Goal: Task Accomplishment & Management: Use online tool/utility

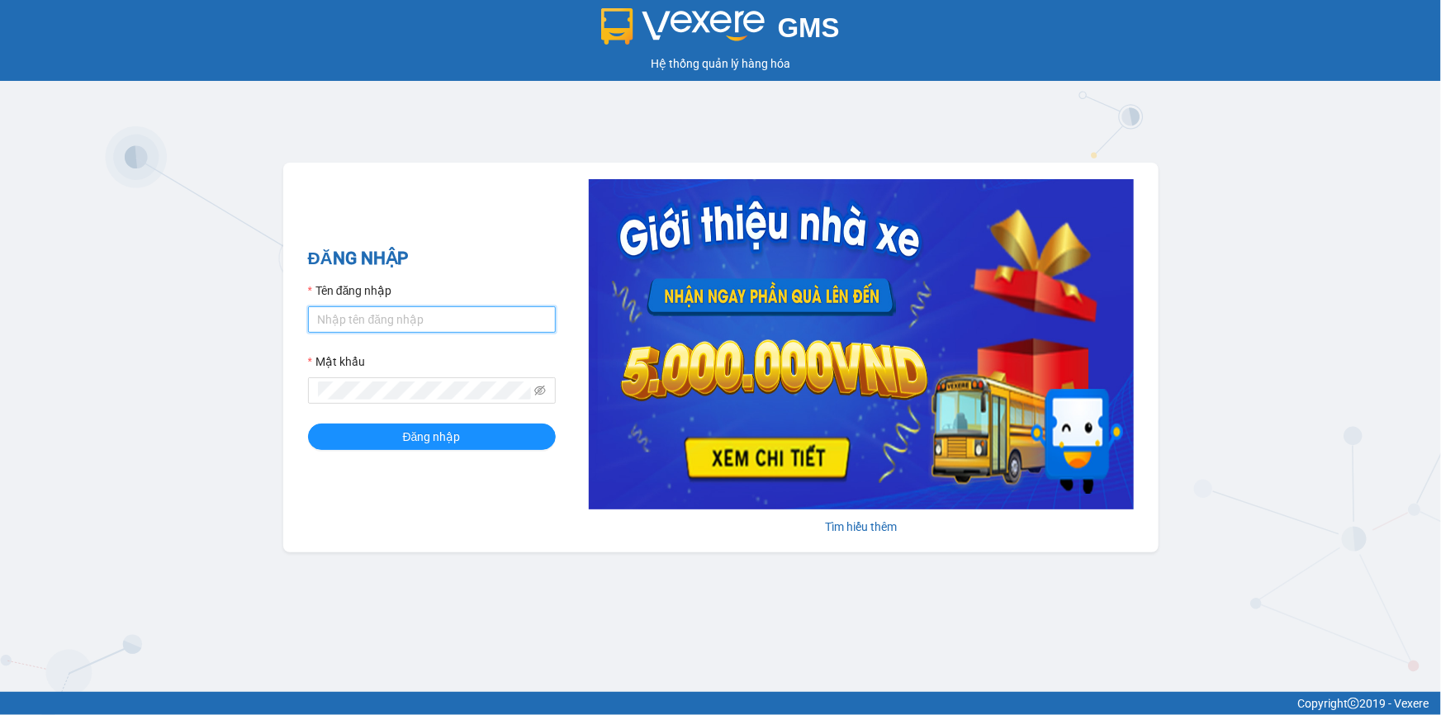
click at [354, 320] on input "Tên đăng nhập" at bounding box center [432, 319] width 248 height 26
type input "yenlysg.tienoanh"
click at [308, 424] on button "Đăng nhập" at bounding box center [432, 437] width 248 height 26
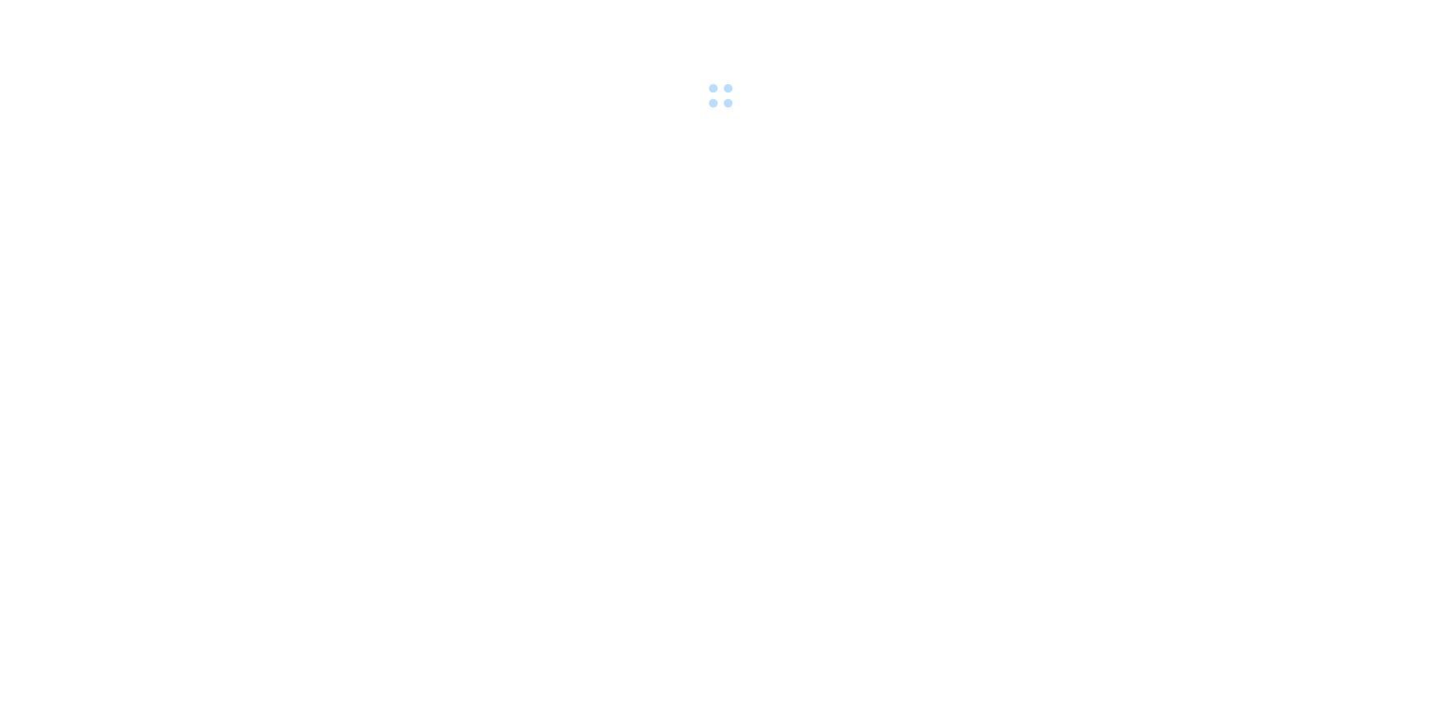
click at [386, 438] on body at bounding box center [720, 357] width 1441 height 715
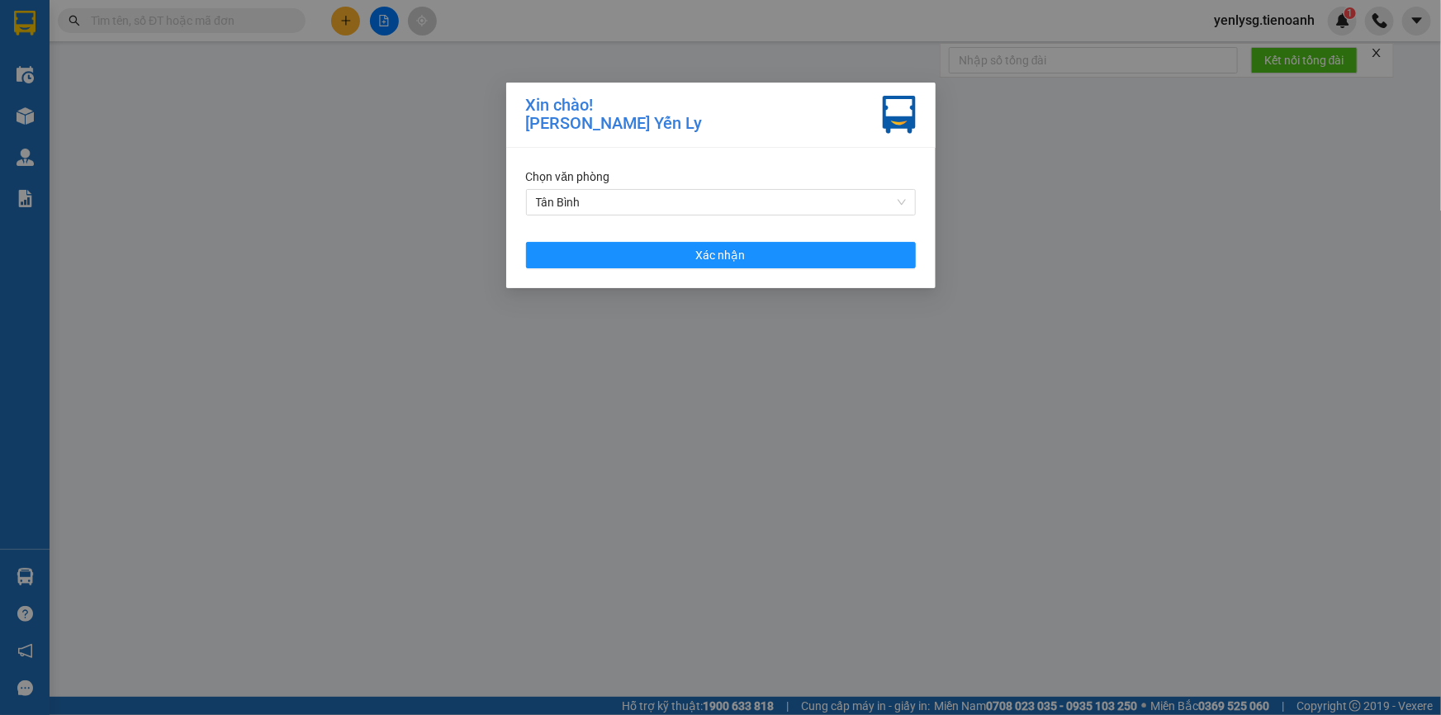
click at [718, 272] on div "Chọn văn phòng Tân Bình Xác nhận" at bounding box center [720, 218] width 429 height 140
click at [719, 266] on button "Xác nhận" at bounding box center [721, 255] width 390 height 26
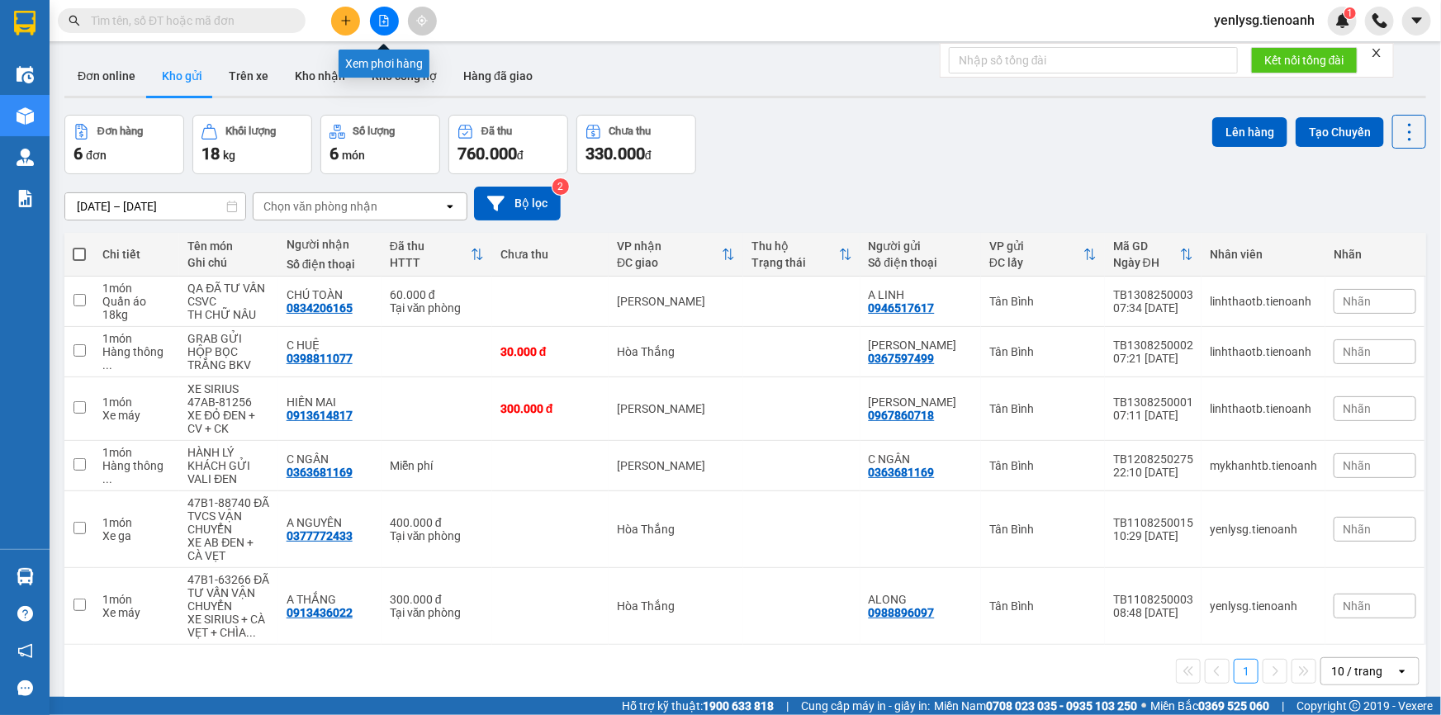
click at [379, 22] on icon "file-add" at bounding box center [384, 21] width 12 height 12
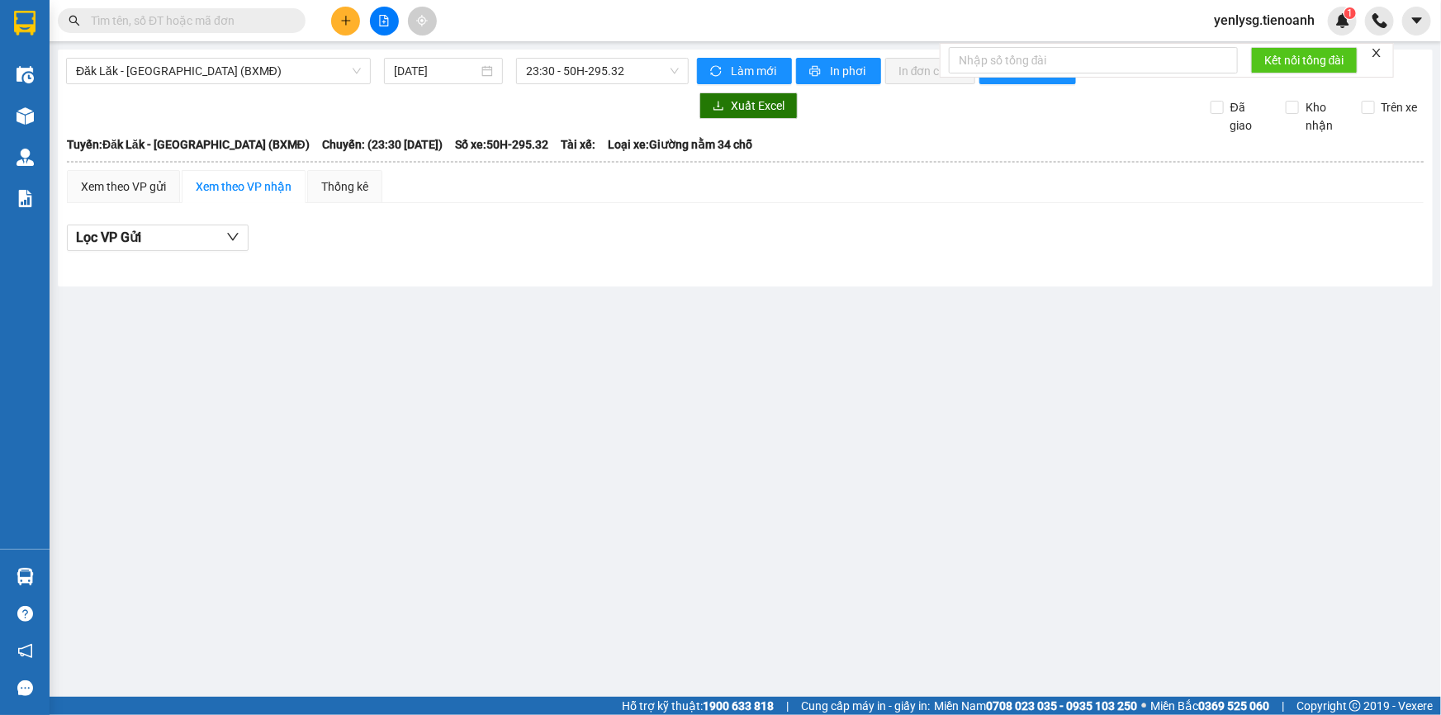
click at [379, 22] on icon "file-add" at bounding box center [384, 21] width 12 height 12
click at [300, 85] on div "Đăk Lăk - Sài Gòn (BXMĐ) 13/08/2025 23:30 - 50H-295.32 Làm mới In phơi In đơn c…" at bounding box center [745, 168] width 1375 height 237
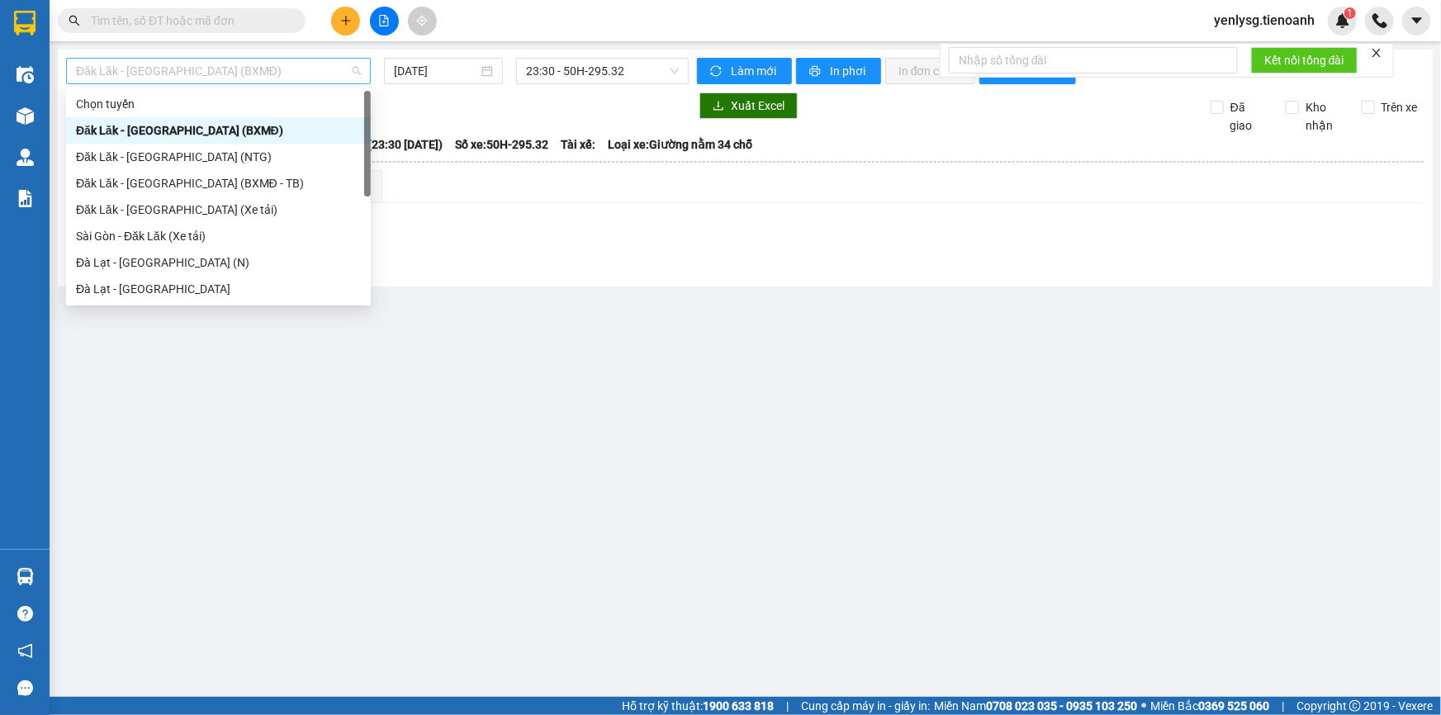
click at [302, 80] on span "Đăk Lăk - Sài Gòn (BXMĐ)" at bounding box center [218, 71] width 285 height 25
click at [165, 240] on div "Sài Gòn - Đăk Lăk (Xe tải)" at bounding box center [218, 236] width 285 height 18
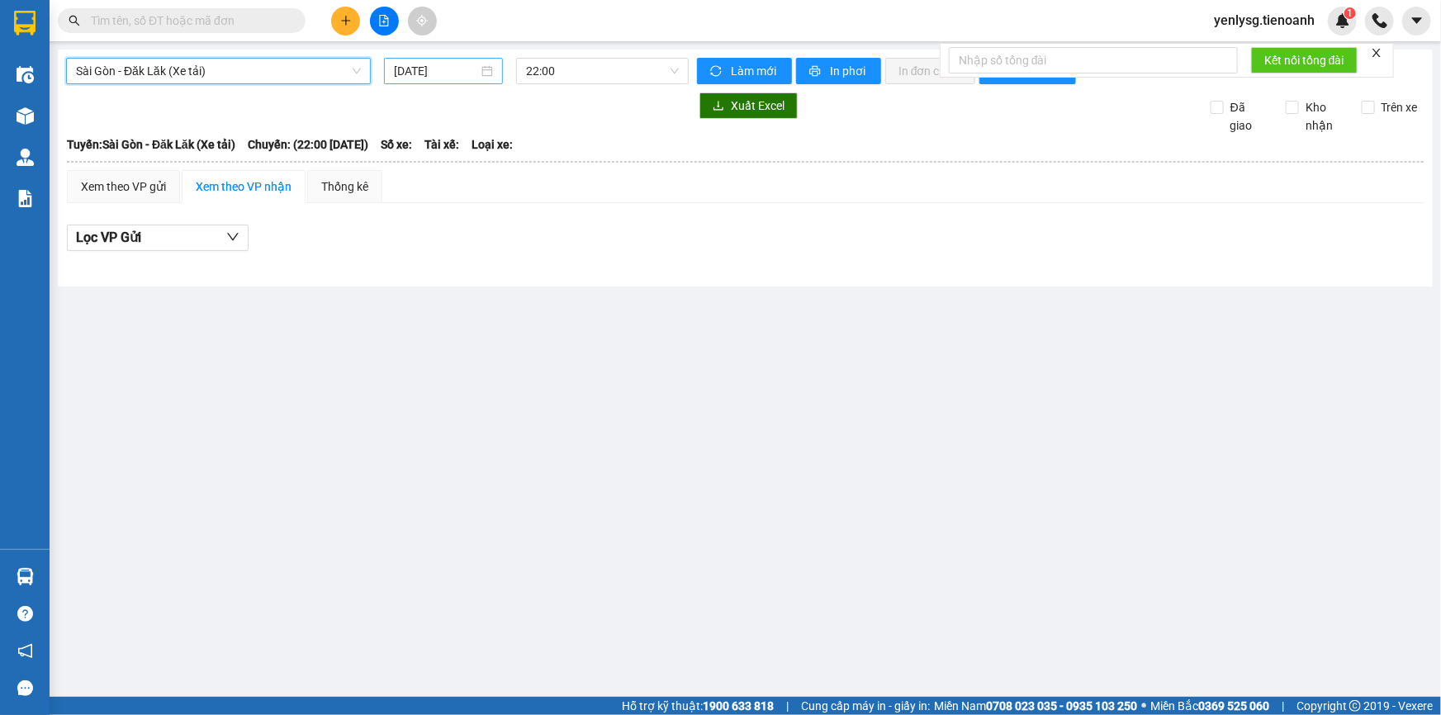
click at [432, 73] on input "13/08/2025" at bounding box center [436, 71] width 84 height 18
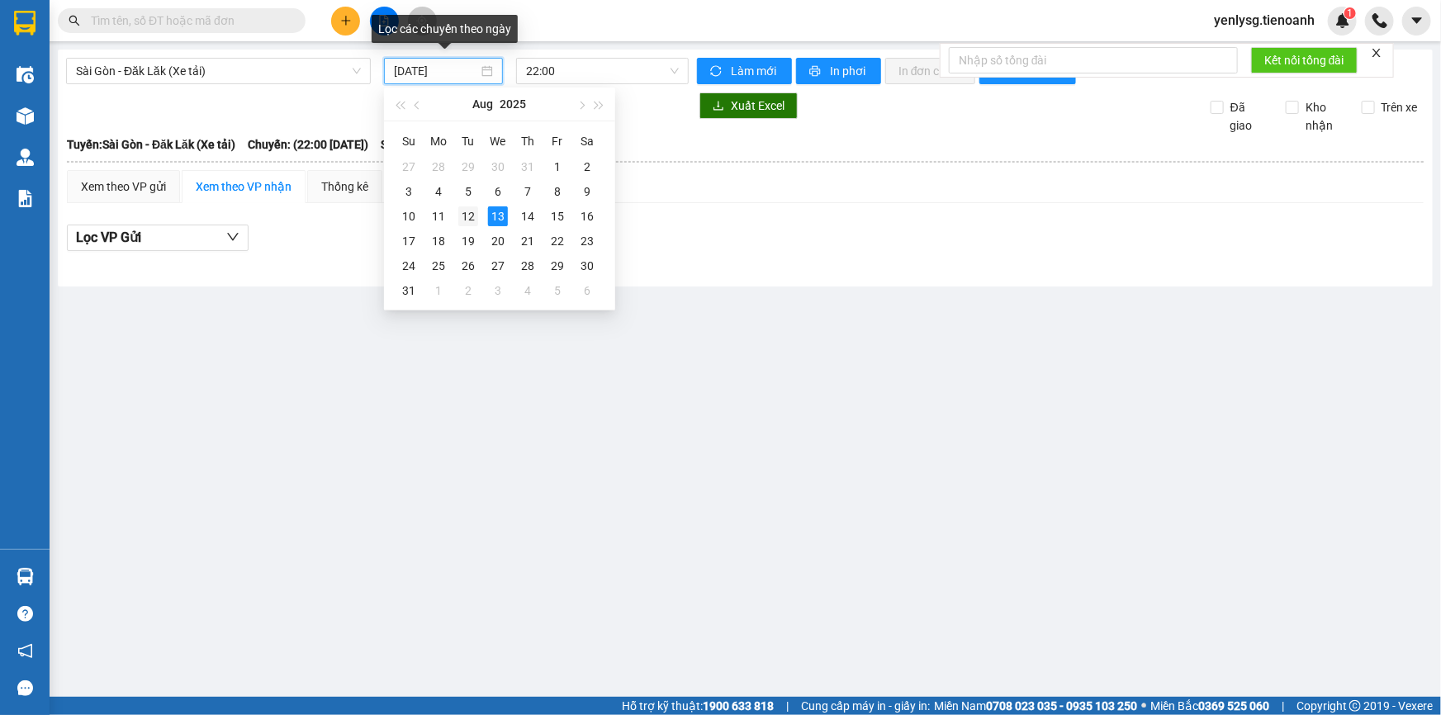
click at [466, 216] on div "12" at bounding box center [468, 216] width 20 height 20
type input "12/08/2025"
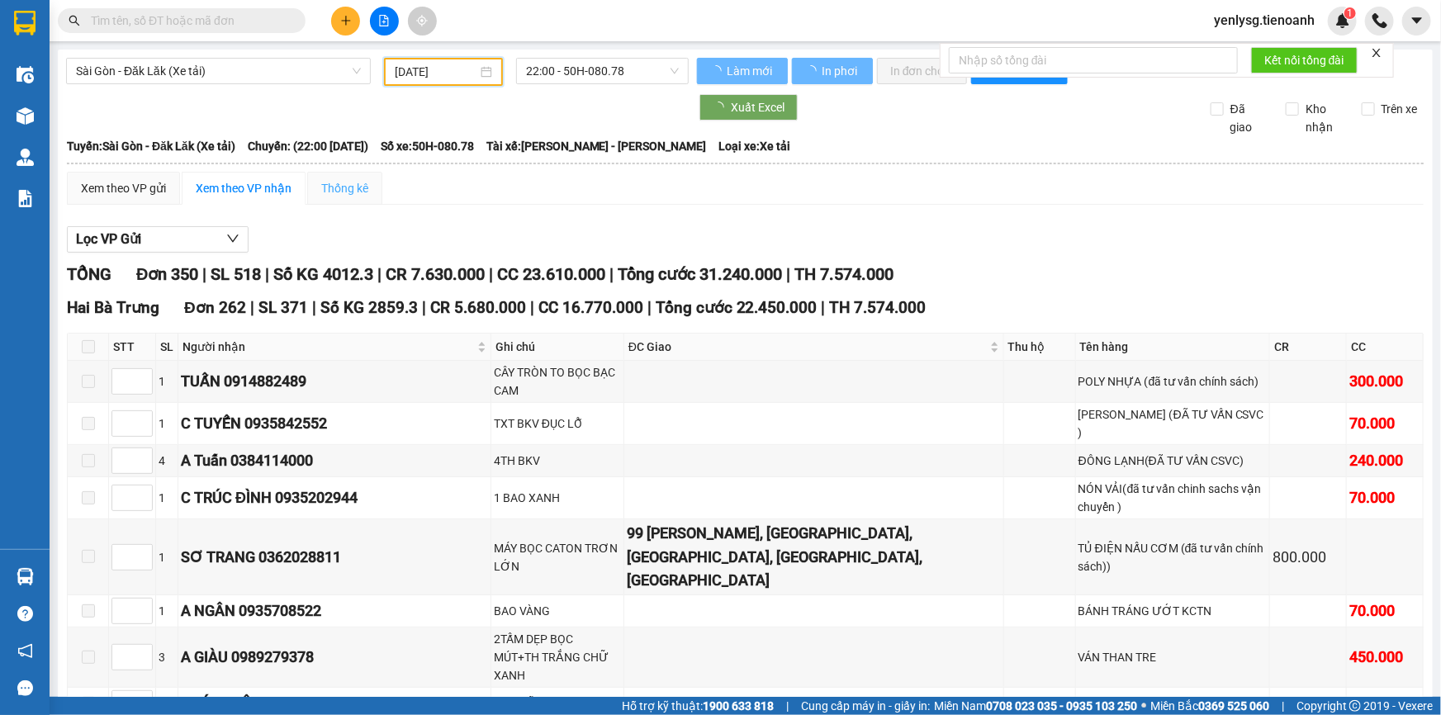
click at [600, 73] on span "22:00 - 50H-080.78" at bounding box center [602, 71] width 153 height 25
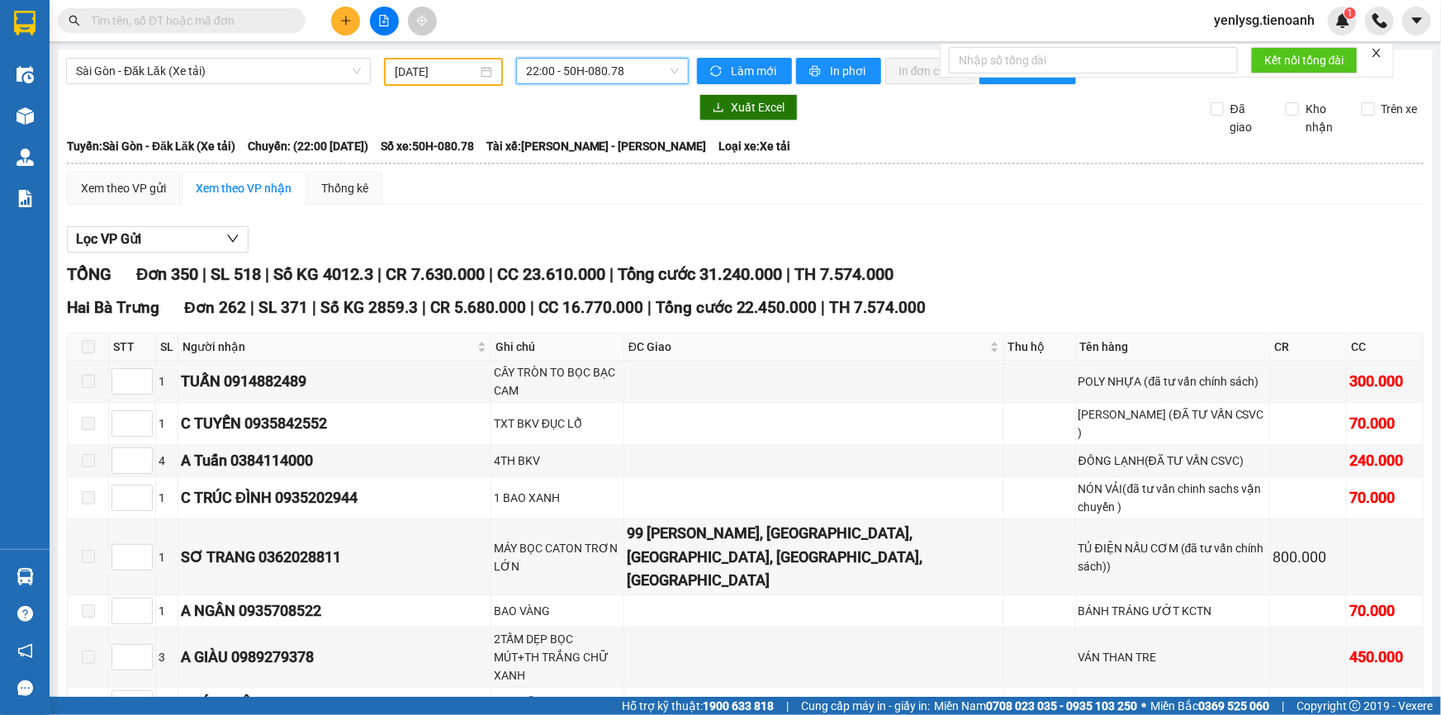
click at [526, 230] on div "Lọc VP Gửi" at bounding box center [745, 239] width 1357 height 27
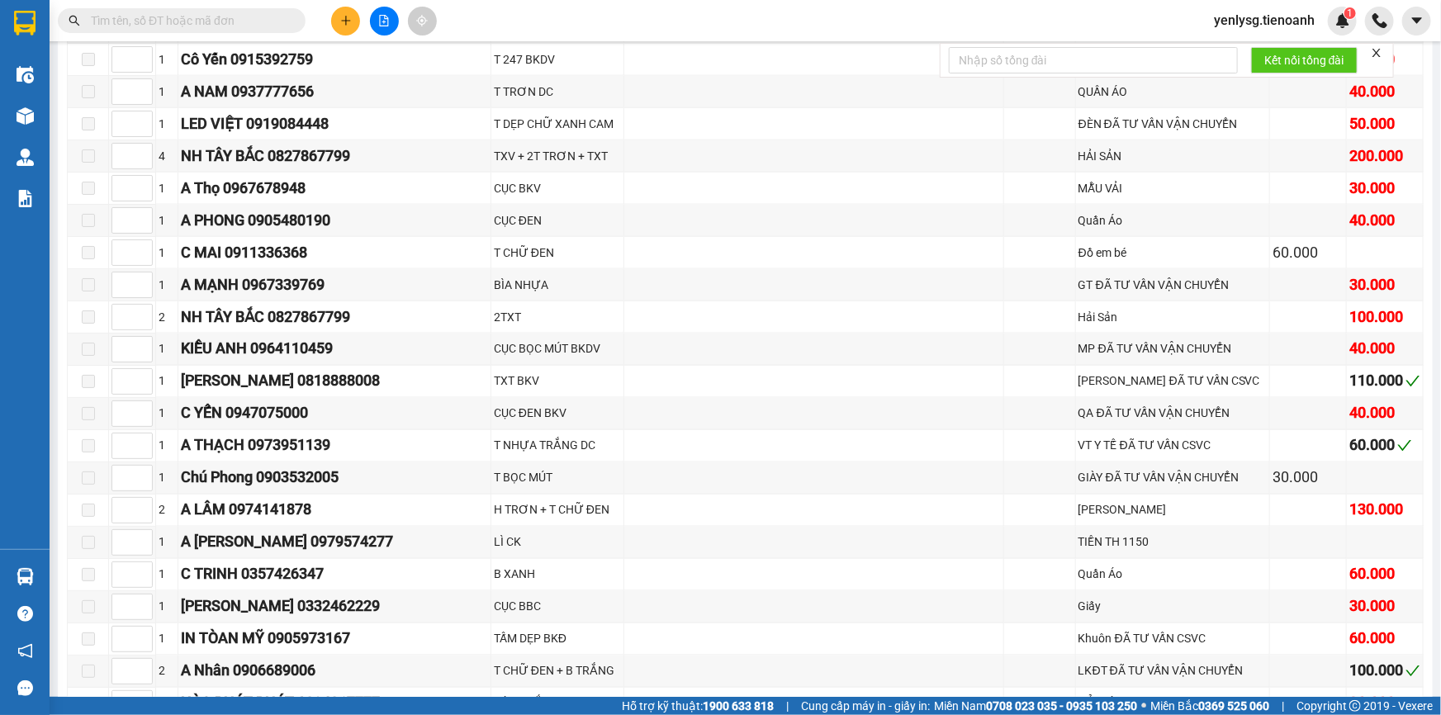
scroll to position [4408, 0]
click at [240, 21] on input "text" at bounding box center [188, 21] width 195 height 18
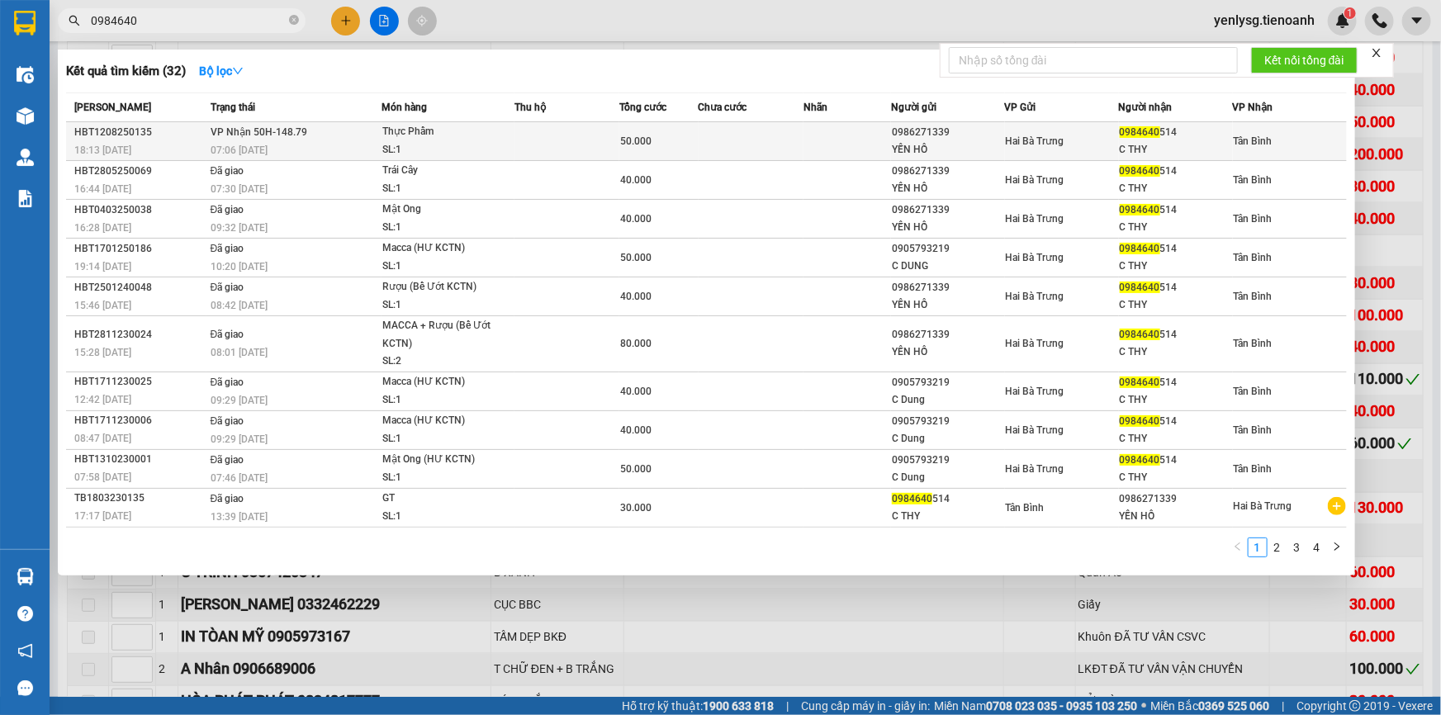
type input "0984640"
click at [908, 141] on div "YẾN HỒ" at bounding box center [948, 149] width 112 height 17
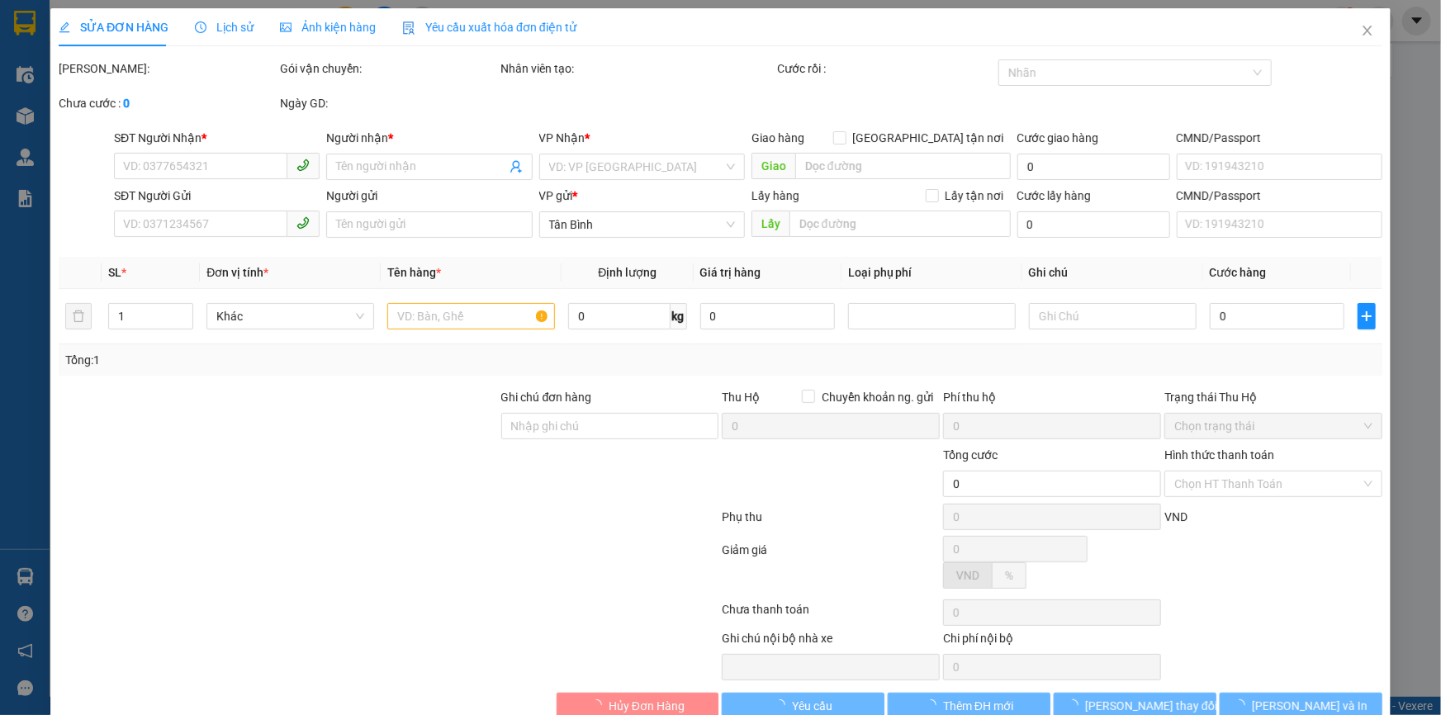
type input "0984640514"
type input "C THY"
type input "0986271339"
type input "YẾN HỒ"
type input "066183006797"
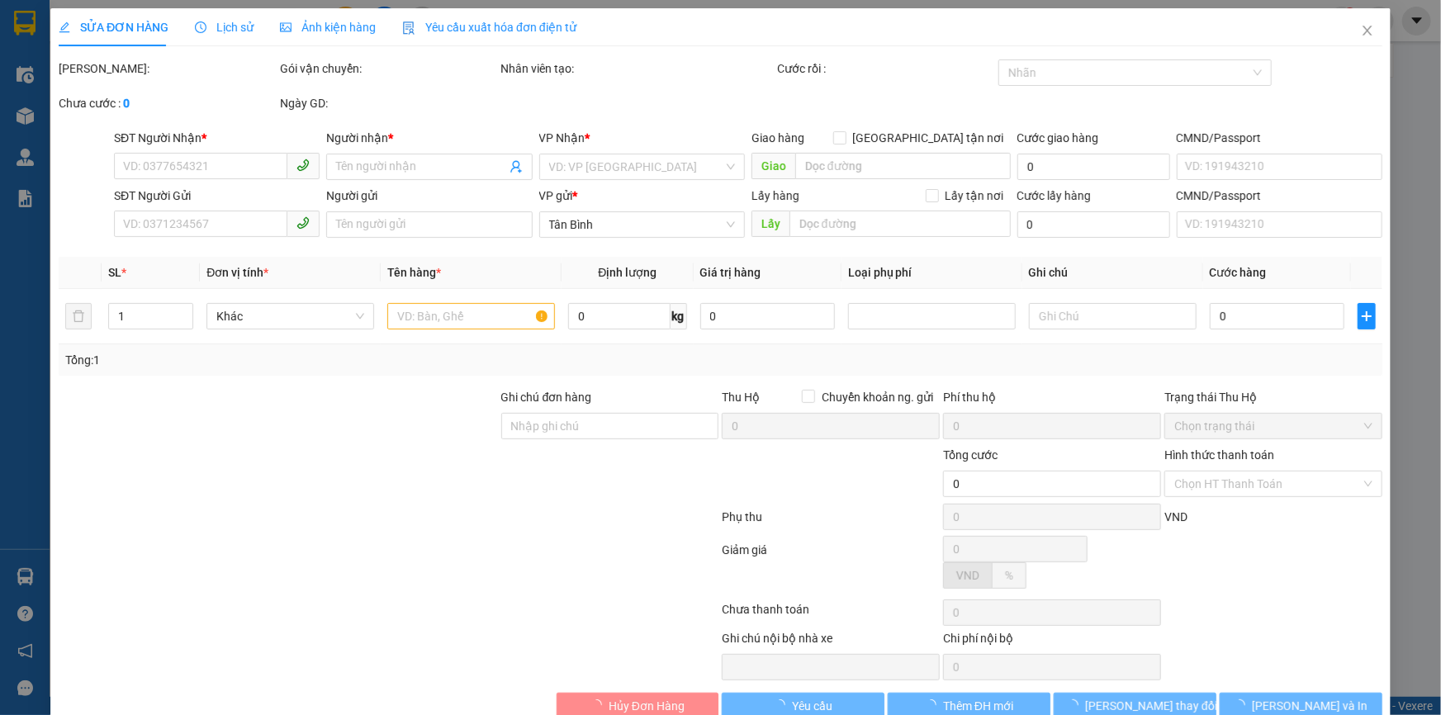
type input "50.000"
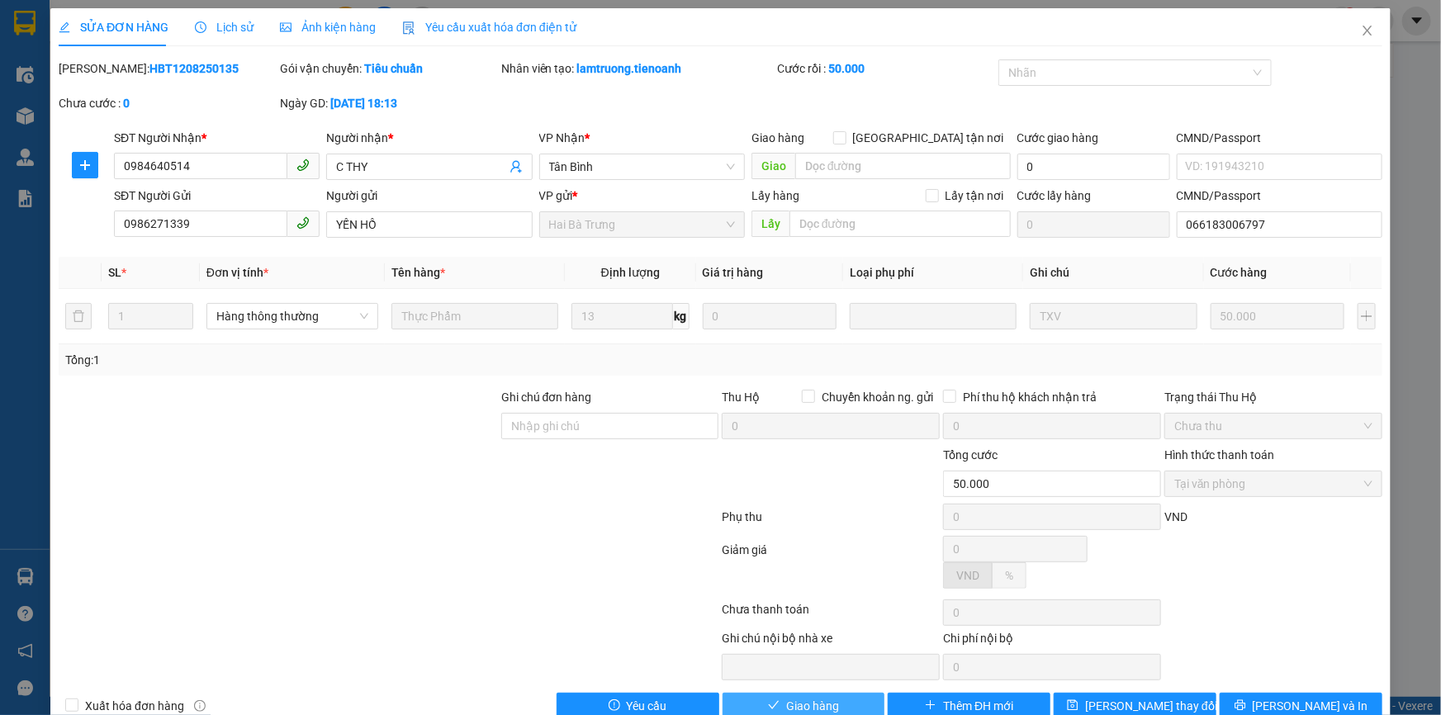
click span "Giao hàng"
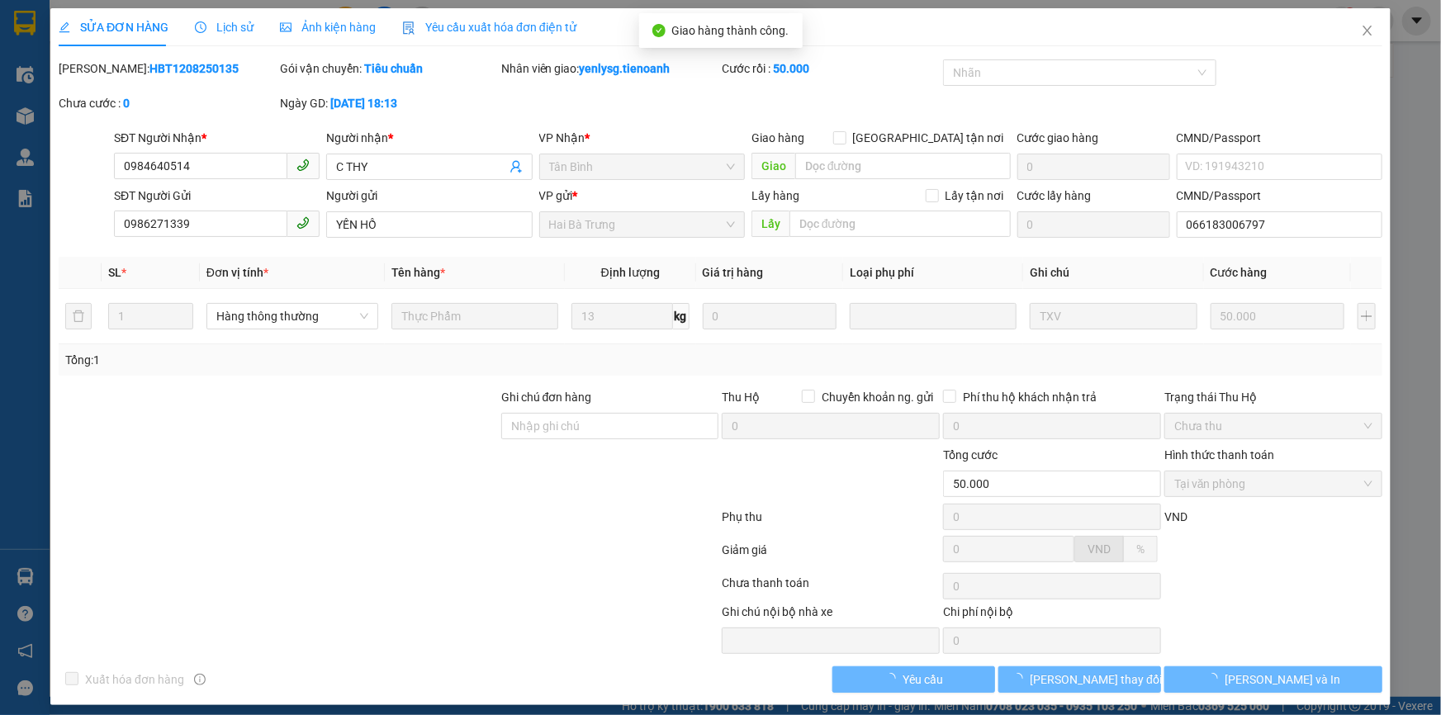
click button "Lưu và In"
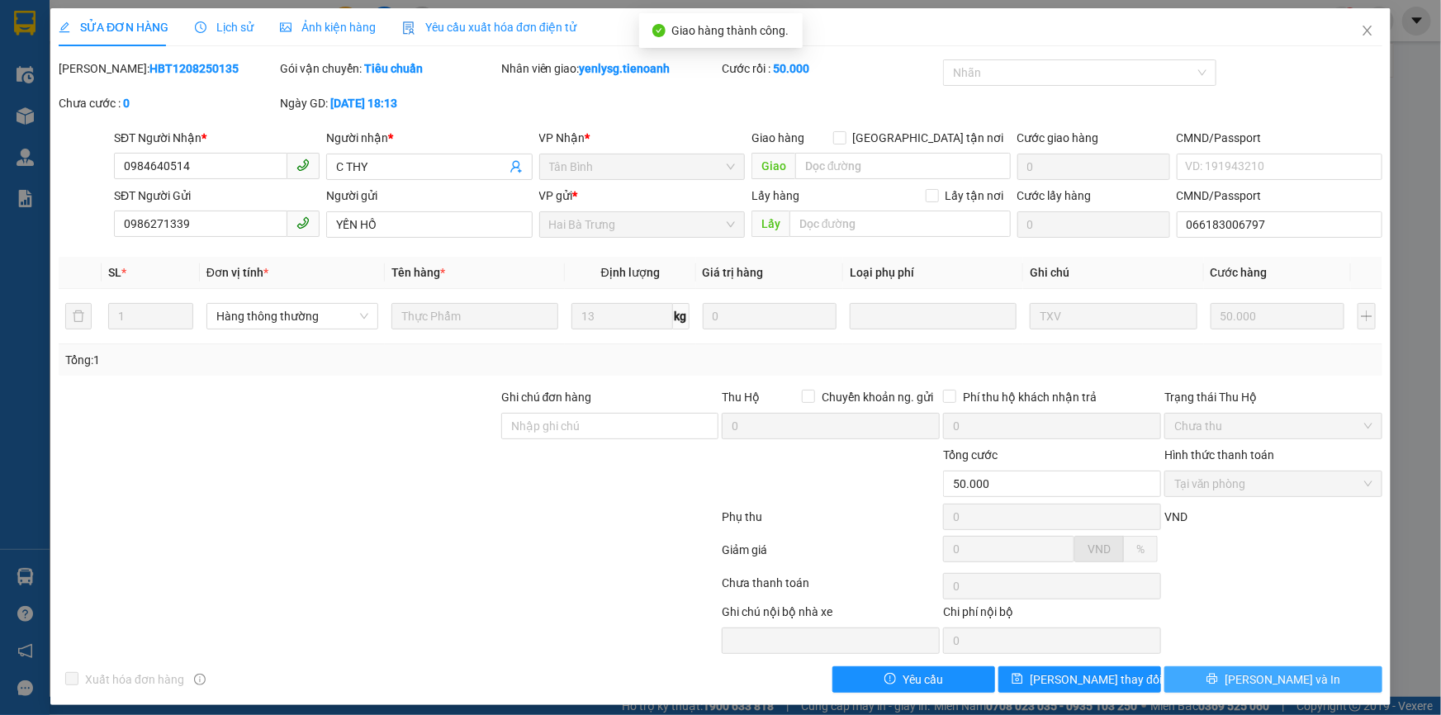
drag, startPoint x: 1356, startPoint y: 693, endPoint x: 1321, endPoint y: 683, distance: 36.1
click button "Lưu và In"
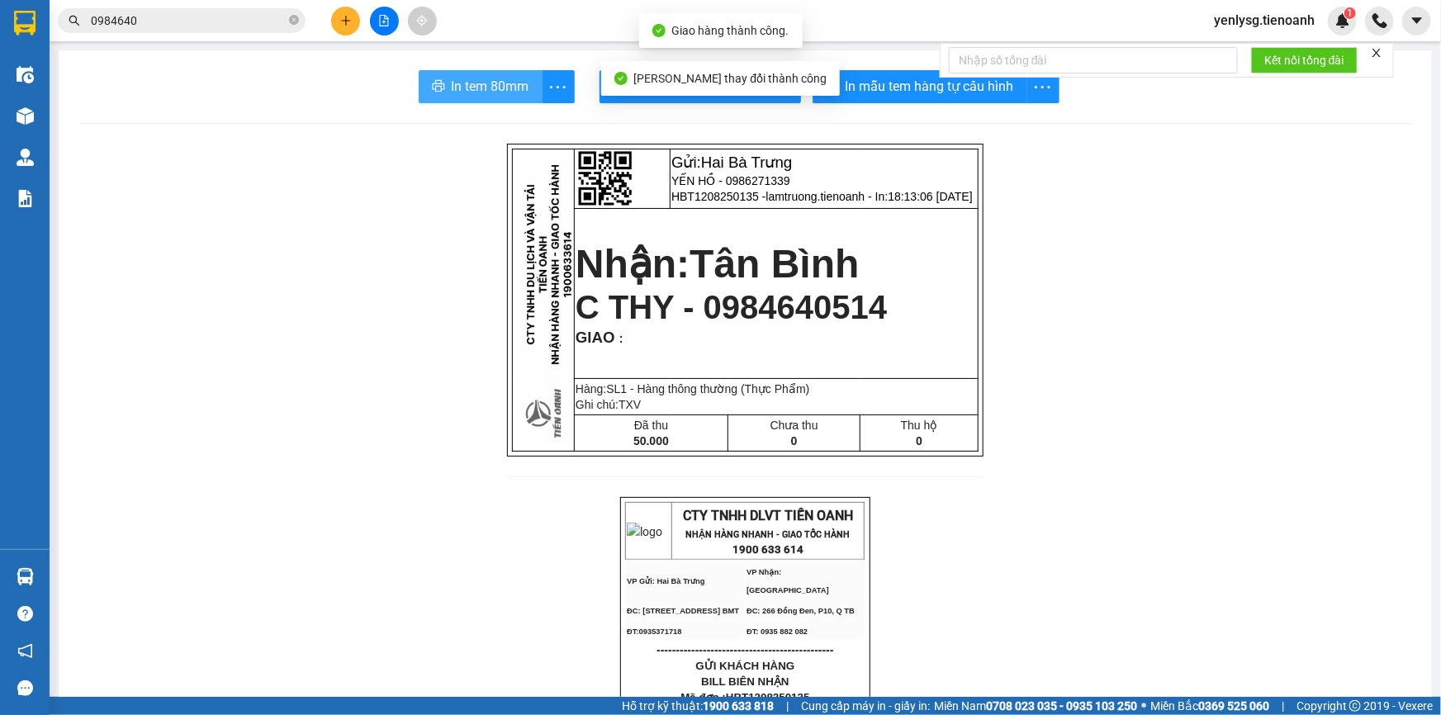
click button "In tem 80mm"
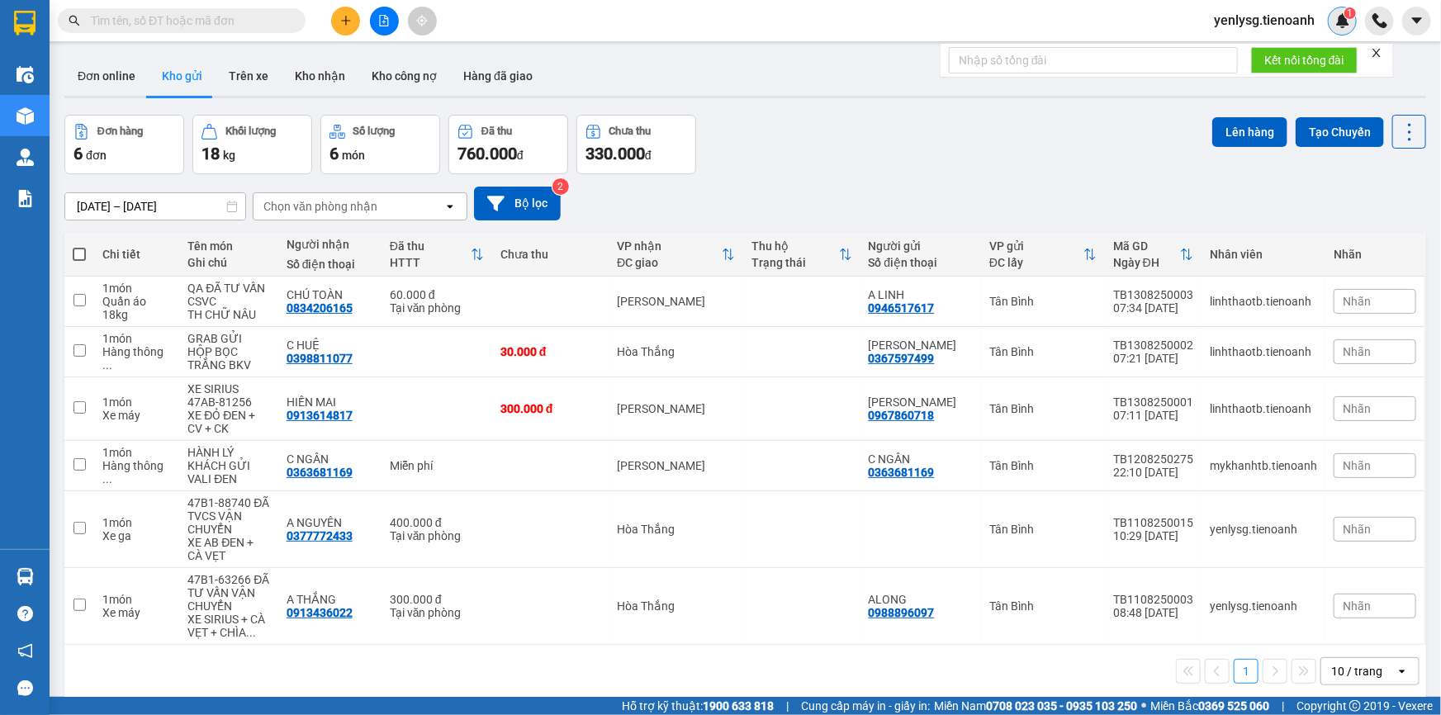
click at [1340, 25] on img at bounding box center [1342, 20] width 15 height 15
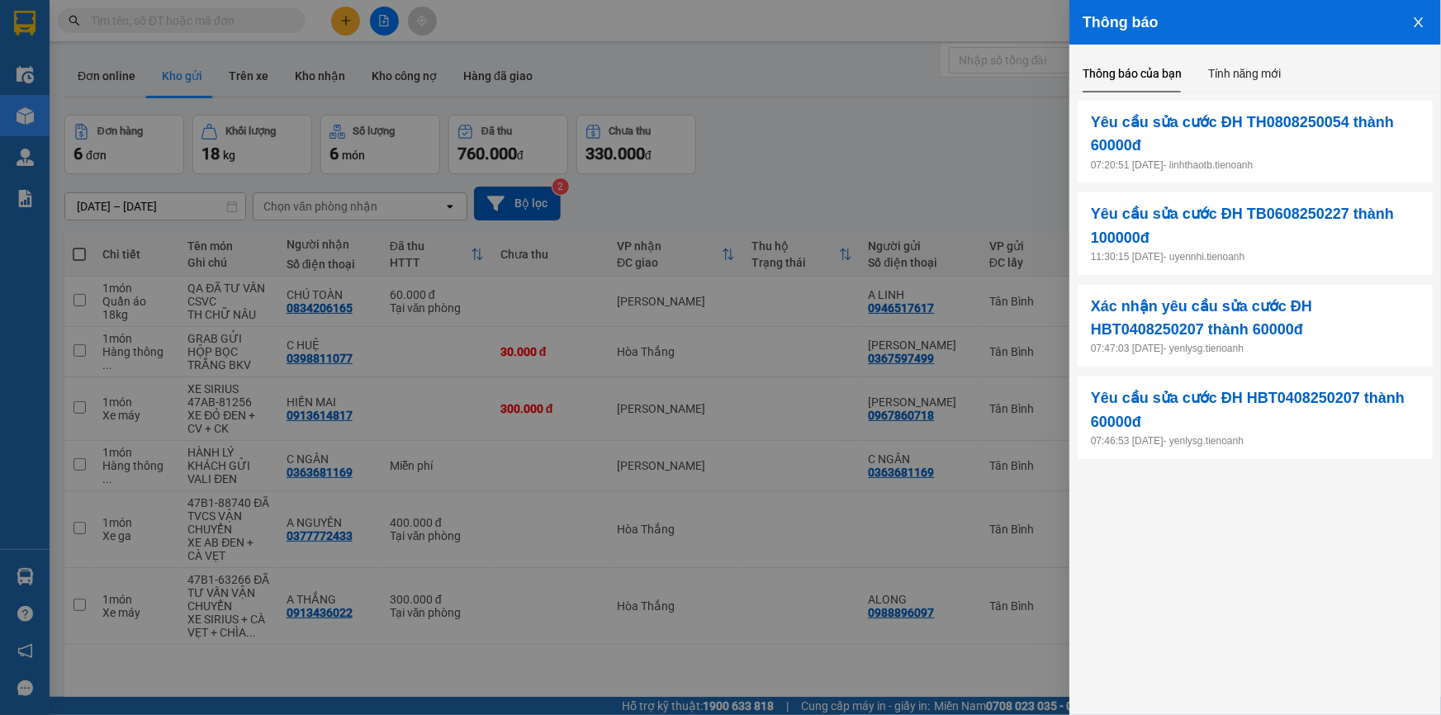
click at [1008, 144] on div at bounding box center [720, 357] width 1441 height 715
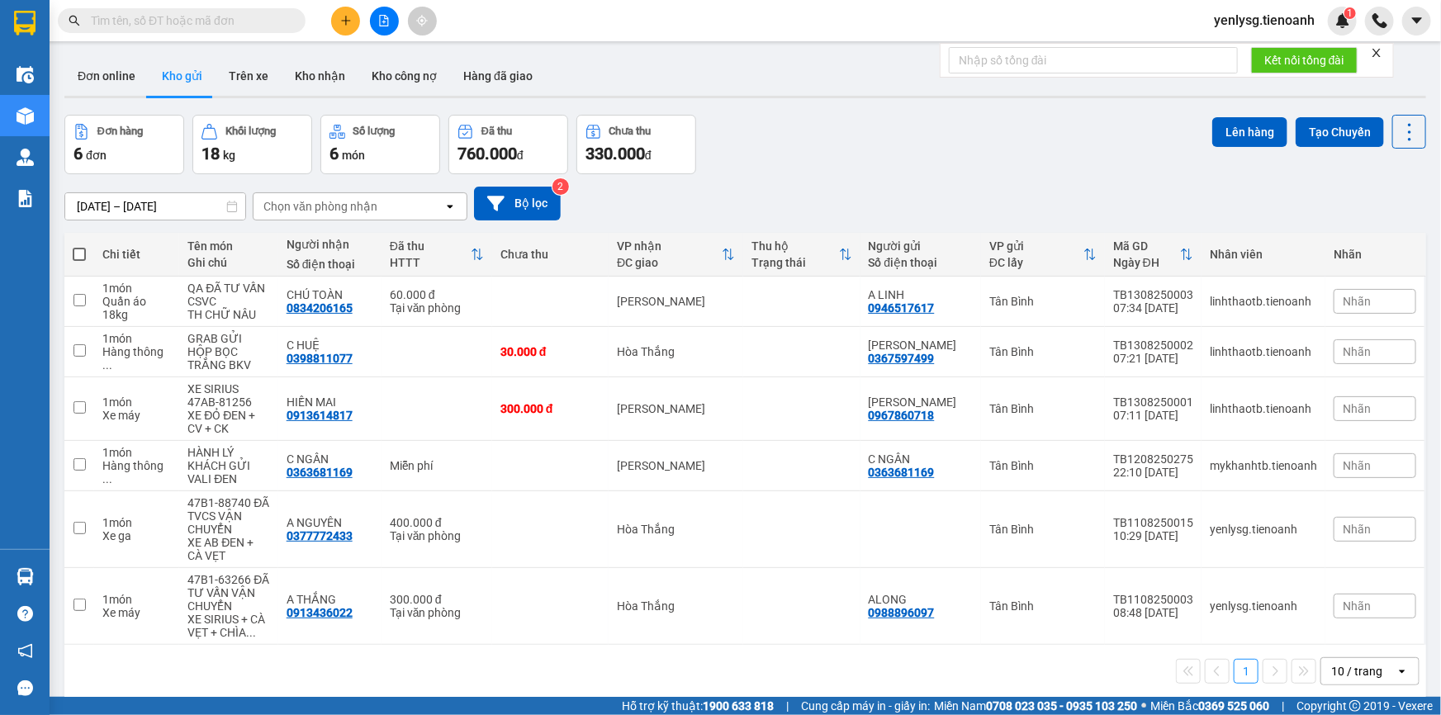
click at [1383, 58] on icon "close" at bounding box center [1377, 53] width 12 height 12
click at [240, 23] on input "text" at bounding box center [188, 21] width 195 height 18
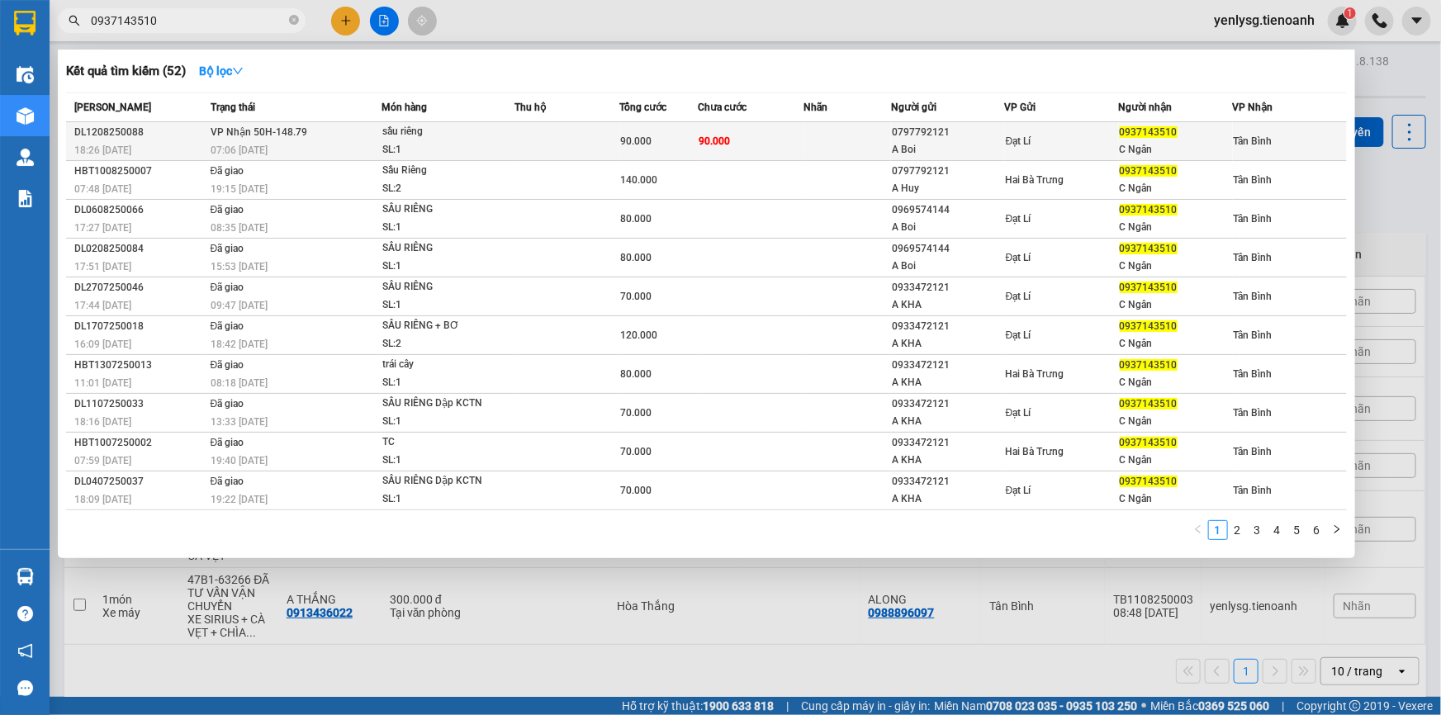
type input "0937143510"
click at [425, 146] on div "SL: 1" at bounding box center [444, 150] width 124 height 18
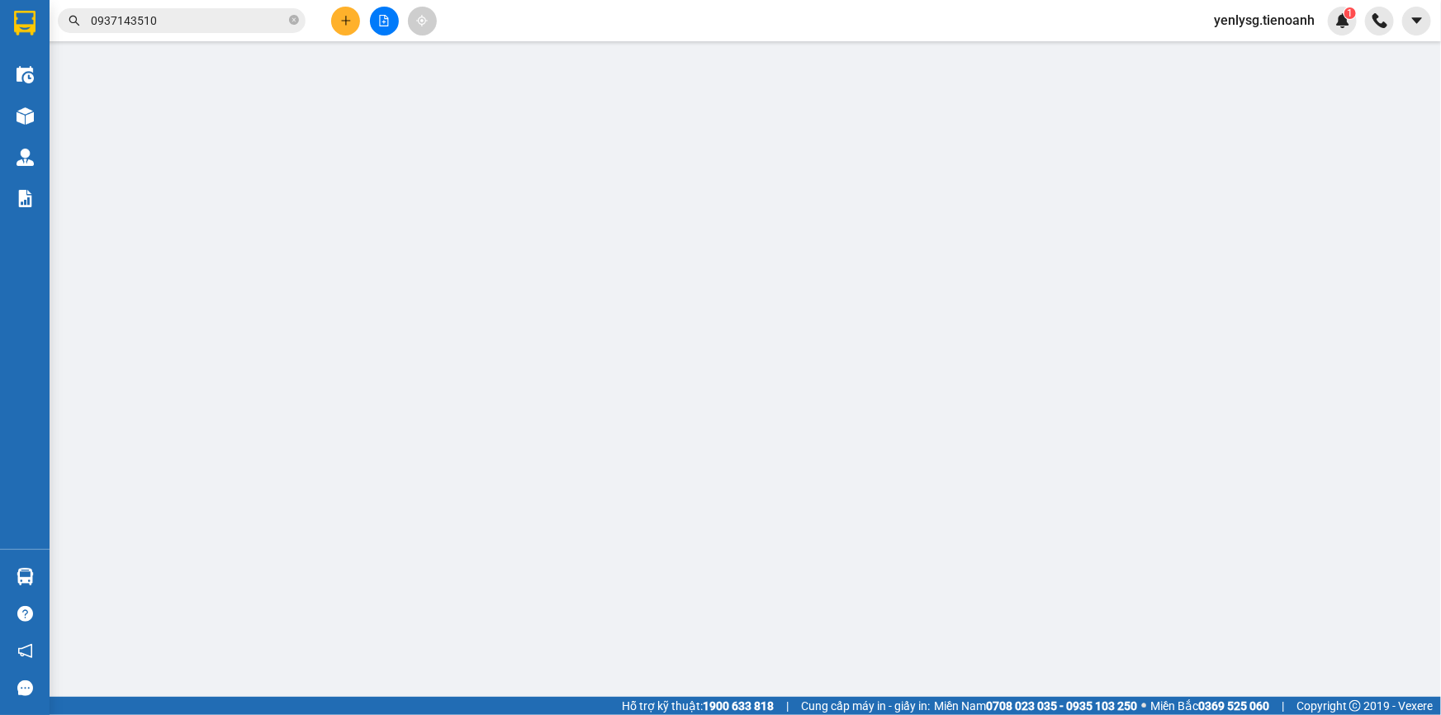
type input "0937143510"
type input "C Ngân"
type input "0797792121"
type input "A Boi"
type input "90.000"
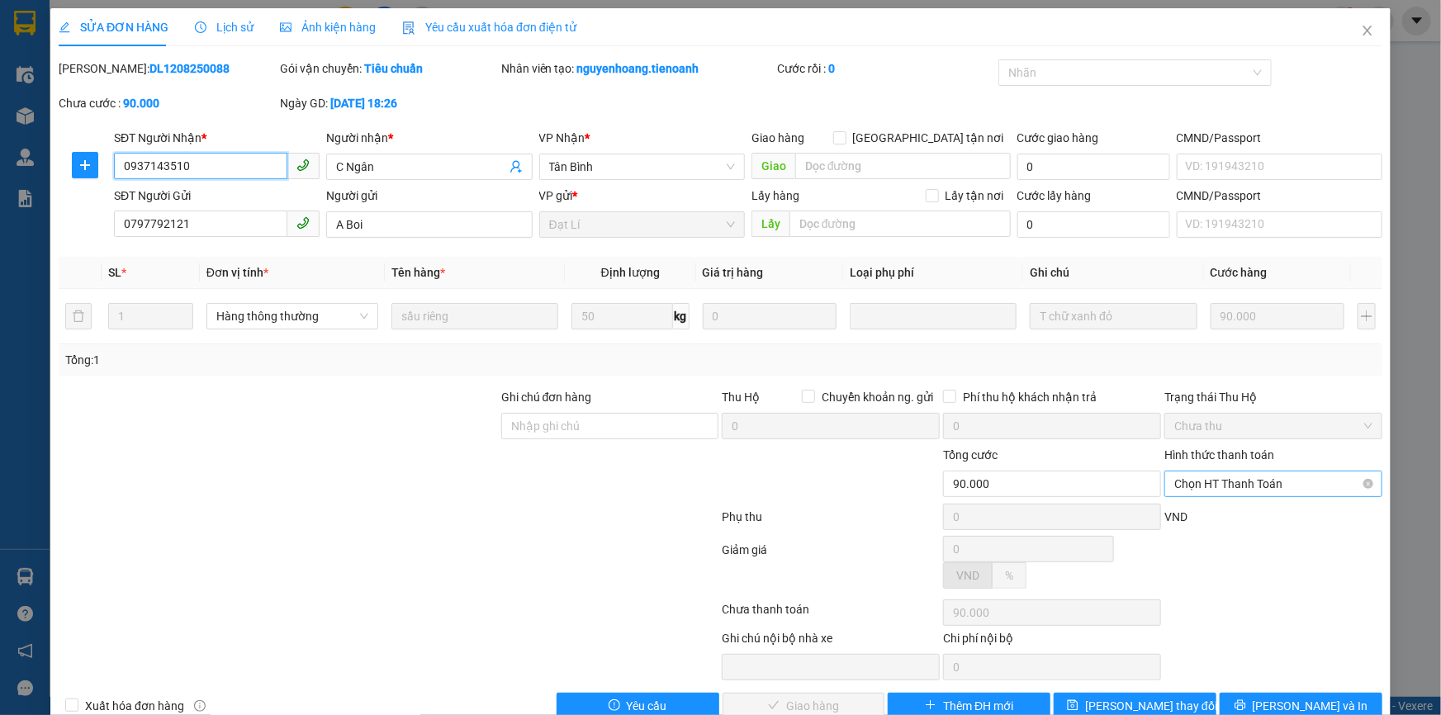
click at [1254, 482] on span "Chọn HT Thanh Toán" at bounding box center [1273, 484] width 198 height 25
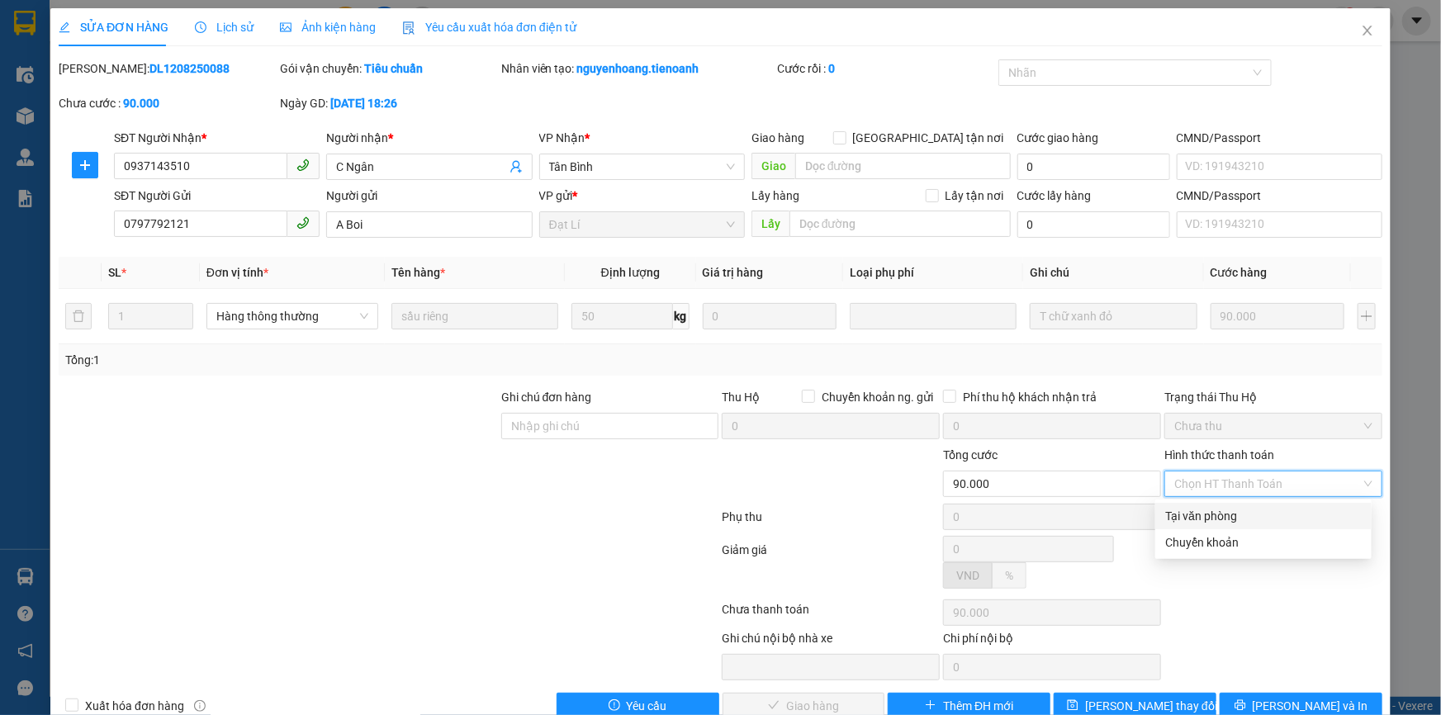
click at [1245, 520] on div "Tại văn phòng" at bounding box center [1263, 516] width 197 height 18
type input "0"
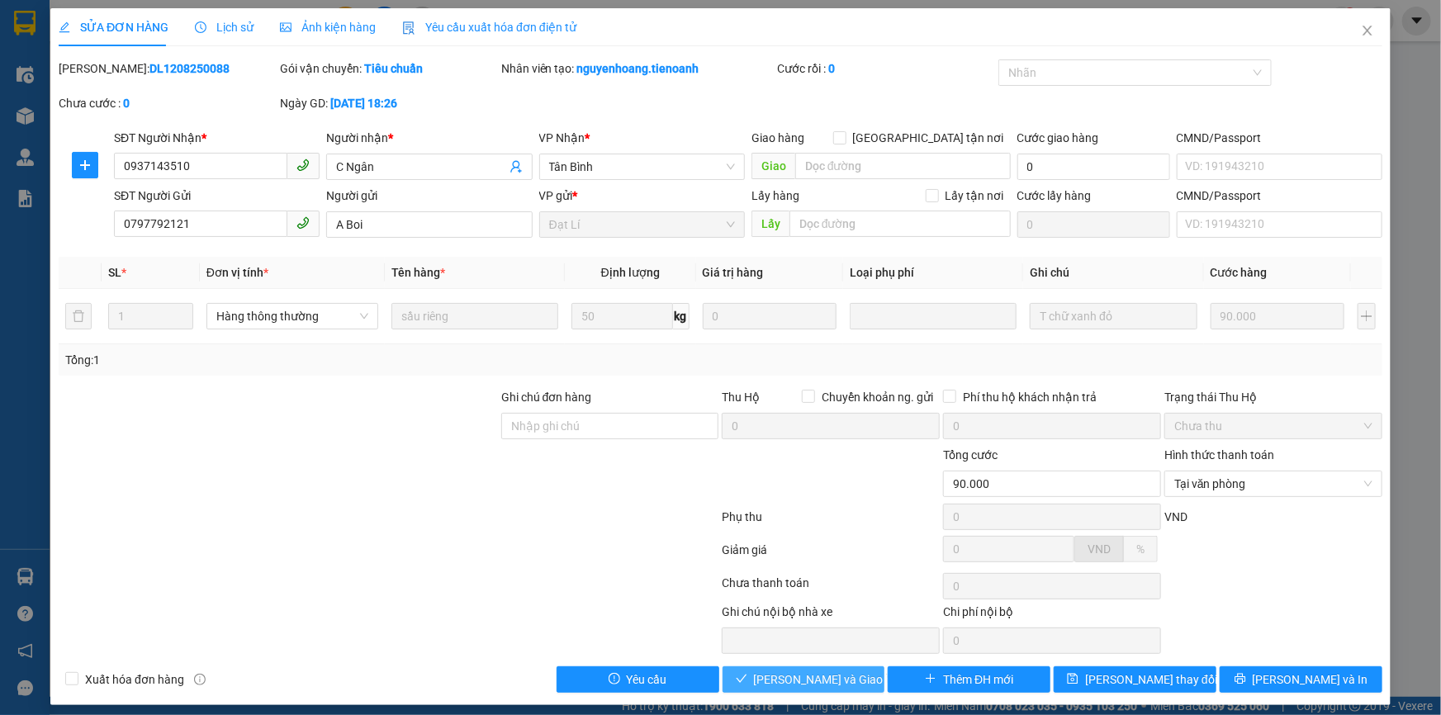
click at [833, 681] on span "[PERSON_NAME] và Giao hàng" at bounding box center [833, 680] width 159 height 18
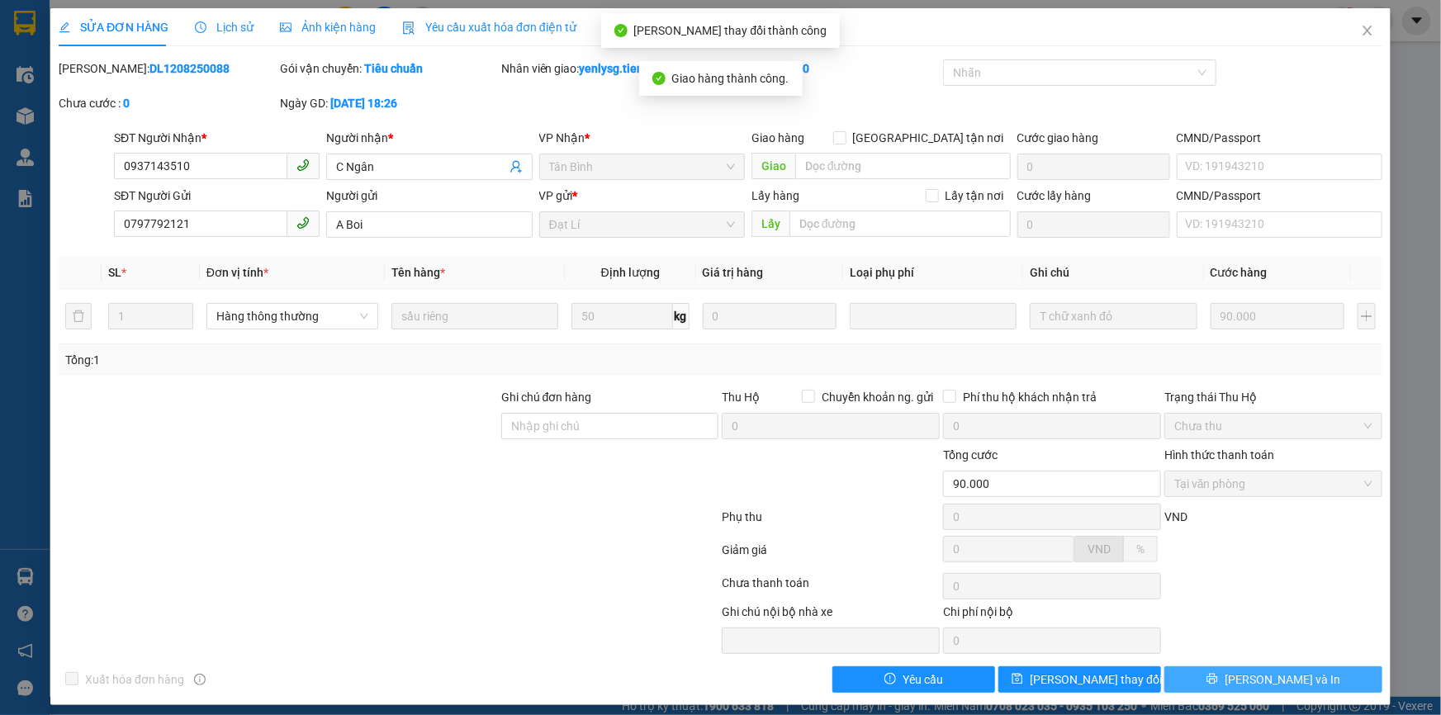
click at [1245, 680] on button "[PERSON_NAME] và In" at bounding box center [1273, 679] width 218 height 26
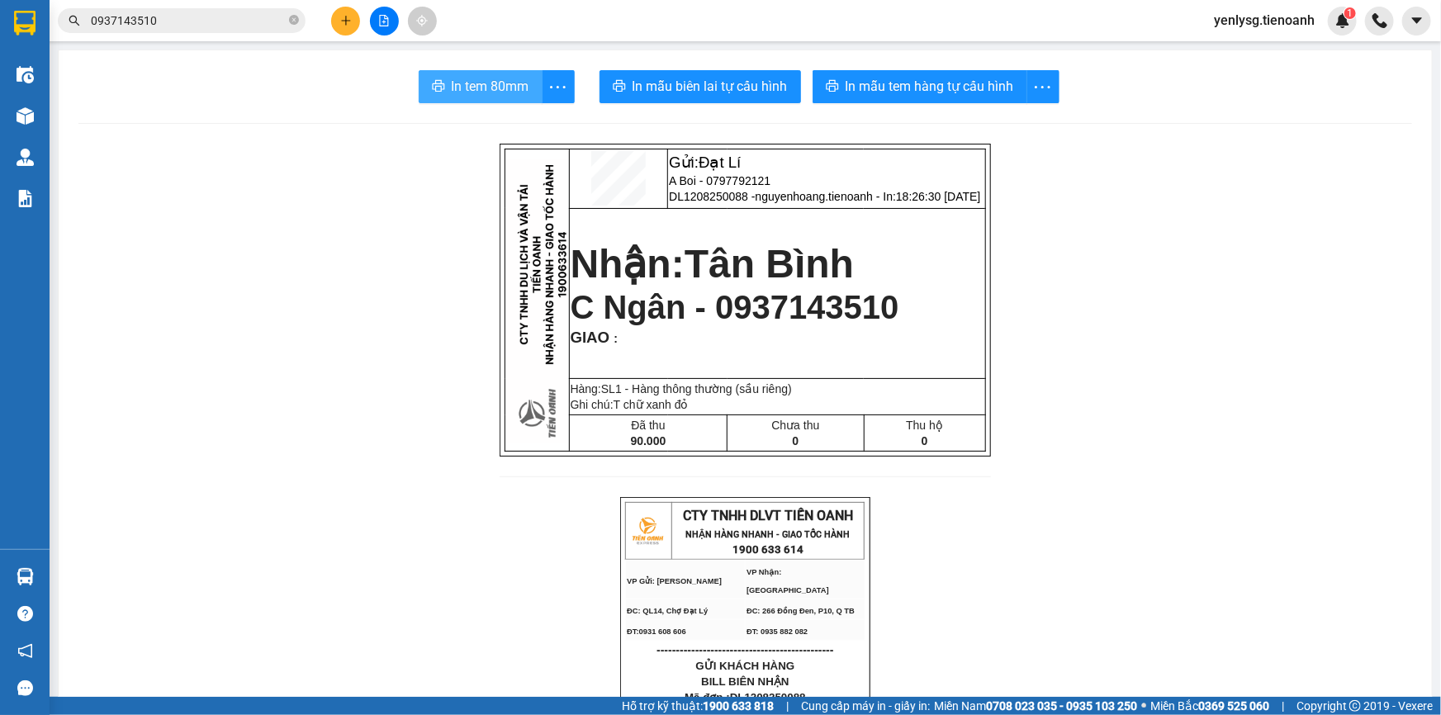
click at [483, 84] on span "In tem 80mm" at bounding box center [491, 86] width 78 height 21
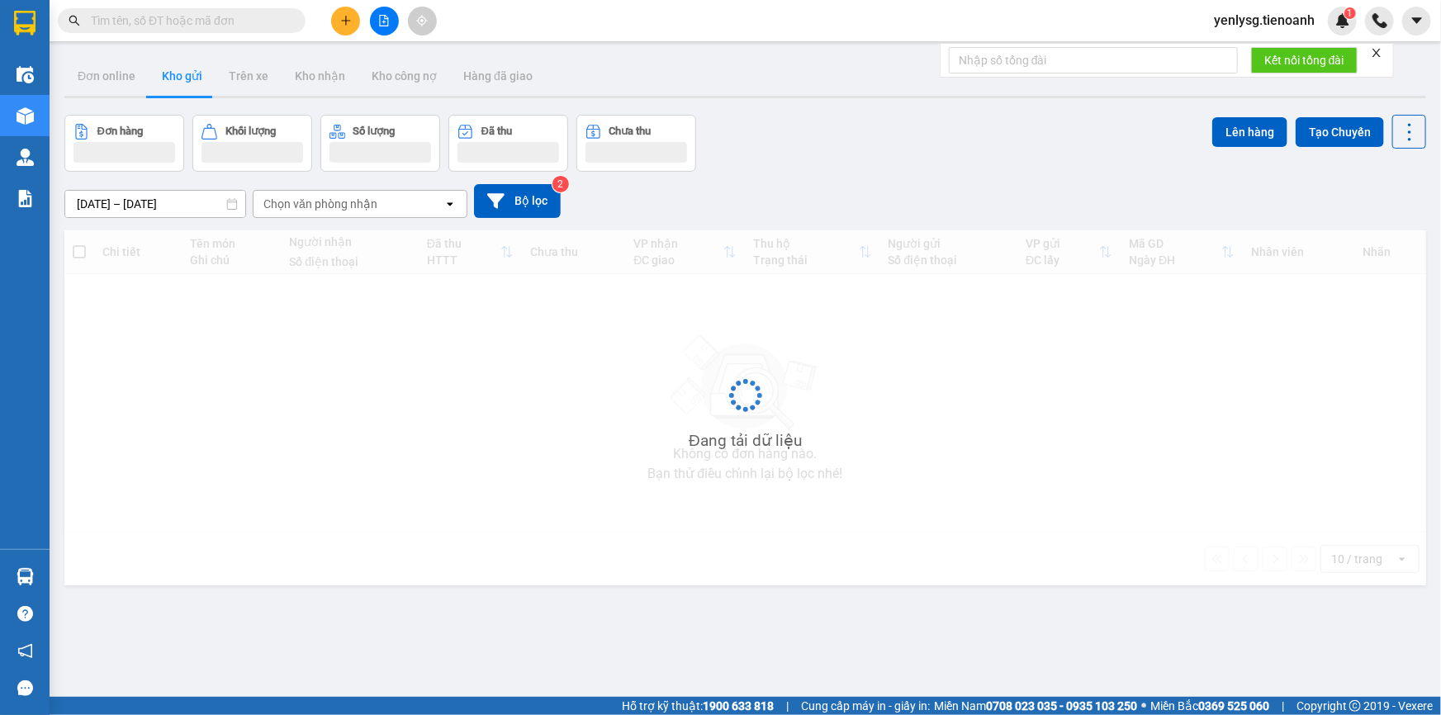
click at [241, 18] on input "text" at bounding box center [188, 21] width 195 height 18
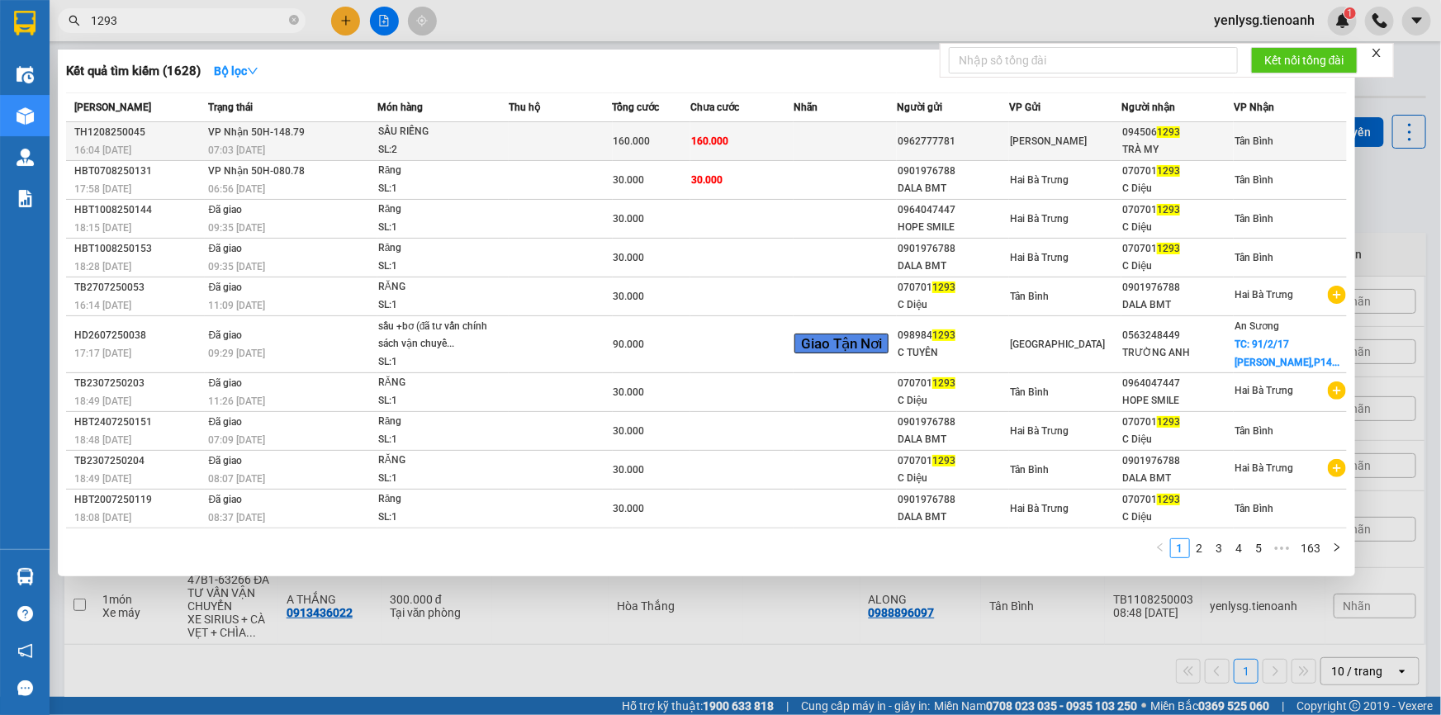
type input "1293"
click at [657, 149] on div "160.000" at bounding box center [652, 141] width 76 height 18
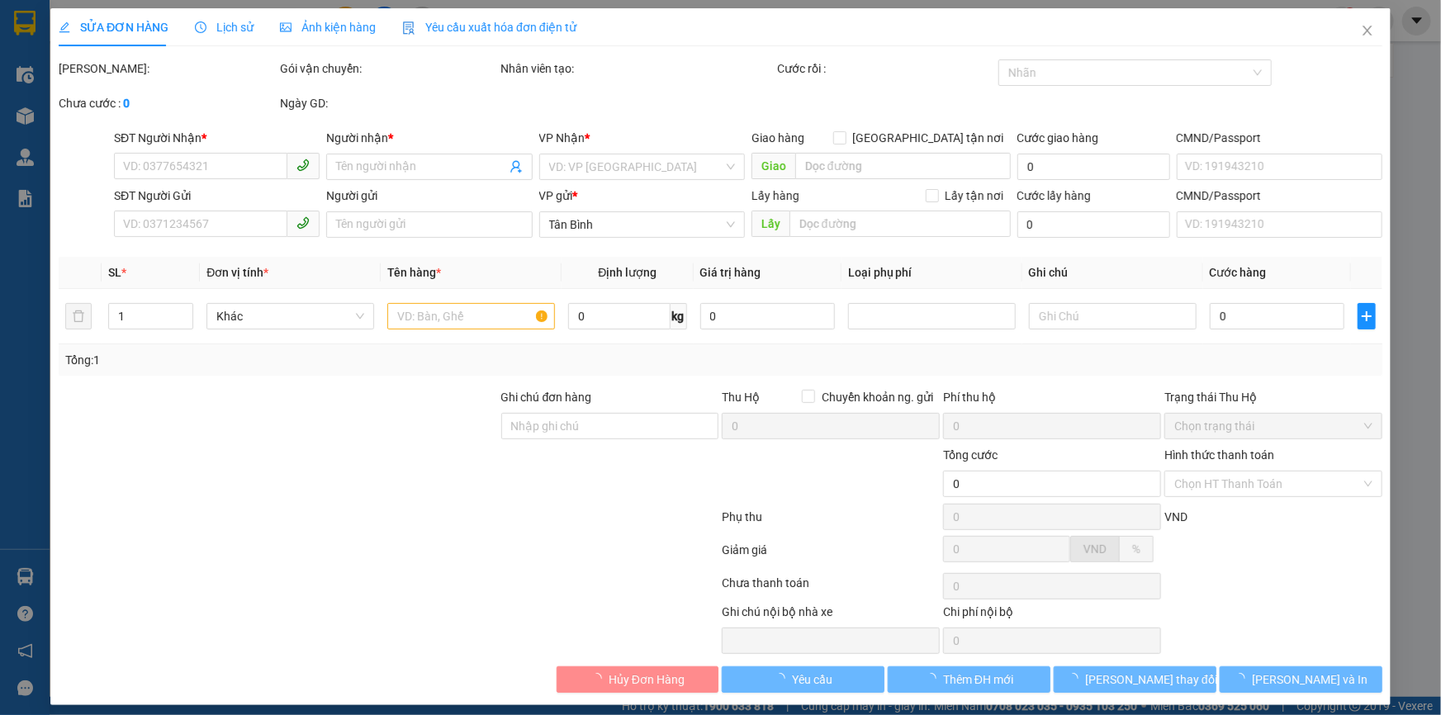
type input "0945061293"
type input "TRÀ MY"
type input "0962777781"
type input "160.000"
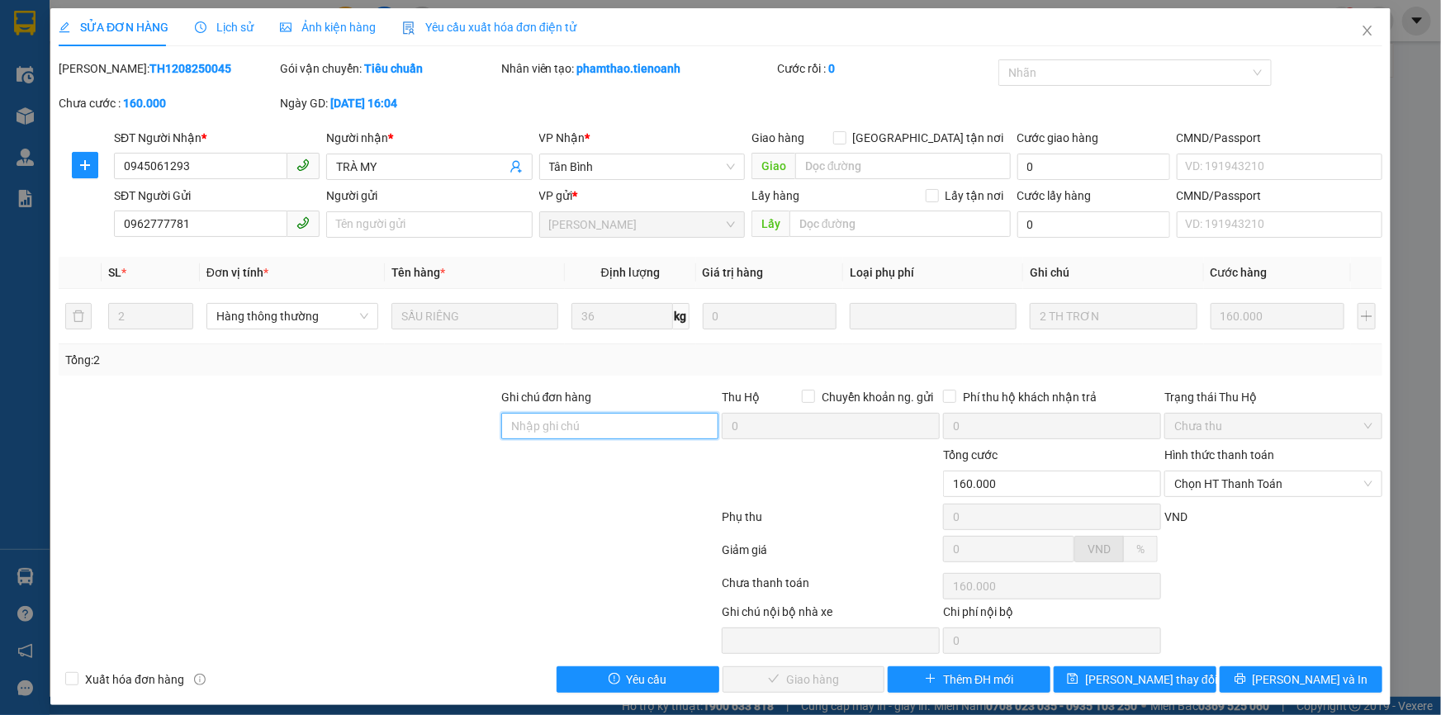
click at [639, 429] on input "Ghi chú đơn hàng" at bounding box center [610, 426] width 218 height 26
type input "1"
type input "1T ĐANG Ở TĐ"
click at [1163, 689] on button "[PERSON_NAME] thay đổi" at bounding box center [1135, 679] width 163 height 26
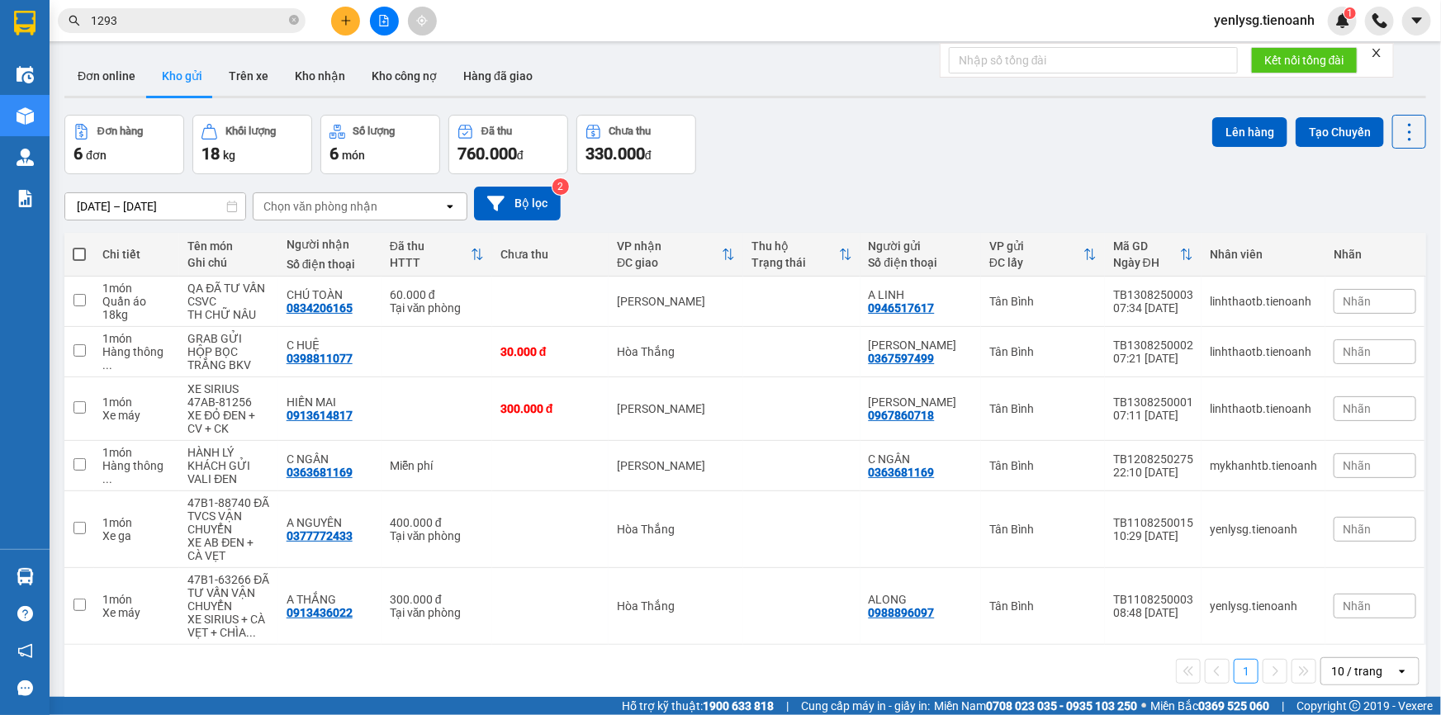
click at [183, 31] on span "1293" at bounding box center [182, 20] width 248 height 25
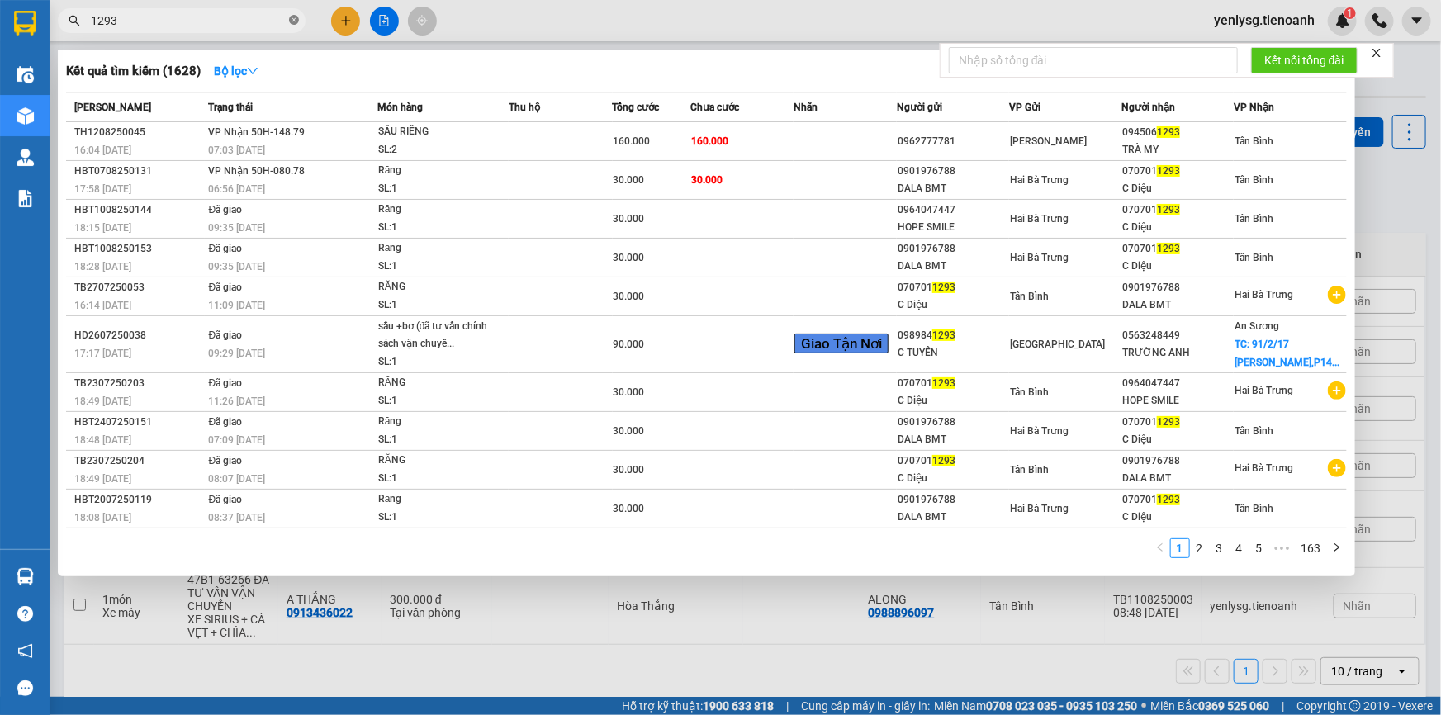
click at [289, 17] on icon "close-circle" at bounding box center [294, 20] width 10 height 10
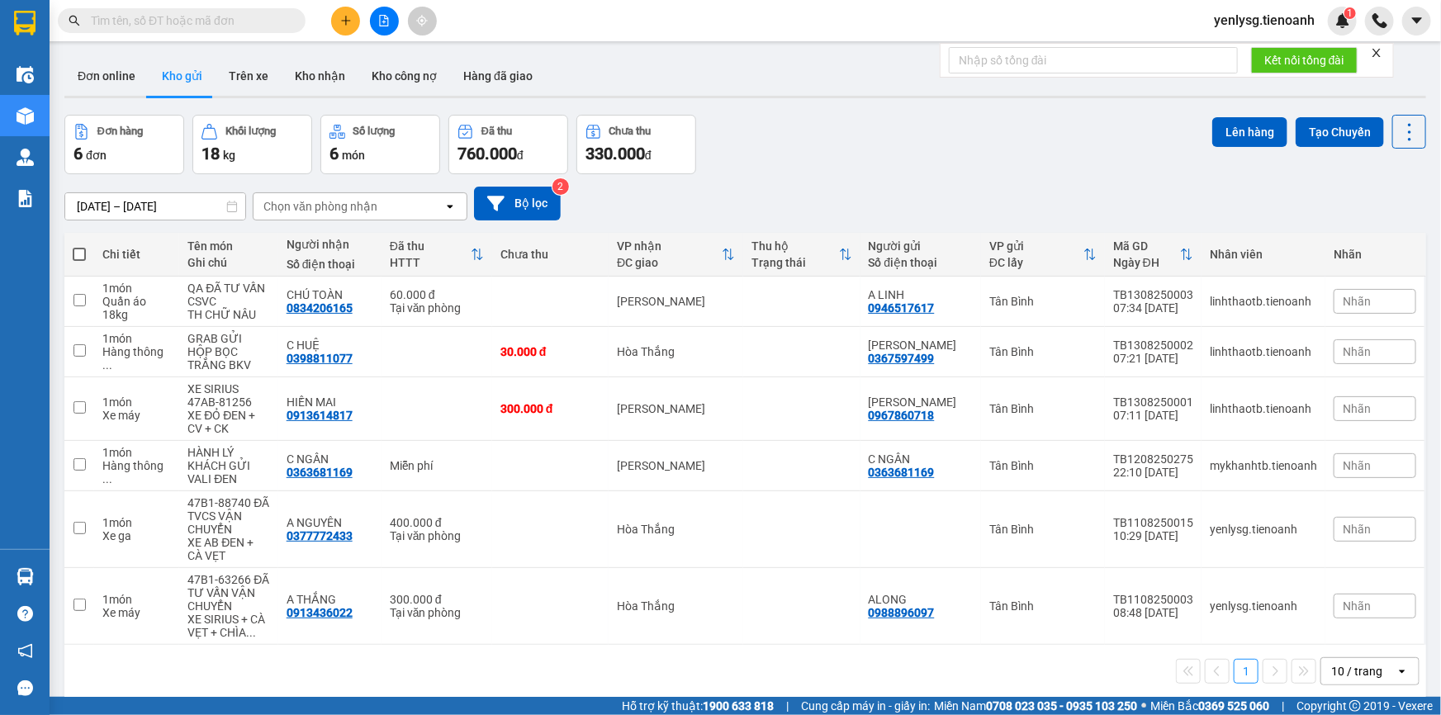
click at [268, 25] on input "text" at bounding box center [188, 21] width 195 height 18
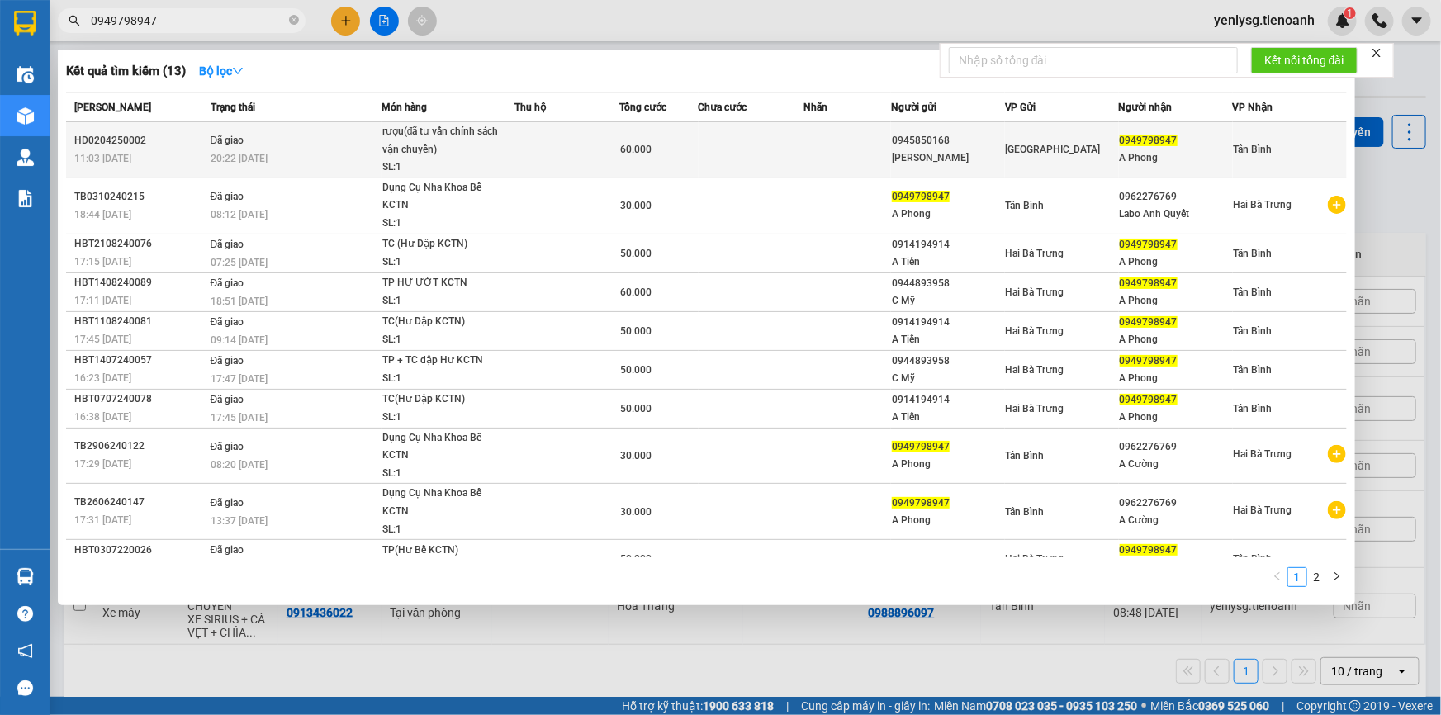
type input "0949798947"
click at [386, 156] on div "rượu(đã tư vấn chính sách vận chuyển)" at bounding box center [444, 141] width 124 height 36
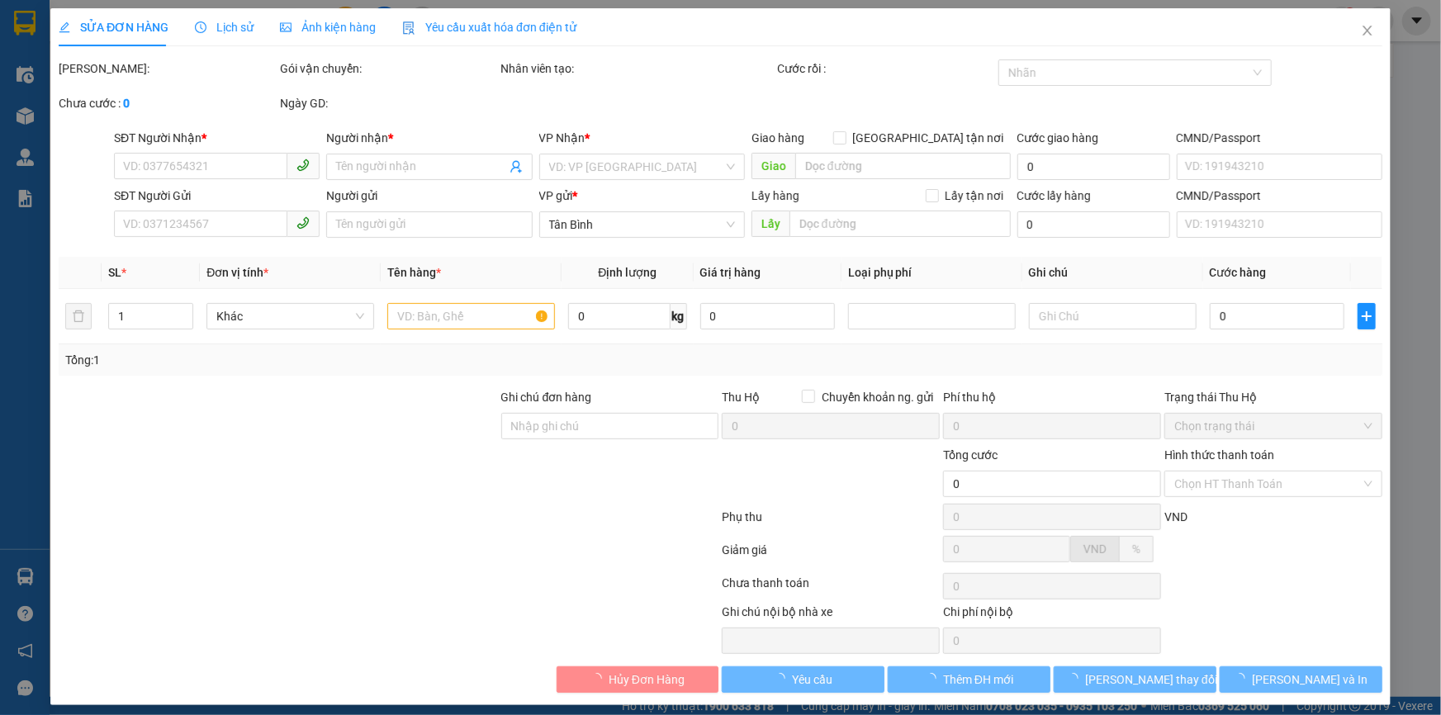
type input "0949798947"
type input "A Phong"
type input "0945850168"
type input "Vũ"
type input "60.000"
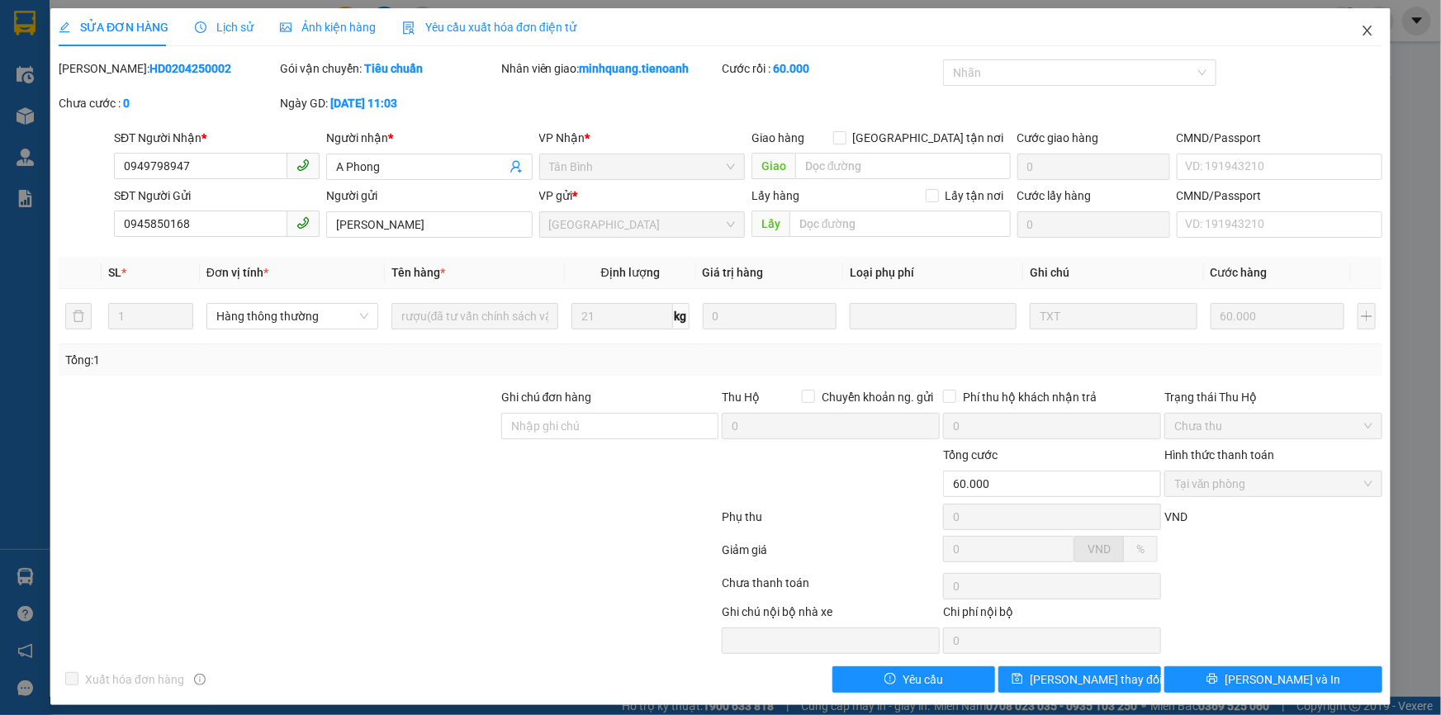
click at [1354, 45] on span "Close" at bounding box center [1368, 31] width 46 height 46
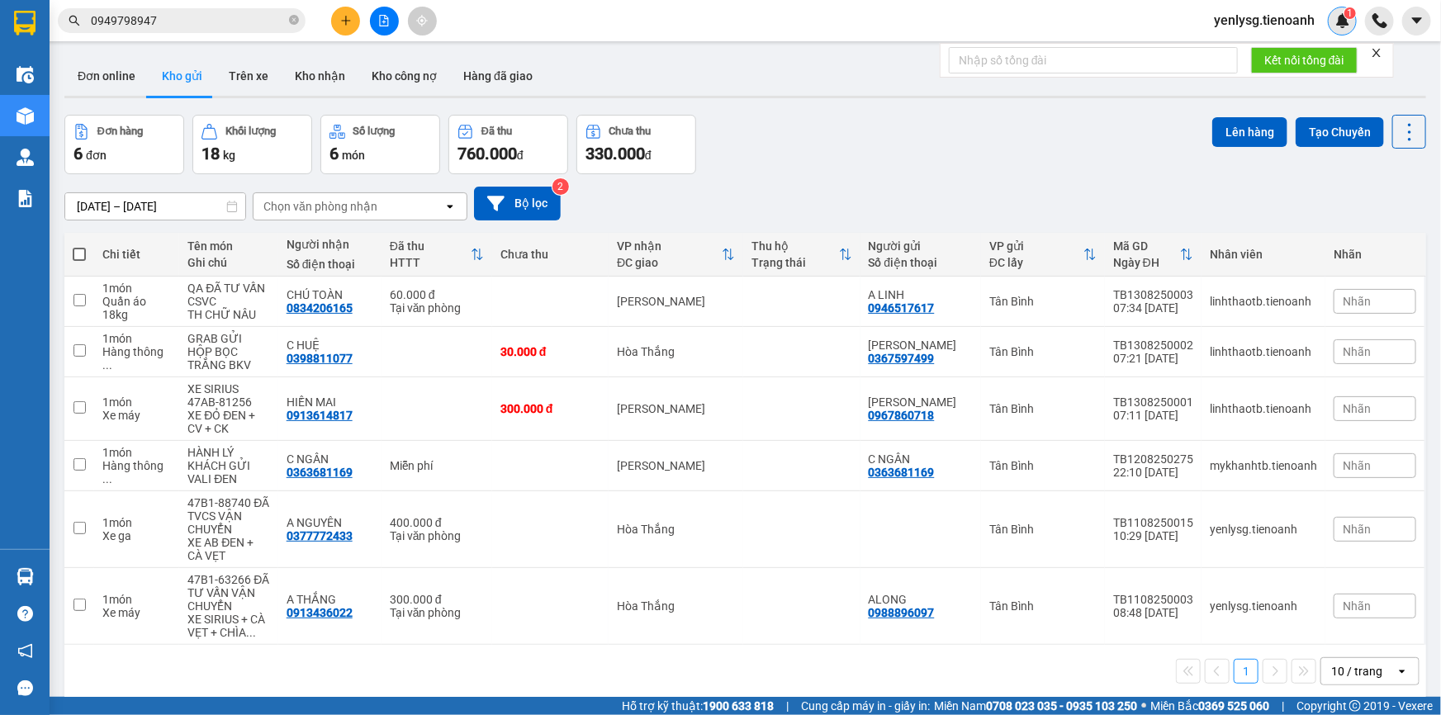
click at [1342, 26] on img at bounding box center [1342, 20] width 15 height 15
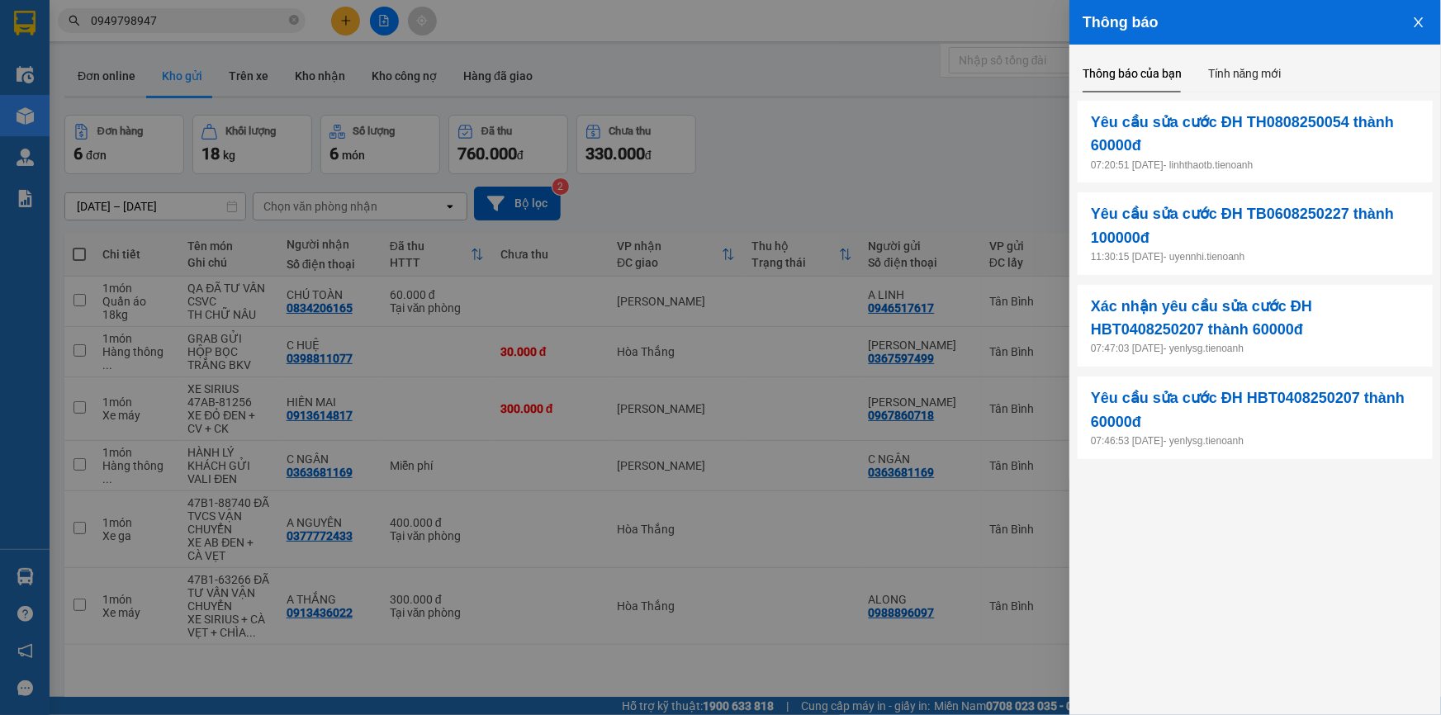
click at [792, 122] on div at bounding box center [720, 357] width 1441 height 715
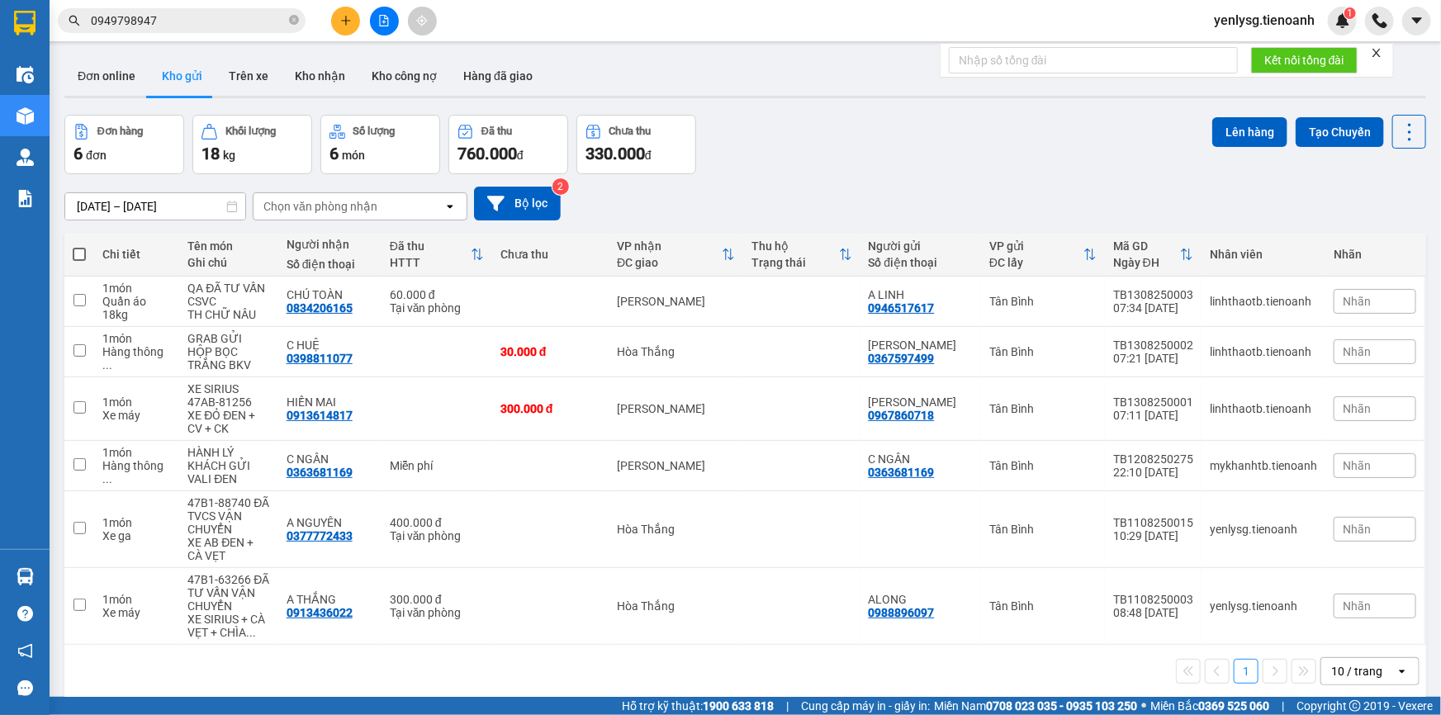
click at [166, 15] on input "0949798947" at bounding box center [188, 21] width 195 height 18
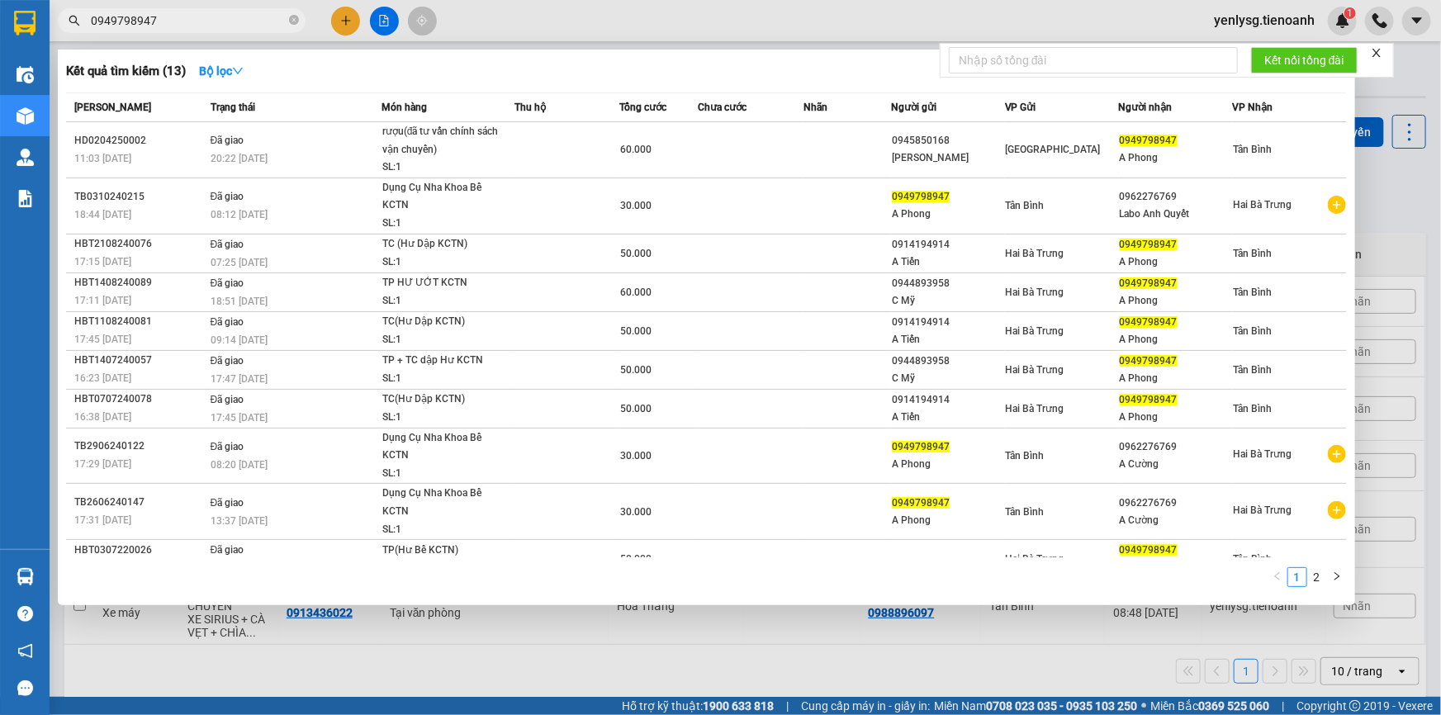
click at [166, 15] on input "0949798947" at bounding box center [188, 21] width 195 height 18
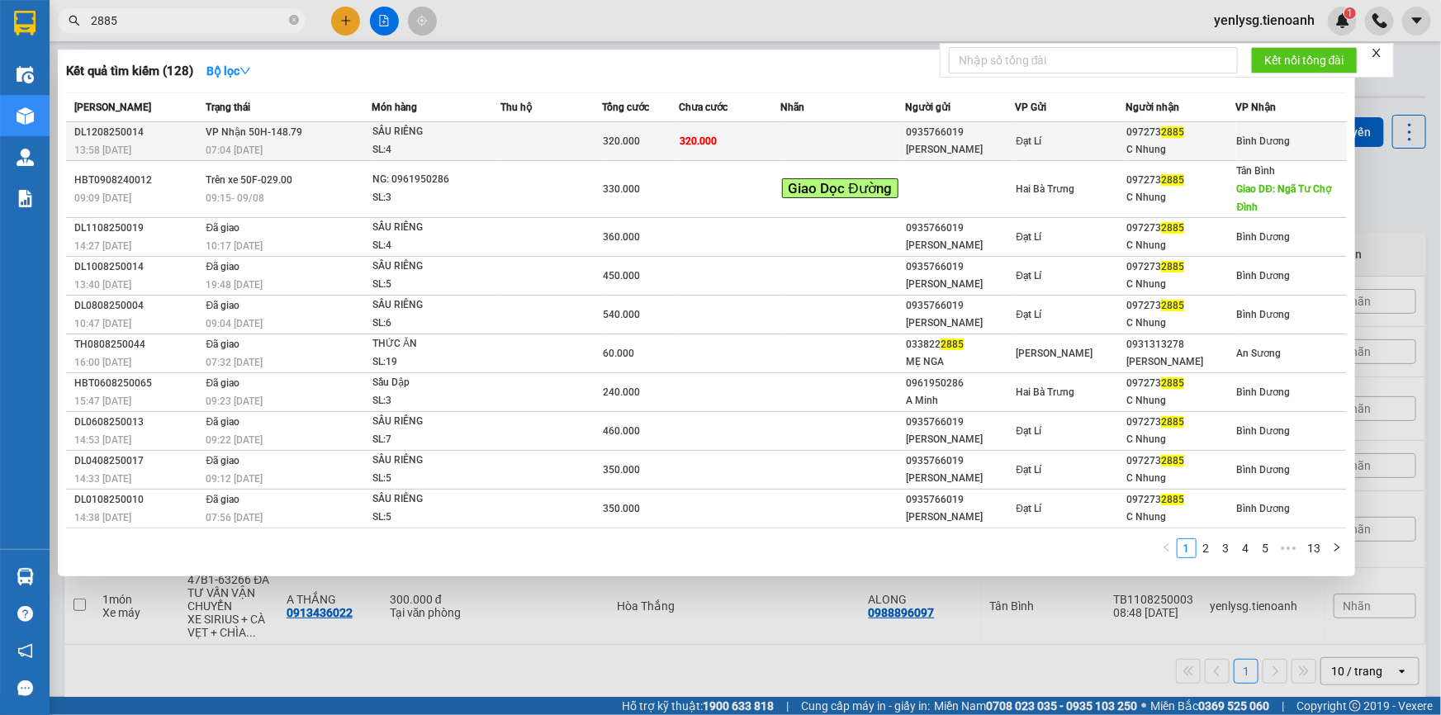
click at [192, 141] on div "13:58 [DATE]" at bounding box center [137, 150] width 126 height 18
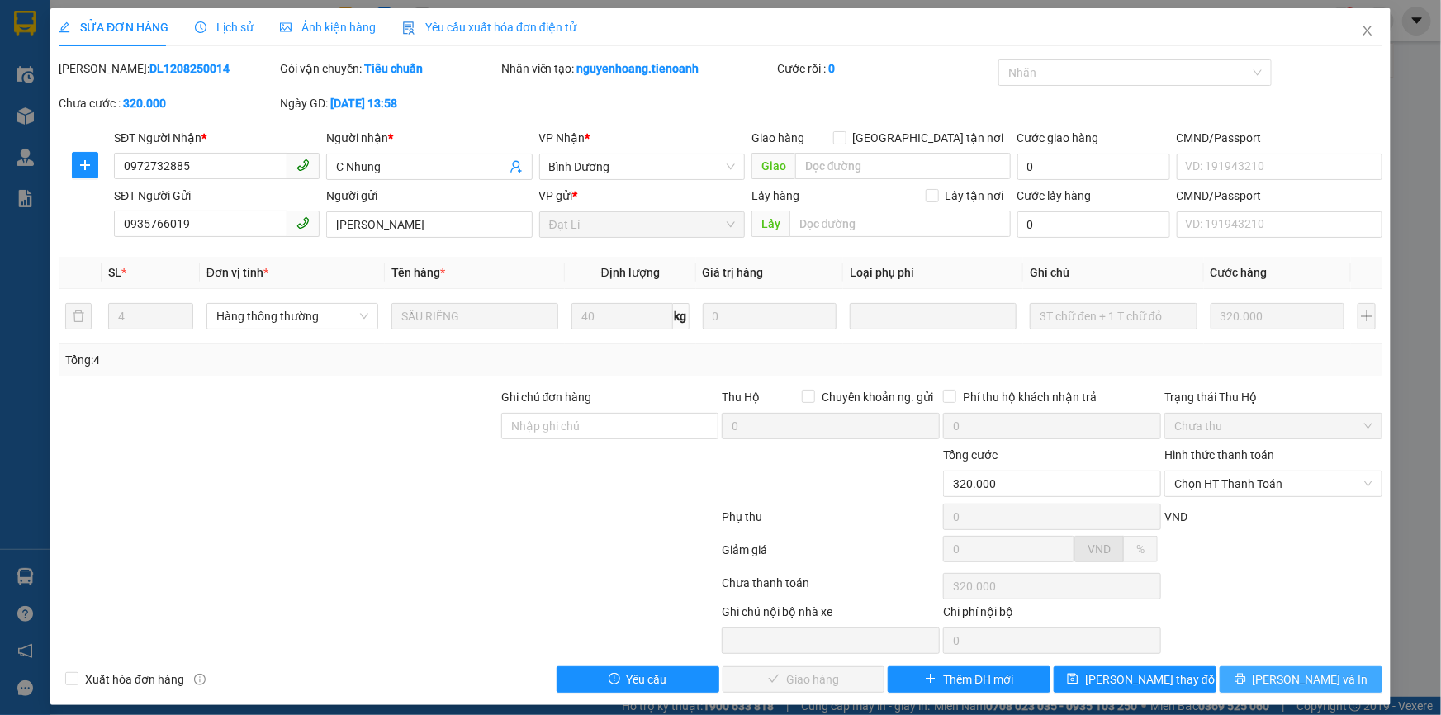
click at [1273, 679] on button "[PERSON_NAME] và In" at bounding box center [1301, 679] width 163 height 26
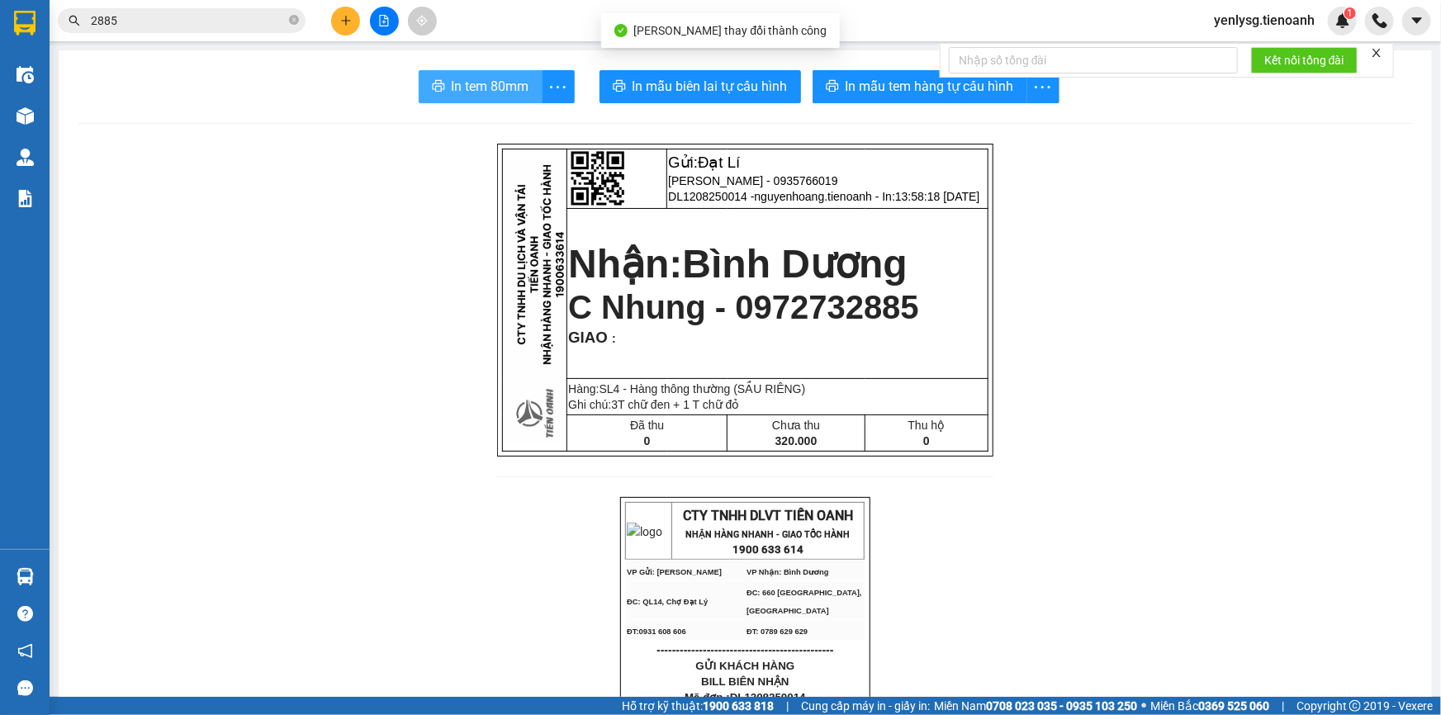
click at [517, 98] on button "In tem 80mm" at bounding box center [481, 86] width 124 height 33
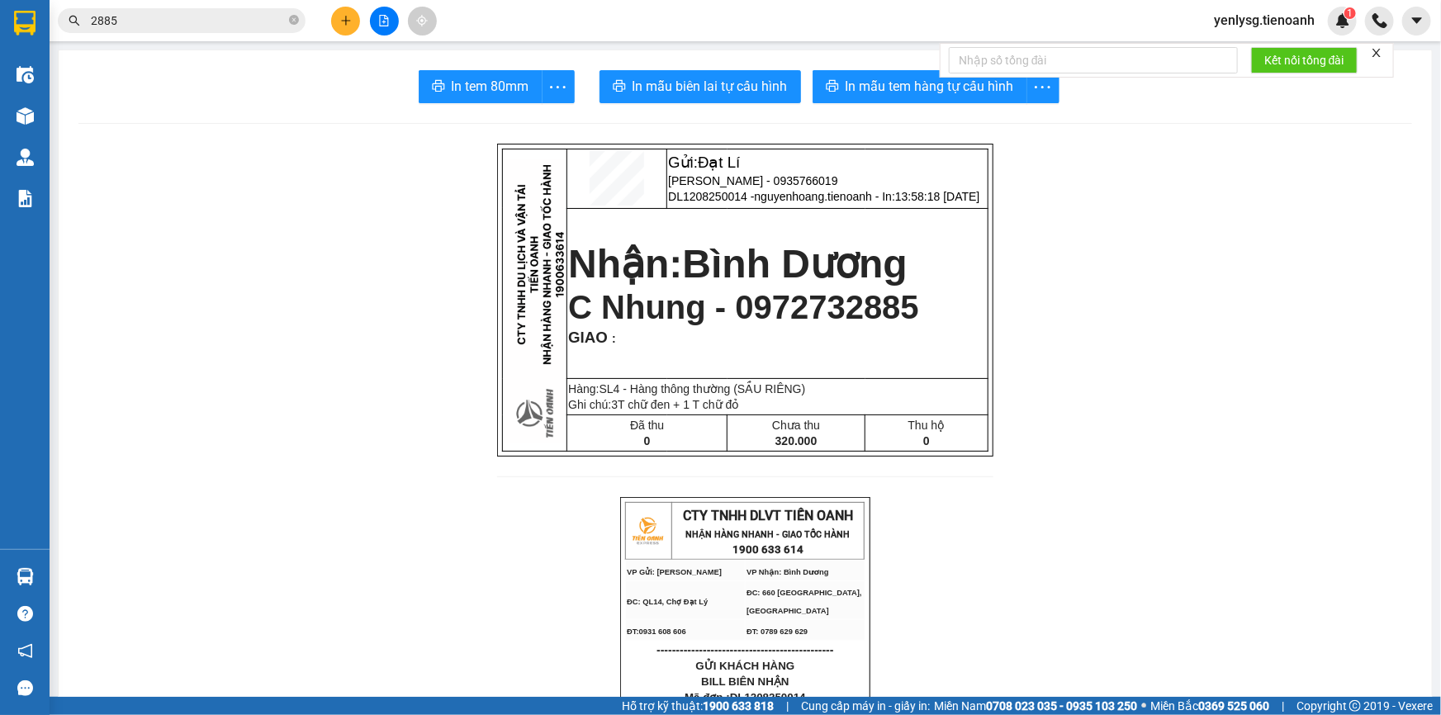
click at [197, 14] on input "2885" at bounding box center [188, 21] width 195 height 18
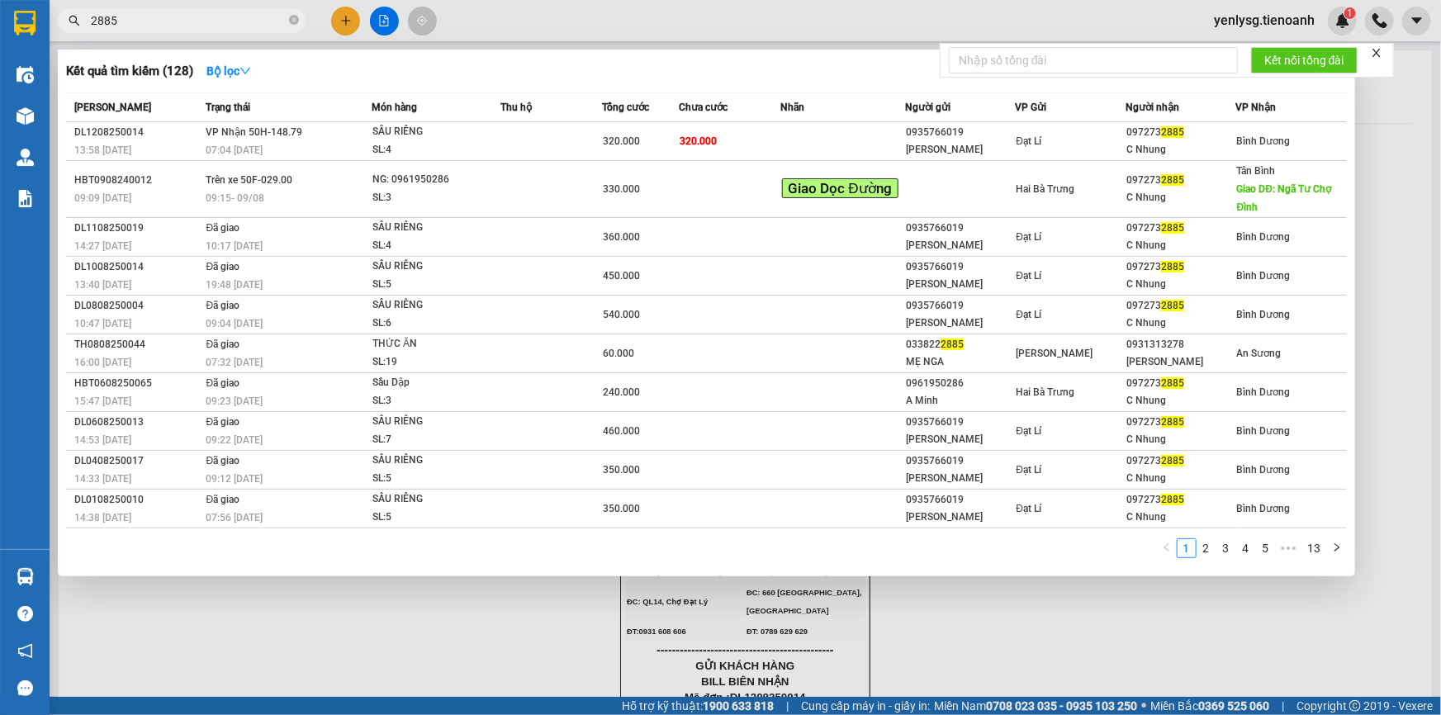
click at [197, 14] on input "2885" at bounding box center [188, 21] width 195 height 18
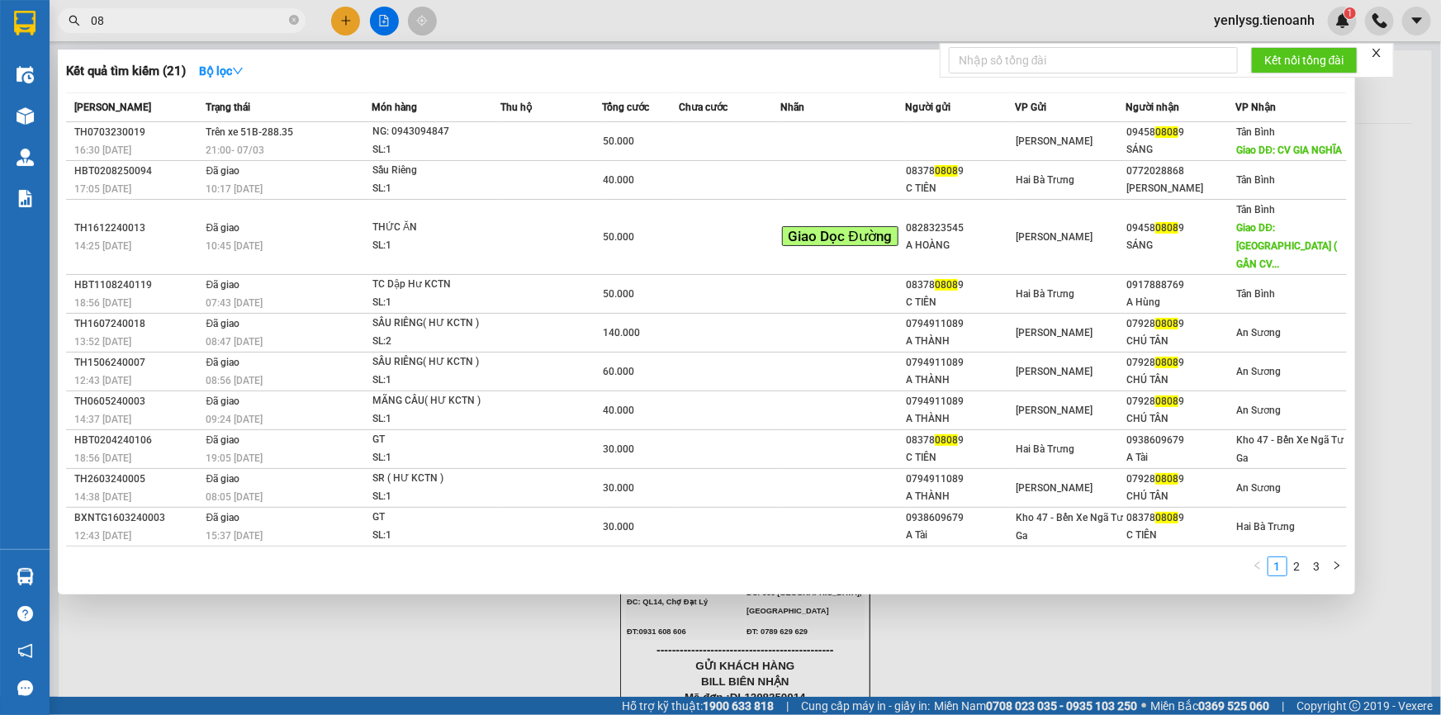
type input "0"
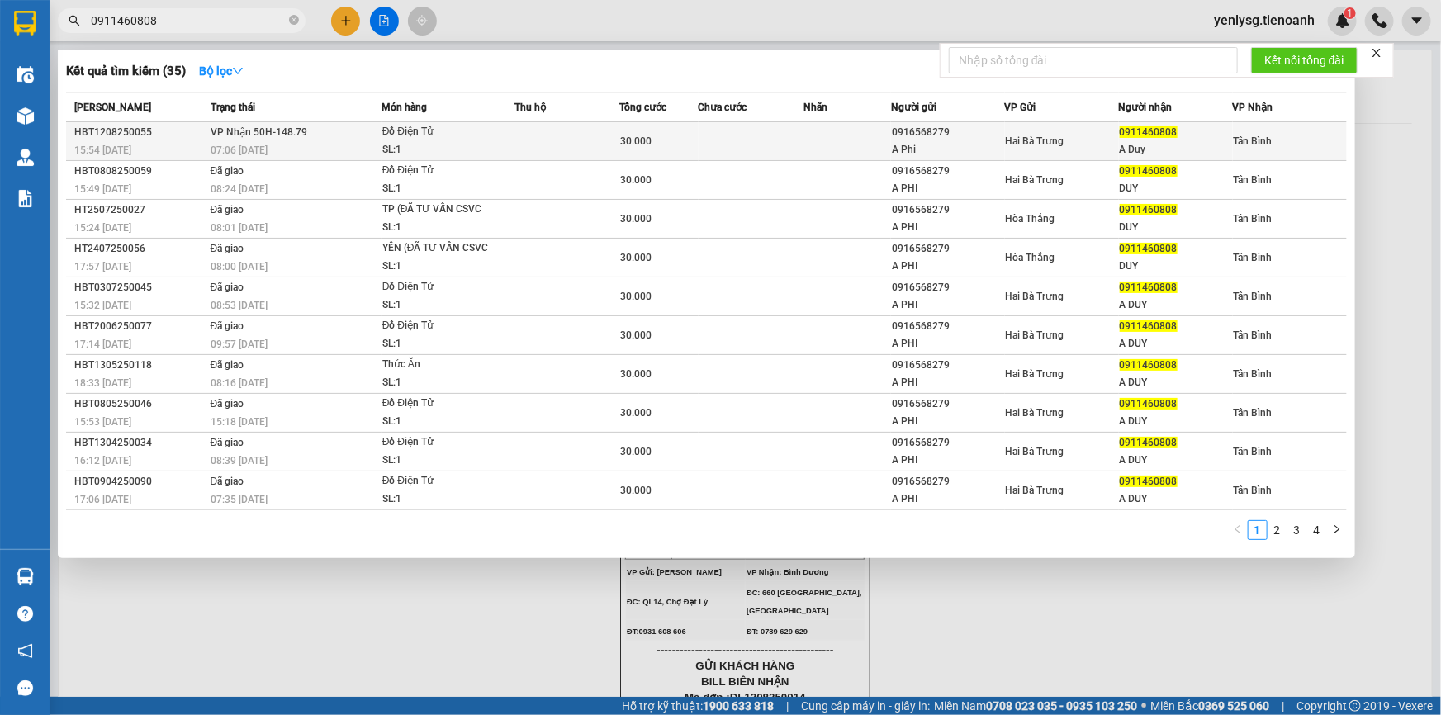
click at [881, 130] on td at bounding box center [848, 141] width 88 height 39
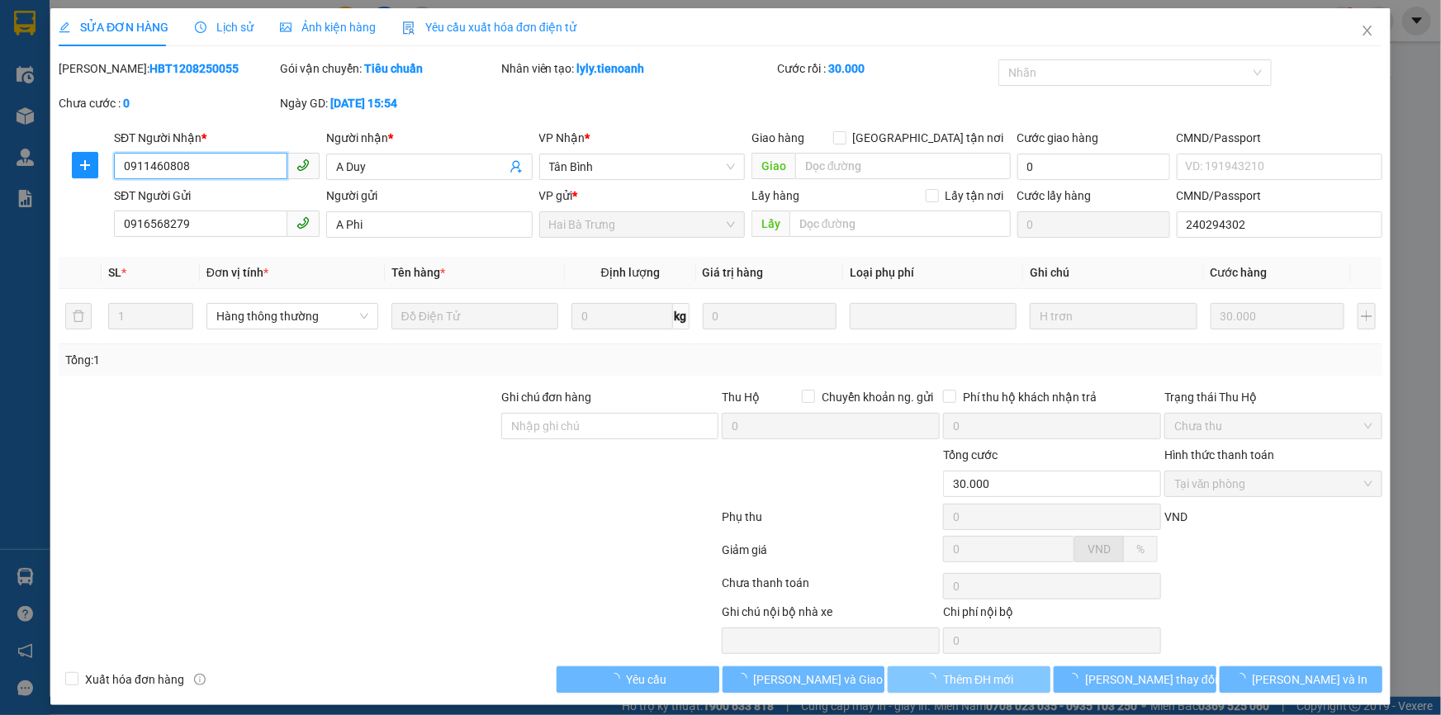
scroll to position [8, 0]
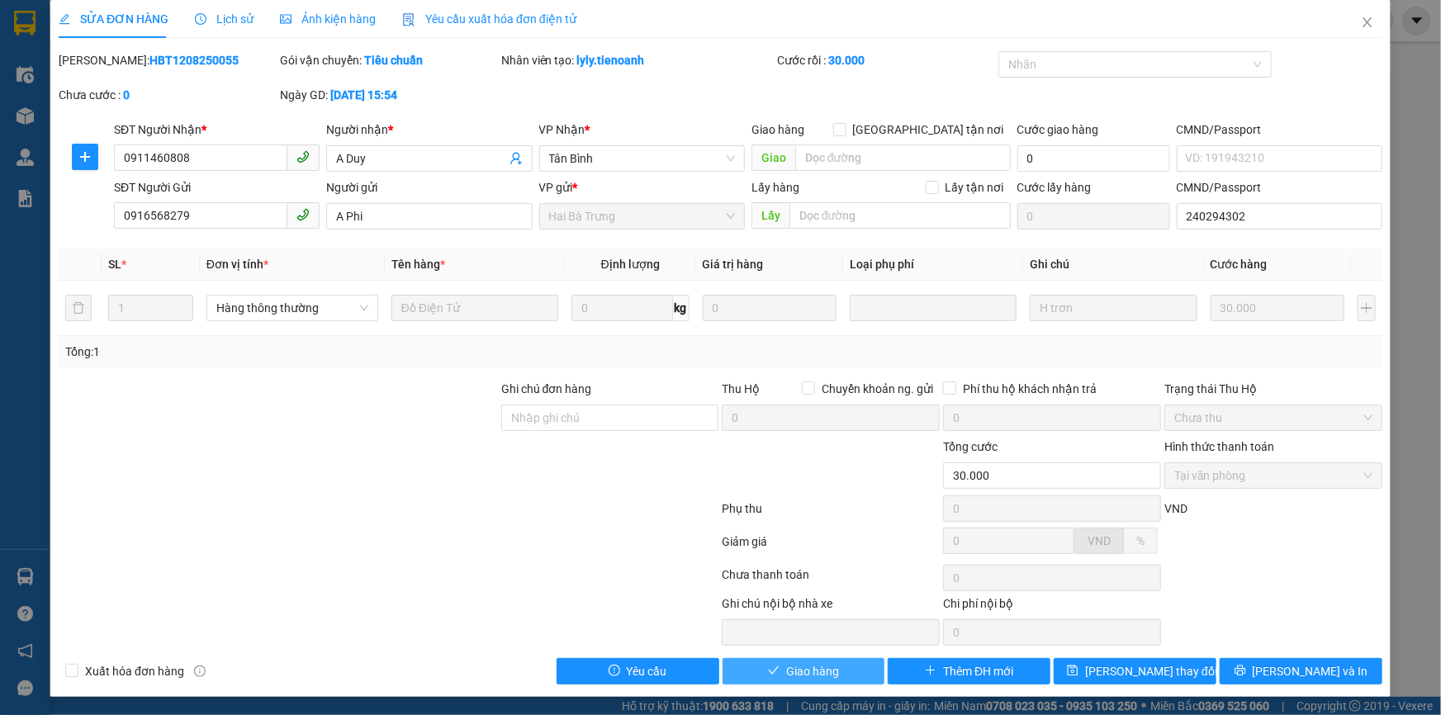
click at [870, 658] on button "Giao hàng" at bounding box center [804, 671] width 163 height 26
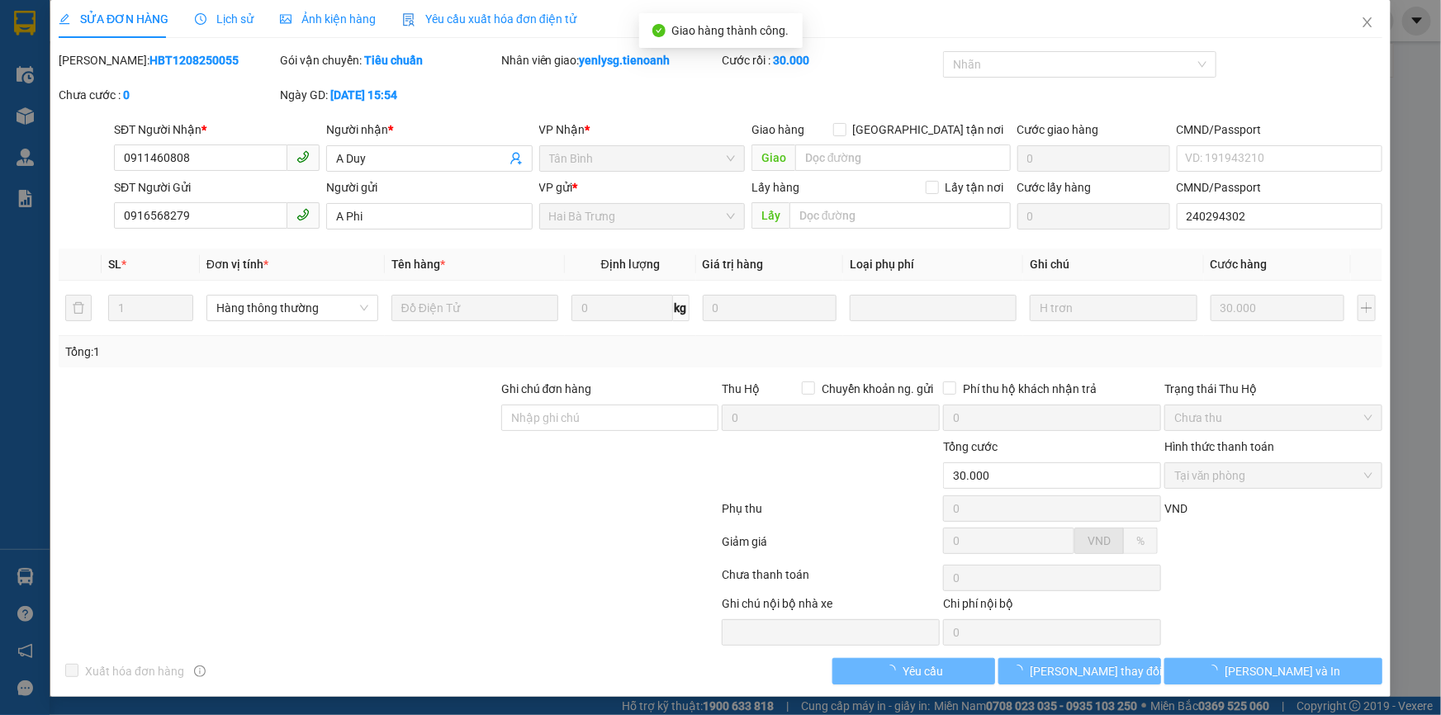
scroll to position [0, 0]
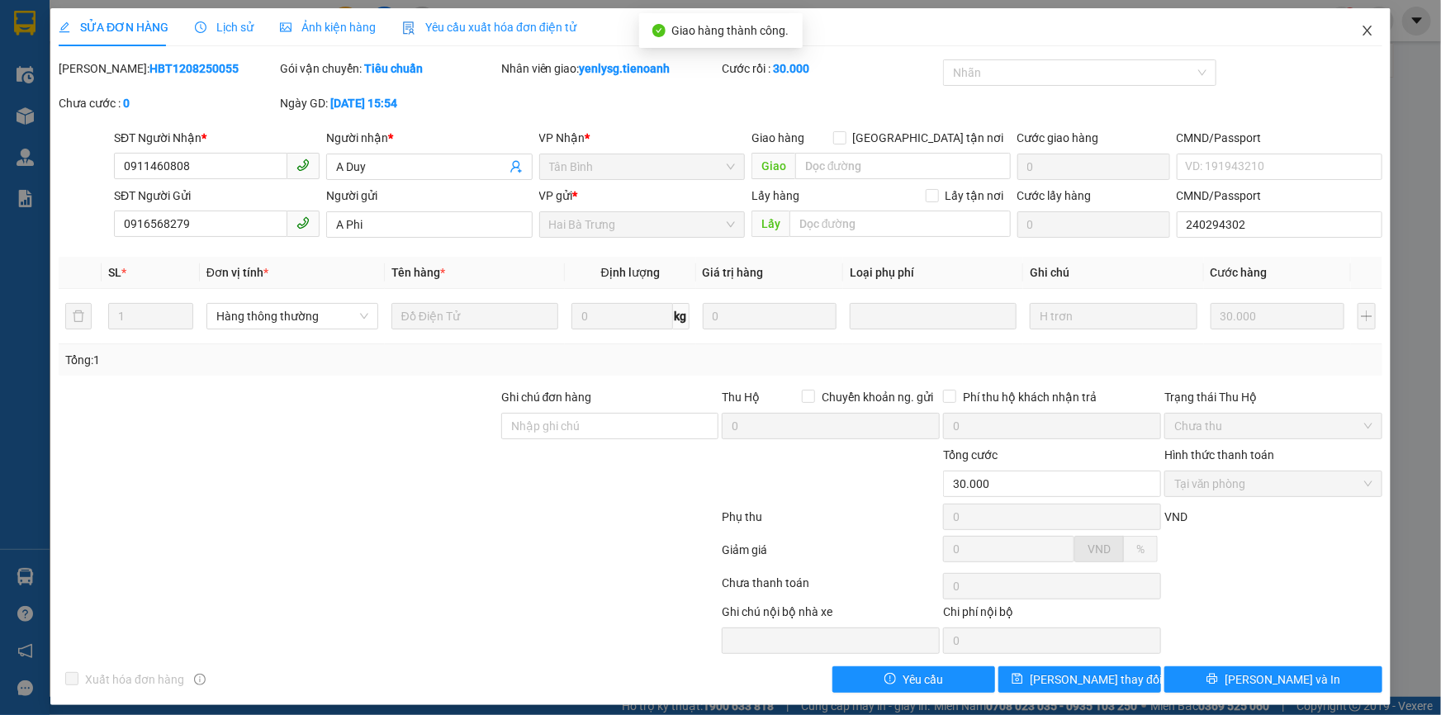
click at [1366, 22] on span "Close" at bounding box center [1368, 31] width 46 height 46
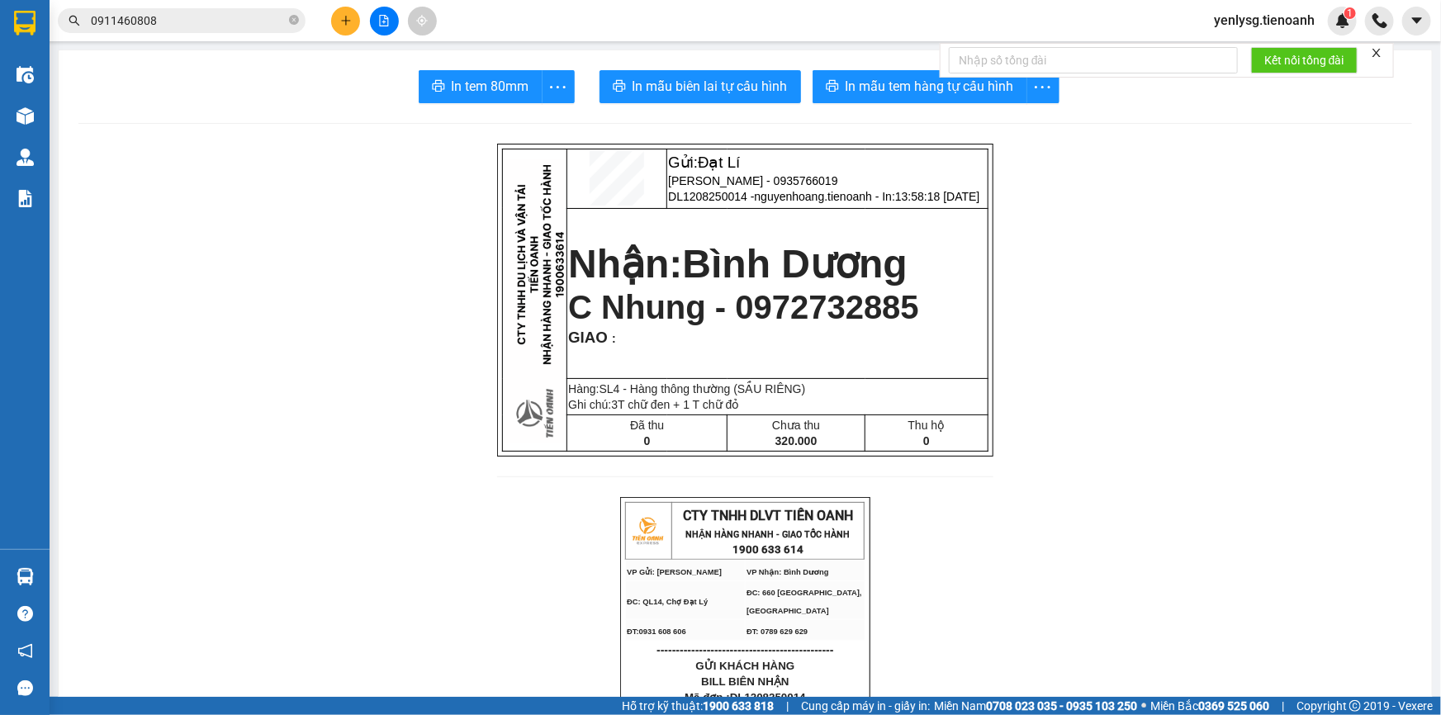
click at [201, 31] on span "0911460808" at bounding box center [182, 20] width 248 height 25
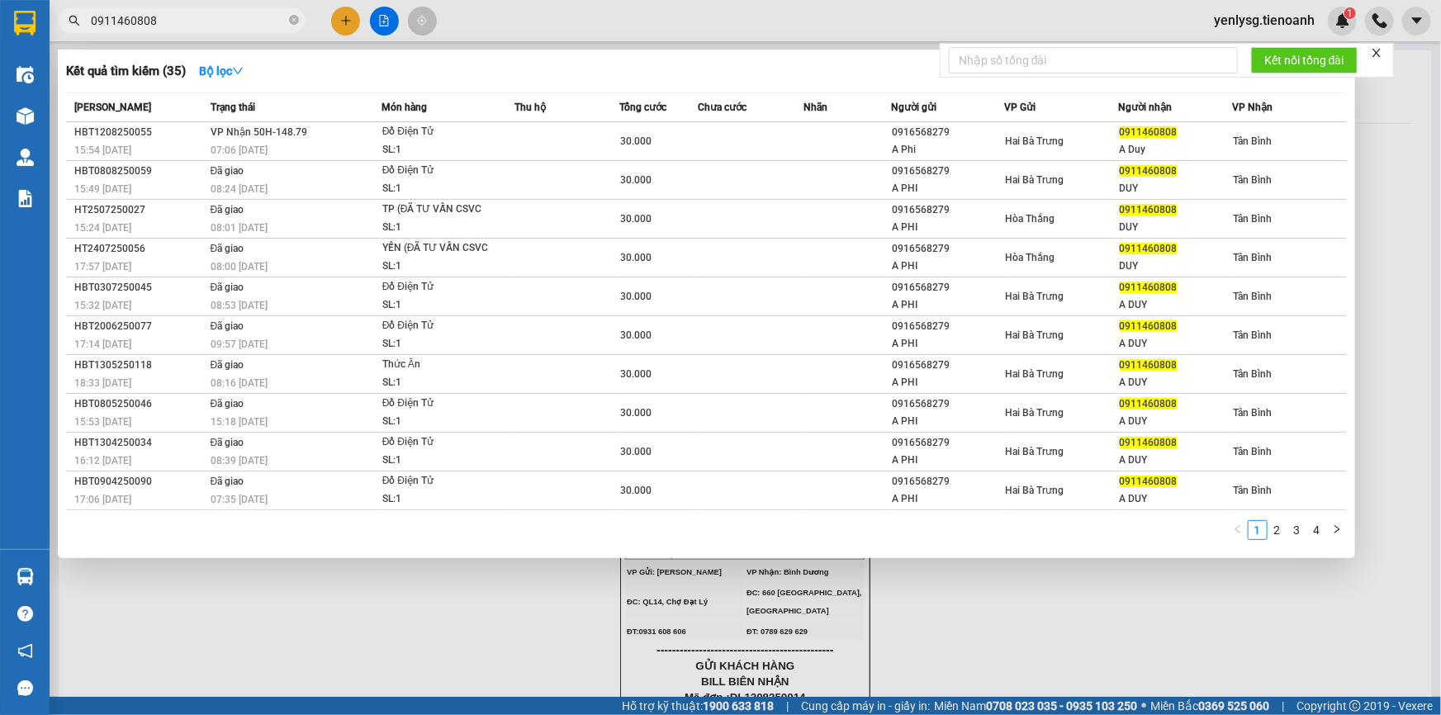
click at [206, 16] on input "0911460808" at bounding box center [188, 21] width 195 height 18
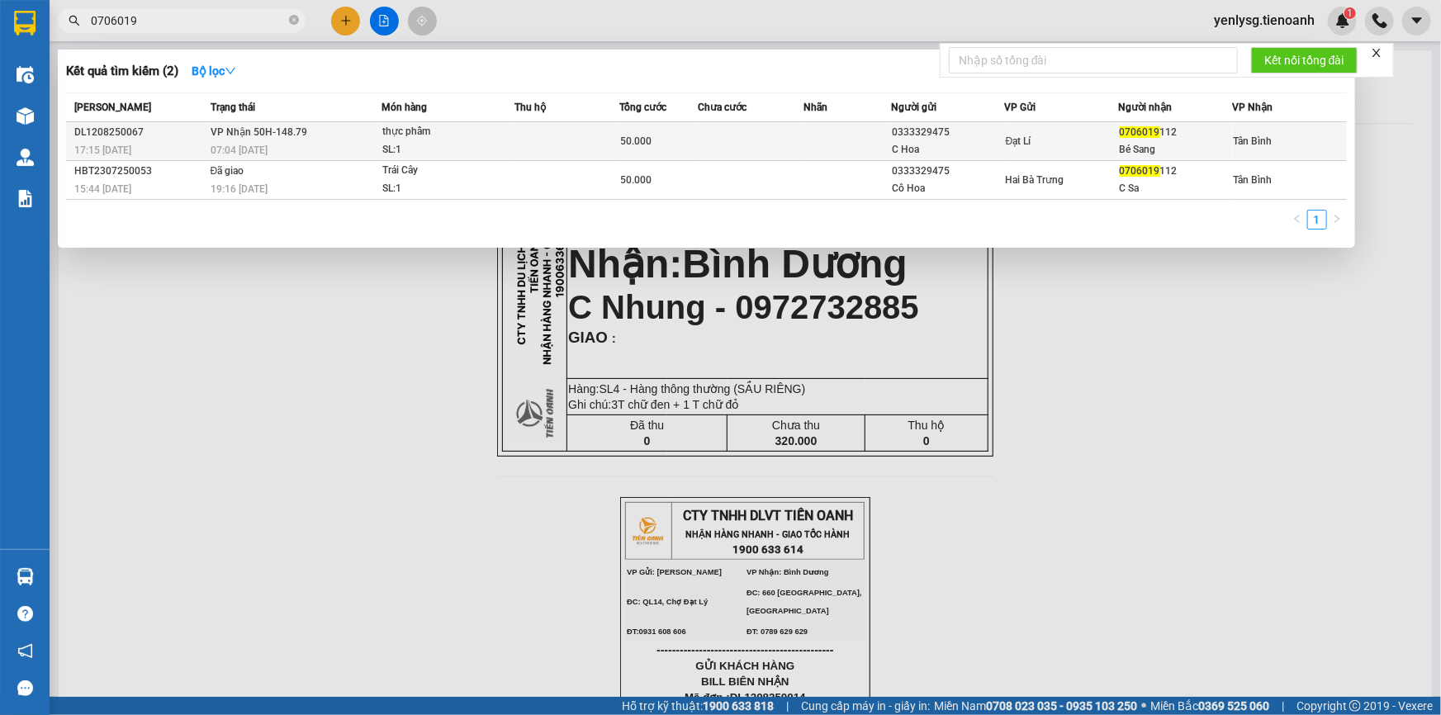
type input "0706019"
click at [311, 140] on td "VP Nhận 50H-148.79 07:04 - 13/08" at bounding box center [293, 141] width 175 height 39
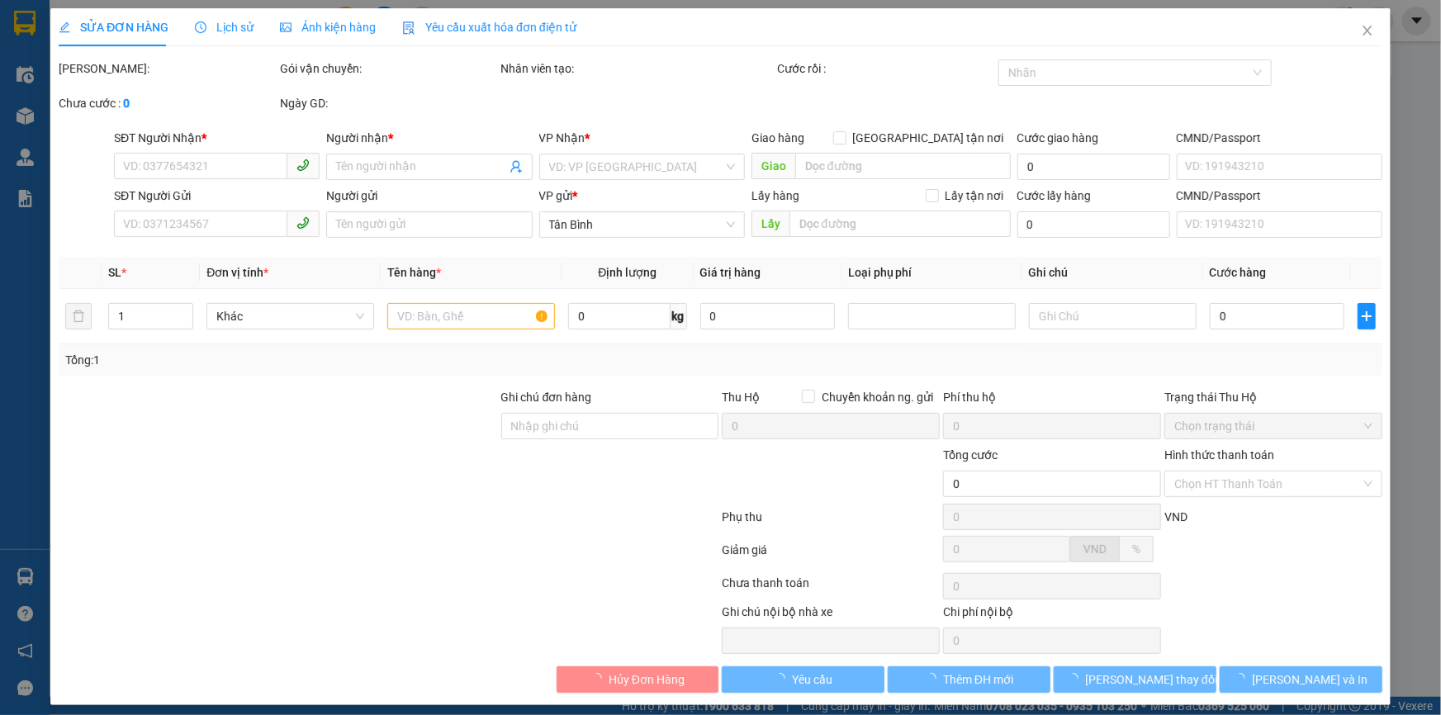
type input "0706019112"
type input "Bé Sang"
type input "0333329475"
type input "C Hoa"
type input "50.000"
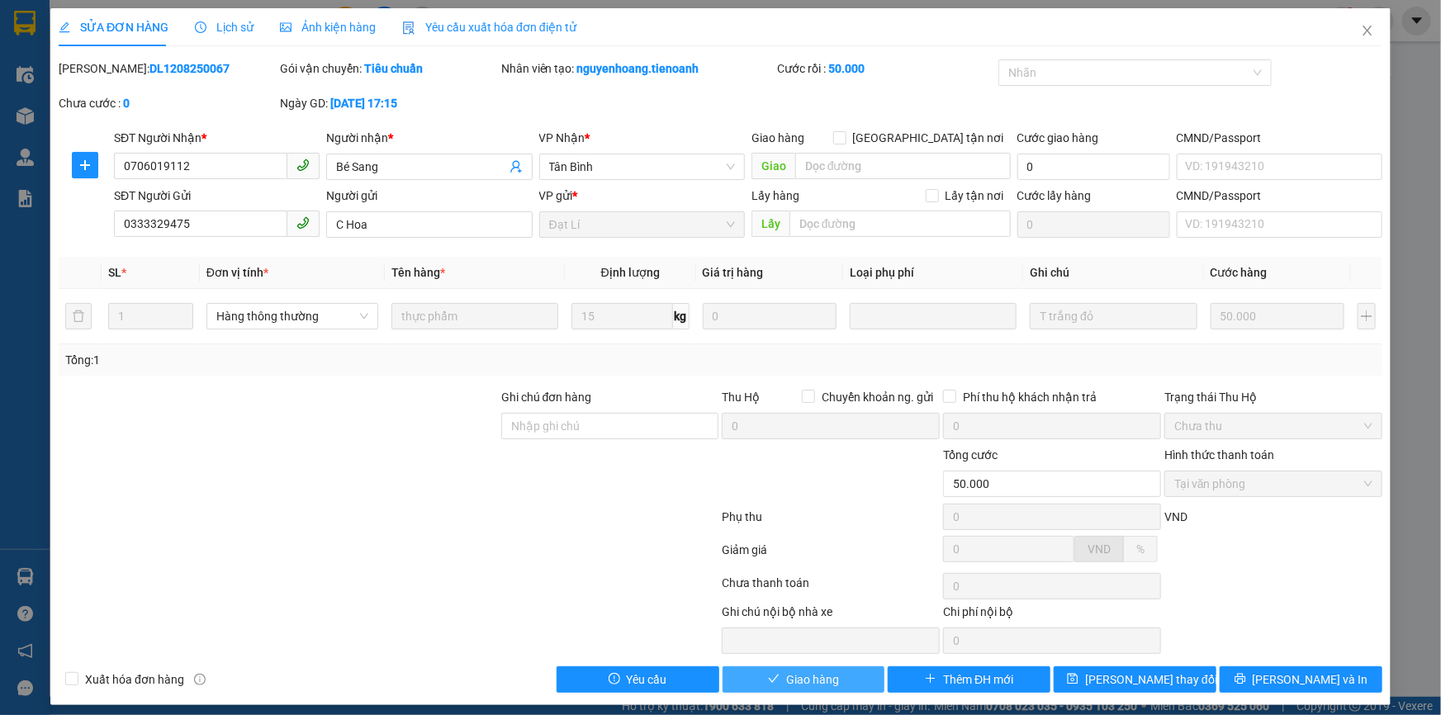
click at [837, 688] on button "Giao hàng" at bounding box center [804, 679] width 163 height 26
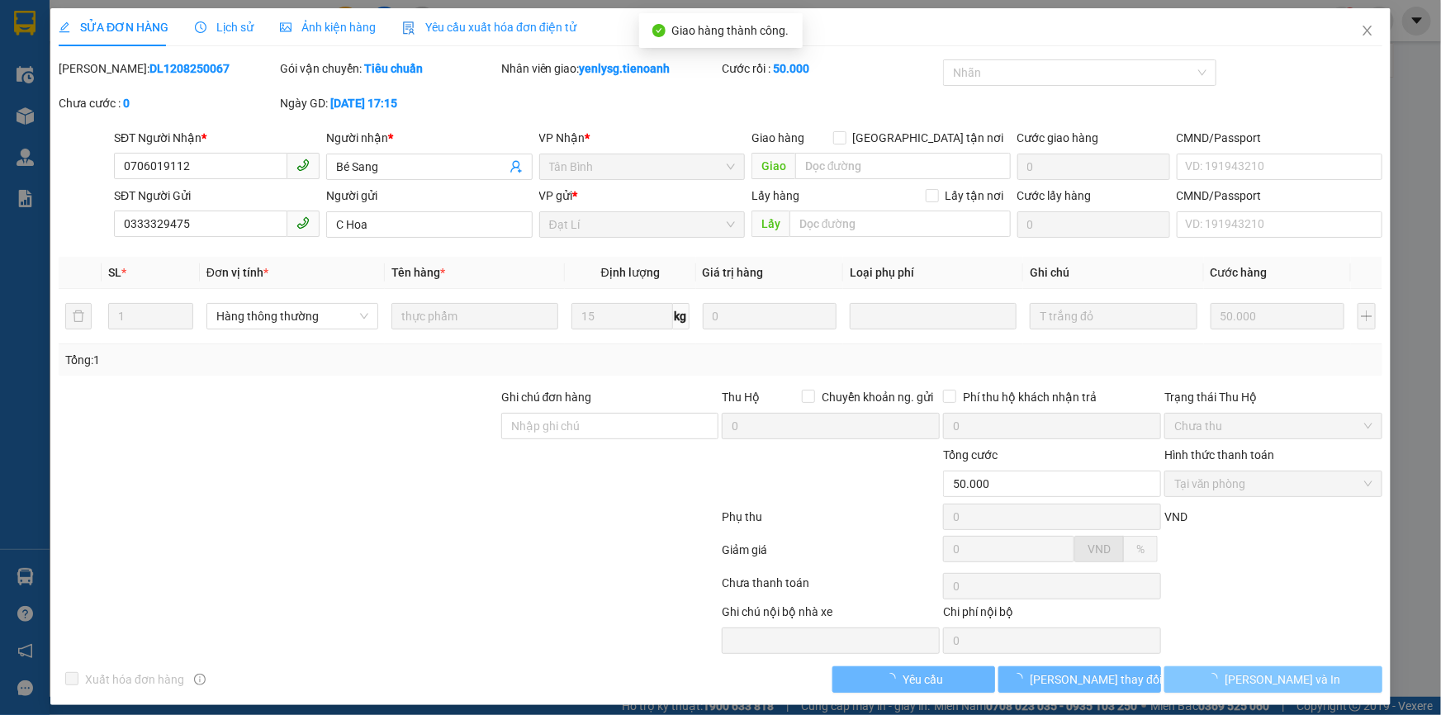
drag, startPoint x: 861, startPoint y: 685, endPoint x: 1311, endPoint y: 682, distance: 449.3
click at [1311, 682] on button "[PERSON_NAME] và In" at bounding box center [1273, 679] width 218 height 26
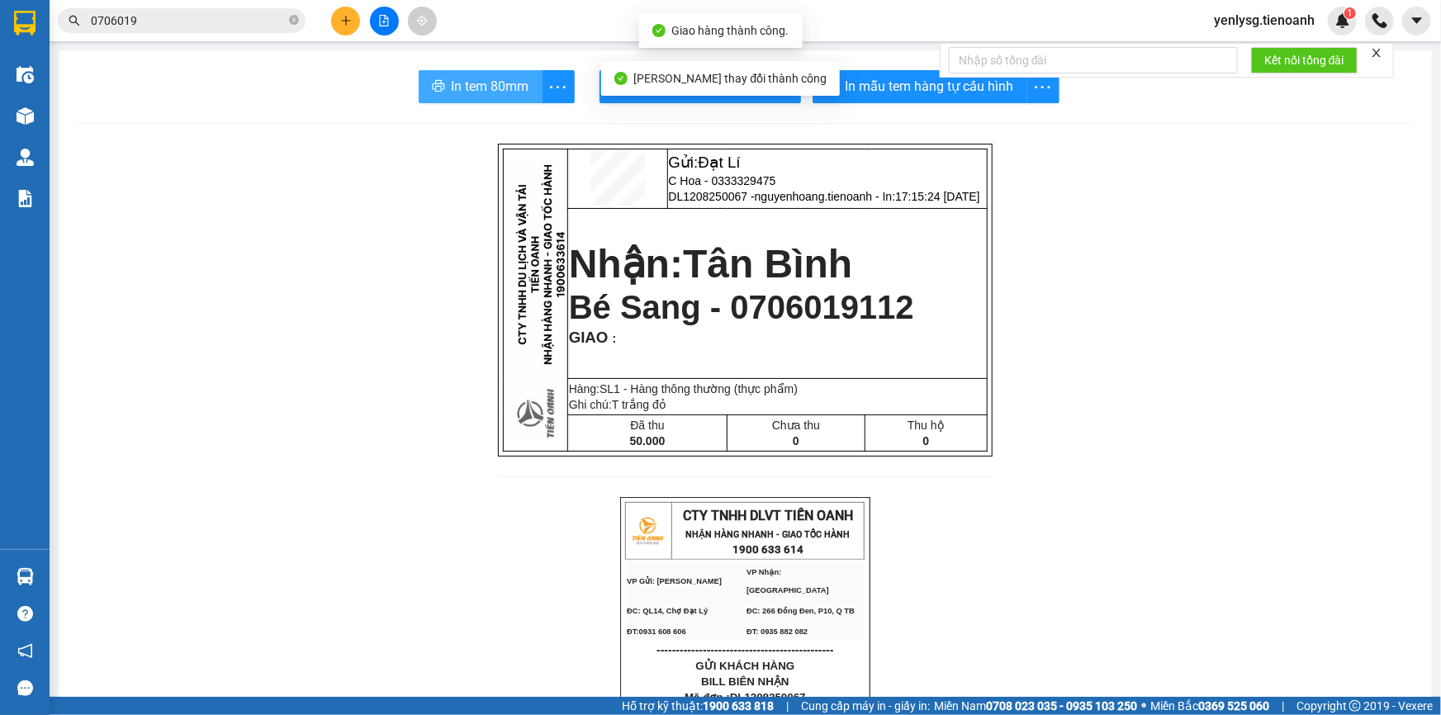
click at [420, 76] on button "In tem 80mm" at bounding box center [481, 86] width 124 height 33
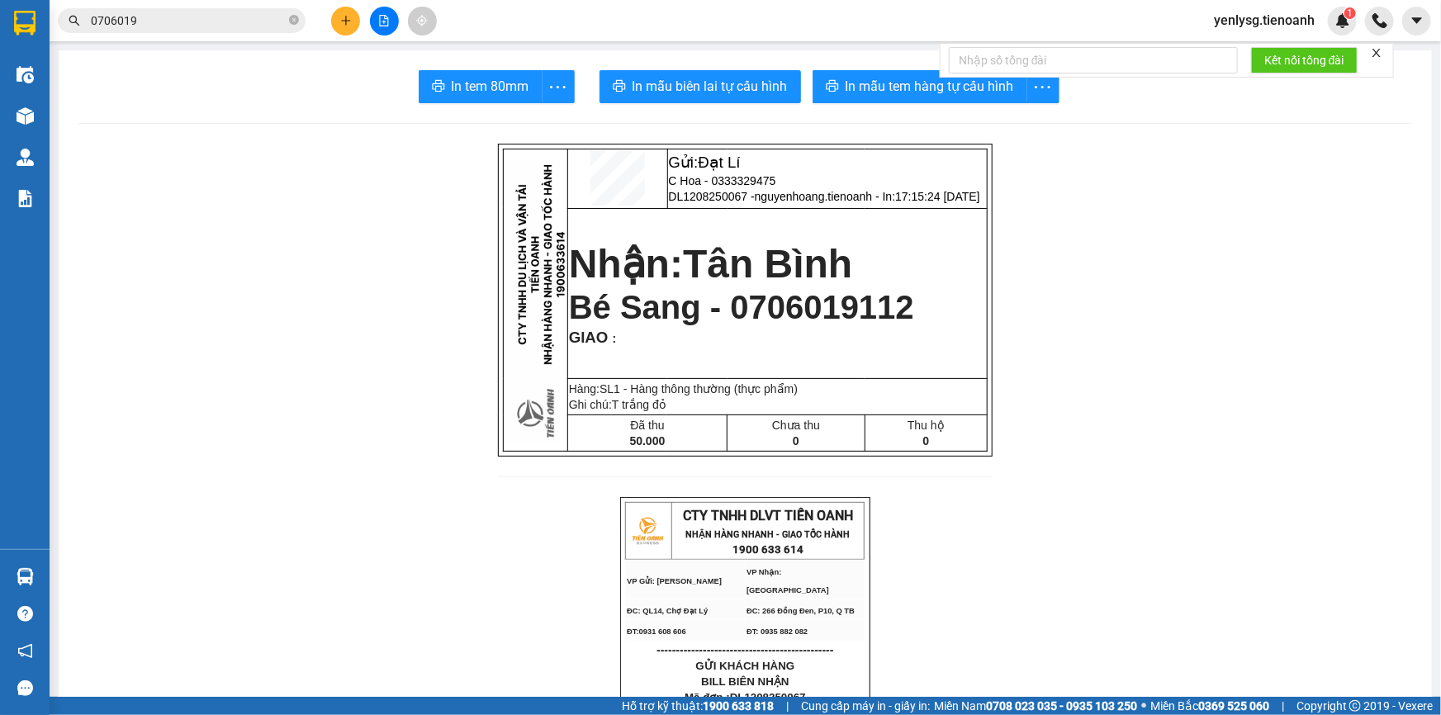
click at [205, 16] on input "0706019" at bounding box center [188, 21] width 195 height 18
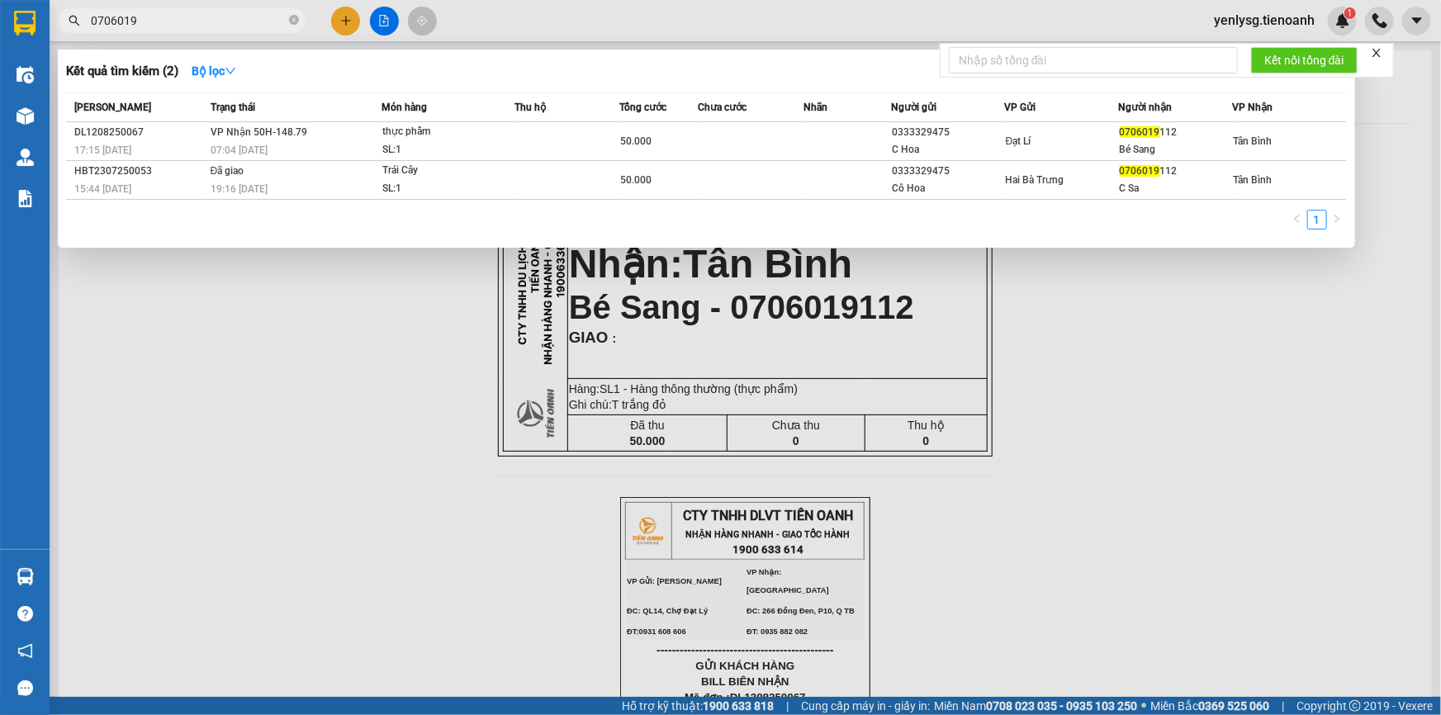
click at [205, 16] on input "0706019" at bounding box center [188, 21] width 195 height 18
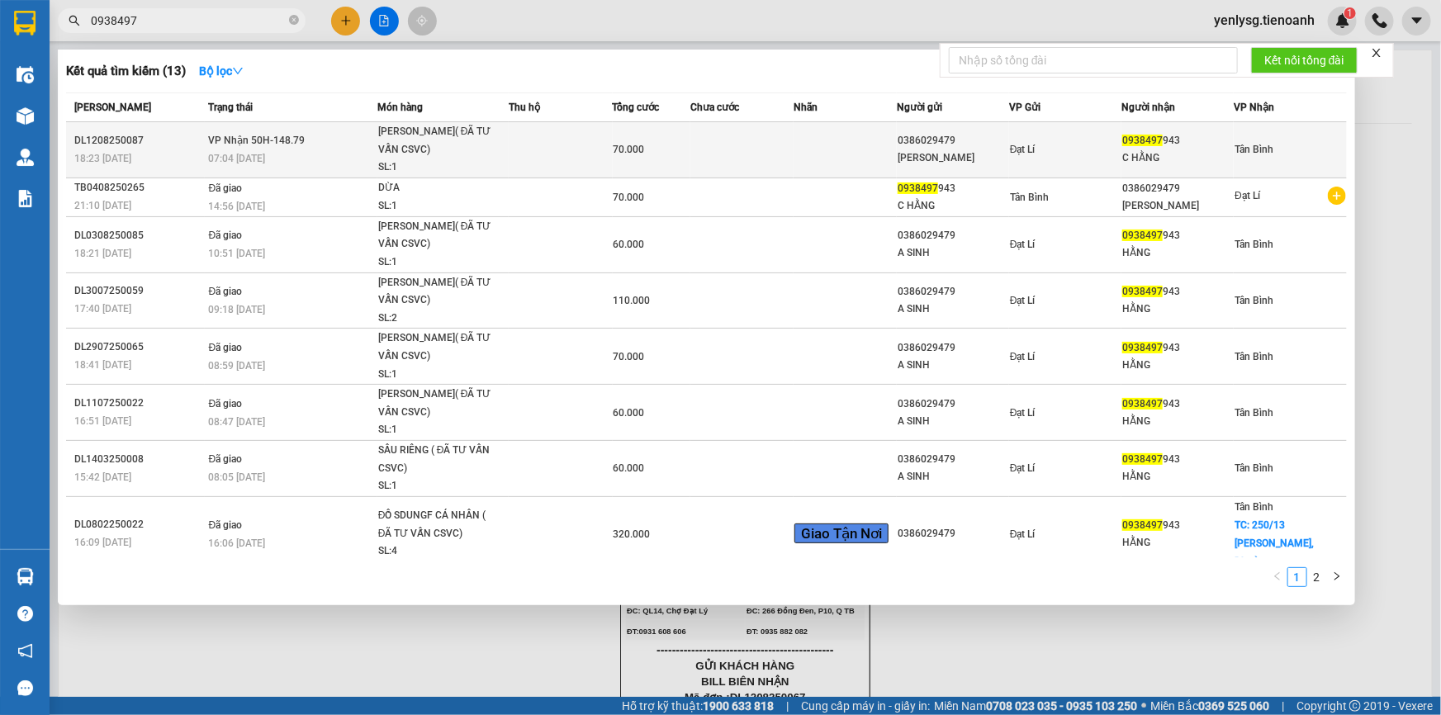
type input "0938497"
click at [469, 146] on div "Sầu Riêng( ĐÃ TƯ VẤN CSVC)" at bounding box center [440, 141] width 124 height 36
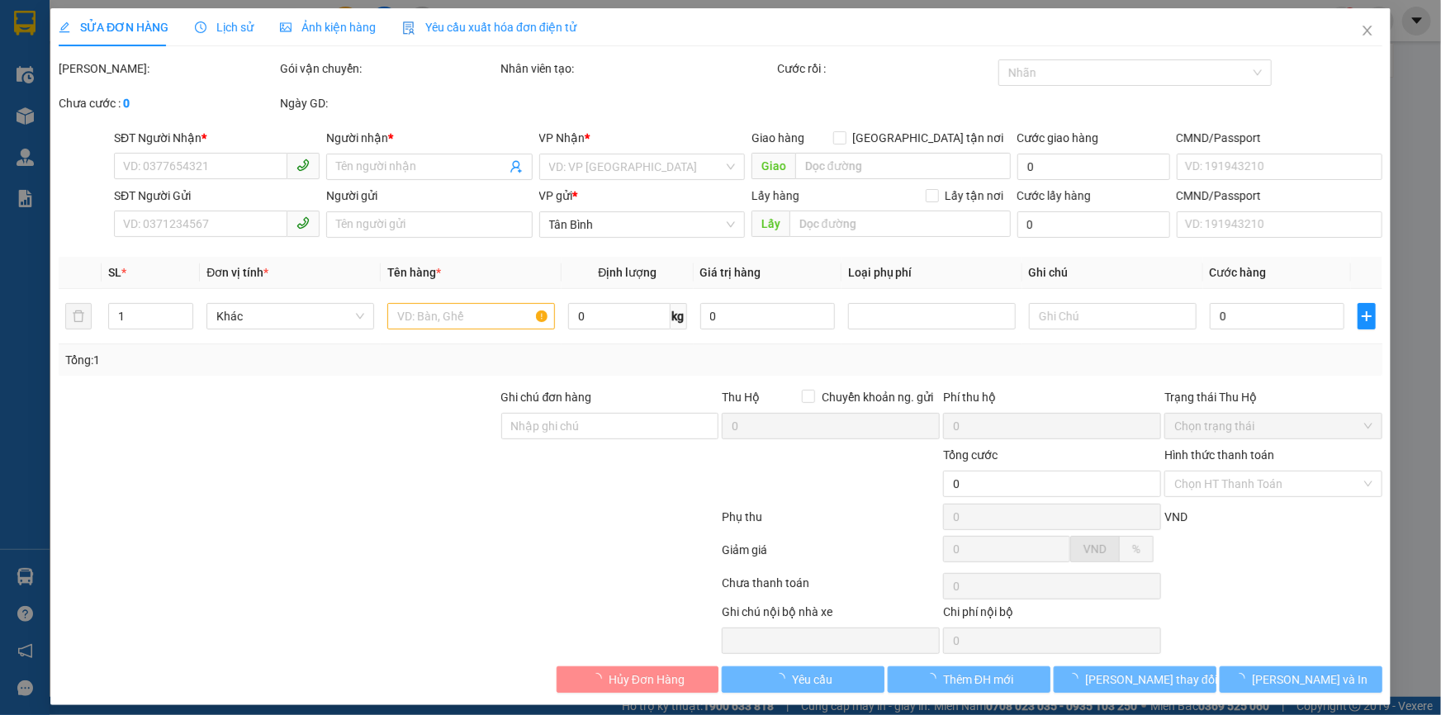
type input "0938497943"
type input "C HẰNG"
type input "0386029479"
type input "CHU SINH"
type input "70.000"
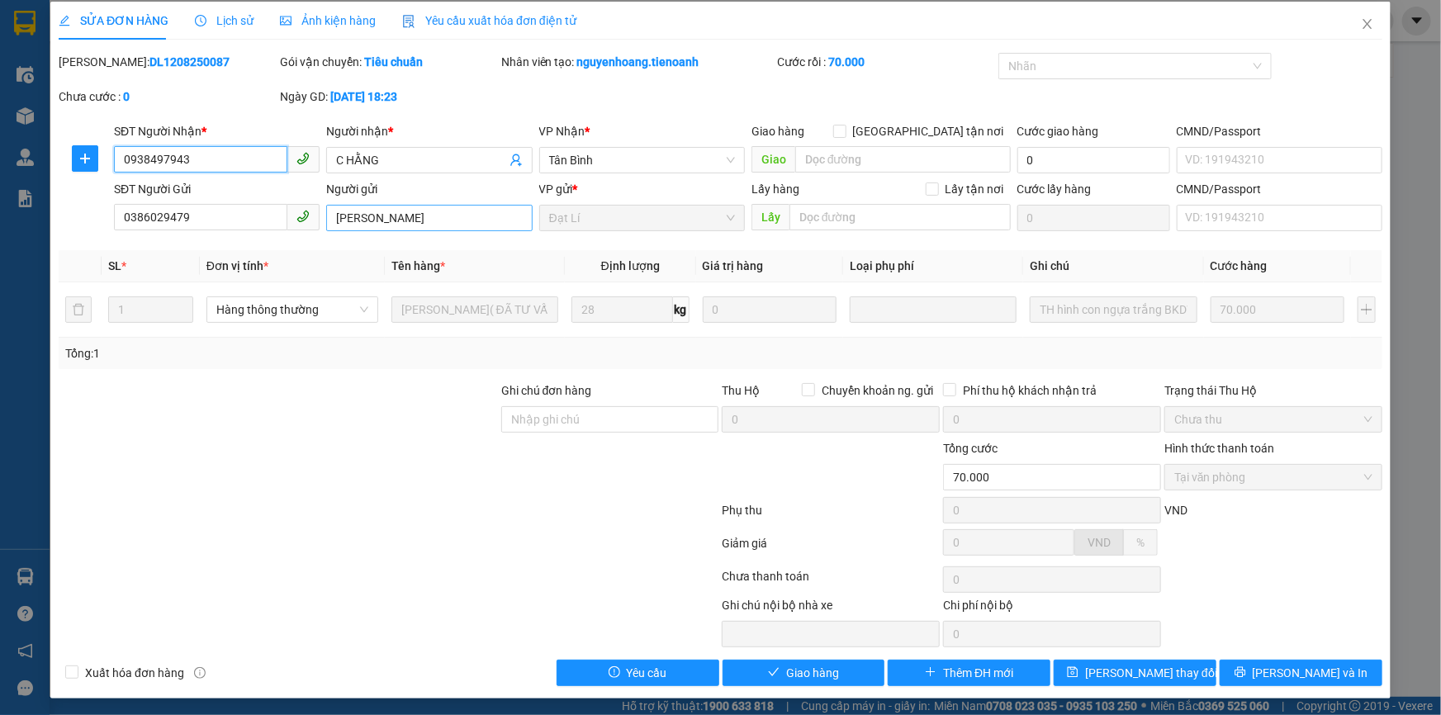
scroll to position [8, 0]
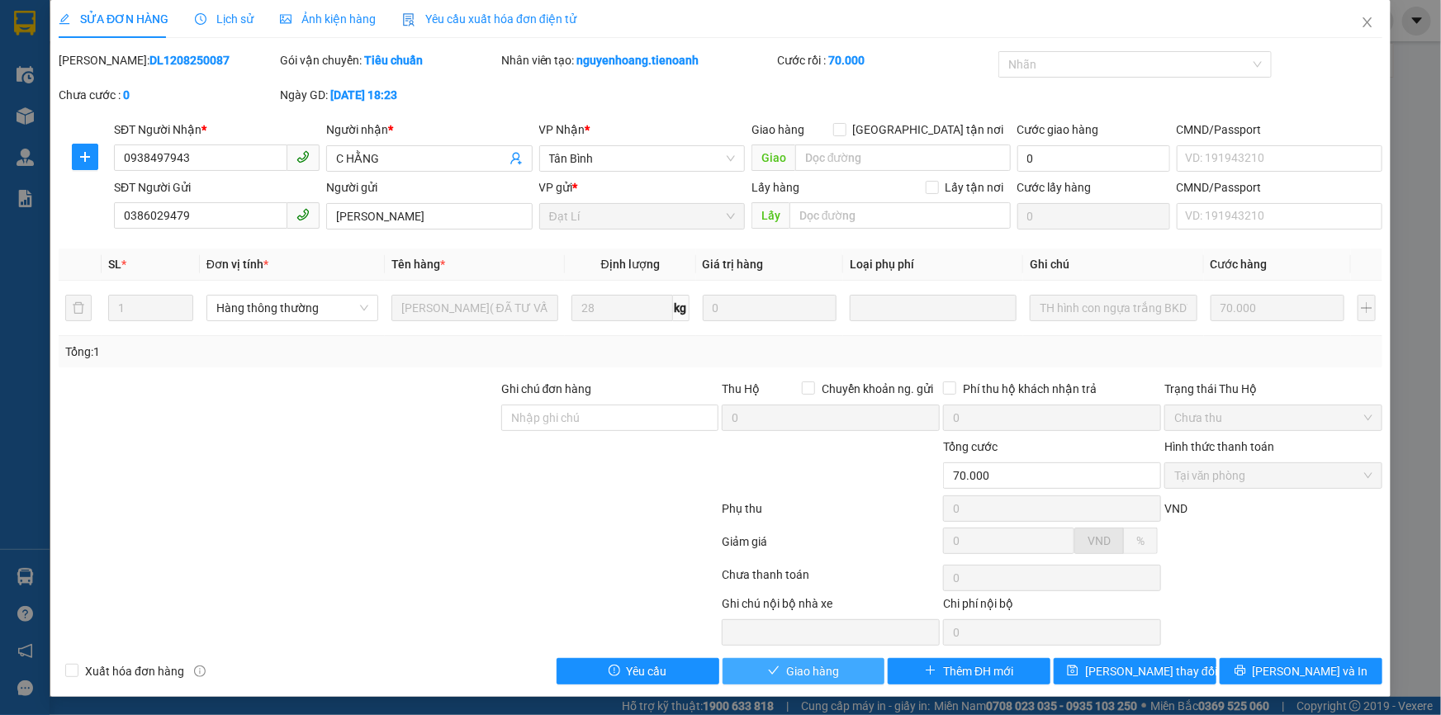
click at [836, 660] on button "Giao hàng" at bounding box center [804, 671] width 163 height 26
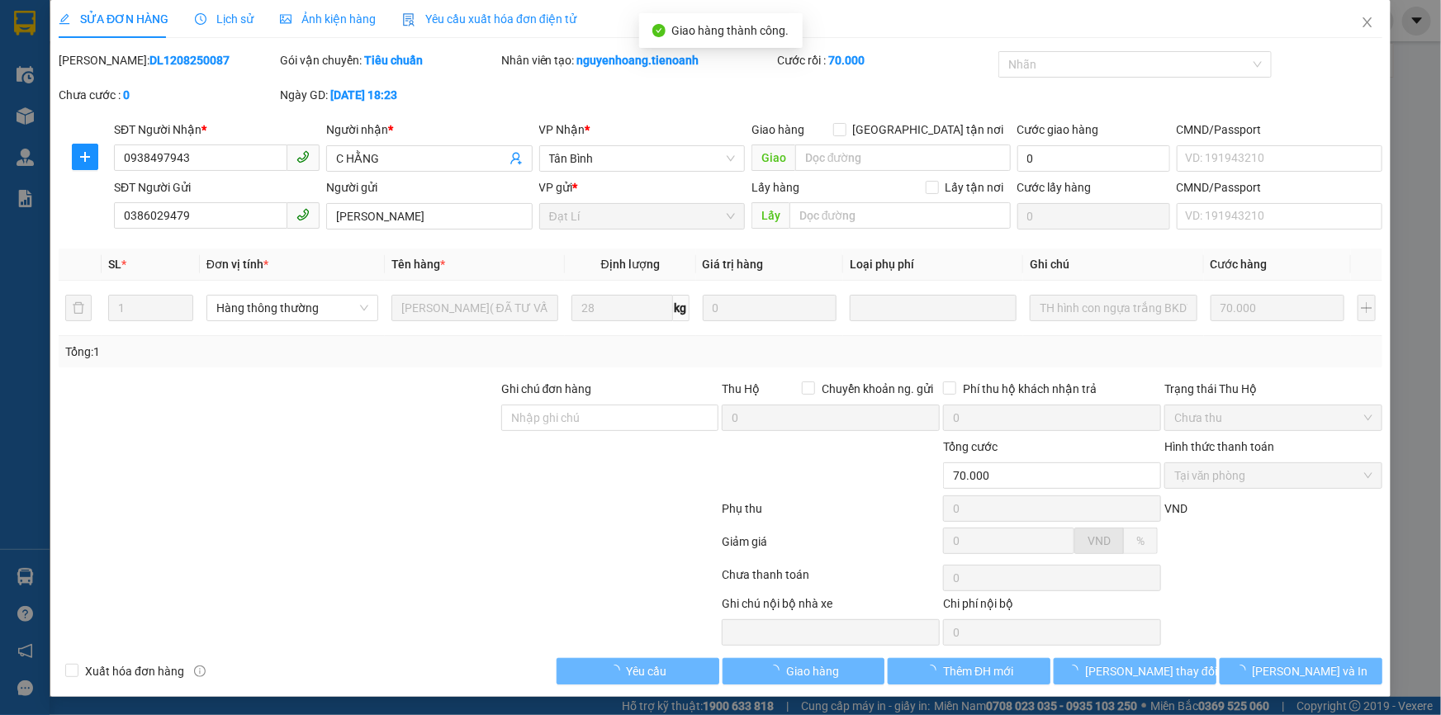
click at [1299, 689] on div "SỬA ĐƠN HÀNG Lịch sử Ảnh kiện hàng Yêu cầu xuất hóa đơn điện tử Total Paid Fee …" at bounding box center [720, 348] width 1340 height 697
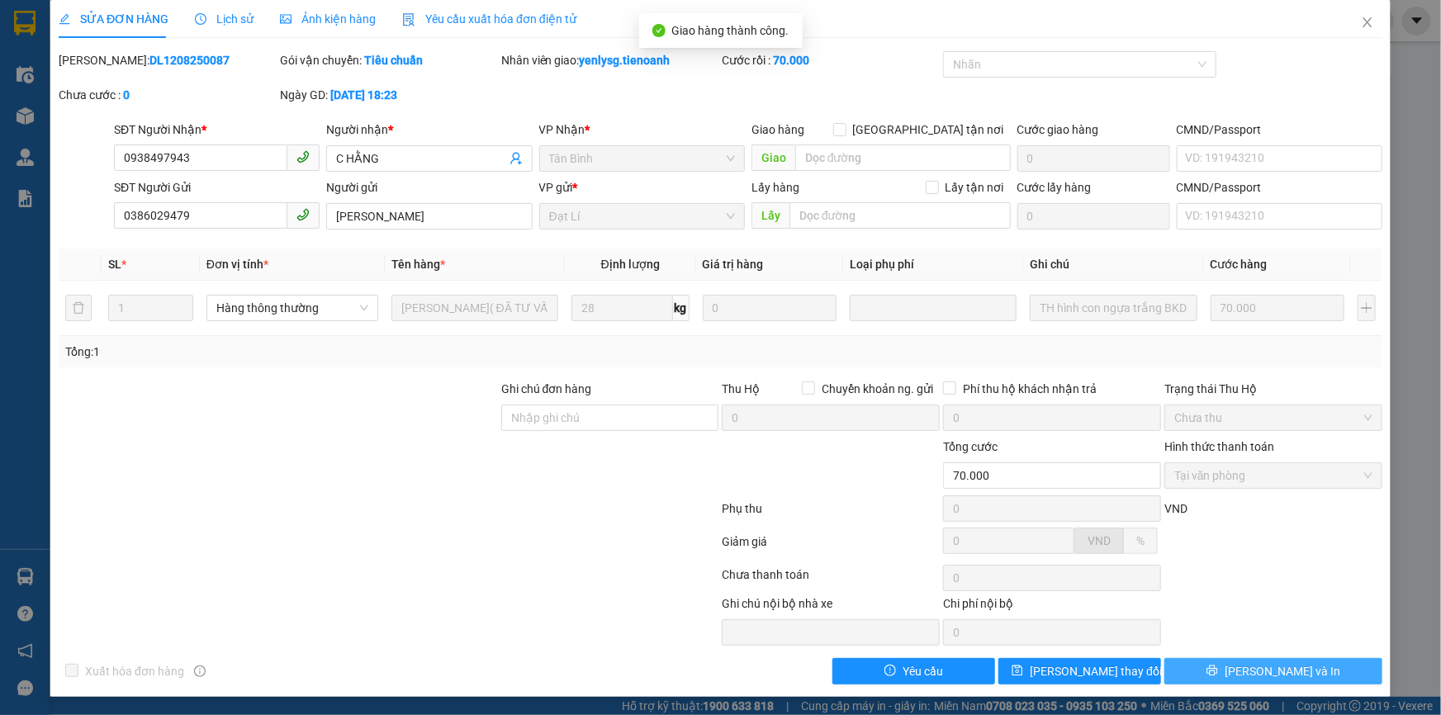
click at [1292, 673] on span "[PERSON_NAME] và In" at bounding box center [1283, 671] width 116 height 18
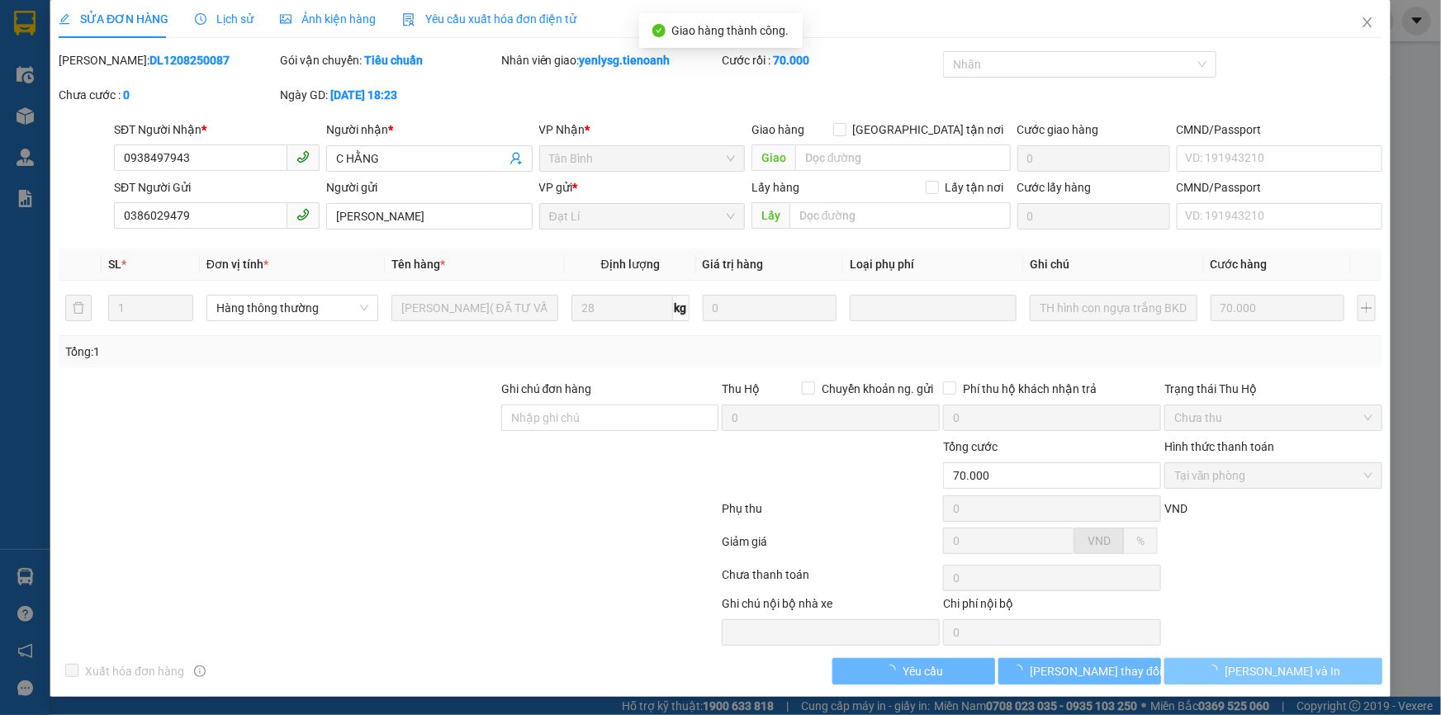
click at [1292, 673] on span "[PERSON_NAME] và In" at bounding box center [1283, 671] width 116 height 18
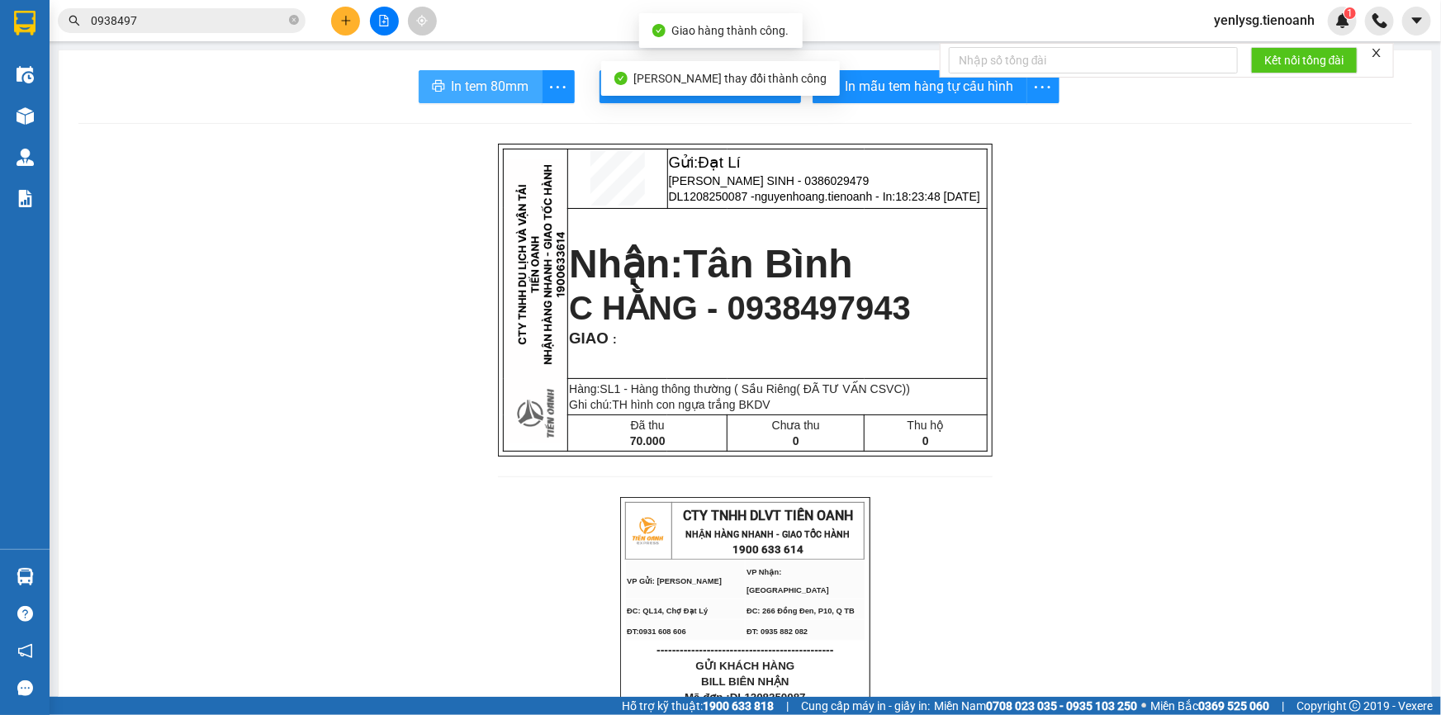
click at [511, 78] on span "In tem 80mm" at bounding box center [491, 86] width 78 height 21
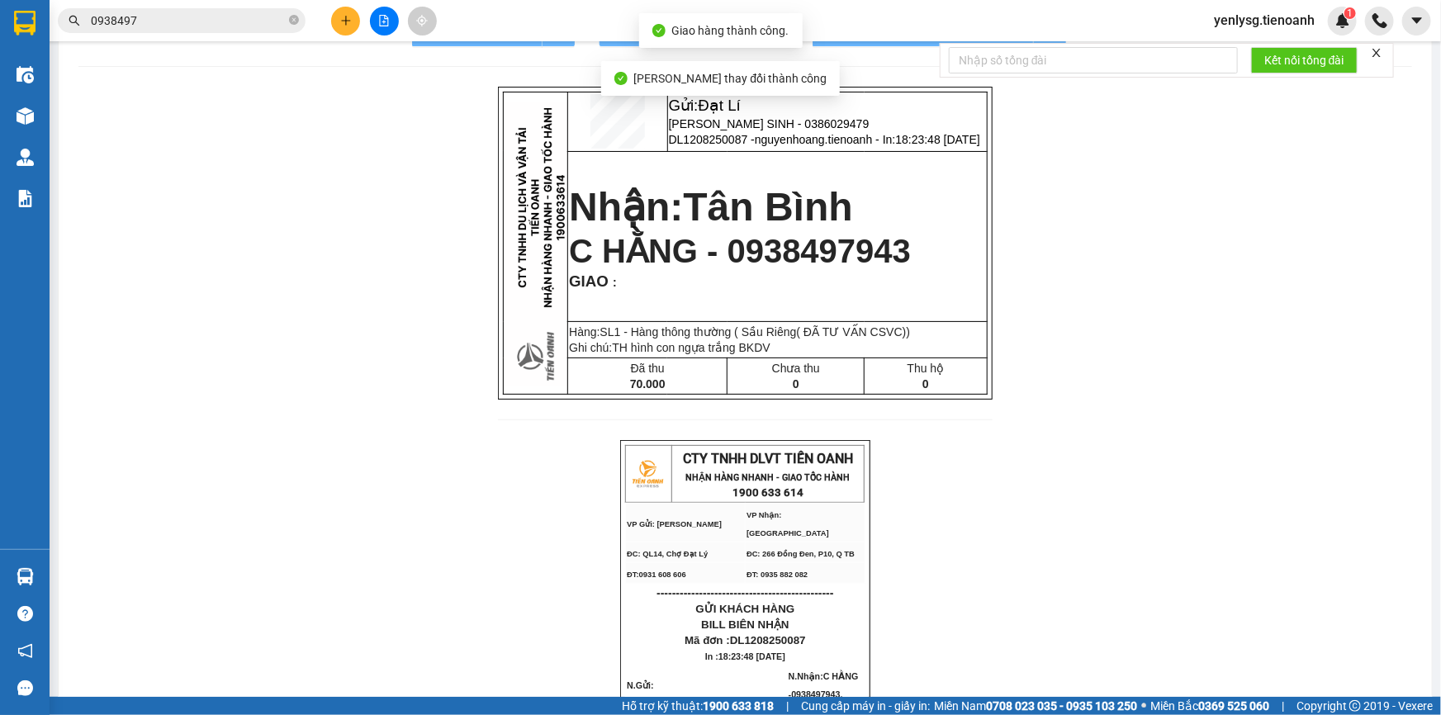
scroll to position [149, 0]
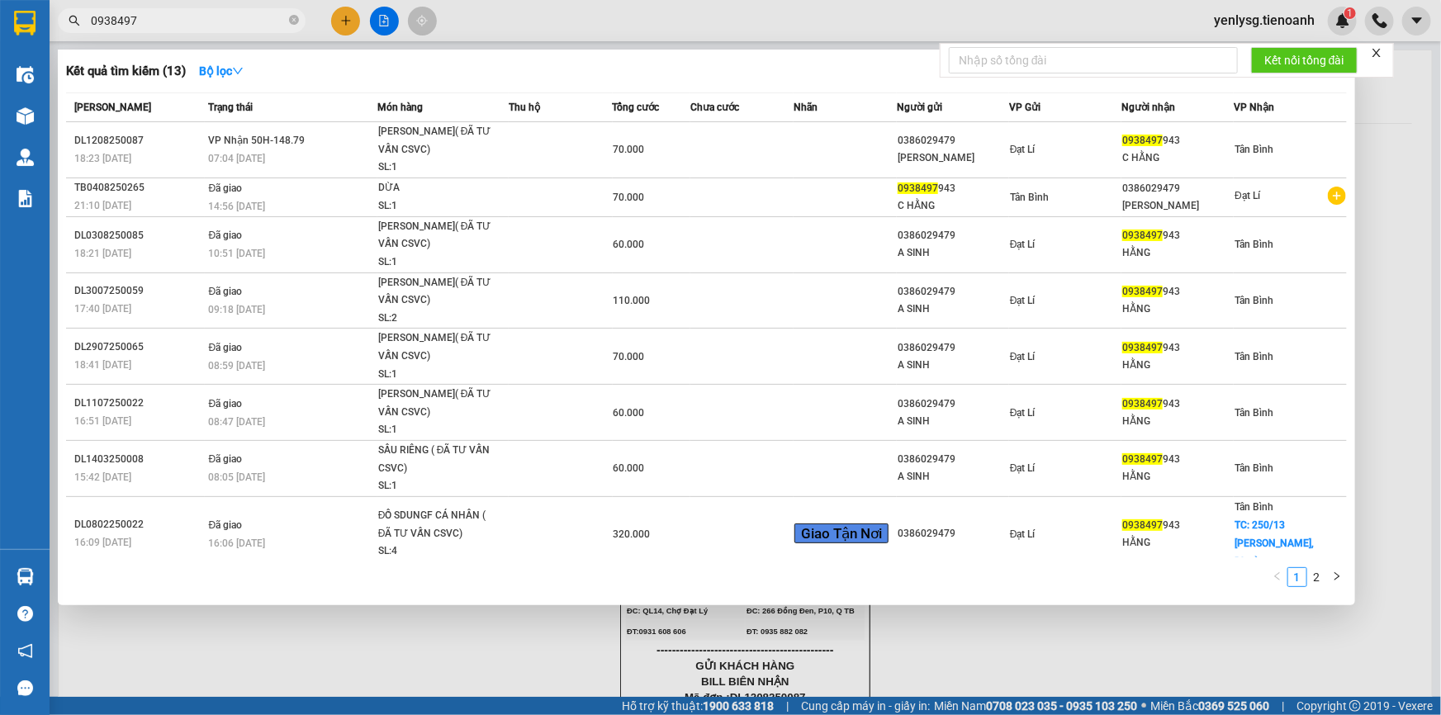
click at [215, 26] on input "0938497" at bounding box center [188, 21] width 195 height 18
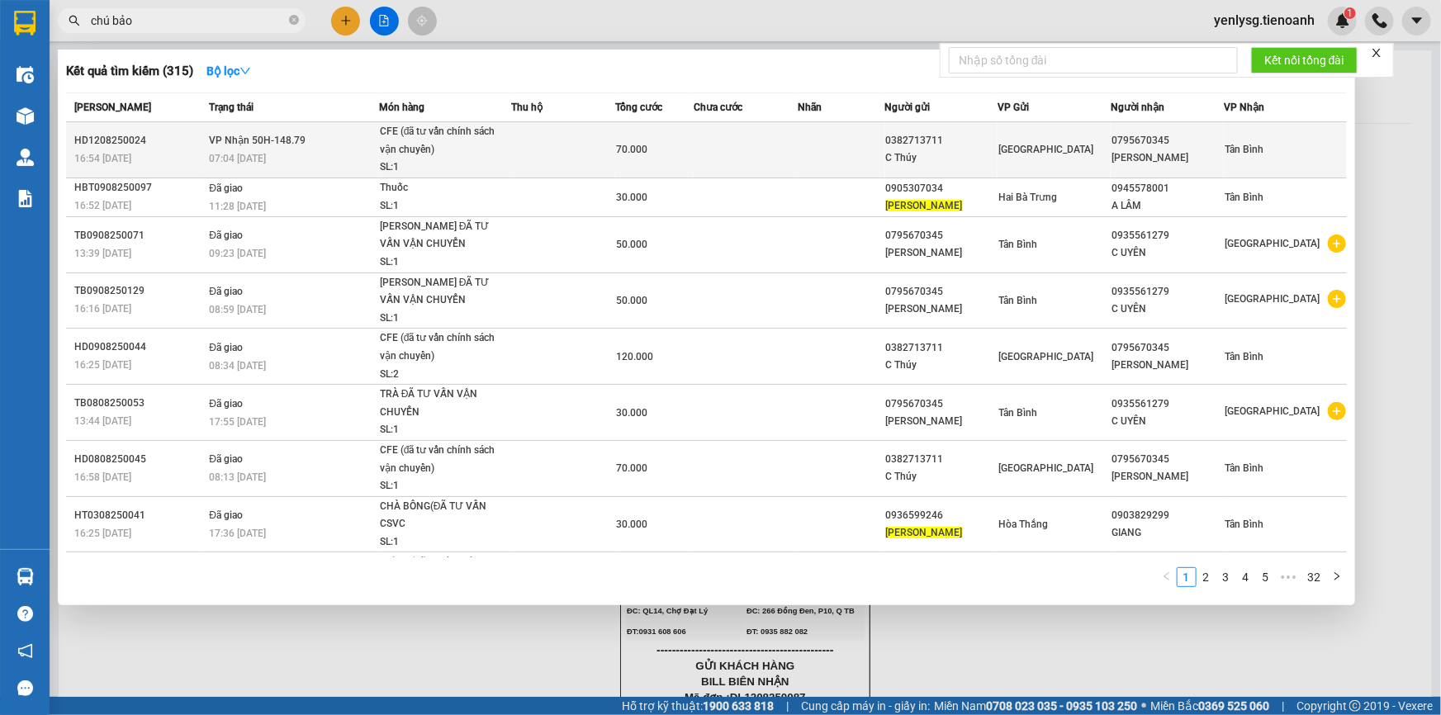
type input "chú bảo"
click at [260, 149] on div "07:04 [DATE]" at bounding box center [293, 158] width 169 height 18
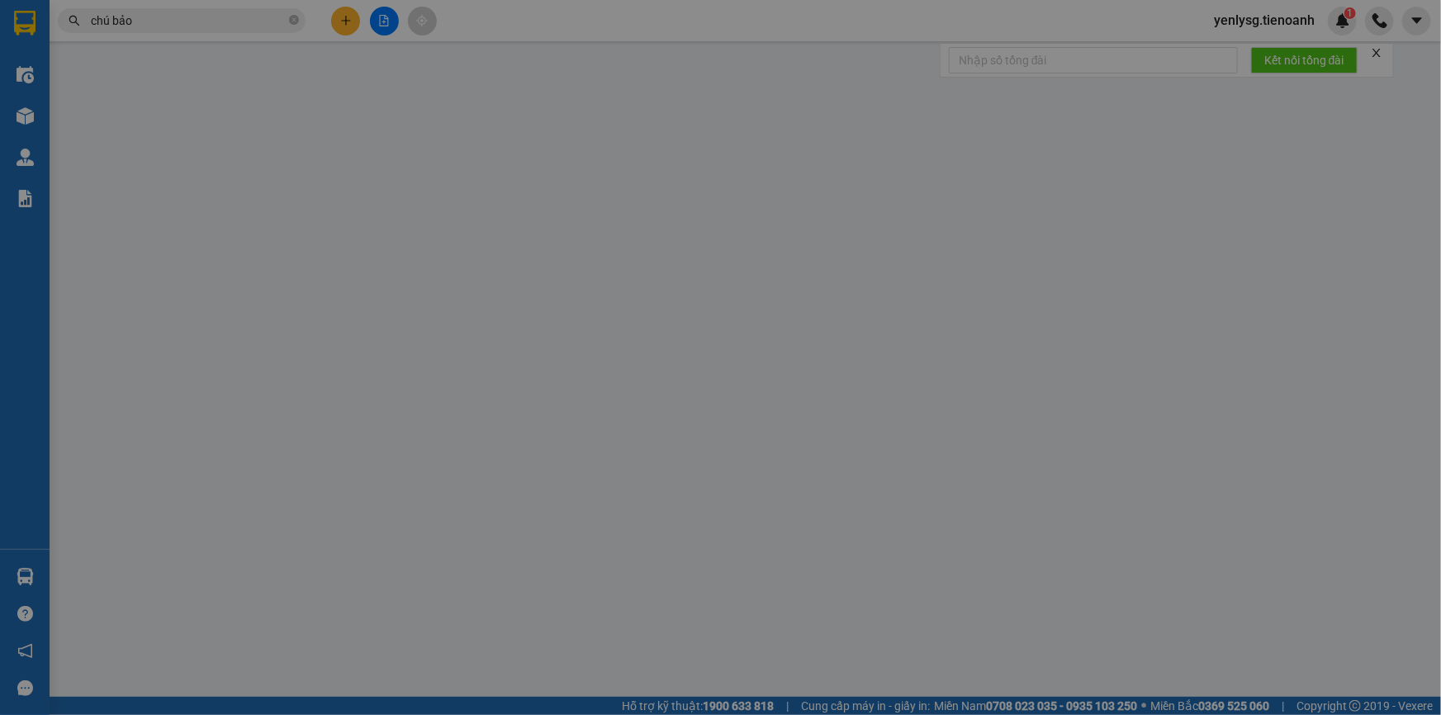
type input "0795670345"
type input "Chú Bảo"
type input "049074000031"
type input "0382713711"
type input "C Thúy"
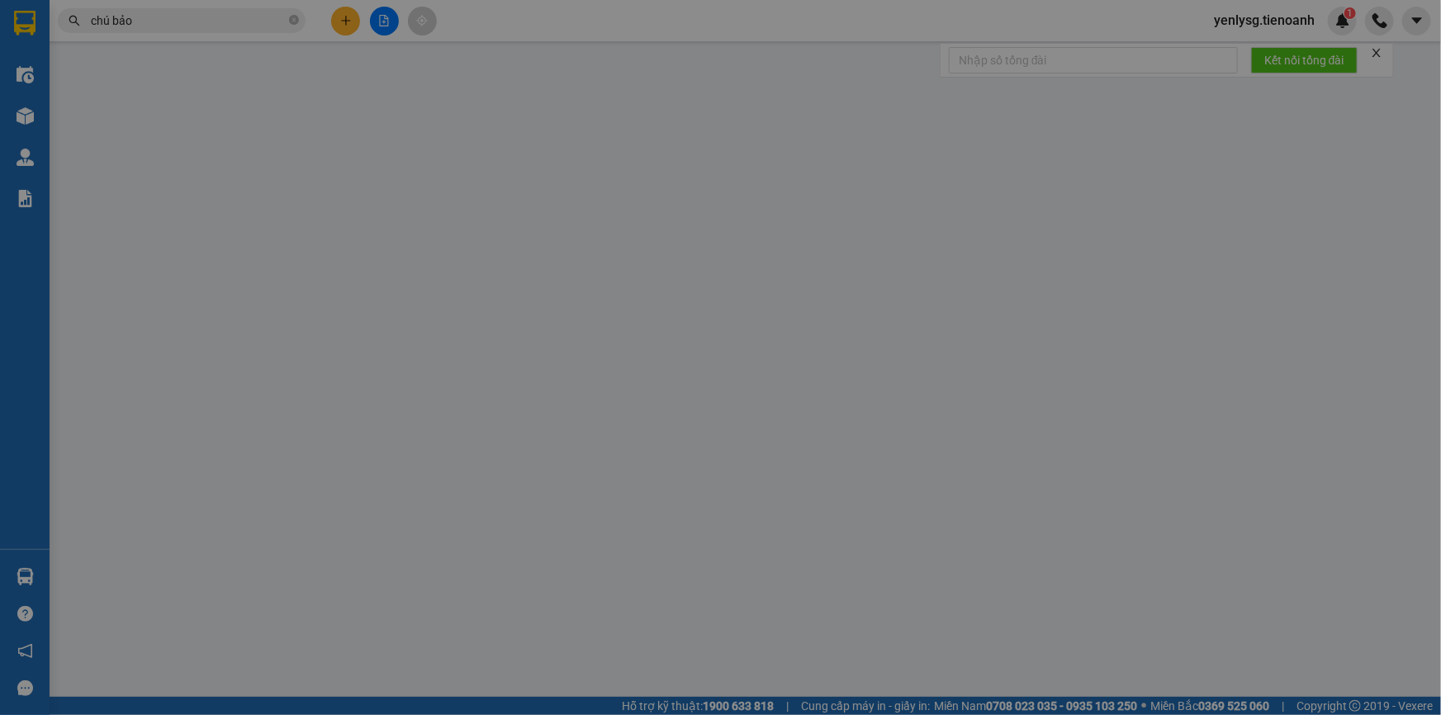
type input "066192020680"
type input "70.000"
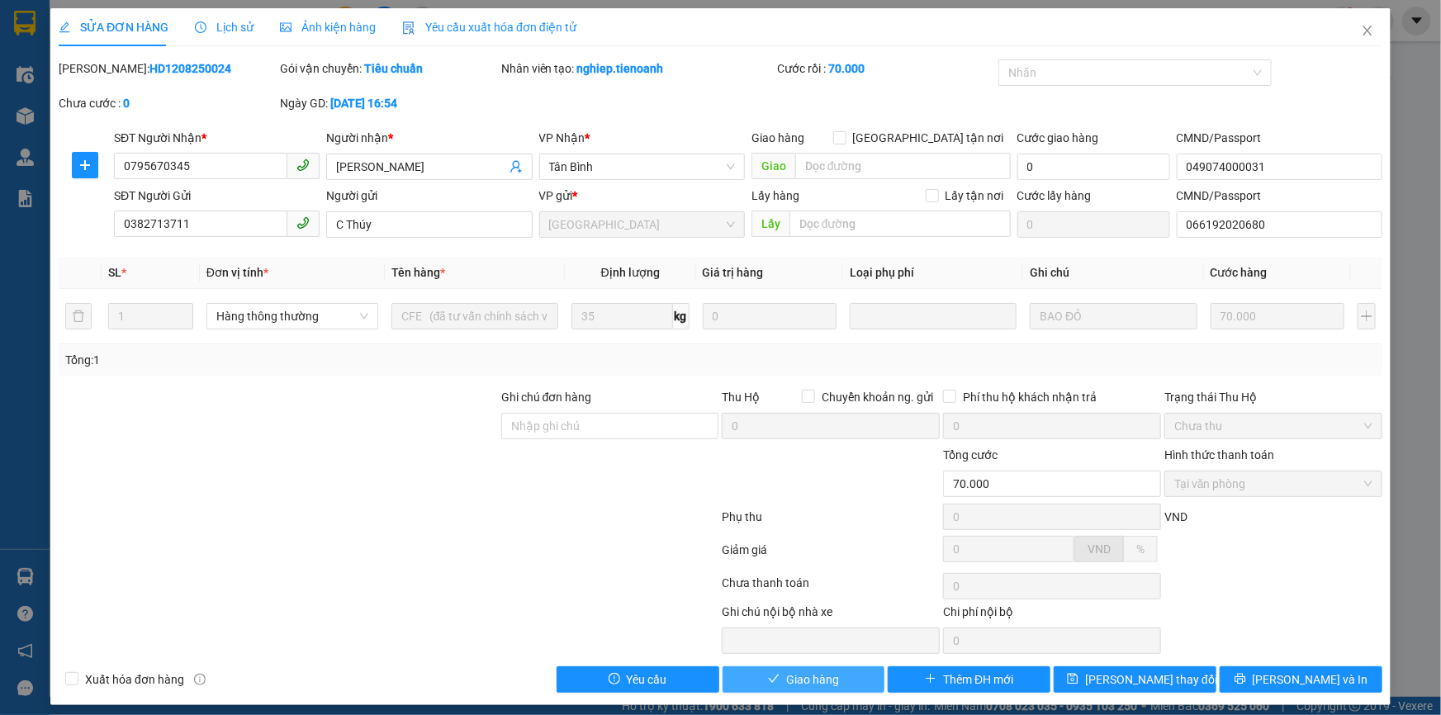
click at [795, 671] on span "Giao hàng" at bounding box center [812, 680] width 53 height 18
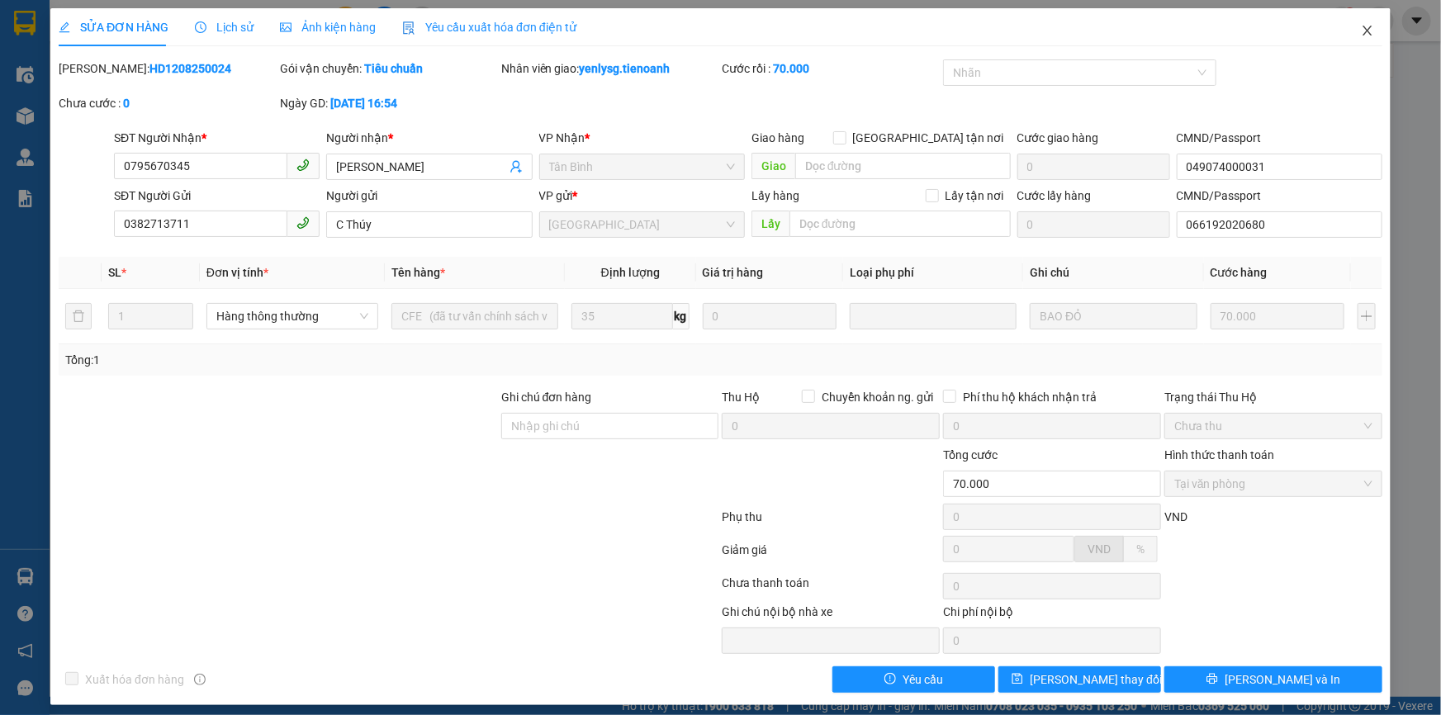
click at [1370, 21] on span "Close" at bounding box center [1368, 31] width 46 height 46
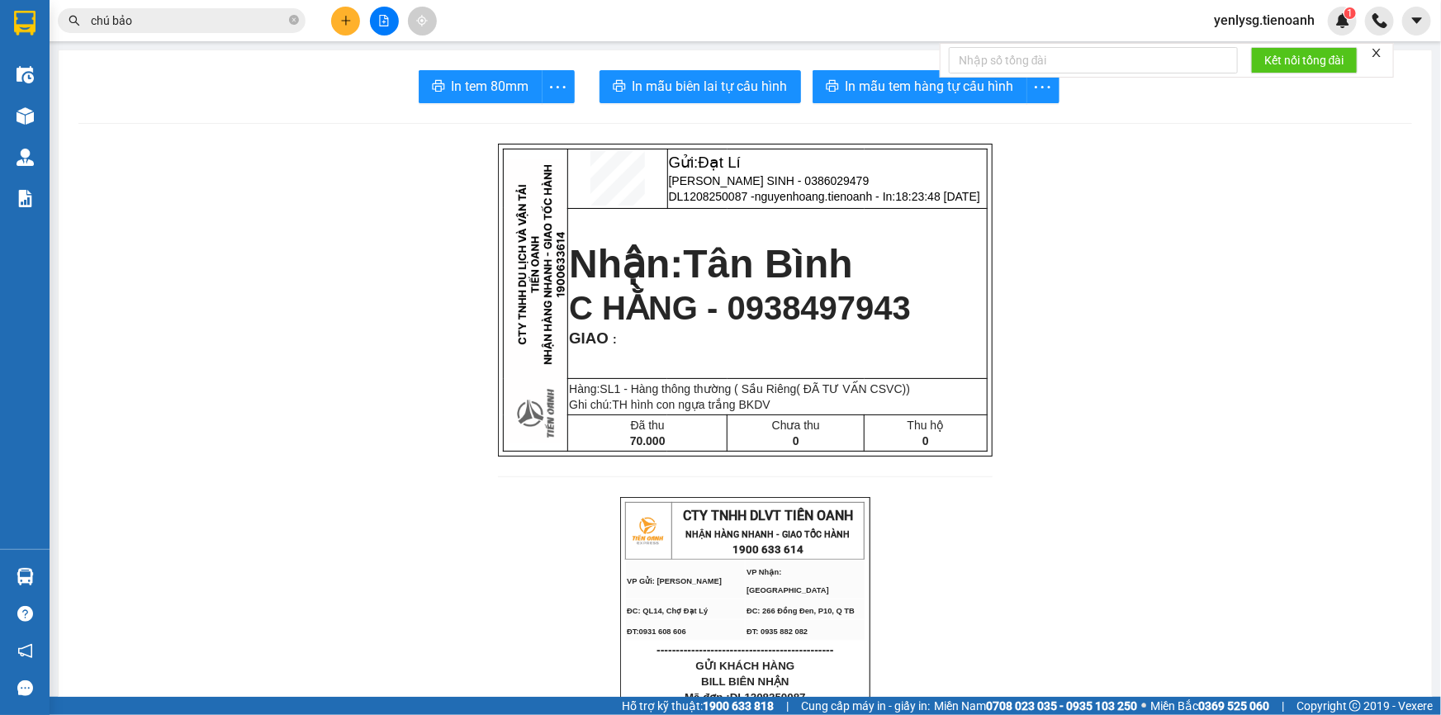
click at [206, 27] on input "chú bảo" at bounding box center [188, 21] width 195 height 18
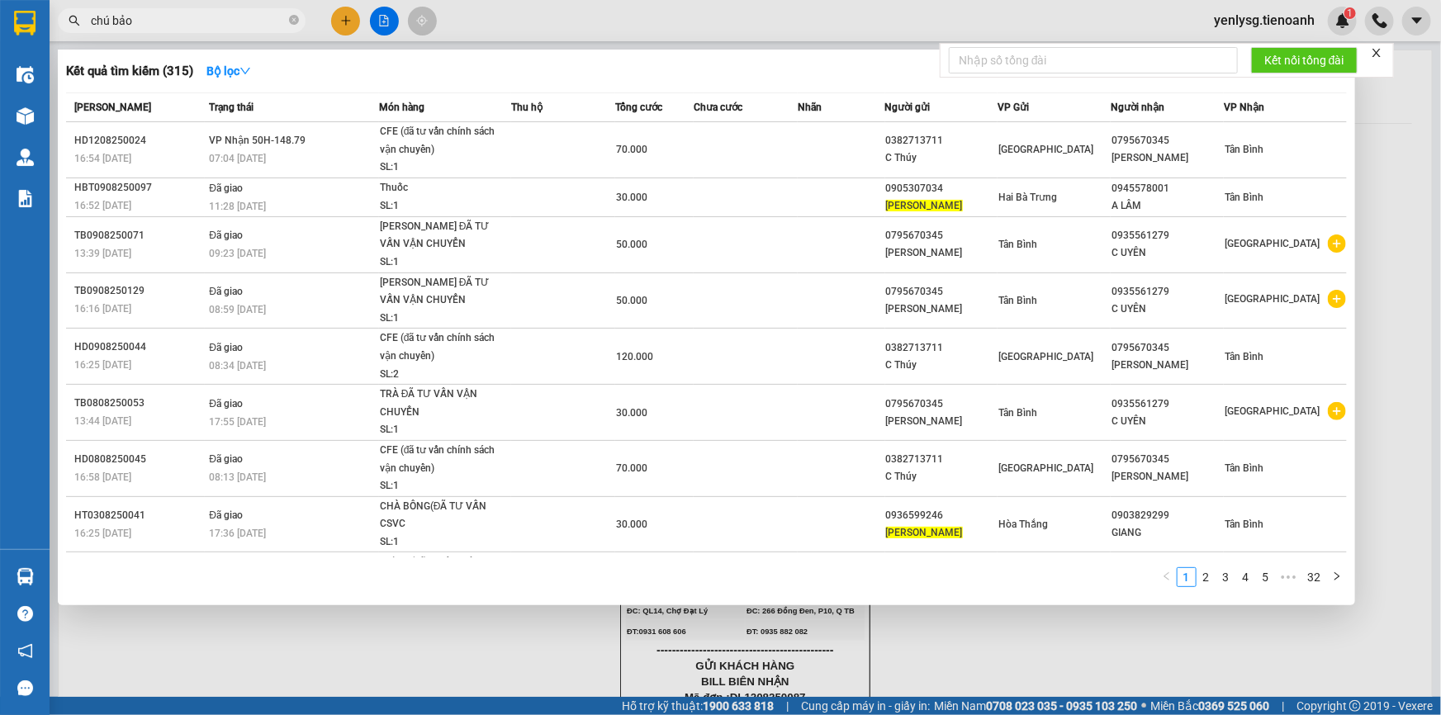
click at [206, 27] on input "chú bảo" at bounding box center [188, 21] width 195 height 18
click at [295, 23] on icon "close-circle" at bounding box center [294, 20] width 10 height 10
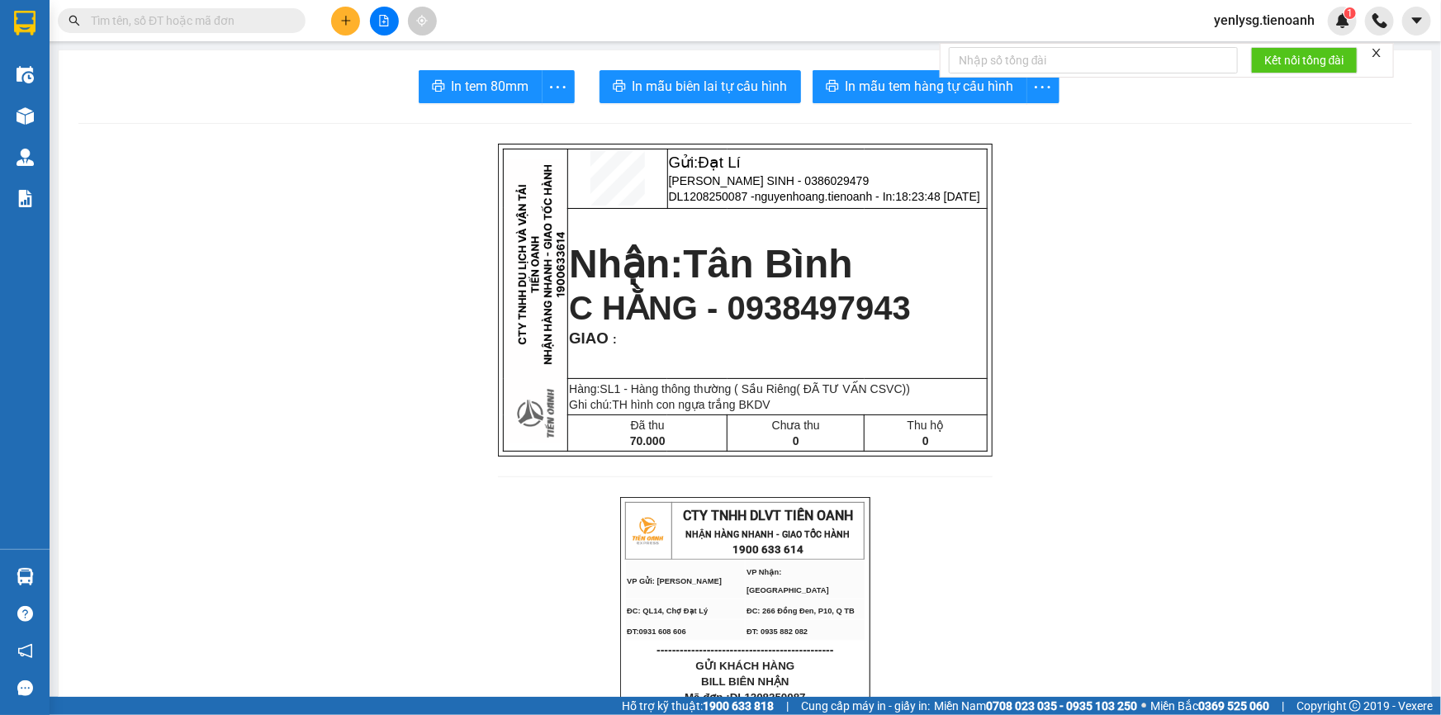
click at [248, 27] on input "text" at bounding box center [188, 21] width 195 height 18
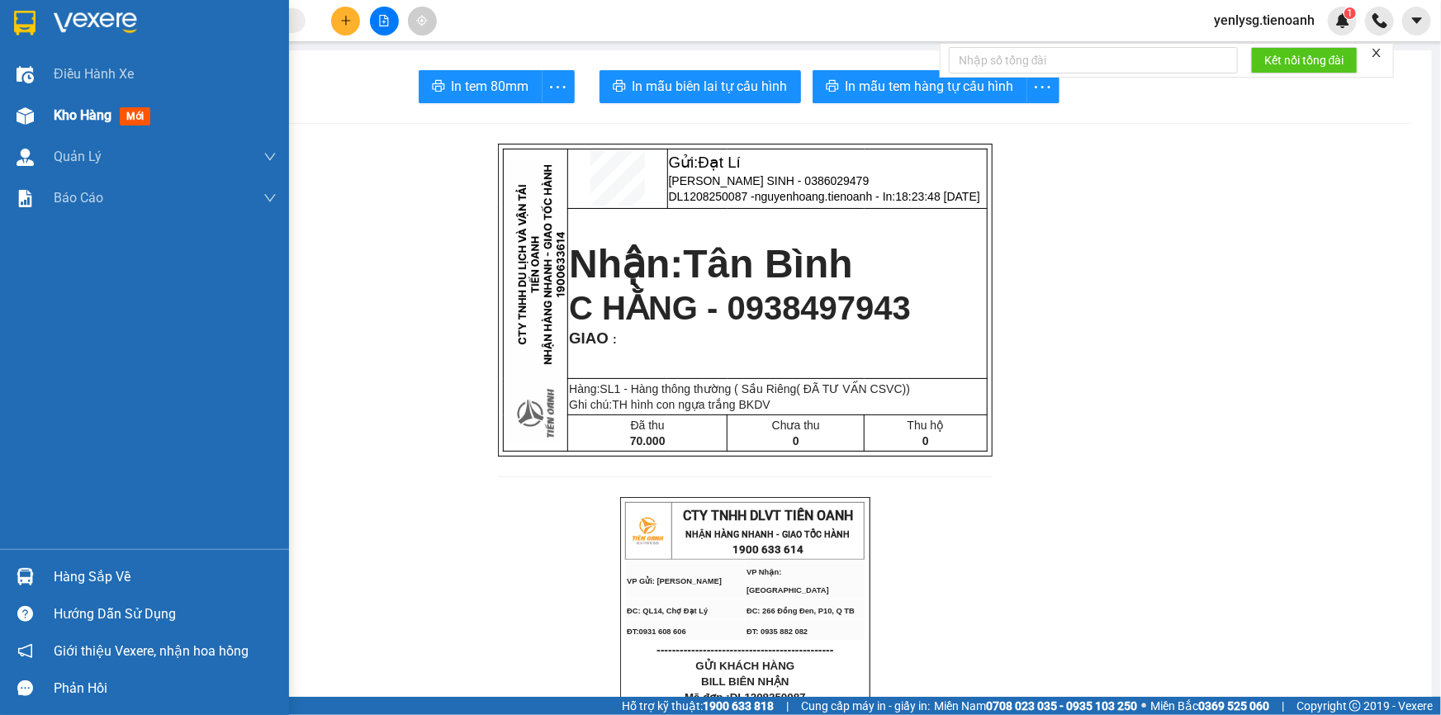
click at [36, 126] on div at bounding box center [25, 116] width 29 height 29
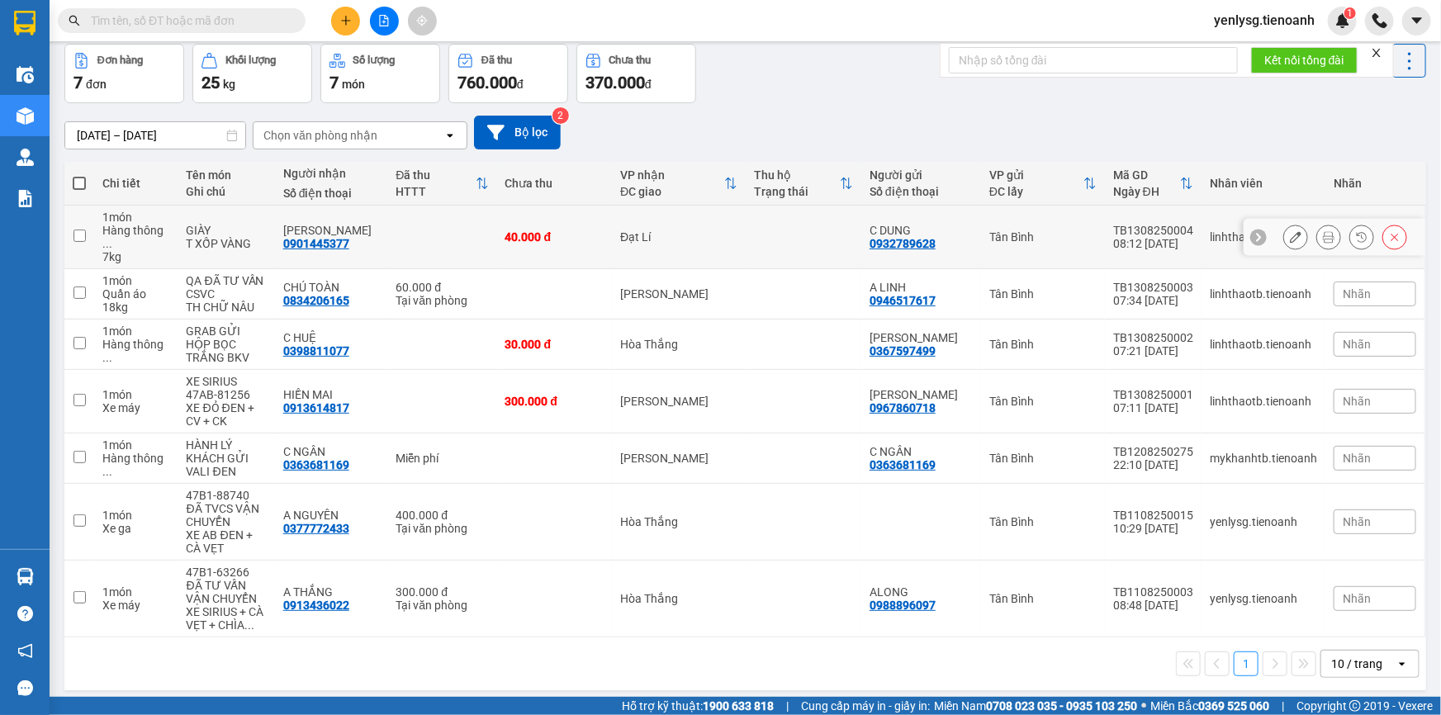
scroll to position [75, 0]
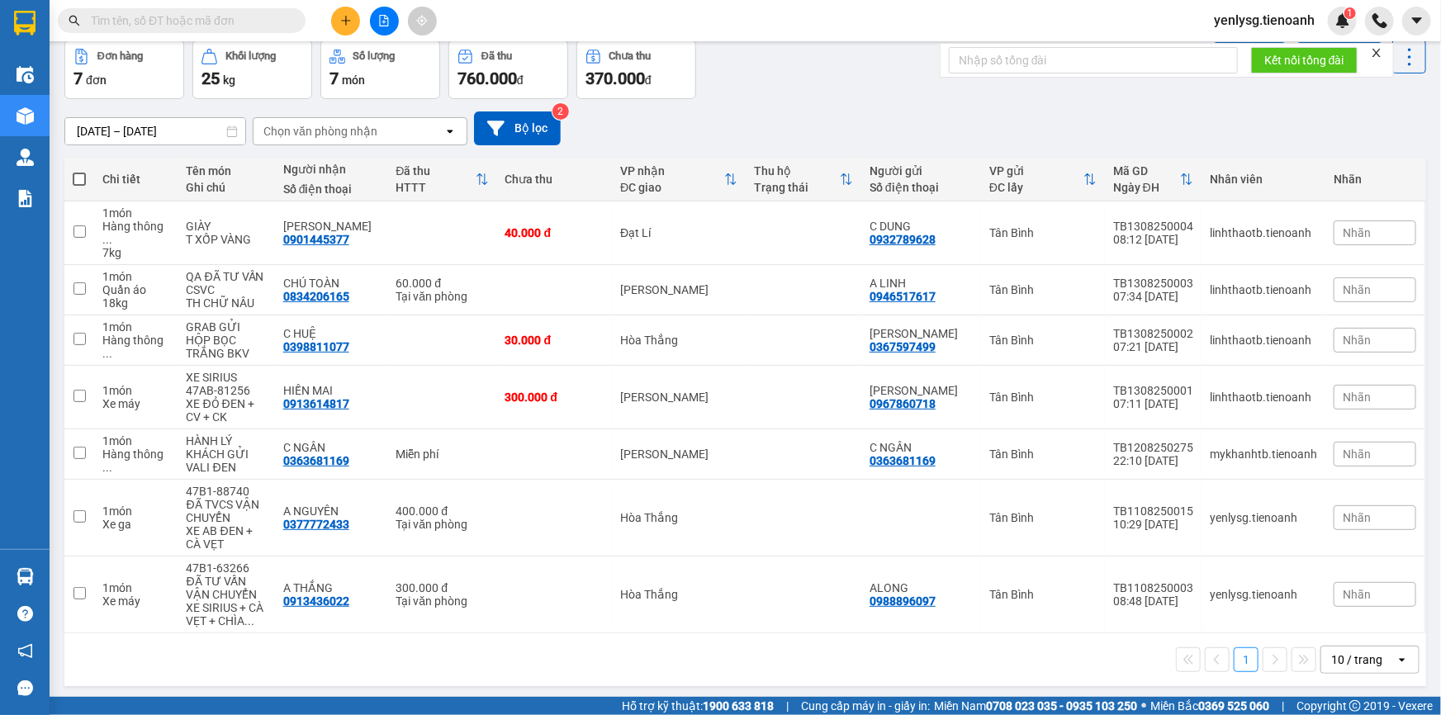
click at [208, 21] on input "text" at bounding box center [188, 21] width 195 height 18
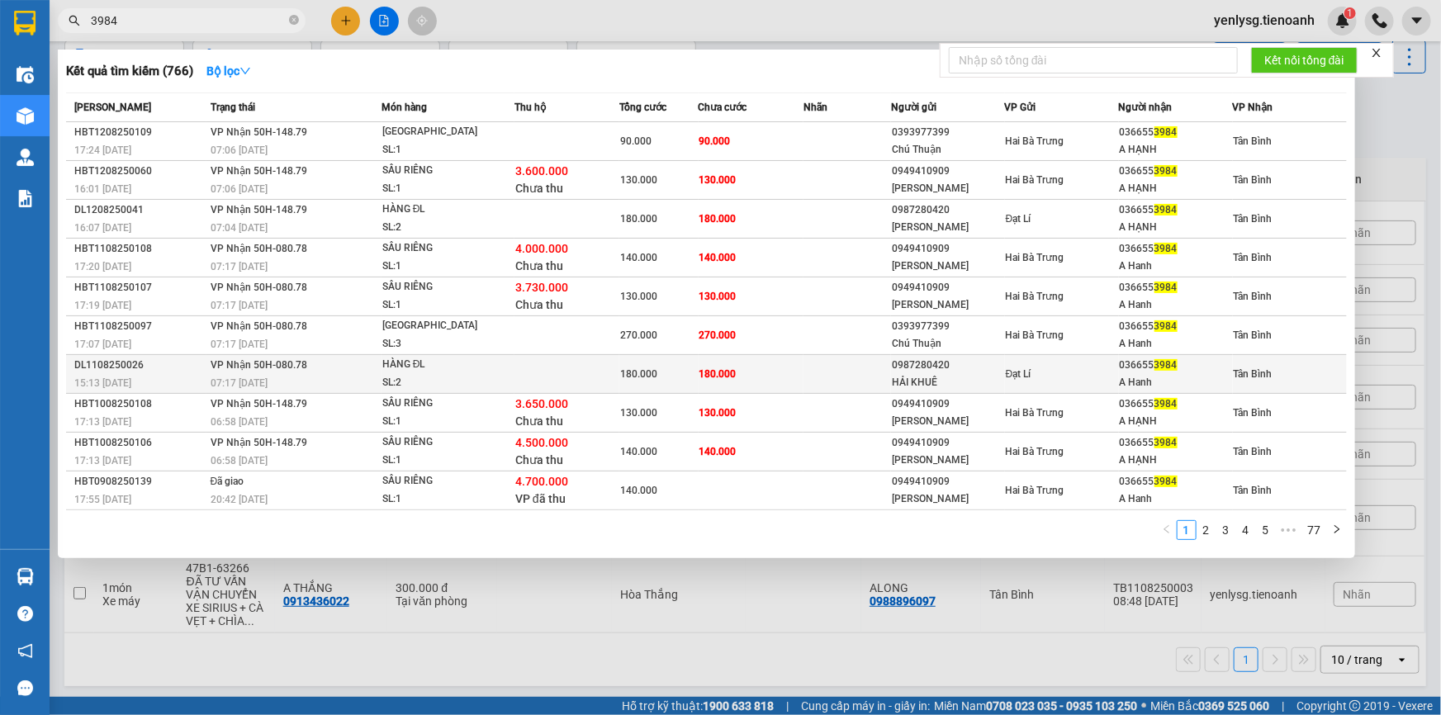
type input "3984"
click at [387, 366] on div "HÀNG ĐL" at bounding box center [444, 365] width 124 height 18
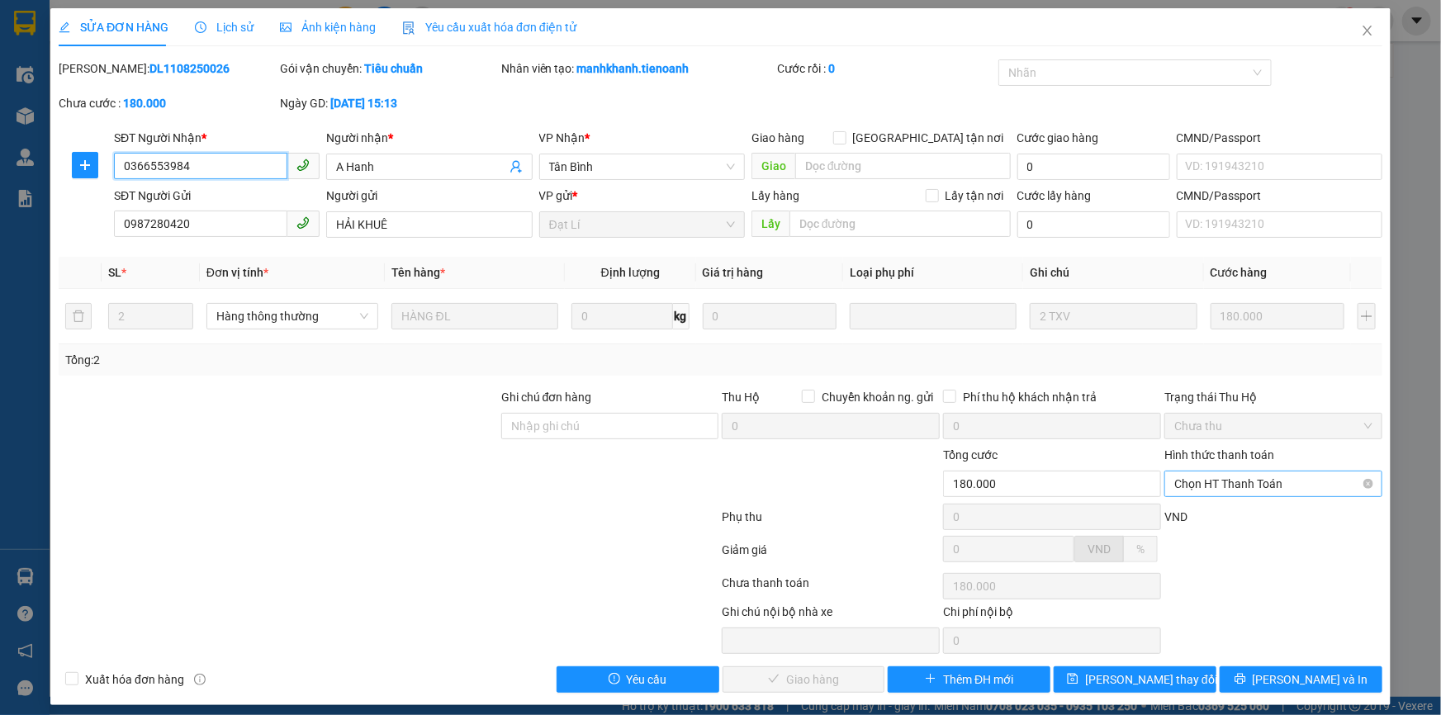
click at [1286, 496] on span "Chọn HT Thanh Toán" at bounding box center [1273, 484] width 198 height 25
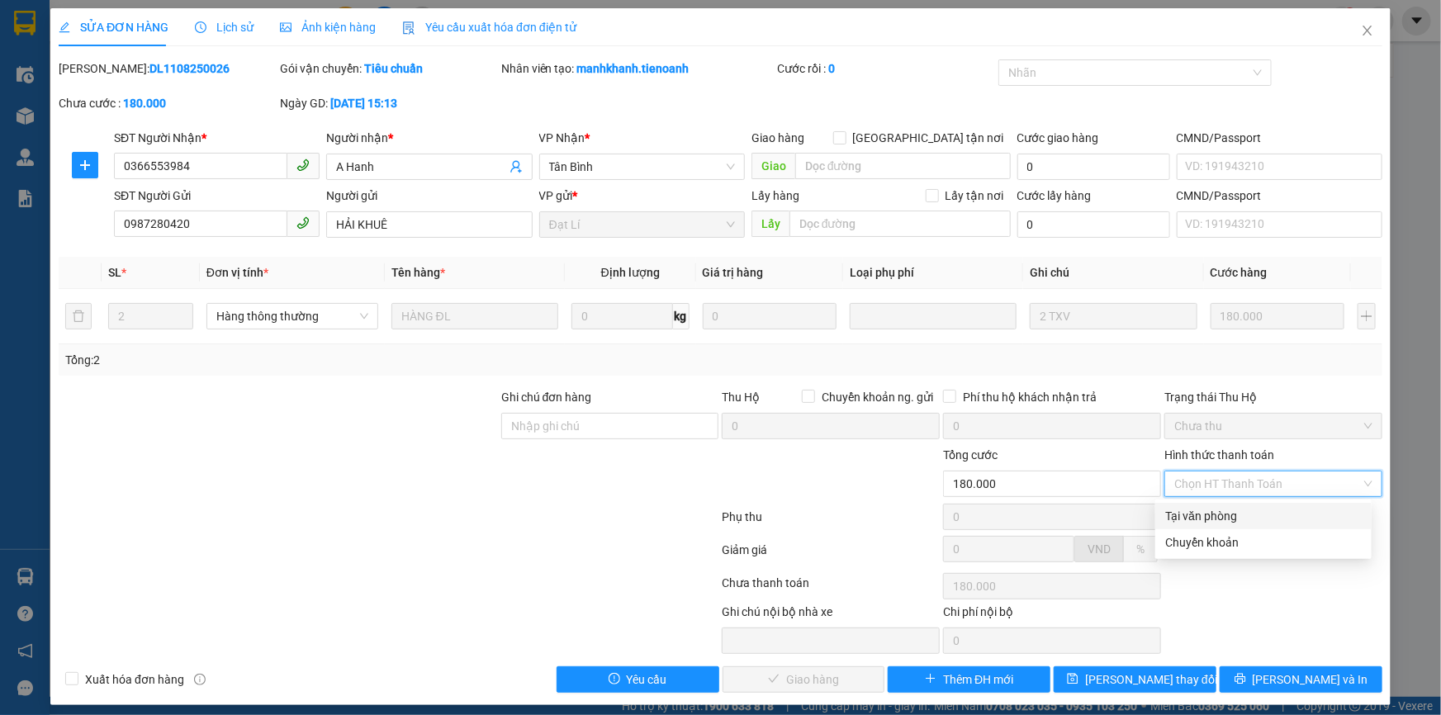
click at [1237, 503] on div "Tại văn phòng" at bounding box center [1263, 516] width 216 height 26
type input "0"
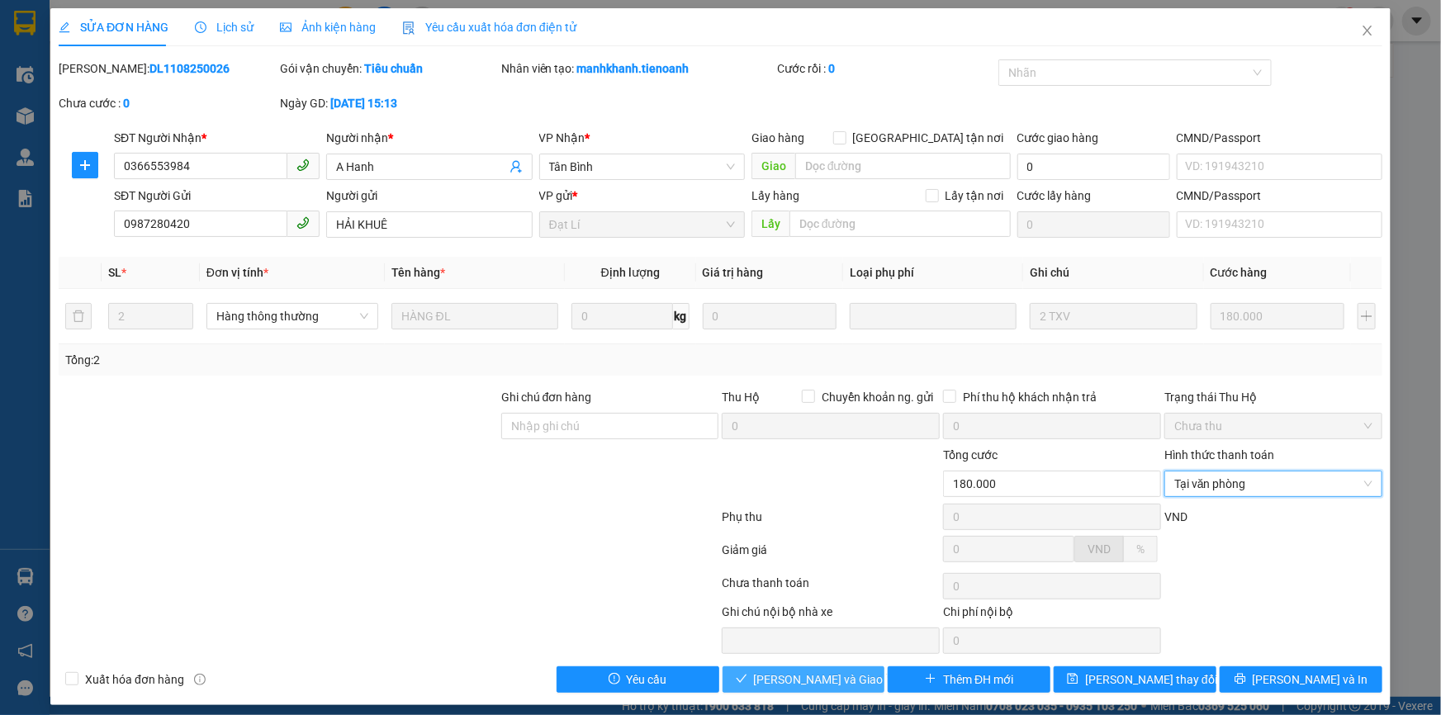
click at [832, 683] on span "[PERSON_NAME] và [PERSON_NAME] hàng" at bounding box center [833, 680] width 159 height 18
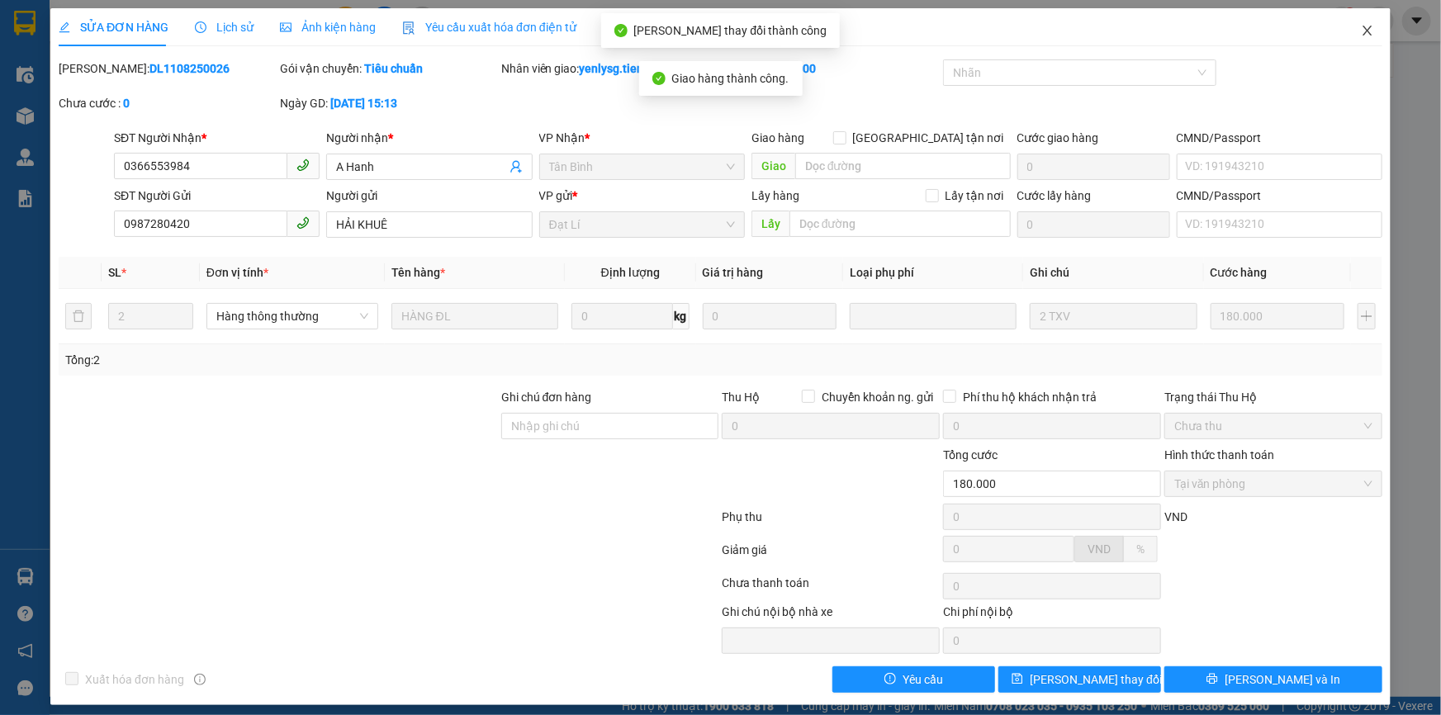
click at [1370, 40] on span "Close" at bounding box center [1368, 31] width 46 height 46
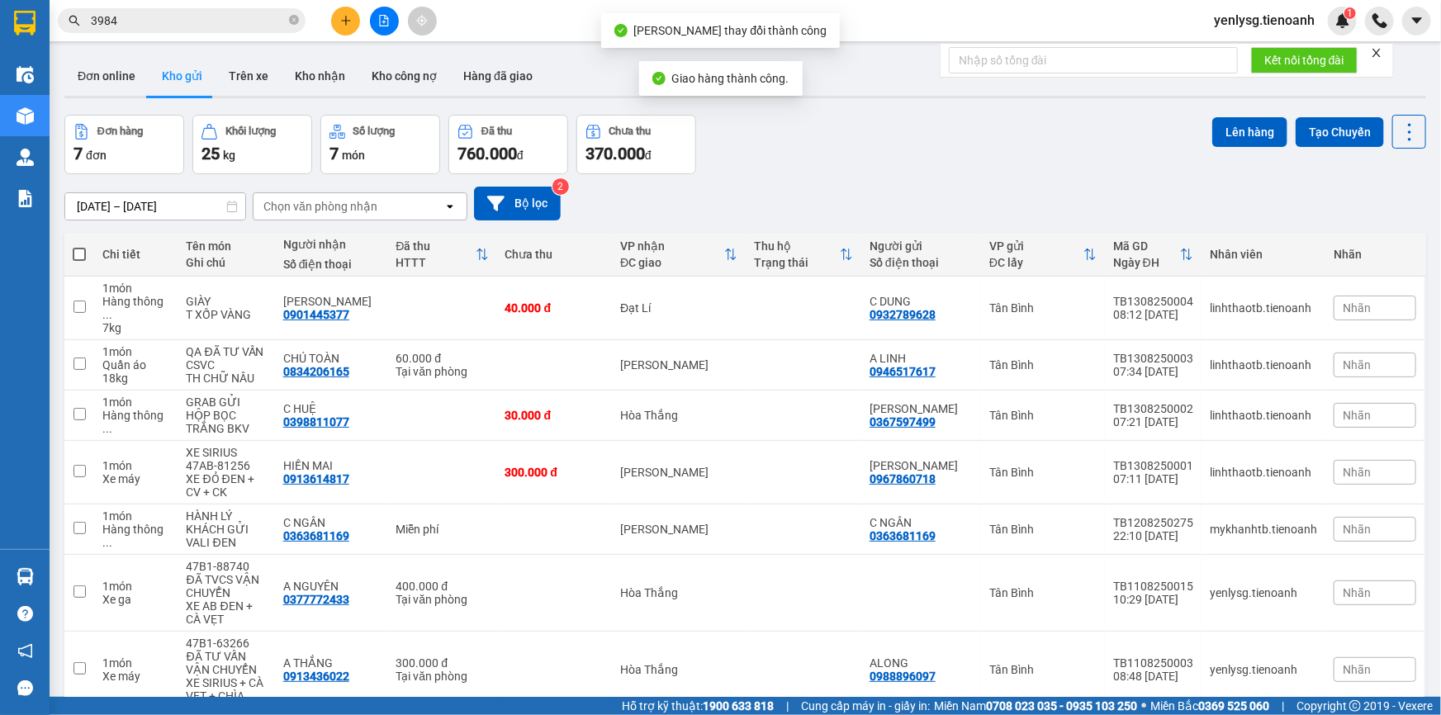
click at [225, 17] on input "3984" at bounding box center [188, 21] width 195 height 18
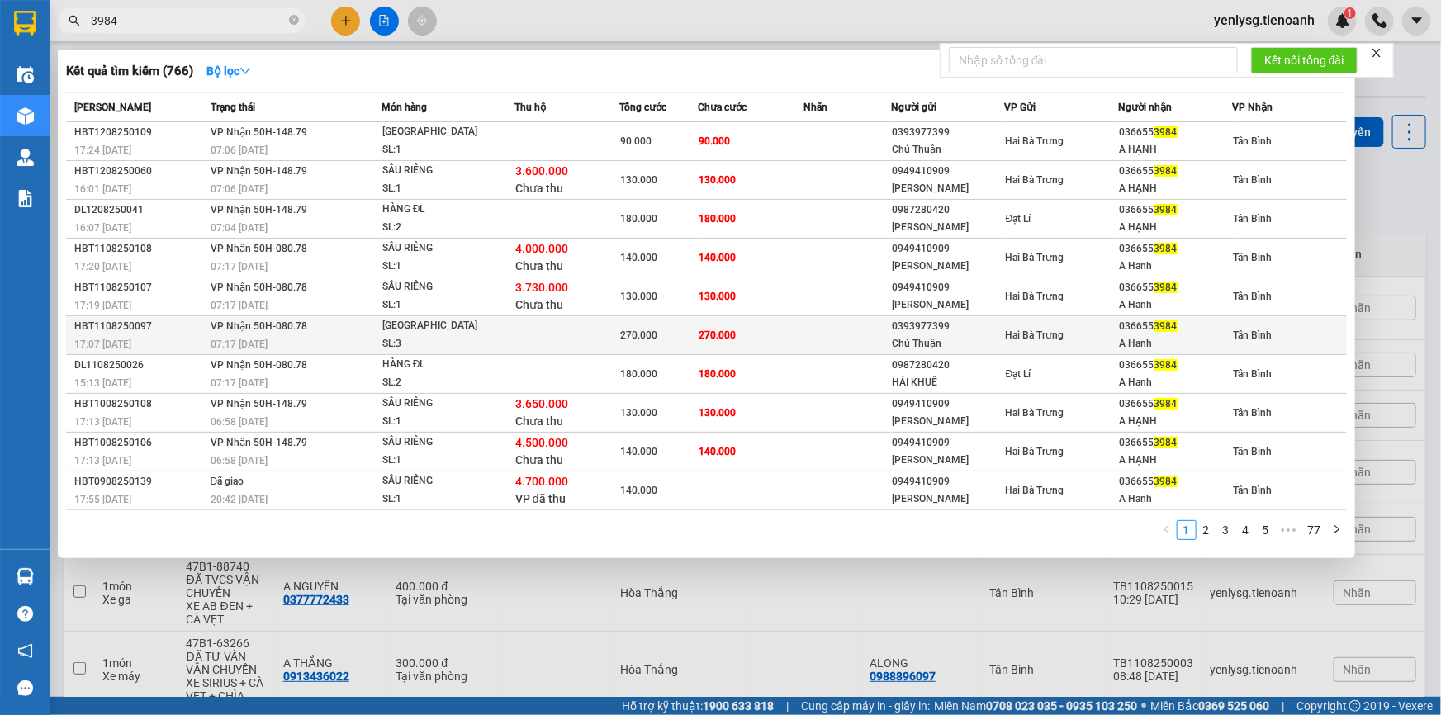
click at [467, 330] on div "[GEOGRAPHIC_DATA][PERSON_NAME]" at bounding box center [444, 326] width 124 height 18
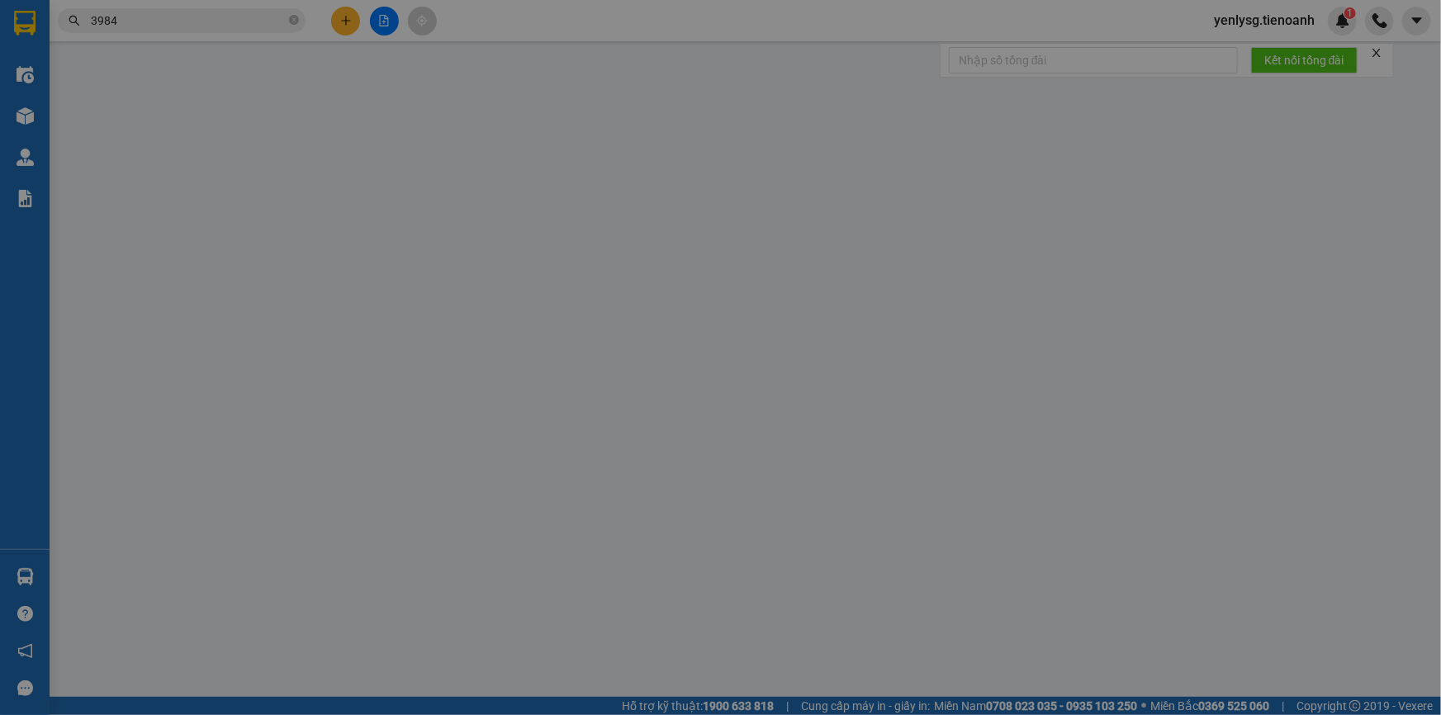
type input "0366553984"
type input "A Hanh"
type input "0393977399"
type input "Chú Thuận"
type input "241327510"
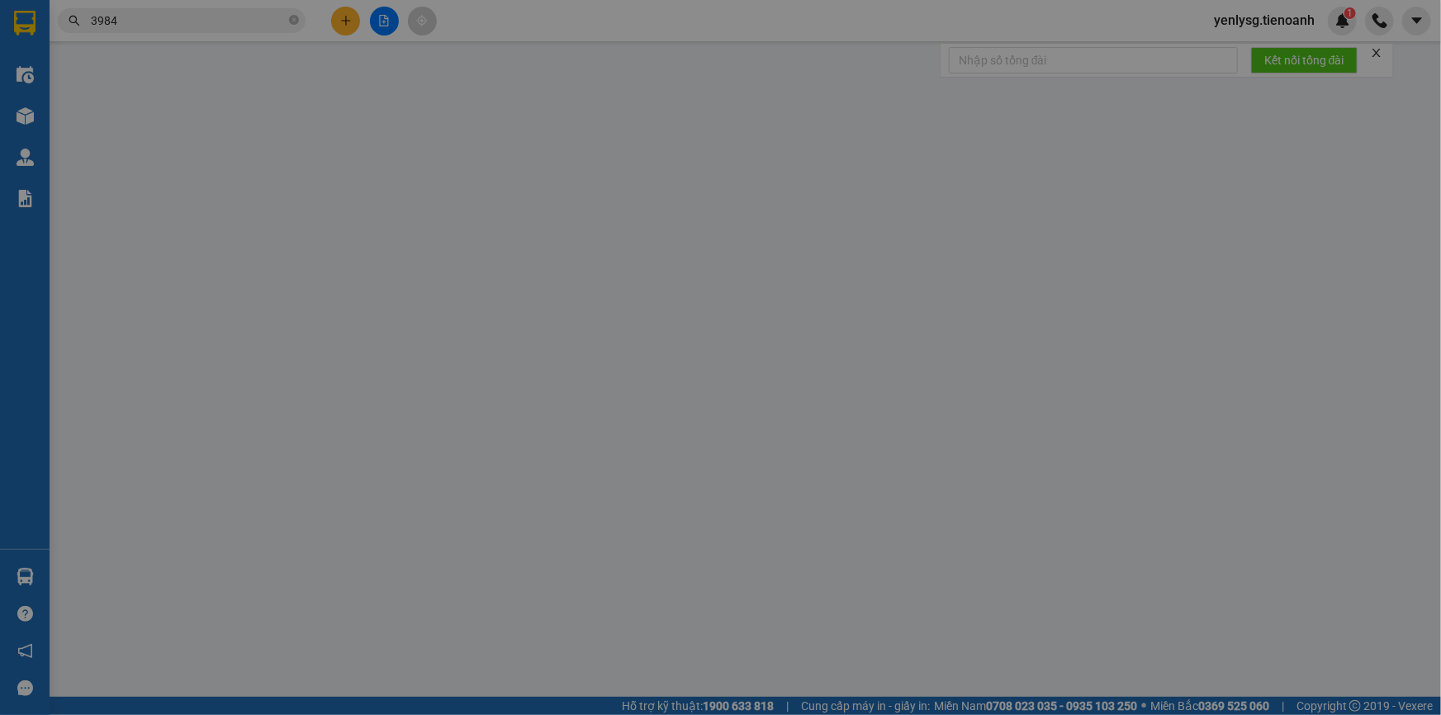
type input "270.000"
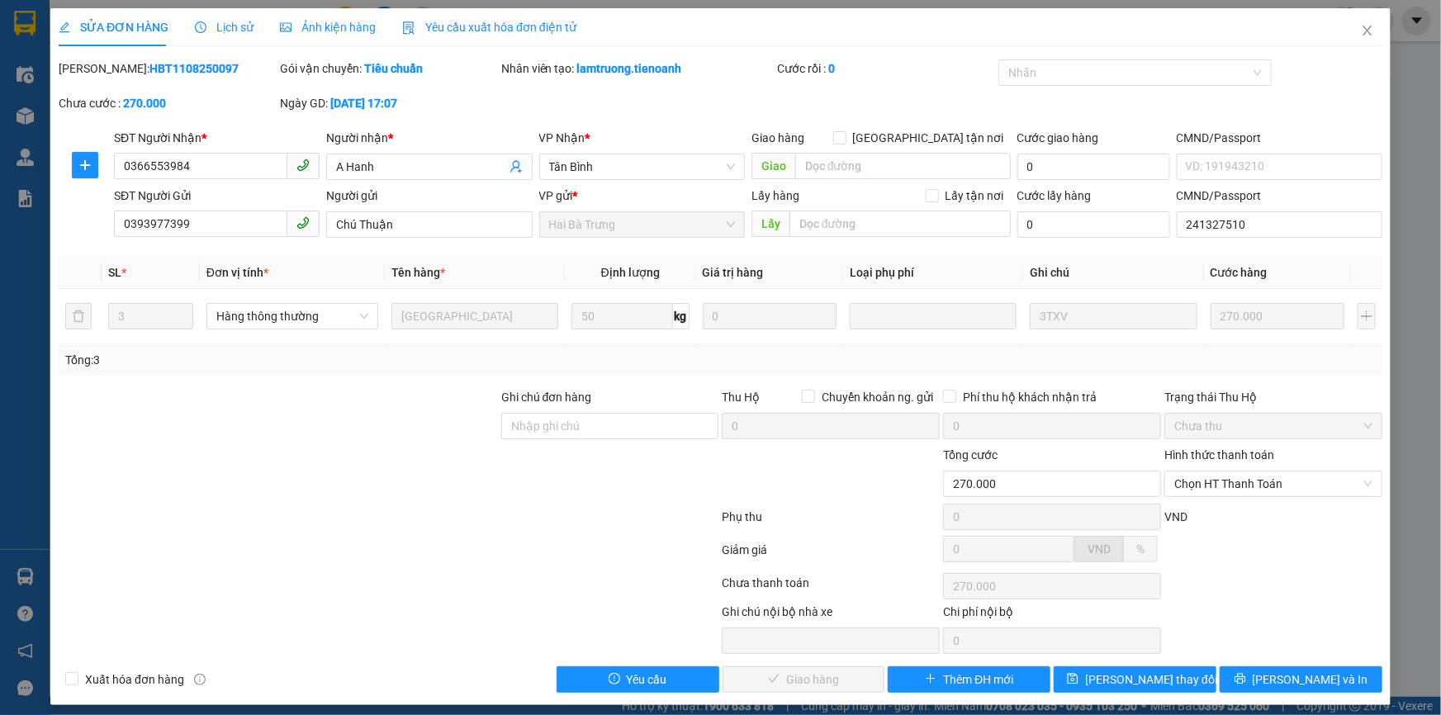
click at [1189, 500] on div "Hình thức thanh toán Chọn HT Thanh Toán" at bounding box center [1273, 475] width 218 height 58
click at [1201, 479] on span "Chọn HT Thanh Toán" at bounding box center [1273, 484] width 198 height 25
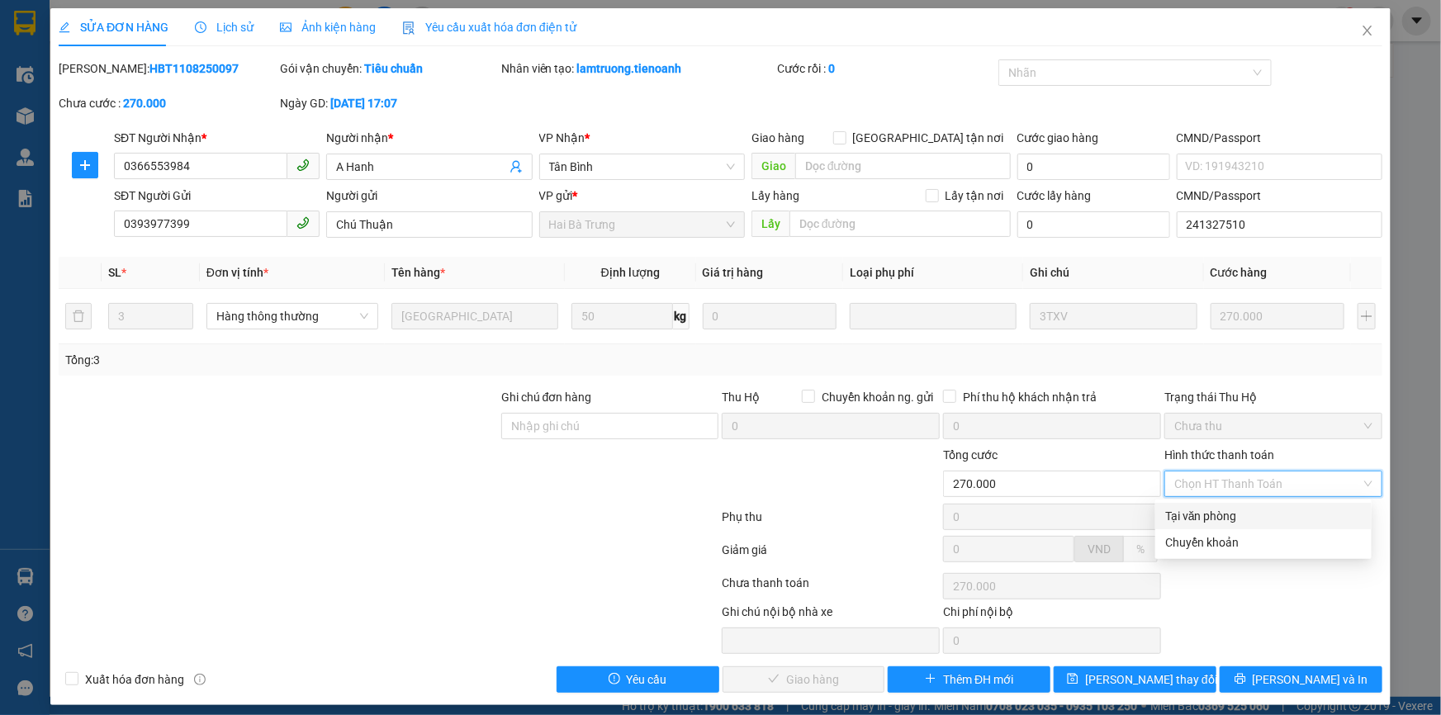
click at [1197, 516] on div "Tại văn phòng" at bounding box center [1263, 516] width 197 height 18
type input "0"
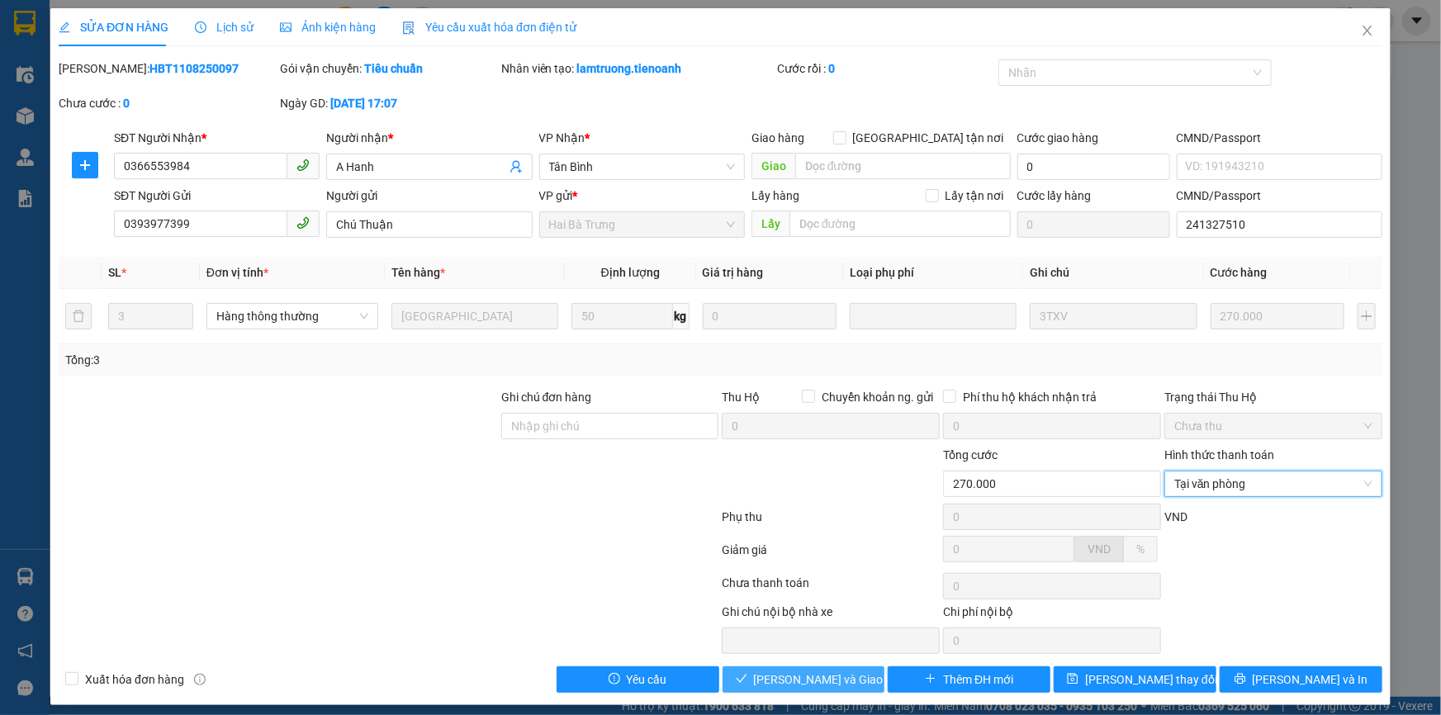
click at [820, 671] on span "[PERSON_NAME] và [PERSON_NAME] hàng" at bounding box center [833, 680] width 159 height 18
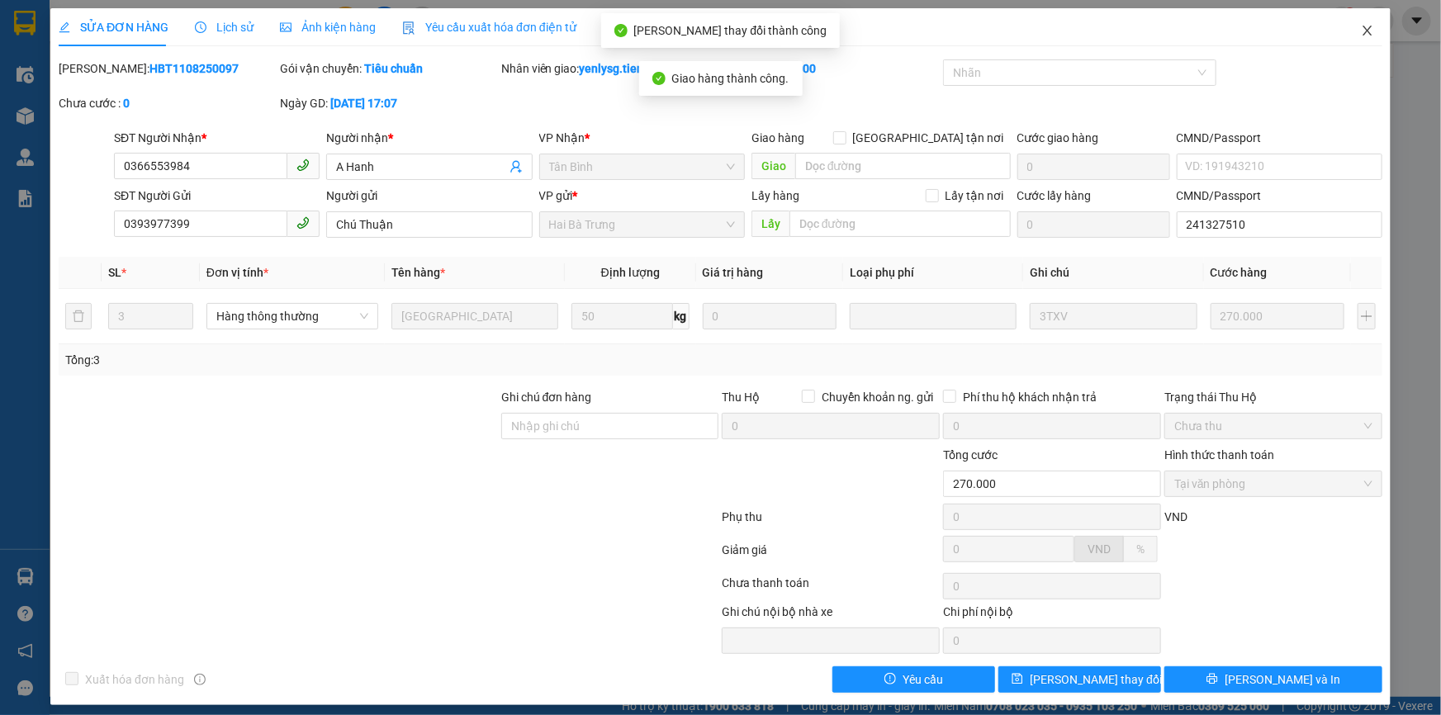
click at [1354, 50] on span "Close" at bounding box center [1368, 31] width 46 height 46
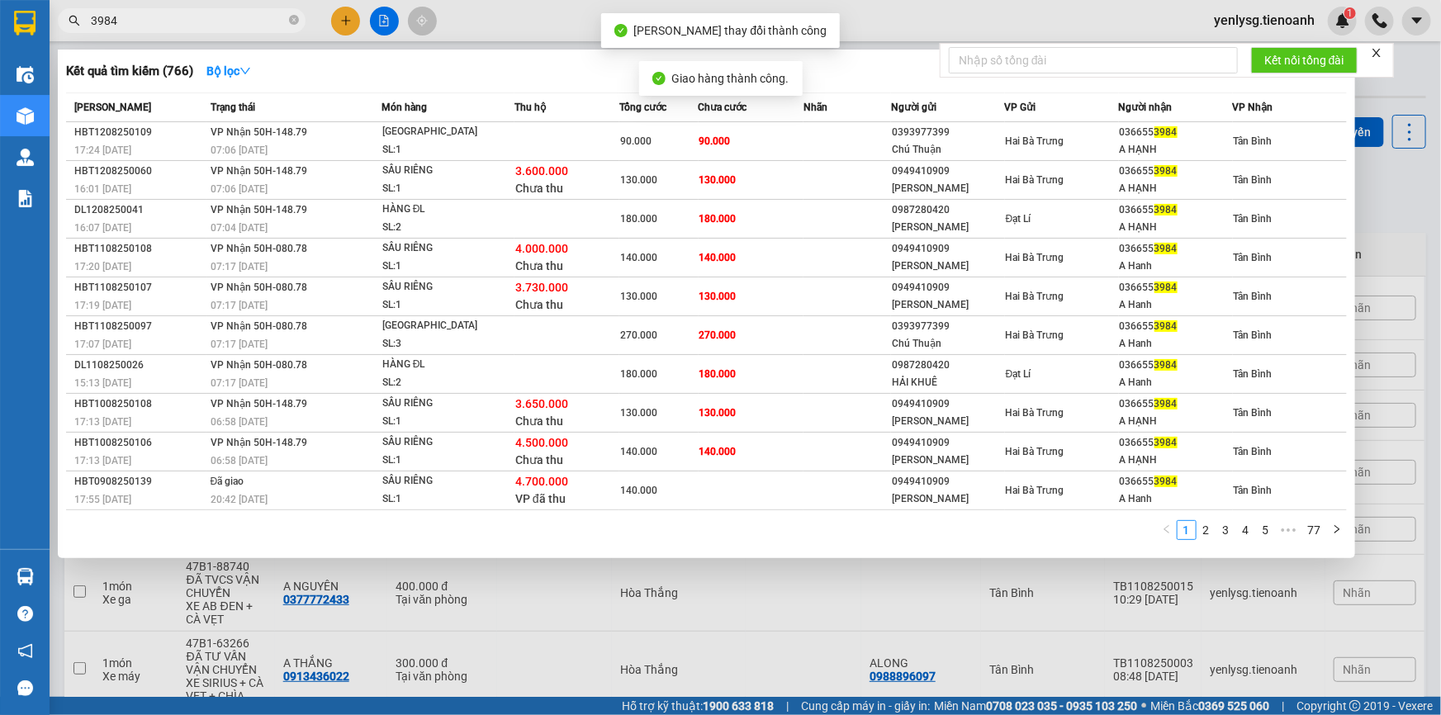
click at [206, 31] on span "3984" at bounding box center [182, 20] width 248 height 25
click at [212, 21] on input "3984" at bounding box center [188, 21] width 195 height 18
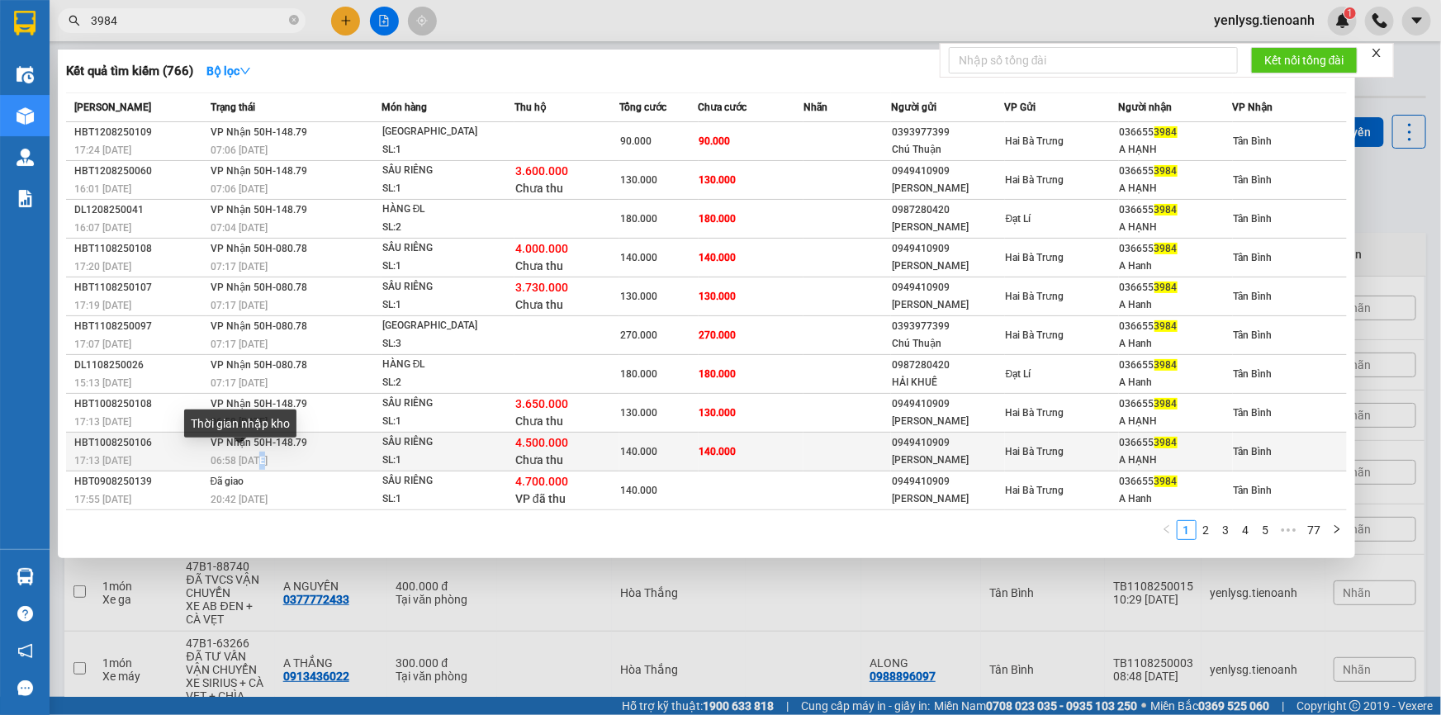
click at [257, 452] on div "06:58 - 11/08" at bounding box center [296, 461] width 170 height 18
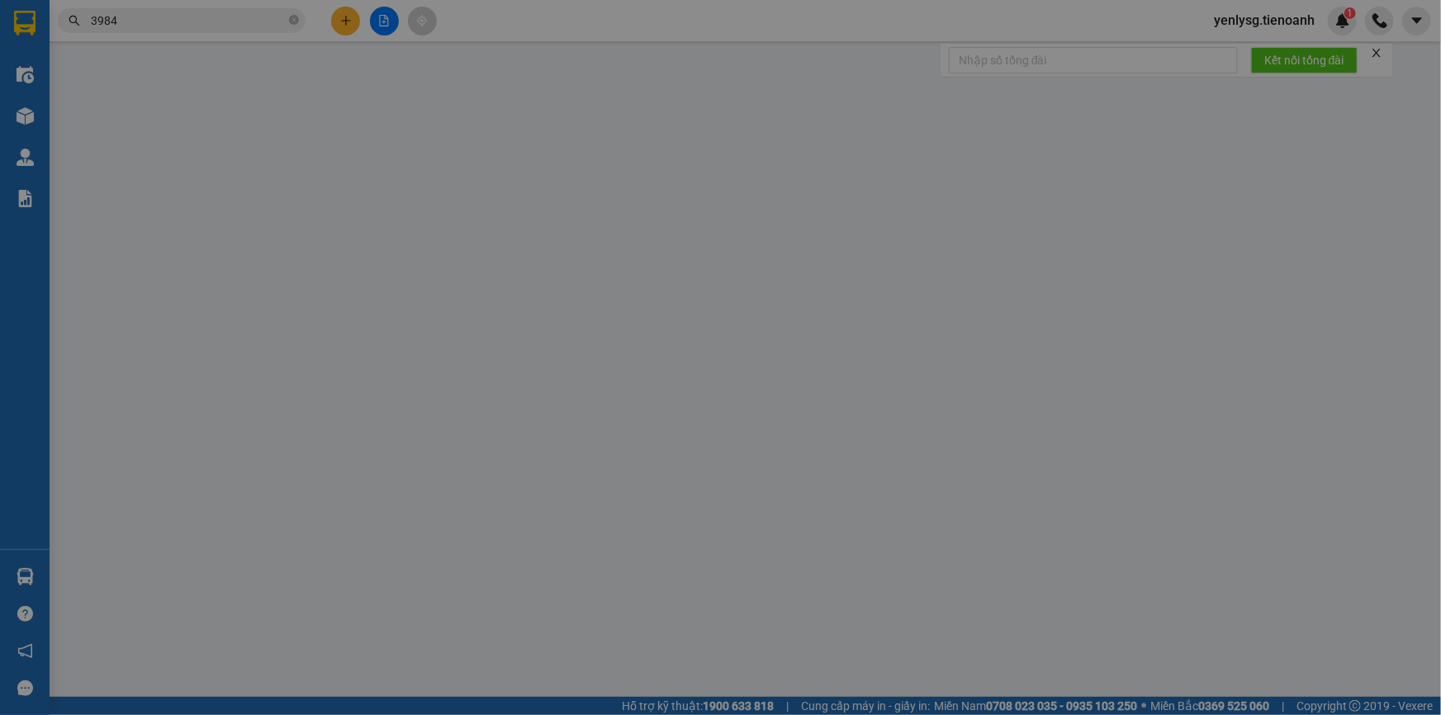
type input "0366553984"
type input "A HẠNH"
type input "0949410909"
type input "[PERSON_NAME]"
type input "TTH CR"
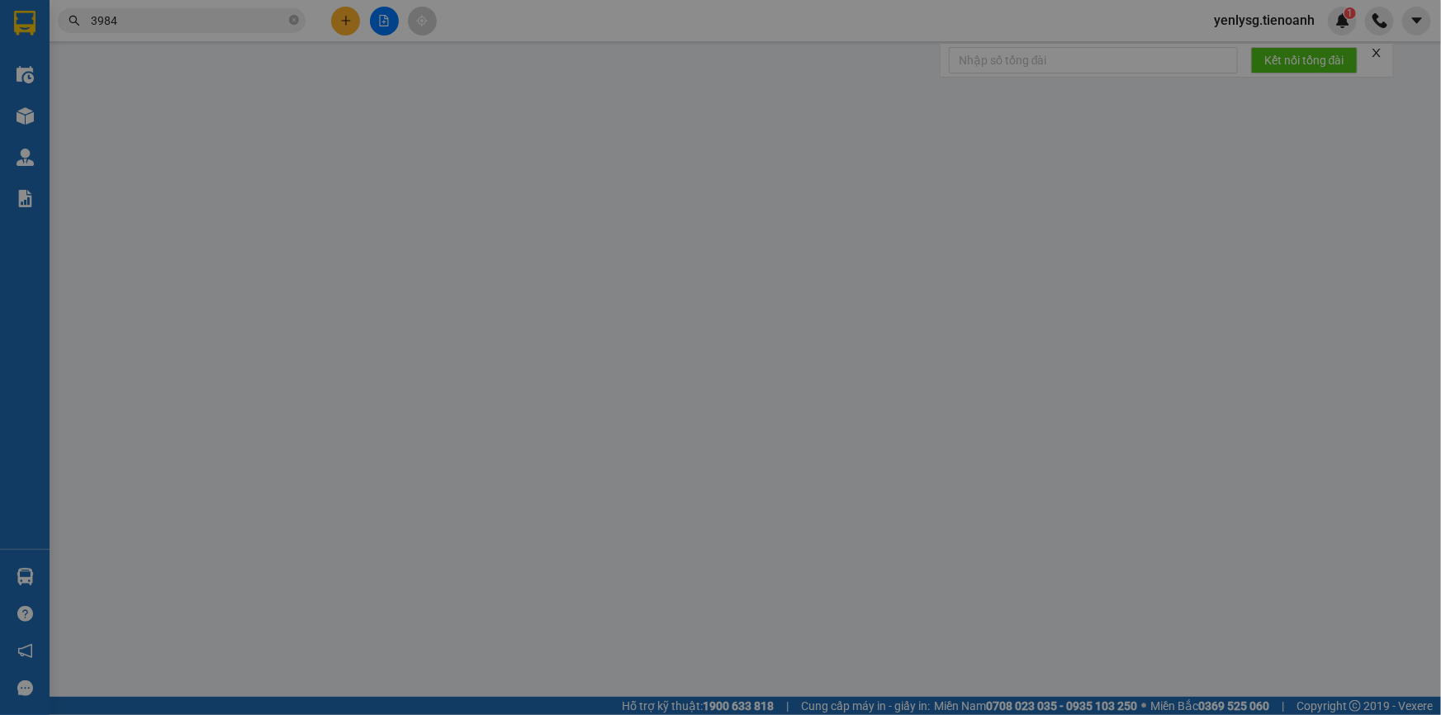
type input "140.000"
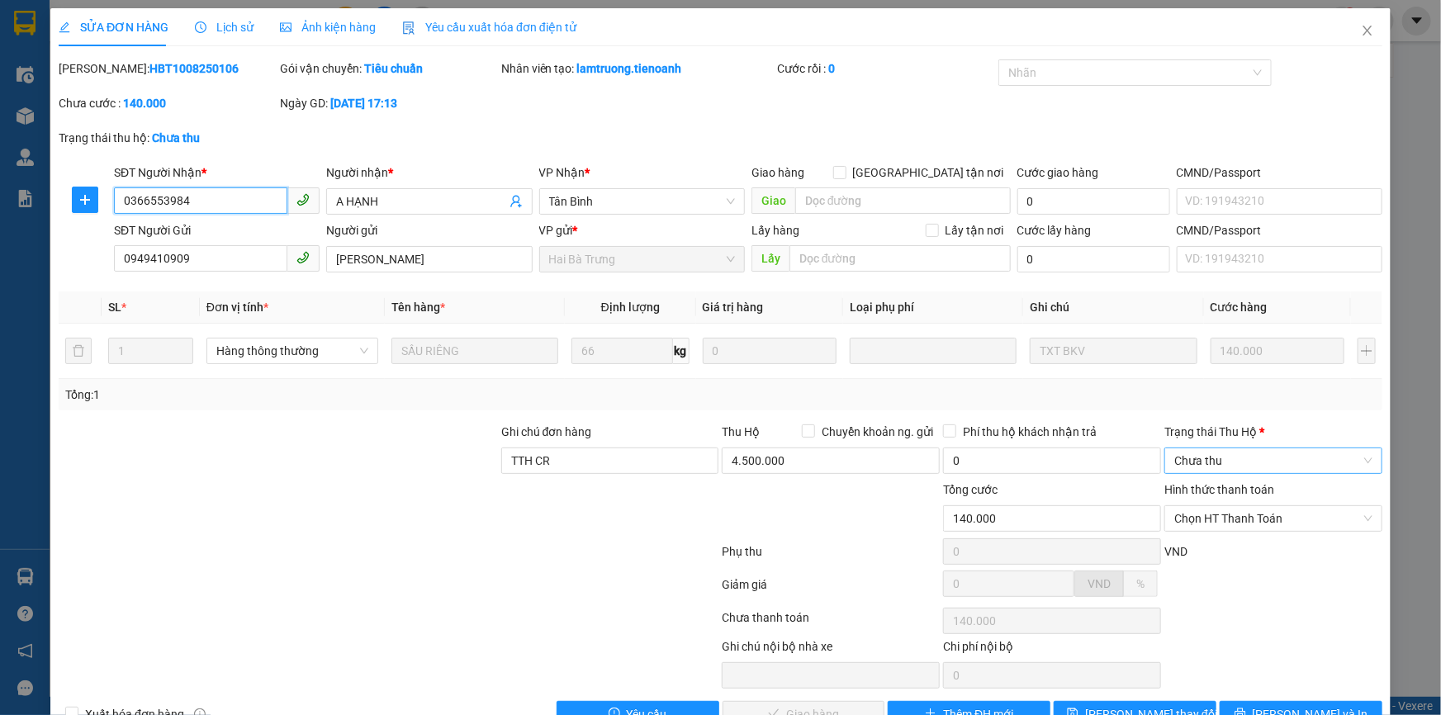
click at [1218, 454] on span "Chưa thu" at bounding box center [1273, 460] width 198 height 25
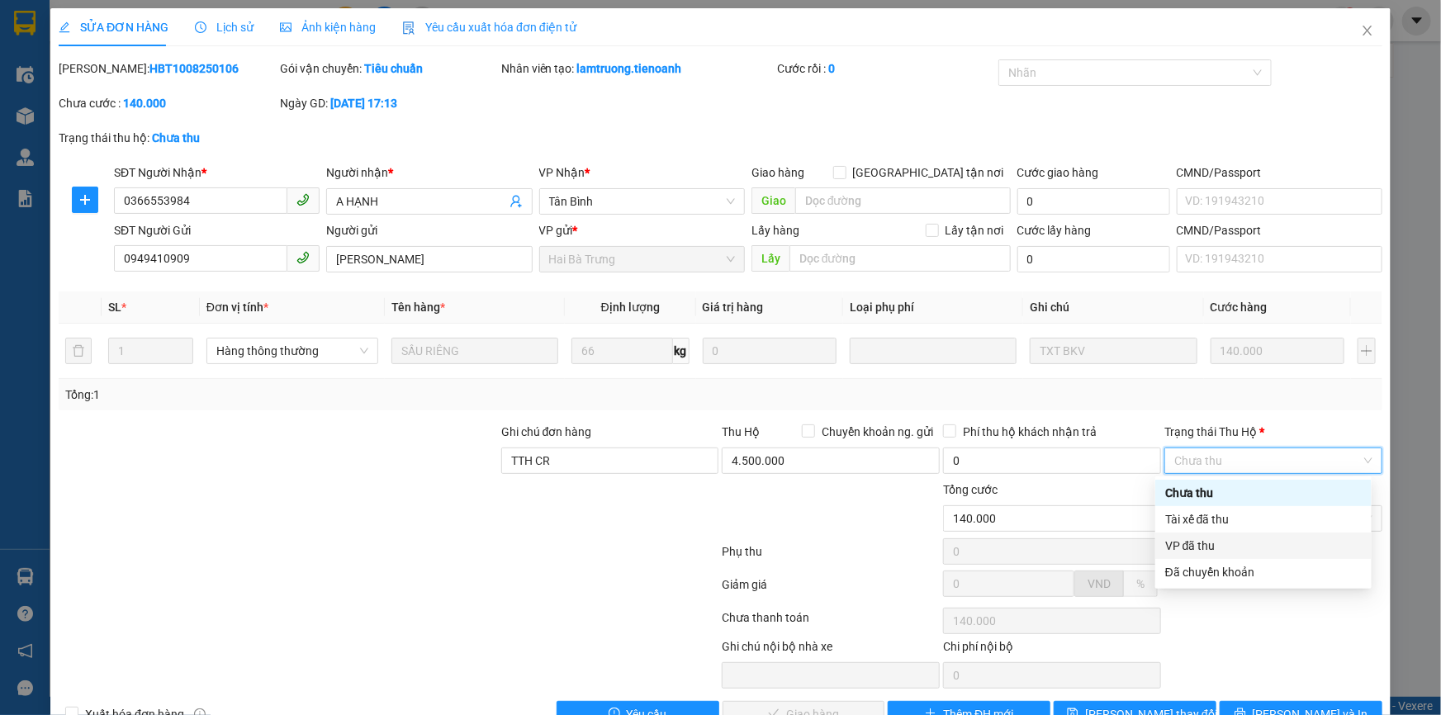
click at [1207, 549] on div "VP đã thu" at bounding box center [1263, 546] width 197 height 18
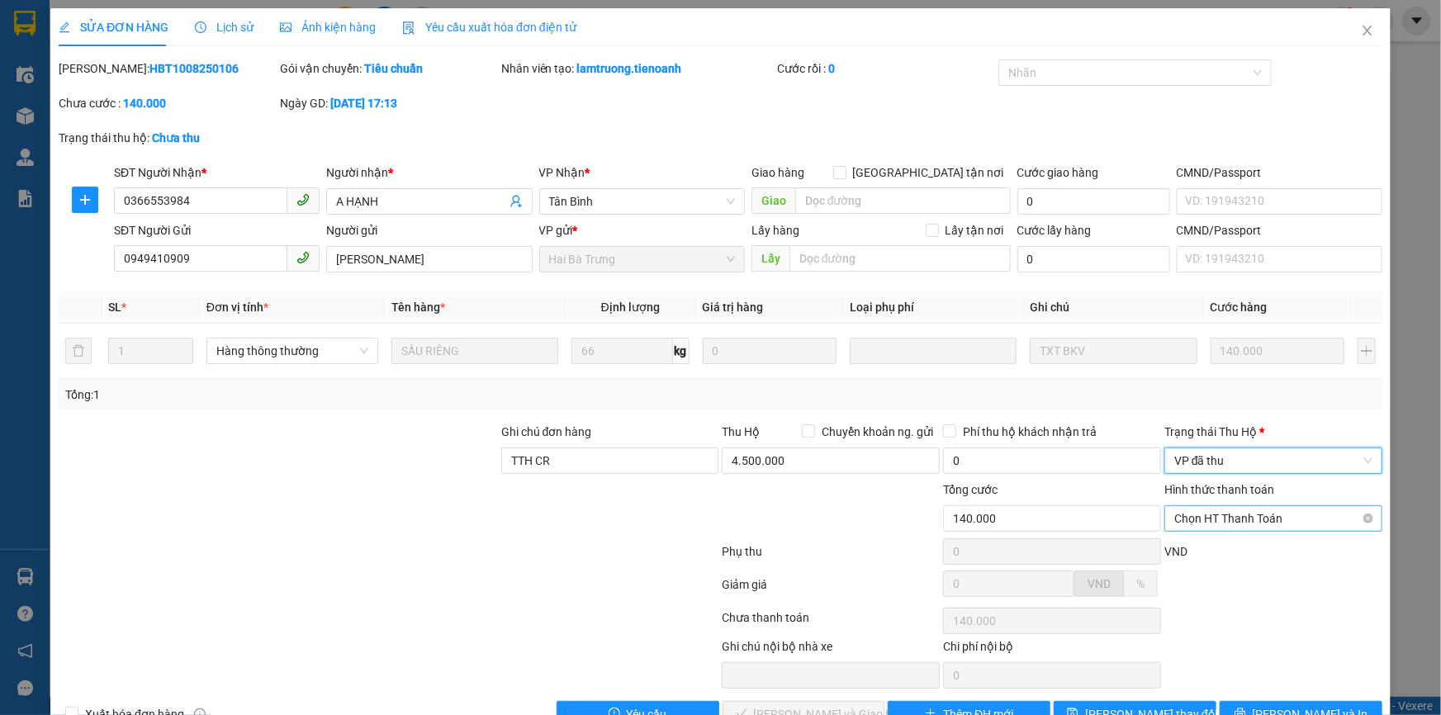
click at [1221, 522] on span "Chọn HT Thanh Toán" at bounding box center [1273, 518] width 198 height 25
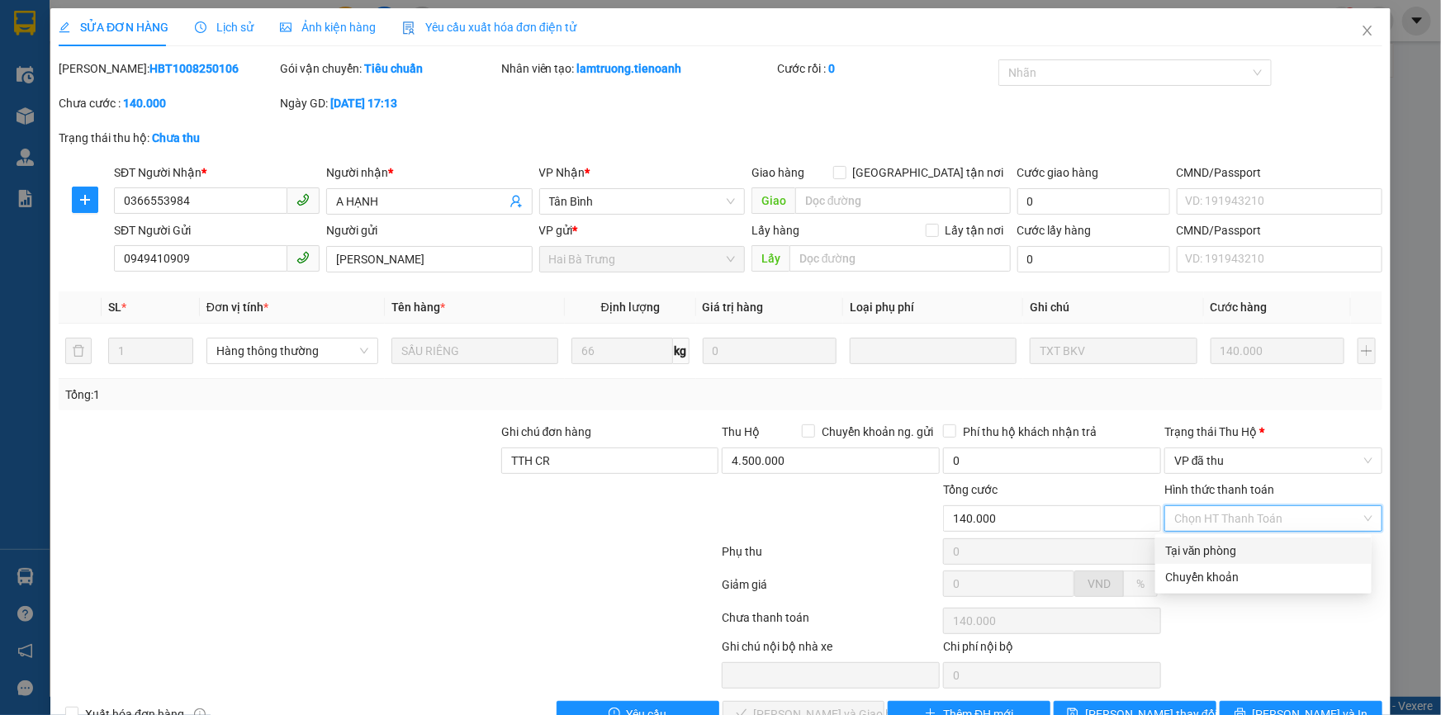
click at [1228, 549] on div "Tại văn phòng" at bounding box center [1263, 551] width 197 height 18
type input "0"
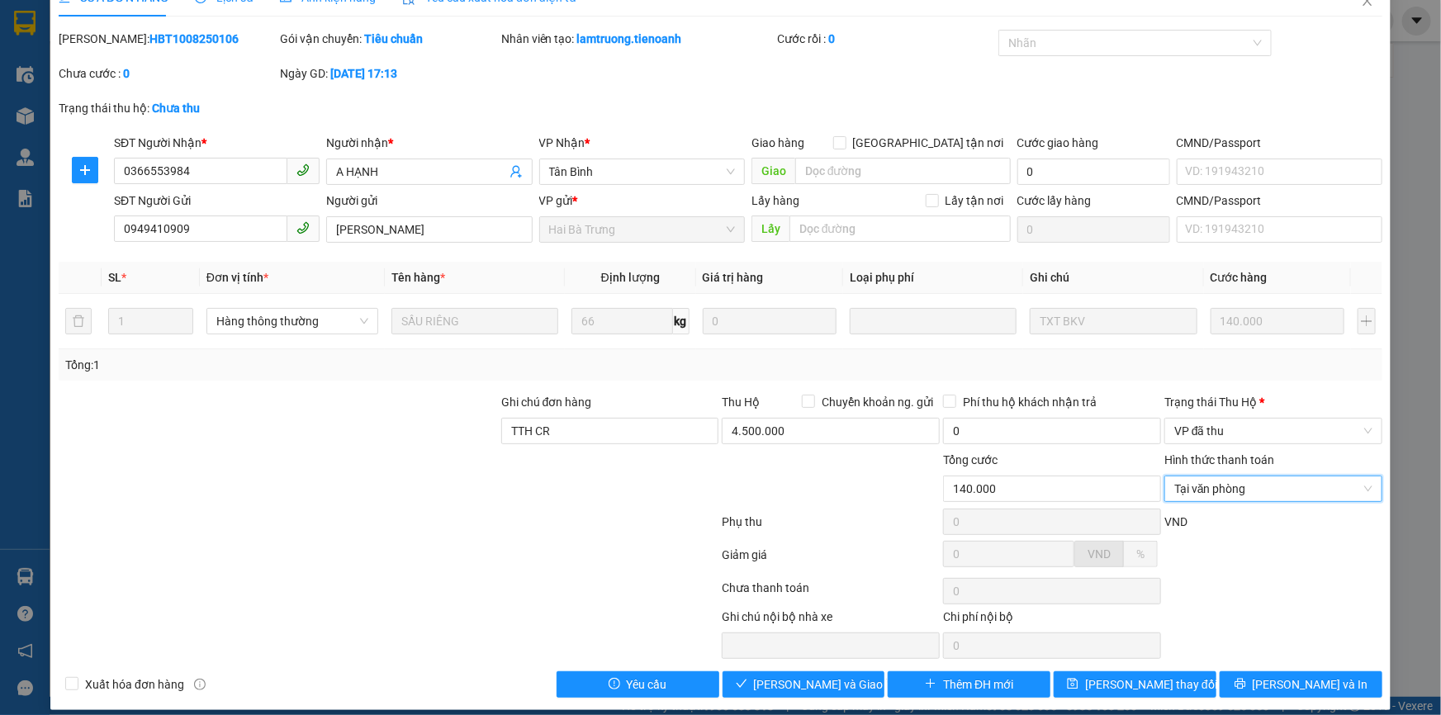
scroll to position [43, 0]
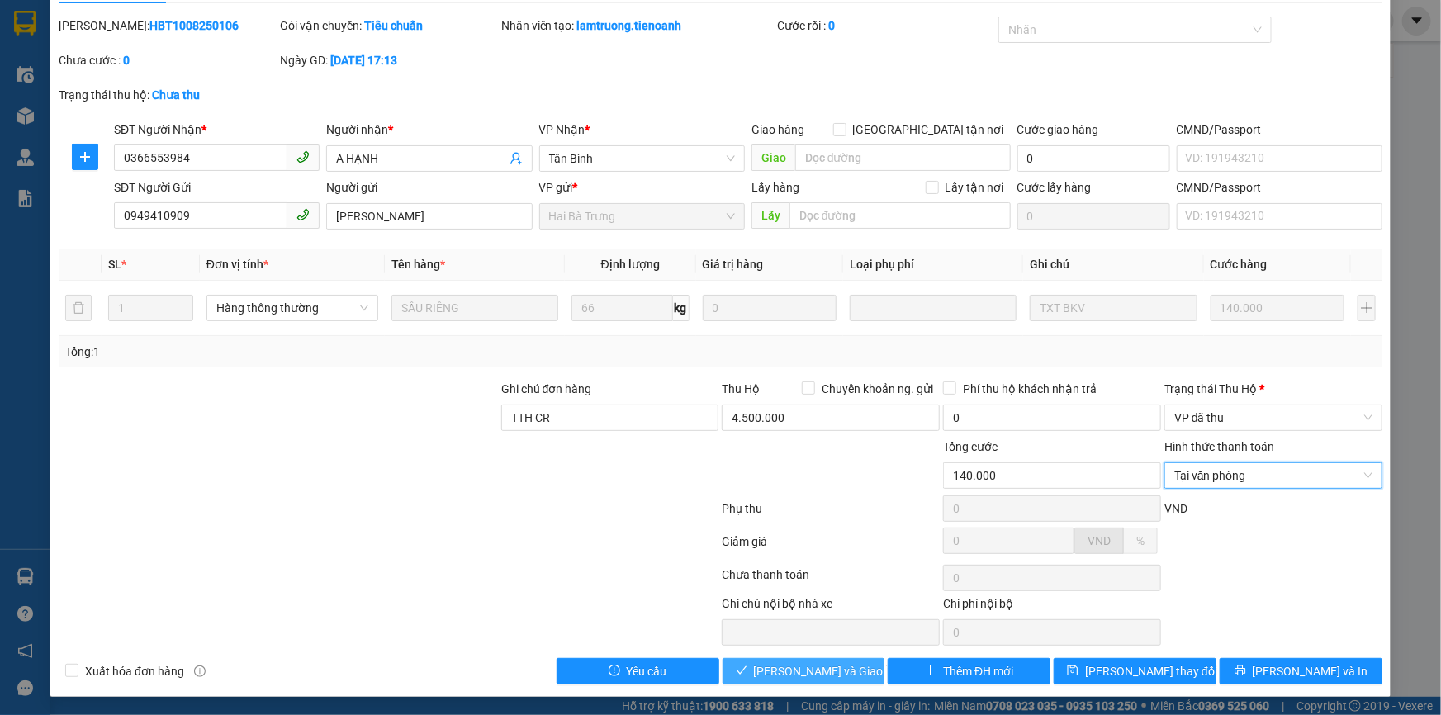
click at [819, 662] on span "[PERSON_NAME] và [PERSON_NAME] hàng" at bounding box center [833, 671] width 159 height 18
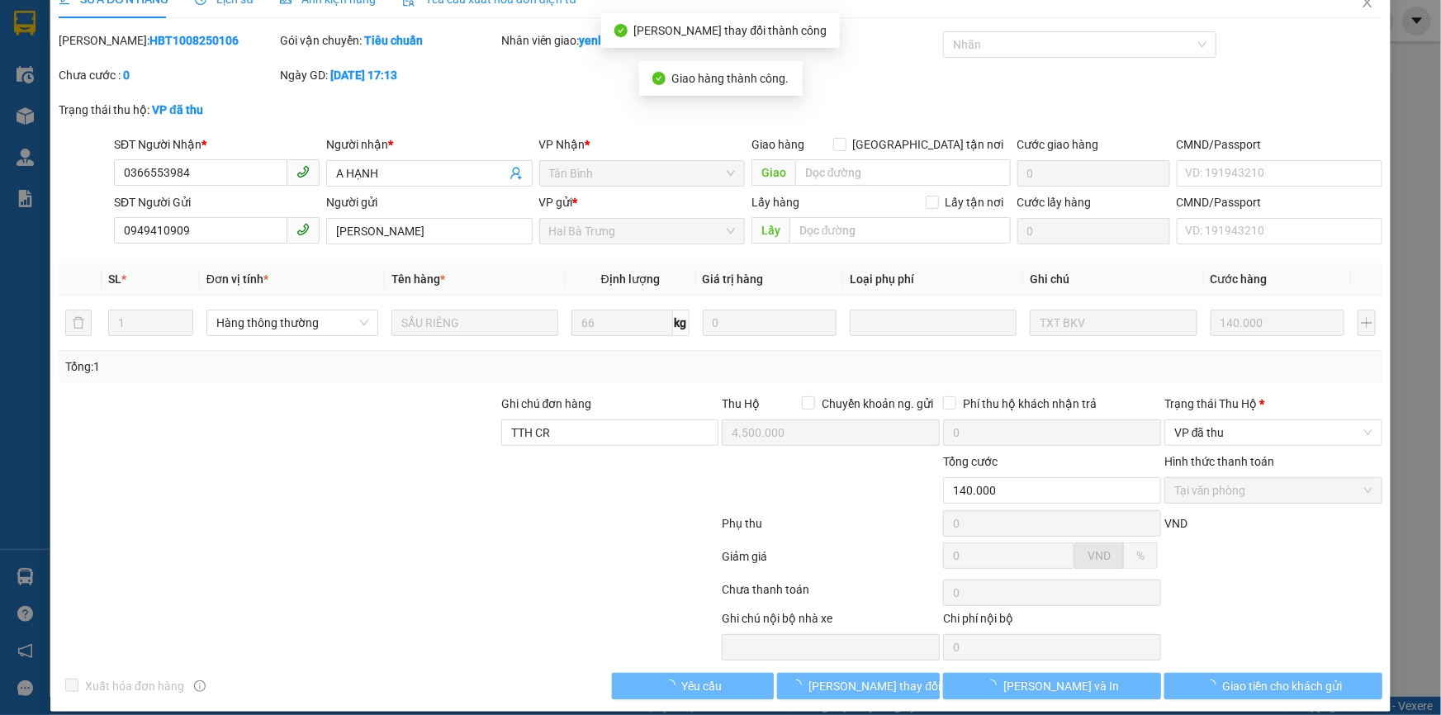
scroll to position [0, 0]
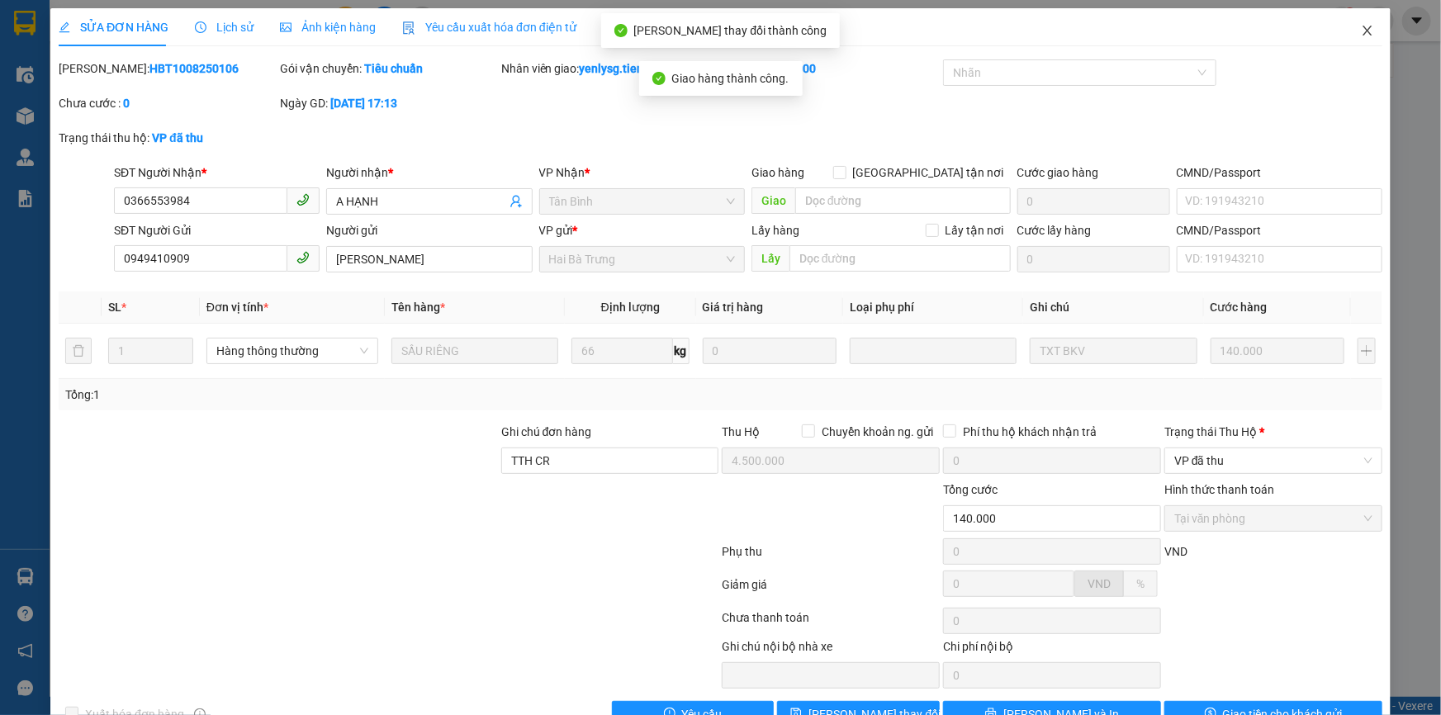
click at [1361, 35] on icon "close" at bounding box center [1367, 30] width 13 height 13
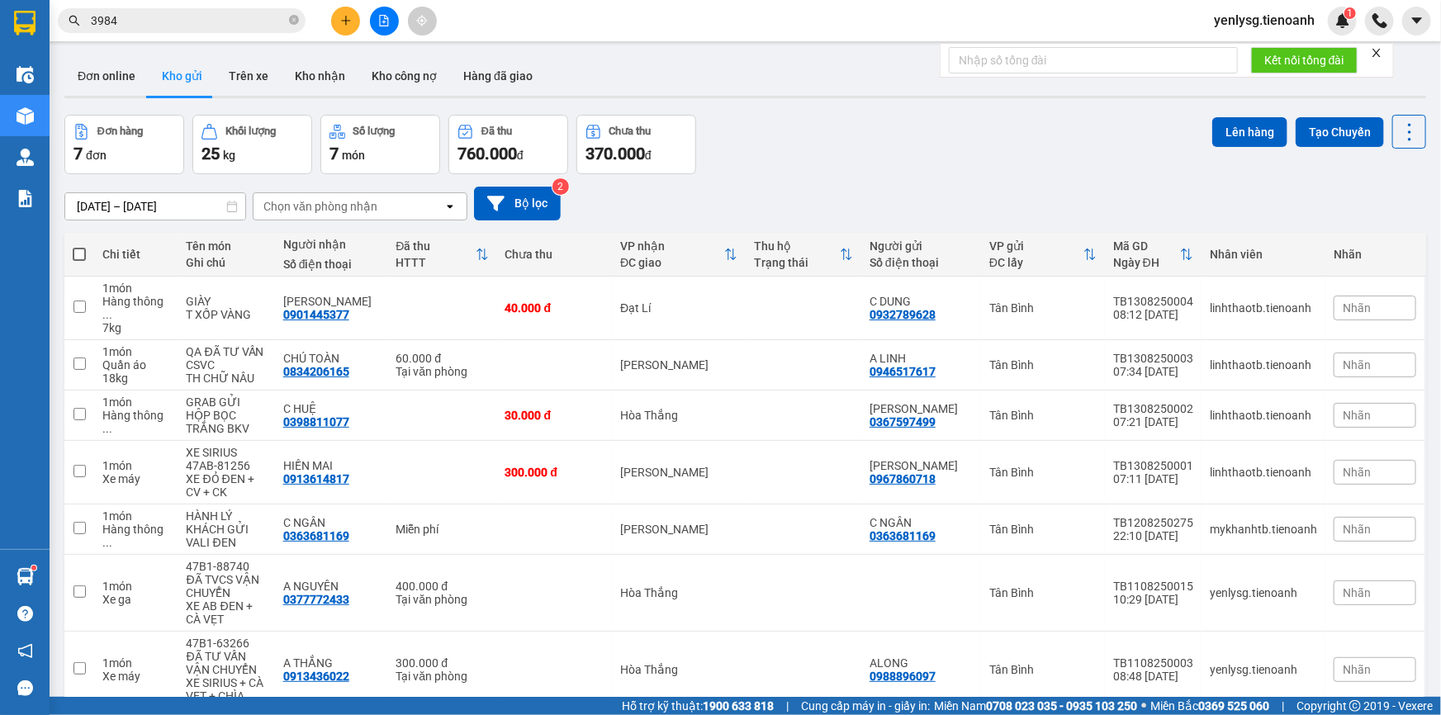
click at [164, 82] on button "Kho gửi" at bounding box center [182, 76] width 67 height 40
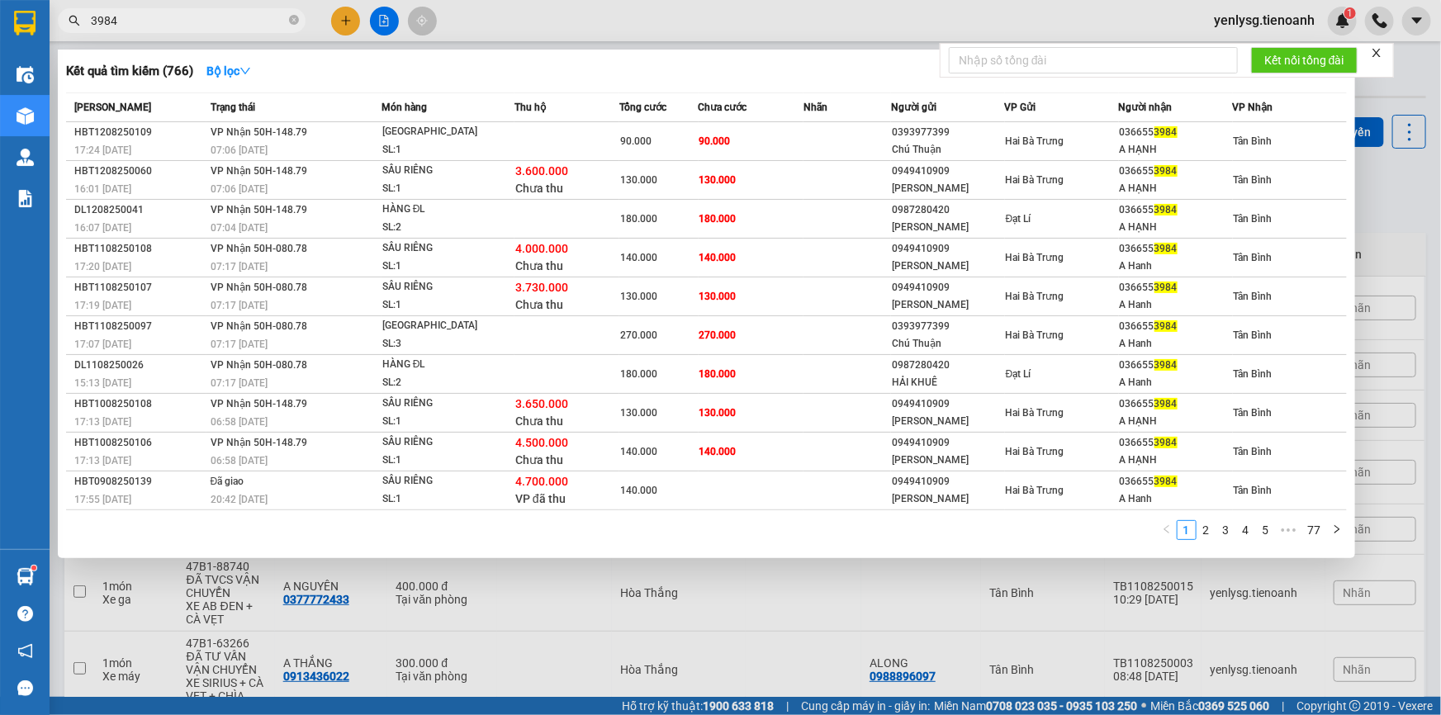
click at [228, 23] on input "3984" at bounding box center [188, 21] width 195 height 18
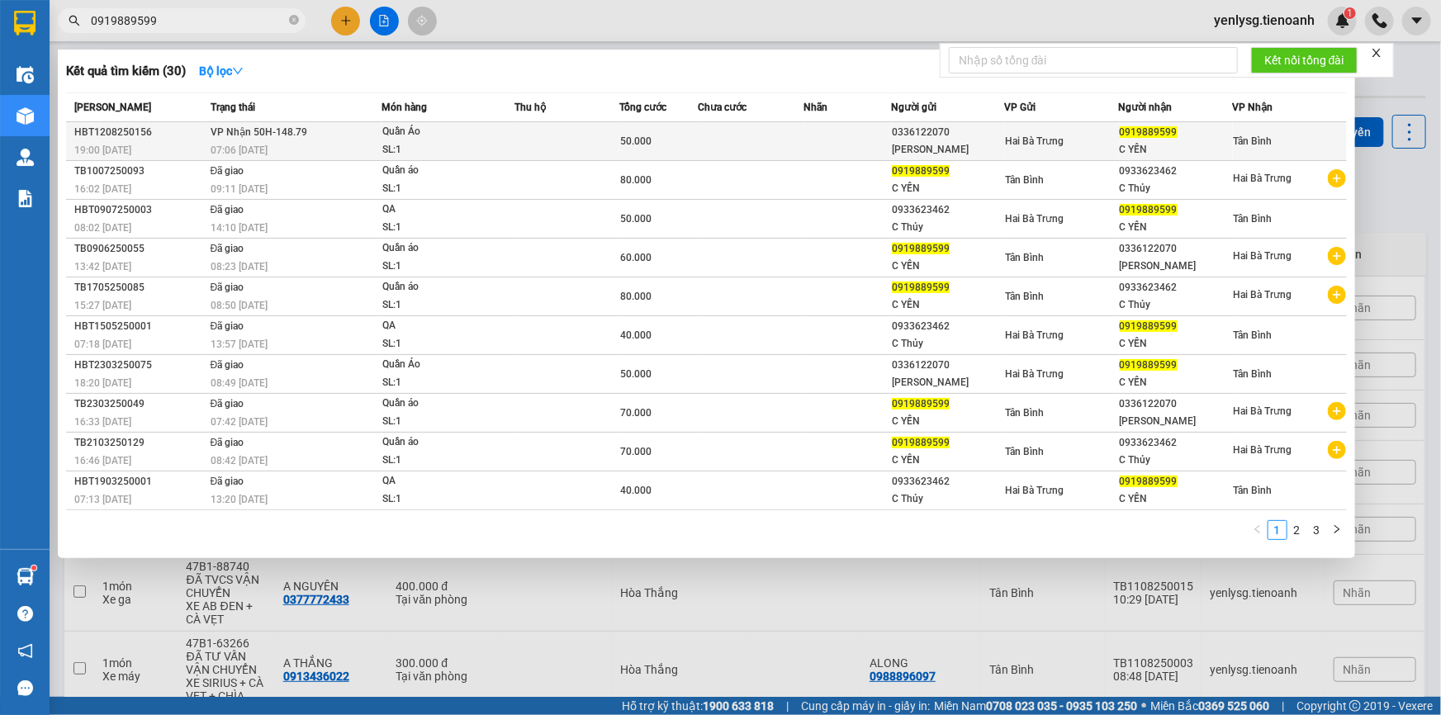
type input "0919889599"
click at [223, 142] on div "07:06 [DATE]" at bounding box center [296, 150] width 170 height 18
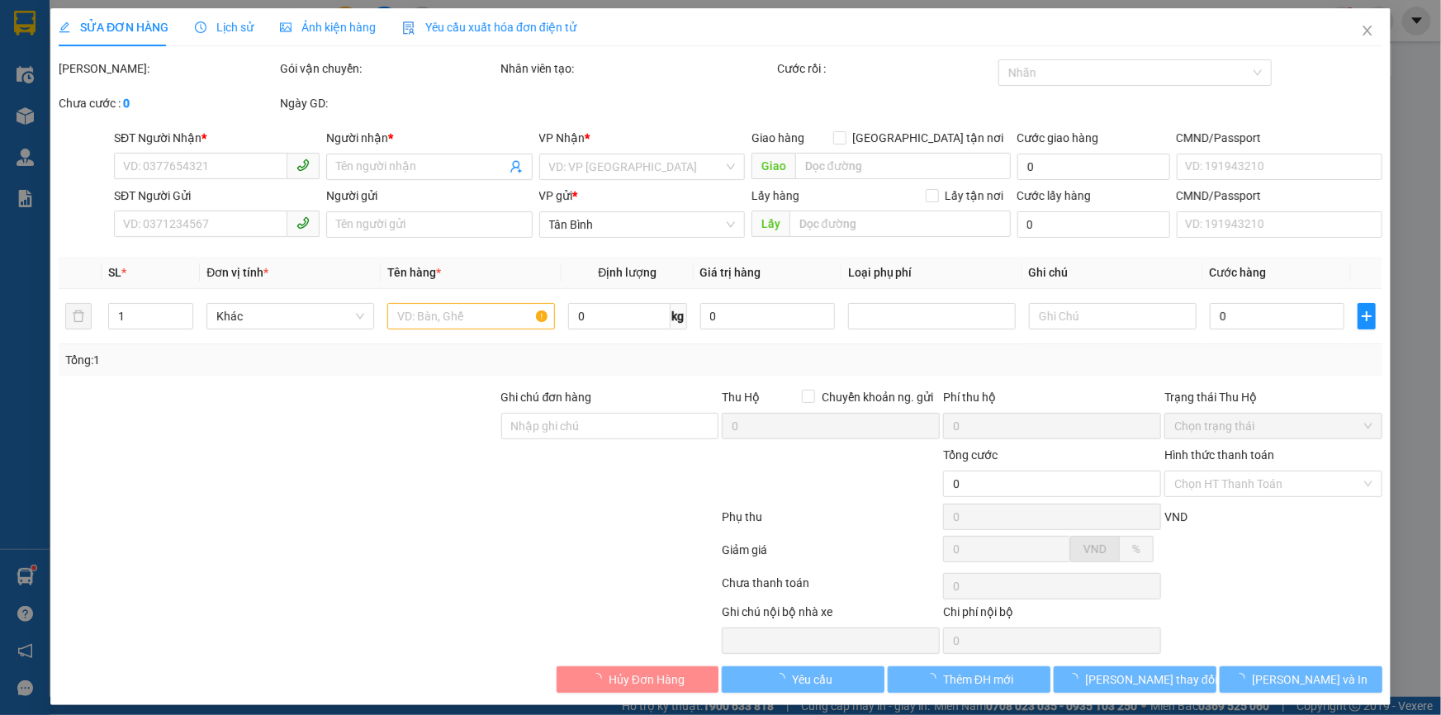
type input "0919889599"
type input "C YẾN"
type input "0336122070"
type input "[PERSON_NAME]"
type input "240892513"
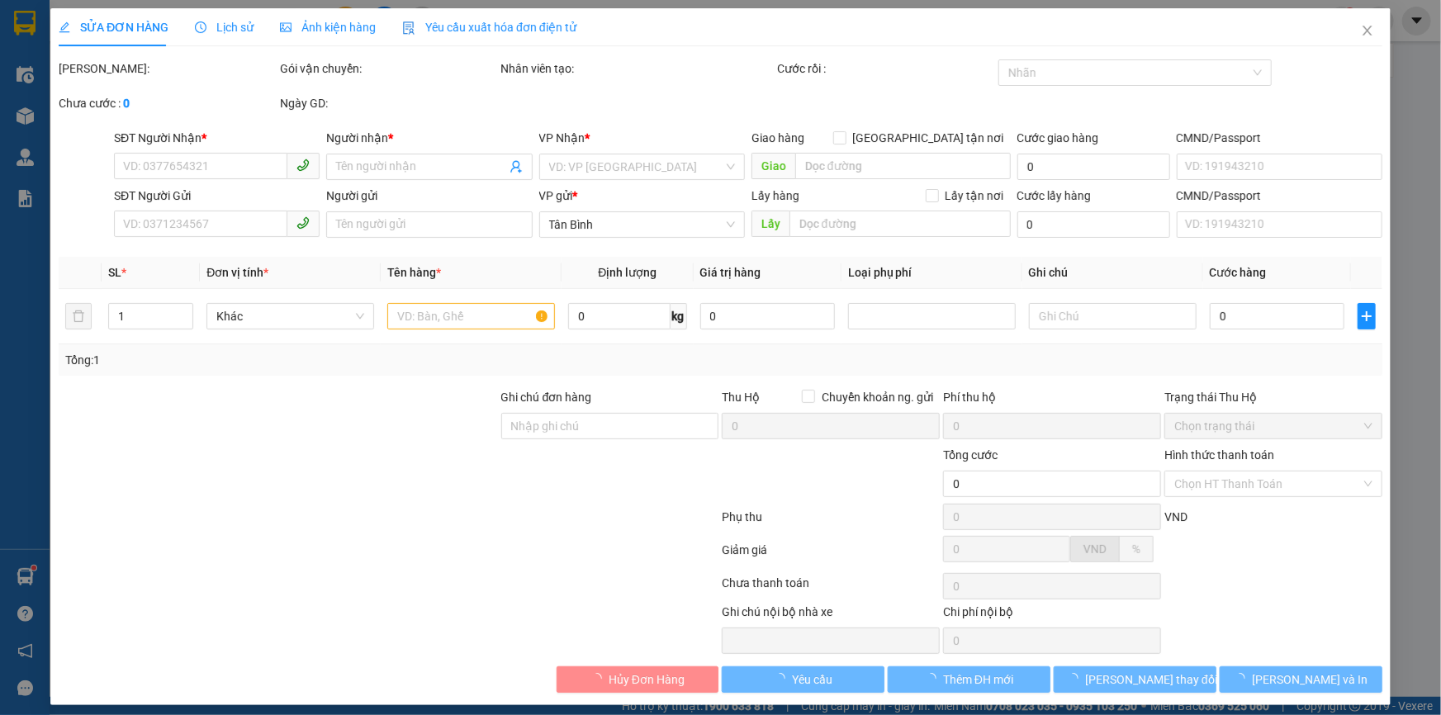
type input "50.000"
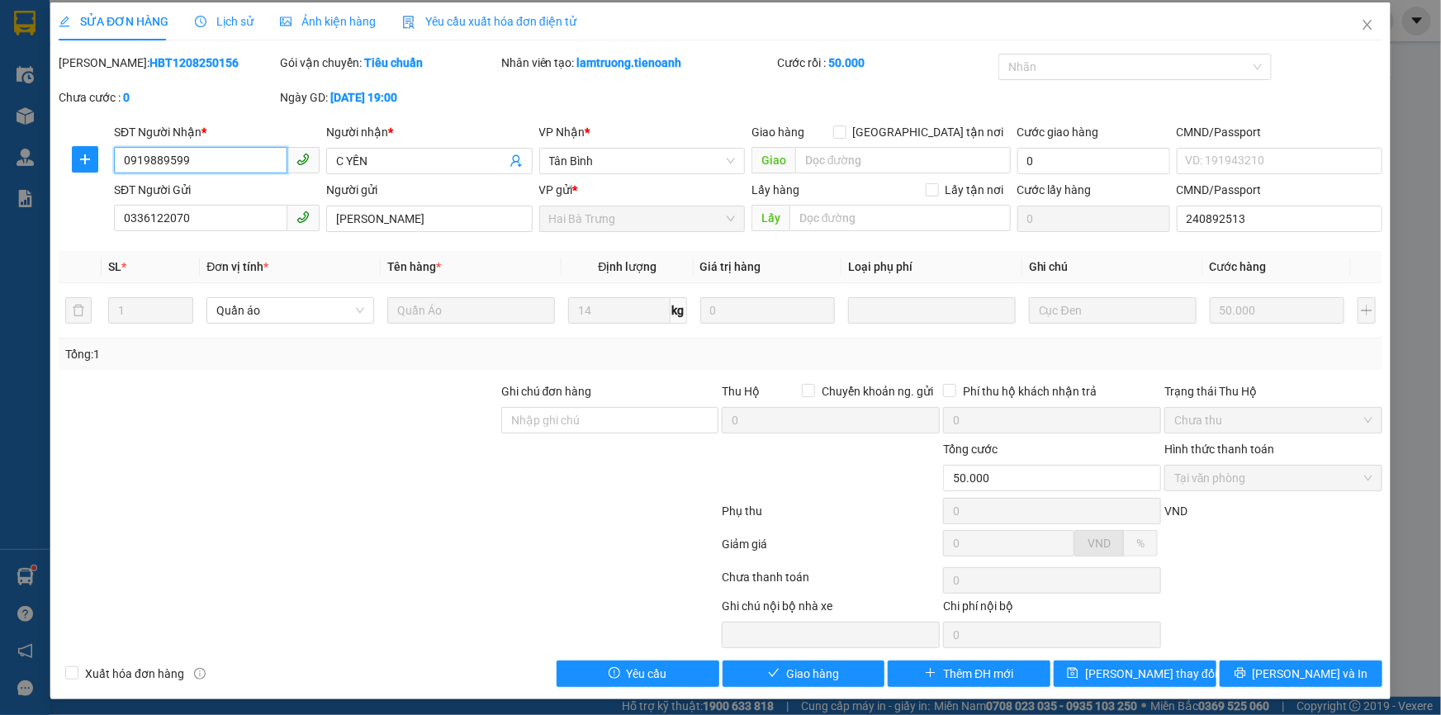
scroll to position [8, 0]
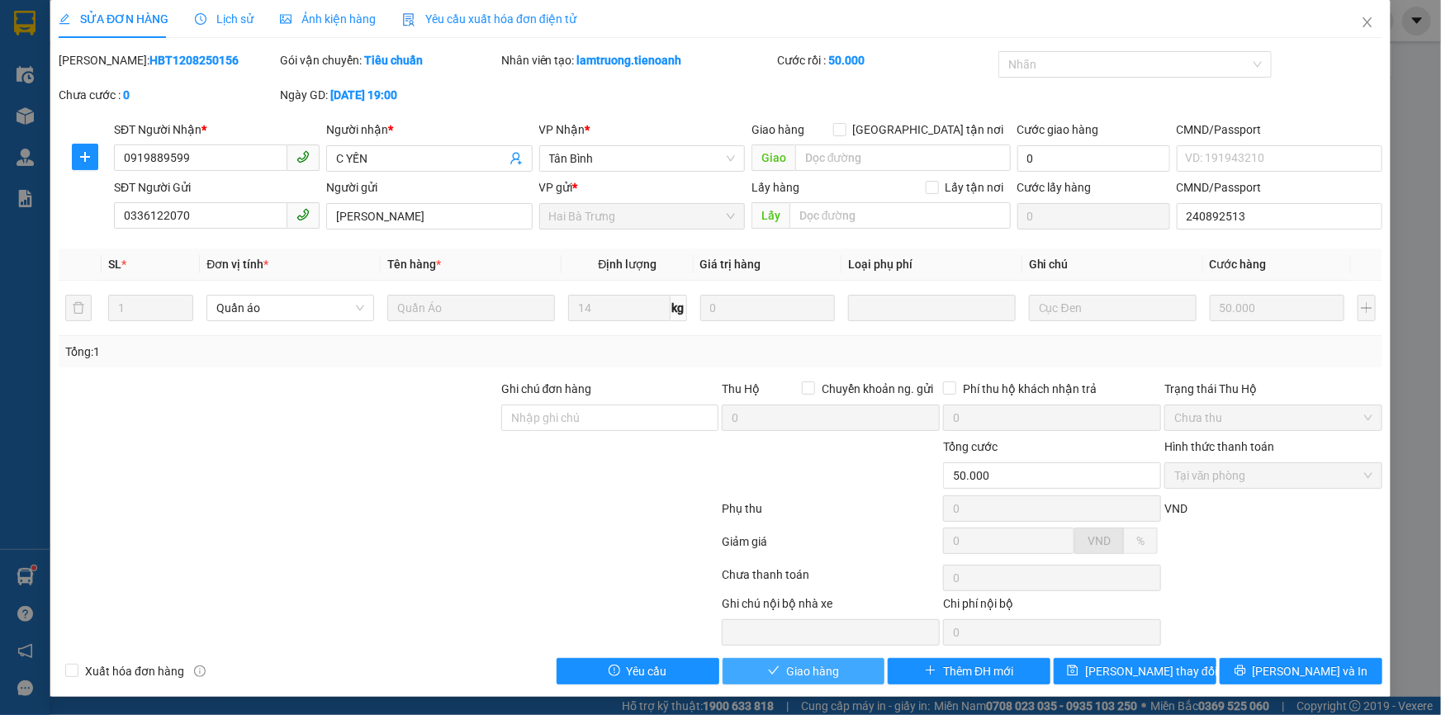
click at [748, 666] on button "Giao hàng" at bounding box center [804, 671] width 163 height 26
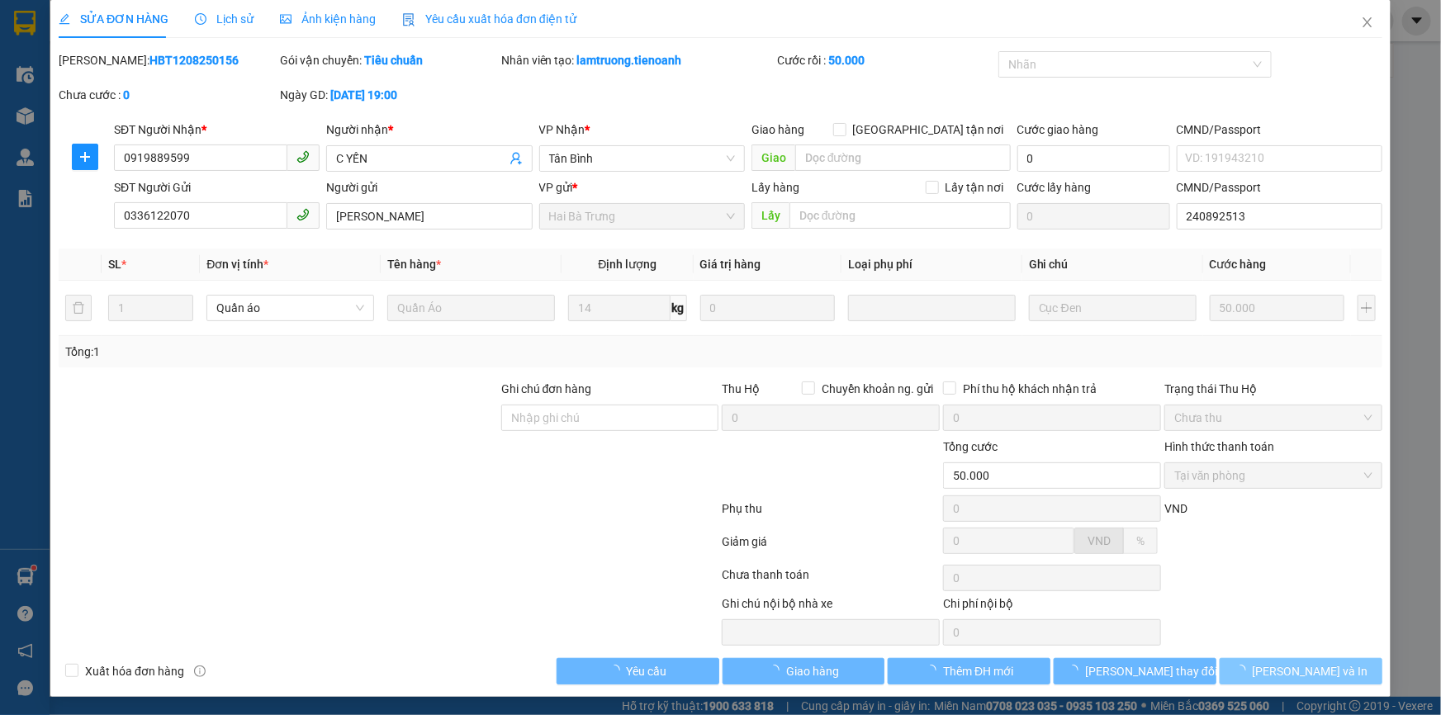
click at [1351, 662] on button "[PERSON_NAME] và In" at bounding box center [1301, 671] width 163 height 26
click at [1346, 664] on button "[PERSON_NAME] và In" at bounding box center [1301, 671] width 163 height 26
click at [1335, 672] on button "[PERSON_NAME] và In" at bounding box center [1301, 671] width 163 height 26
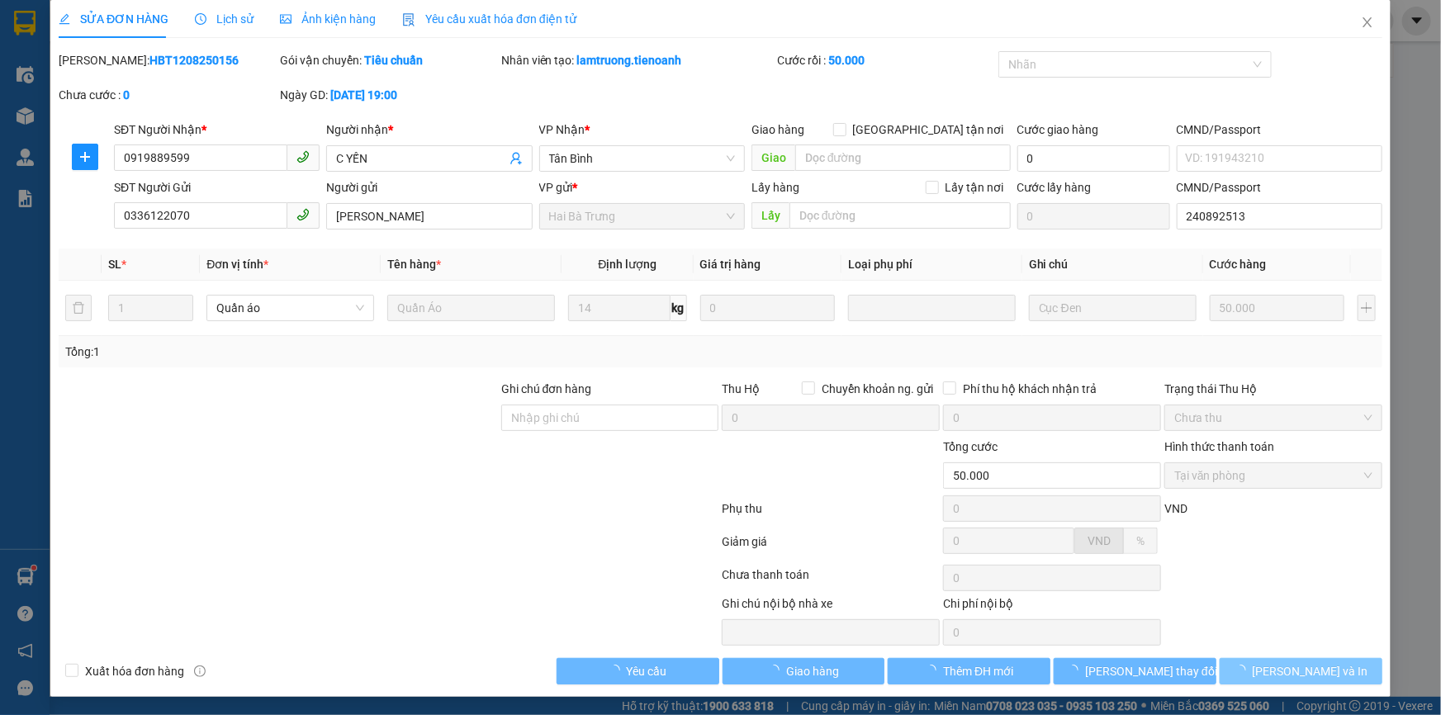
click at [1329, 677] on button "[PERSON_NAME] và In" at bounding box center [1301, 671] width 163 height 26
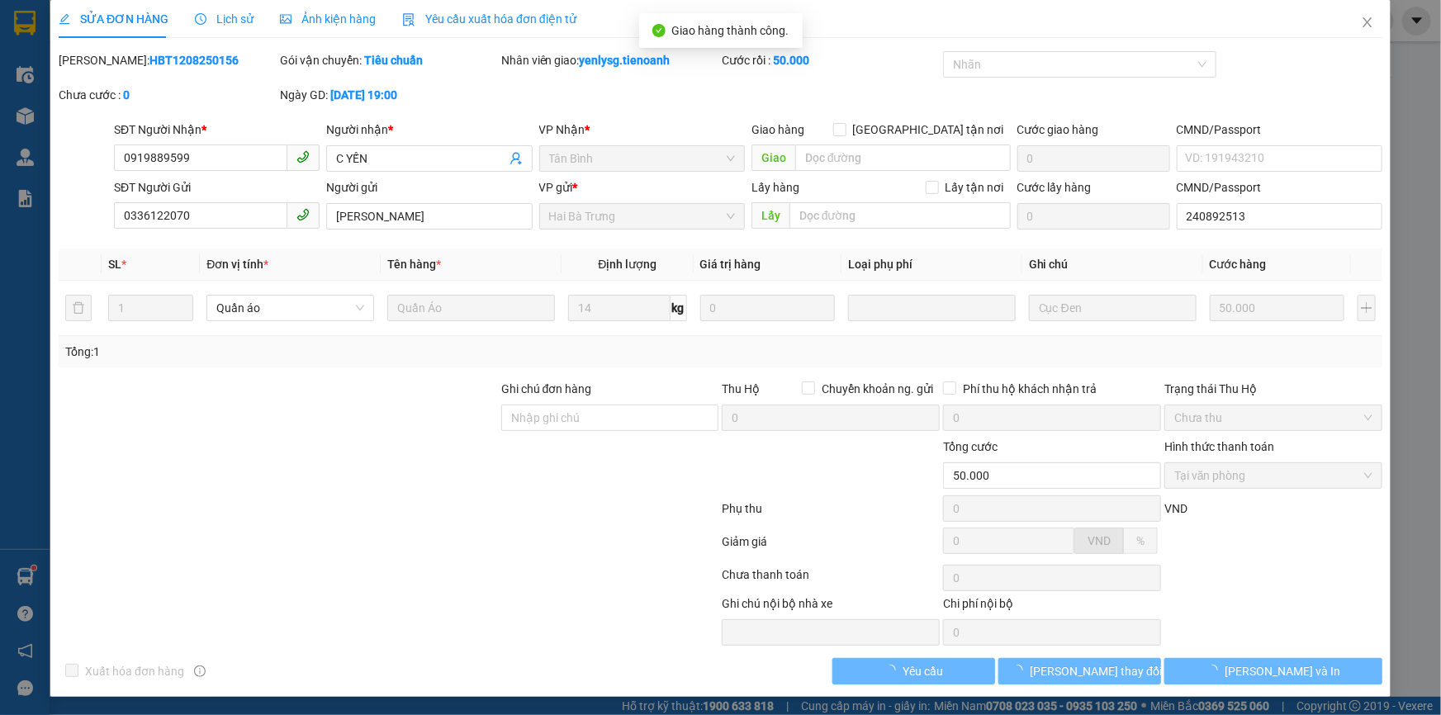
click at [1308, 672] on button "[PERSON_NAME] và In" at bounding box center [1273, 671] width 218 height 26
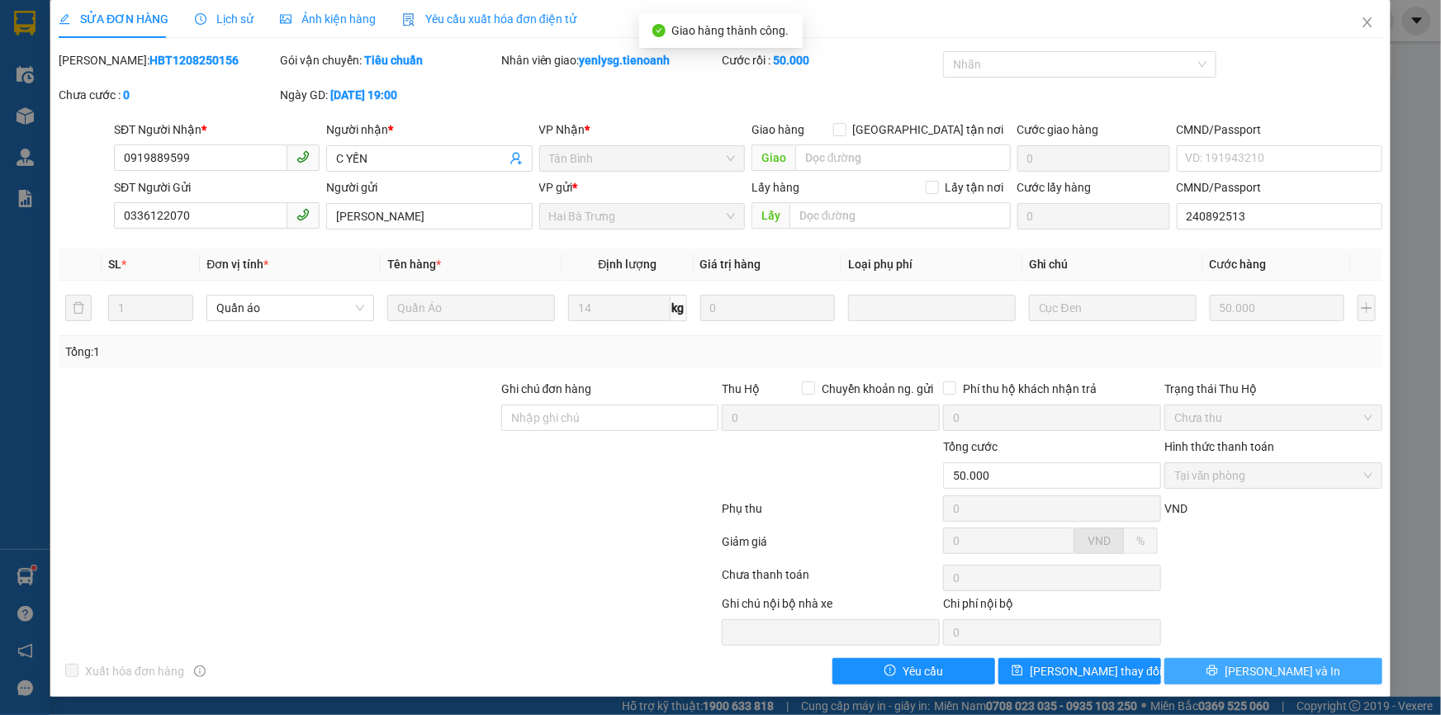
click at [1305, 669] on button "[PERSON_NAME] và In" at bounding box center [1273, 671] width 218 height 26
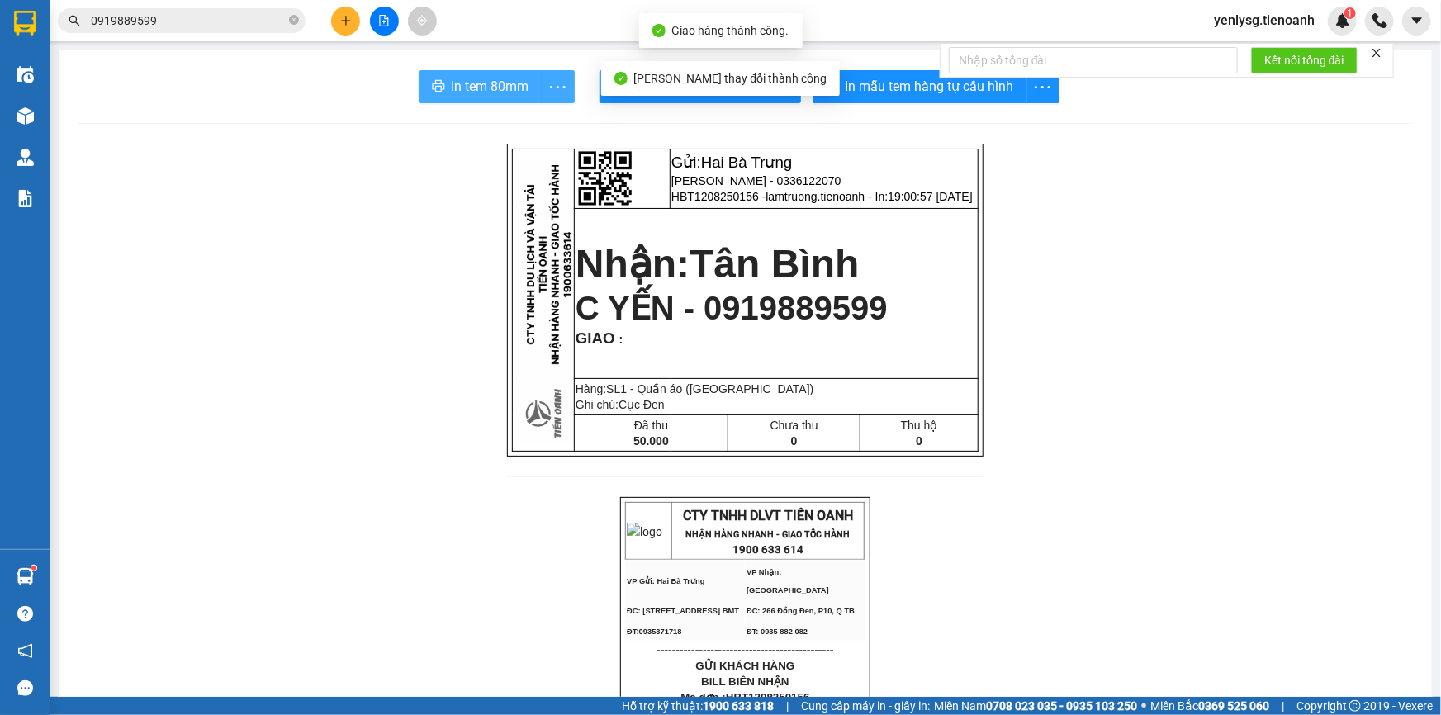
click at [502, 81] on span "In tem 80mm" at bounding box center [491, 86] width 78 height 21
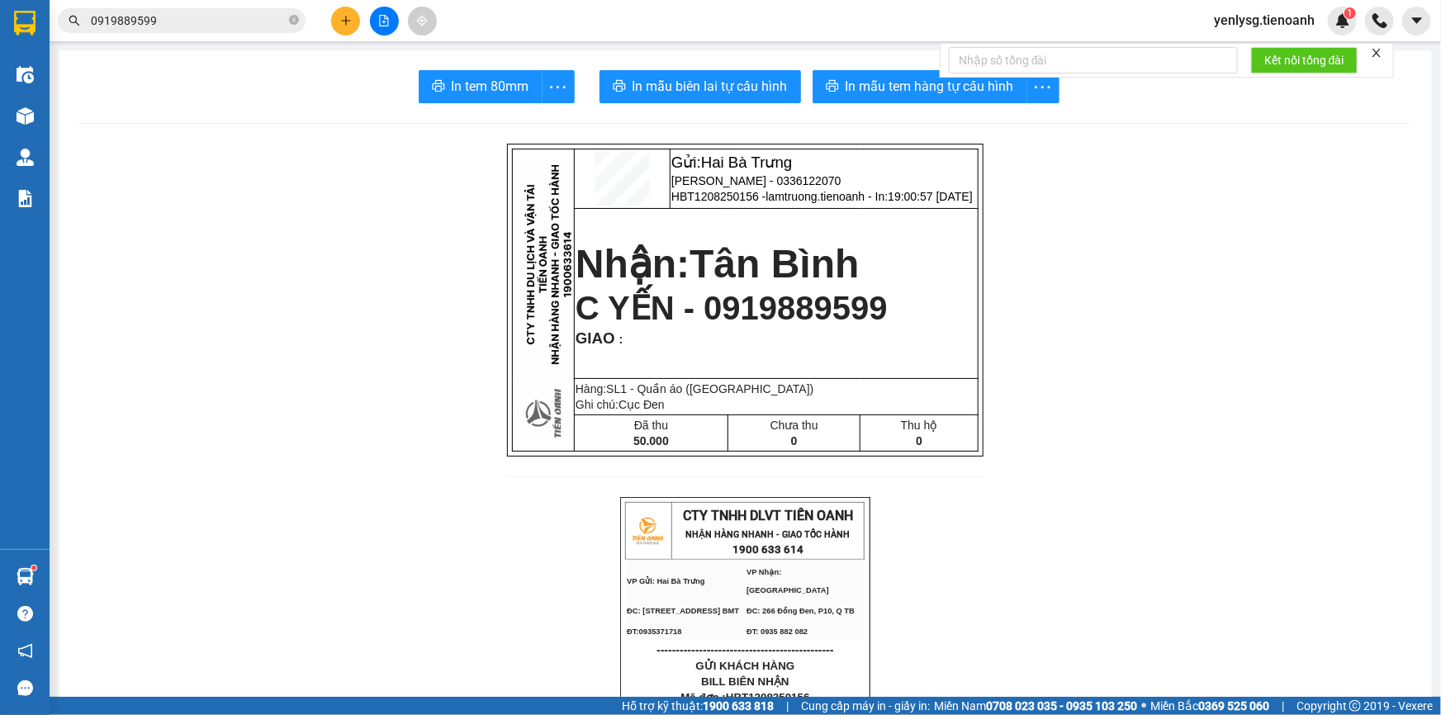
click at [218, 2] on div "Kết quả tìm kiếm ( 30 ) Bộ lọc Mã ĐH Trạng thái Món hàng Thu hộ Tổng cước Chưa …" at bounding box center [720, 20] width 1441 height 41
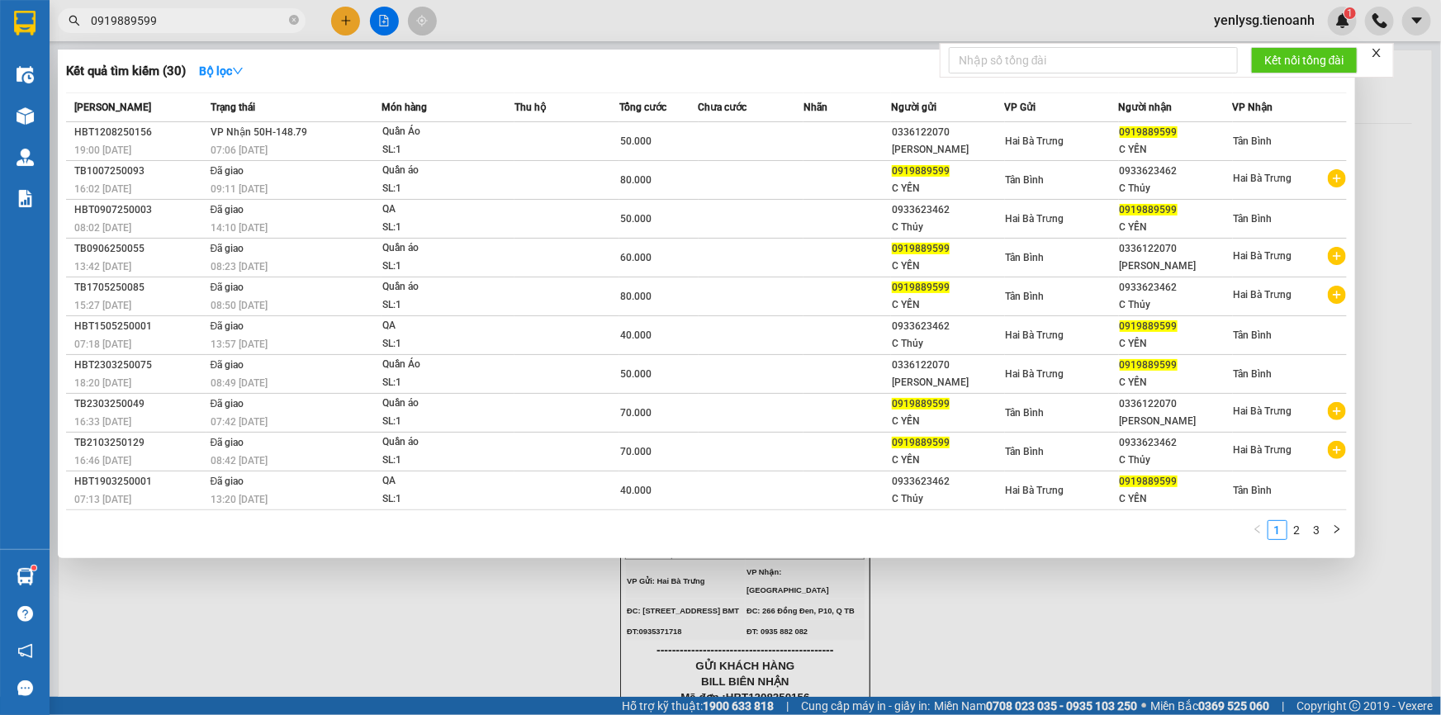
click at [216, 15] on input "0919889599" at bounding box center [188, 21] width 195 height 18
click at [291, 25] on span at bounding box center [294, 21] width 10 height 16
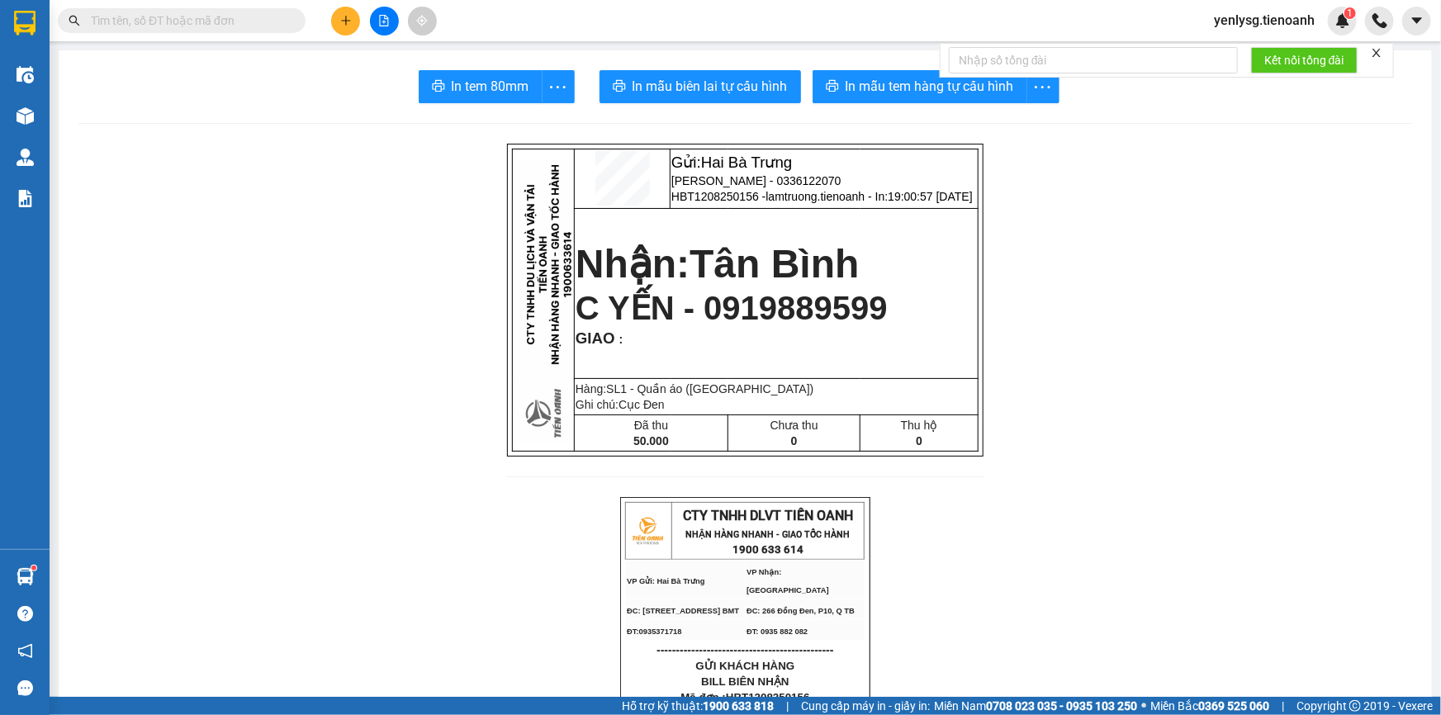
click at [276, 14] on input "text" at bounding box center [188, 21] width 195 height 18
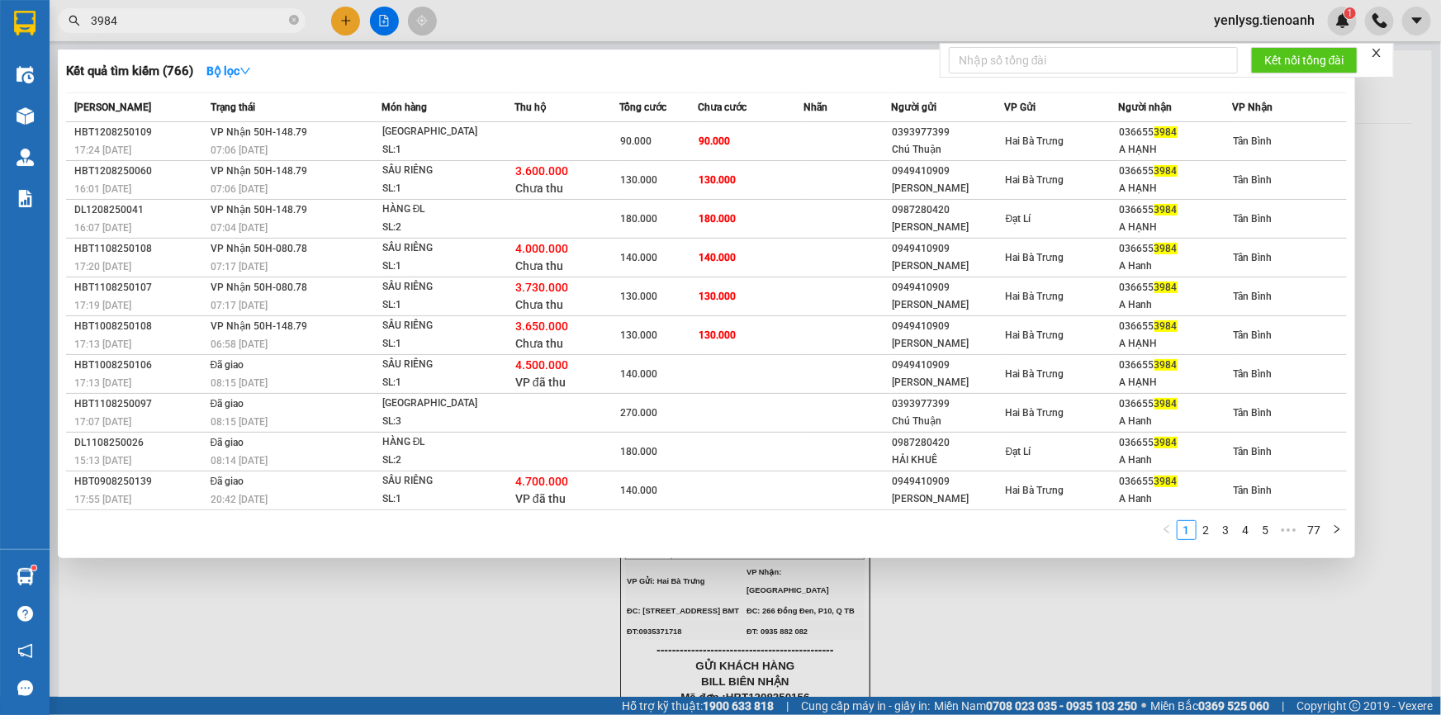
click at [247, 14] on input "3984" at bounding box center [188, 21] width 195 height 18
type input "oanh kiều"
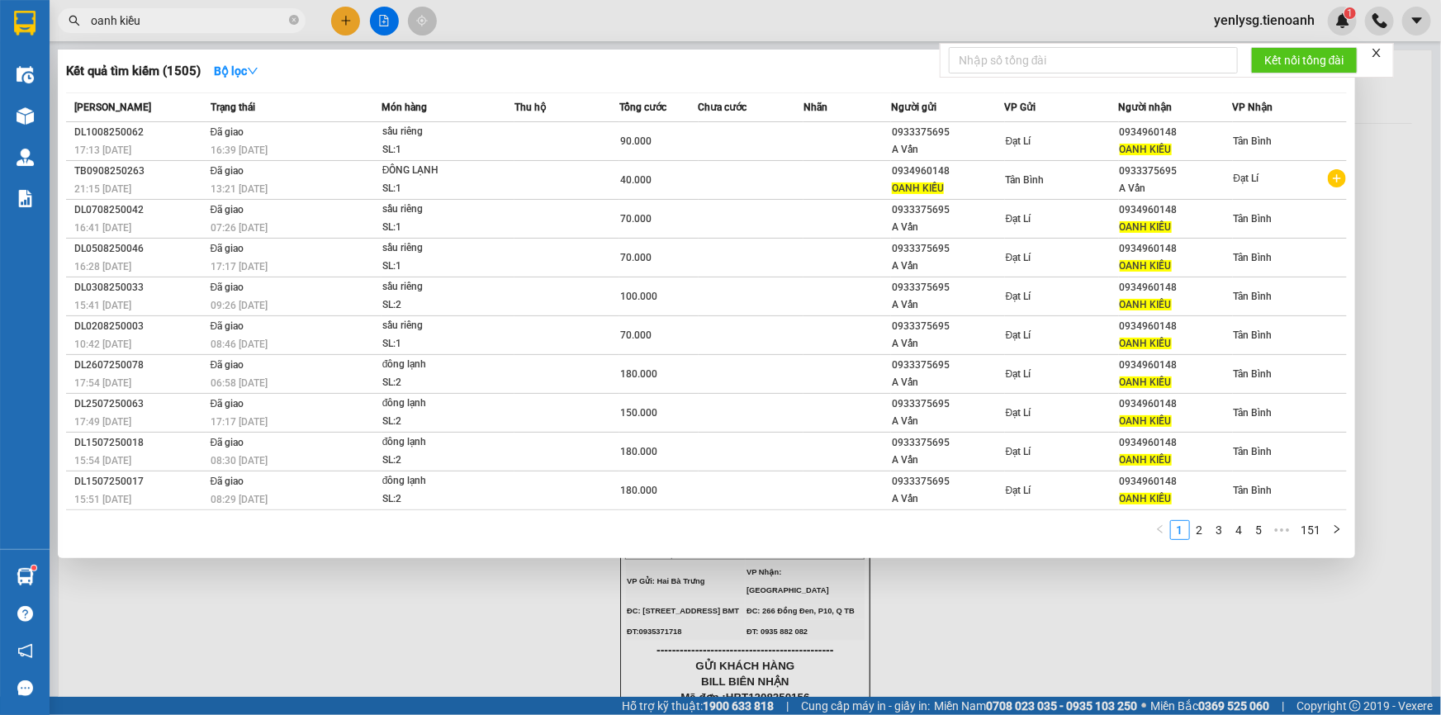
click at [247, 14] on input "oanh kiều" at bounding box center [188, 21] width 195 height 18
click at [291, 24] on icon "close-circle" at bounding box center [294, 20] width 10 height 10
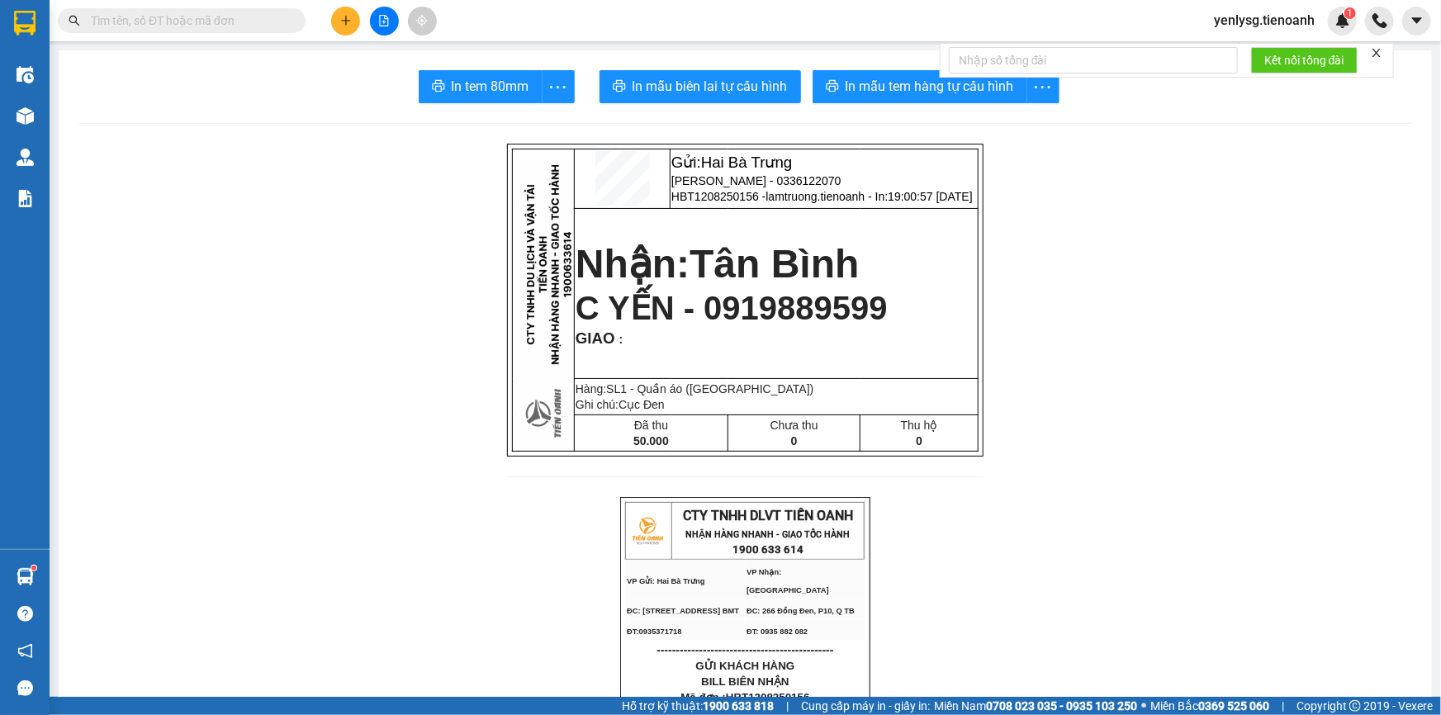
click at [288, 24] on span at bounding box center [182, 20] width 248 height 25
click at [268, 13] on input "text" at bounding box center [188, 21] width 195 height 18
click at [386, 16] on icon "file-add" at bounding box center [384, 21] width 9 height 12
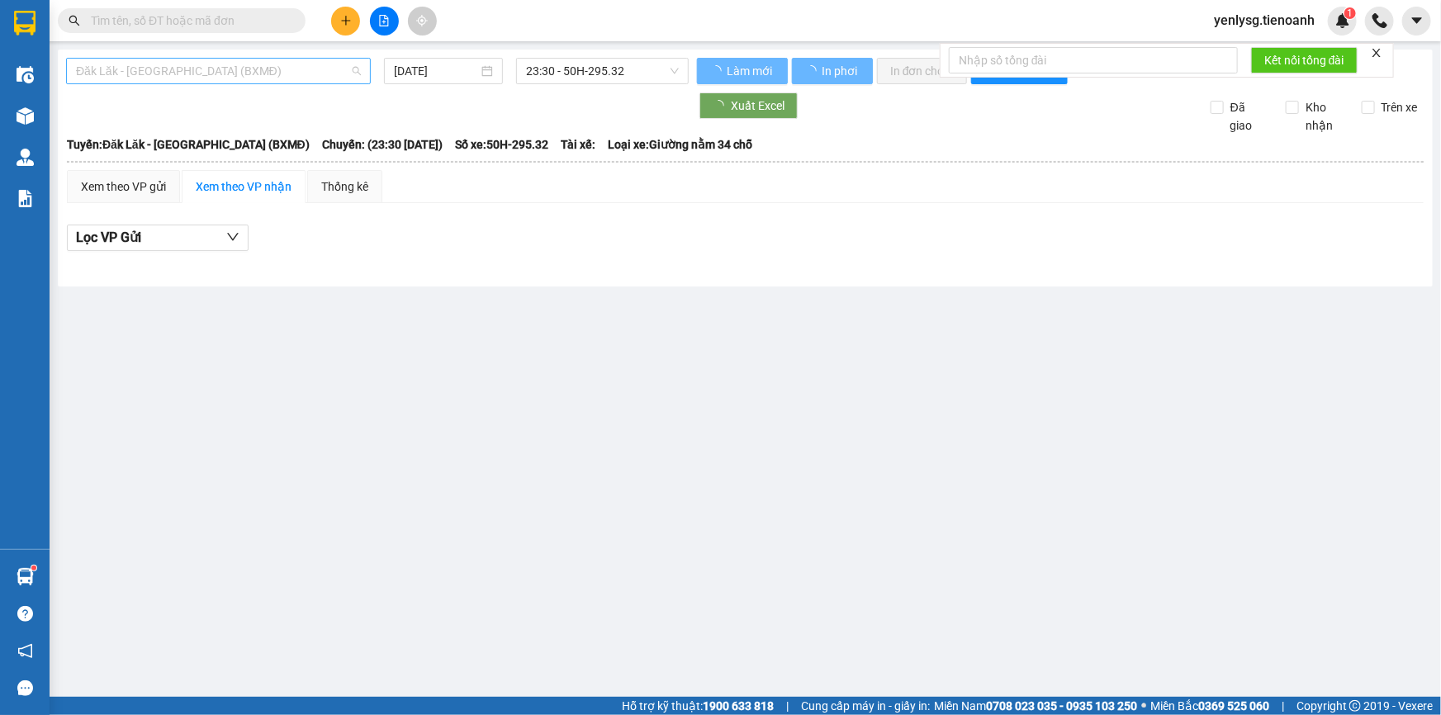
click at [154, 66] on span "Đăk Lăk - Sài Gòn (BXMĐ)" at bounding box center [218, 71] width 285 height 25
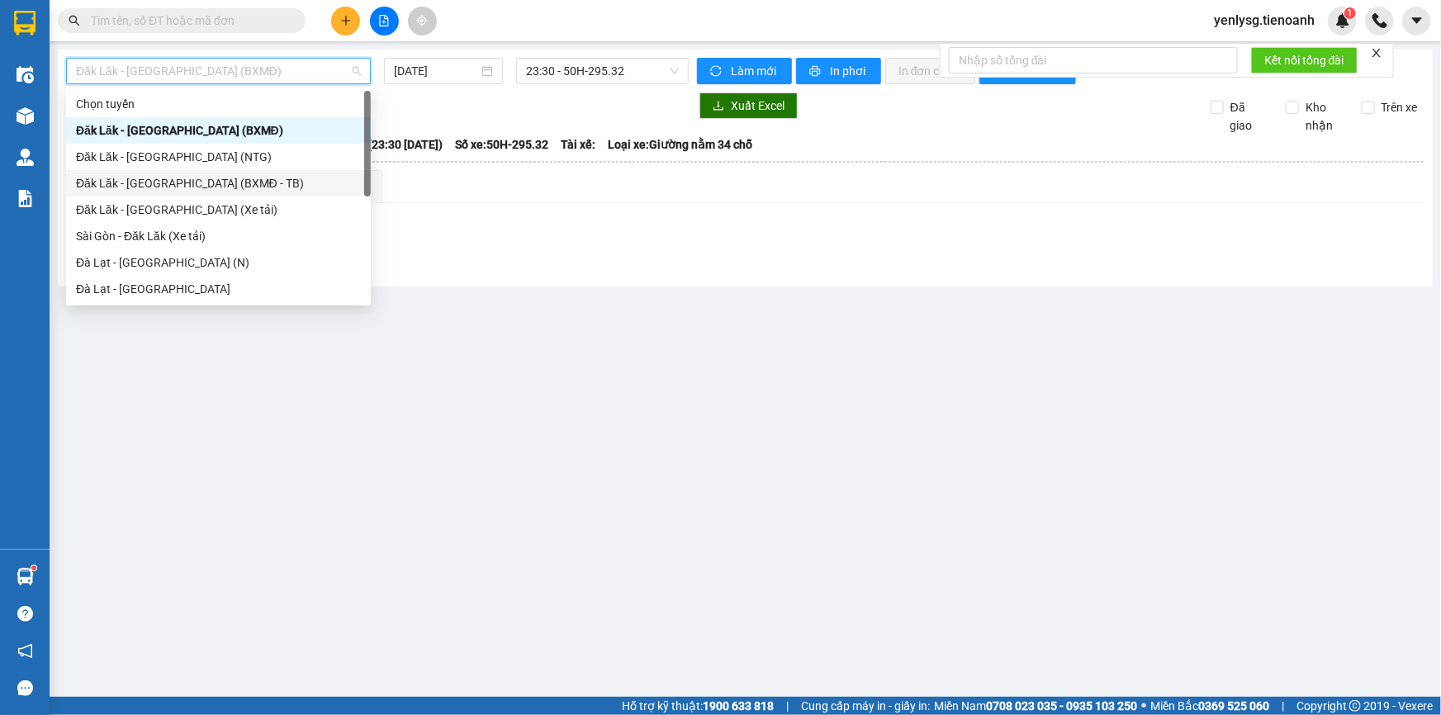
click at [197, 179] on div "Đăk Lăk - Sài Gòn (BXMĐ - TB)" at bounding box center [218, 183] width 285 height 18
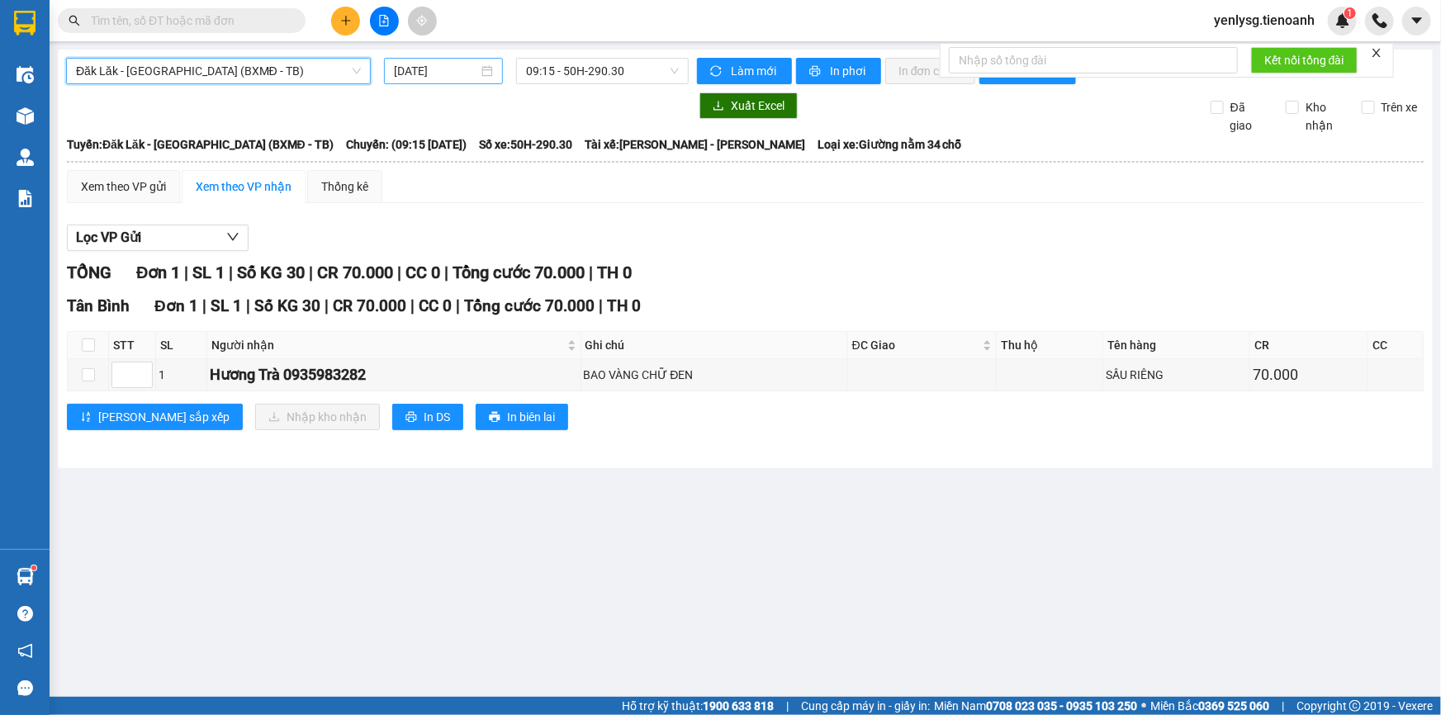
click at [442, 73] on input "13/08/2025" at bounding box center [436, 71] width 84 height 18
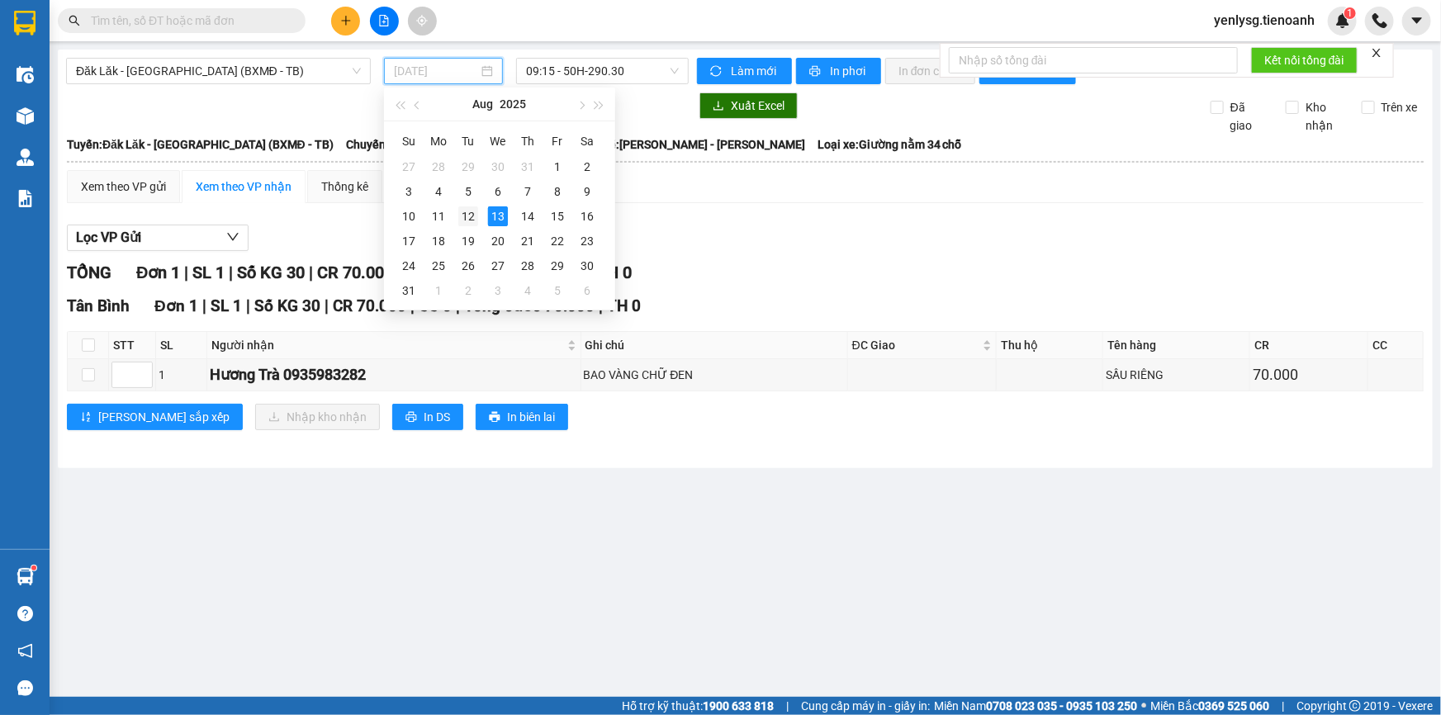
click at [465, 215] on div "12" at bounding box center [468, 216] width 20 height 20
type input "12/08/2025"
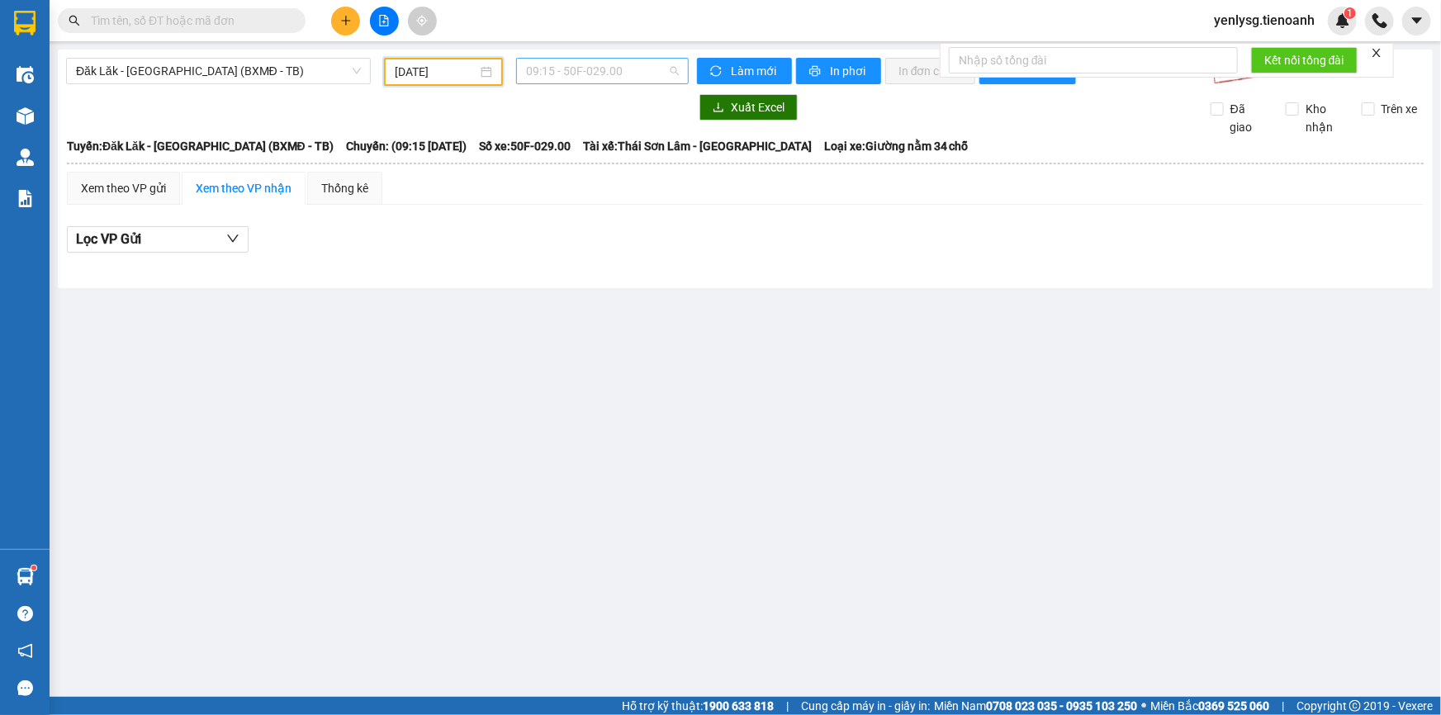
click at [618, 64] on span "09:15 - 50F-029.00" at bounding box center [602, 71] width 153 height 25
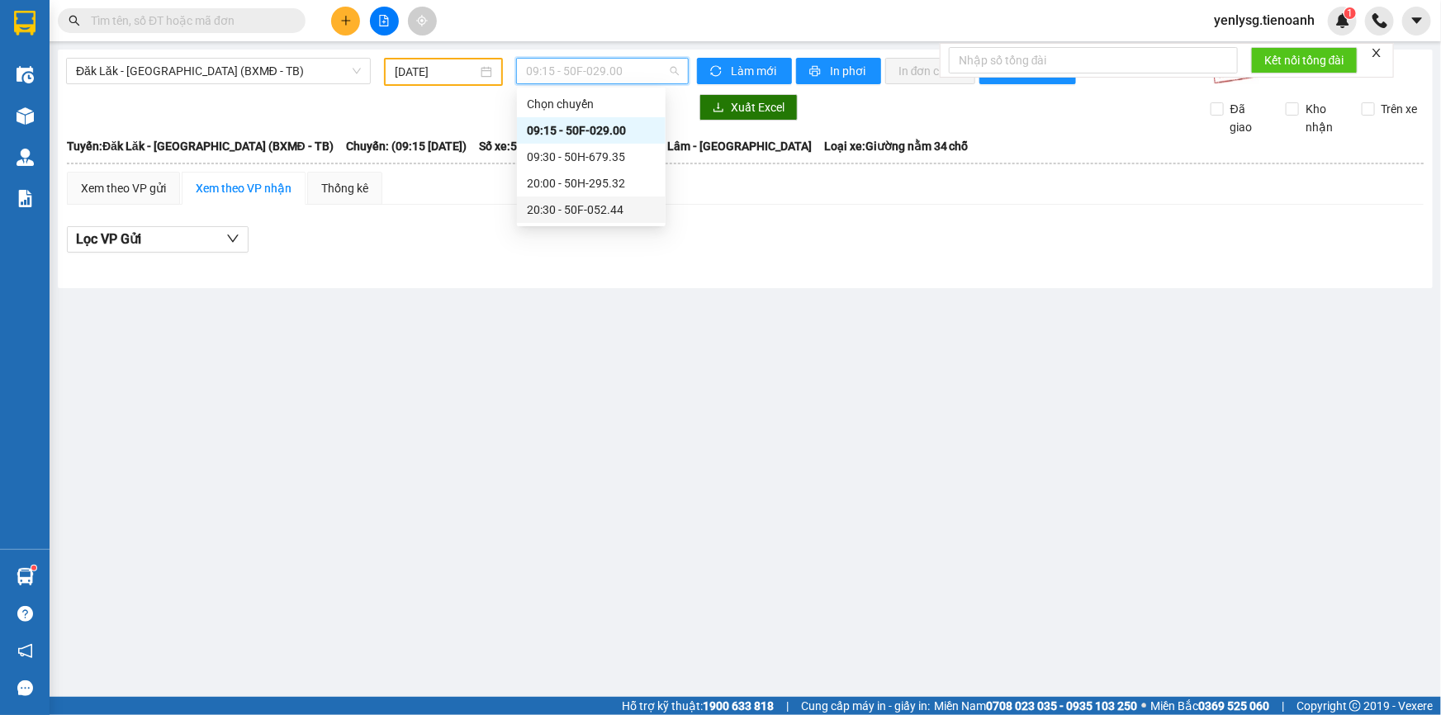
click at [596, 217] on div "20:30 - 50F-052.44" at bounding box center [591, 210] width 129 height 18
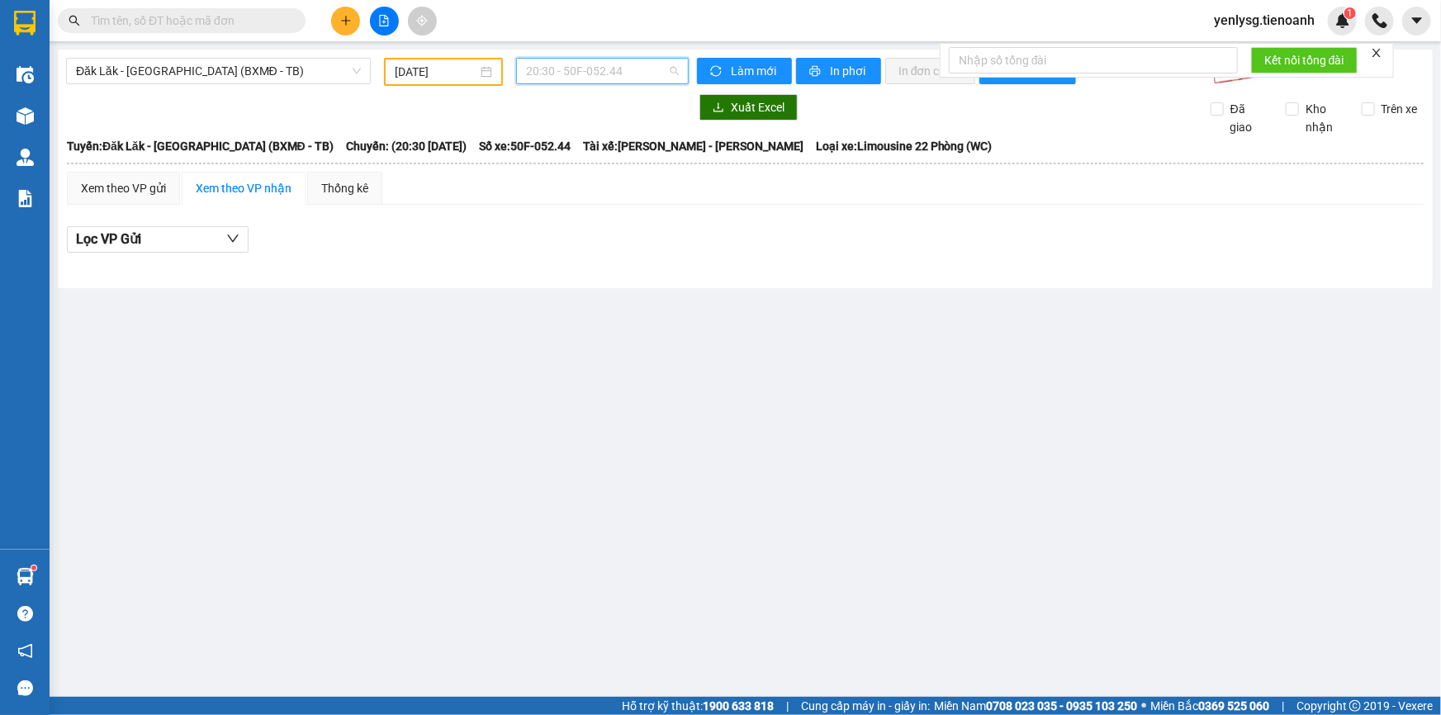
click at [586, 77] on span "20:30 - 50F-052.44" at bounding box center [602, 71] width 153 height 25
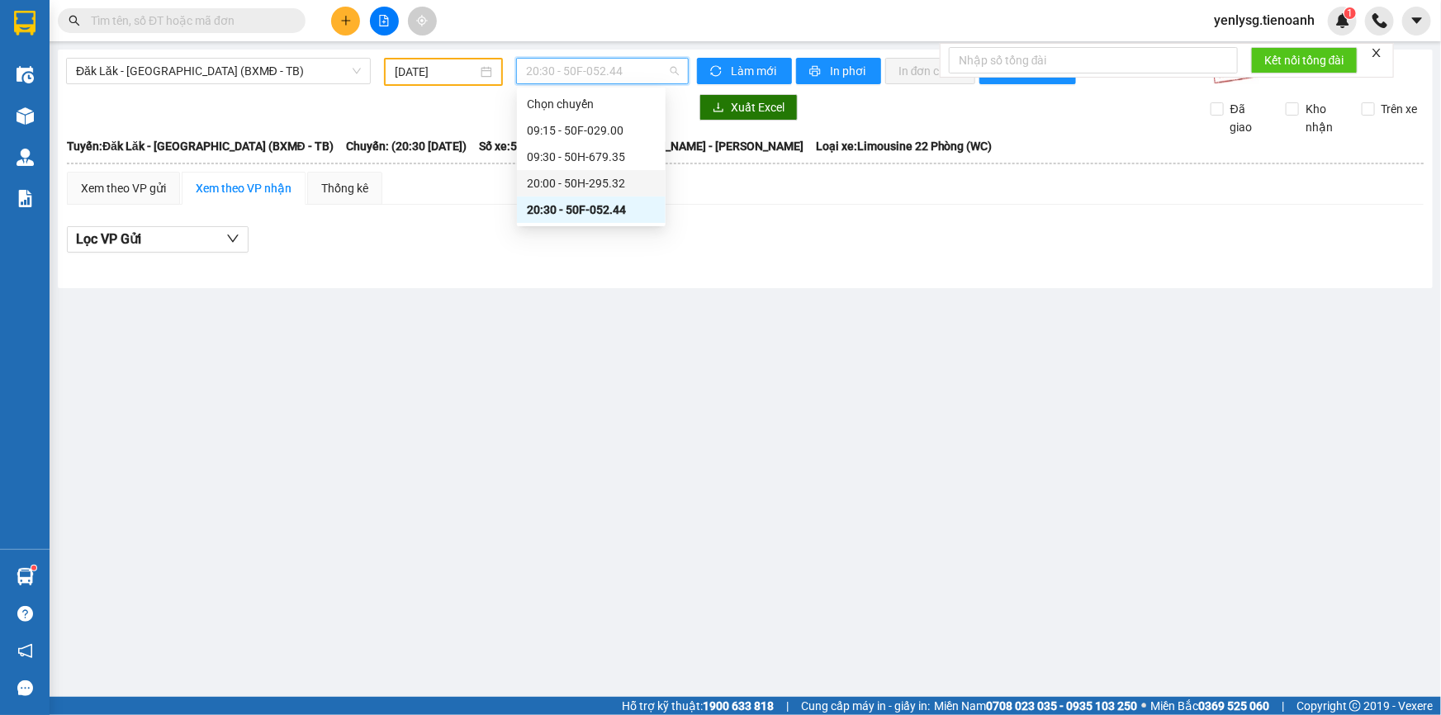
click at [566, 185] on div "20:00 - 50H-295.32" at bounding box center [591, 183] width 129 height 18
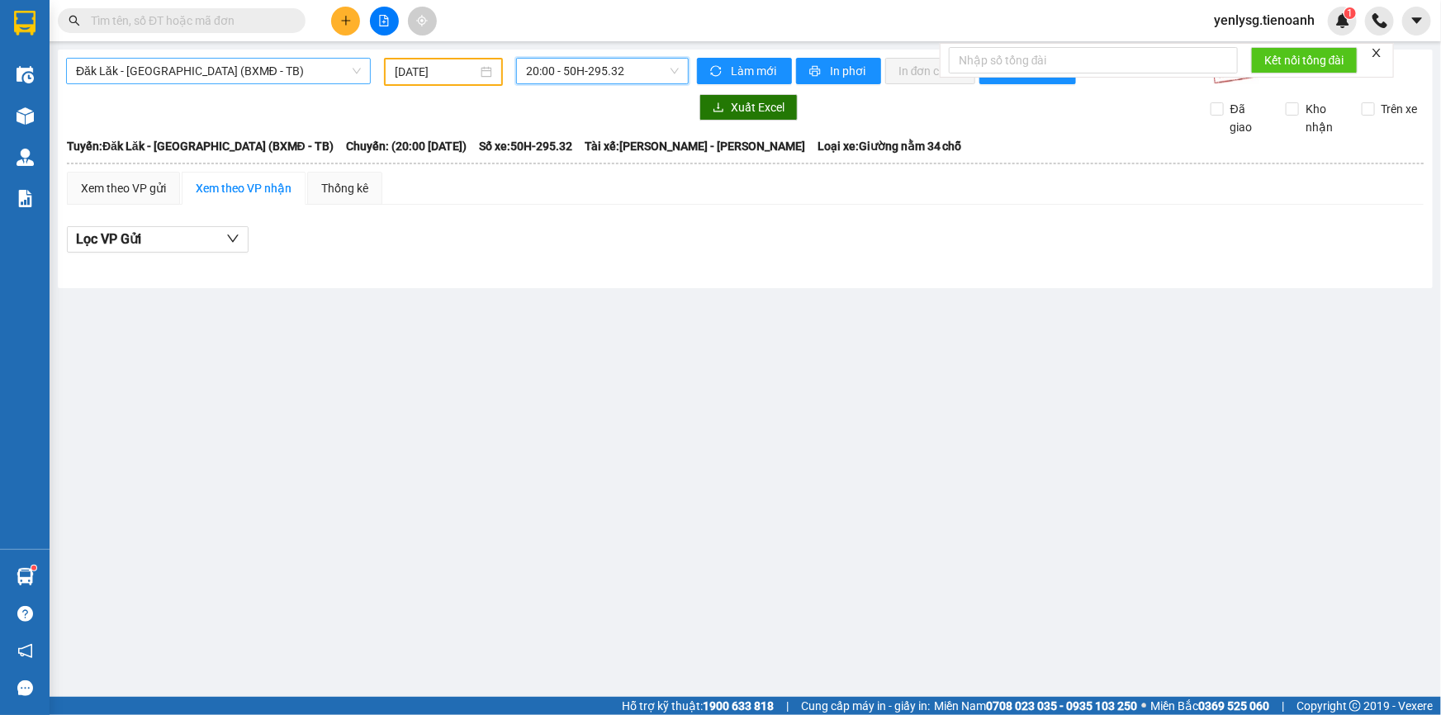
click at [284, 78] on span "Đăk Lăk - Sài Gòn (BXMĐ - TB)" at bounding box center [218, 71] width 285 height 25
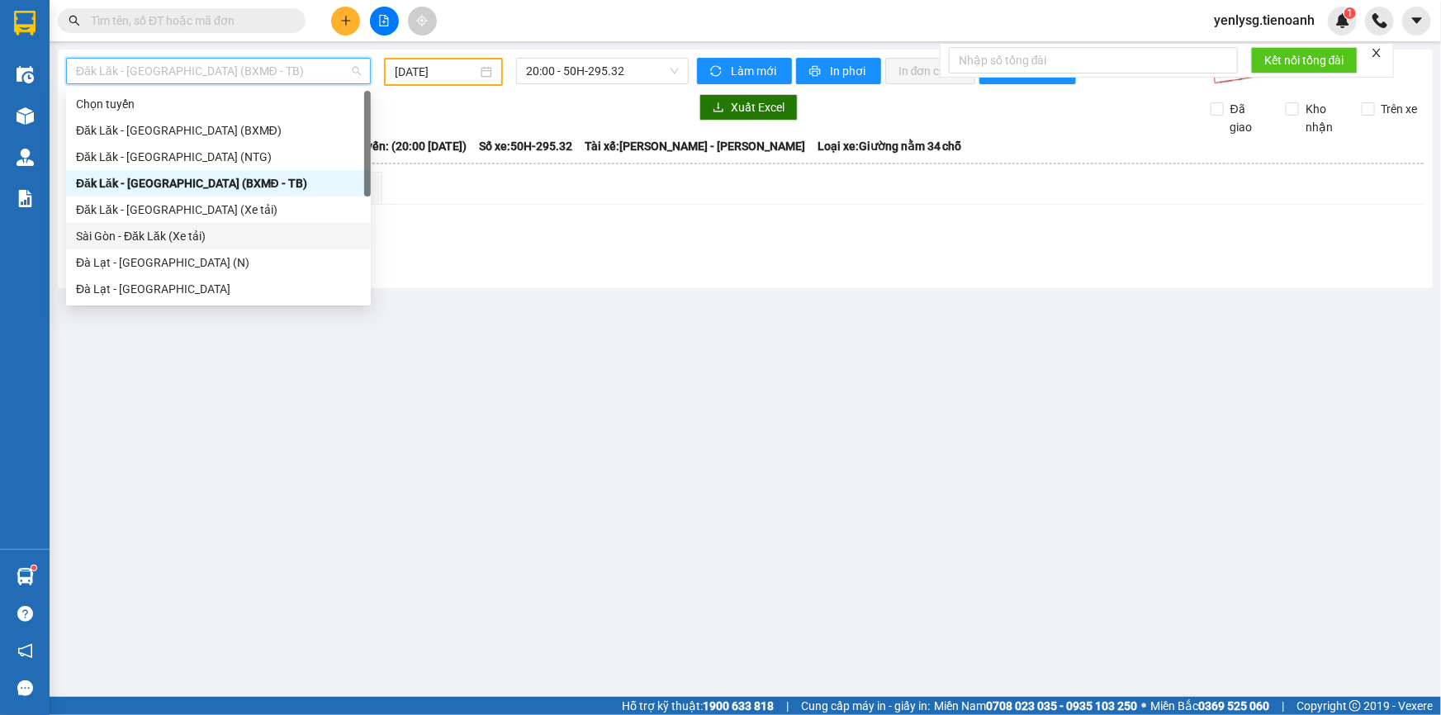
scroll to position [149, 0]
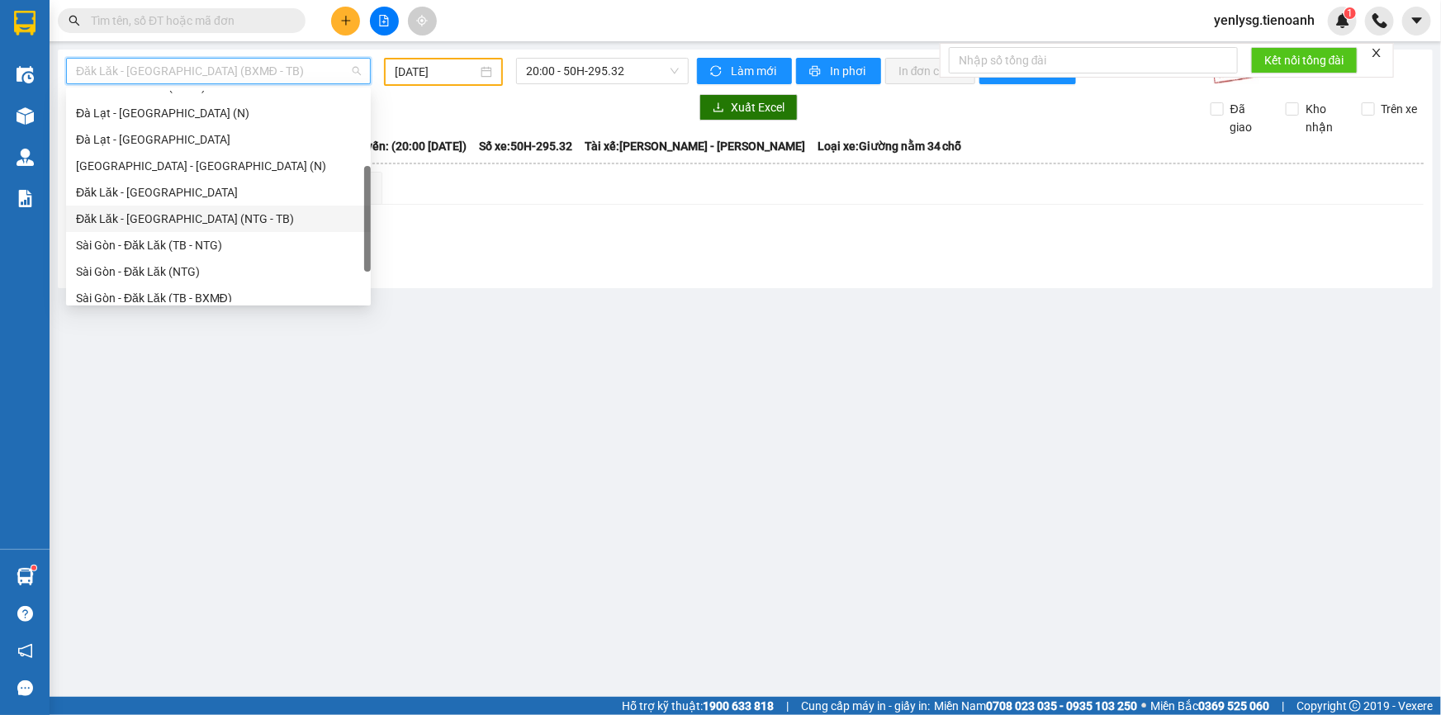
click at [196, 215] on div "Đăk Lăk - Sài Gòn (NTG - TB)" at bounding box center [218, 219] width 285 height 18
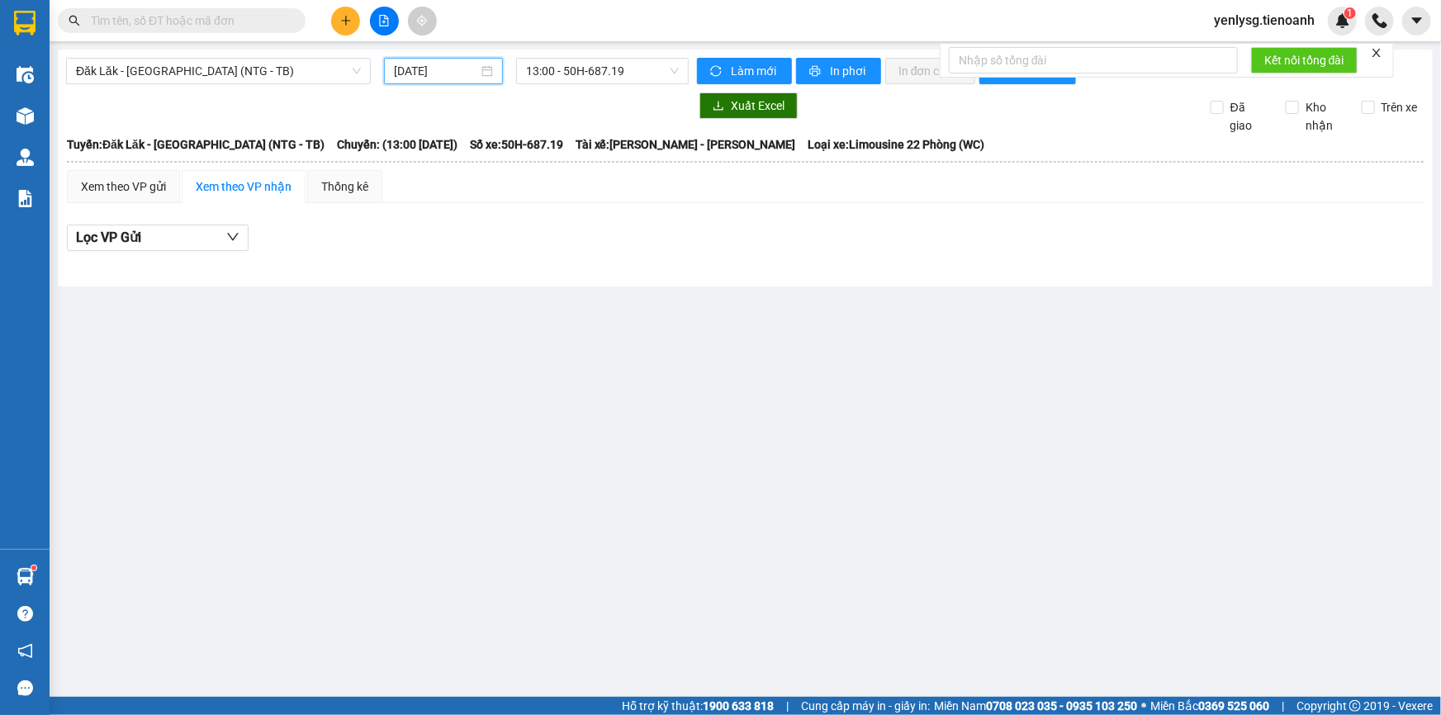
click at [427, 73] on input "13/08/2025" at bounding box center [436, 71] width 84 height 18
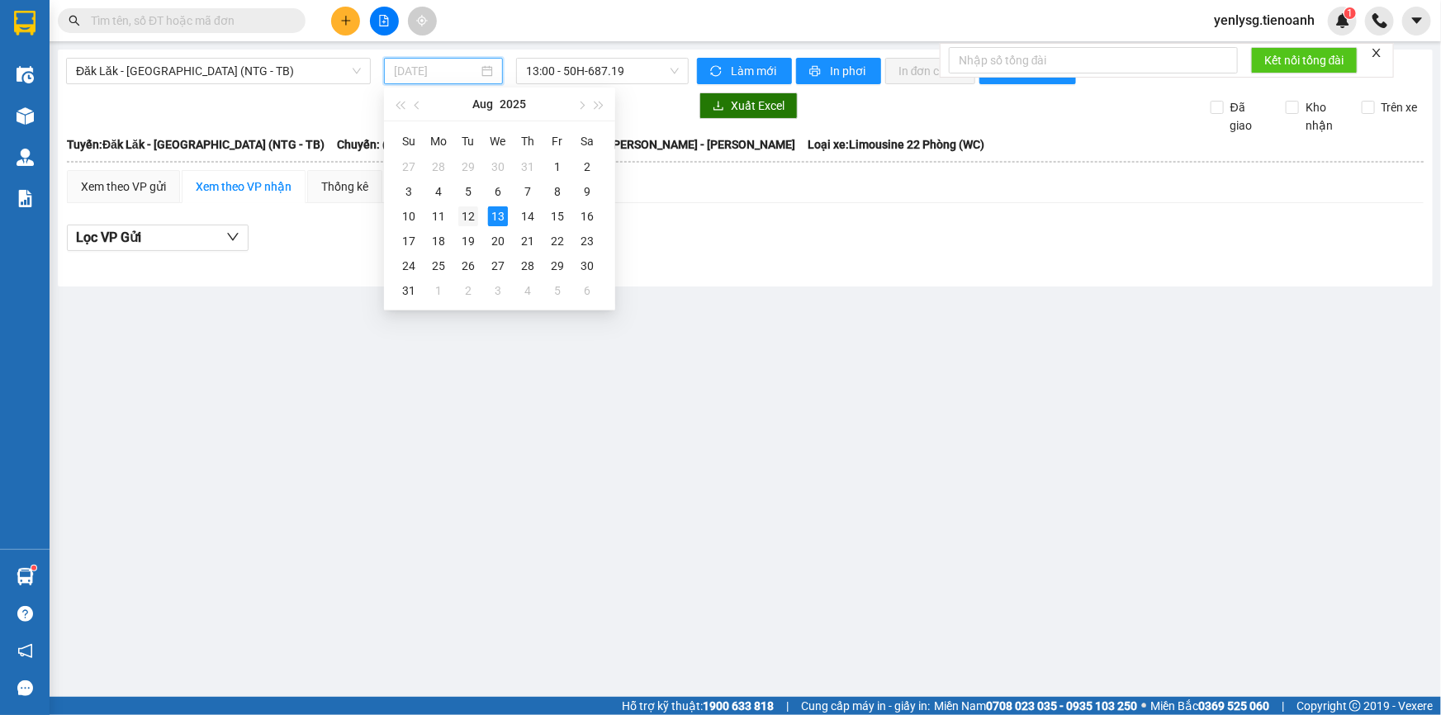
click at [479, 213] on td "12" at bounding box center [468, 216] width 30 height 25
type input "12/08/2025"
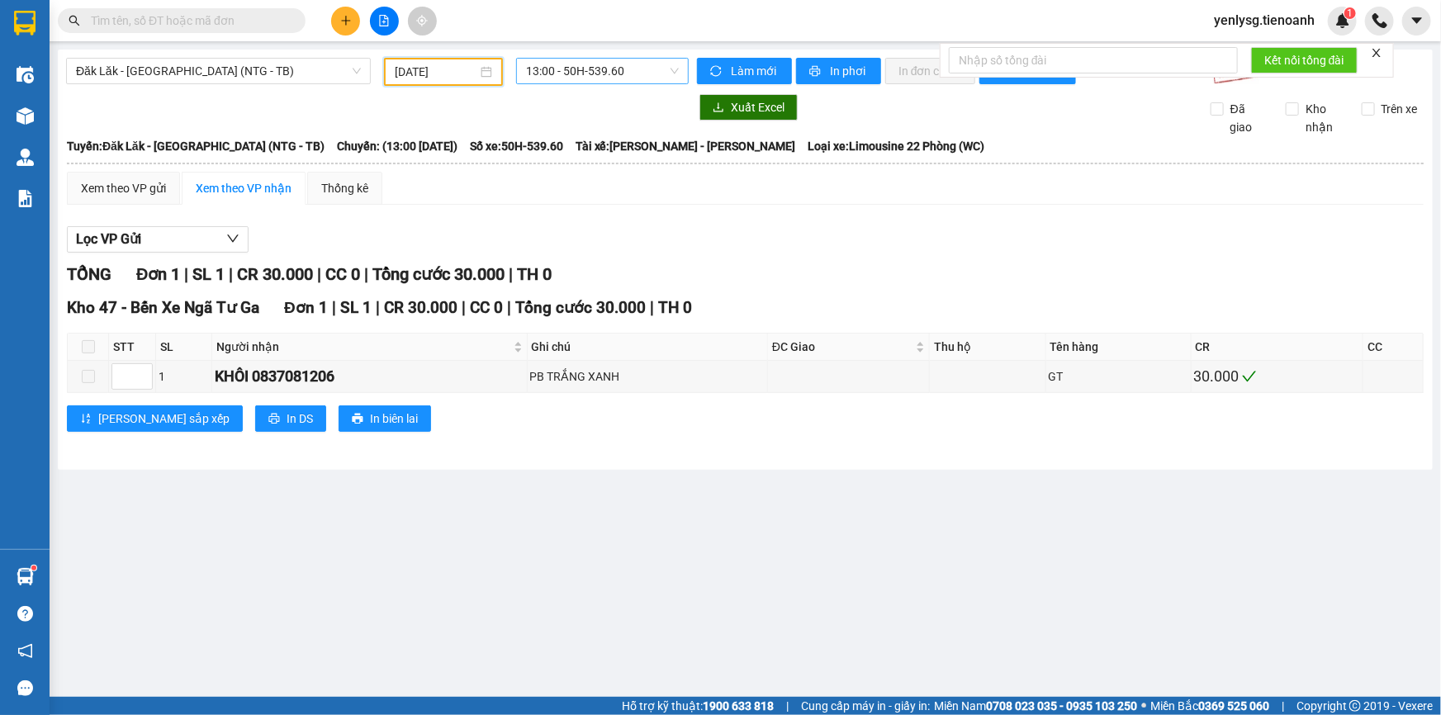
click at [582, 78] on span "13:00 - 50H-539.60" at bounding box center [602, 71] width 153 height 25
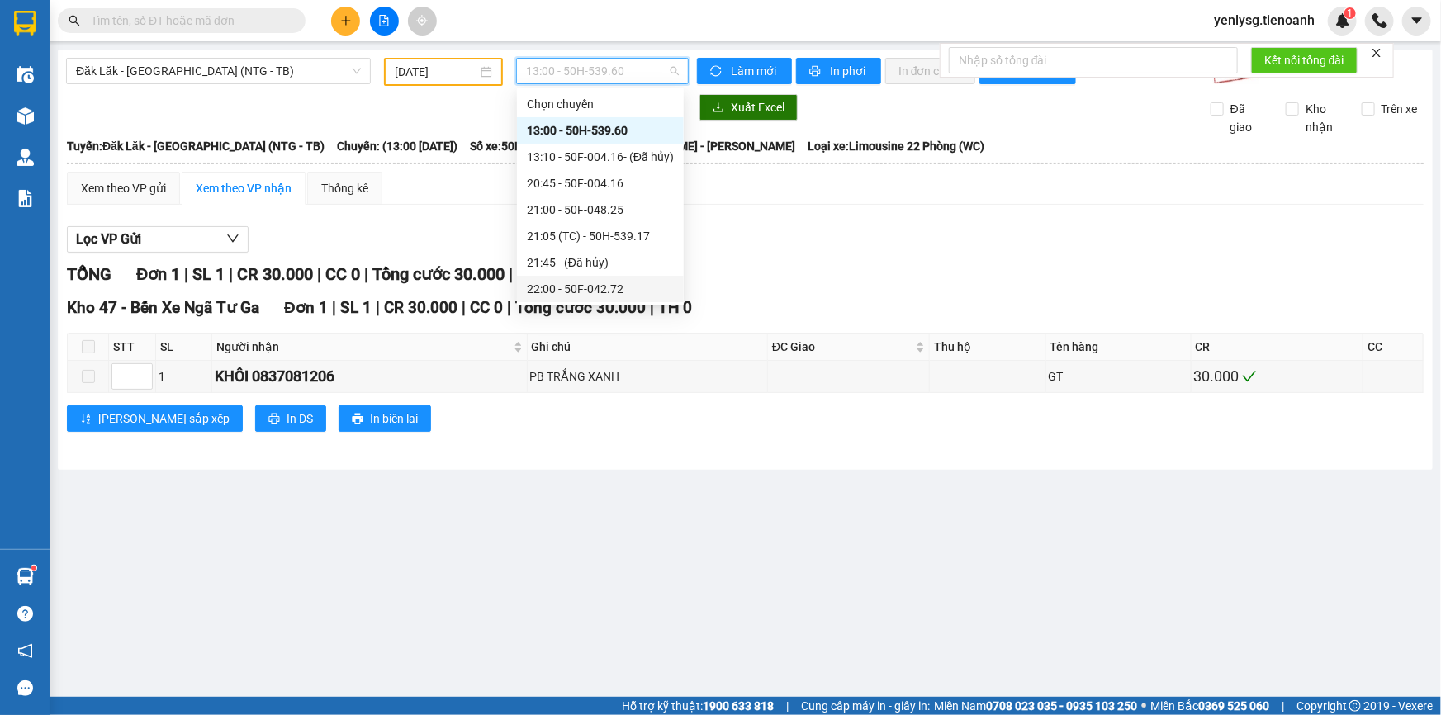
click at [551, 287] on div "22:00 - 50F-042.72" at bounding box center [600, 289] width 147 height 18
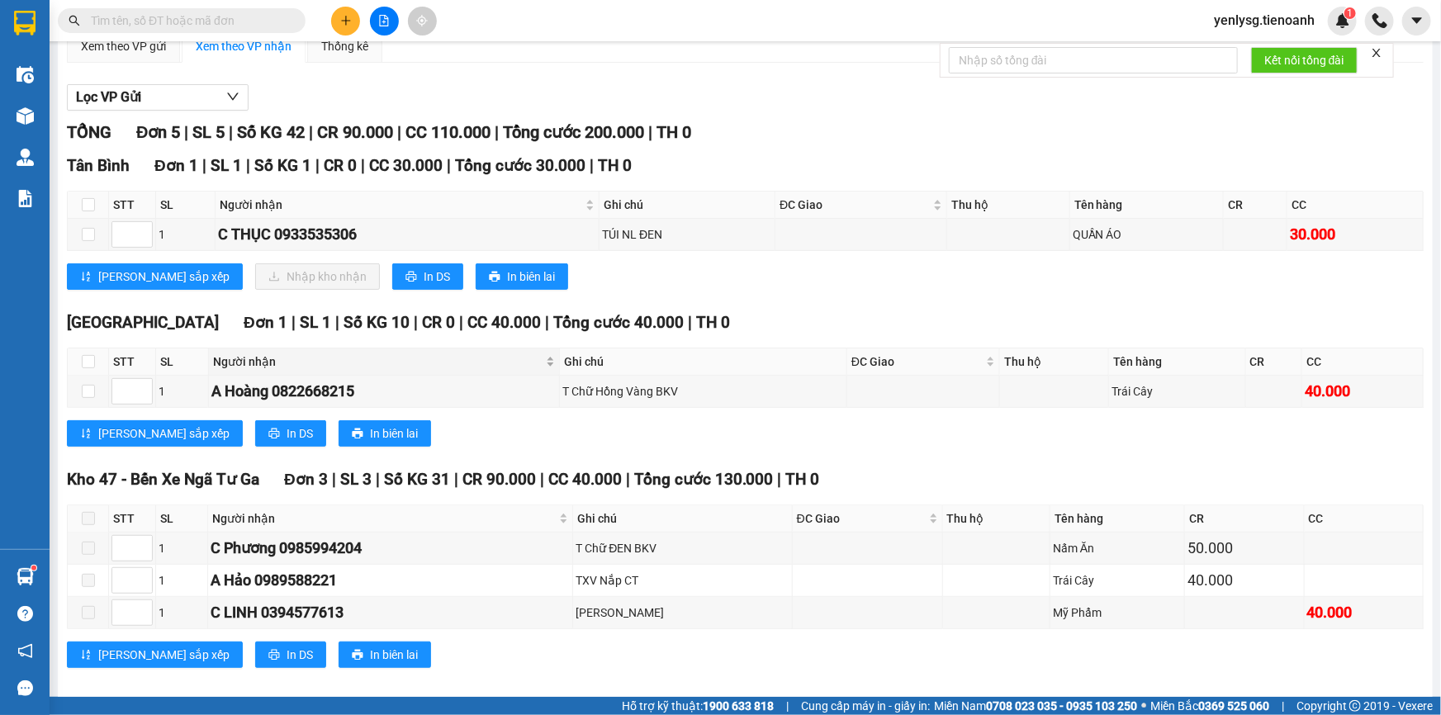
scroll to position [157, 0]
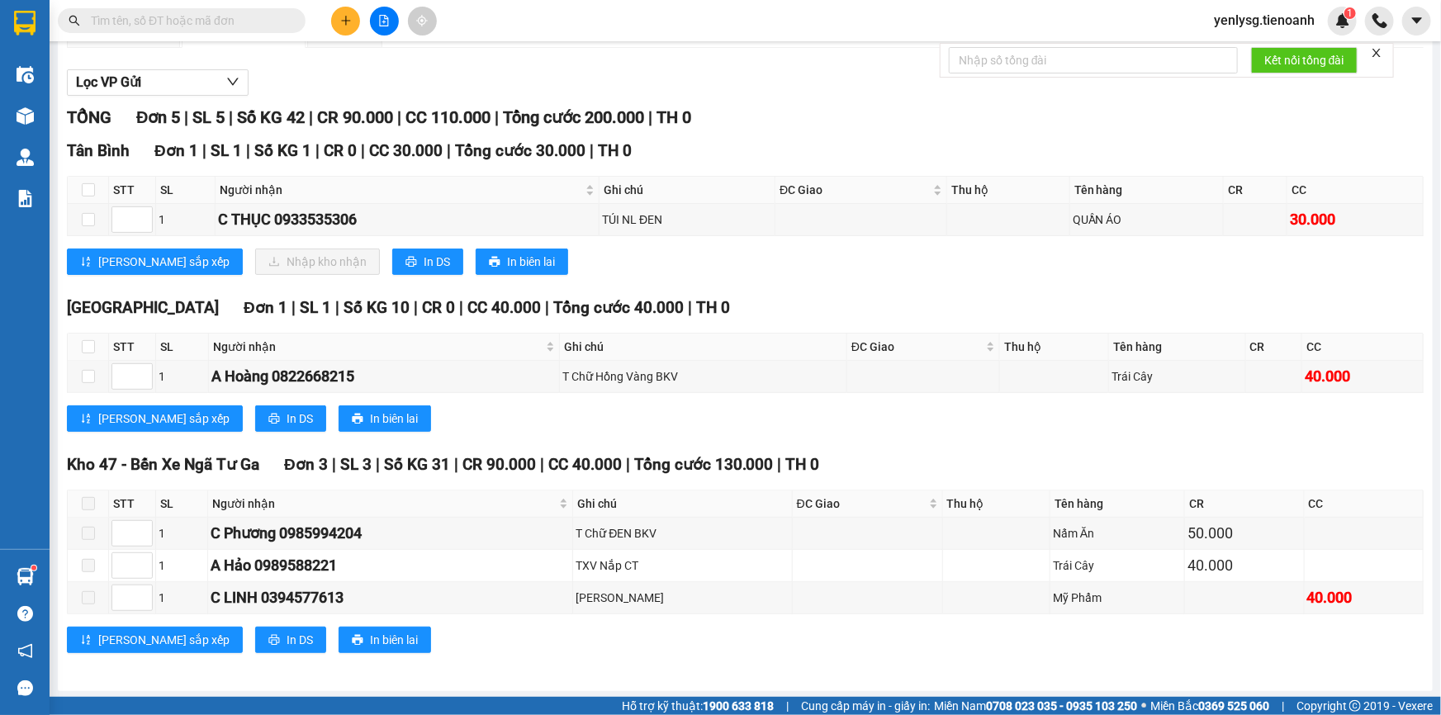
click at [101, 187] on th at bounding box center [88, 190] width 41 height 27
click at [83, 193] on input "checkbox" at bounding box center [88, 189] width 13 height 13
checkbox input "true"
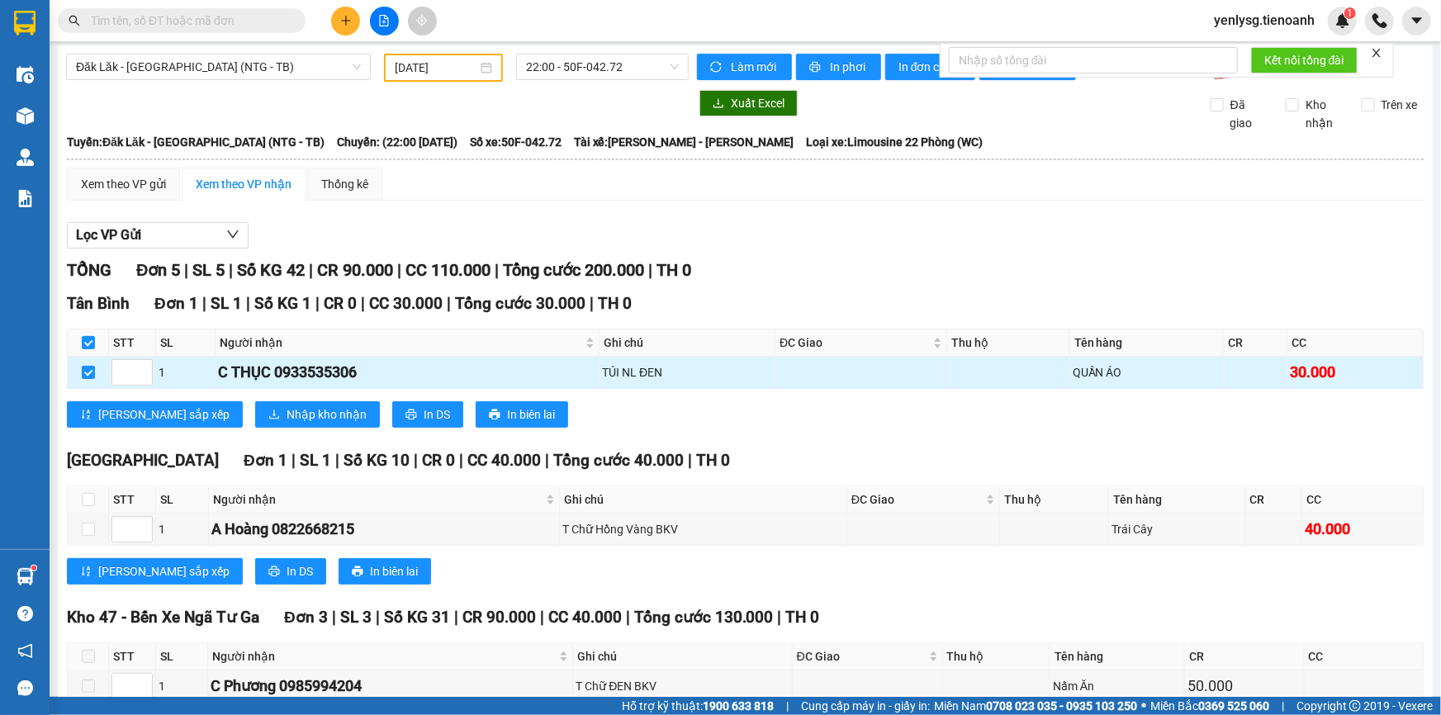
scroll to position [0, 0]
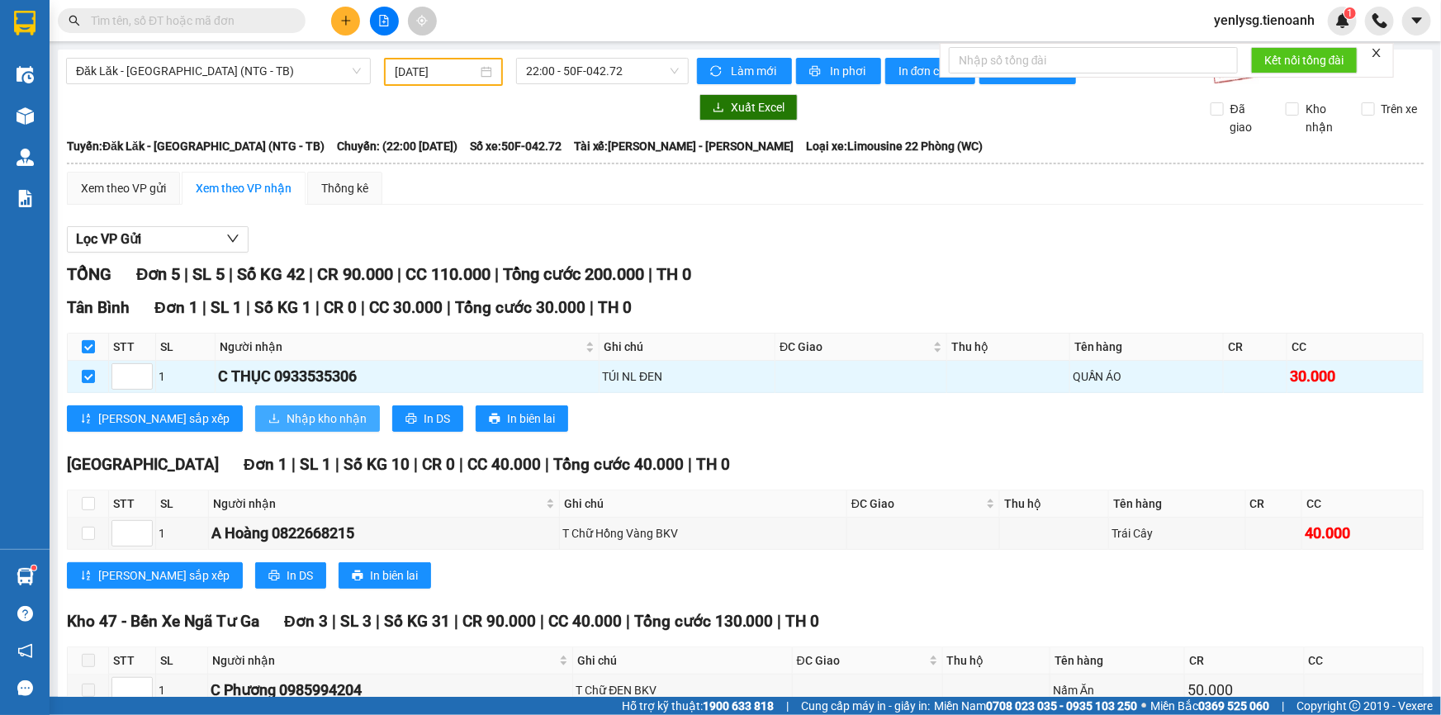
click at [287, 426] on span "Nhập kho nhận" at bounding box center [327, 419] width 80 height 18
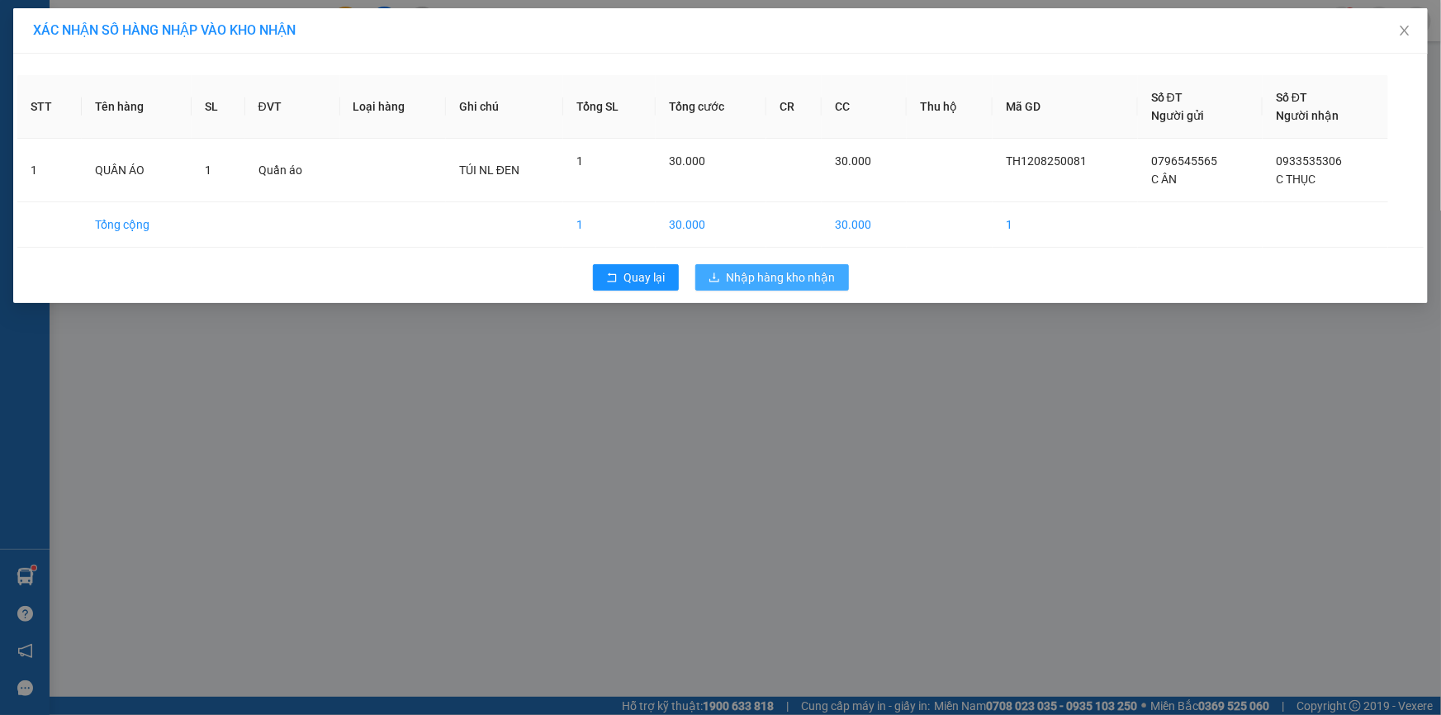
click at [751, 277] on span "Nhập hàng kho nhận" at bounding box center [781, 277] width 109 height 18
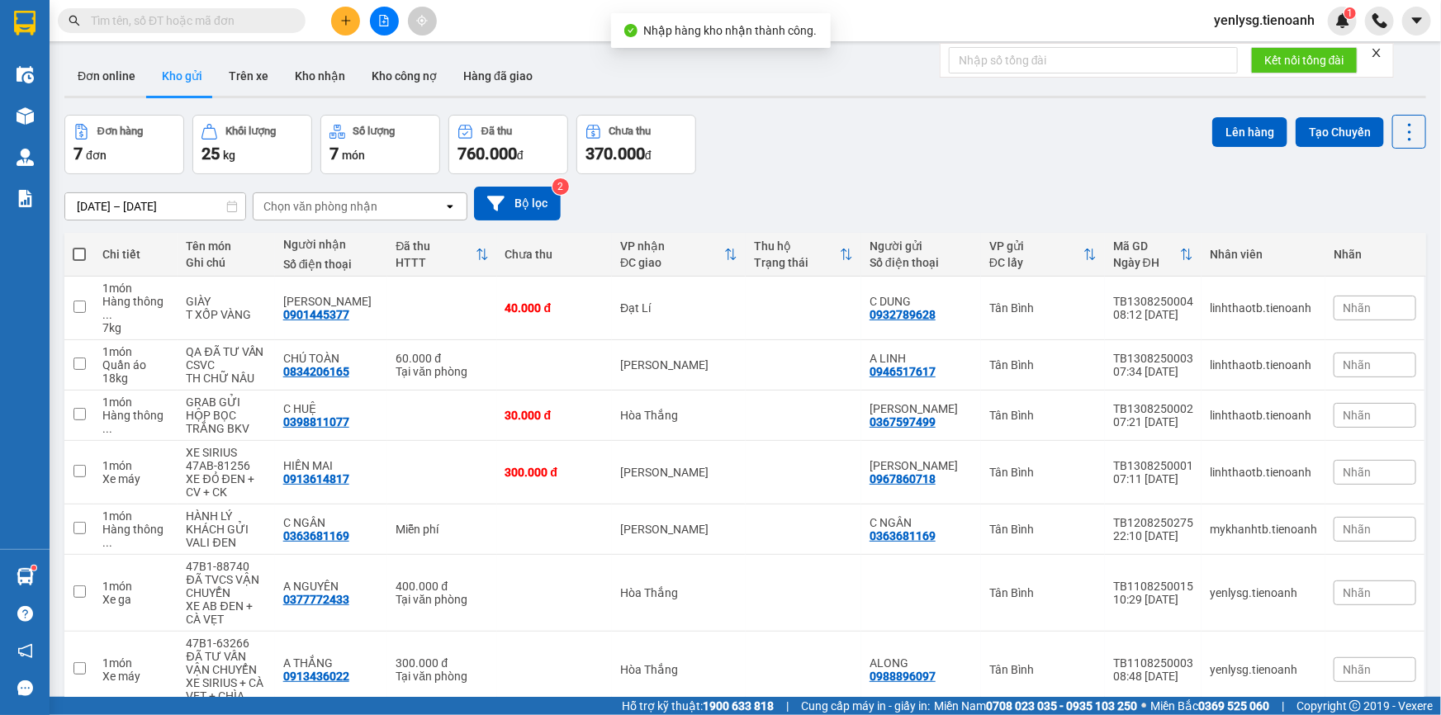
click at [108, 22] on input "text" at bounding box center [188, 21] width 195 height 18
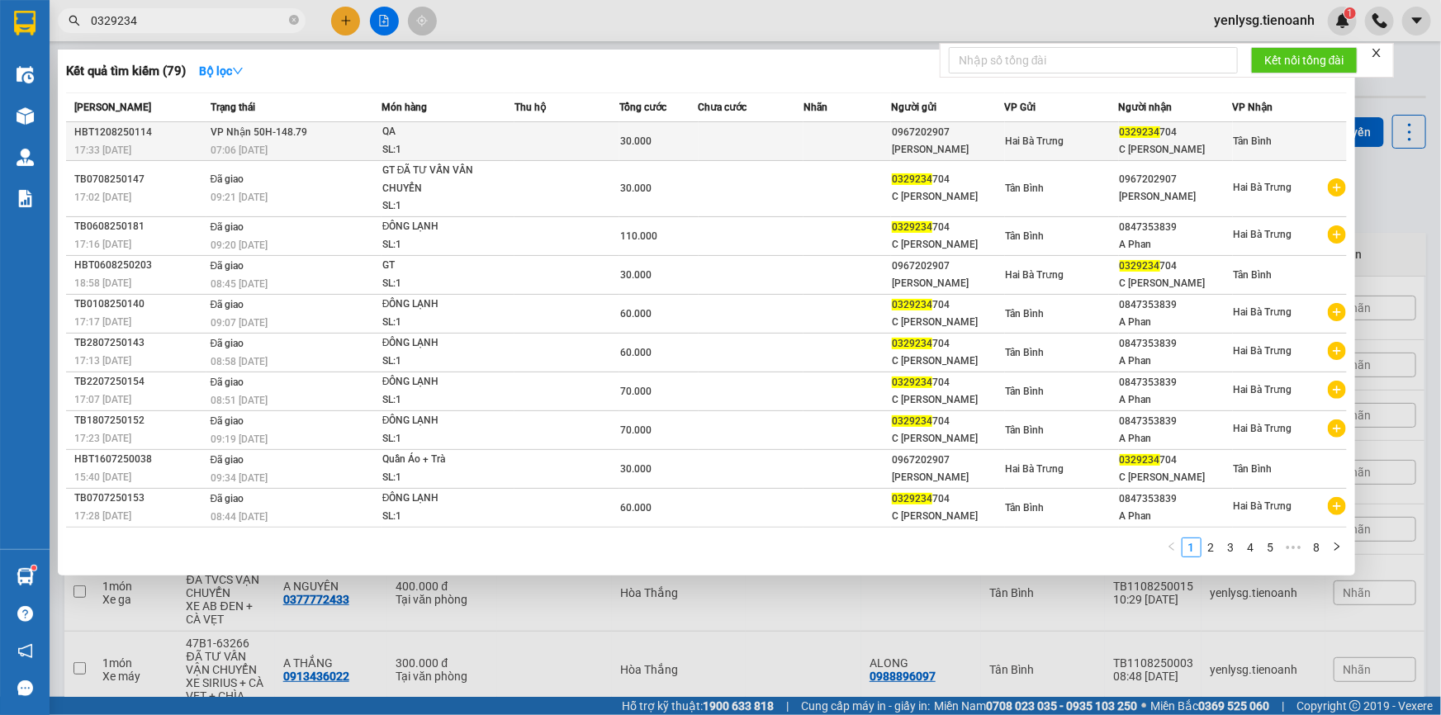
type input "0329234"
click at [785, 135] on td at bounding box center [751, 141] width 105 height 39
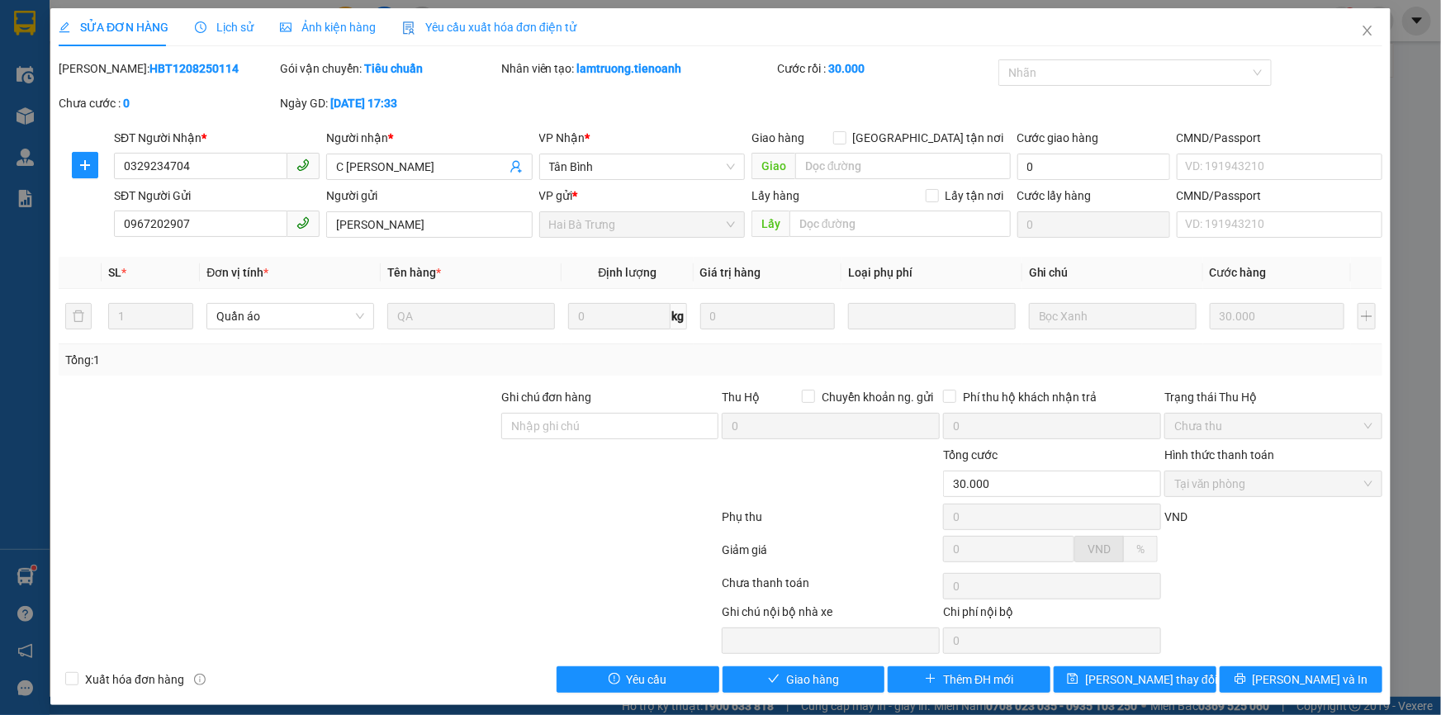
click at [851, 689] on div "SỬA ĐƠN HÀNG Lịch sử Ảnh kiện hàng Yêu cầu xuất hóa đơn điện tử Total Paid Fee …" at bounding box center [720, 356] width 1340 height 697
click at [850, 667] on button "Giao hàng" at bounding box center [804, 679] width 163 height 26
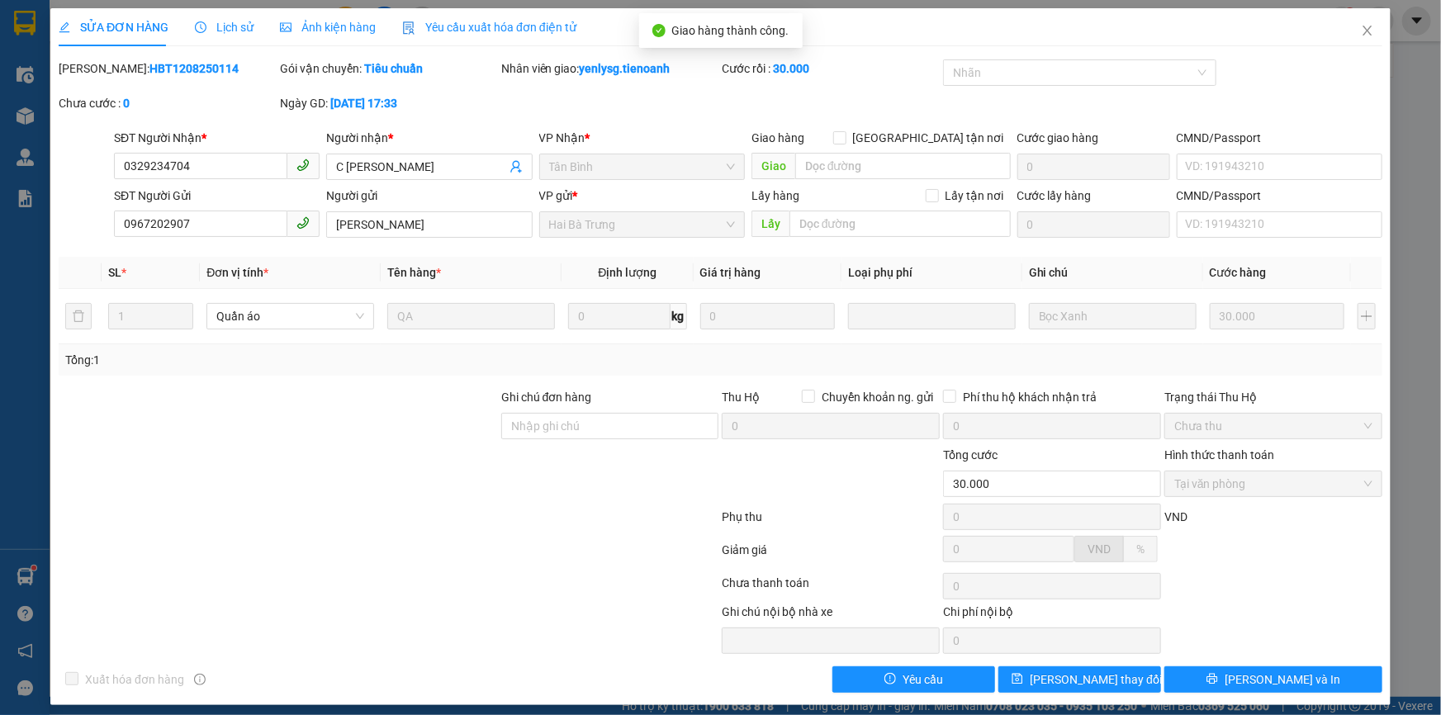
click at [1212, 659] on div "Total Paid Fee 30.000 Total UnPaid Fee 0 Cash Collection Total Fee Mã ĐH: HBT12…" at bounding box center [721, 375] width 1324 height 633
click at [1216, 671] on button "[PERSON_NAME] và In" at bounding box center [1273, 679] width 218 height 26
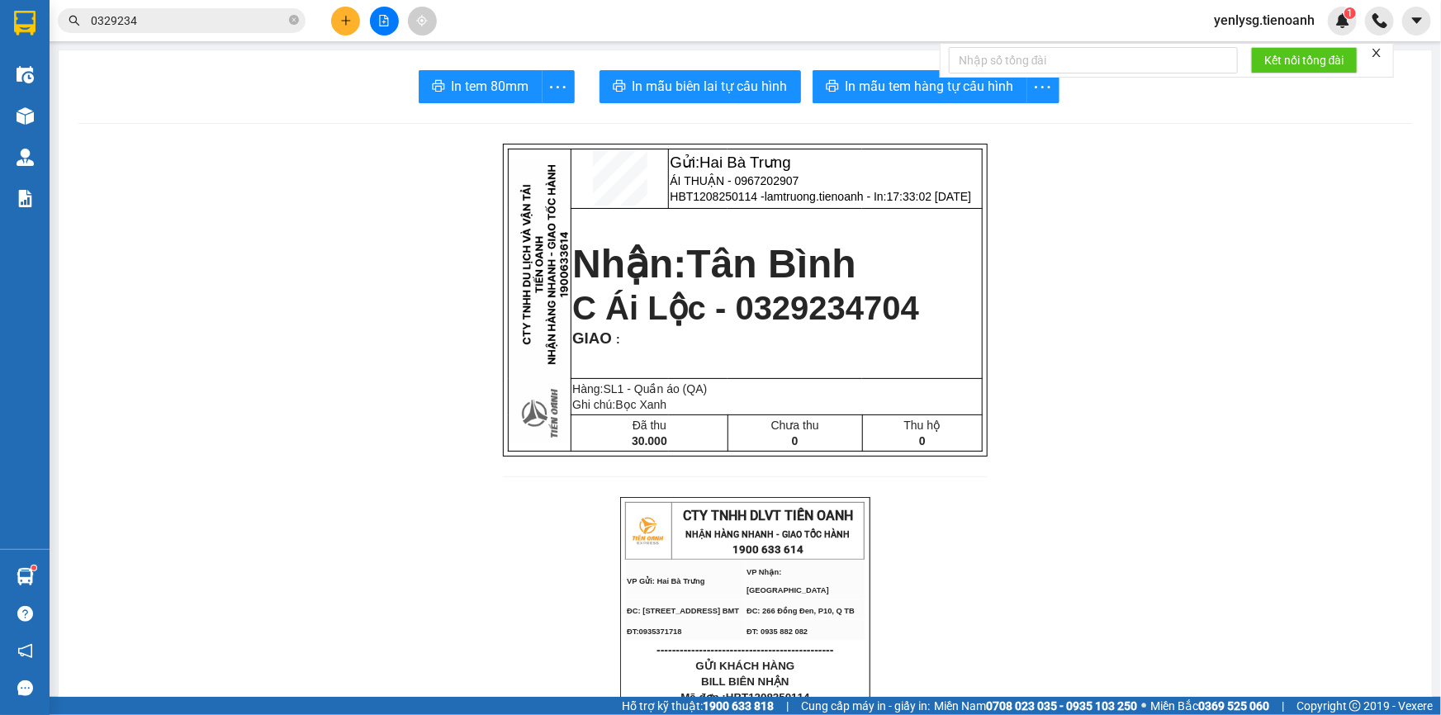
click at [804, 326] on span "C Ái Lộc - 0329234704" at bounding box center [745, 308] width 347 height 36
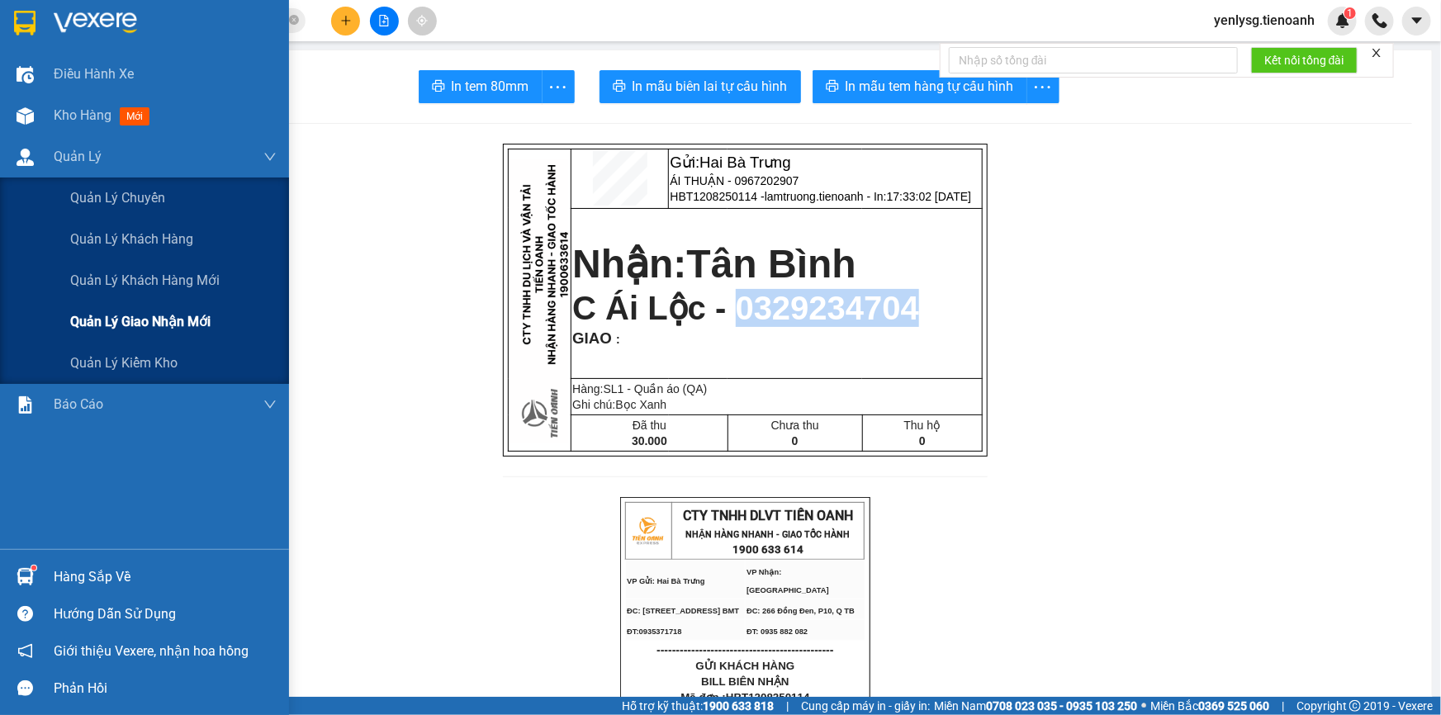
click at [131, 310] on div "Quản lý giao nhận mới" at bounding box center [173, 321] width 206 height 41
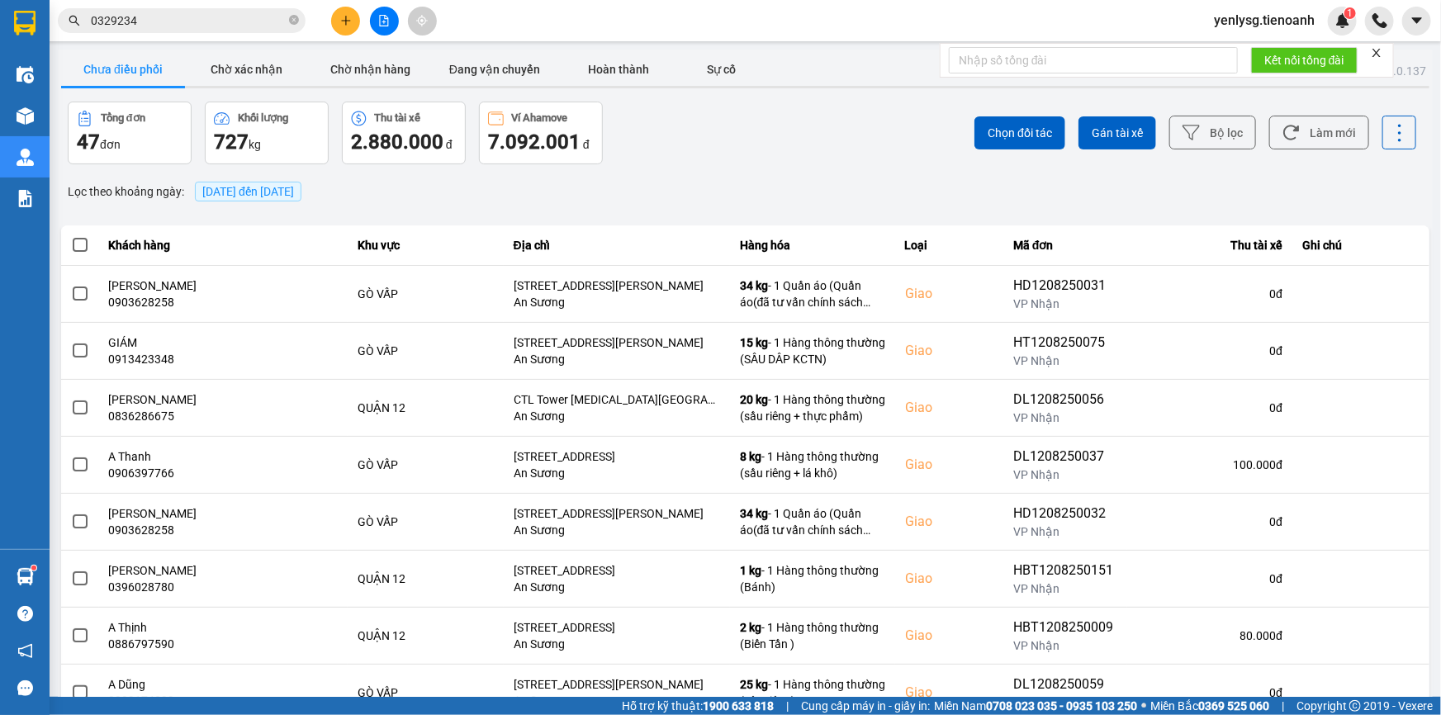
click at [294, 190] on span "13/08/2025 đến 13/08/2025" at bounding box center [248, 191] width 92 height 13
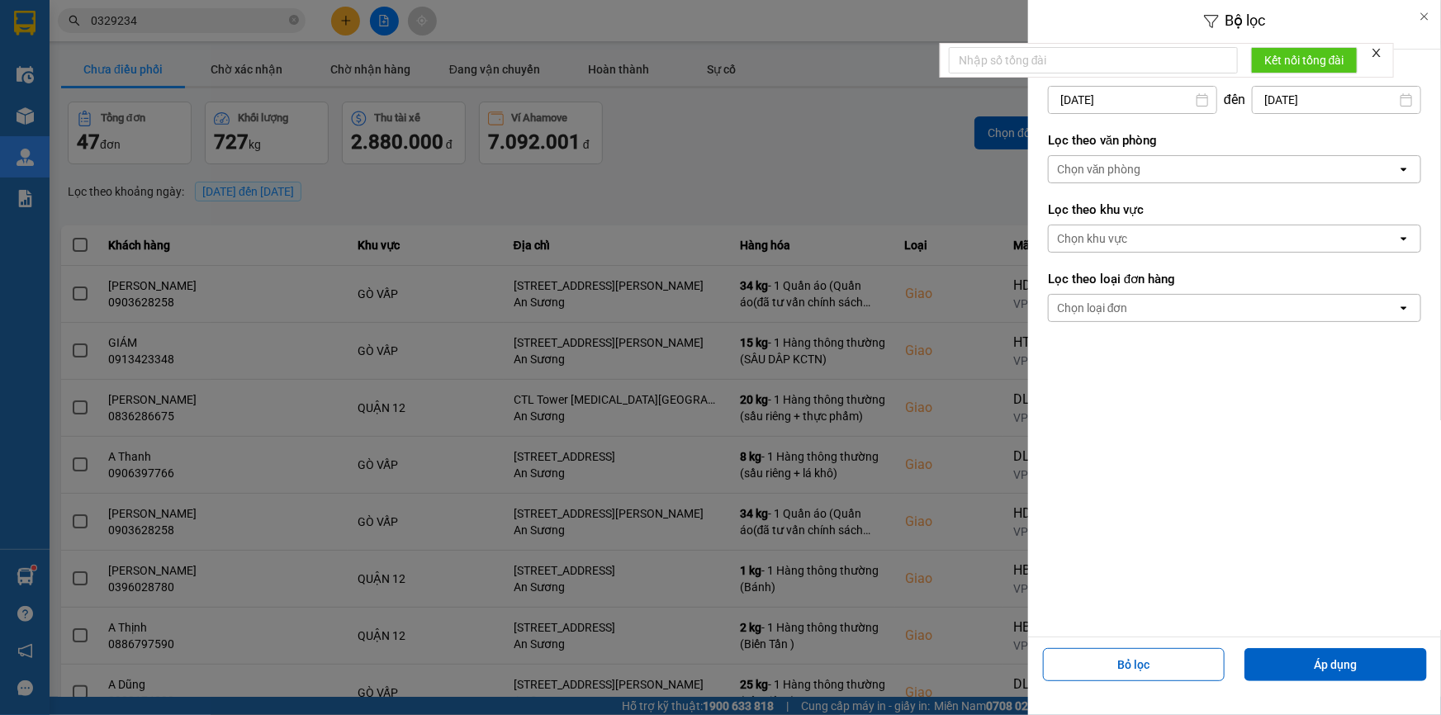
click at [1131, 181] on div "Chọn văn phòng" at bounding box center [1223, 169] width 349 height 26
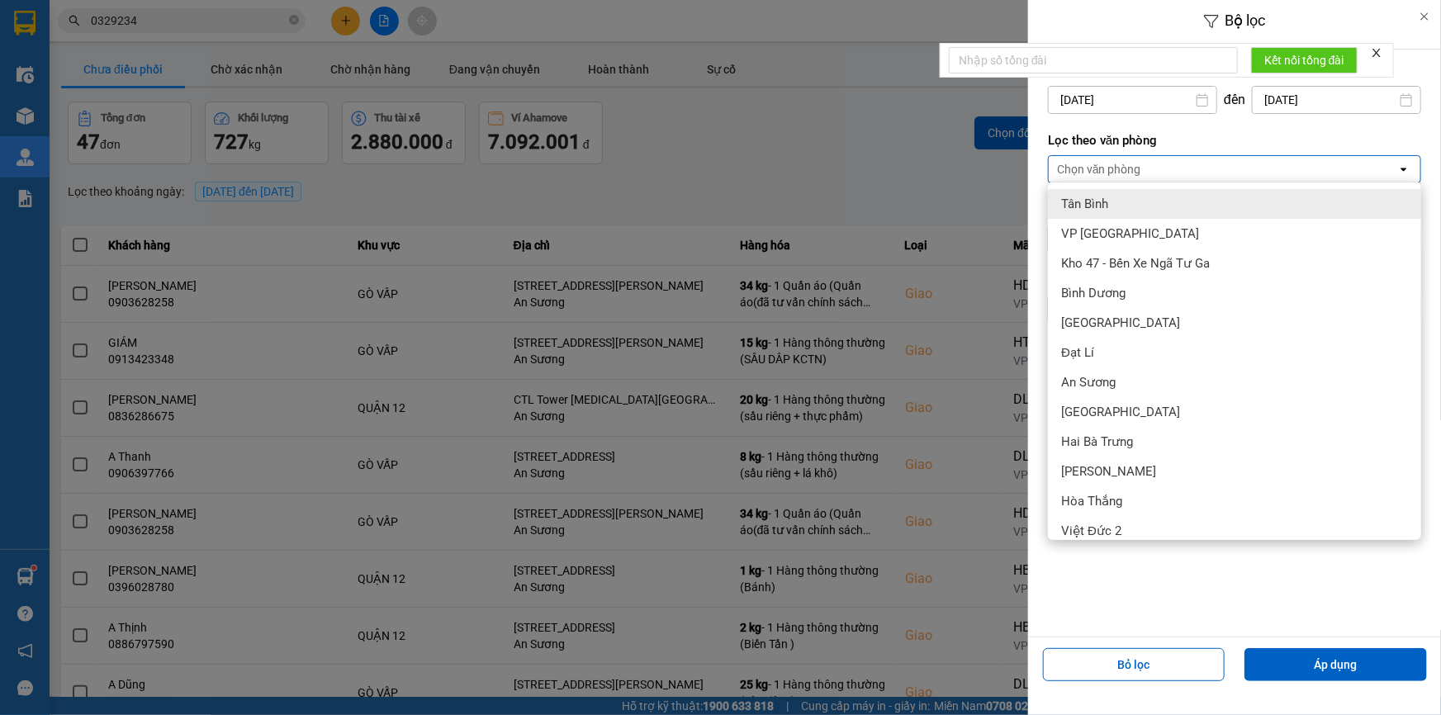
click at [1112, 209] on div "Tân Bình" at bounding box center [1234, 204] width 373 height 30
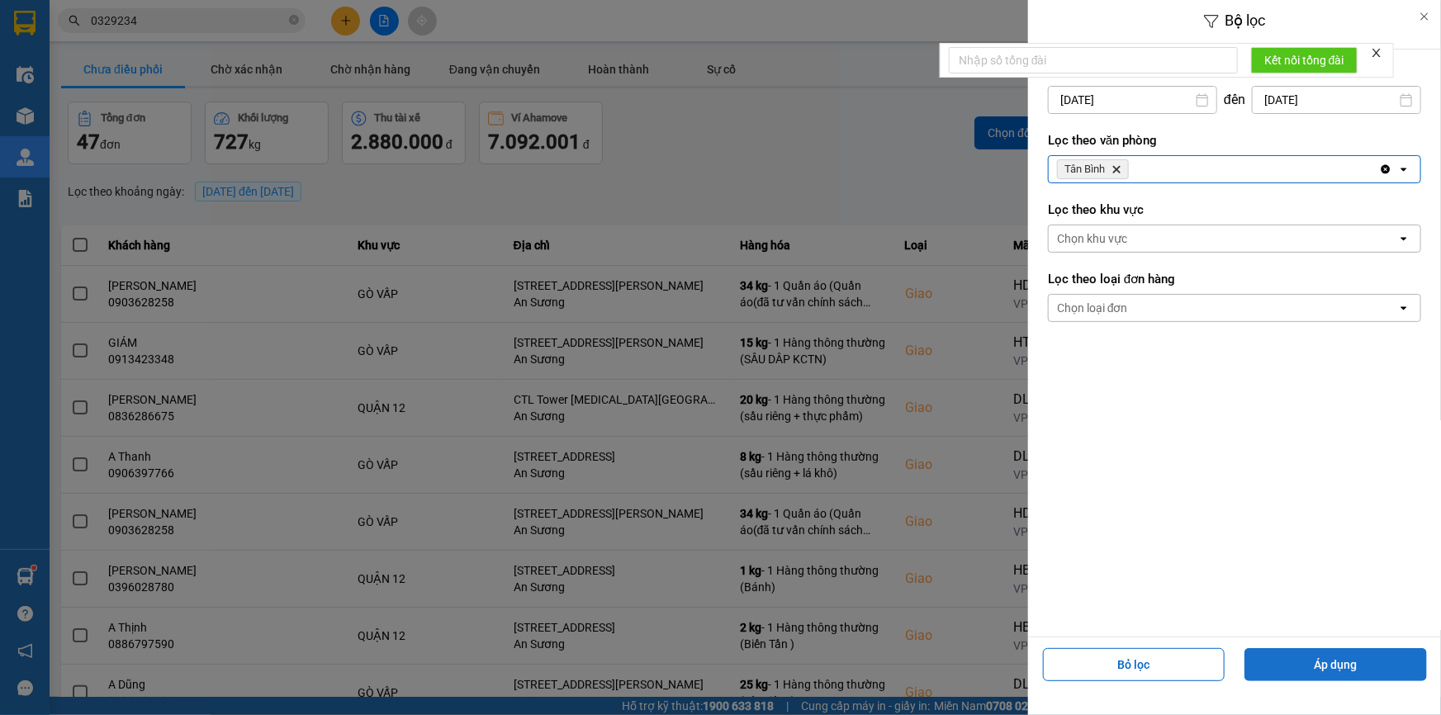
click at [1277, 667] on button "Áp dụng" at bounding box center [1336, 664] width 183 height 33
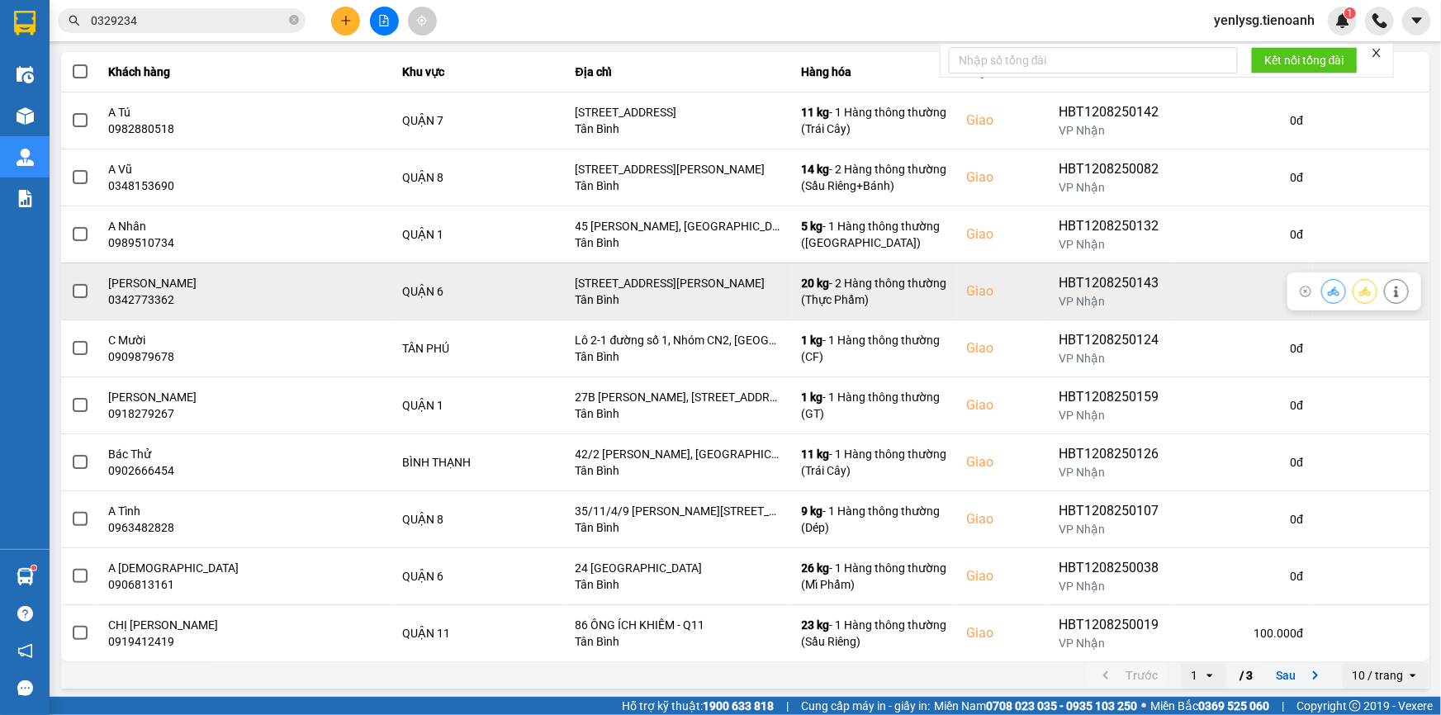
scroll to position [175, 0]
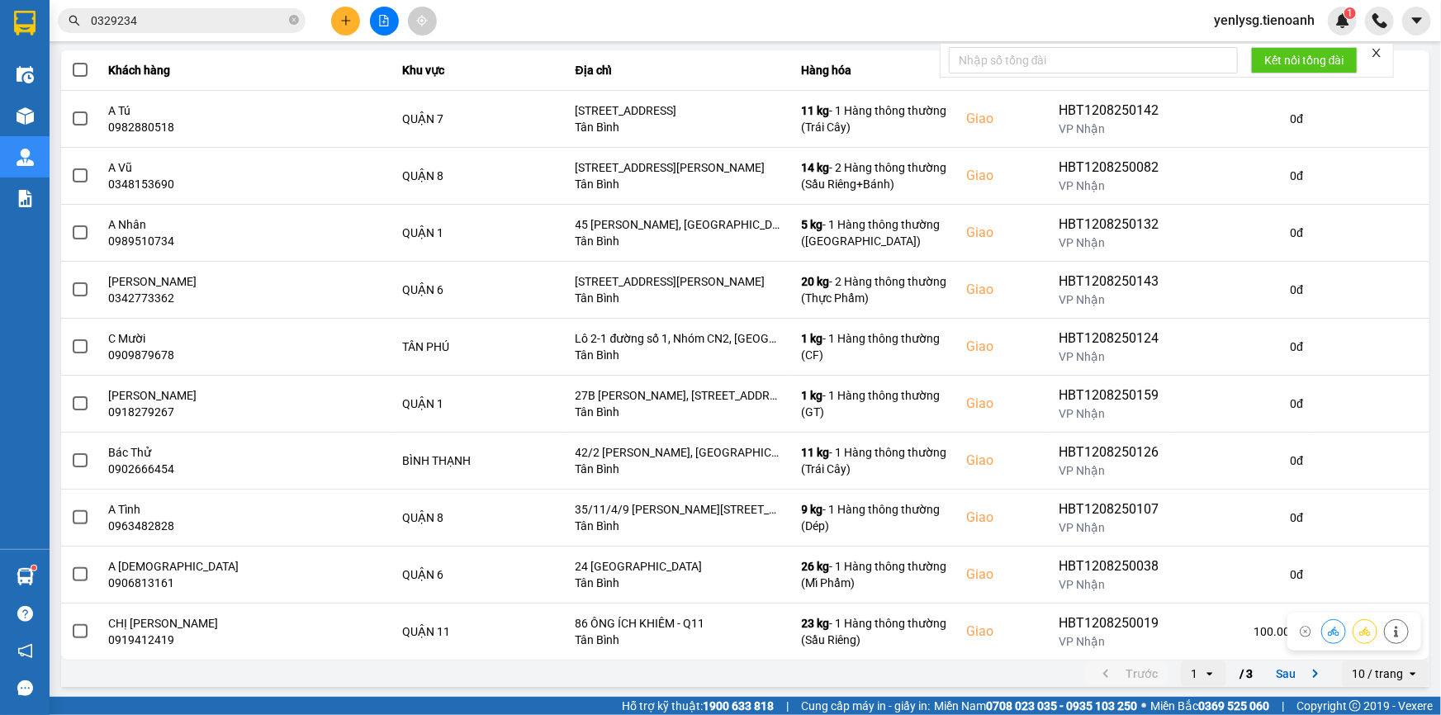
click at [1365, 676] on div "10 / trang" at bounding box center [1377, 674] width 51 height 17
click at [1392, 639] on div "100 / trang" at bounding box center [1375, 638] width 60 height 17
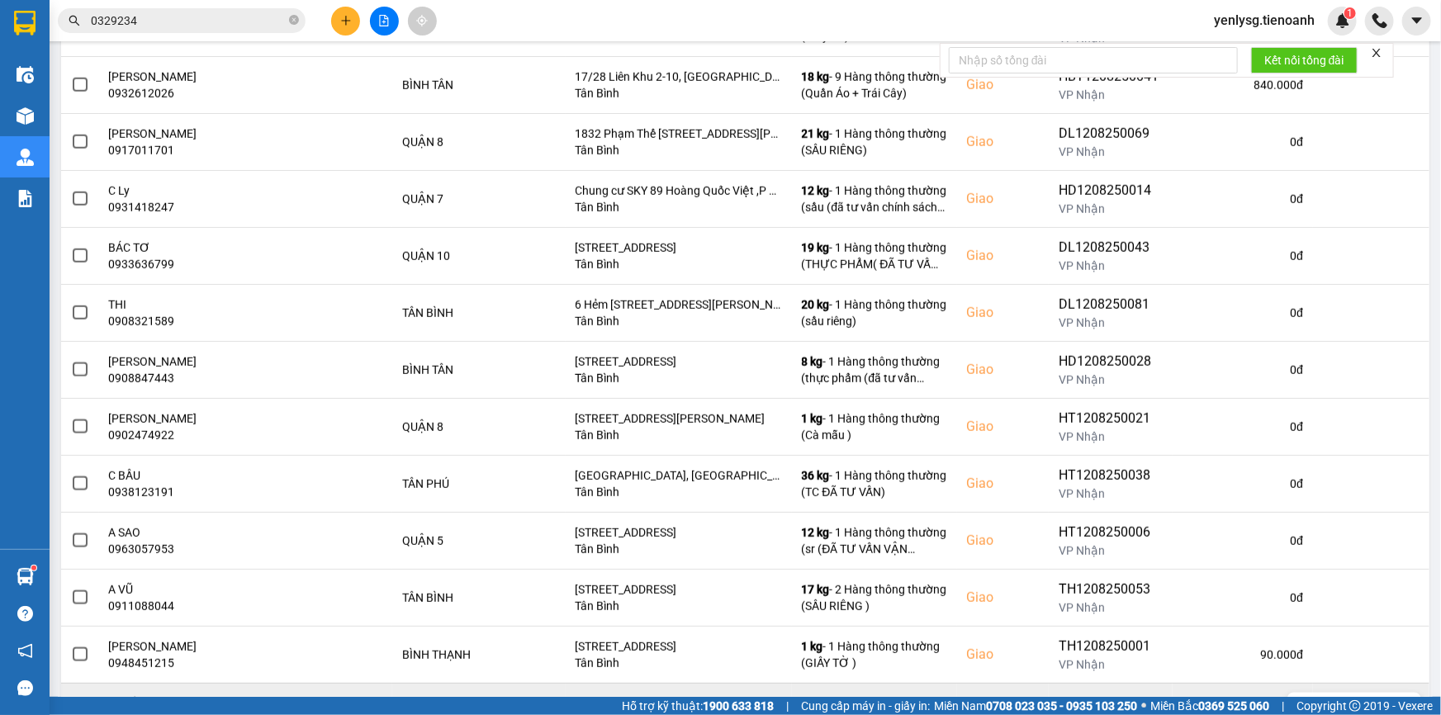
scroll to position [671, 0]
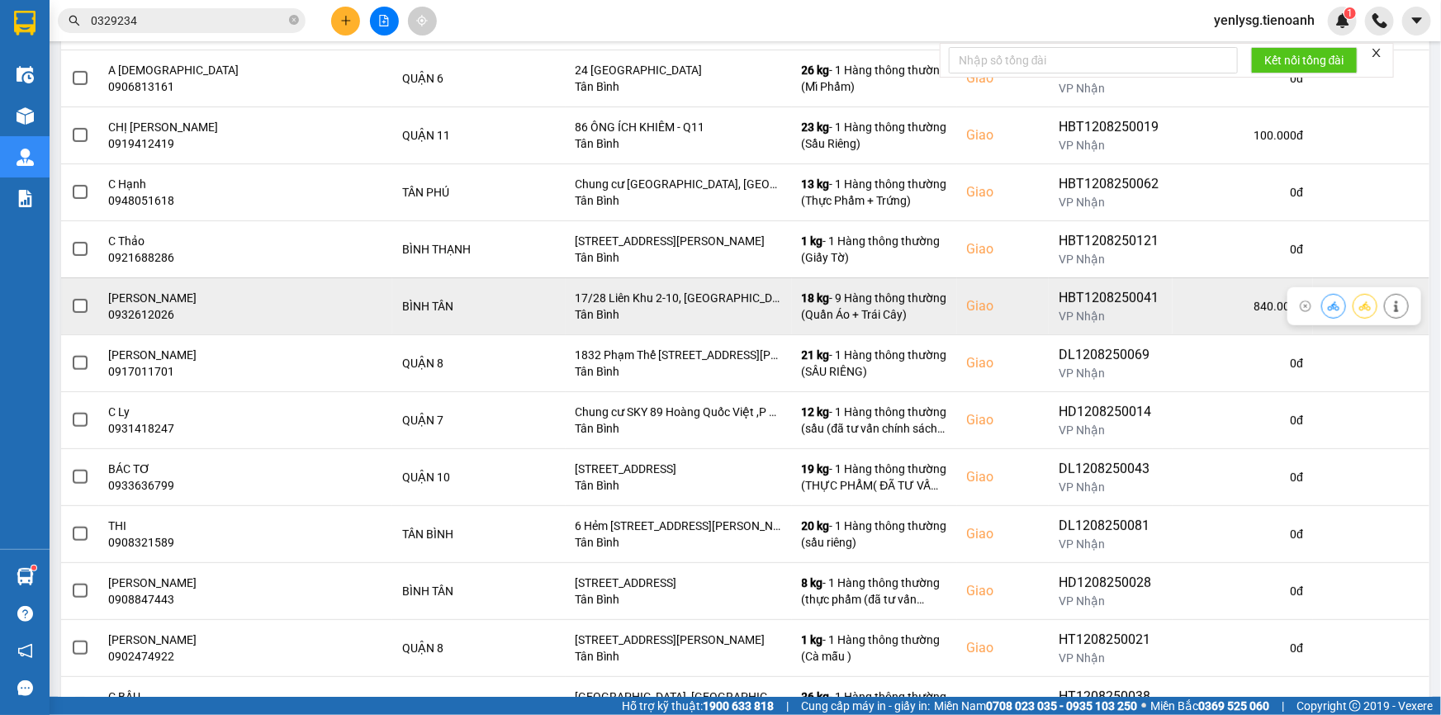
click at [1059, 321] on div "VP Nhận" at bounding box center [1111, 316] width 104 height 17
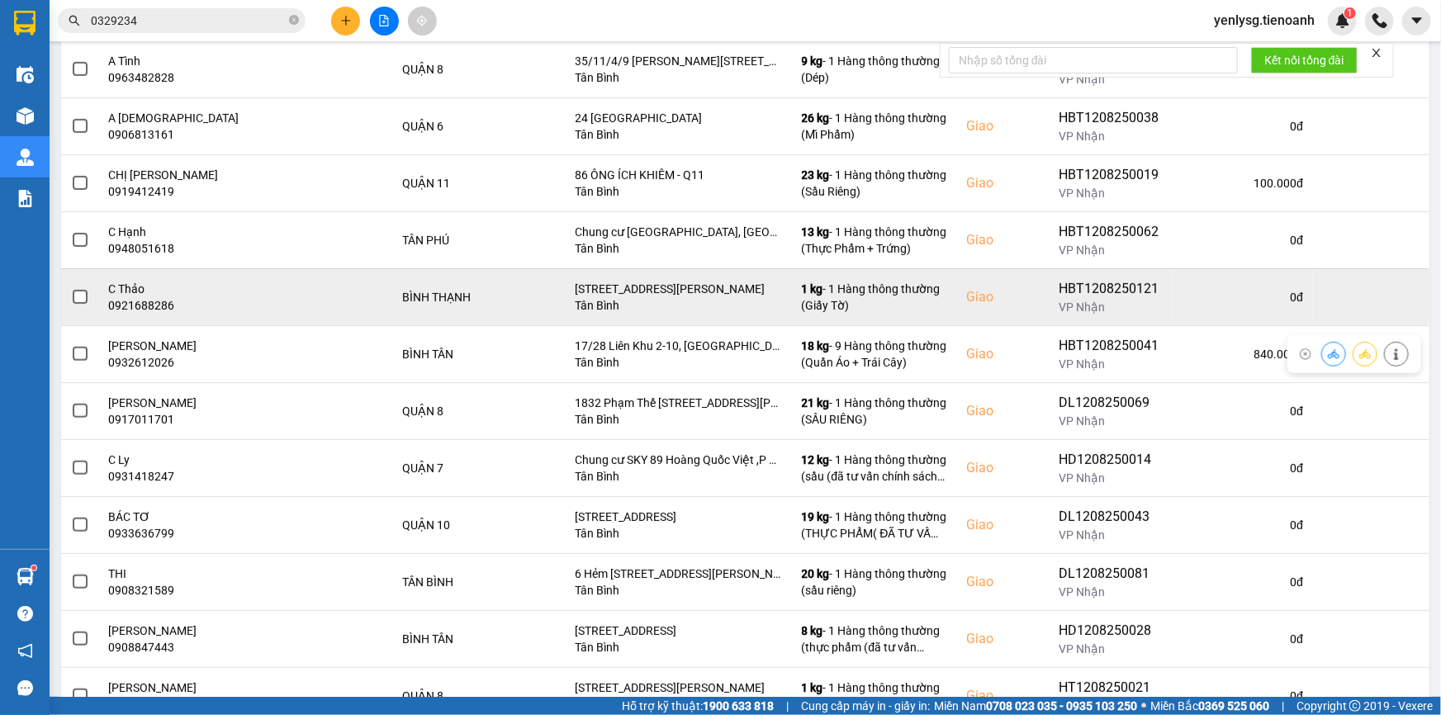
scroll to position [596, 0]
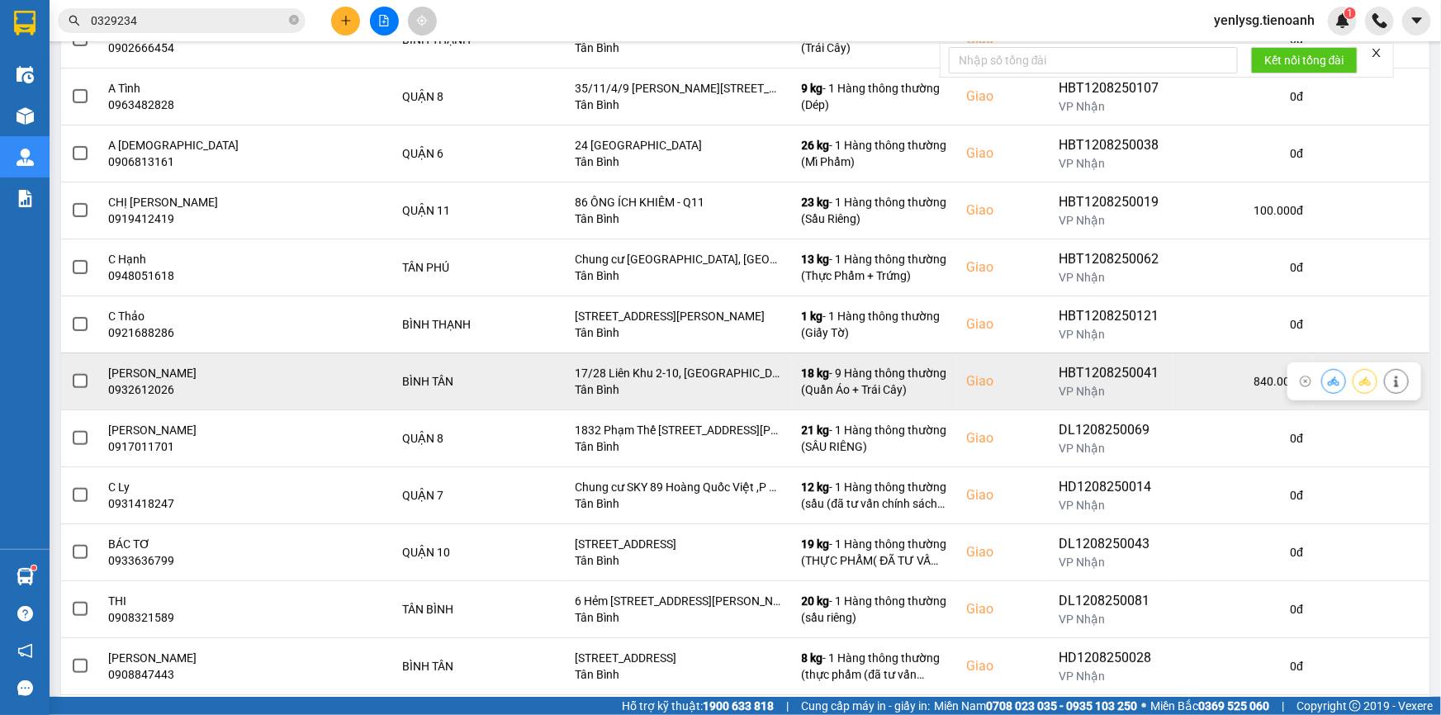
click at [1328, 376] on icon at bounding box center [1334, 382] width 12 height 12
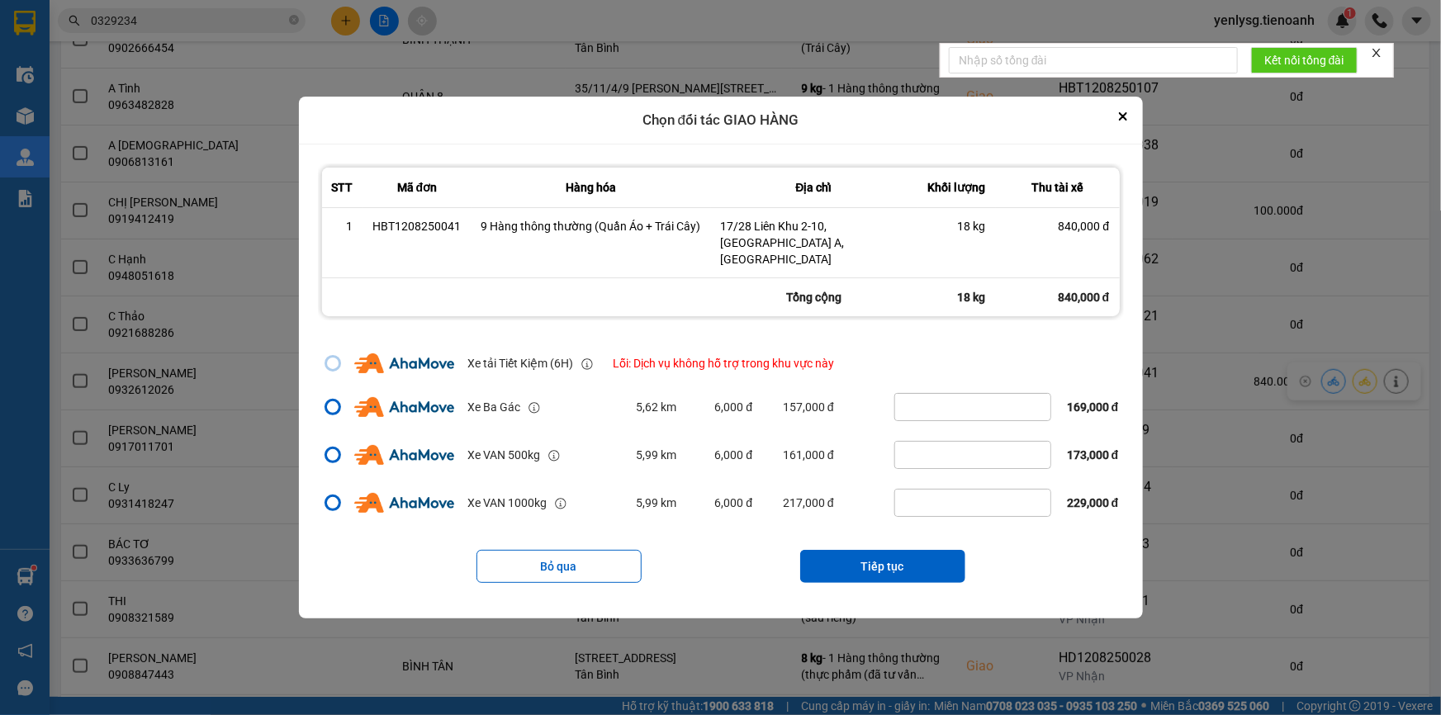
scroll to position [225, 0]
click at [325, 443] on div "dialog" at bounding box center [333, 451] width 17 height 17
click at [323, 676] on input "dialog" at bounding box center [323, 676] width 0 height 0
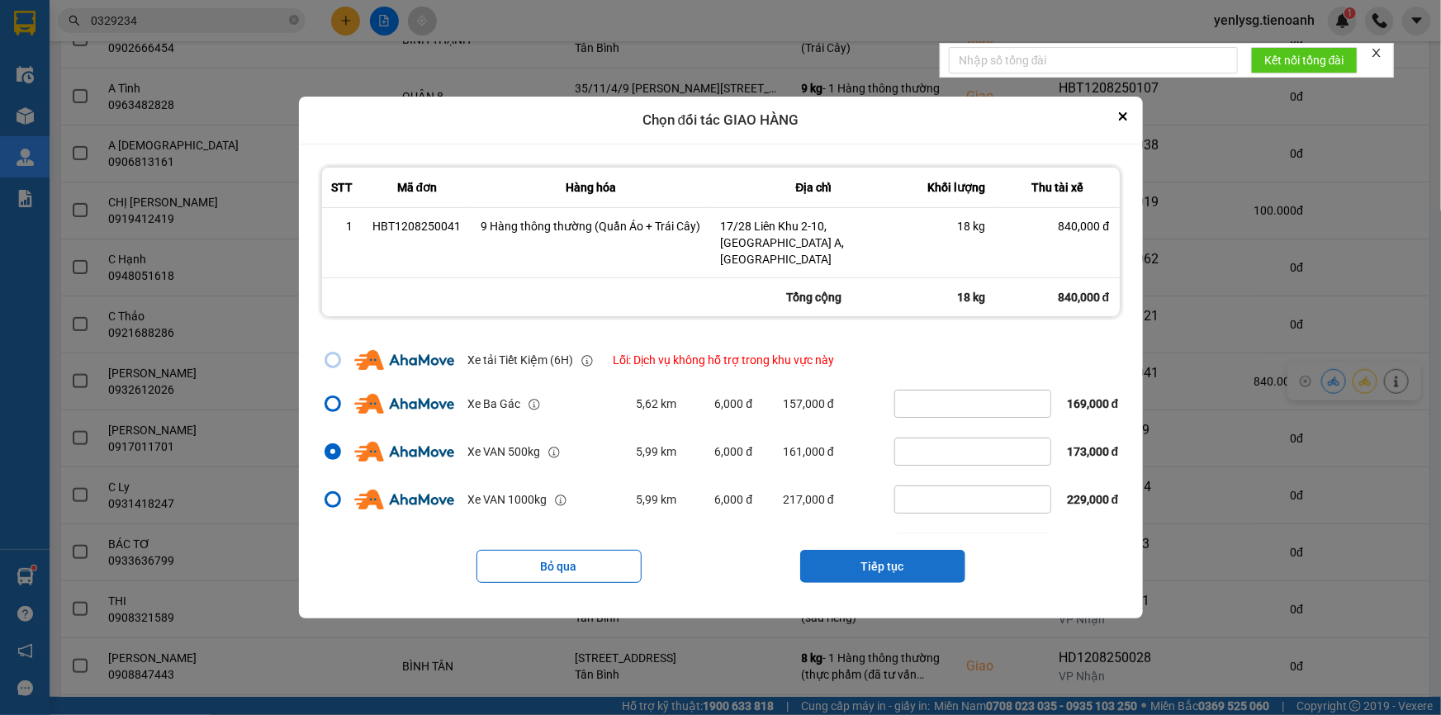
click at [908, 554] on button "Tiếp tục" at bounding box center [882, 566] width 165 height 33
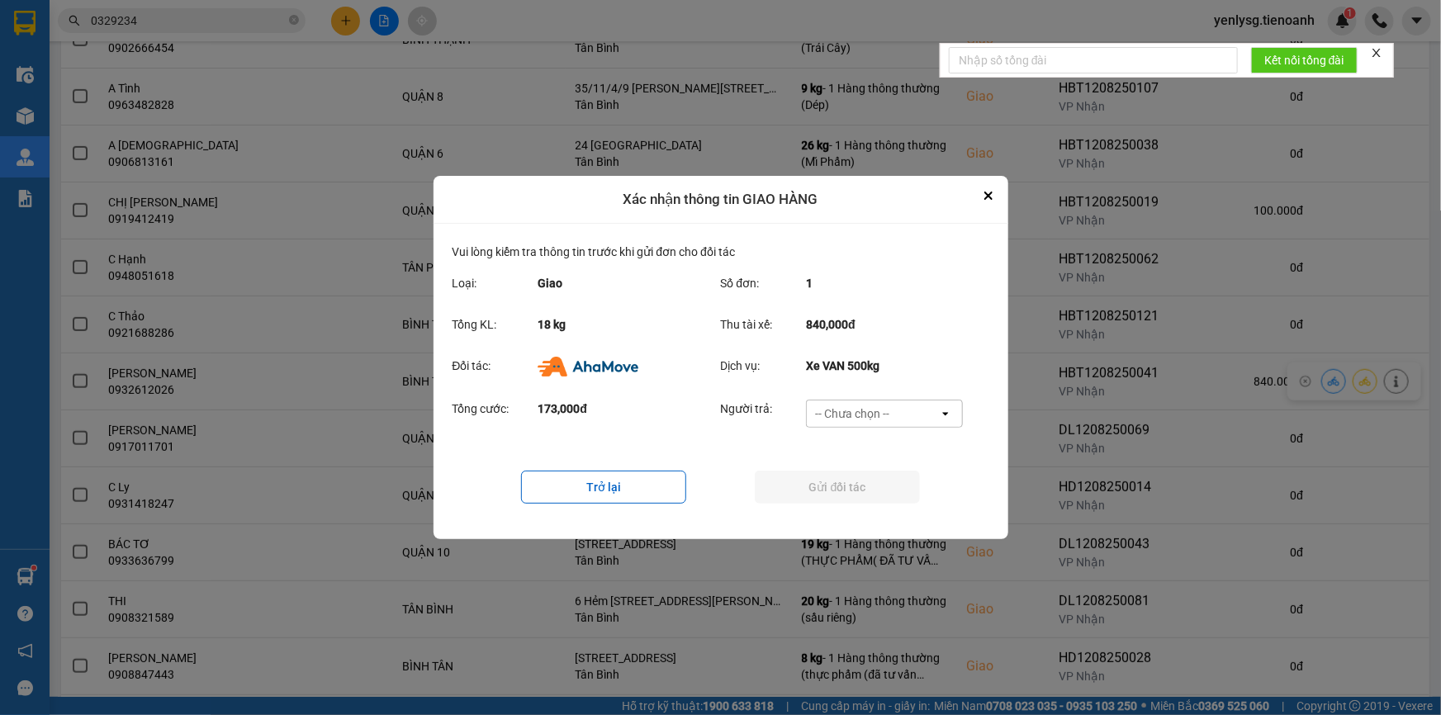
click at [902, 419] on div "-- Chưa chọn --" at bounding box center [873, 414] width 132 height 26
click at [831, 500] on div "Ví Ahamove" at bounding box center [884, 510] width 157 height 30
click at [845, 486] on button "Gửi đối tác" at bounding box center [837, 487] width 165 height 33
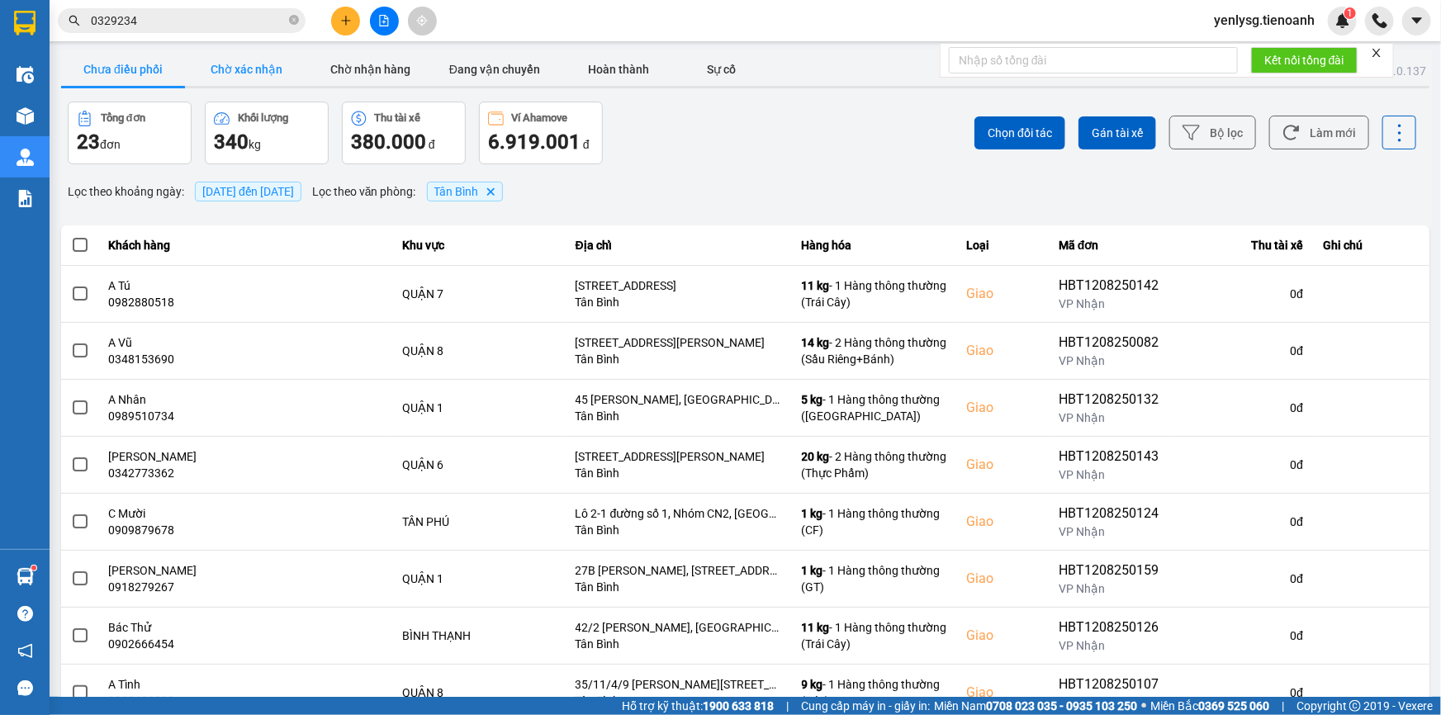
click at [245, 70] on button "Chờ xác nhận" at bounding box center [247, 69] width 124 height 33
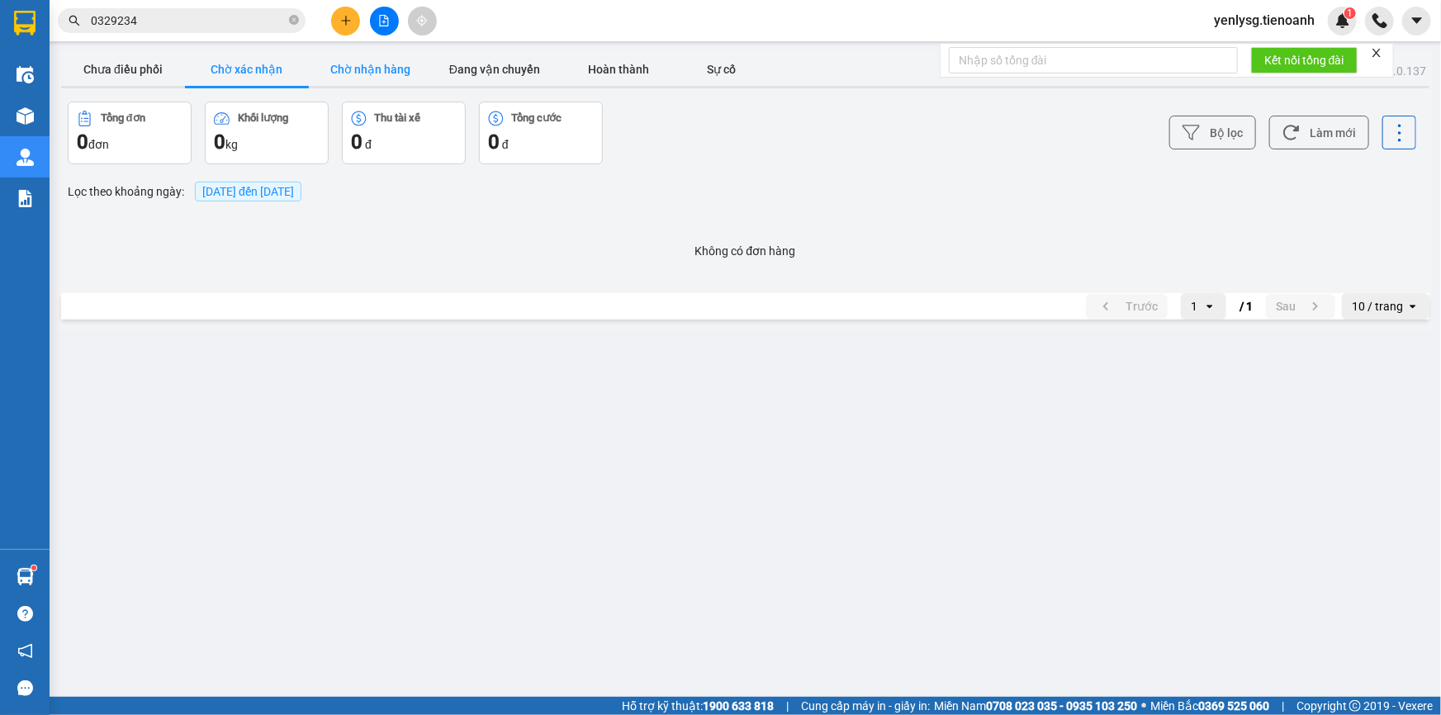
click at [330, 83] on button "Chờ nhận hàng" at bounding box center [371, 69] width 124 height 33
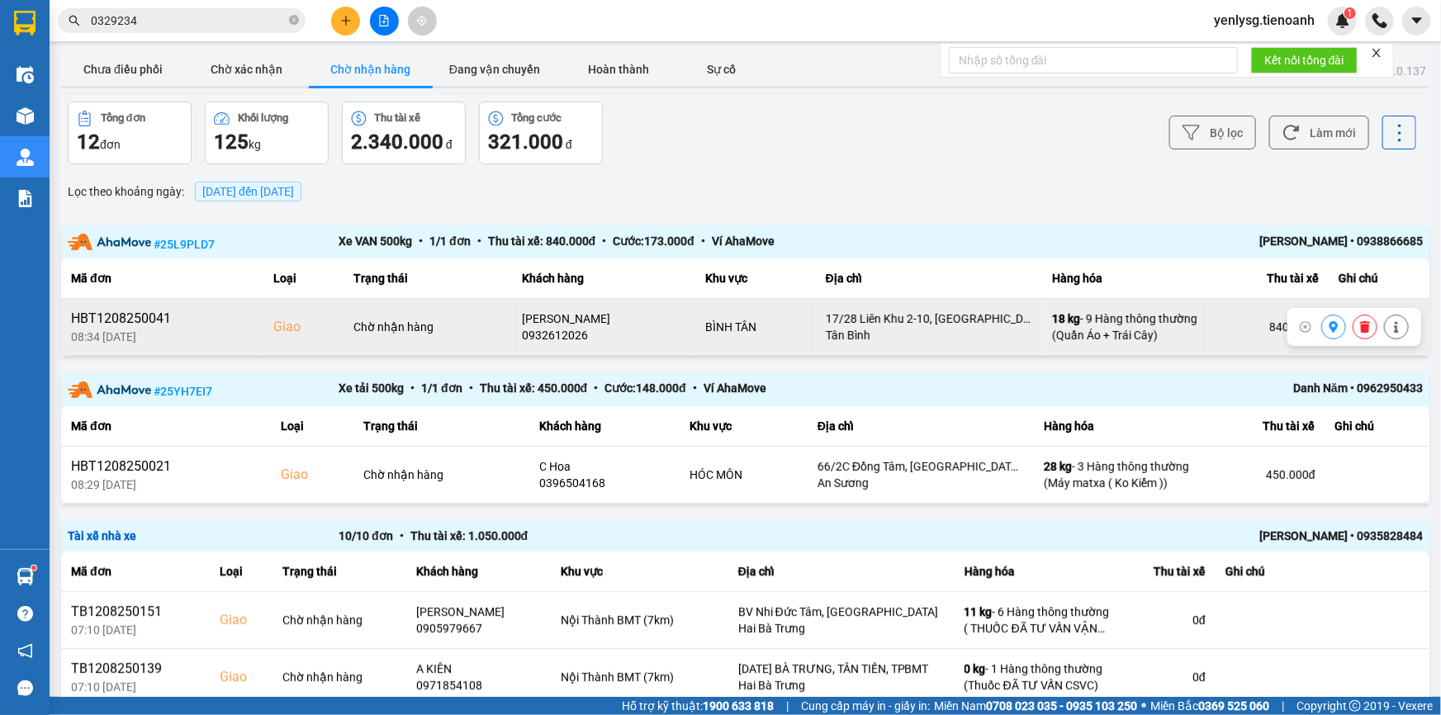
click at [855, 326] on div "17/28 Liên Khu 2-10, Phường Bình Hưng Hòa A, Quận Bình Tân" at bounding box center [929, 319] width 206 height 17
click at [859, 319] on div "17/28 Liên Khu 2-10, Phường Bình Hưng Hòa A, Quận Bình Tân" at bounding box center [929, 319] width 206 height 17
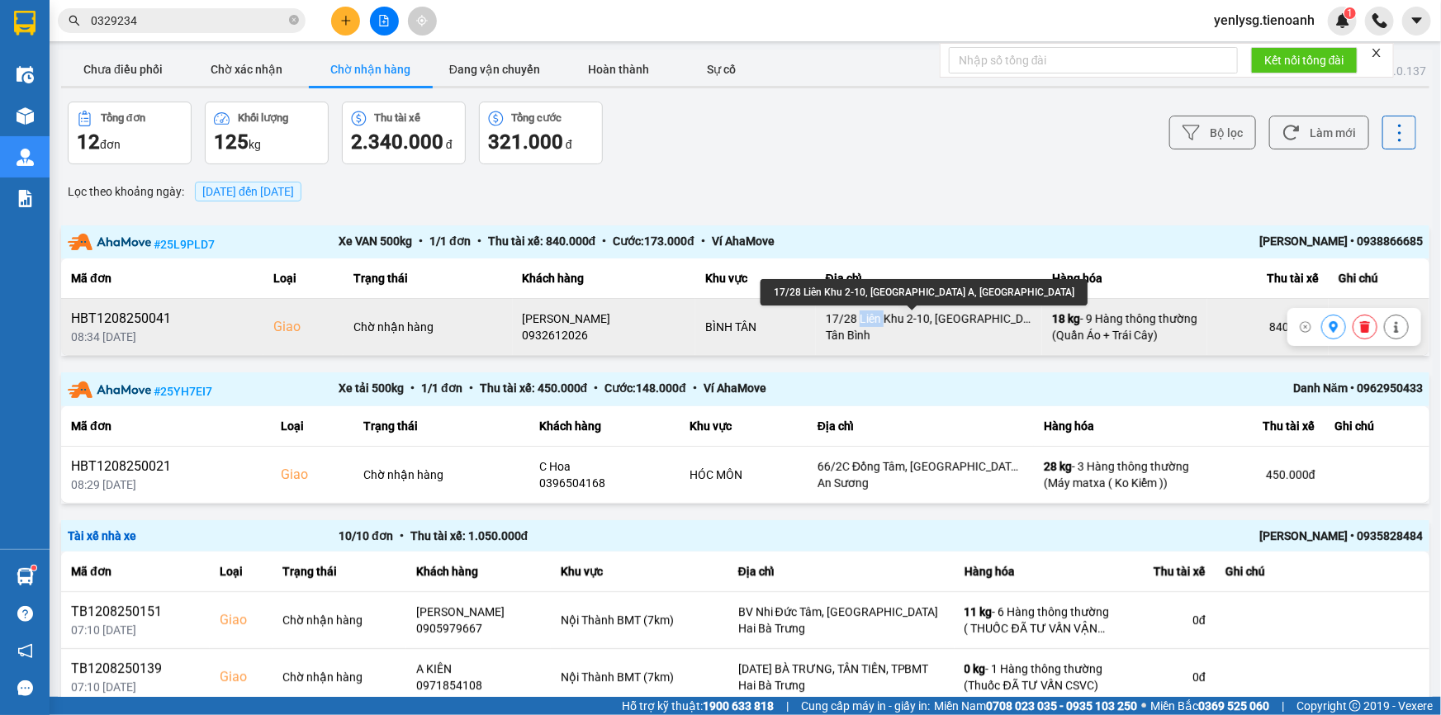
click at [859, 319] on div "17/28 Liên Khu 2-10, Phường Bình Hưng Hòa A, Quận Bình Tân" at bounding box center [929, 319] width 206 height 17
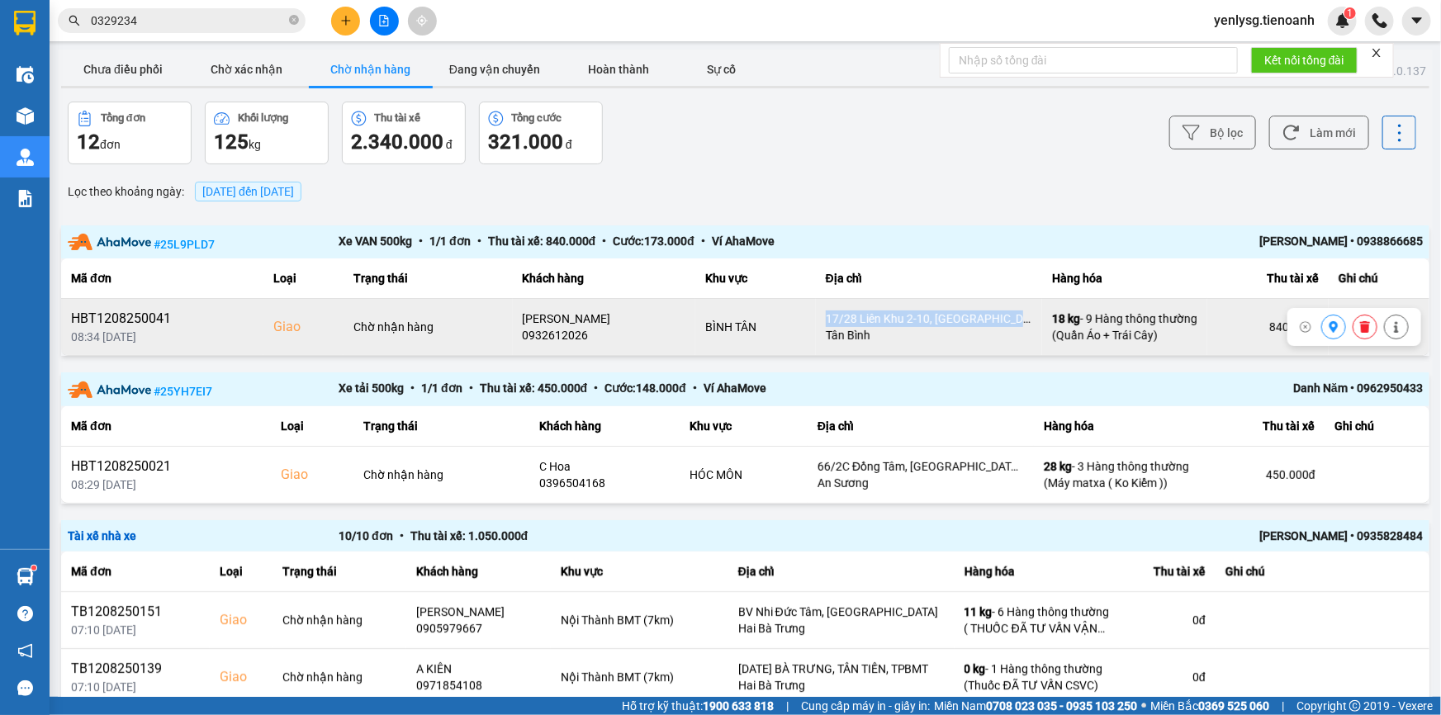
click at [941, 327] on div "17/28 Liên Khu 2-10, Phường Bình Hưng Hòa A, Quận Bình Tân" at bounding box center [929, 319] width 206 height 17
click at [941, 320] on div "17/28 Liên Khu 2-10, Phường Bình Hưng Hòa A, Quận Bình Tân" at bounding box center [929, 319] width 206 height 17
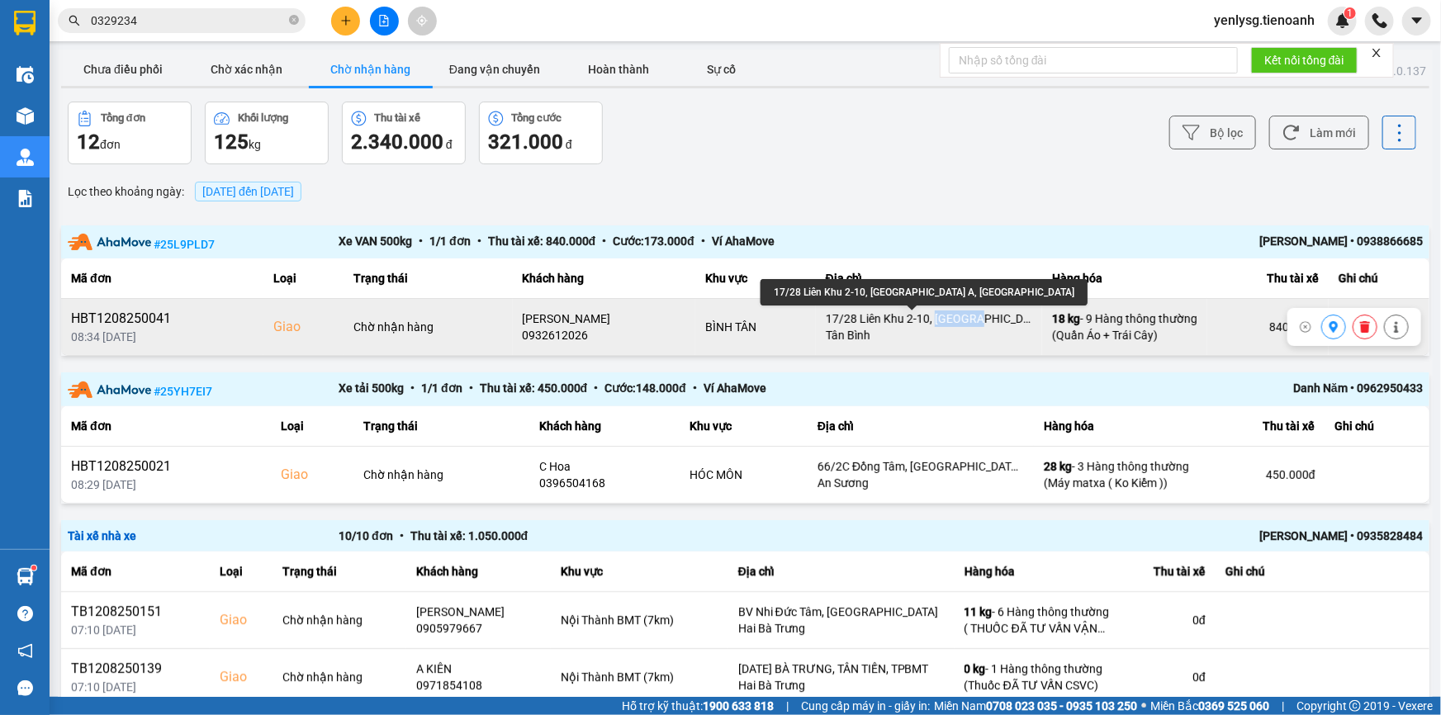
click at [941, 320] on div "17/28 Liên Khu 2-10, Phường Bình Hưng Hòa A, Quận Bình Tân" at bounding box center [929, 319] width 206 height 17
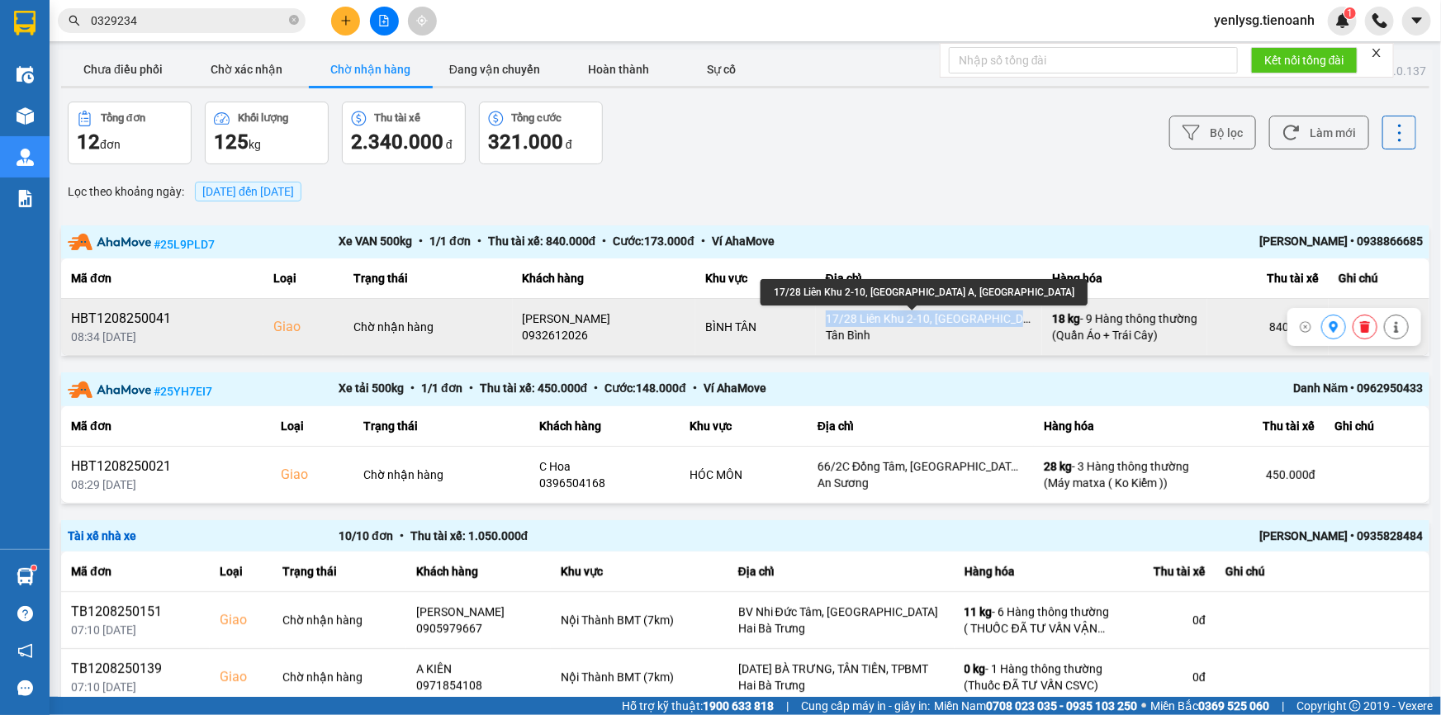
click at [941, 320] on div "17/28 Liên Khu 2-10, Phường Bình Hưng Hòa A, Quận Bình Tân" at bounding box center [929, 319] width 206 height 17
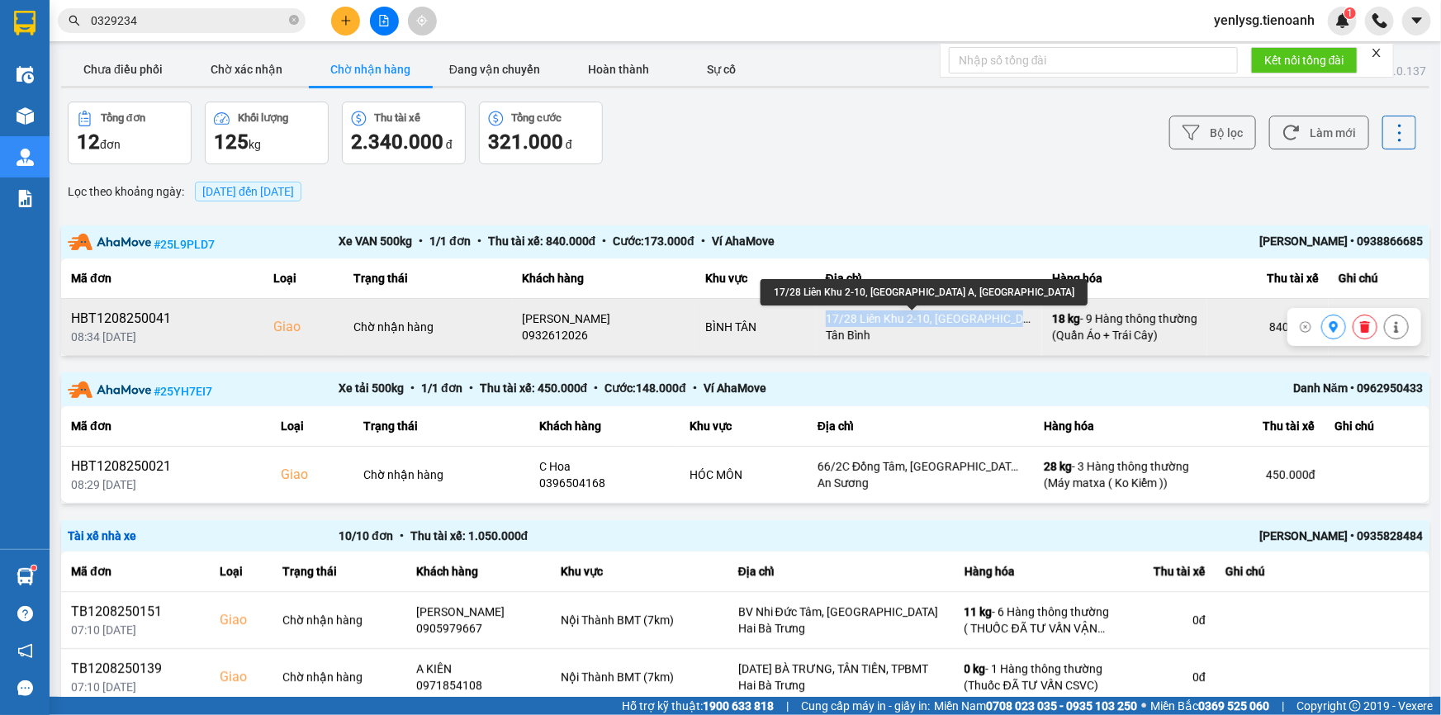
click at [941, 320] on div "17/28 Liên Khu 2-10, Phường Bình Hưng Hòa A, Quận Bình Tân" at bounding box center [929, 319] width 206 height 17
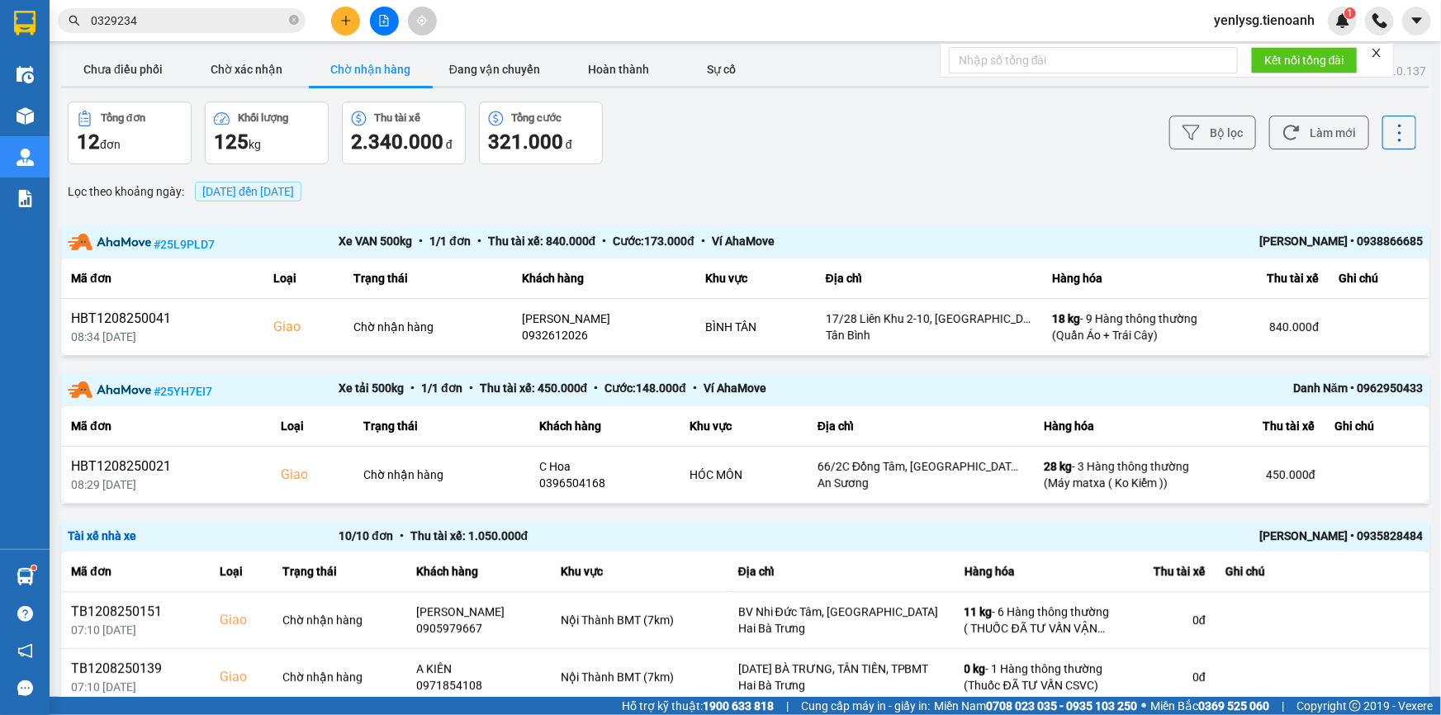
click at [915, 189] on div "Lọc theo khoảng ngày : 13/08/2025 đến 13/08/2025" at bounding box center [745, 192] width 1368 height 28
click at [230, 72] on button "Chờ xác nhận" at bounding box center [247, 69] width 124 height 33
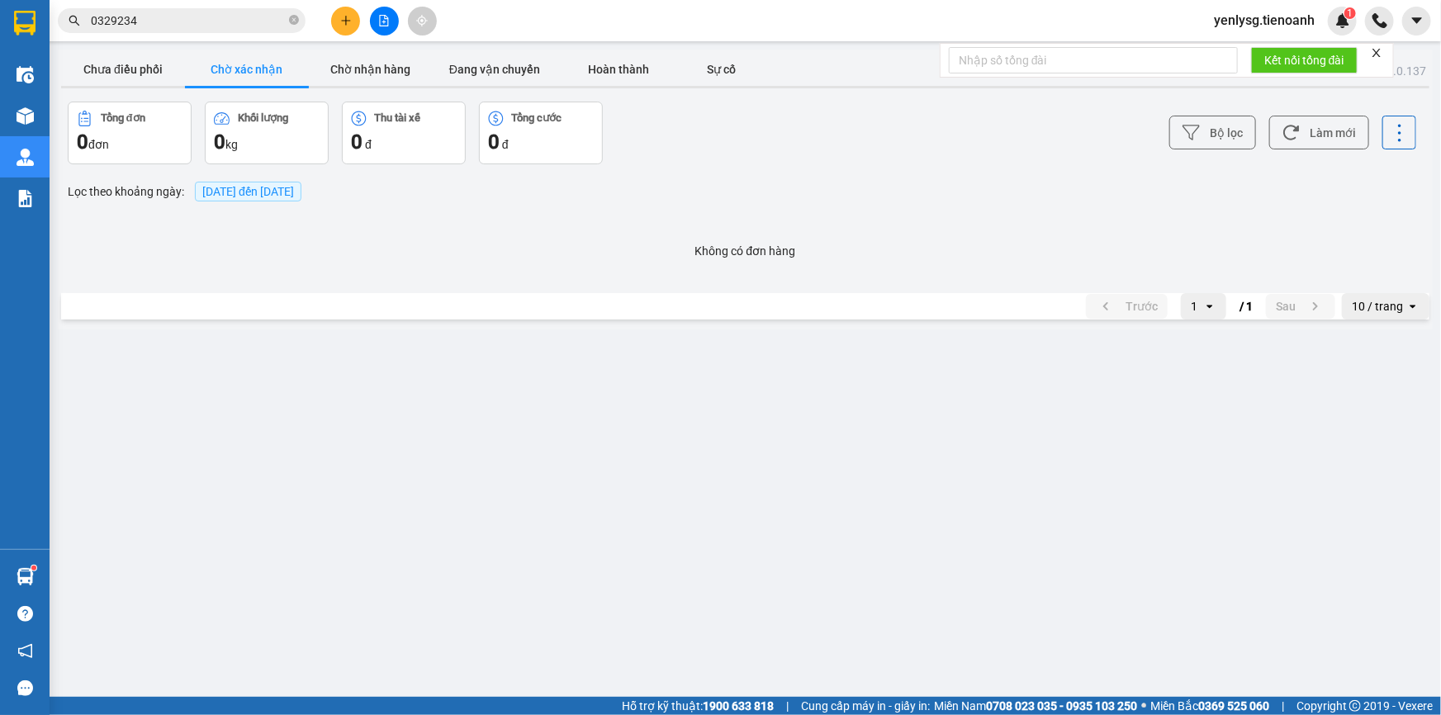
click at [306, 86] on div at bounding box center [247, 87] width 124 height 2
click at [336, 70] on button "Chờ nhận hàng" at bounding box center [371, 69] width 124 height 33
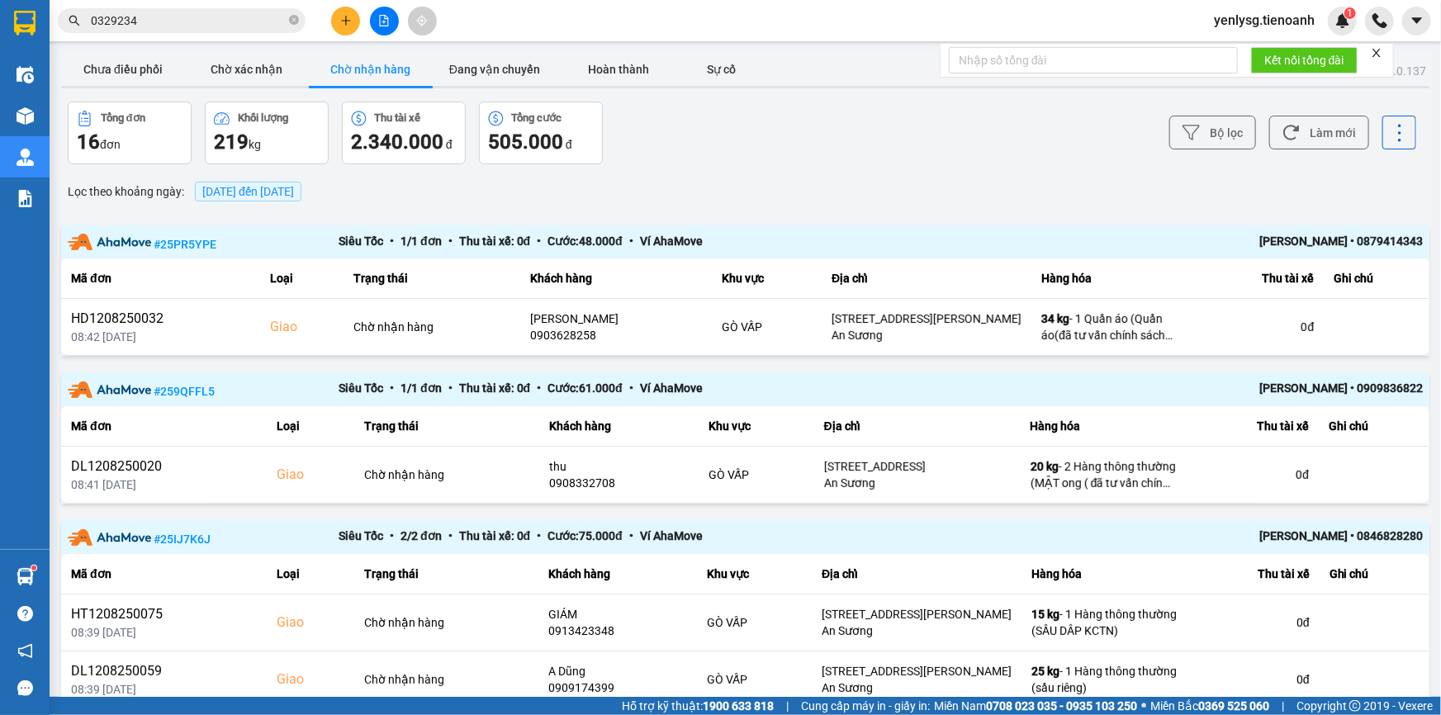
click at [1379, 54] on icon "close" at bounding box center [1377, 53] width 8 height 8
click at [97, 73] on button "Chưa điều phối" at bounding box center [123, 69] width 124 height 33
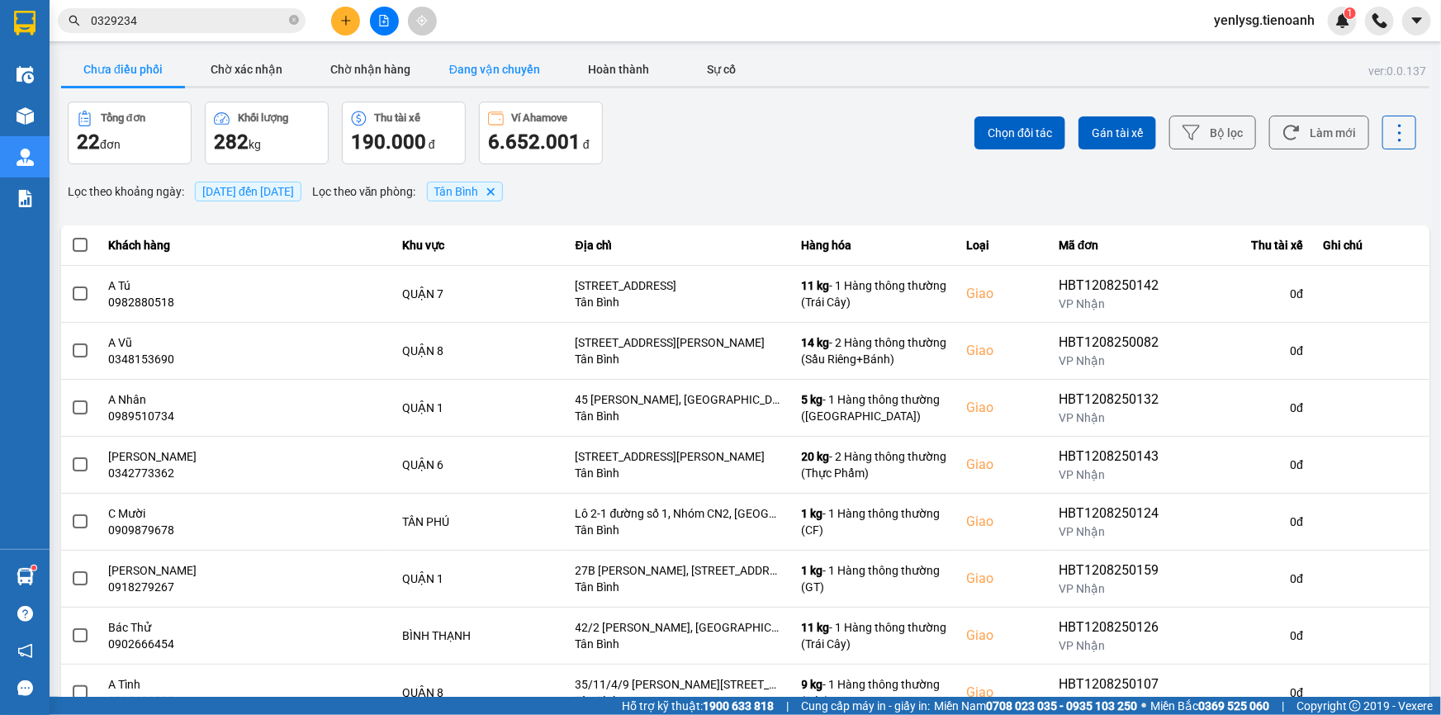
click at [438, 70] on button "Đang vận chuyển" at bounding box center [495, 69] width 124 height 33
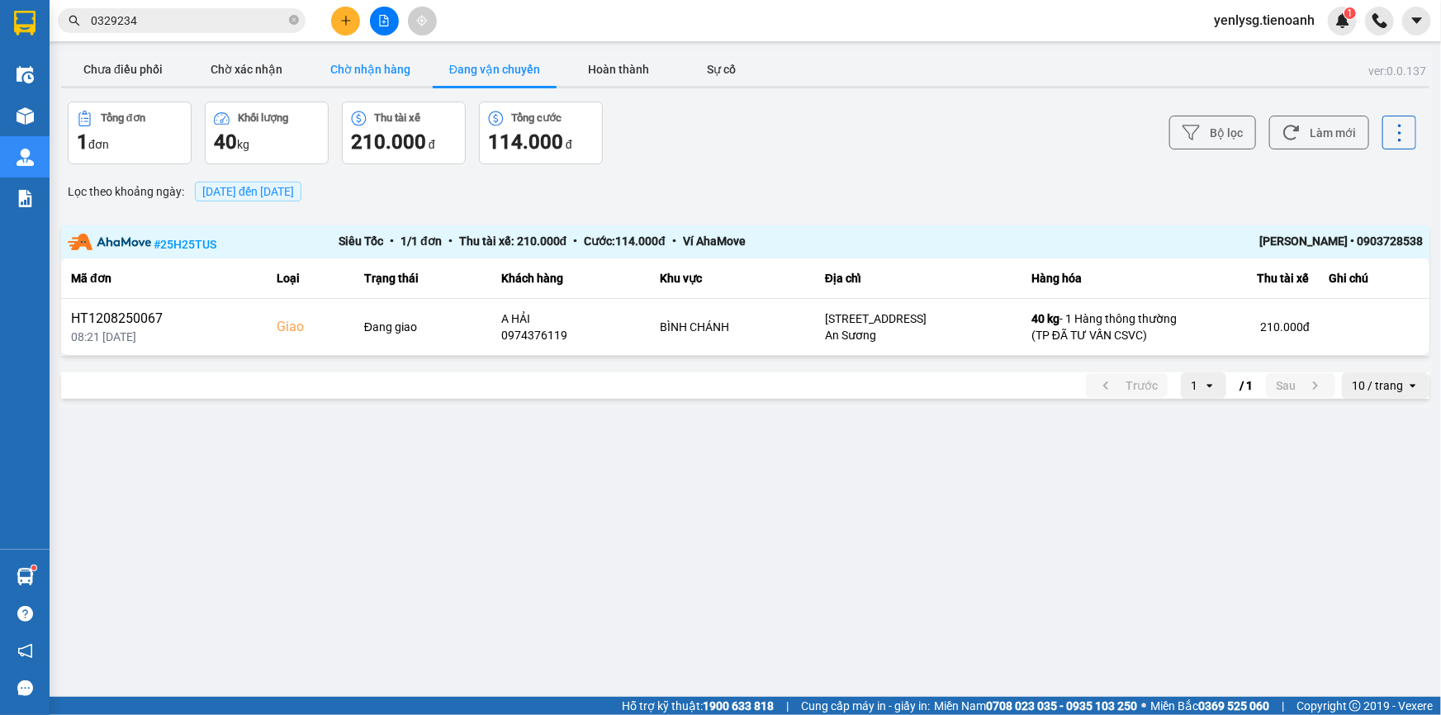
click at [351, 77] on button "Chờ nhận hàng" at bounding box center [371, 69] width 124 height 33
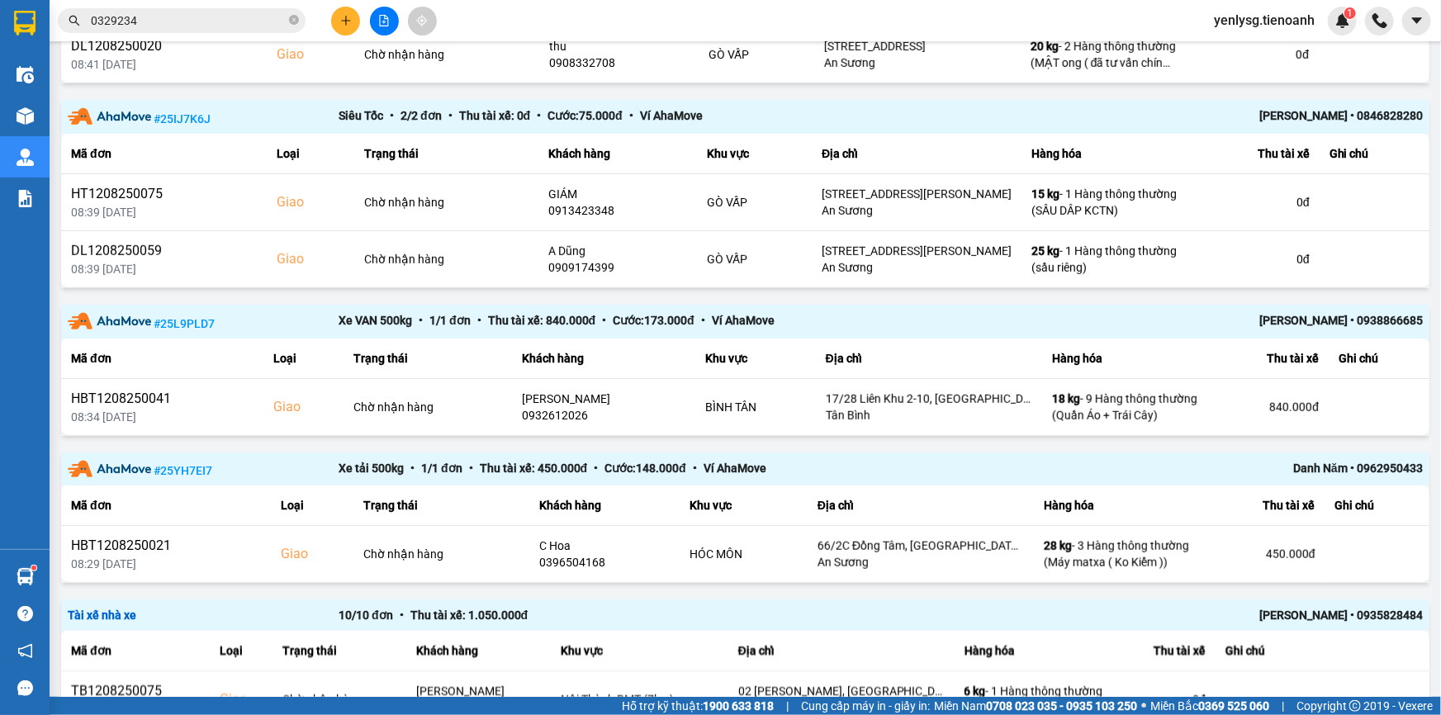
scroll to position [600, 0]
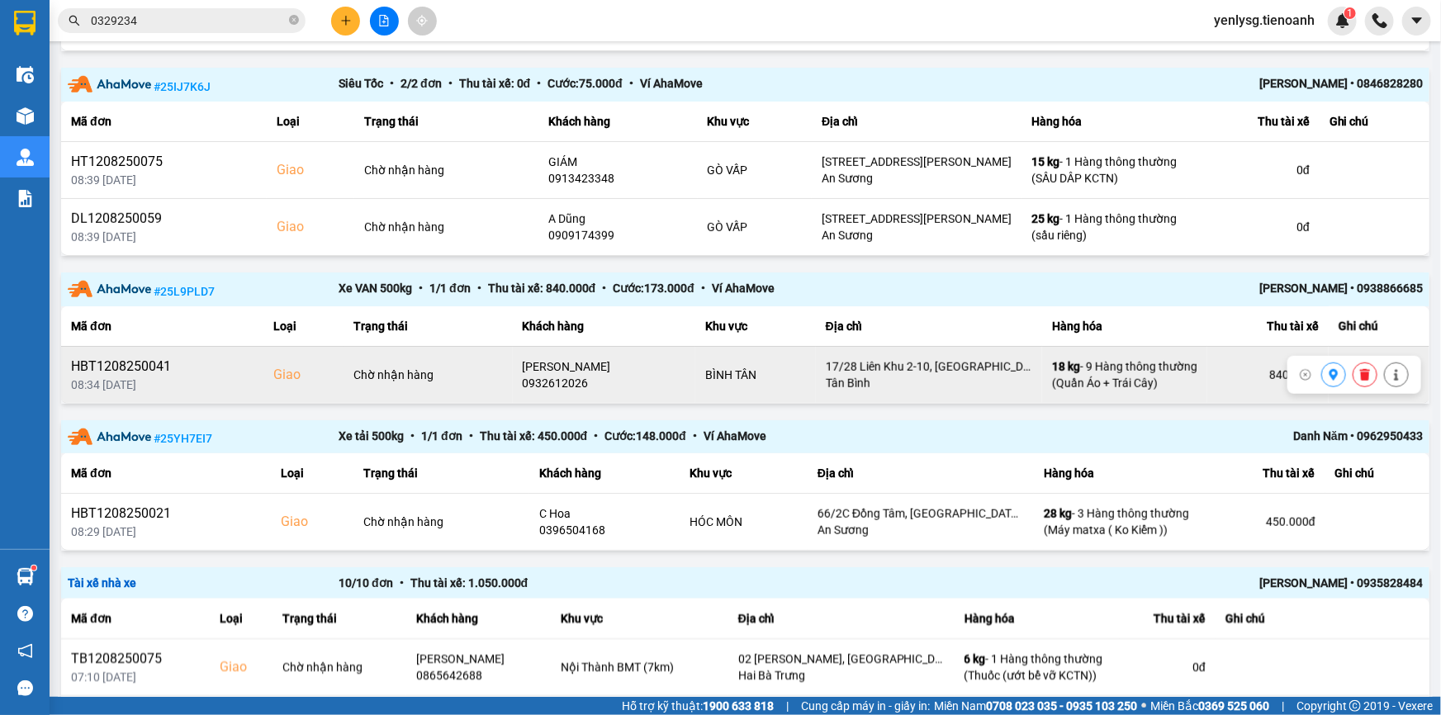
click at [1330, 372] on button at bounding box center [1333, 374] width 23 height 29
click at [1392, 372] on button at bounding box center [1396, 374] width 23 height 29
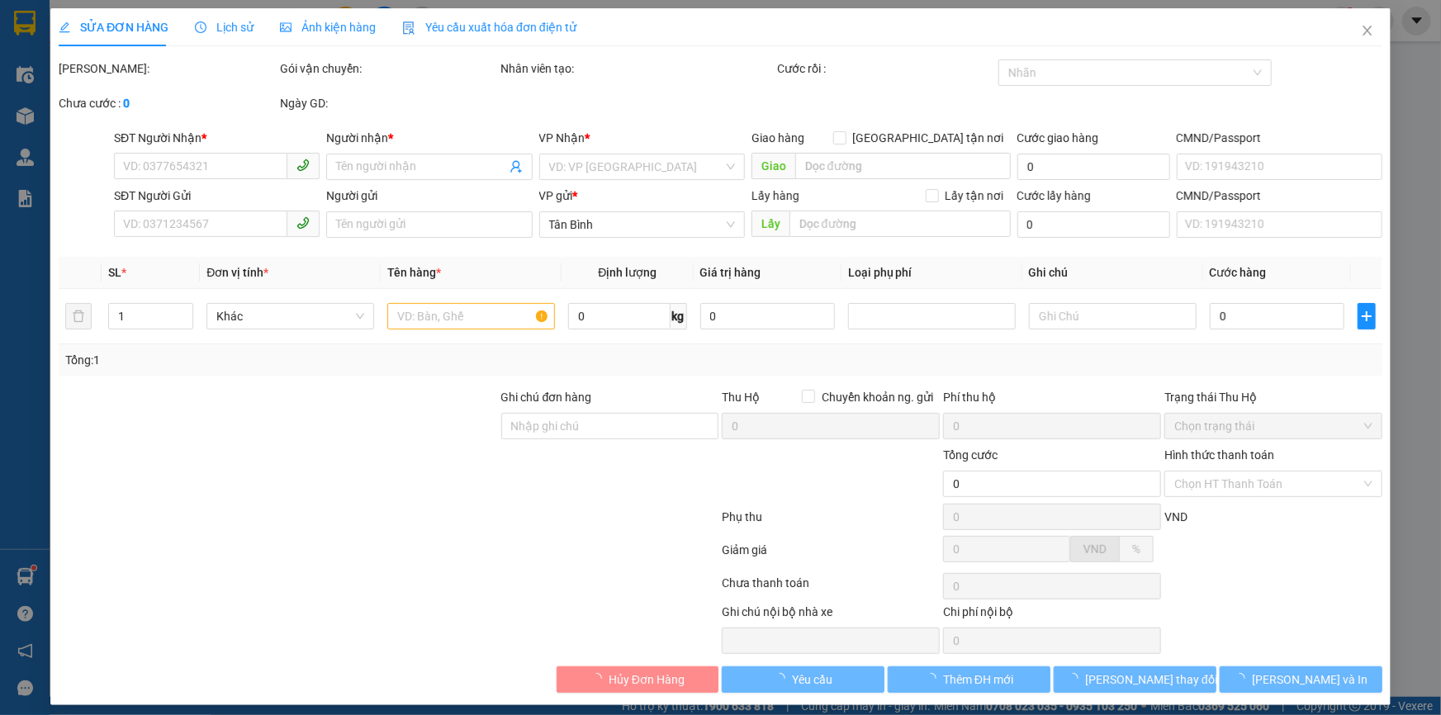
type input "0932612026"
type input "Kim Ly"
checkbox input "true"
type input "17/28 Liên Khu 2-10, Phường Bình Hưng Hòa A, Quận Bình Tân"
type input "0917164969"
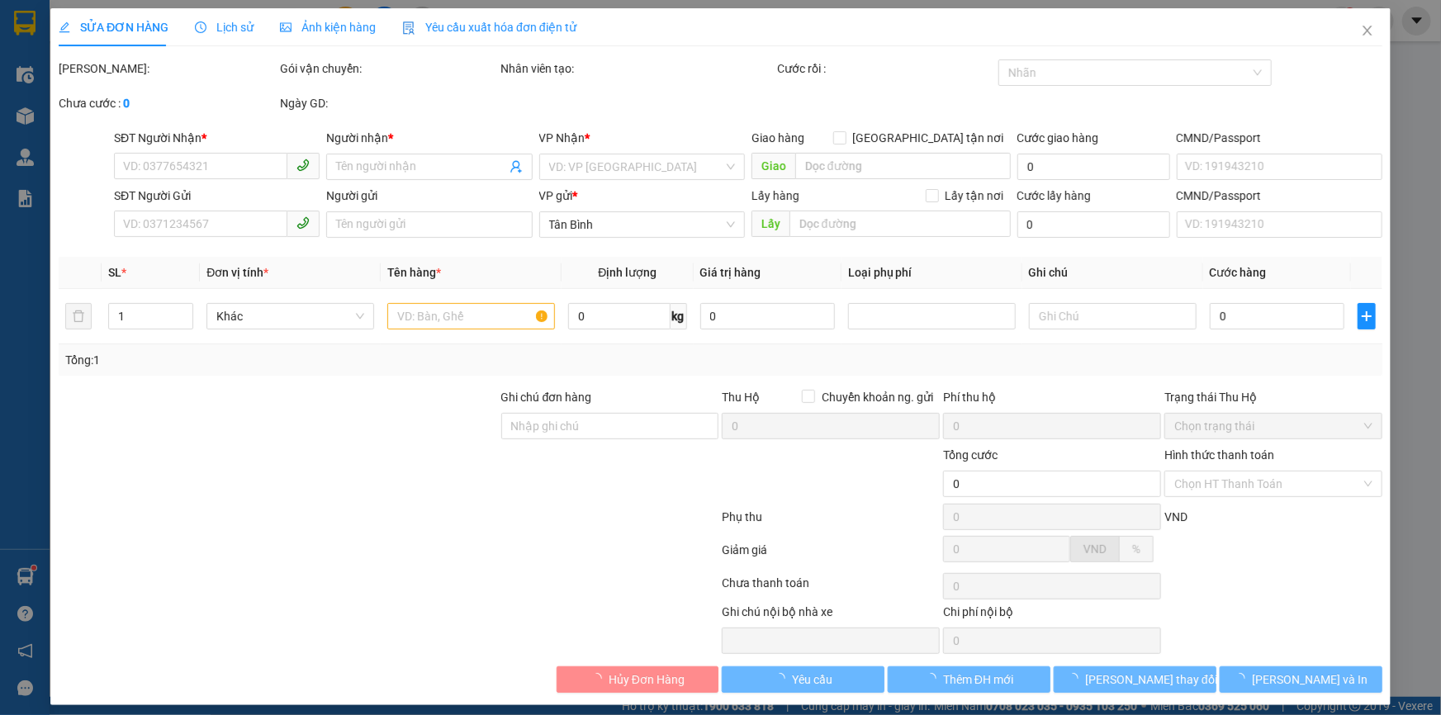
type input "C Liên"
type input "840.000"
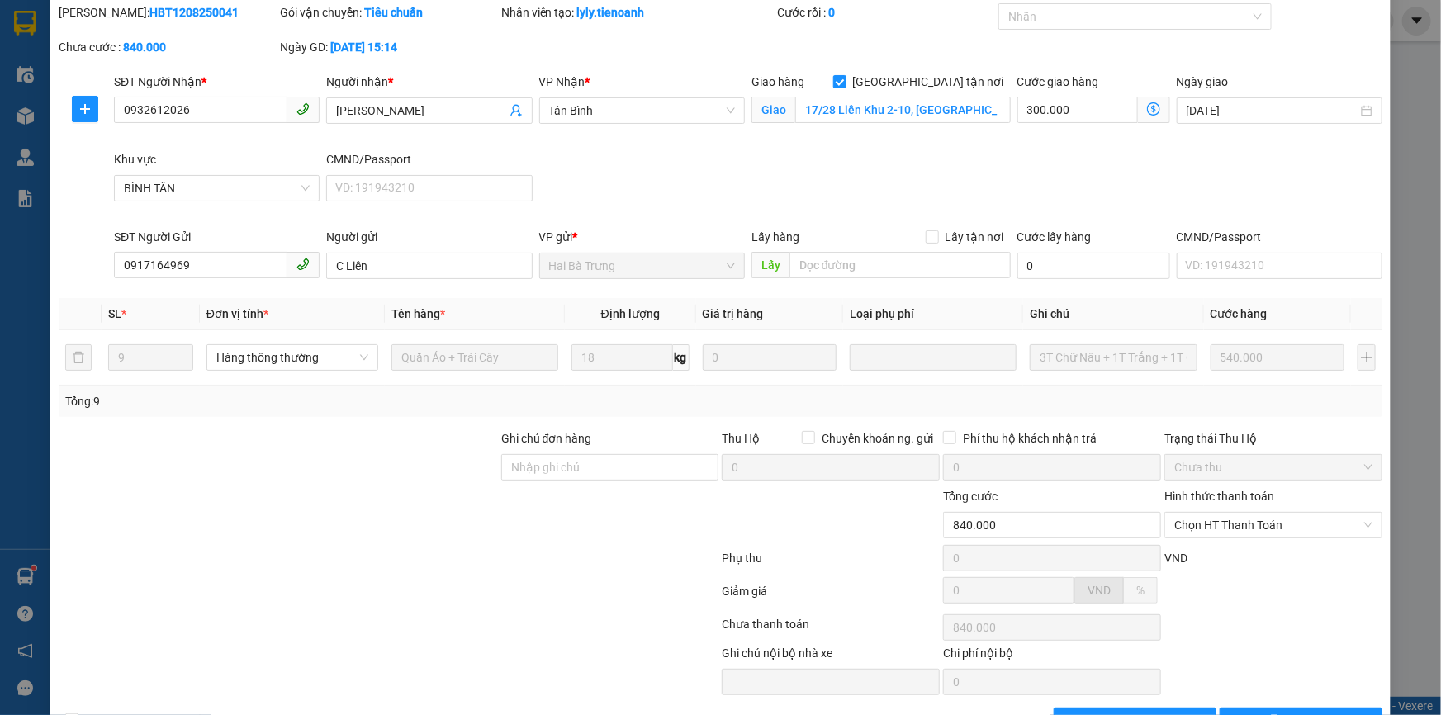
scroll to position [106, 0]
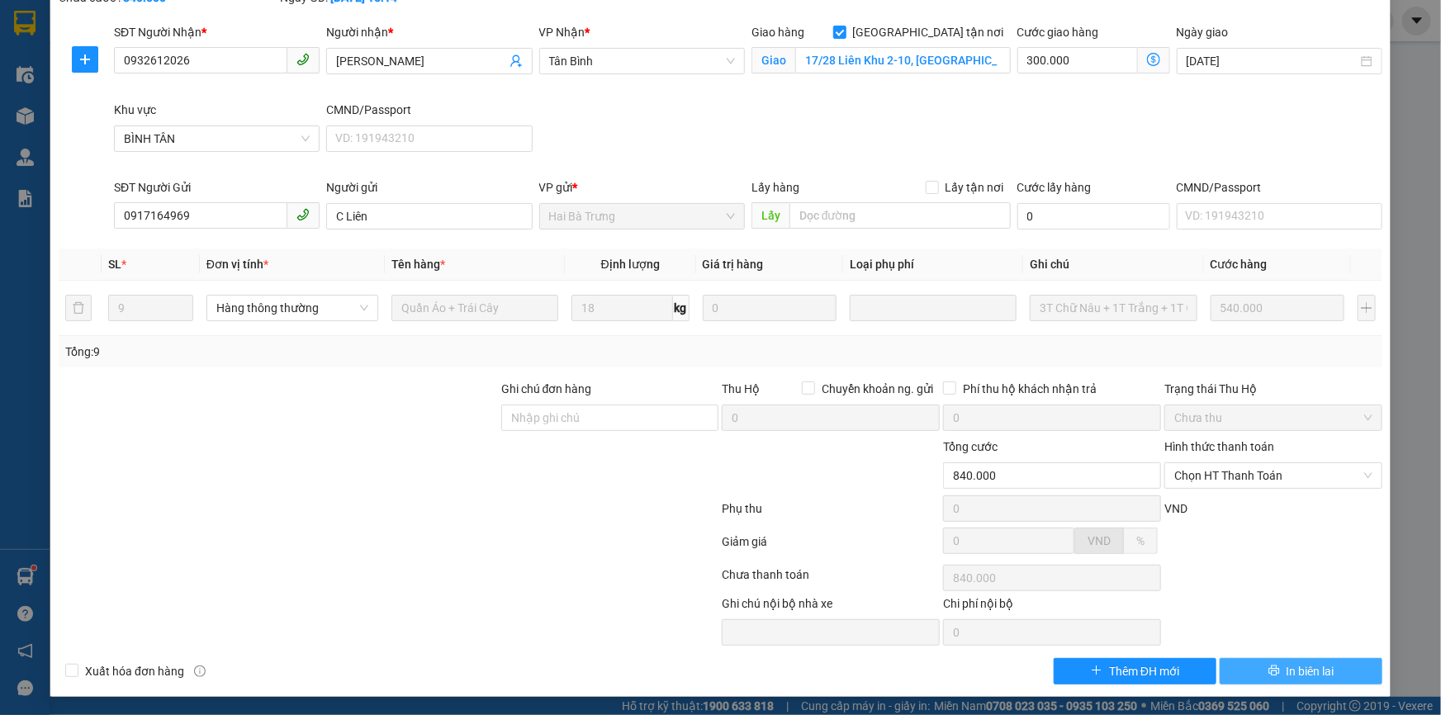
click at [1262, 677] on button "In biên lai" at bounding box center [1301, 671] width 163 height 26
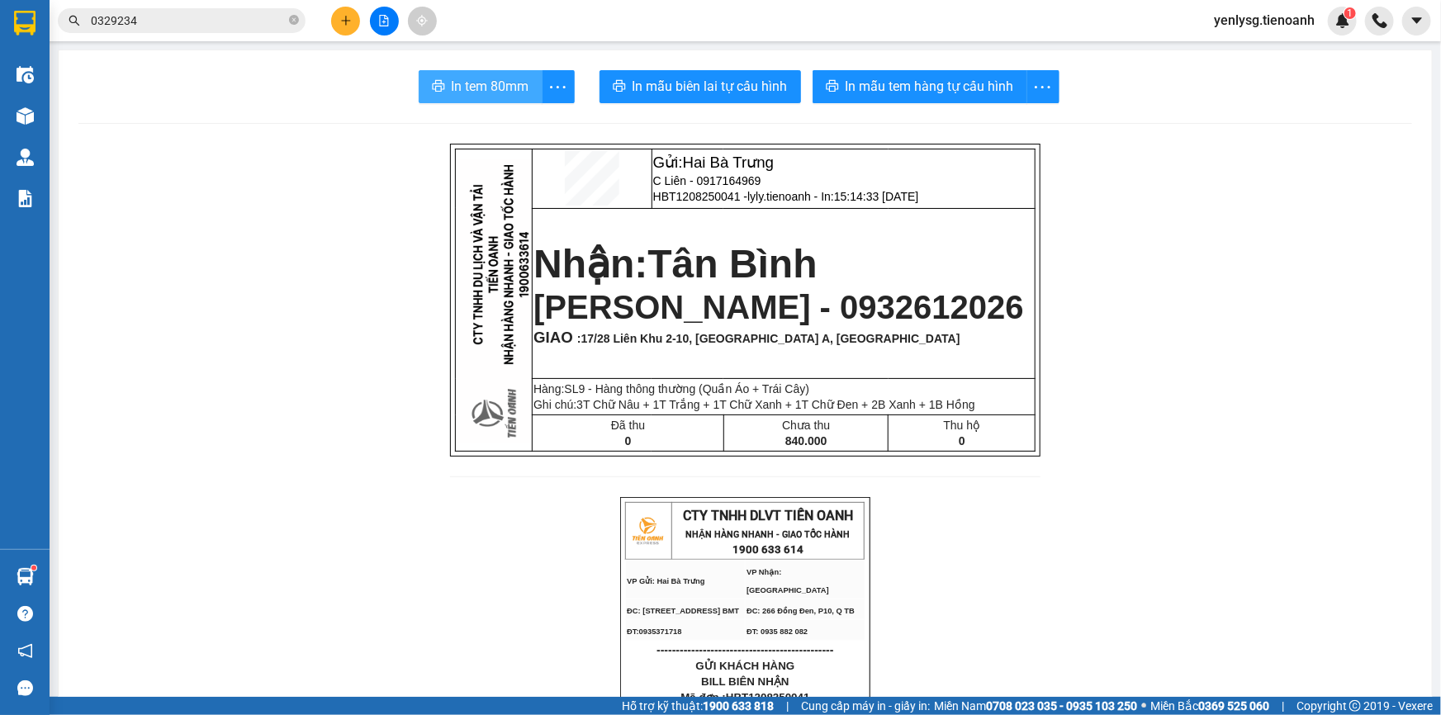
click at [458, 76] on span "In tem 80mm" at bounding box center [491, 86] width 78 height 21
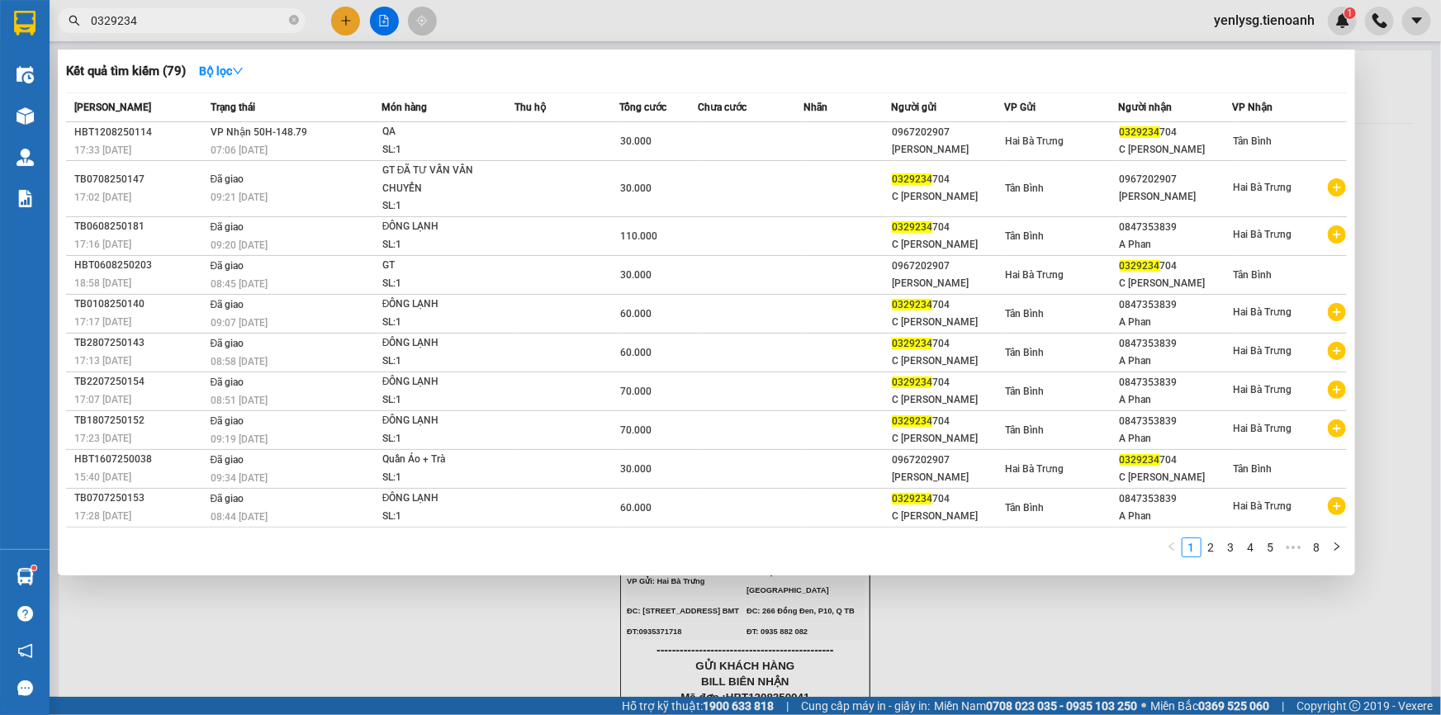
click at [181, 17] on input "0329234" at bounding box center [188, 21] width 195 height 18
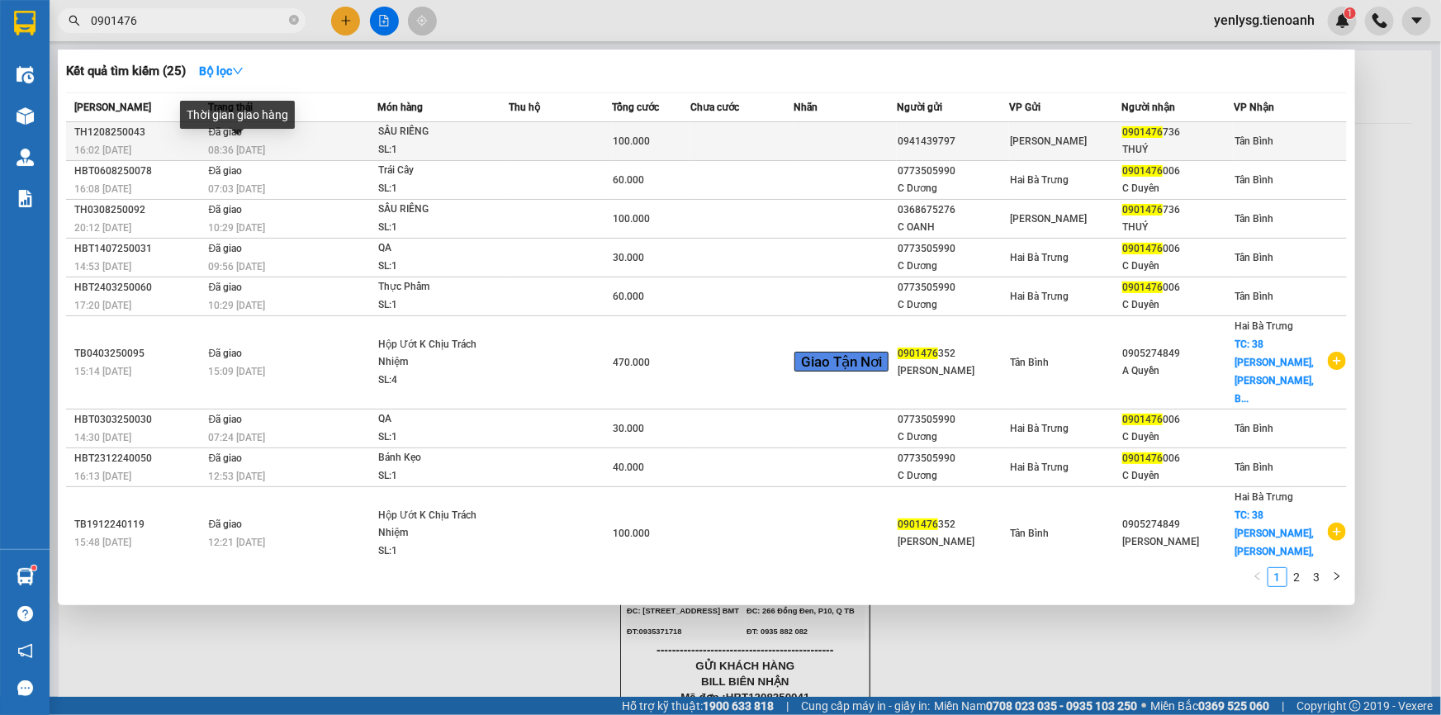
type input "0901476"
click at [223, 152] on span "08:36 - 13/08" at bounding box center [237, 151] width 57 height 12
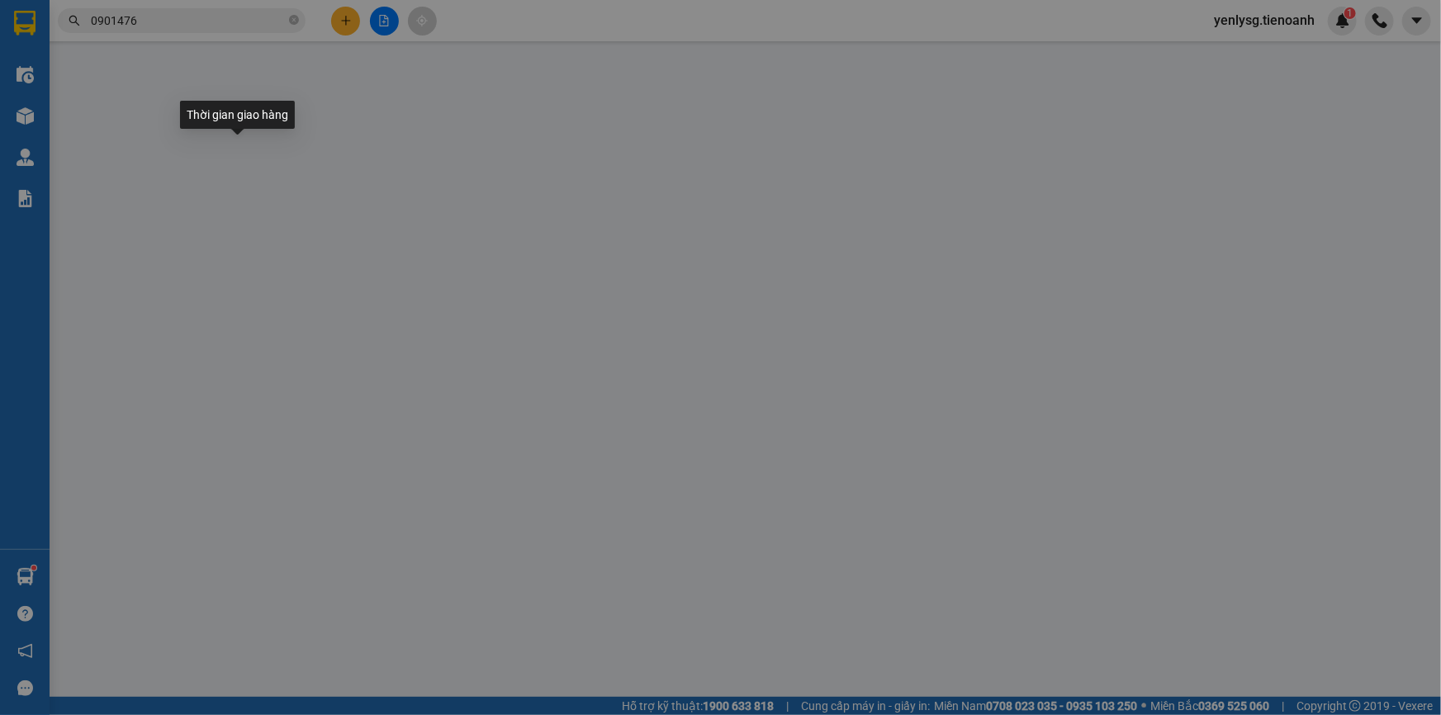
type input "0901476736"
type input "THUÝ"
type input "0941439797"
type input "100.000"
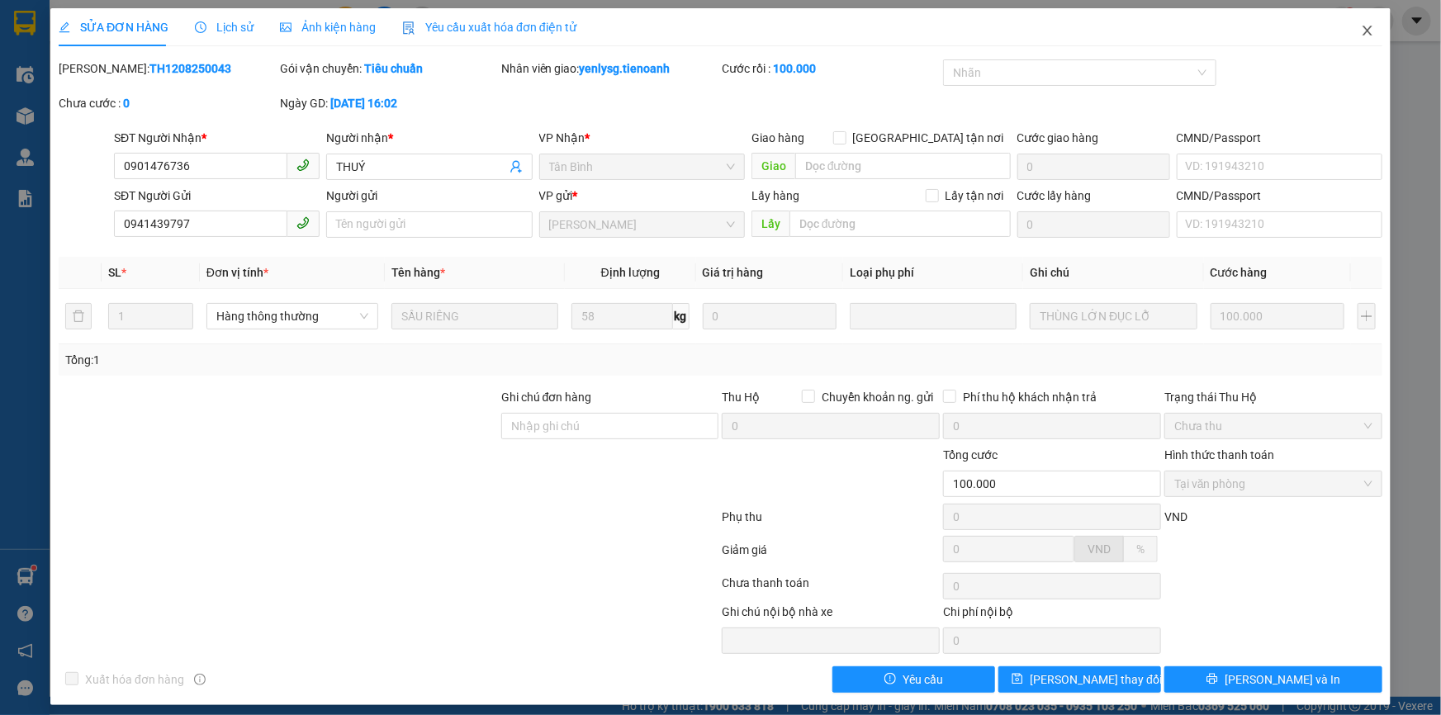
click at [1362, 27] on icon "close" at bounding box center [1367, 30] width 13 height 13
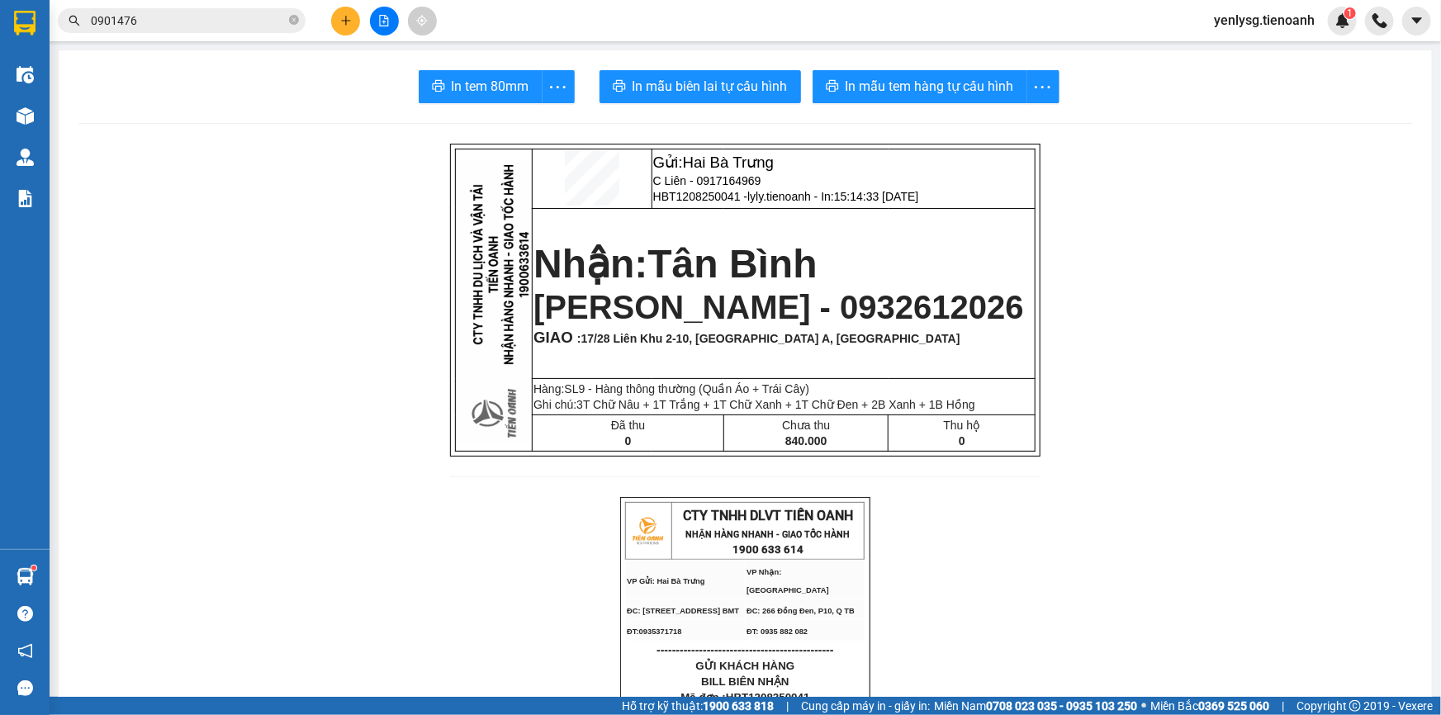
click at [179, 33] on div "Kết quả tìm kiếm ( 25 ) Bộ lọc Mã ĐH Trạng thái Món hàng Thu hộ Tổng cước Chưa …" at bounding box center [161, 21] width 322 height 29
click at [185, 26] on input "0901476" at bounding box center [188, 21] width 195 height 18
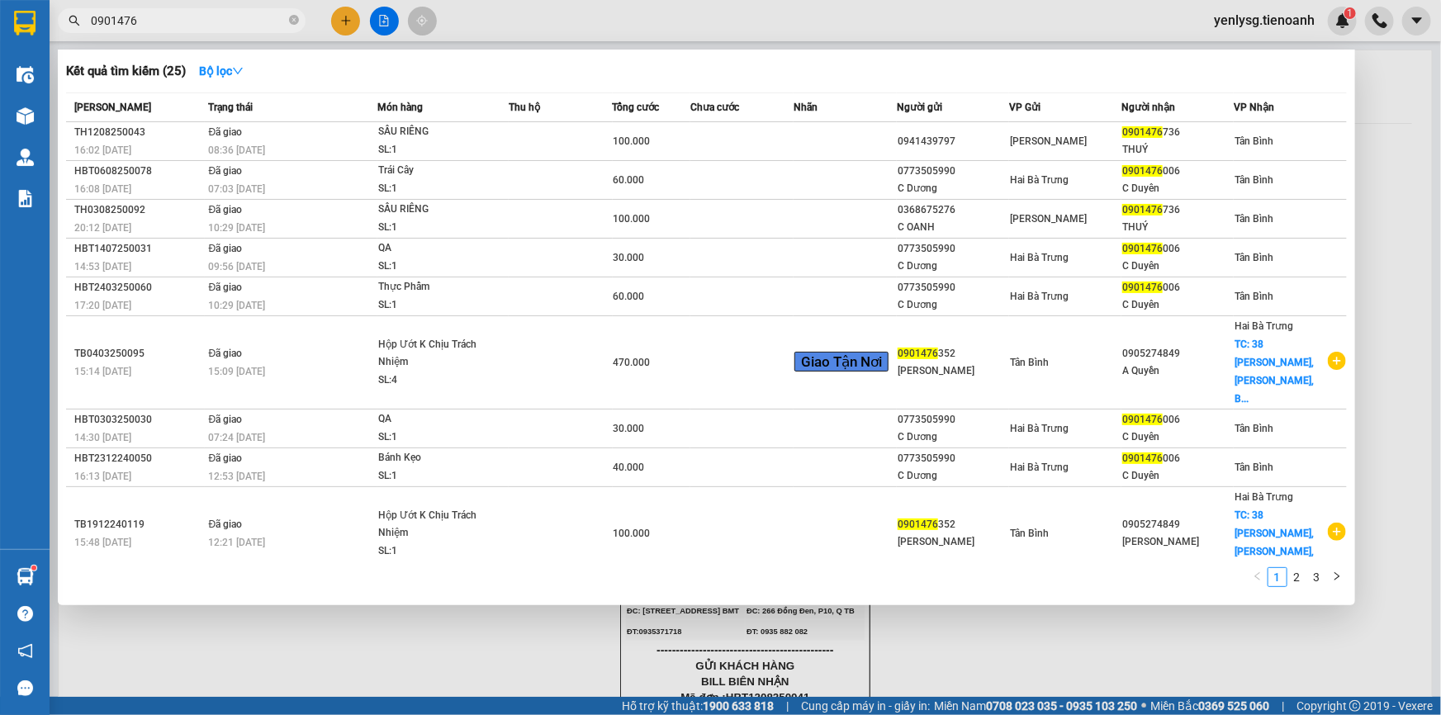
click at [185, 26] on input "0901476" at bounding box center [188, 21] width 195 height 18
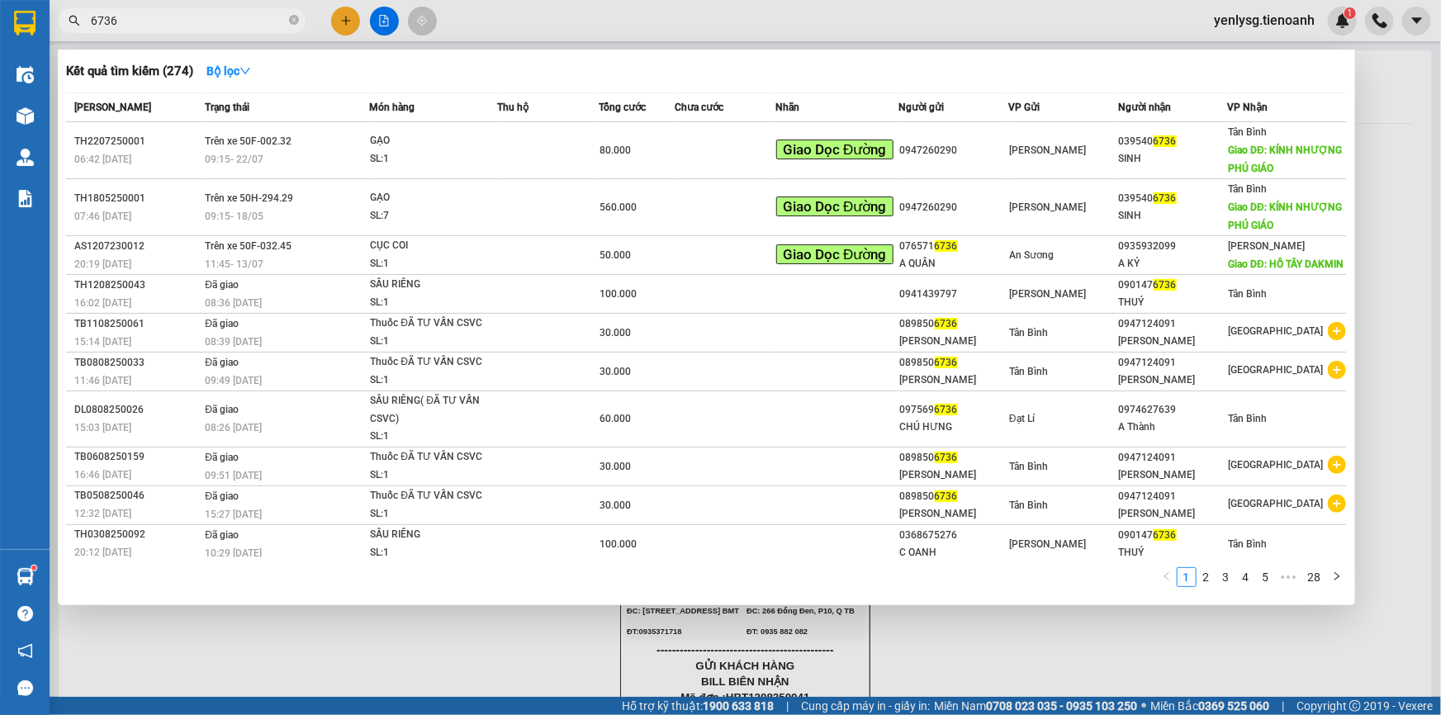
click at [203, 14] on input "6736" at bounding box center [188, 21] width 195 height 18
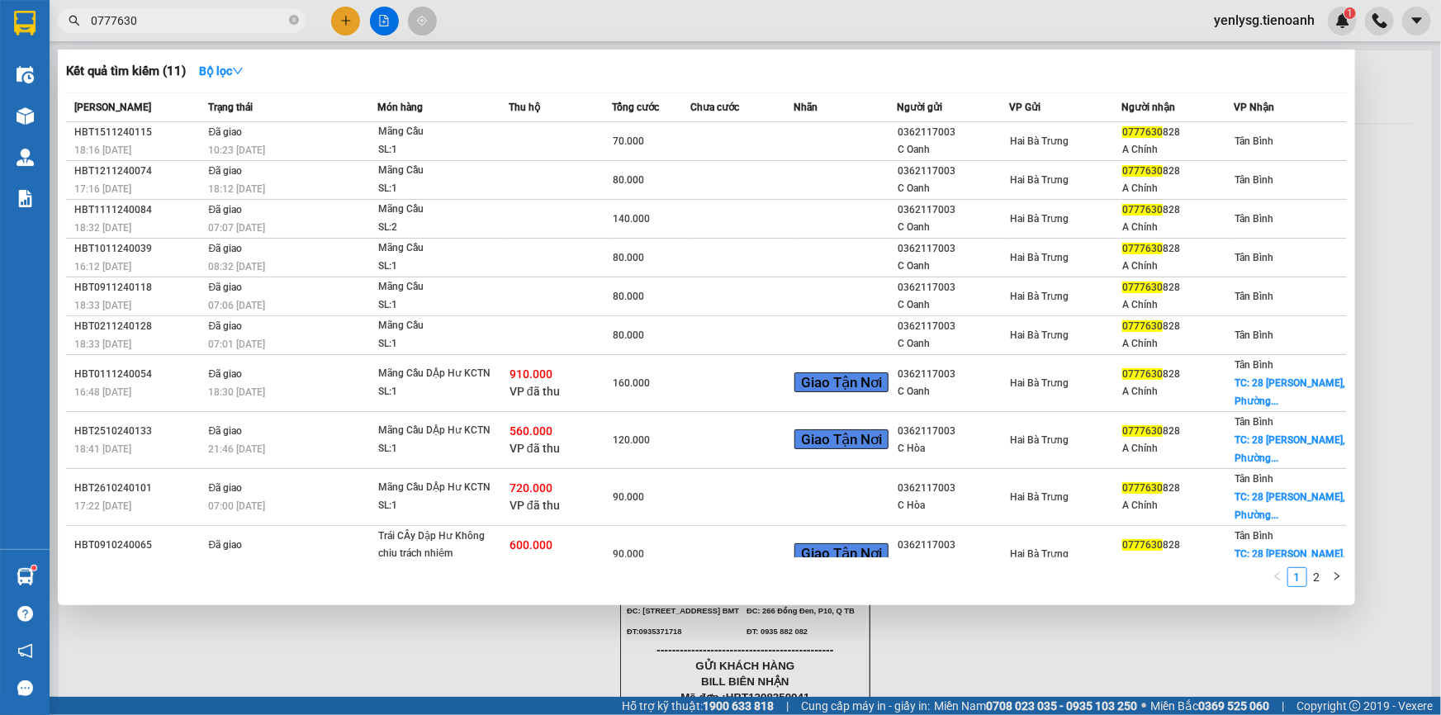
click at [280, 22] on input "0777630" at bounding box center [188, 21] width 195 height 18
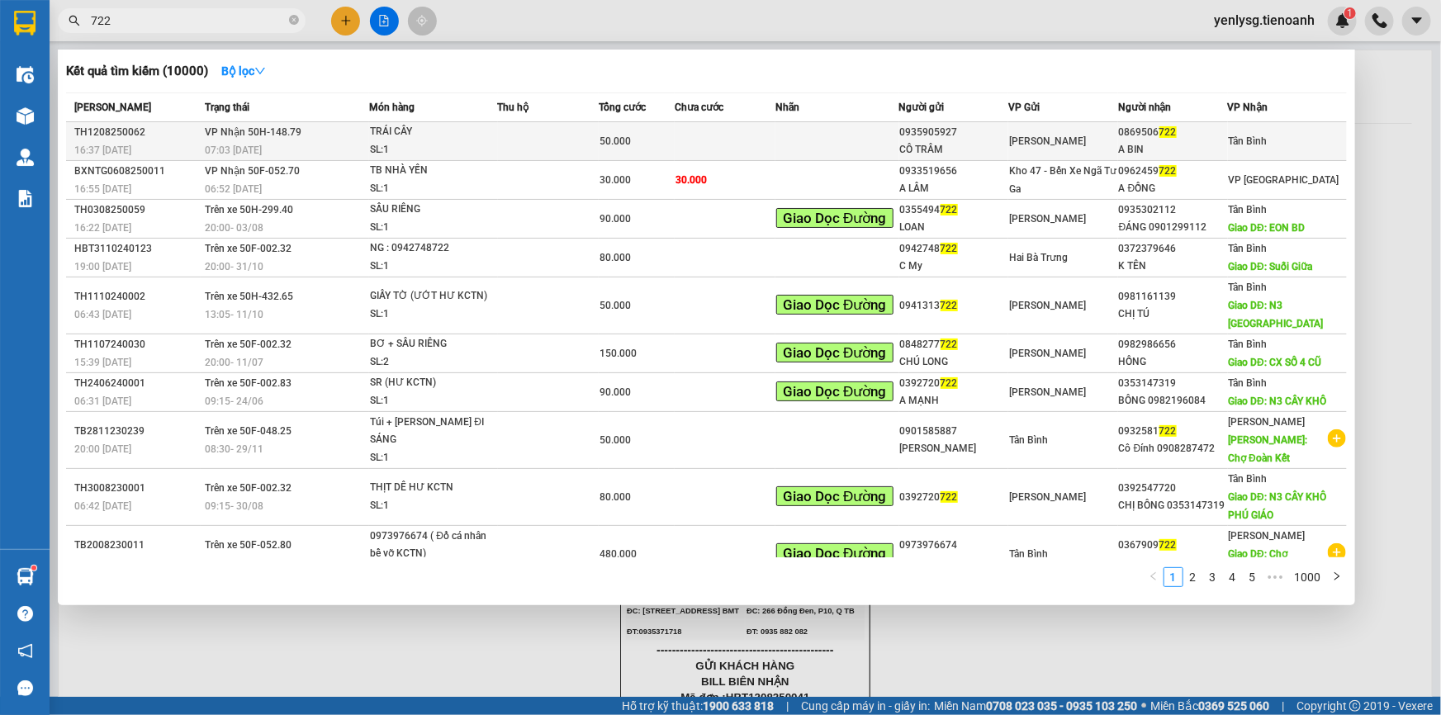
type input "722"
click at [850, 147] on td at bounding box center [836, 141] width 123 height 39
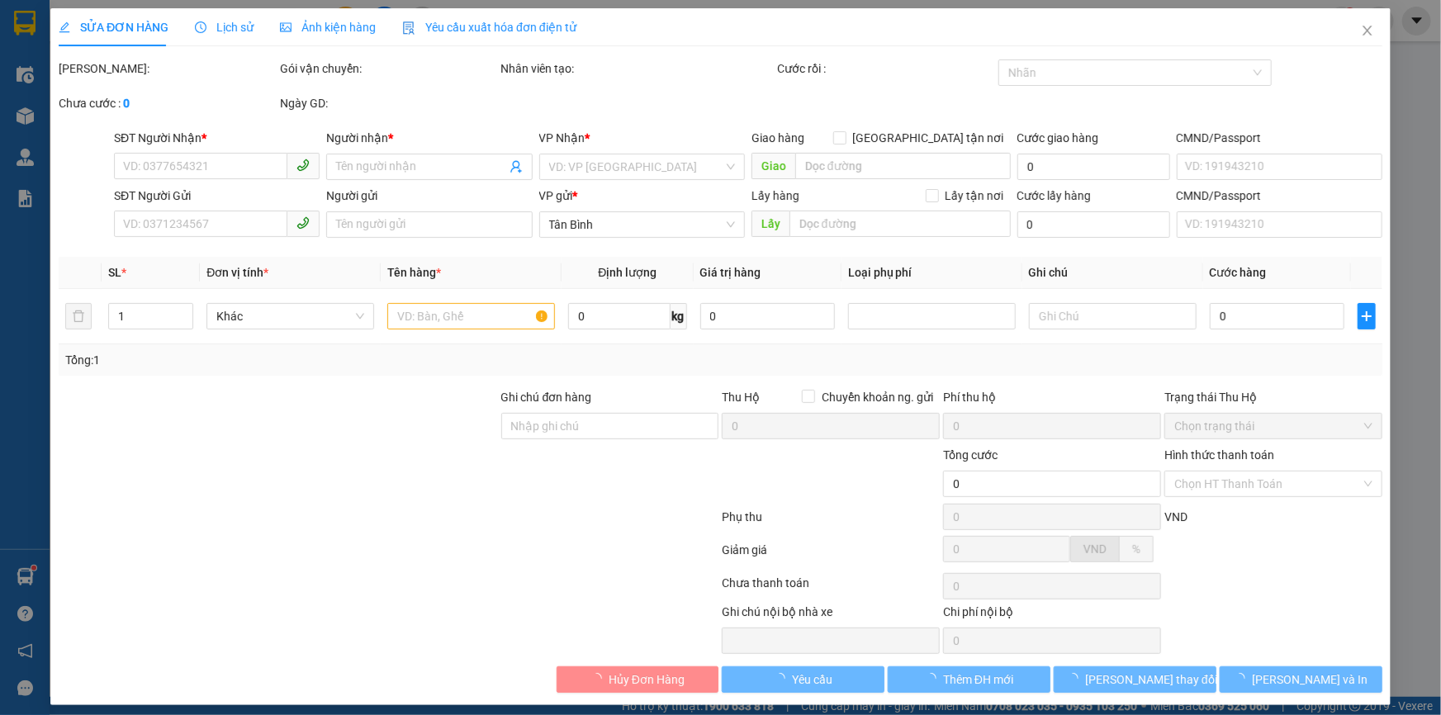
type input "0869506722"
type input "A BIN"
type input "066180008049"
type input "0935905927"
type input "CÔ TRÂM"
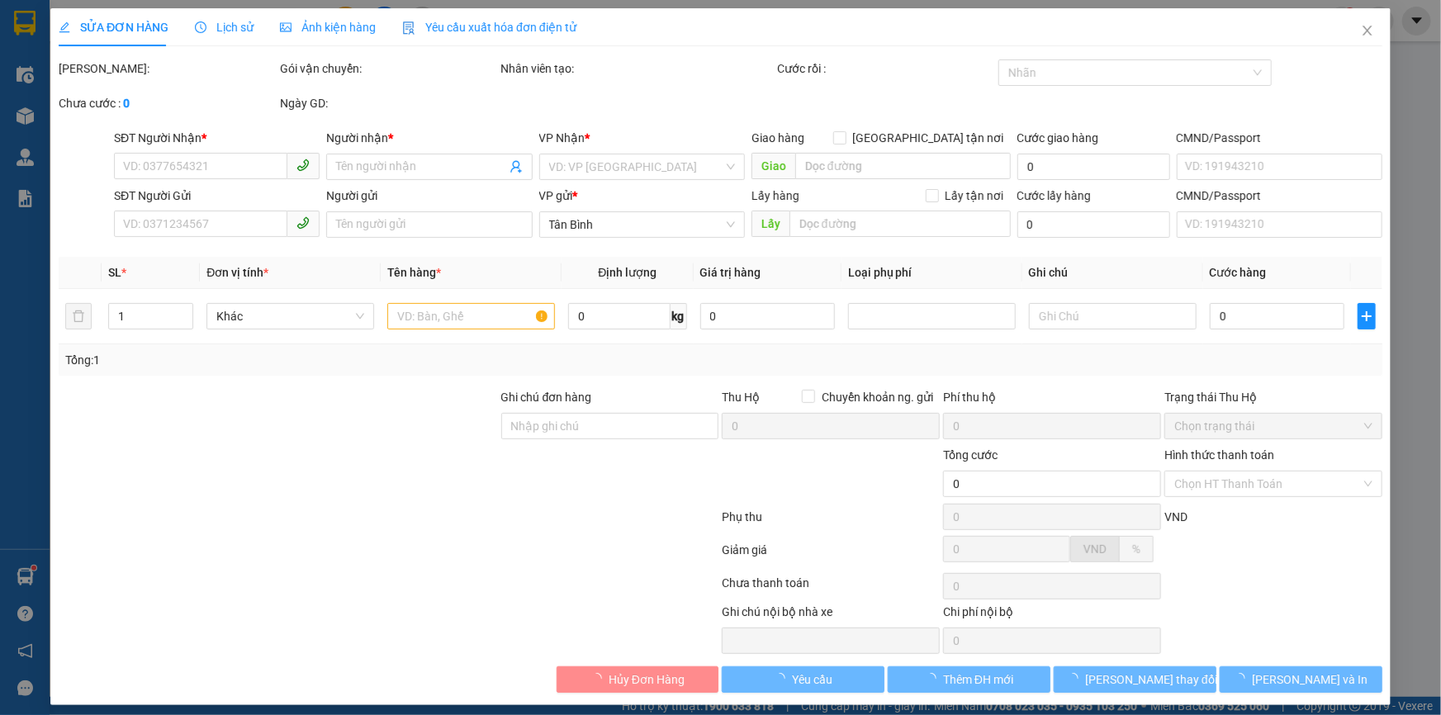
type input "50.000"
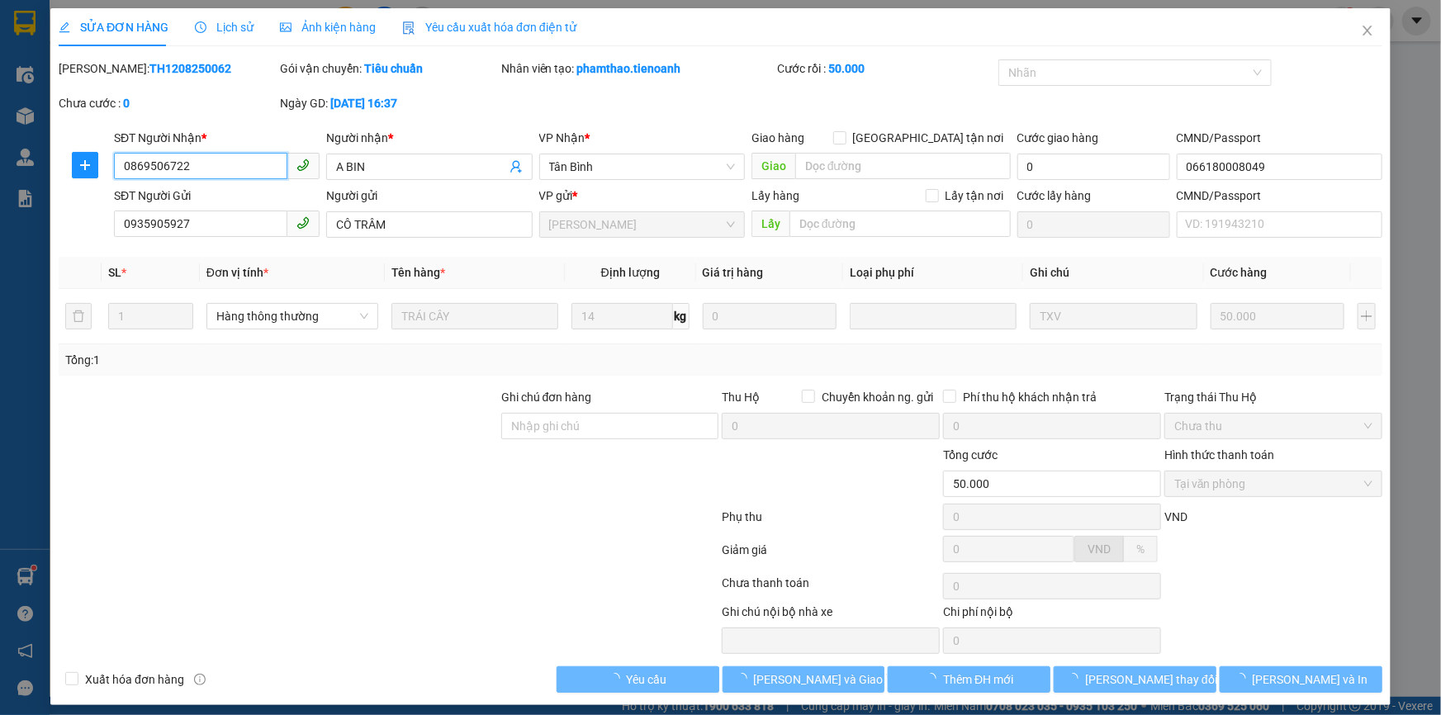
scroll to position [8, 0]
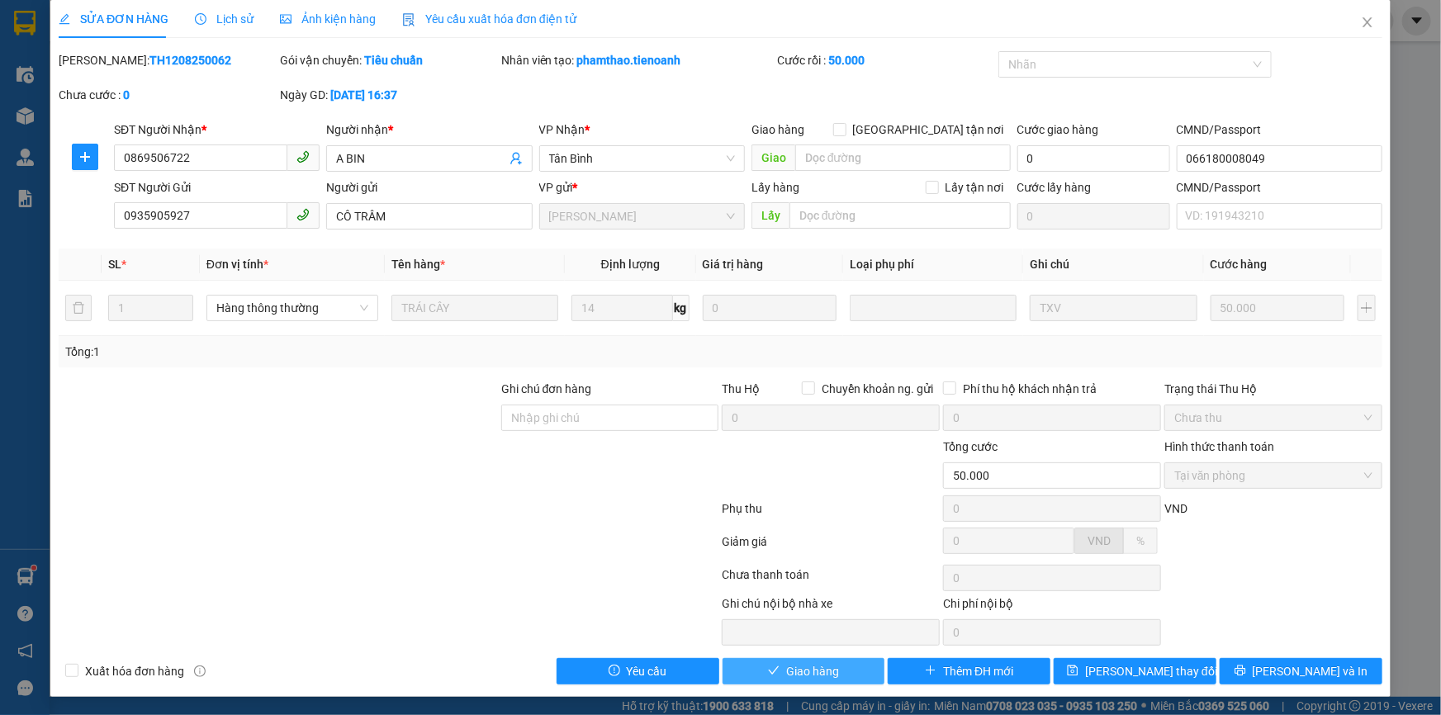
click at [833, 662] on button "Giao hàng" at bounding box center [804, 671] width 163 height 26
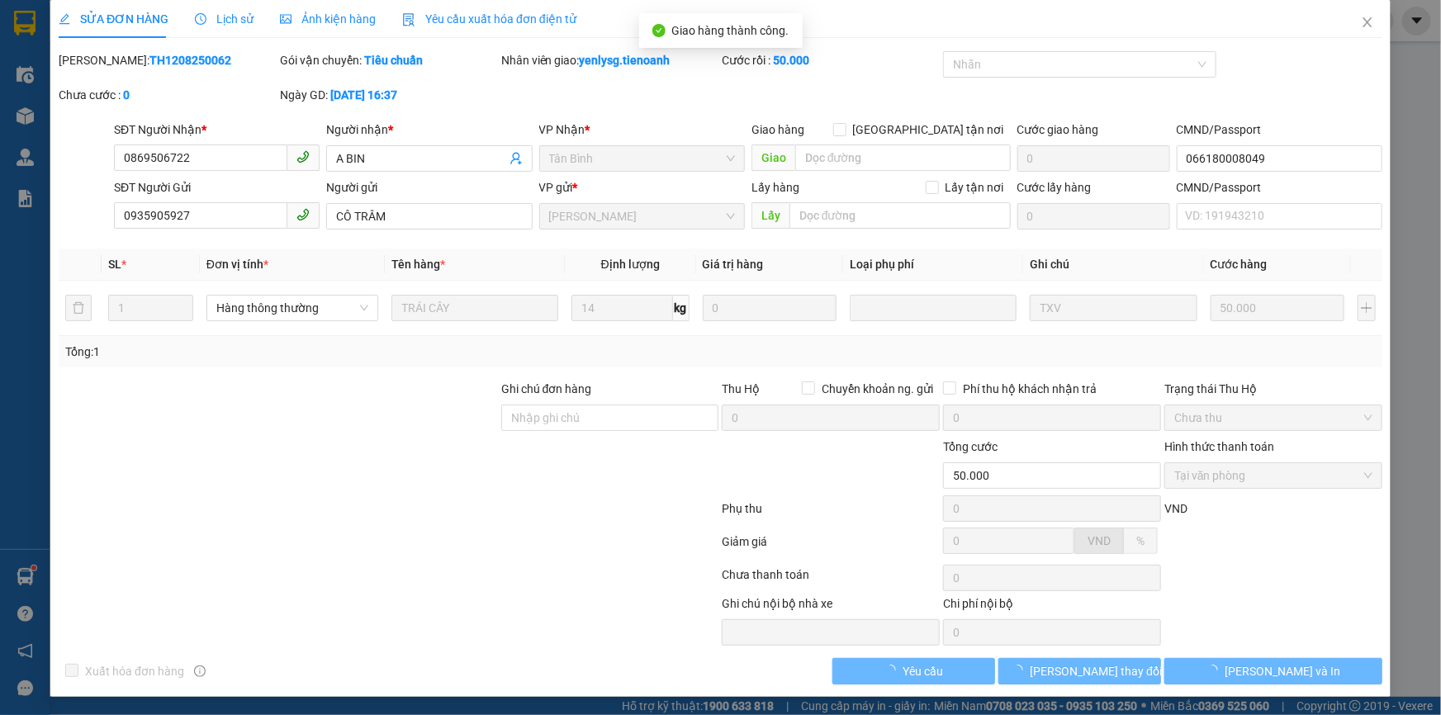
scroll to position [0, 0]
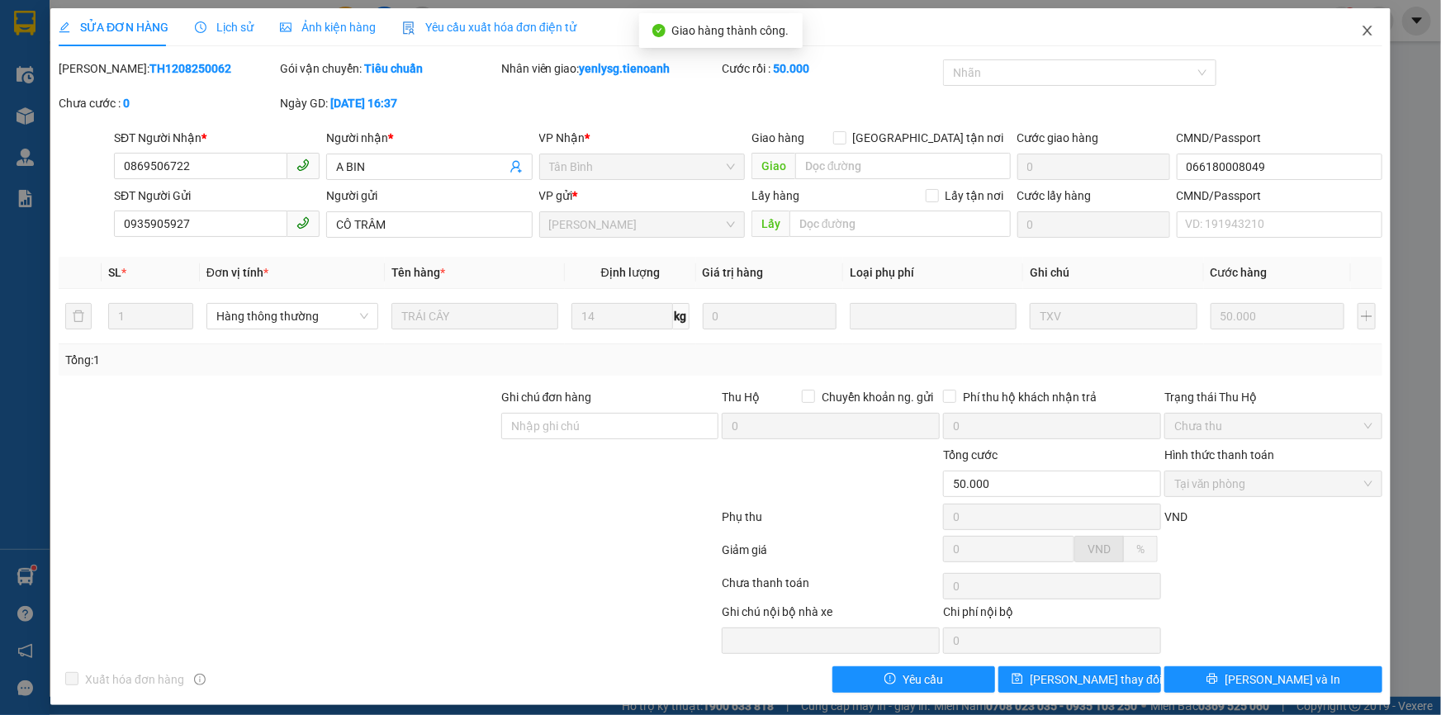
click at [1345, 35] on span "Close" at bounding box center [1368, 31] width 46 height 46
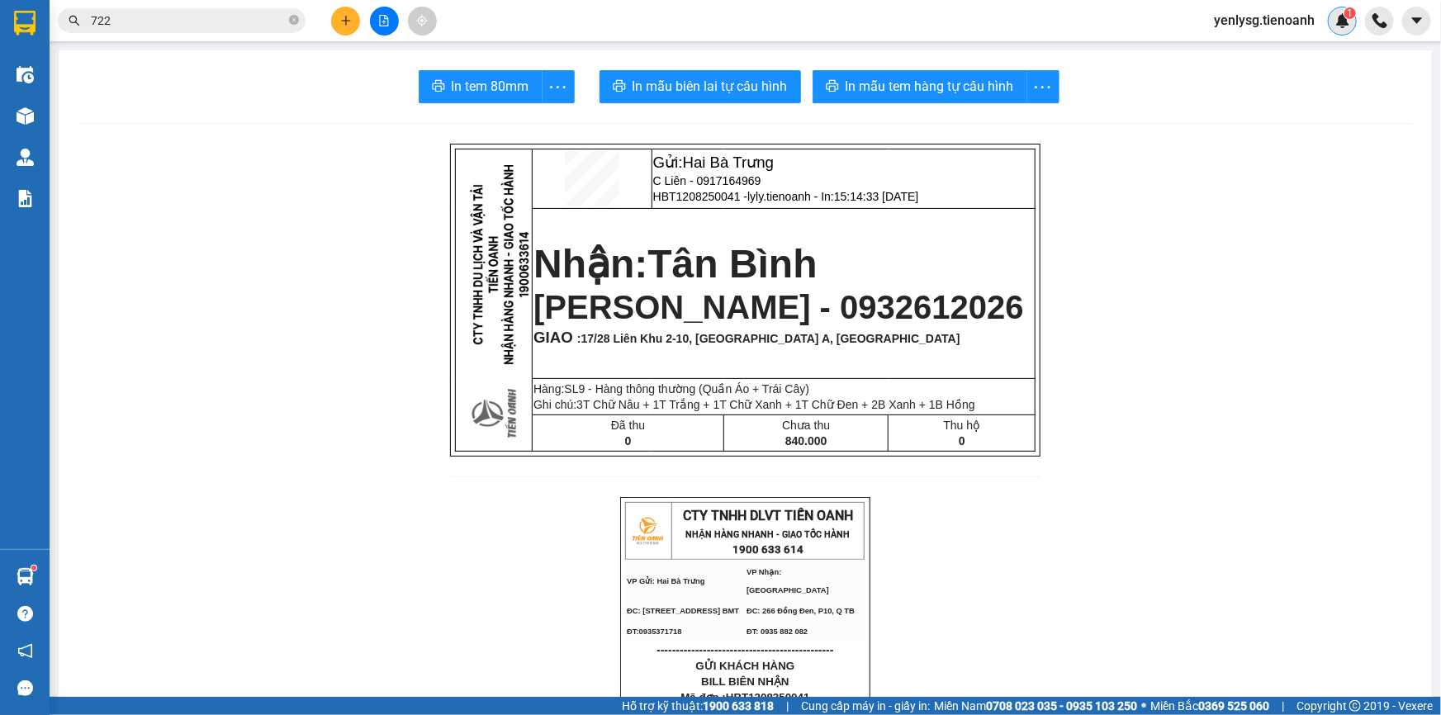
click at [1349, 25] on img at bounding box center [1342, 20] width 15 height 15
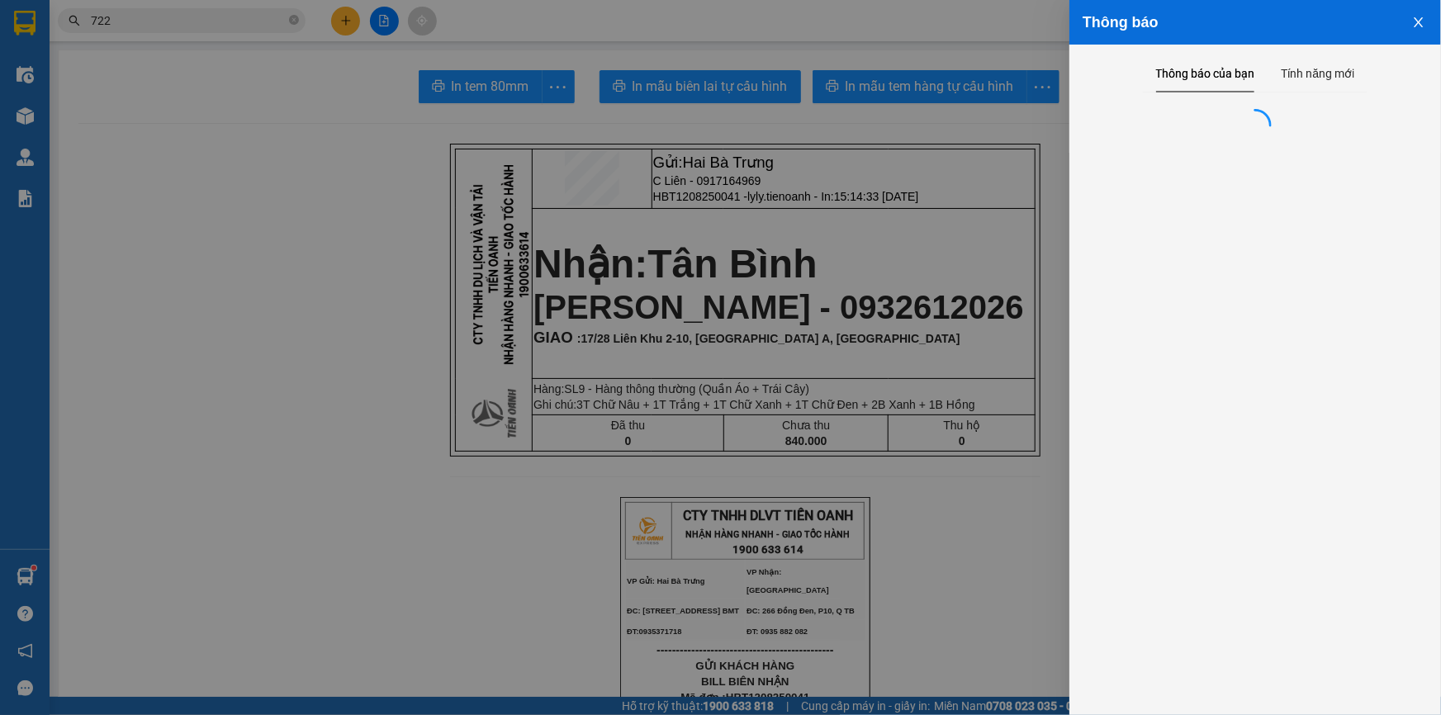
click at [0, 216] on div at bounding box center [720, 357] width 1441 height 715
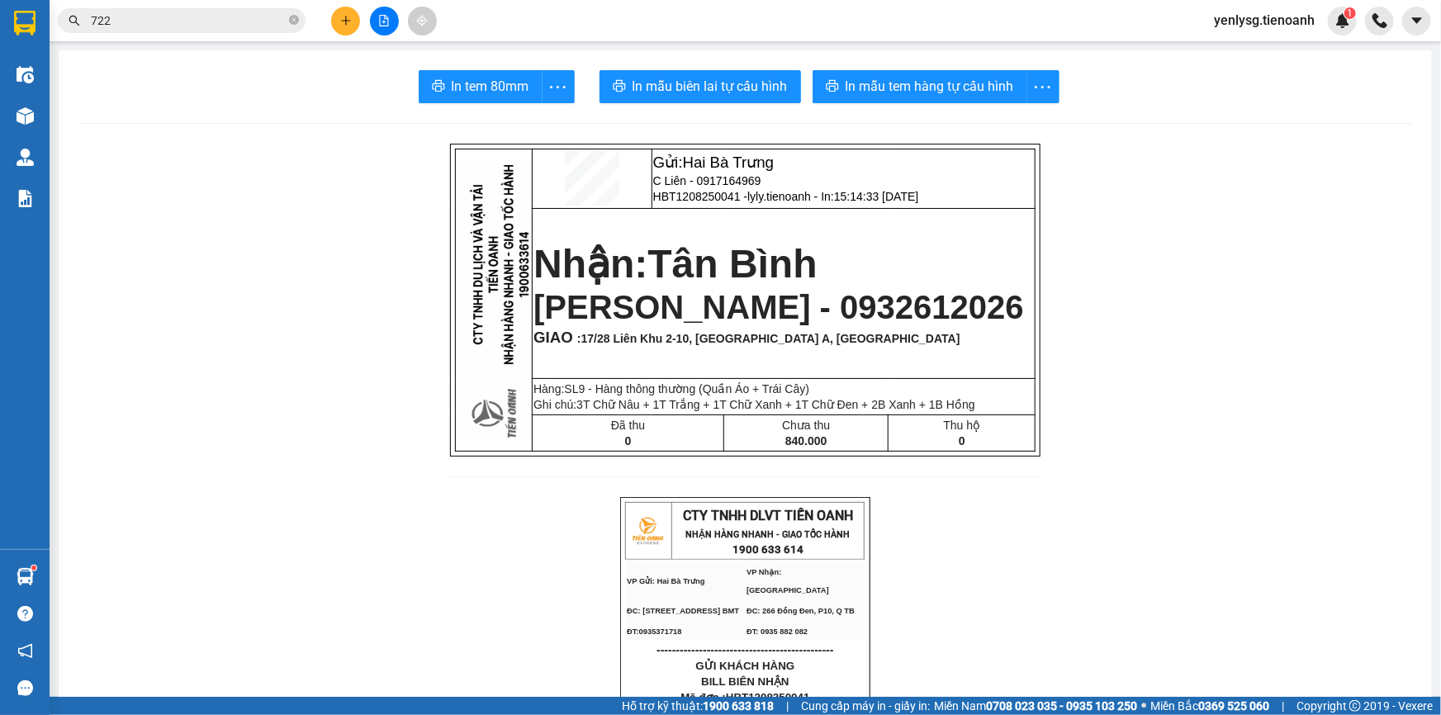
click at [199, 19] on input "722" at bounding box center [188, 21] width 195 height 18
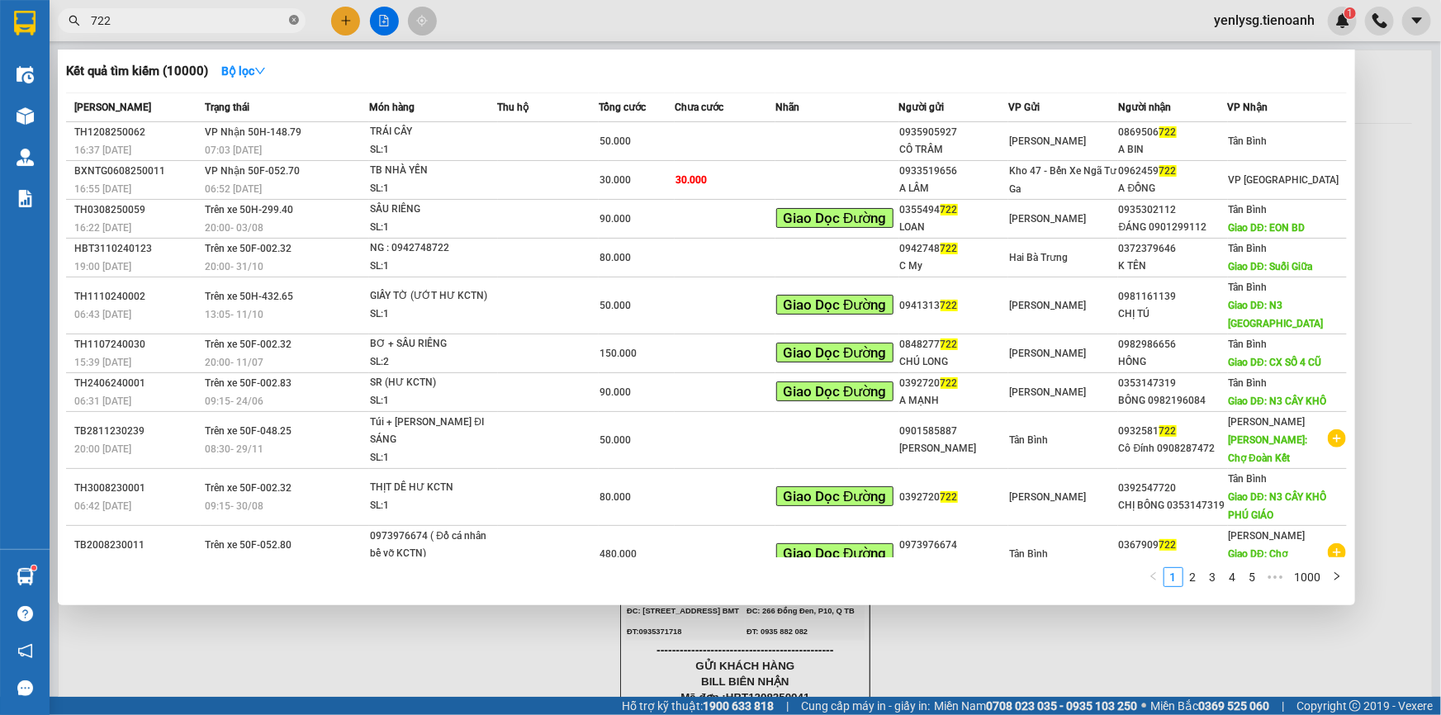
click at [296, 26] on span at bounding box center [294, 21] width 10 height 16
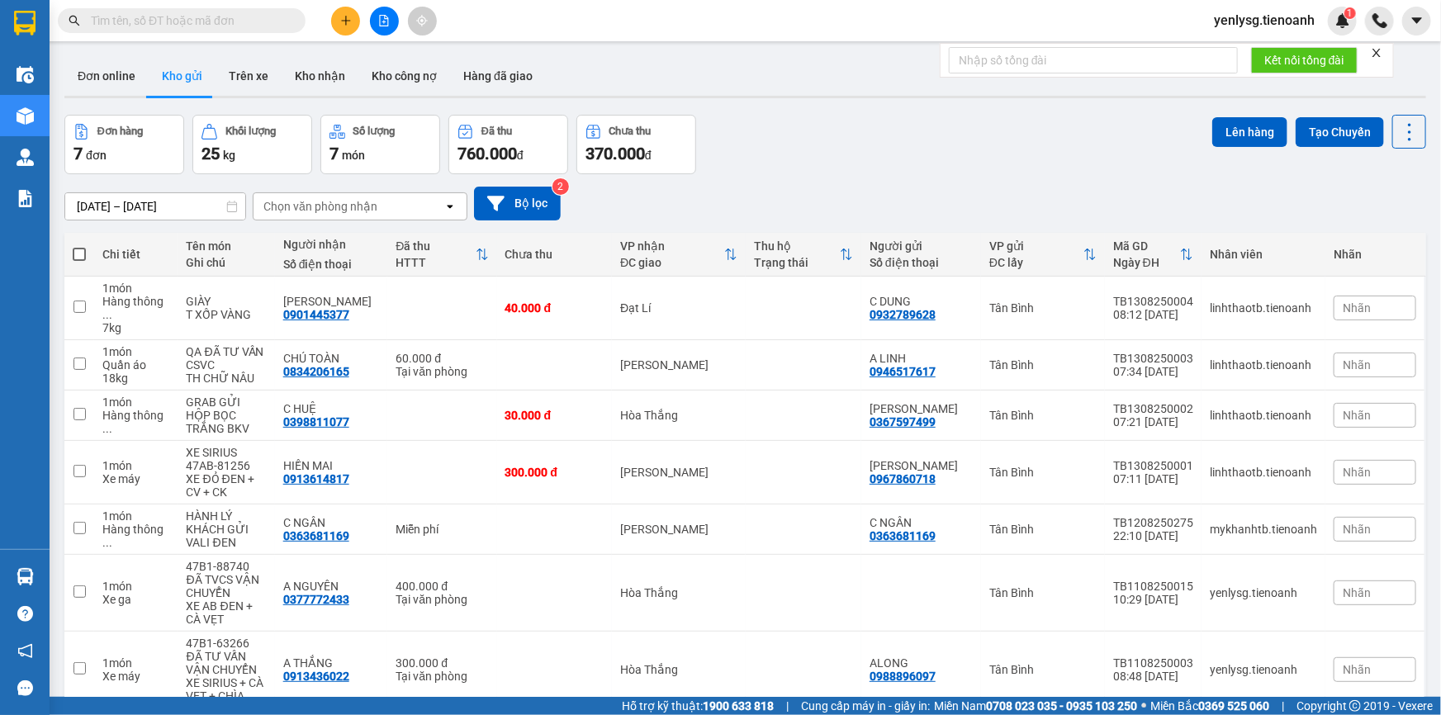
click at [218, 25] on input "text" at bounding box center [188, 21] width 195 height 18
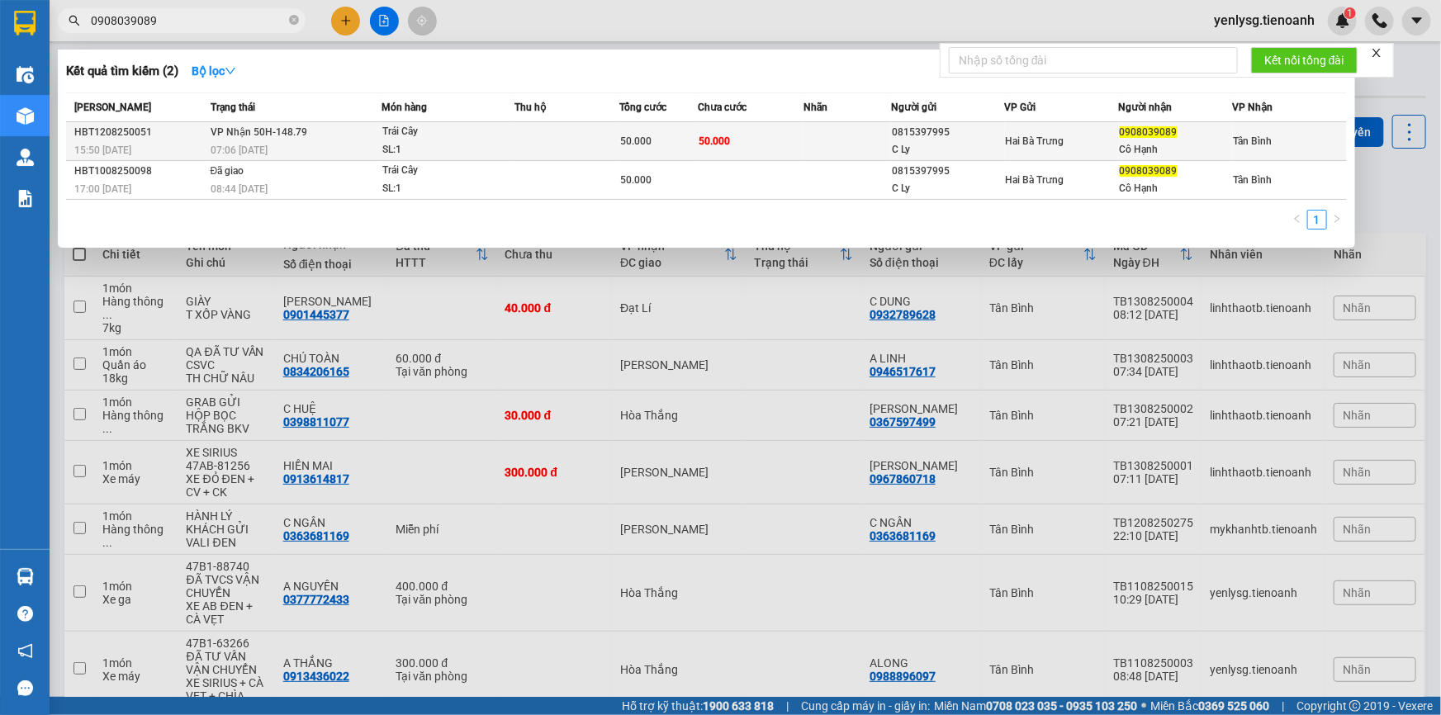
type input "0908039089"
click at [536, 137] on td at bounding box center [567, 141] width 105 height 39
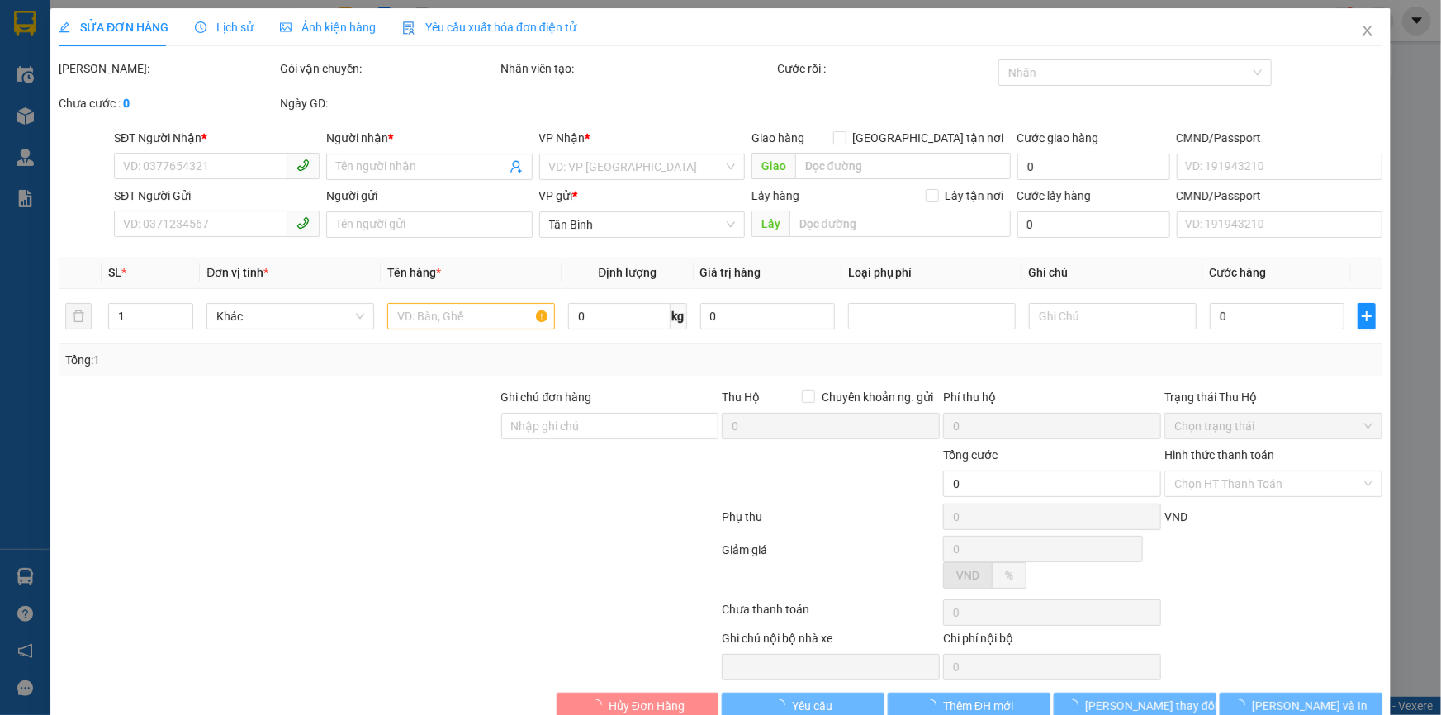
type input "0908039089"
type input "Cô Hạnh"
type input "0815397995"
type input "C Ly"
type input "50.000"
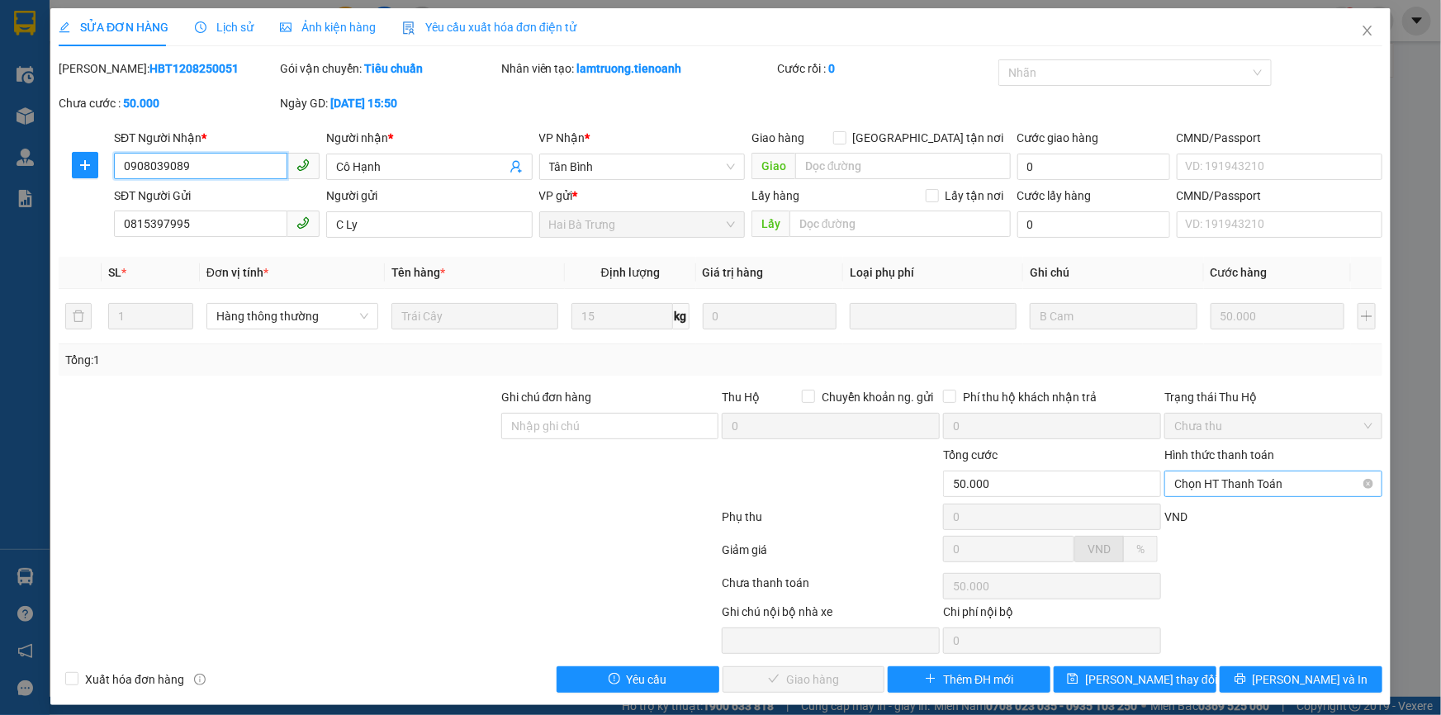
click at [1279, 478] on span "Chọn HT Thanh Toán" at bounding box center [1273, 484] width 198 height 25
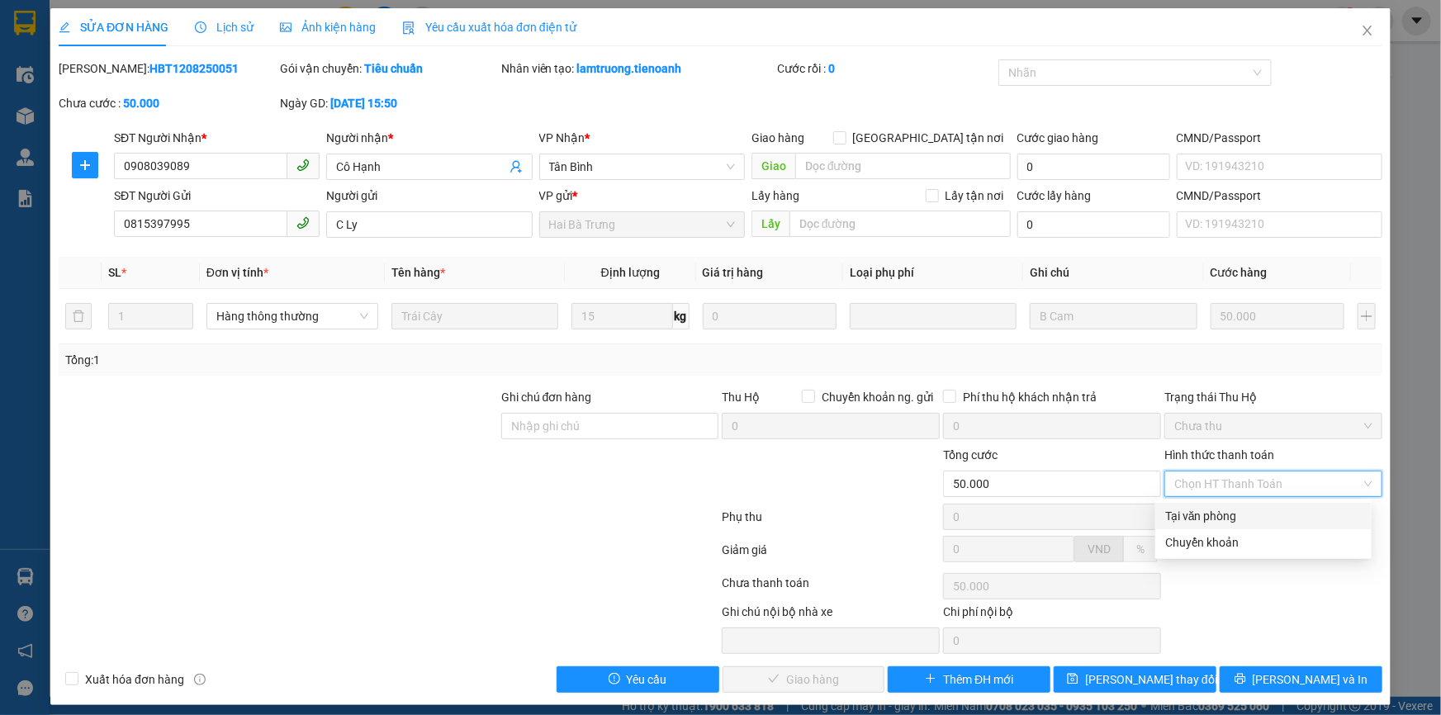
click at [1259, 505] on div "Tại văn phòng" at bounding box center [1263, 516] width 216 height 26
type input "0"
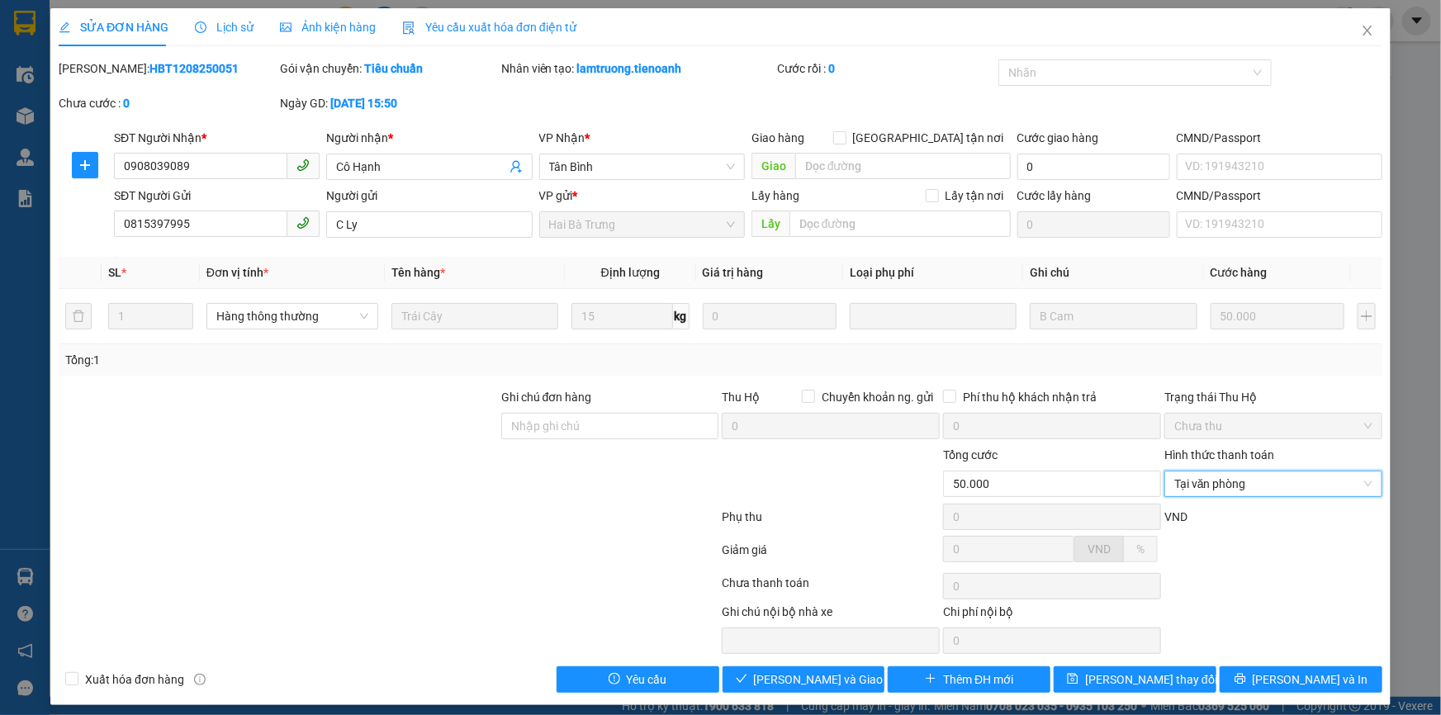
click at [842, 694] on div "SỬA ĐƠN HÀNG Lịch sử Ảnh kiện hàng Yêu cầu xuất hóa đơn điện tử Total Paid Fee …" at bounding box center [720, 356] width 1340 height 697
click at [817, 681] on span "[PERSON_NAME] và [PERSON_NAME] hàng" at bounding box center [833, 680] width 159 height 18
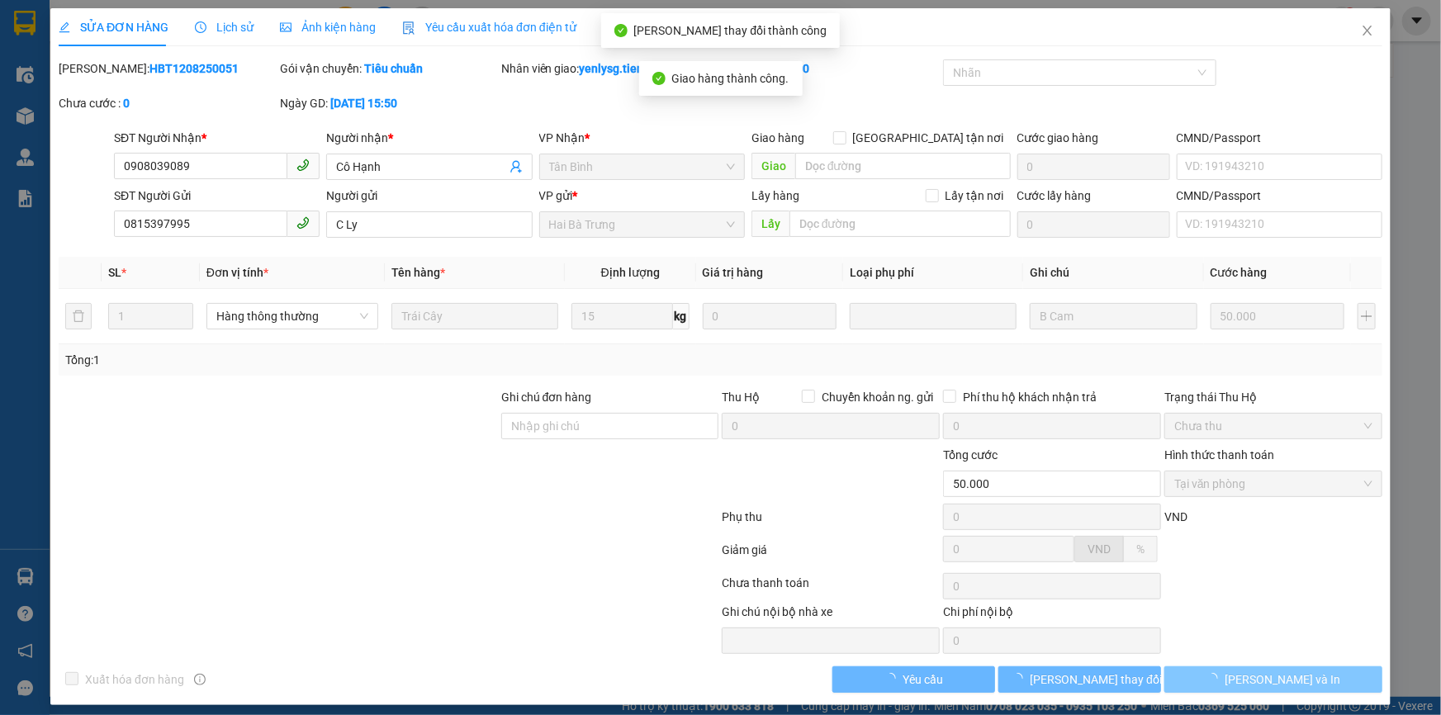
click at [1218, 681] on icon "loading" at bounding box center [1213, 679] width 12 height 12
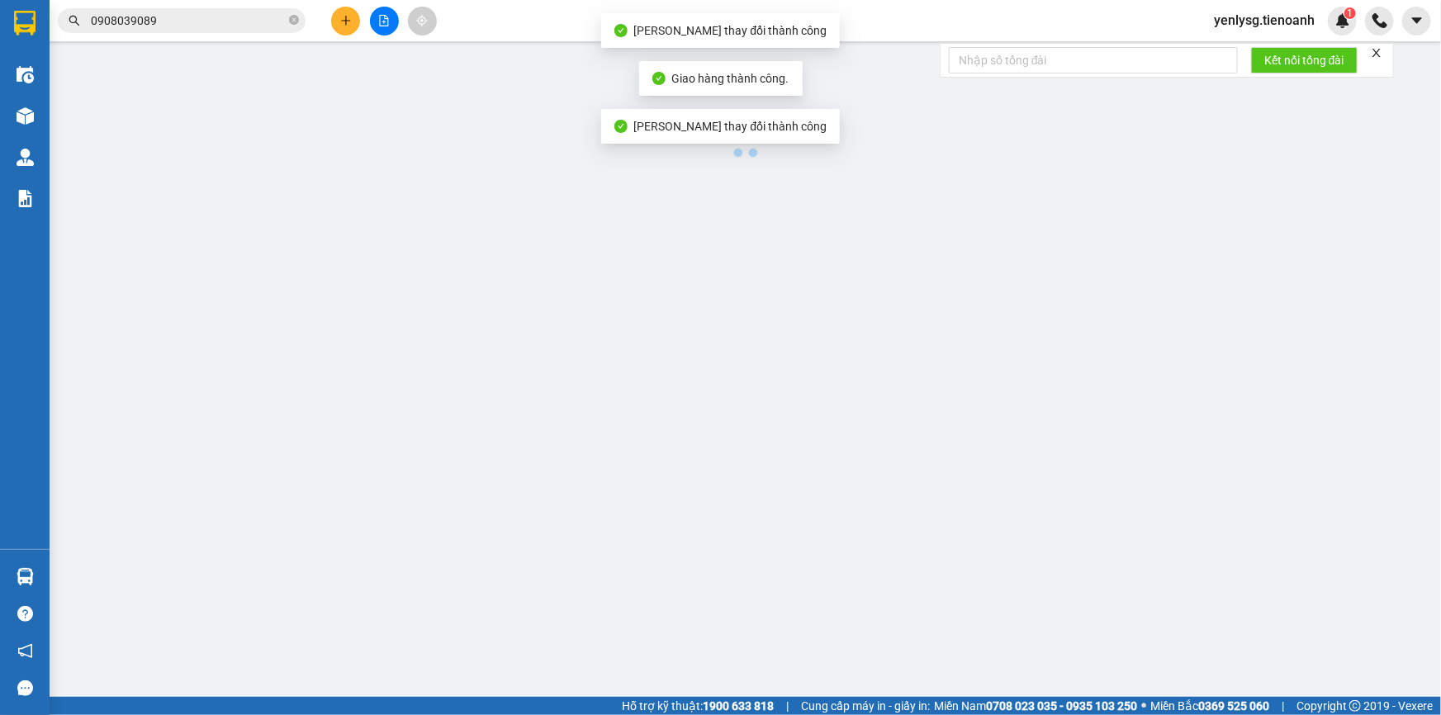
click at [1233, 681] on main at bounding box center [720, 348] width 1441 height 697
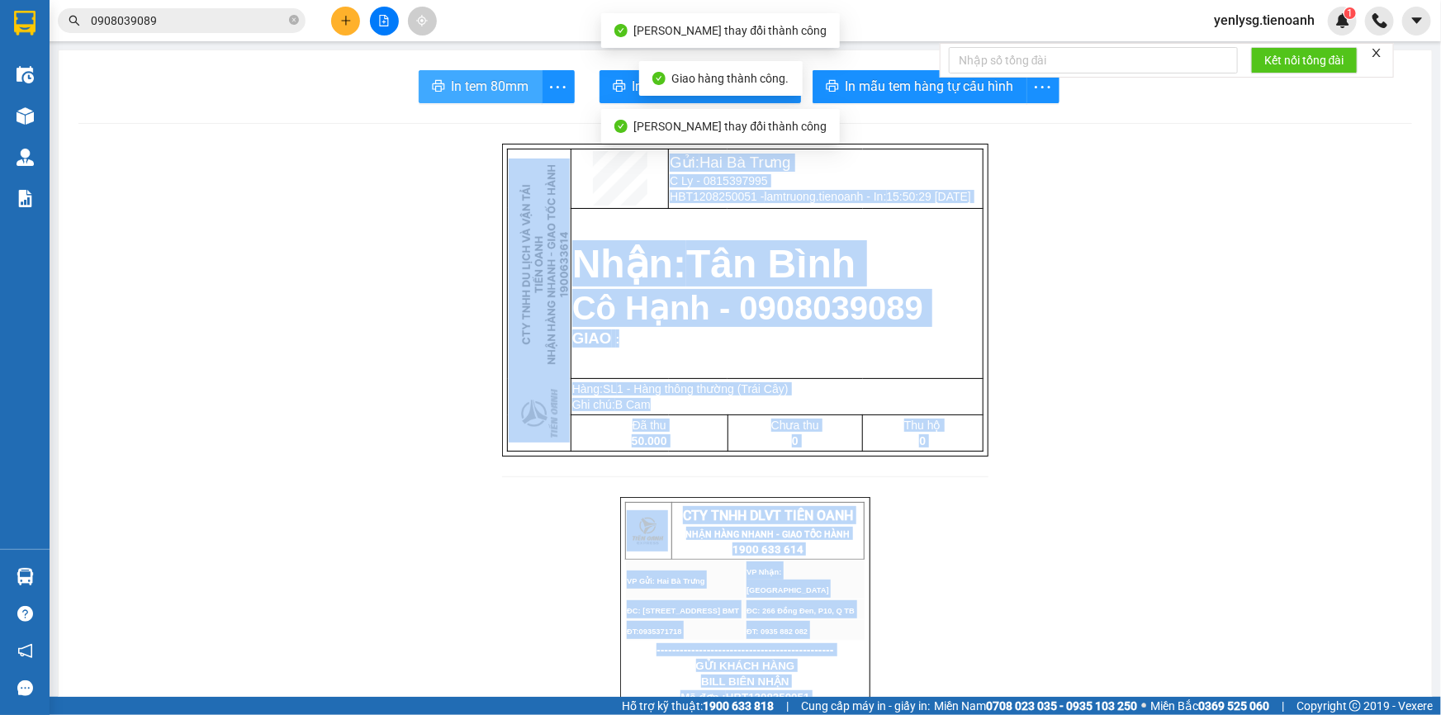
click at [455, 90] on span "In tem 80mm" at bounding box center [491, 86] width 78 height 21
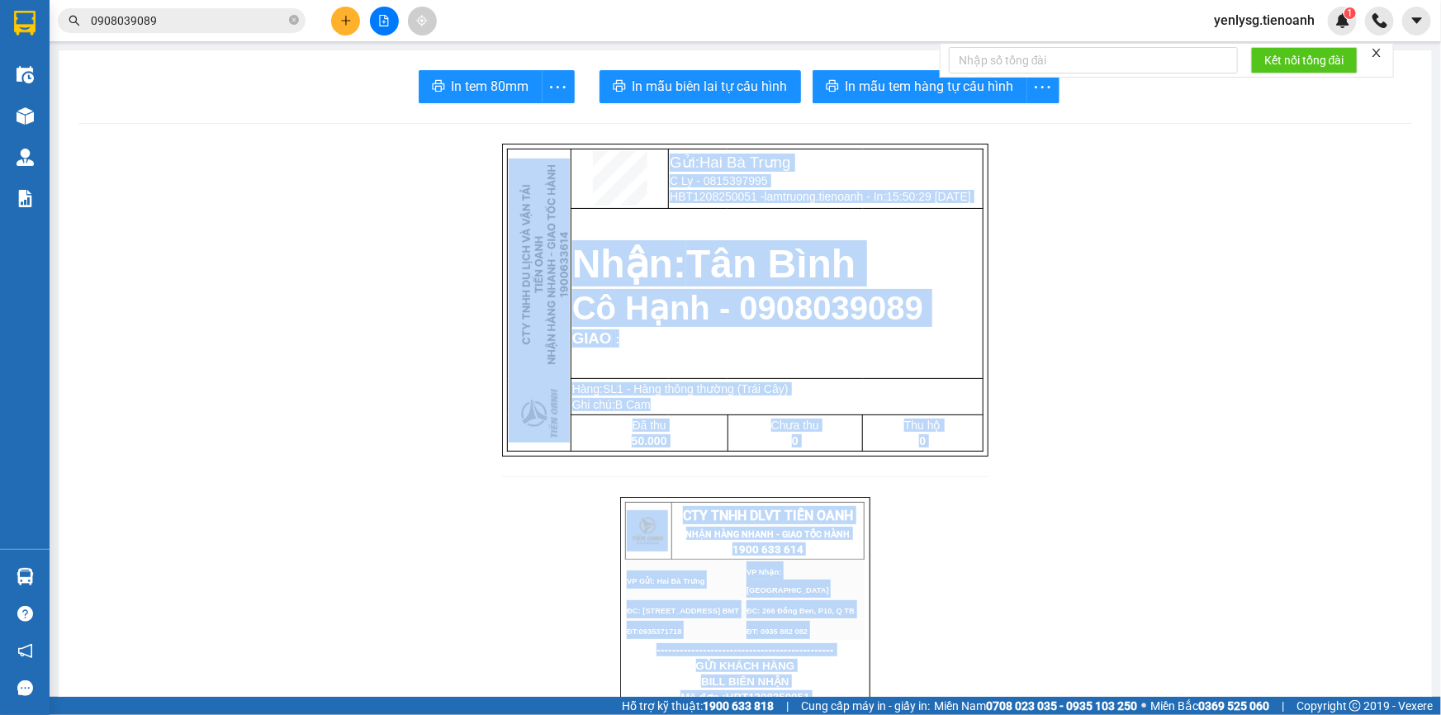
click at [239, 24] on input "0908039089" at bounding box center [188, 21] width 195 height 18
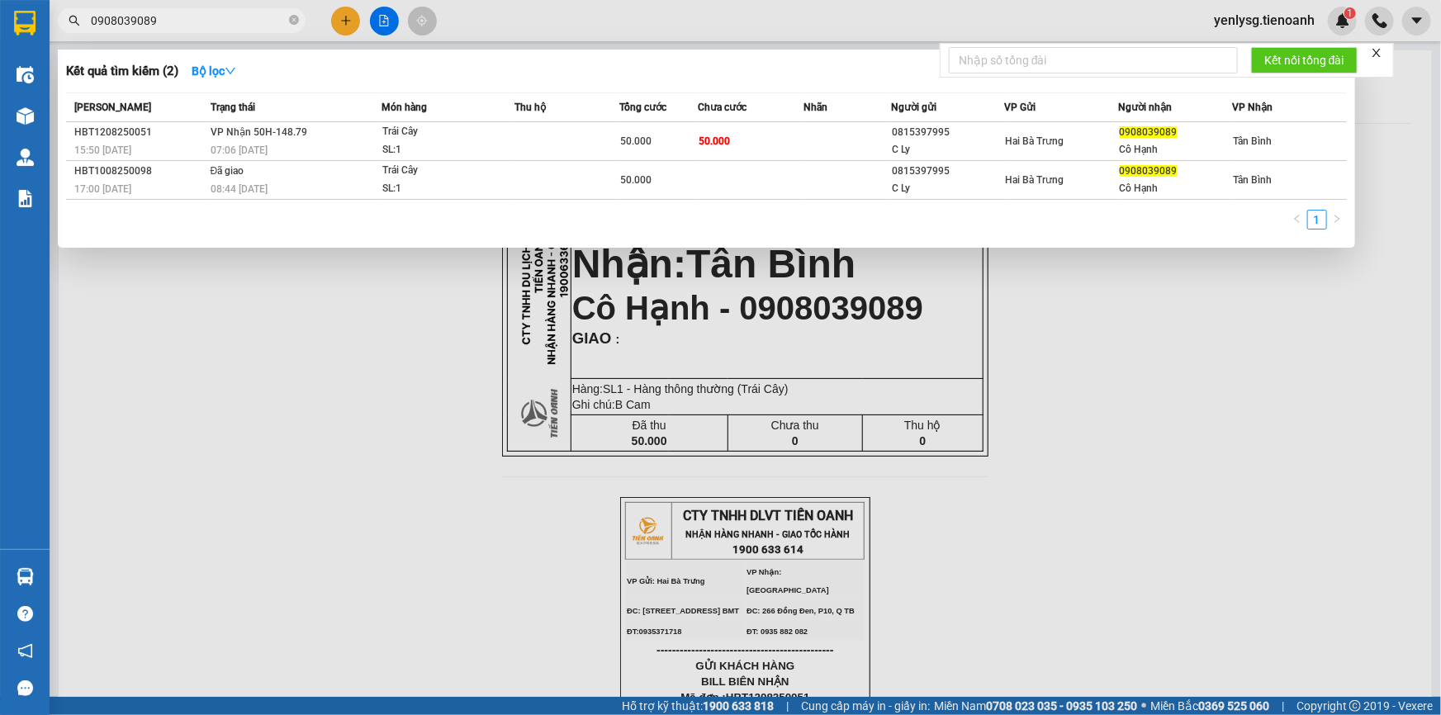
click at [239, 23] on input "0908039089" at bounding box center [188, 21] width 195 height 18
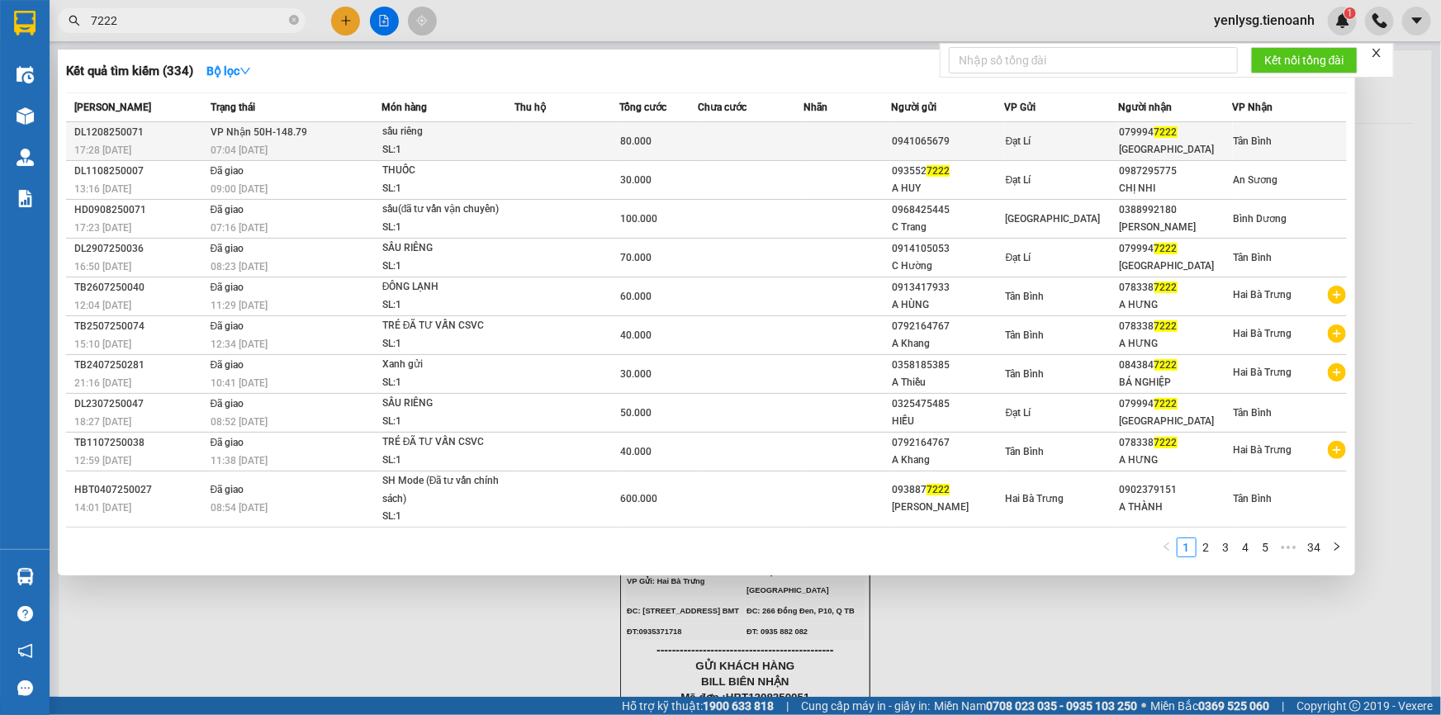
type input "7222"
click at [1204, 141] on div "NHẬT ANH" at bounding box center [1176, 149] width 112 height 17
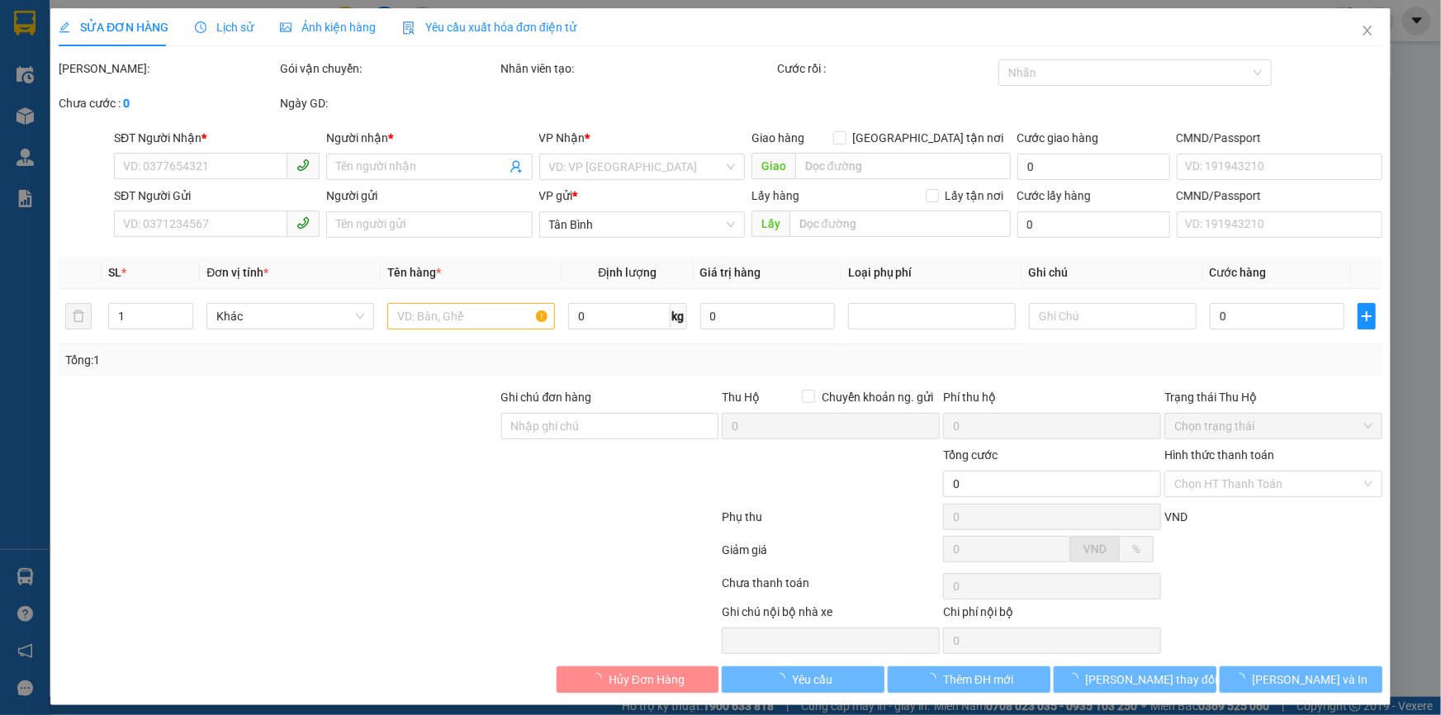
type input "0799947222"
type input "NHẬT ANH"
type input "0941065679"
type input "80.000"
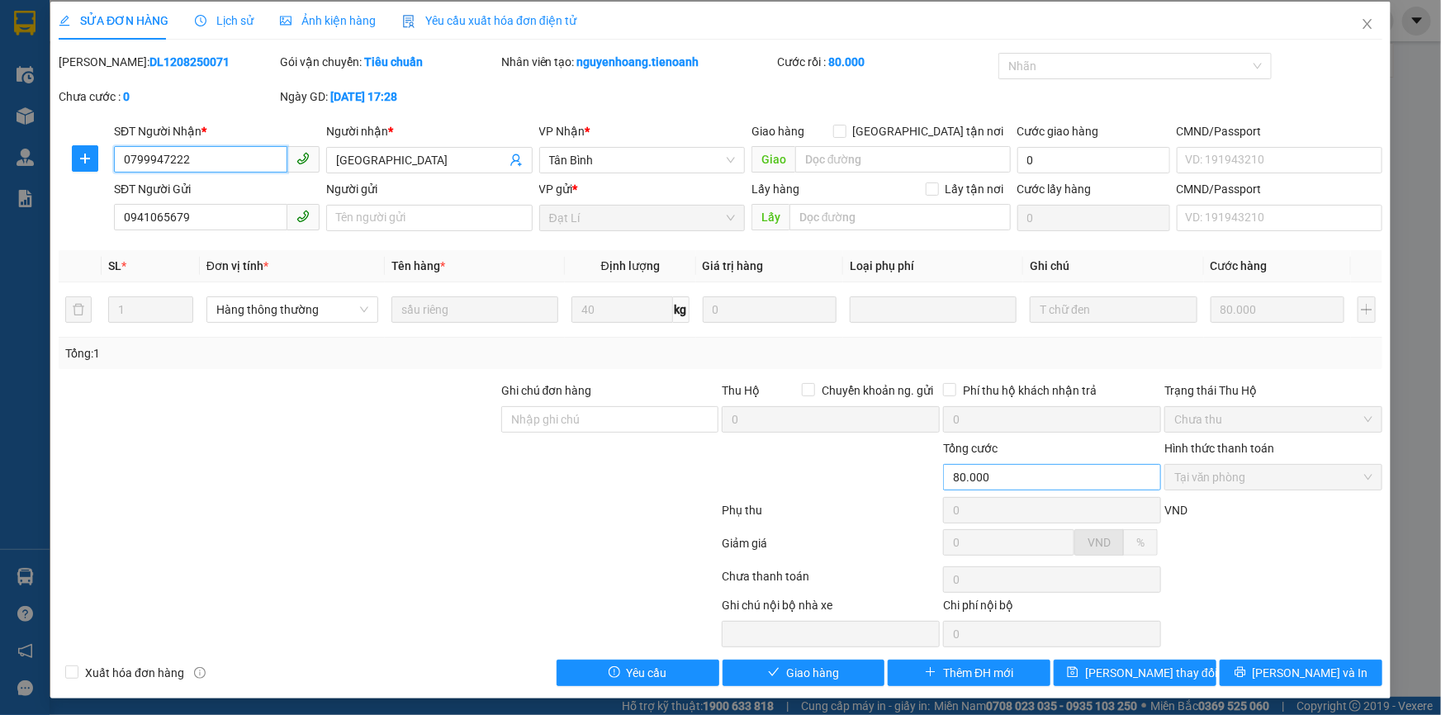
scroll to position [8, 0]
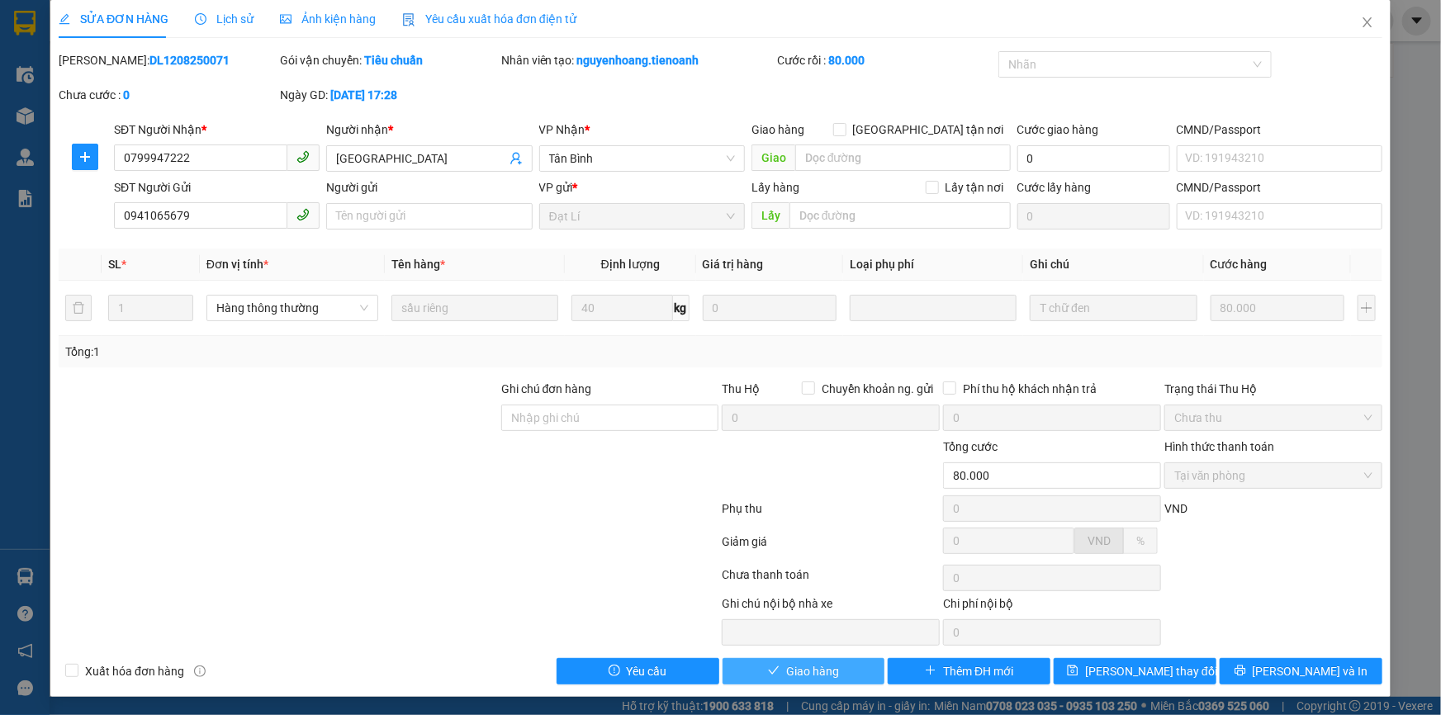
click at [757, 680] on button "Giao hàng" at bounding box center [804, 671] width 163 height 26
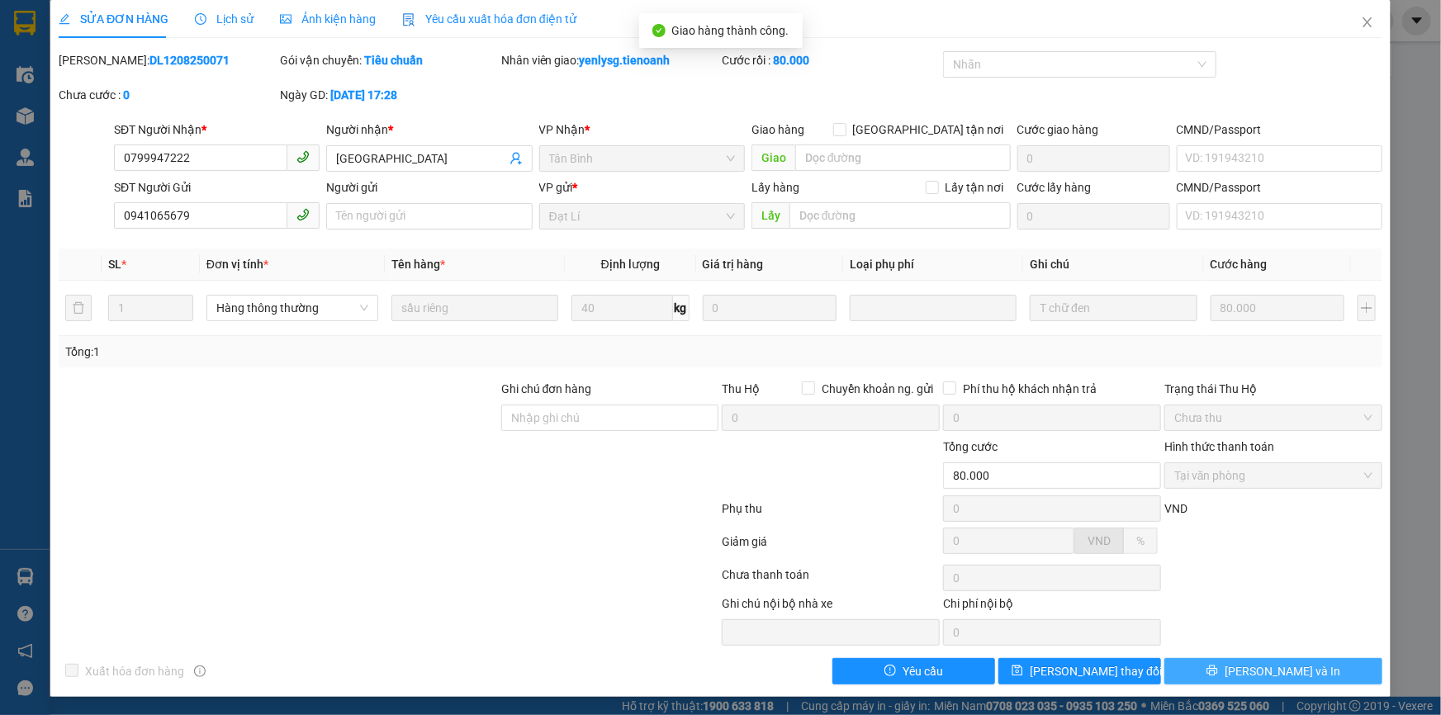
click at [1320, 661] on button "[PERSON_NAME] và In" at bounding box center [1273, 671] width 218 height 26
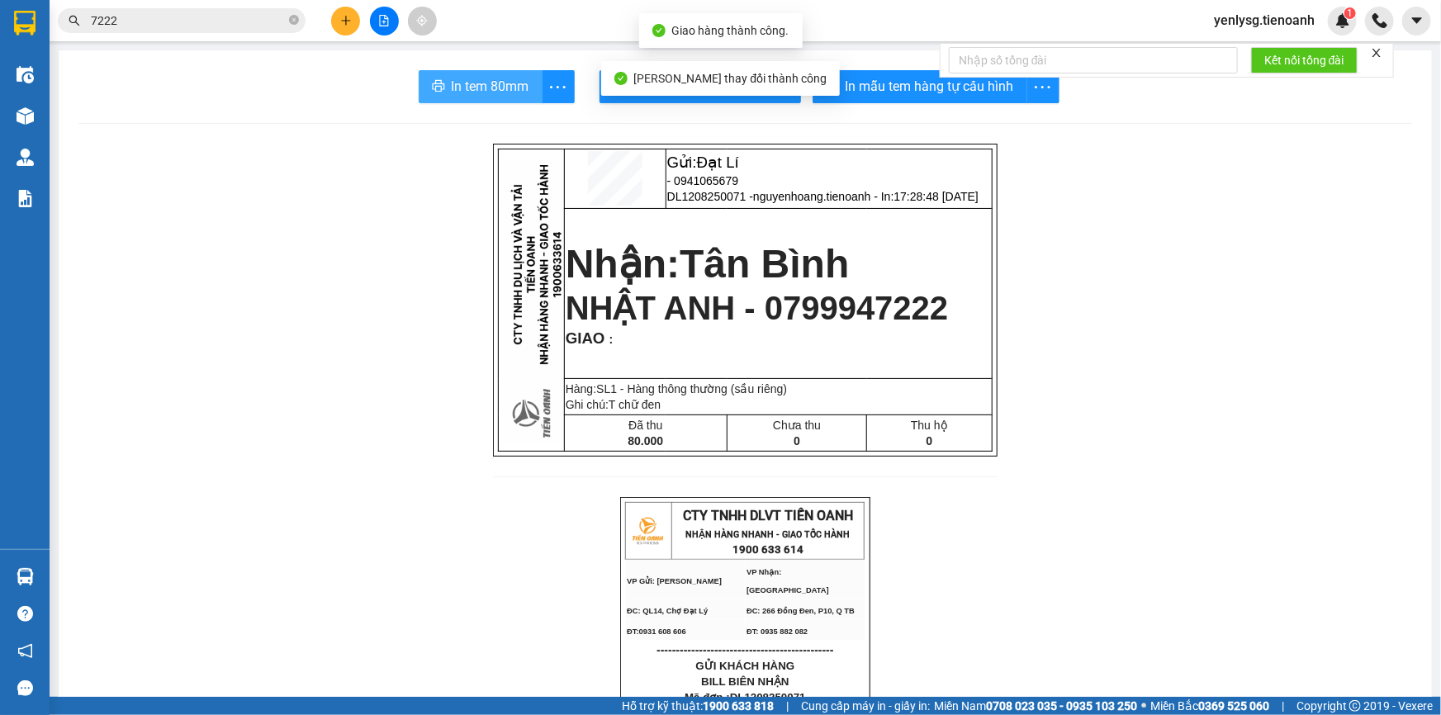
click at [420, 82] on button "In tem 80mm" at bounding box center [481, 86] width 124 height 33
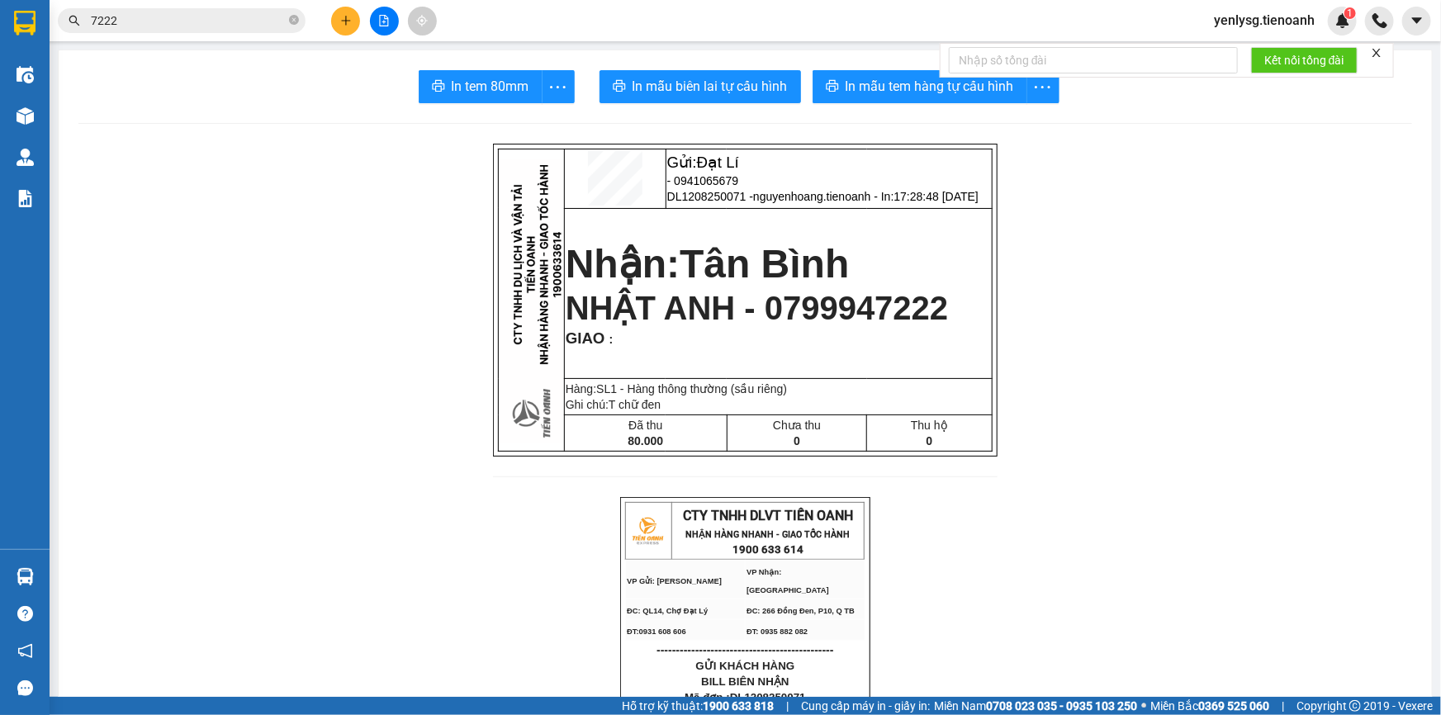
click at [230, 26] on input "7222" at bounding box center [188, 21] width 195 height 18
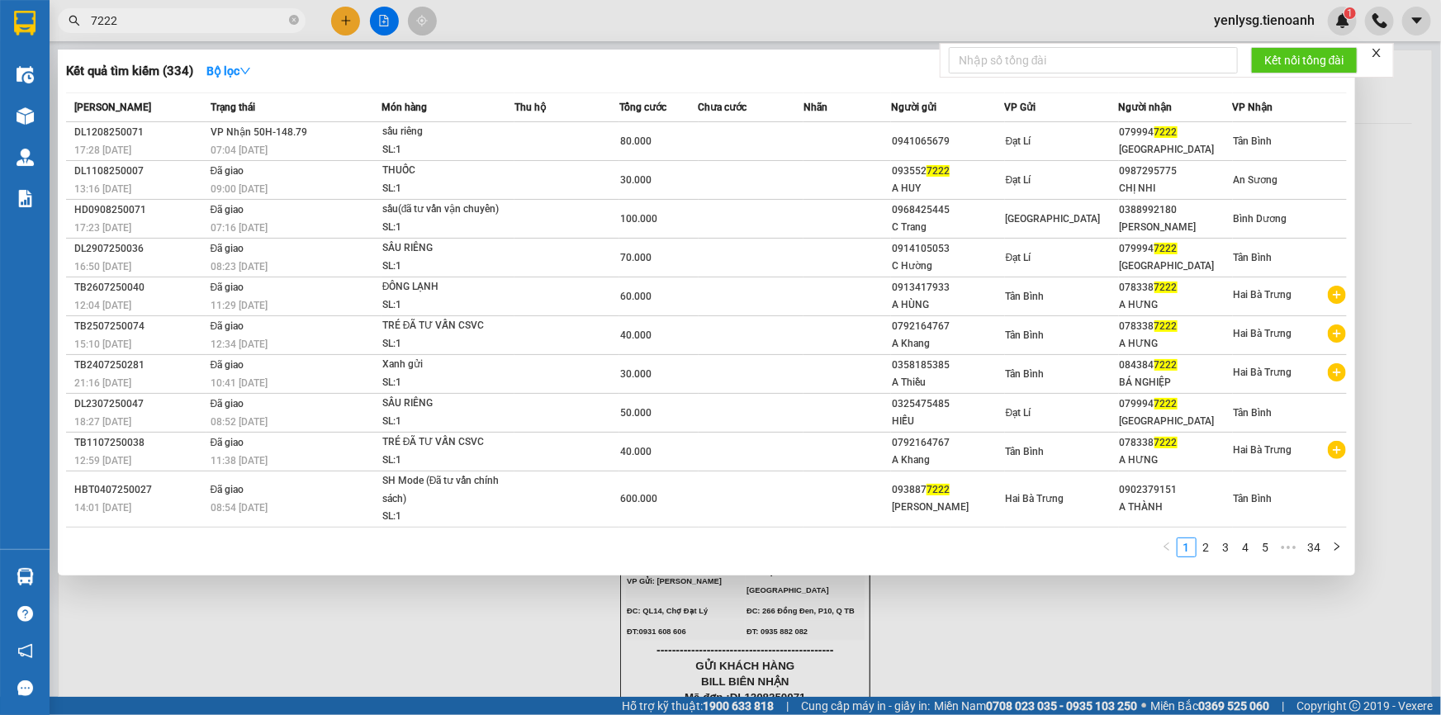
click at [230, 26] on input "7222" at bounding box center [188, 21] width 195 height 18
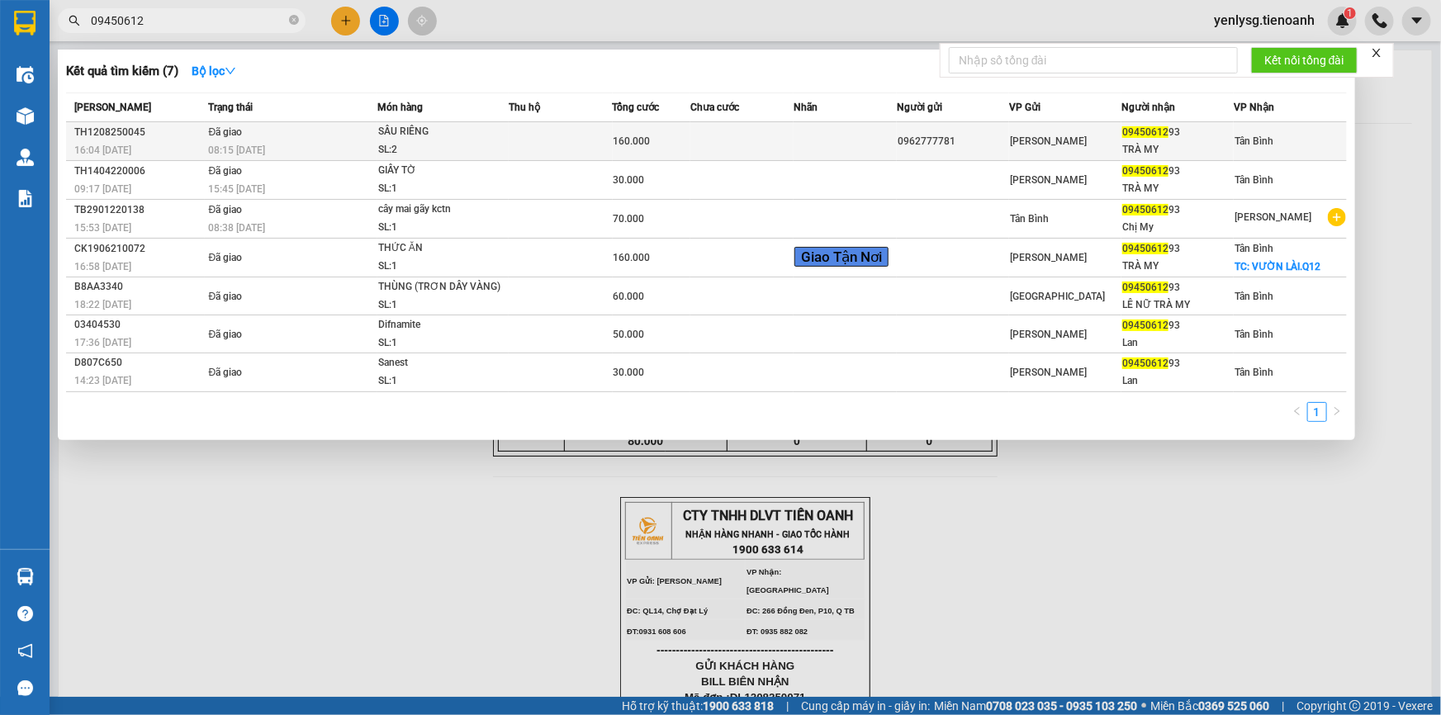
type input "09450612"
click at [314, 146] on div "08:15 - 13/08" at bounding box center [293, 150] width 168 height 18
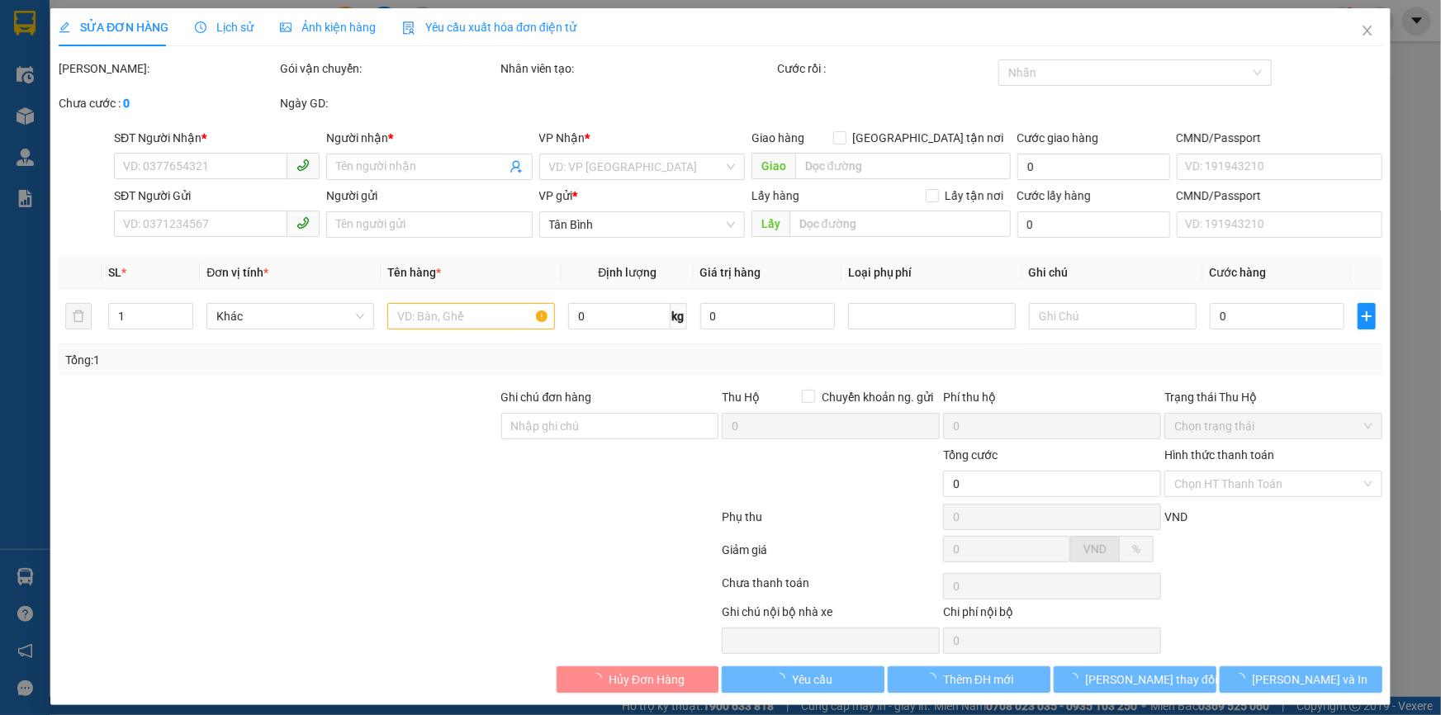
type input "0945061293"
type input "TRÀ MY"
type input "0962777781"
type input "1T ĐANG Ở TĐ, 92 CMT8, PHƯỜNG VÕ THỊ SÁU, Q3"
type input "160.000"
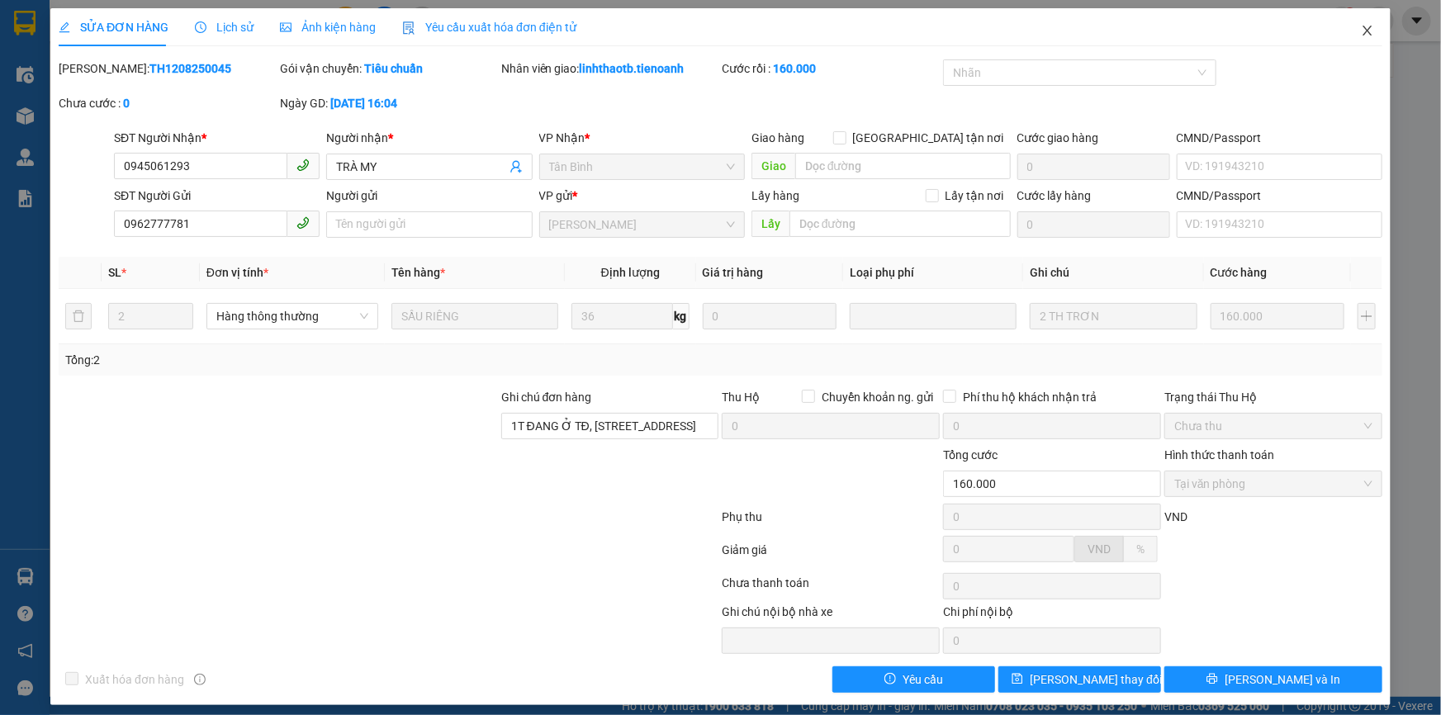
click at [1361, 49] on span "Close" at bounding box center [1368, 31] width 46 height 46
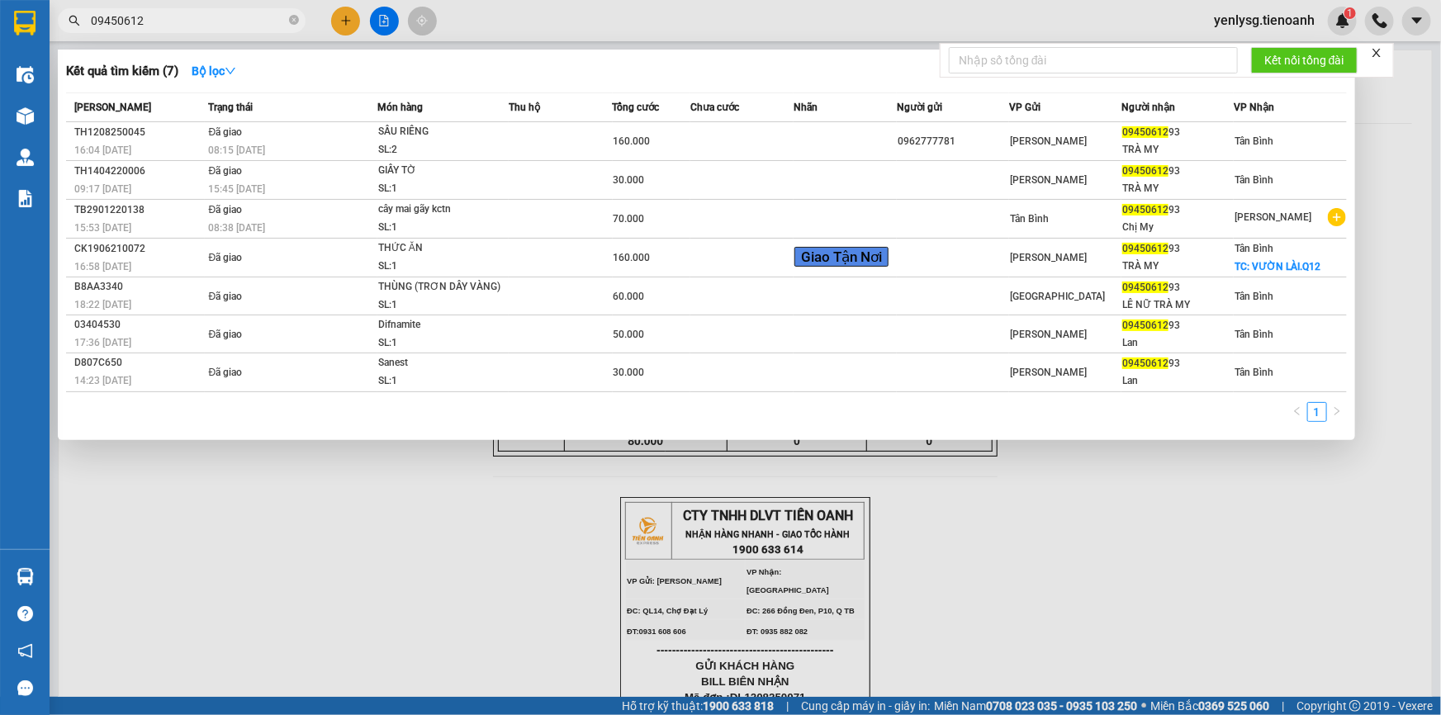
click at [182, 12] on input "09450612" at bounding box center [188, 21] width 195 height 18
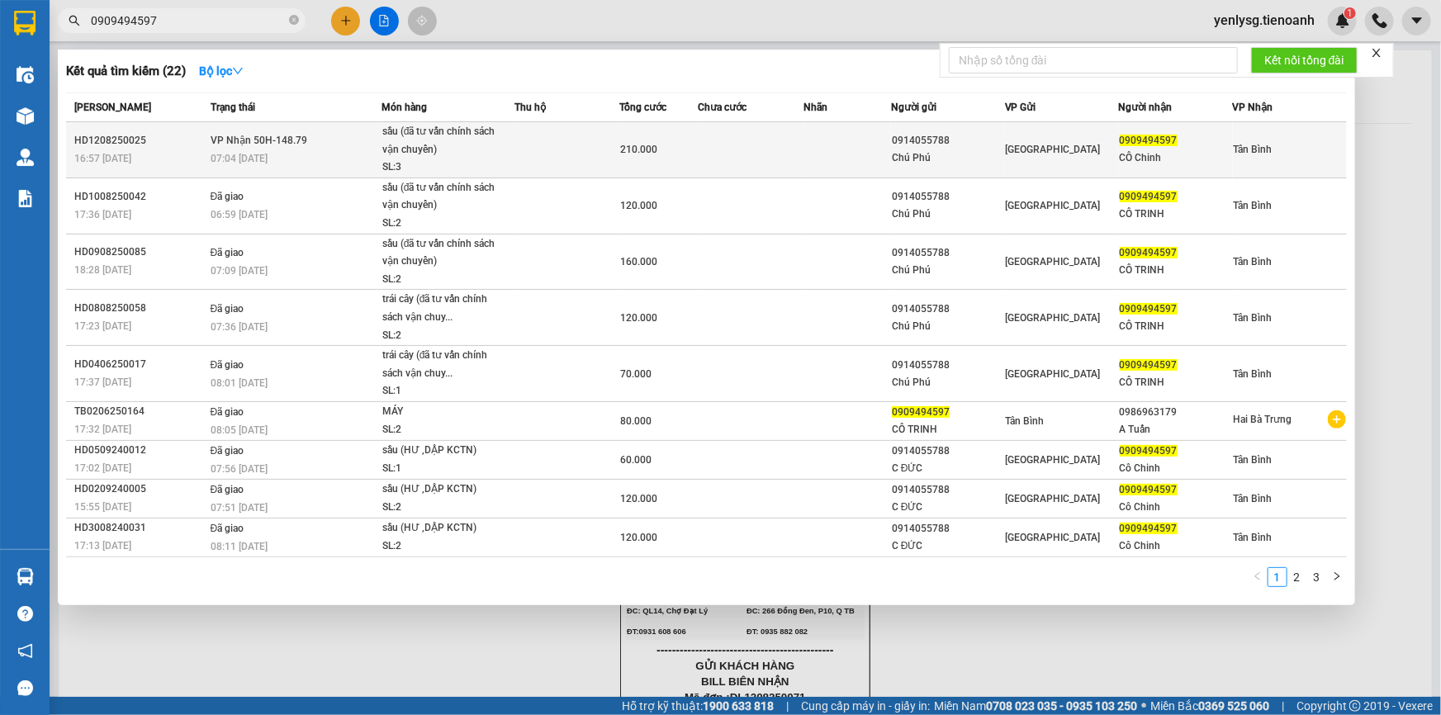
type input "0909494597"
click at [292, 137] on span "VP Nhận 50H-148.79" at bounding box center [259, 141] width 97 height 12
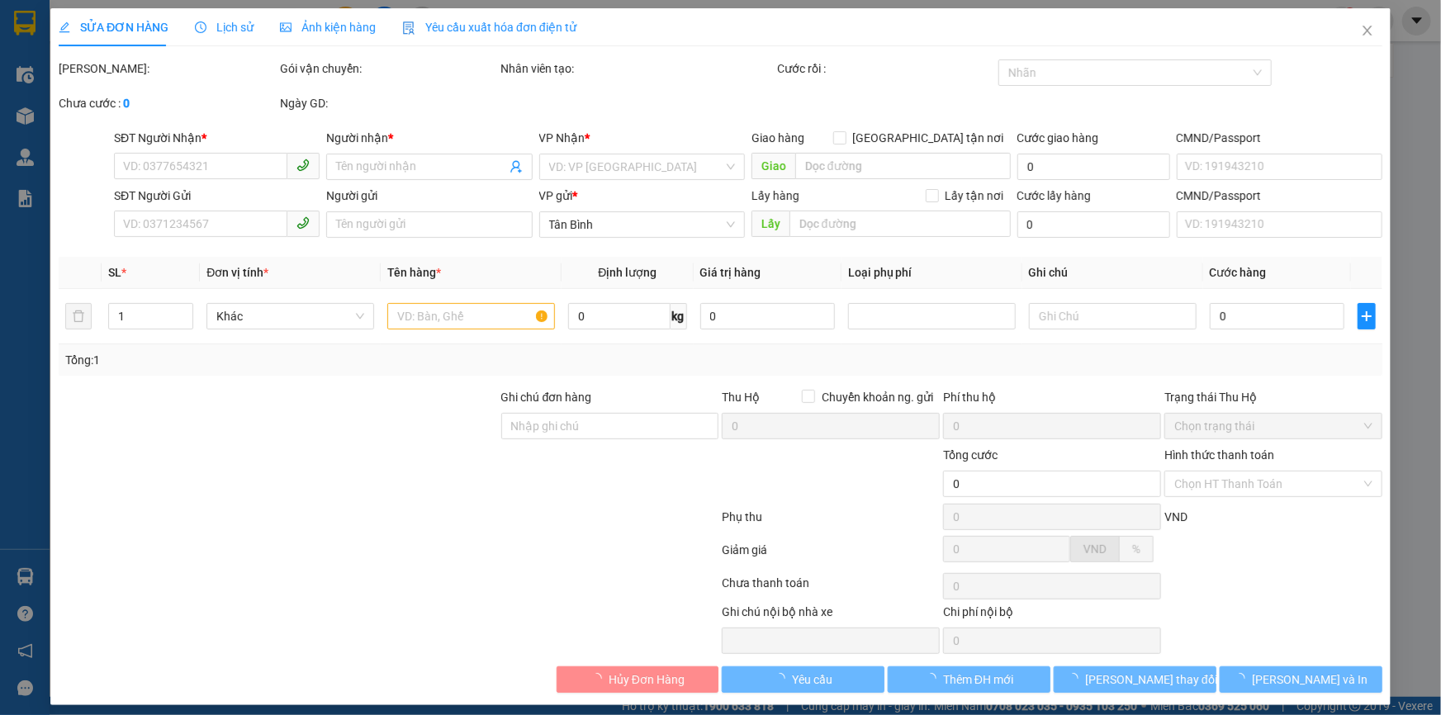
type input "0909494597"
type input "CÔ Chinh"
type input "0914055788"
type input "Chú Phú"
type input "210.000"
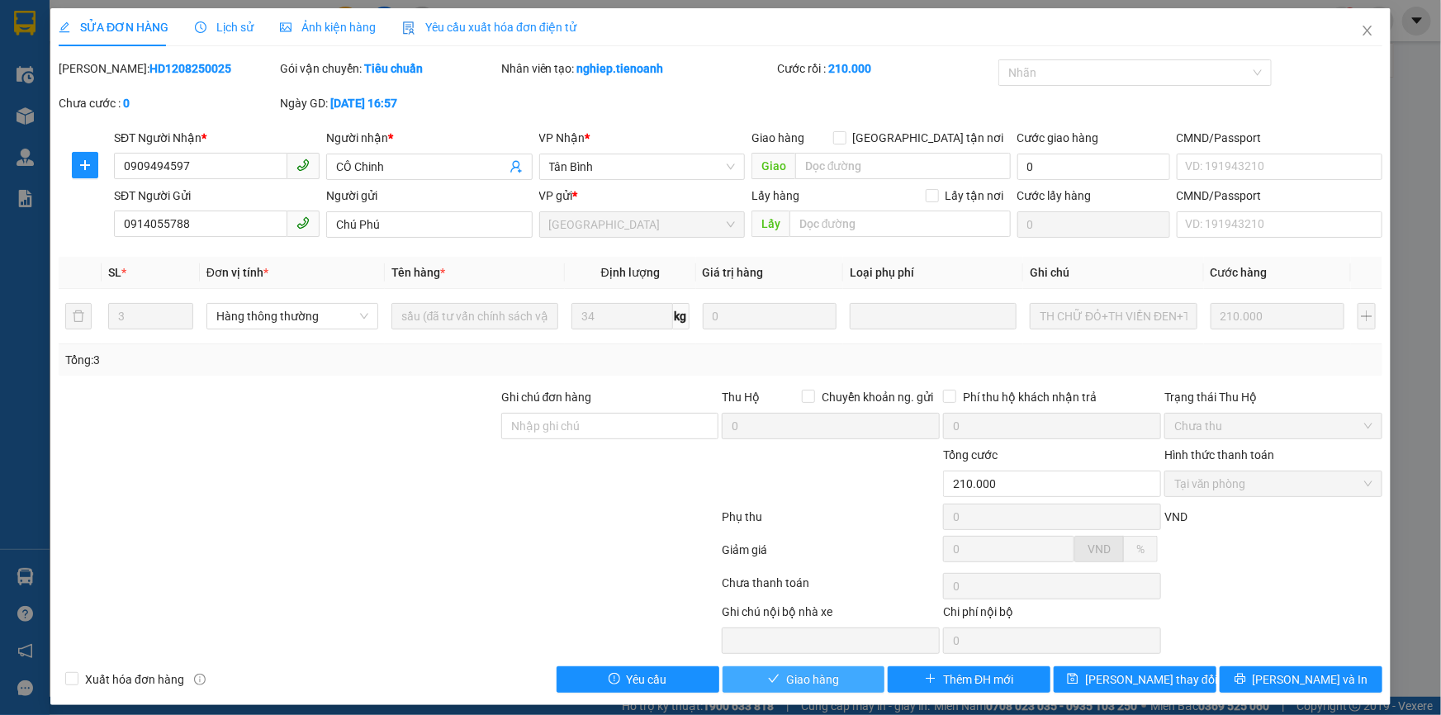
click at [799, 681] on span "Giao hàng" at bounding box center [812, 680] width 53 height 18
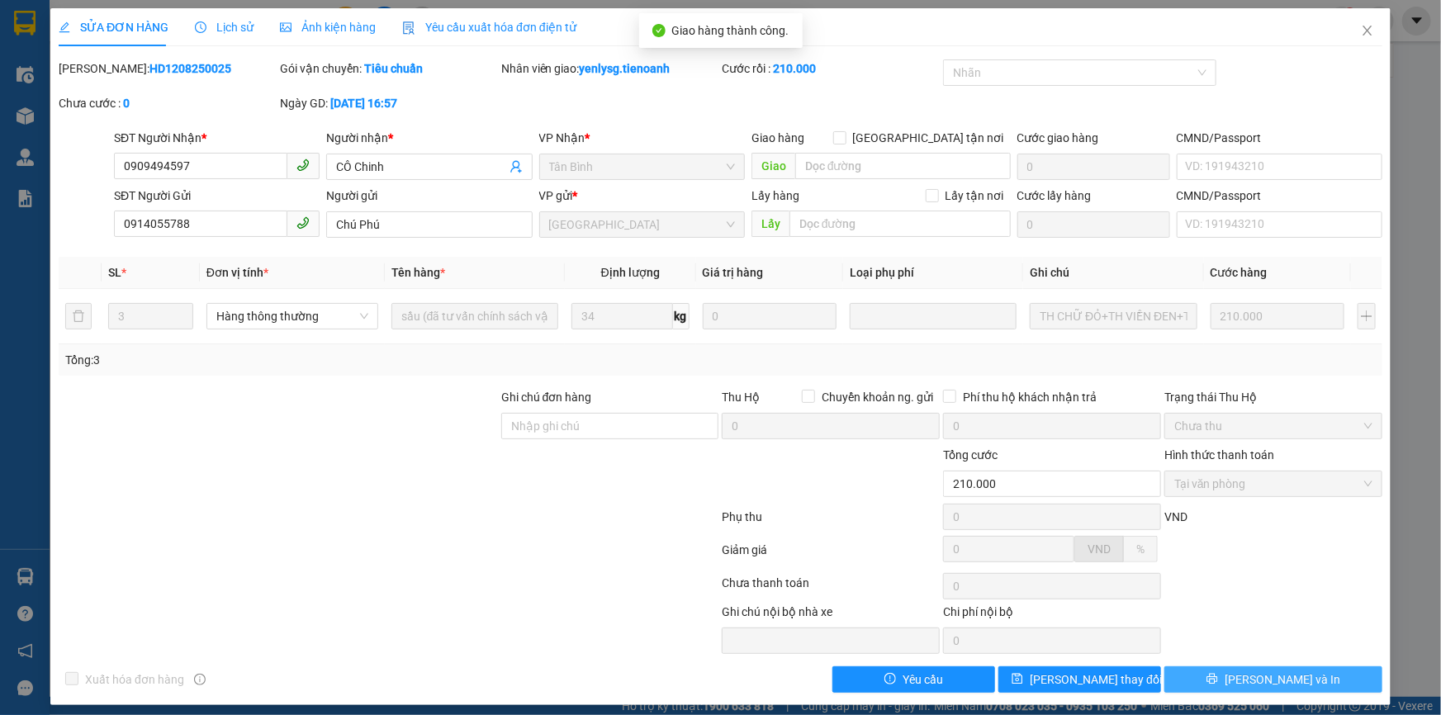
click at [1302, 678] on button "[PERSON_NAME] và In" at bounding box center [1273, 679] width 218 height 26
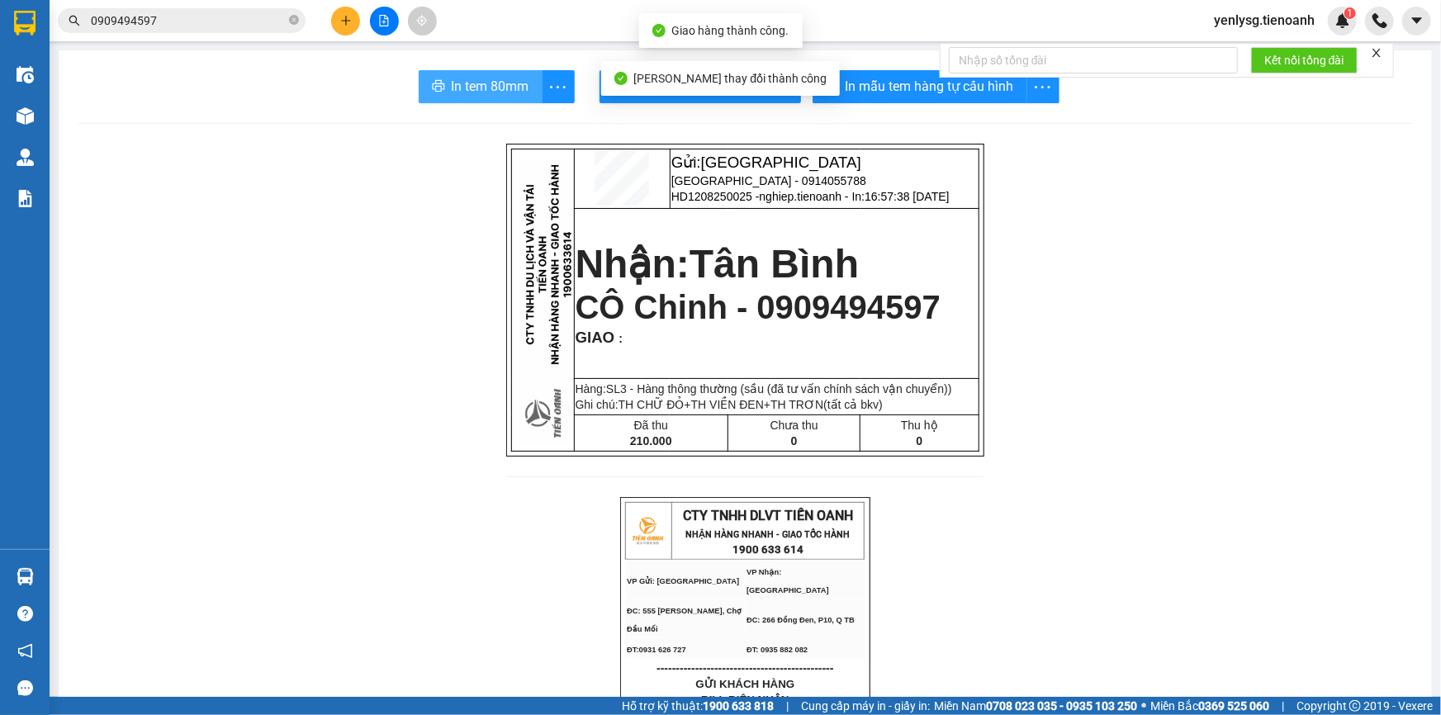
click at [457, 87] on span "In tem 80mm" at bounding box center [491, 86] width 78 height 21
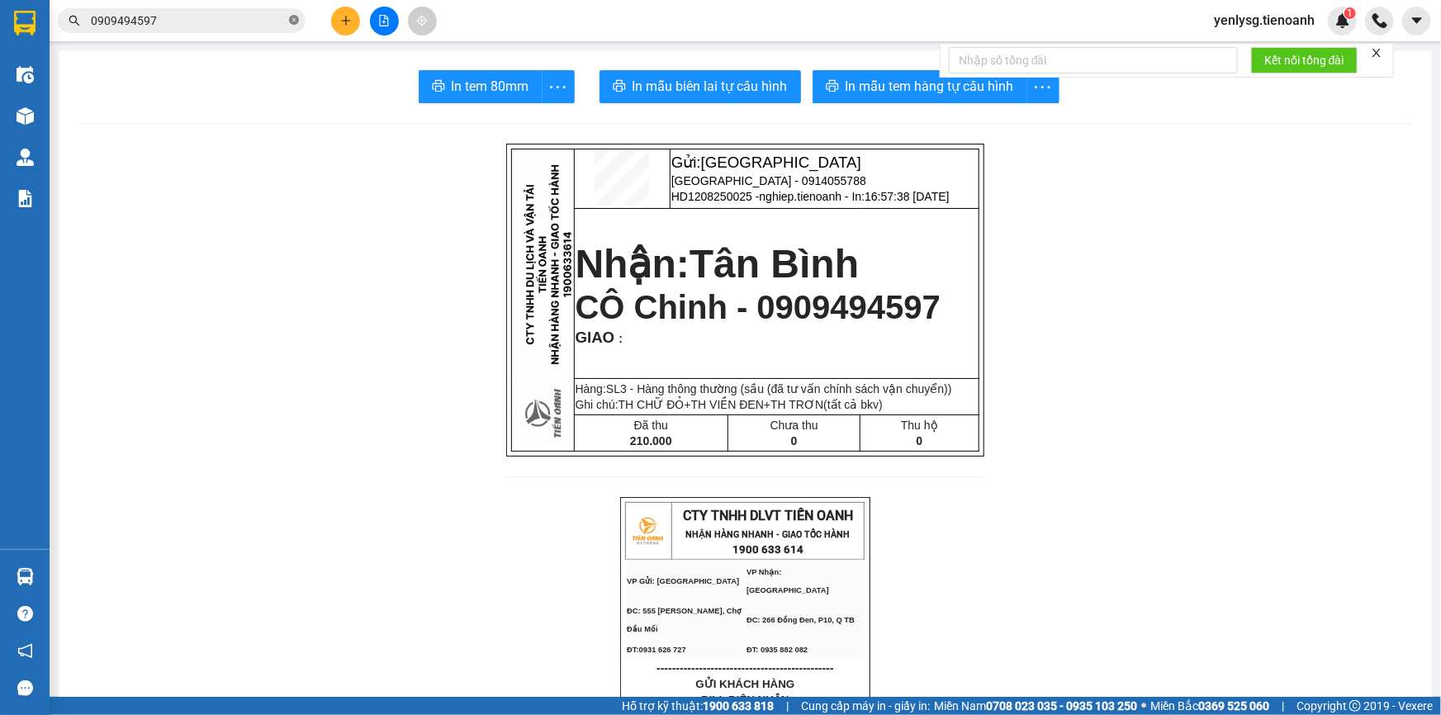
click at [292, 24] on icon "close-circle" at bounding box center [294, 20] width 10 height 10
click at [371, 29] on div at bounding box center [384, 21] width 124 height 29
click at [374, 26] on button at bounding box center [384, 21] width 29 height 29
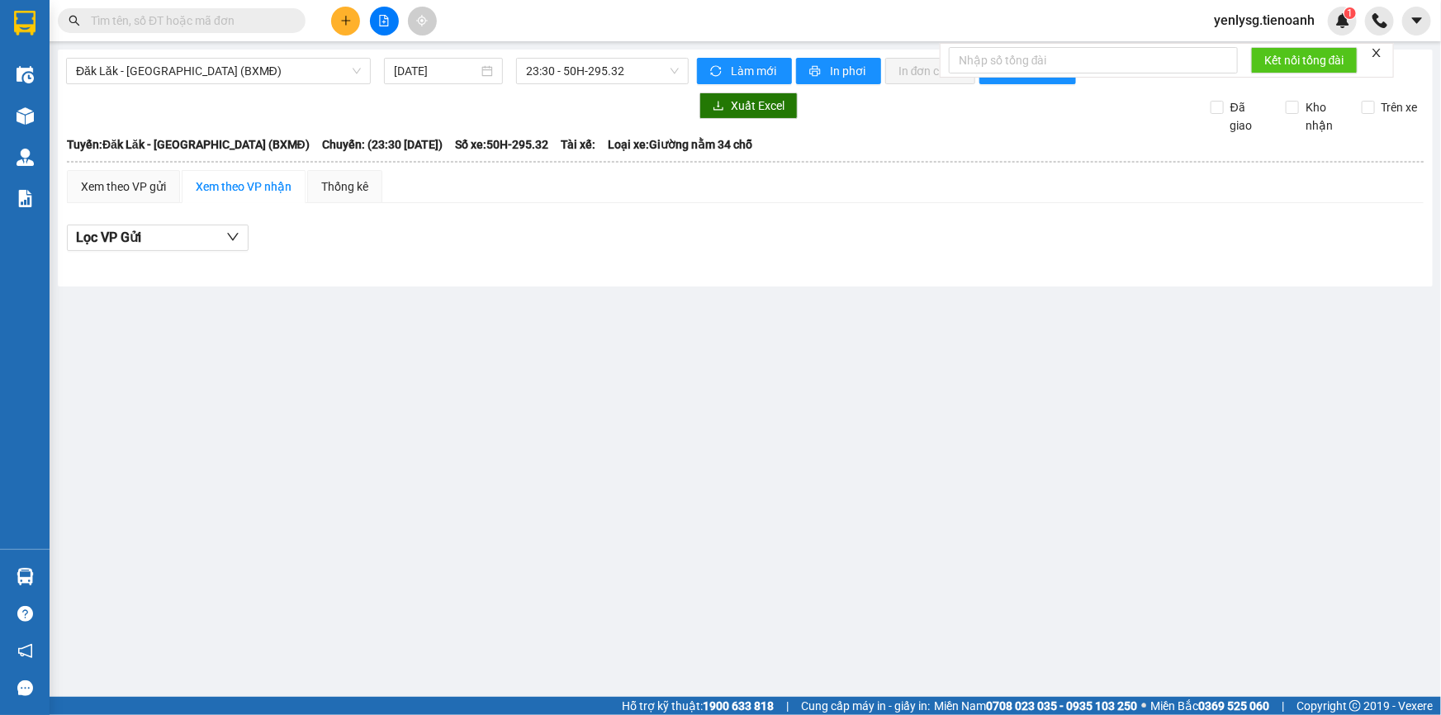
click at [268, 55] on div "Đăk Lăk - Sài Gòn (BXMĐ) 13/08/2025 23:30 - 50H-295.32 Làm mới In phơi In đơn c…" at bounding box center [745, 168] width 1375 height 237
click at [262, 65] on span "Đăk Lăk - Sài Gòn (BXMĐ)" at bounding box center [218, 71] width 285 height 25
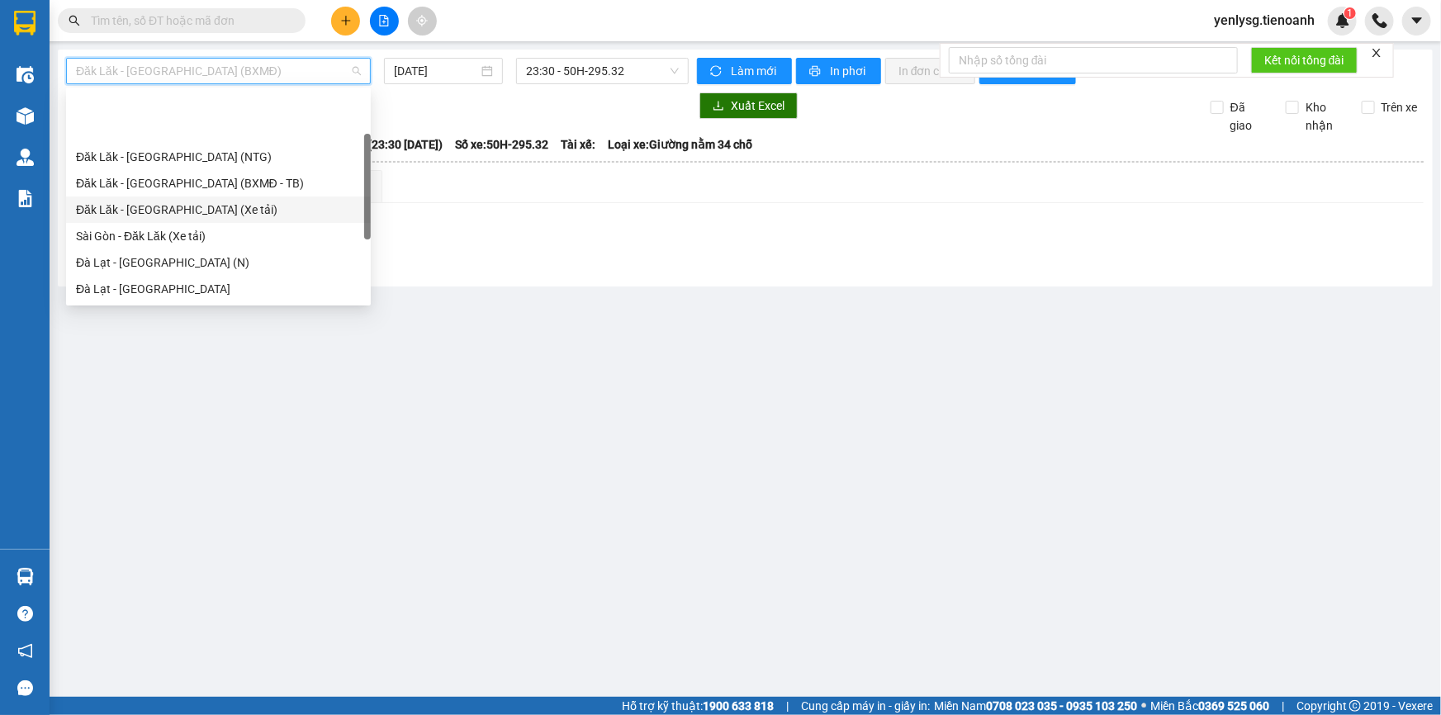
scroll to position [149, 0]
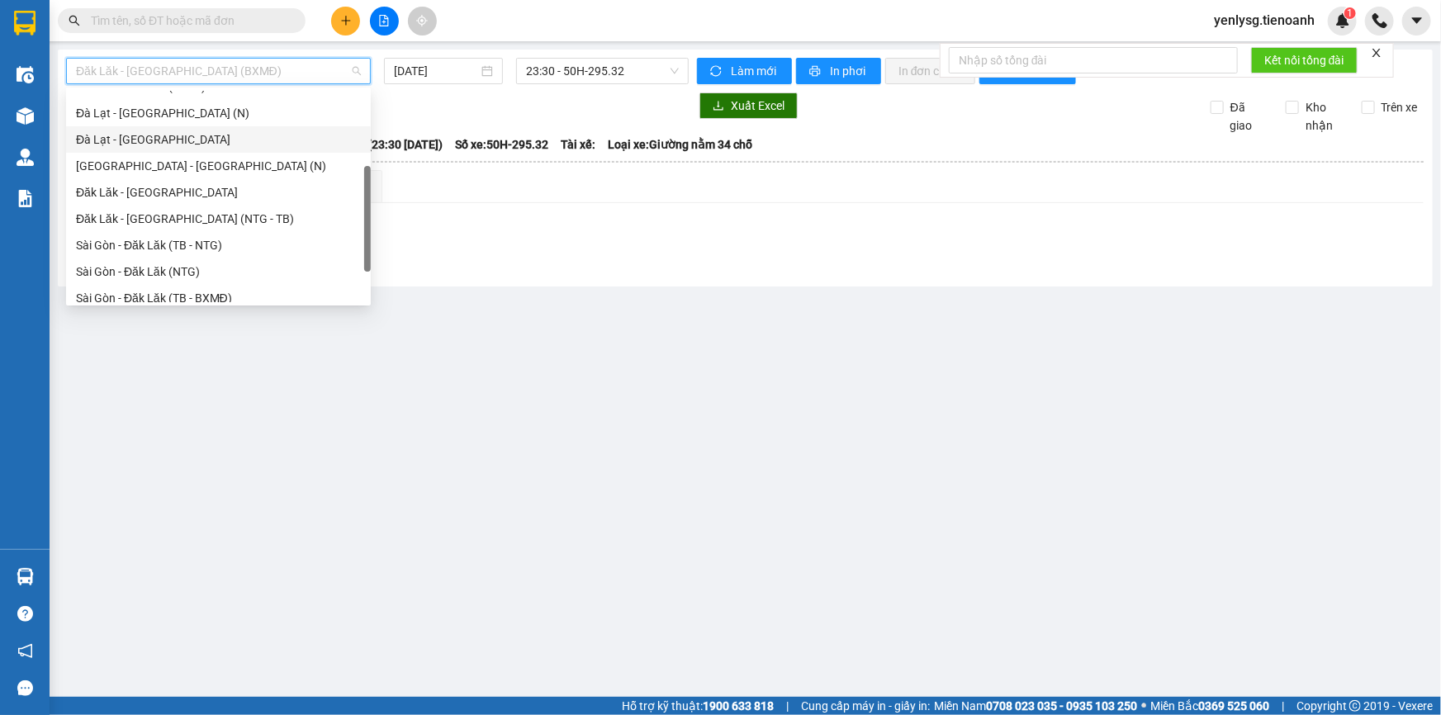
click at [244, 218] on div "Đăk Lăk - Sài Gòn (NTG - TB)" at bounding box center [218, 219] width 285 height 18
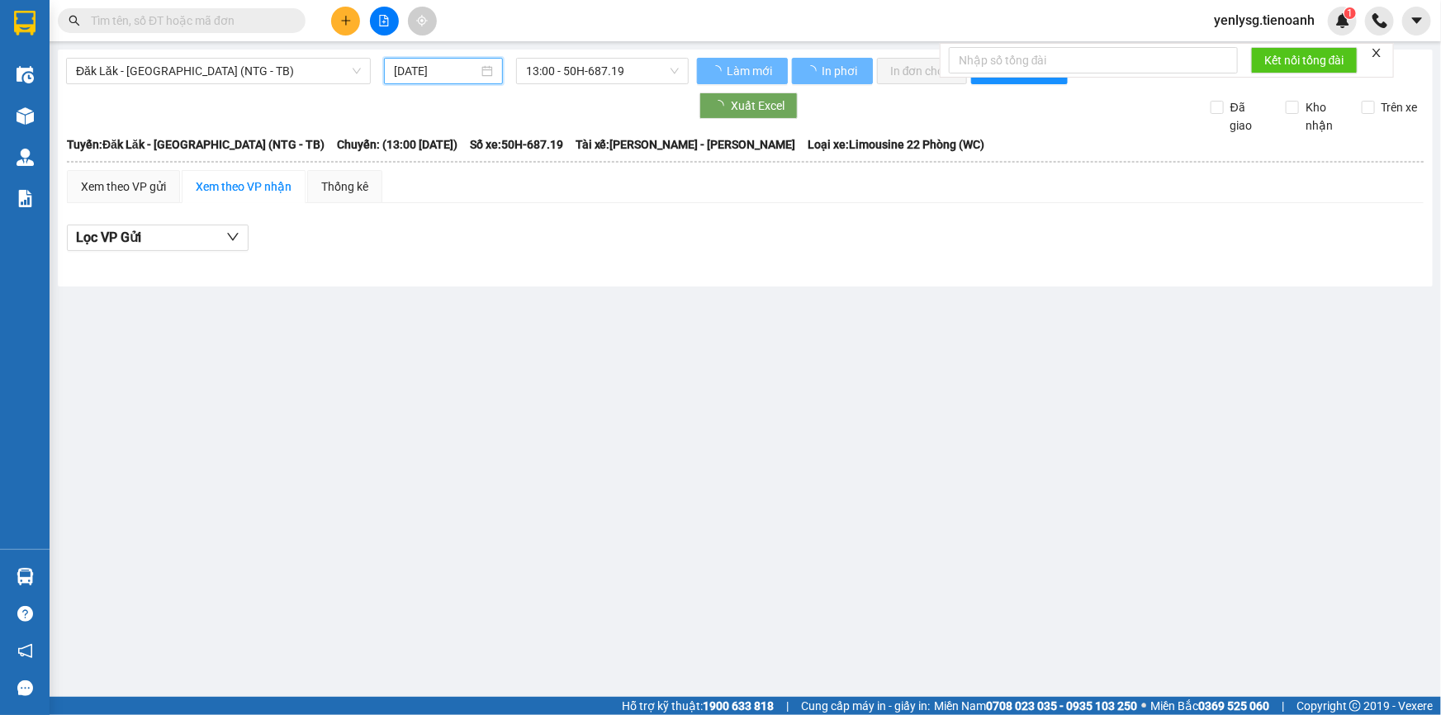
click at [404, 74] on input "13/08/2025" at bounding box center [436, 71] width 84 height 18
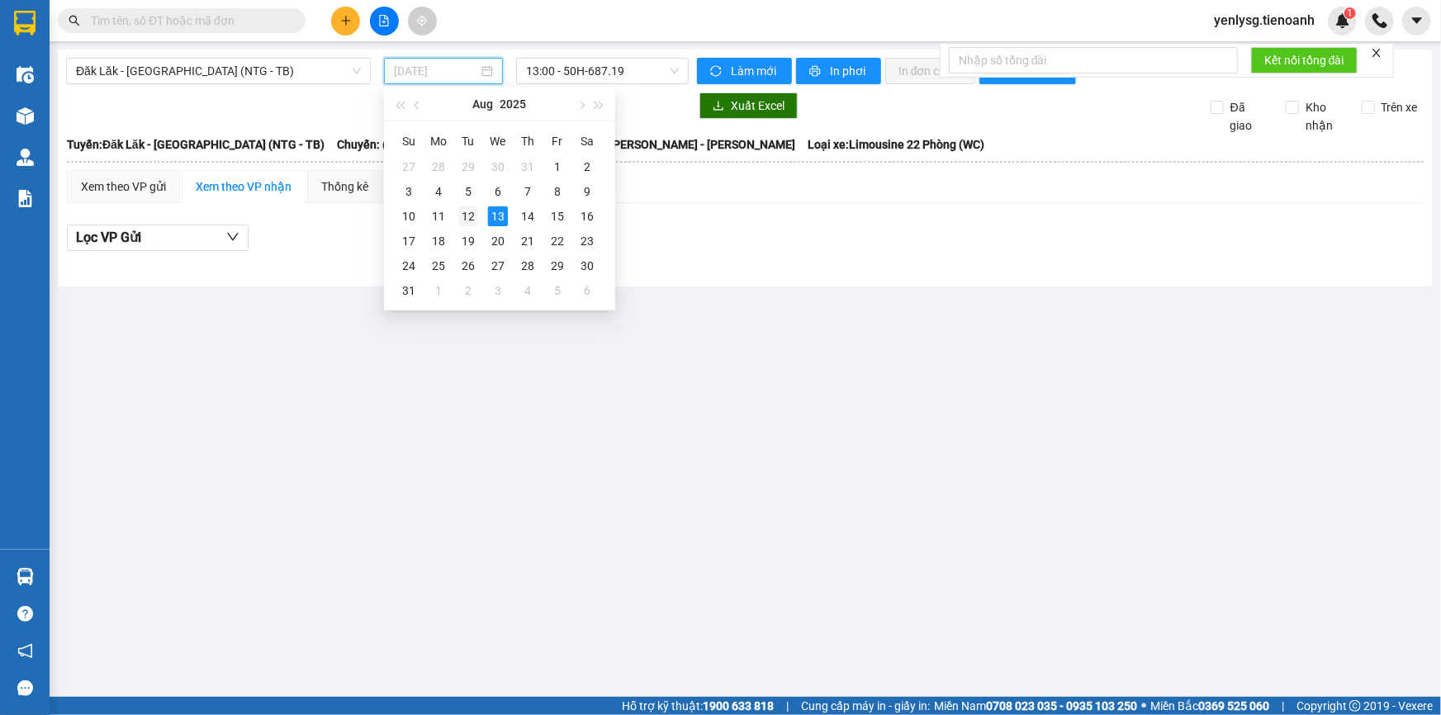
click at [462, 211] on div "12" at bounding box center [468, 216] width 20 height 20
type input "12/08/2025"
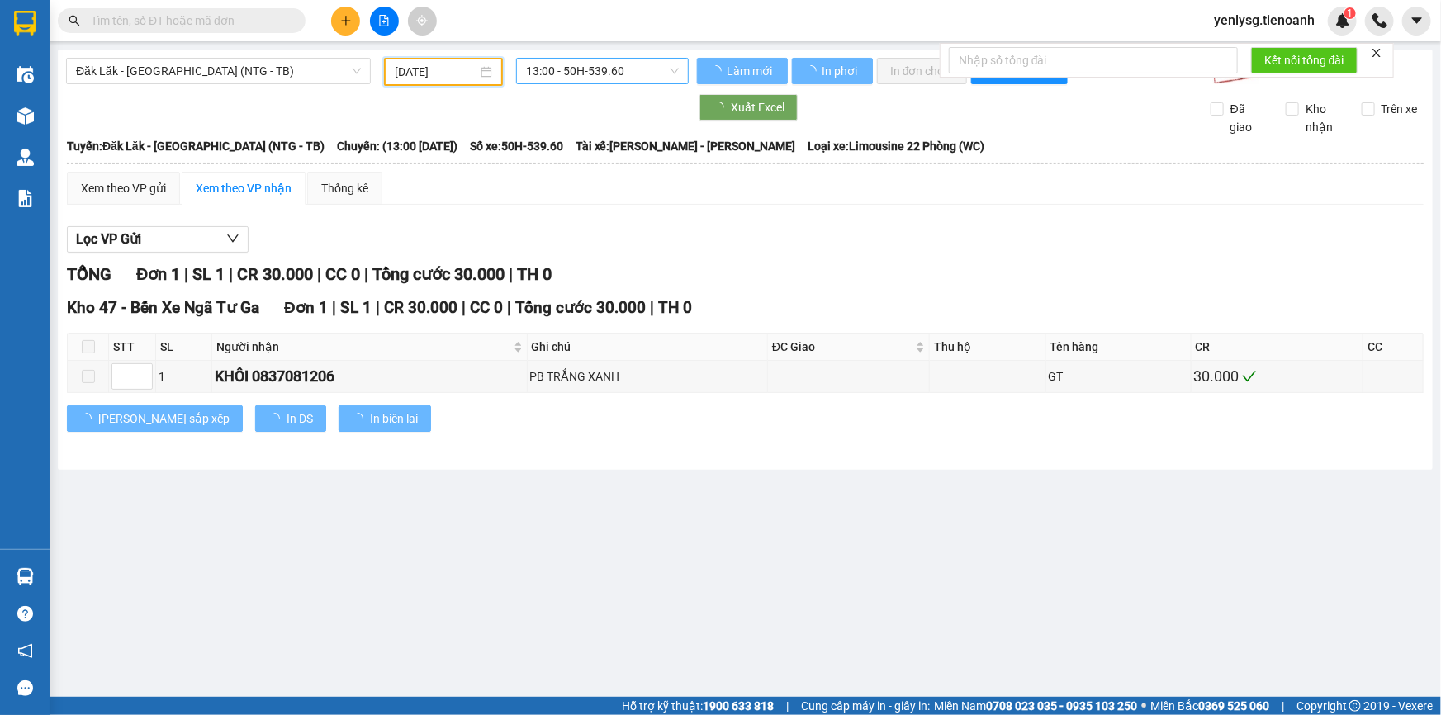
click at [600, 66] on span "13:00 - 50H-539.60" at bounding box center [602, 71] width 153 height 25
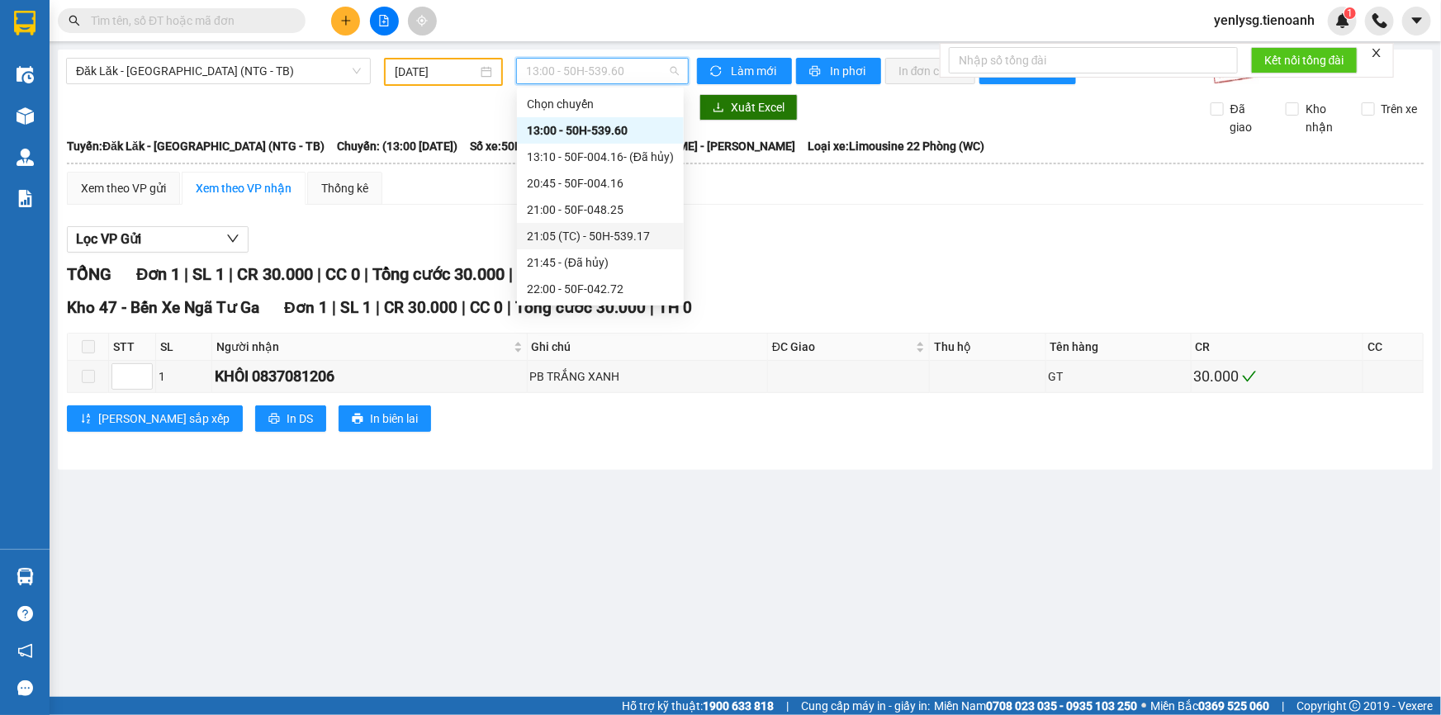
click at [591, 242] on div "21:05 (TC) - 50H-539.17" at bounding box center [600, 236] width 147 height 18
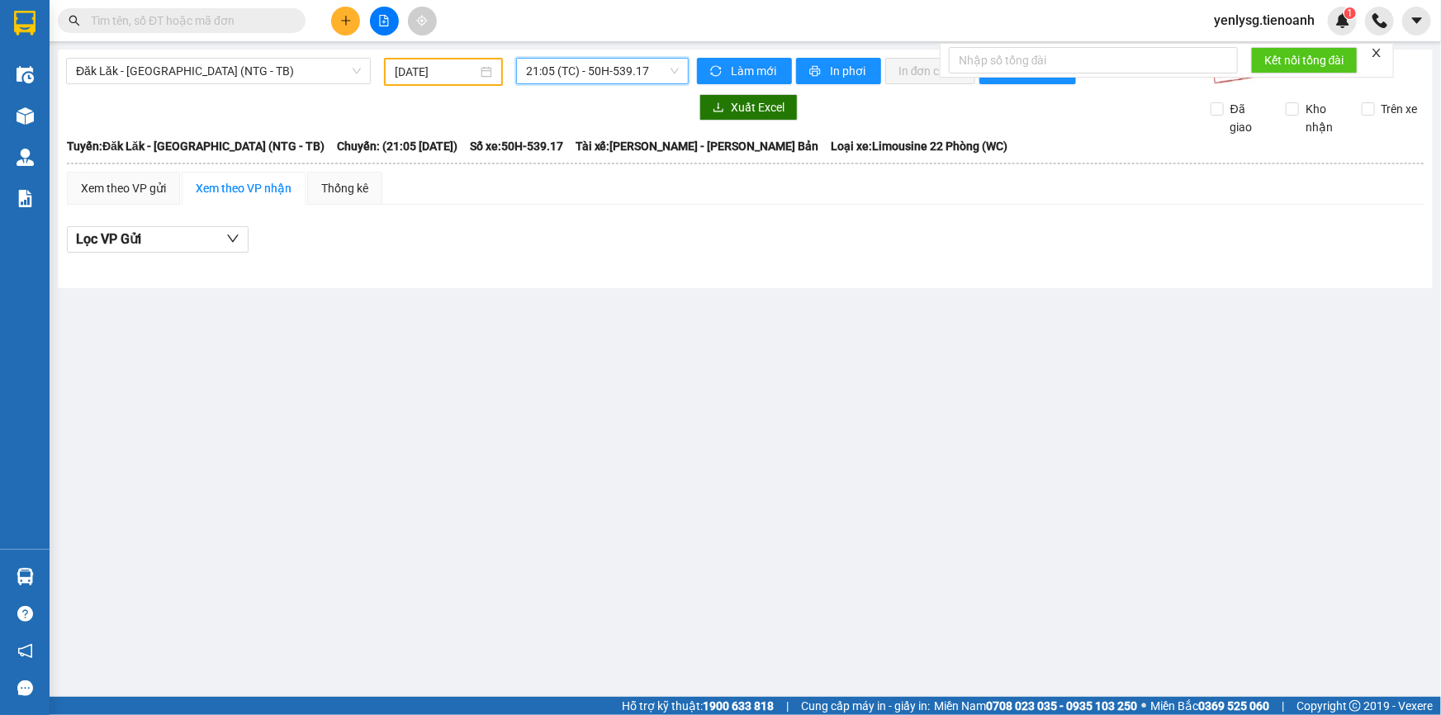
click at [596, 66] on span "21:05 (TC) - 50H-539.17" at bounding box center [602, 71] width 153 height 25
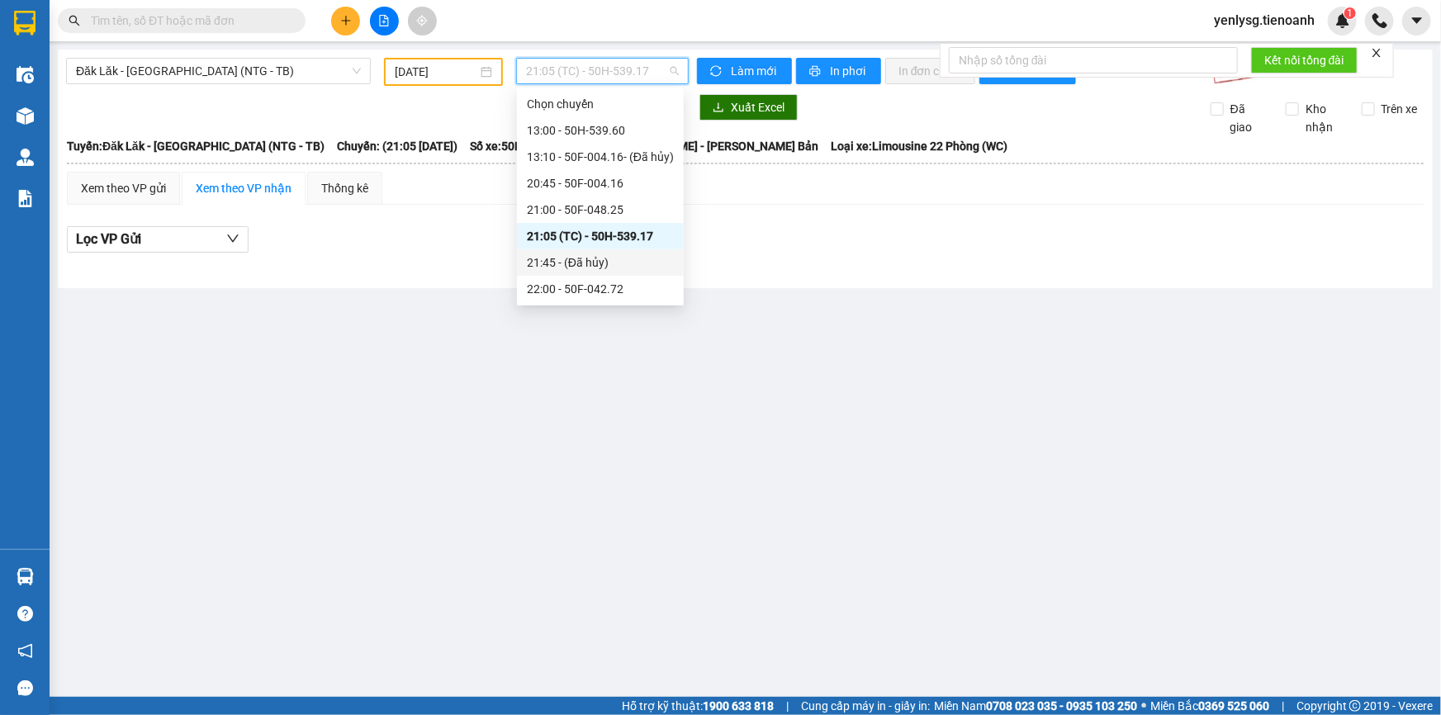
click at [547, 263] on div "21:45 - (Đã hủy)" at bounding box center [600, 263] width 147 height 18
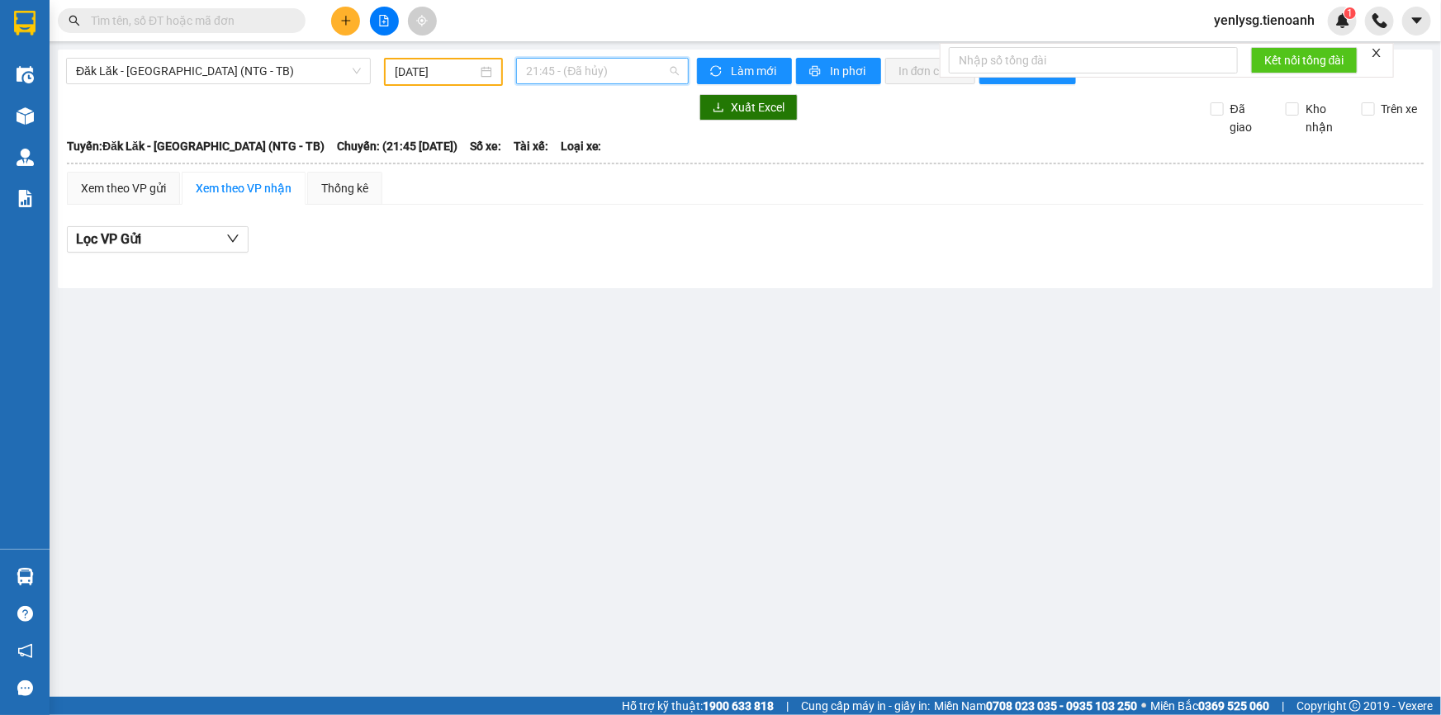
click at [586, 77] on span "21:45 - (Đã hủy)" at bounding box center [602, 71] width 153 height 25
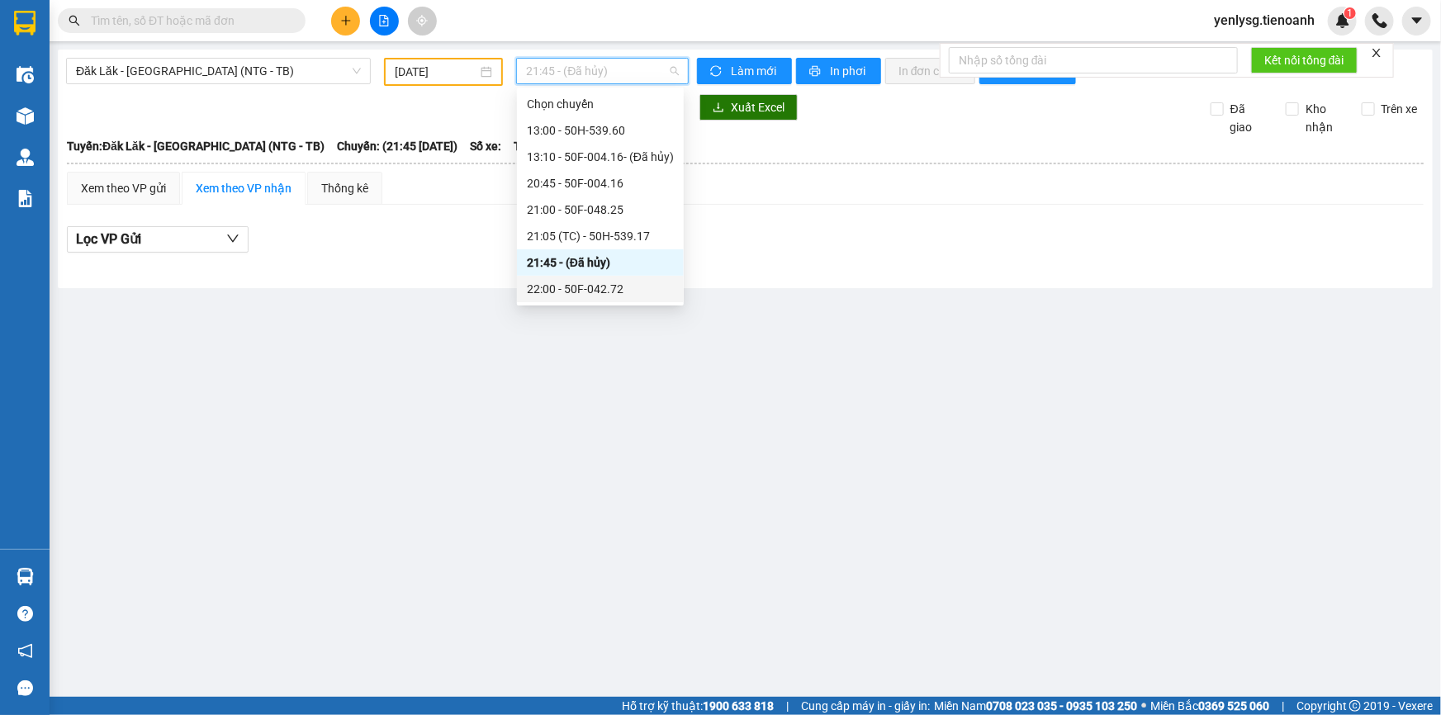
click at [572, 292] on div "22:00 - 50F-042.72" at bounding box center [600, 289] width 147 height 18
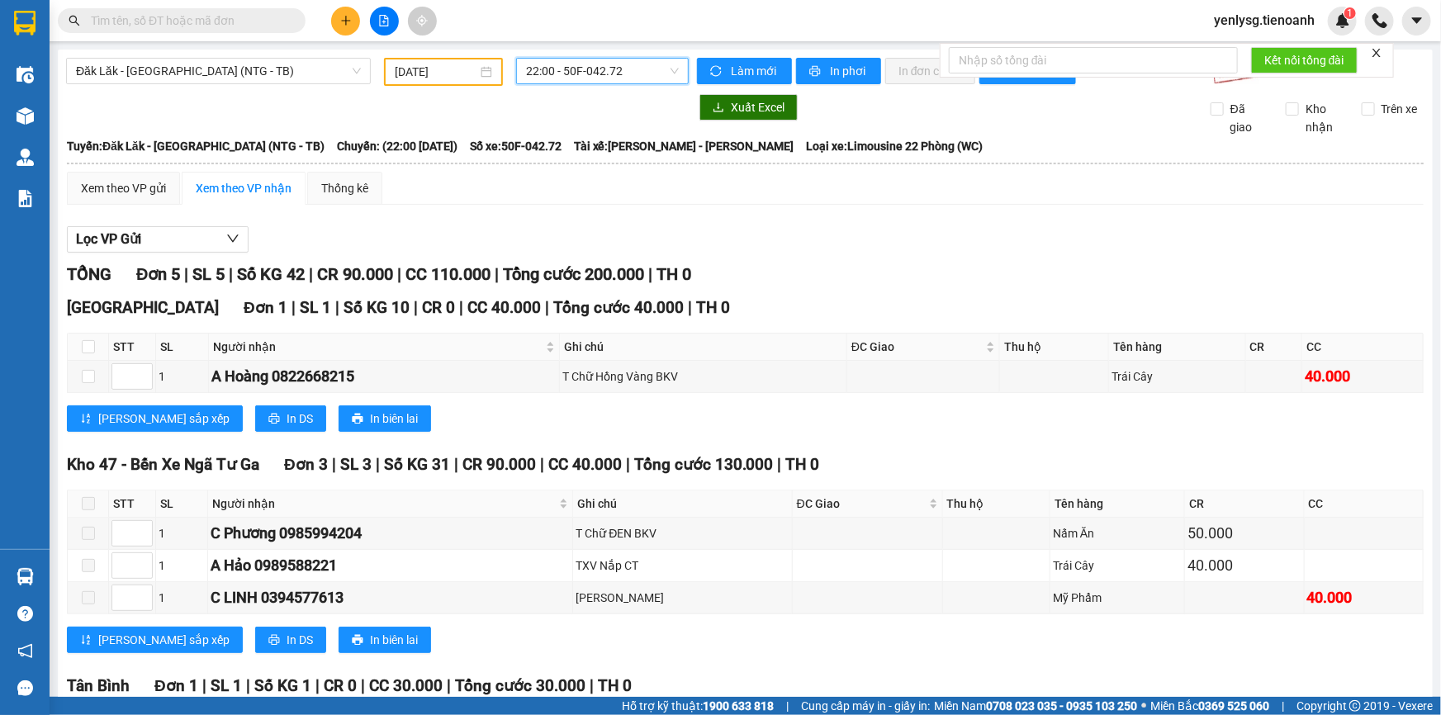
click at [567, 78] on span "22:00 - 50F-042.72" at bounding box center [602, 71] width 153 height 25
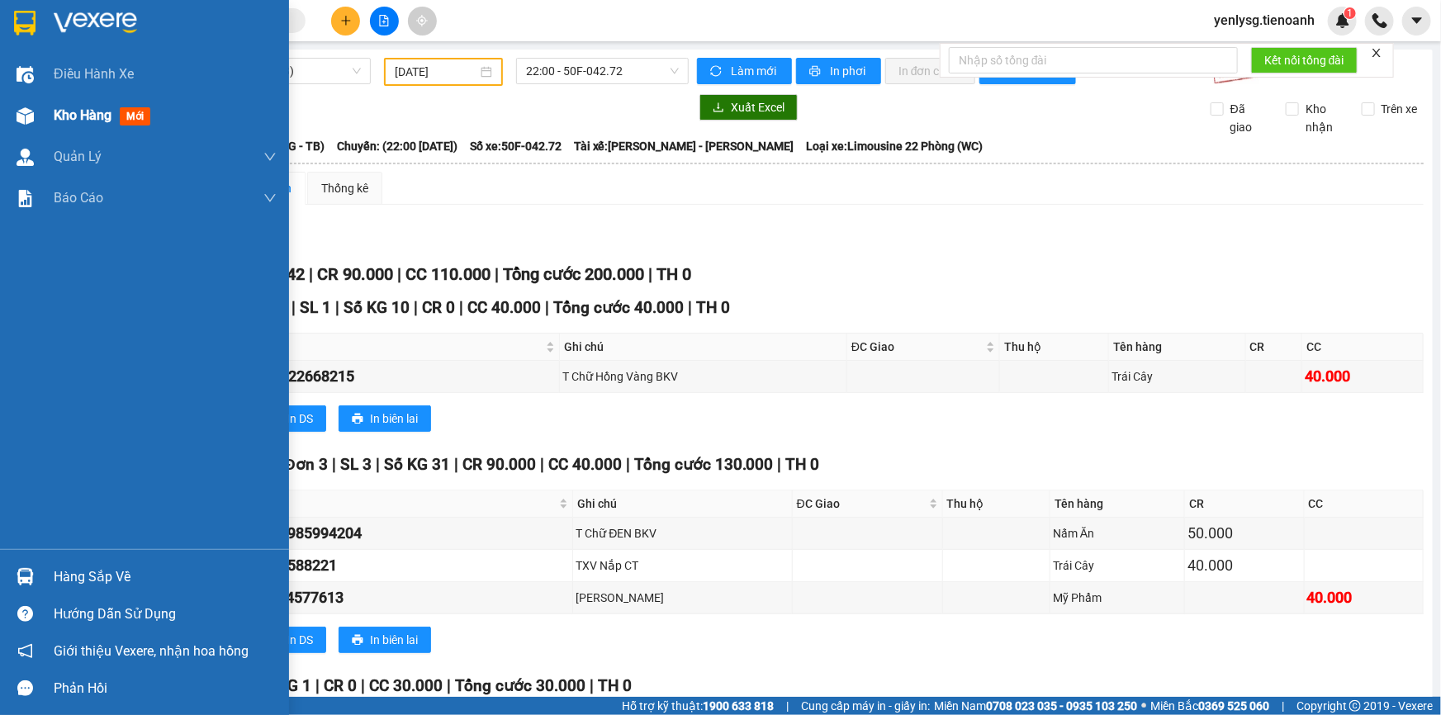
click at [0, 105] on div "Kho hàng mới" at bounding box center [144, 115] width 289 height 41
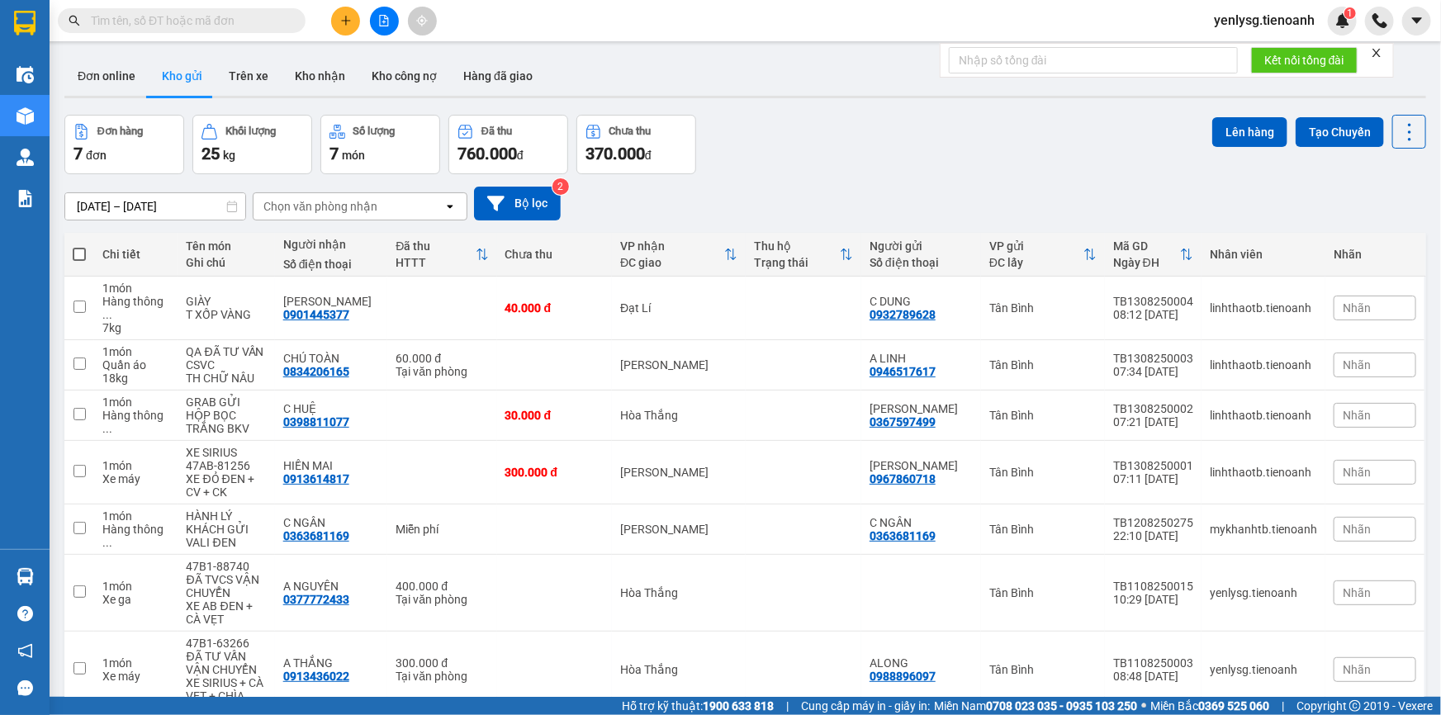
click at [215, 30] on span at bounding box center [182, 20] width 248 height 25
click at [226, 19] on input "text" at bounding box center [188, 21] width 195 height 18
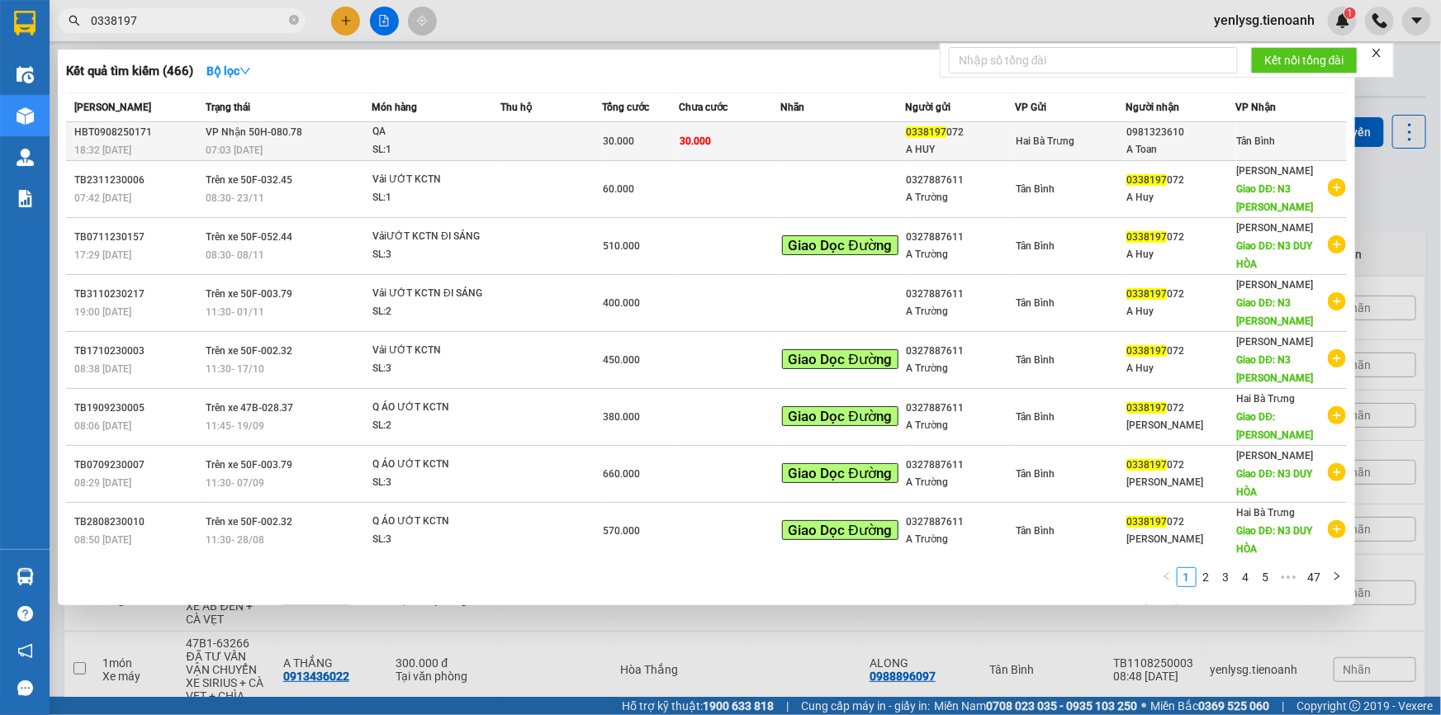
type input "0338197"
click at [534, 141] on td at bounding box center [551, 141] width 102 height 39
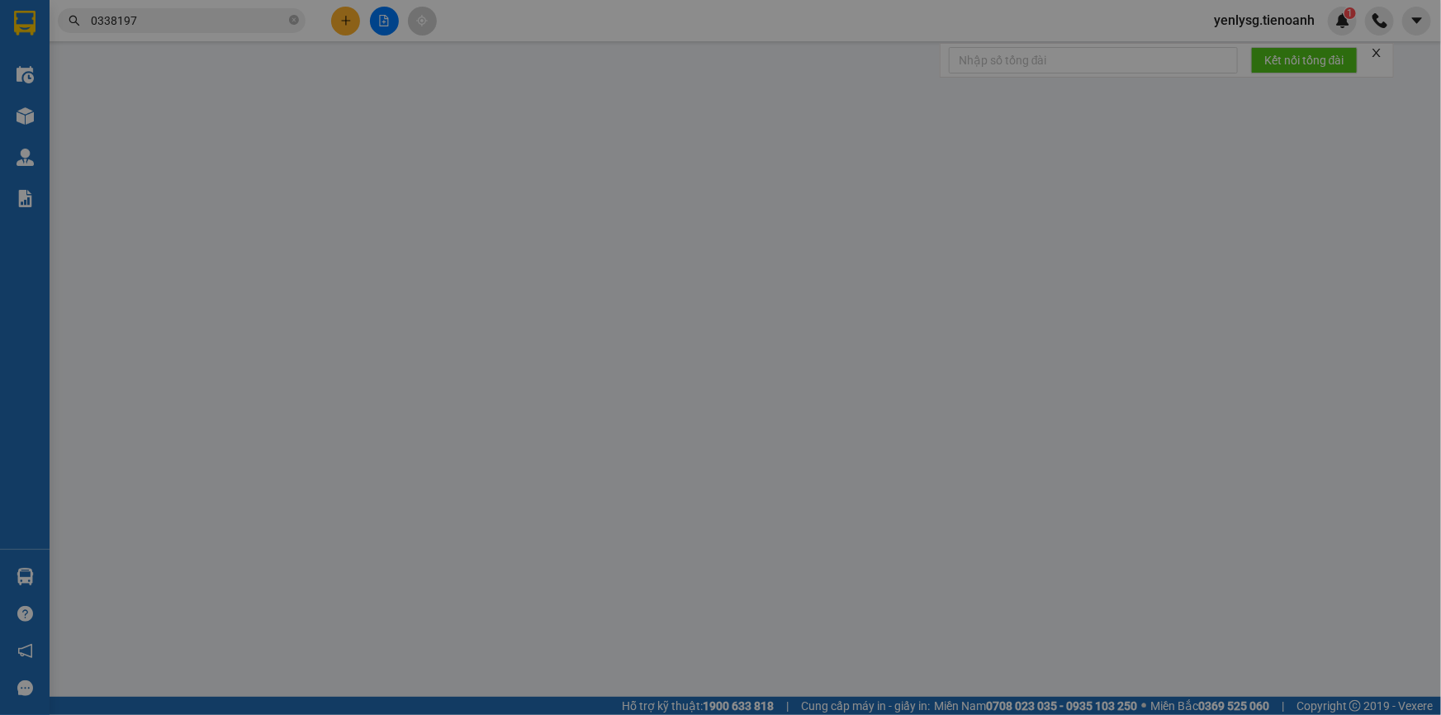
type input "0981323610"
type input "A Toan"
type input "0338197072"
type input "A HUY"
type input "30.000"
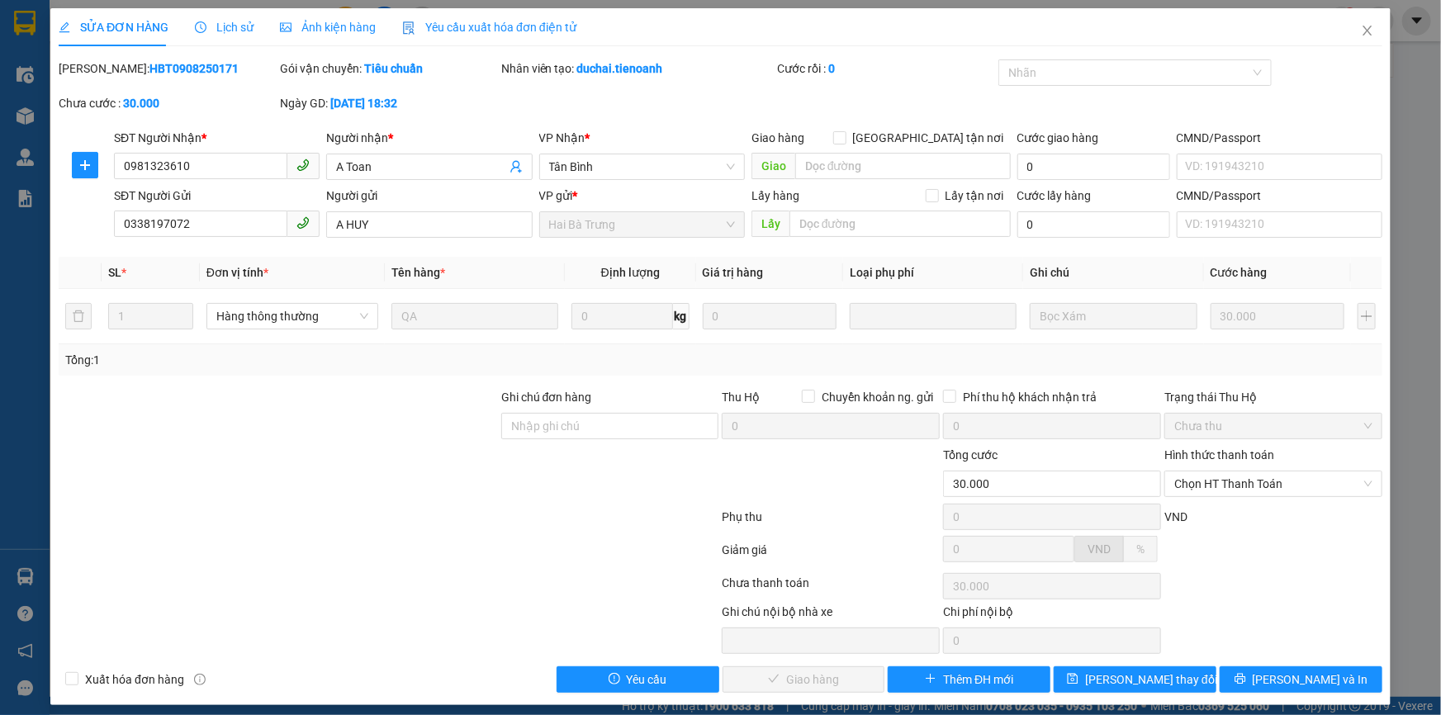
click at [452, 427] on div at bounding box center [278, 417] width 443 height 58
click at [1258, 493] on span "Chọn HT Thanh Toán" at bounding box center [1273, 484] width 198 height 25
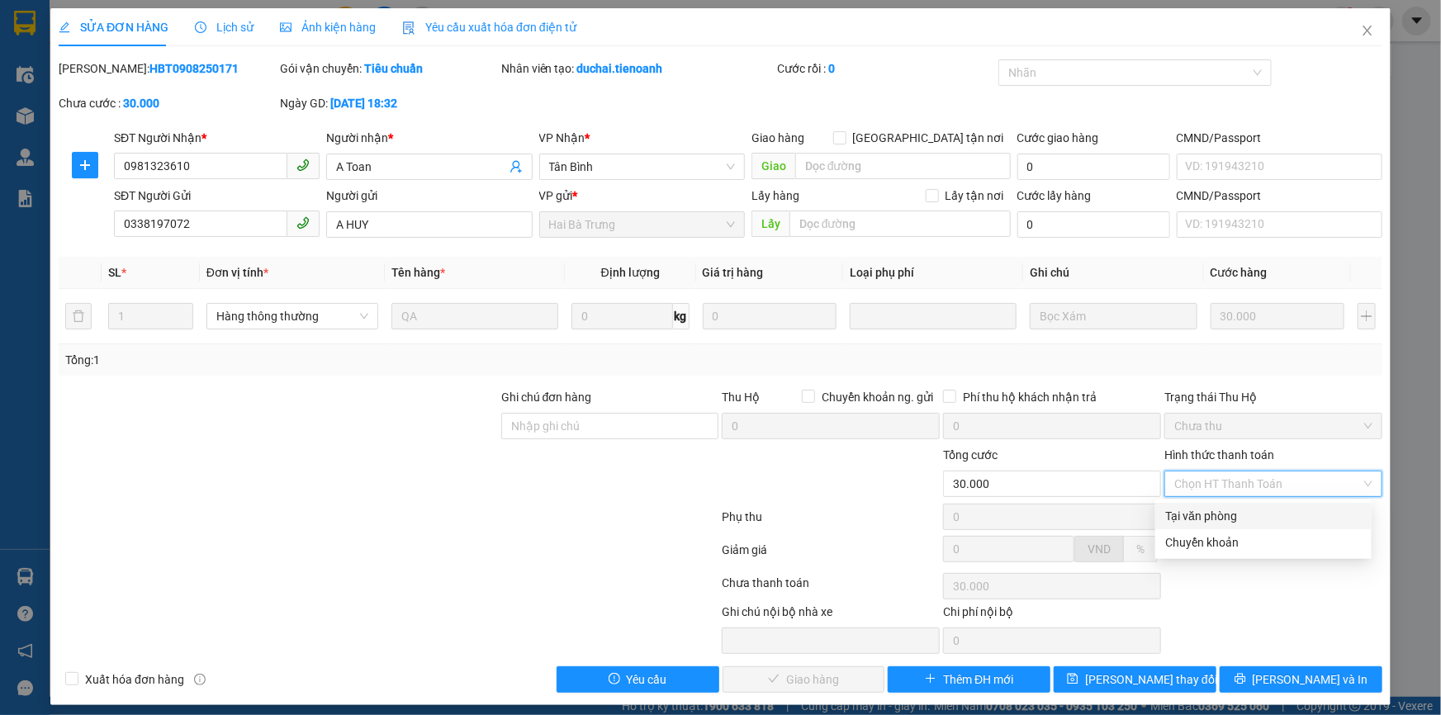
click at [1245, 509] on div "Tại văn phòng" at bounding box center [1263, 516] width 197 height 18
type input "0"
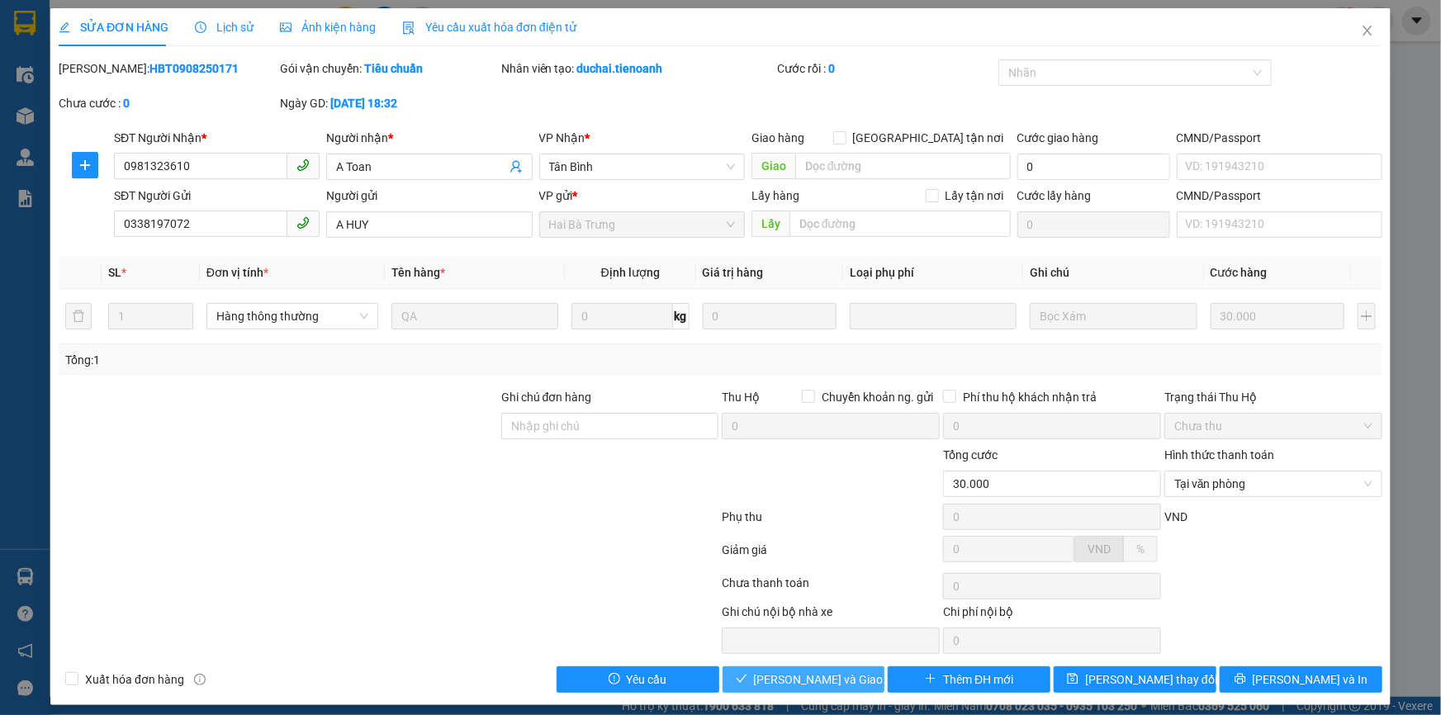
click at [793, 681] on span "[PERSON_NAME] và [PERSON_NAME] hàng" at bounding box center [833, 680] width 159 height 18
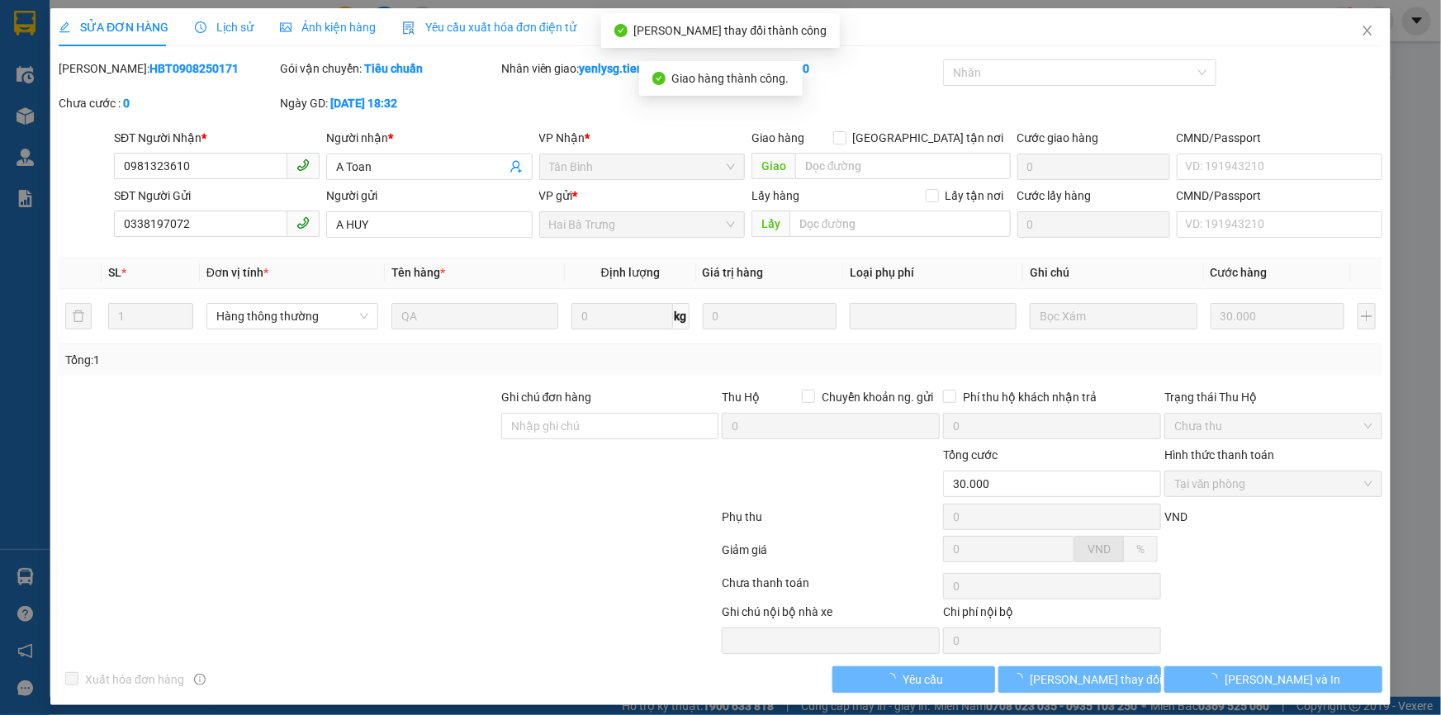
click at [1262, 677] on span "[PERSON_NAME] và In" at bounding box center [1283, 680] width 116 height 18
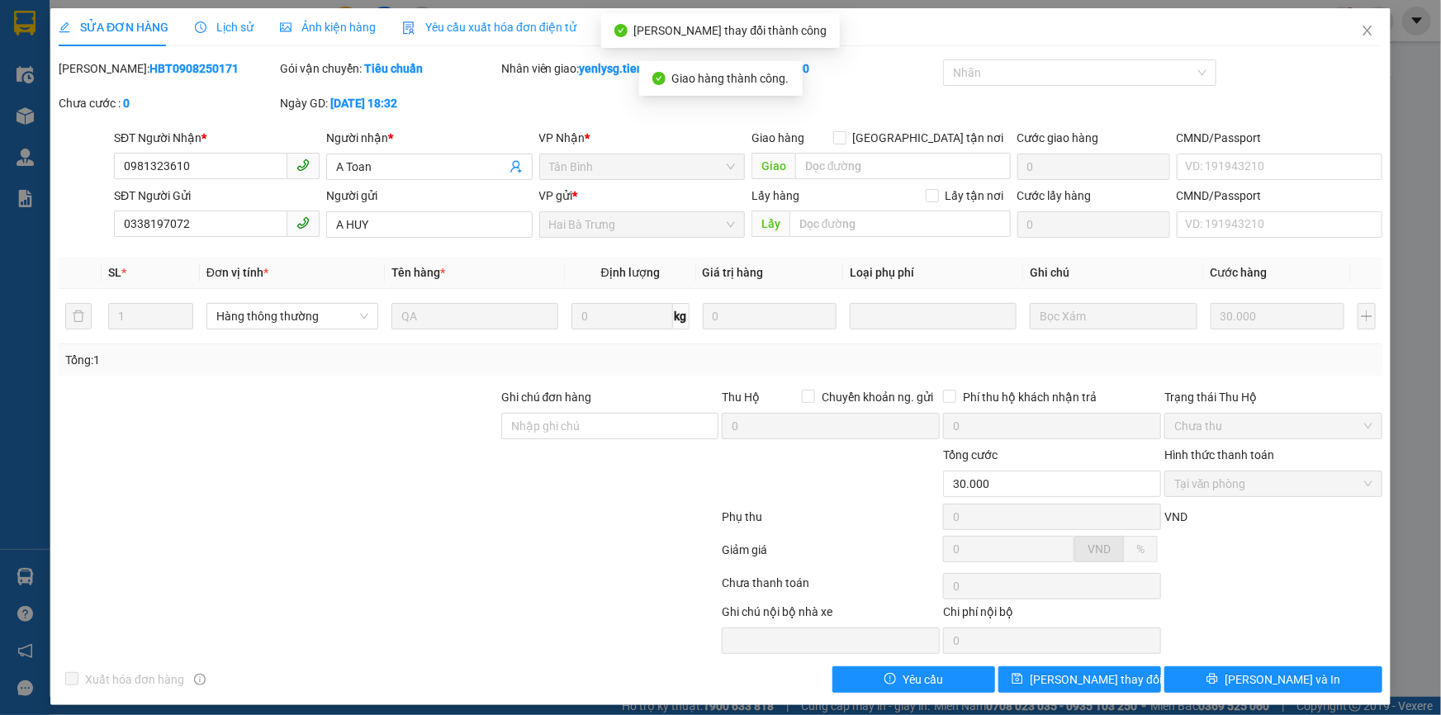
click at [1262, 677] on span "[PERSON_NAME] và In" at bounding box center [1283, 680] width 116 height 18
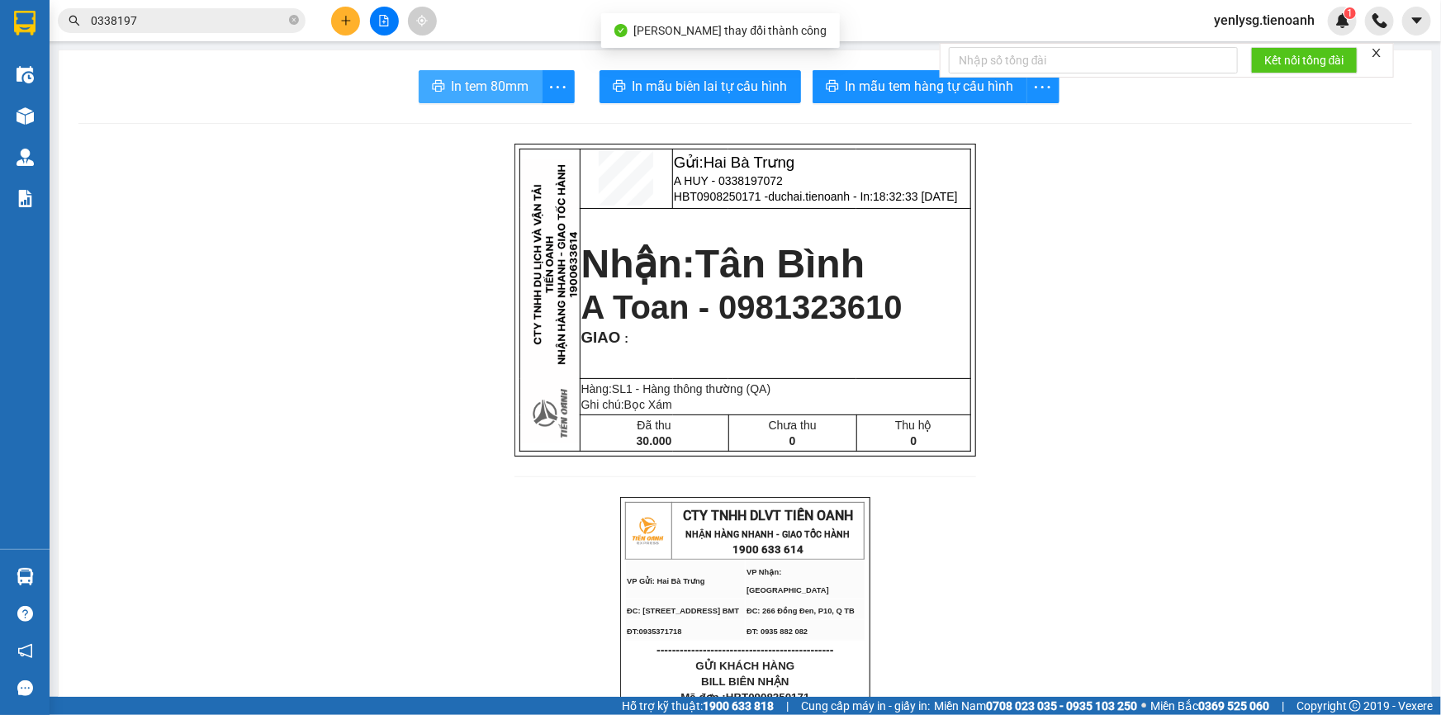
click at [451, 71] on button "In tem 80mm" at bounding box center [481, 86] width 124 height 33
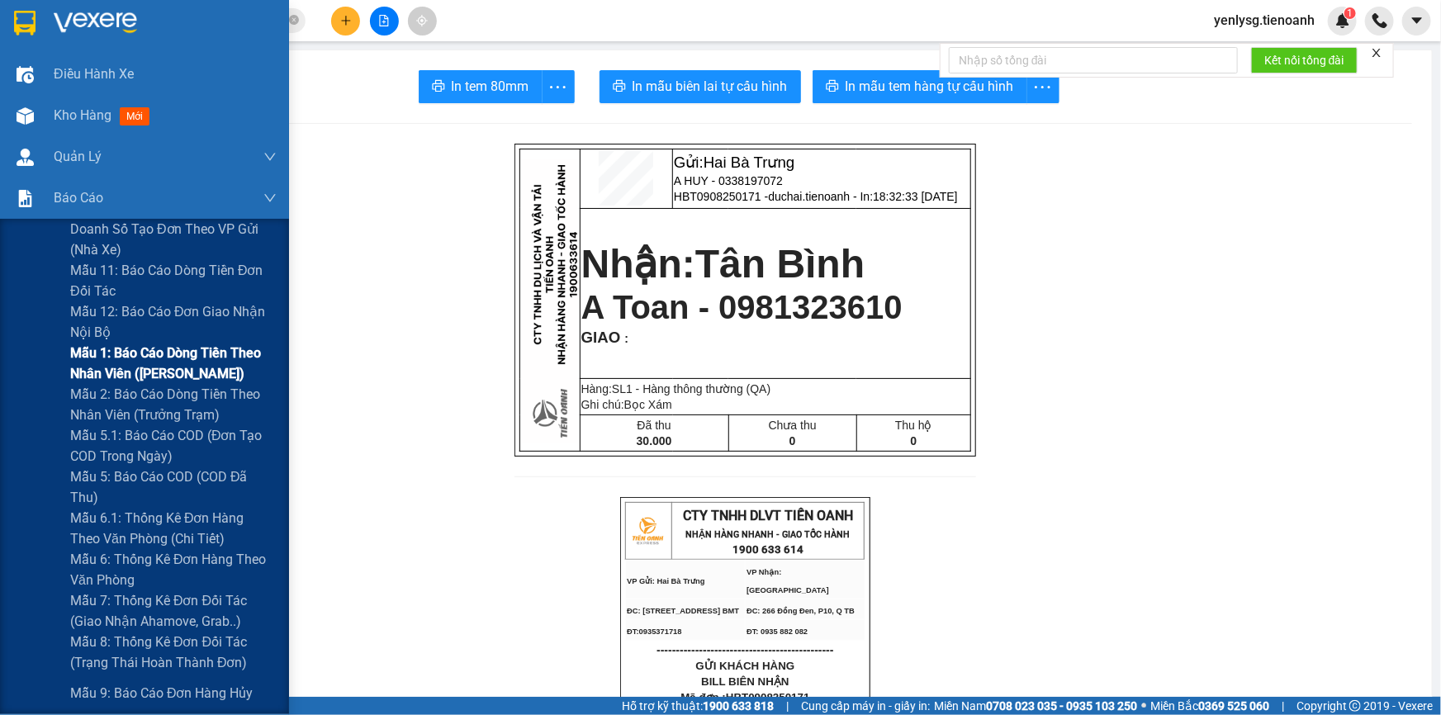
click at [157, 371] on span "Mẫu 1: [PERSON_NAME] dòng [PERSON_NAME] [PERSON_NAME] ([PERSON_NAME])" at bounding box center [173, 363] width 206 height 41
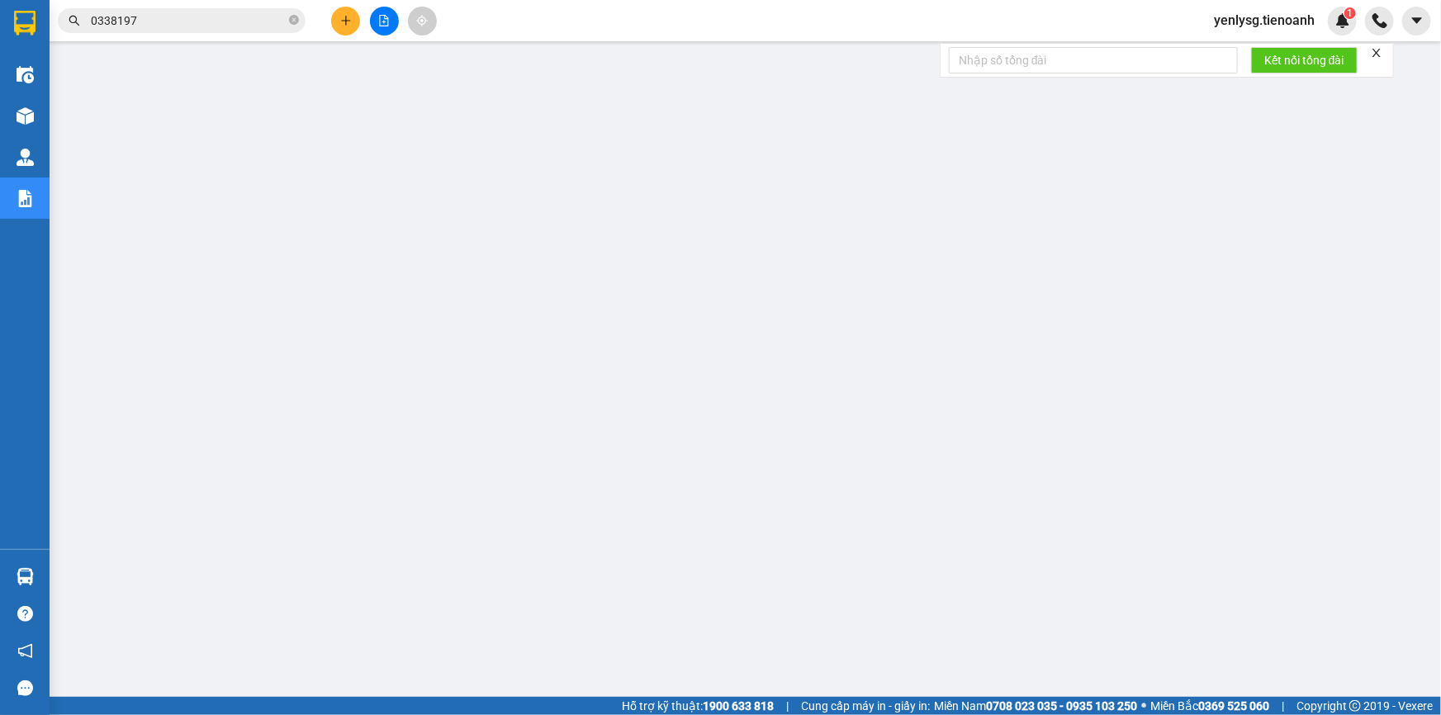
click at [273, 7] on div "Kết quả tìm kiếm ( 466 ) Bộ lọc Mã ĐH Trạng thái Món hàng Thu hộ Tổng cước Chưa…" at bounding box center [161, 21] width 322 height 29
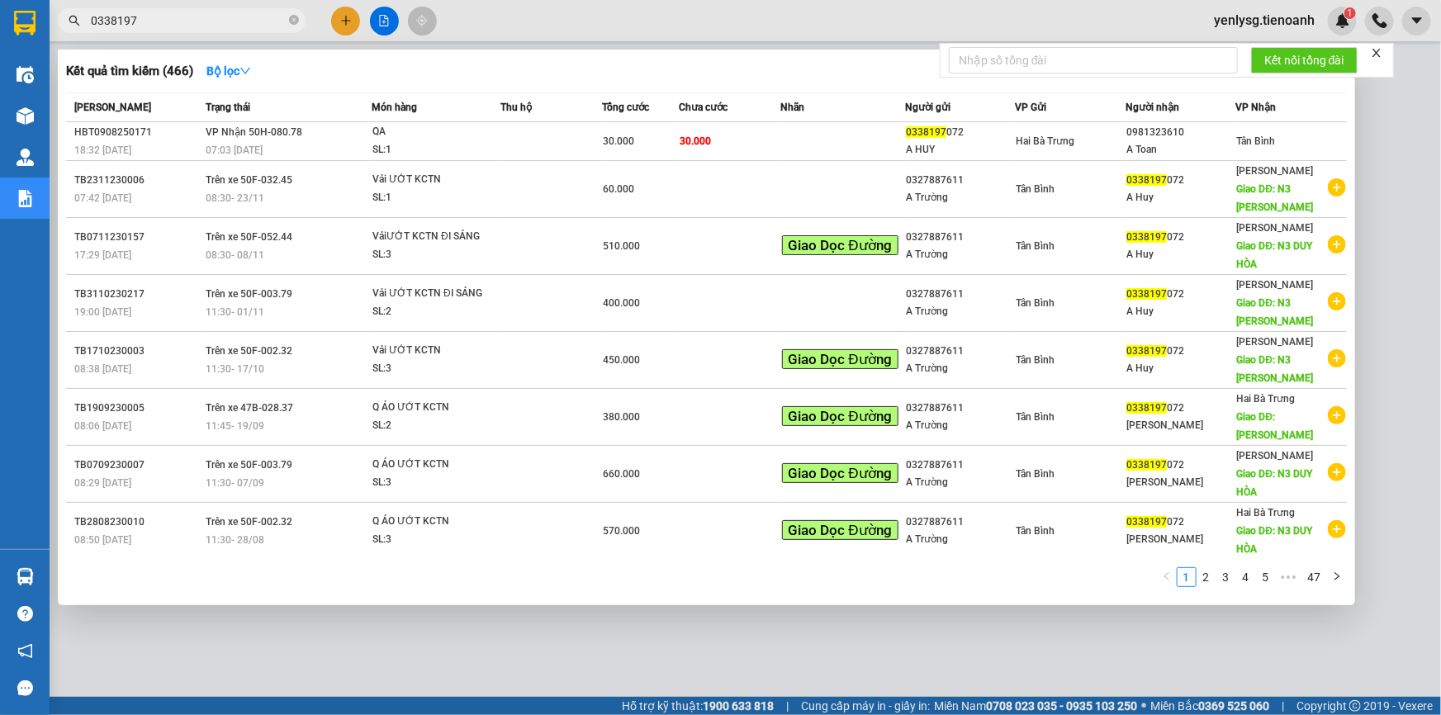
click at [263, 24] on input "0338197" at bounding box center [188, 21] width 195 height 18
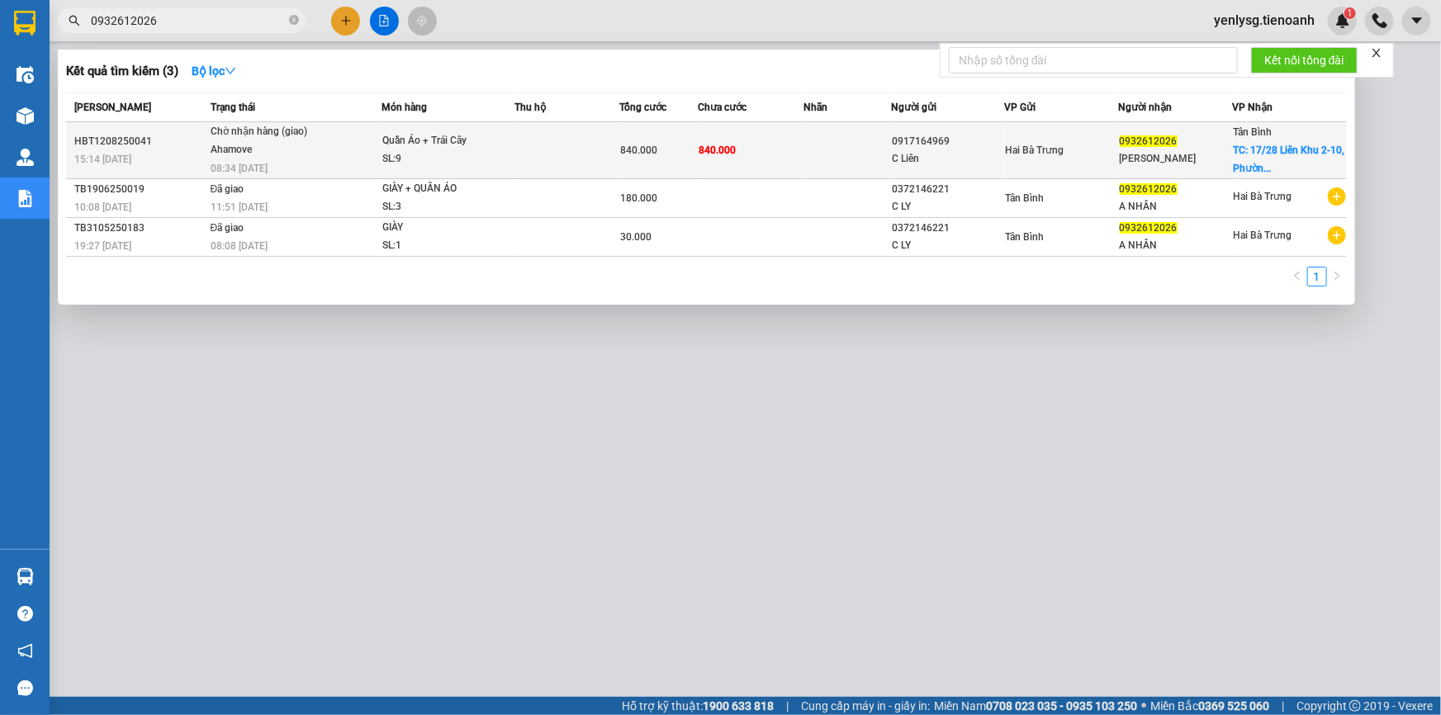
type input "0932612026"
click at [728, 143] on span "840.000" at bounding box center [718, 149] width 37 height 13
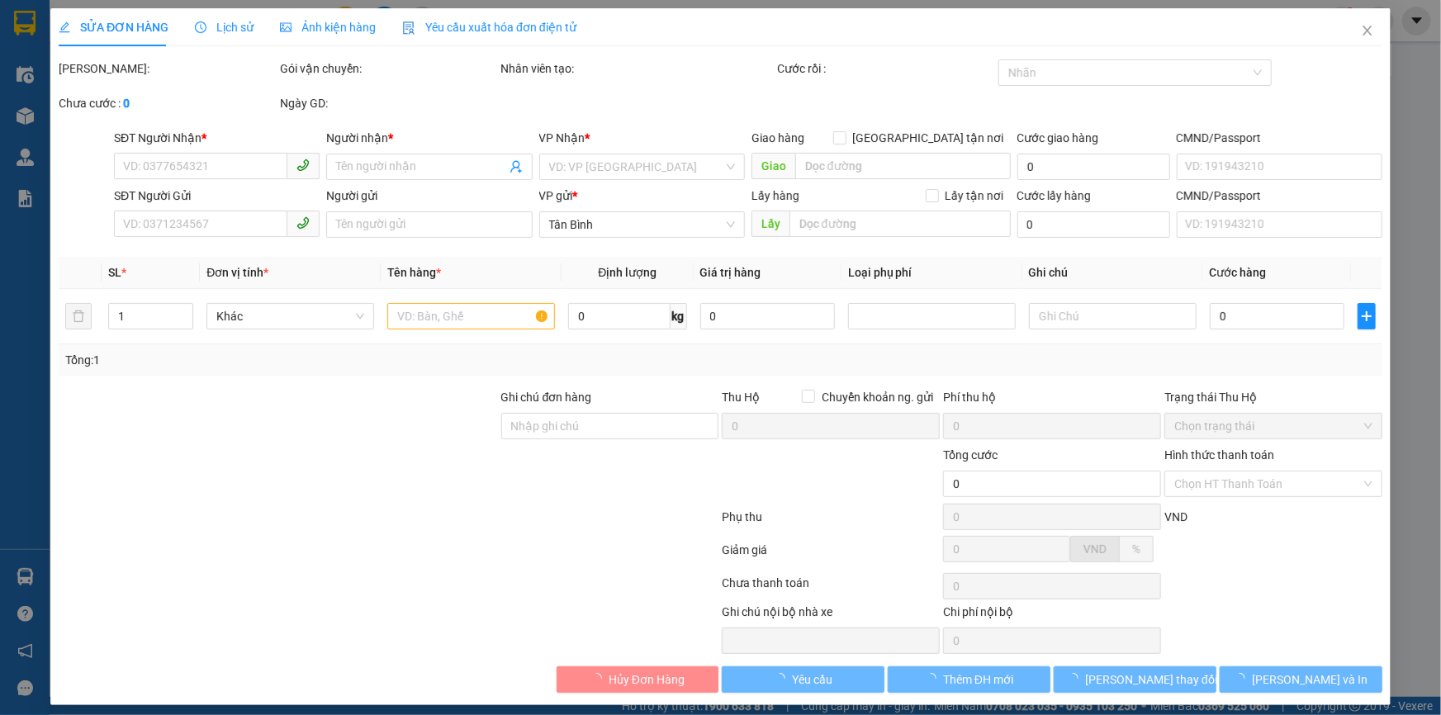
type input "0932612026"
type input "Kim Ly"
checkbox input "true"
type input "17/28 Liên Khu 2-10, Phường Bình Hưng Hòa A, Quận Bình Tân"
type input "0917164969"
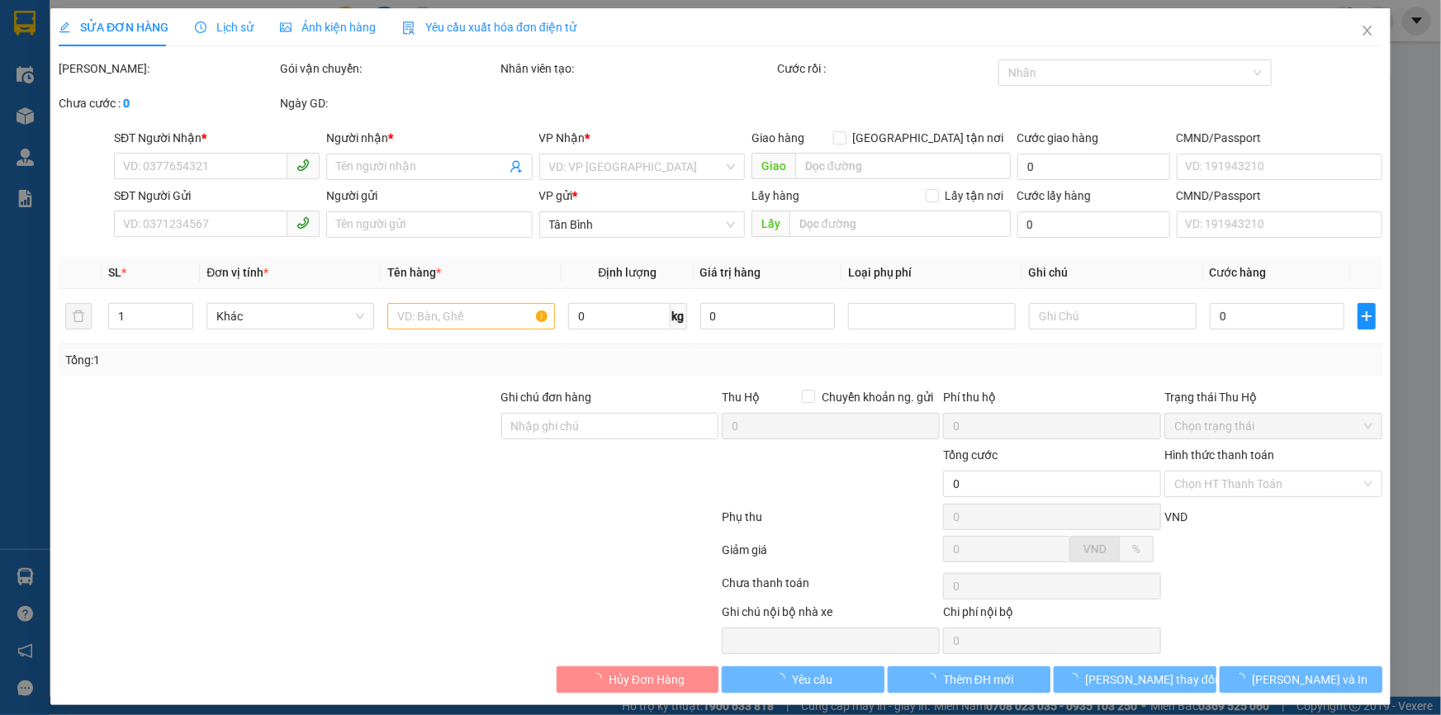
type input "C Liên"
type input "840.000"
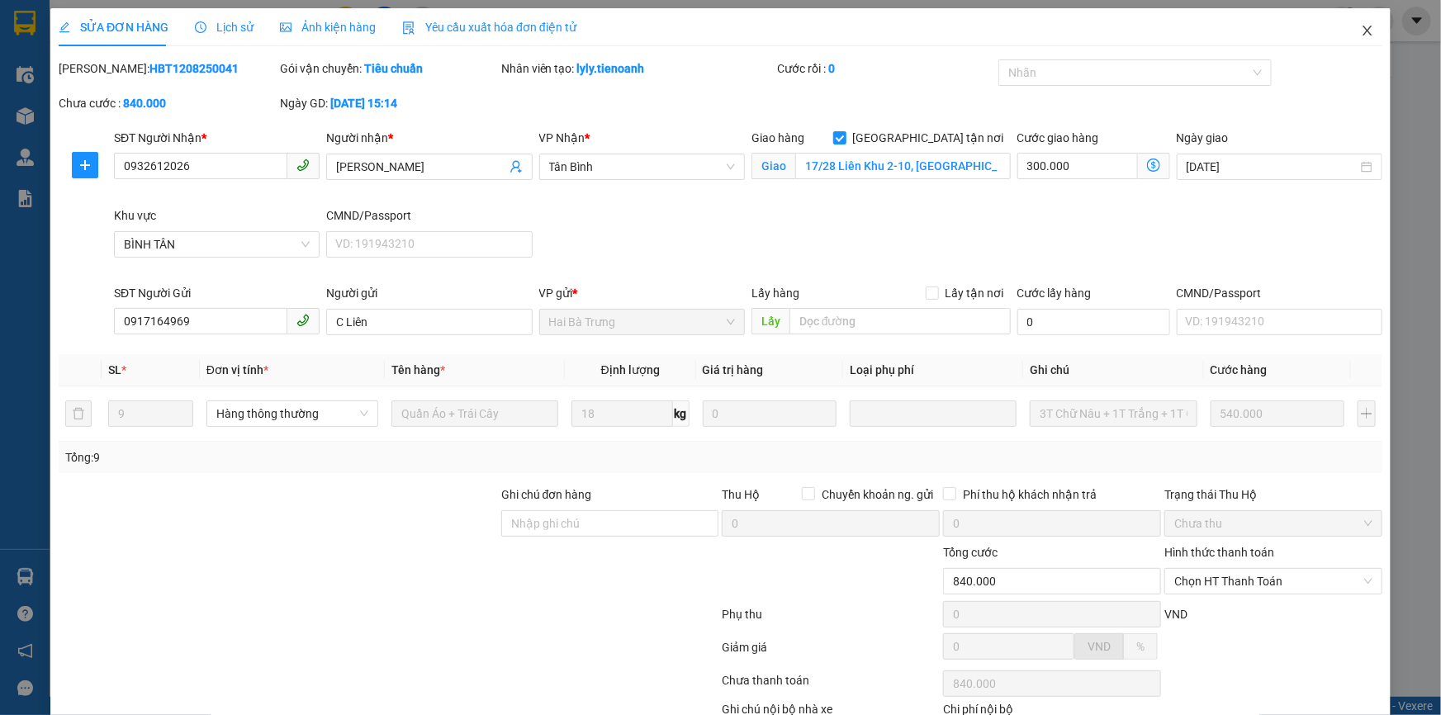
click at [1369, 23] on span "Close" at bounding box center [1368, 31] width 46 height 46
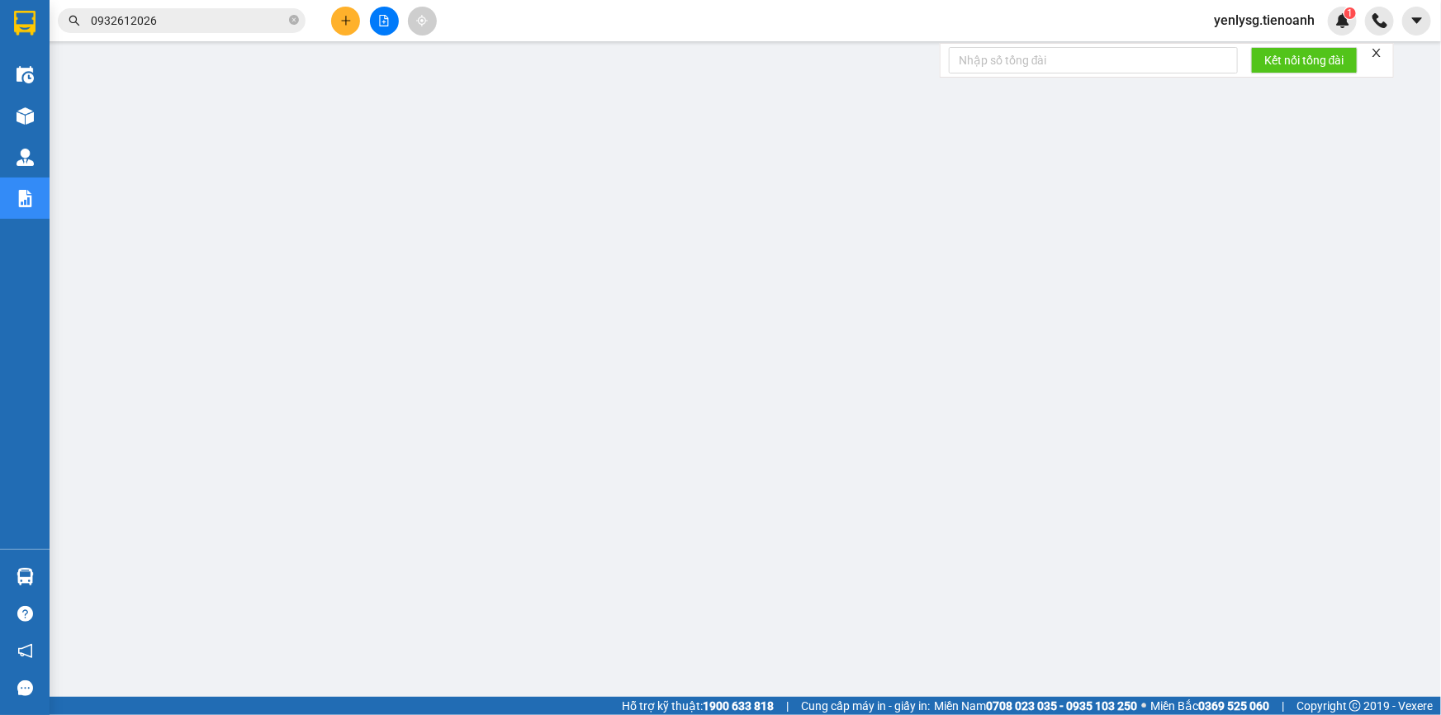
click at [269, 24] on input "0932612026" at bounding box center [188, 21] width 195 height 18
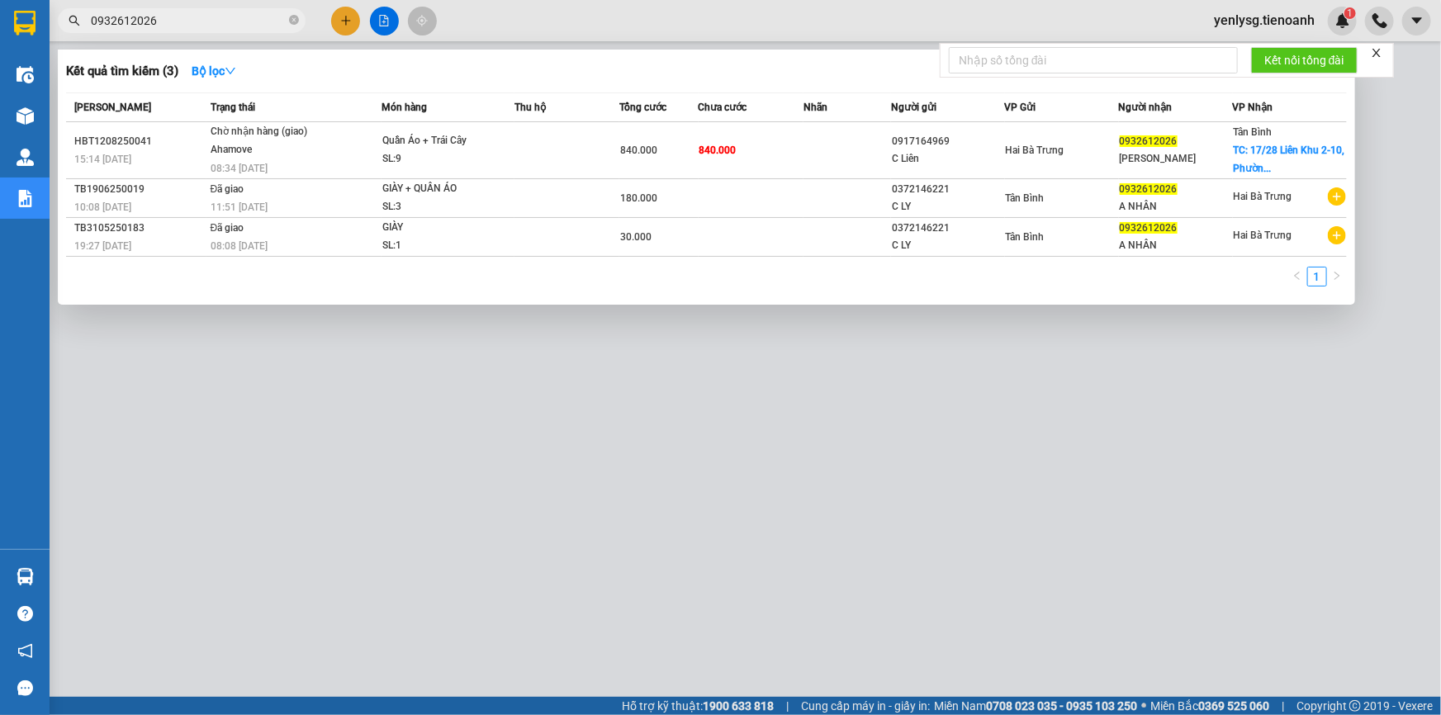
click at [269, 24] on input "0932612026" at bounding box center [188, 21] width 195 height 18
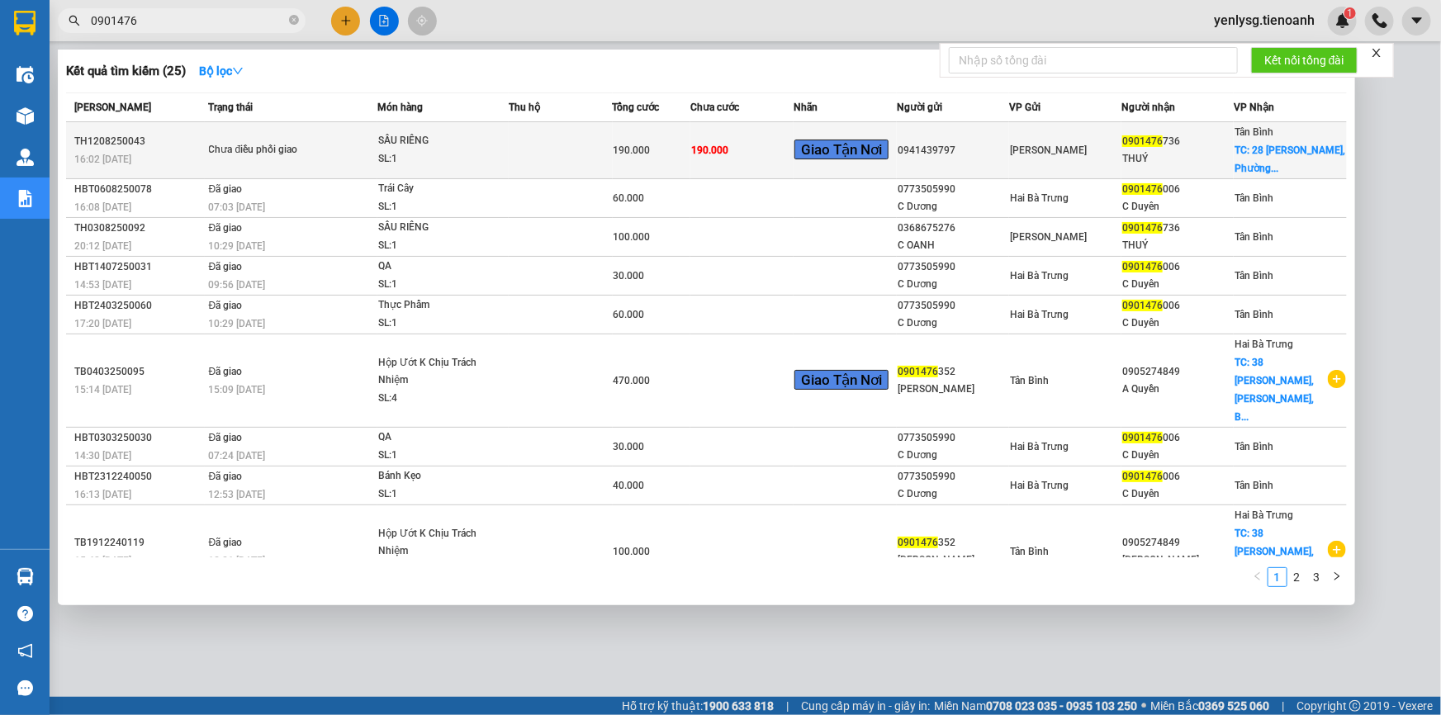
type input "0901476"
click at [671, 165] on td "190.000" at bounding box center [652, 150] width 78 height 57
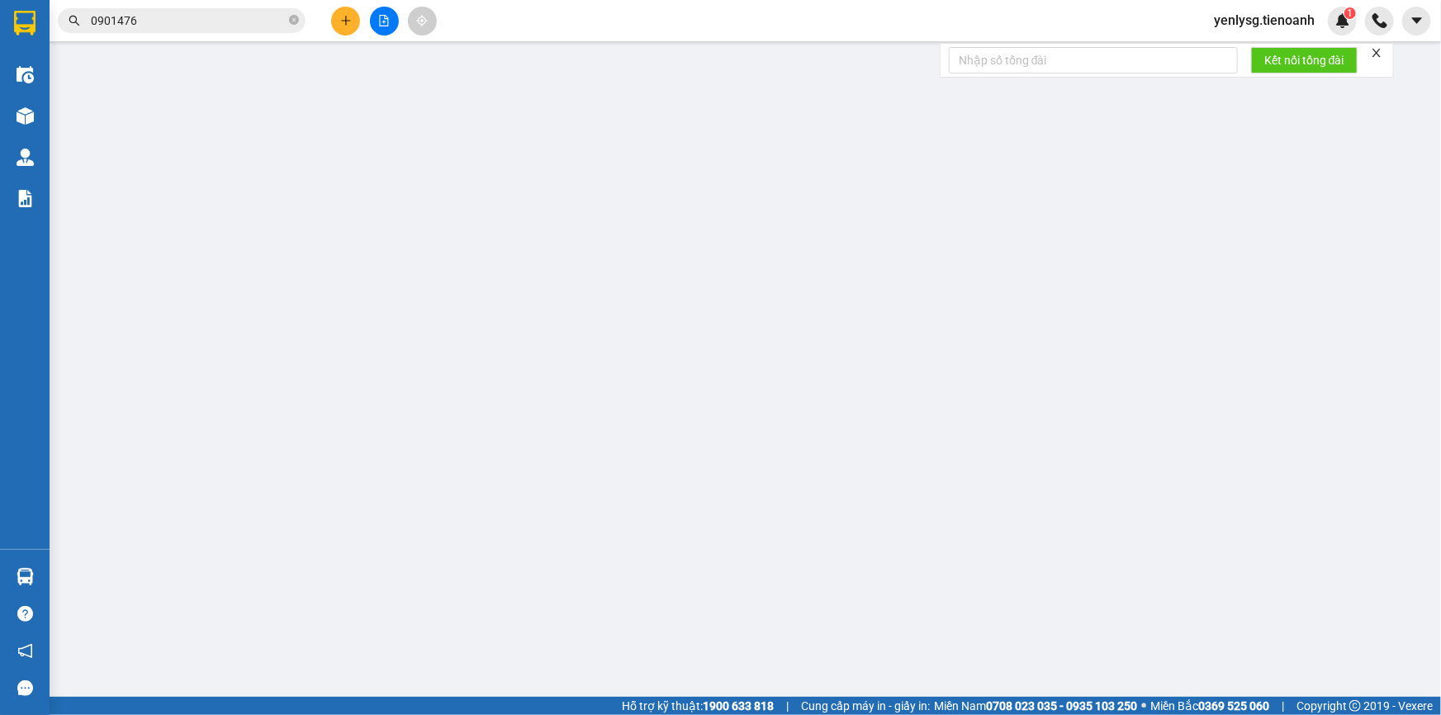
type input "0901476736"
type input "THUÝ"
checkbox input "true"
type input "28 Huỳnh Văn Chính, Phường Phú Trung, Quận Tân Phú, Thành phố Hồ Chí Minh"
type input "0941439797"
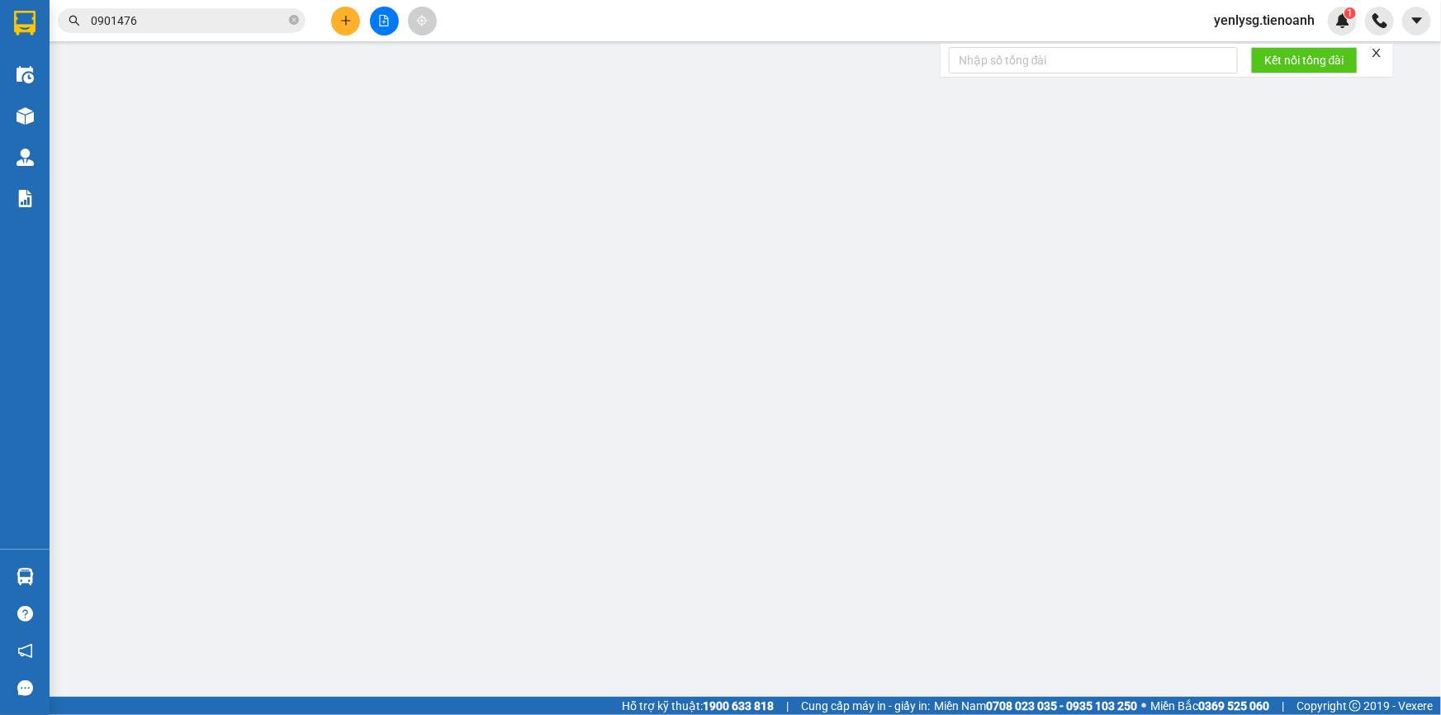
type input "190.000"
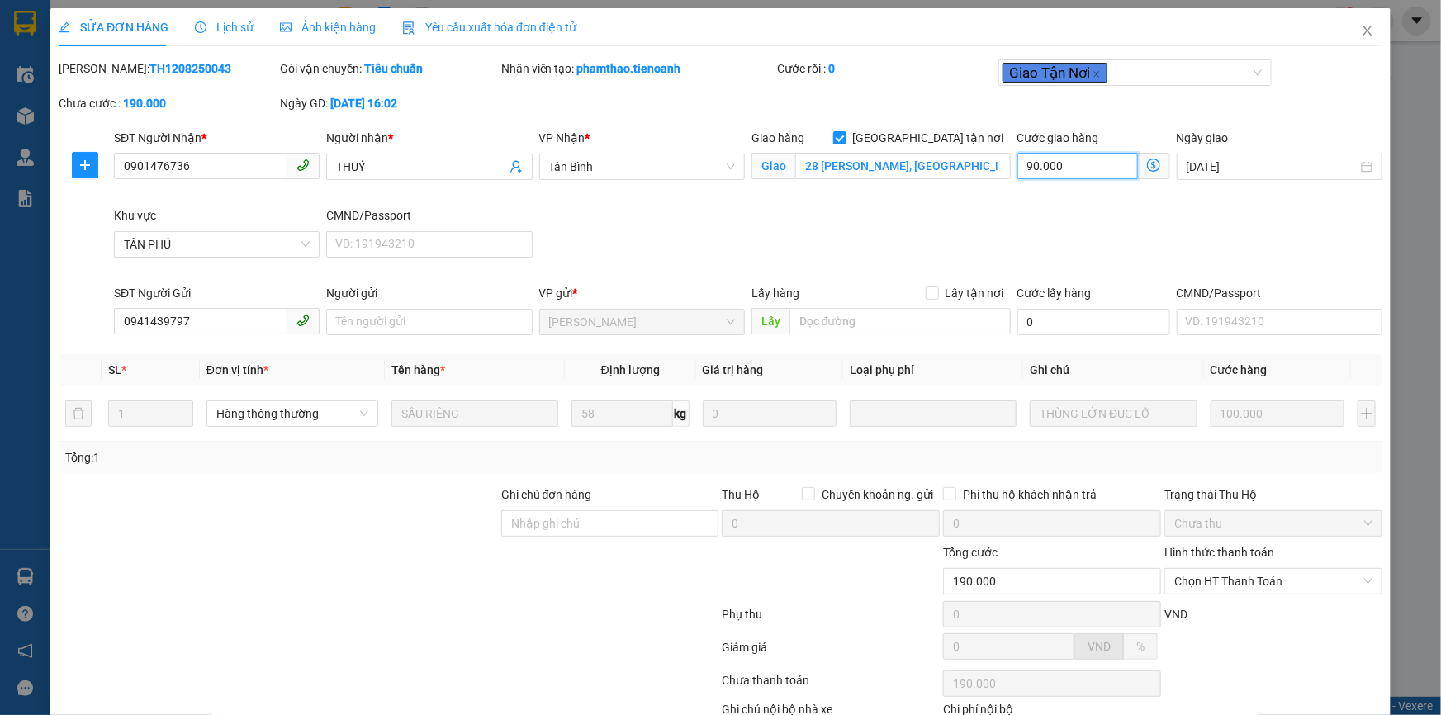
click at [1084, 165] on input "90.000" at bounding box center [1077, 166] width 121 height 26
type input "100.000"
type input "0"
click at [987, 171] on input "28 Huỳnh Văn Chính, Phường Phú Trung, Quận Tân Phú, Thành phố Hồ Chí Minh" at bounding box center [903, 166] width 216 height 26
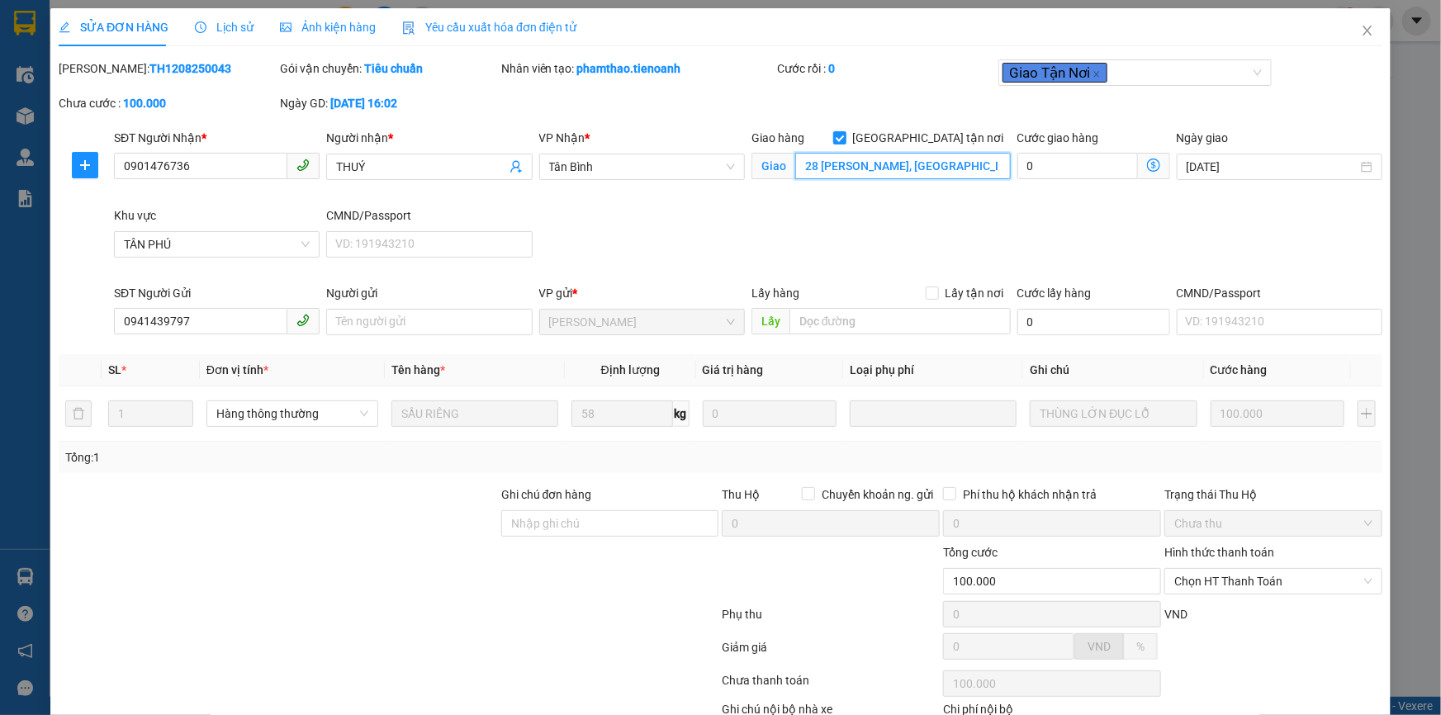
click at [987, 171] on input "28 Huỳnh Văn Chính, Phường Phú Trung, Quận Tân Phú, Thành phố Hồ Chí Minh" at bounding box center [903, 166] width 216 height 26
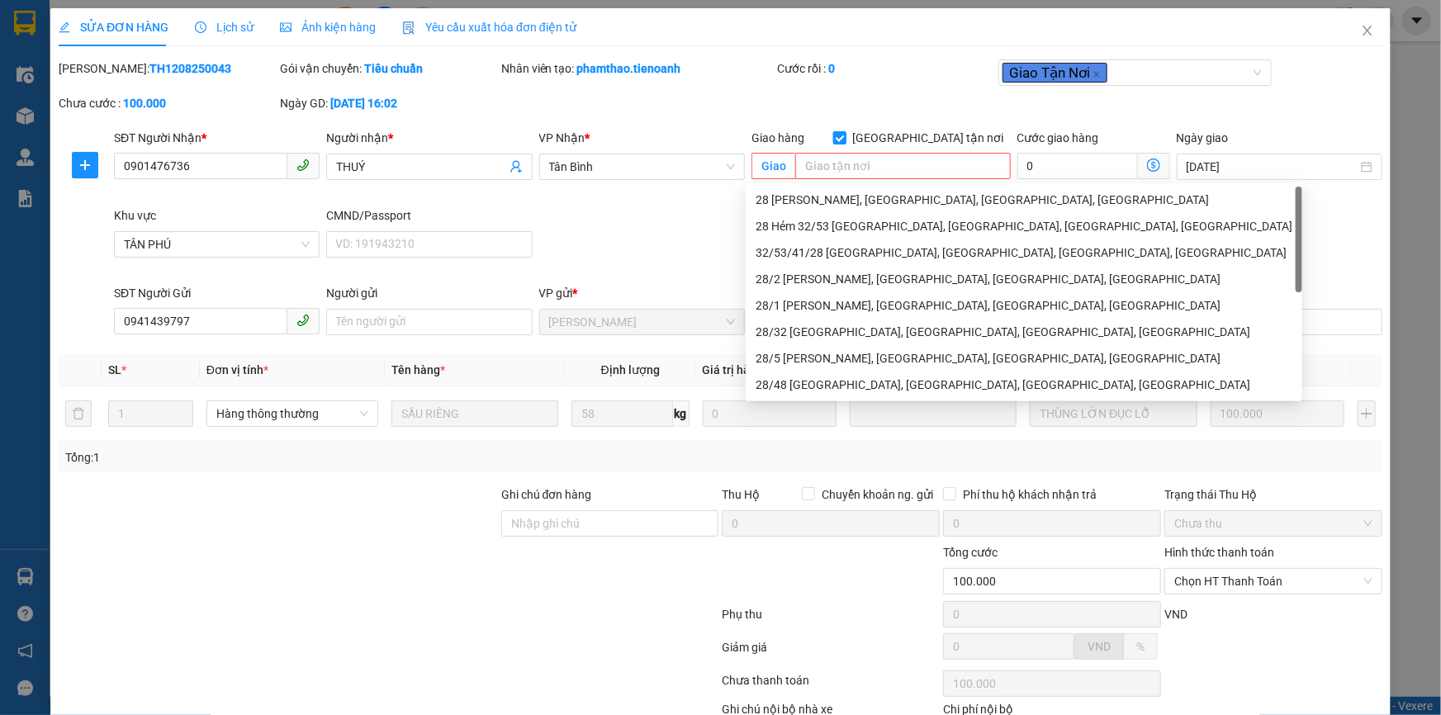
click at [845, 132] on input "[GEOGRAPHIC_DATA][PERSON_NAME] nơi" at bounding box center [839, 137] width 12 height 12
checkbox input "false"
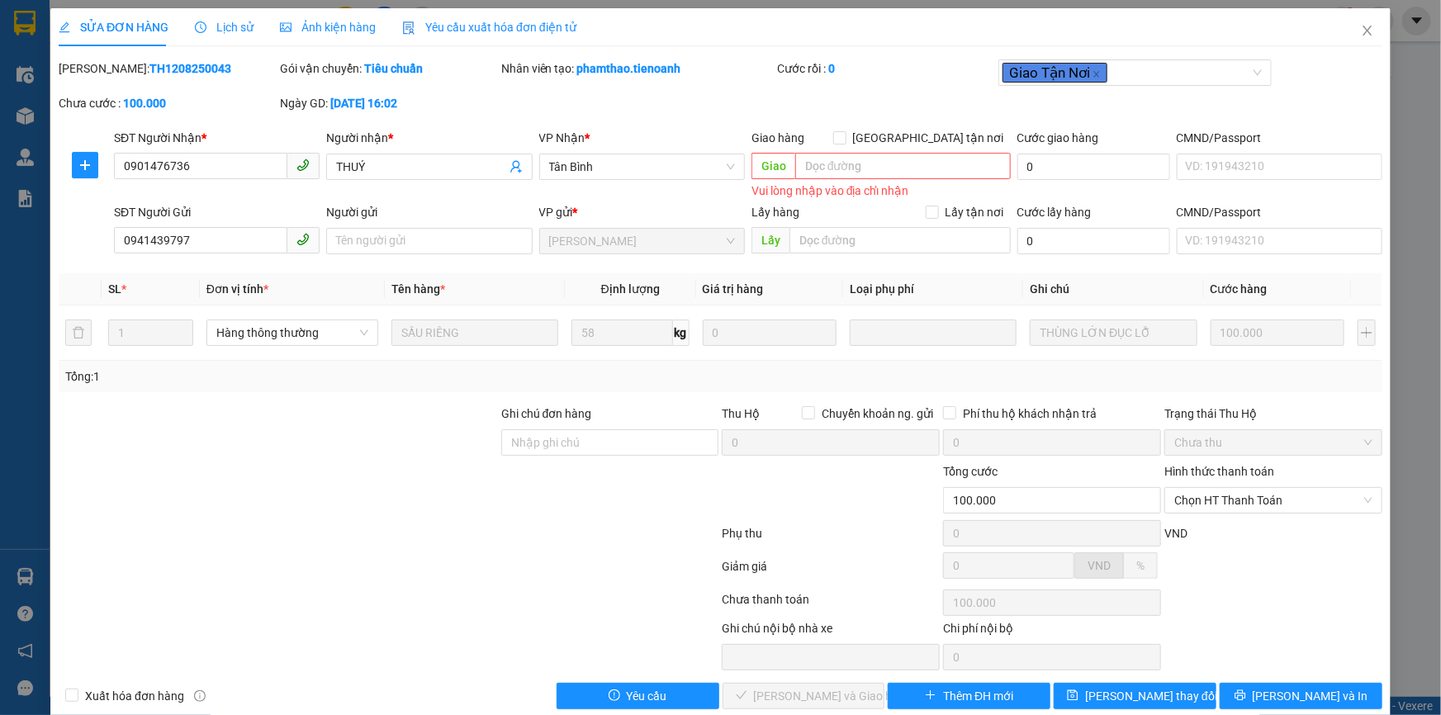
click at [894, 101] on div "Mã ĐH: TH1208250043 Gói vận chuyển: Tiêu chuẩn Nhân viên tạo: phamthao.tienoanh…" at bounding box center [720, 93] width 1327 height 69
click at [1093, 74] on icon "close" at bounding box center [1097, 74] width 8 height 8
click at [925, 98] on div "Mã ĐH: TH1208250043 Gói vận chuyển: Tiêu chuẩn Nhân viên tạo: phamthao.tienoanh…" at bounding box center [720, 93] width 1327 height 69
click at [1145, 411] on div "Phí thu hộ khách nhận trả" at bounding box center [1052, 414] width 218 height 18
click at [1177, 702] on button "[PERSON_NAME] đổi" at bounding box center [1135, 696] width 163 height 26
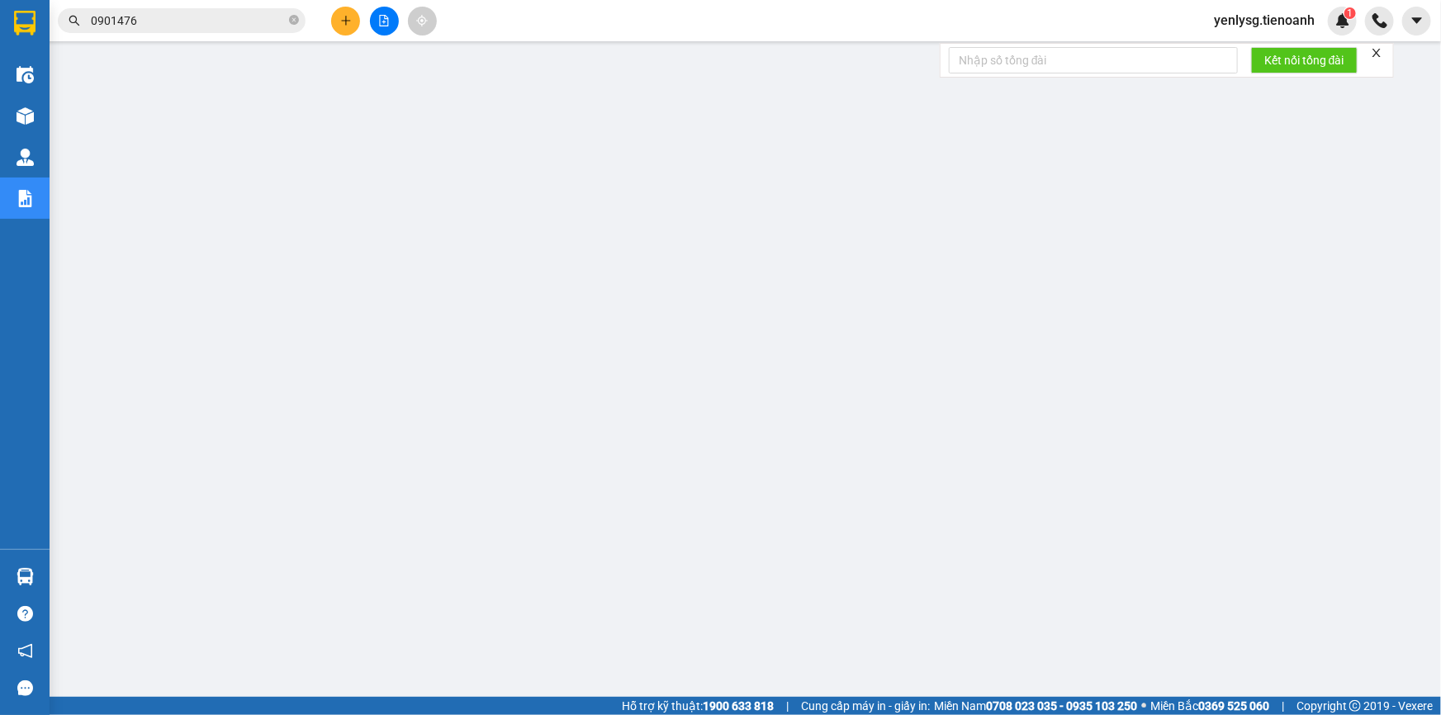
click at [211, 17] on input "0901476" at bounding box center [188, 21] width 195 height 18
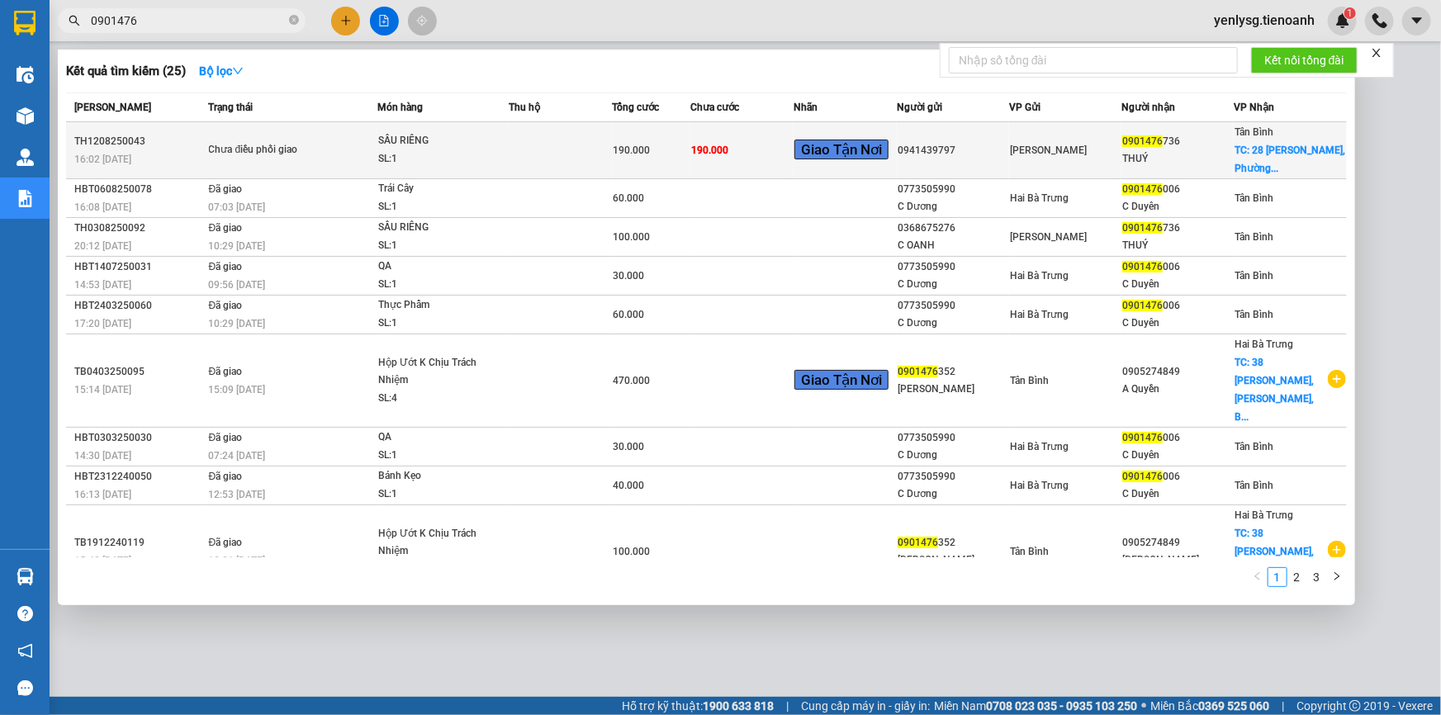
drag, startPoint x: 231, startPoint y: 44, endPoint x: 941, endPoint y: 129, distance: 715.3
click at [89, 0] on html "Kết quả tìm kiếm ( 25 ) Bộ lọc Mã ĐH Trạng thái Món hàng Thu hộ Tổng cước Chưa …" at bounding box center [720, 357] width 1441 height 715
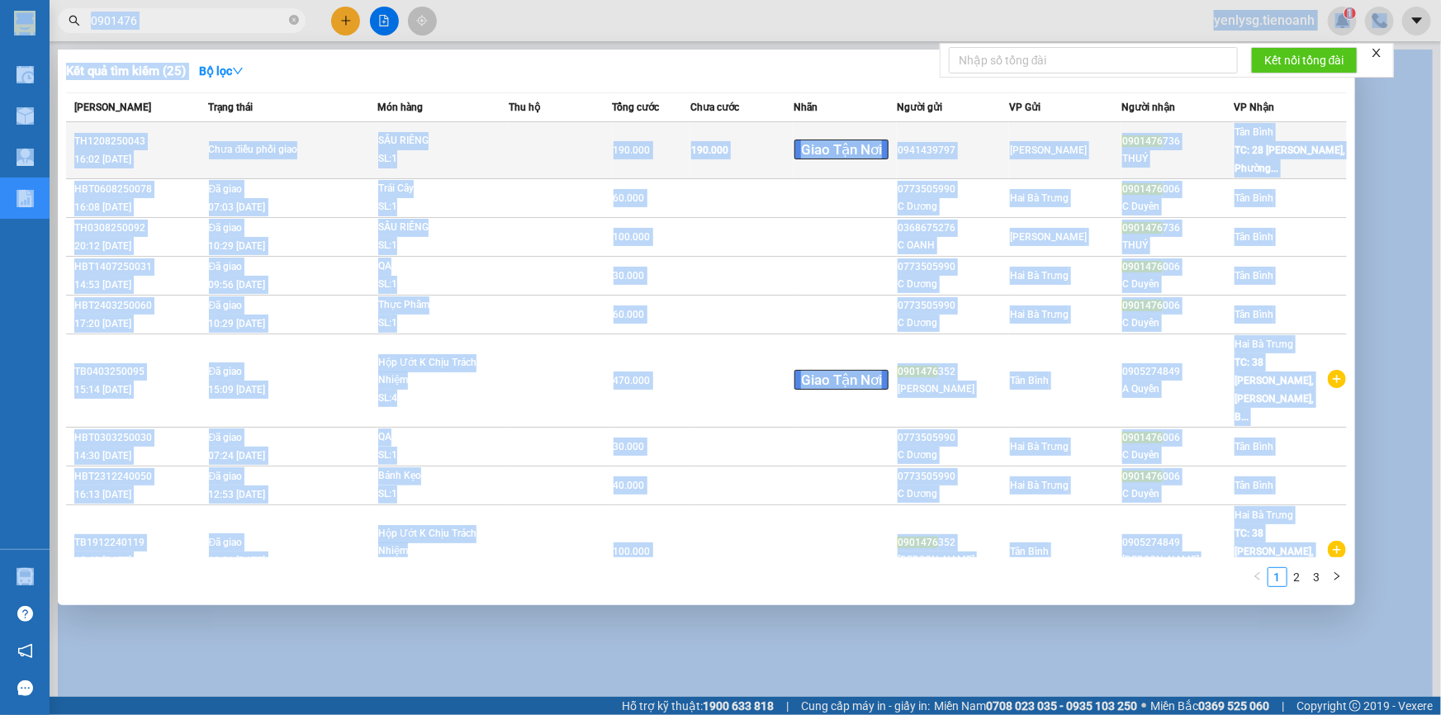
click at [354, 137] on td "Chưa điều phối giao" at bounding box center [291, 150] width 173 height 57
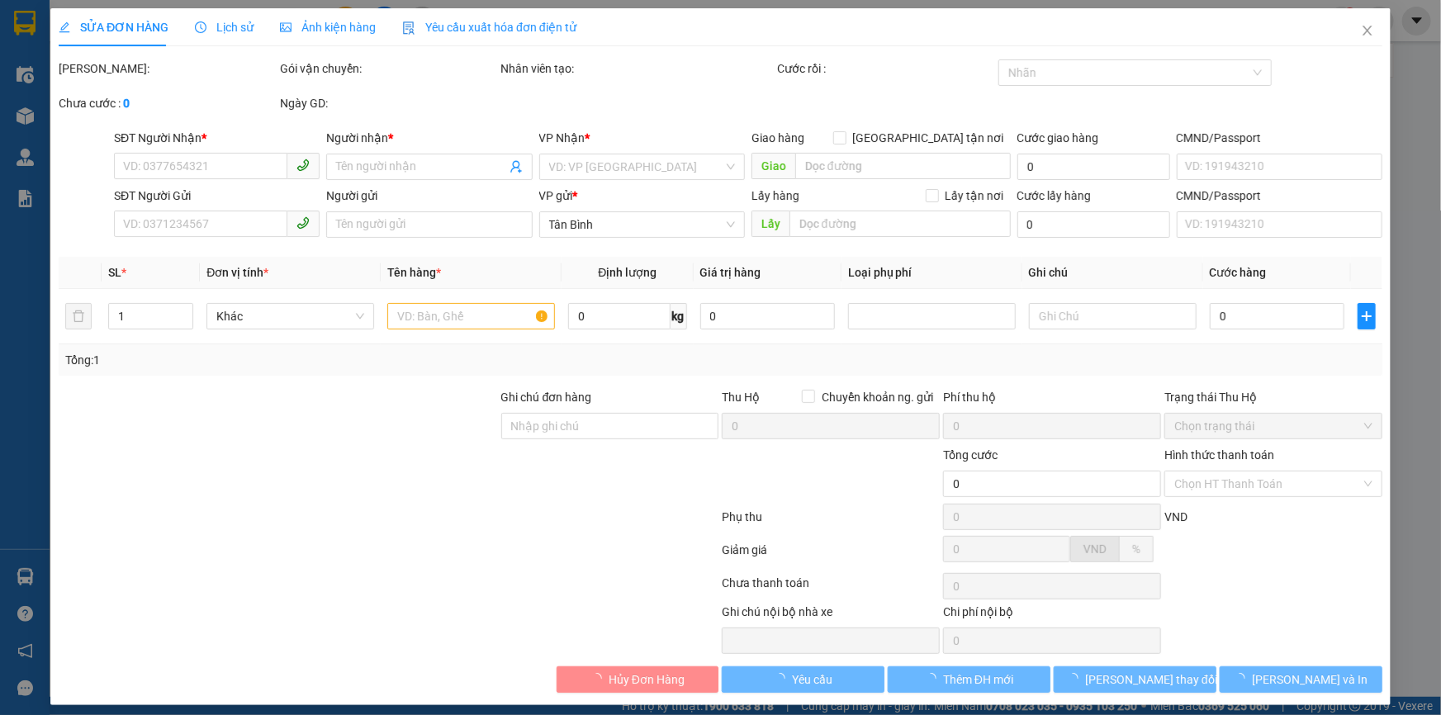
type input "0901476736"
type input "THUÝ"
type input "0941439797"
type input "100.000"
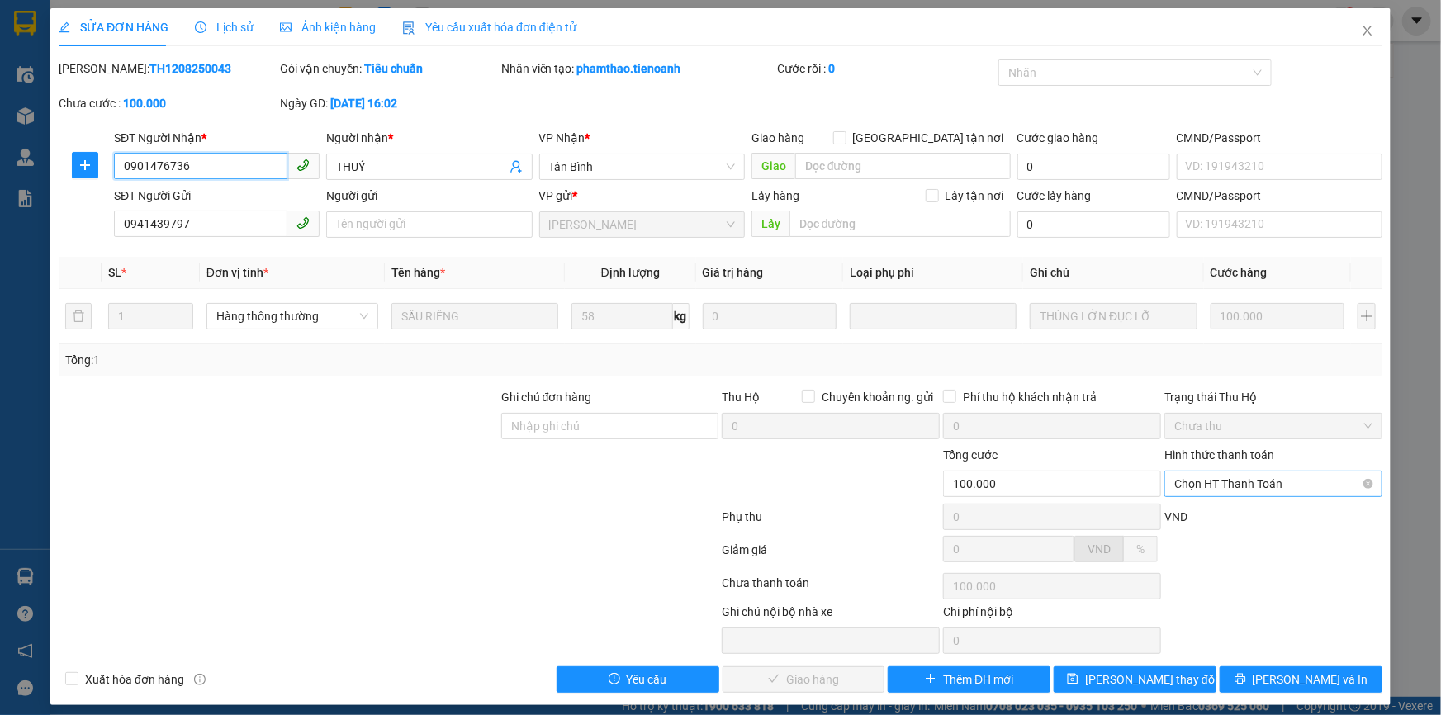
click at [1207, 486] on span "Chọn HT Thanh Toán" at bounding box center [1273, 484] width 198 height 25
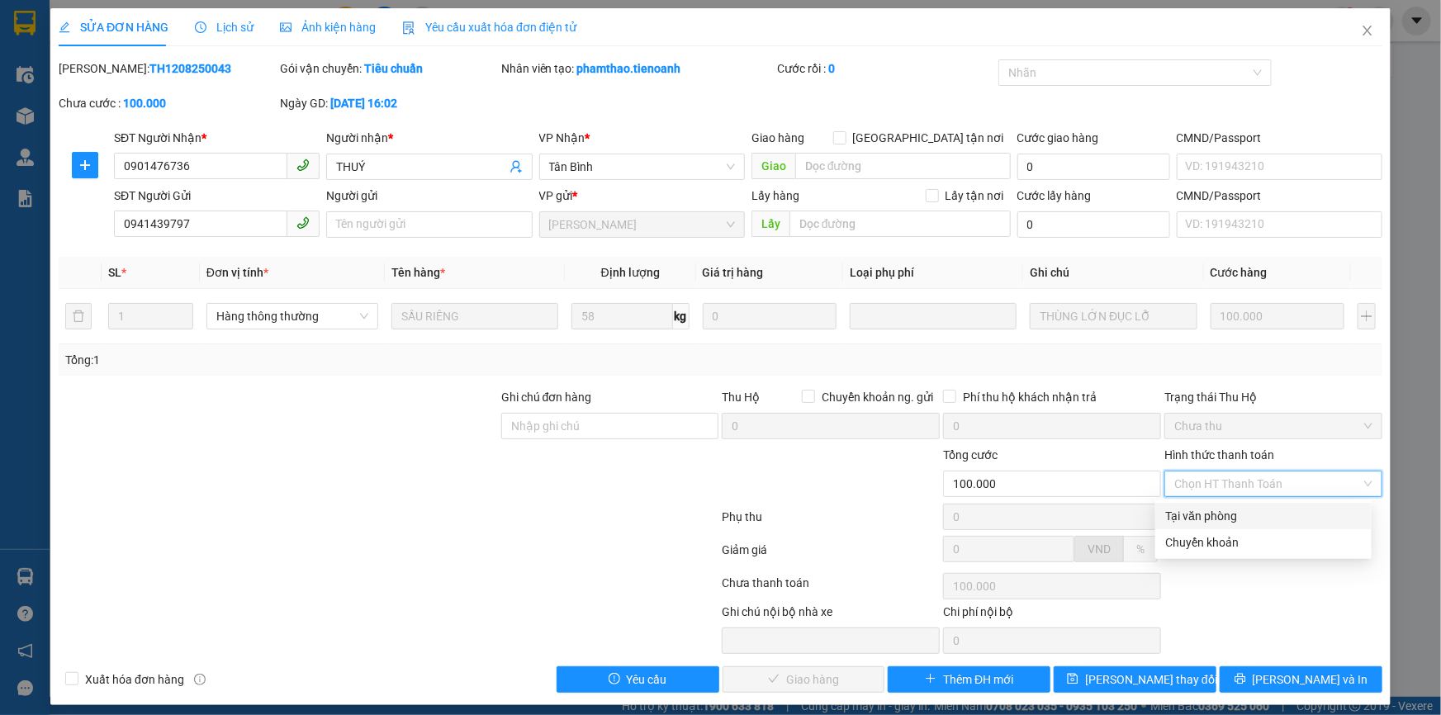
click at [1222, 522] on div "Tại văn phòng" at bounding box center [1263, 516] width 197 height 18
type input "0"
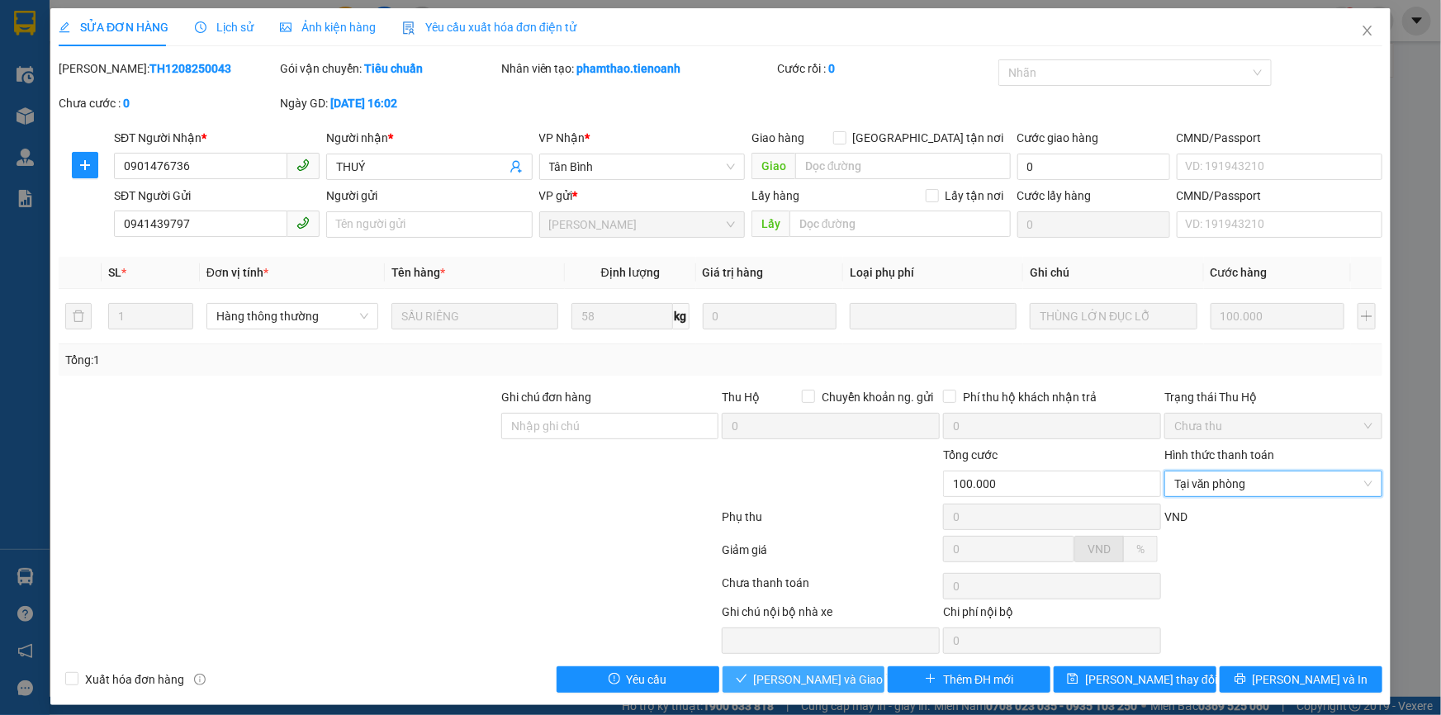
click at [788, 678] on span "[PERSON_NAME] và [PERSON_NAME] hàng" at bounding box center [833, 680] width 159 height 18
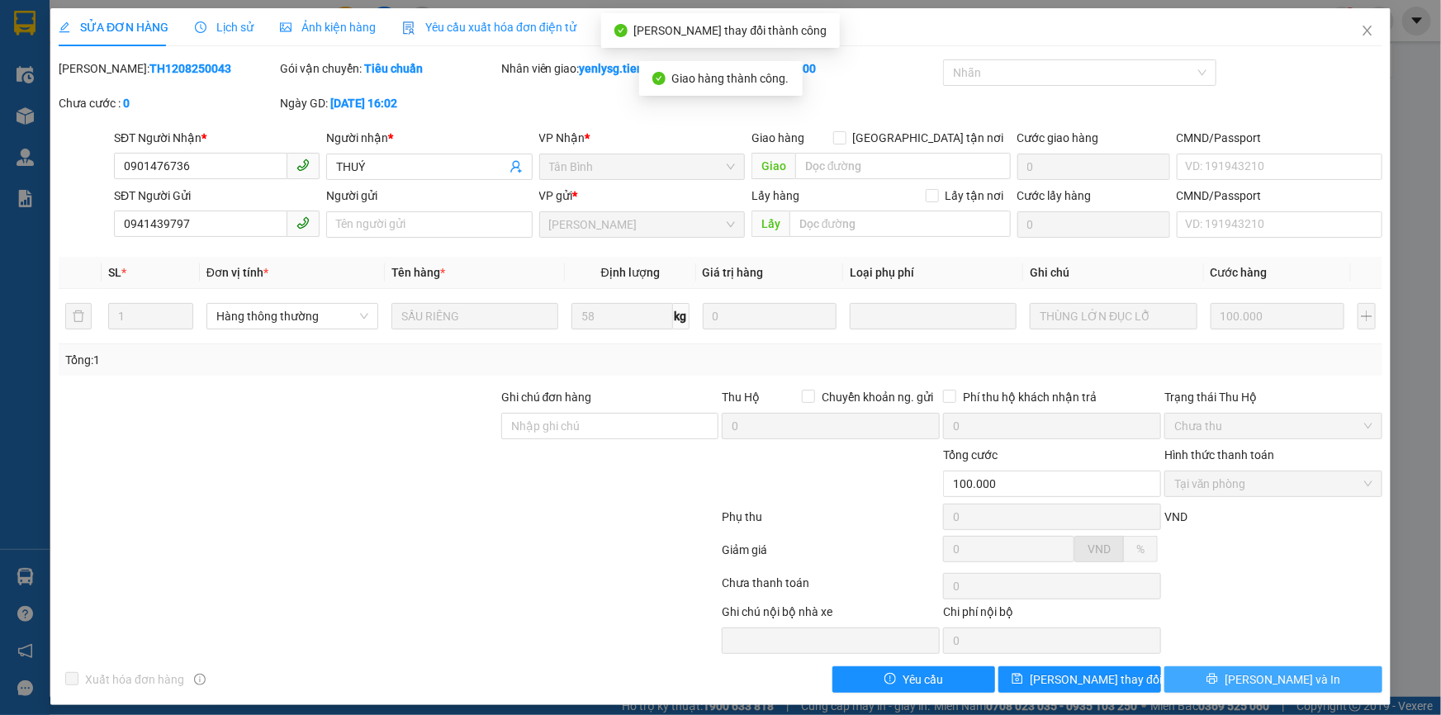
click at [1304, 669] on button "[PERSON_NAME] và In" at bounding box center [1273, 679] width 218 height 26
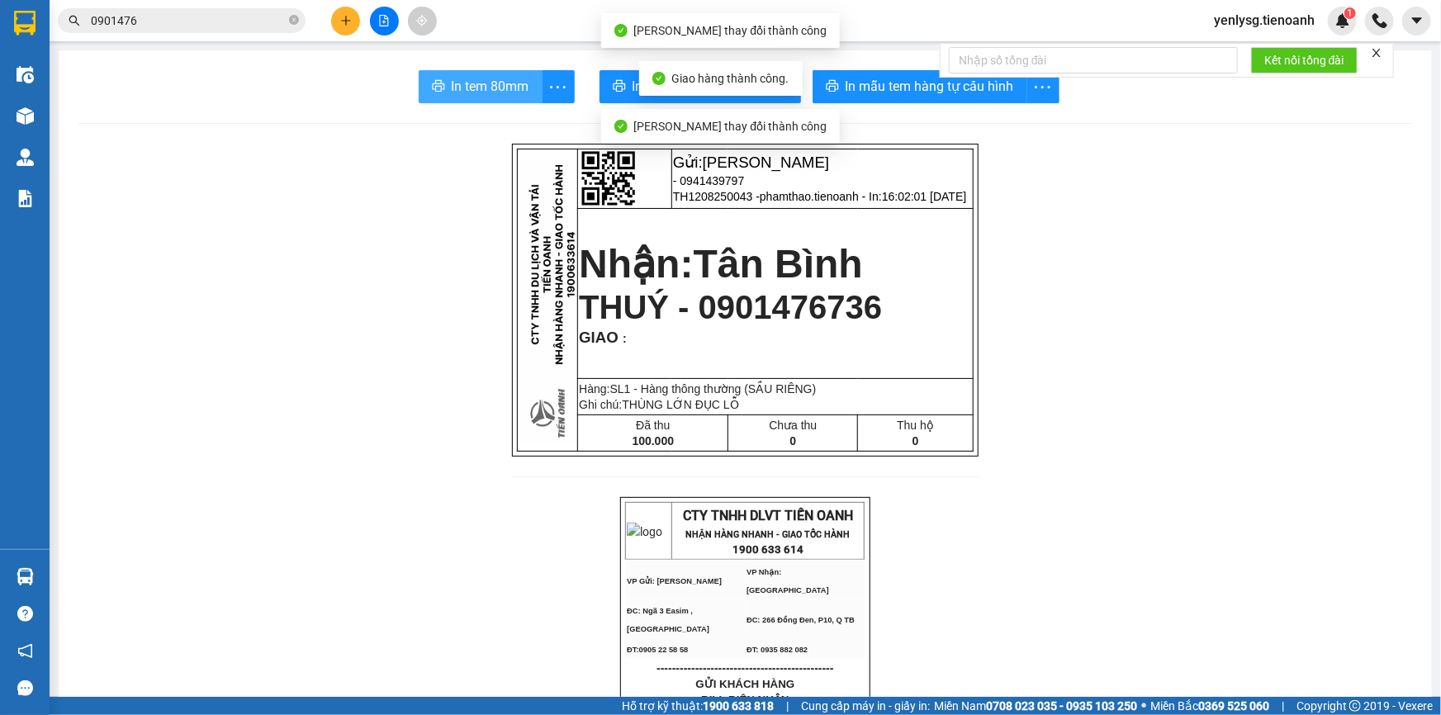
drag, startPoint x: 409, startPoint y: 82, endPoint x: 422, endPoint y: 90, distance: 15.6
click at [410, 83] on div "In tem 80mm In mẫu biên lai tự cấu hình In mẫu tem hàng tự cấu hình" at bounding box center [745, 86] width 1334 height 33
click at [434, 93] on span "printer" at bounding box center [438, 87] width 13 height 16
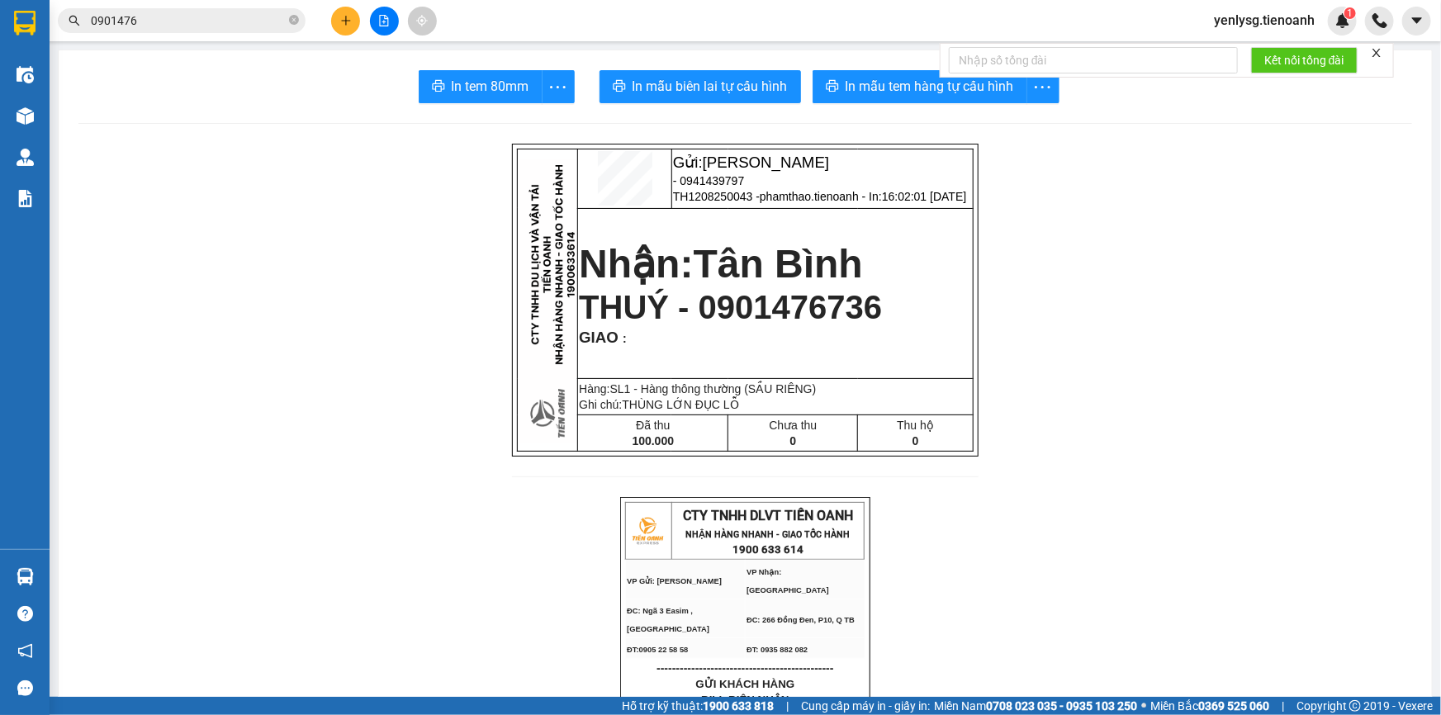
click at [197, 37] on div "Kết quả tìm kiếm ( 25 ) Bộ lọc Mã ĐH Trạng thái Món hàng Thu hộ Tổng cước Chưa …" at bounding box center [720, 20] width 1441 height 41
click at [202, 18] on input "0901476" at bounding box center [188, 21] width 195 height 18
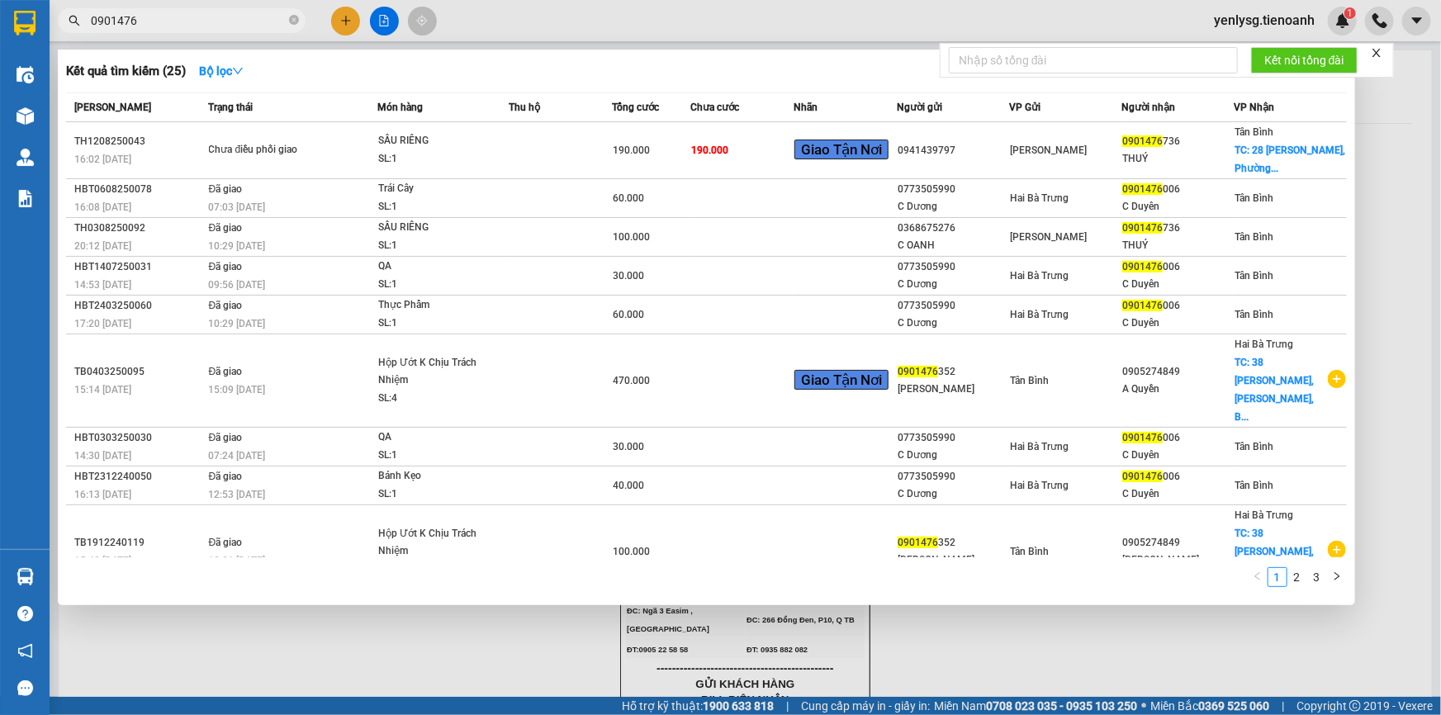
click at [202, 18] on input "0901476" at bounding box center [188, 21] width 195 height 18
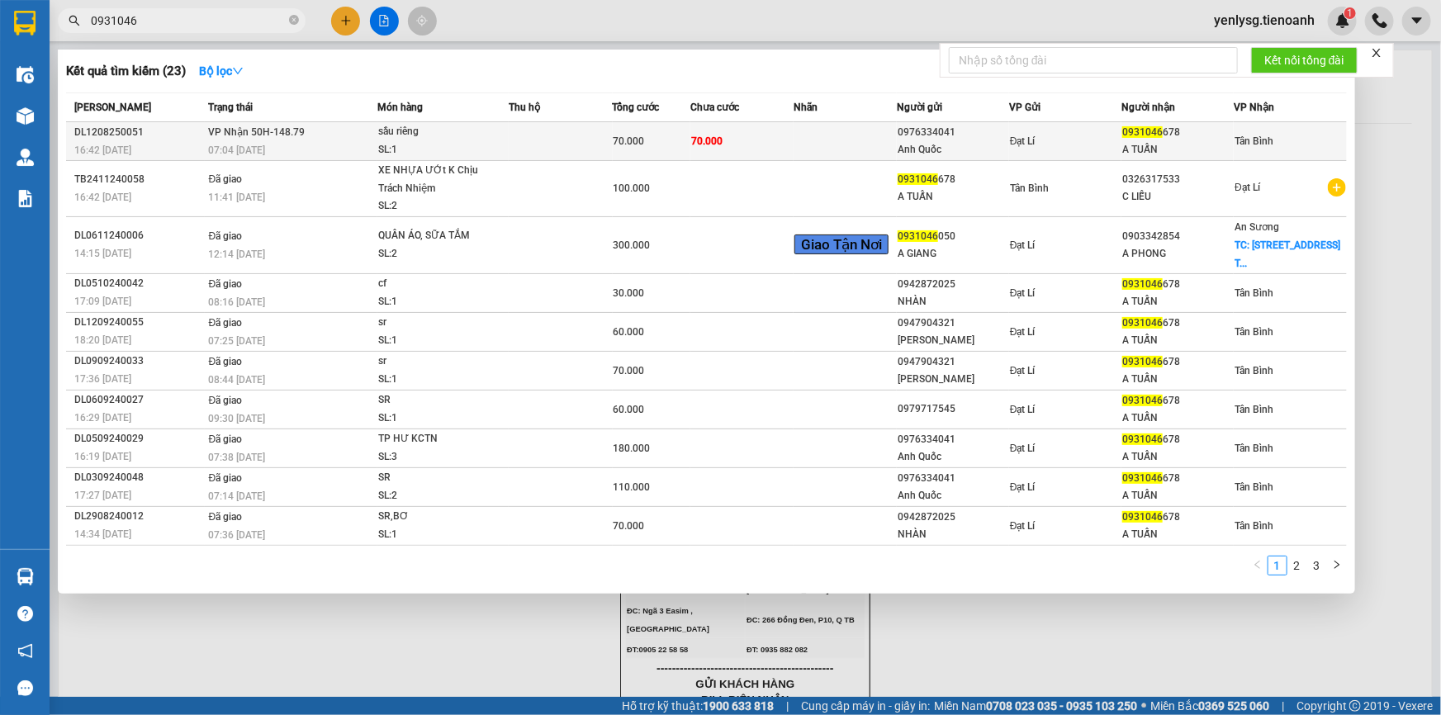
type input "0931046"
click at [653, 146] on div "70.000" at bounding box center [652, 141] width 76 height 18
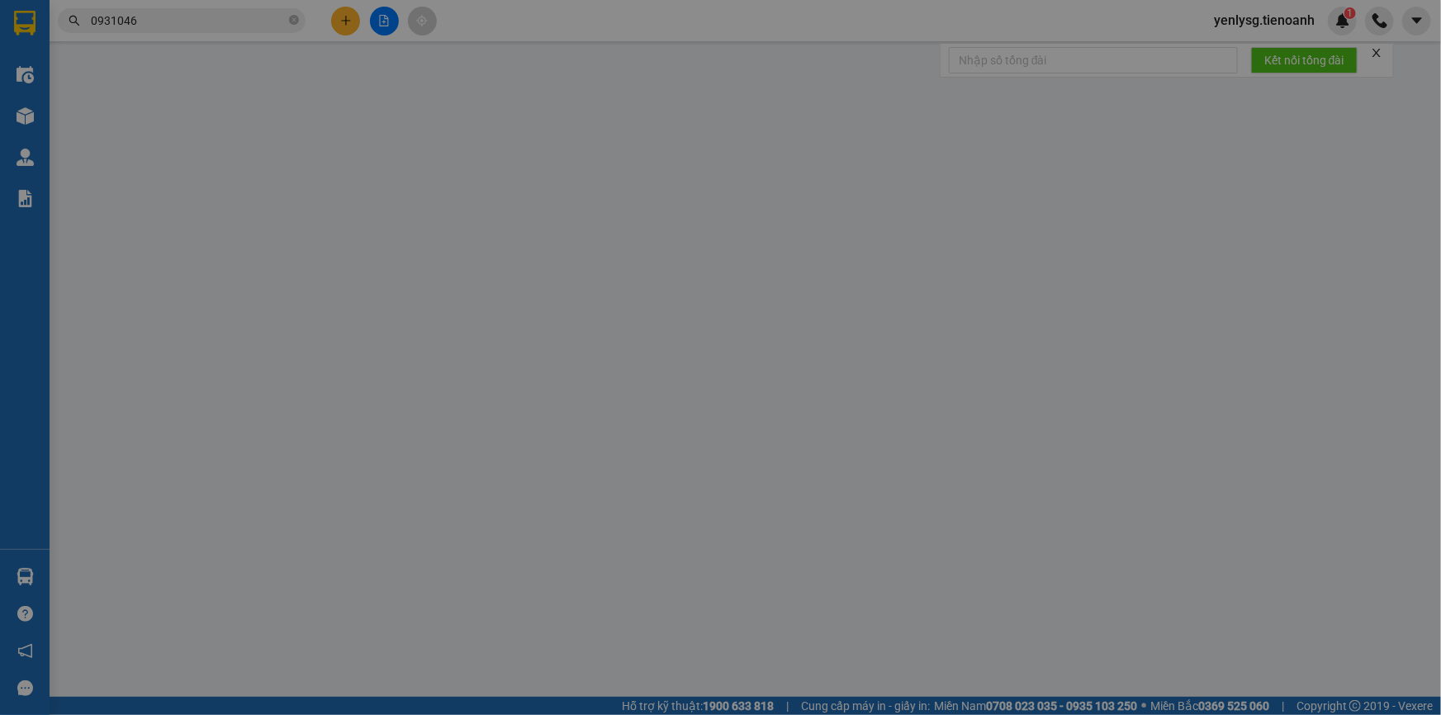
type input "0931046678"
type input "A TUẤN"
type input "0976334041"
type input "Anh Quốc"
type input "70.000"
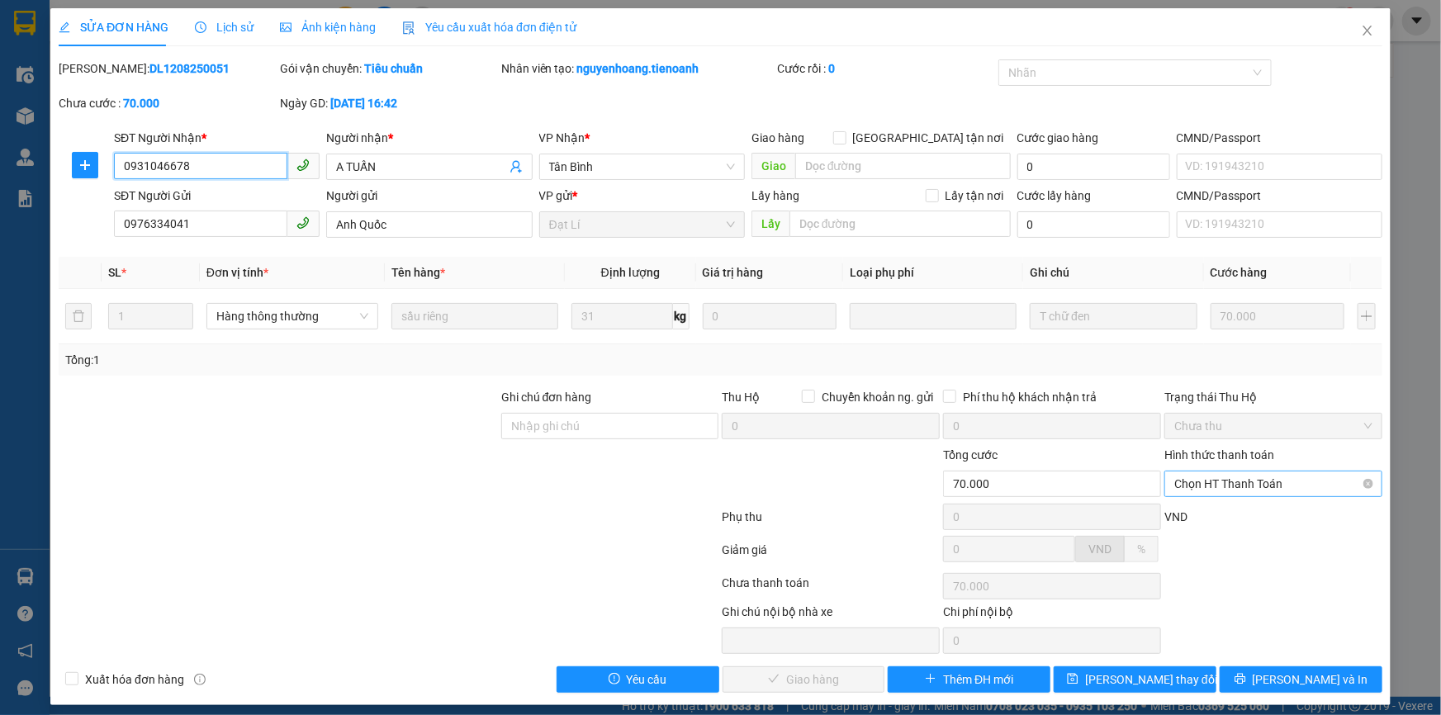
click at [1303, 484] on span "Chọn HT Thanh Toán" at bounding box center [1273, 484] width 198 height 25
click at [1275, 507] on div "Tại văn phòng" at bounding box center [1263, 516] width 197 height 18
type input "0"
click at [776, 676] on span "[PERSON_NAME] và [PERSON_NAME] hàng" at bounding box center [833, 680] width 159 height 18
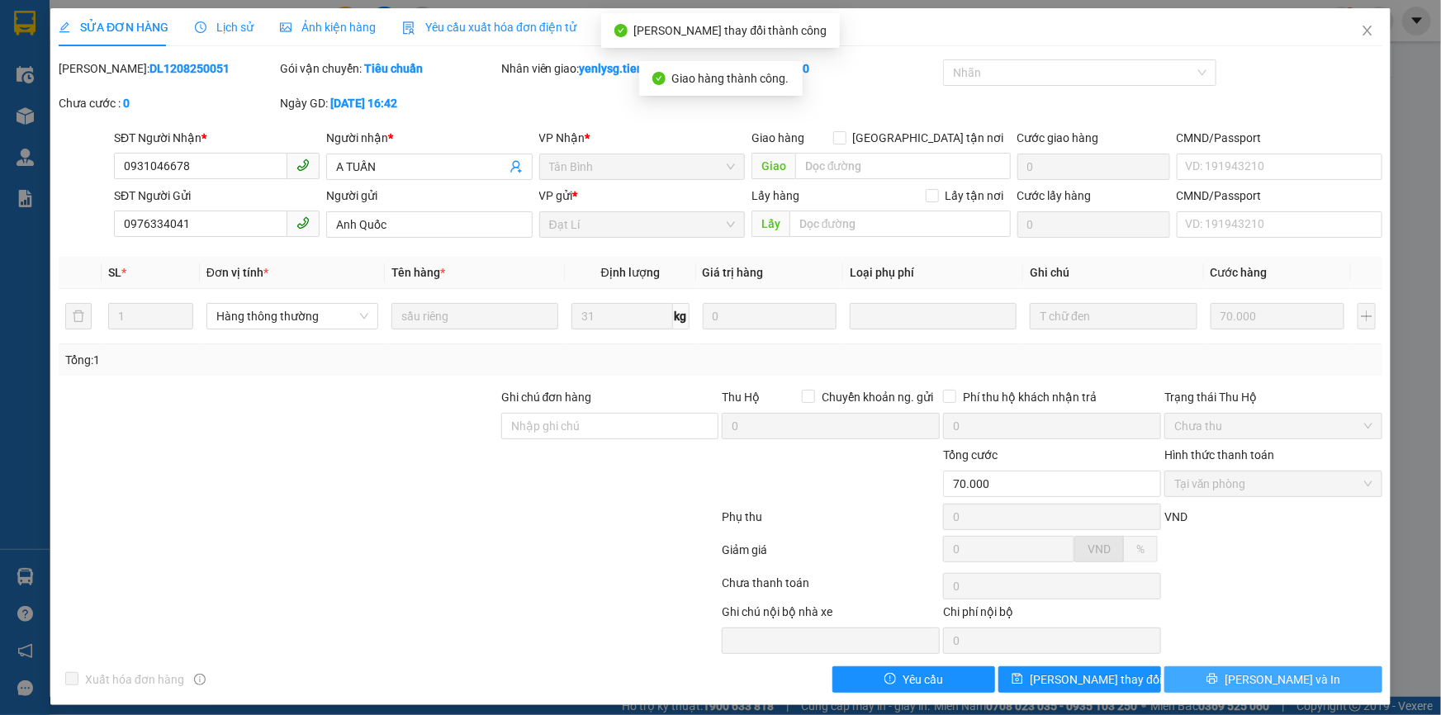
click at [1266, 683] on span "[PERSON_NAME] và In" at bounding box center [1283, 680] width 116 height 18
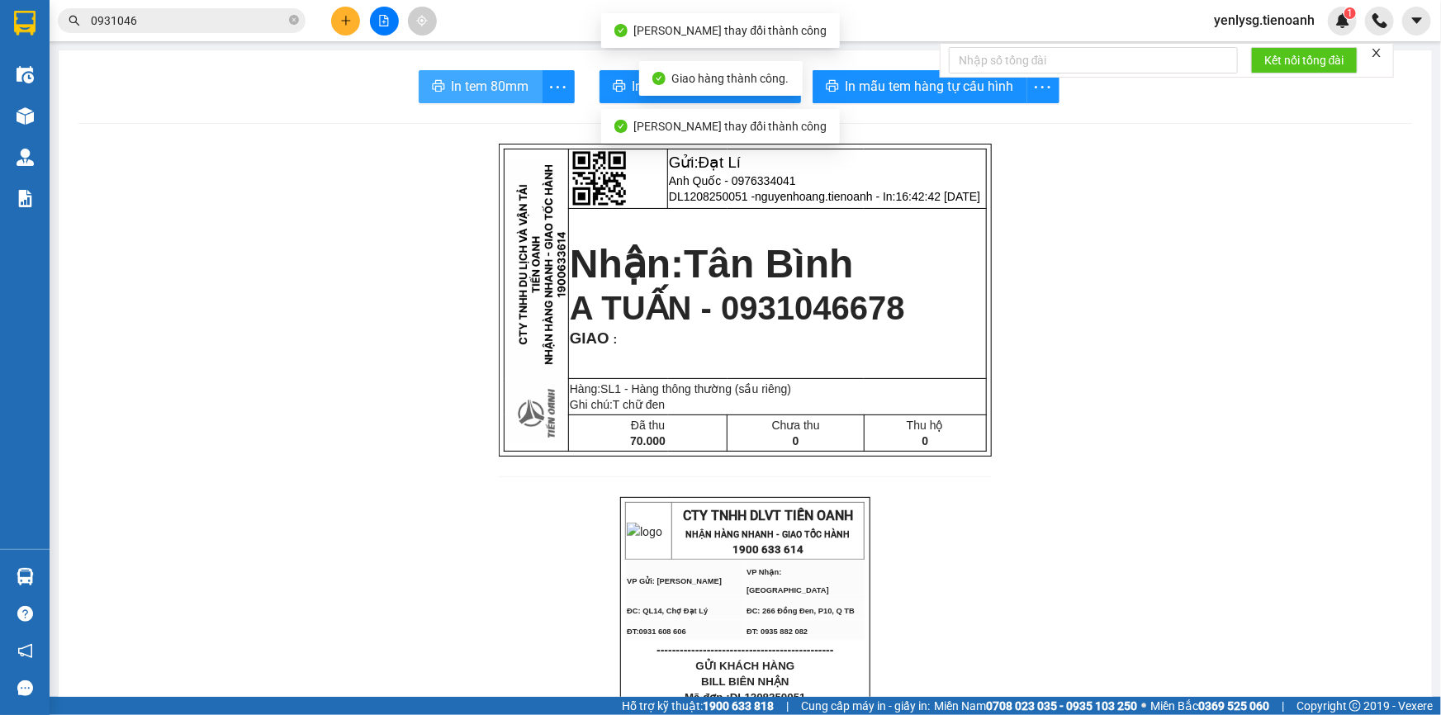
click at [429, 96] on button "In tem 80mm" at bounding box center [481, 86] width 124 height 33
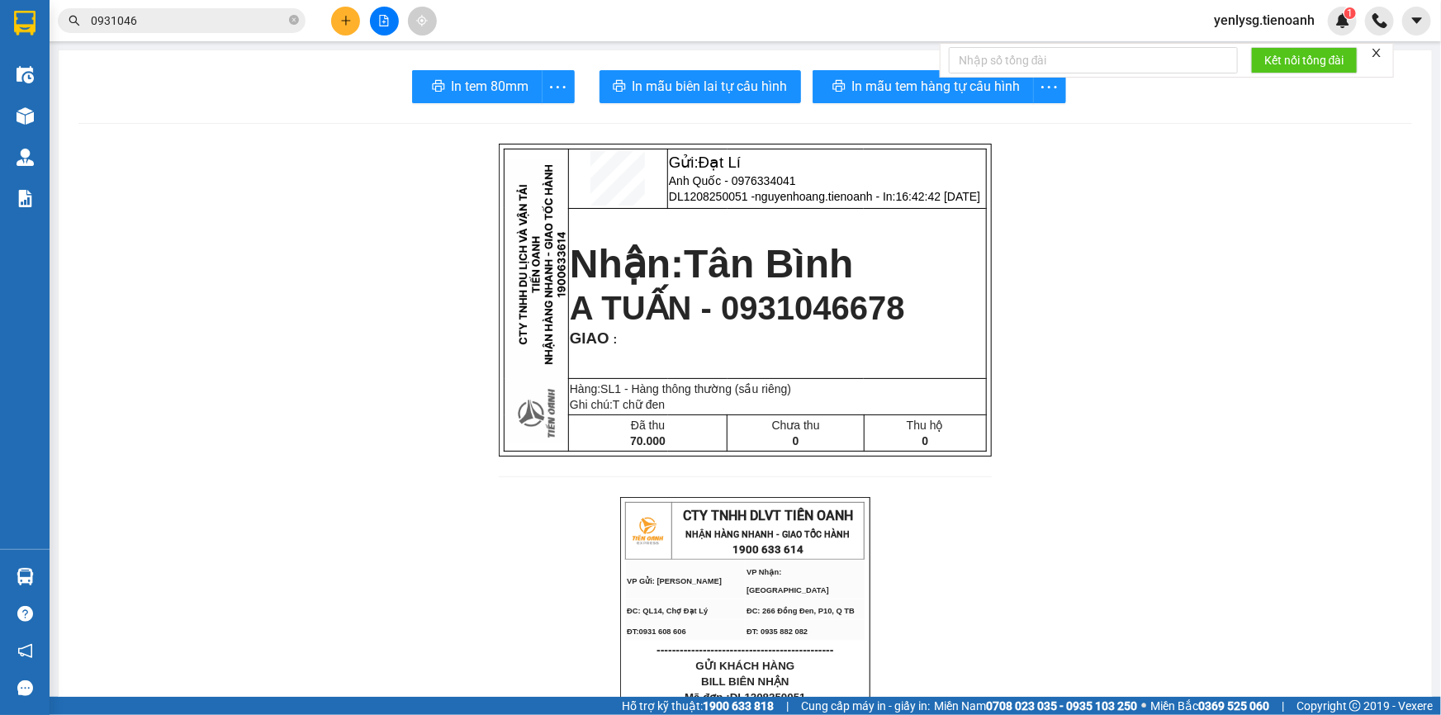
click at [1380, 52] on icon "close" at bounding box center [1377, 53] width 12 height 12
click at [1347, 15] on span "1" at bounding box center [1350, 13] width 6 height 12
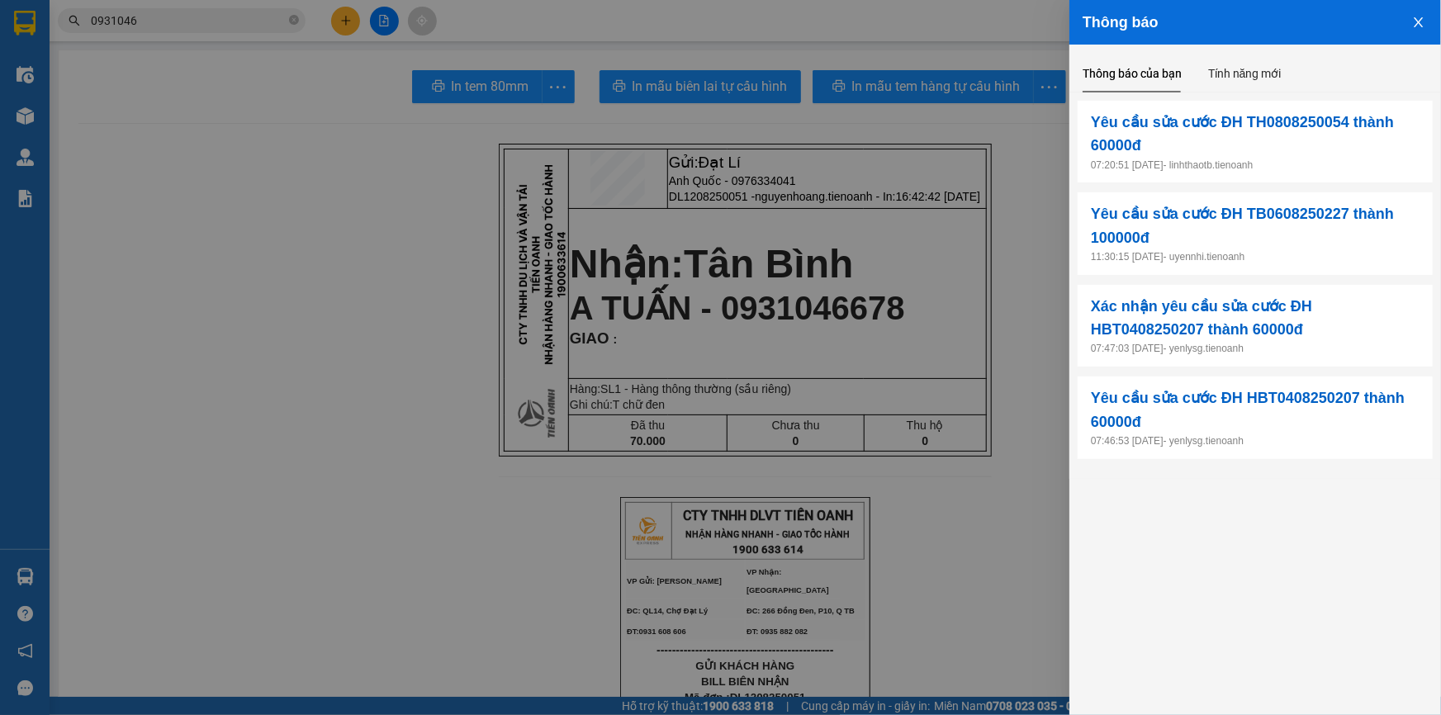
click at [1, 436] on div at bounding box center [720, 357] width 1441 height 715
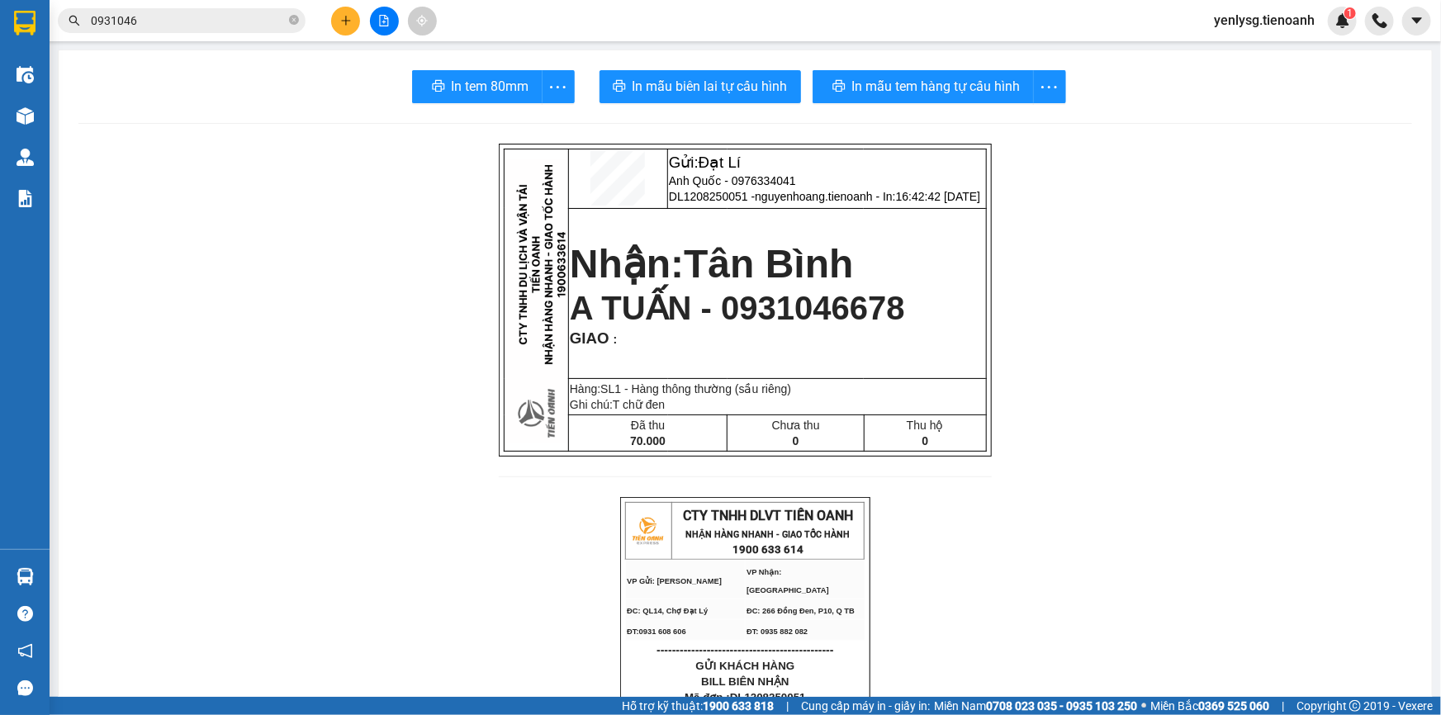
click at [238, 17] on input "0931046" at bounding box center [188, 21] width 195 height 18
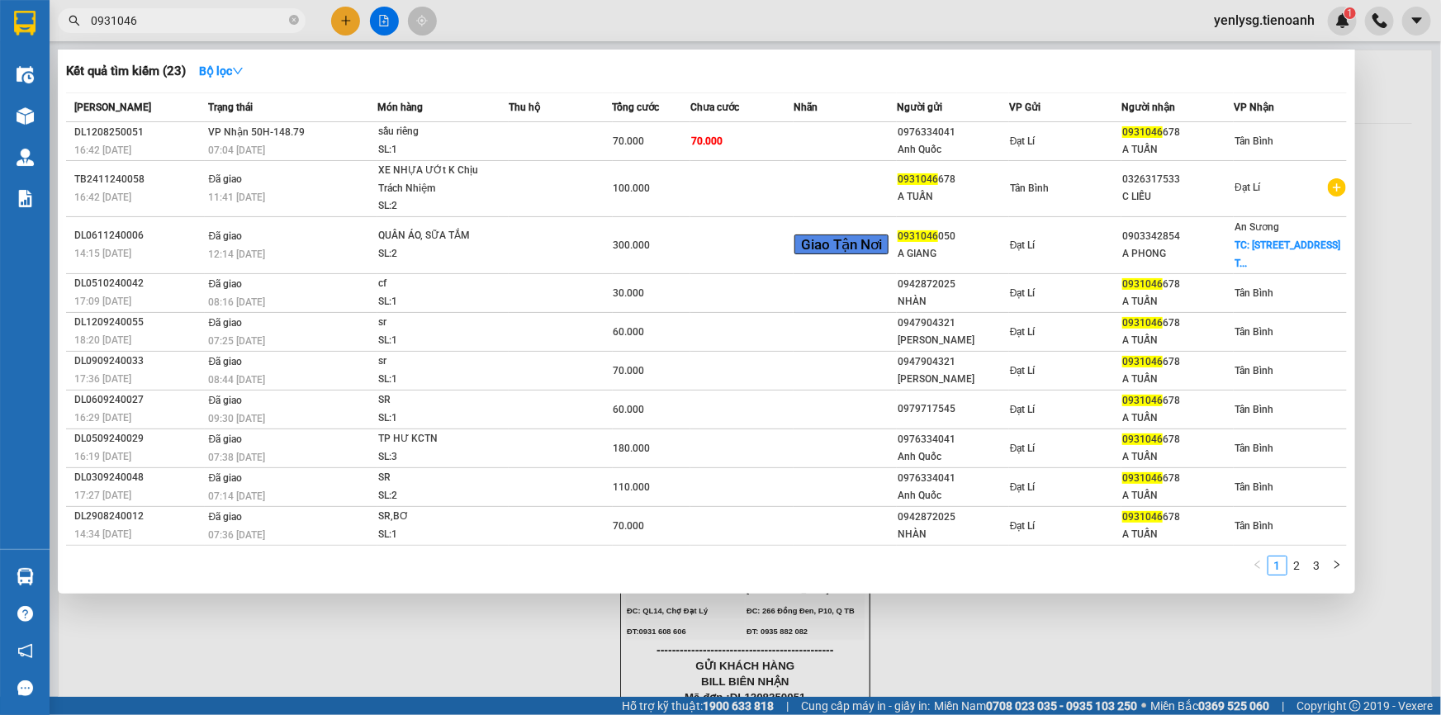
click at [238, 17] on input "0931046" at bounding box center [188, 21] width 195 height 18
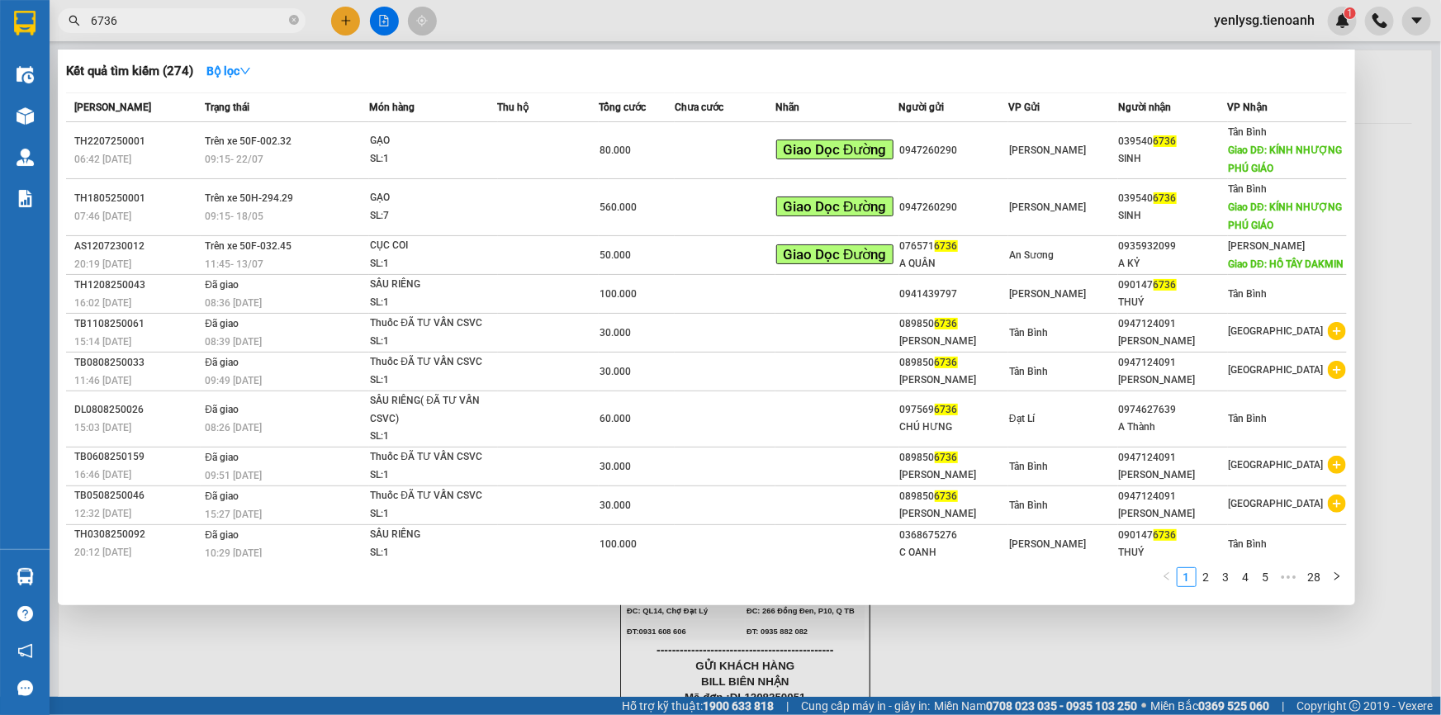
type input "6736"
click at [258, 21] on input "6736" at bounding box center [188, 21] width 195 height 18
click at [291, 25] on span at bounding box center [294, 21] width 10 height 16
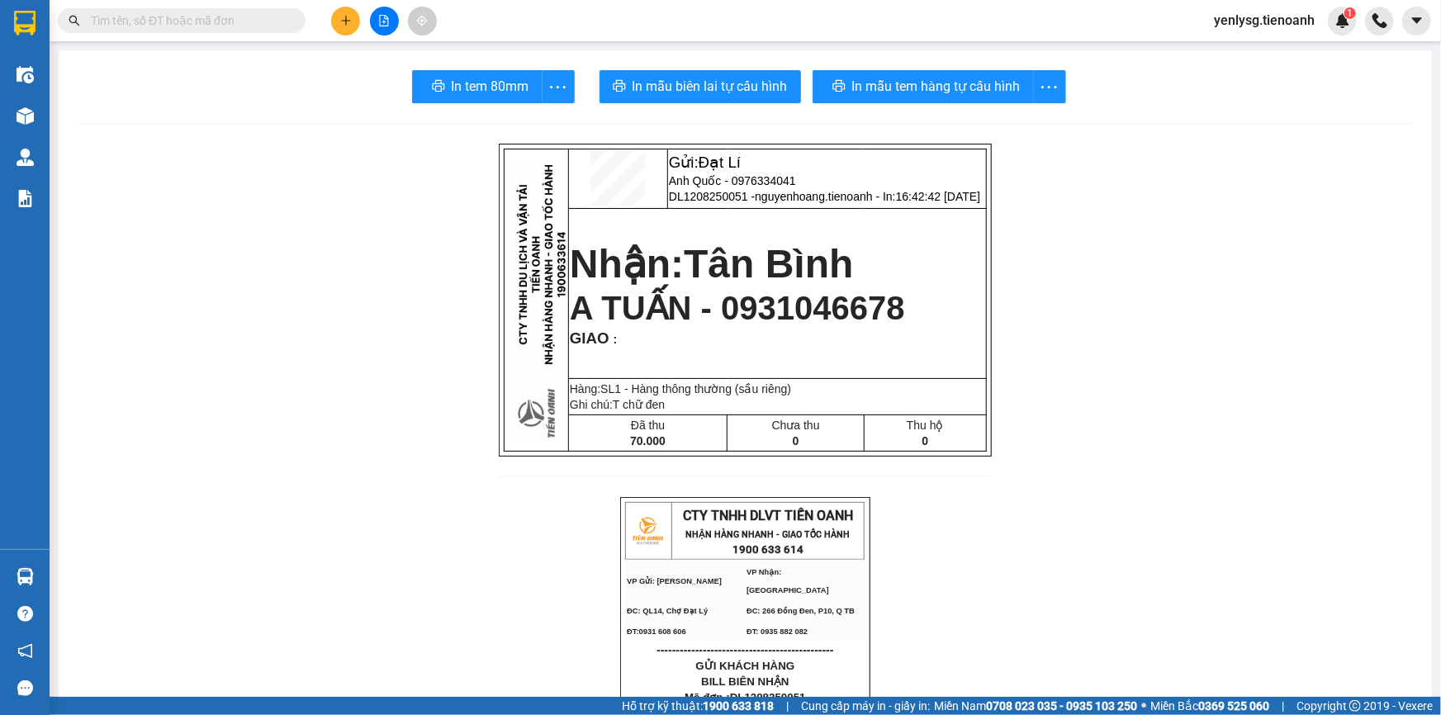
click at [261, 22] on input "text" at bounding box center [188, 21] width 195 height 18
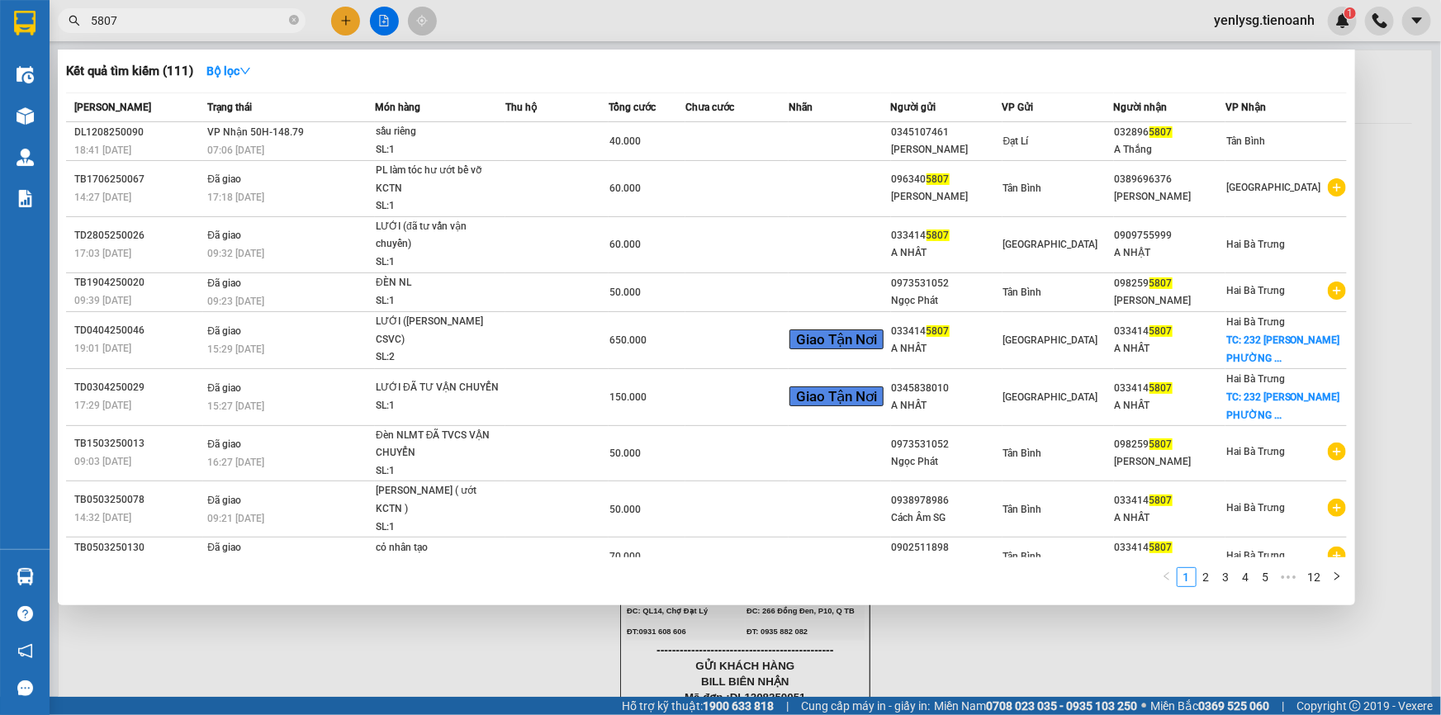
click at [258, 23] on input "5807" at bounding box center [188, 21] width 195 height 18
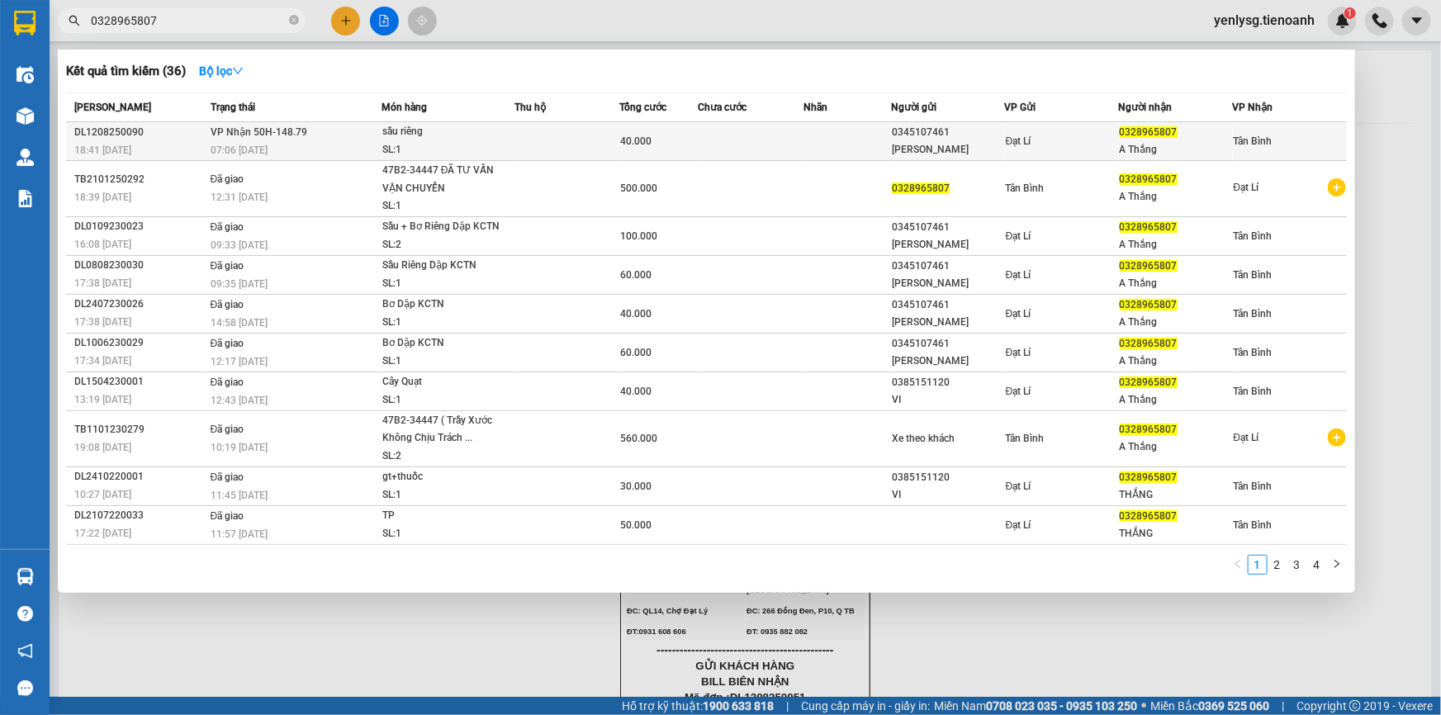
type input "0328965807"
click at [326, 135] on td "[PERSON_NAME] 50H-148.79 07:06 [DATE]" at bounding box center [293, 141] width 175 height 39
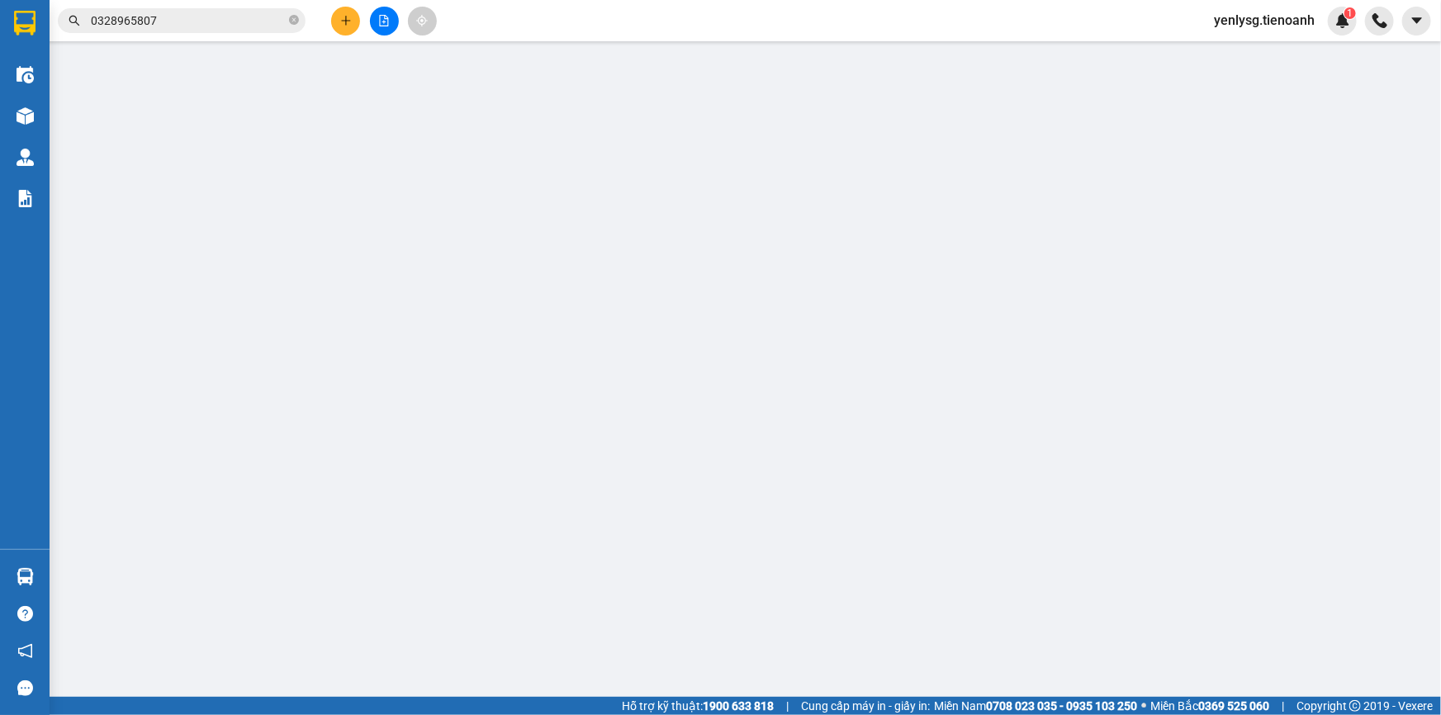
type input "0328965807"
type input "A Thắng"
type input "066200021440"
type input "0345107461"
type input "Cô Nguyệt"
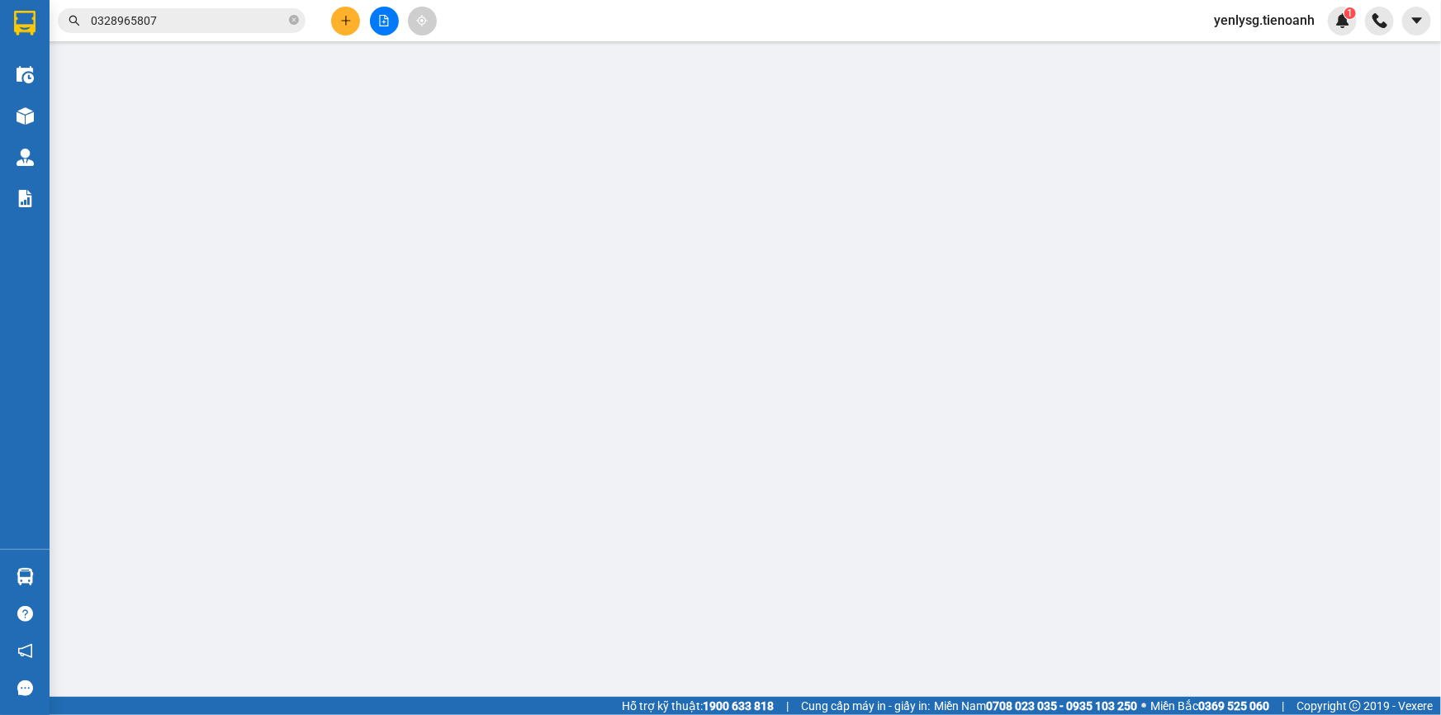
type input "066303009734"
type input "40.000"
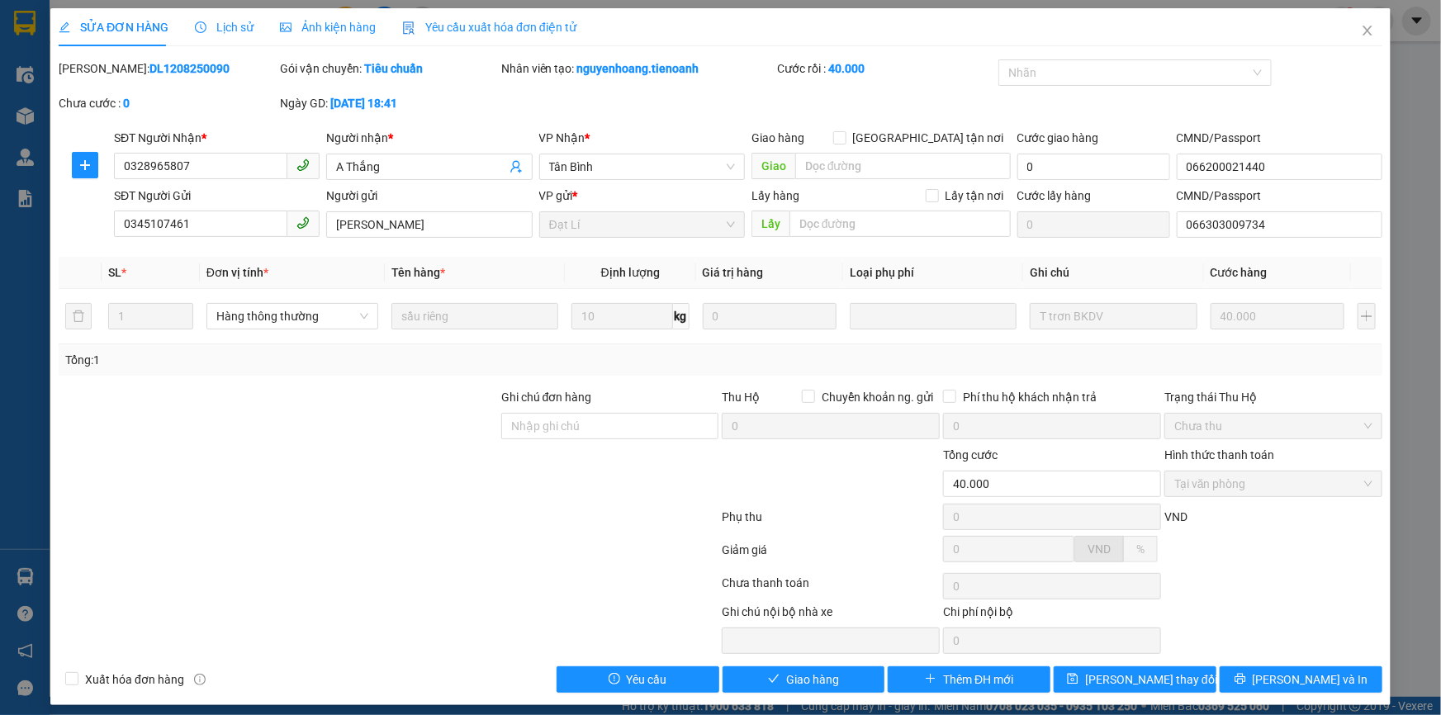
click at [661, 439] on div "Ghi chú đơn hàng" at bounding box center [610, 417] width 218 height 58
click at [660, 429] on input "Ghi chú đơn hàng" at bounding box center [610, 426] width 218 height 26
click at [651, 375] on div "Total Paid Fee 40.000 Total UnPaid Fee 0 Cash Collection Total Fee Mã ĐH: DL120…" at bounding box center [721, 375] width 1324 height 633
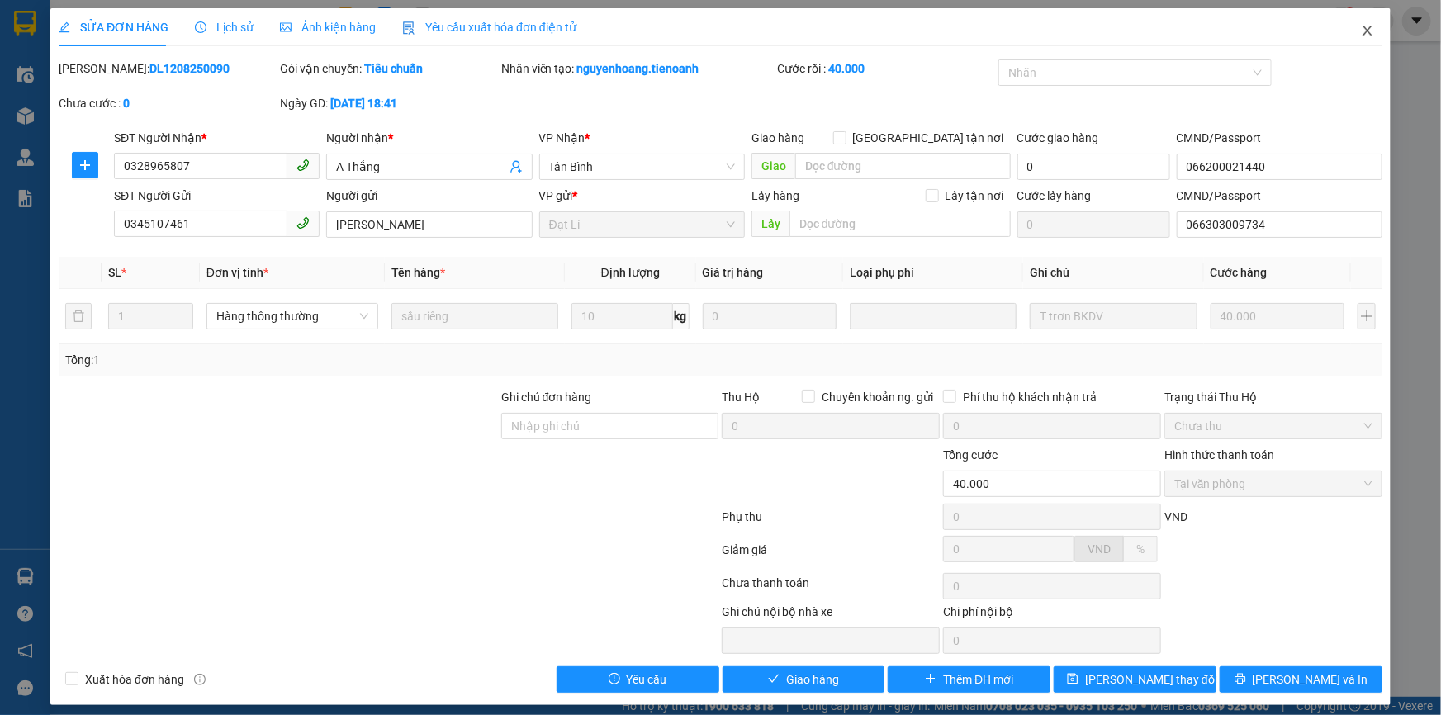
click at [1361, 29] on icon "close" at bounding box center [1367, 30] width 13 height 13
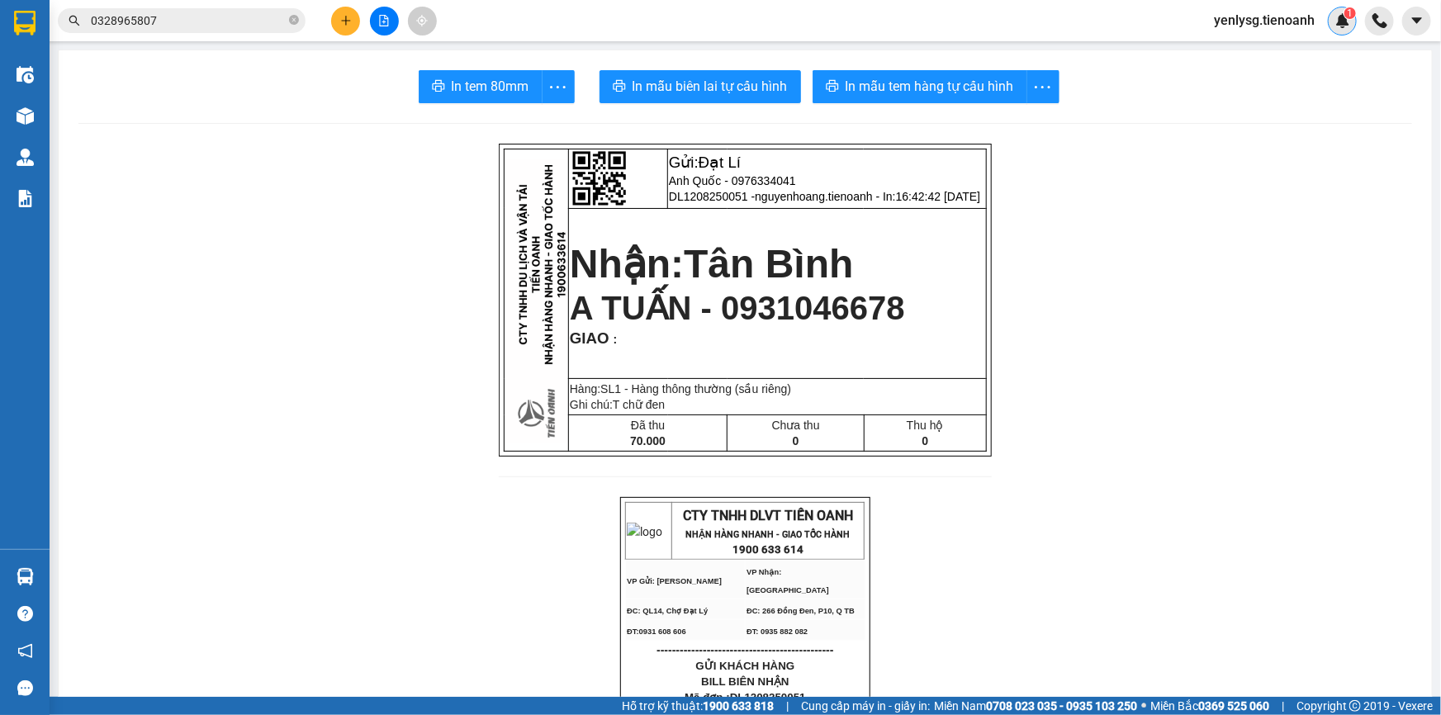
click at [1343, 17] on img at bounding box center [1342, 20] width 15 height 15
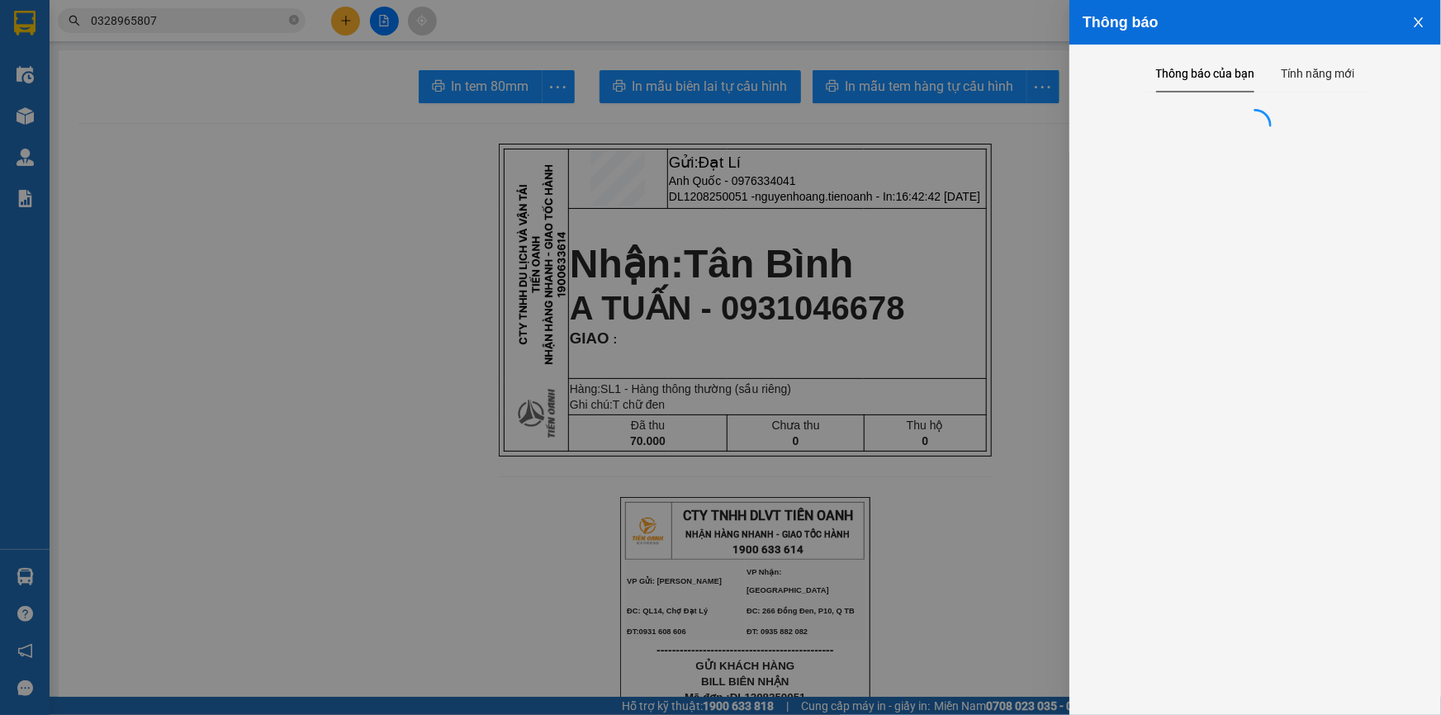
click at [632, 373] on div at bounding box center [720, 357] width 1441 height 715
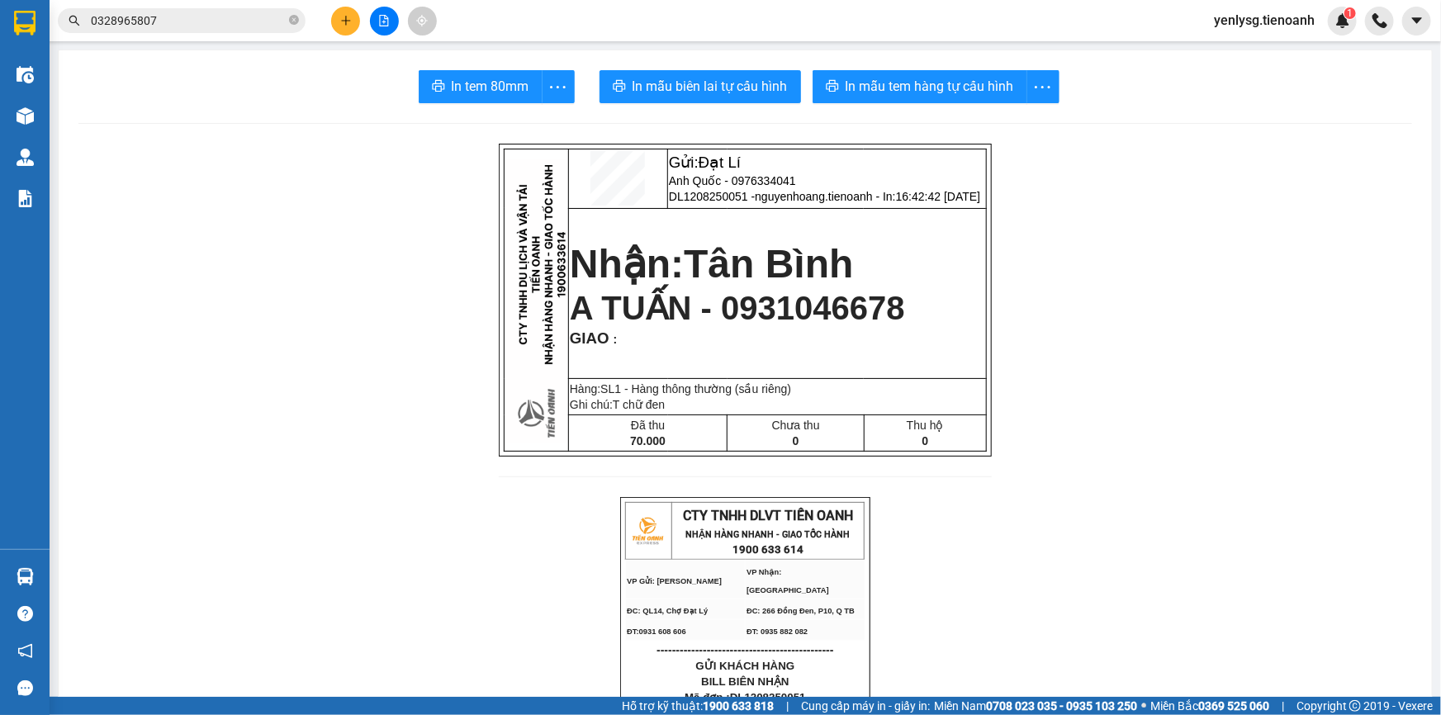
click at [277, 15] on input "0328965807" at bounding box center [188, 21] width 195 height 18
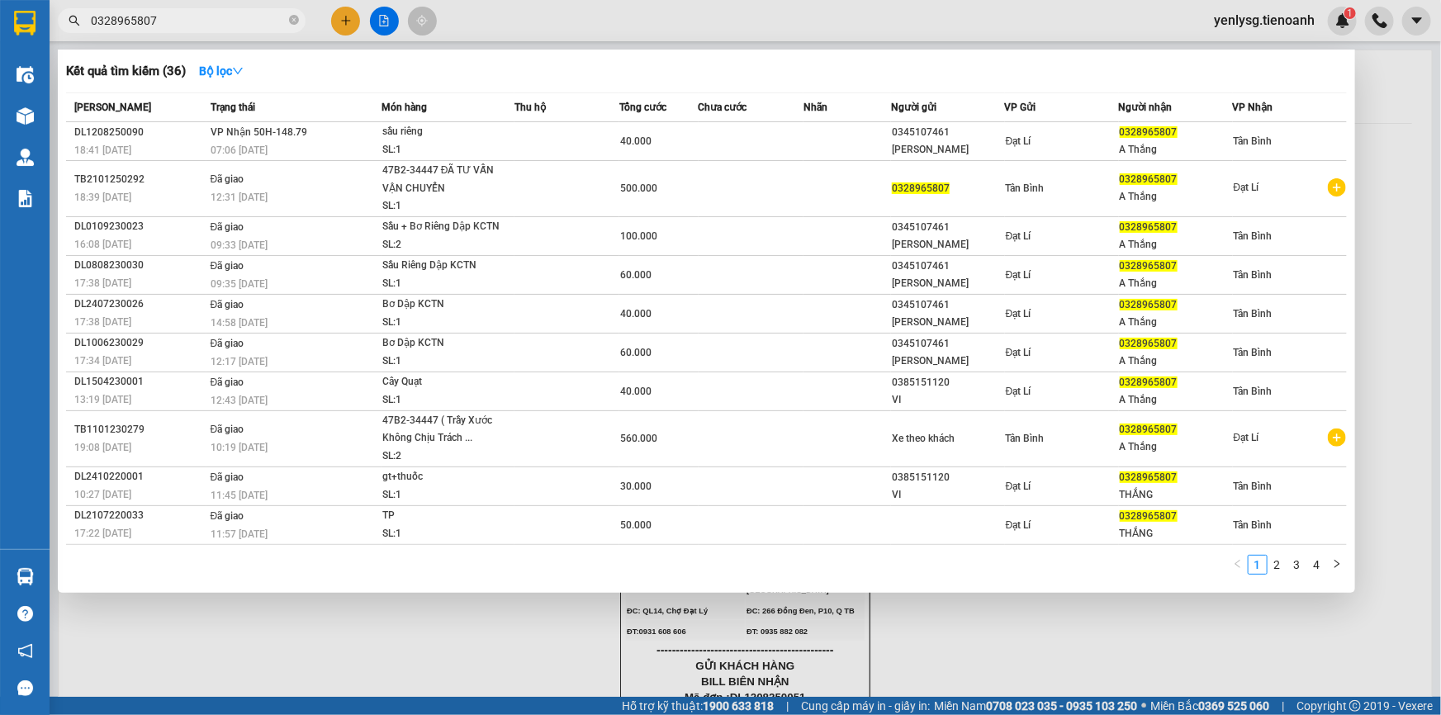
click at [277, 15] on input "0328965807" at bounding box center [188, 21] width 195 height 18
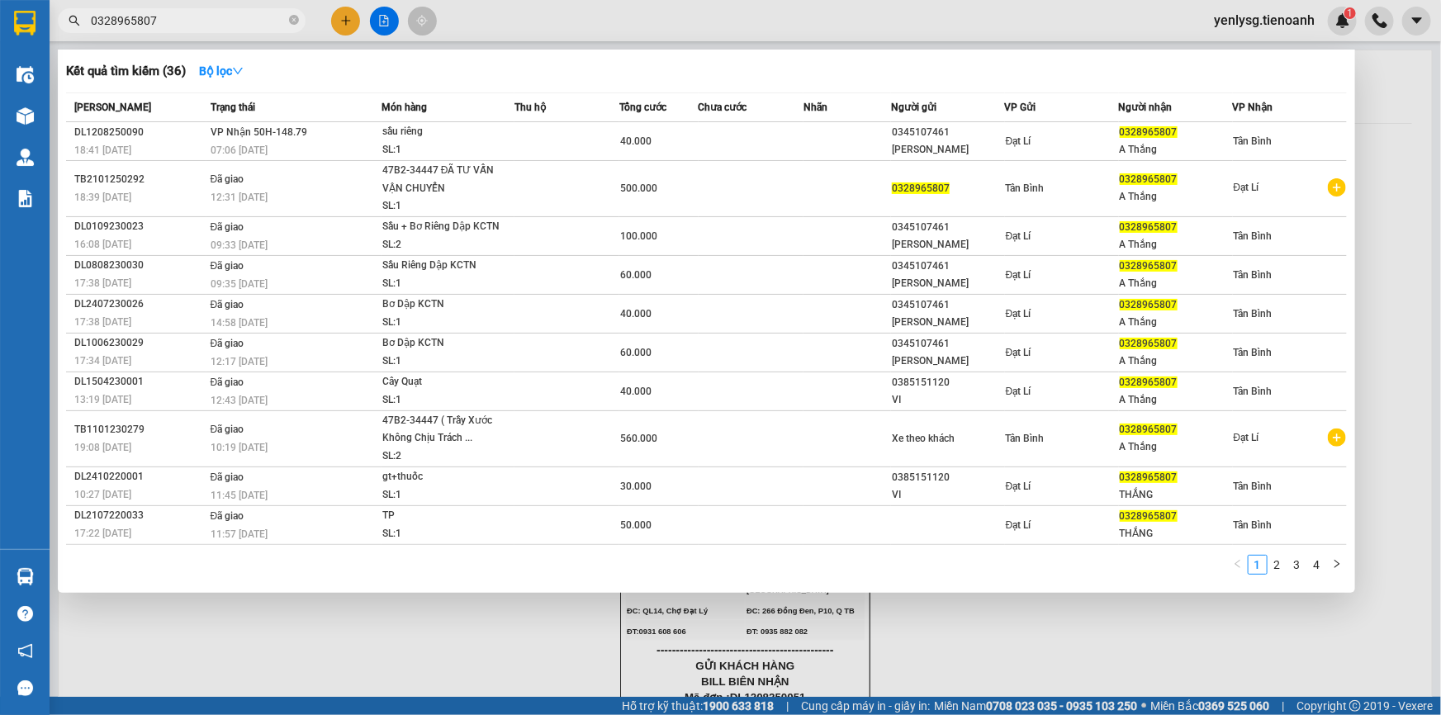
click at [277, 15] on input "0328965807" at bounding box center [188, 21] width 195 height 18
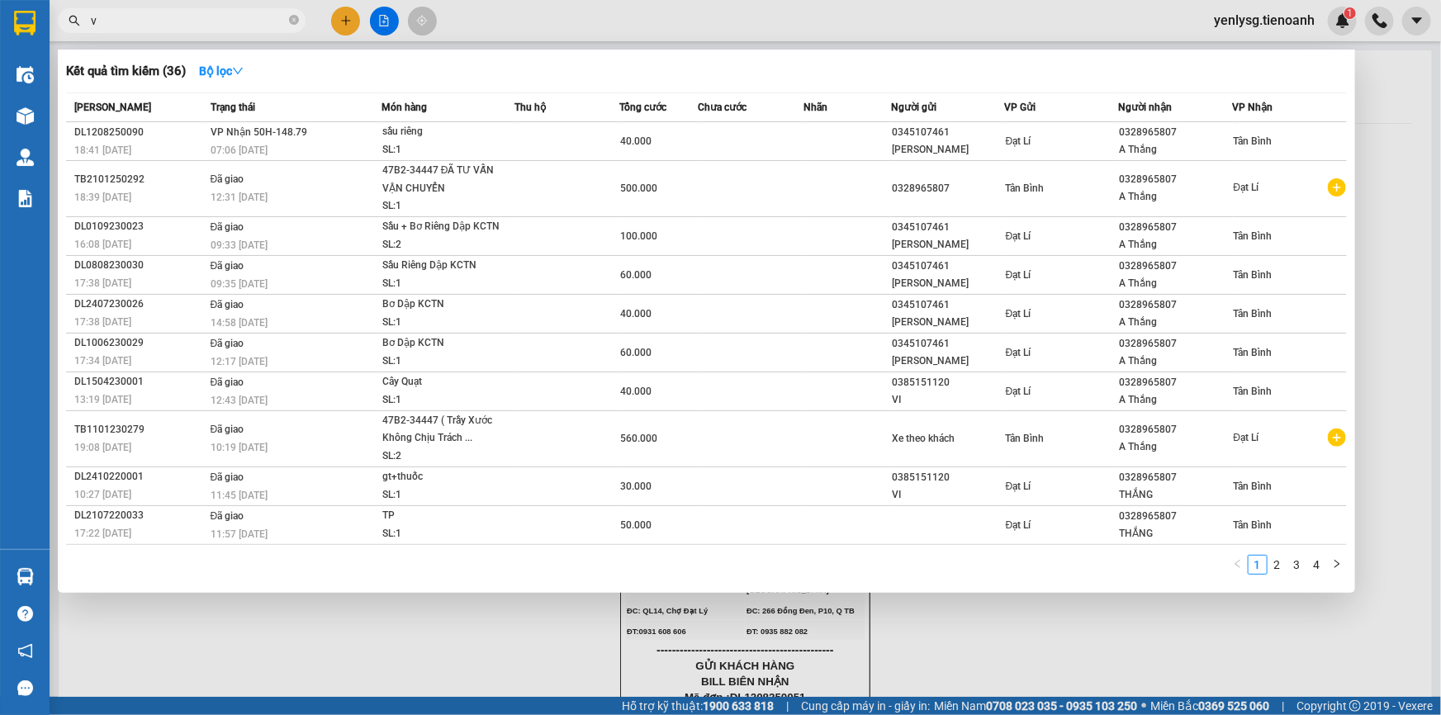
type input "vy"
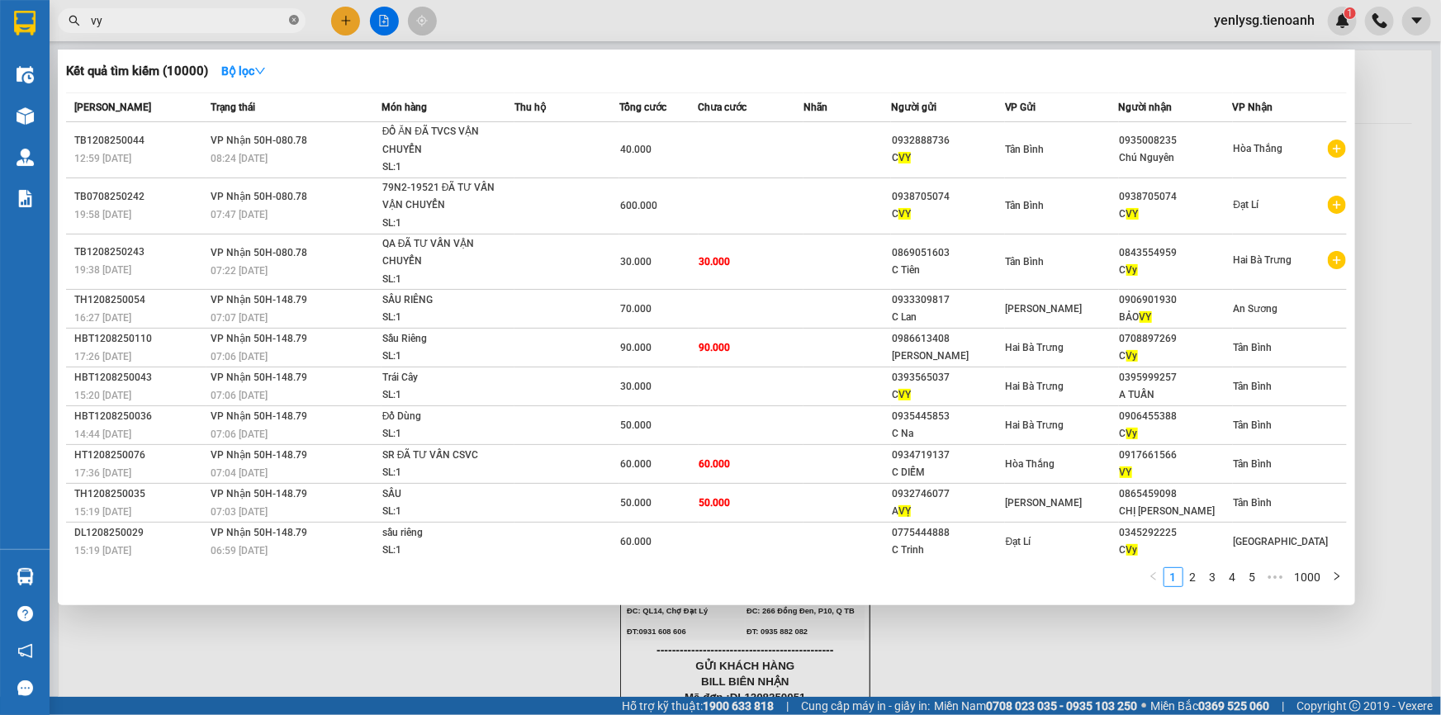
click at [294, 22] on icon "close-circle" at bounding box center [294, 20] width 10 height 10
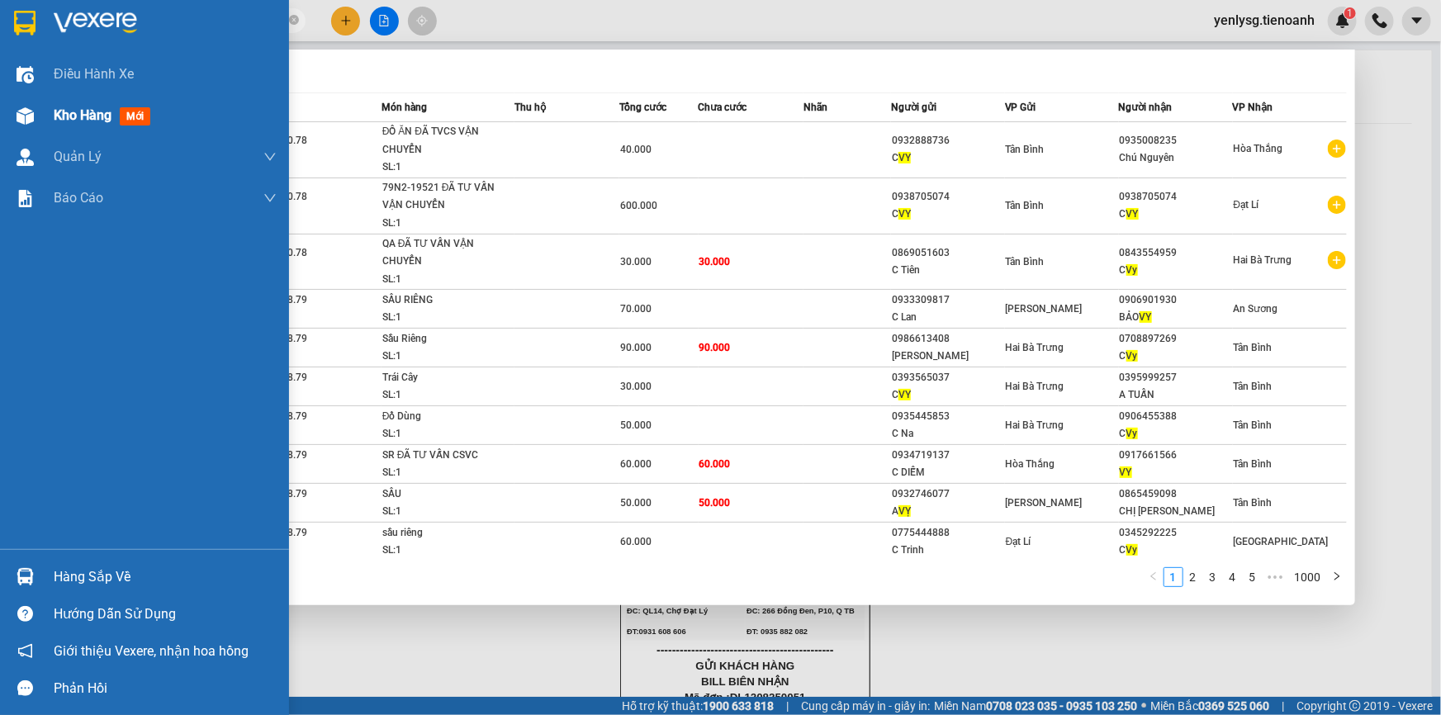
type input "VY"
click at [17, 122] on img at bounding box center [25, 115] width 17 height 17
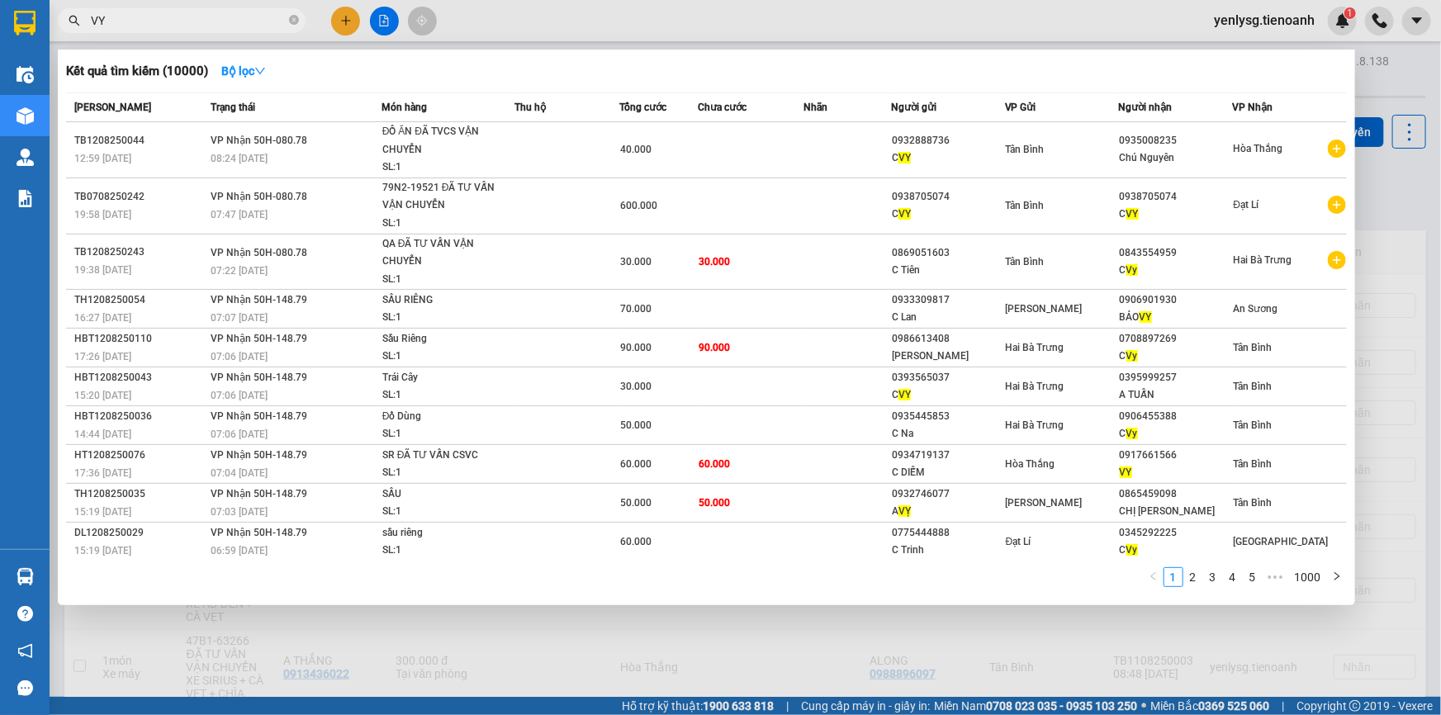
click at [951, 652] on div at bounding box center [720, 357] width 1441 height 715
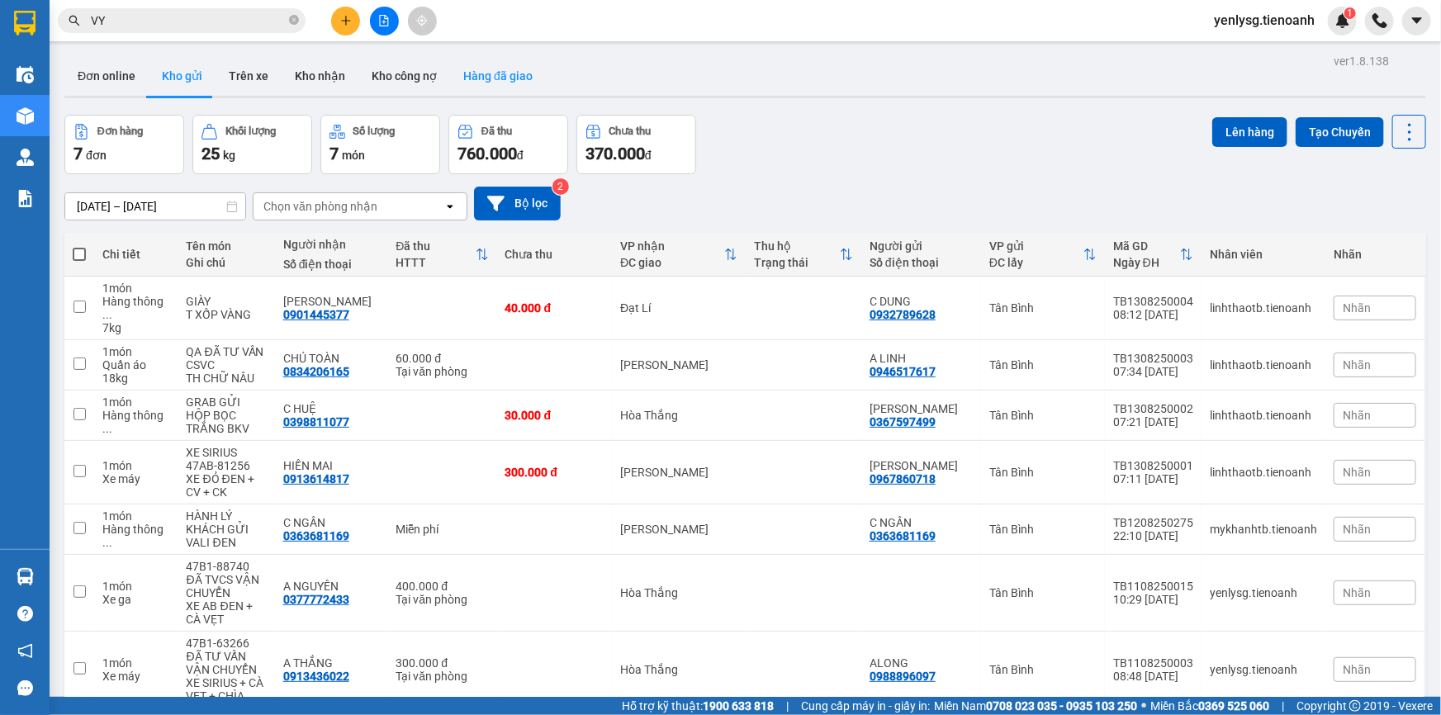
click at [489, 76] on button "Hàng đã giao" at bounding box center [498, 76] width 96 height 40
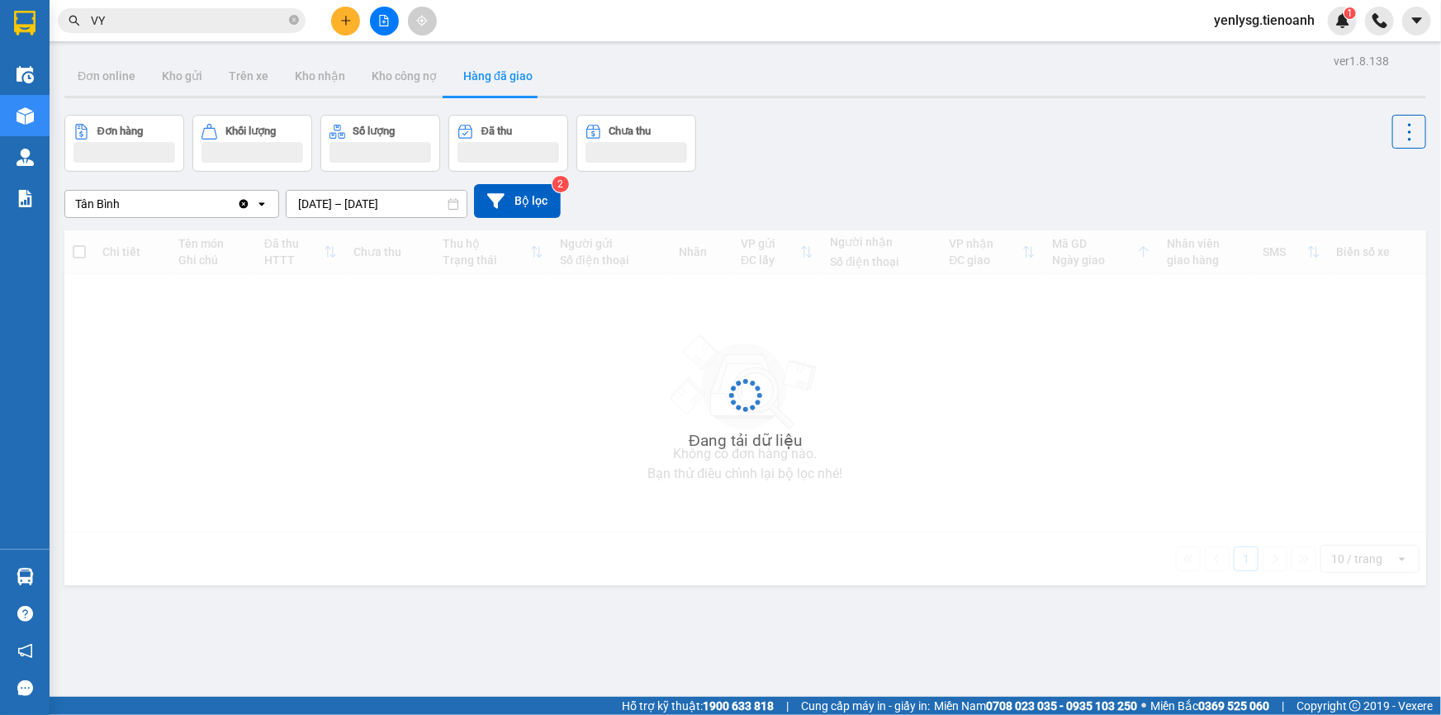
click at [904, 184] on div "Tân Bình Clear value open 11/08/2025 – 13/08/2025 Press the down arrow key to i…" at bounding box center [745, 201] width 1362 height 34
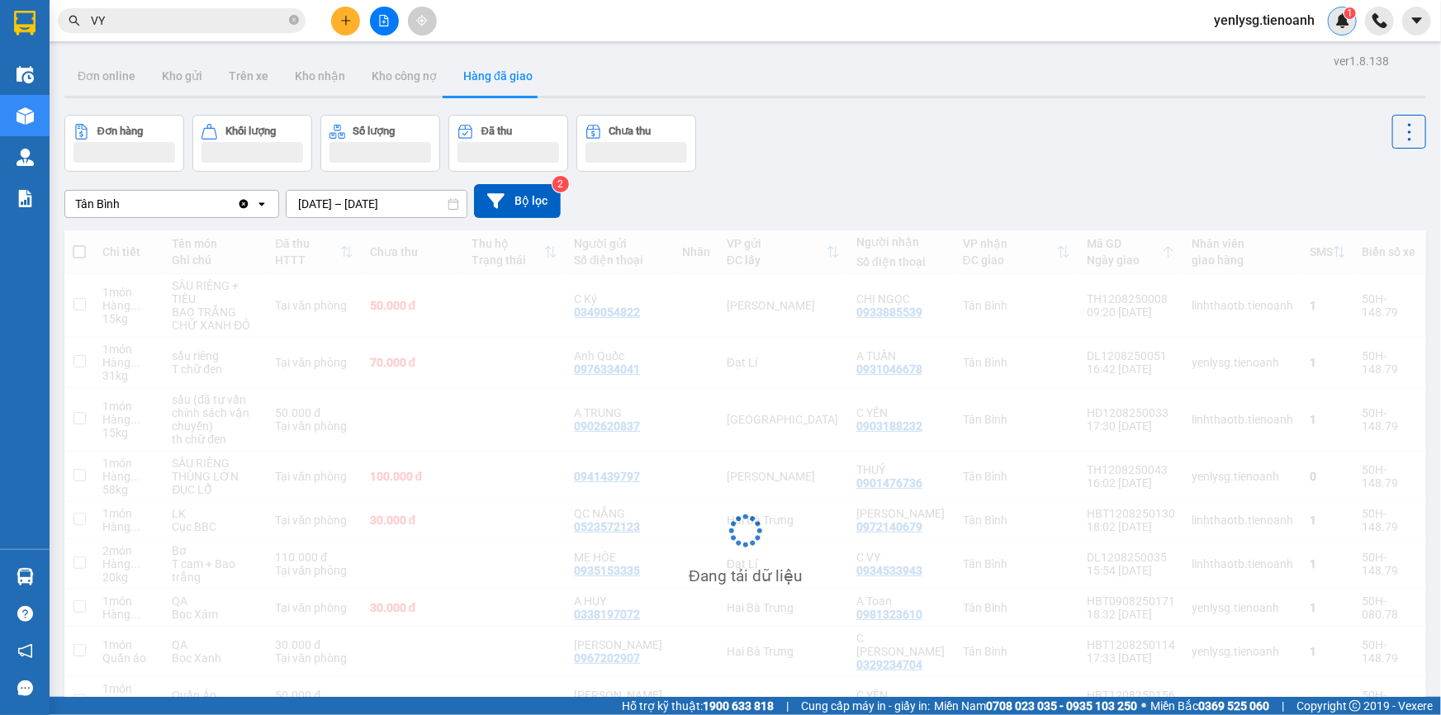
click at [1346, 26] on img at bounding box center [1342, 20] width 15 height 15
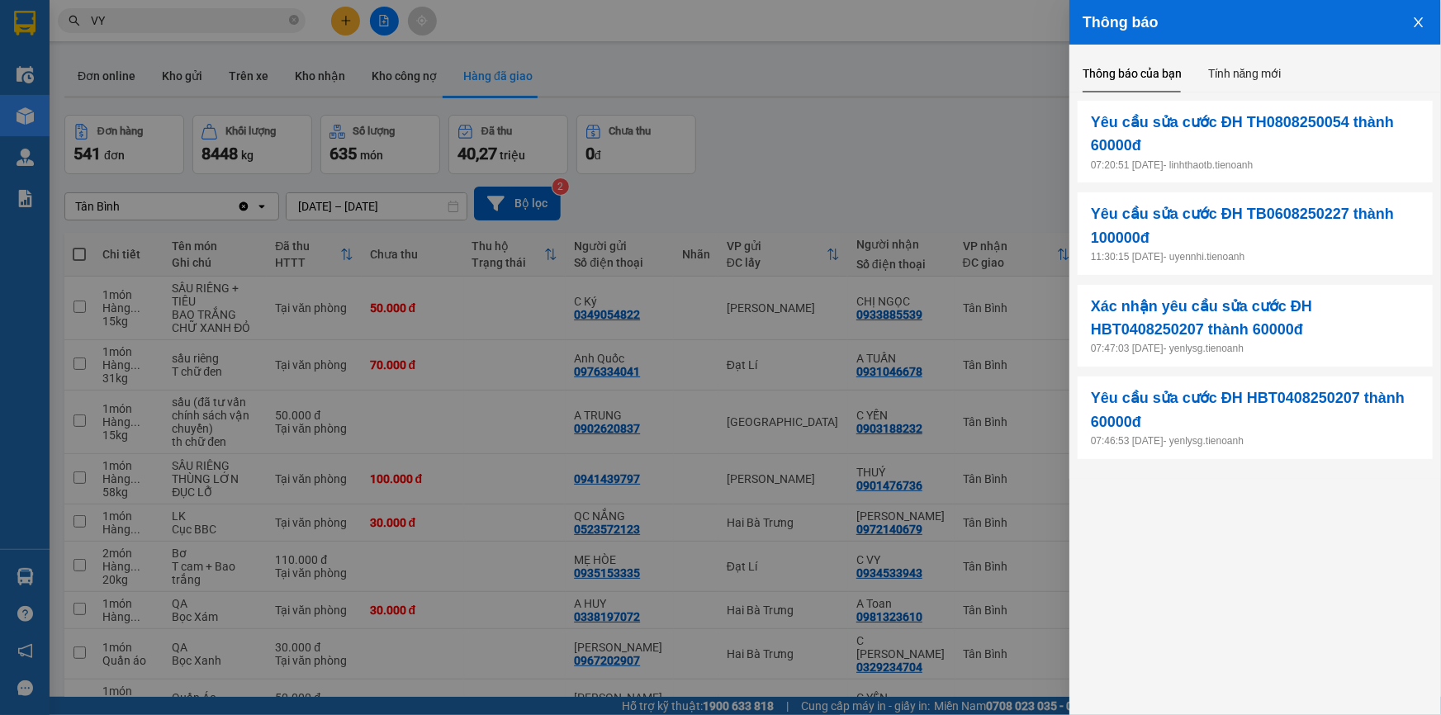
click at [927, 74] on div at bounding box center [720, 357] width 1441 height 715
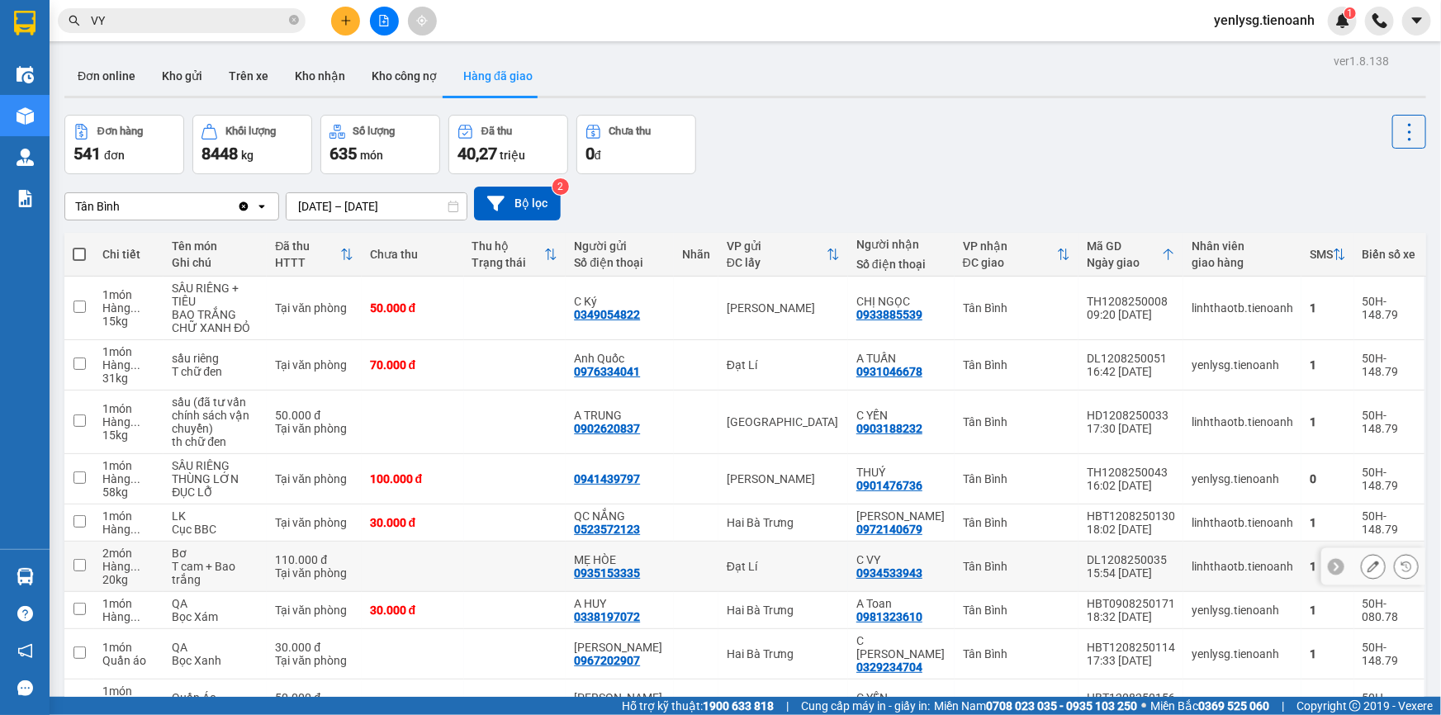
drag, startPoint x: 862, startPoint y: 502, endPoint x: 929, endPoint y: 503, distance: 66.9
click at [929, 542] on td "C VY 0934533943" at bounding box center [901, 567] width 107 height 50
checkbox input "true"
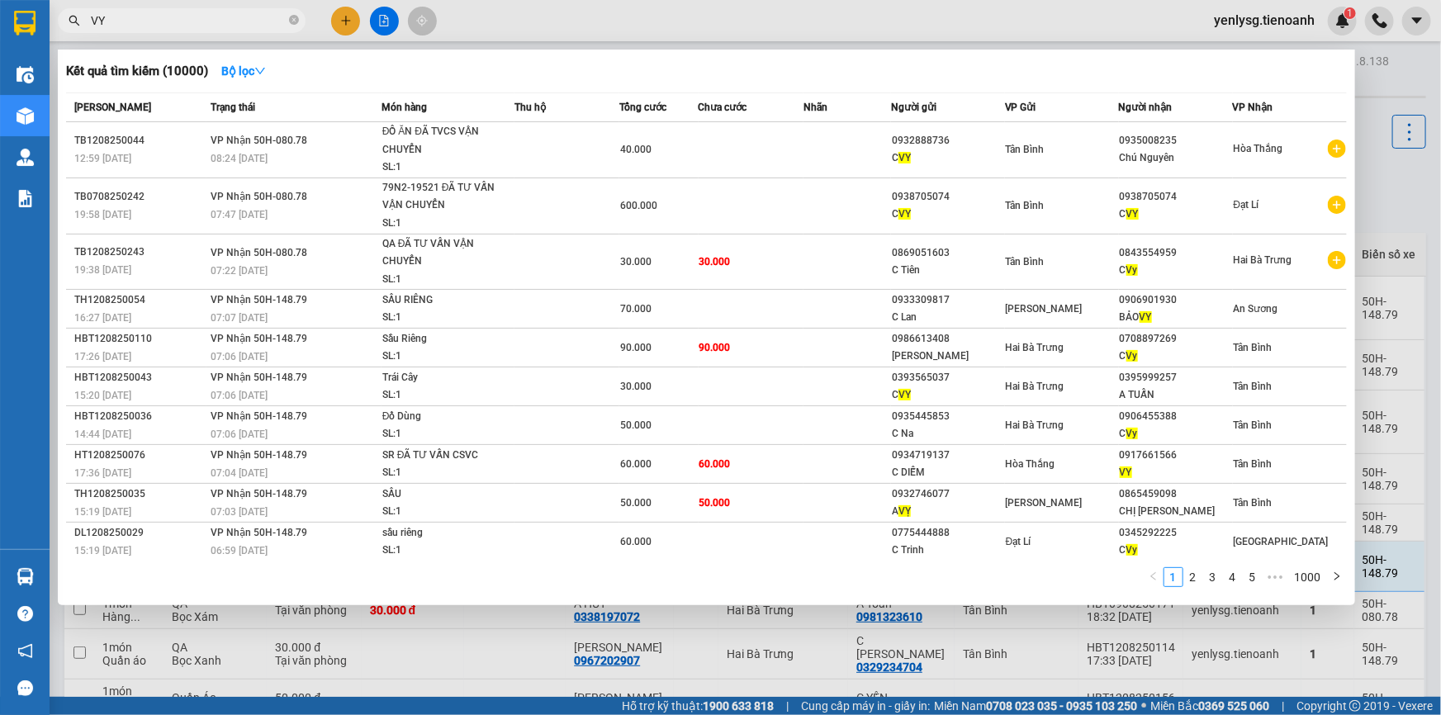
click at [219, 23] on input "VY" at bounding box center [188, 21] width 195 height 18
paste input "0934533943"
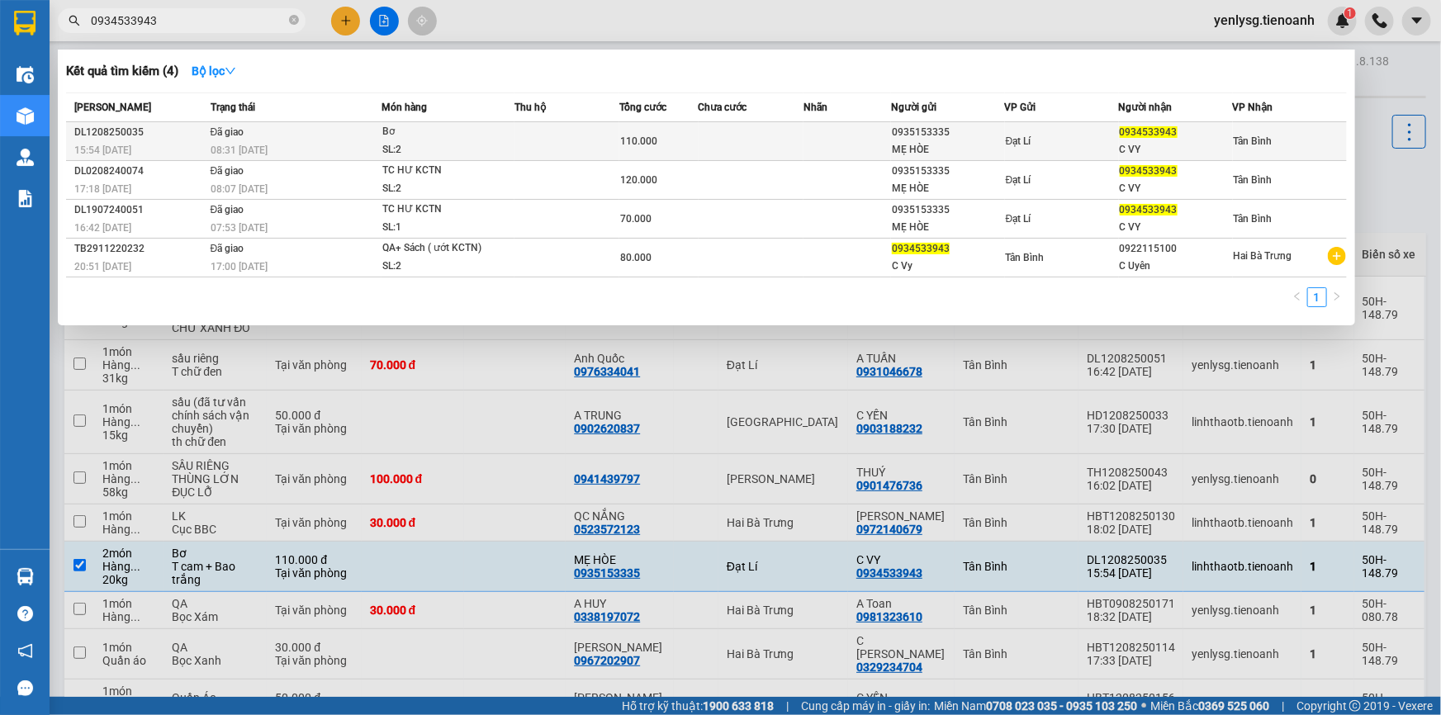
type input "0934533943"
click at [341, 149] on div "08:31 - 13/08" at bounding box center [296, 150] width 170 height 18
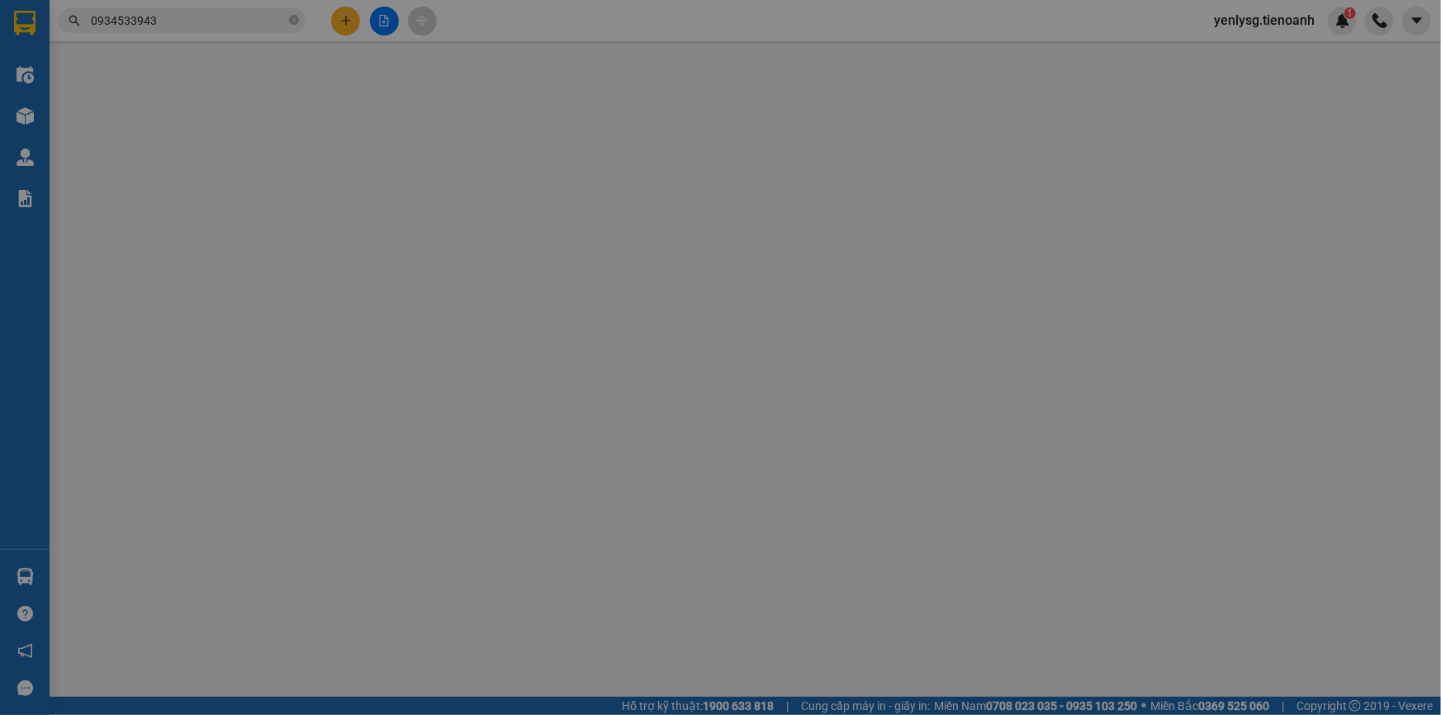
type input "0934533943"
type input "C VY"
type input "0935153335"
type input "MẸ HÒE"
type input "110.000"
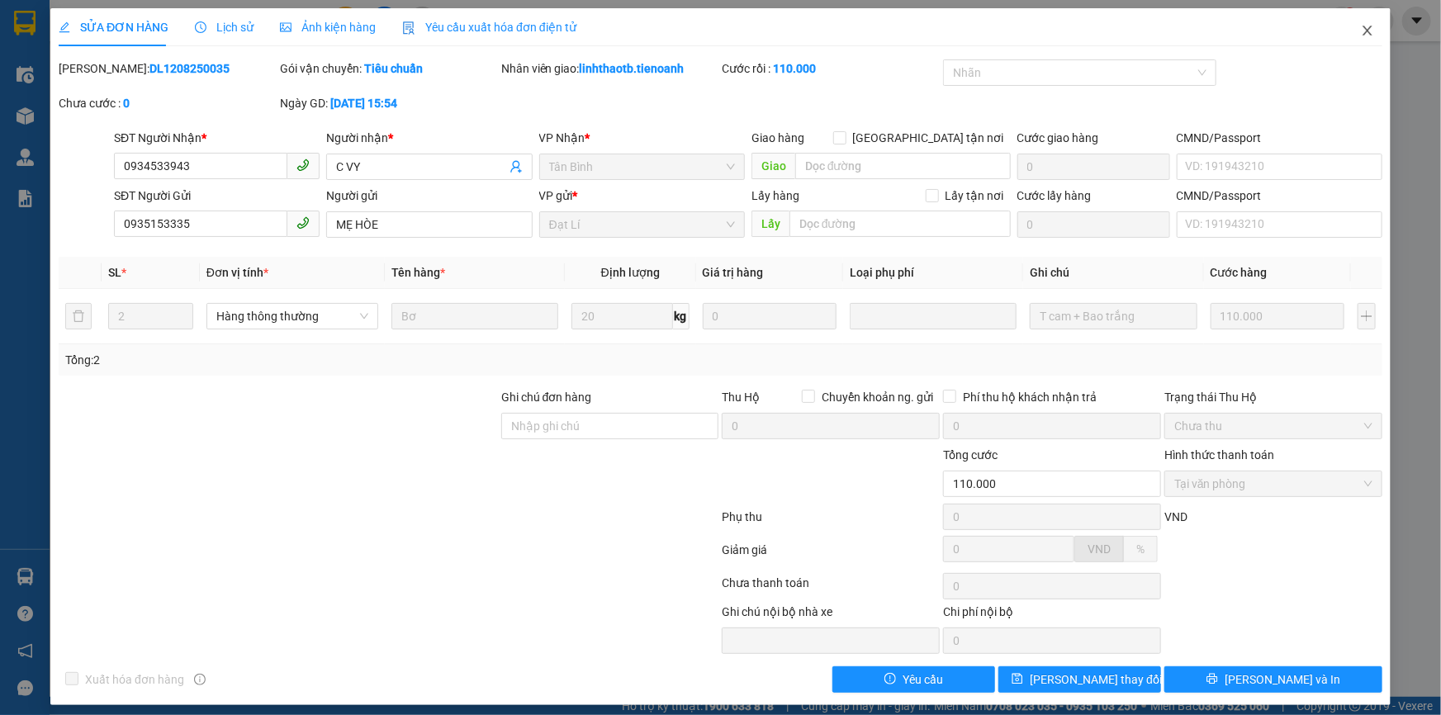
click at [1345, 36] on span "Close" at bounding box center [1368, 31] width 46 height 46
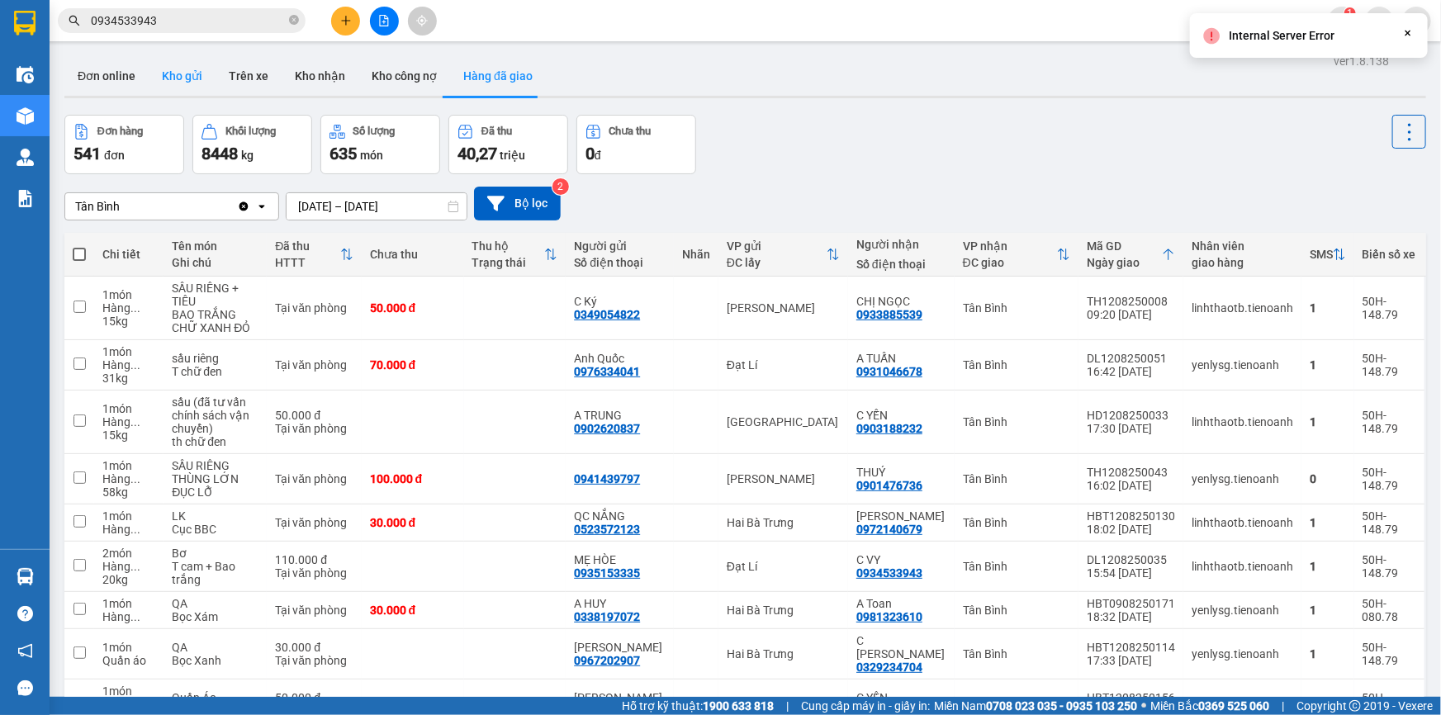
click at [200, 93] on button "Kho gửi" at bounding box center [182, 76] width 67 height 40
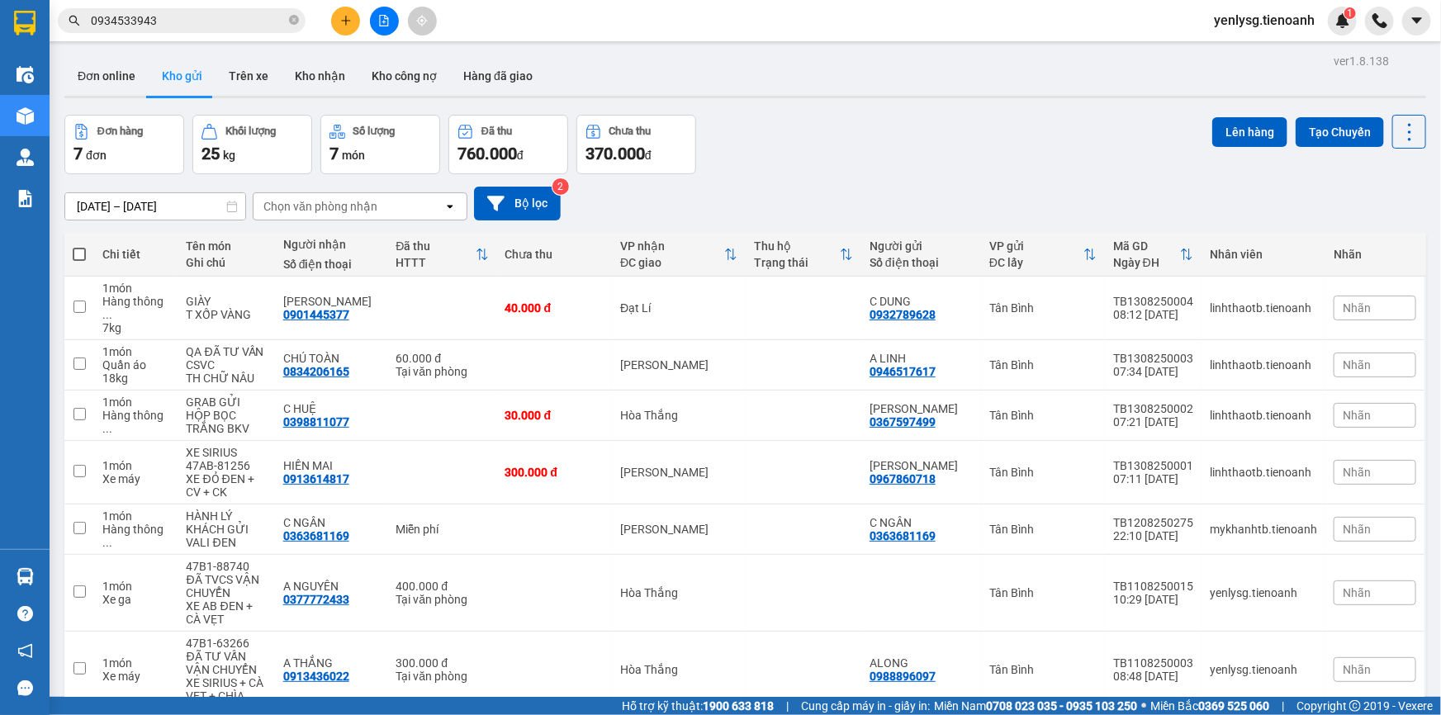
click at [192, 26] on input "0934533943" at bounding box center [188, 21] width 195 height 18
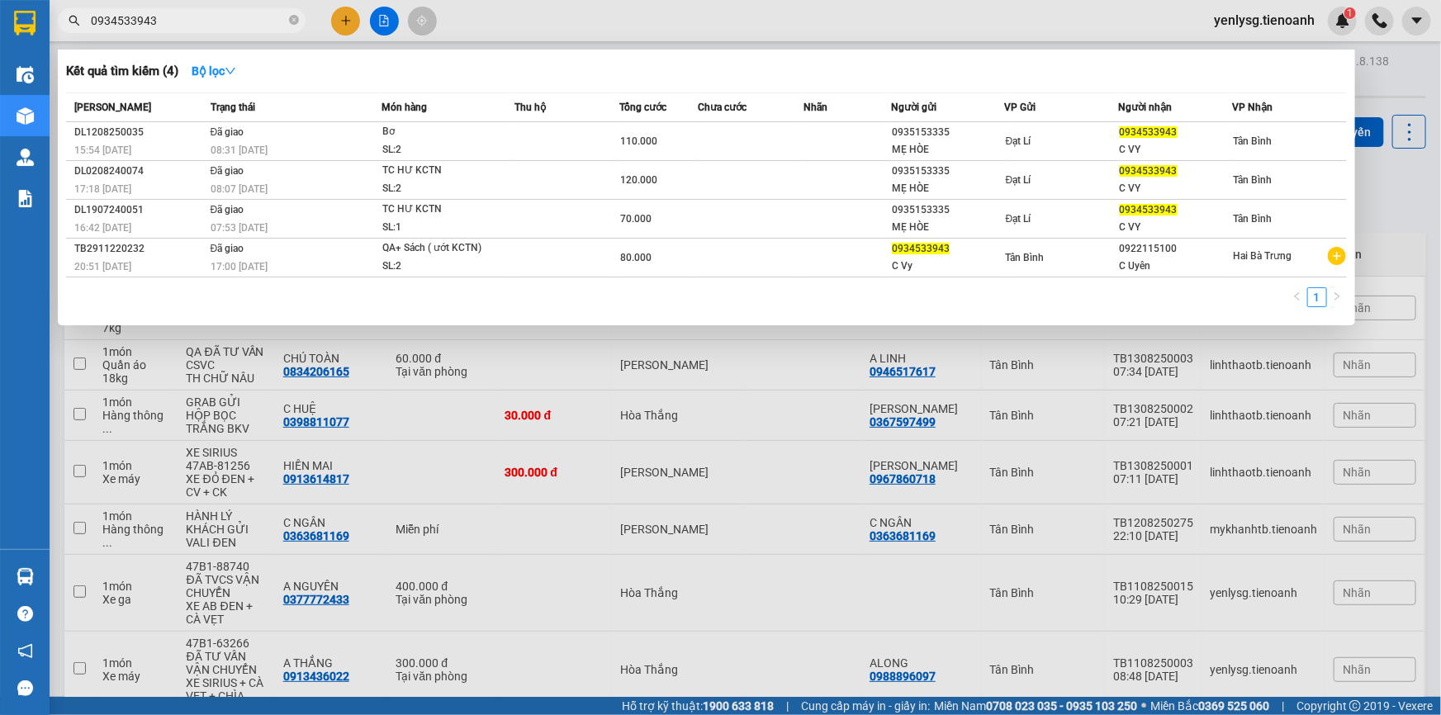
click at [192, 26] on input "0934533943" at bounding box center [188, 21] width 195 height 18
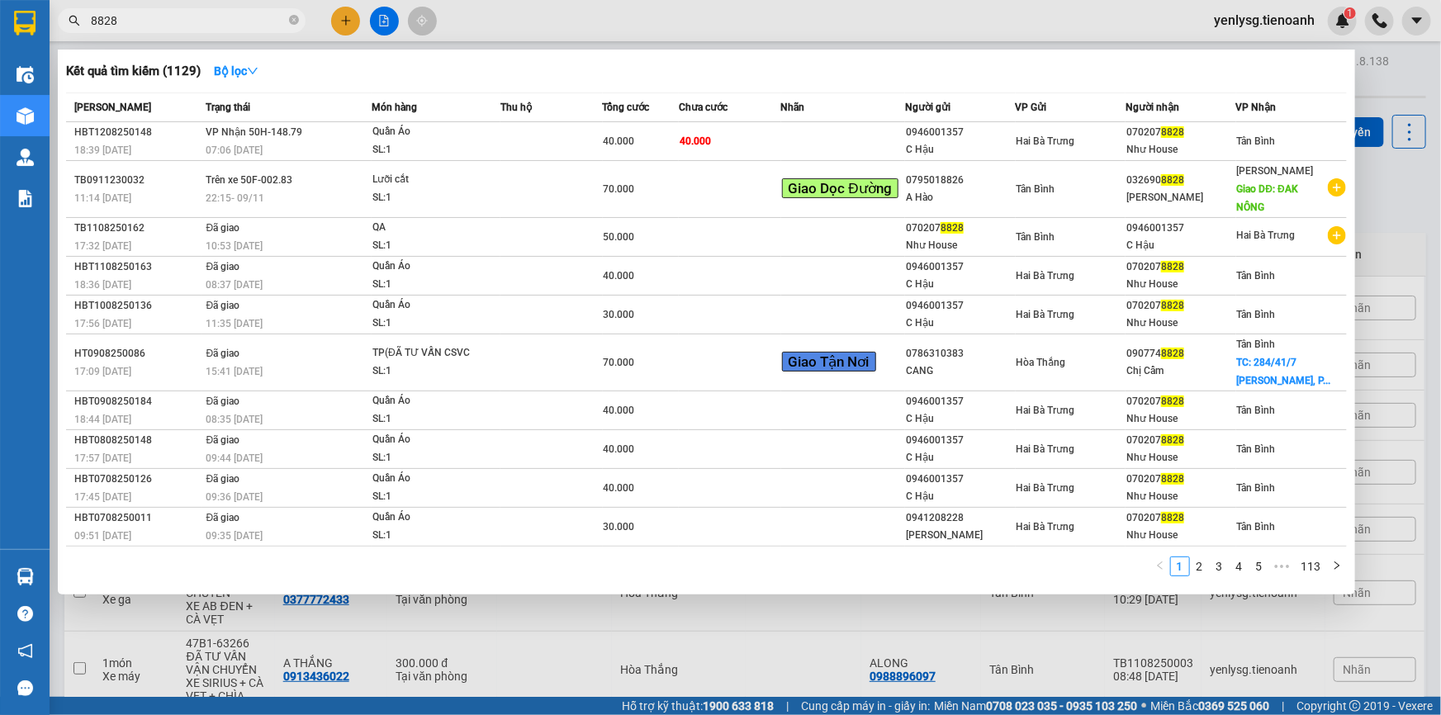
type input "8828"
click at [894, 143] on td at bounding box center [843, 141] width 124 height 39
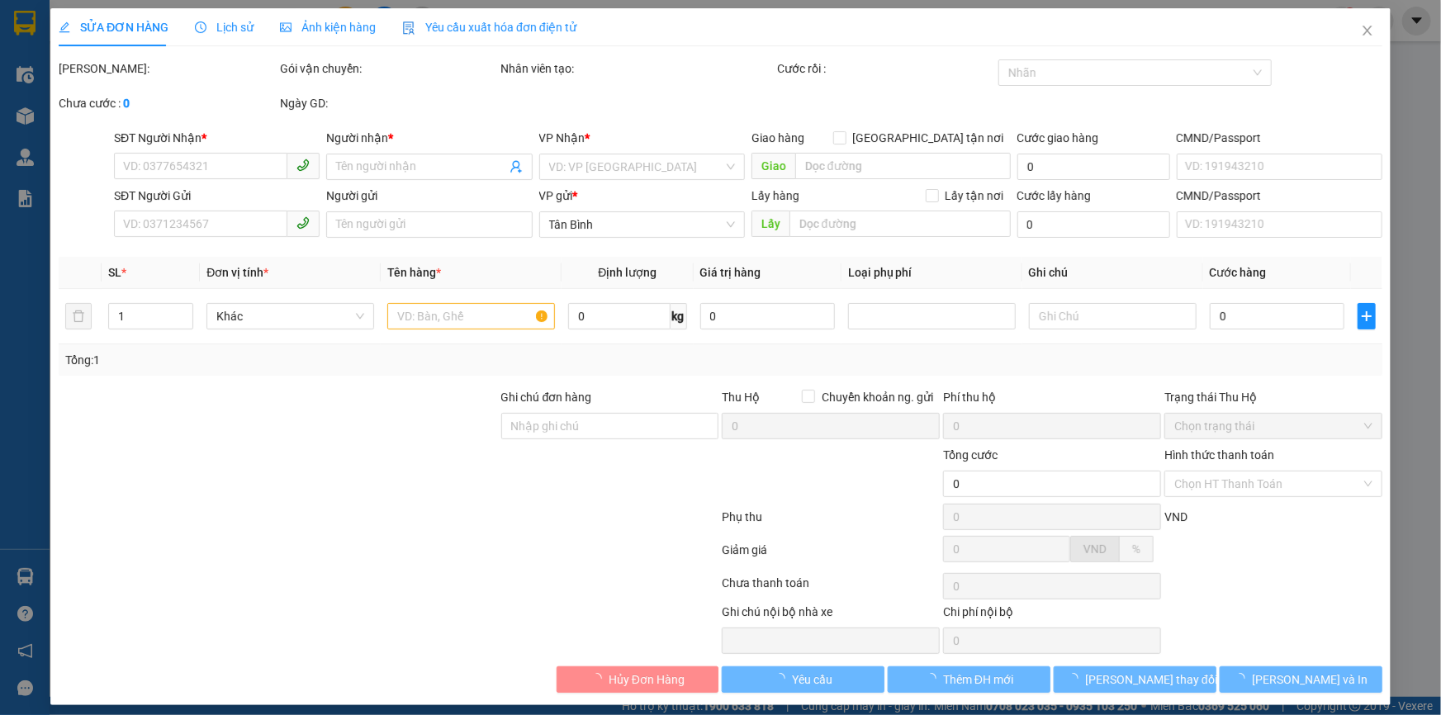
type input "0702078828"
type input "Như House"
type input "0946001357"
type input "C Hậu"
type input "241397142"
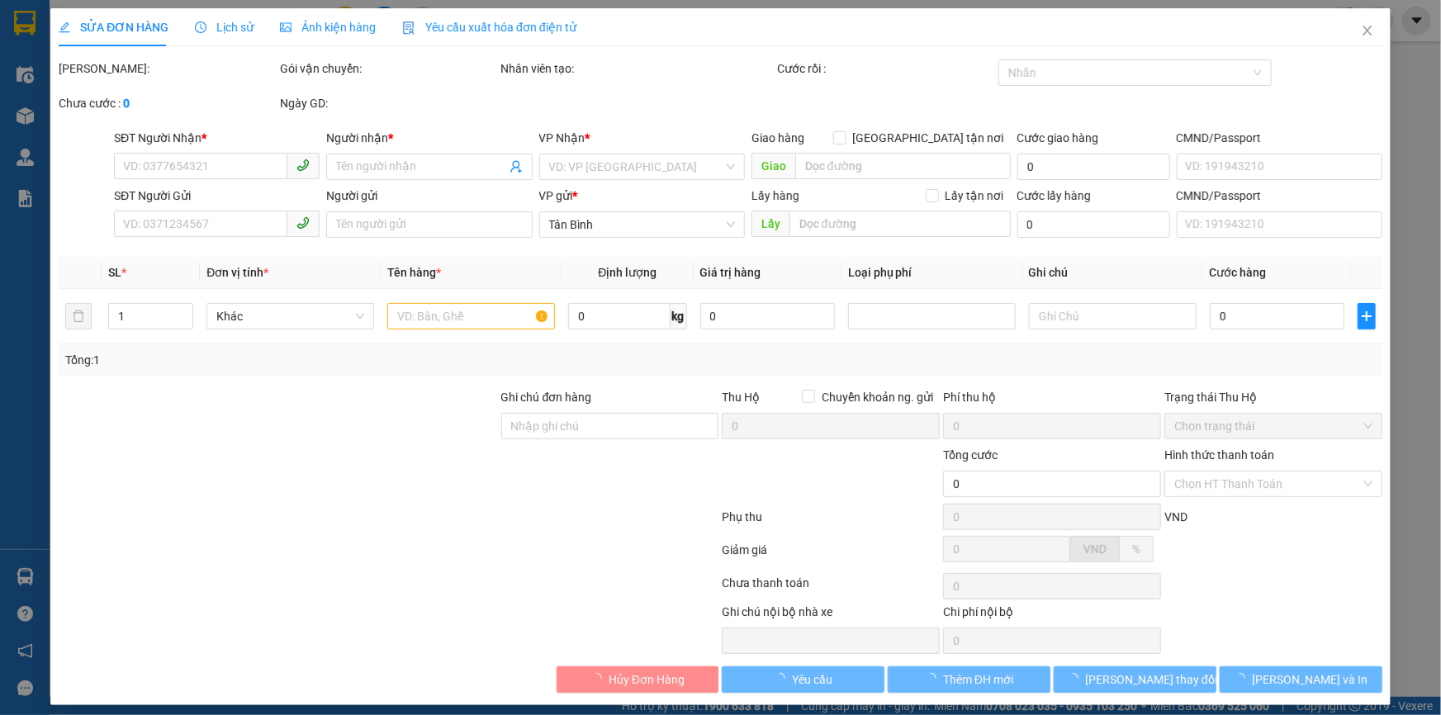
type input "40.000"
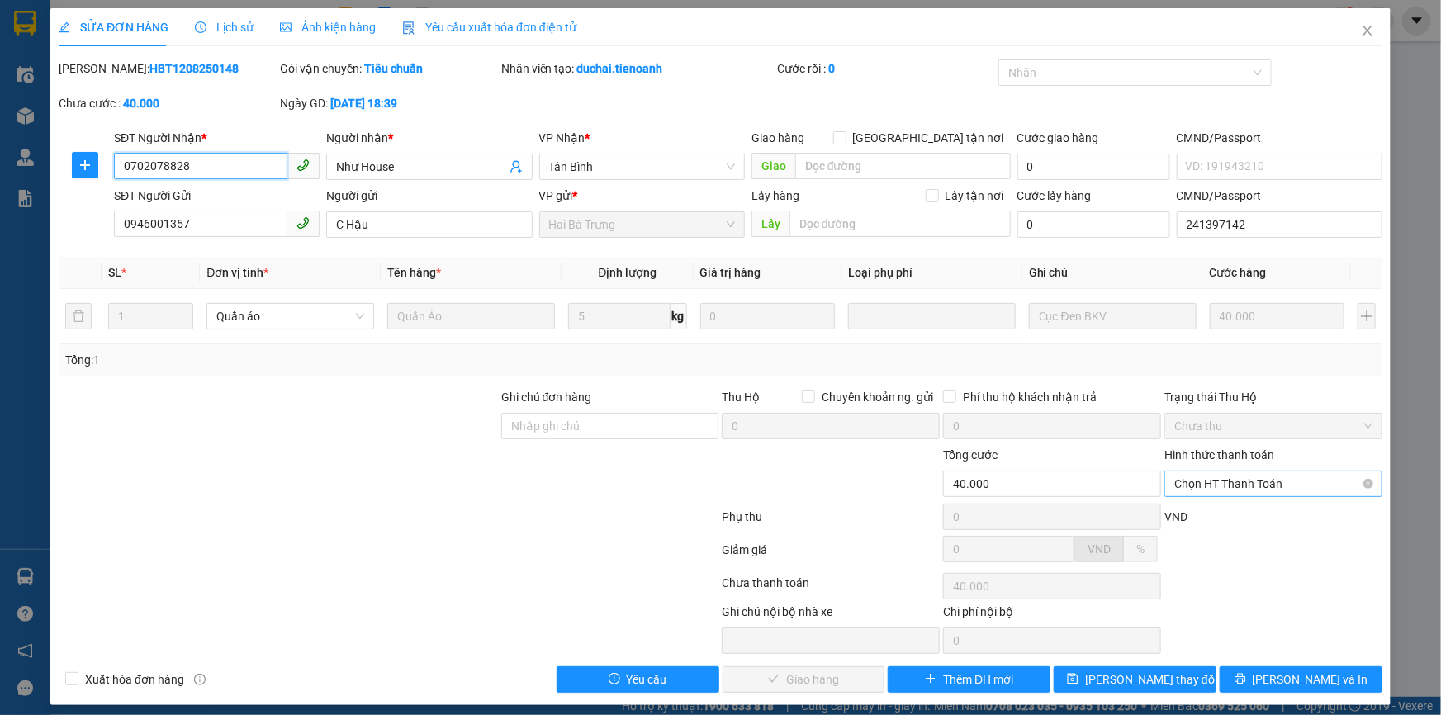
click at [1231, 472] on span "Chọn HT Thanh Toán" at bounding box center [1273, 484] width 198 height 25
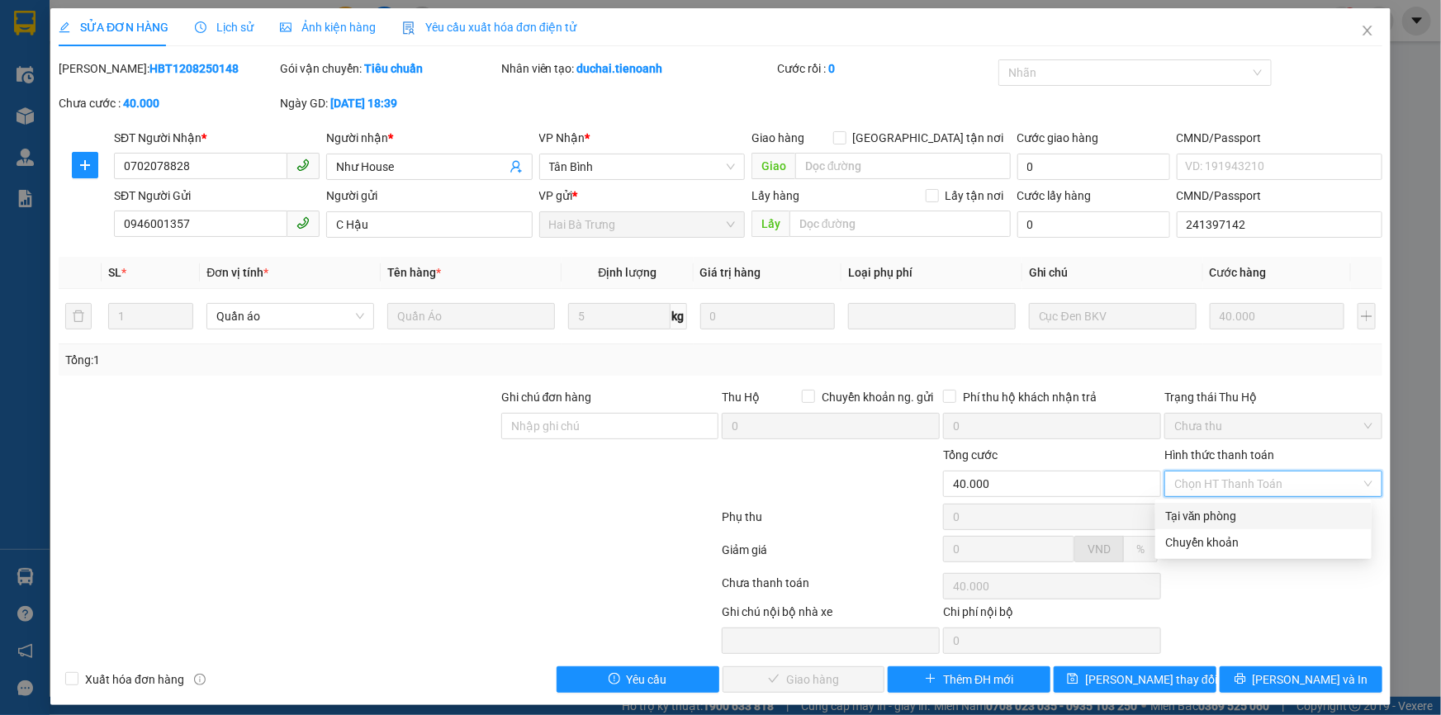
click at [1227, 503] on div "Tại văn phòng" at bounding box center [1263, 516] width 216 height 26
type input "0"
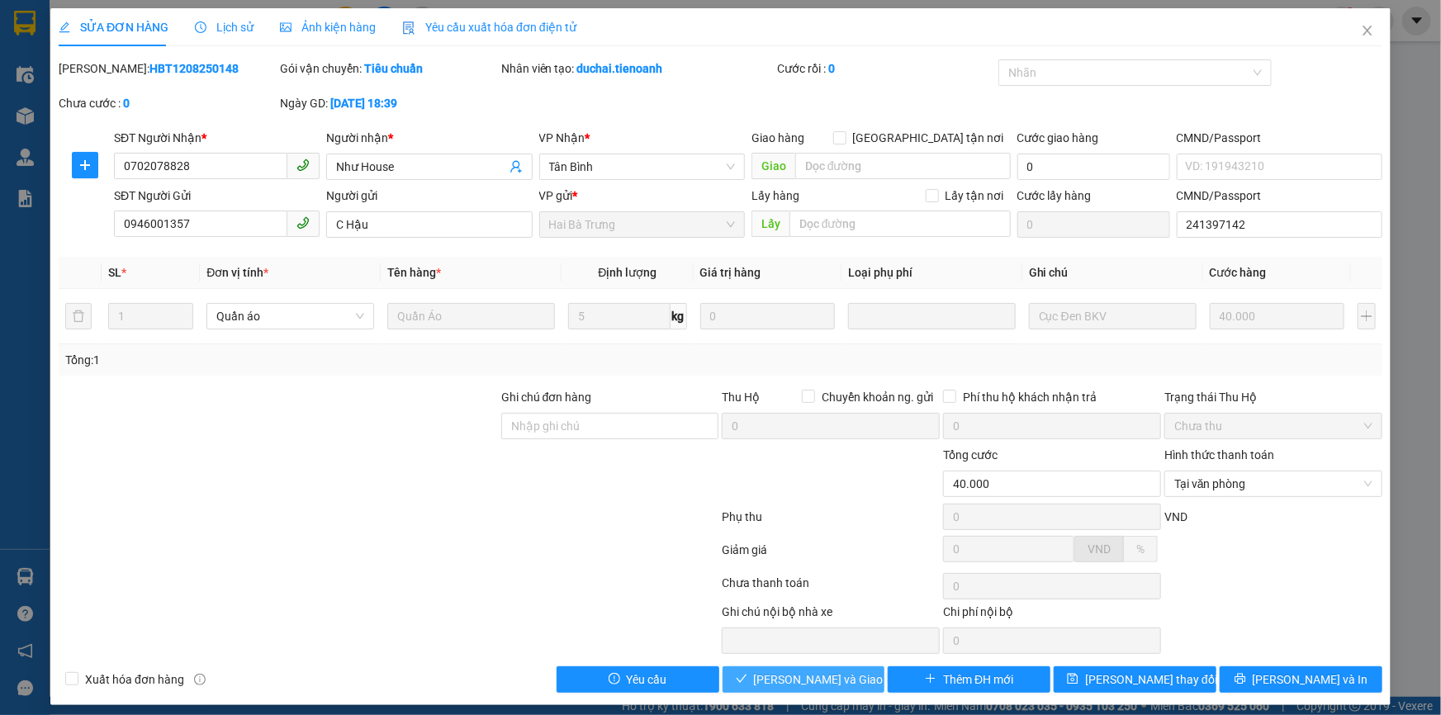
click at [847, 677] on span "[PERSON_NAME] và [PERSON_NAME] hàng" at bounding box center [833, 680] width 159 height 18
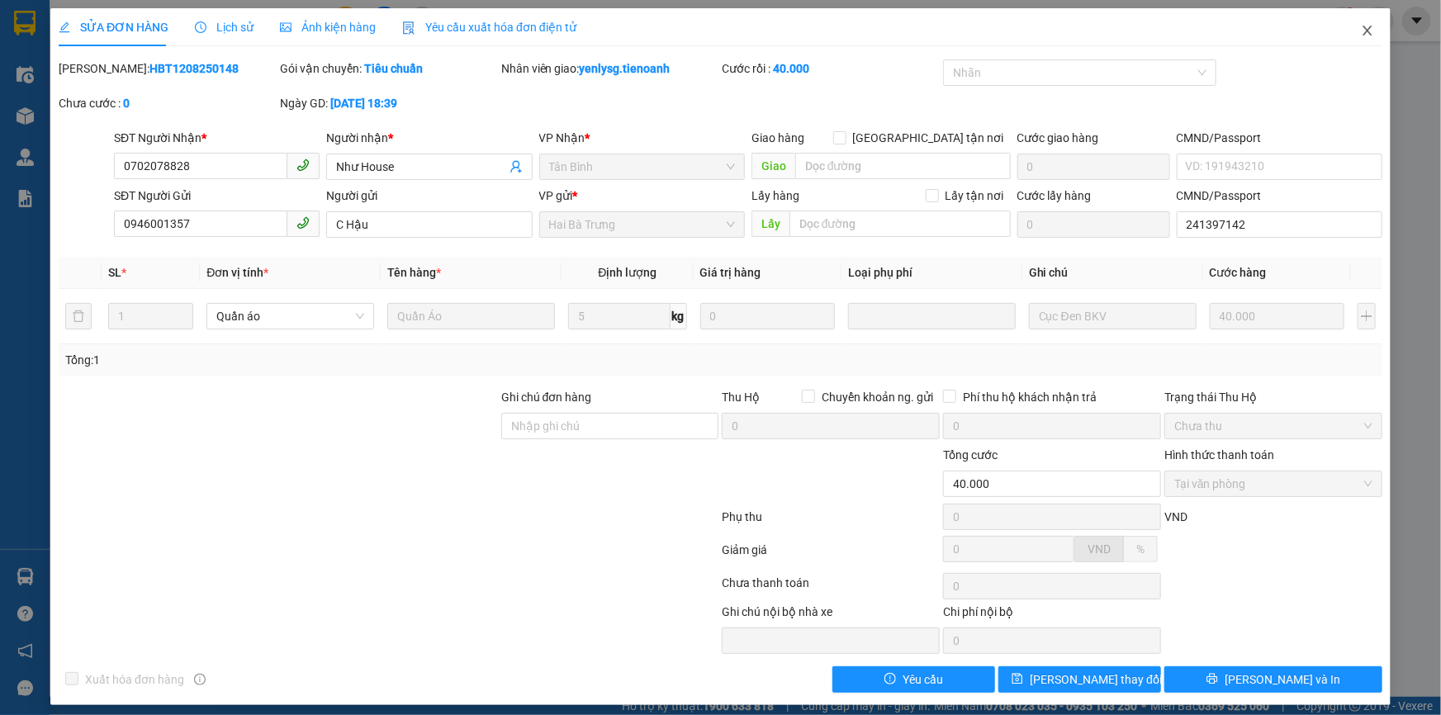
click at [1358, 40] on span "Close" at bounding box center [1368, 31] width 46 height 46
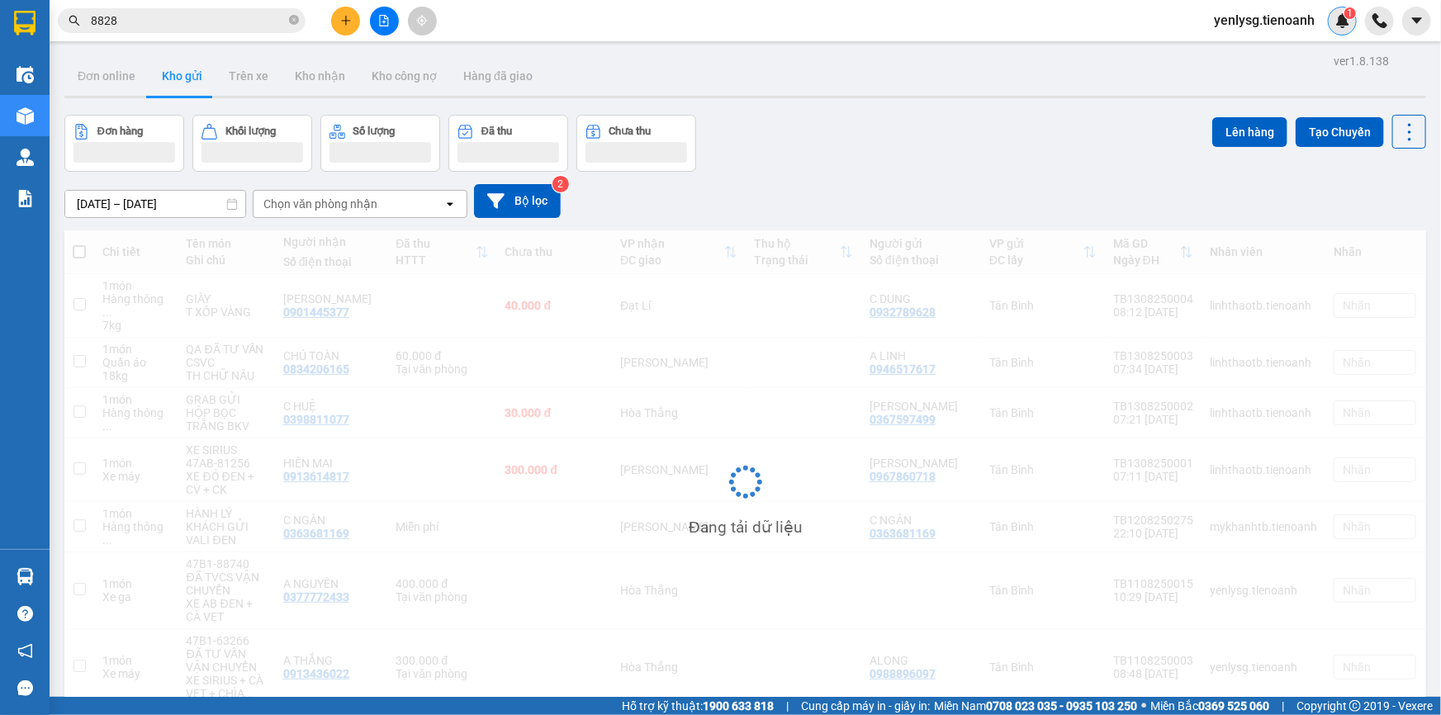
click at [1347, 26] on img at bounding box center [1342, 20] width 15 height 15
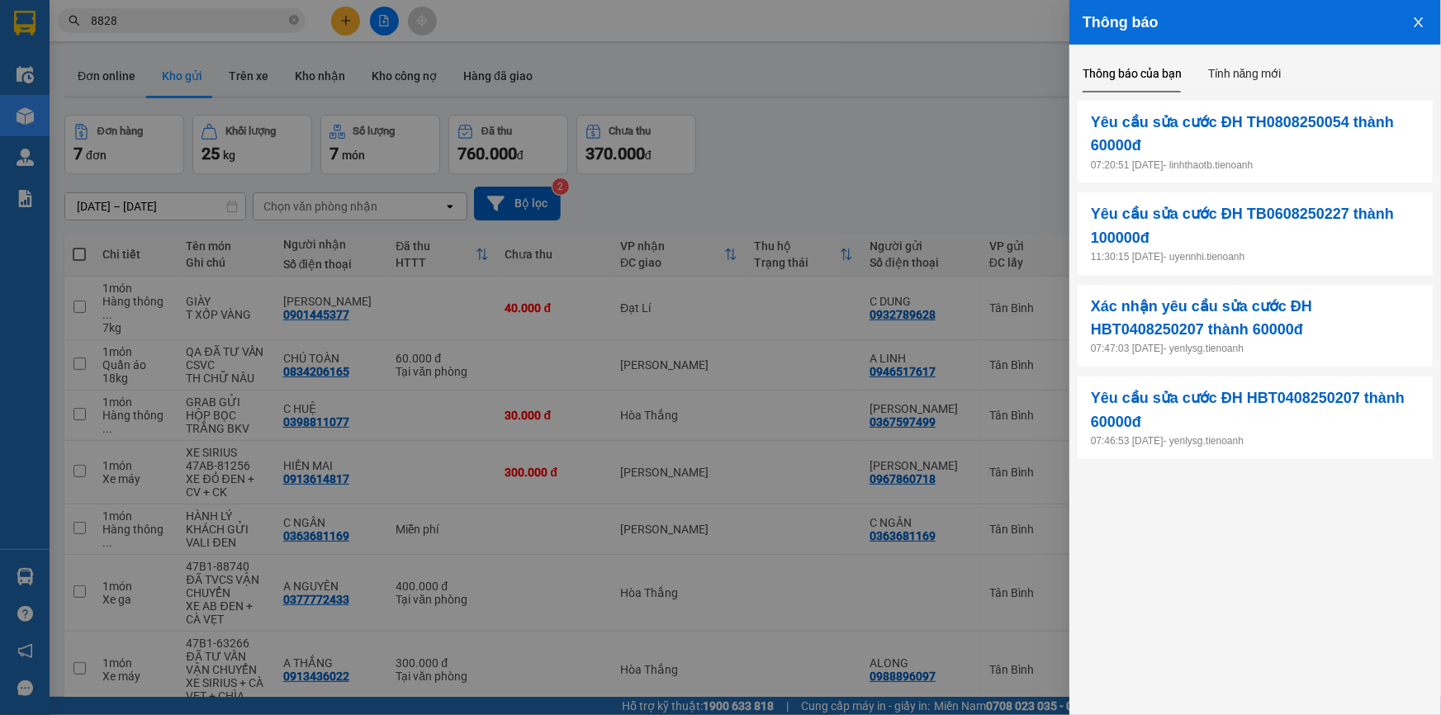
click at [921, 126] on div at bounding box center [720, 357] width 1441 height 715
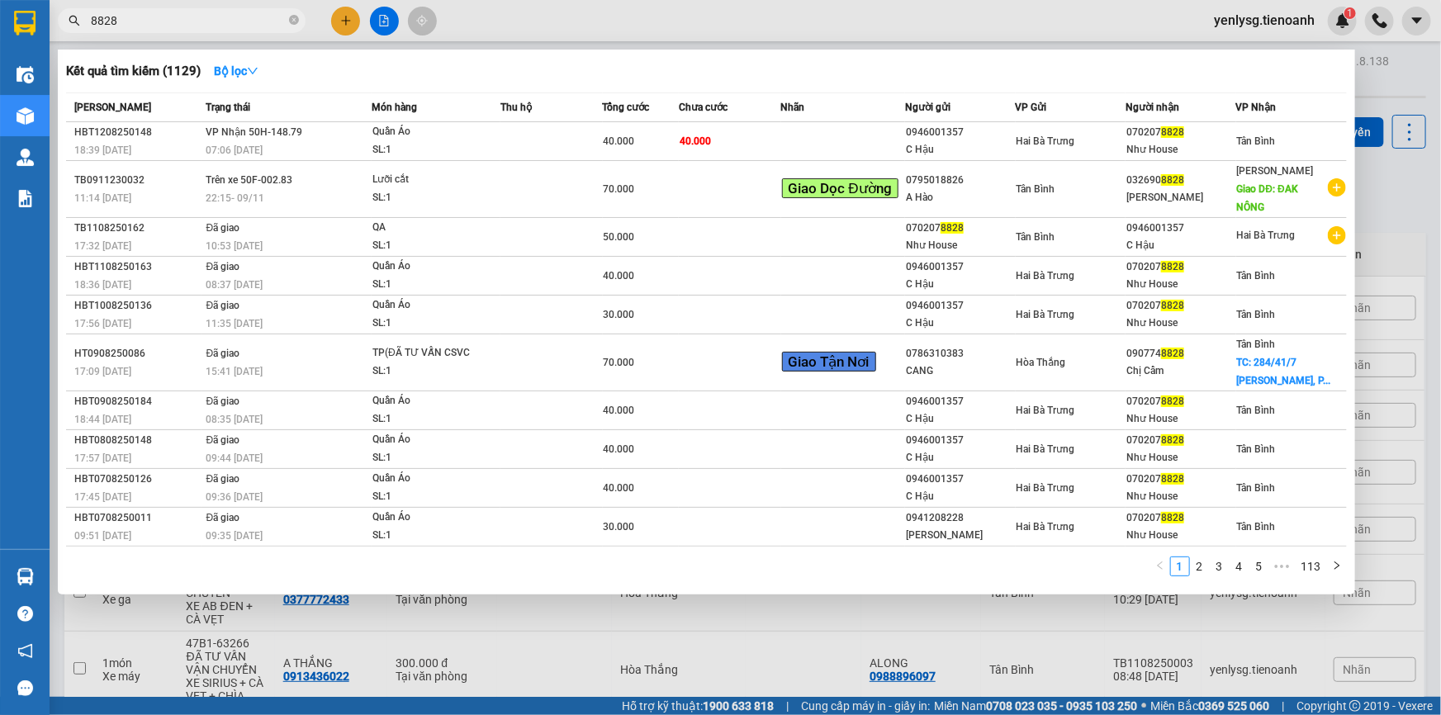
click at [231, 24] on input "8828" at bounding box center [188, 21] width 195 height 18
click at [296, 21] on icon "close-circle" at bounding box center [294, 20] width 10 height 10
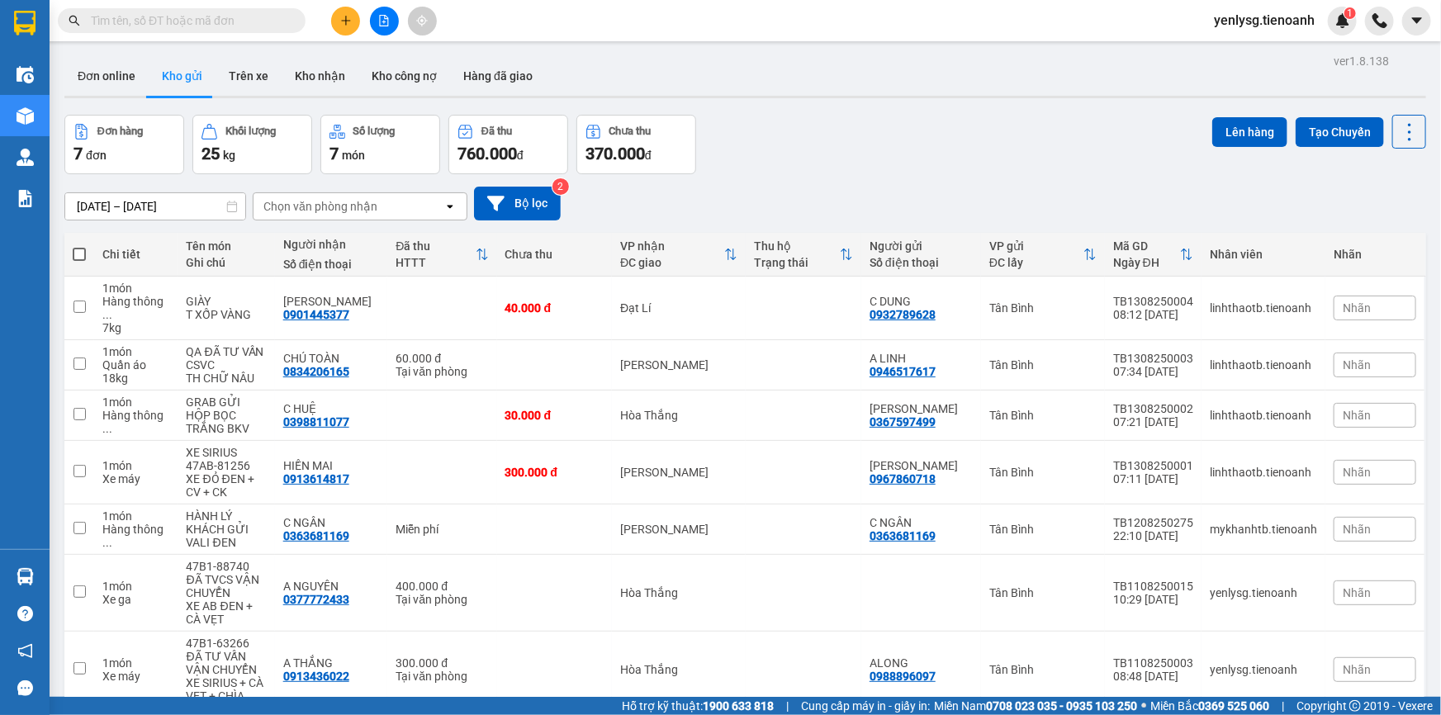
click at [269, 24] on input "text" at bounding box center [188, 21] width 195 height 18
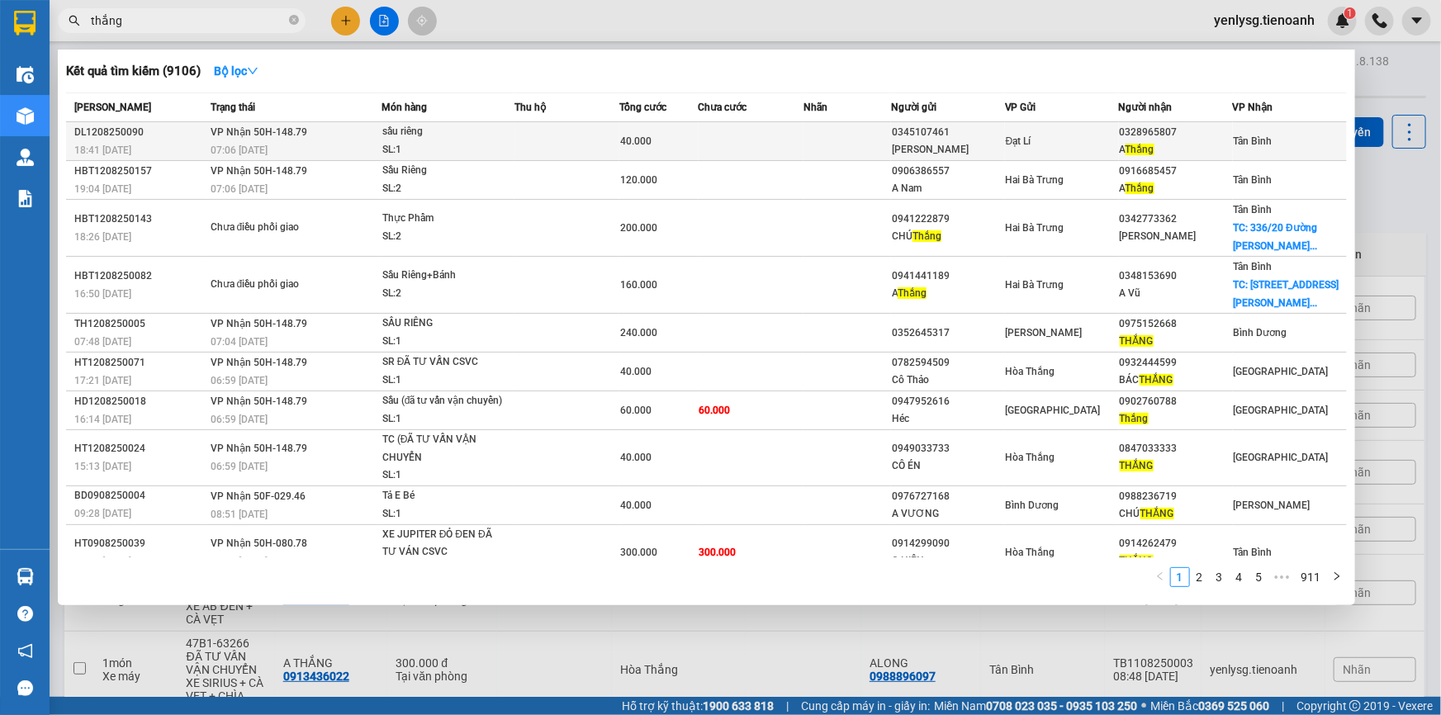
type input "thắng"
click at [464, 136] on div "sầu riêng" at bounding box center [444, 132] width 124 height 18
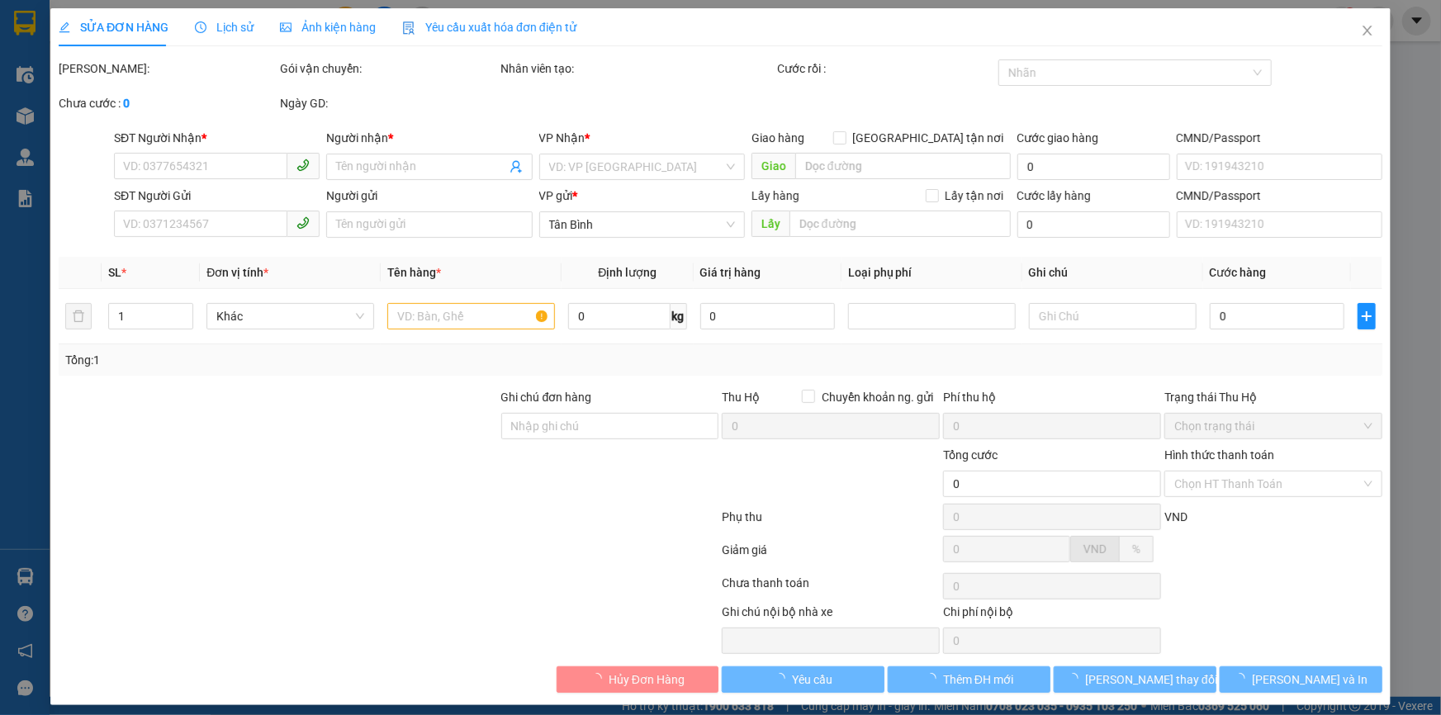
type input "0328965807"
type input "A Thắng"
type input "066200021440"
type input "0345107461"
type input "Cô Nguyệt"
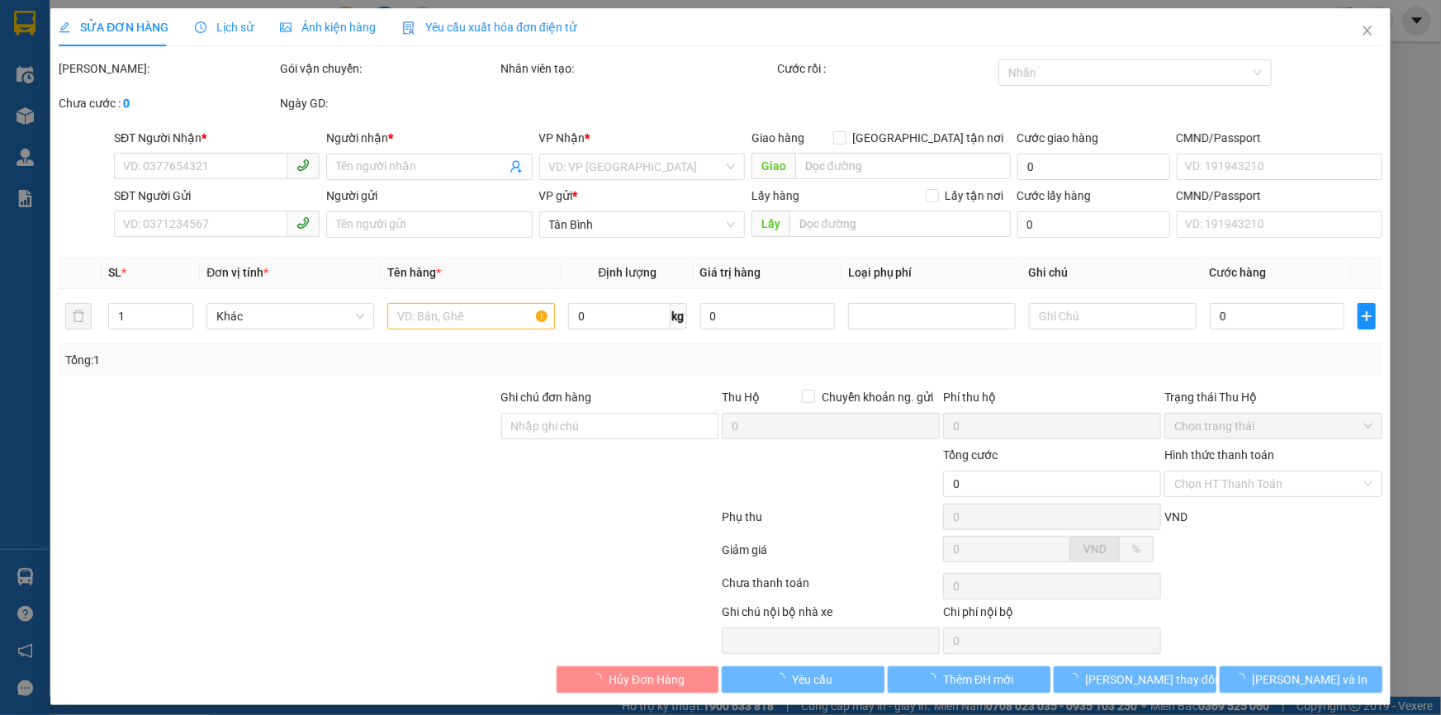
type input "066303009734"
type input "40.000"
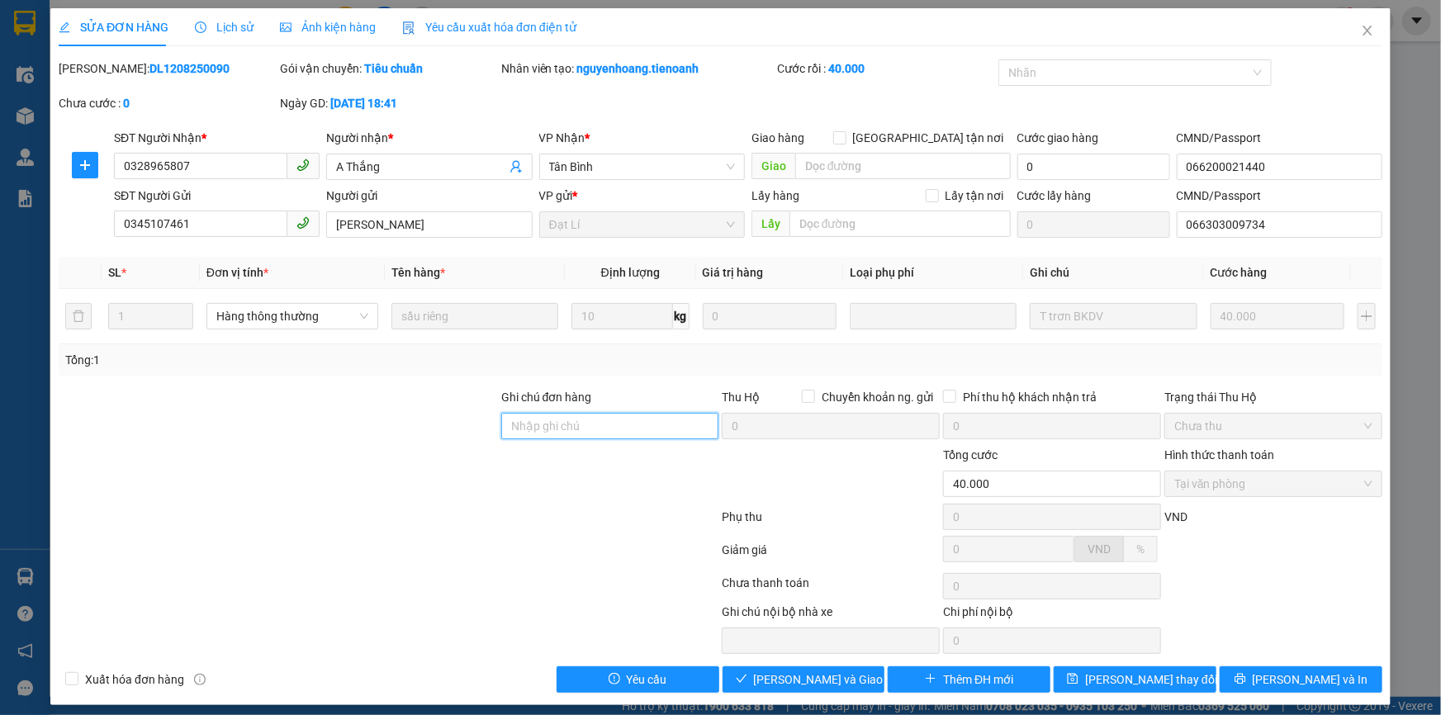
click at [540, 415] on input "Ghi chú đơn hàng" at bounding box center [610, 426] width 218 height 26
click at [1368, 33] on span "Close" at bounding box center [1368, 31] width 46 height 46
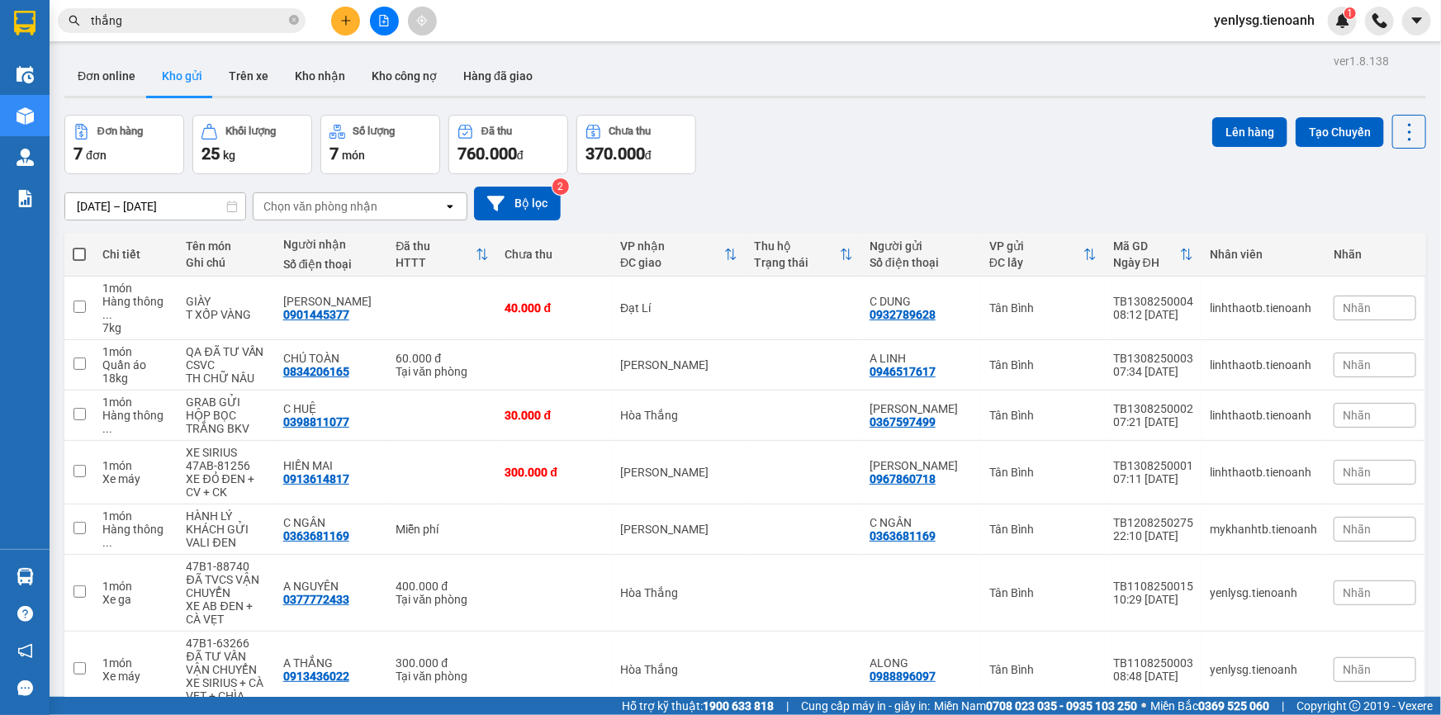
click at [98, 141] on div "ver 1.8.138 Đơn online Kho gửi Trên xe Kho nhận Kho công nợ Hàng đã giao Đơn hà…" at bounding box center [745, 409] width 1375 height 719
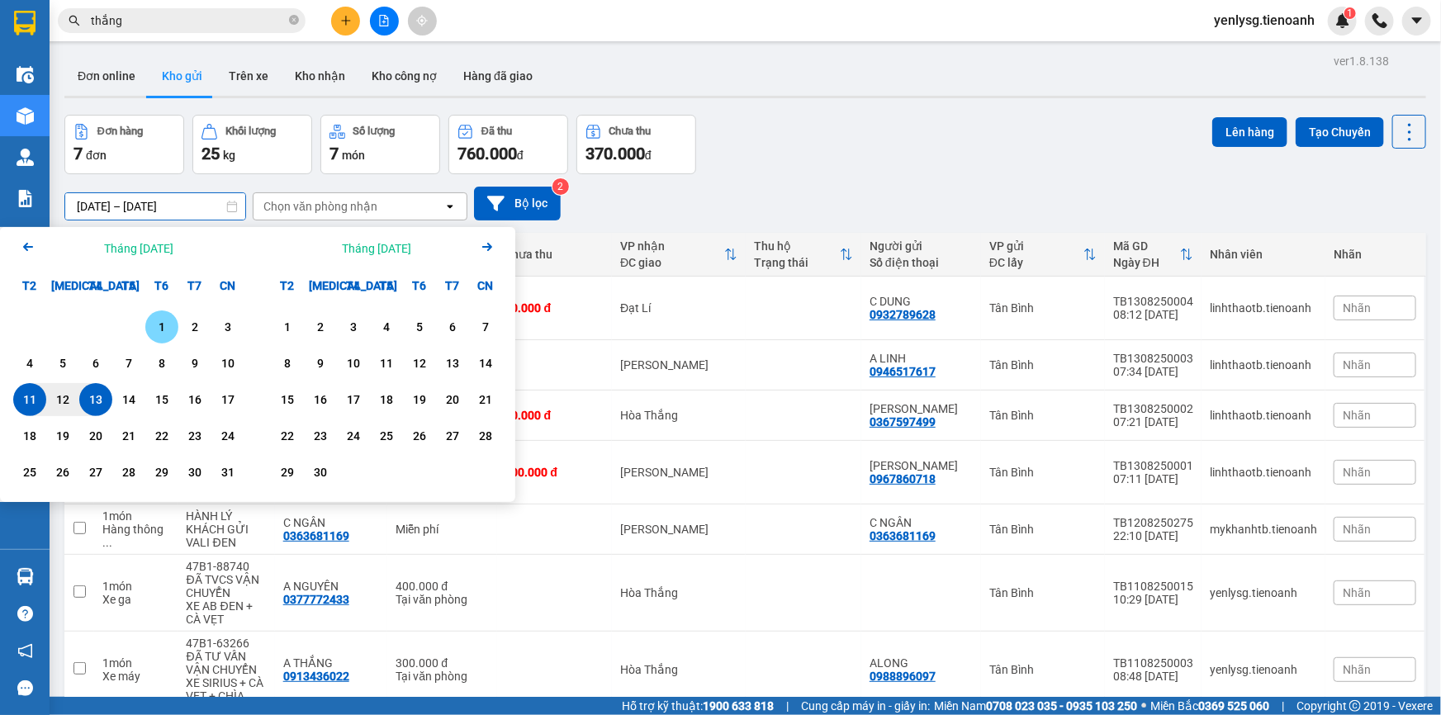
click at [162, 317] on div "1" at bounding box center [161, 327] width 23 height 20
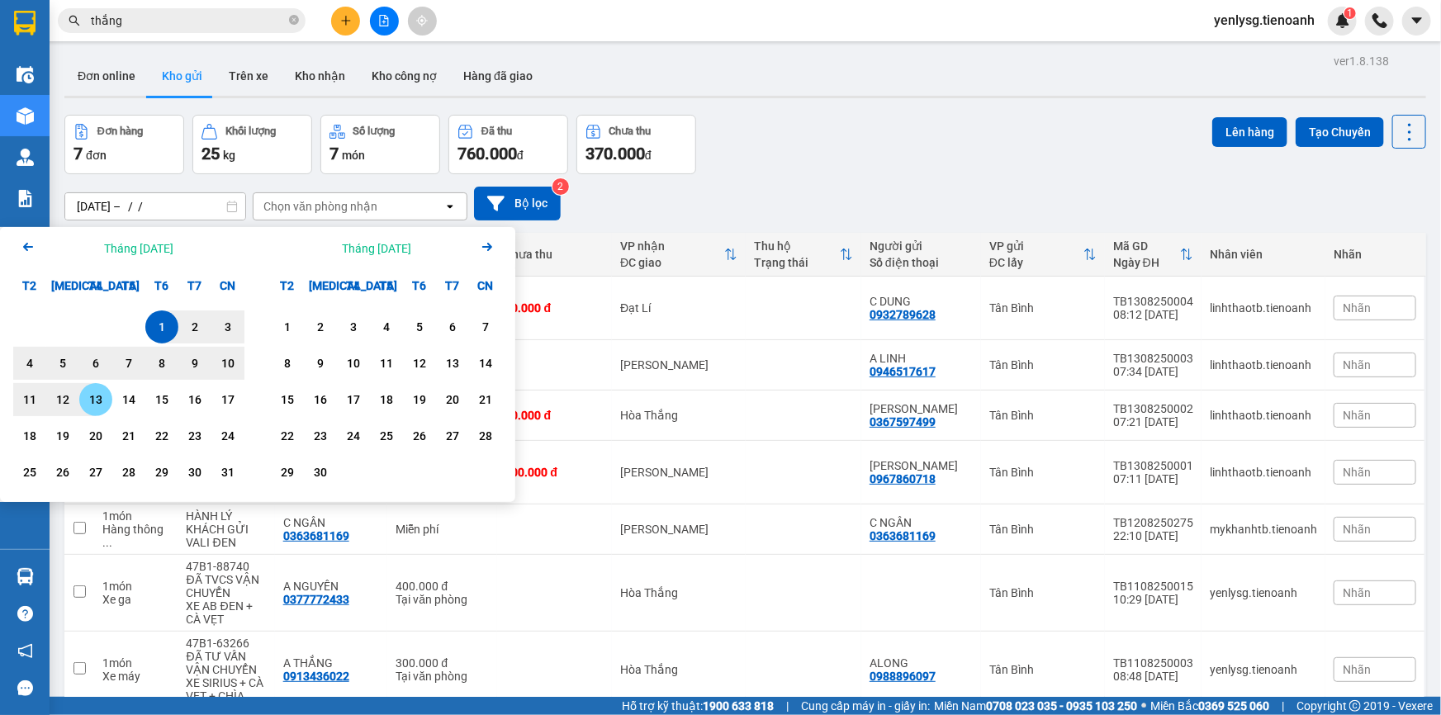
click at [98, 390] on div "13" at bounding box center [95, 400] width 23 height 20
type input "01/08/2025 – 13/08/2025"
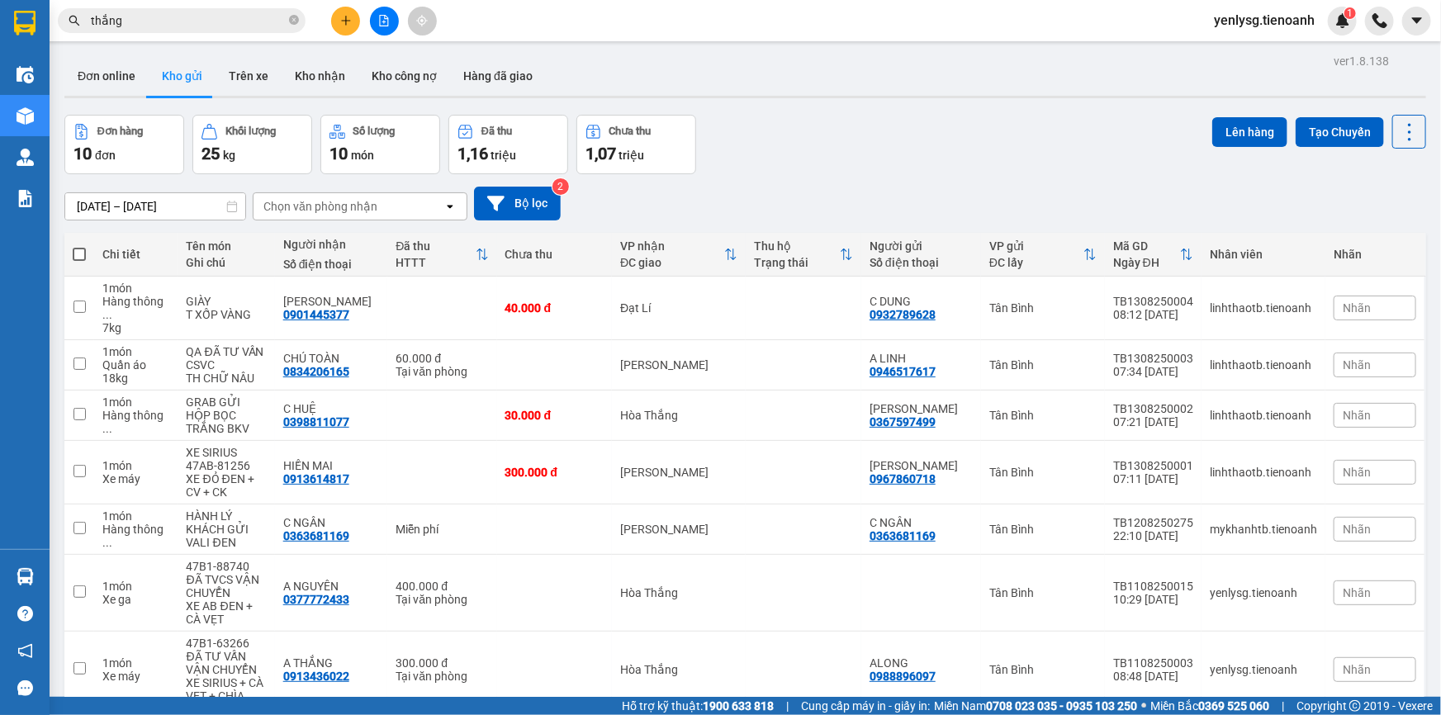
checkbox input "true"
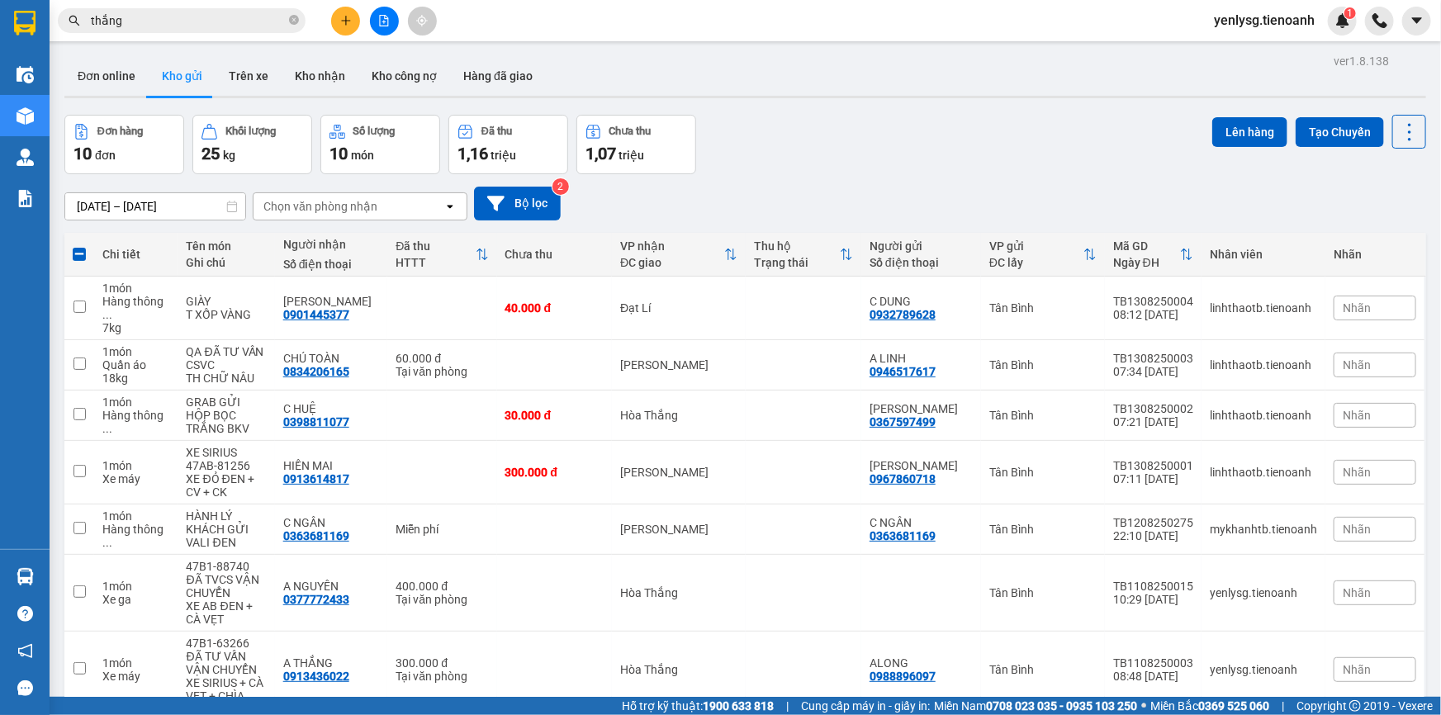
checkbox input "true"
click at [408, 670] on div "Tại văn phòng" at bounding box center [442, 676] width 92 height 13
checkbox input "true"
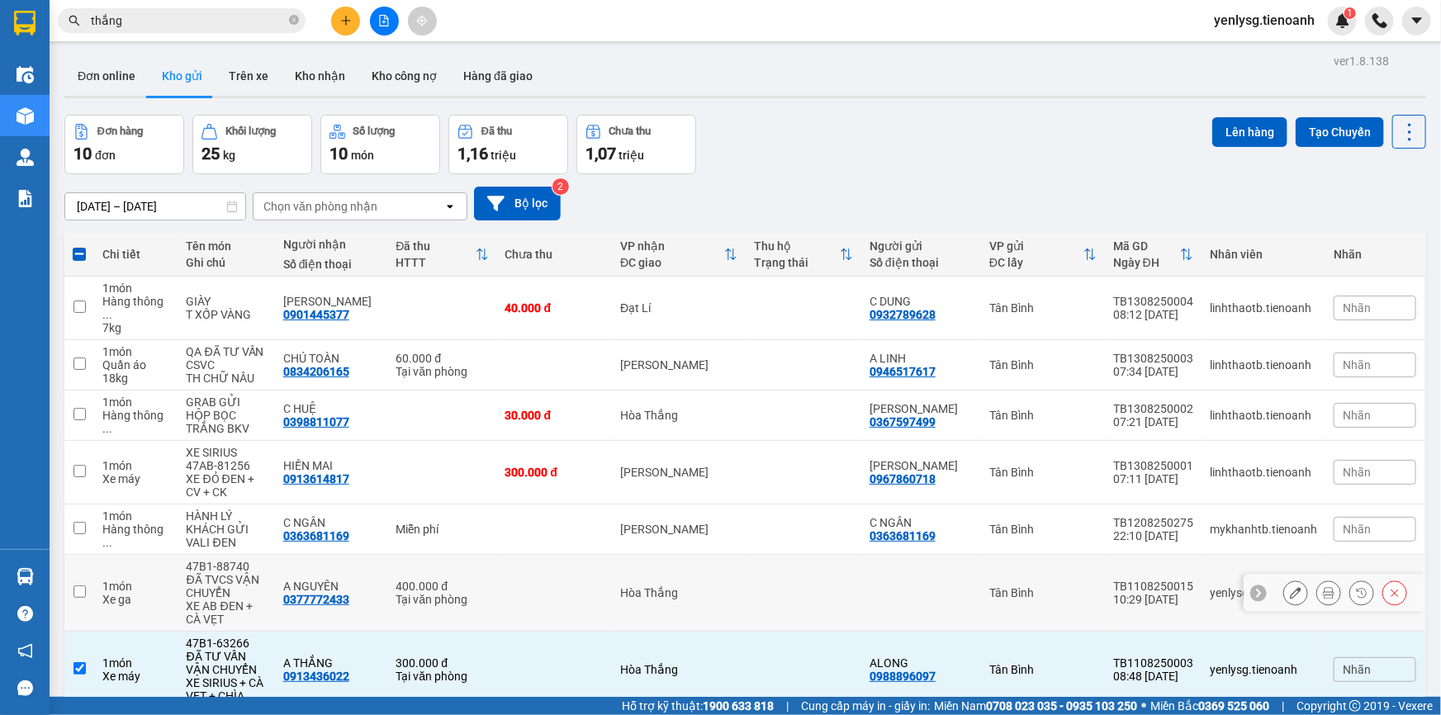
click at [423, 593] on div "Tại văn phòng" at bounding box center [442, 599] width 92 height 13
checkbox input "true"
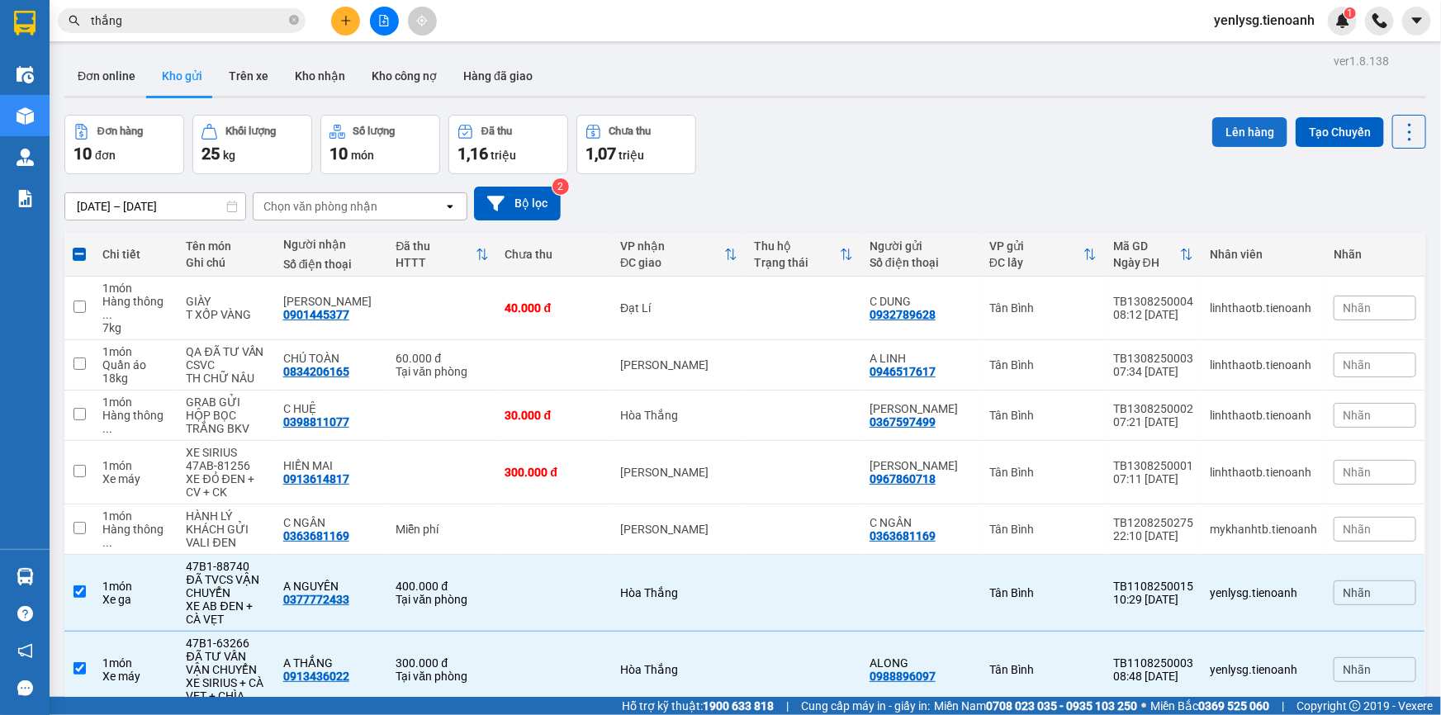
click at [1231, 133] on button "Lên hàng" at bounding box center [1249, 132] width 75 height 30
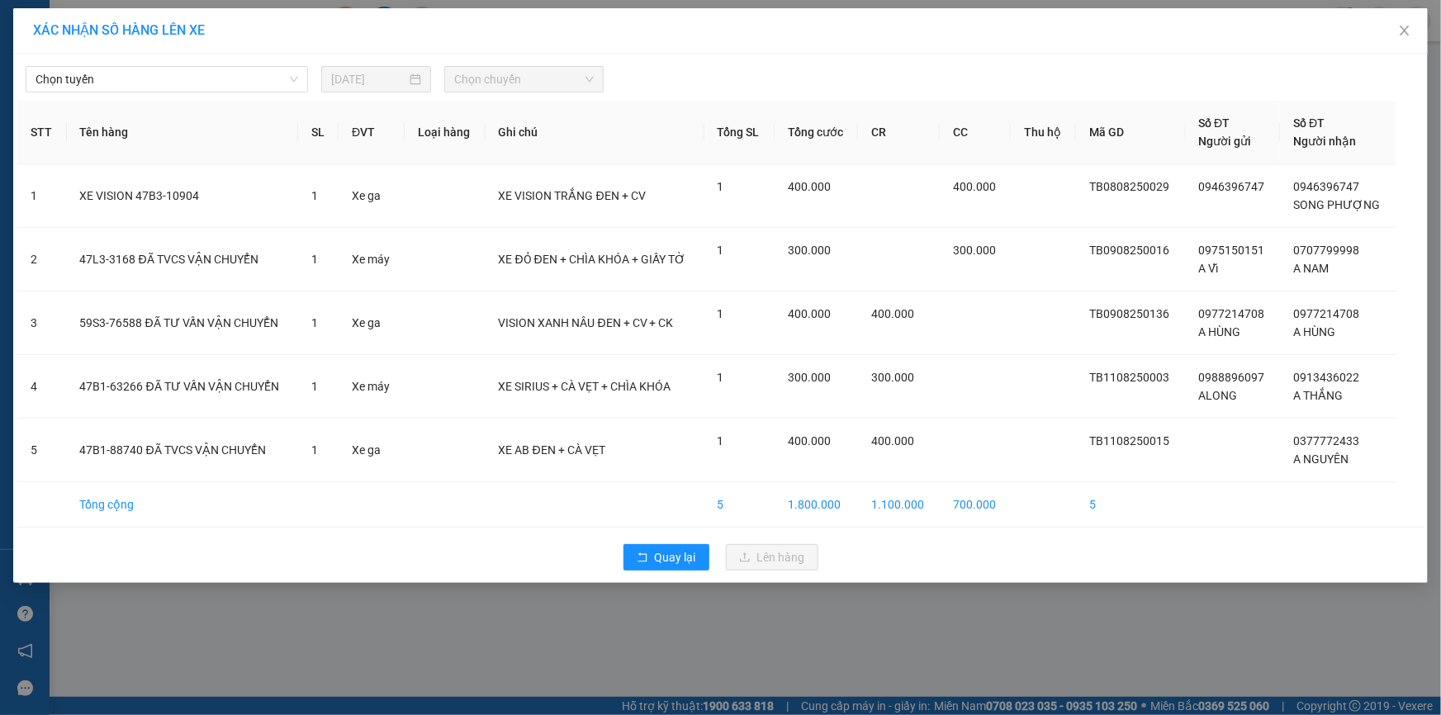
click at [287, 93] on div "Chọn tuyến 13/08/2025 Chọn chuyến STT Tên hàng SL ĐVT Loại hàng Ghi chú Tổng SL…" at bounding box center [720, 318] width 1415 height 529
click at [292, 84] on span "Chọn tuyến" at bounding box center [167, 79] width 263 height 25
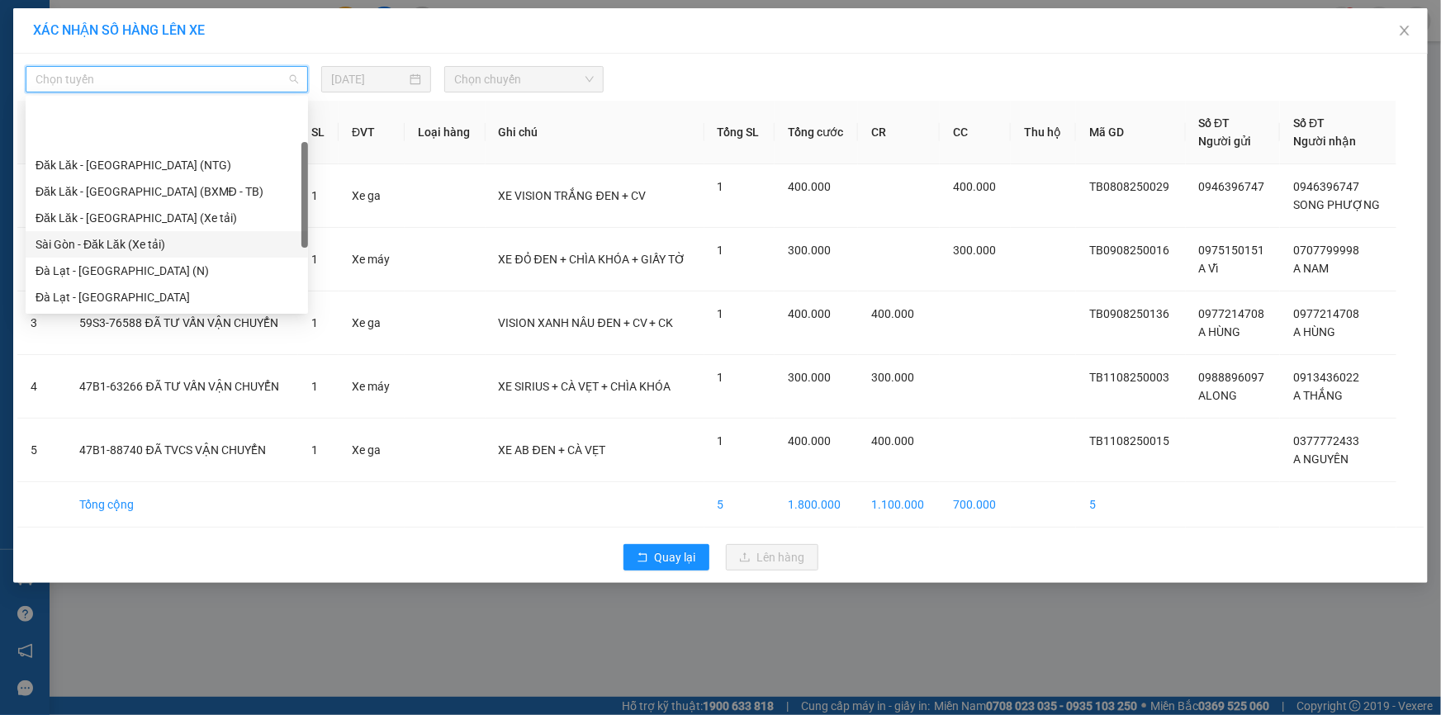
click at [181, 235] on div "Sài Gòn - Đăk Lăk (Xe tải)" at bounding box center [167, 244] width 263 height 18
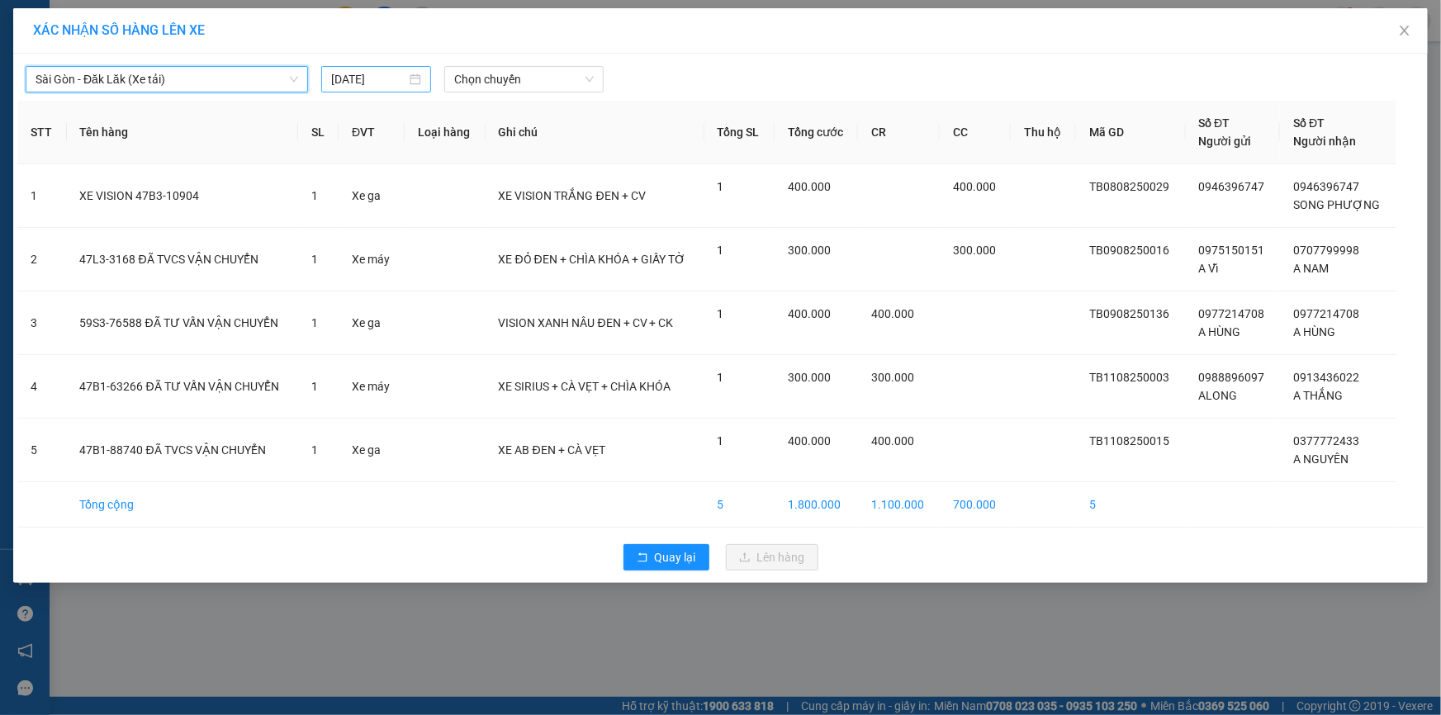
click at [358, 88] on input "13/08/2025" at bounding box center [368, 79] width 75 height 18
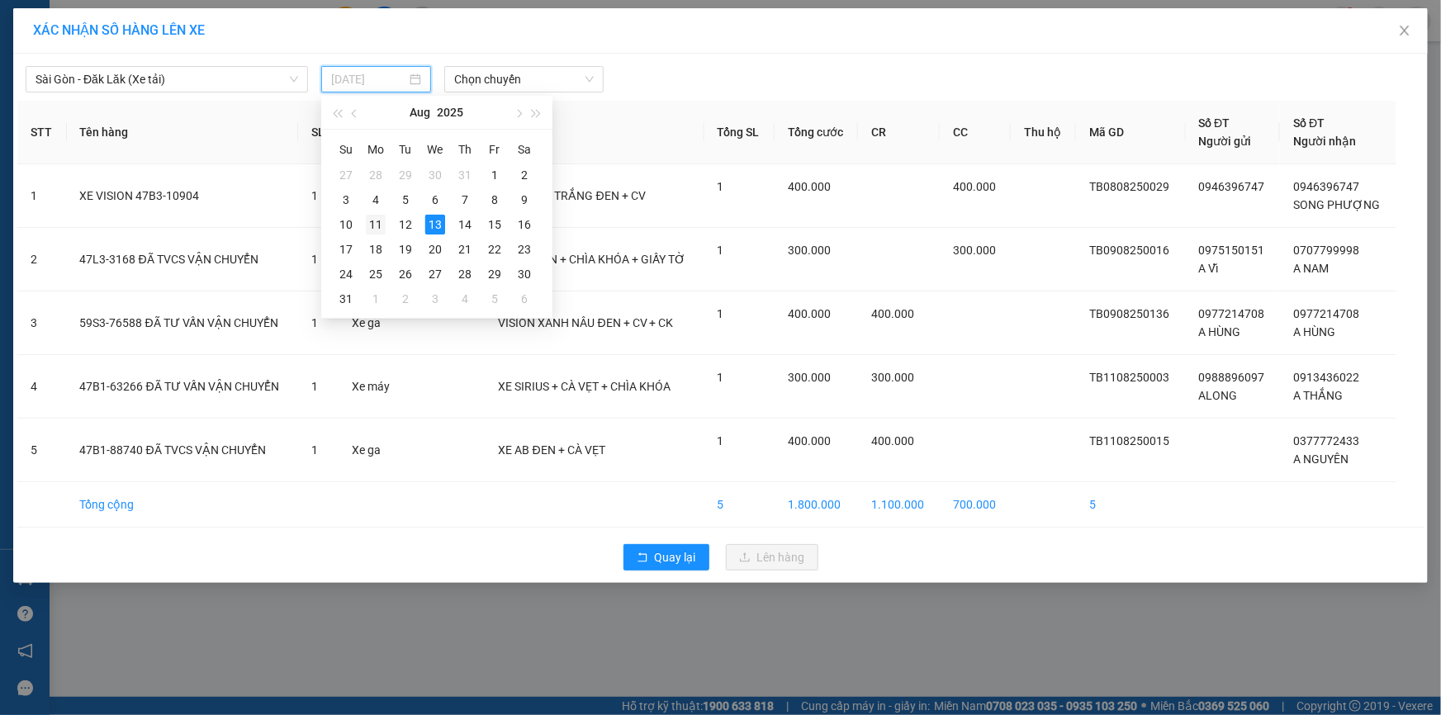
type input "11/08/2025"
click at [397, 223] on div "12" at bounding box center [406, 225] width 20 height 20
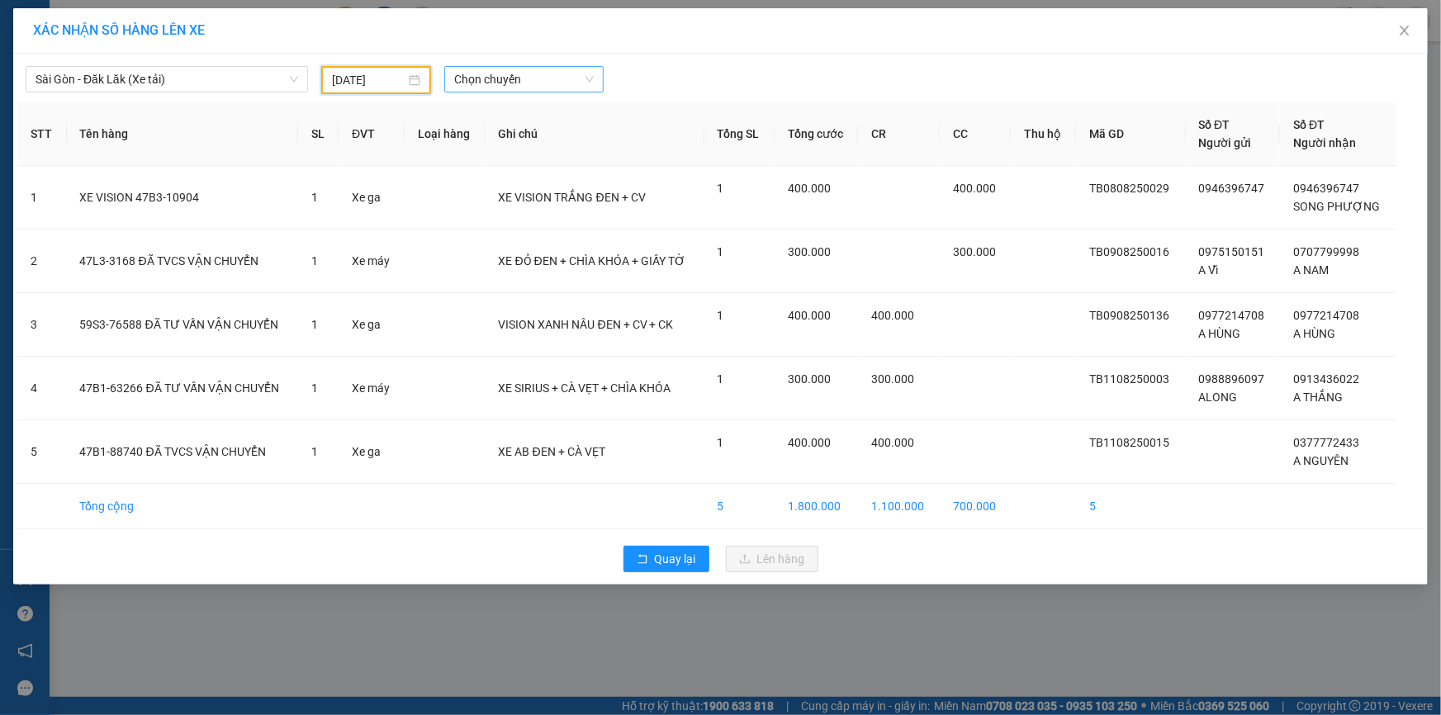
click at [505, 84] on span "Chọn chuyến" at bounding box center [524, 79] width 140 height 25
click at [504, 130] on div "22:00 - 50H-080.78" at bounding box center [519, 139] width 129 height 18
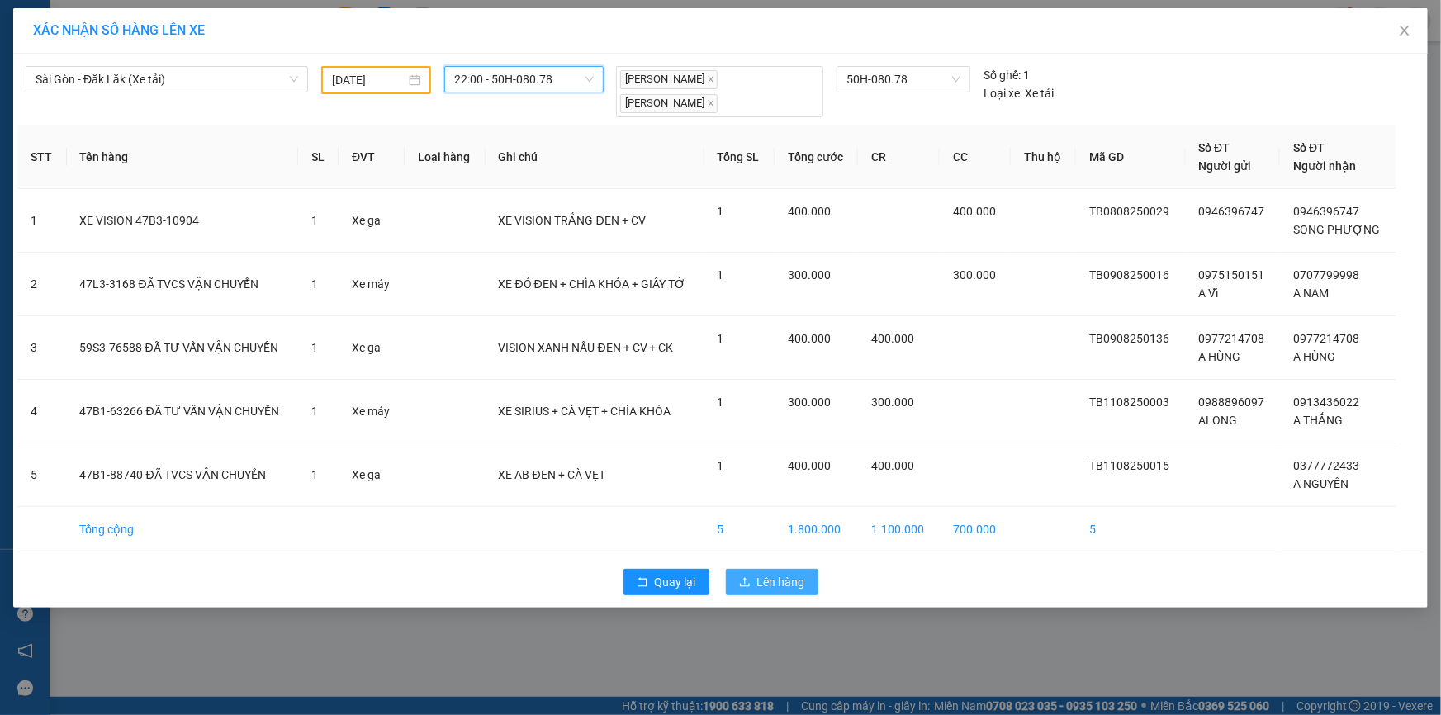
click at [756, 588] on button "Lên hàng" at bounding box center [772, 582] width 92 height 26
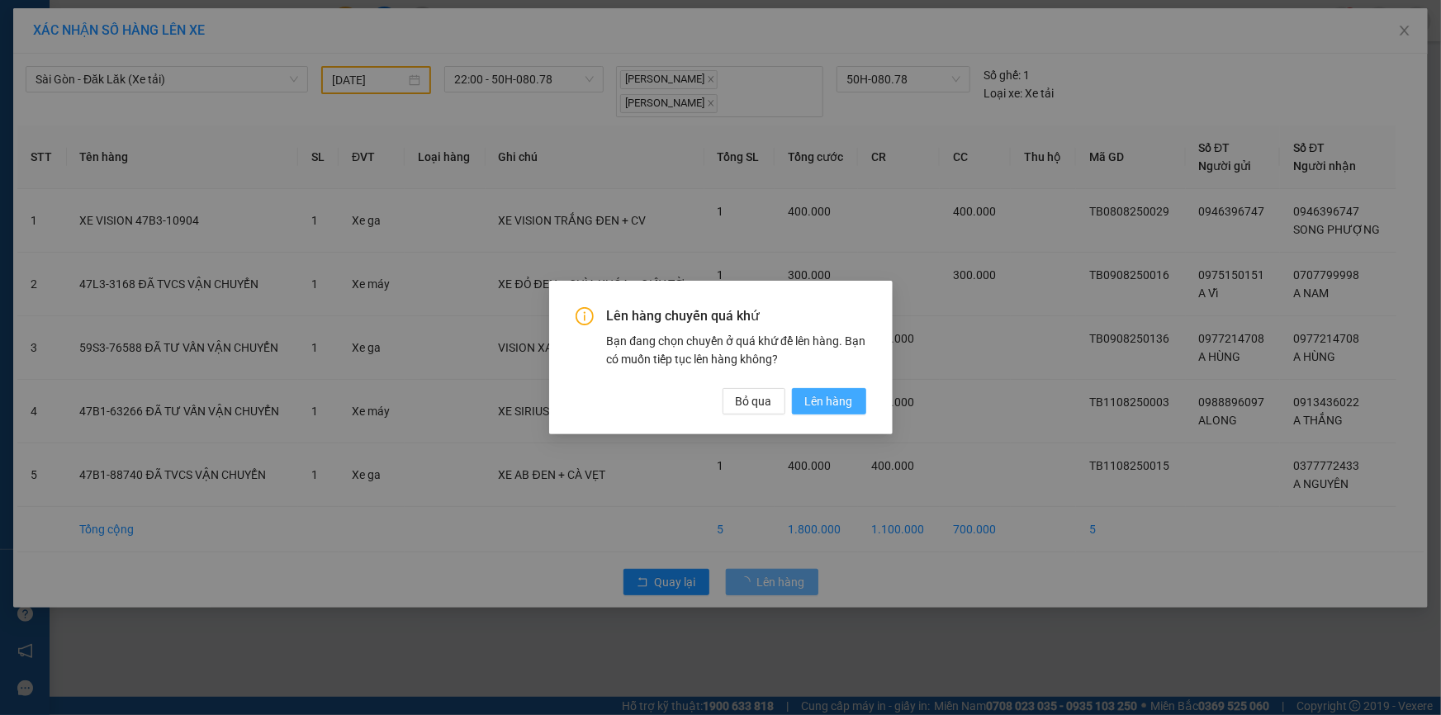
click at [818, 402] on span "Lên hàng" at bounding box center [829, 401] width 48 height 18
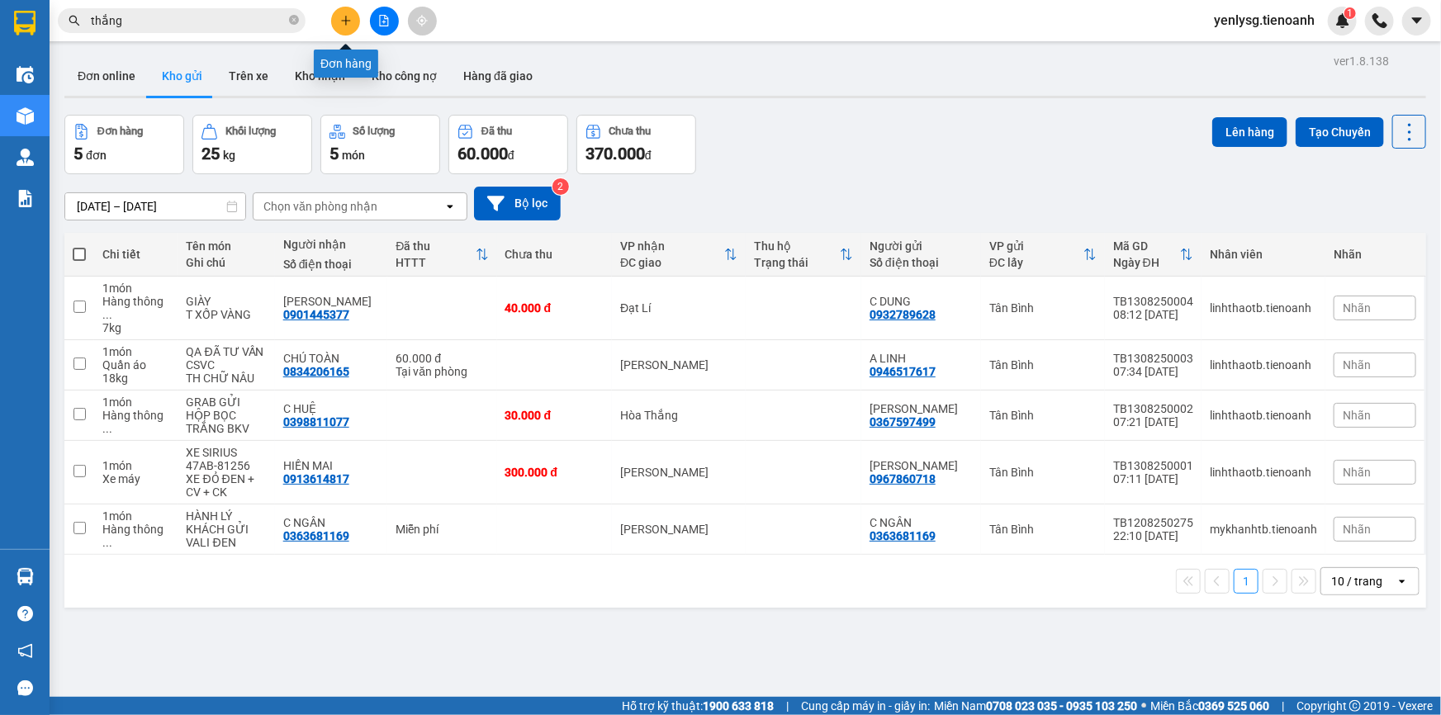
click at [354, 21] on button at bounding box center [345, 21] width 29 height 29
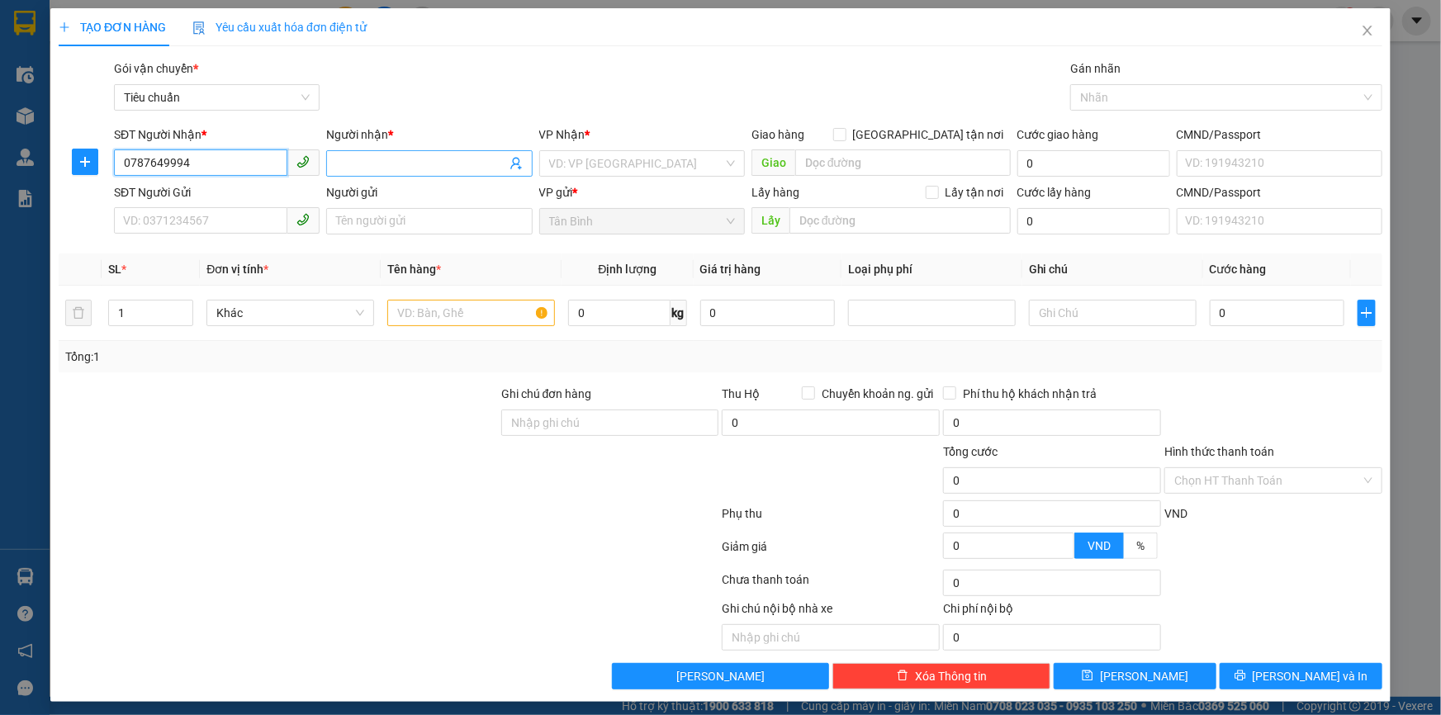
type input "0787649994"
click at [352, 159] on input "Người nhận *" at bounding box center [420, 163] width 169 height 18
type input "a"
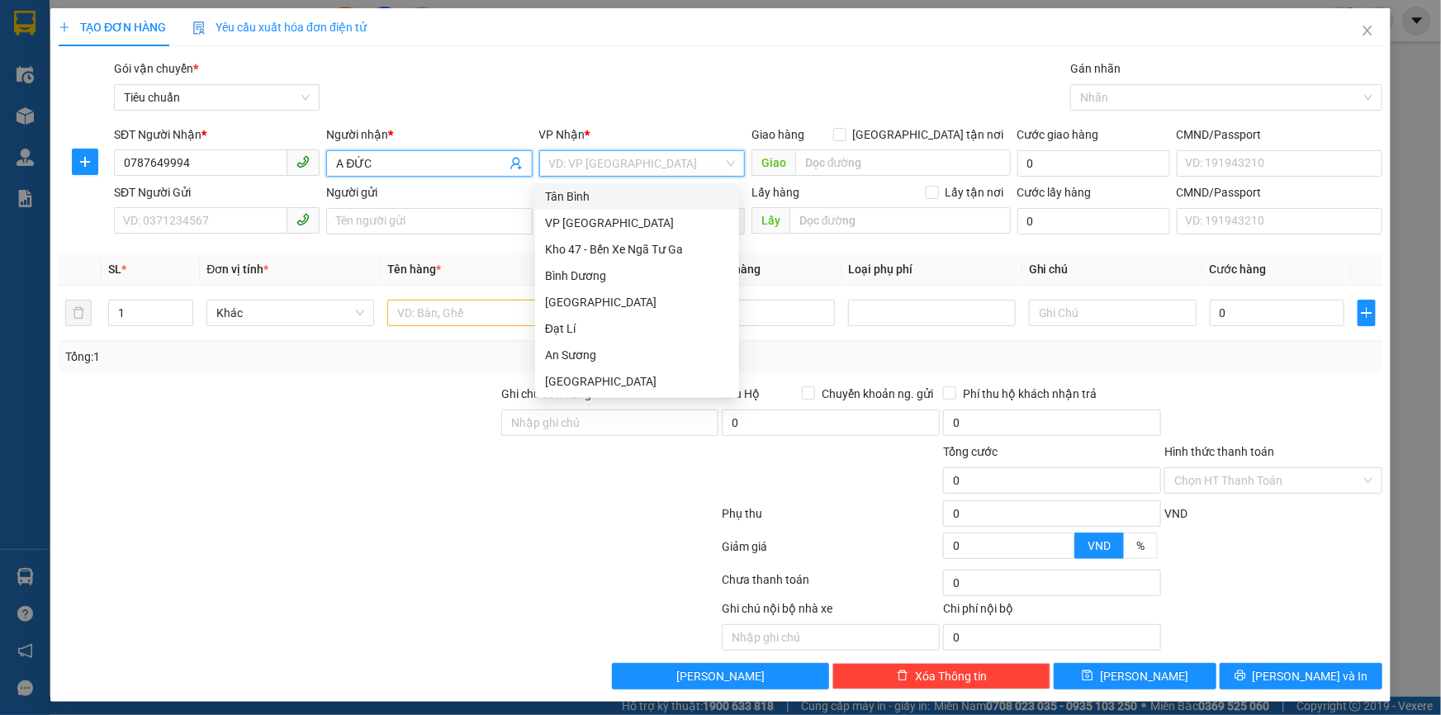
click at [391, 156] on input "A ĐỨC" at bounding box center [420, 163] width 169 height 18
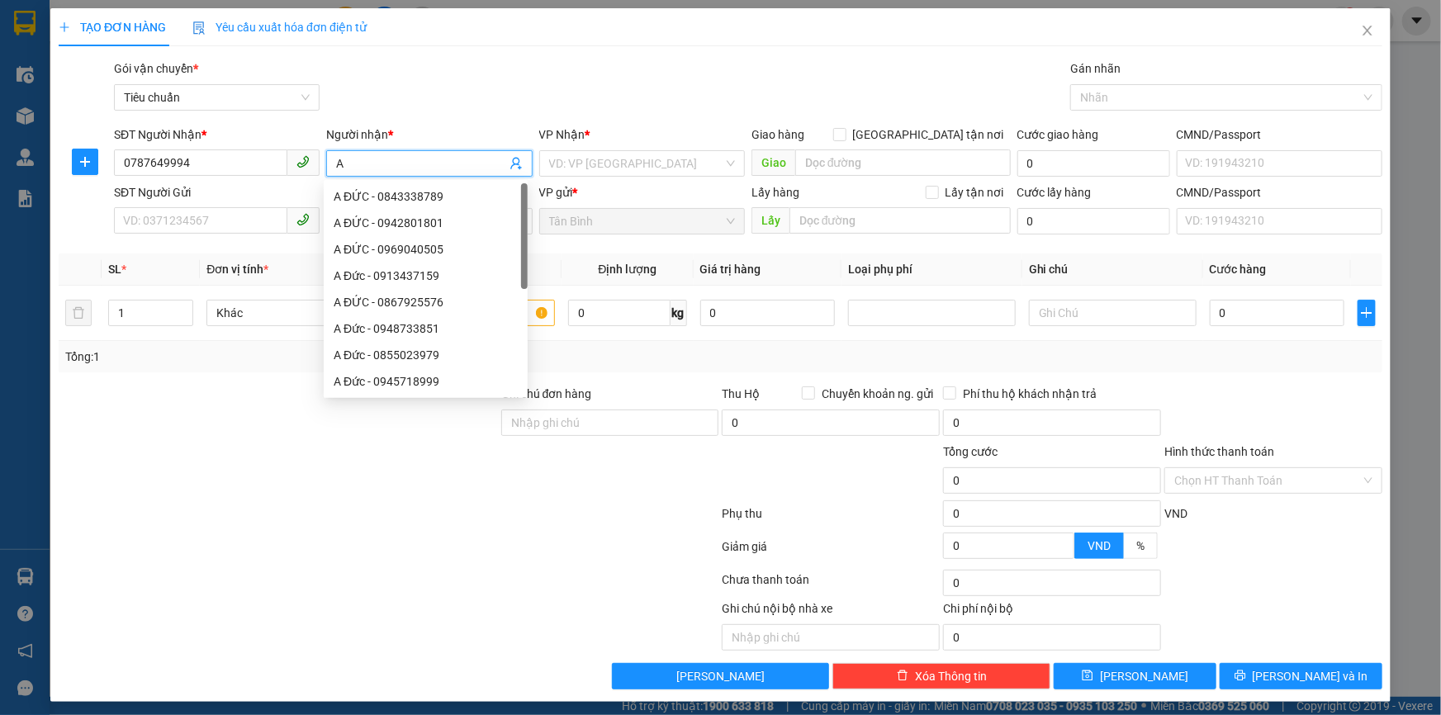
type input "A"
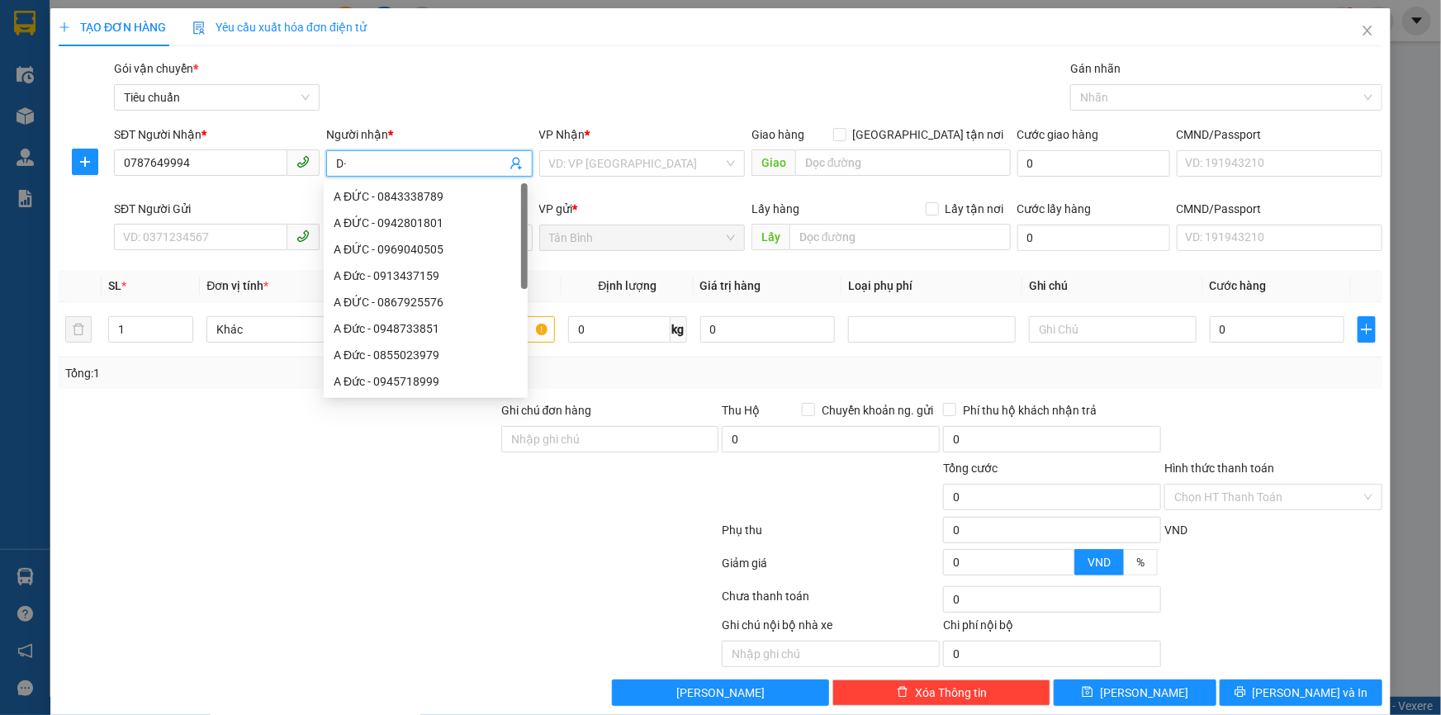
type input "D"
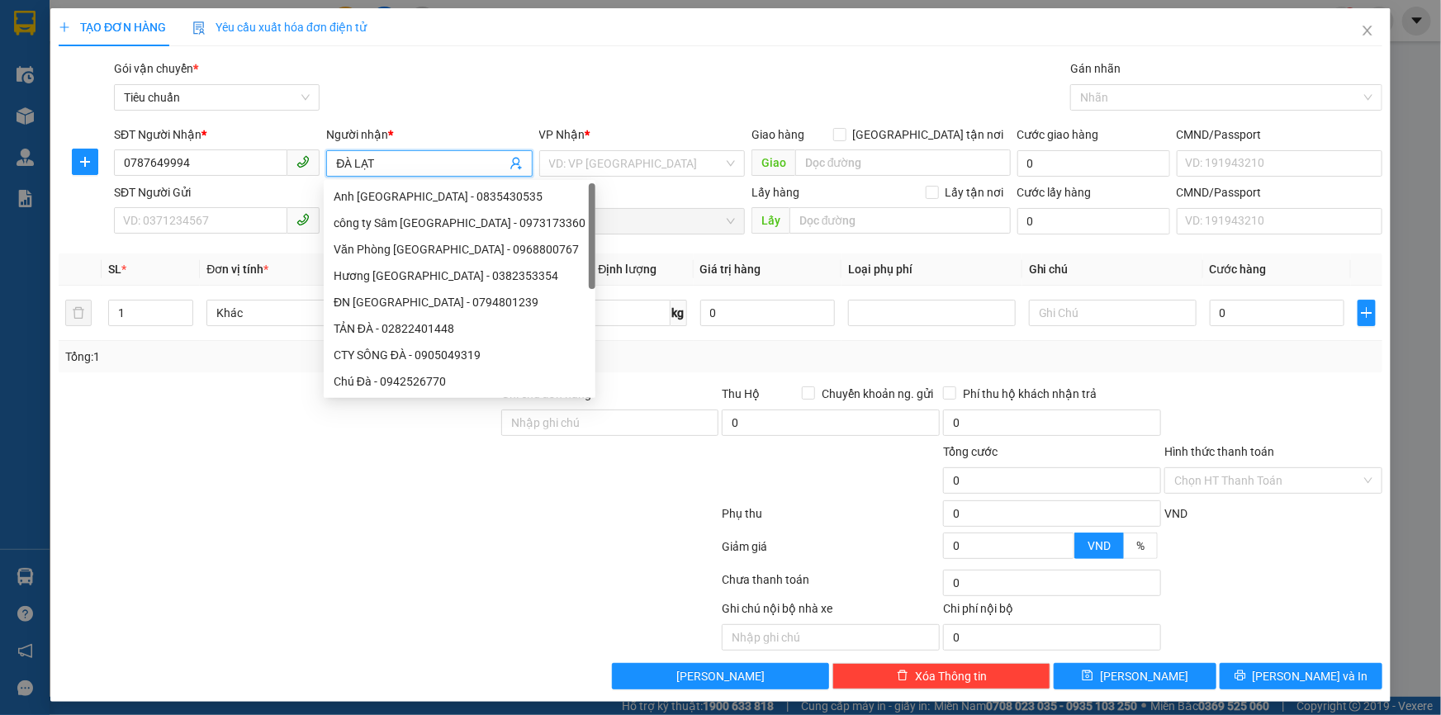
type input "ĐÀ LẠT"
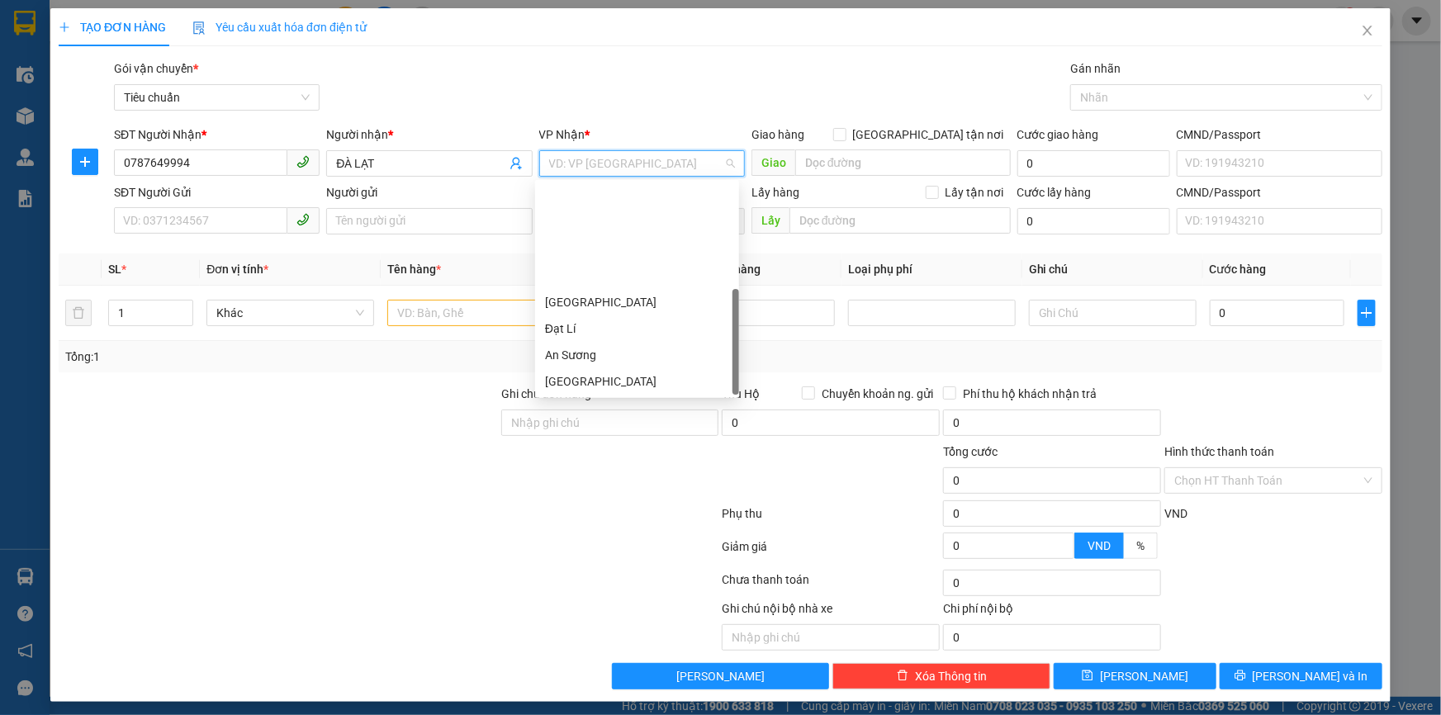
click at [611, 395] on div "Hai Bà Trưng" at bounding box center [637, 408] width 204 height 26
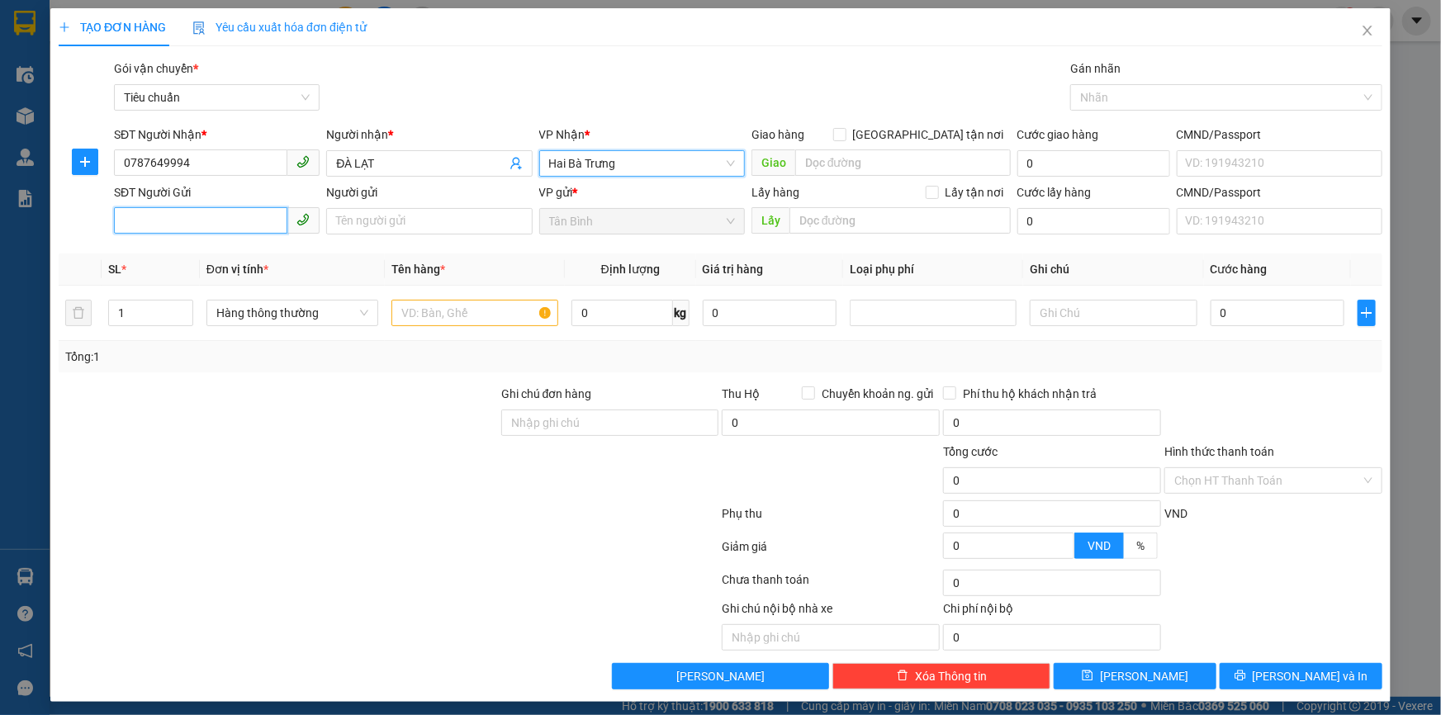
click at [178, 211] on input "SĐT Người Gửi" at bounding box center [200, 220] width 173 height 26
click at [163, 216] on input "038806875" at bounding box center [200, 220] width 173 height 26
click at [166, 220] on input "038806875" at bounding box center [200, 220] width 173 height 26
type input "0388068375"
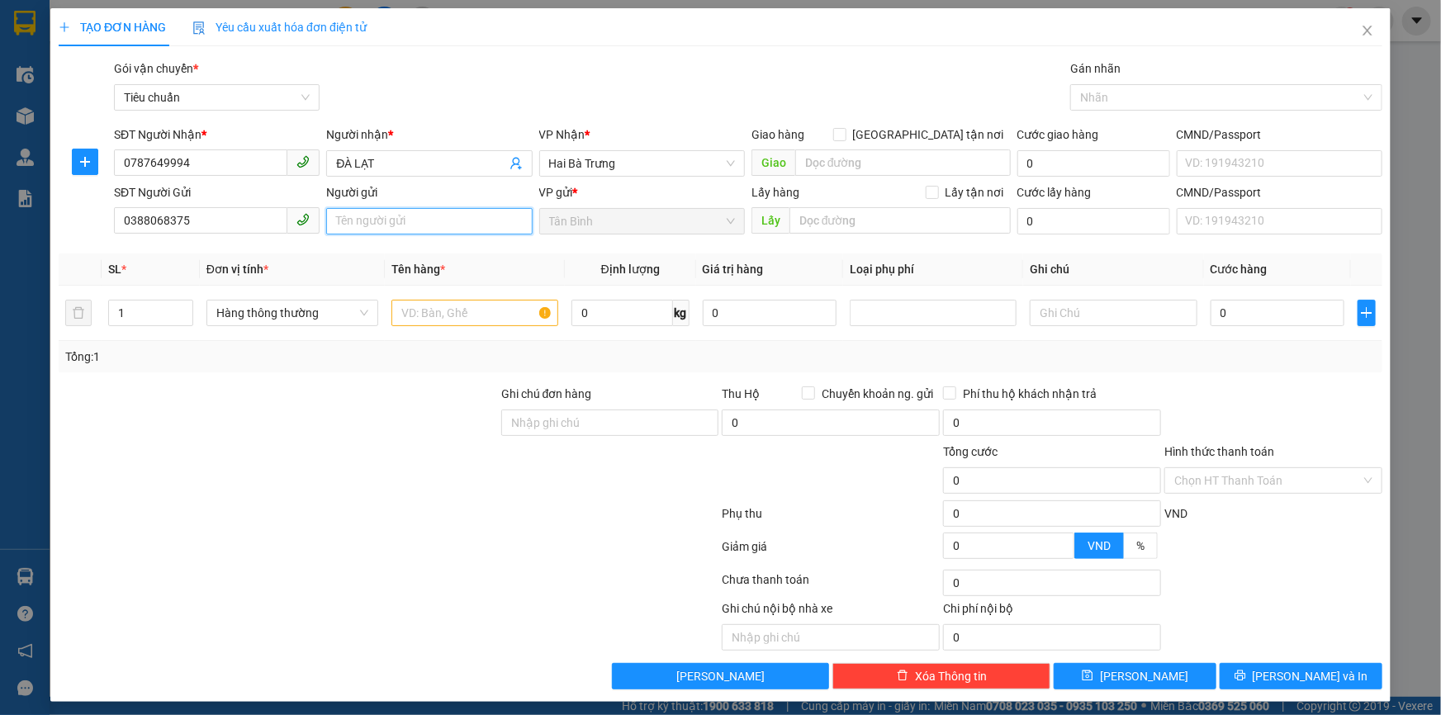
click at [349, 227] on input "Người gửi" at bounding box center [429, 221] width 206 height 26
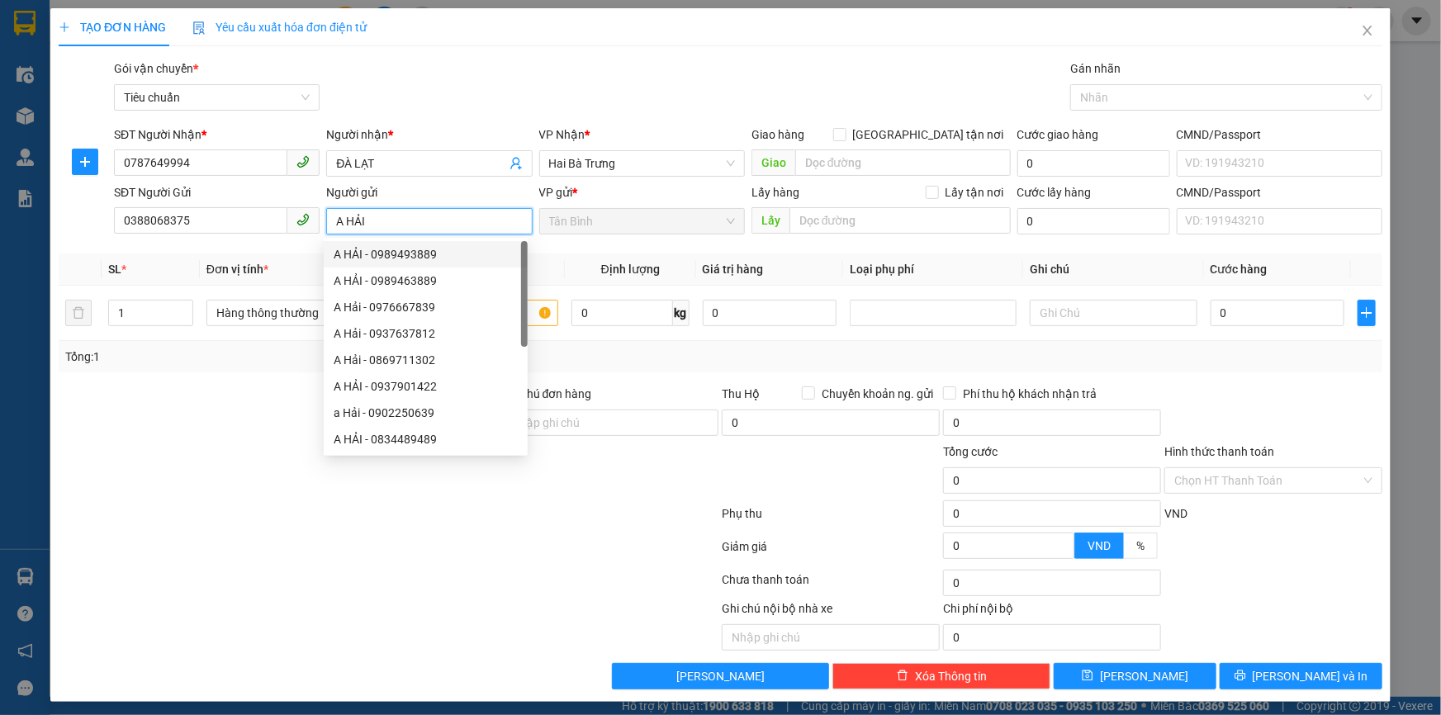
type input "A HẢI"
click at [203, 438] on div at bounding box center [278, 414] width 443 height 58
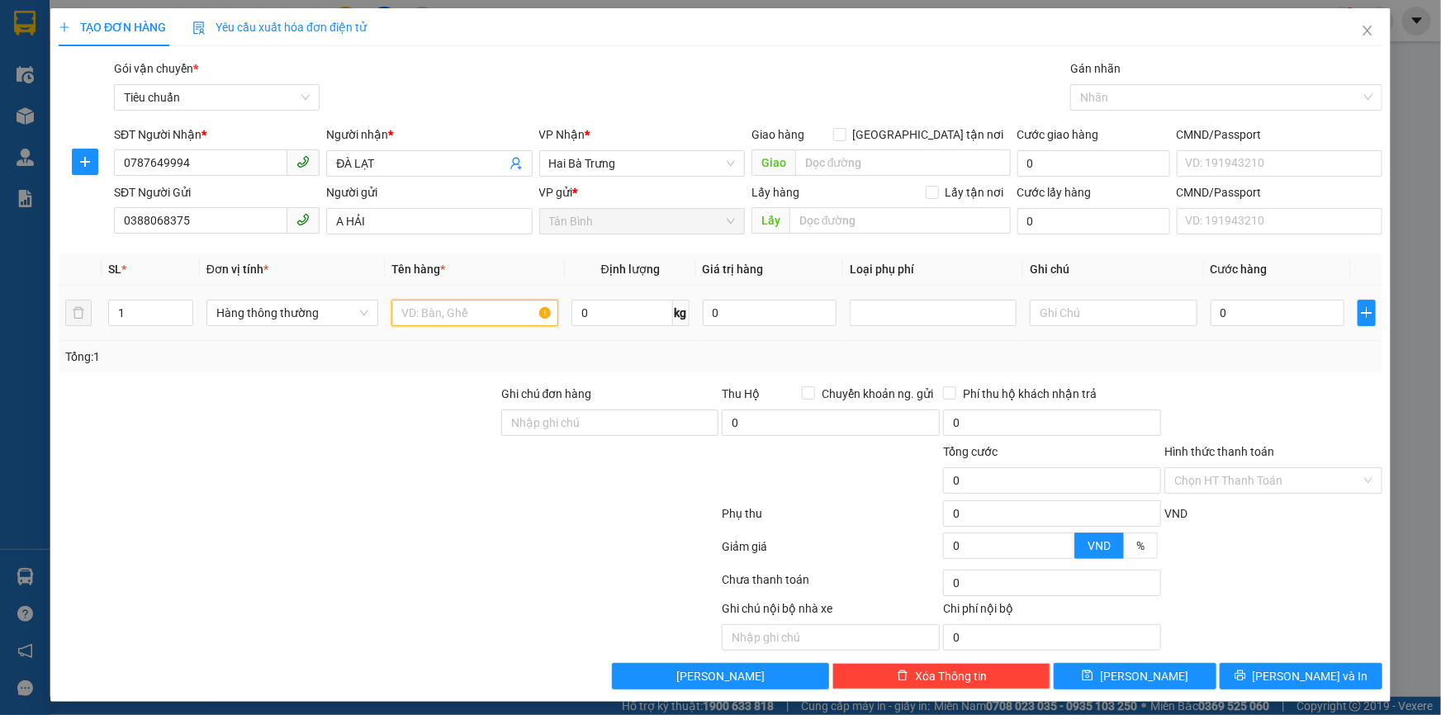
click at [442, 320] on input "text" at bounding box center [474, 313] width 167 height 26
type input "KỆ XE"
click at [1091, 311] on input "text" at bounding box center [1113, 313] width 167 height 26
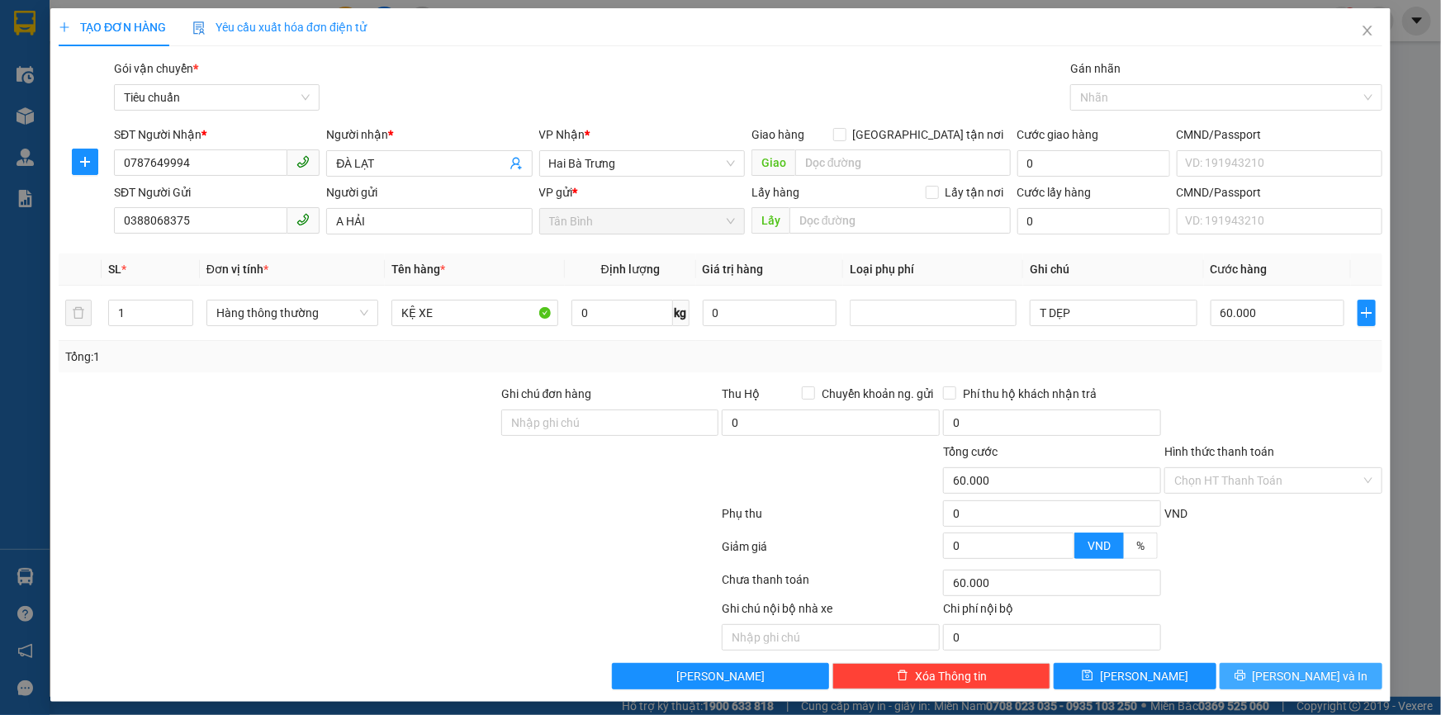
click at [1246, 677] on icon "printer" at bounding box center [1241, 676] width 12 height 12
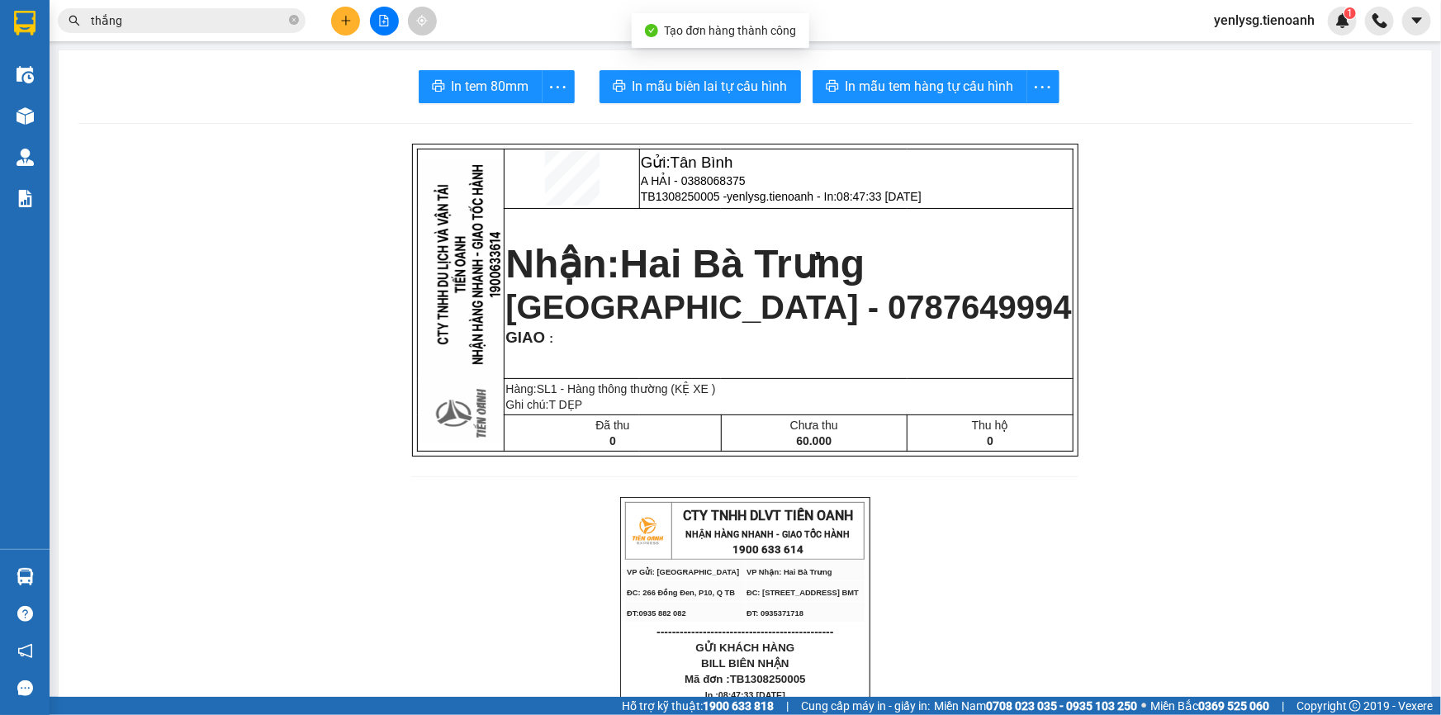
click at [700, 88] on span "In mẫu biên lai tự cấu hình" at bounding box center [710, 86] width 155 height 21
click at [999, 88] on span "In mẫu tem hàng tự cấu hình" at bounding box center [930, 86] width 168 height 21
click at [284, 19] on input "thắng" at bounding box center [188, 21] width 195 height 18
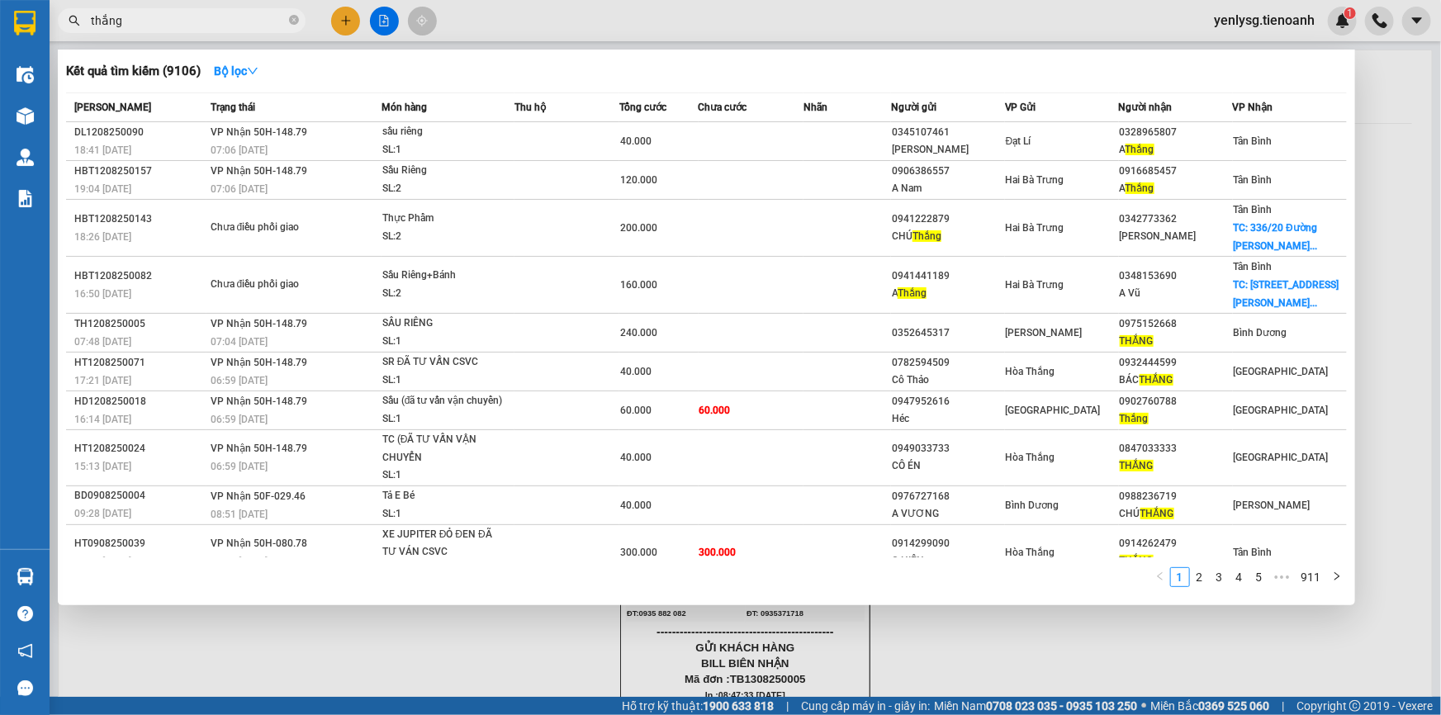
click at [284, 19] on input "thắng" at bounding box center [188, 21] width 195 height 18
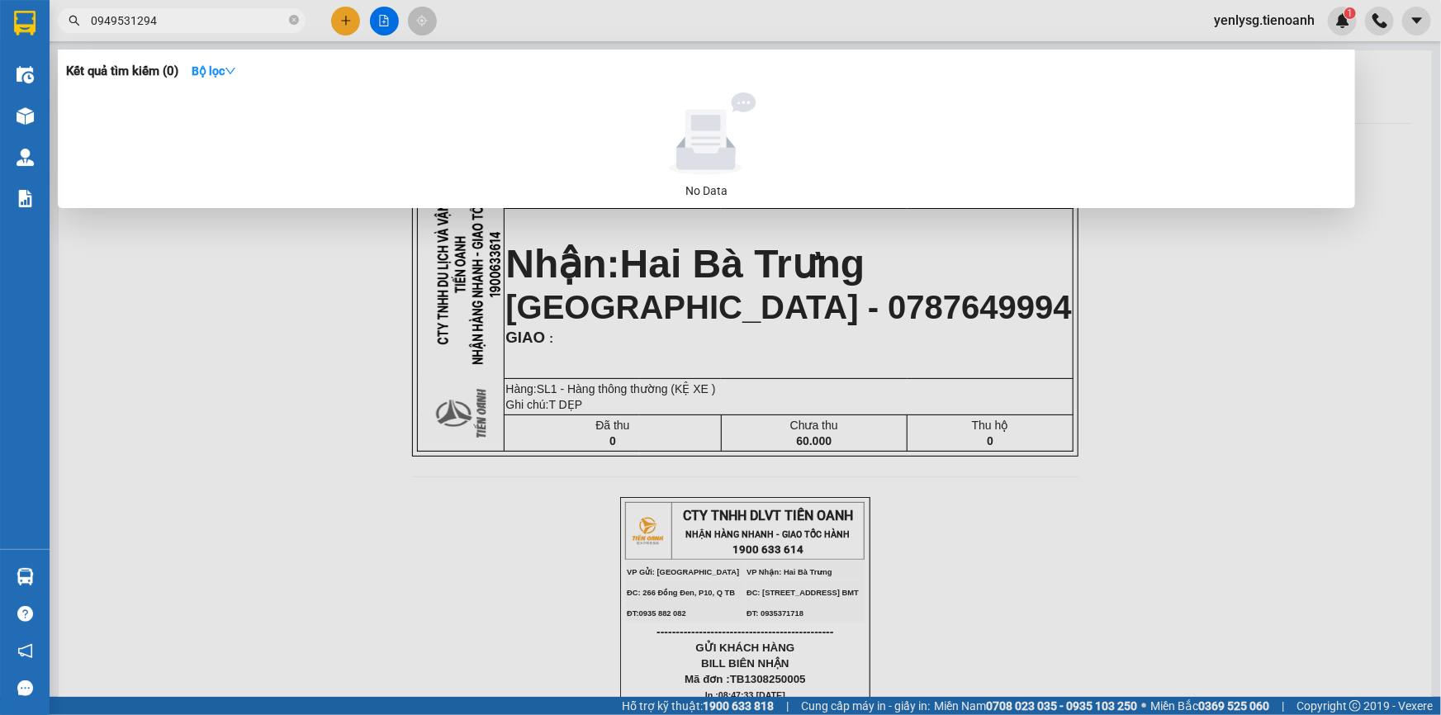
click at [257, 16] on input "0949531294" at bounding box center [188, 21] width 195 height 18
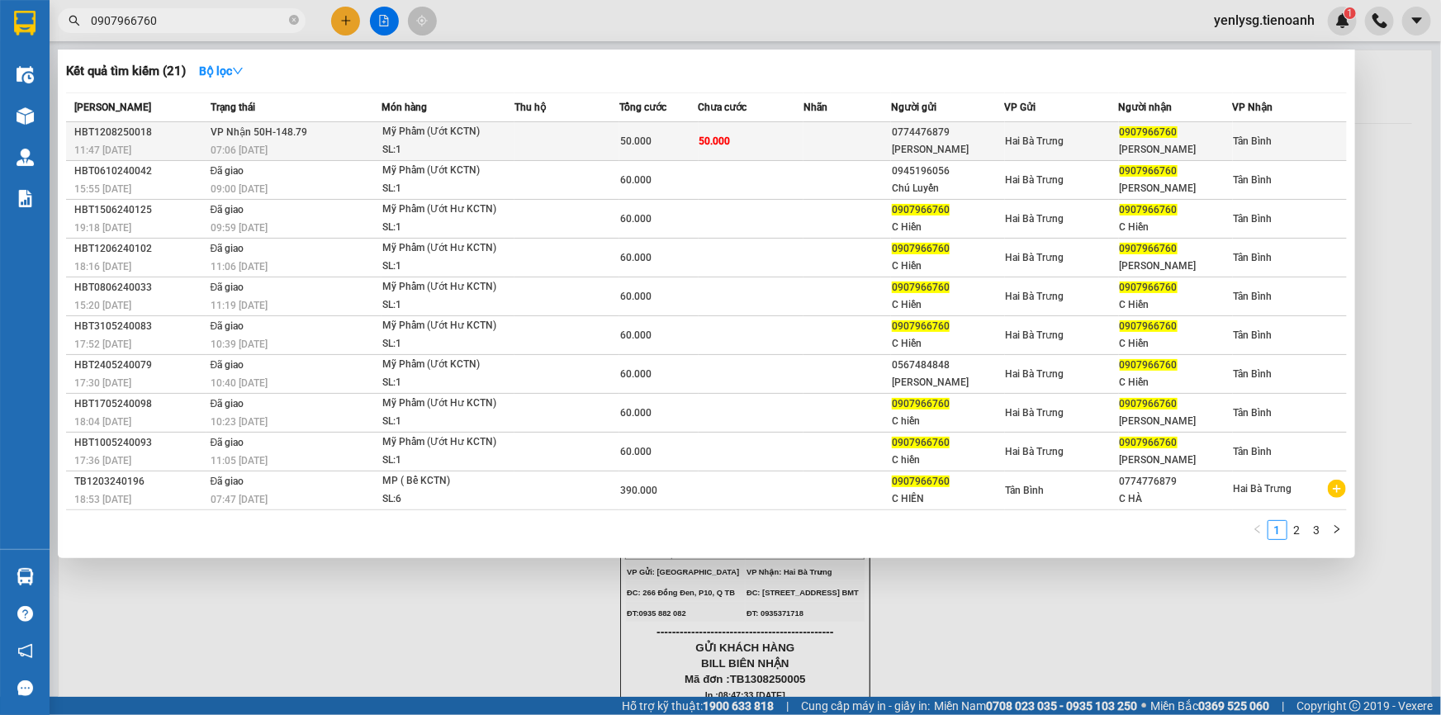
type input "0907966760"
click at [607, 141] on td at bounding box center [567, 141] width 105 height 39
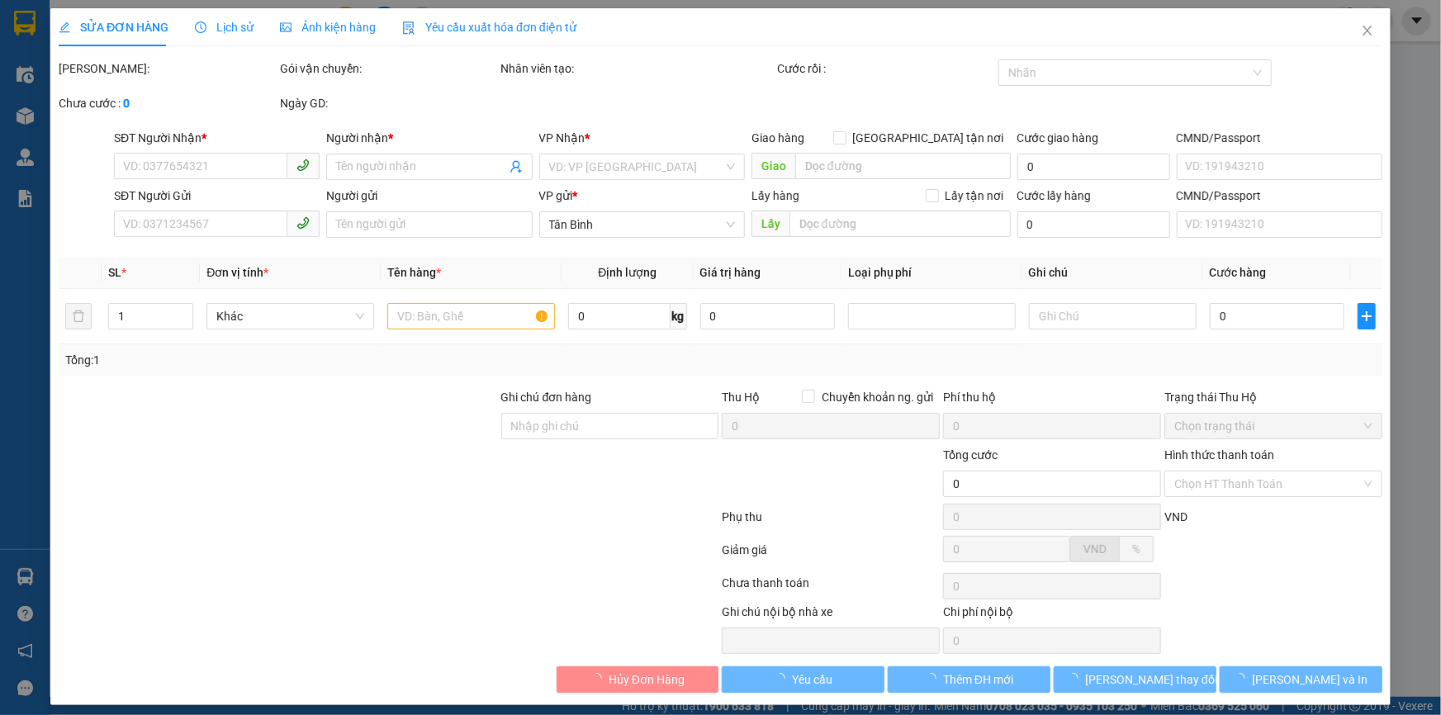
type input "0907966760"
type input "[PERSON_NAME]"
type input "0774476879"
type input "C Hà"
type input "241593192"
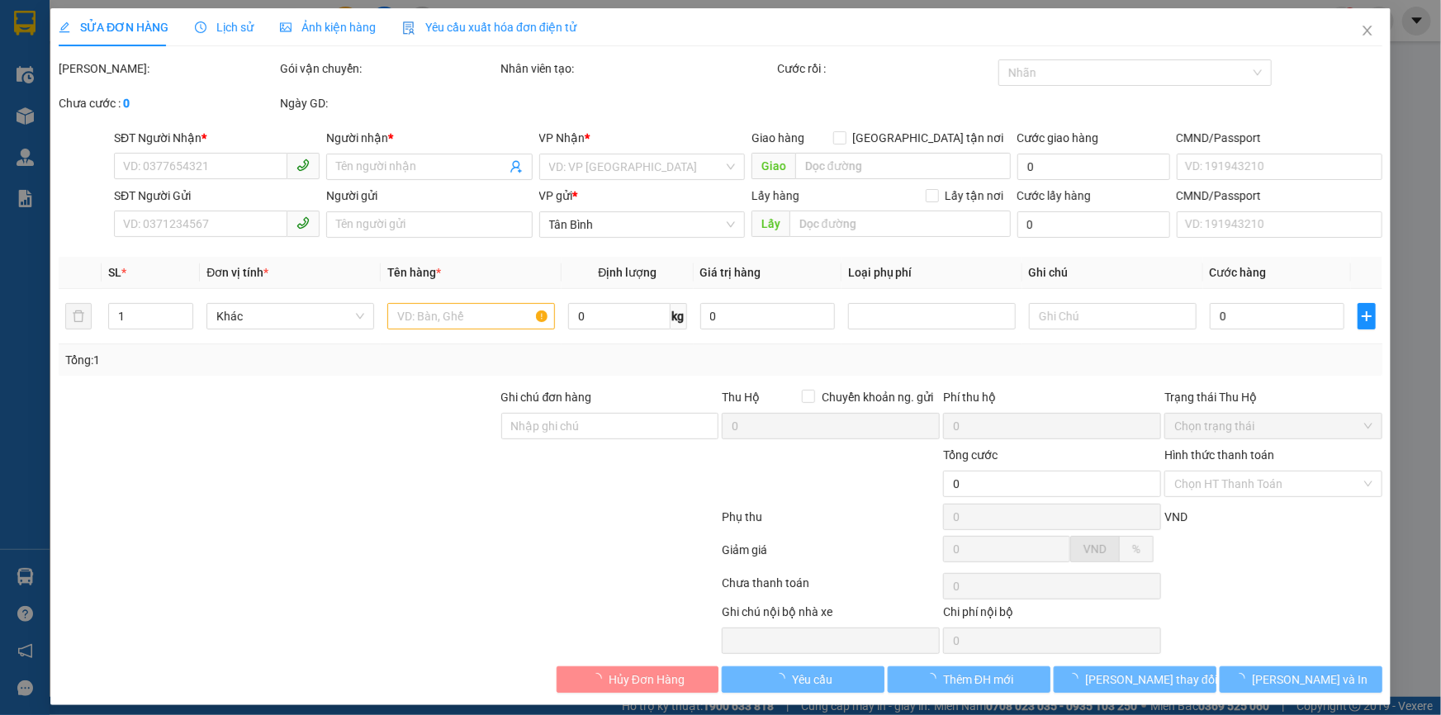
type input "50.000"
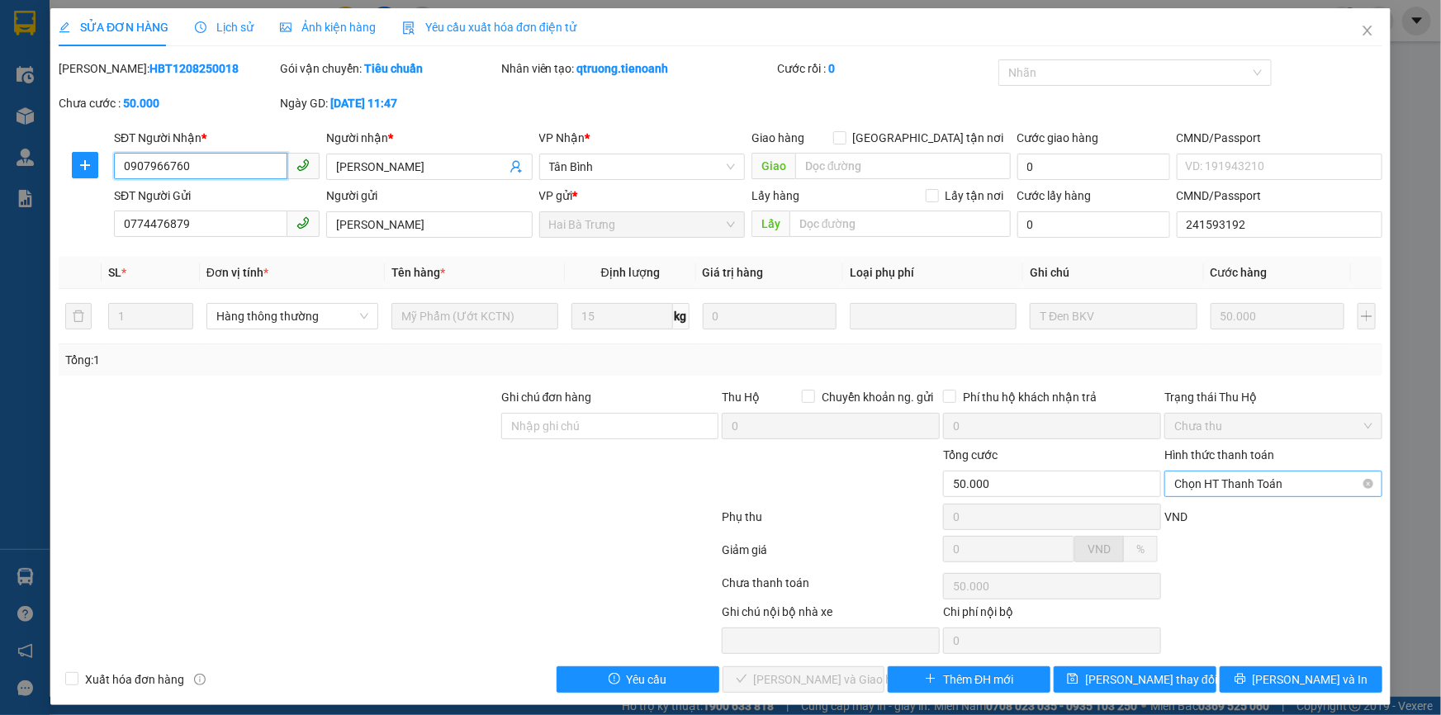
click at [1297, 477] on span "Chọn HT Thanh Toán" at bounding box center [1273, 484] width 198 height 25
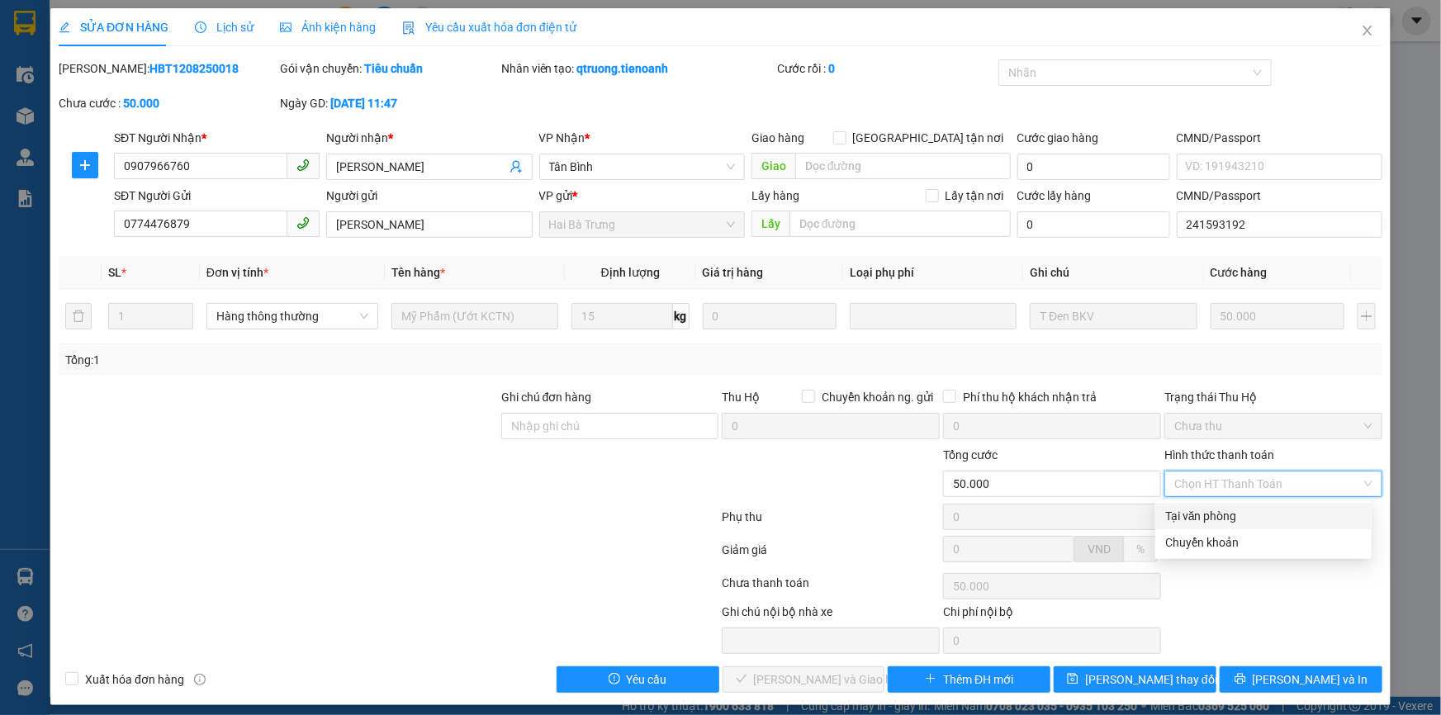
click at [1248, 512] on div "Tại văn phòng" at bounding box center [1263, 516] width 197 height 18
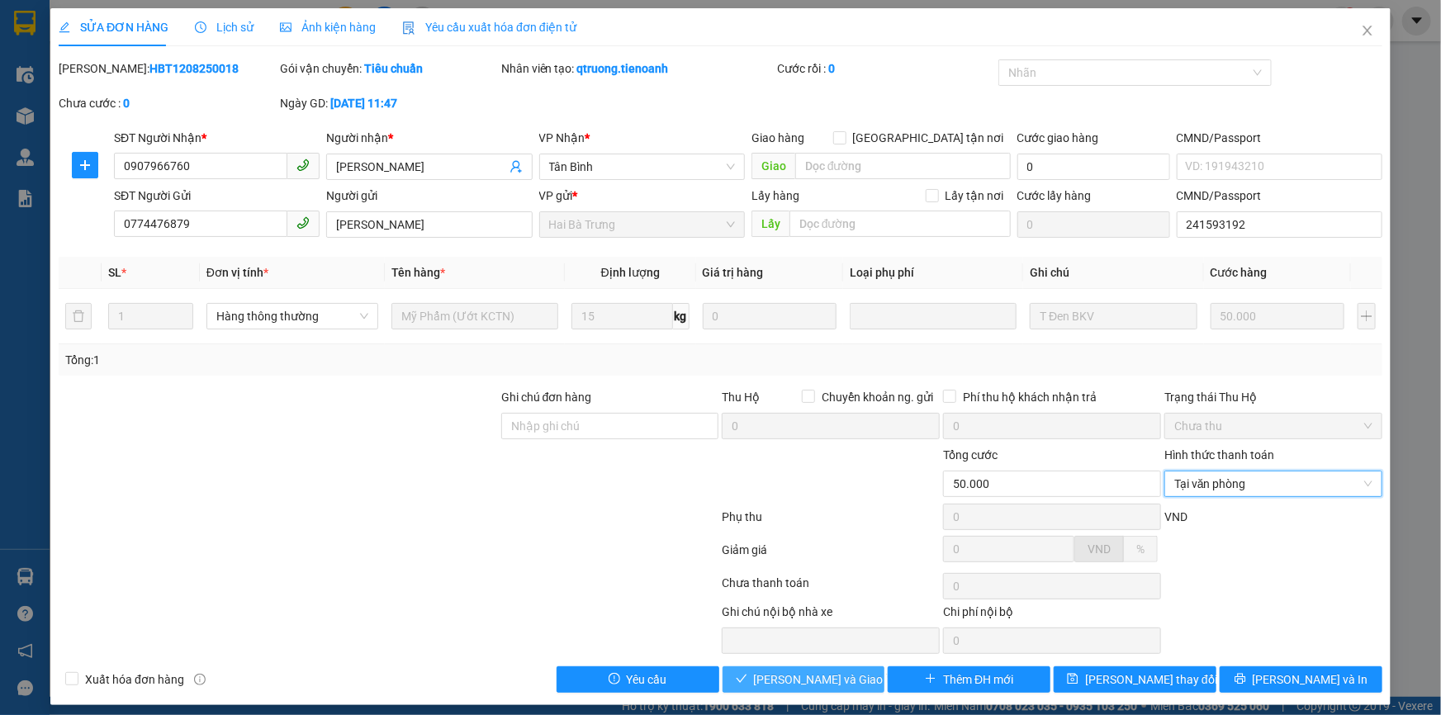
click at [800, 685] on span "[PERSON_NAME] và Giao hàng" at bounding box center [833, 680] width 159 height 18
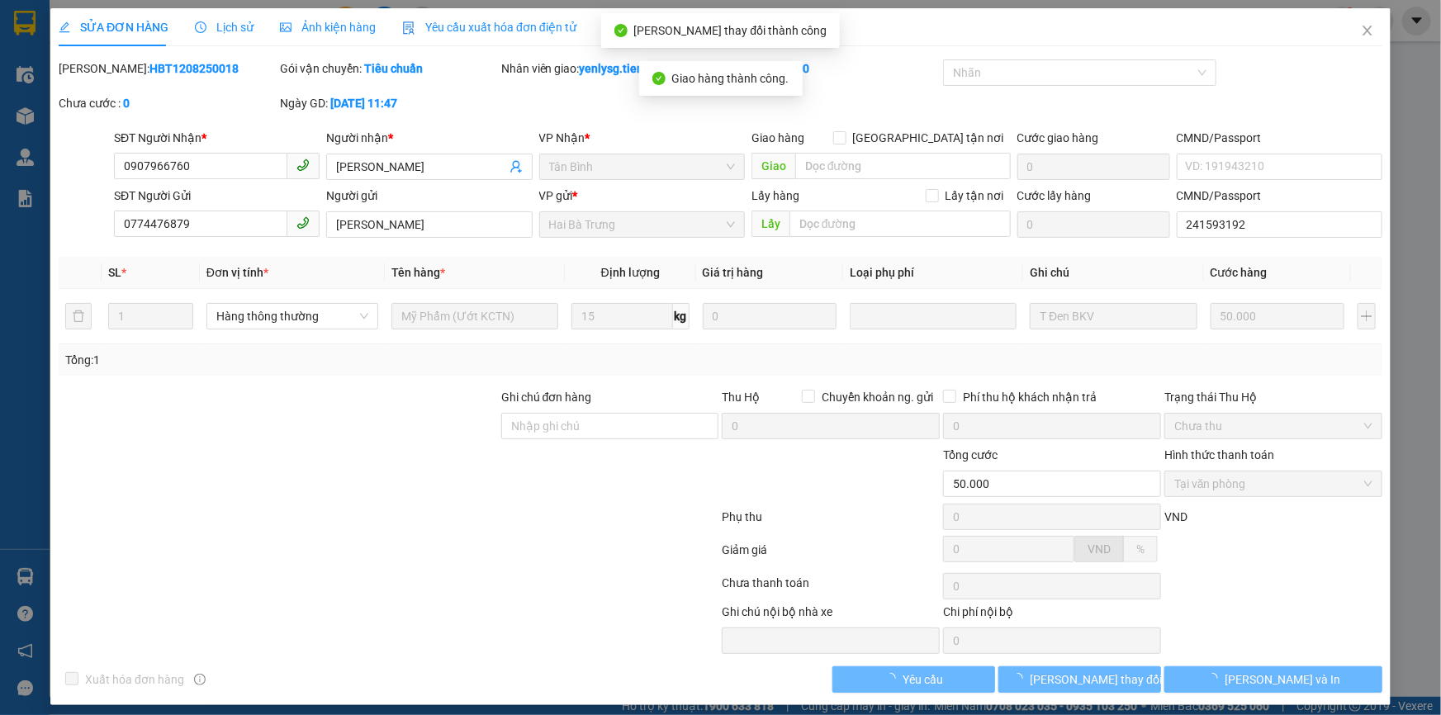
click at [1260, 677] on span "[PERSON_NAME] và In" at bounding box center [1283, 680] width 116 height 18
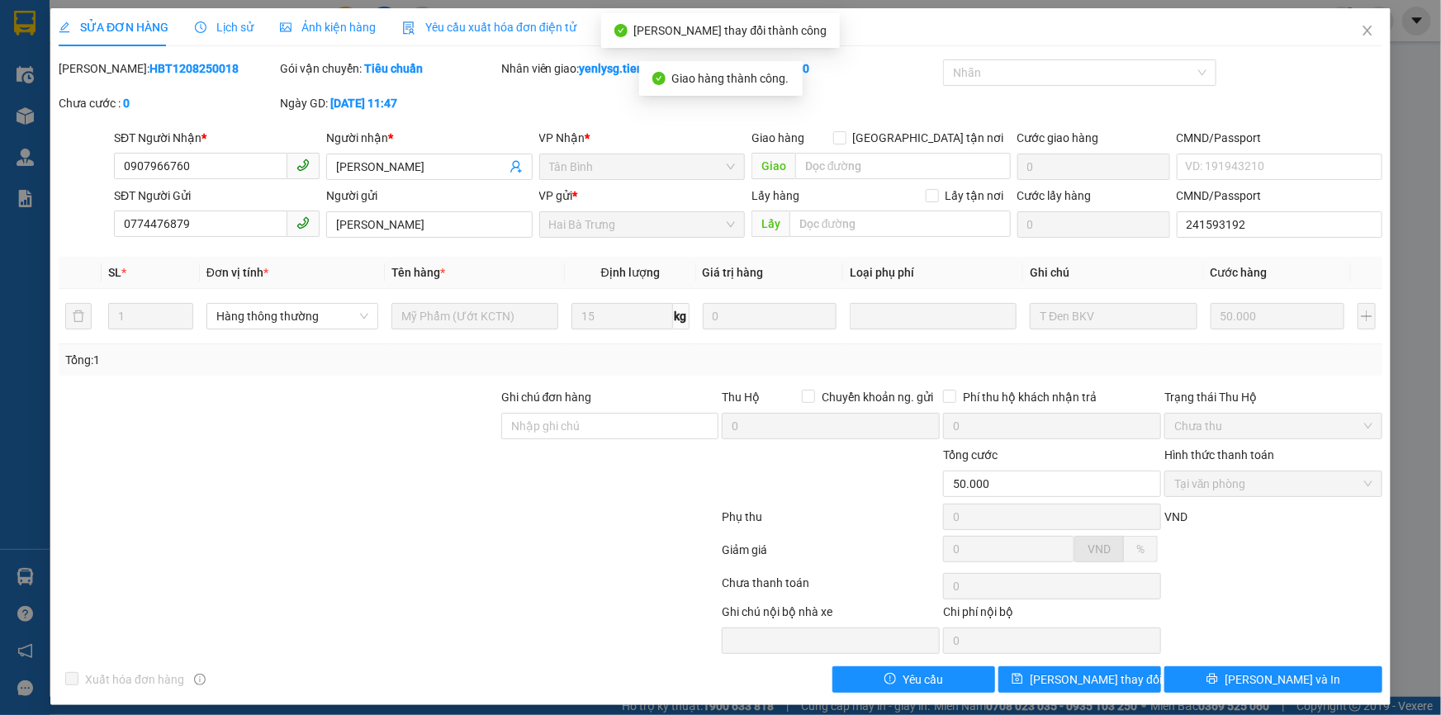
click at [1260, 677] on span "[PERSON_NAME] và In" at bounding box center [1283, 680] width 116 height 18
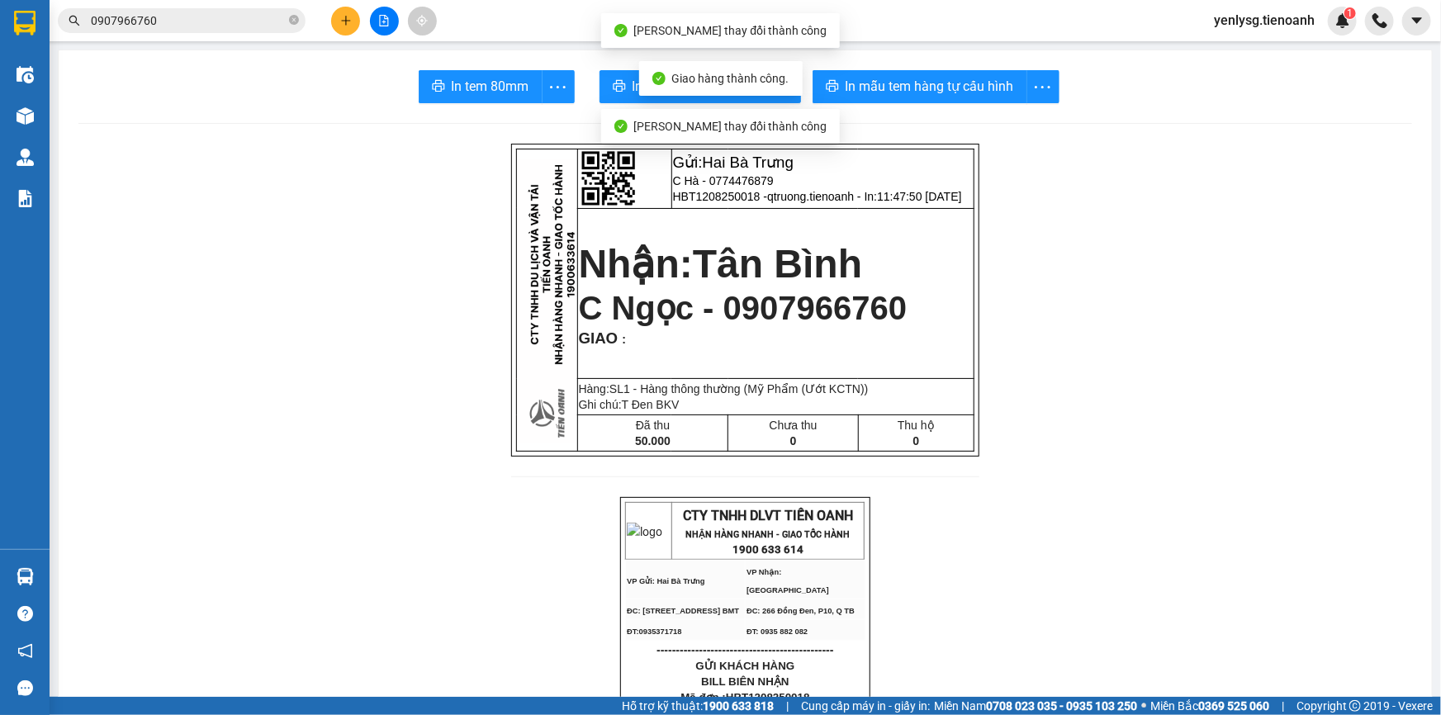
click at [493, 84] on span "In tem 80mm" at bounding box center [491, 86] width 78 height 21
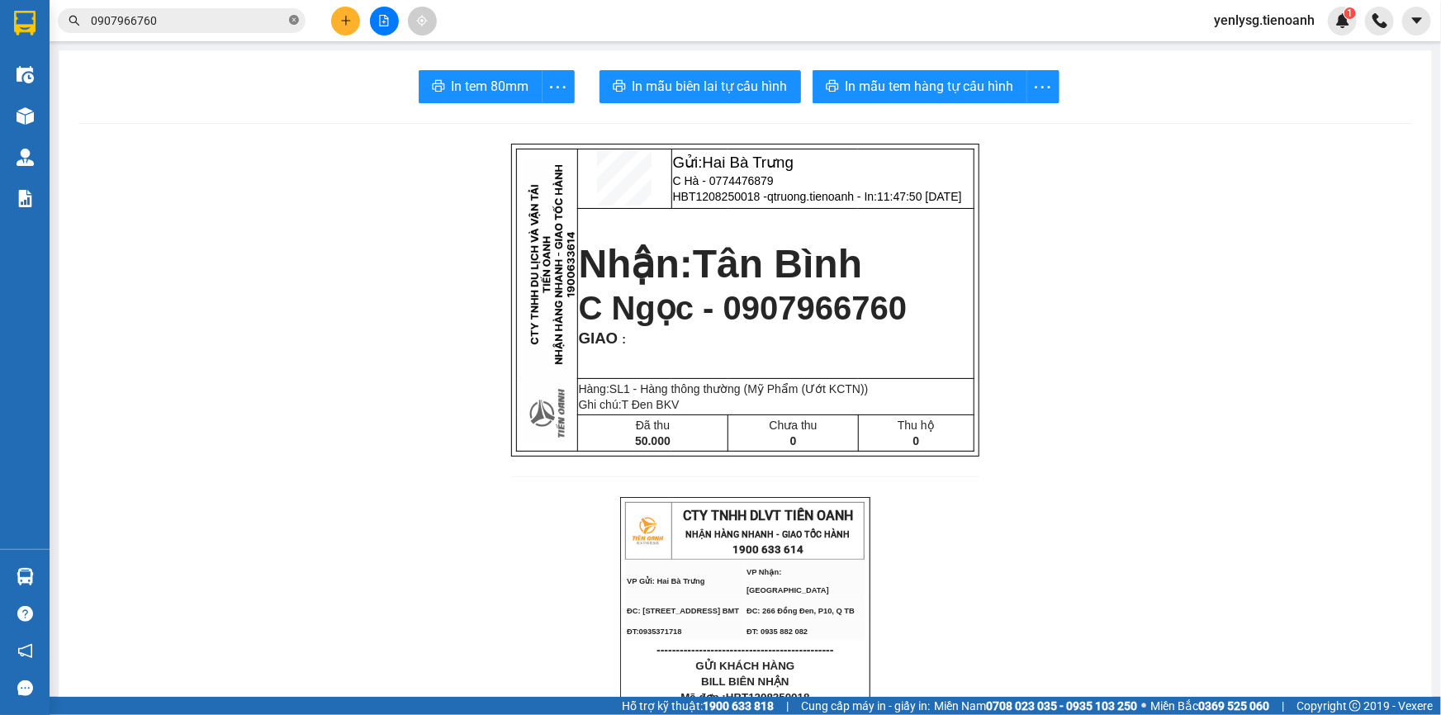
click at [289, 19] on icon "close-circle" at bounding box center [294, 20] width 10 height 10
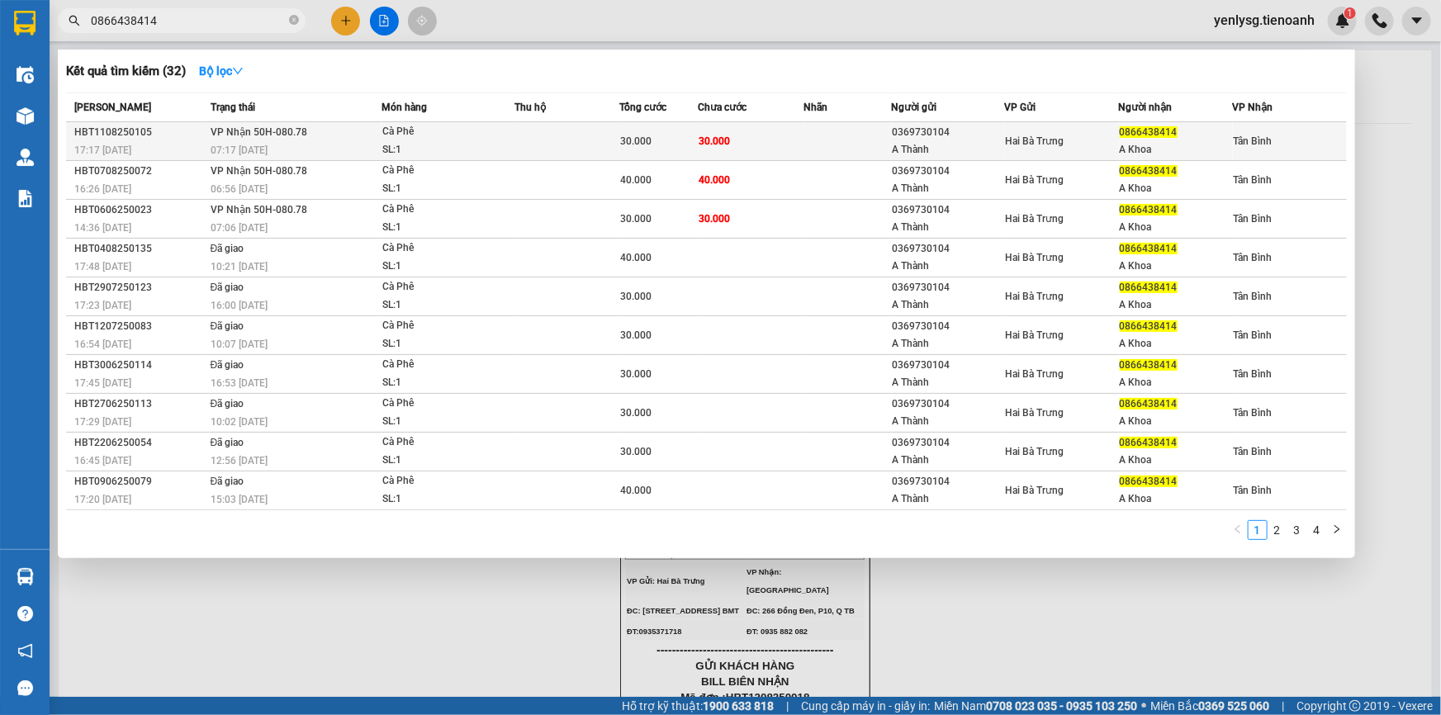
type input "0866438414"
click at [616, 140] on td at bounding box center [567, 141] width 105 height 39
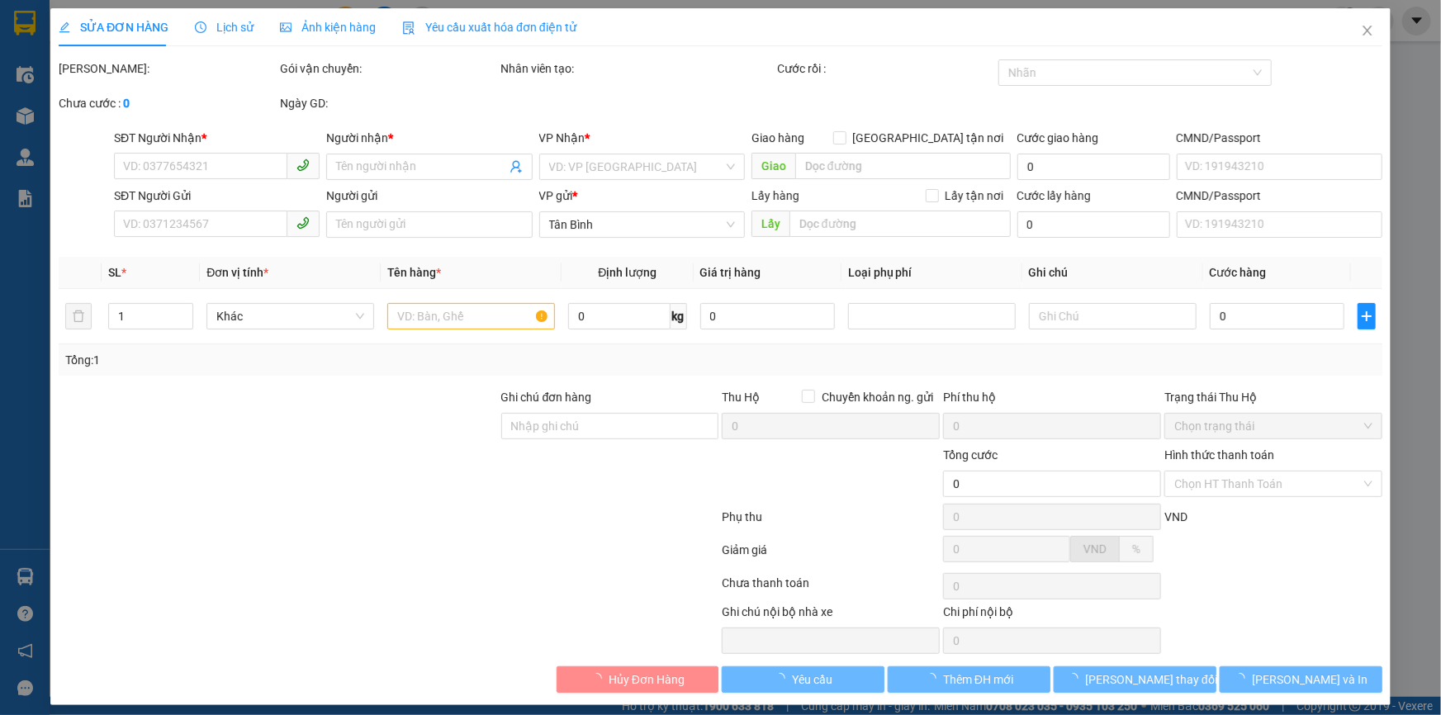
type input "0866438414"
type input "A Khoa"
type input "0369730104"
type input "A Thành"
type input "30.000"
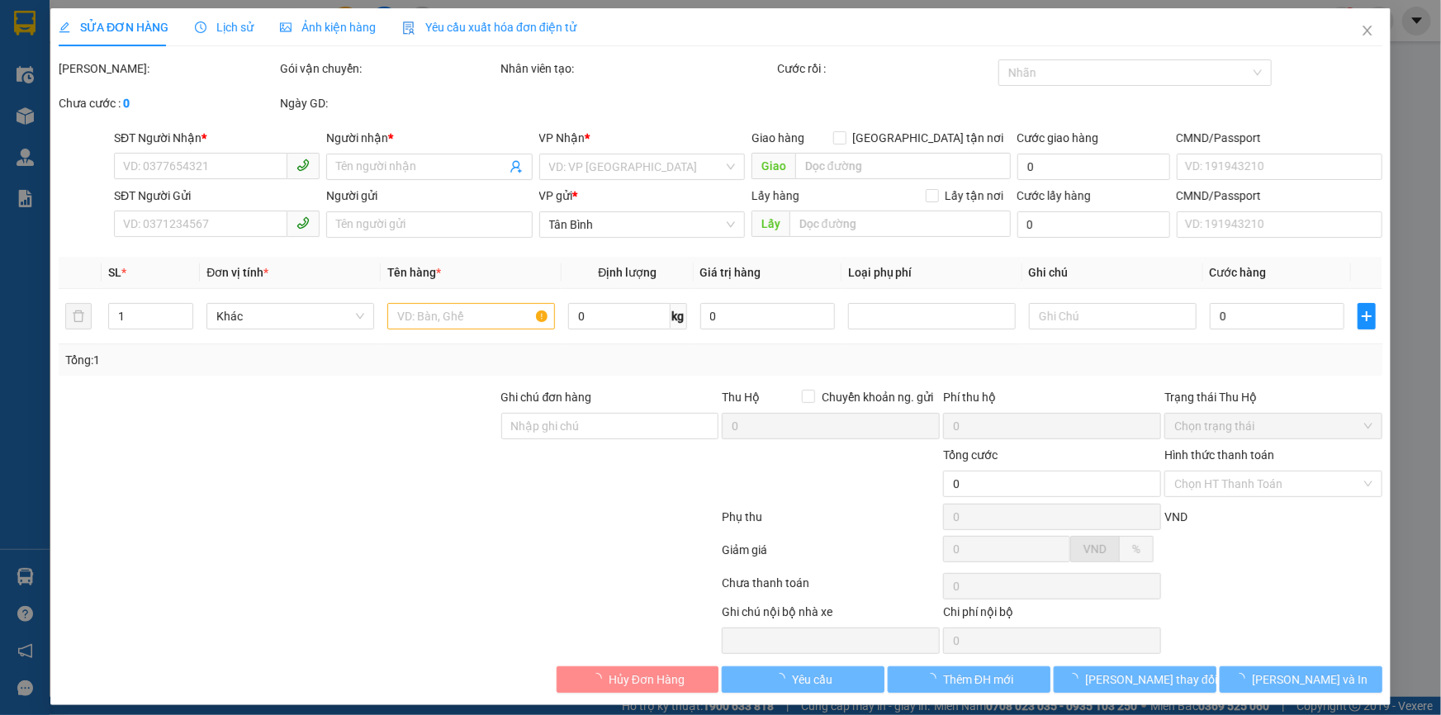
type input "30.000"
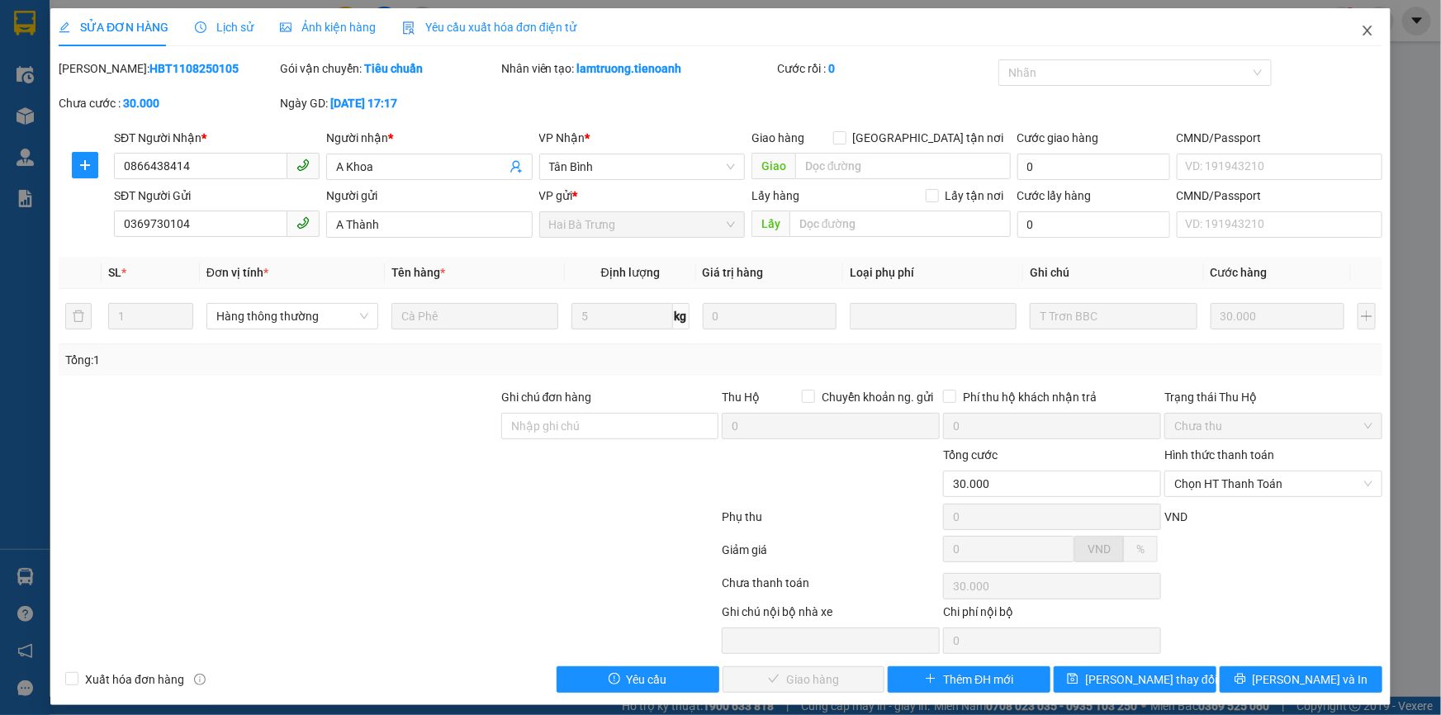
click at [1361, 31] on icon "close" at bounding box center [1367, 30] width 13 height 13
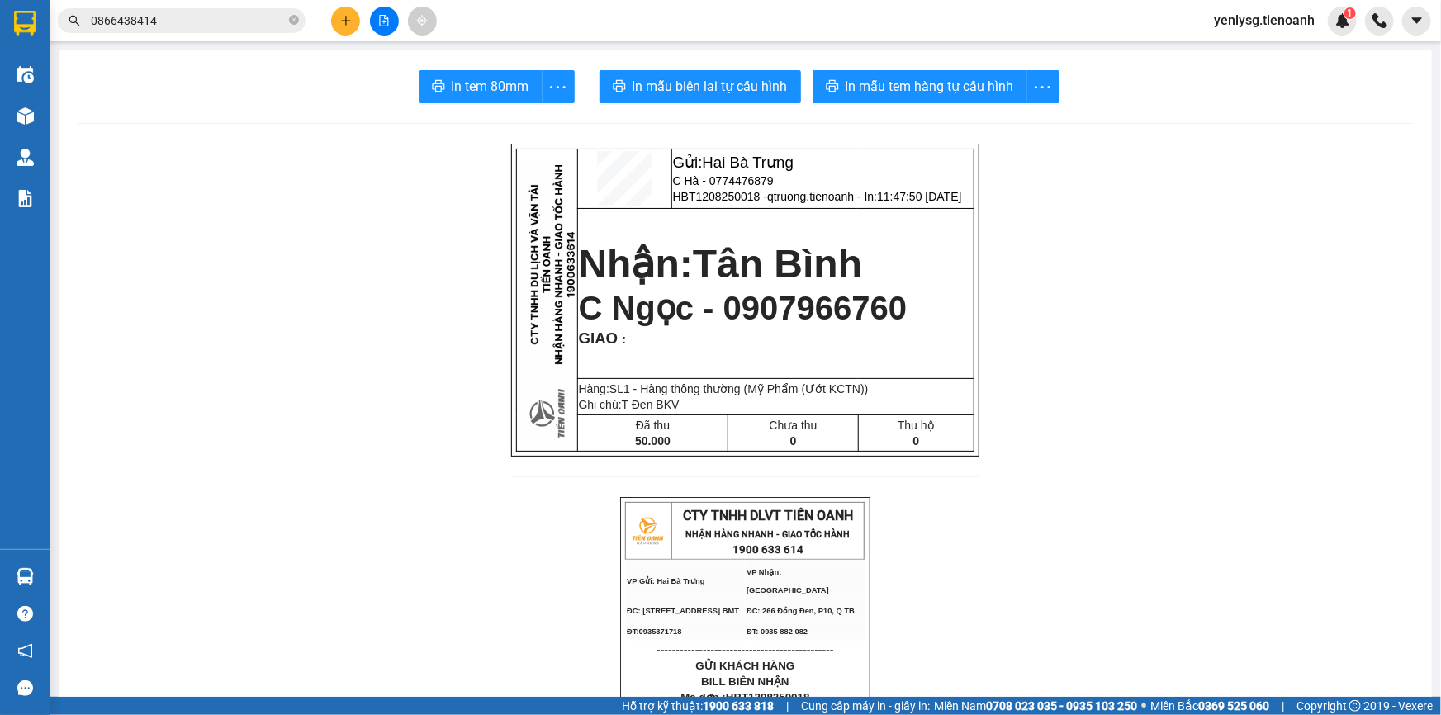
click at [211, 21] on input "0866438414" at bounding box center [188, 21] width 195 height 18
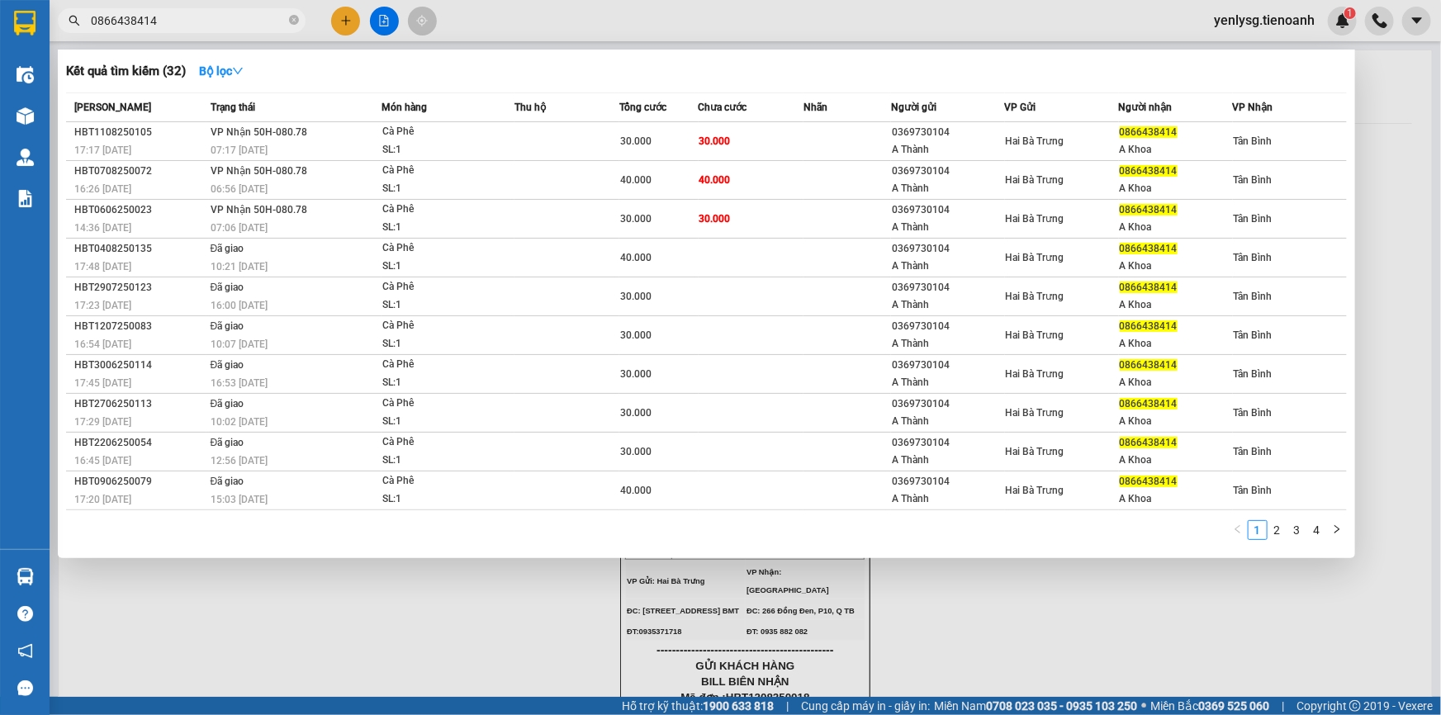
click at [294, 24] on icon "close-circle" at bounding box center [294, 20] width 10 height 10
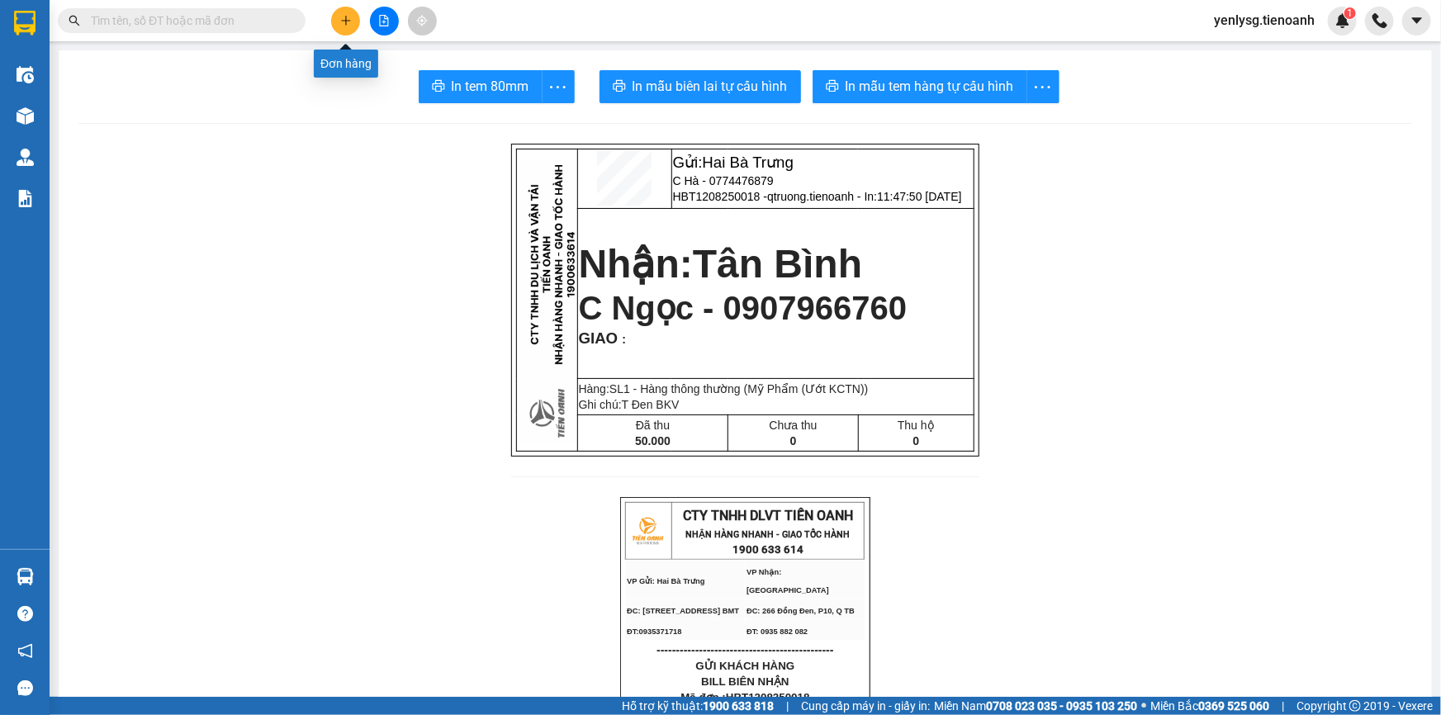
click at [344, 26] on icon "plus" at bounding box center [346, 21] width 12 height 12
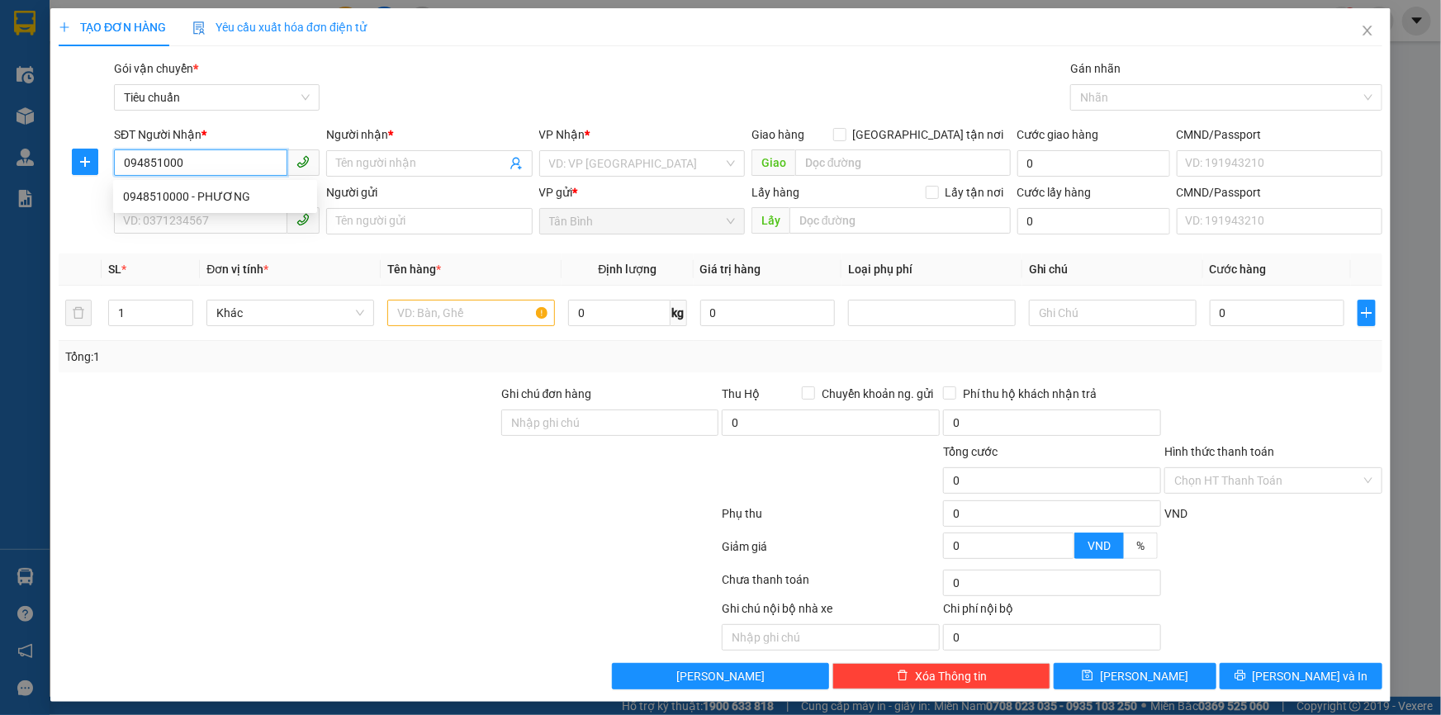
type input "0948510000"
click at [219, 205] on div "0948510000 - PHƯƠNG" at bounding box center [215, 196] width 184 height 18
type input "PHƯƠNG"
type input "30.000"
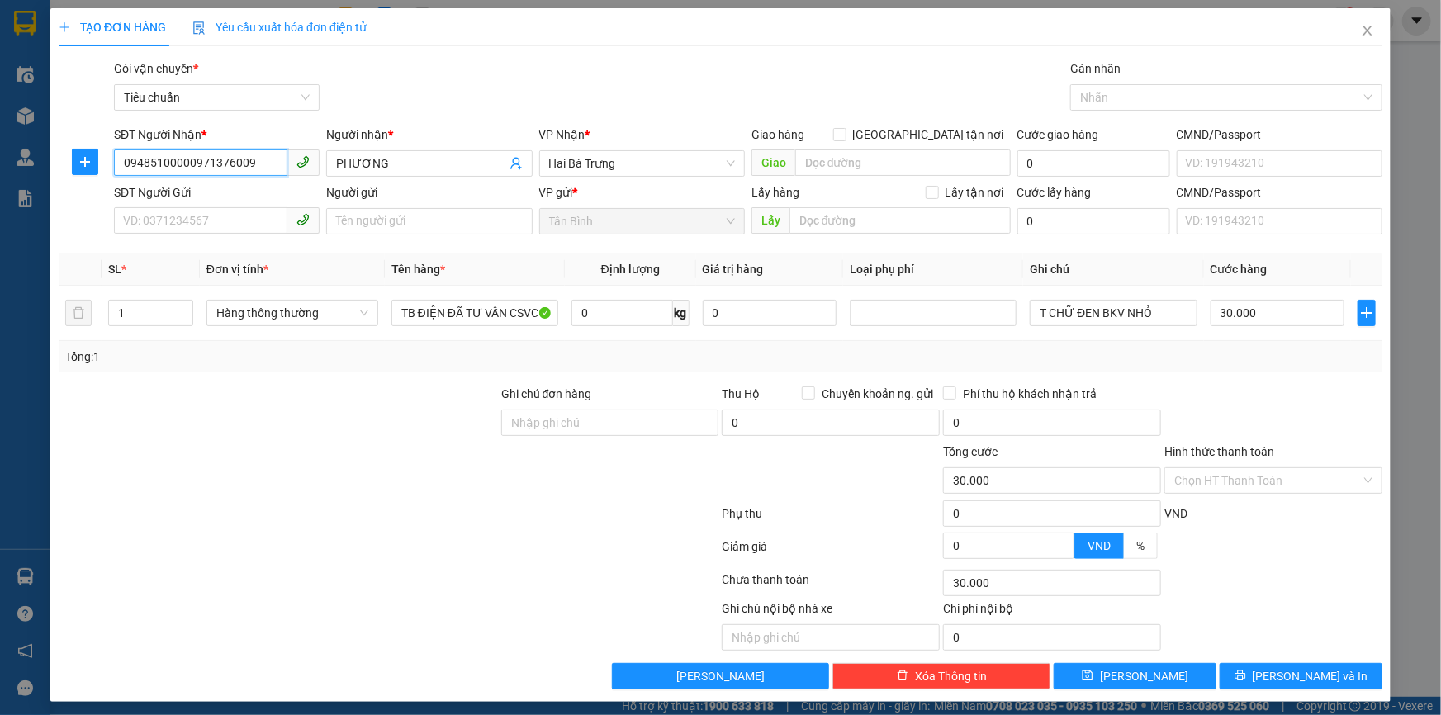
drag, startPoint x: 255, startPoint y: 156, endPoint x: 184, endPoint y: 174, distance: 73.3
click at [184, 174] on input "09485100000971376009" at bounding box center [200, 162] width 173 height 26
type input "09485100000971376009"
click at [224, 221] on input "SĐT Người Gửi" at bounding box center [200, 220] width 173 height 26
paste input "0971376009"
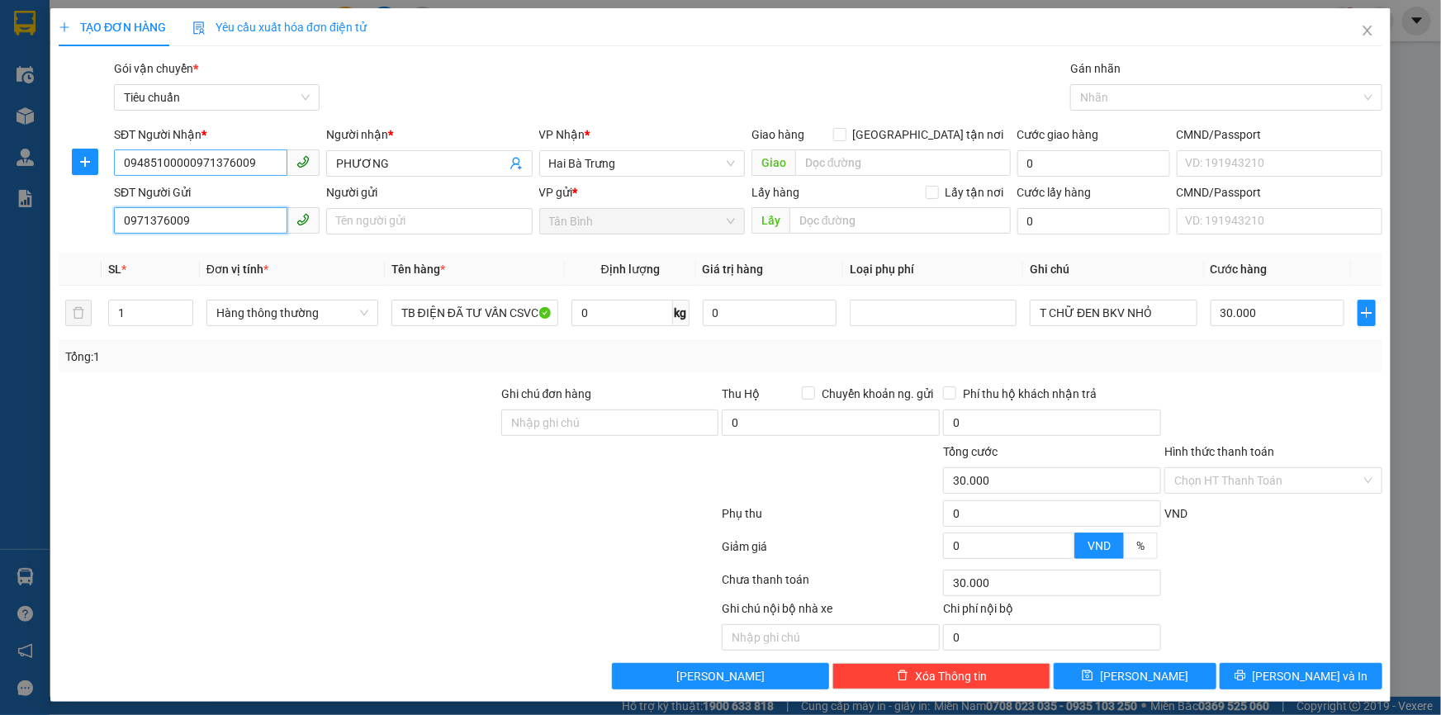
type input "0971376009"
drag, startPoint x: 255, startPoint y: 169, endPoint x: 188, endPoint y: 175, distance: 67.1
click at [188, 175] on input "09485100000971376009" at bounding box center [200, 162] width 173 height 26
drag, startPoint x: 254, startPoint y: 163, endPoint x: 188, endPoint y: 173, distance: 66.8
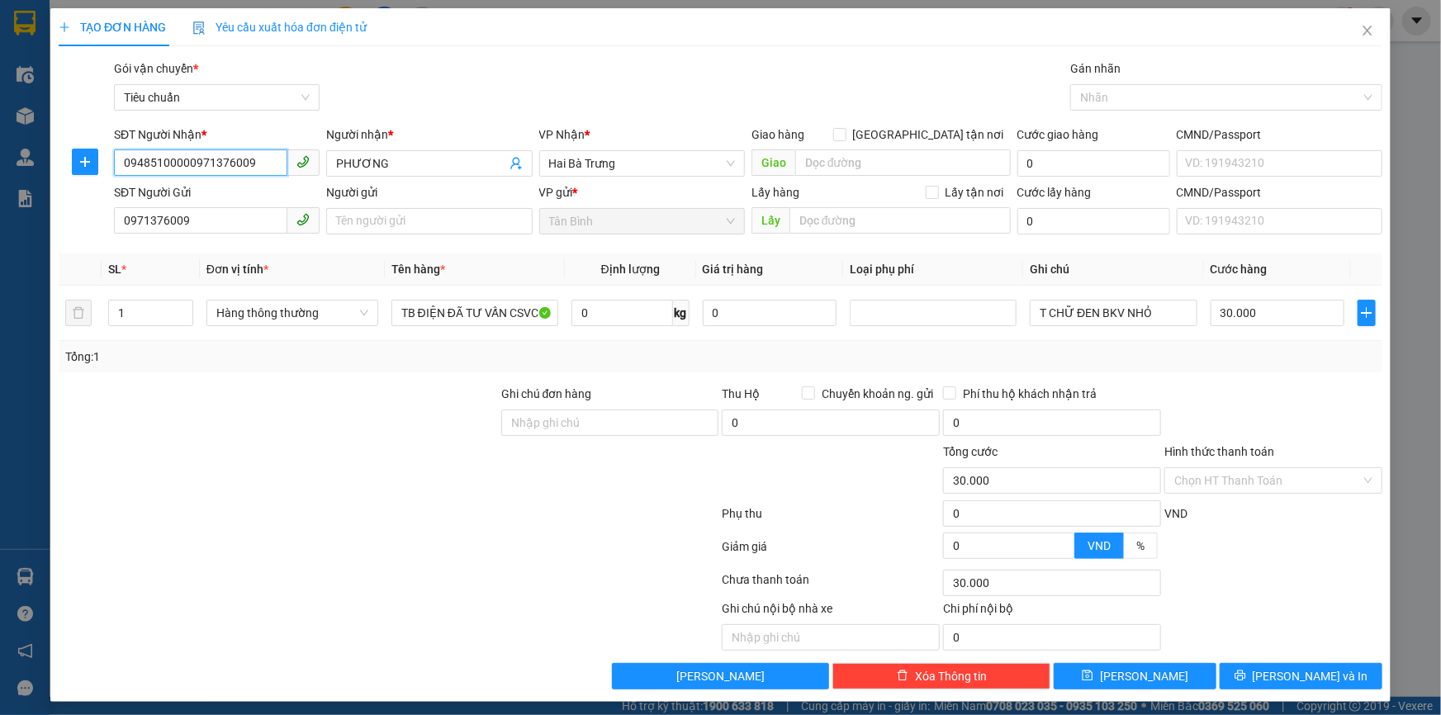
click at [188, 173] on input "09485100000971376009" at bounding box center [200, 162] width 173 height 26
type input "0948510000"
click at [210, 220] on input "0971376009" at bounding box center [200, 220] width 173 height 26
click at [205, 225] on input "0971376009" at bounding box center [200, 220] width 173 height 26
click at [411, 224] on input "Người gửi" at bounding box center [429, 221] width 206 height 26
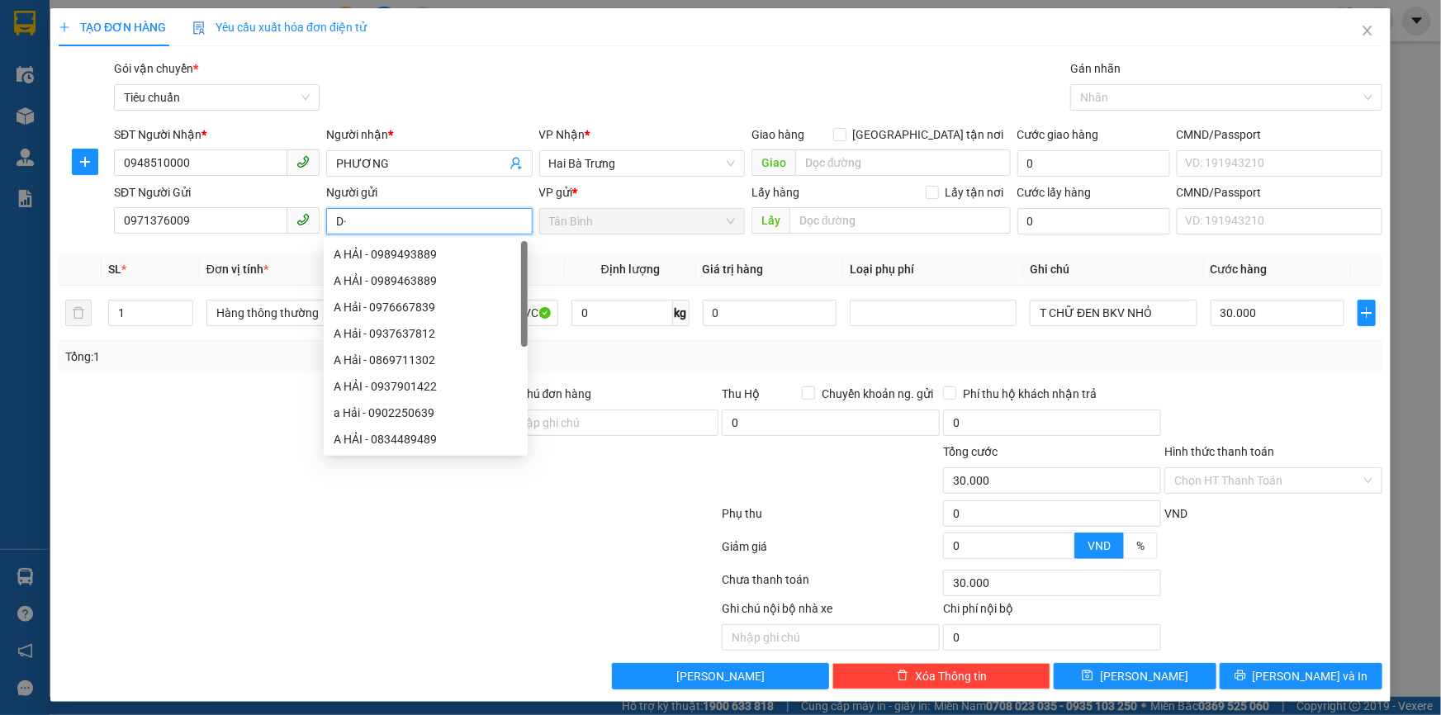
type input "D"
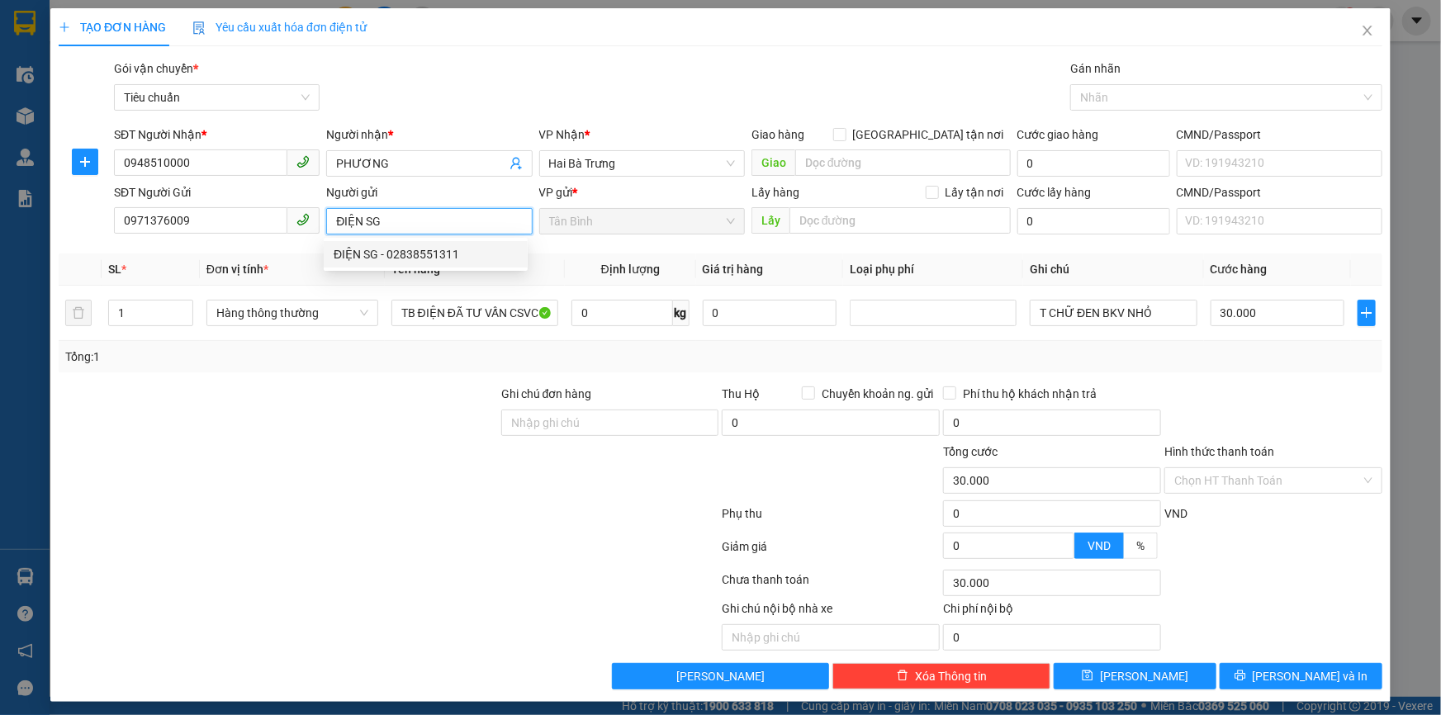
type input "ĐIỆN SG"
click at [410, 389] on div at bounding box center [278, 414] width 443 height 58
click at [636, 314] on input "0" at bounding box center [623, 313] width 102 height 26
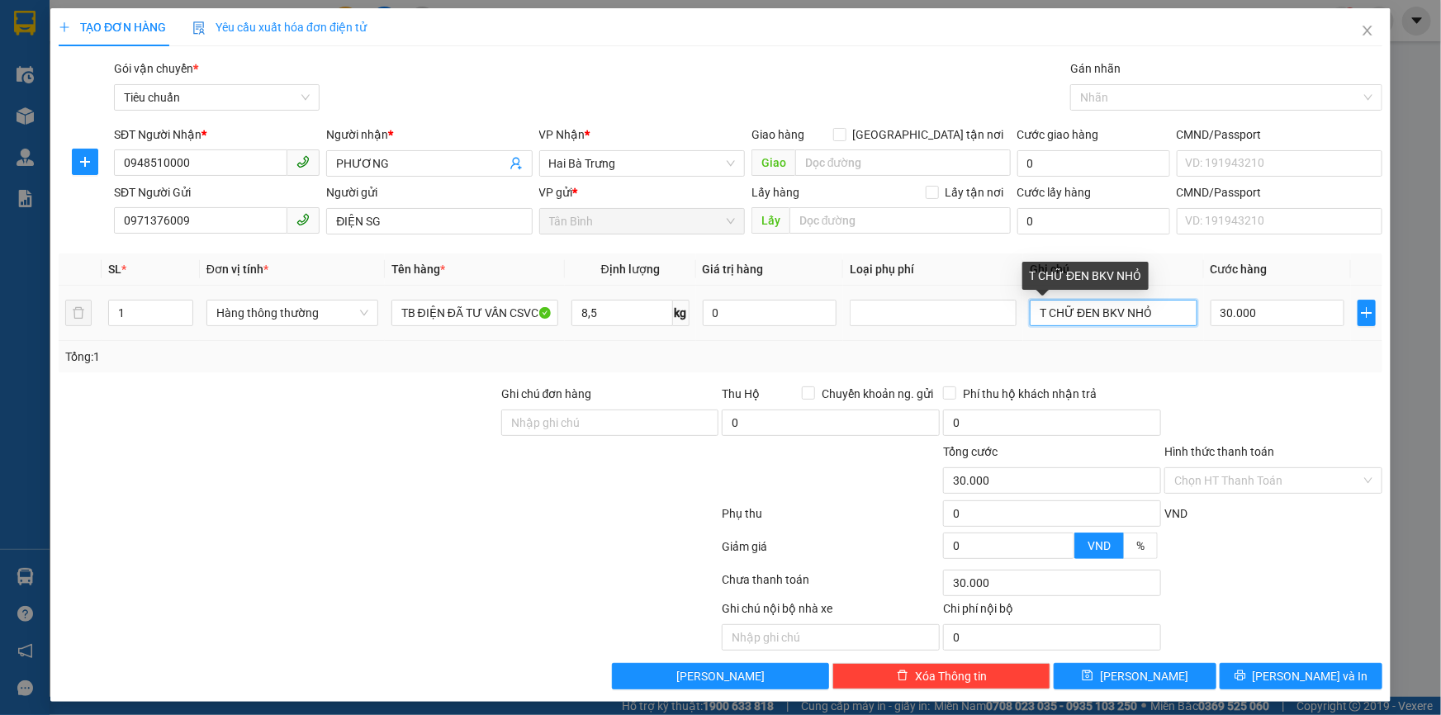
type input "0"
click at [1165, 314] on input "T CHỮ ĐEN BKV NHỎ" at bounding box center [1113, 313] width 167 height 26
type input "0"
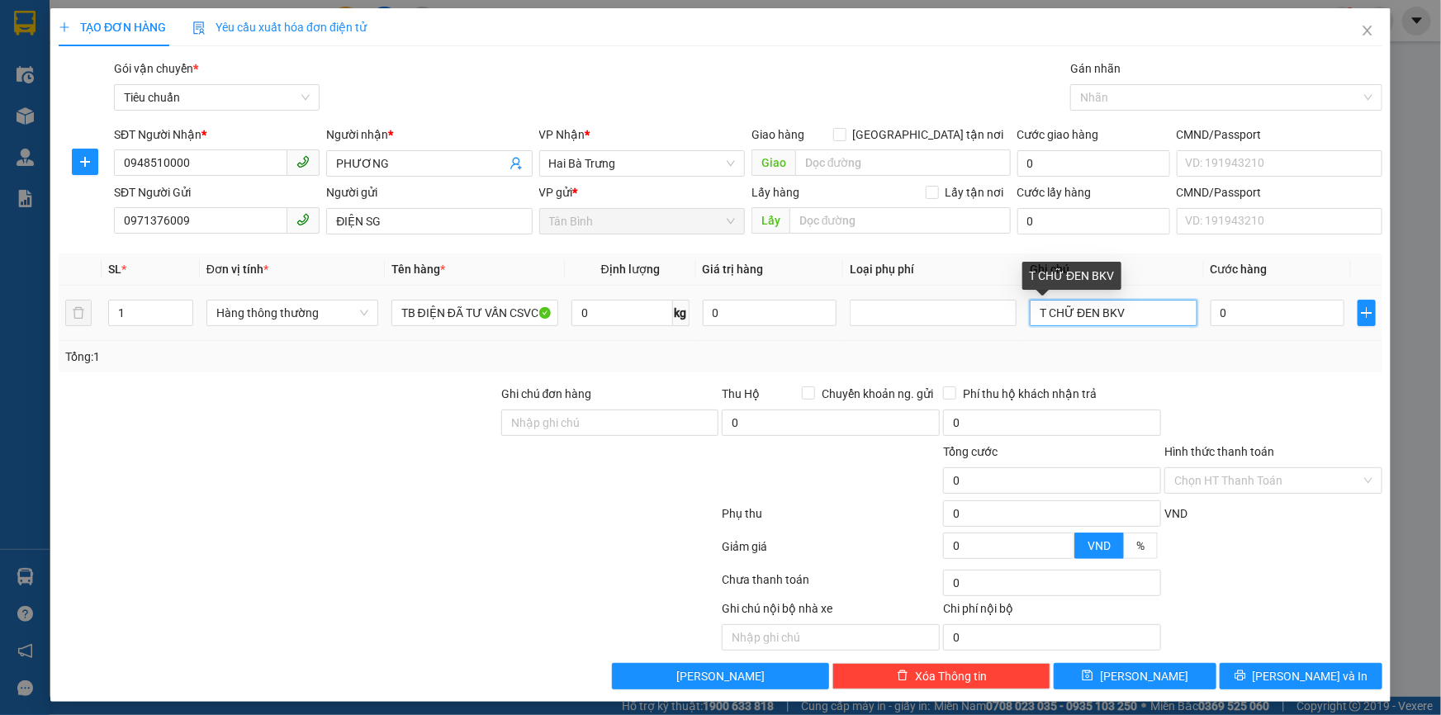
click at [1090, 311] on input "T CHỮ ĐEN BKV" at bounding box center [1113, 313] width 167 height 26
type input "T BKV"
click at [1238, 320] on input "0" at bounding box center [1278, 313] width 135 height 26
click at [606, 306] on input "0" at bounding box center [623, 313] width 102 height 26
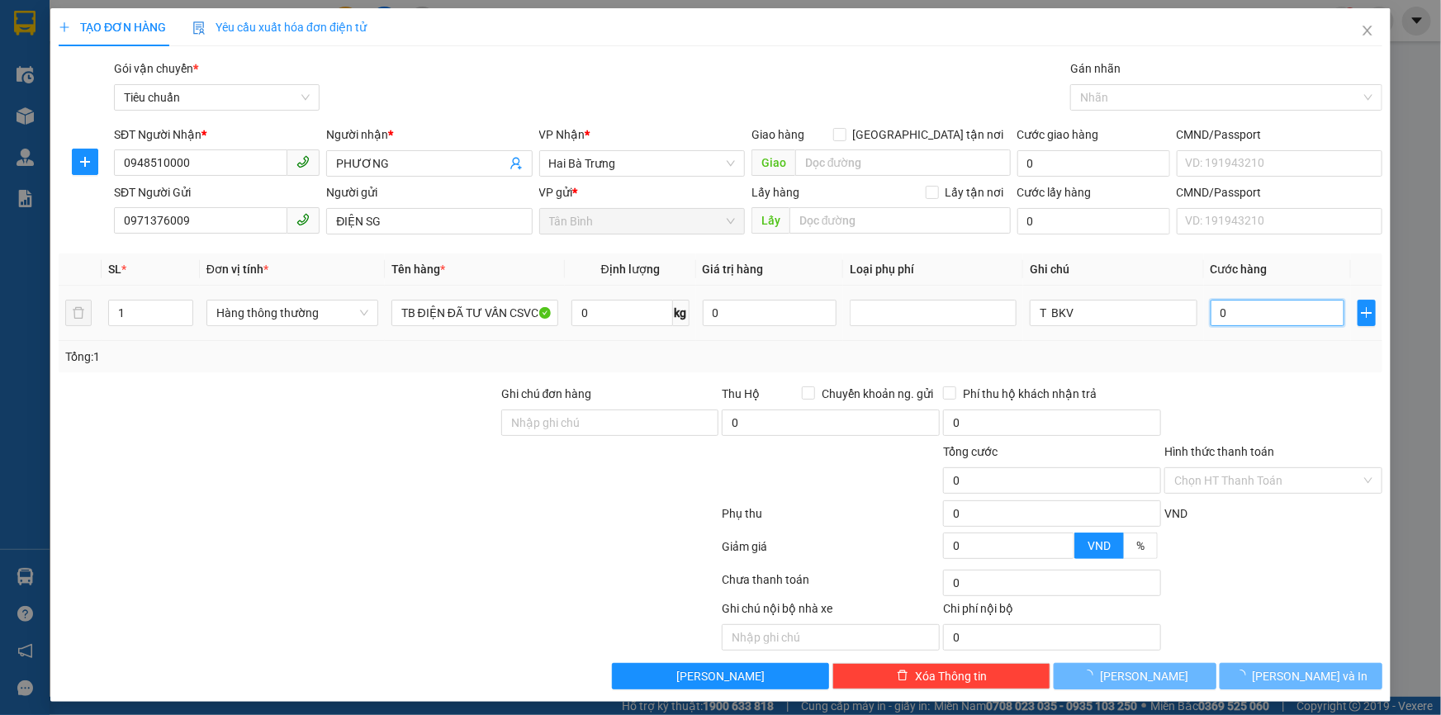
click at [1238, 311] on input "0" at bounding box center [1278, 313] width 135 height 26
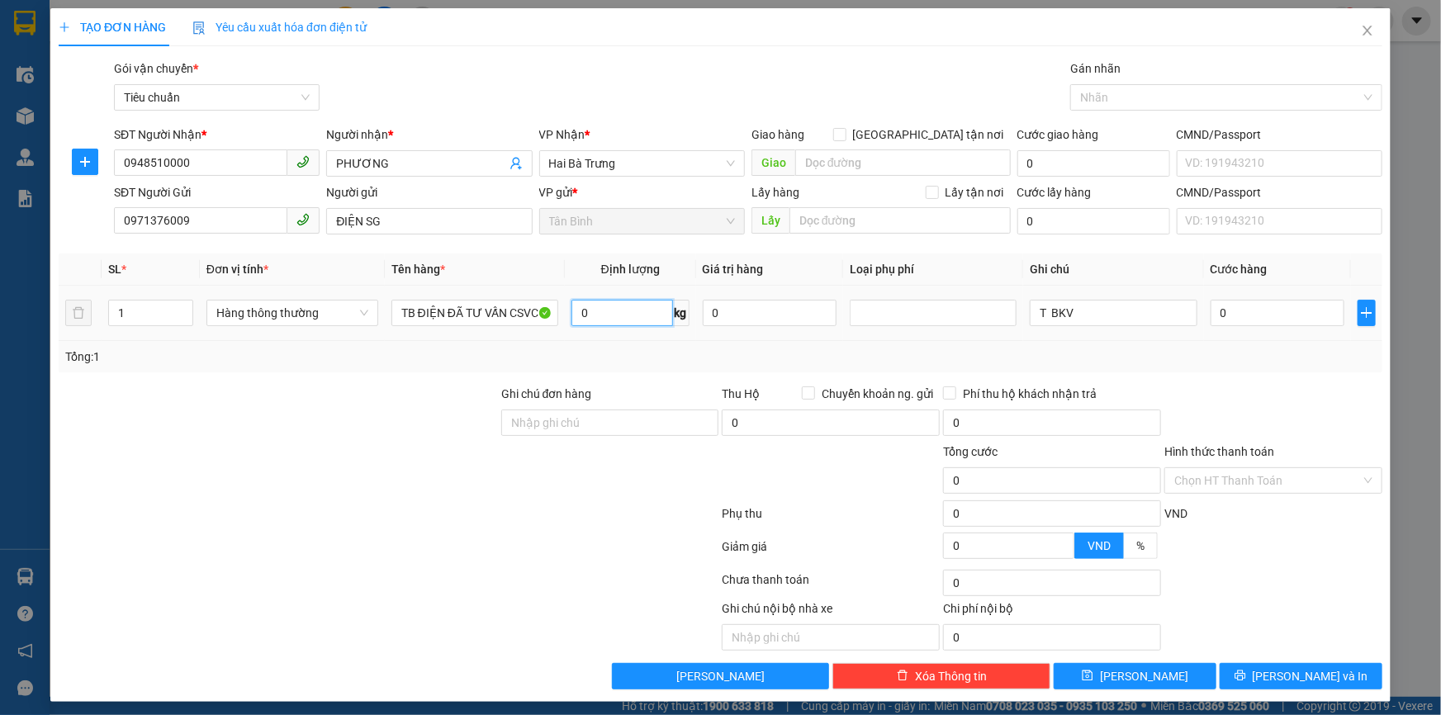
click at [602, 308] on input "0" at bounding box center [623, 313] width 102 height 26
type input "8"
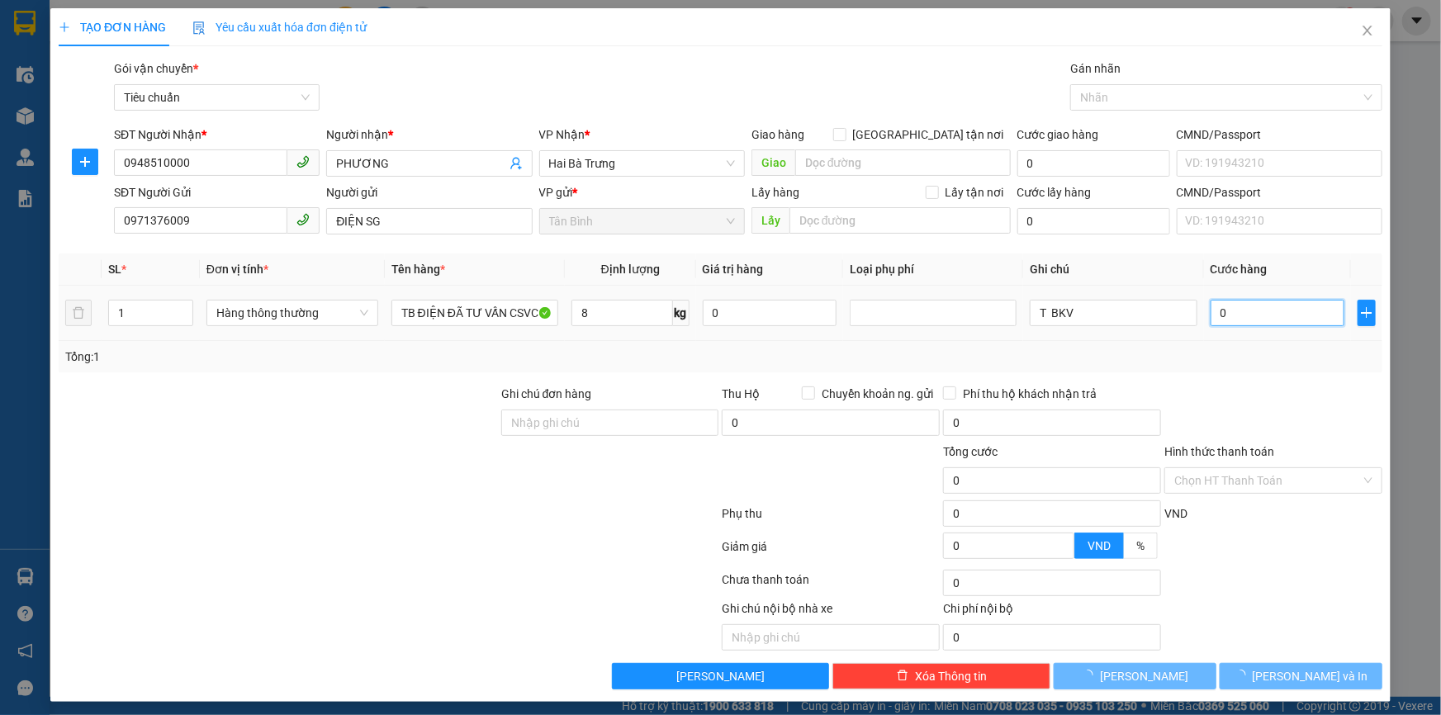
click at [1231, 317] on input "0" at bounding box center [1278, 313] width 135 height 26
type input "40.000"
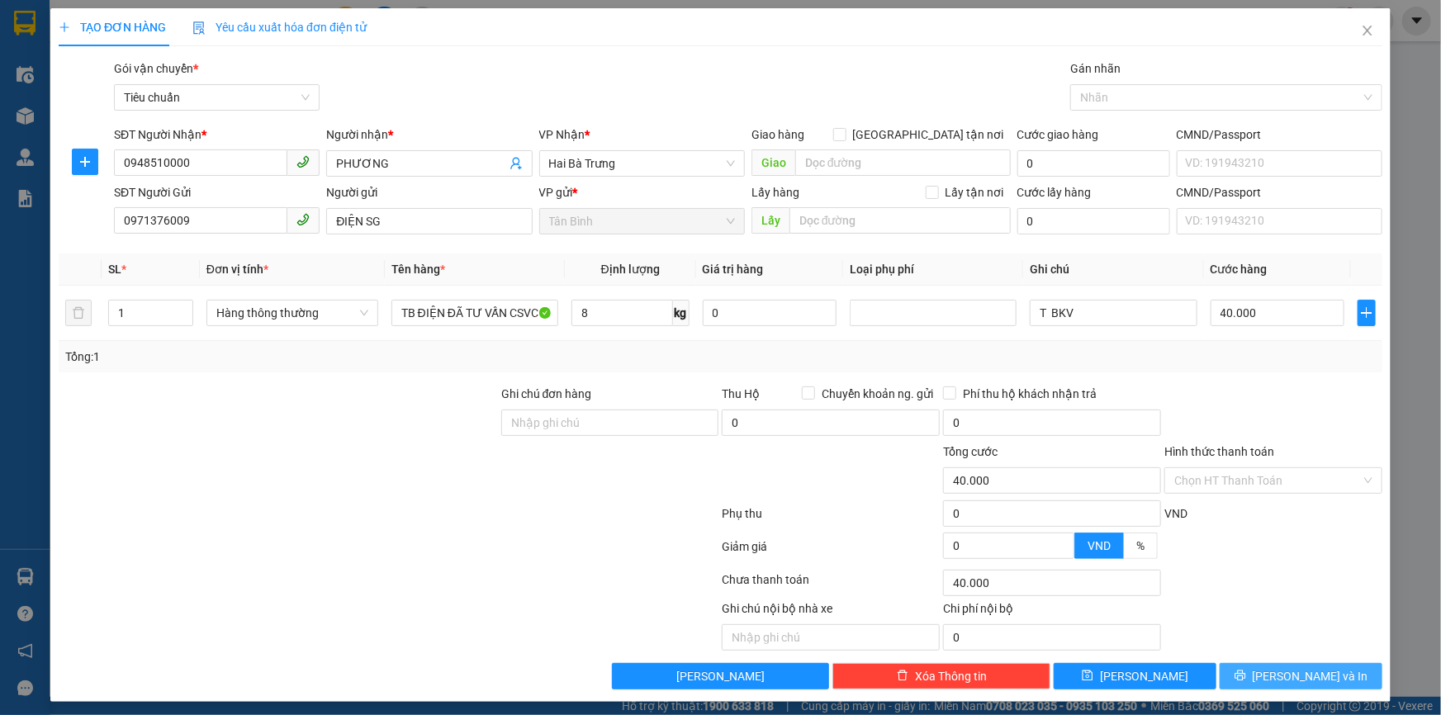
click at [1322, 670] on span "[PERSON_NAME] và In" at bounding box center [1311, 676] width 116 height 18
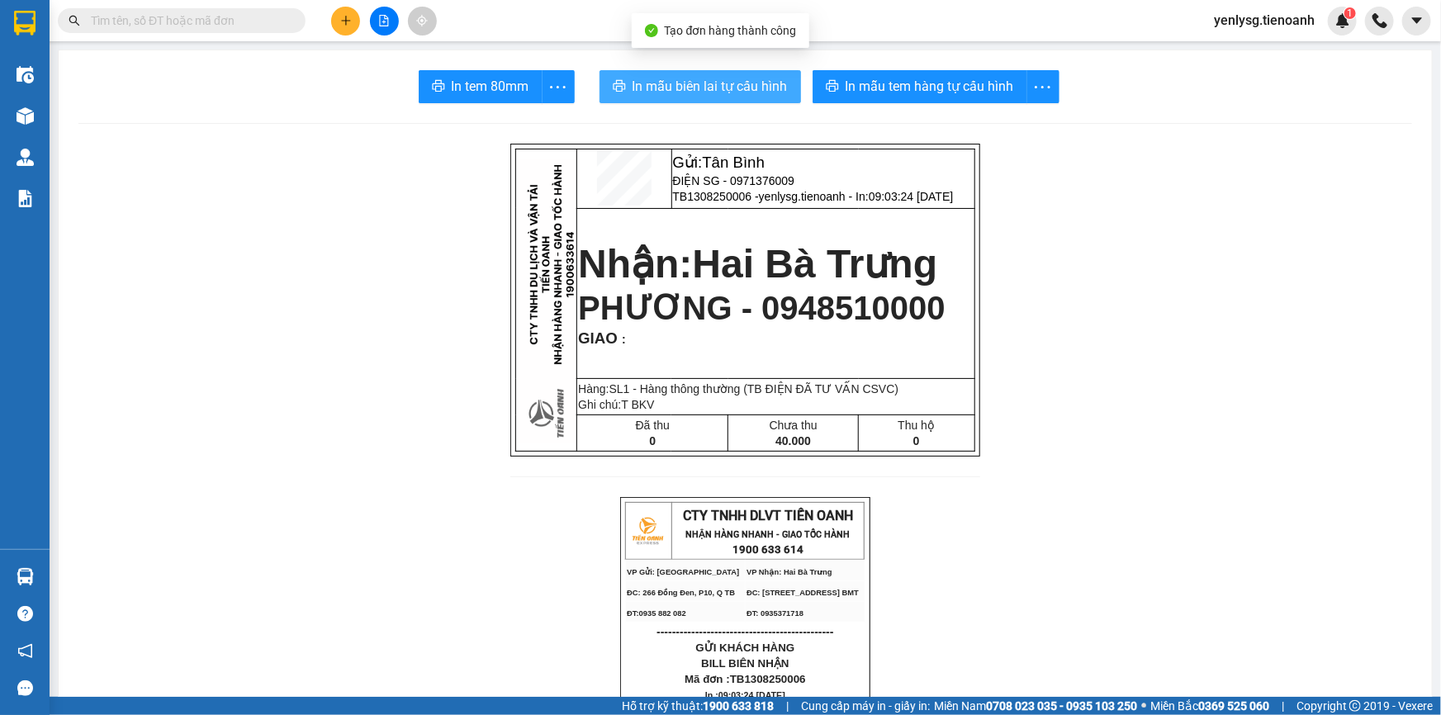
click at [653, 83] on span "In mẫu biên lai tự cấu hình" at bounding box center [710, 86] width 155 height 21
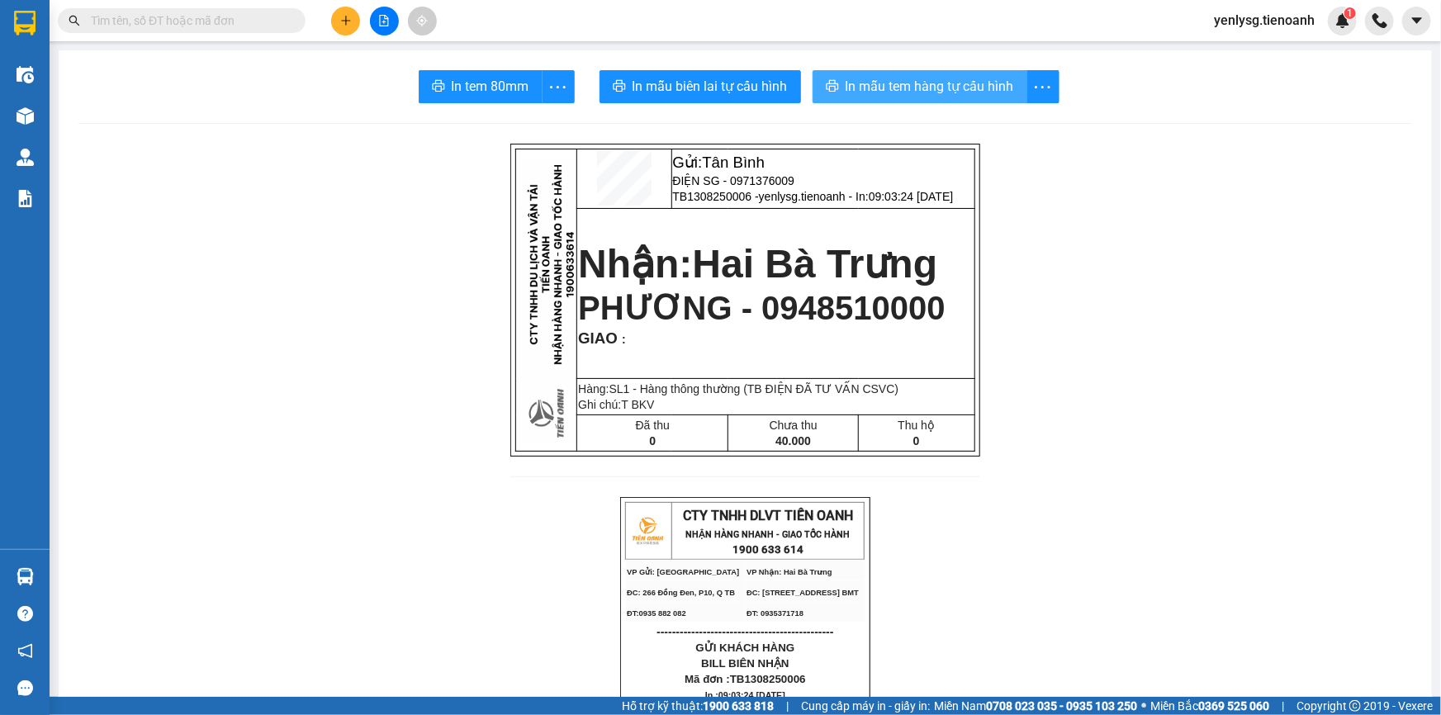
click at [974, 88] on span "In mẫu tem hàng tự cấu hình" at bounding box center [930, 86] width 168 height 21
click at [270, 16] on input "text" at bounding box center [188, 21] width 195 height 18
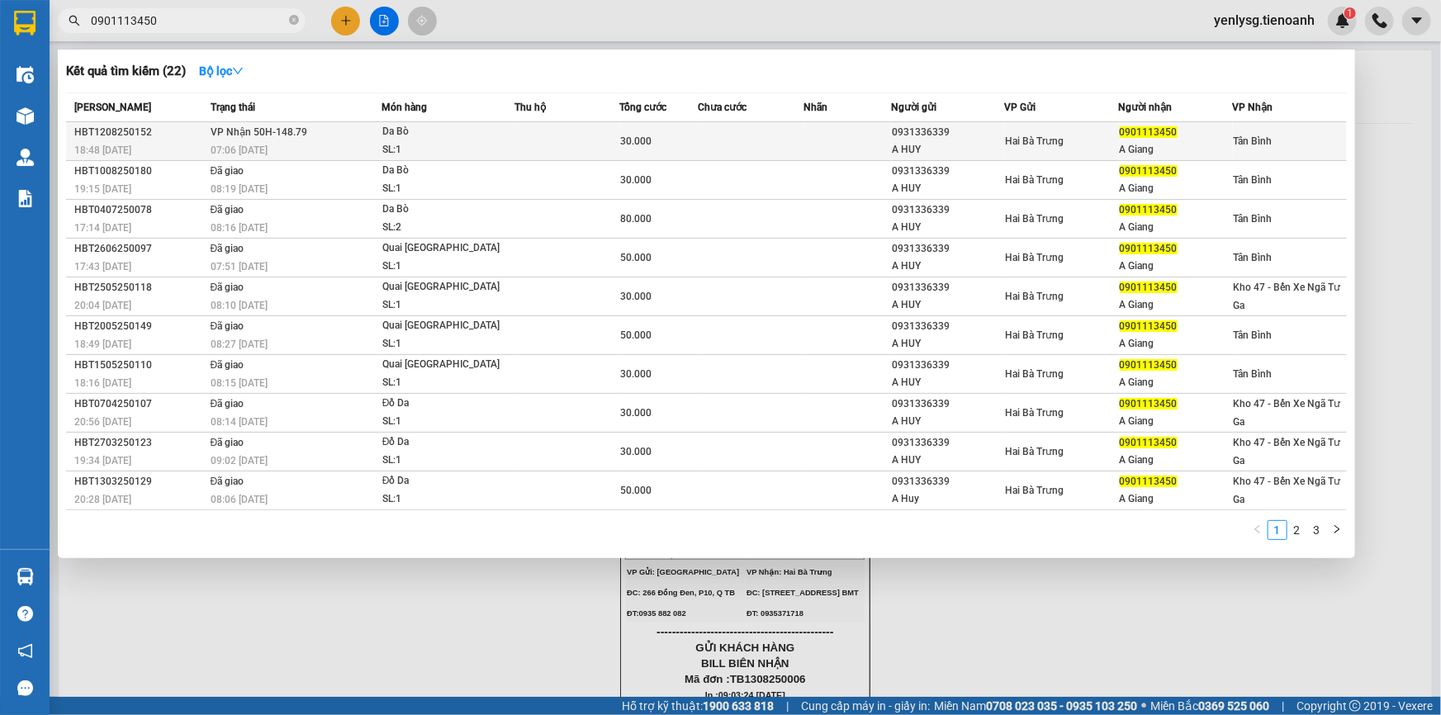
type input "0901113450"
click at [318, 145] on div "07:06 [DATE]" at bounding box center [296, 150] width 170 height 18
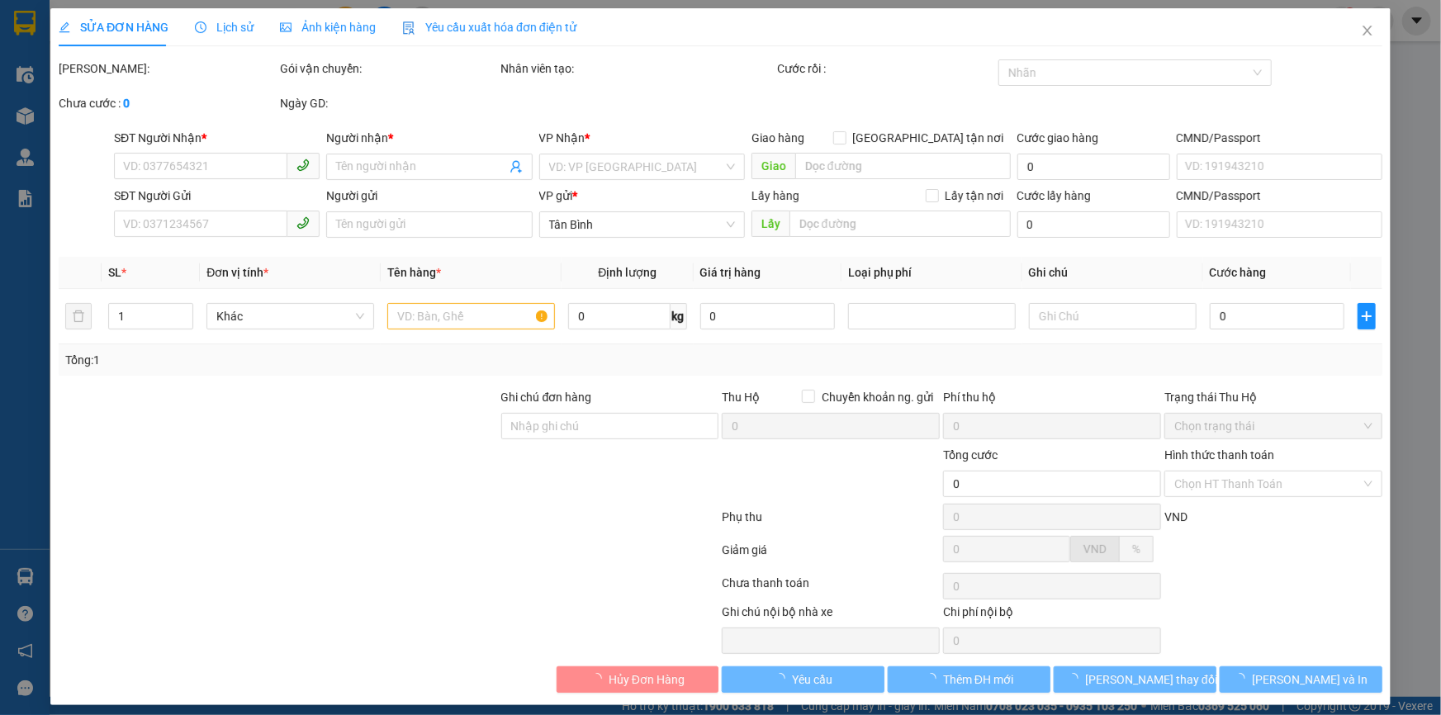
type input "0901113450"
type input "A Giang"
type input "0931336339"
type input "A HUY"
type input "30.000"
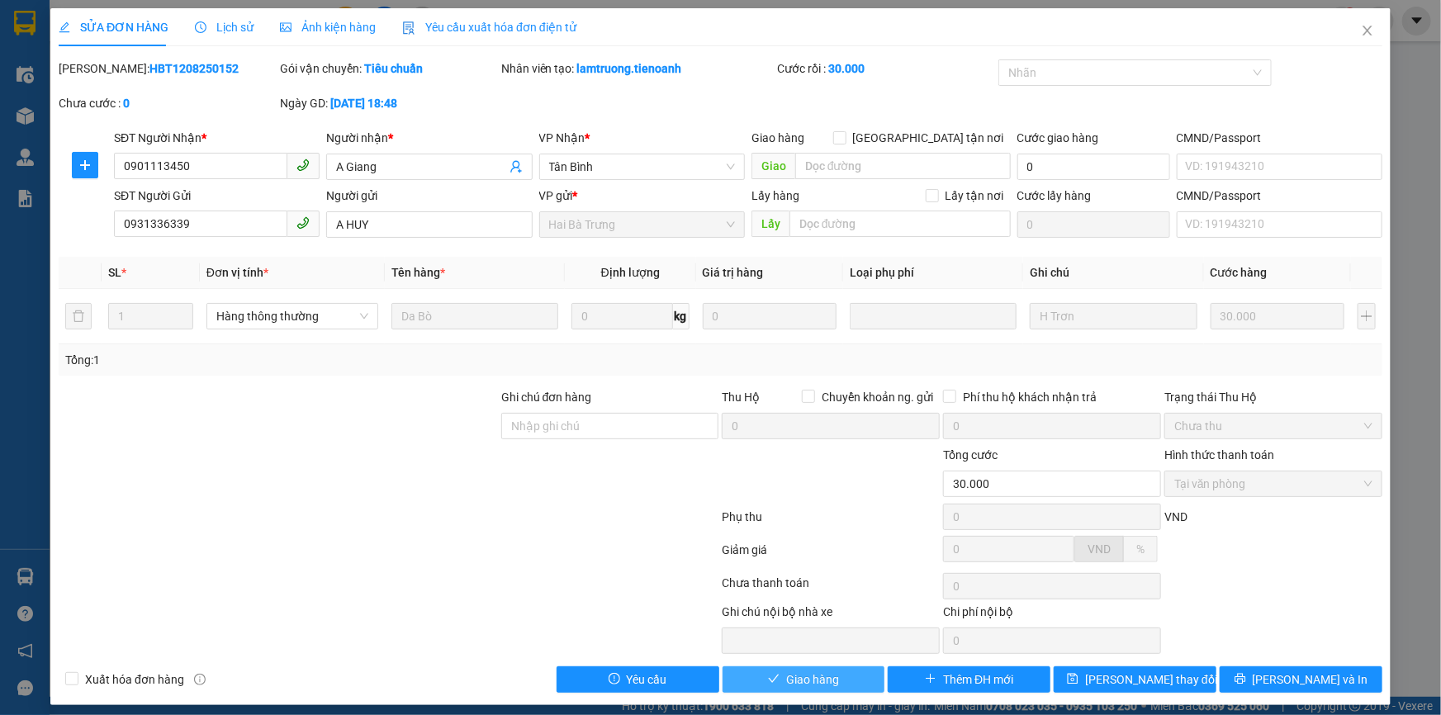
click at [856, 666] on button "Giao hàng" at bounding box center [804, 679] width 163 height 26
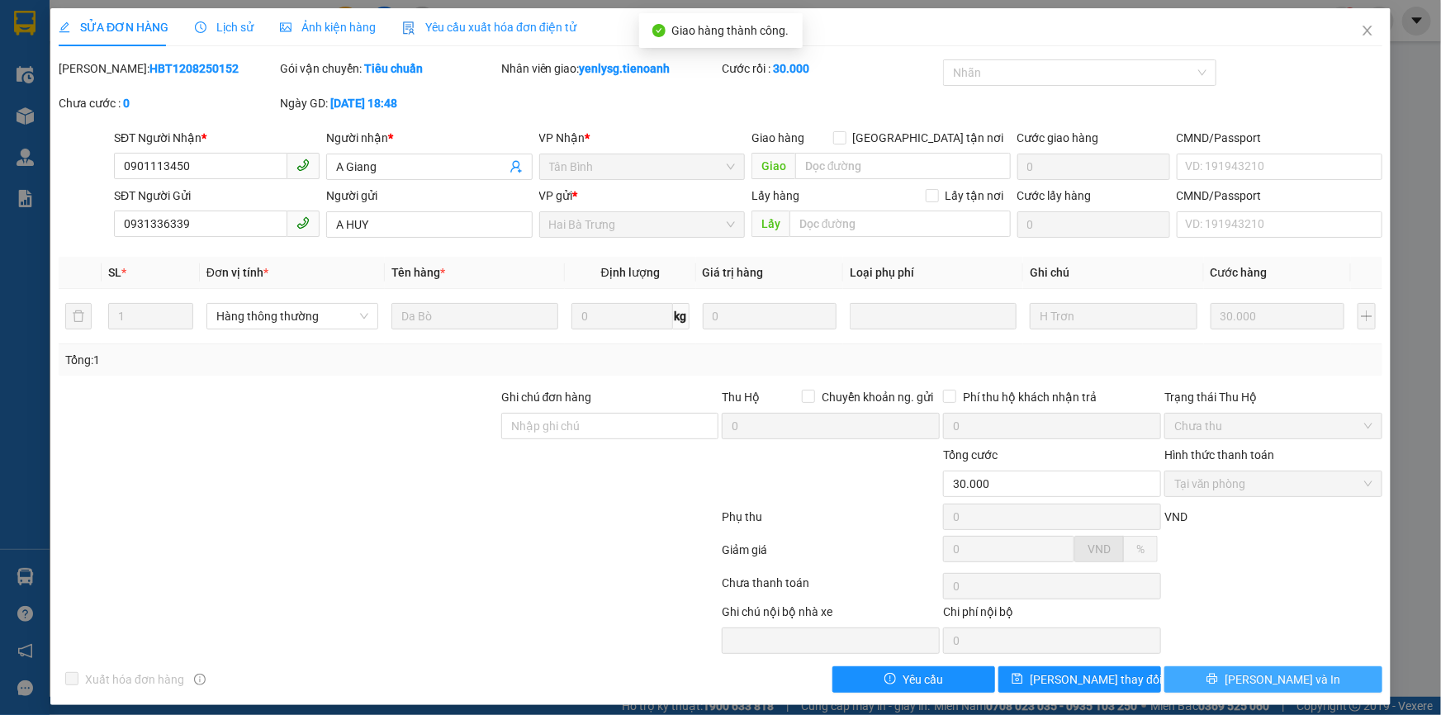
click at [1301, 671] on button "[PERSON_NAME] và In" at bounding box center [1273, 679] width 218 height 26
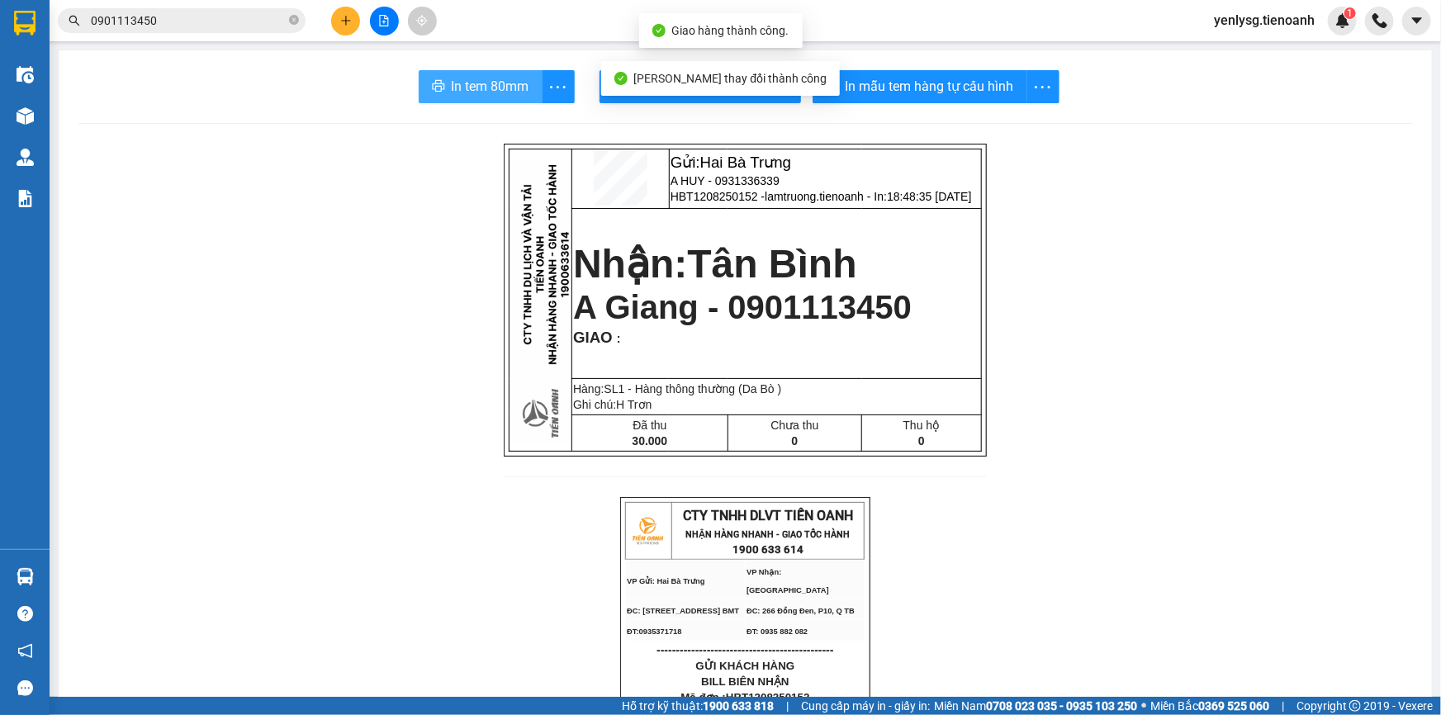
click at [500, 74] on button "In tem 80mm" at bounding box center [481, 86] width 124 height 33
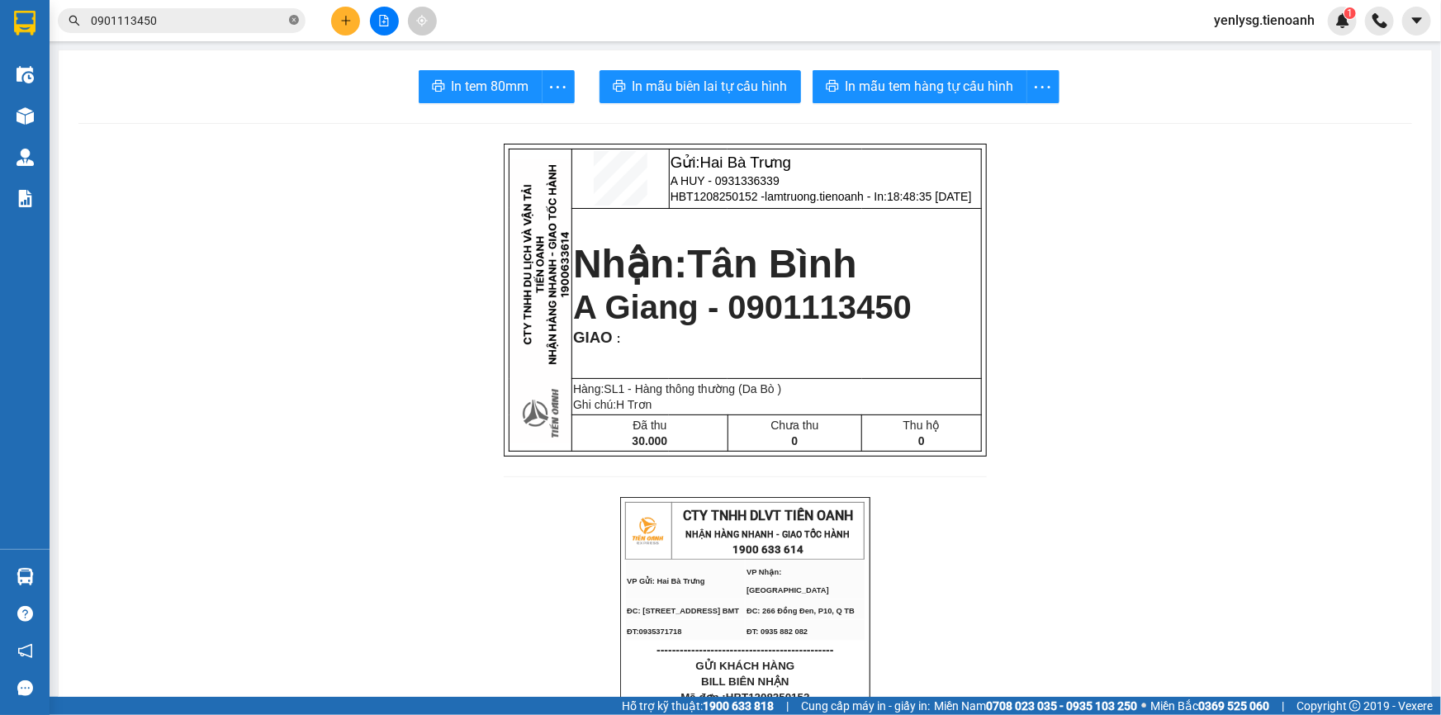
click at [296, 17] on icon "close-circle" at bounding box center [294, 20] width 10 height 10
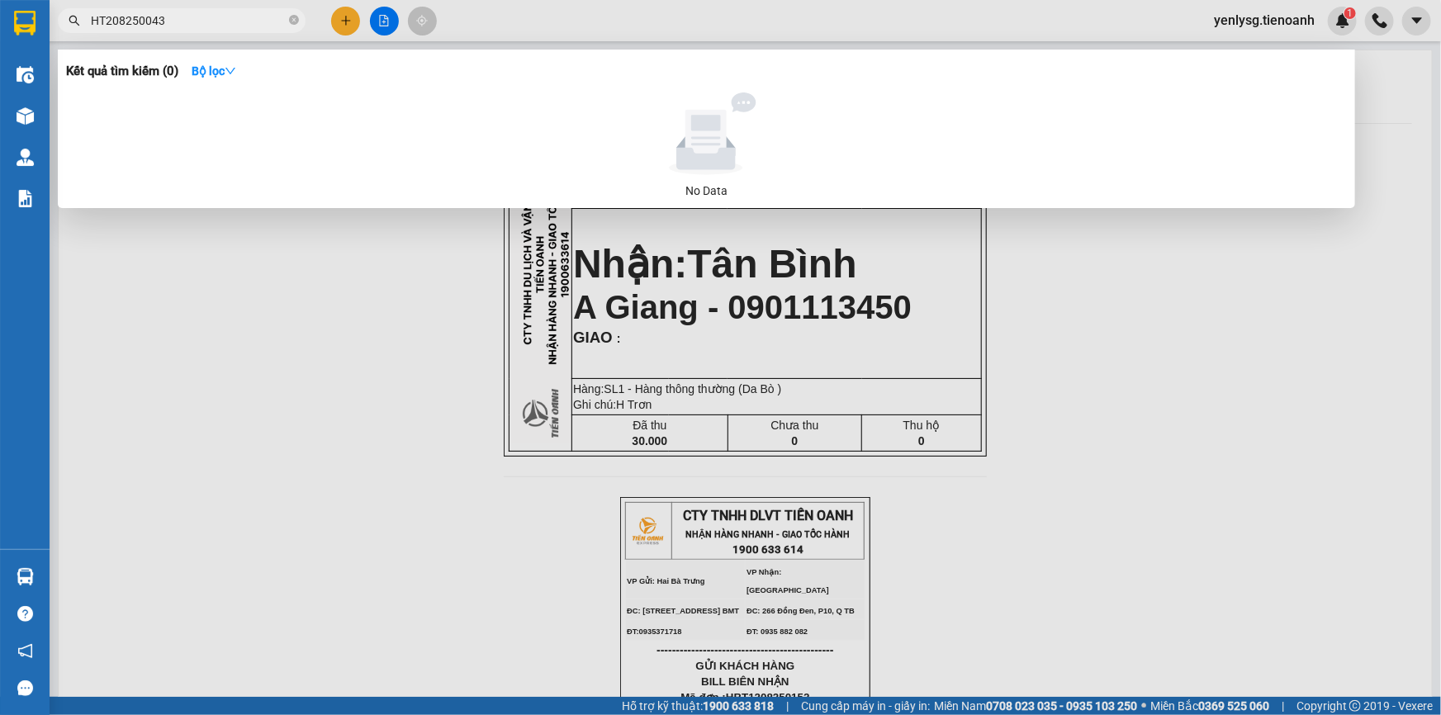
click at [101, 19] on input "HT208250043" at bounding box center [188, 21] width 195 height 18
click at [107, 21] on input "HT208250043" at bounding box center [188, 21] width 195 height 18
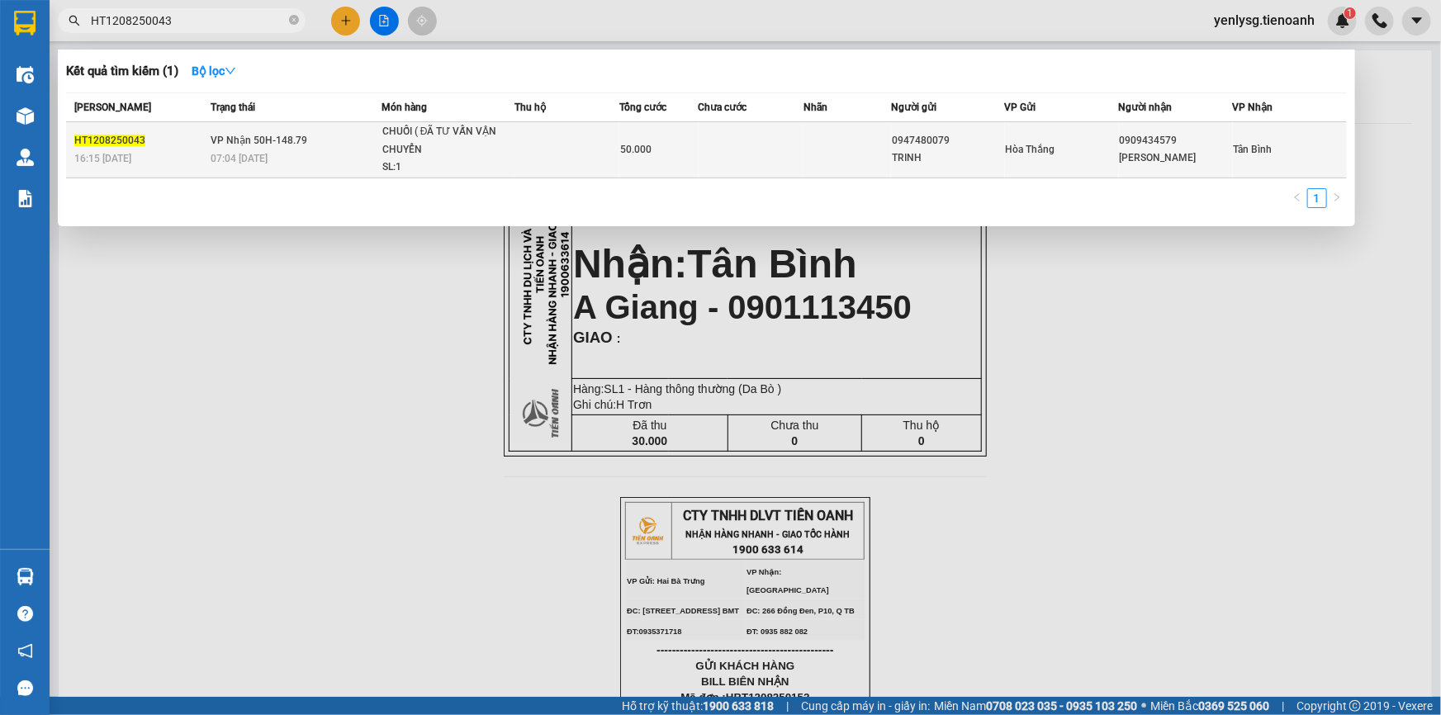
type input "HT1208250043"
click at [297, 152] on div "07:04 [DATE]" at bounding box center [296, 158] width 170 height 18
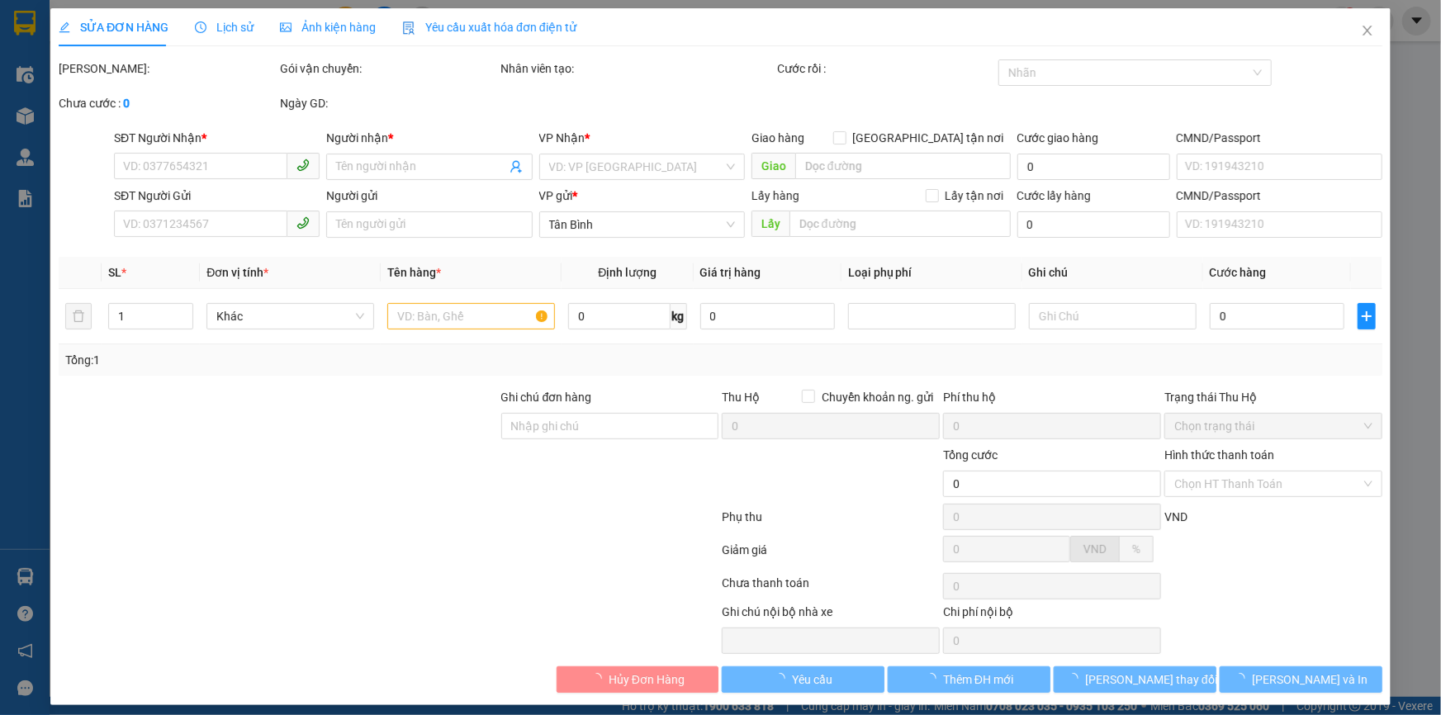
type input "0909434579"
type input "Chú Hùng"
type input "0947480079"
type input "TRINH"
type input "50.000"
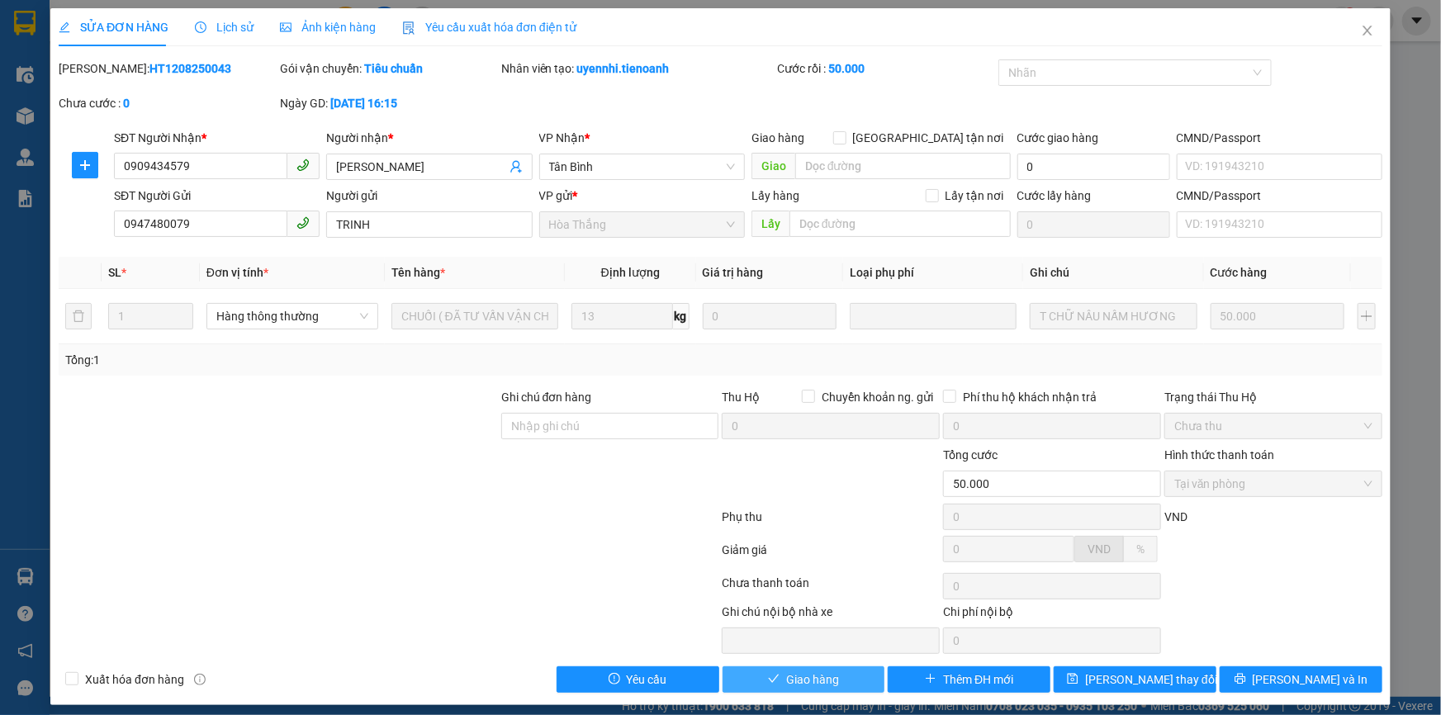
click at [817, 674] on span "Giao hàng" at bounding box center [812, 680] width 53 height 18
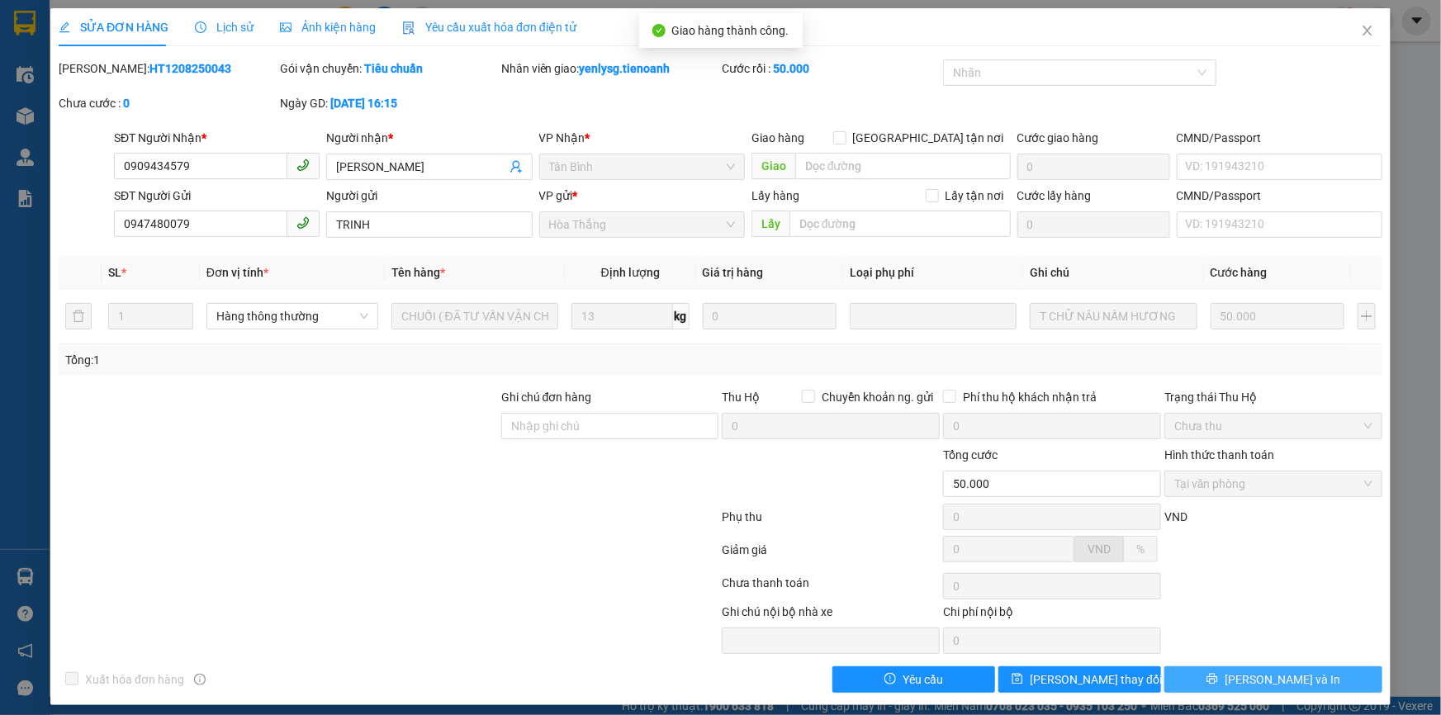
click at [1270, 677] on span "Lưu và In" at bounding box center [1283, 680] width 116 height 18
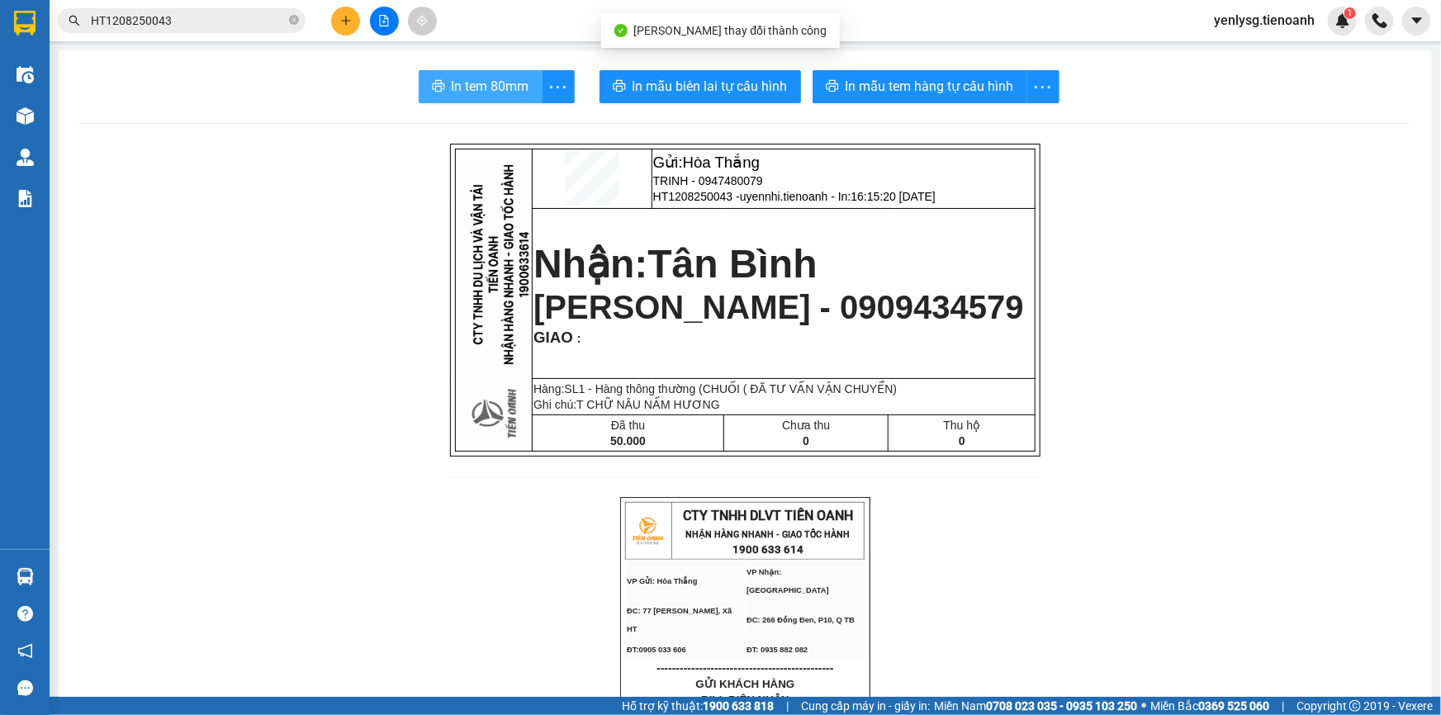
click at [497, 82] on span "In tem 80mm" at bounding box center [491, 86] width 78 height 21
click at [289, 19] on icon "close-circle" at bounding box center [294, 20] width 10 height 10
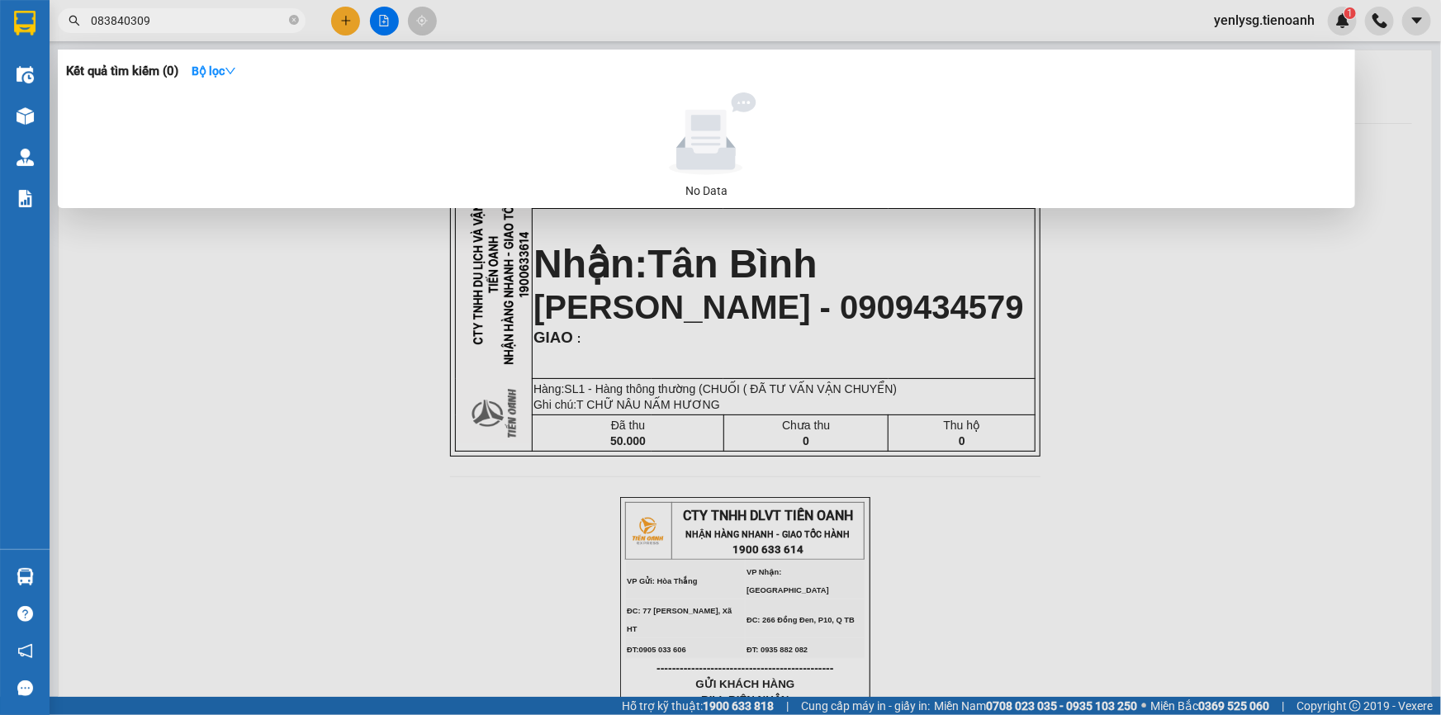
click at [135, 19] on input "083840309" at bounding box center [188, 21] width 195 height 18
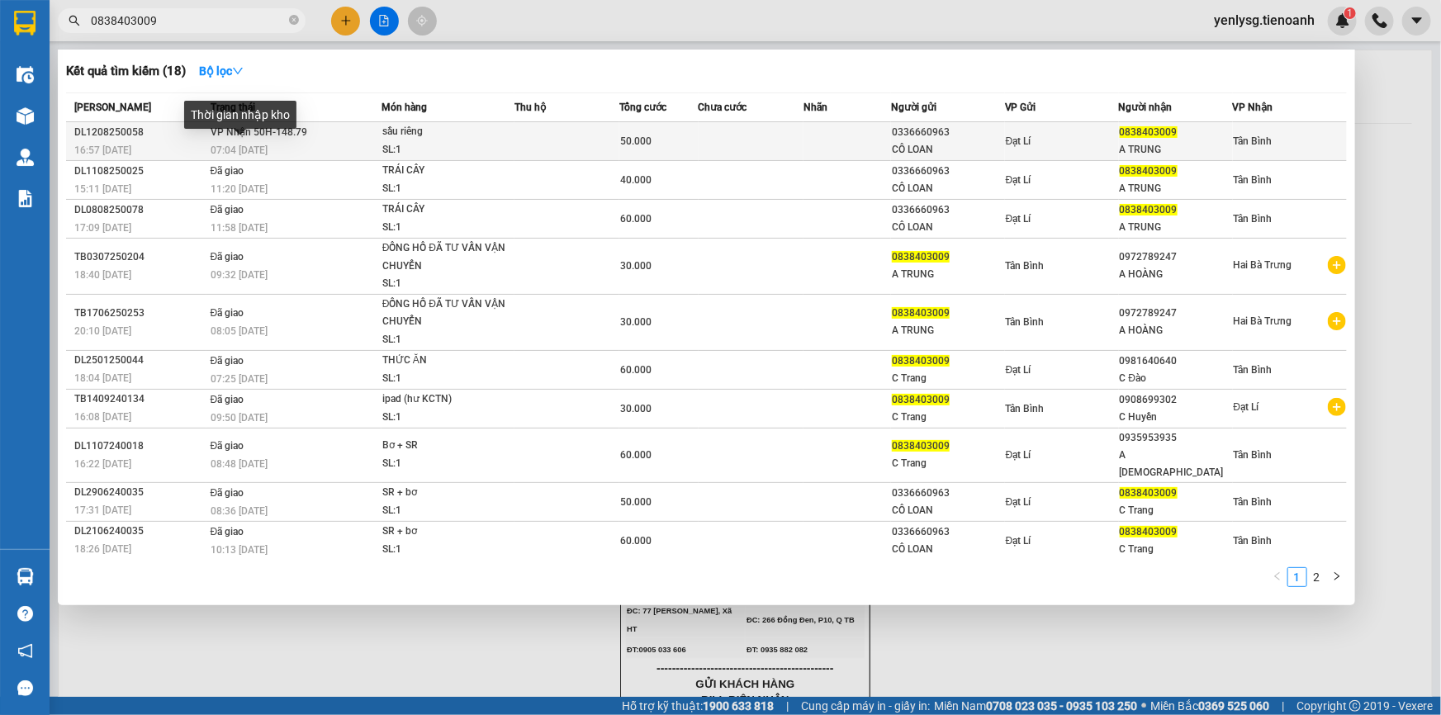
type input "0838403009"
click at [258, 146] on span "07:04 - 13/08" at bounding box center [239, 151] width 57 height 12
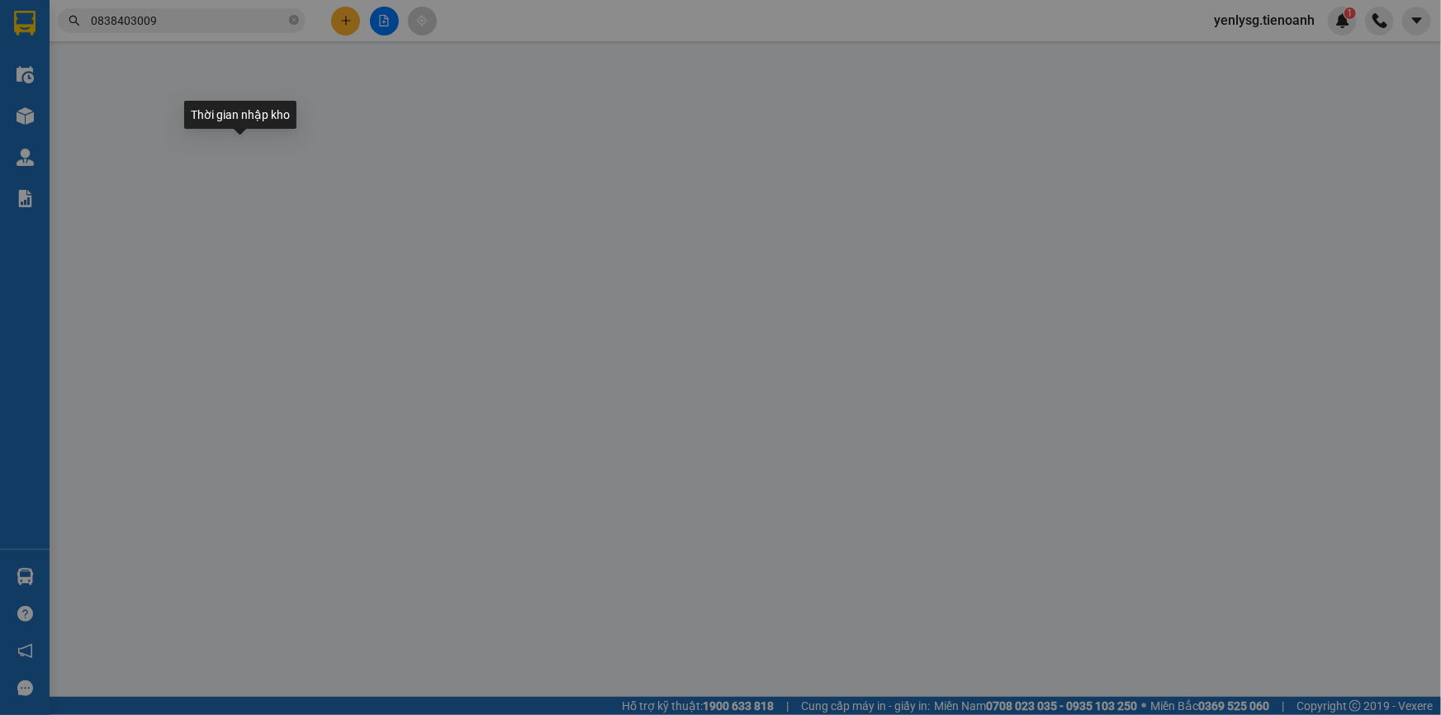
type input "0838403009"
type input "A TRUNG"
type input "0336660963"
type input "CÔ LOAN"
type input "066166006572"
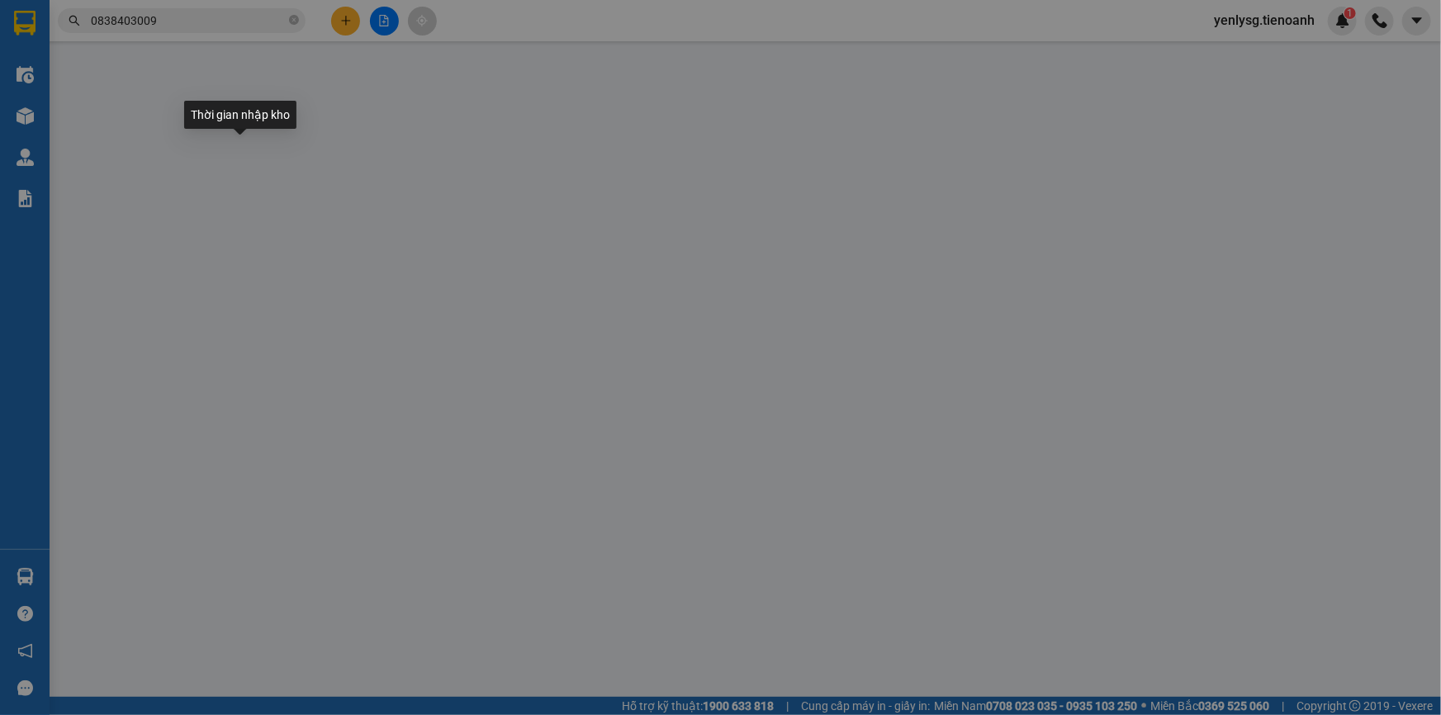
type input "50.000"
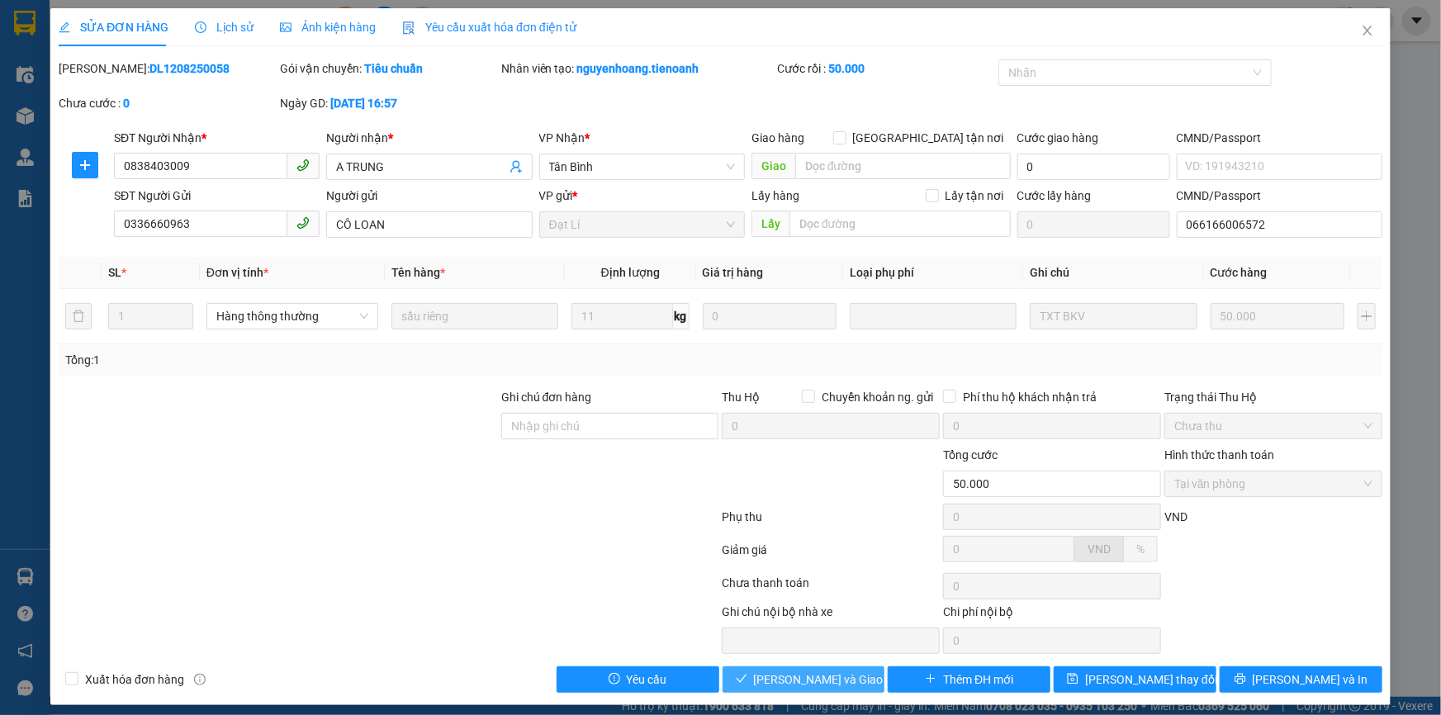
click at [817, 671] on span "Lưu và Giao hàng" at bounding box center [833, 680] width 159 height 18
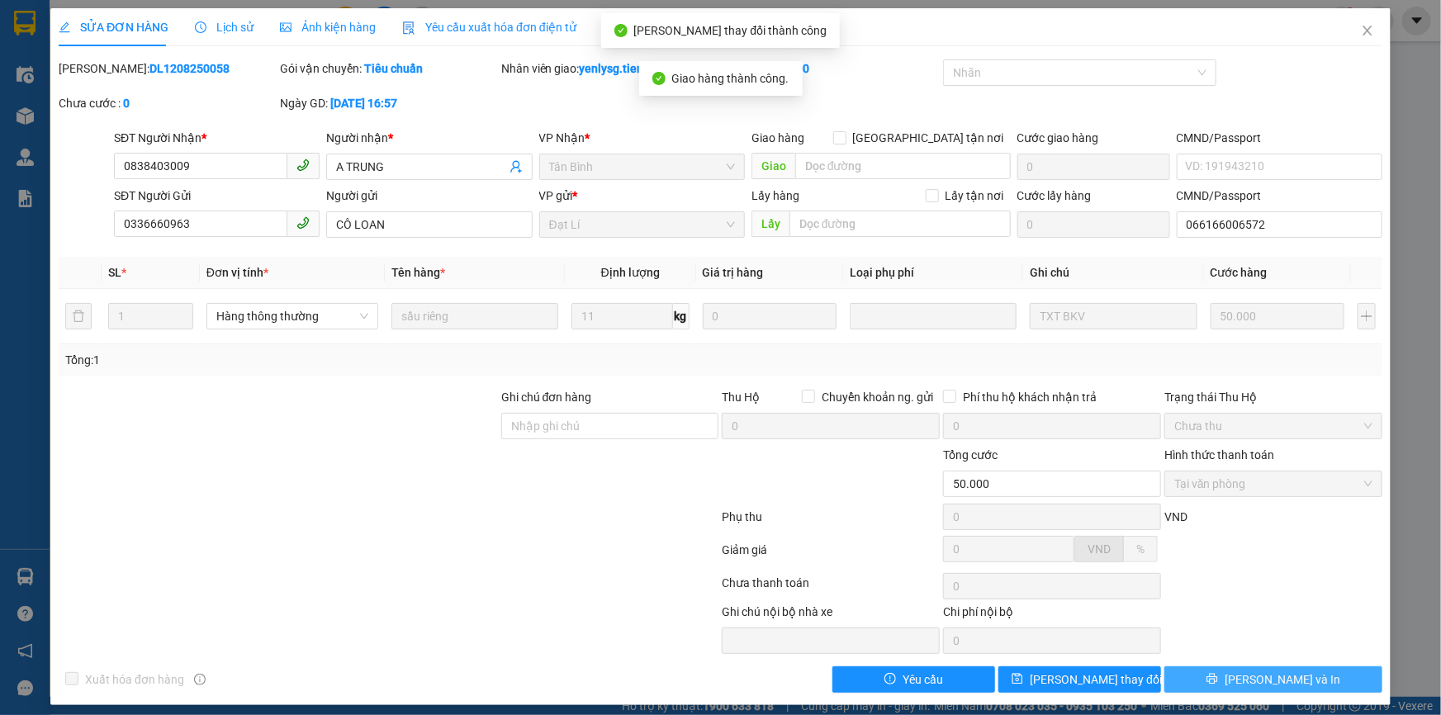
click at [1218, 673] on icon "printer" at bounding box center [1213, 679] width 12 height 12
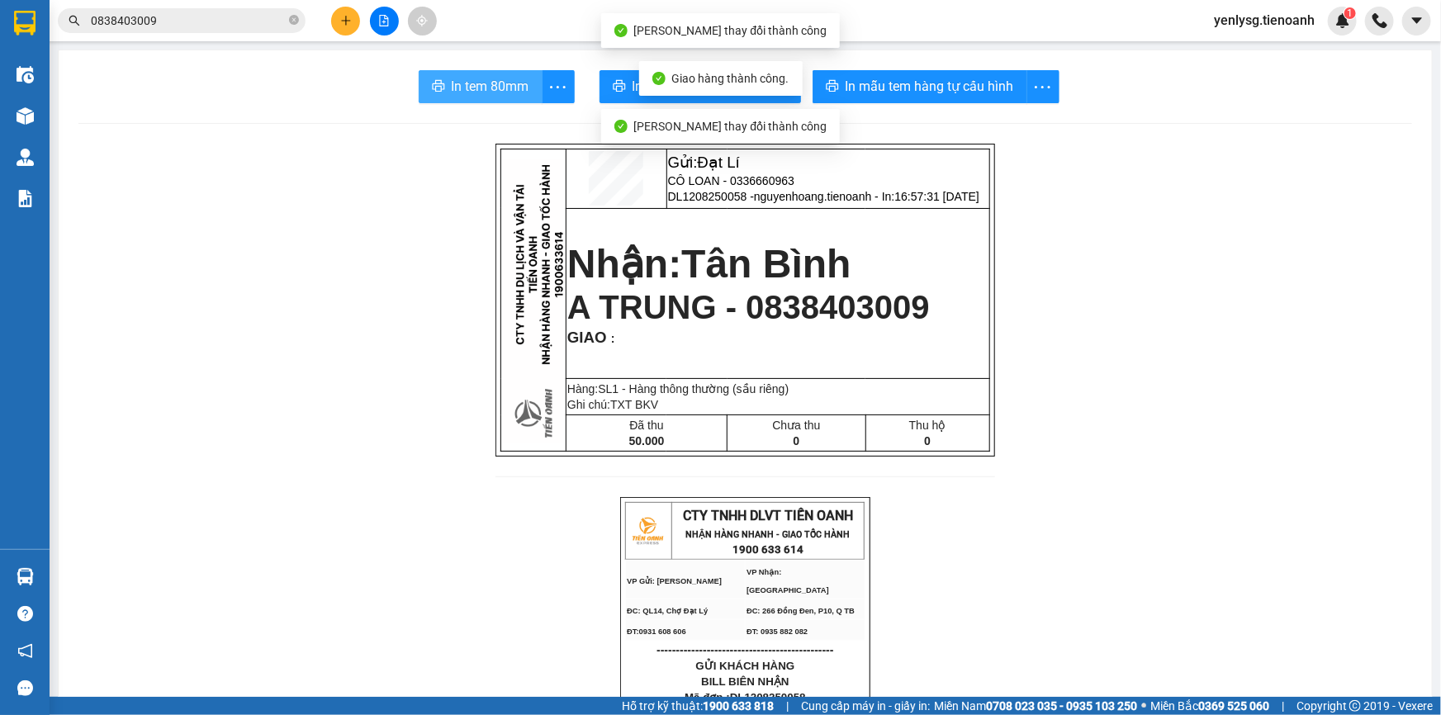
click at [520, 82] on span "In tem 80mm" at bounding box center [491, 86] width 78 height 21
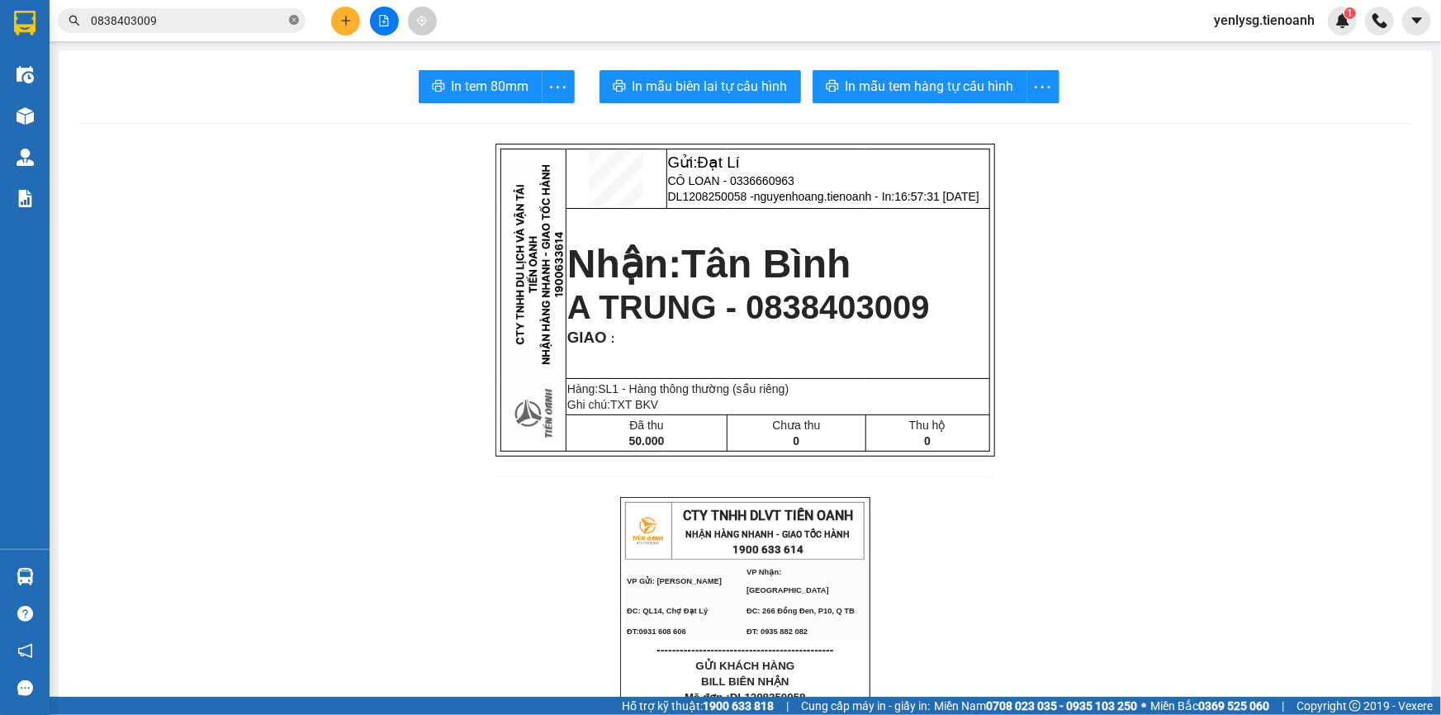
click at [294, 19] on icon "close-circle" at bounding box center [294, 20] width 10 height 10
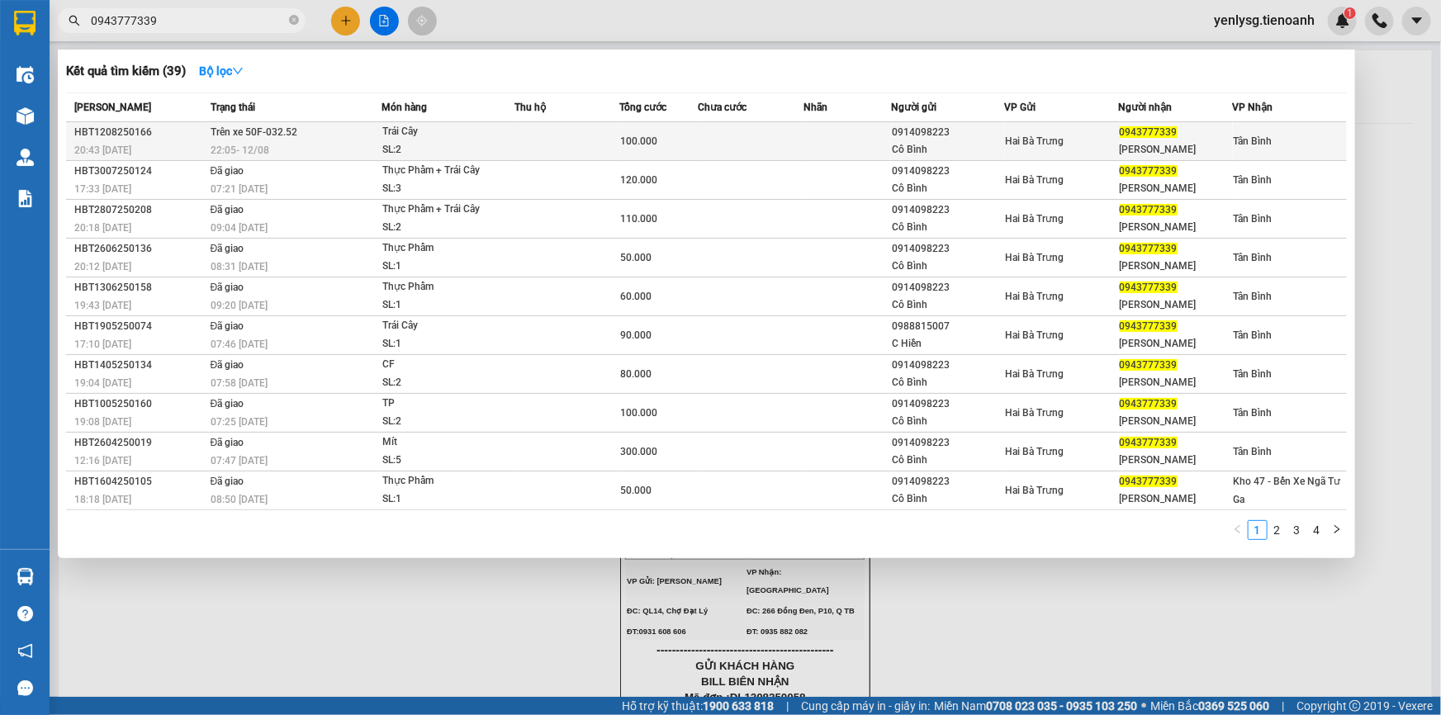
type input "0943777339"
click at [289, 140] on td "Trên xe 50F-032.52 22:05 - 12/08" at bounding box center [293, 141] width 175 height 39
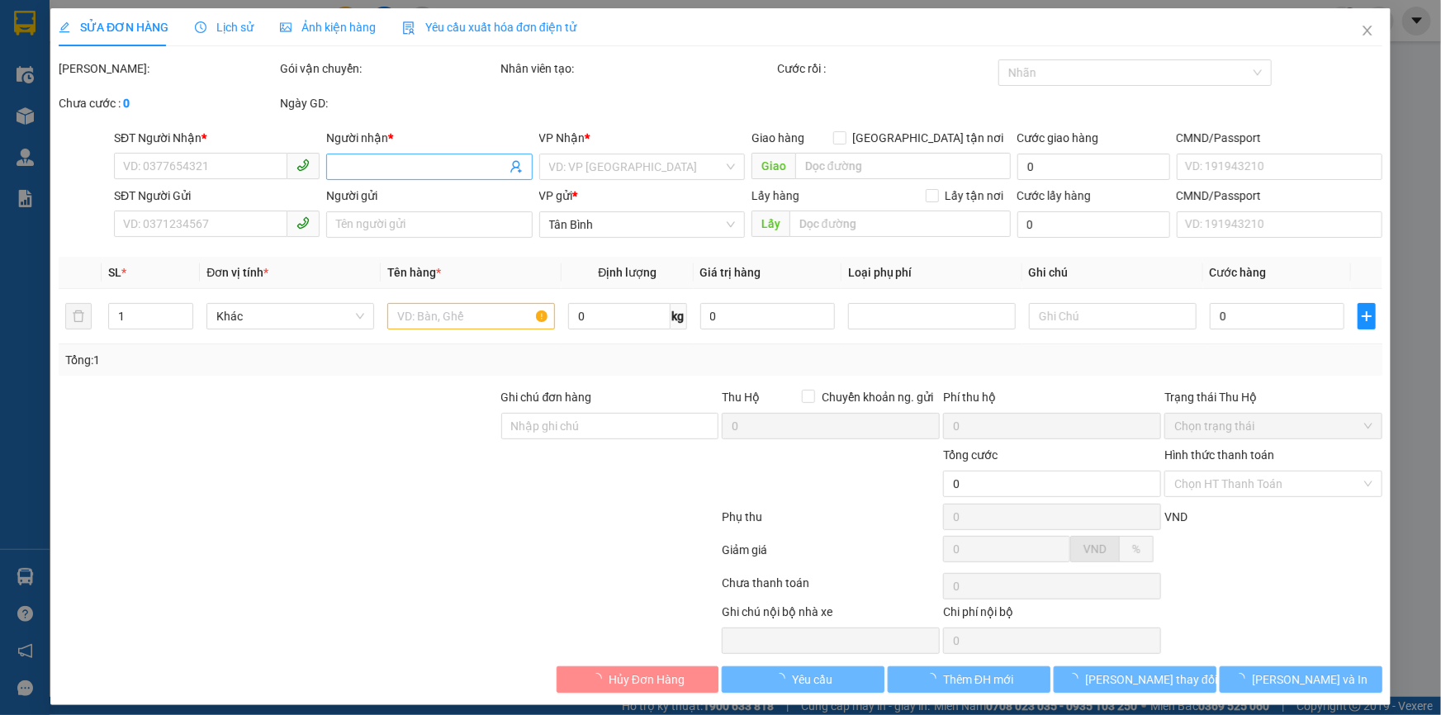
type input "0943777339"
type input "C Vân"
type input "0914098223"
type input "Cô Bình"
type input "100.000"
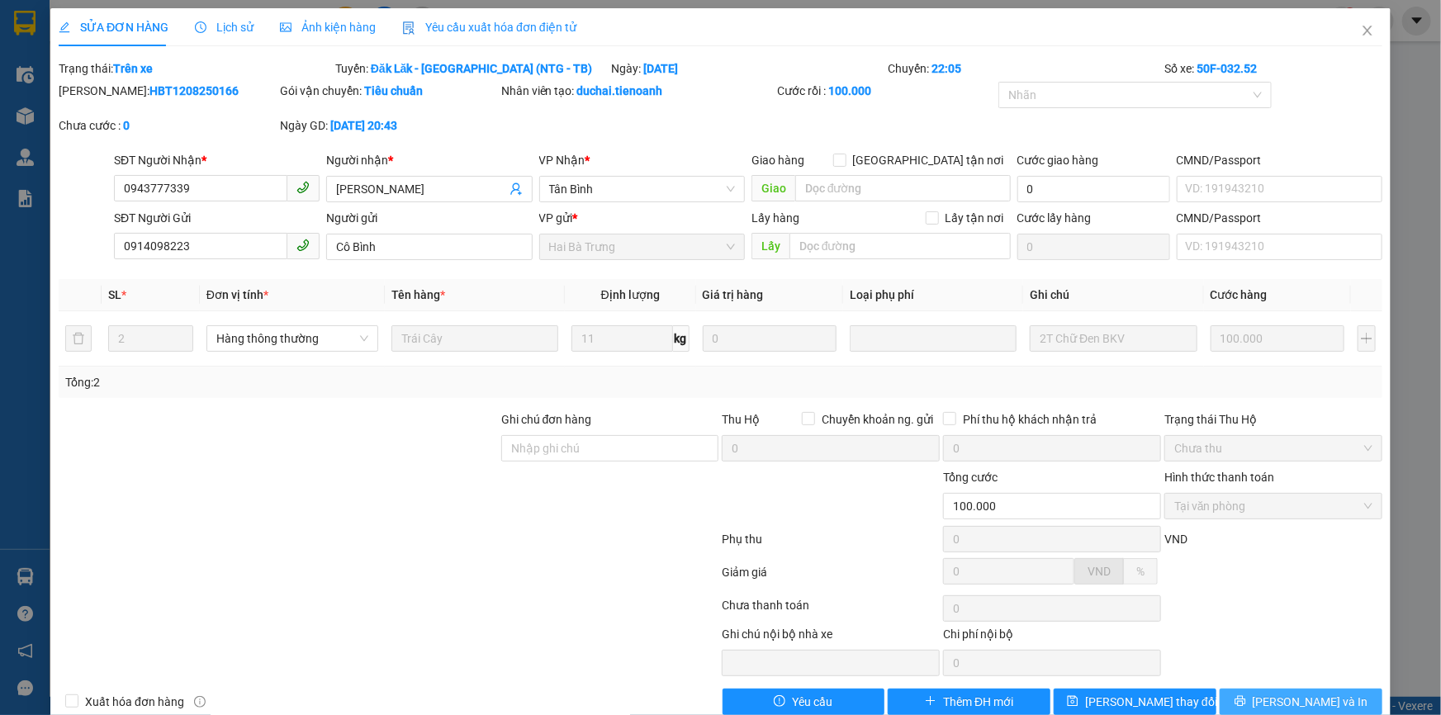
click at [1302, 693] on span "Lưu và In" at bounding box center [1311, 702] width 116 height 18
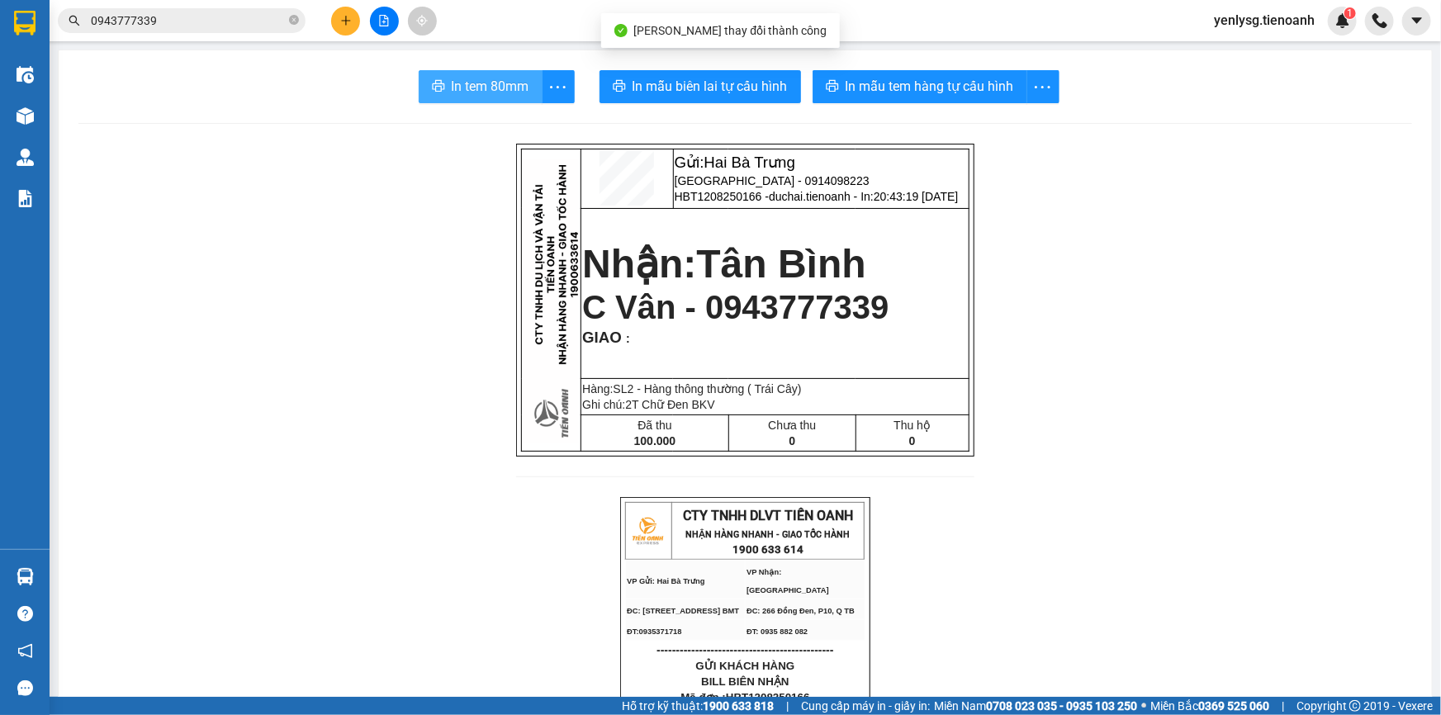
click at [510, 89] on span "In tem 80mm" at bounding box center [491, 86] width 78 height 21
click at [294, 23] on icon "close-circle" at bounding box center [294, 20] width 10 height 10
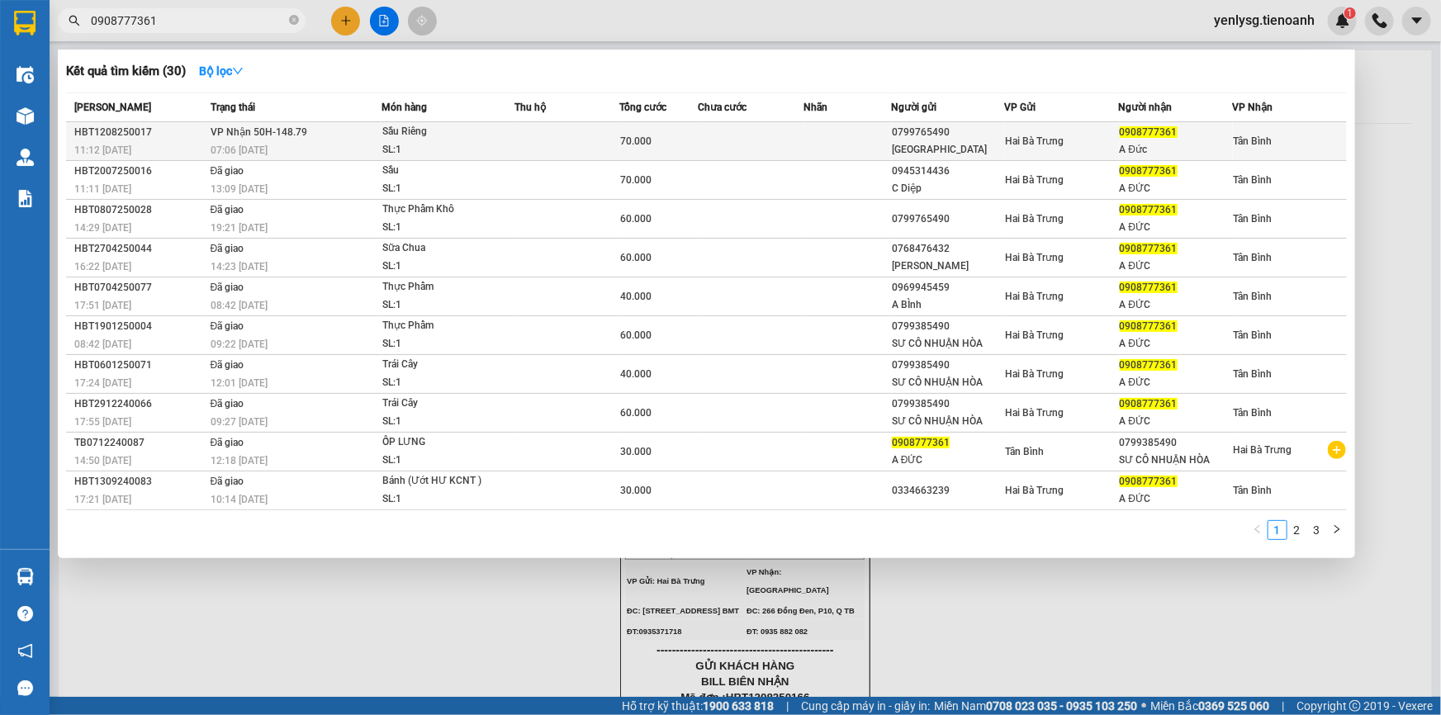
type input "0908777361"
click at [274, 151] on div "07:06 - 13/08" at bounding box center [296, 150] width 170 height 18
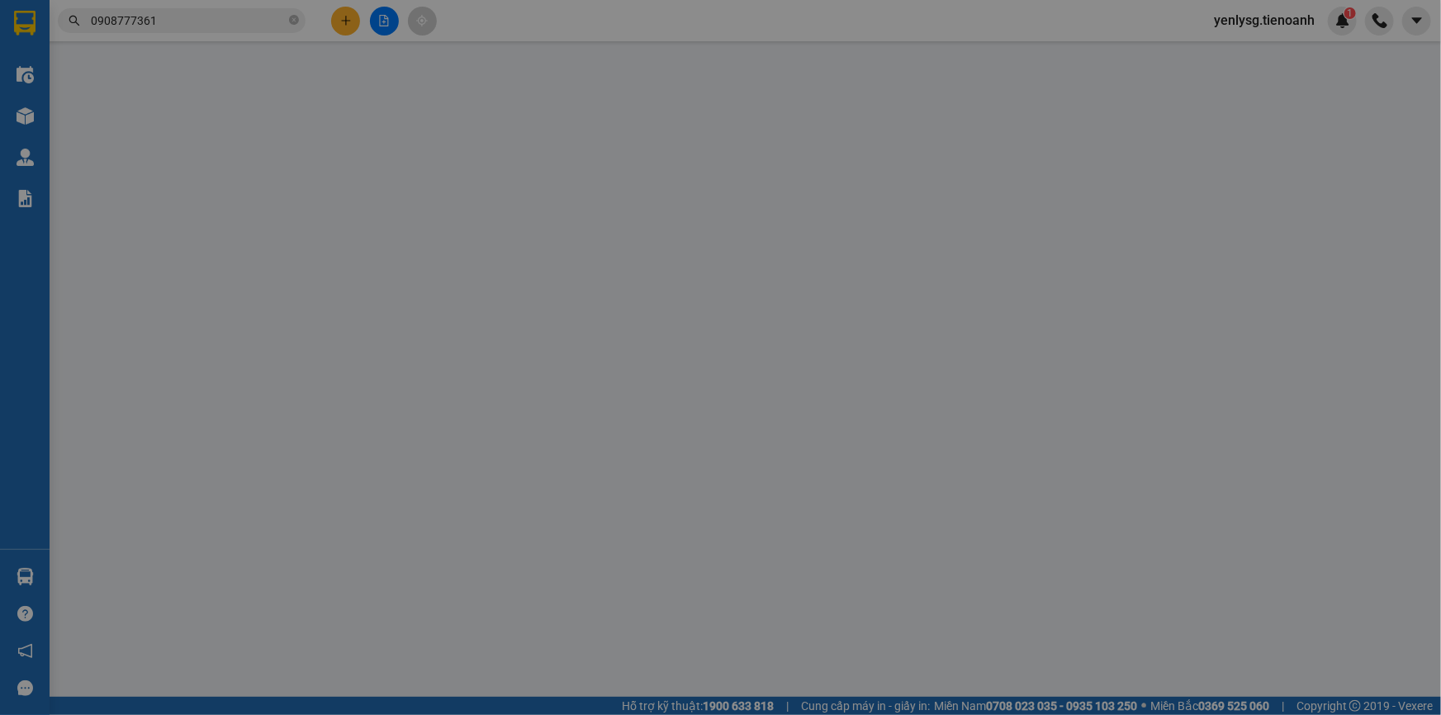
type input "0908777361"
type input "A Đức"
type input "0799765490"
type input "Cô Hòa"
type input "70.000"
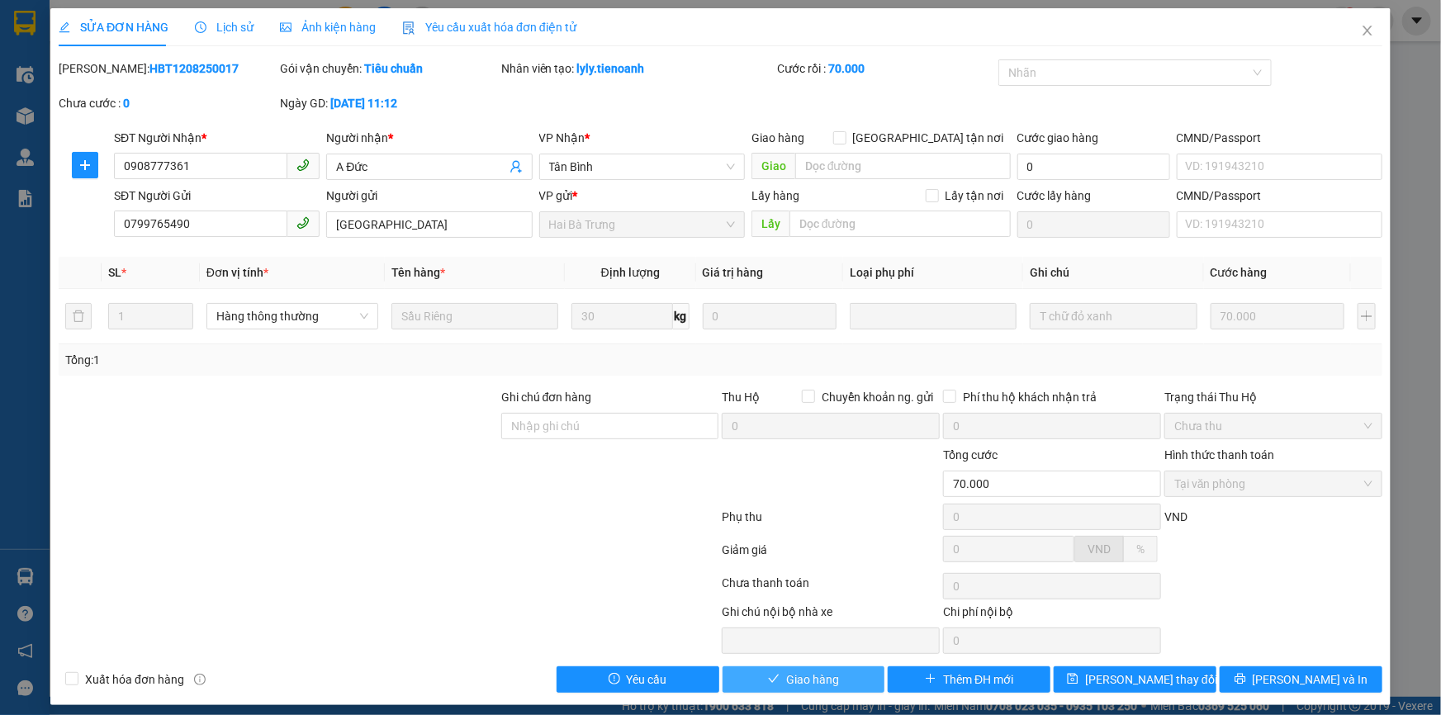
click at [806, 683] on span "Giao hàng" at bounding box center [812, 680] width 53 height 18
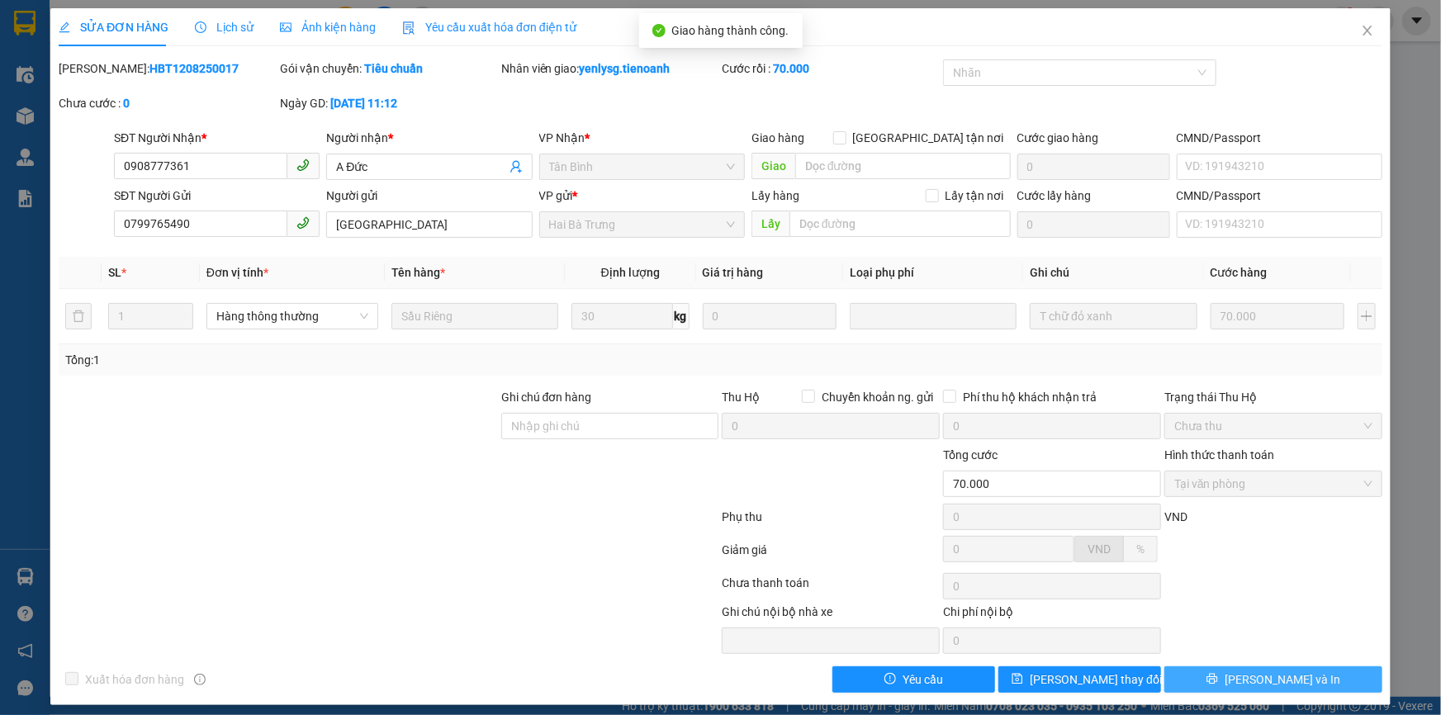
click at [1293, 680] on span "Lưu và In" at bounding box center [1283, 680] width 116 height 18
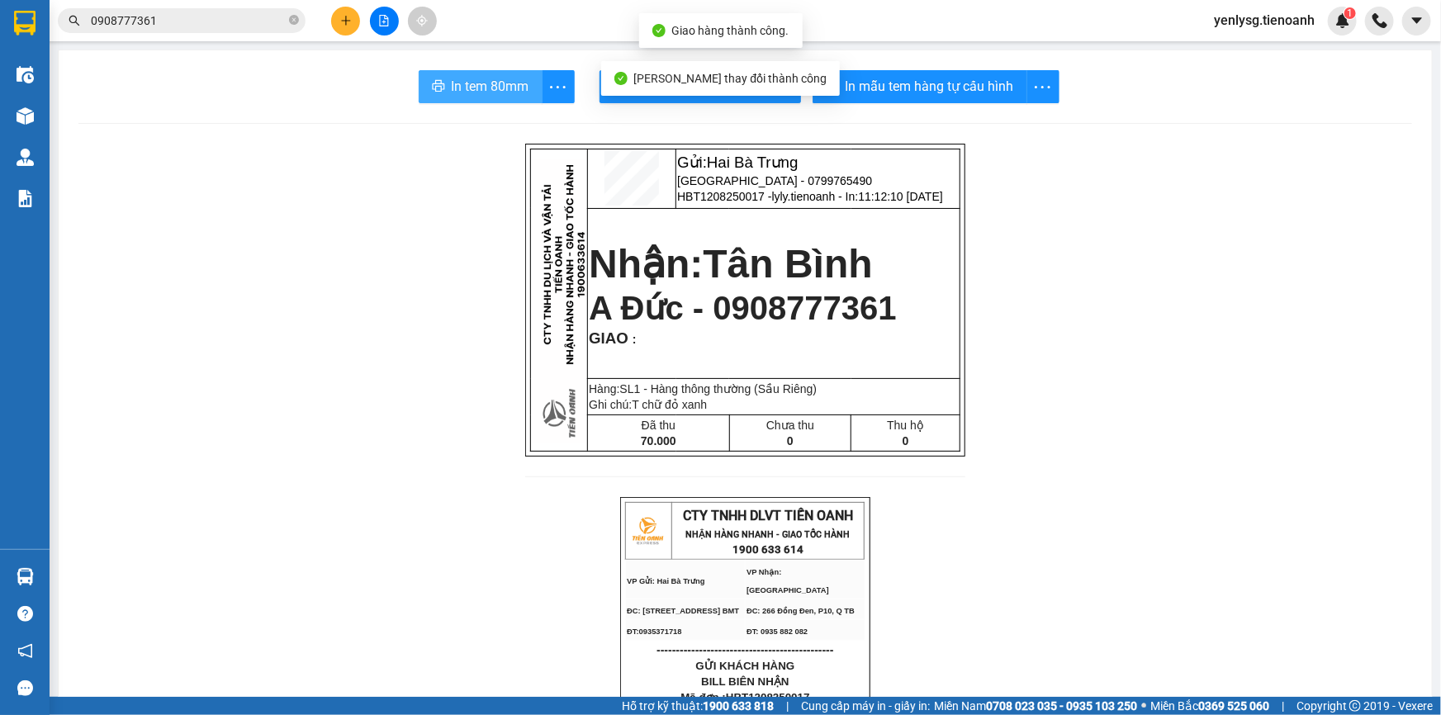
click at [505, 86] on span "In tem 80mm" at bounding box center [491, 86] width 78 height 21
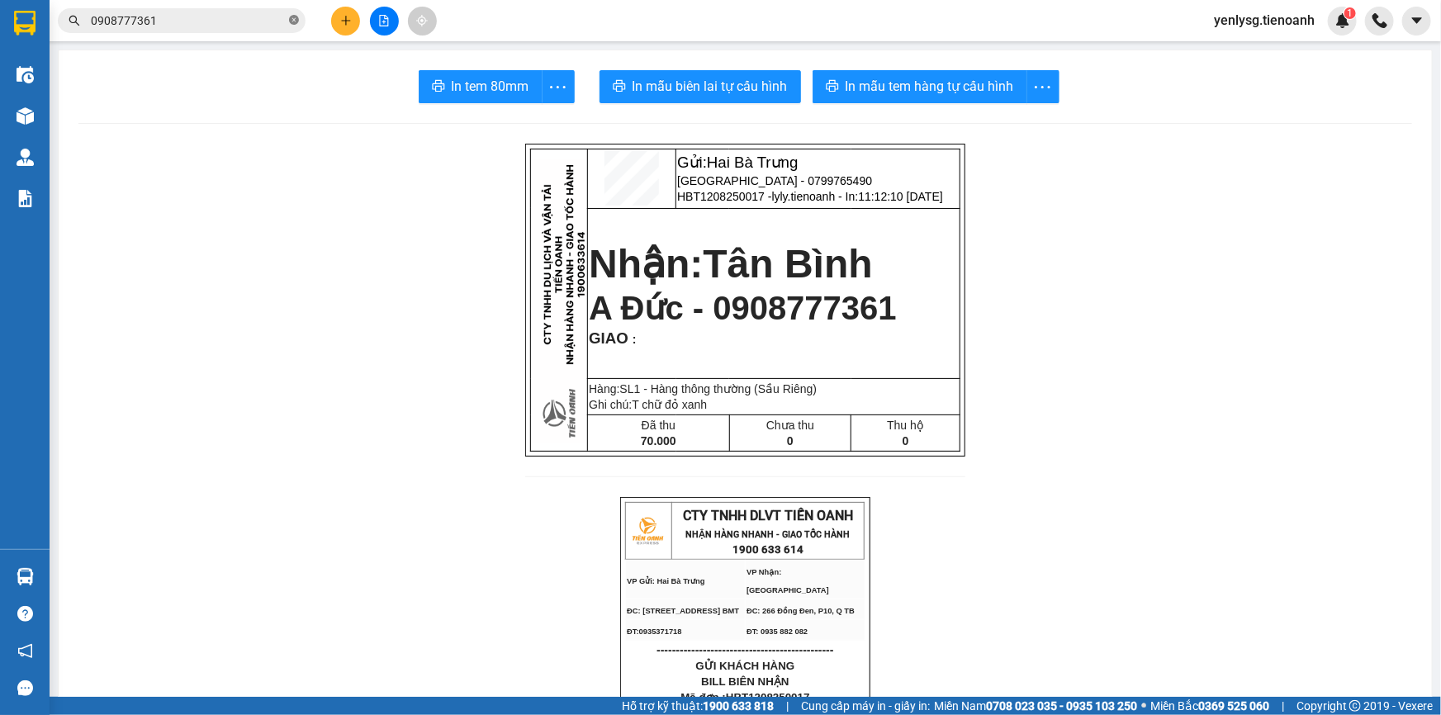
click at [293, 21] on icon "close-circle" at bounding box center [294, 20] width 10 height 10
click at [264, 25] on input "text" at bounding box center [188, 21] width 195 height 18
click at [348, 16] on icon "plus" at bounding box center [346, 21] width 12 height 12
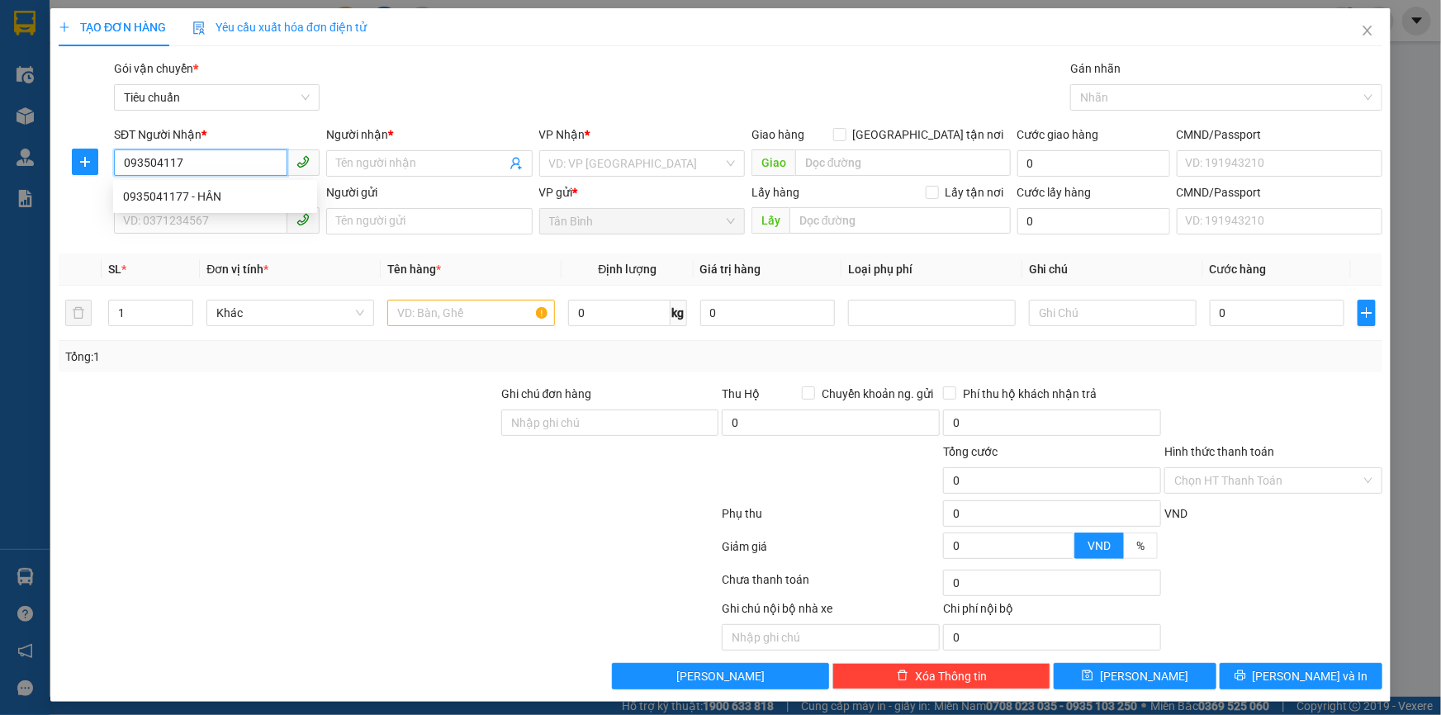
type input "0935041177"
click at [248, 195] on div "0935041177 - HÂN" at bounding box center [215, 196] width 184 height 18
type input "HÂN"
type input "40.000"
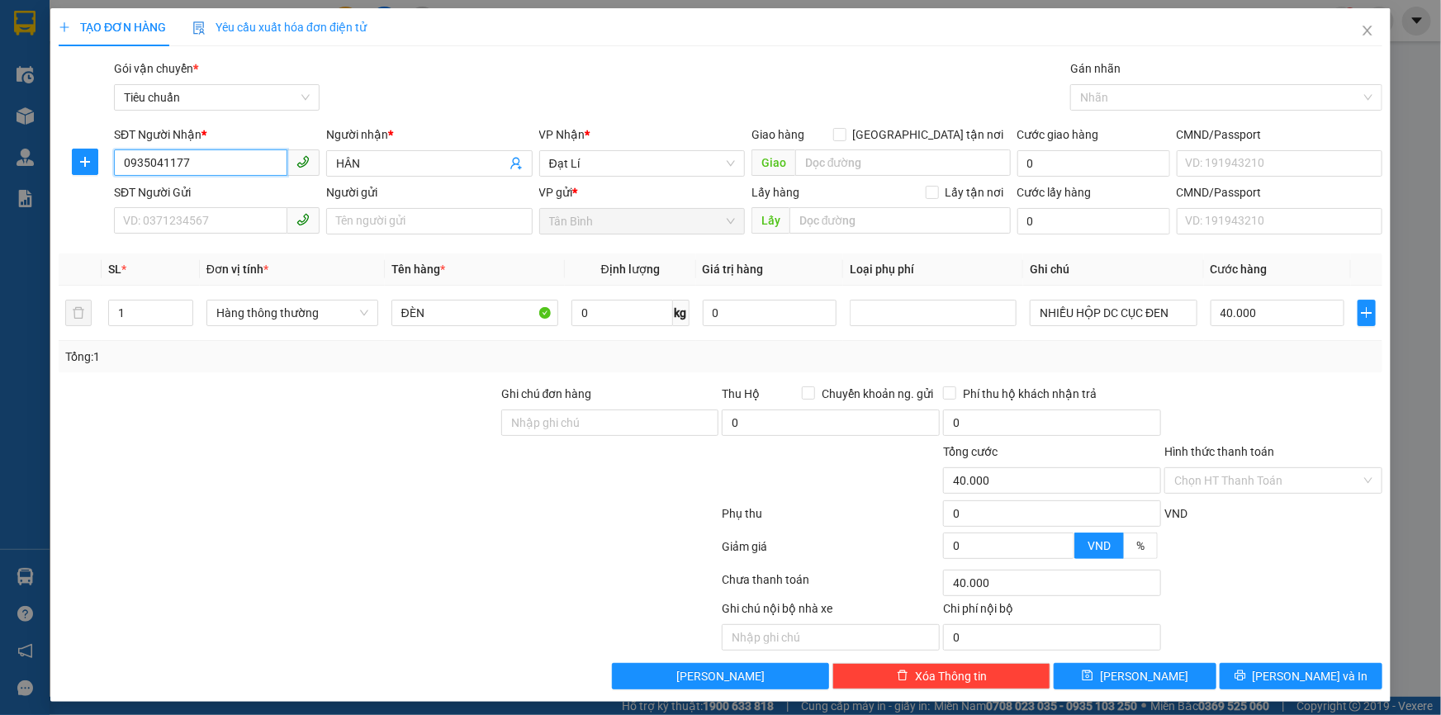
click at [222, 233] on span at bounding box center [217, 221] width 206 height 26
type input "0935041177"
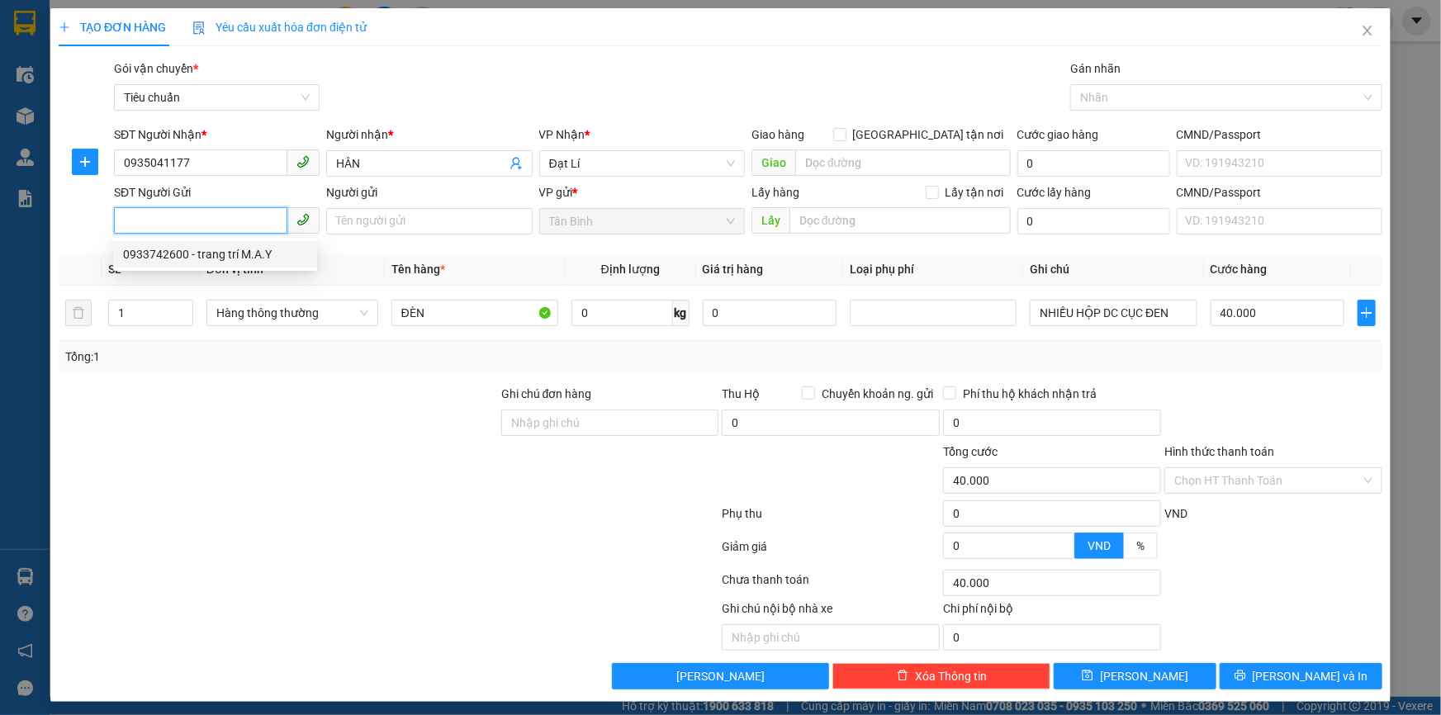
click at [219, 259] on div "0933742600 - trang trí M.A.Y" at bounding box center [215, 254] width 184 height 18
type input "0933742600"
type input "trang trí M.A.Y"
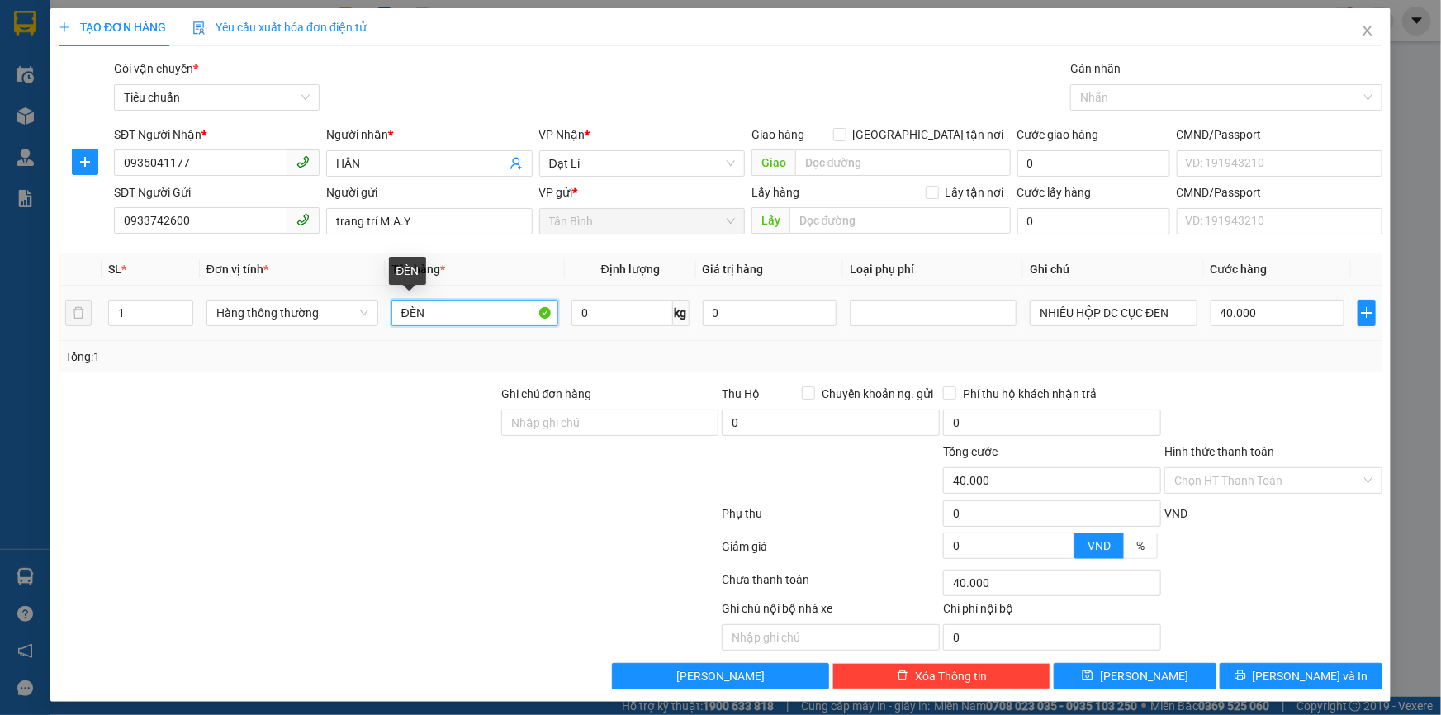
click at [477, 319] on input "ĐÈN" at bounding box center [474, 313] width 167 height 26
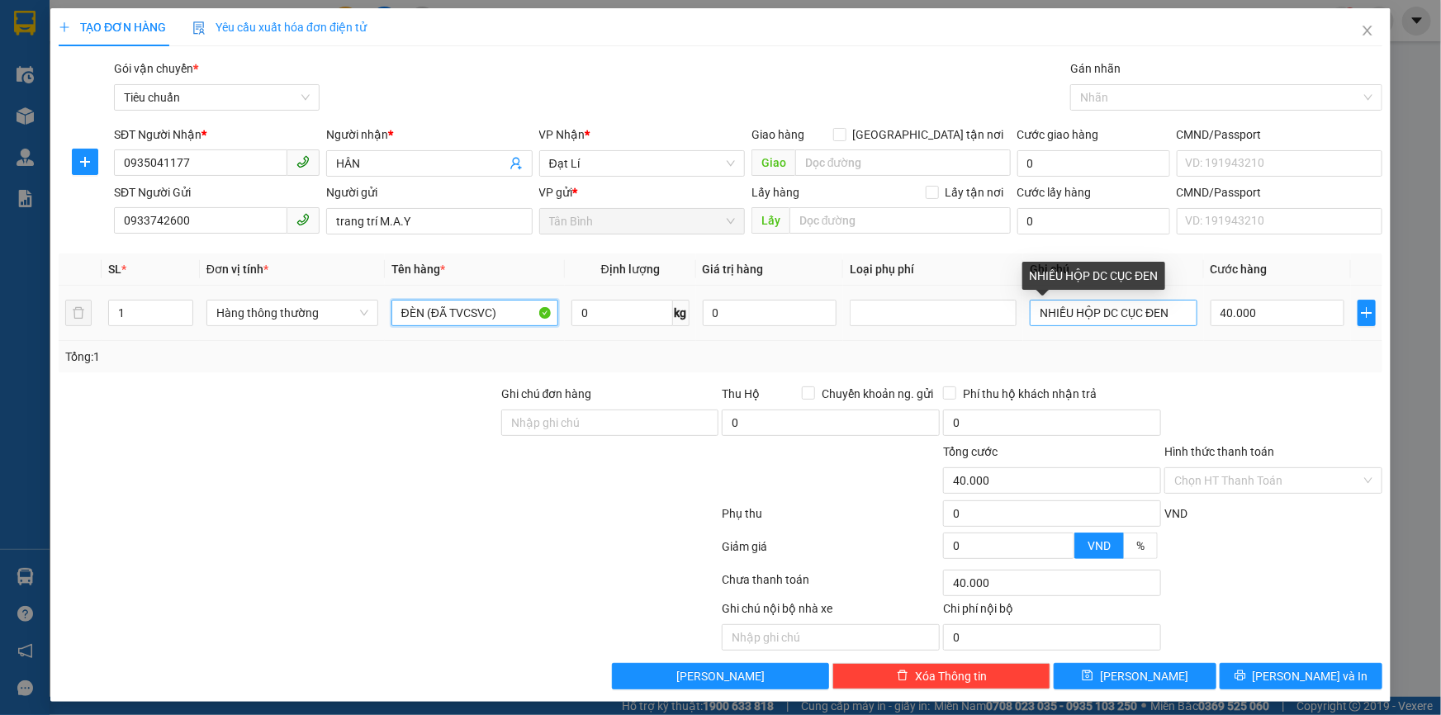
type input "ĐÈN (ĐÃ TVCSVC)"
click at [1173, 313] on input "NHIỀU HỘP DC CỤC ĐEN" at bounding box center [1113, 313] width 167 height 26
type input "N"
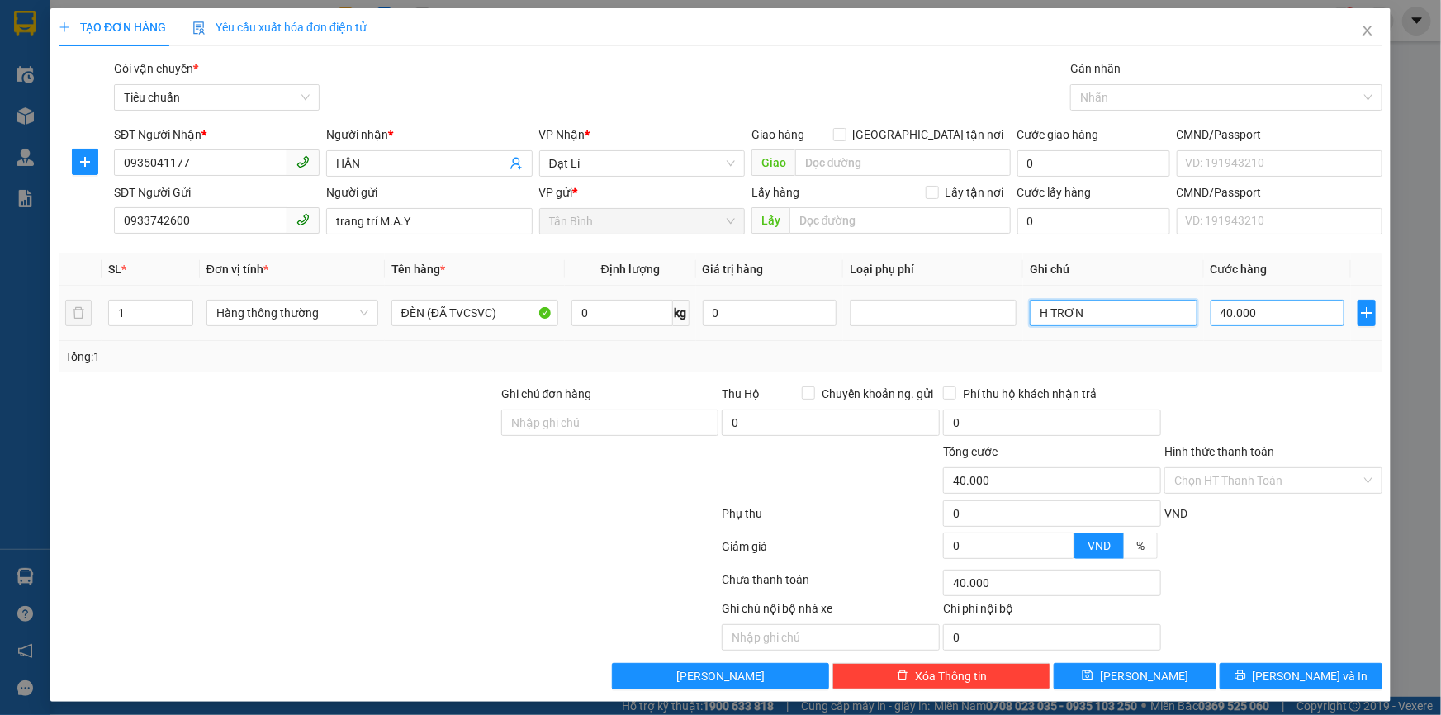
type input "H TRƠN"
click at [1280, 311] on input "40.000" at bounding box center [1278, 313] width 135 height 26
type input "0"
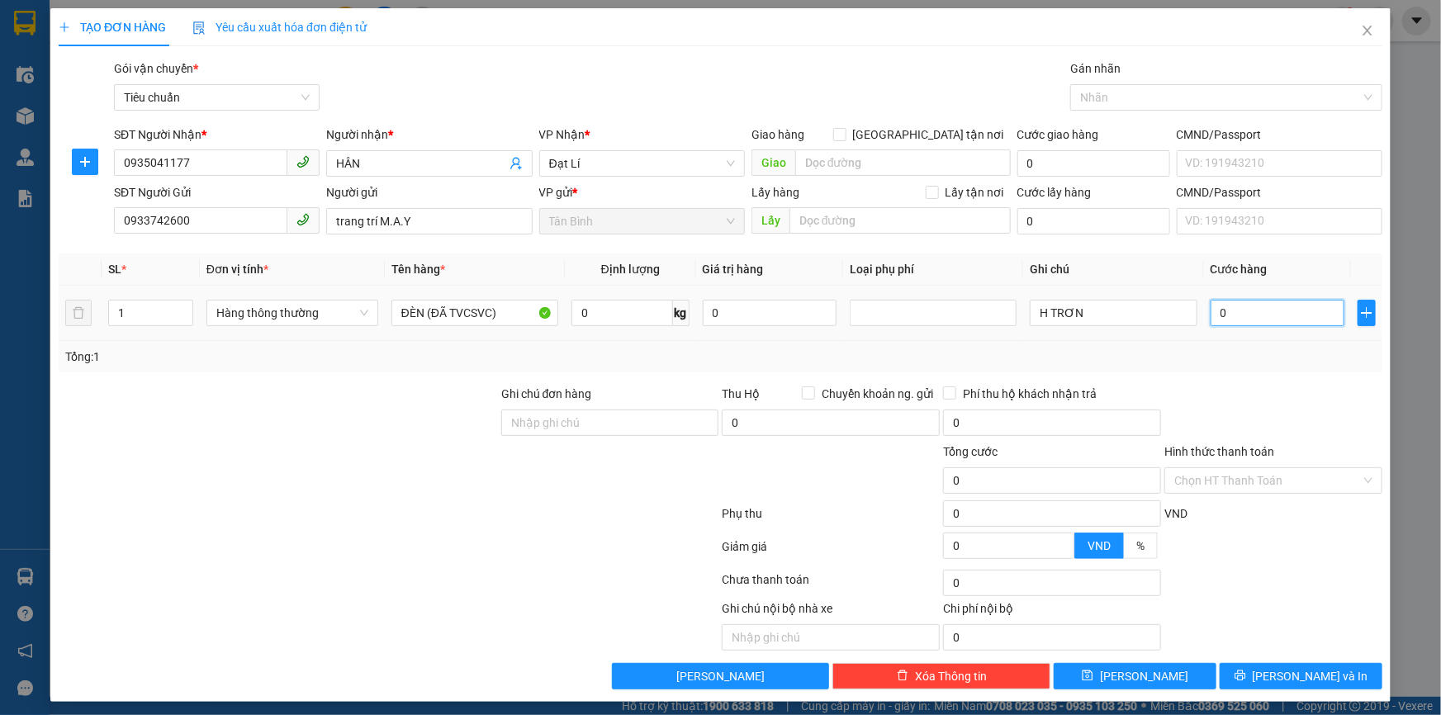
type input "3"
type input "03"
type input "30"
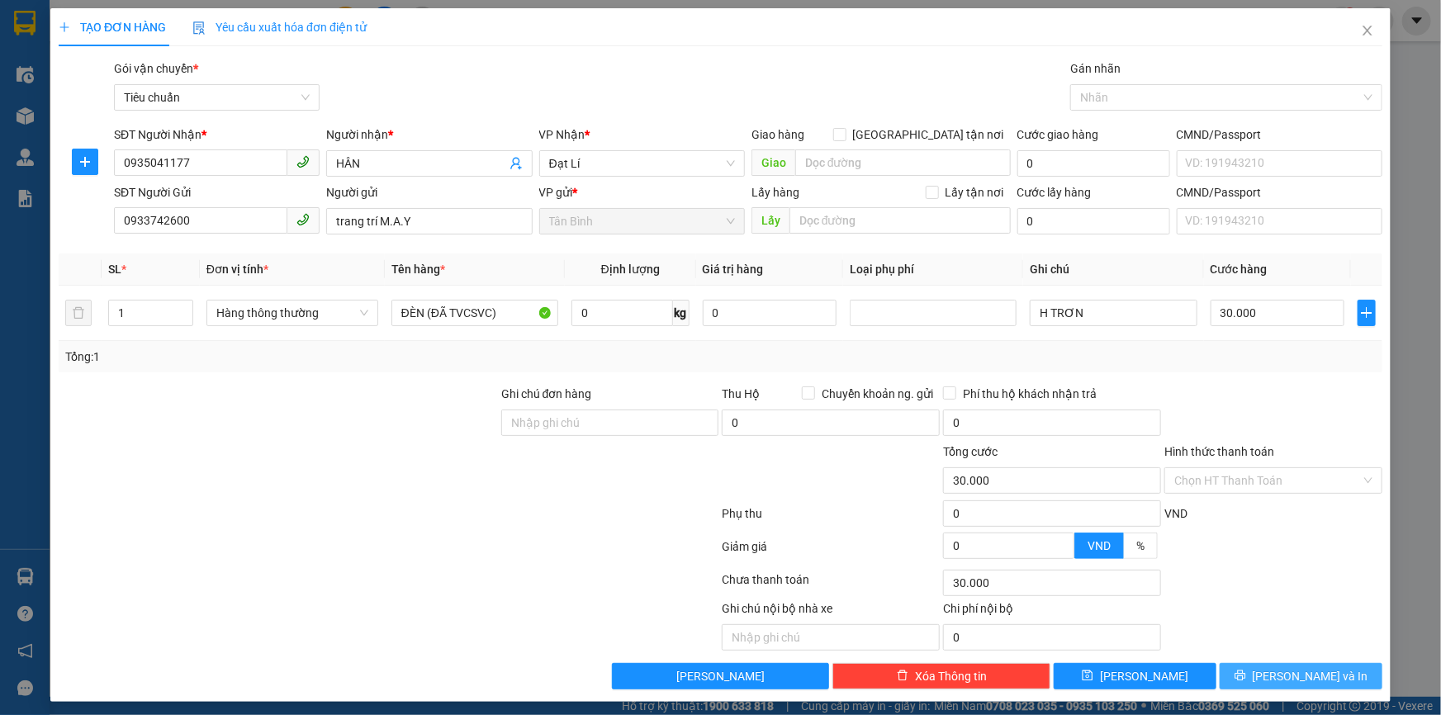
click at [1273, 666] on button "Lưu và In" at bounding box center [1301, 676] width 163 height 26
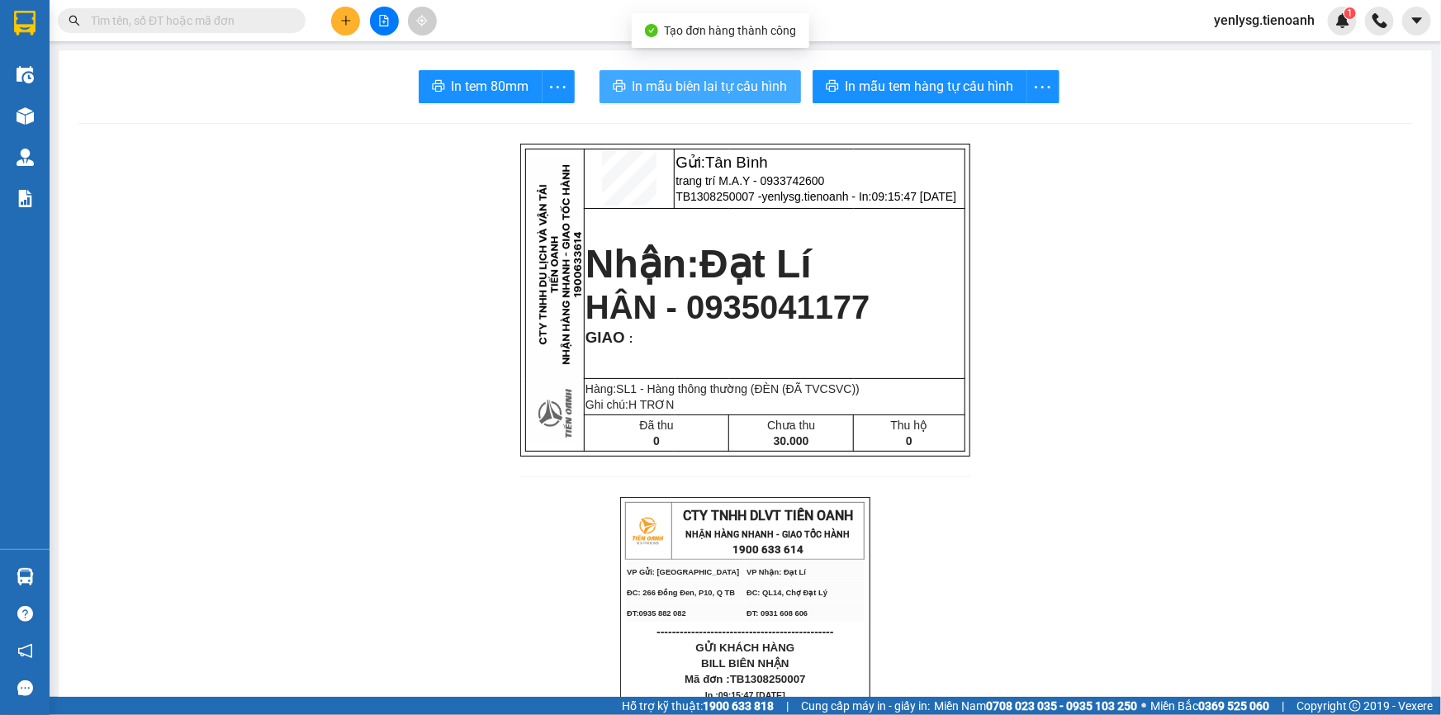
click at [699, 91] on span "In mẫu biên lai tự cấu hình" at bounding box center [710, 86] width 155 height 21
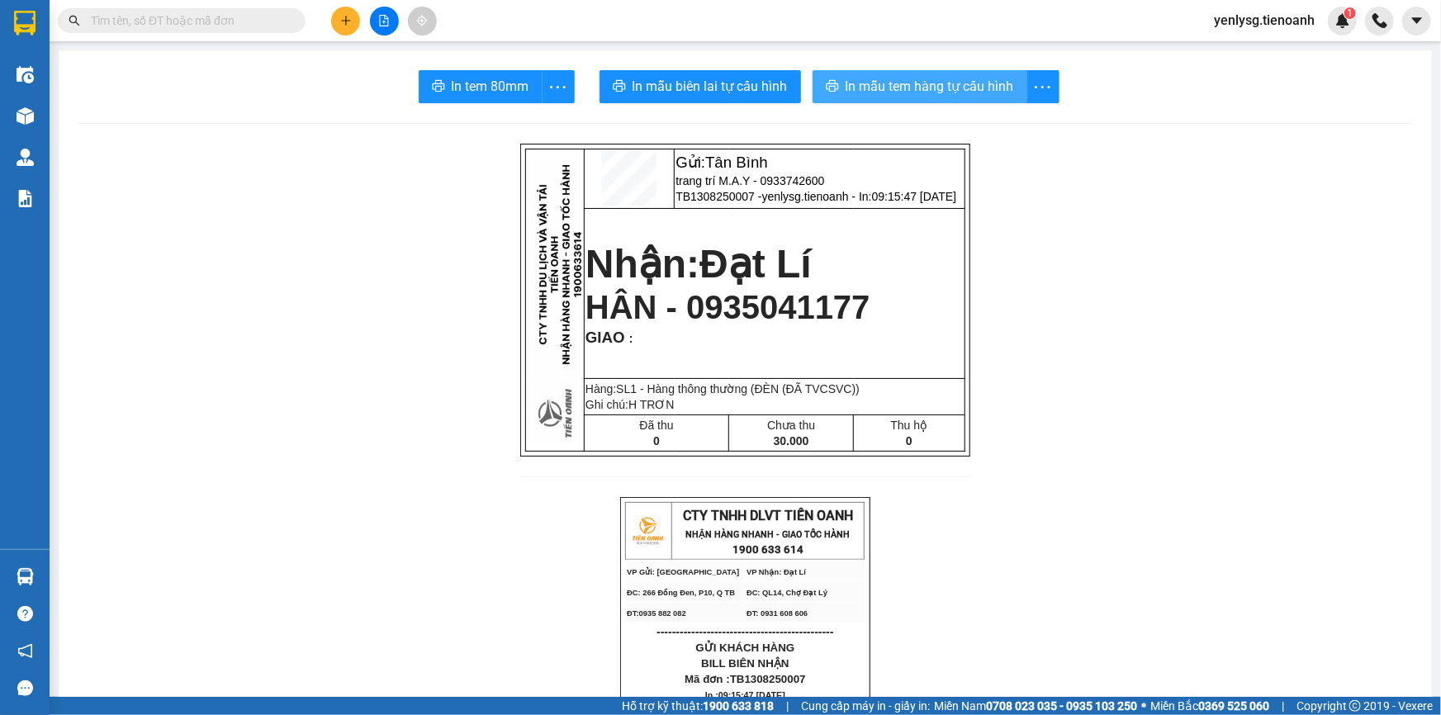
click at [953, 82] on span "In mẫu tem hàng tự cấu hình" at bounding box center [930, 86] width 168 height 21
click at [207, 23] on input "text" at bounding box center [188, 21] width 195 height 18
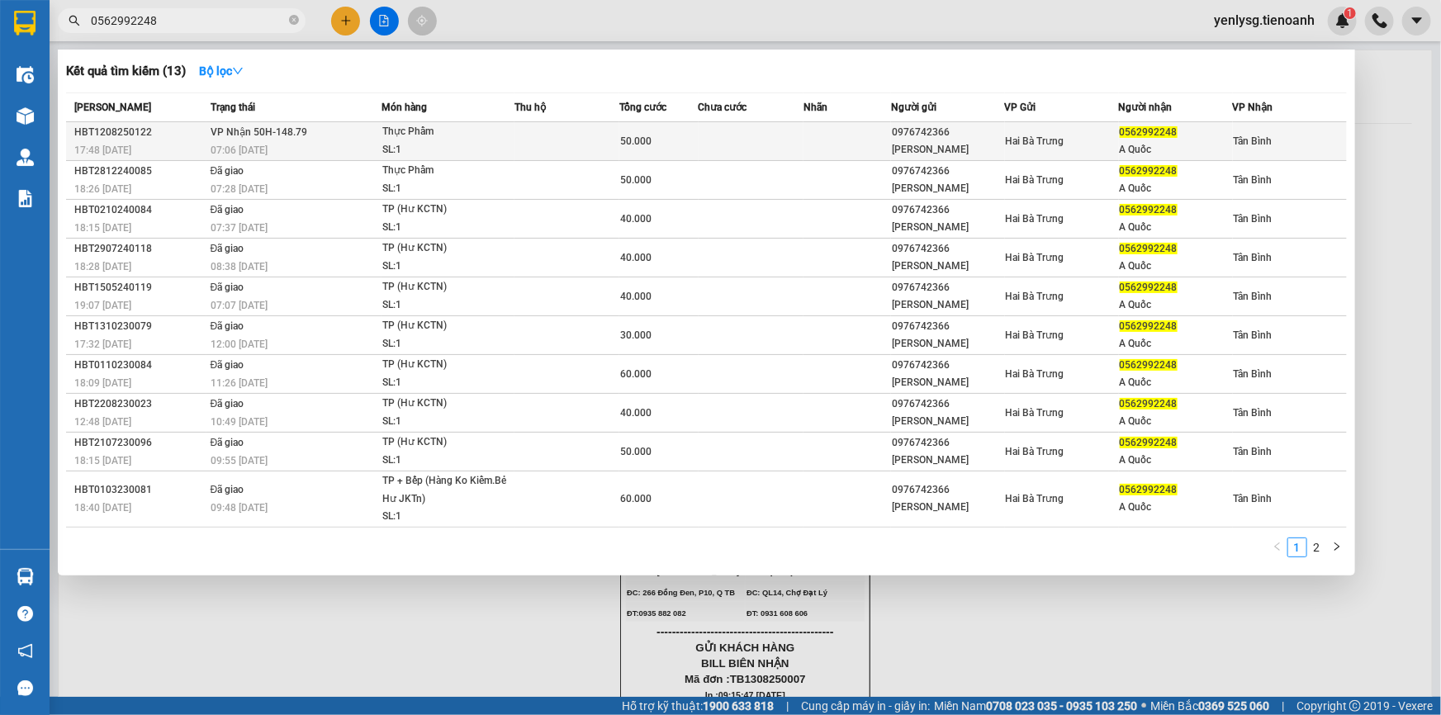
click at [372, 148] on div "07:06 - 13/08" at bounding box center [296, 150] width 170 height 18
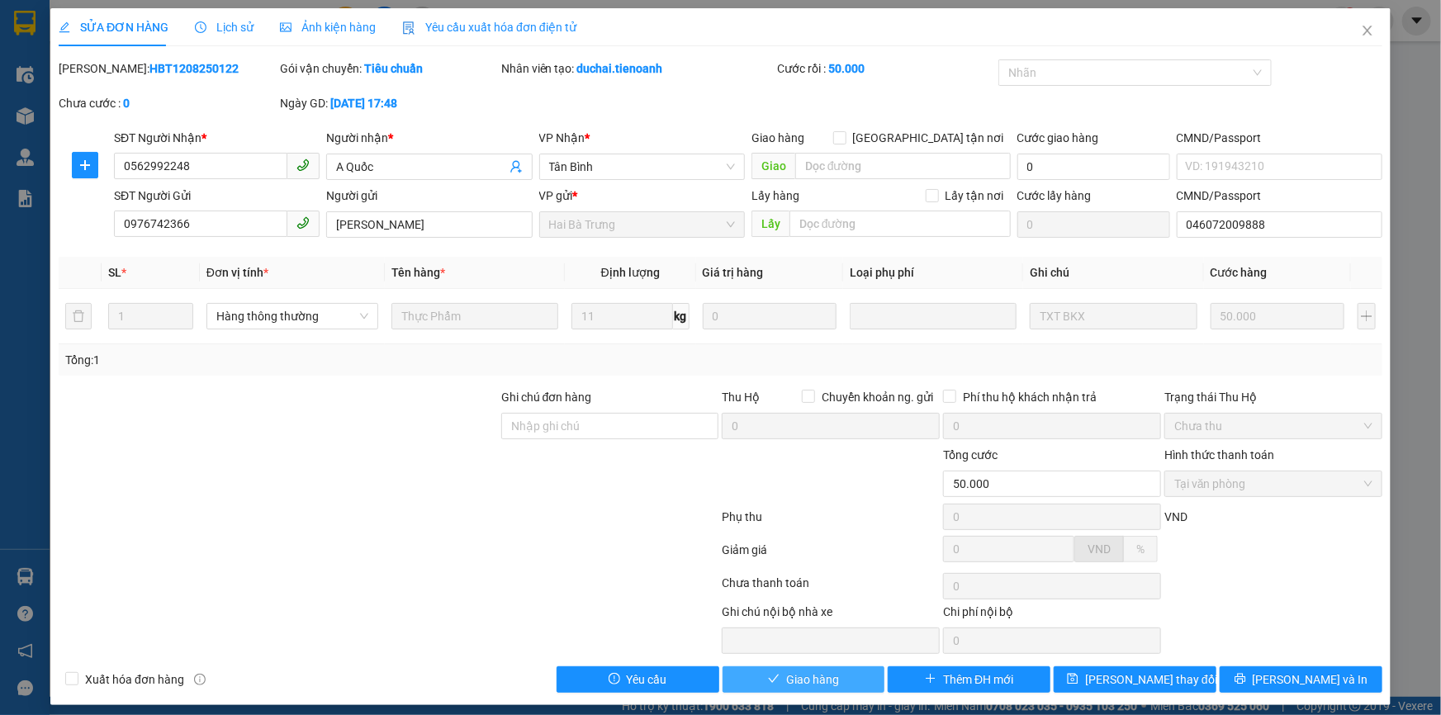
click at [819, 671] on span "Giao hàng" at bounding box center [812, 680] width 53 height 18
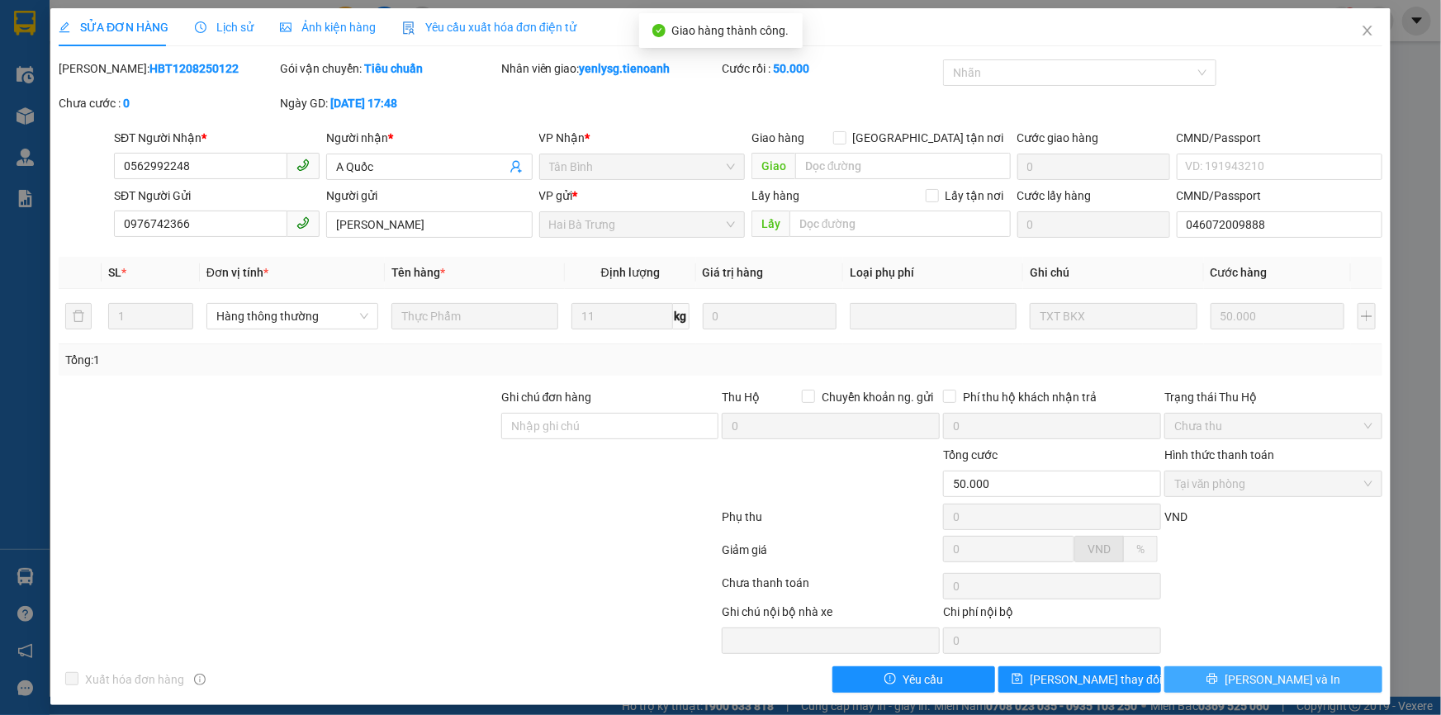
click at [1249, 676] on span "Lưu và In" at bounding box center [1283, 680] width 116 height 18
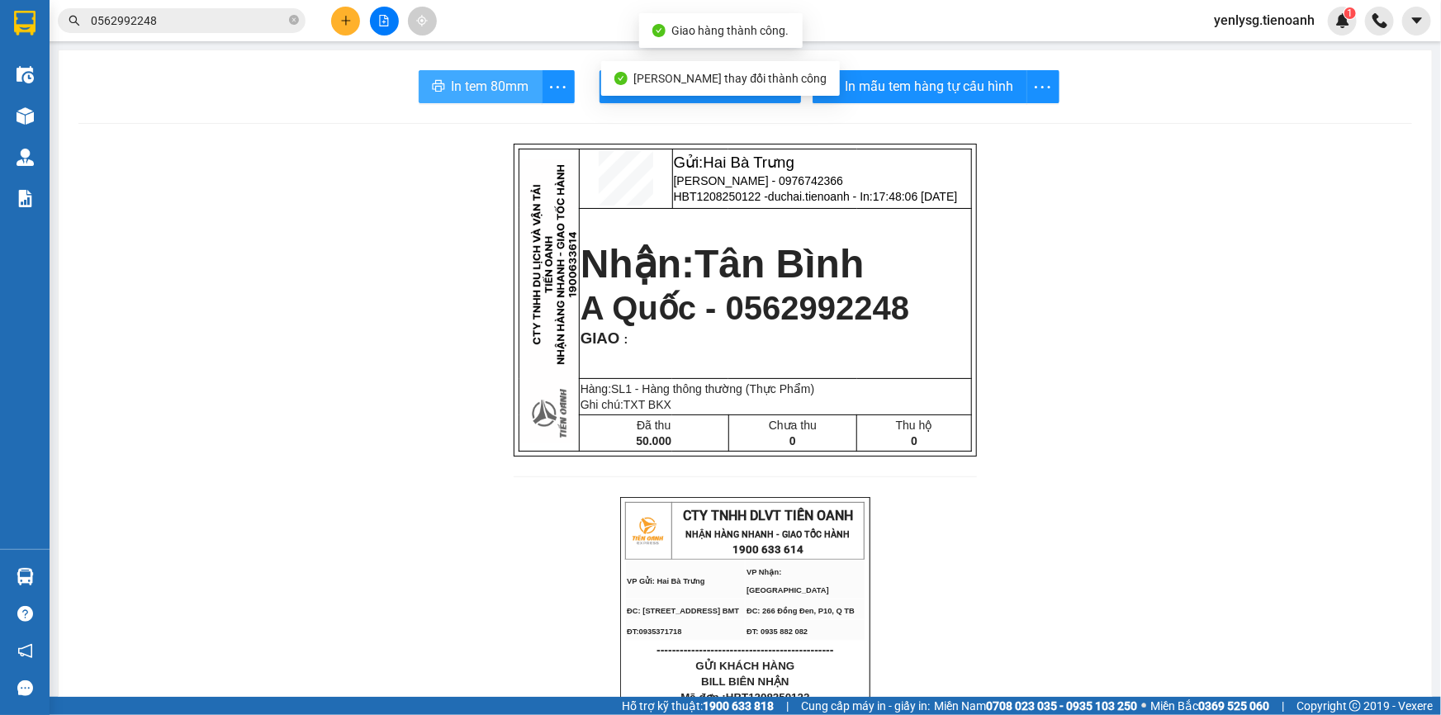
click at [517, 74] on button "In tem 80mm" at bounding box center [481, 86] width 124 height 33
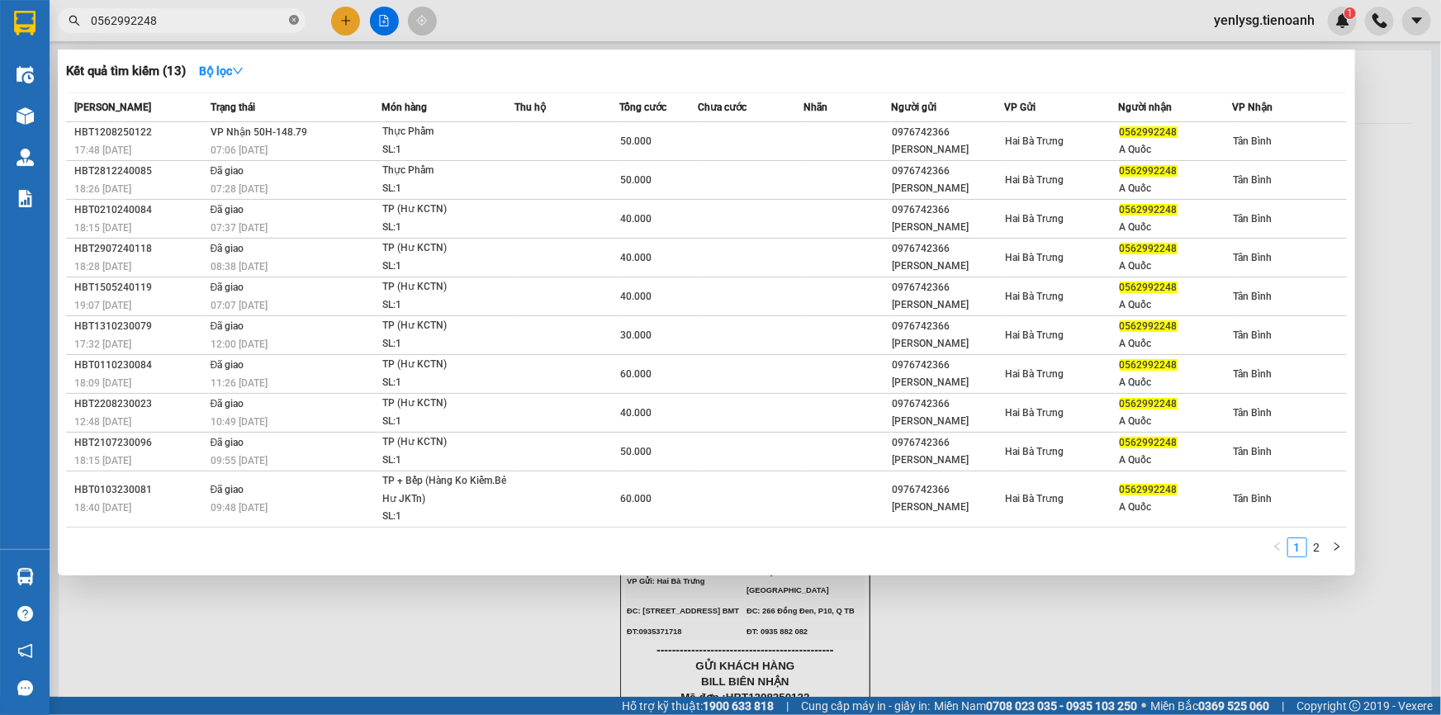
click at [296, 21] on icon "close-circle" at bounding box center [294, 20] width 10 height 10
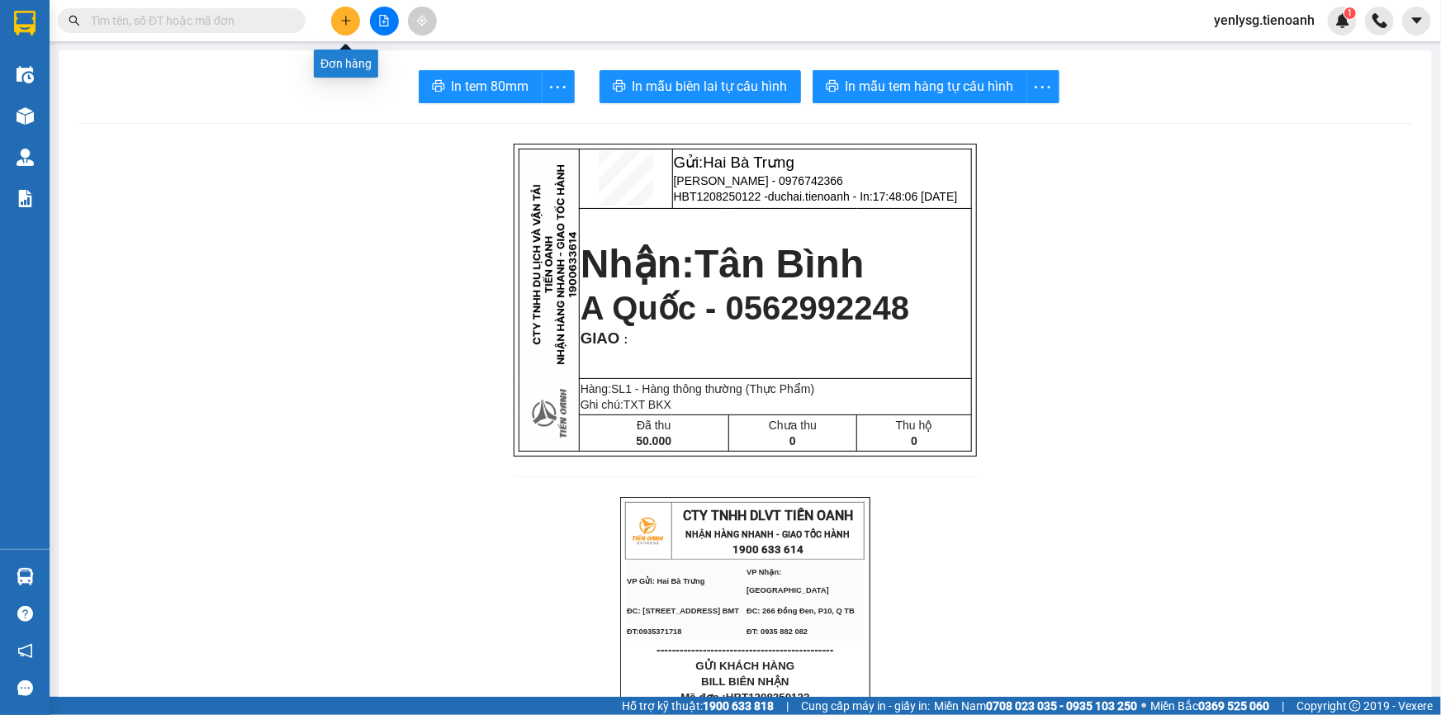
click at [343, 18] on icon "plus" at bounding box center [346, 21] width 12 height 12
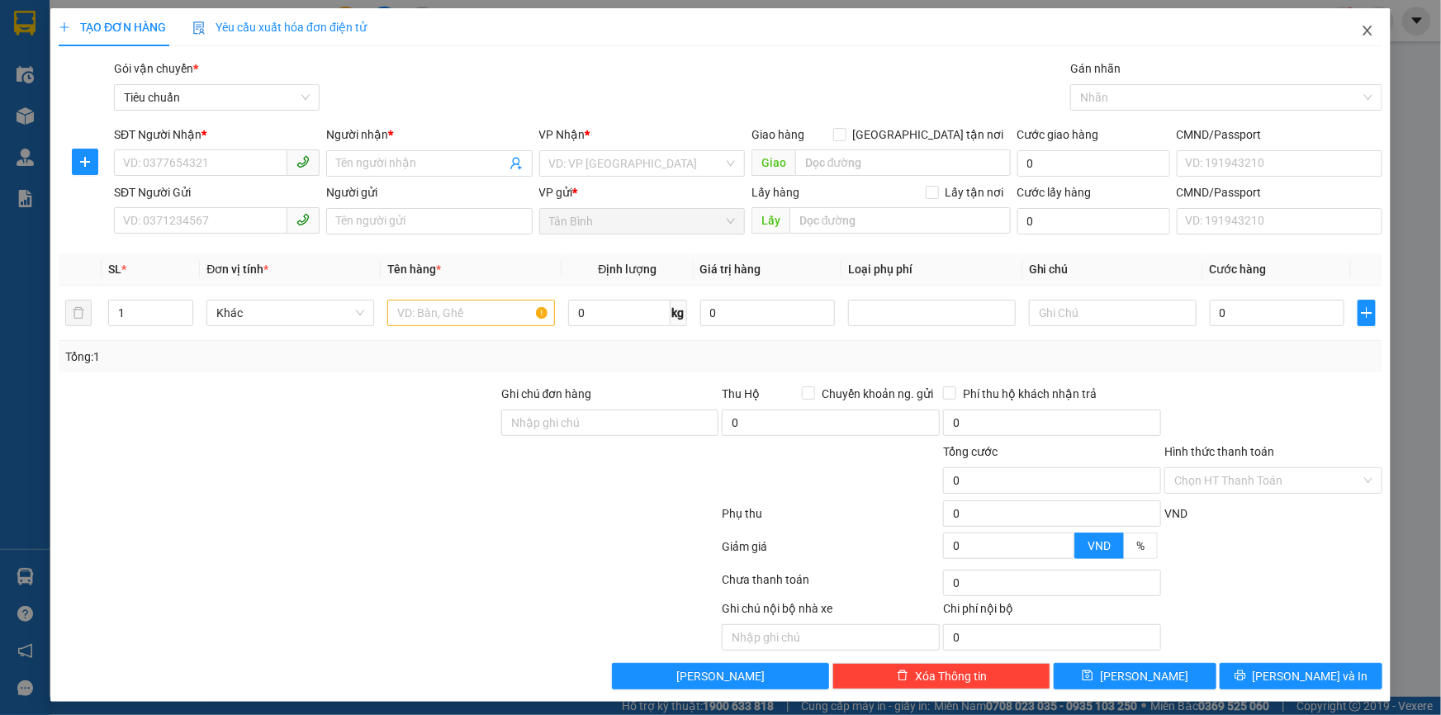
click at [1361, 30] on icon "close" at bounding box center [1367, 30] width 13 height 13
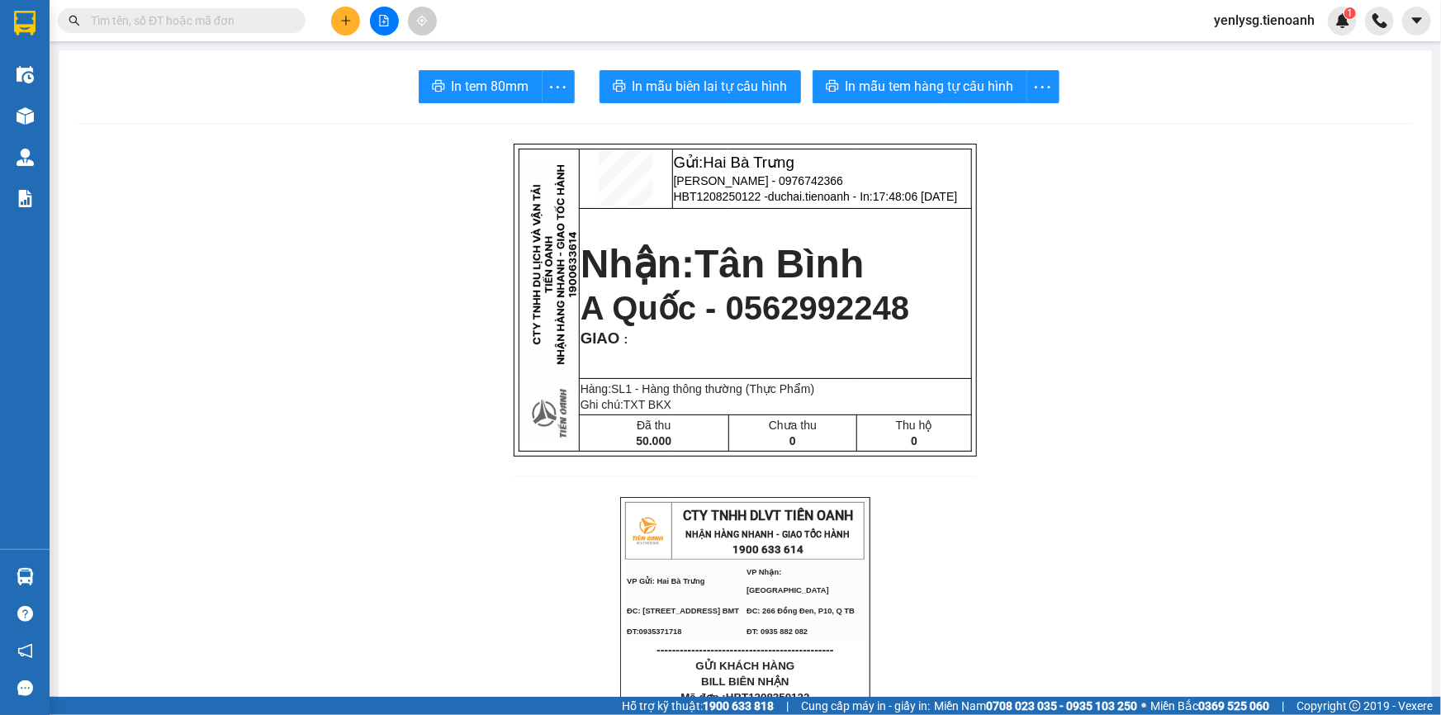
click at [172, 27] on input "text" at bounding box center [188, 21] width 195 height 18
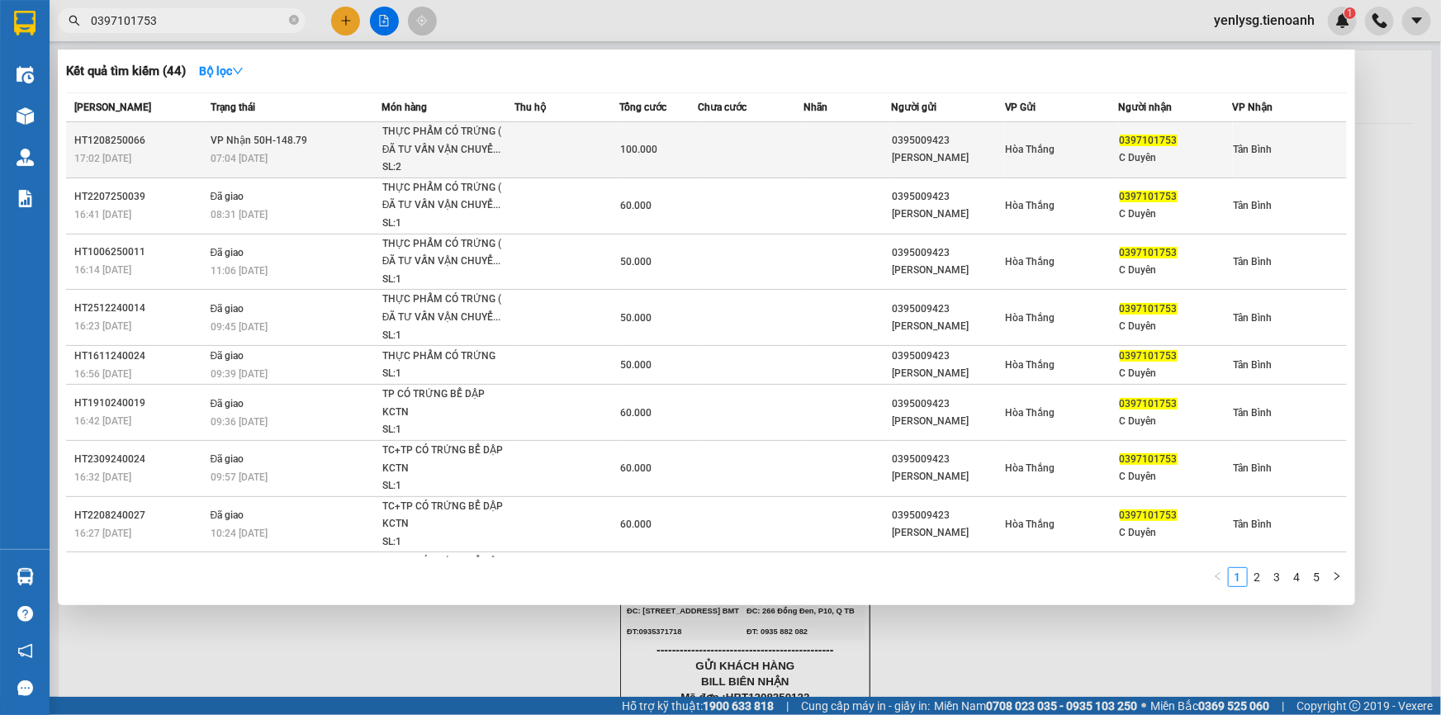
click at [308, 151] on div "07:04 - 13/08" at bounding box center [296, 158] width 170 height 18
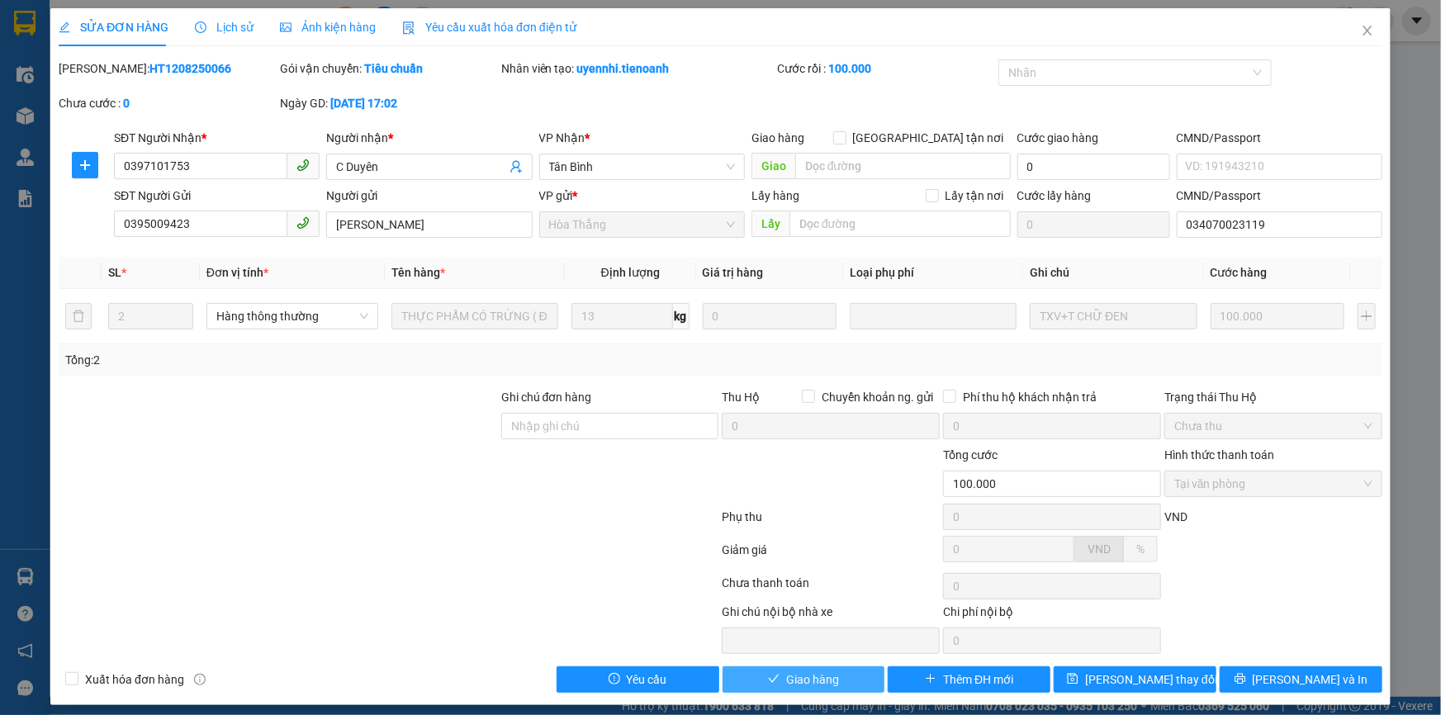
click at [790, 676] on span "Giao hàng" at bounding box center [812, 680] width 53 height 18
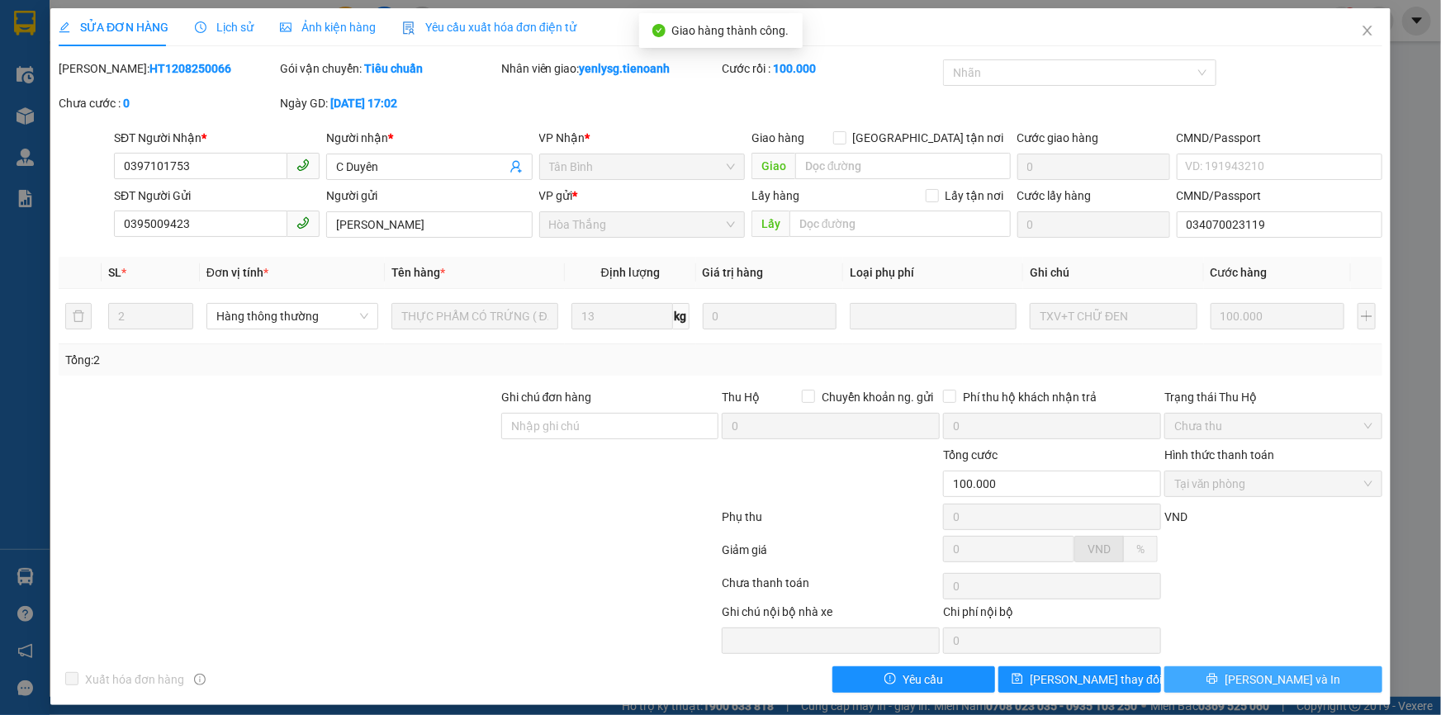
click at [1247, 671] on button "Lưu và In" at bounding box center [1273, 679] width 218 height 26
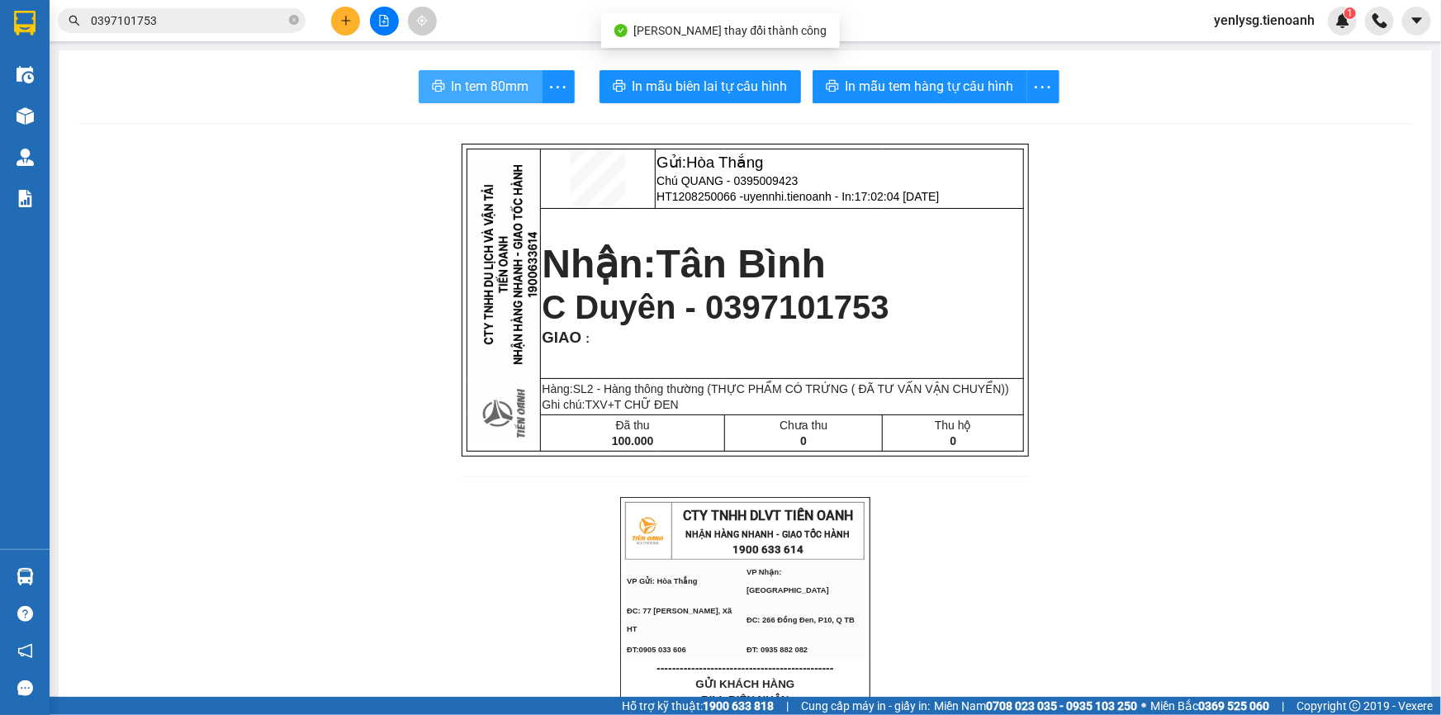
click at [524, 86] on button "In tem 80mm" at bounding box center [481, 86] width 124 height 33
click at [293, 24] on icon "close-circle" at bounding box center [294, 20] width 10 height 10
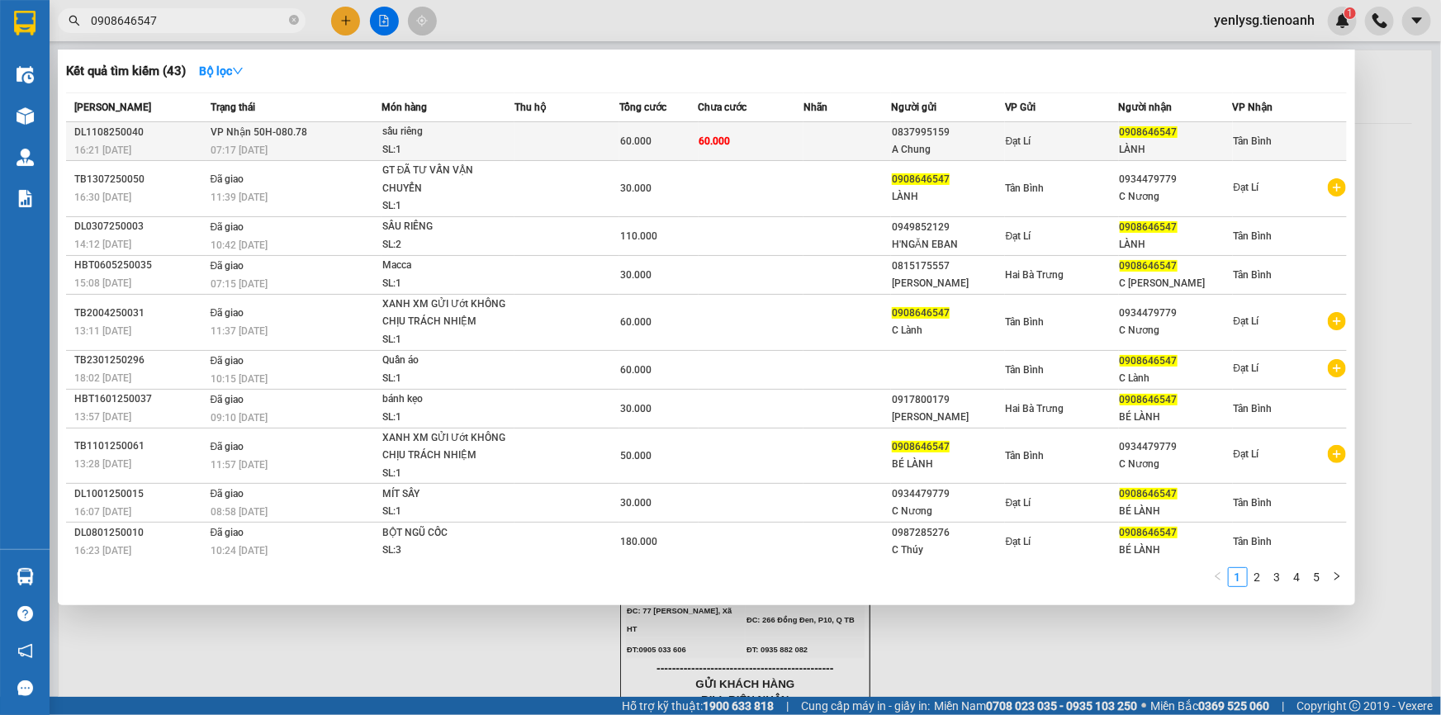
click at [313, 150] on div "07:17 - 12/08" at bounding box center [296, 150] width 170 height 18
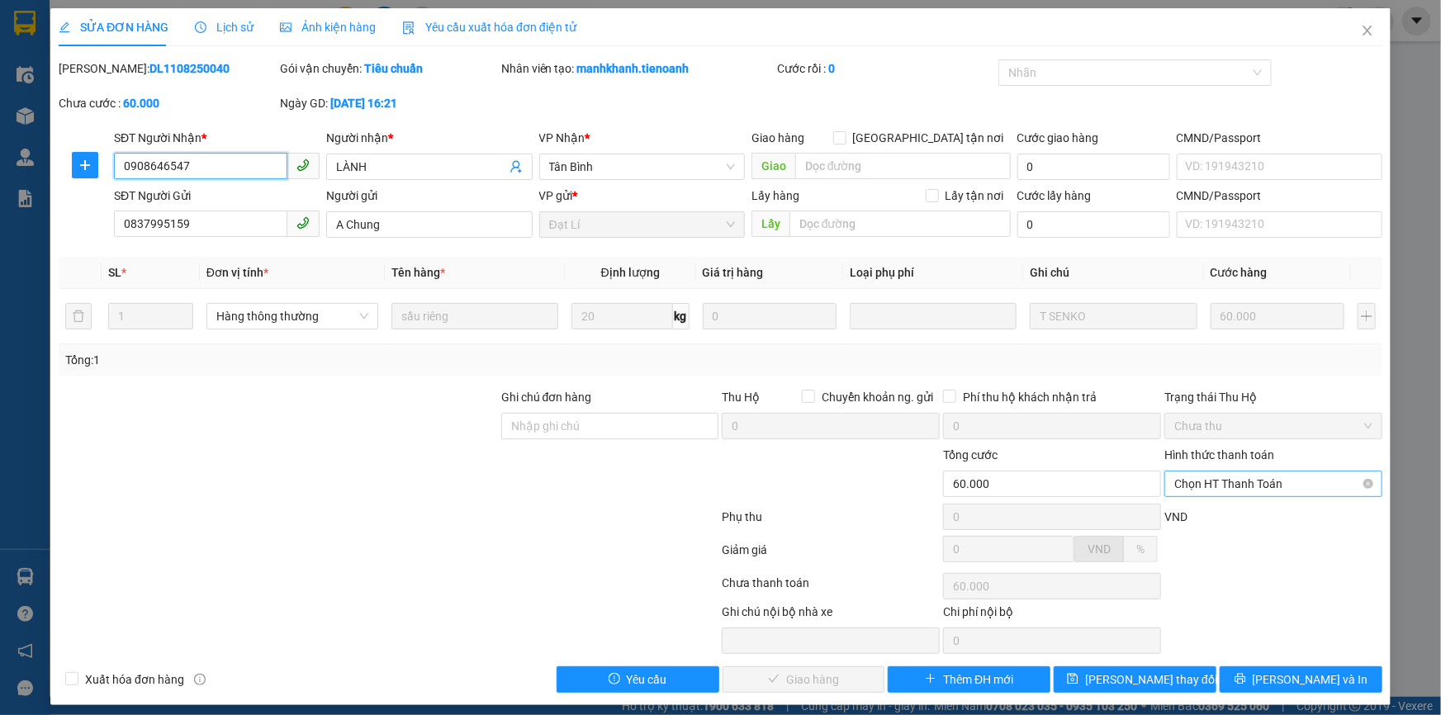
click at [1290, 483] on span "Chọn HT Thanh Toán" at bounding box center [1273, 484] width 198 height 25
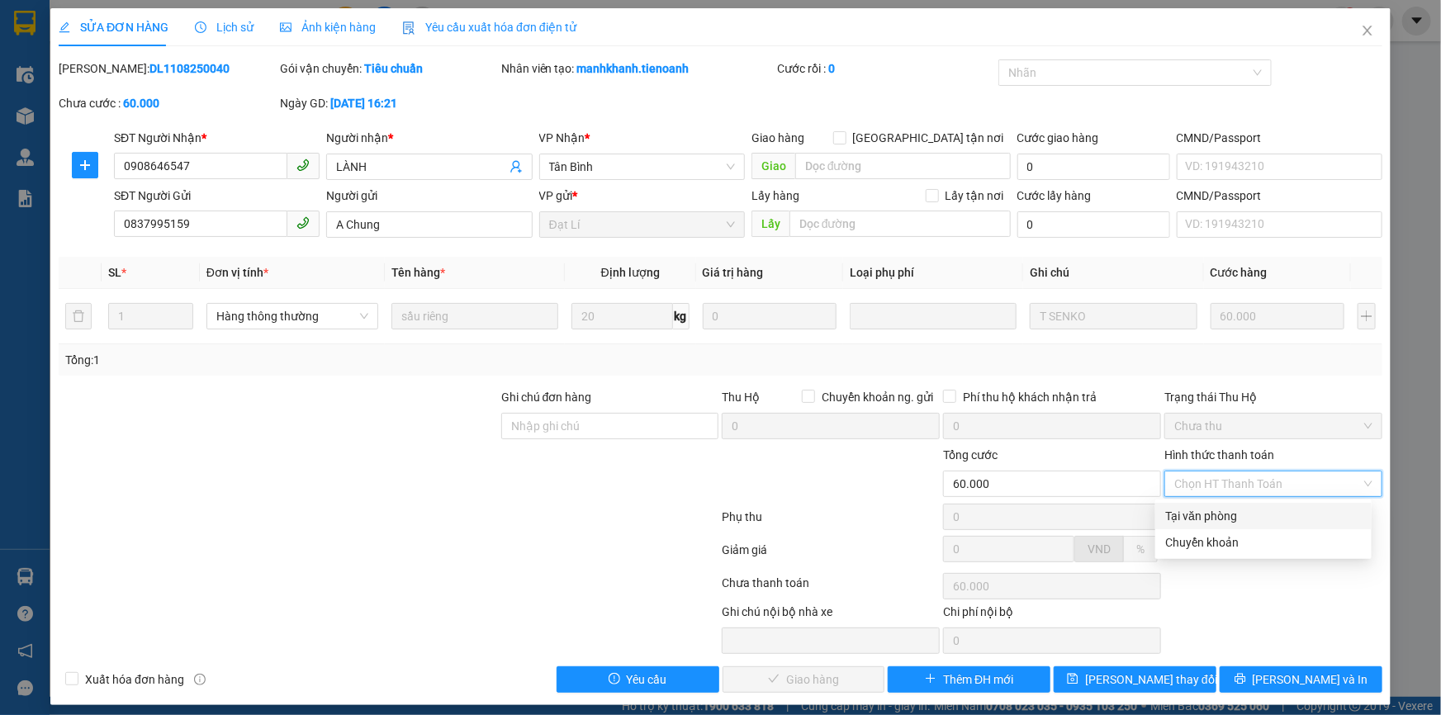
click at [1251, 518] on div "Tại văn phòng" at bounding box center [1263, 516] width 197 height 18
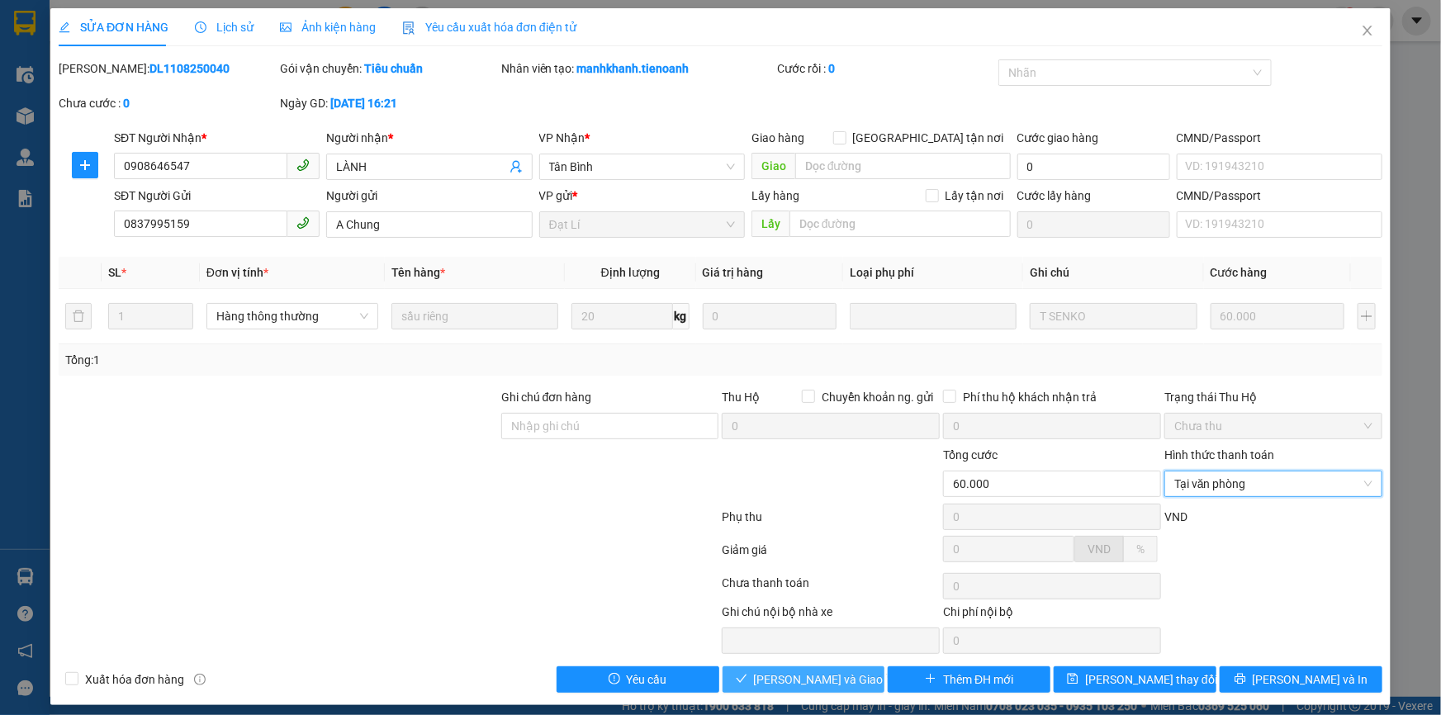
click at [801, 688] on button "Lưu và Giao hàng" at bounding box center [804, 679] width 163 height 26
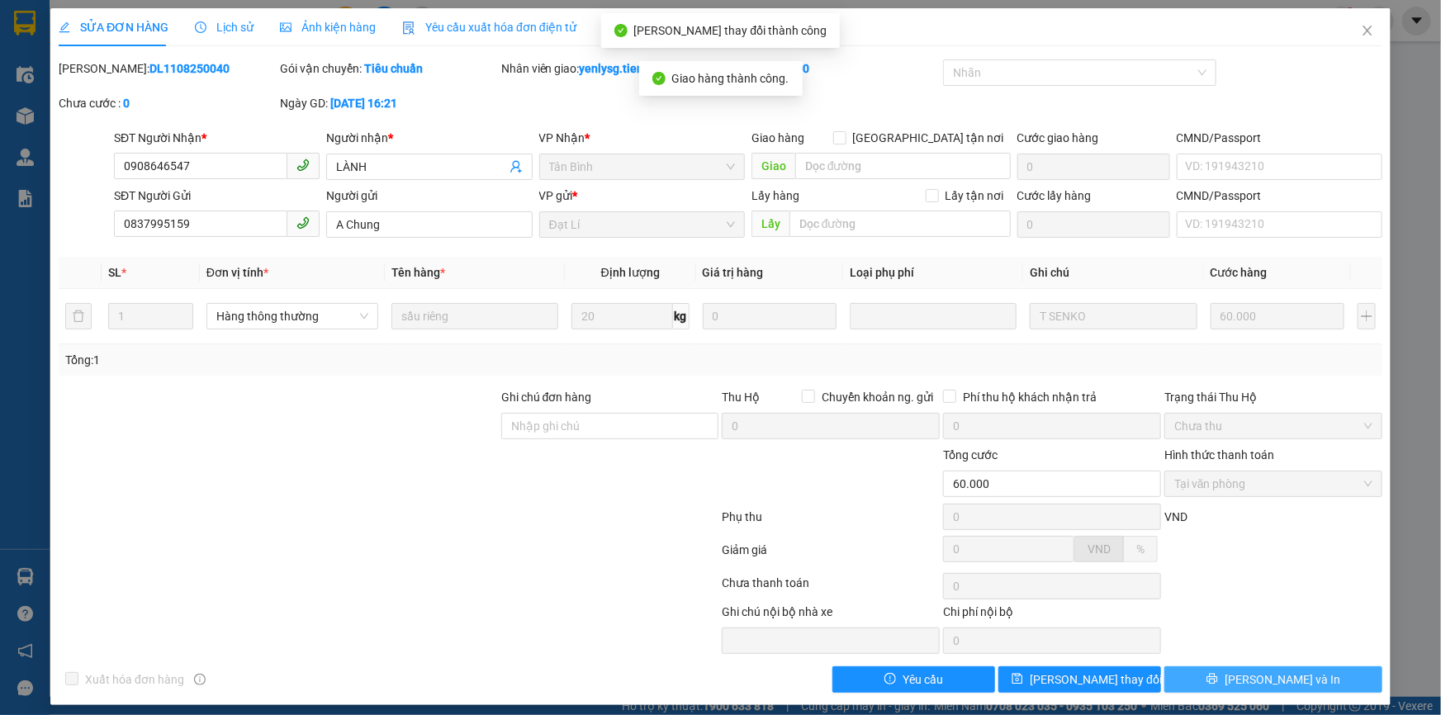
click at [1290, 678] on span "Lưu và In" at bounding box center [1283, 680] width 116 height 18
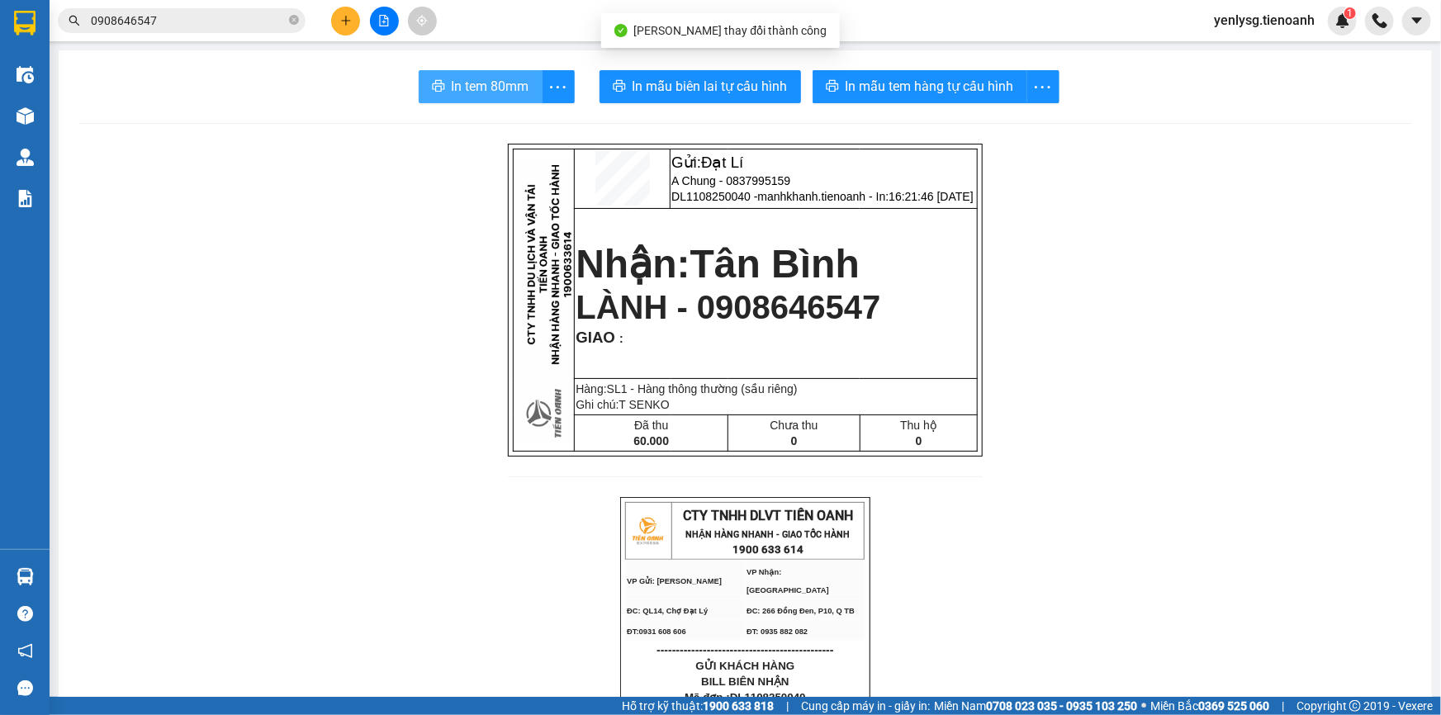
click at [443, 85] on button "In tem 80mm" at bounding box center [481, 86] width 124 height 33
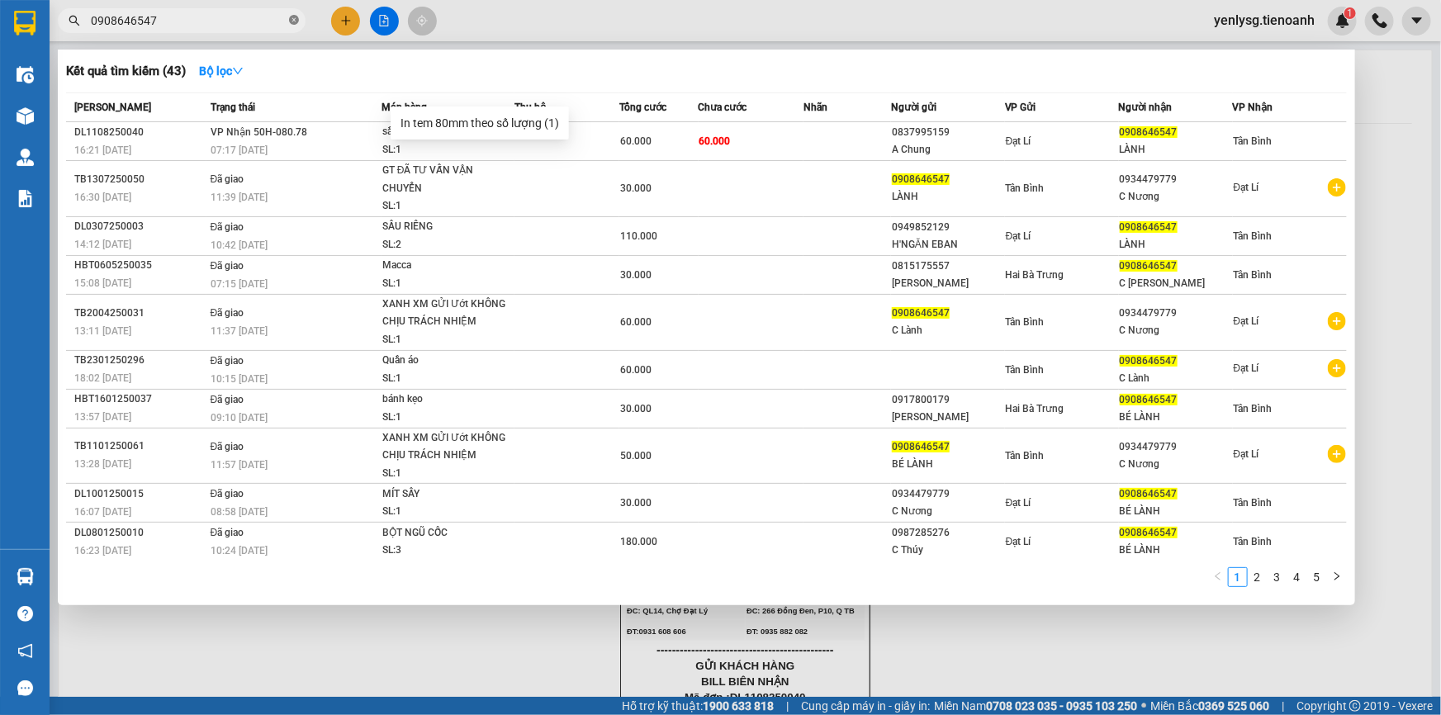
click at [293, 24] on icon "close-circle" at bounding box center [294, 20] width 10 height 10
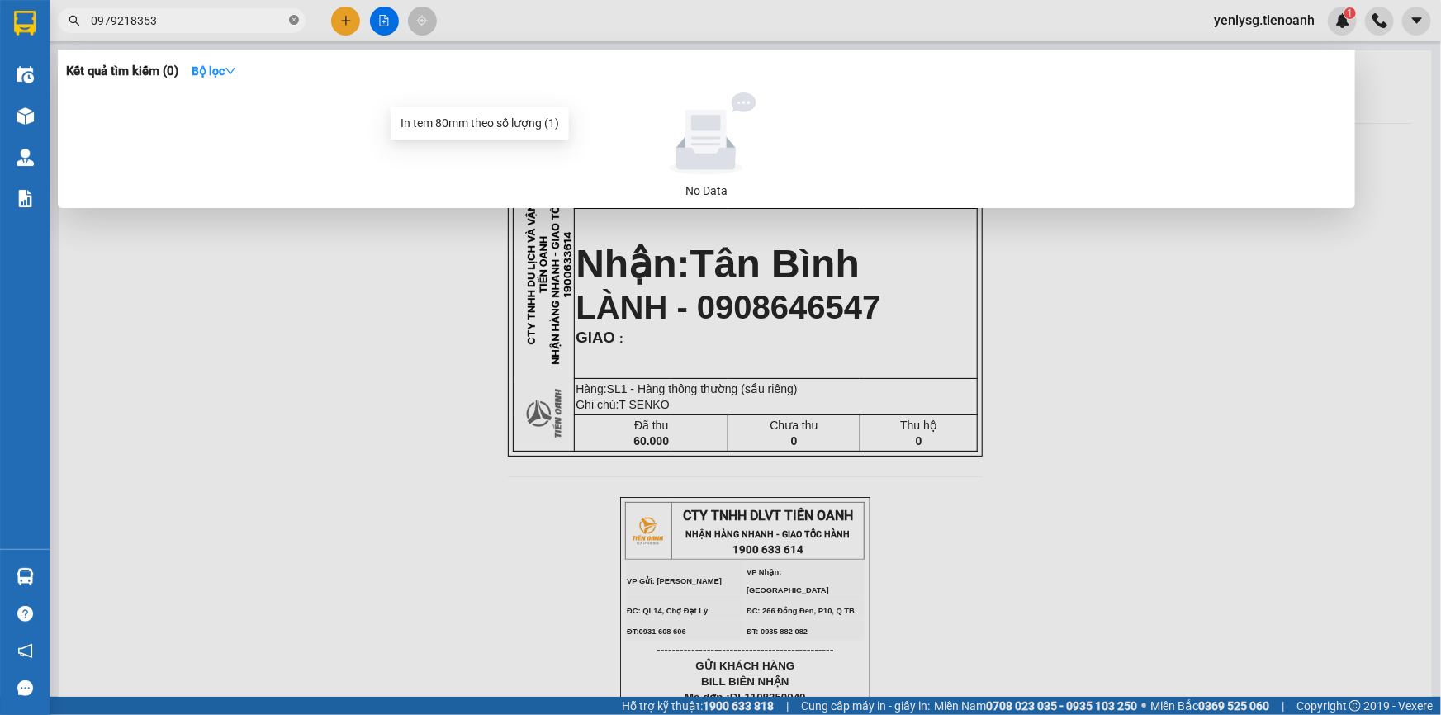
click at [293, 19] on icon "close-circle" at bounding box center [294, 20] width 10 height 10
click at [292, 24] on icon "close-circle" at bounding box center [294, 20] width 10 height 10
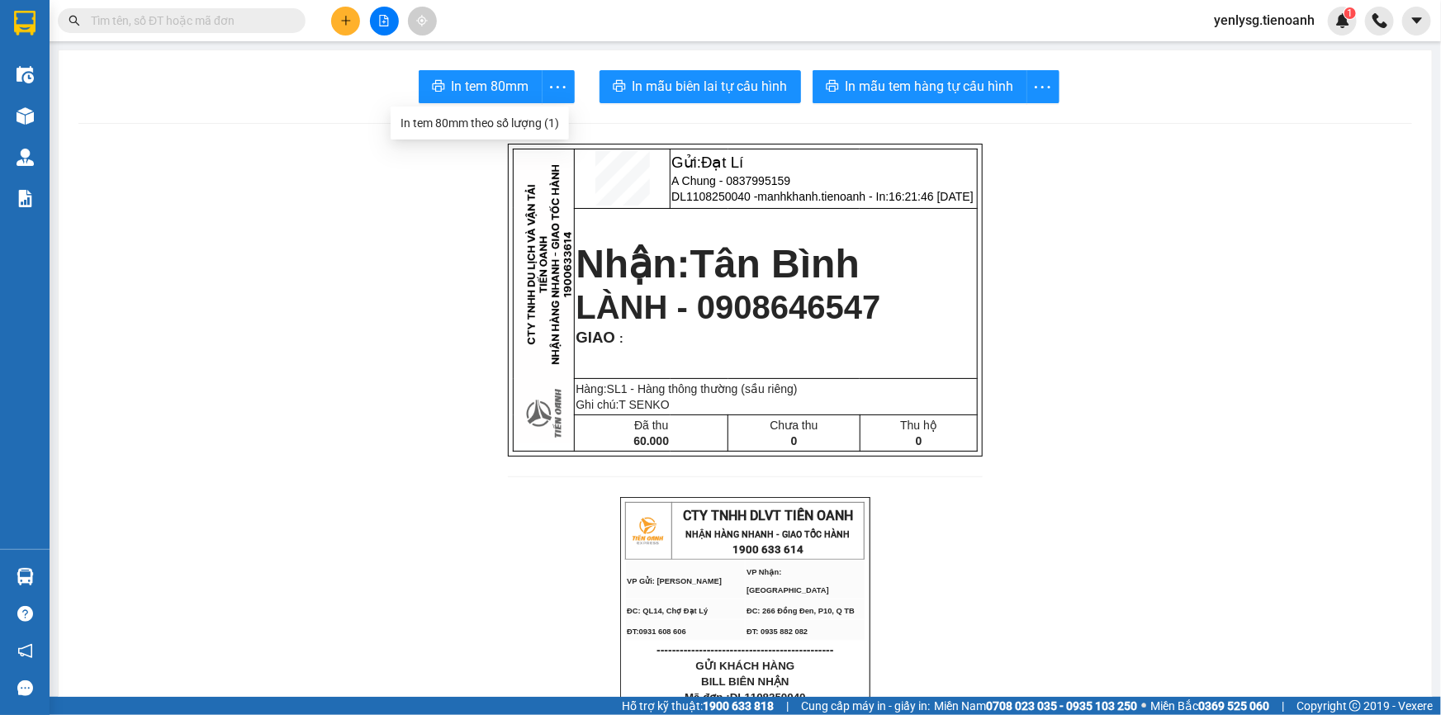
click at [347, 17] on icon "plus" at bounding box center [346, 21] width 12 height 12
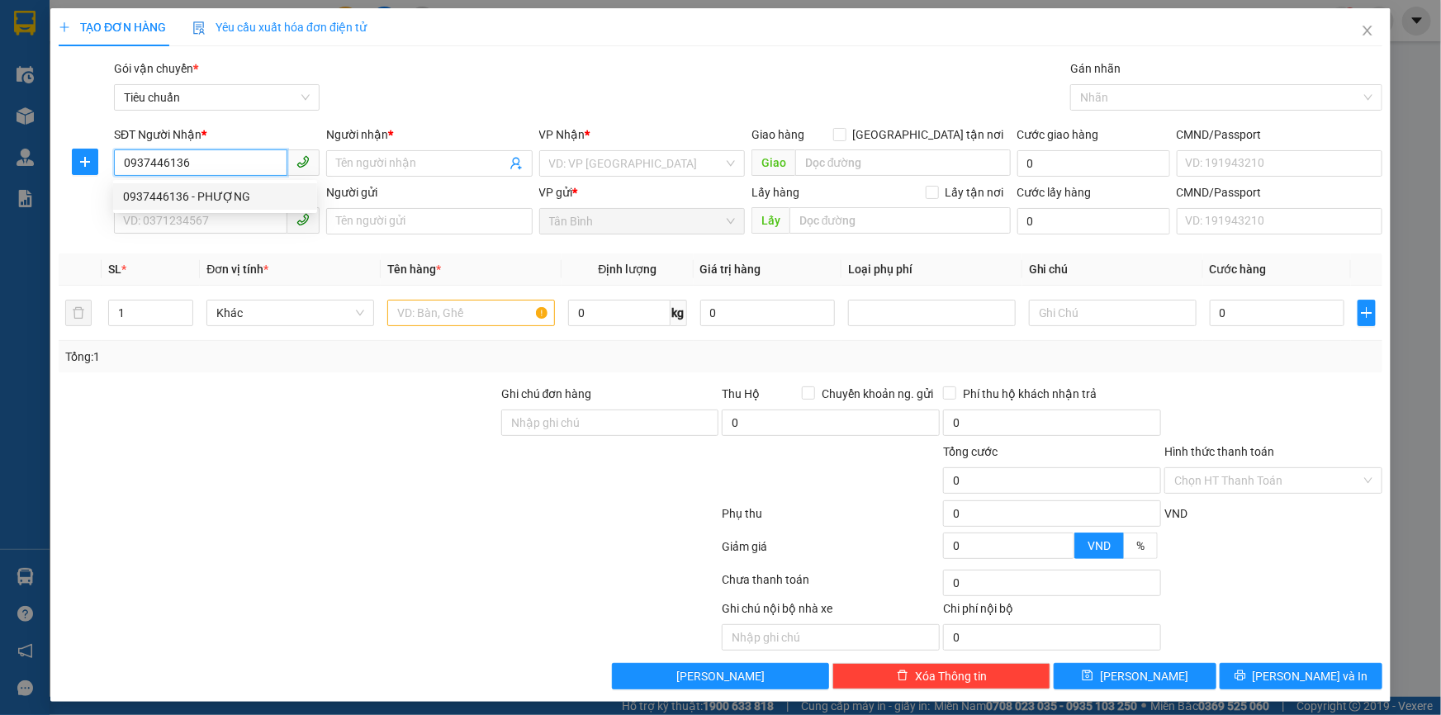
click at [240, 197] on div "0937446136 - PHƯỢNG" at bounding box center [215, 196] width 184 height 18
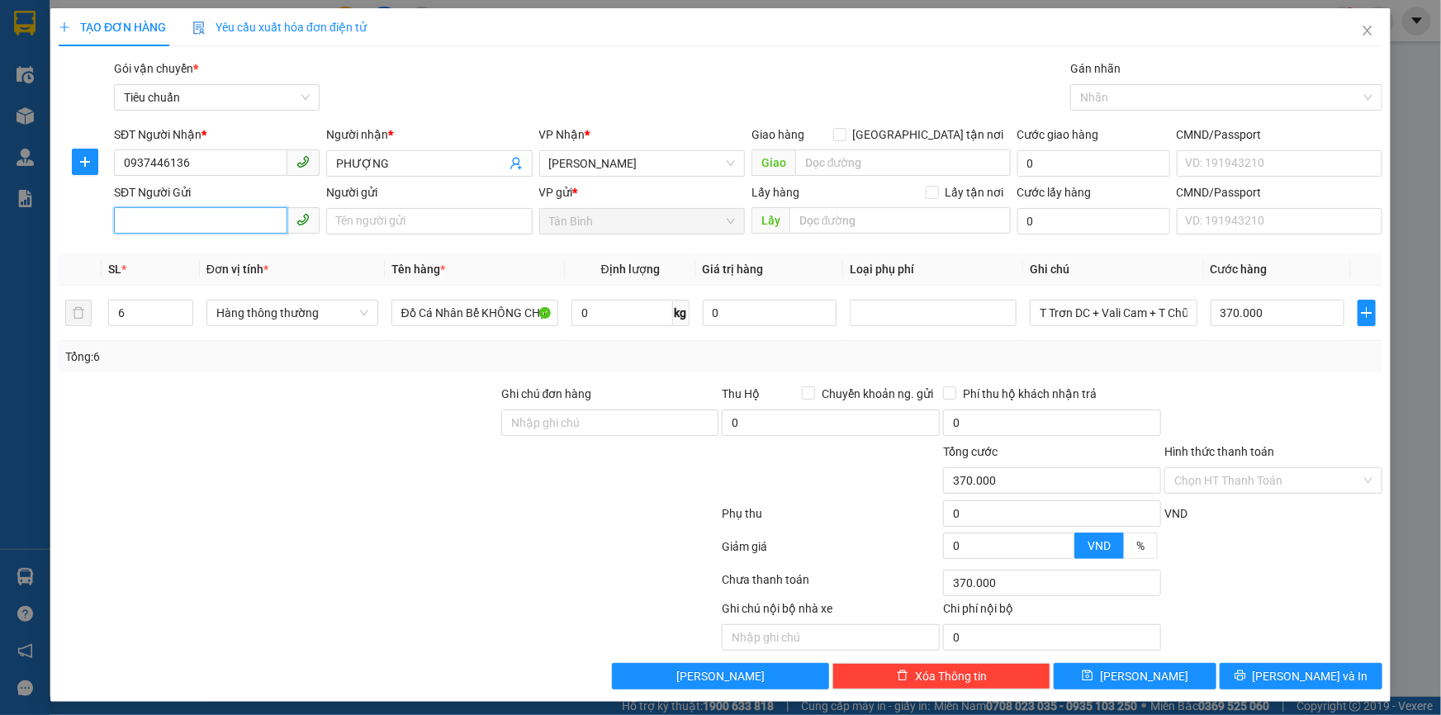
click at [236, 220] on input "SĐT Người Gửi" at bounding box center [200, 220] width 173 height 26
click at [214, 254] on div "0937446136 - PHƯỢNG" at bounding box center [215, 254] width 184 height 18
click at [157, 312] on input "6" at bounding box center [150, 313] width 83 height 25
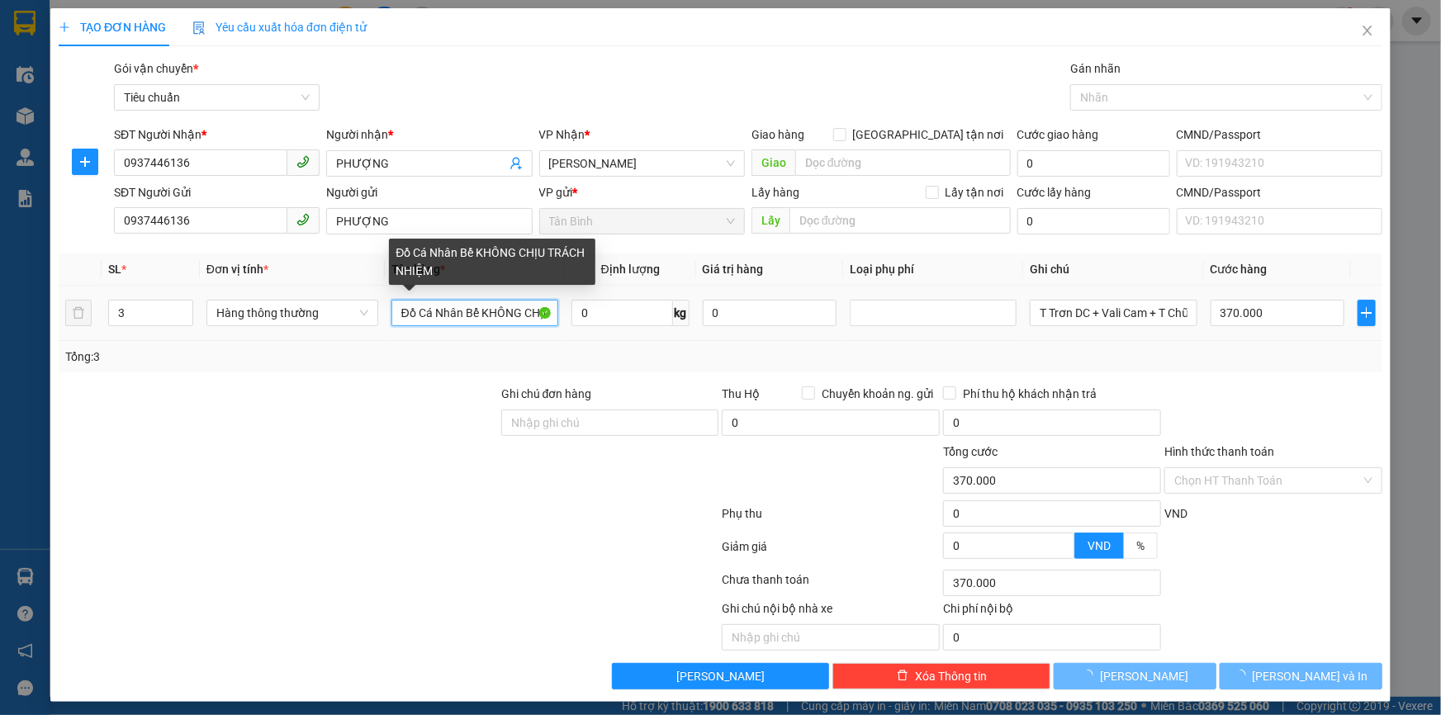
click at [498, 309] on input "Đồ Cá Nhân Bể KHÔNG CHỊU TRÁCH NHIỆM" at bounding box center [474, 313] width 167 height 26
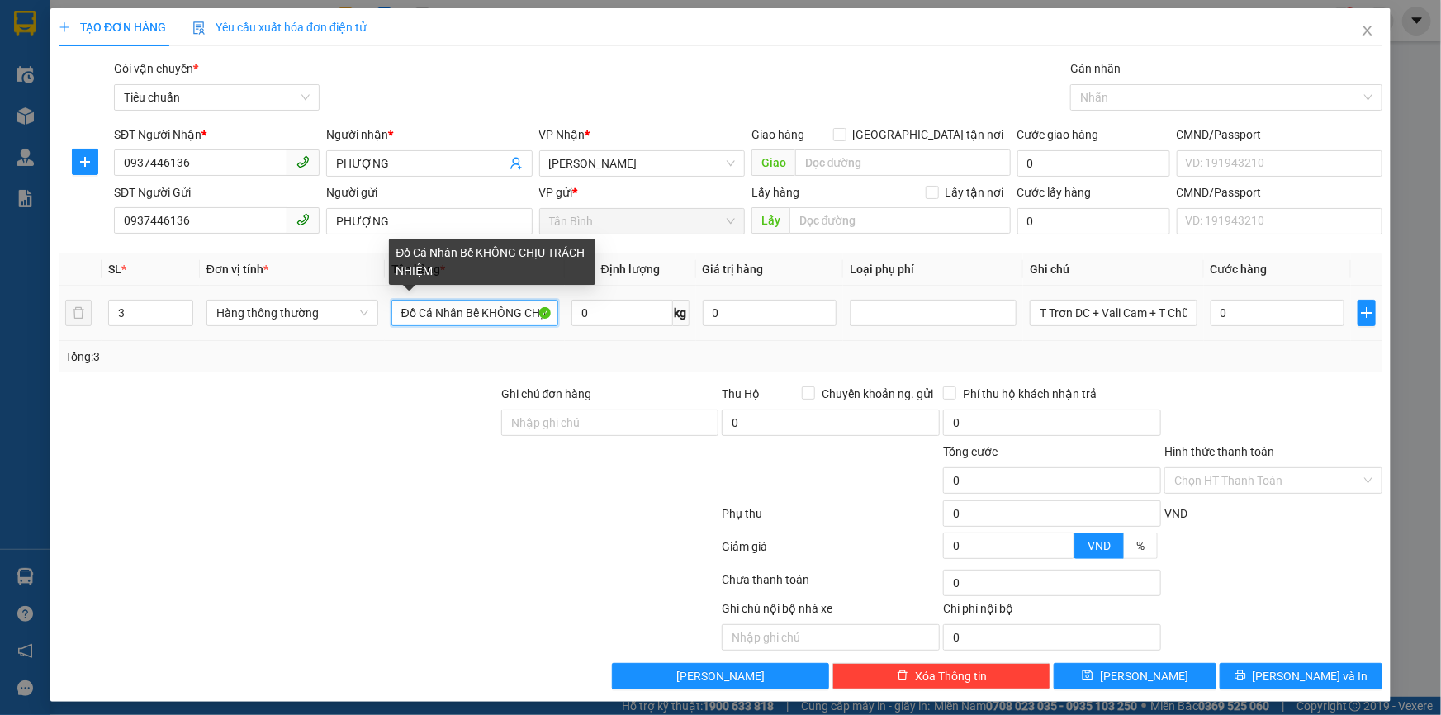
drag, startPoint x: 487, startPoint y: 307, endPoint x: 545, endPoint y: 318, distance: 58.8
click at [545, 318] on input "Đồ Cá Nhân Bể KHÔNG CHỊU TRÁCH NHIỆM" at bounding box center [474, 313] width 167 height 26
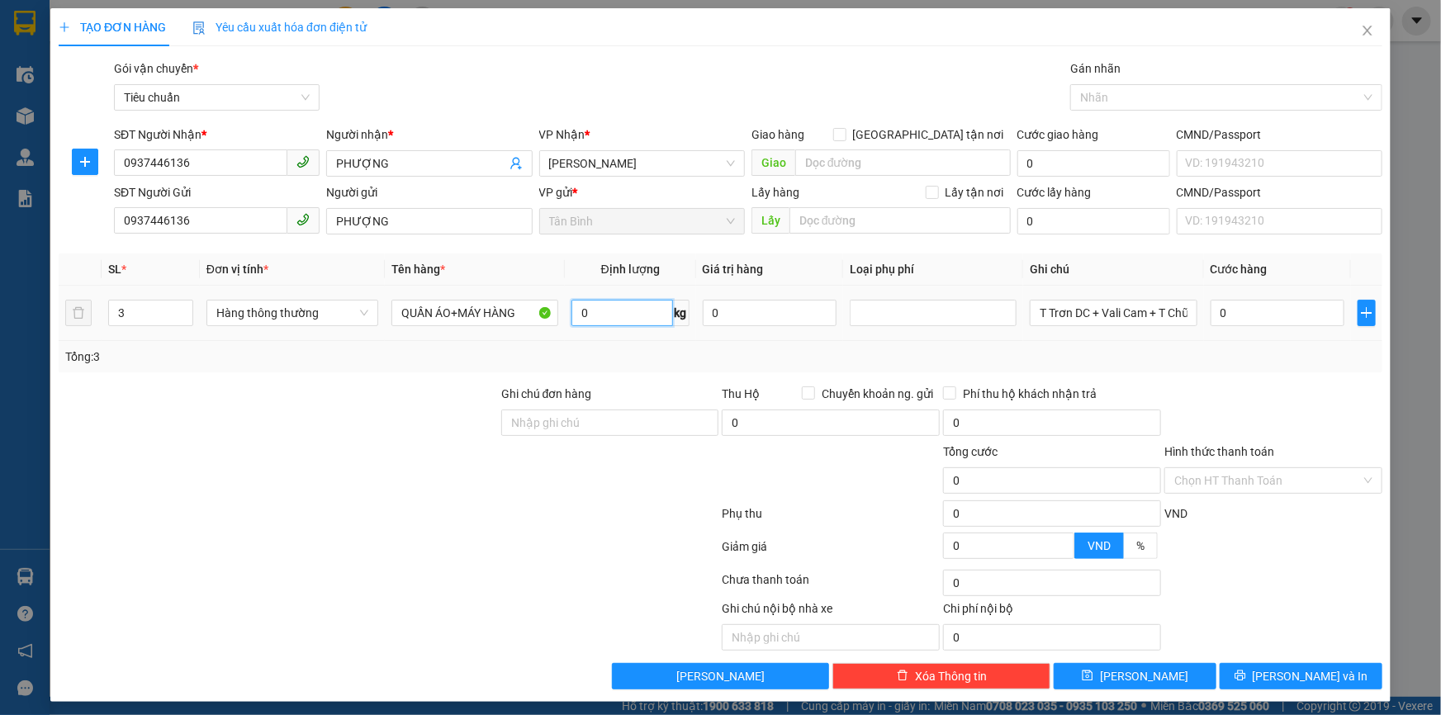
click at [654, 320] on input "0" at bounding box center [623, 313] width 102 height 26
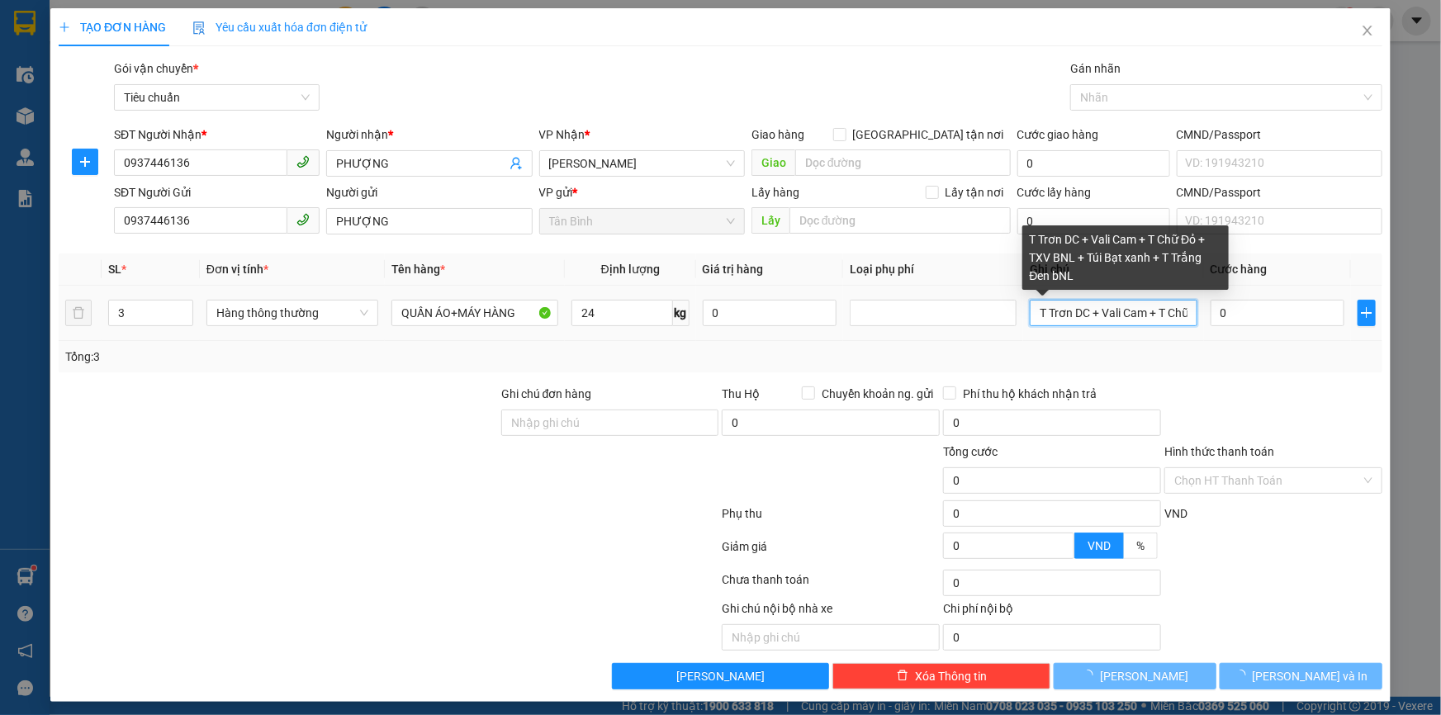
click at [1133, 311] on input "T Trơn DC + Vali Cam + T Chữ Đỏ + TXV BNL + Túi Bạt xanh + T Trắng Đen bNL" at bounding box center [1113, 313] width 167 height 26
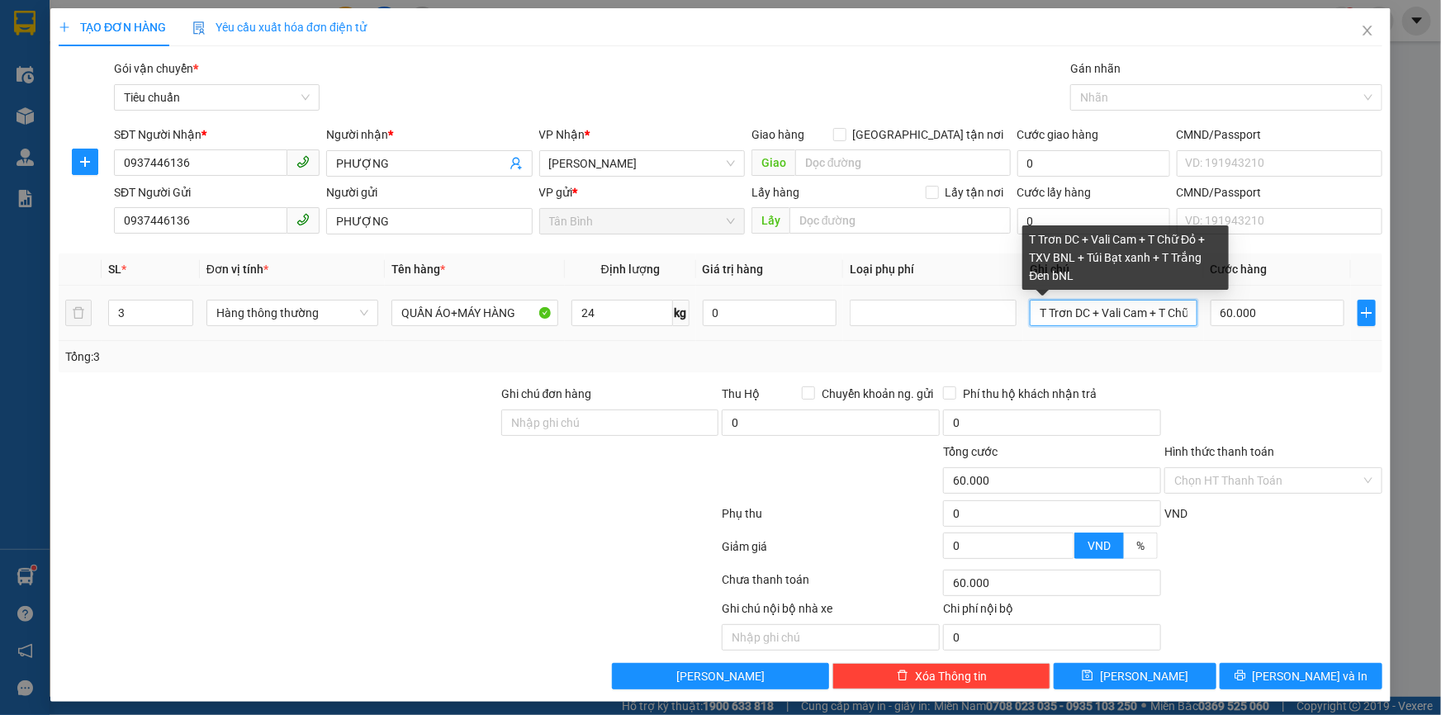
drag, startPoint x: 1164, startPoint y: 317, endPoint x: 1008, endPoint y: 331, distance: 157.5
click at [1008, 331] on tr "3 Hàng thông thường QUẦN ÁO+MÁY HÀNG 24 kg 0 T Trơn DC + Vali Cam + T Chữ Đỏ + …" at bounding box center [721, 313] width 1324 height 55
drag, startPoint x: 1034, startPoint y: 315, endPoint x: 1223, endPoint y: 302, distance: 189.6
click at [1223, 302] on tr "3 Hàng thông thường QUẦN ÁO+MÁY HÀNG 24 kg 0 Chữ Đỏ + TXV BNL + Túi Bạt xanh + …" at bounding box center [721, 313] width 1324 height 55
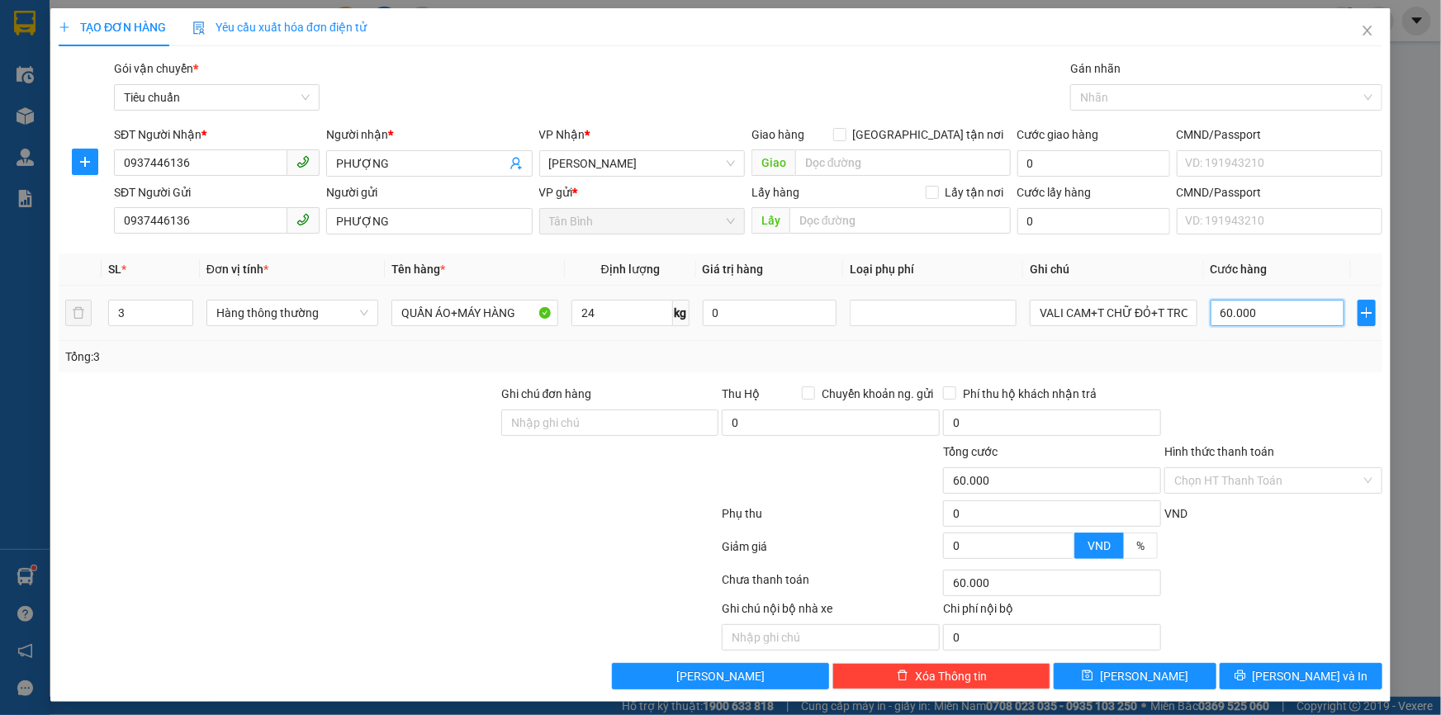
click at [1254, 317] on input "60.000" at bounding box center [1278, 313] width 135 height 26
click at [1259, 474] on input "Hình thức thanh toán" at bounding box center [1267, 480] width 187 height 25
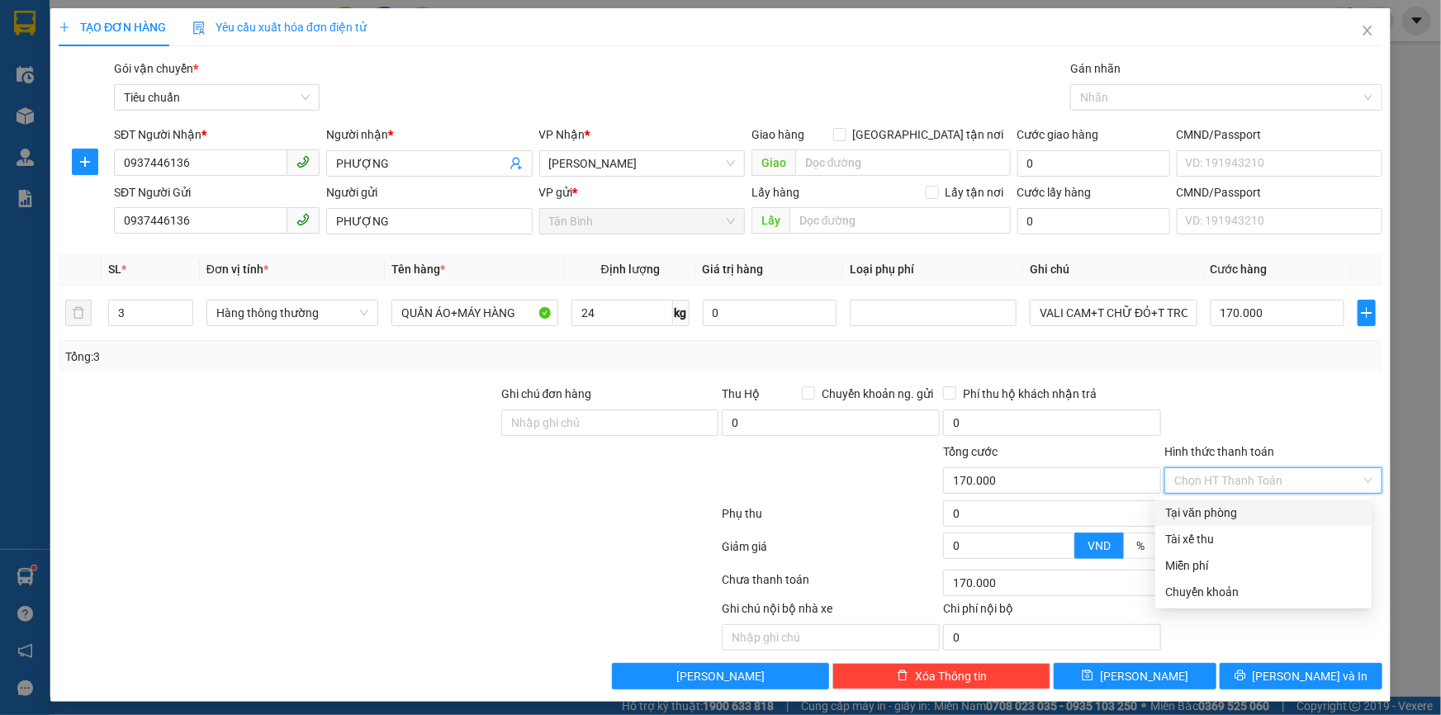
click at [1237, 513] on div "Tại văn phòng" at bounding box center [1263, 513] width 197 height 18
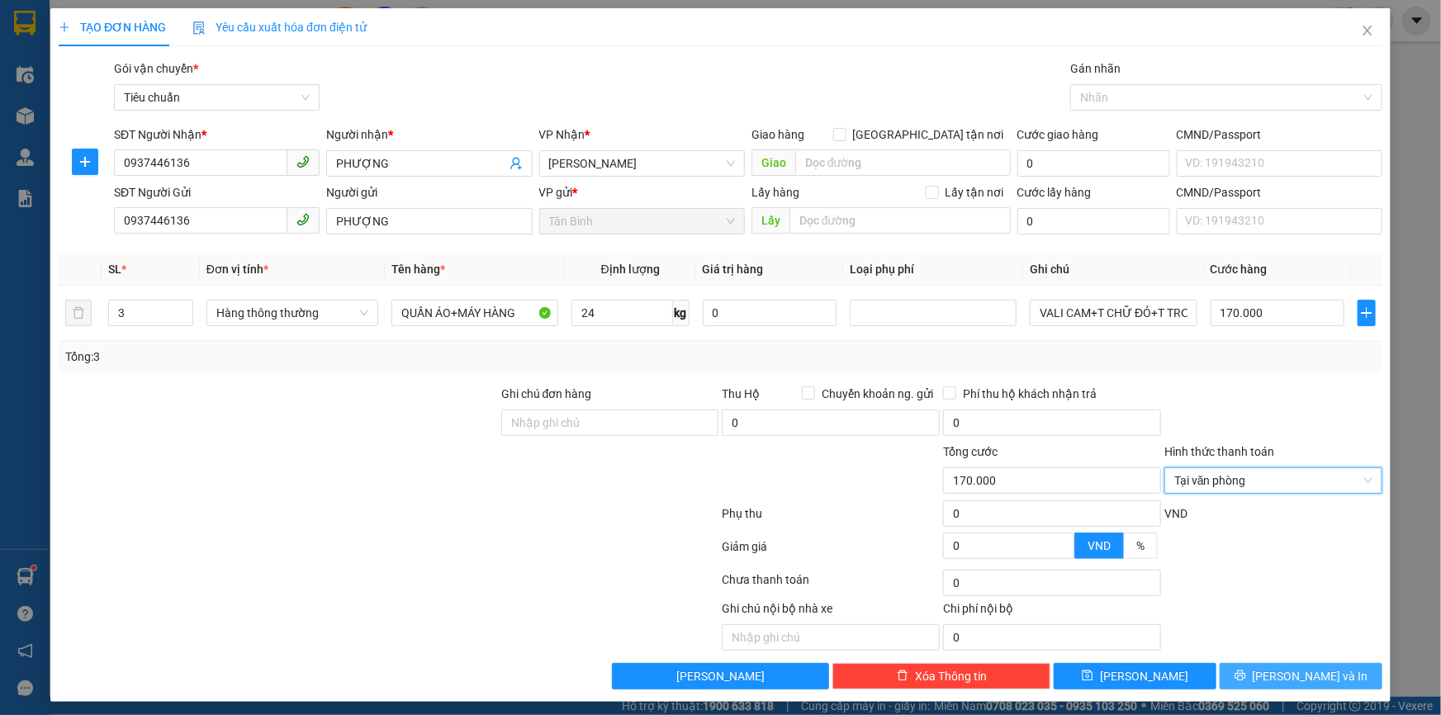
click at [1304, 669] on span "Lưu và In" at bounding box center [1311, 676] width 116 height 18
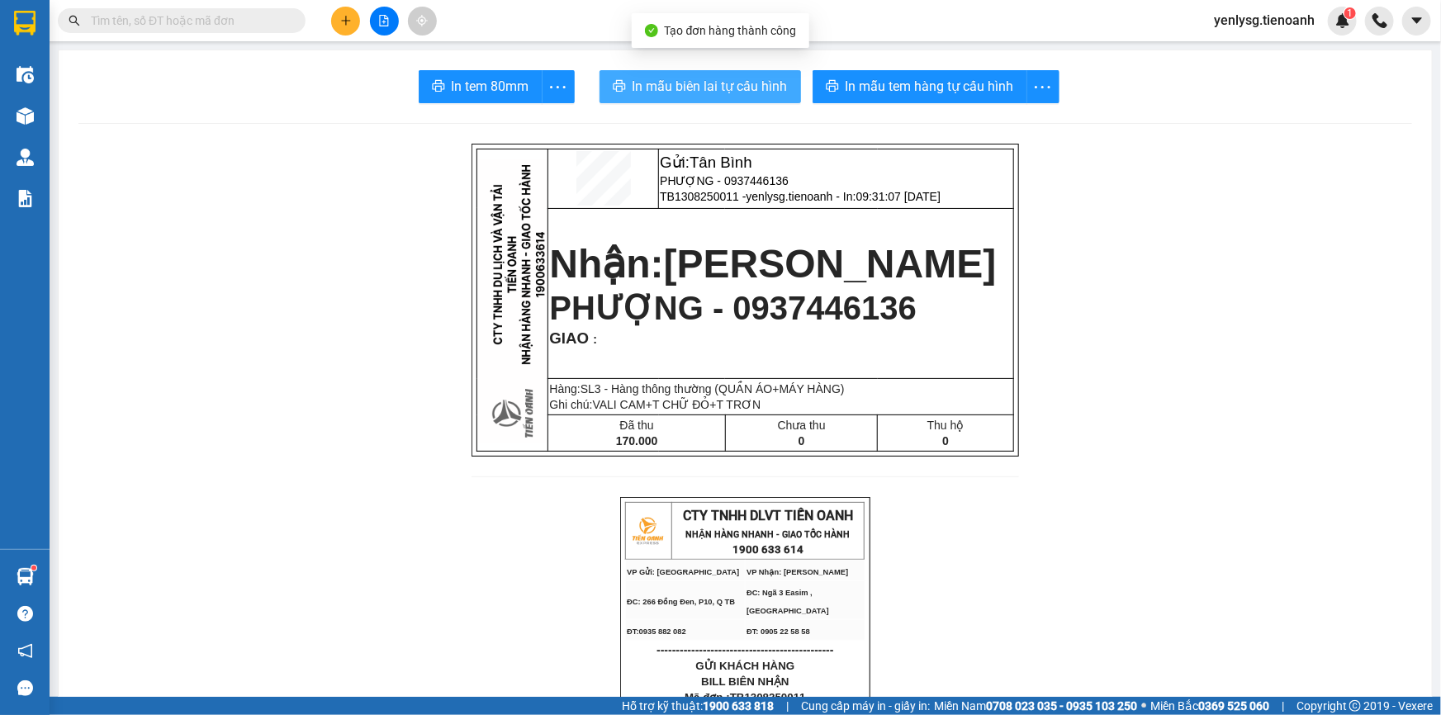
click at [647, 89] on span "In mẫu biên lai tự cấu hình" at bounding box center [710, 86] width 155 height 21
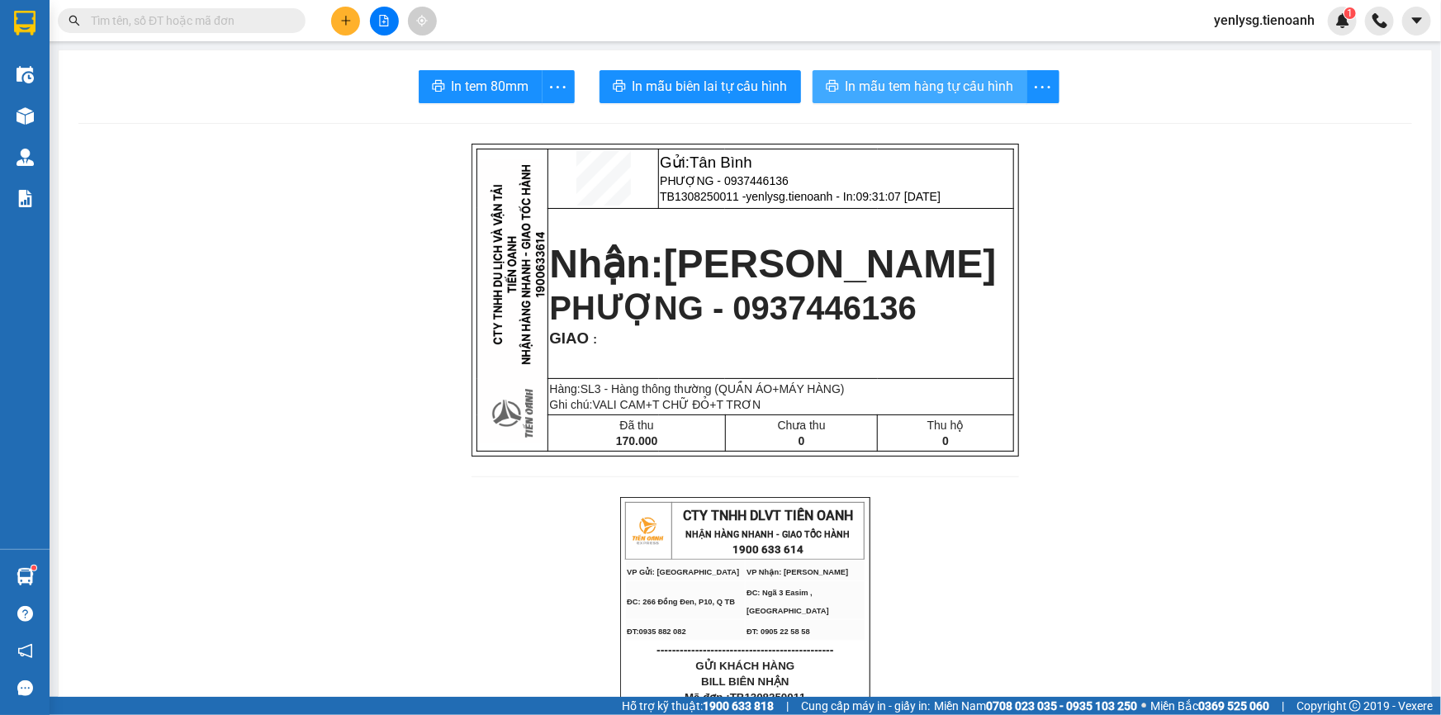
click at [881, 86] on span "In mẫu tem hàng tự cấu hình" at bounding box center [930, 86] width 168 height 21
click at [272, 17] on input "text" at bounding box center [188, 21] width 195 height 18
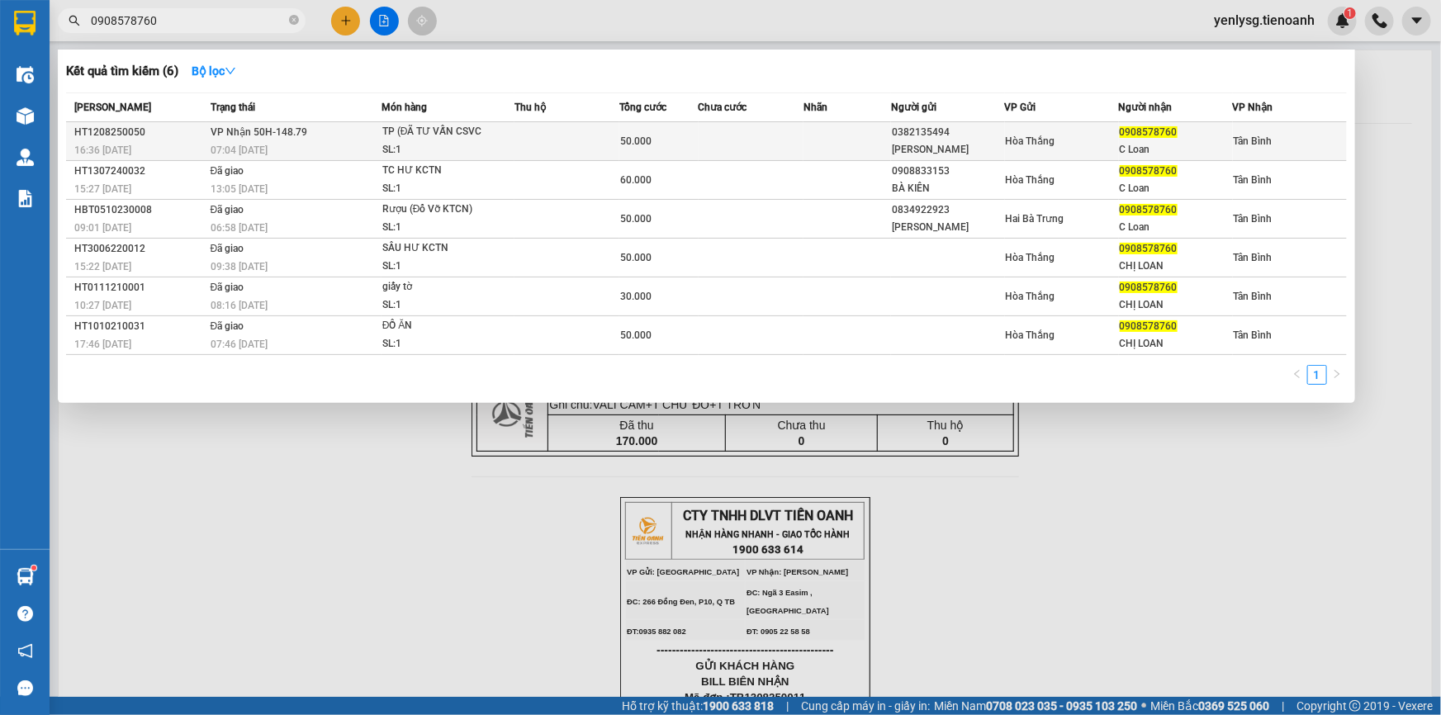
click at [344, 141] on div "07:04 - 13/08" at bounding box center [296, 150] width 170 height 18
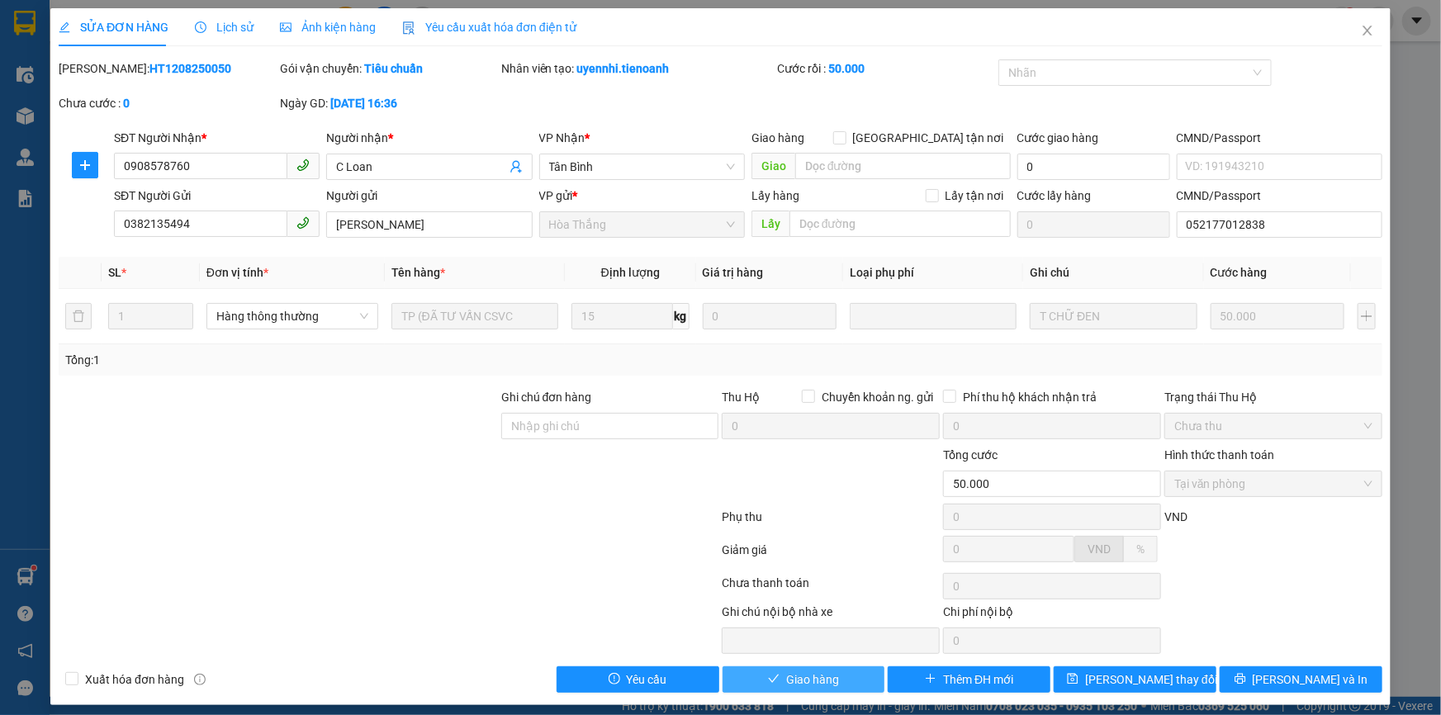
click at [833, 666] on button "Giao hàng" at bounding box center [804, 679] width 163 height 26
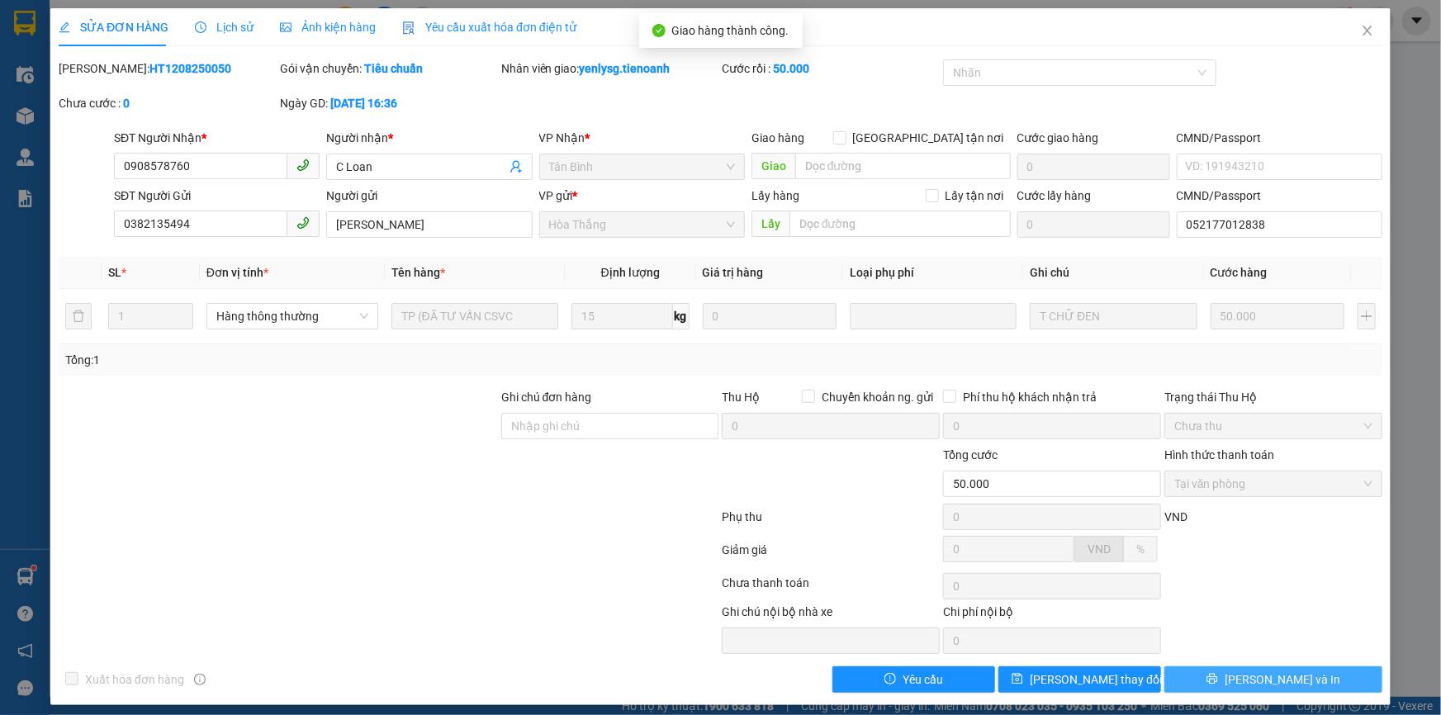
click at [1272, 671] on span "Lưu và In" at bounding box center [1283, 680] width 116 height 18
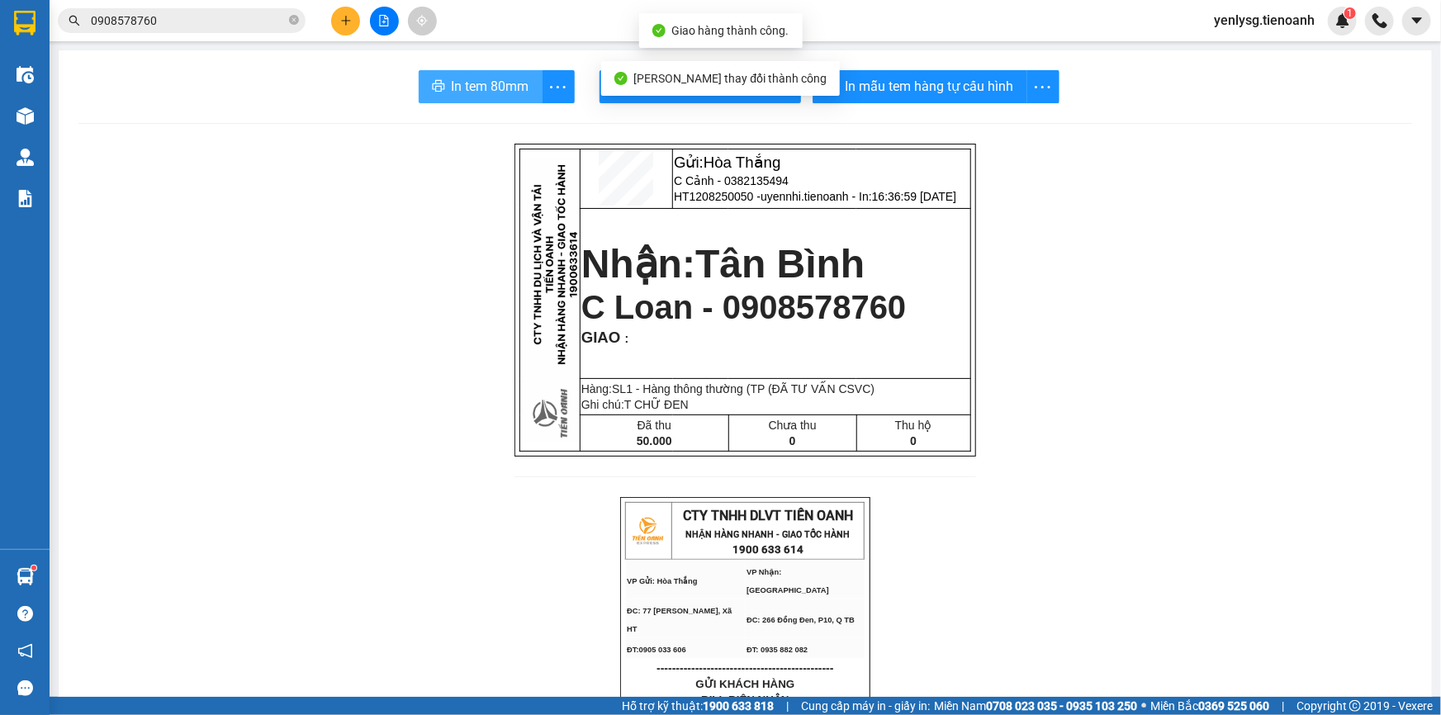
click at [486, 86] on span "In tem 80mm" at bounding box center [491, 86] width 78 height 21
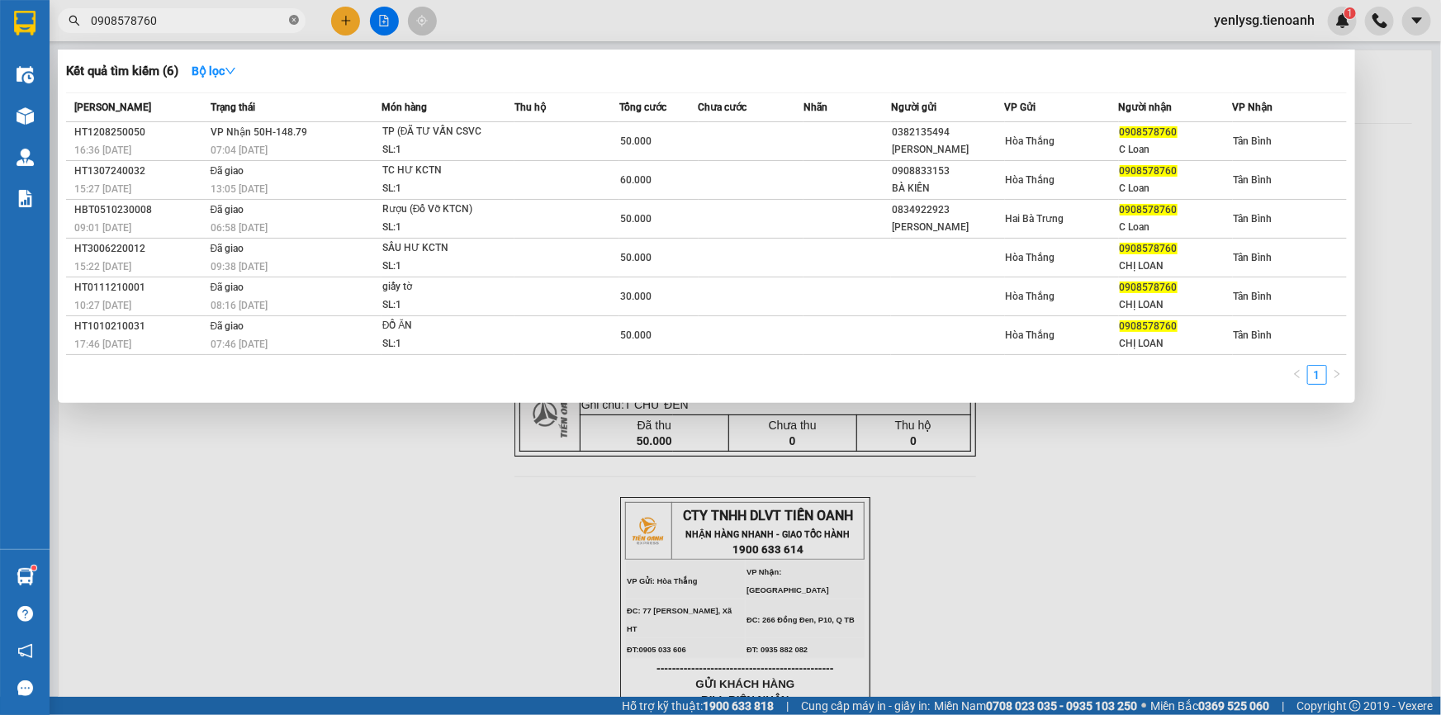
click at [295, 19] on icon "close-circle" at bounding box center [294, 20] width 10 height 10
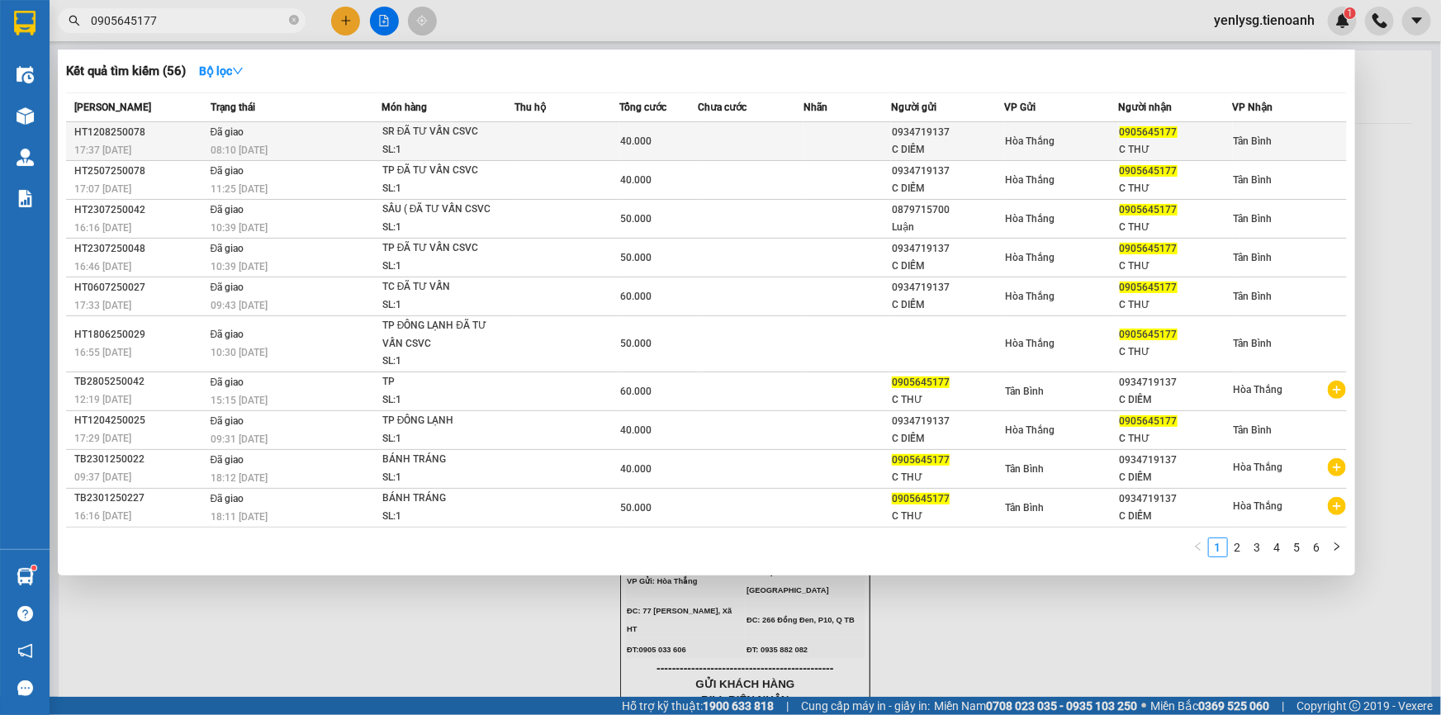
click at [363, 139] on td "Đã giao 08:10 - 13/08" at bounding box center [293, 141] width 175 height 39
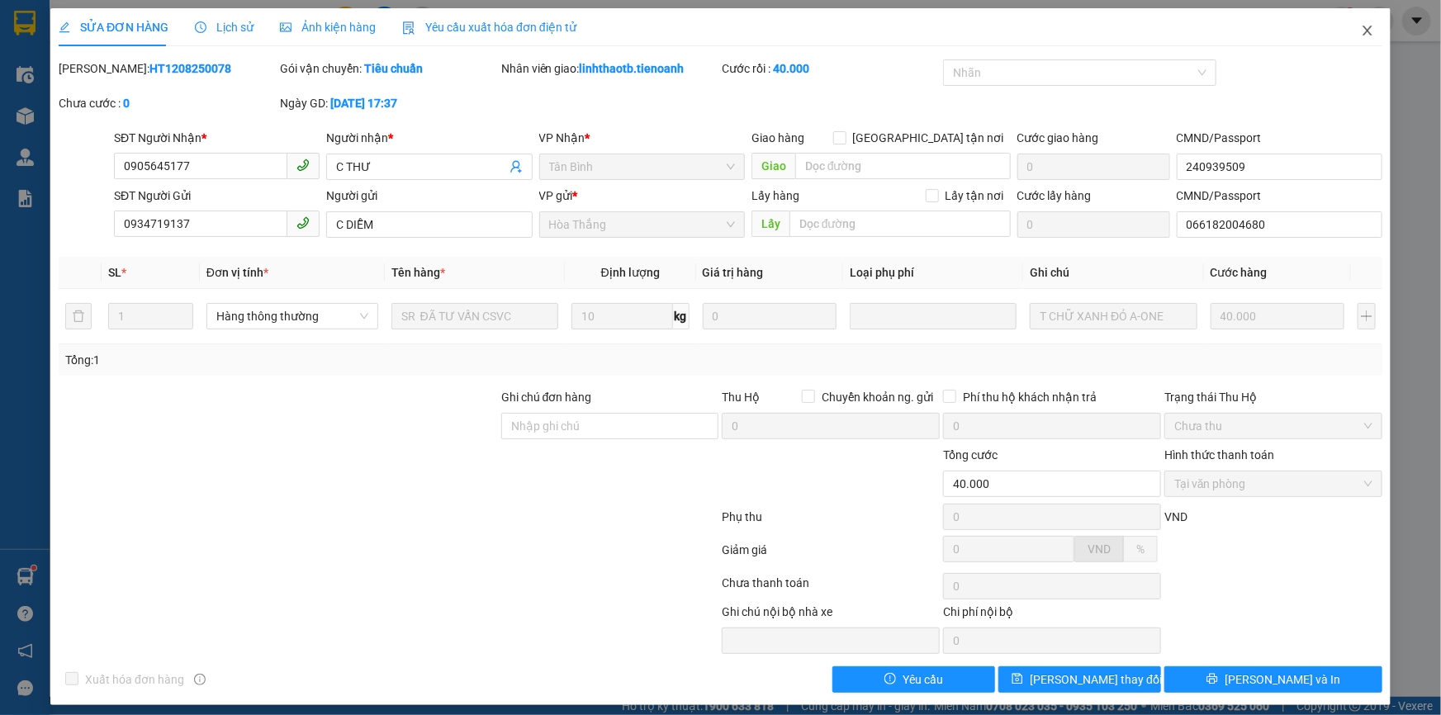
click at [1363, 31] on icon "close" at bounding box center [1367, 31] width 9 height 10
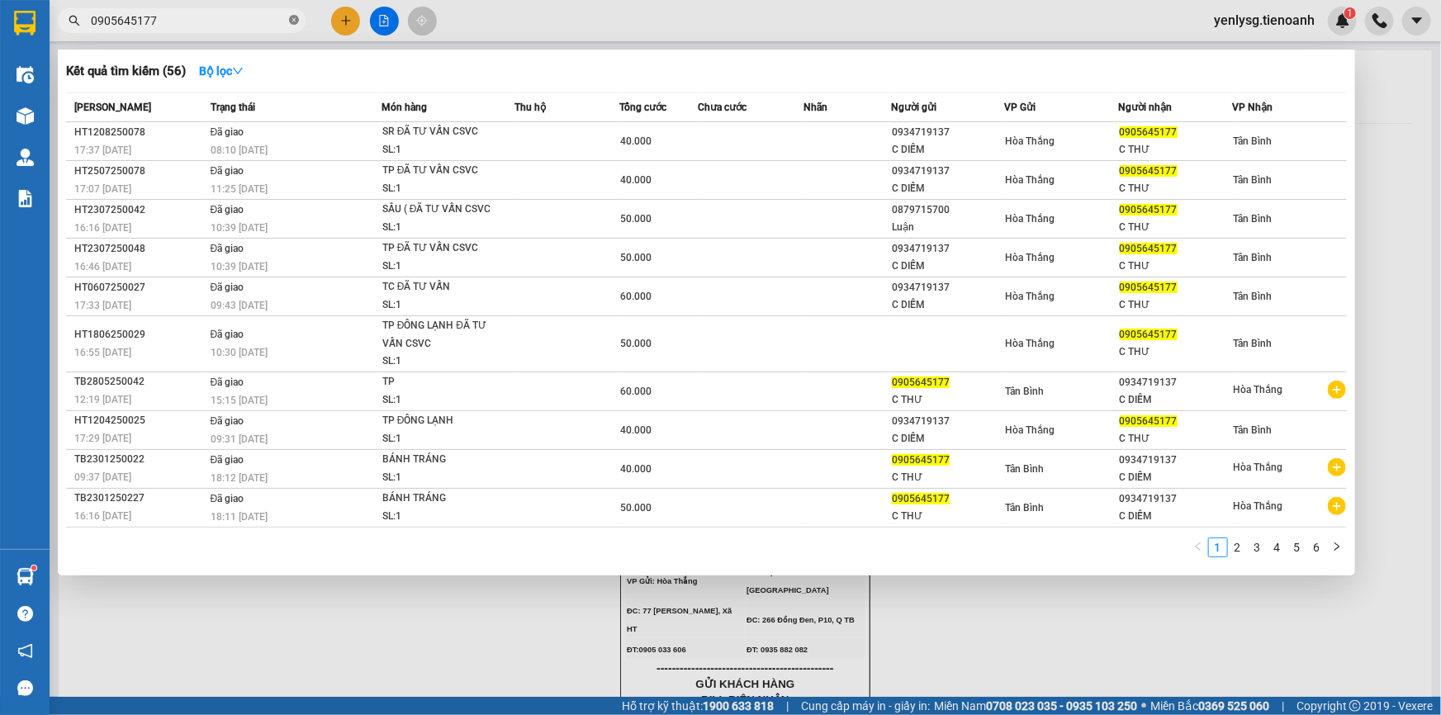
click at [297, 21] on icon "close-circle" at bounding box center [294, 20] width 10 height 10
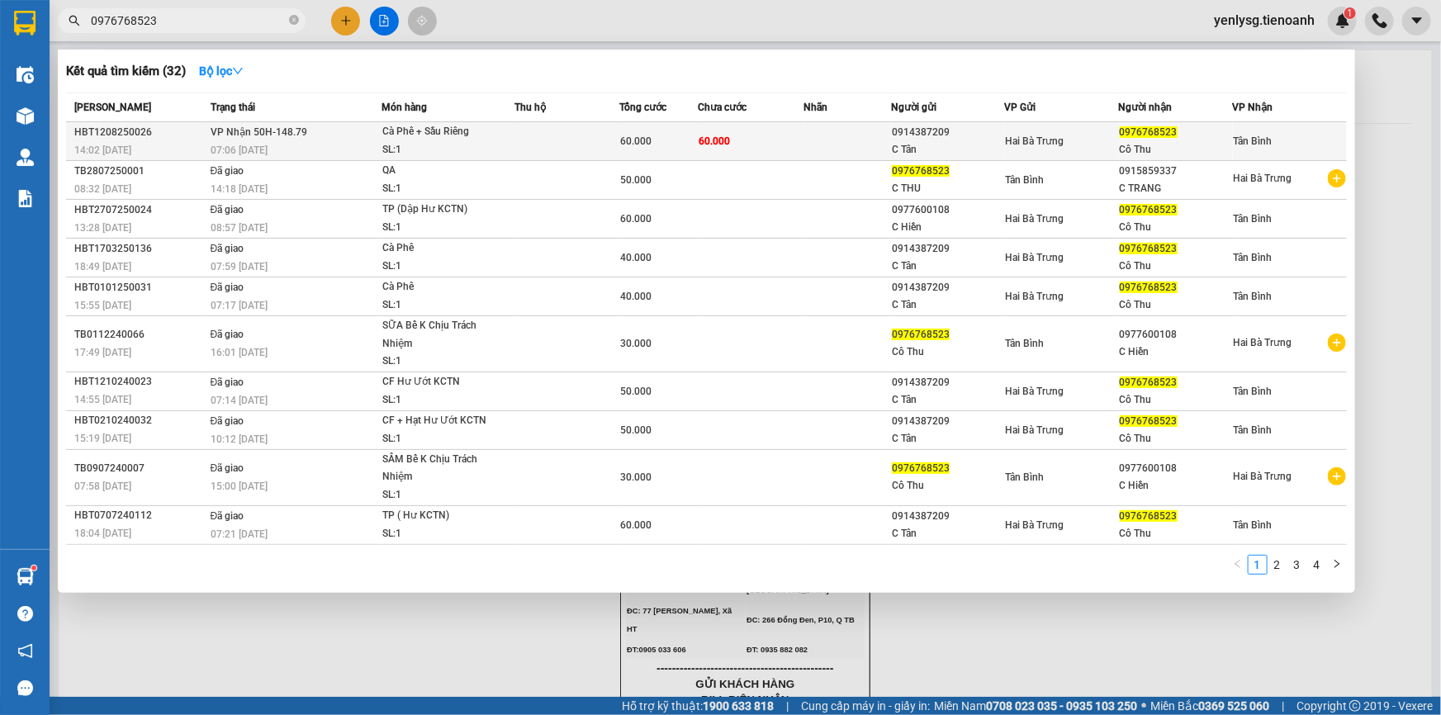
click at [510, 148] on span "Cà Phê + Sầu Riêng SL: 1" at bounding box center [447, 141] width 131 height 36
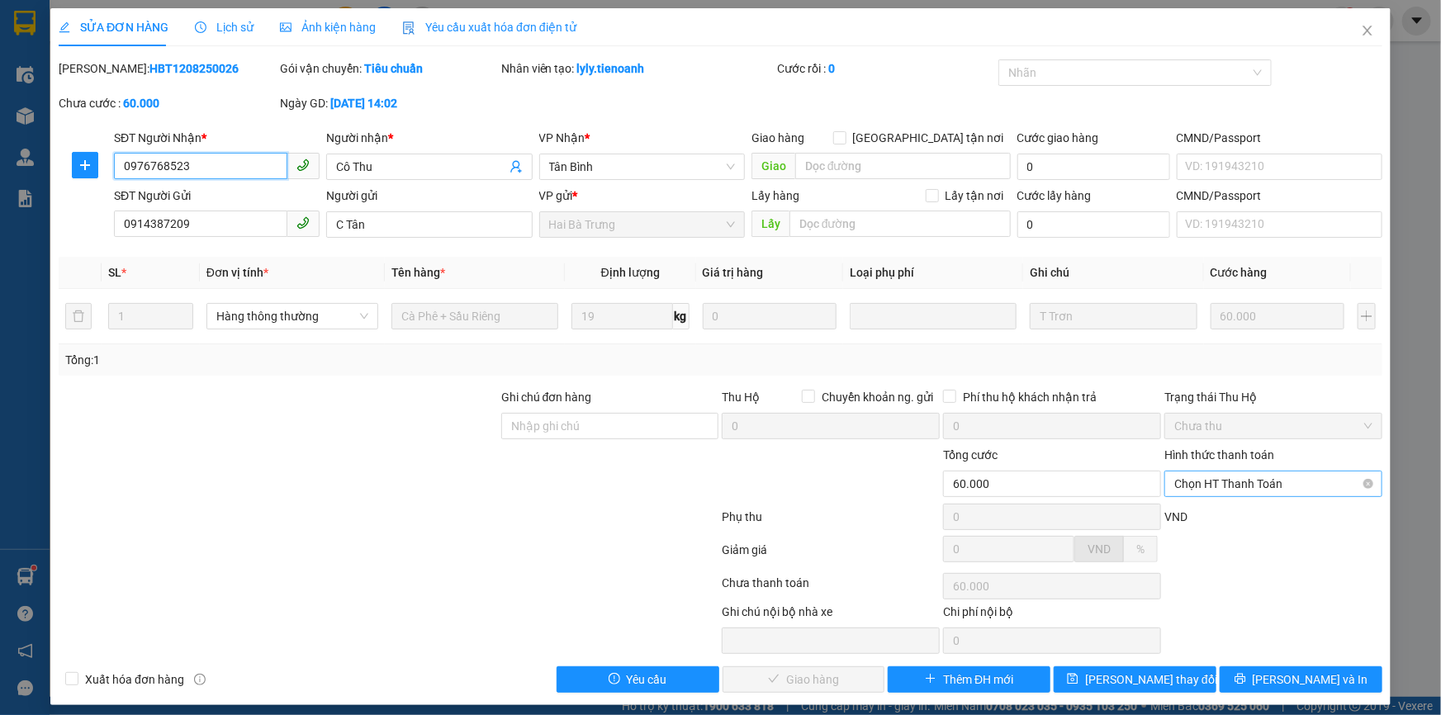
click at [1263, 484] on span "Chọn HT Thanh Toán" at bounding box center [1273, 484] width 198 height 25
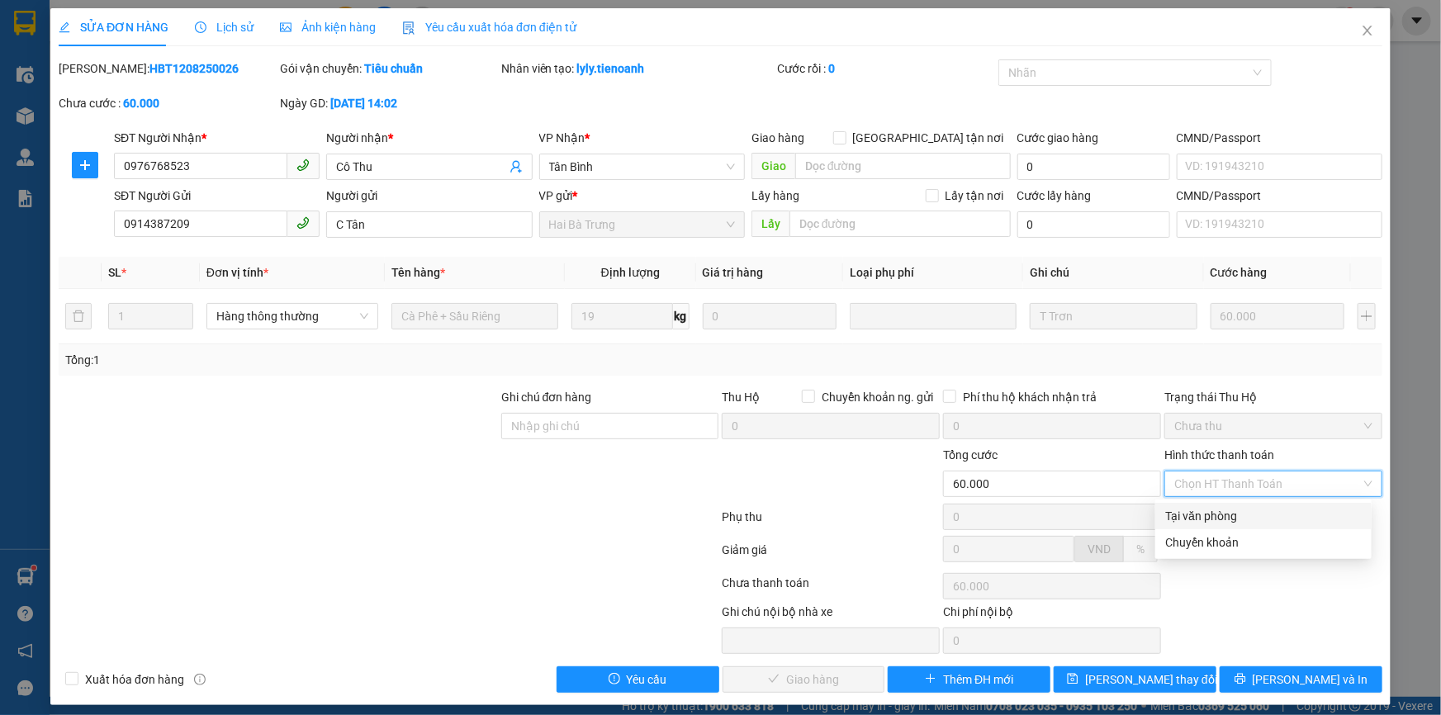
click at [1244, 507] on div "Tại văn phòng" at bounding box center [1263, 516] width 197 height 18
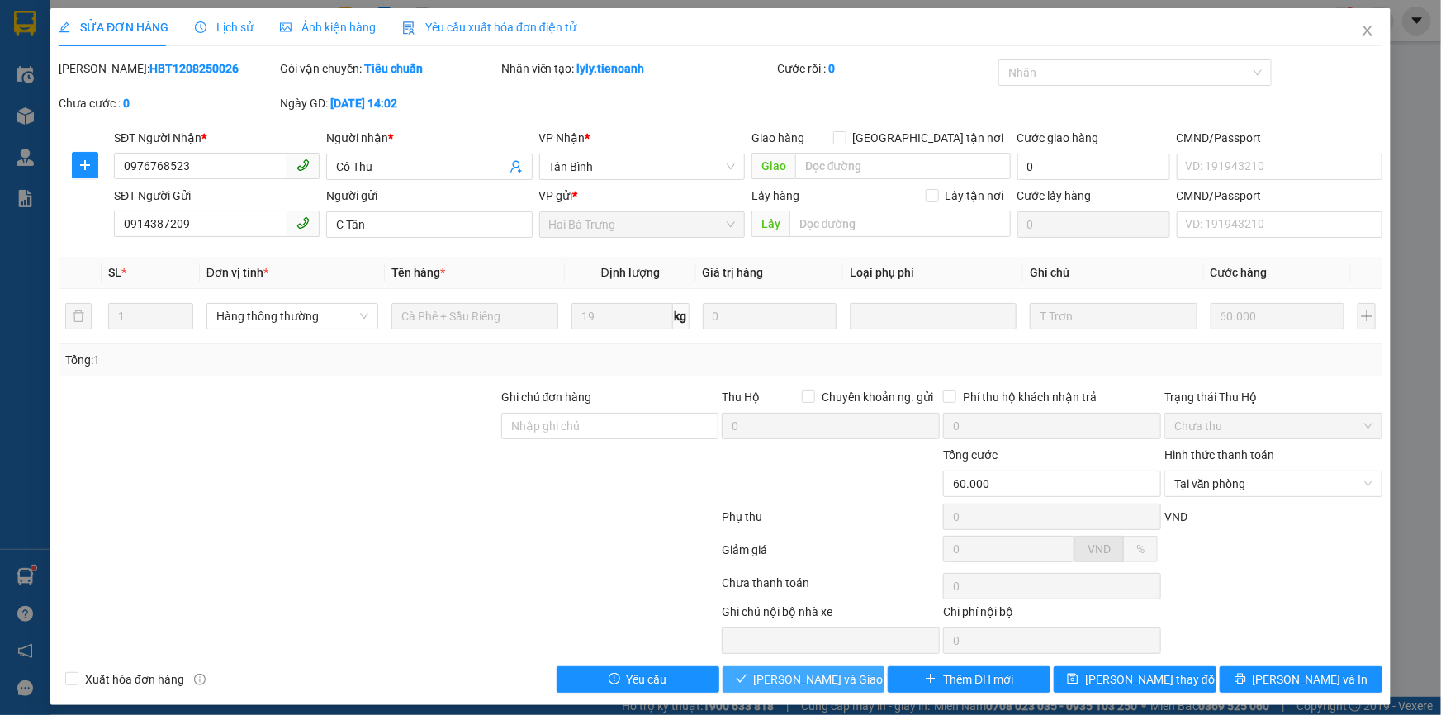
click at [850, 673] on span "Lưu và Giao hàng" at bounding box center [833, 680] width 159 height 18
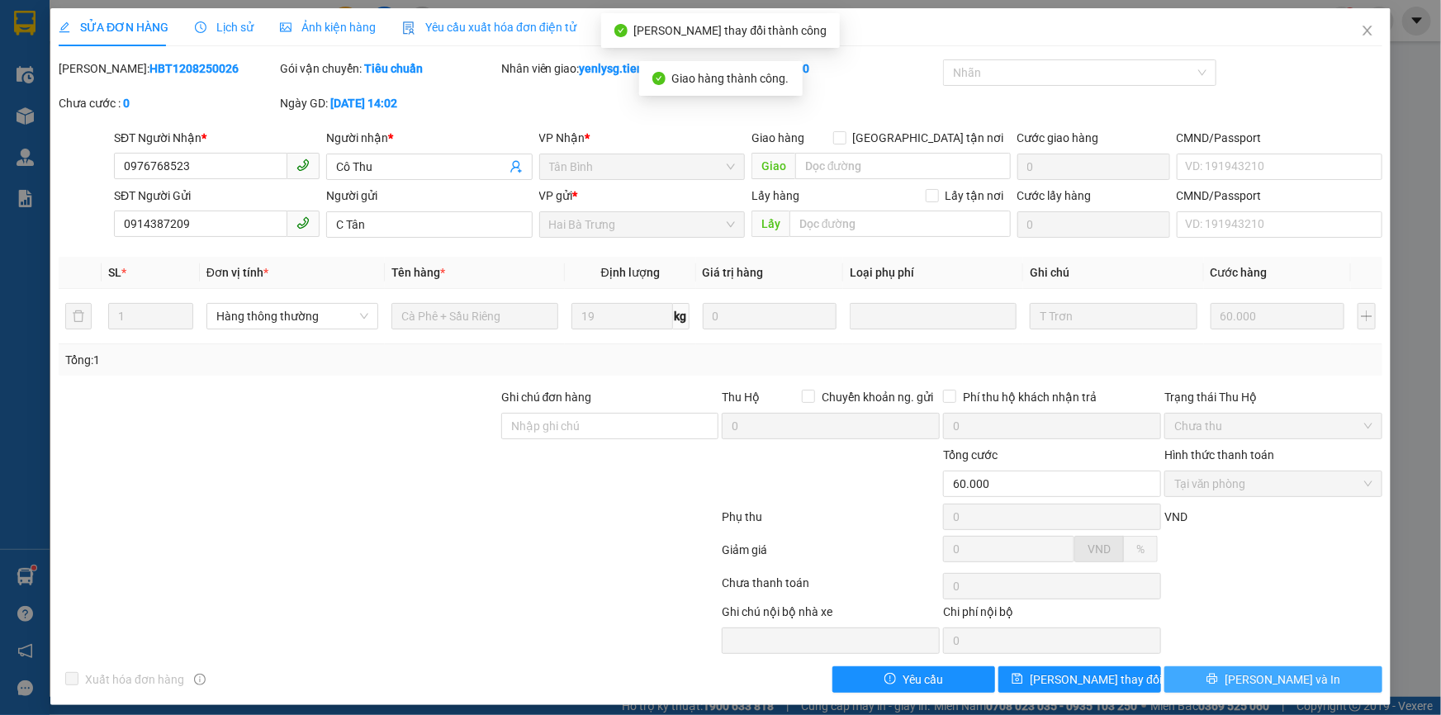
click at [1257, 671] on span "Lưu và In" at bounding box center [1283, 680] width 116 height 18
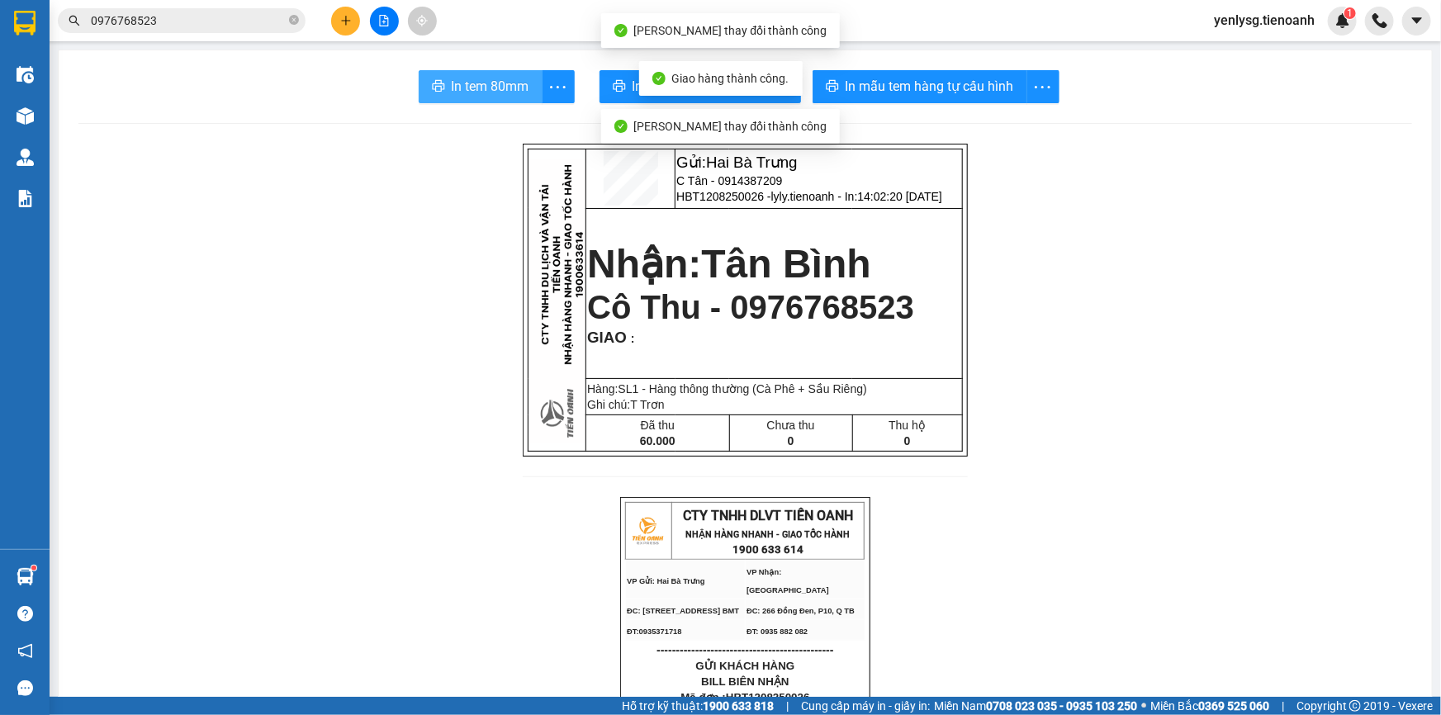
click at [460, 72] on button "In tem 80mm" at bounding box center [481, 86] width 124 height 33
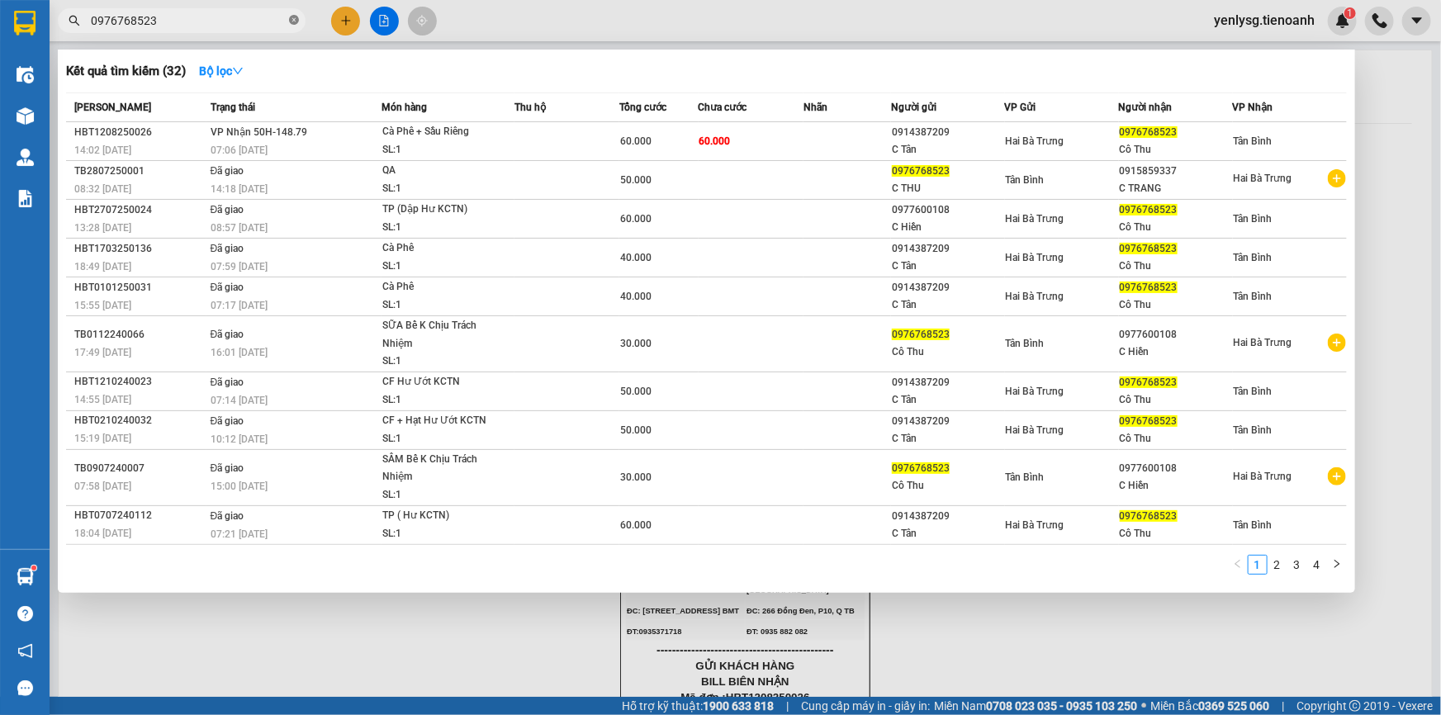
click at [296, 24] on icon "close-circle" at bounding box center [294, 20] width 10 height 10
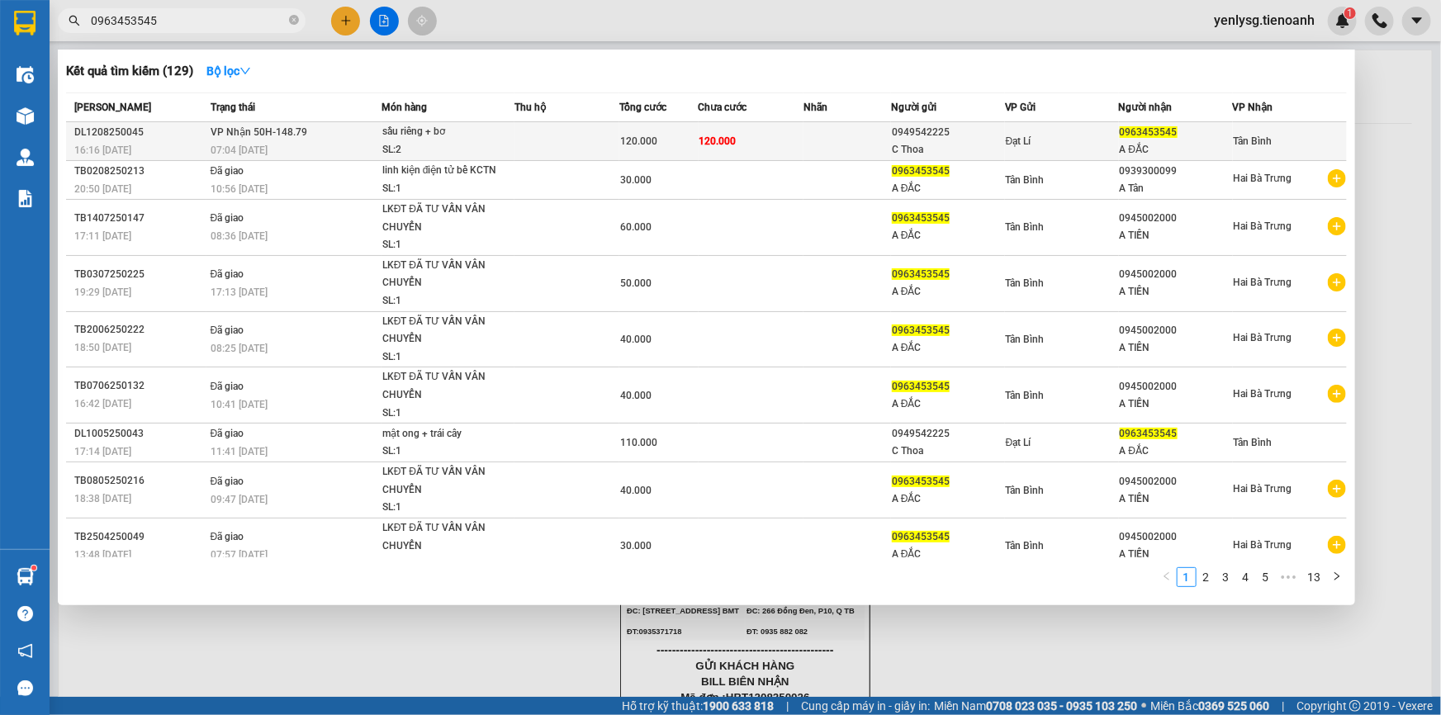
click at [432, 140] on div "sầu riêng + bơ" at bounding box center [444, 132] width 124 height 18
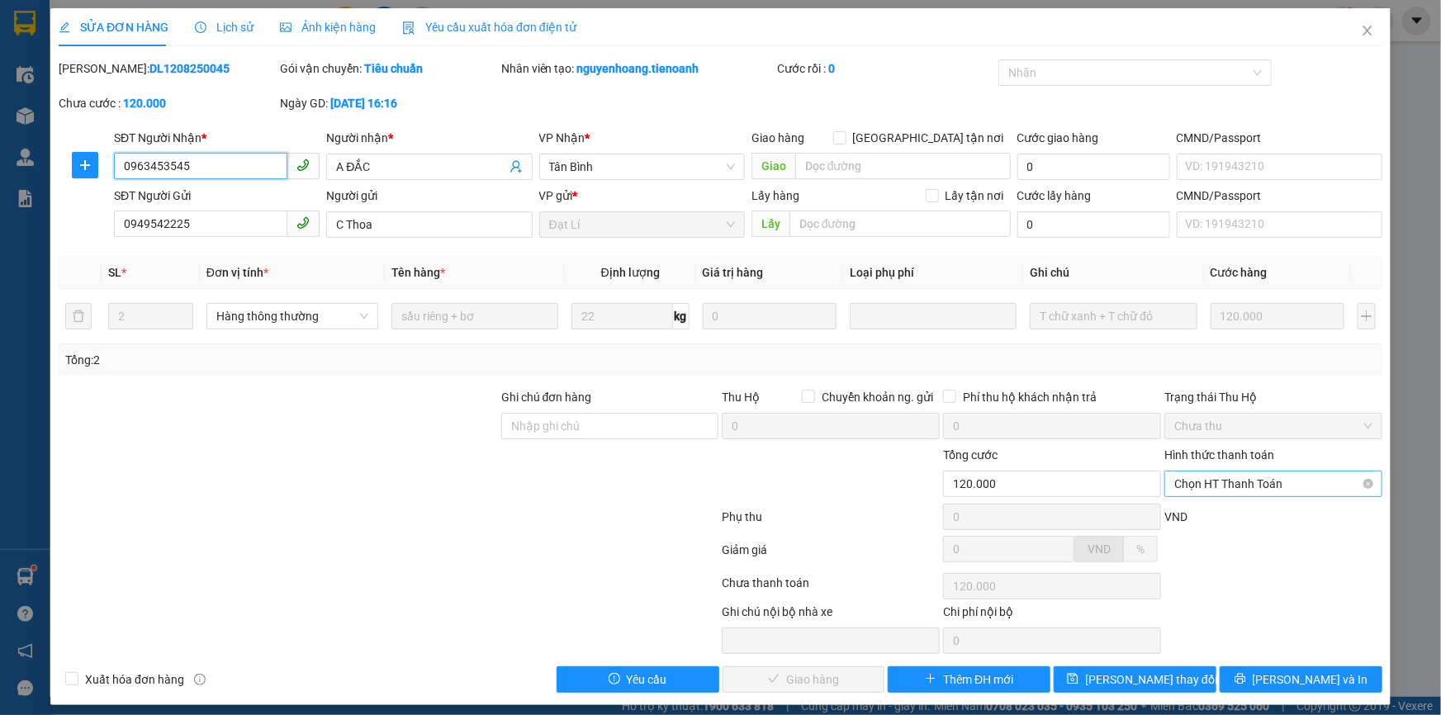
click at [1267, 477] on span "Chọn HT Thanh Toán" at bounding box center [1273, 484] width 198 height 25
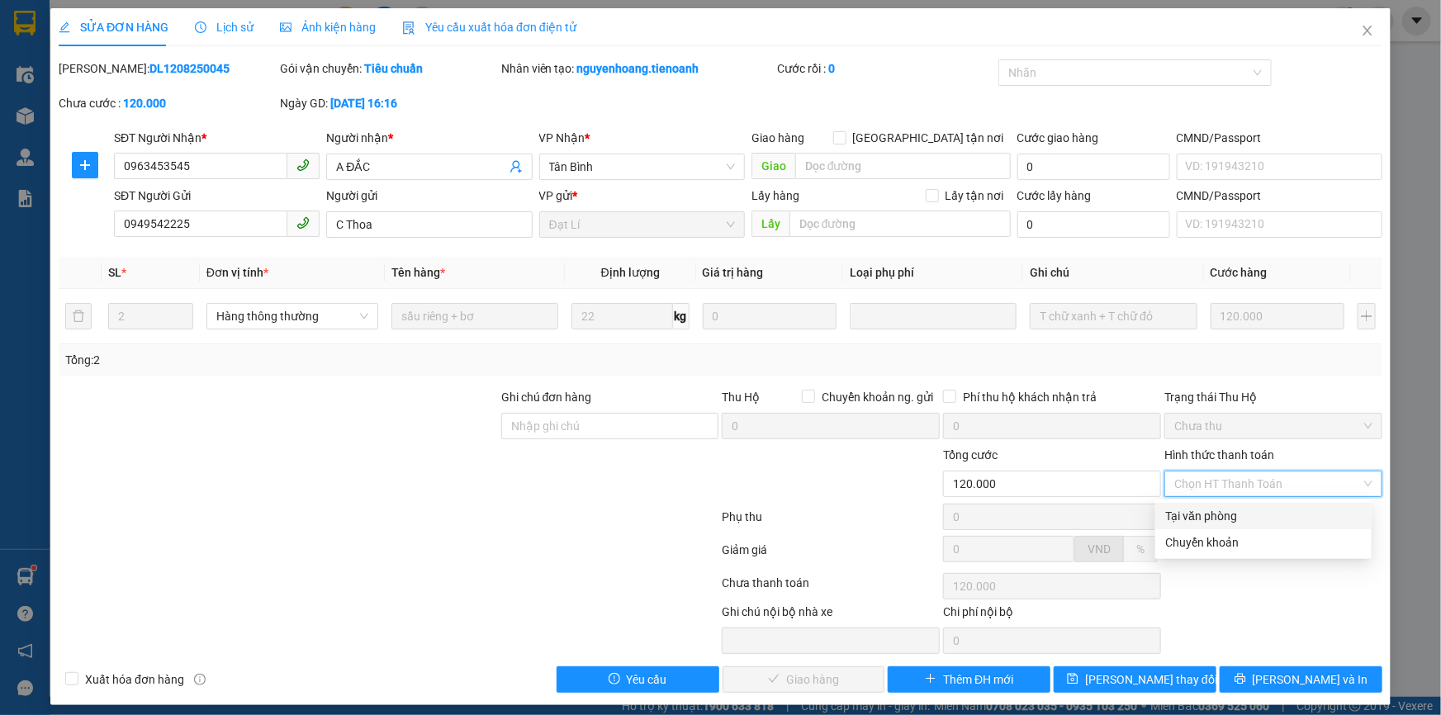
click at [1254, 507] on div "Tại văn phòng" at bounding box center [1263, 516] width 197 height 18
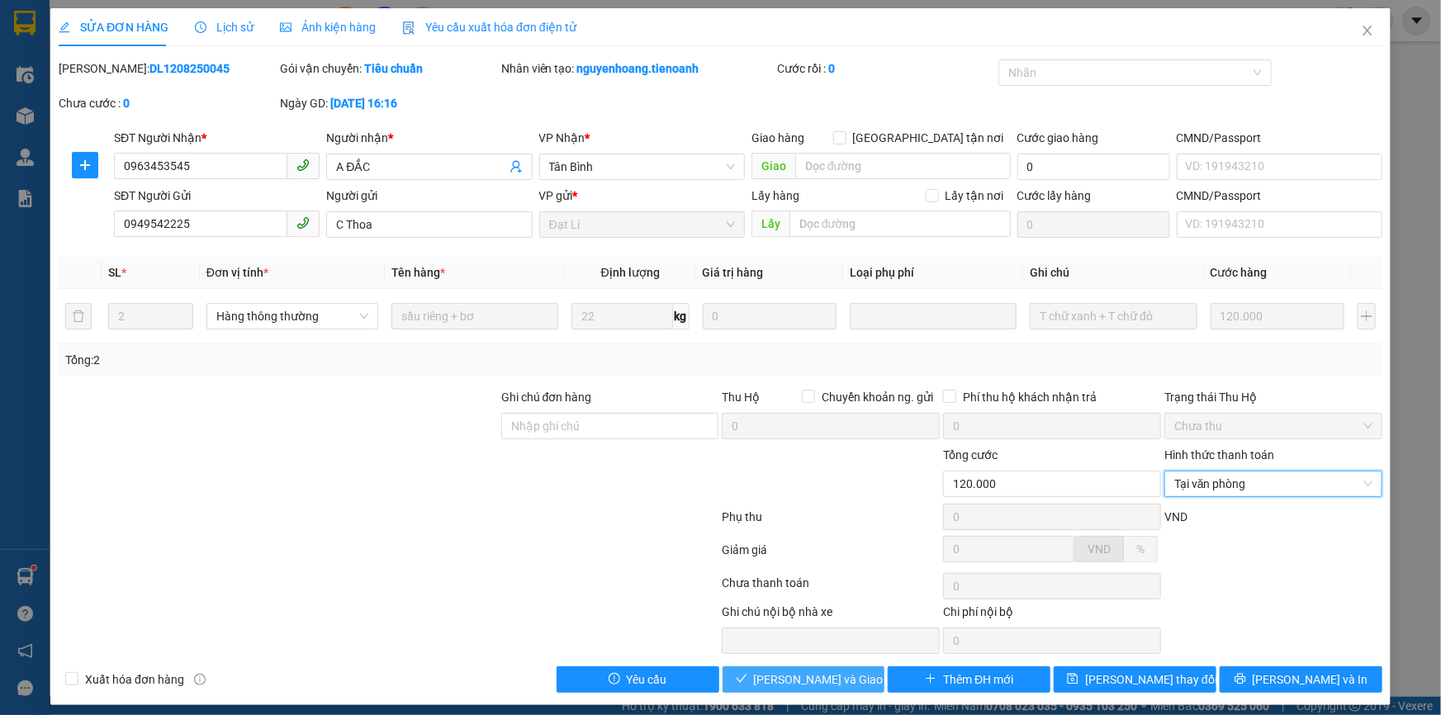
click at [742, 678] on button "Lưu và Giao hàng" at bounding box center [804, 679] width 163 height 26
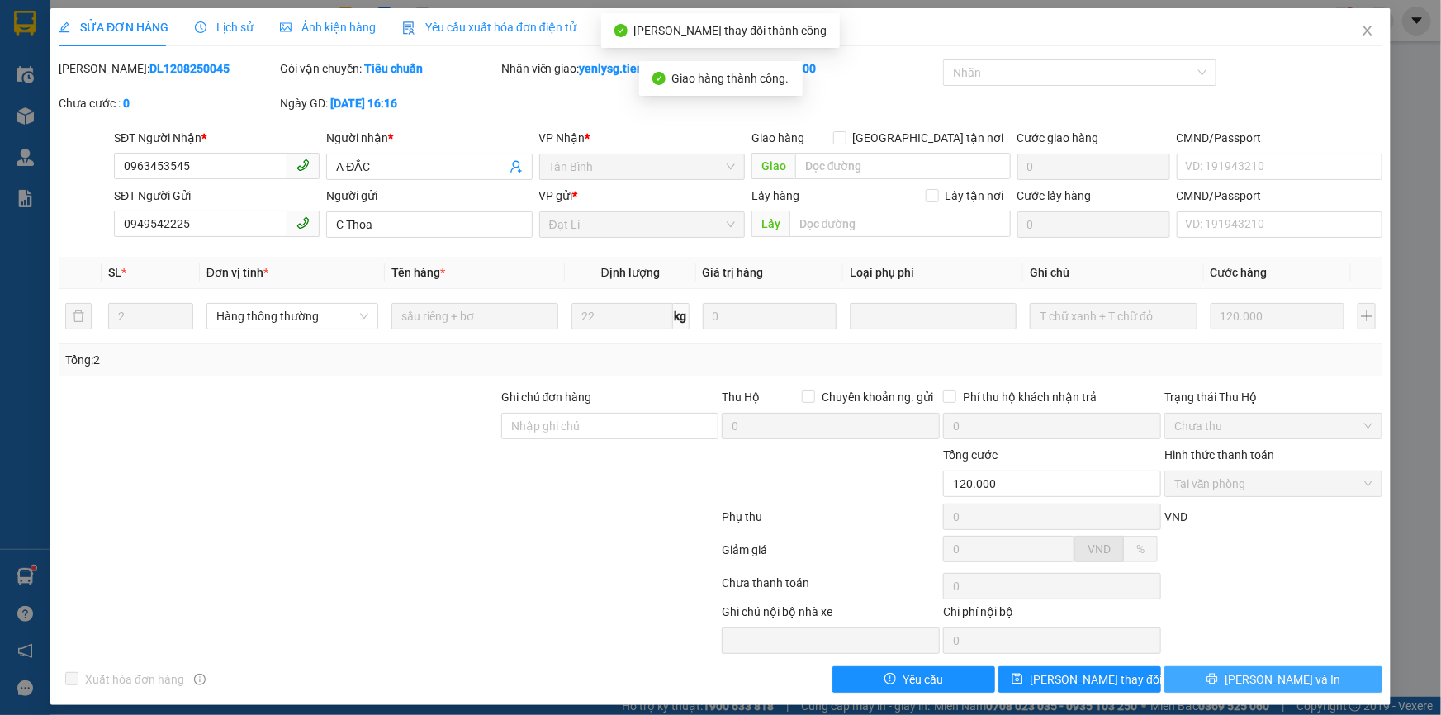
click at [1272, 674] on span "Lưu và In" at bounding box center [1283, 680] width 116 height 18
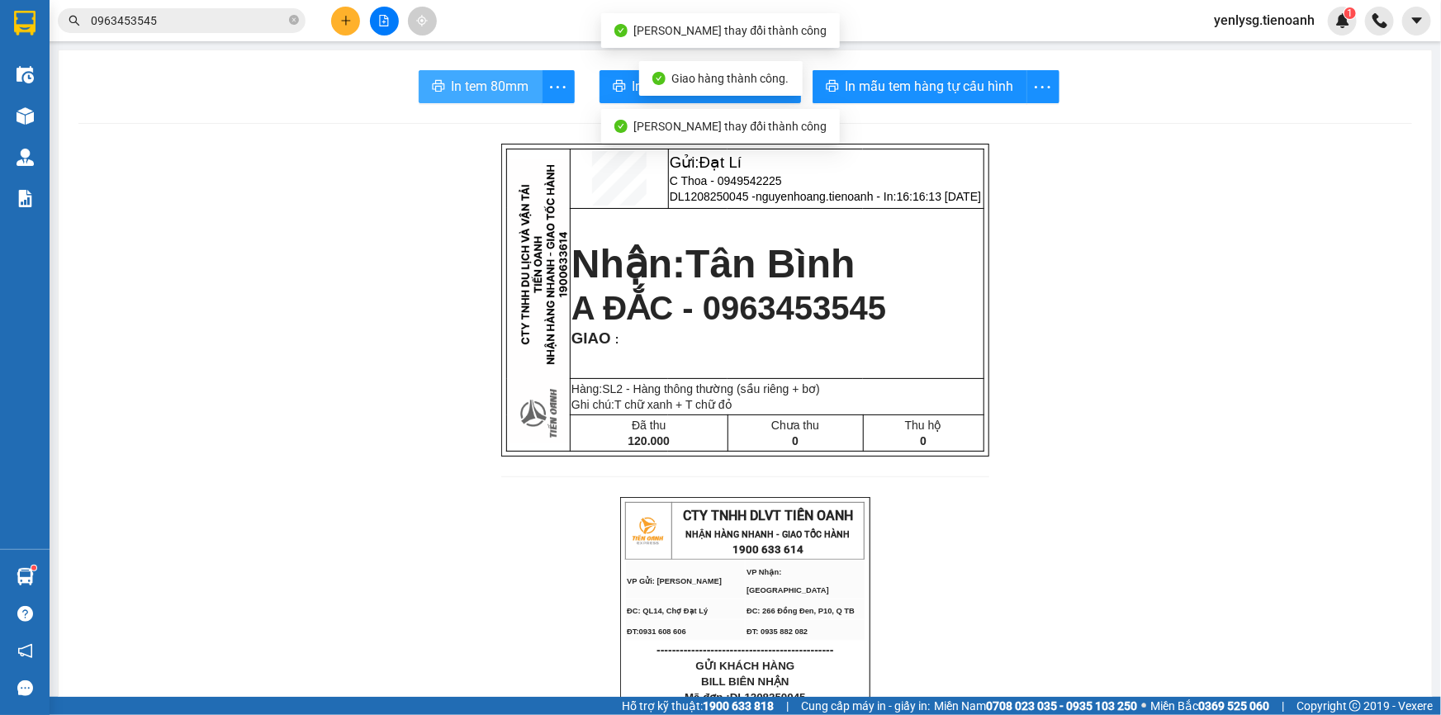
click at [502, 88] on span "In tem 80mm" at bounding box center [491, 86] width 78 height 21
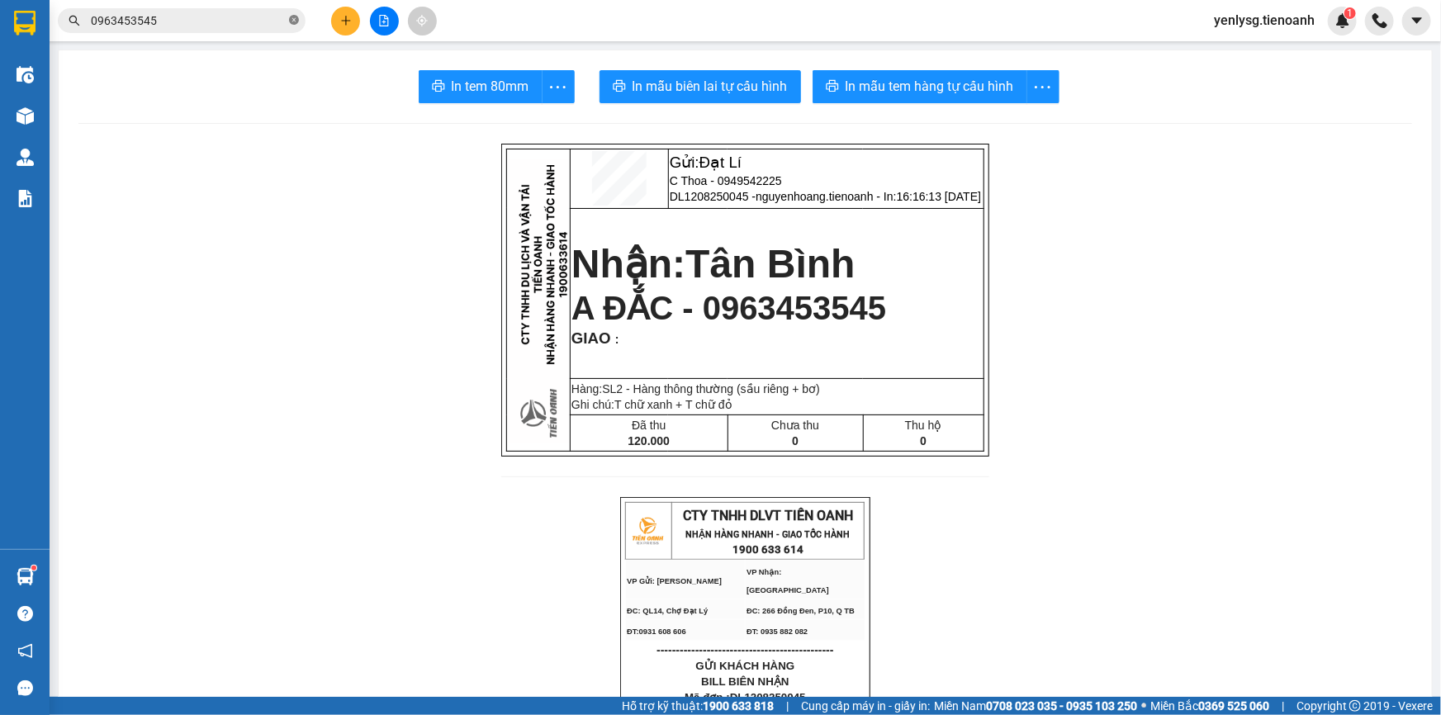
click at [292, 20] on icon "close-circle" at bounding box center [294, 20] width 10 height 10
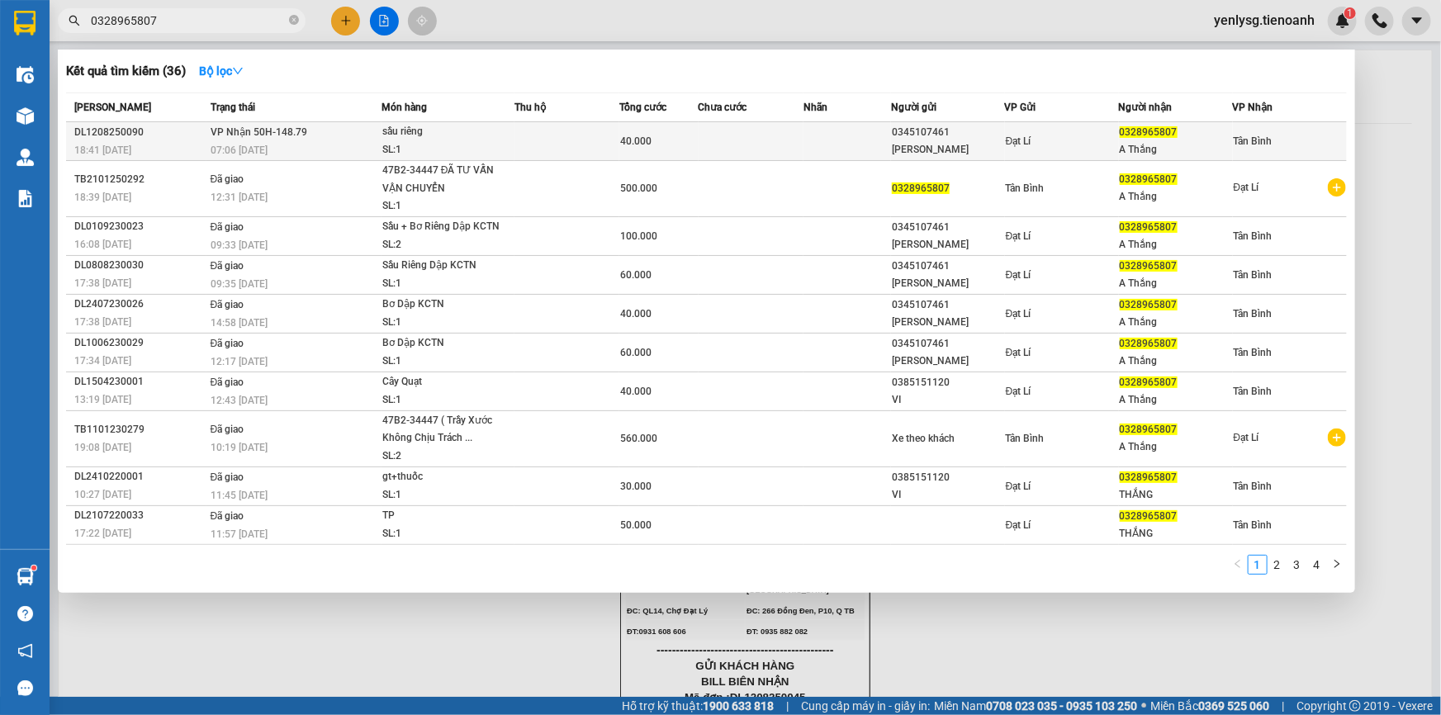
click at [325, 138] on td "VP Nhận 50H-148.79 07:06 - 13/08" at bounding box center [293, 141] width 175 height 39
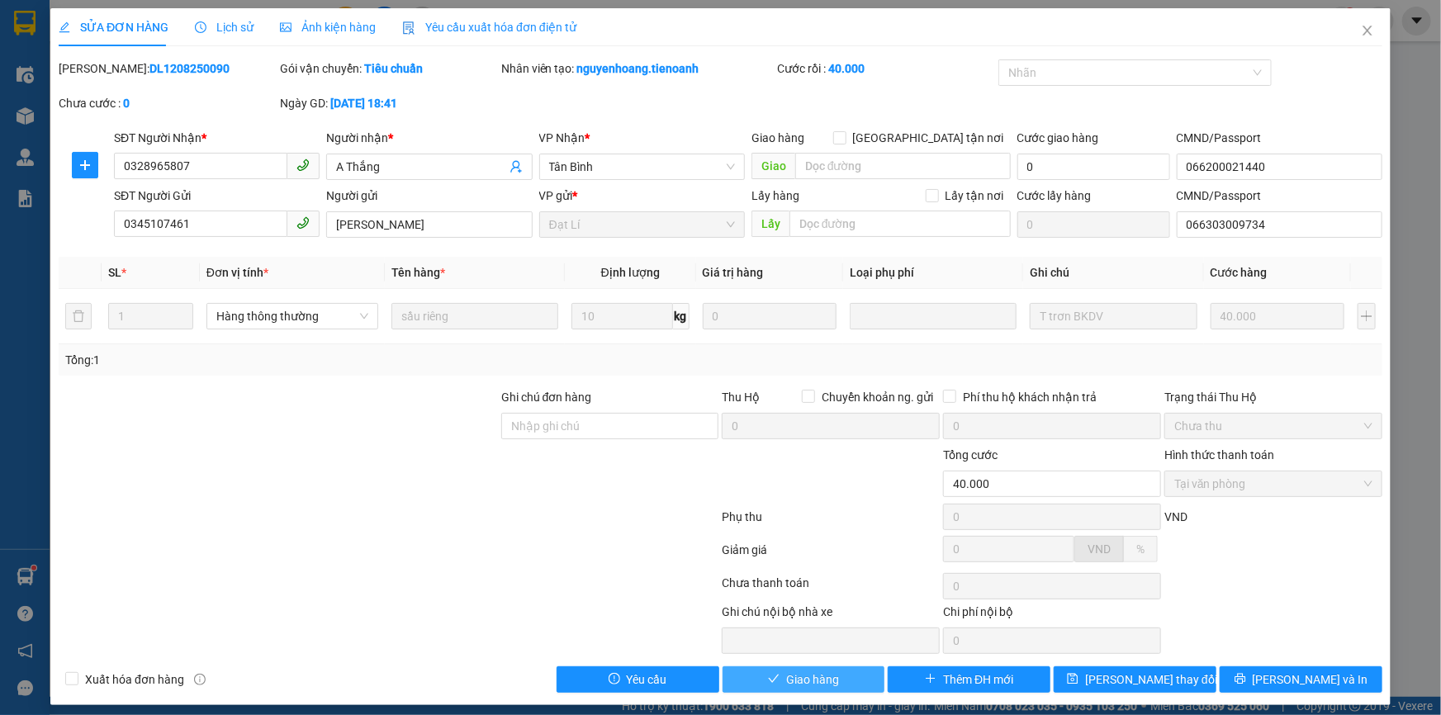
click at [819, 682] on span "Giao hàng" at bounding box center [812, 680] width 53 height 18
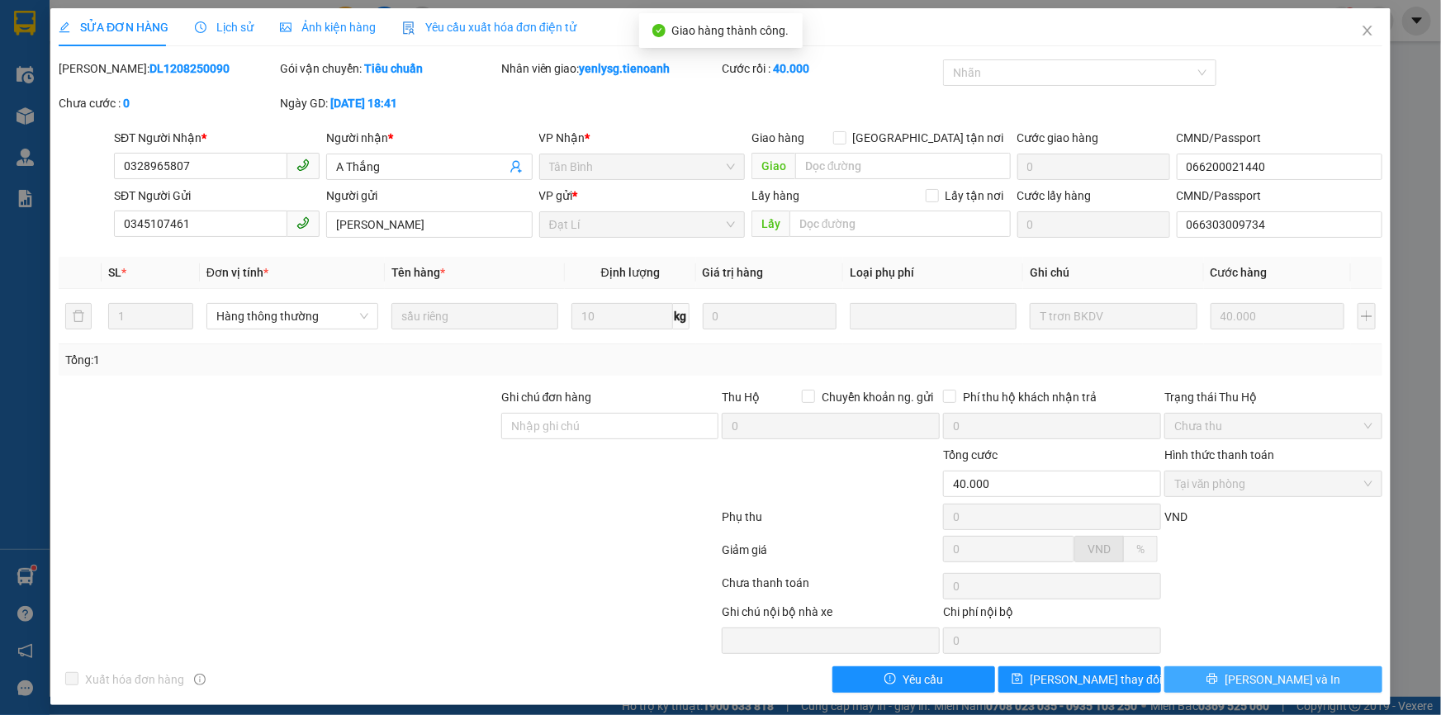
click at [1303, 671] on button "Lưu và In" at bounding box center [1273, 679] width 218 height 26
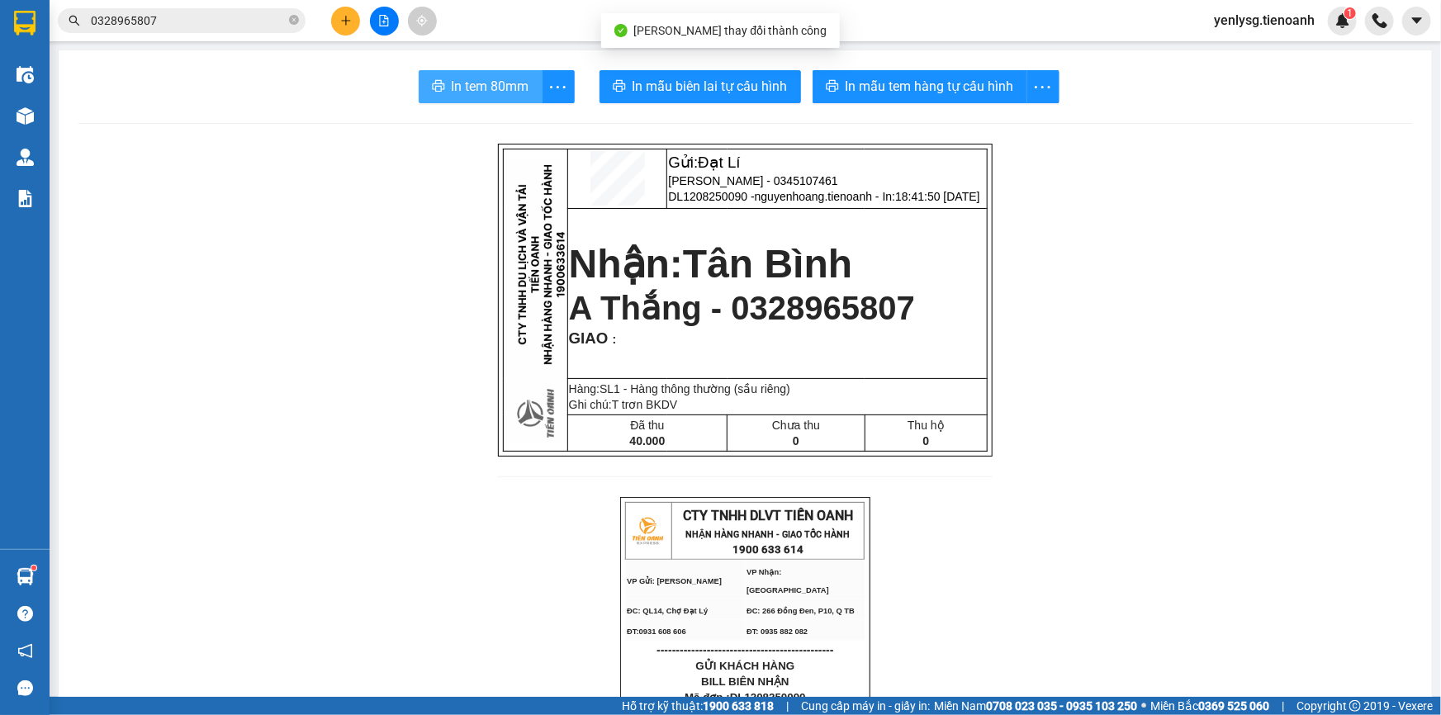
click at [488, 88] on span "In tem 80mm" at bounding box center [491, 86] width 78 height 21
click at [297, 21] on icon "close-circle" at bounding box center [294, 20] width 10 height 10
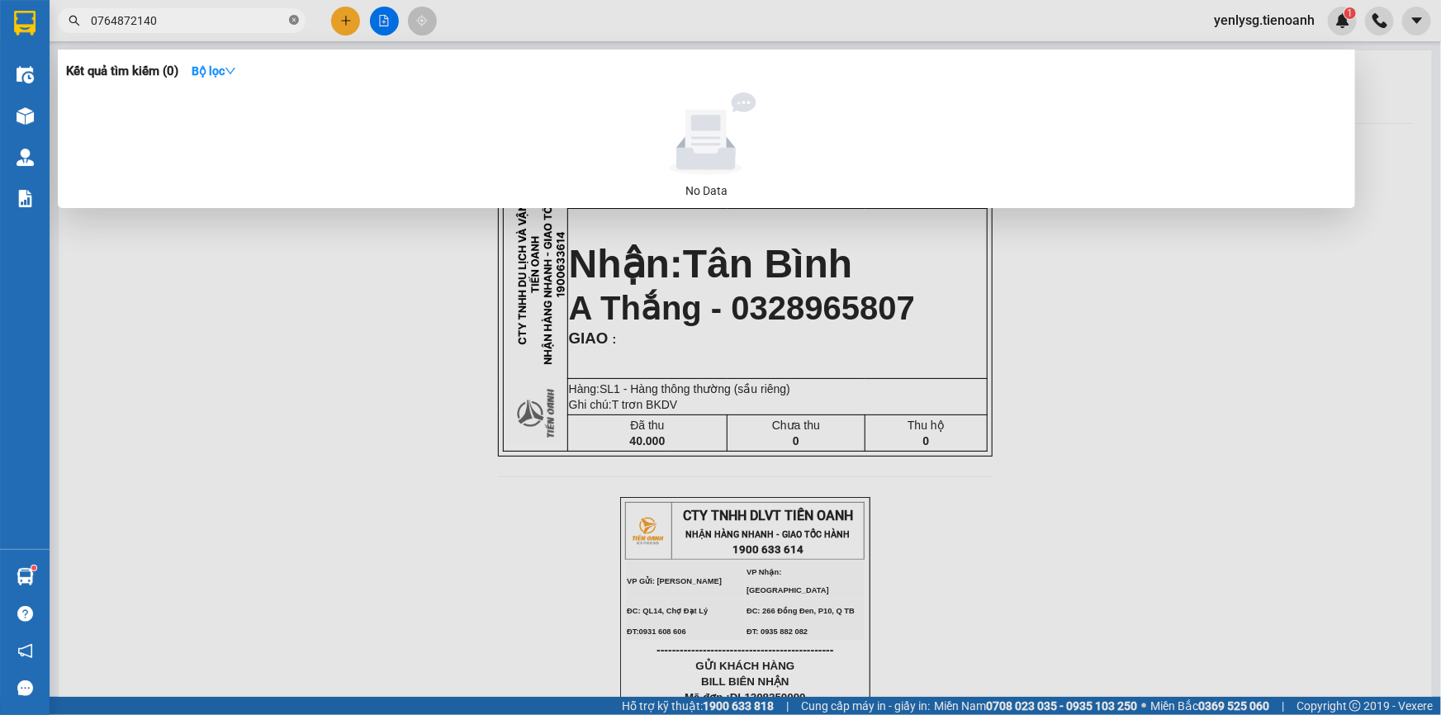
click at [292, 21] on icon "close-circle" at bounding box center [294, 20] width 10 height 10
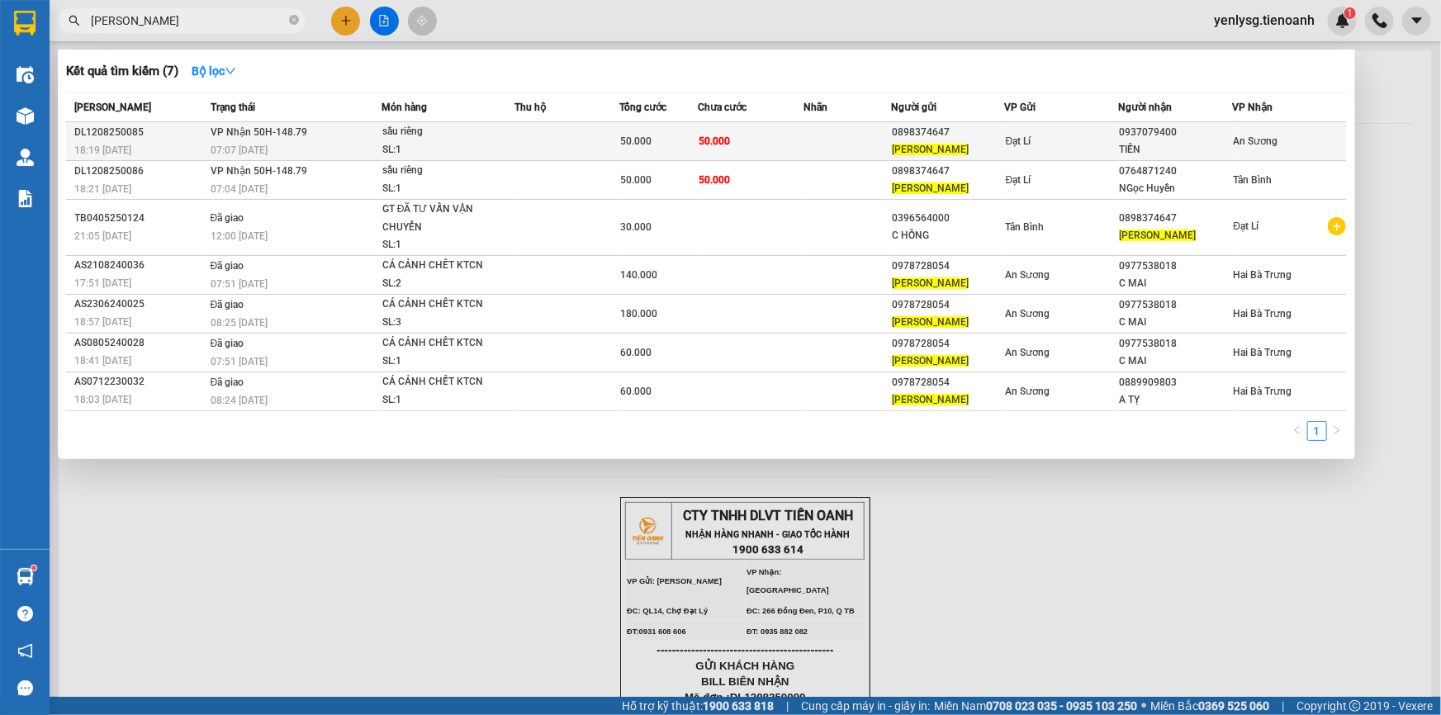
click at [272, 135] on span "VP Nhận 50H-148.79" at bounding box center [259, 132] width 97 height 12
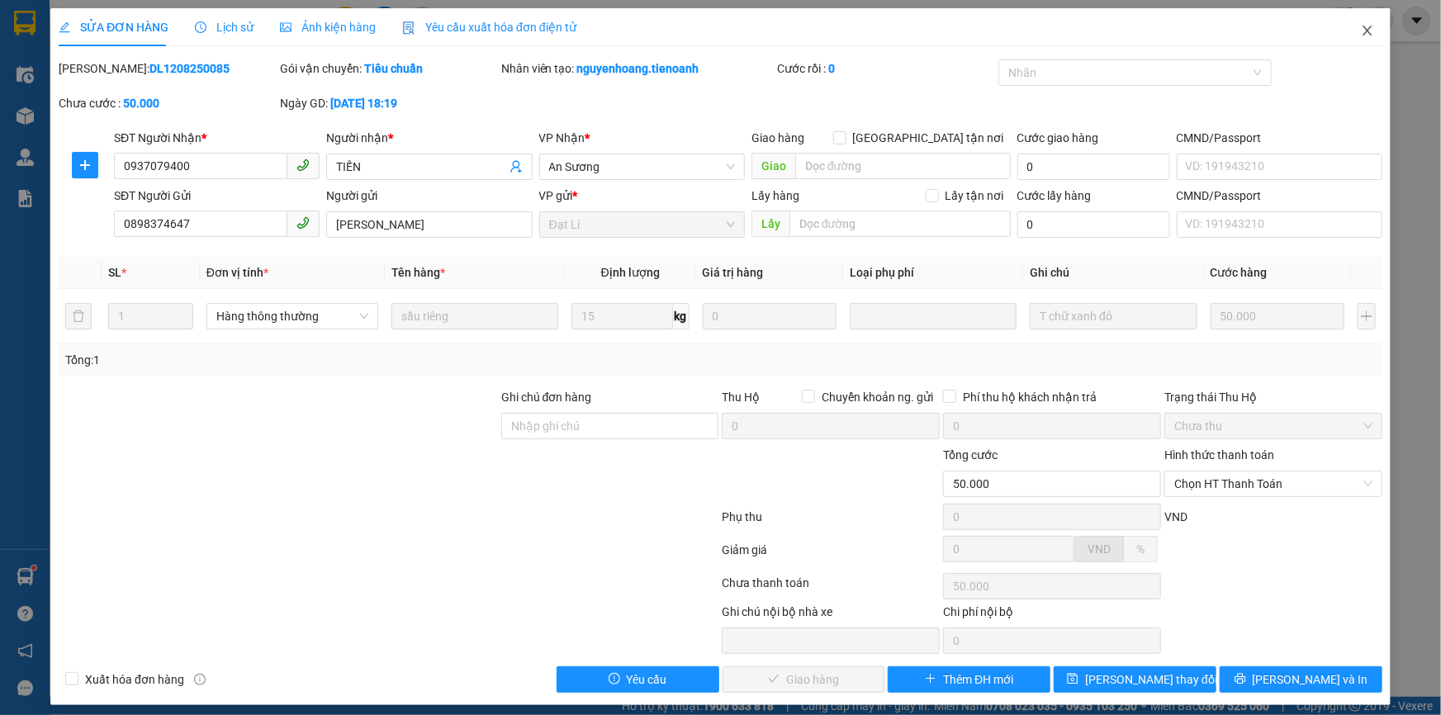
click at [1361, 36] on icon "close" at bounding box center [1367, 30] width 13 height 13
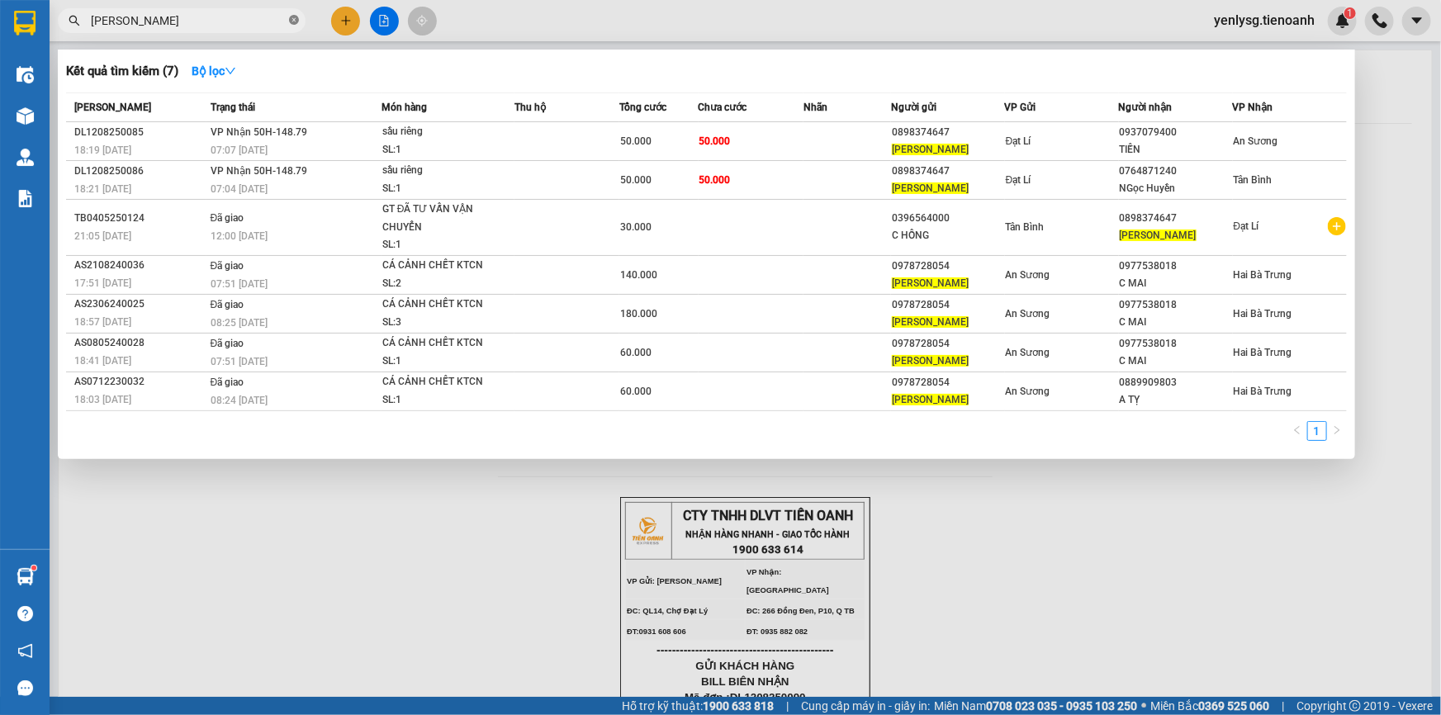
click at [295, 24] on icon "close-circle" at bounding box center [294, 20] width 10 height 10
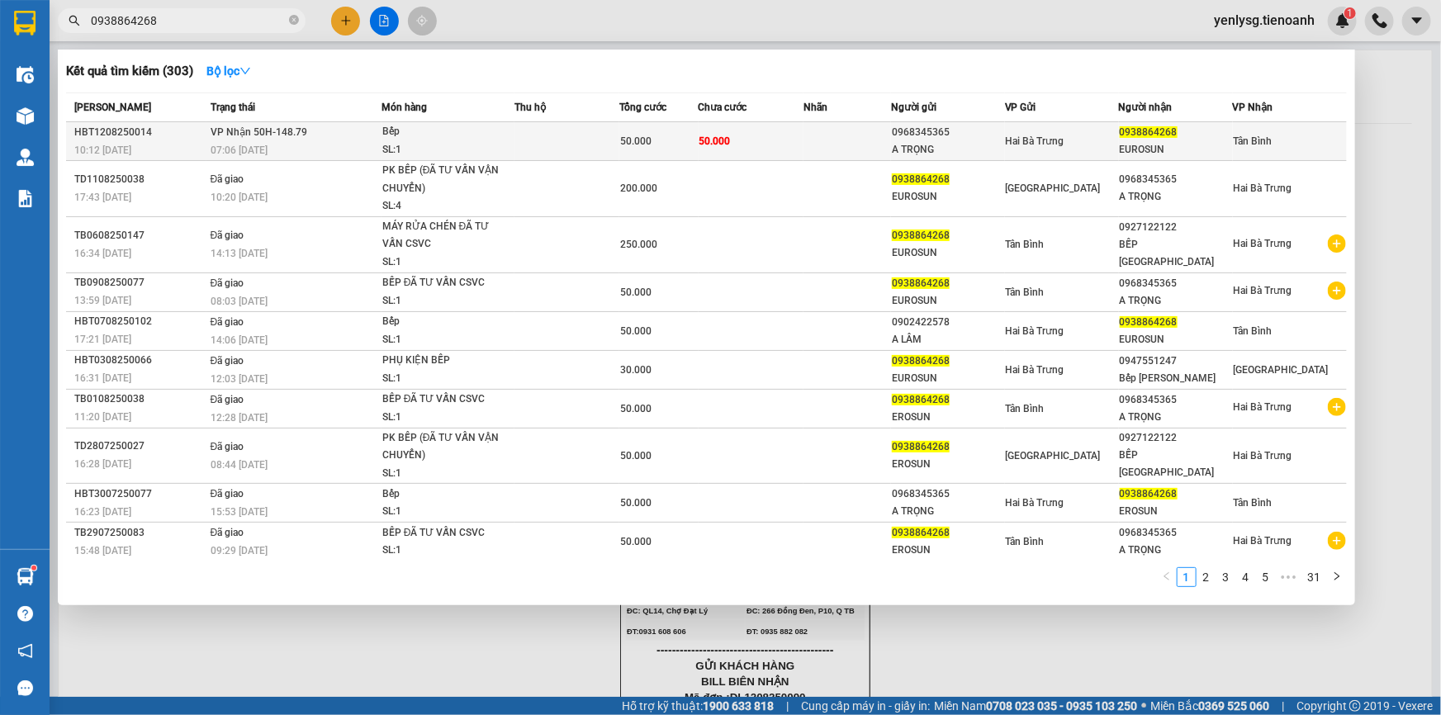
click at [315, 140] on td "VP Nhận 50H-148.79 07:06 - 13/08" at bounding box center [293, 141] width 175 height 39
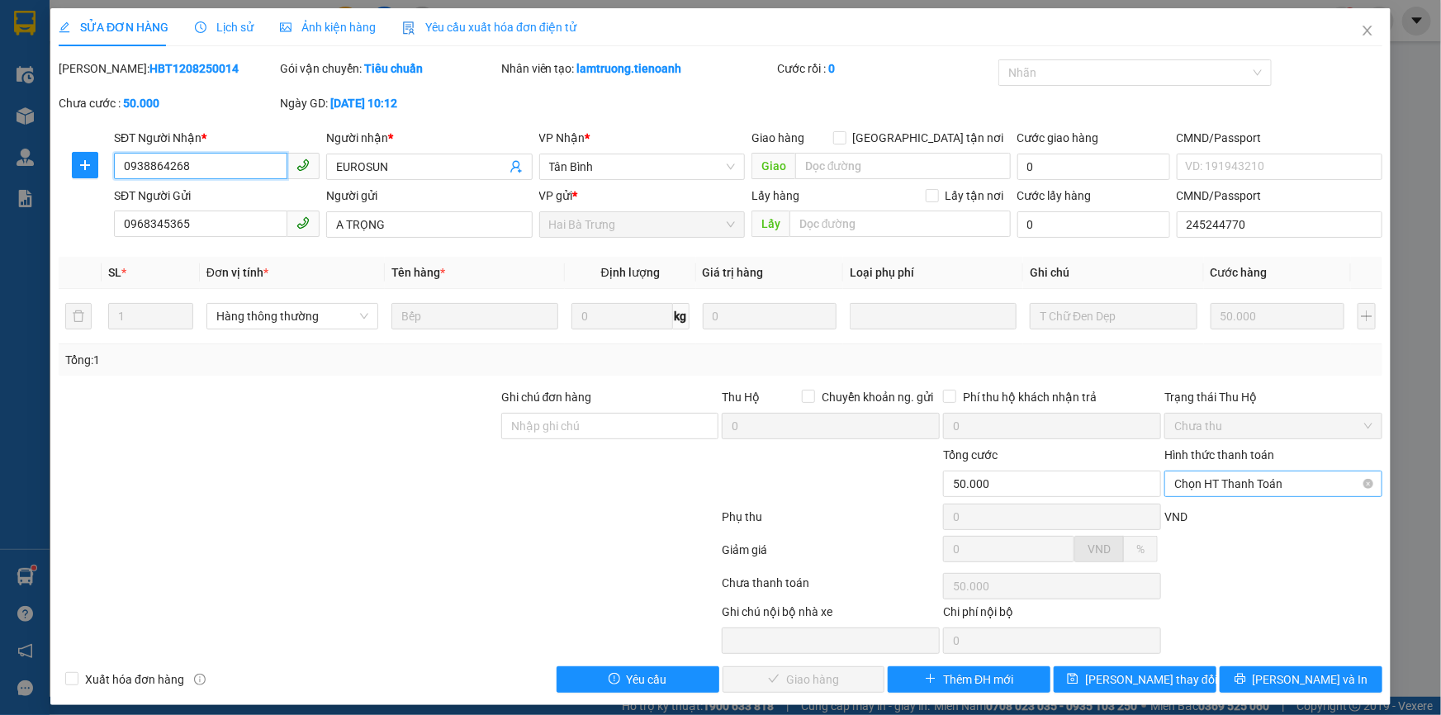
click at [1247, 483] on span "Chọn HT Thanh Toán" at bounding box center [1273, 484] width 198 height 25
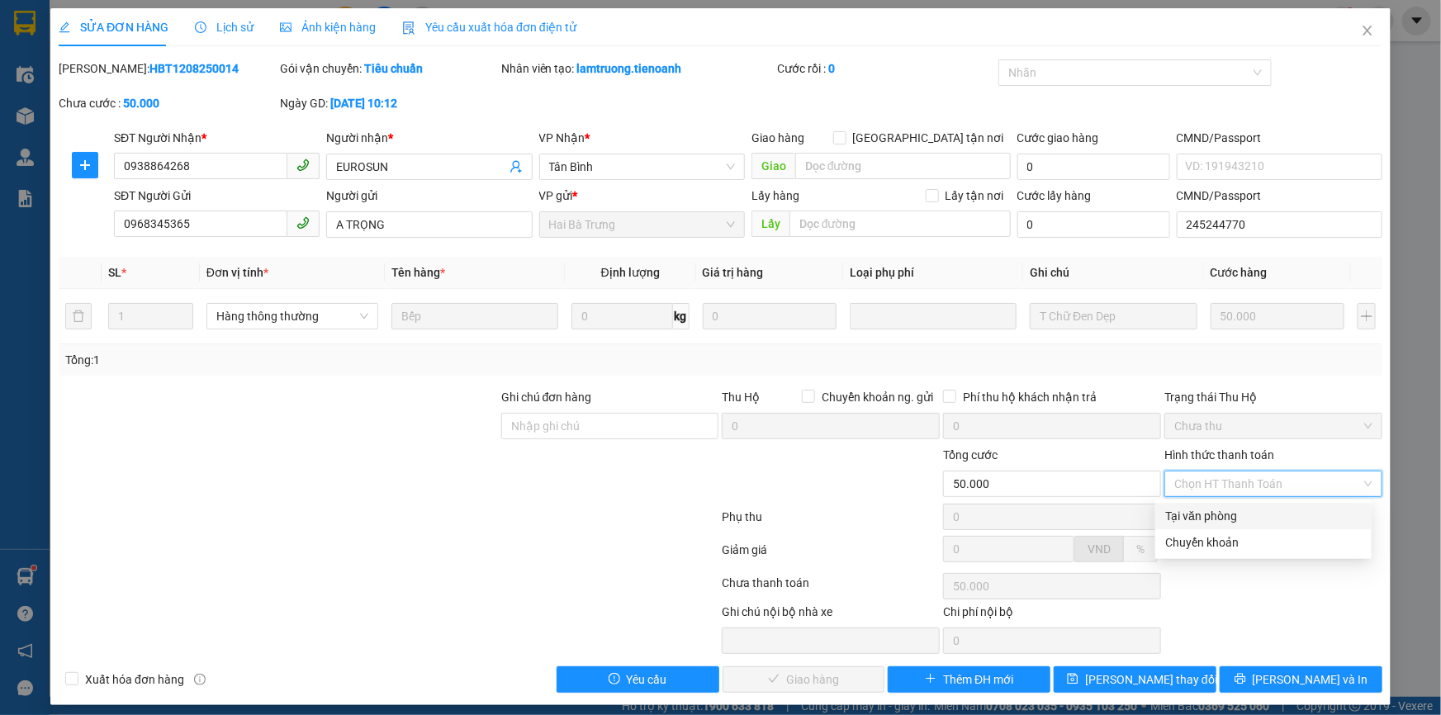
click at [1238, 519] on div "Tại văn phòng" at bounding box center [1263, 516] width 197 height 18
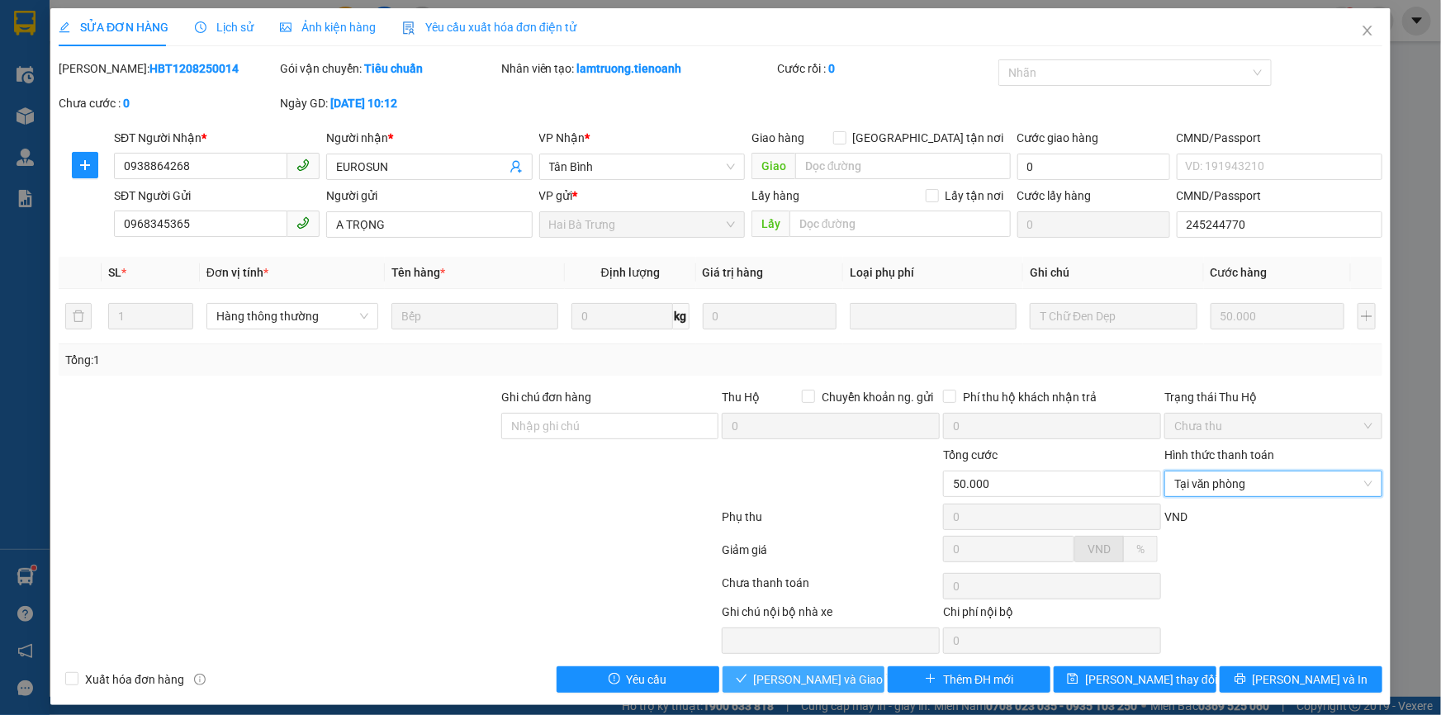
click at [780, 679] on span "Lưu và Giao hàng" at bounding box center [833, 680] width 159 height 18
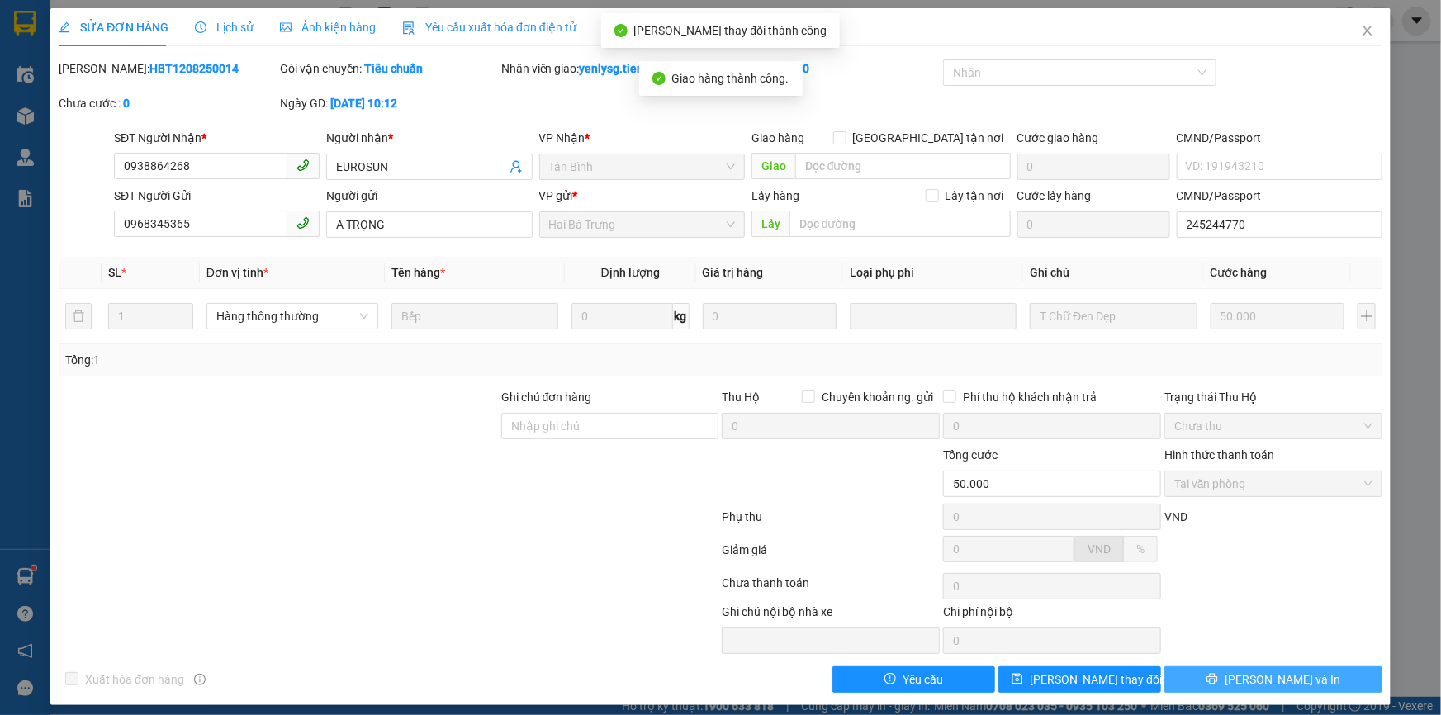
click at [1273, 682] on span "Lưu và In" at bounding box center [1283, 680] width 116 height 18
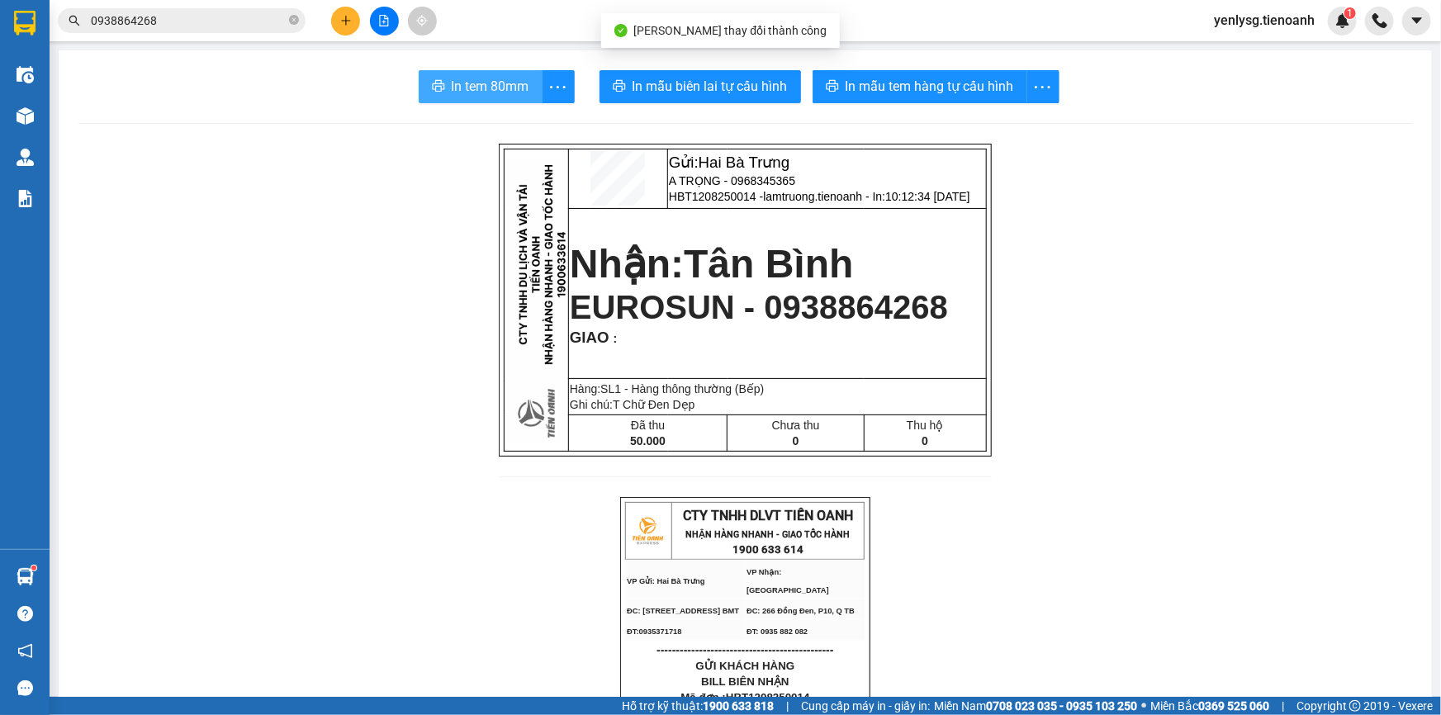
click at [475, 84] on span "In tem 80mm" at bounding box center [491, 86] width 78 height 21
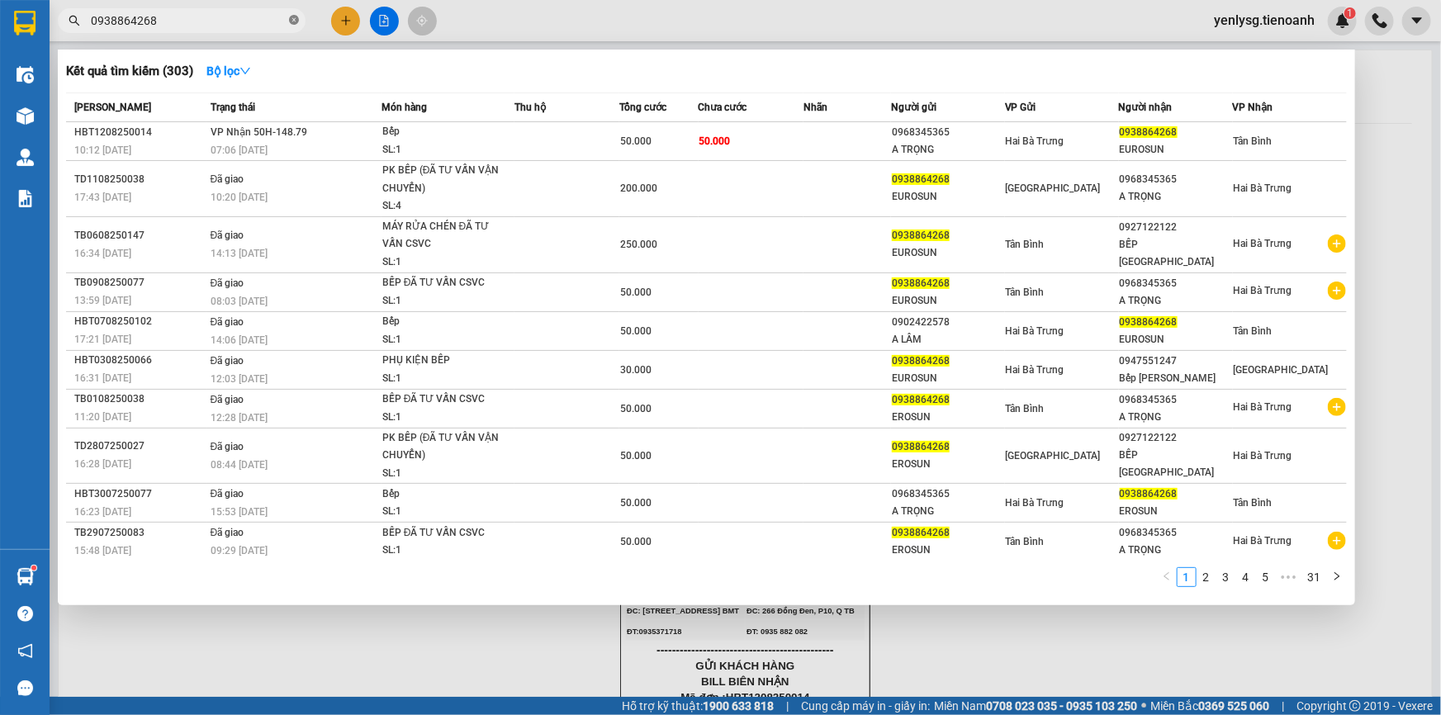
click at [295, 21] on icon "close-circle" at bounding box center [294, 20] width 10 height 10
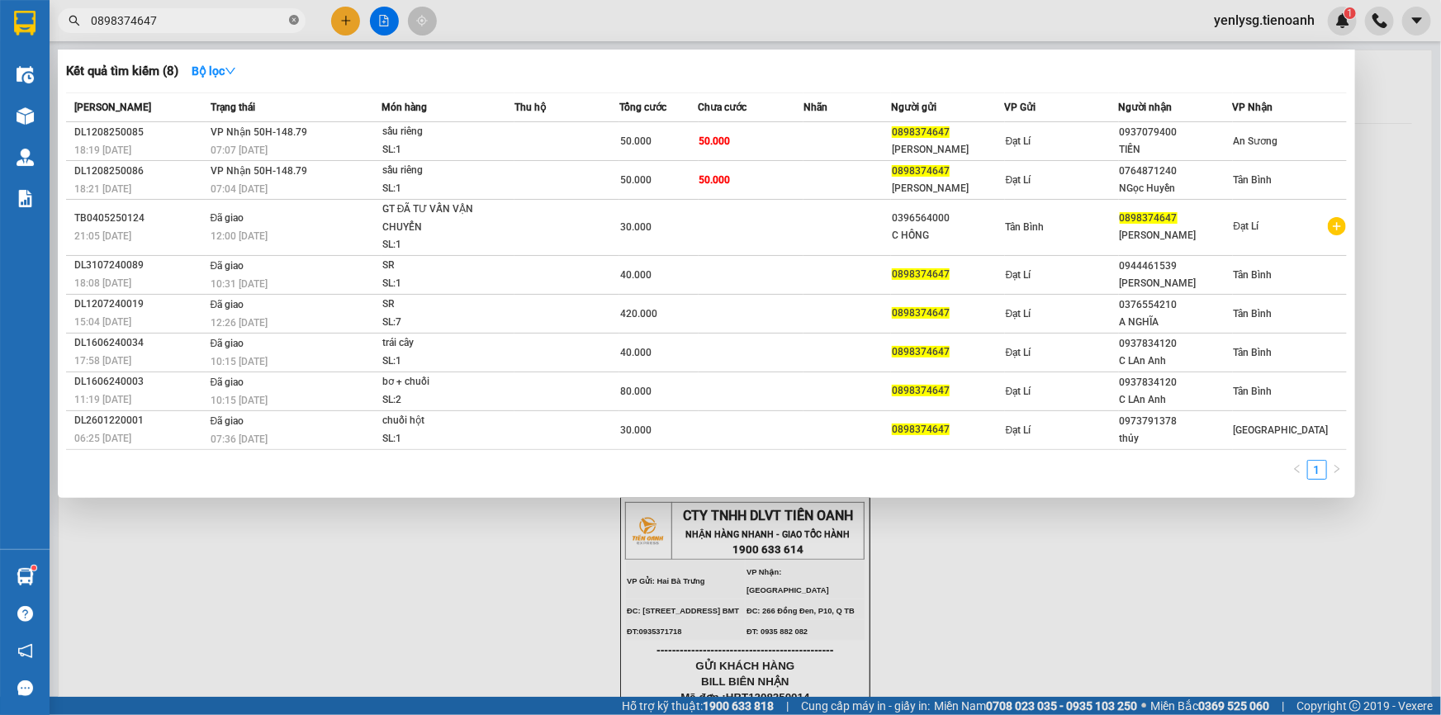
click at [293, 21] on icon "close-circle" at bounding box center [294, 20] width 10 height 10
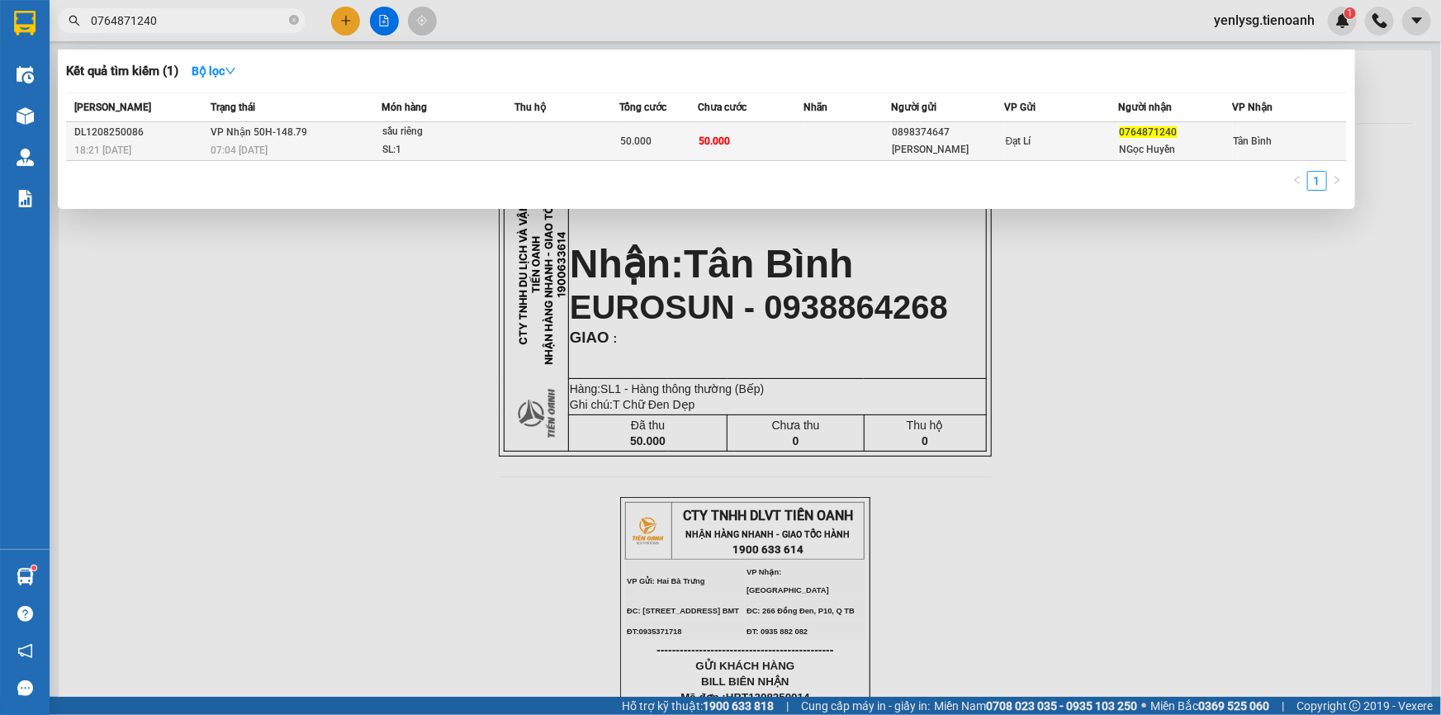
click at [304, 141] on div "07:04 - 13/08" at bounding box center [296, 150] width 170 height 18
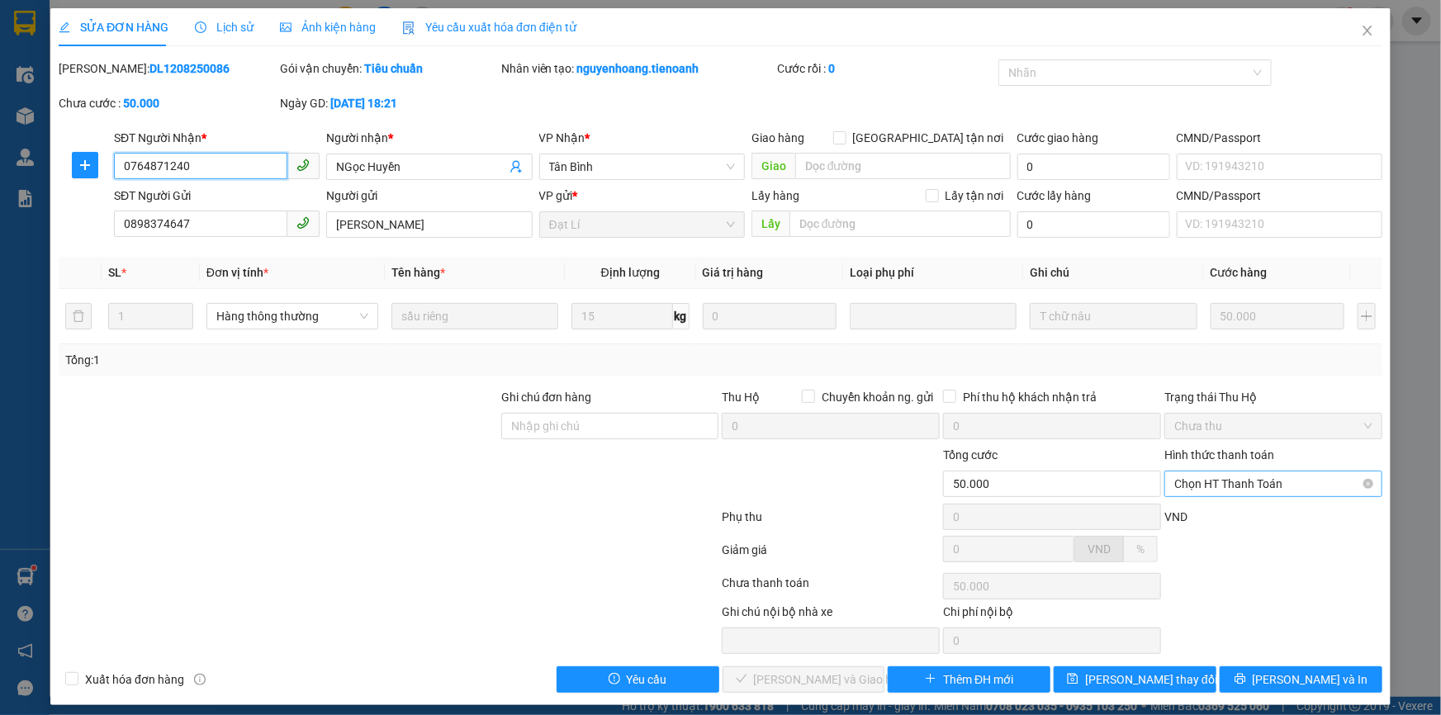
click at [1219, 484] on span "Chọn HT Thanh Toán" at bounding box center [1273, 484] width 198 height 25
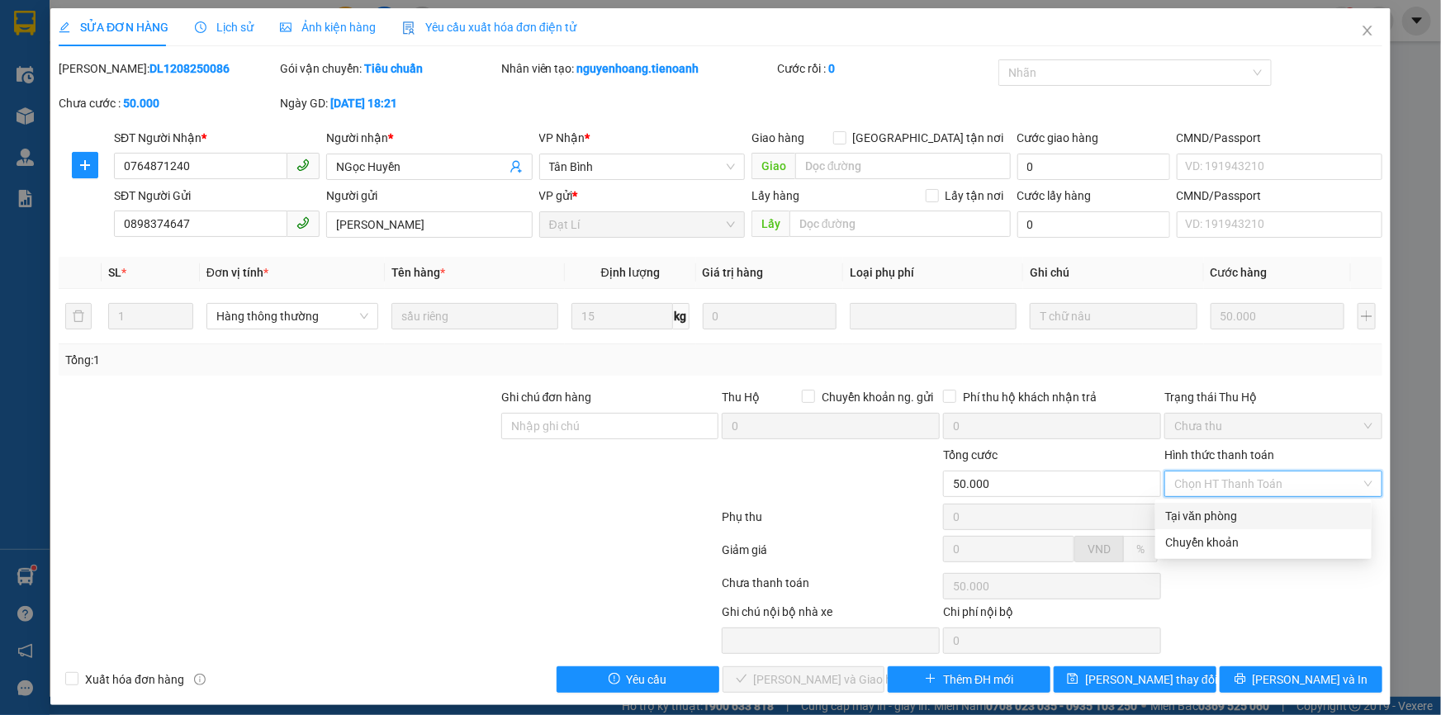
click at [1218, 512] on div "Tại văn phòng" at bounding box center [1263, 516] width 197 height 18
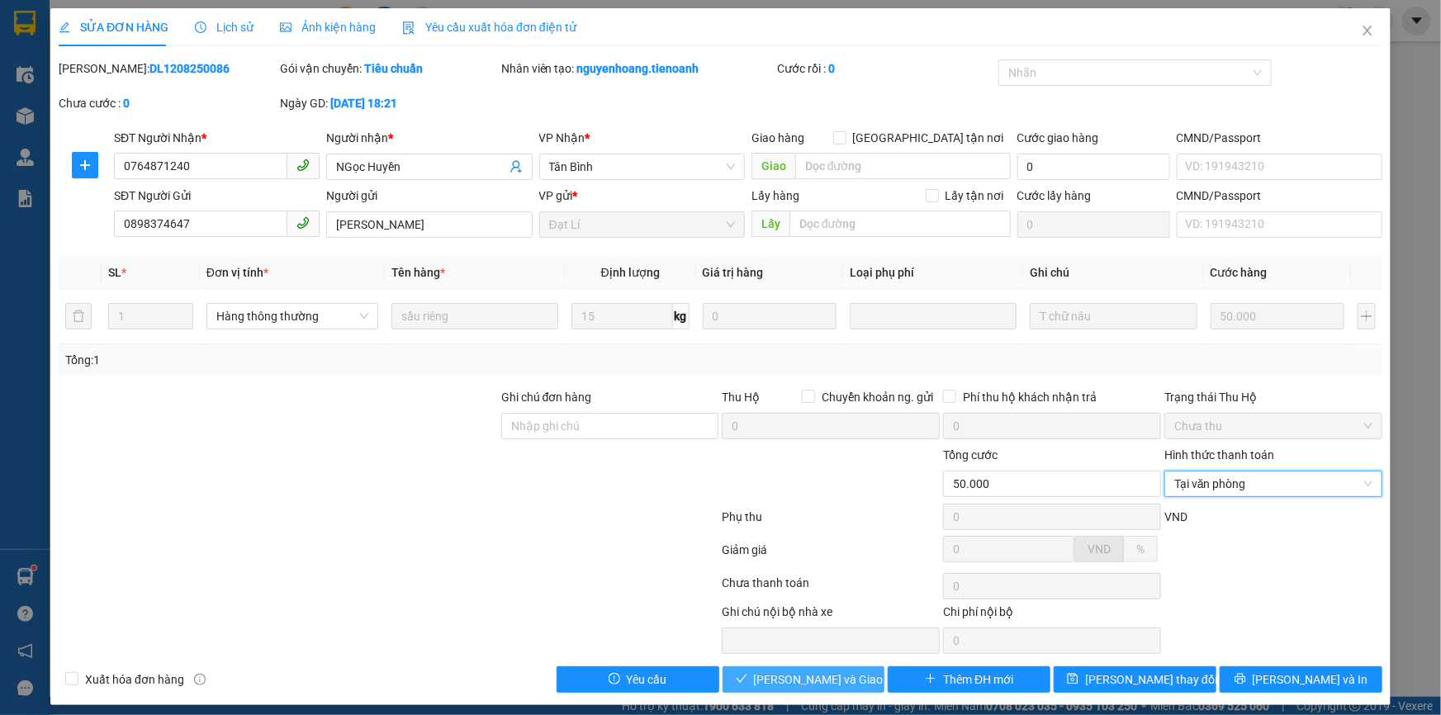
drag, startPoint x: 850, startPoint y: 678, endPoint x: 860, endPoint y: 686, distance: 12.9
click at [850, 679] on span "Lưu và Giao hàng" at bounding box center [833, 680] width 159 height 18
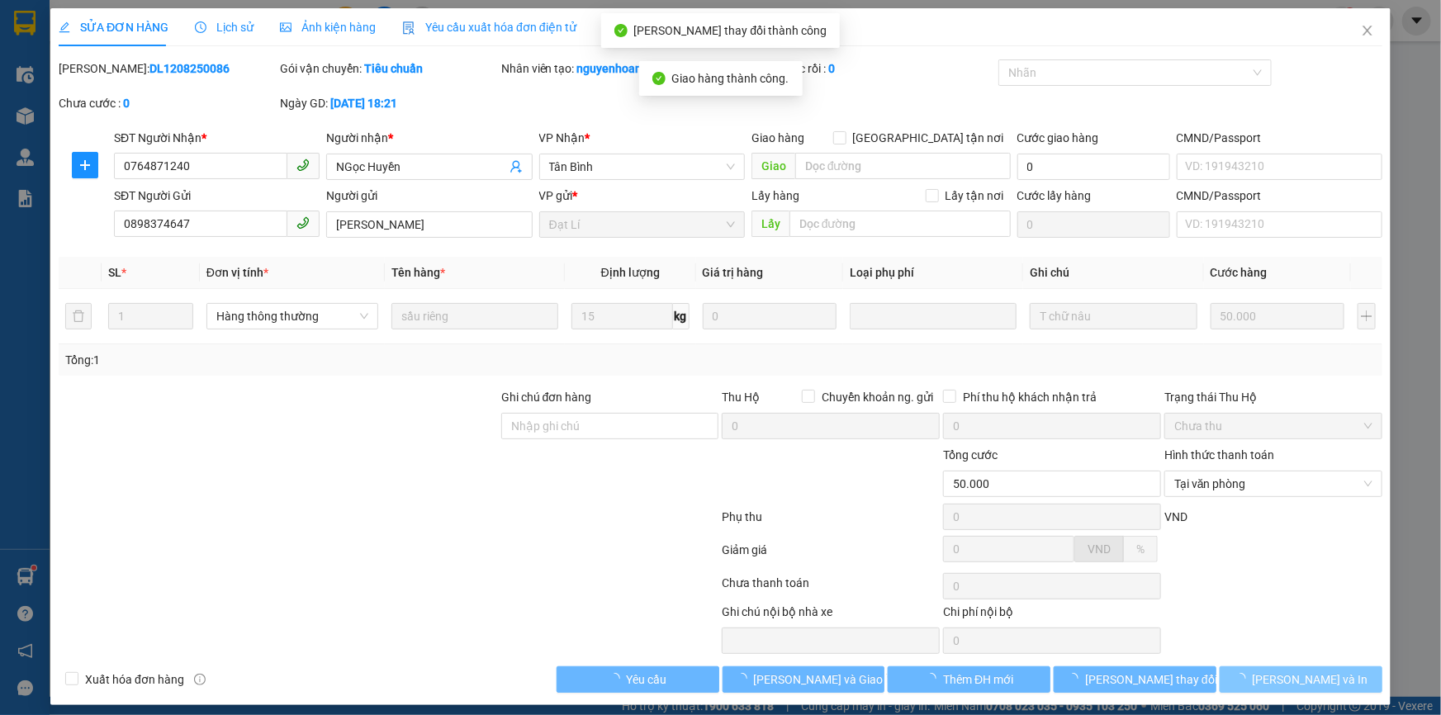
click at [1305, 673] on span "Lưu và In" at bounding box center [1311, 680] width 116 height 18
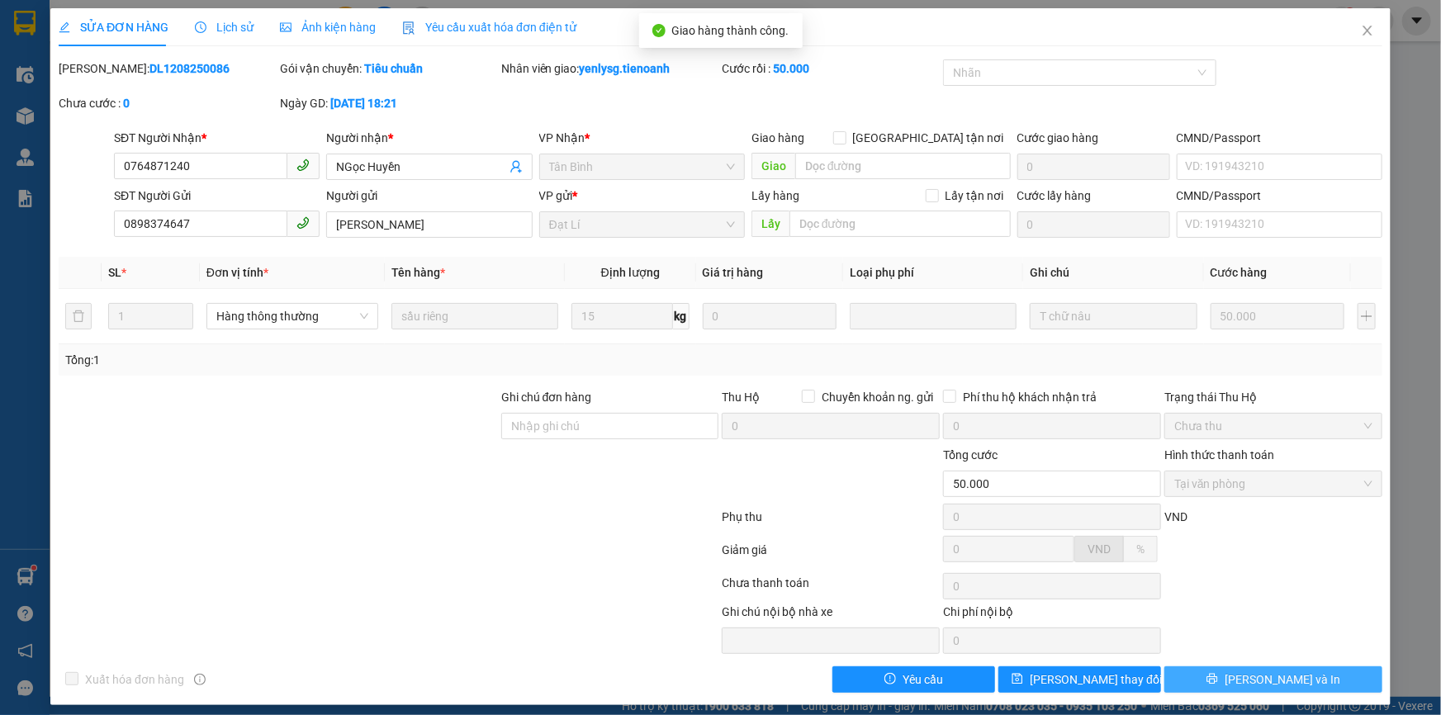
click at [1222, 686] on button "Lưu và In" at bounding box center [1273, 679] width 218 height 26
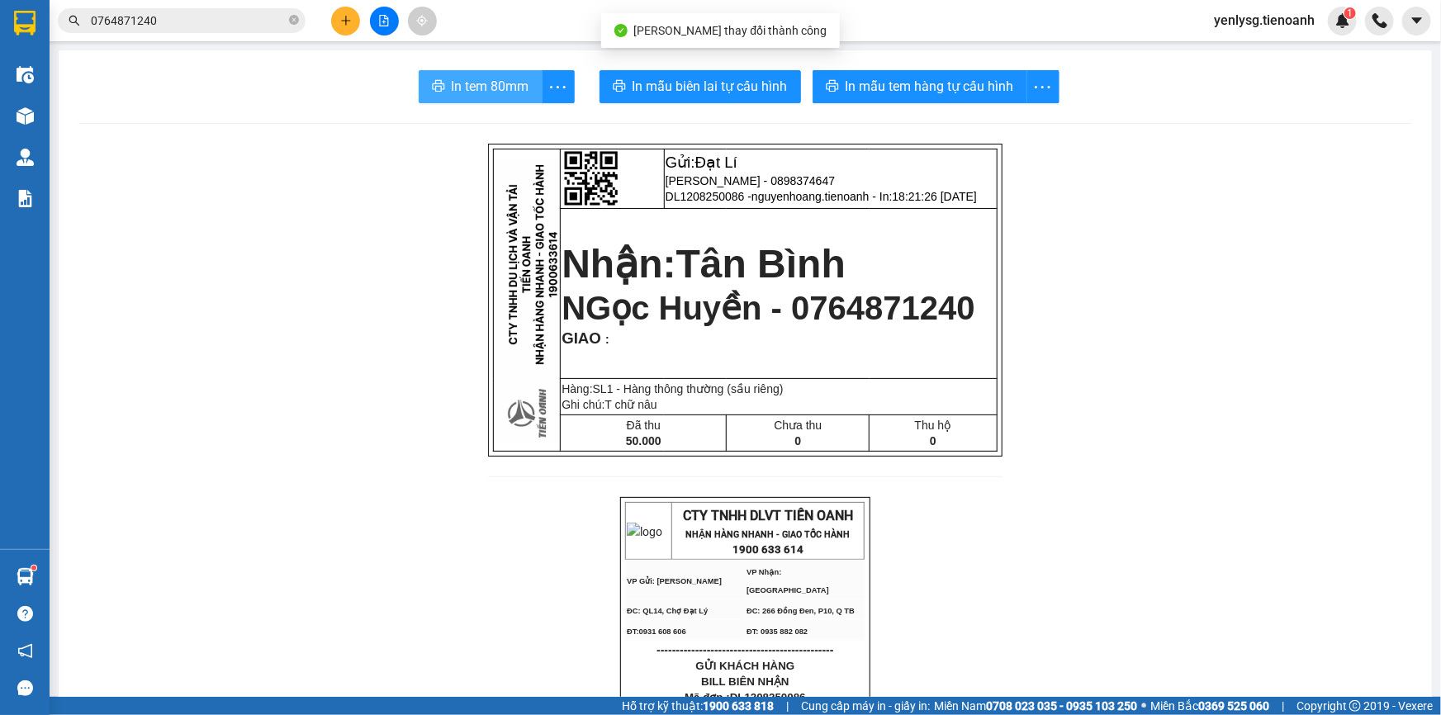
click at [505, 80] on span "In tem 80mm" at bounding box center [491, 86] width 78 height 21
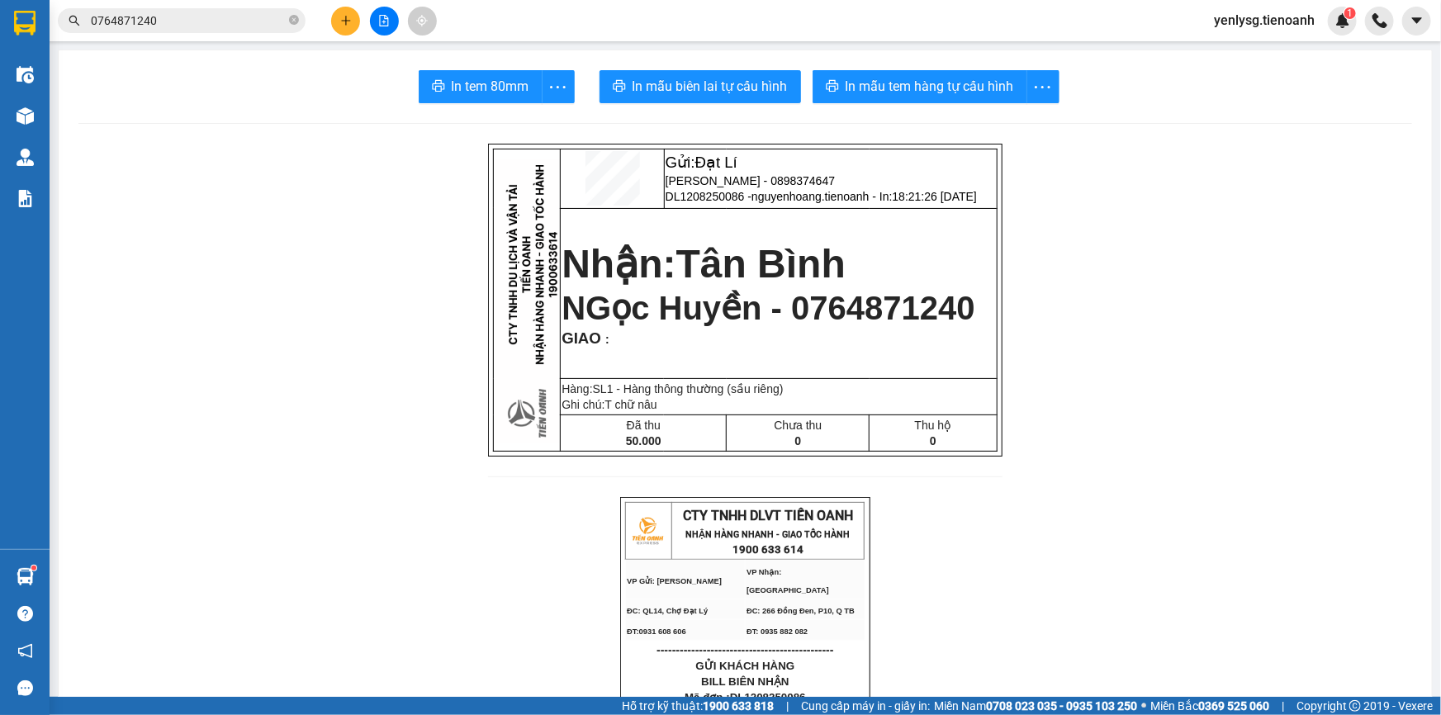
drag, startPoint x: 1122, startPoint y: 617, endPoint x: 1168, endPoint y: 744, distance: 135.3
click at [1168, 714] on html "Kết quả tìm kiếm ( 1 ) Bộ lọc Mã ĐH Trạng thái Món hàng Thu hộ Tổng cước Chưa c…" at bounding box center [720, 357] width 1441 height 715
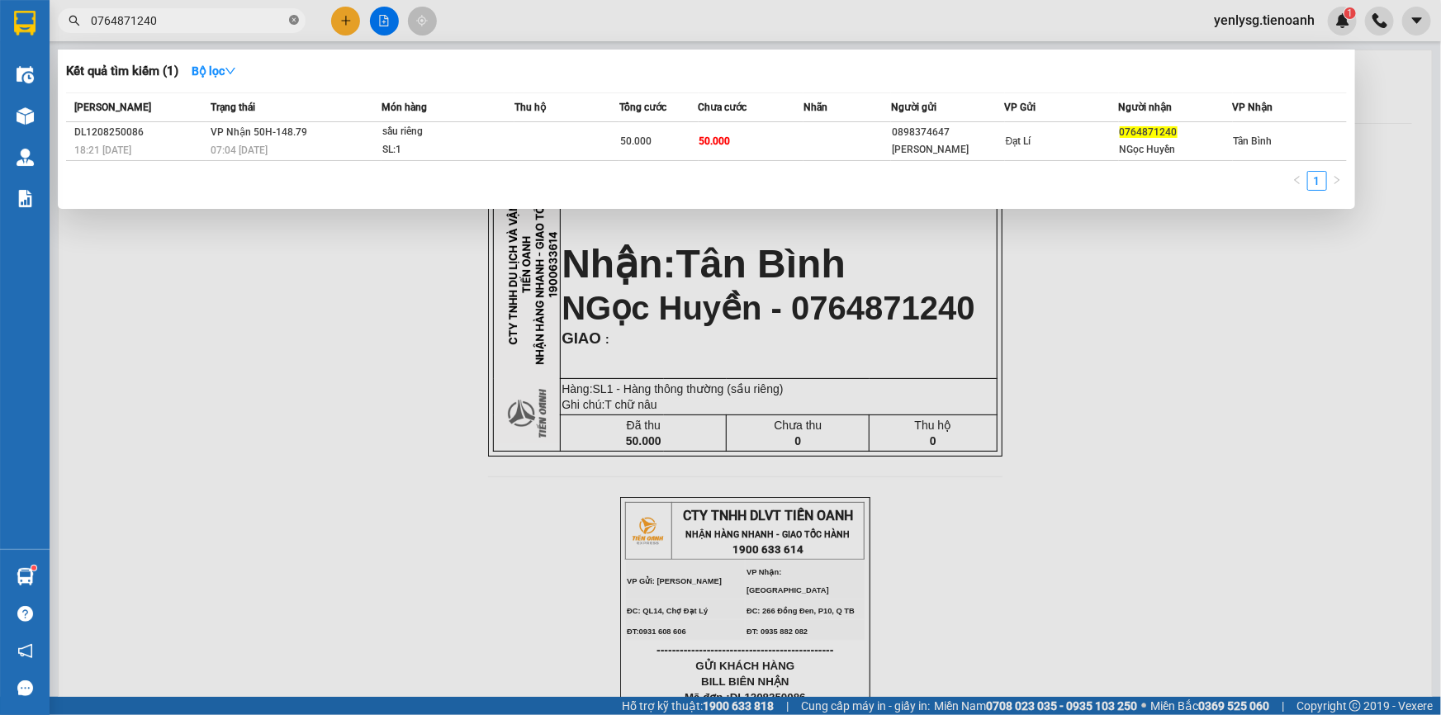
click at [290, 20] on icon "close-circle" at bounding box center [294, 20] width 10 height 10
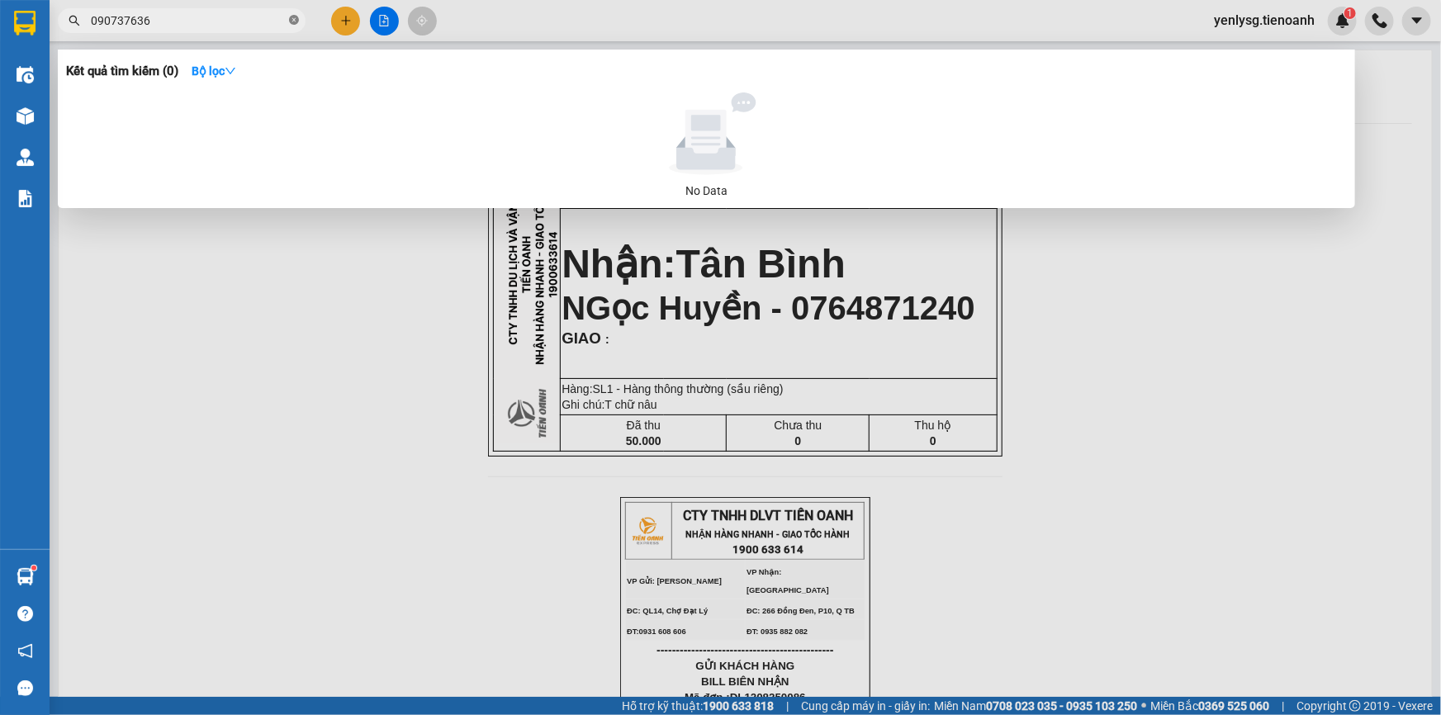
click at [296, 21] on icon "close-circle" at bounding box center [294, 20] width 10 height 10
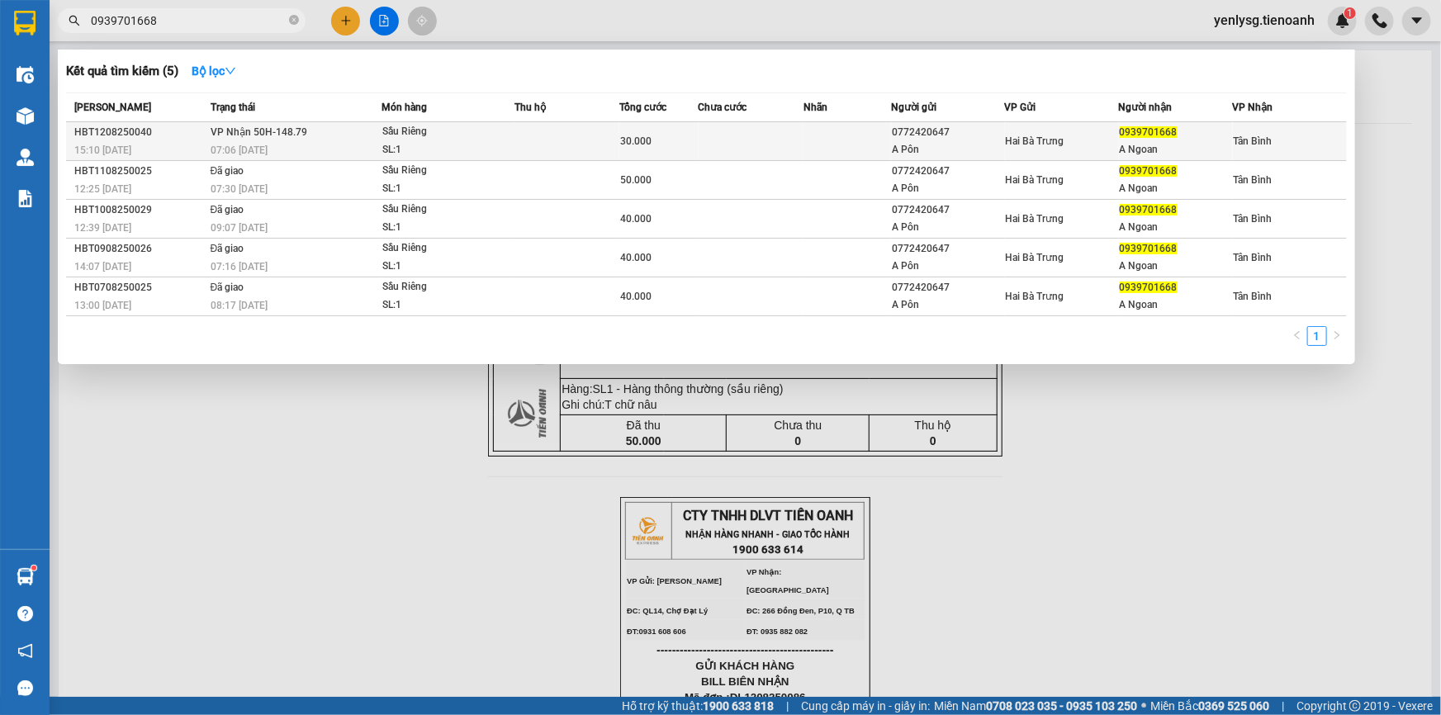
click at [314, 146] on div "07:06 - 13/08" at bounding box center [296, 150] width 170 height 18
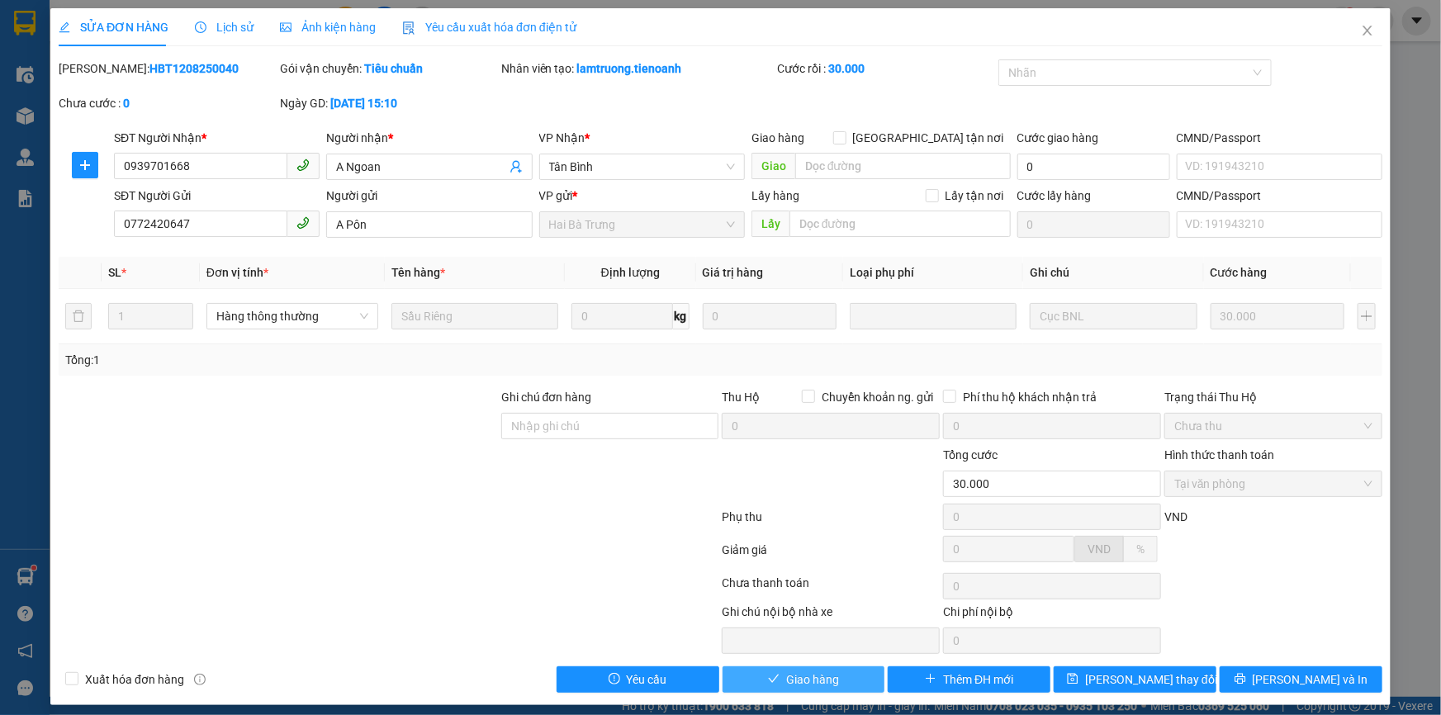
click at [807, 671] on span "Giao hàng" at bounding box center [812, 680] width 53 height 18
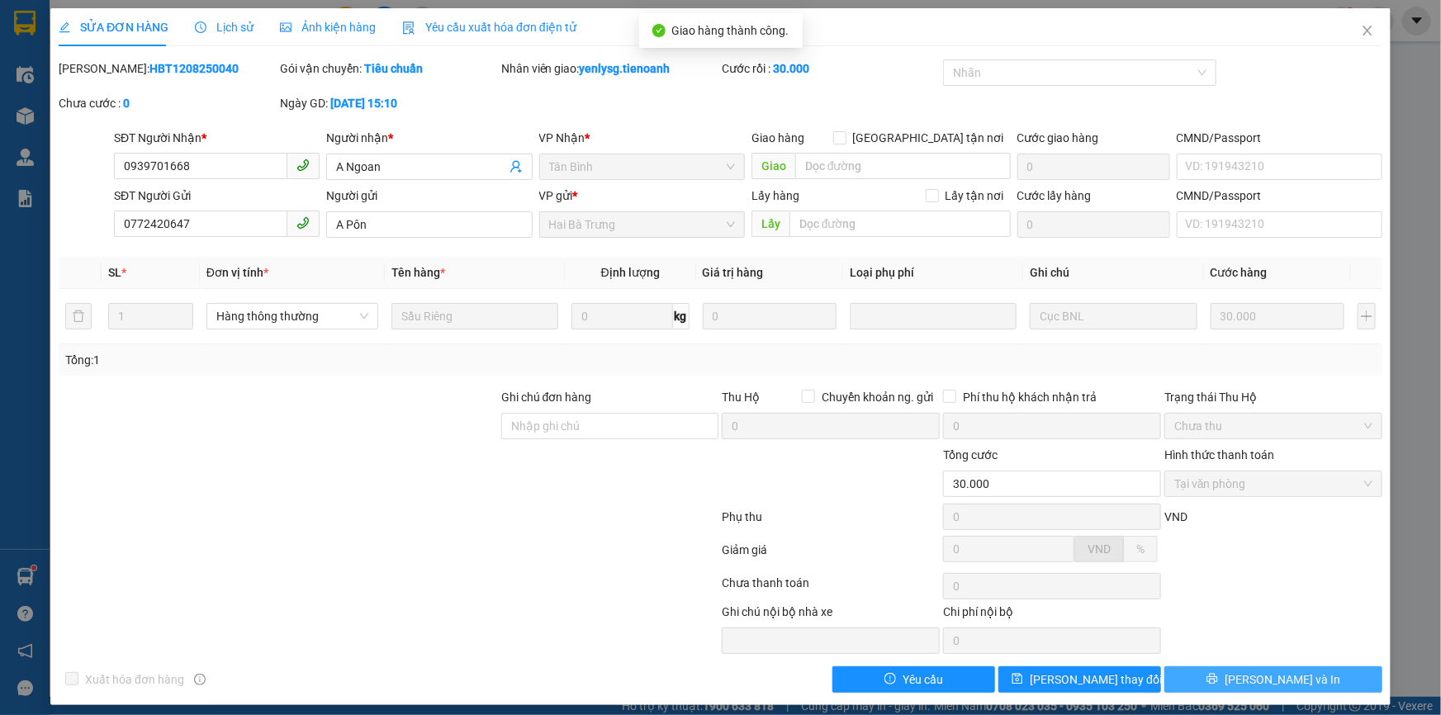
click at [1269, 672] on span "Lưu và In" at bounding box center [1283, 680] width 116 height 18
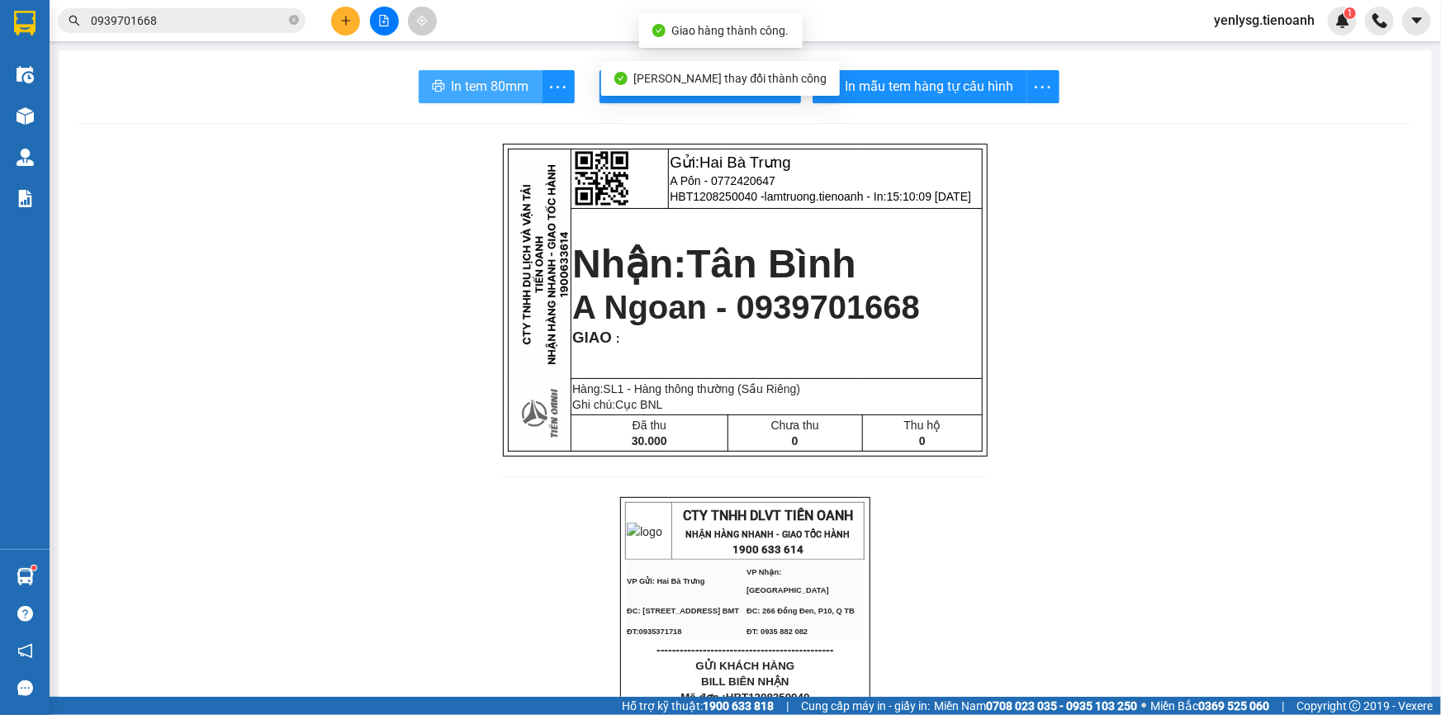
click at [483, 83] on span "In tem 80mm" at bounding box center [491, 86] width 78 height 21
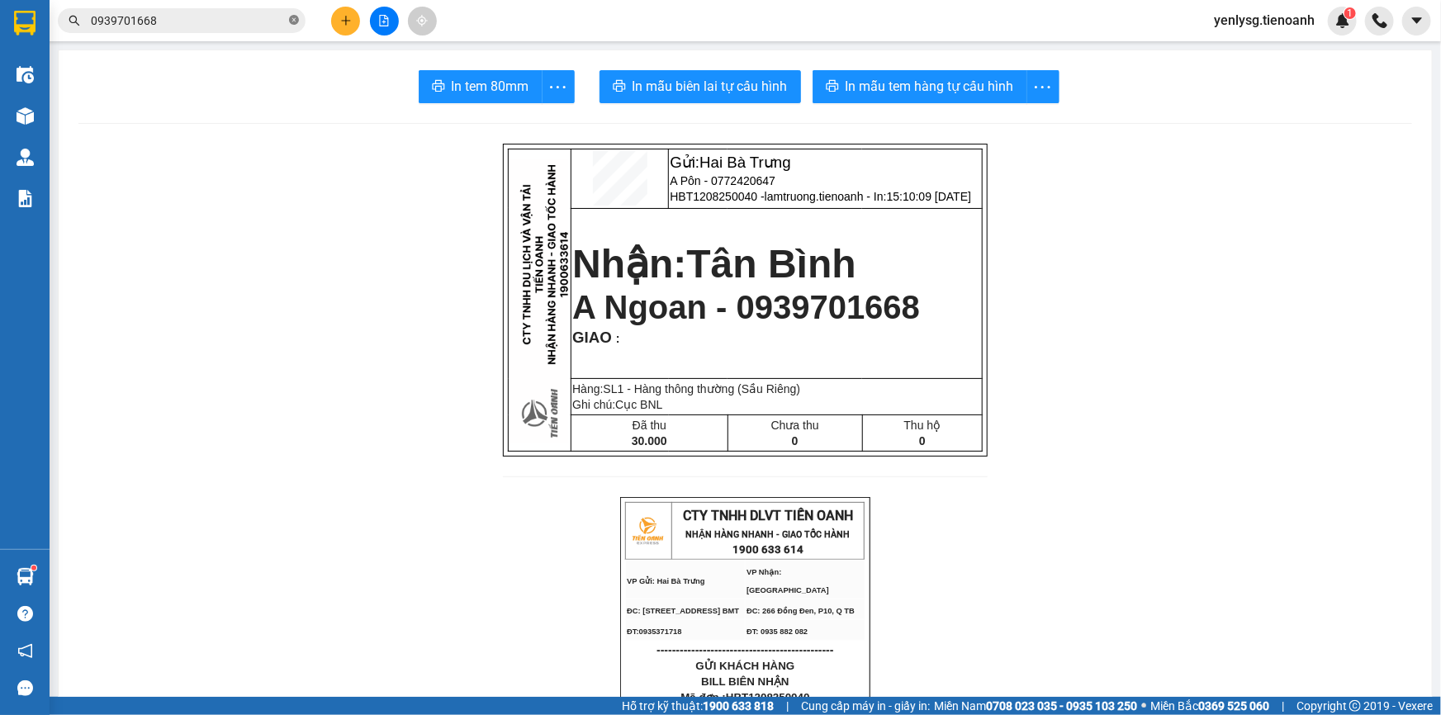
click at [290, 21] on icon "close-circle" at bounding box center [294, 20] width 10 height 10
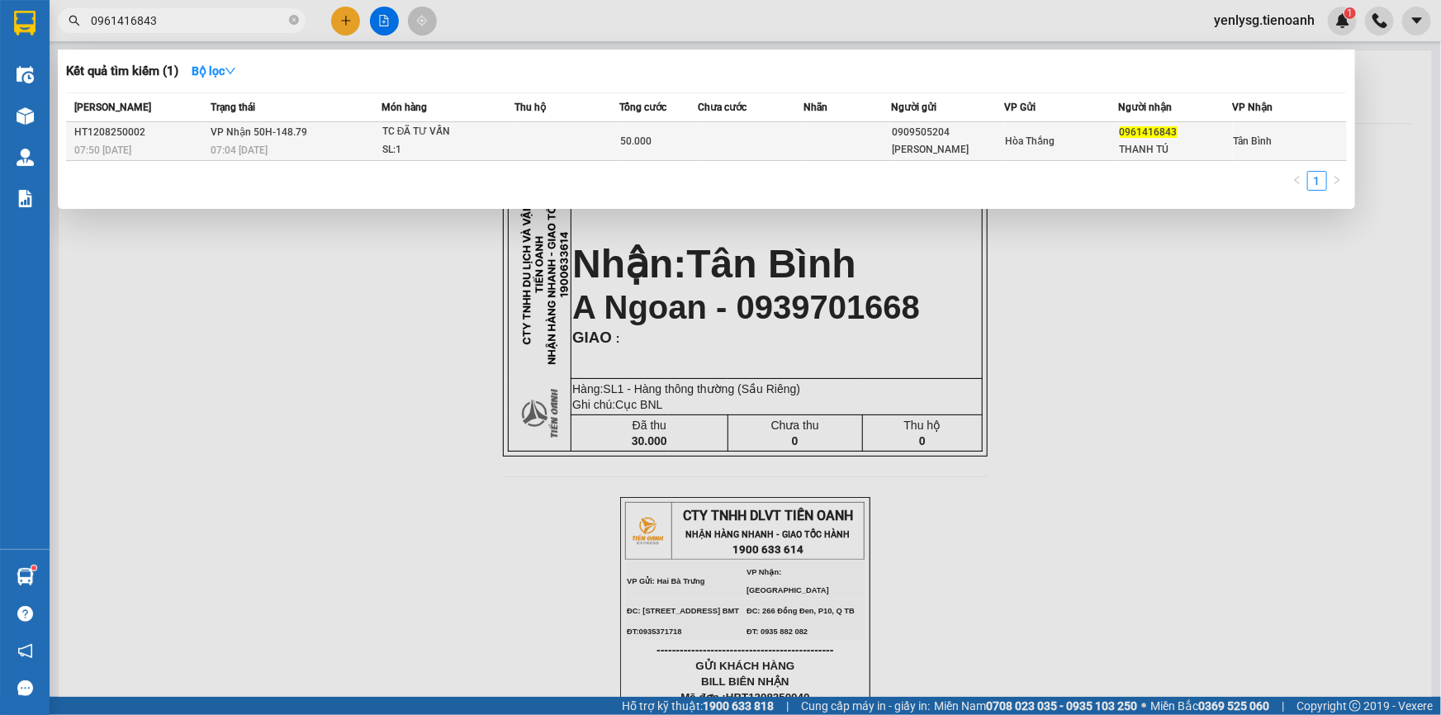
click at [322, 158] on div "07:04 - 13/08" at bounding box center [296, 150] width 170 height 18
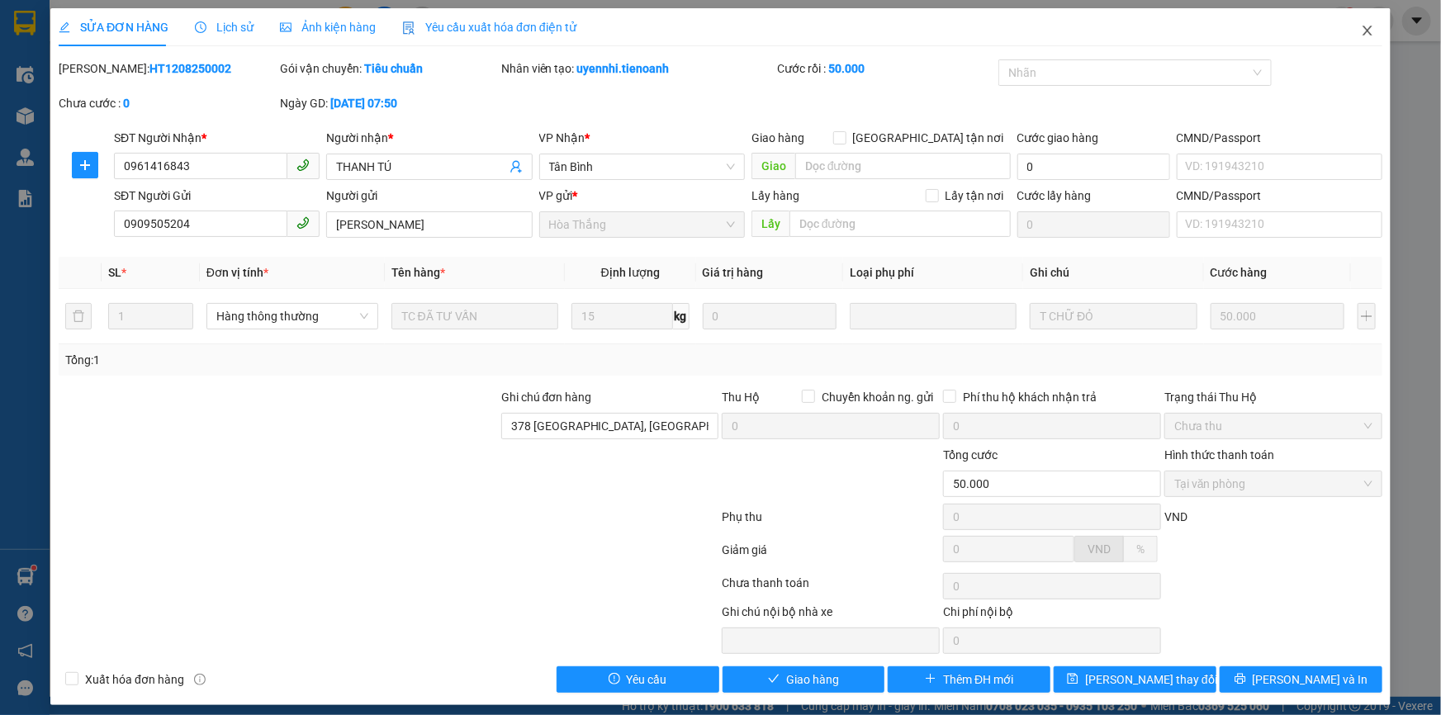
click at [1361, 29] on icon "close" at bounding box center [1367, 30] width 13 height 13
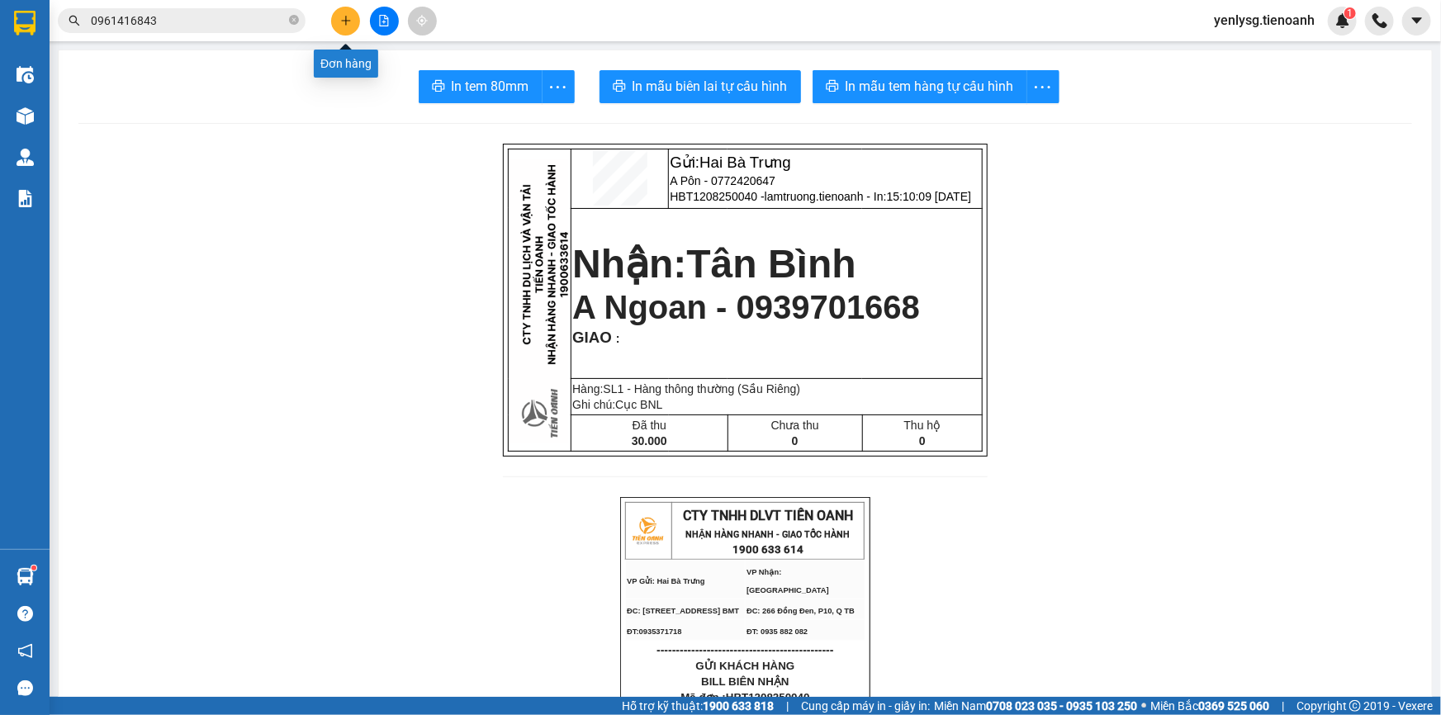
click at [341, 17] on icon "plus" at bounding box center [346, 21] width 12 height 12
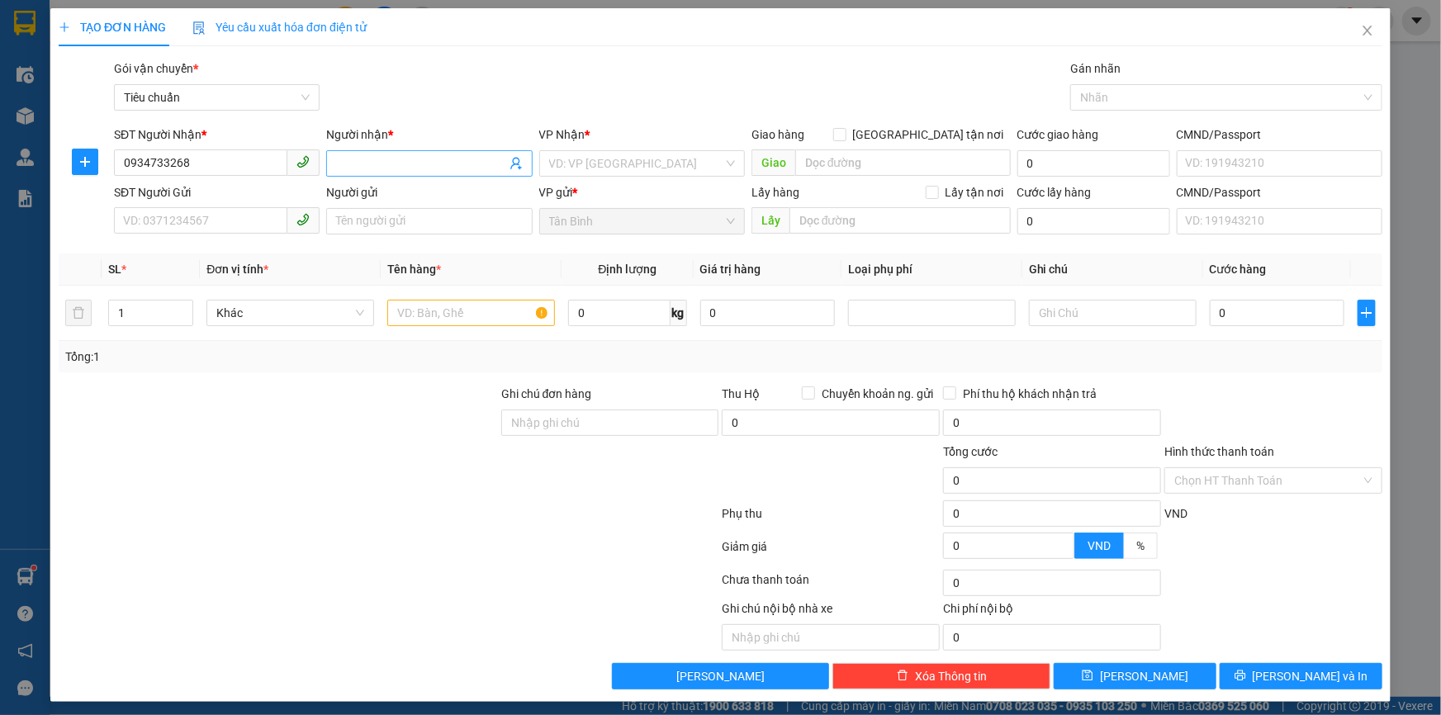
click at [408, 161] on input "Người nhận *" at bounding box center [420, 163] width 169 height 18
click at [694, 160] on input "search" at bounding box center [636, 163] width 174 height 25
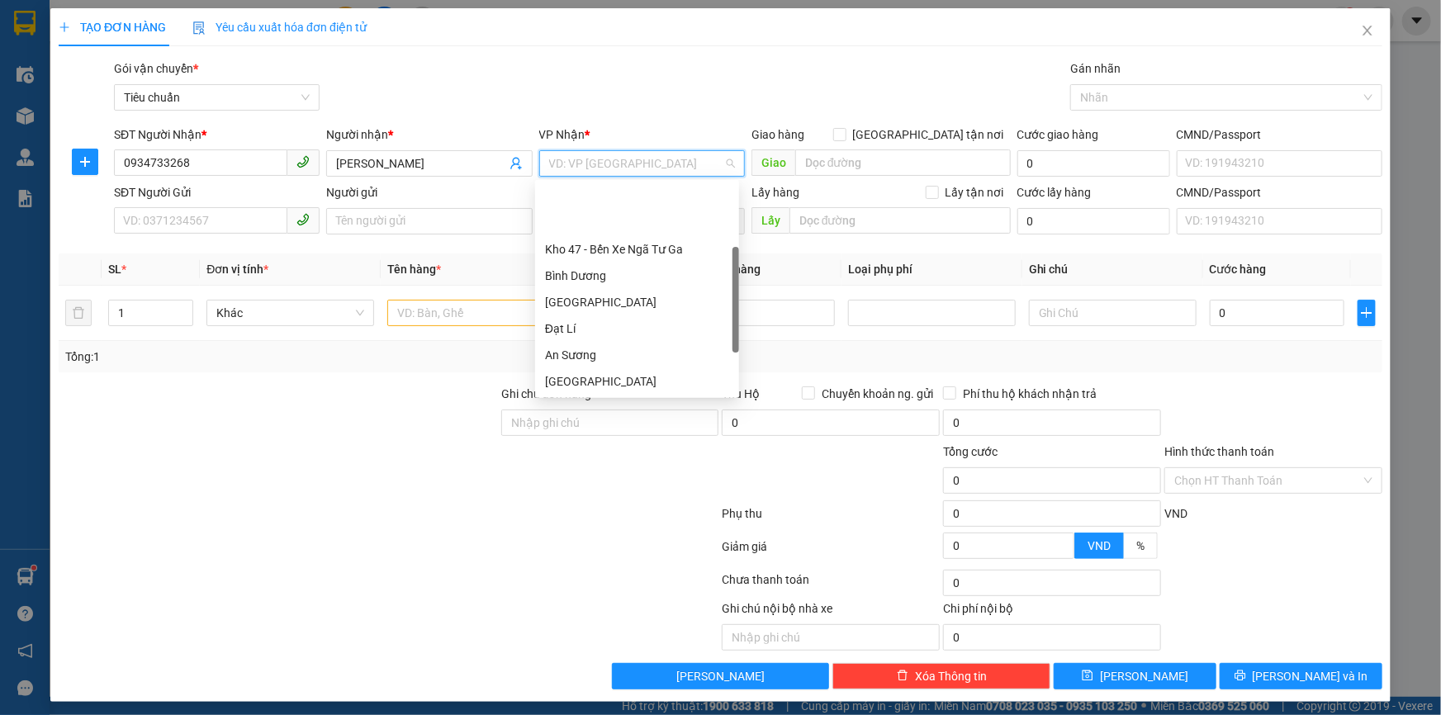
click at [619, 399] on div "Hai Bà Trưng" at bounding box center [637, 408] width 184 height 18
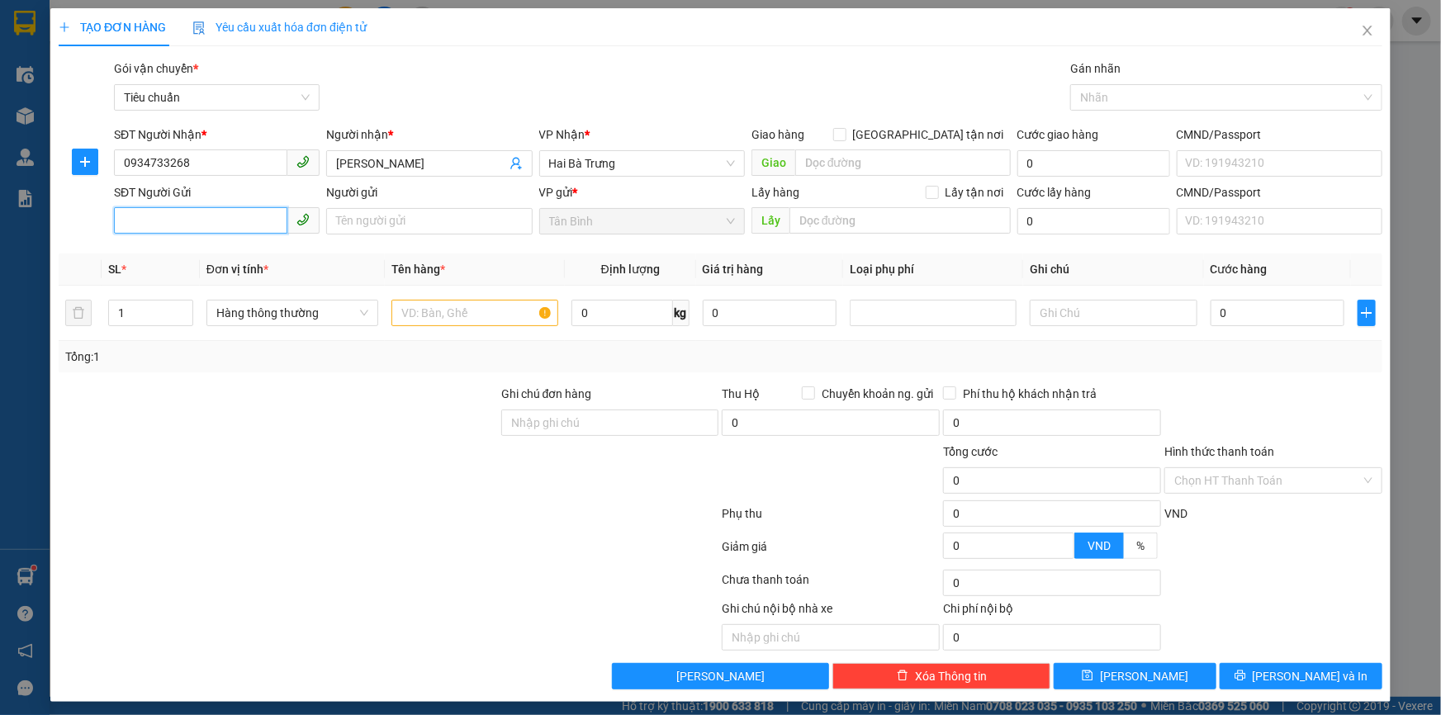
click at [176, 221] on input "SĐT Người Gửi" at bounding box center [200, 220] width 173 height 26
click at [476, 214] on input "Người gửi" at bounding box center [429, 221] width 206 height 26
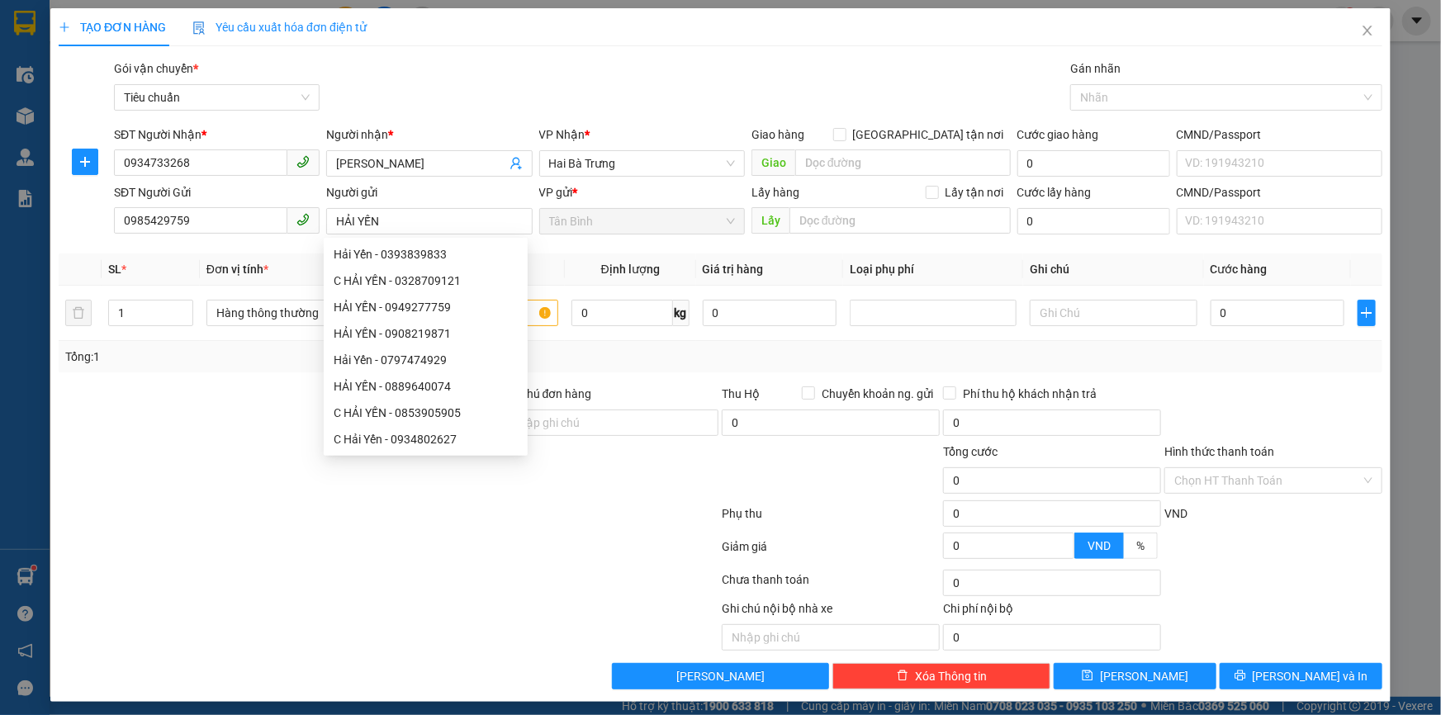
click at [676, 355] on div "Tổng: 1" at bounding box center [720, 357] width 1311 height 18
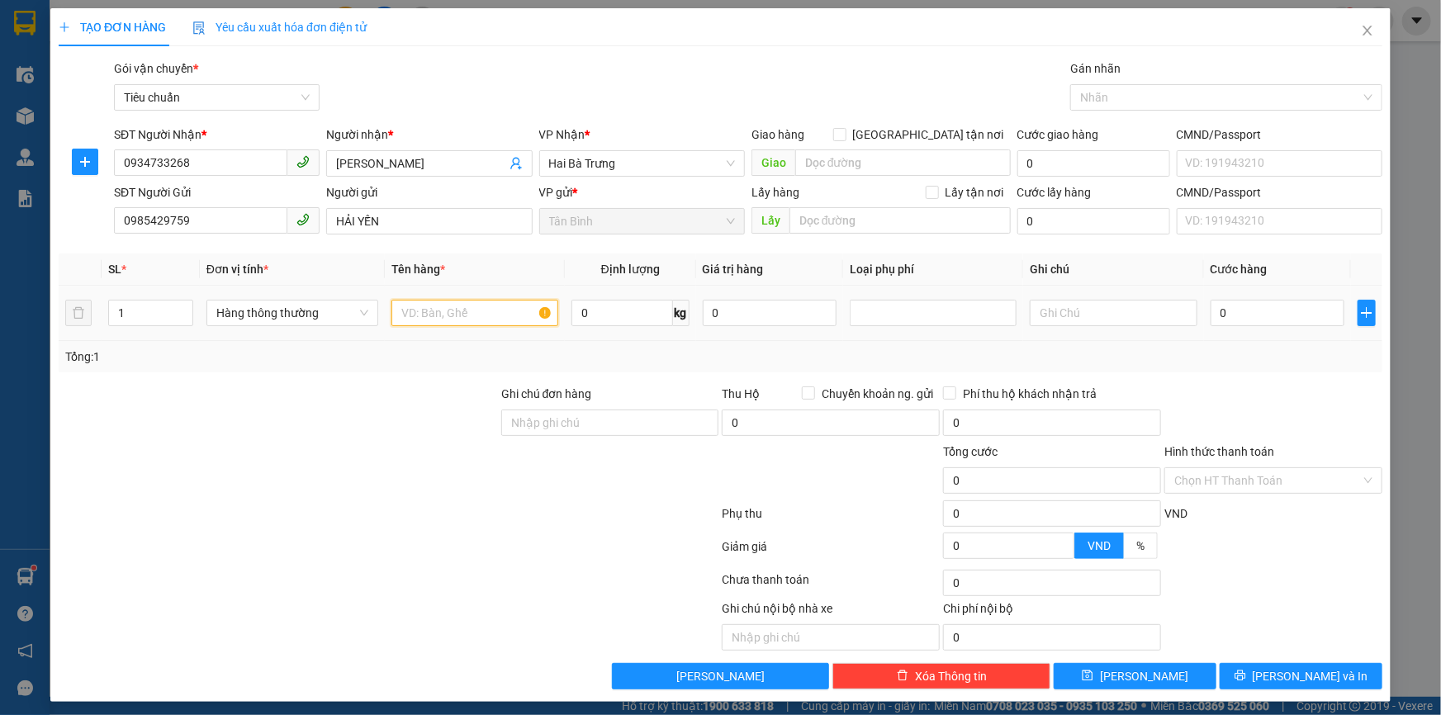
click at [471, 322] on input "text" at bounding box center [474, 313] width 167 height 26
click at [1082, 314] on input "text" at bounding box center [1113, 313] width 167 height 26
click at [1290, 314] on input "0" at bounding box center [1278, 313] width 135 height 26
click at [1294, 477] on input "Hình thức thanh toán" at bounding box center [1267, 480] width 187 height 25
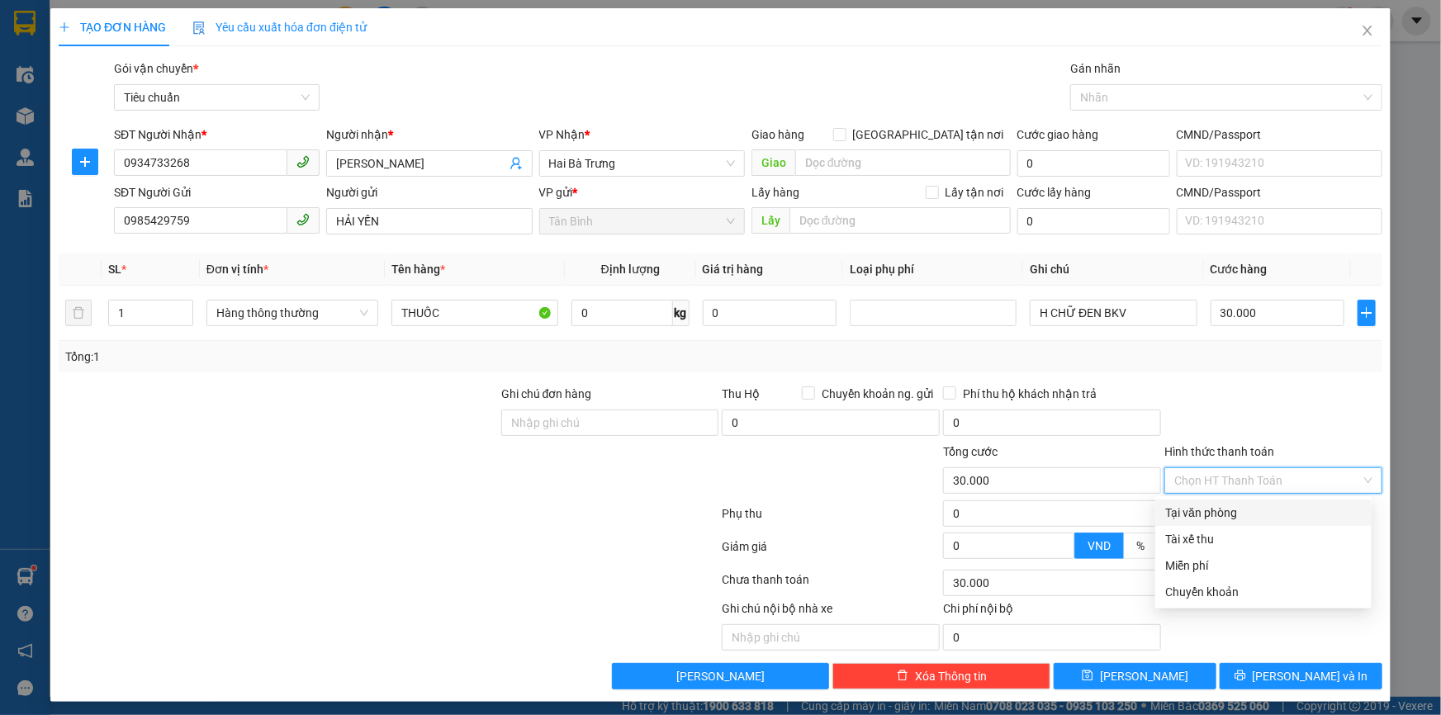
click at [1240, 510] on div "Tại văn phòng" at bounding box center [1263, 513] width 197 height 18
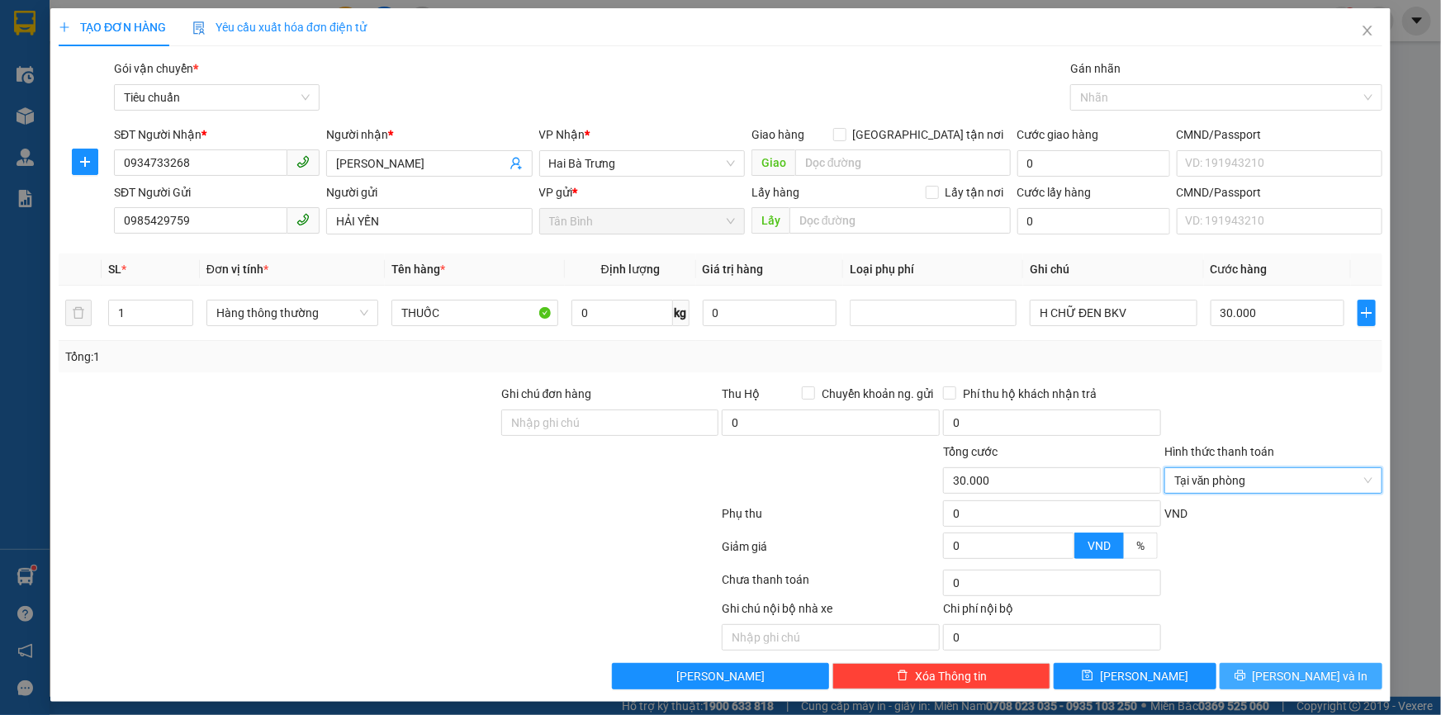
click at [1288, 675] on span "Lưu và In" at bounding box center [1311, 676] width 116 height 18
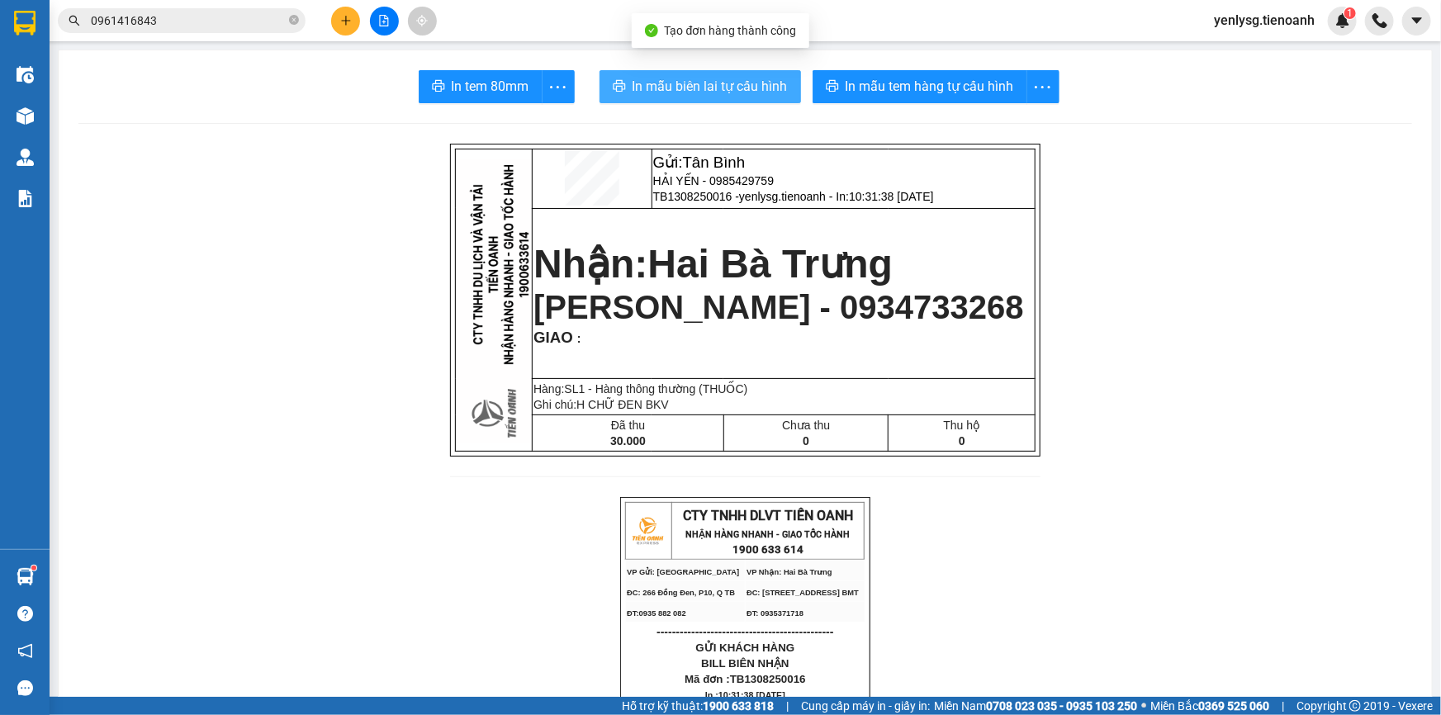
click at [734, 90] on span "In mẫu biên lai tự cấu hình" at bounding box center [710, 86] width 155 height 21
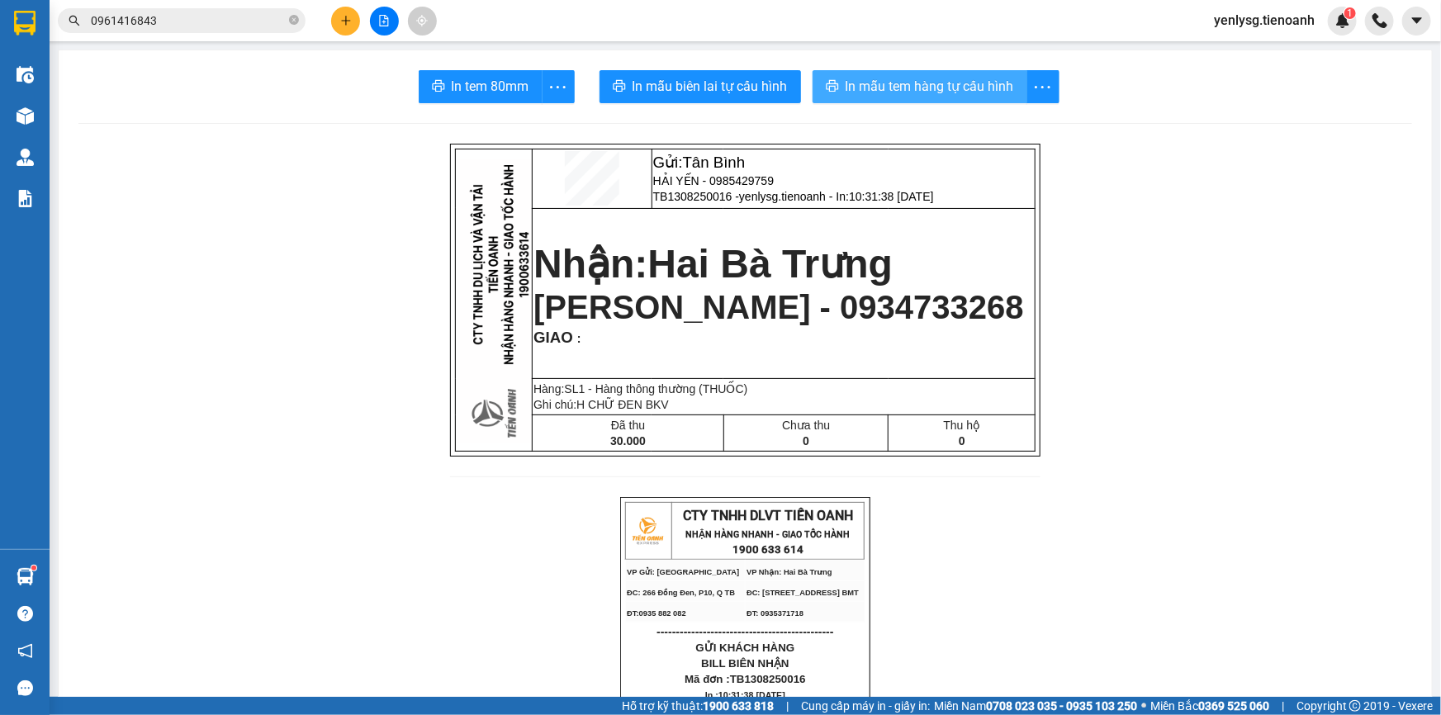
click at [976, 86] on span "In mẫu tem hàng tự cấu hình" at bounding box center [930, 86] width 168 height 21
drag, startPoint x: 1181, startPoint y: 311, endPoint x: 1436, endPoint y: 133, distance: 311.4
click at [1440, 248] on main "In tem 80mm In mẫu biên lai tự cấu hình In mẫu tem hàng tự cấu hình Gửi: Tân Bì…" at bounding box center [720, 348] width 1441 height 697
drag, startPoint x: 334, startPoint y: 182, endPoint x: 312, endPoint y: 21, distance: 162.5
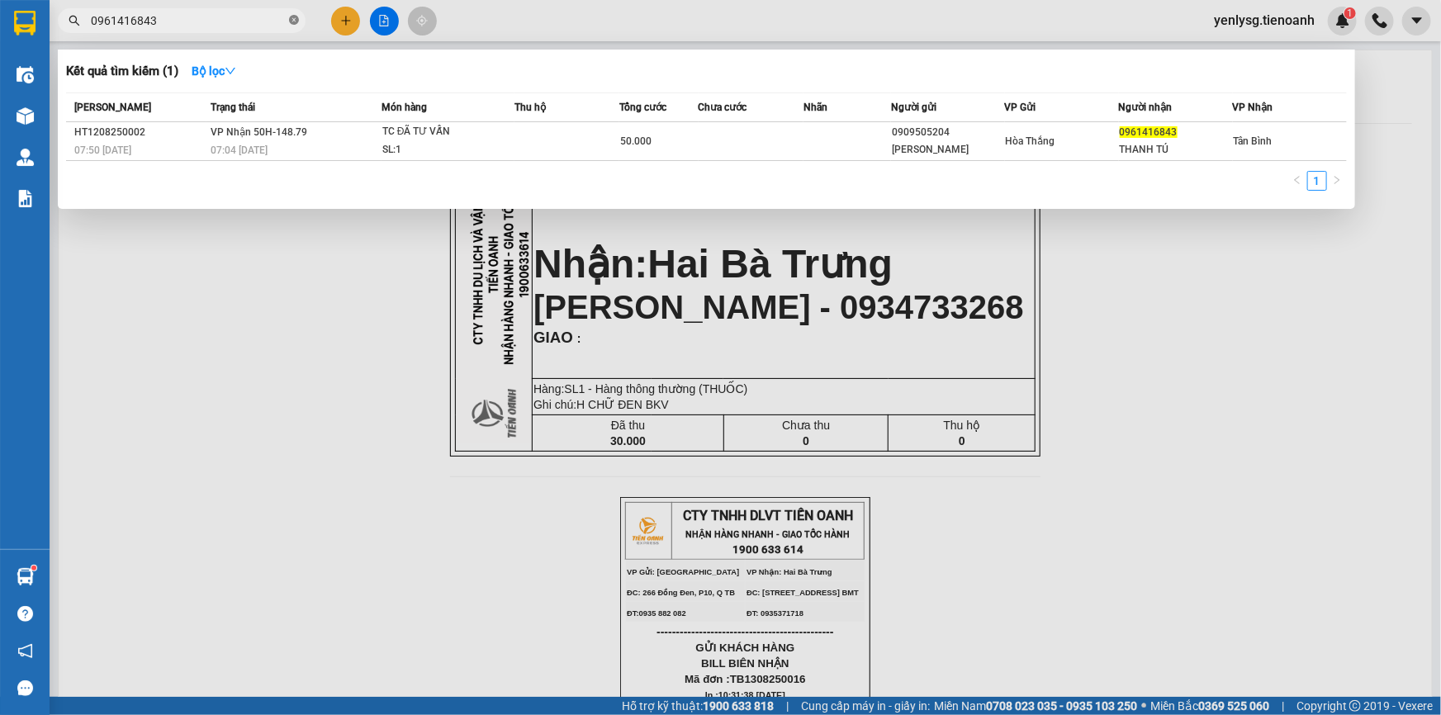
click at [297, 20] on icon "close-circle" at bounding box center [294, 20] width 10 height 10
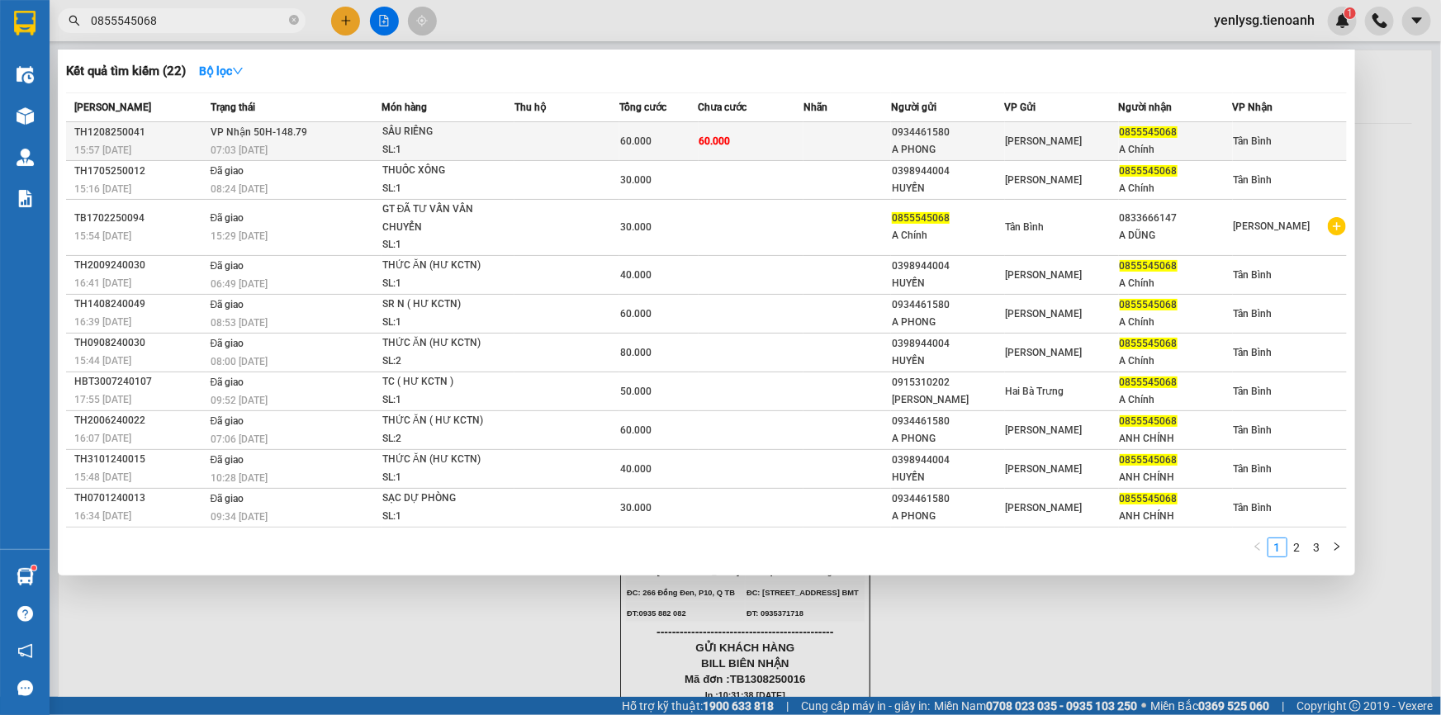
click at [441, 153] on div "SL: 1" at bounding box center [444, 150] width 124 height 18
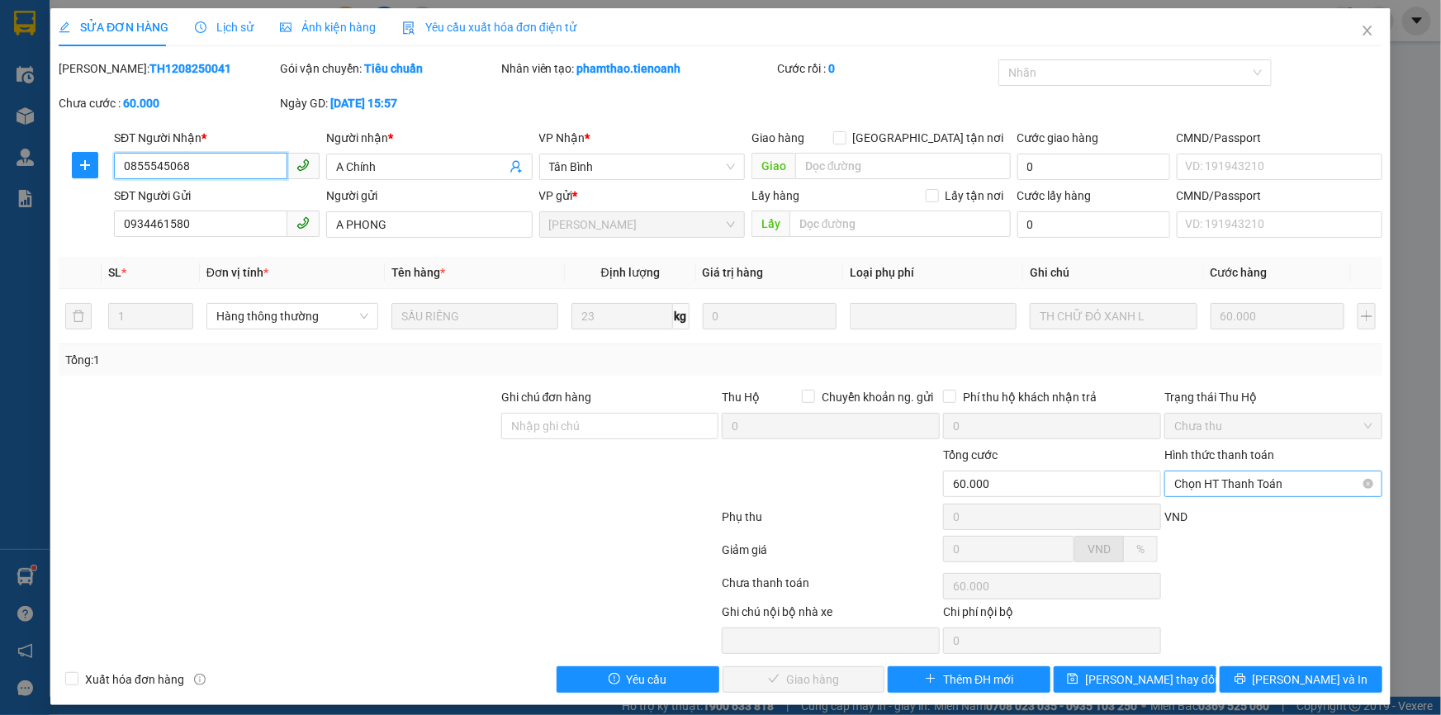
click at [1209, 477] on span "Chọn HT Thanh Toán" at bounding box center [1273, 484] width 198 height 25
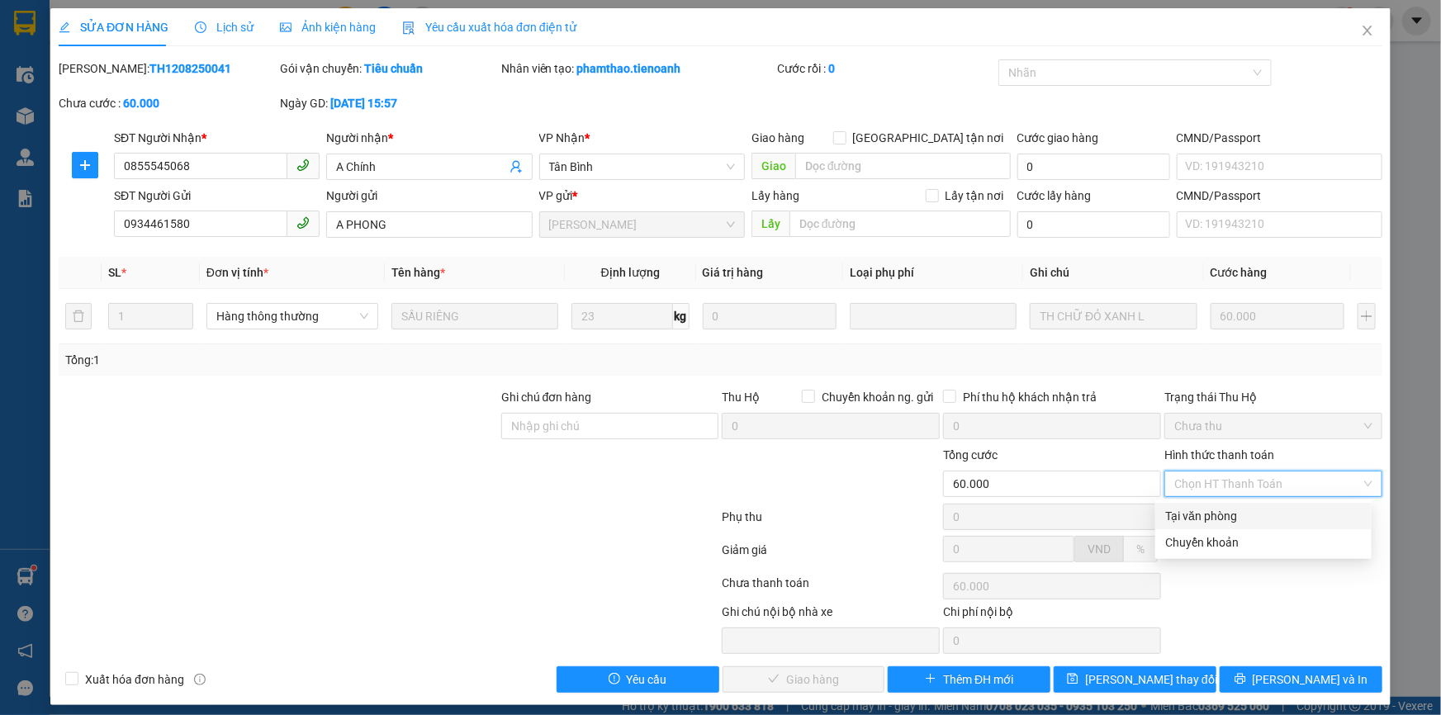
click at [1232, 515] on div "Tại văn phòng" at bounding box center [1263, 516] width 197 height 18
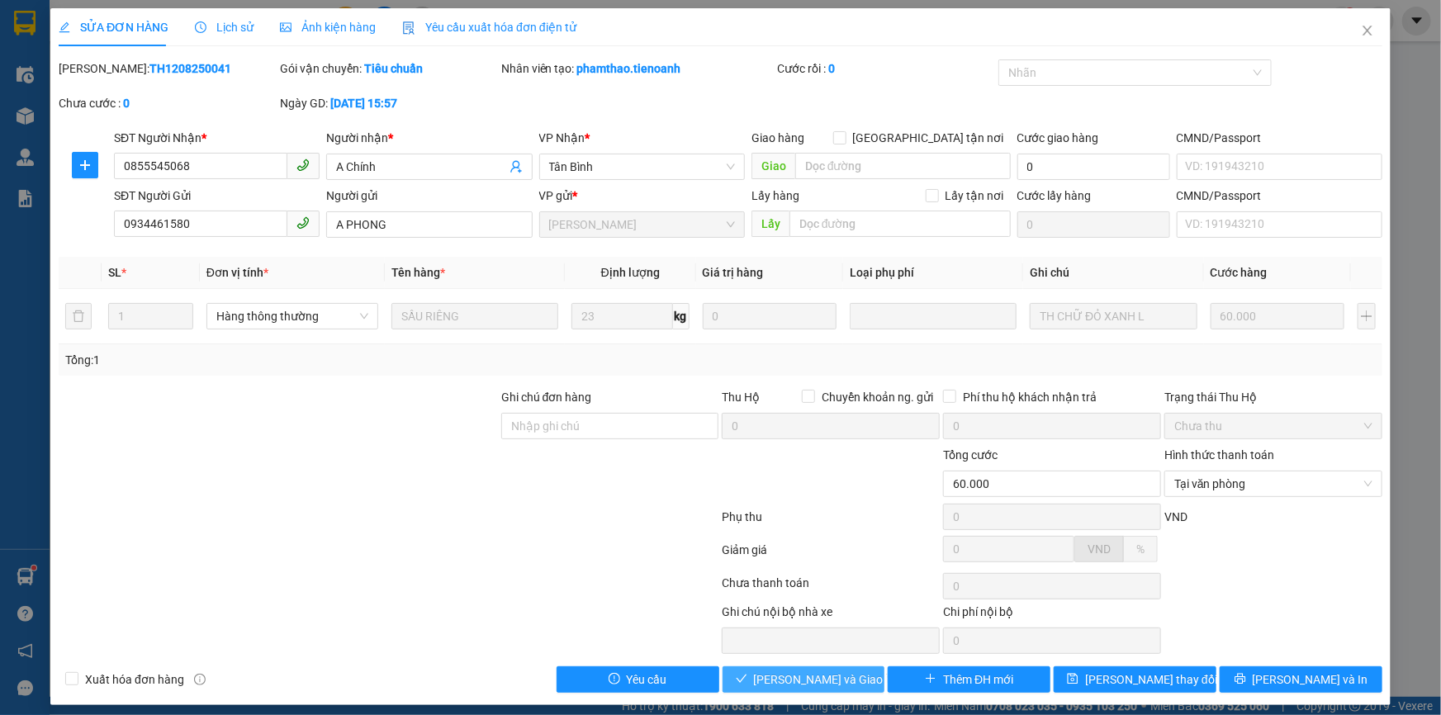
click at [791, 679] on span "Lưu và Giao hàng" at bounding box center [833, 680] width 159 height 18
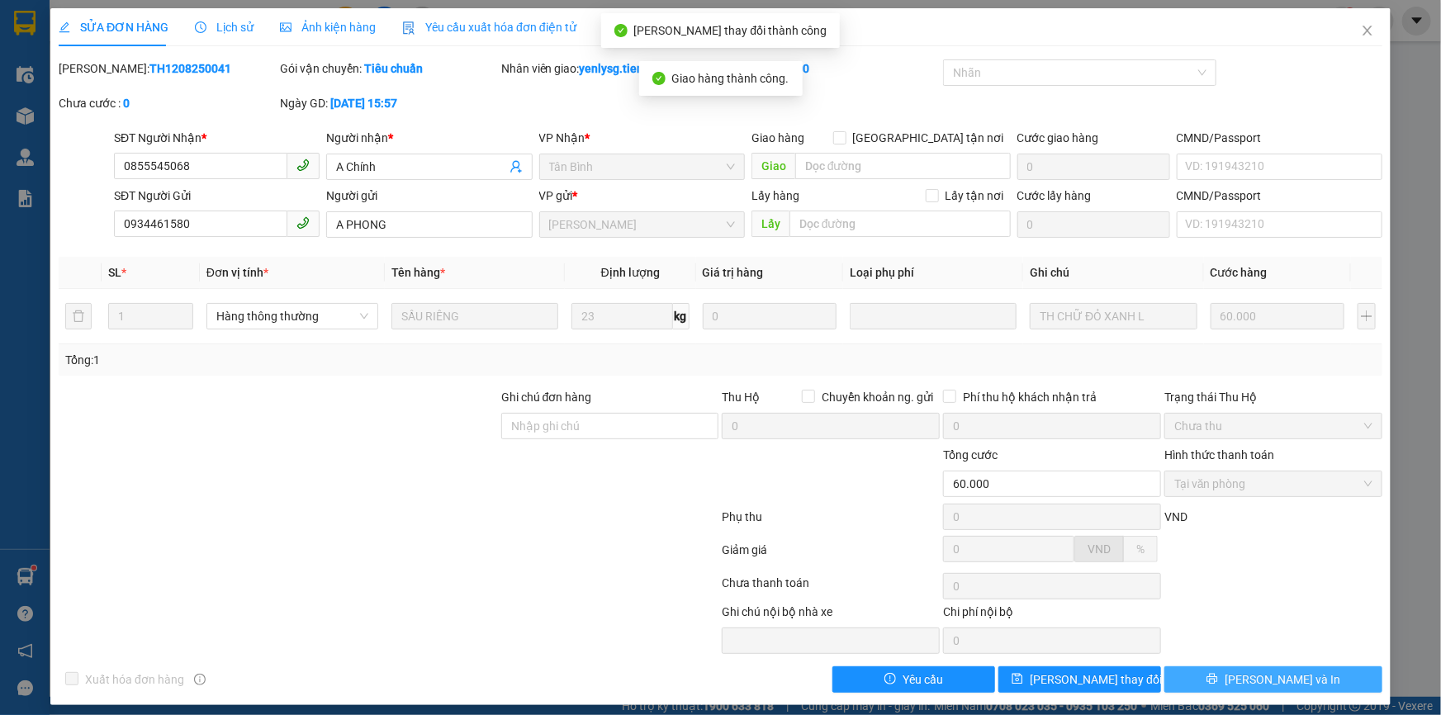
click at [1297, 673] on button "Lưu và In" at bounding box center [1273, 679] width 218 height 26
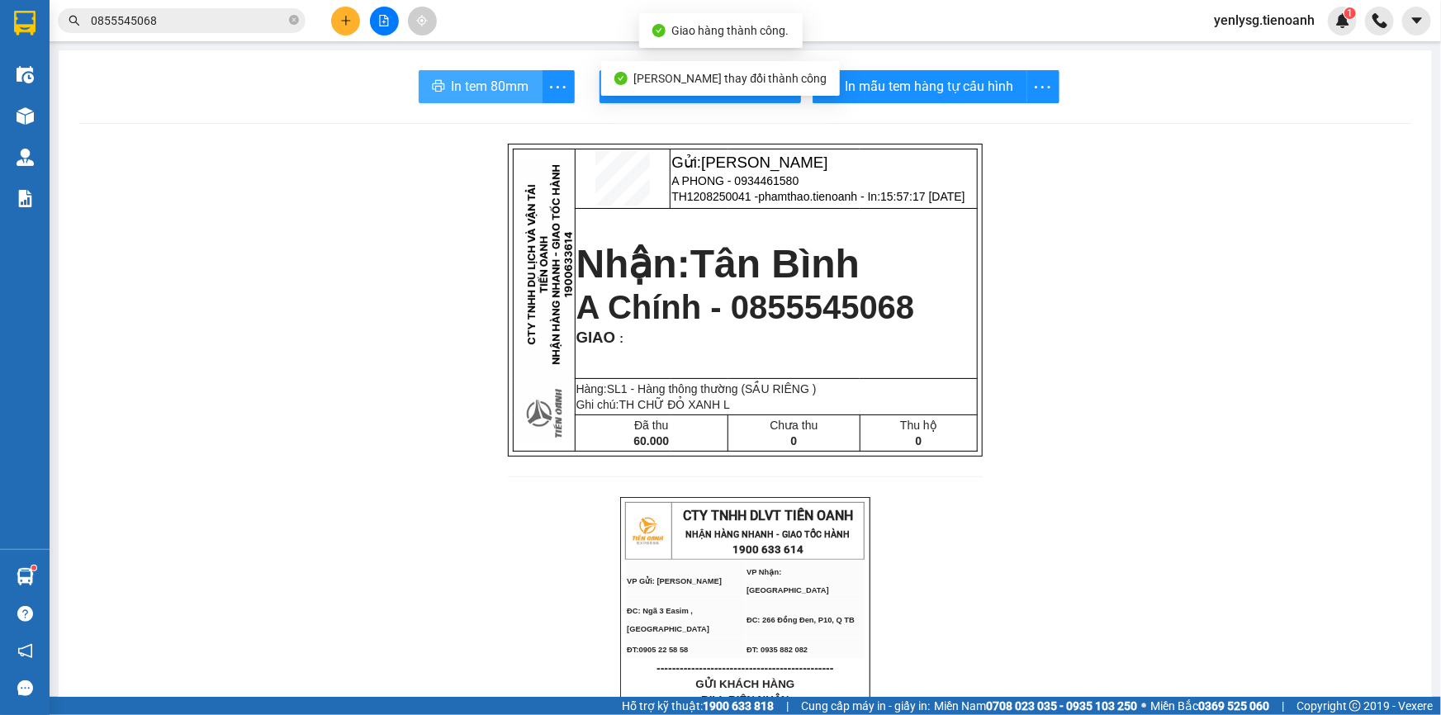
click at [469, 76] on span "In tem 80mm" at bounding box center [491, 86] width 78 height 21
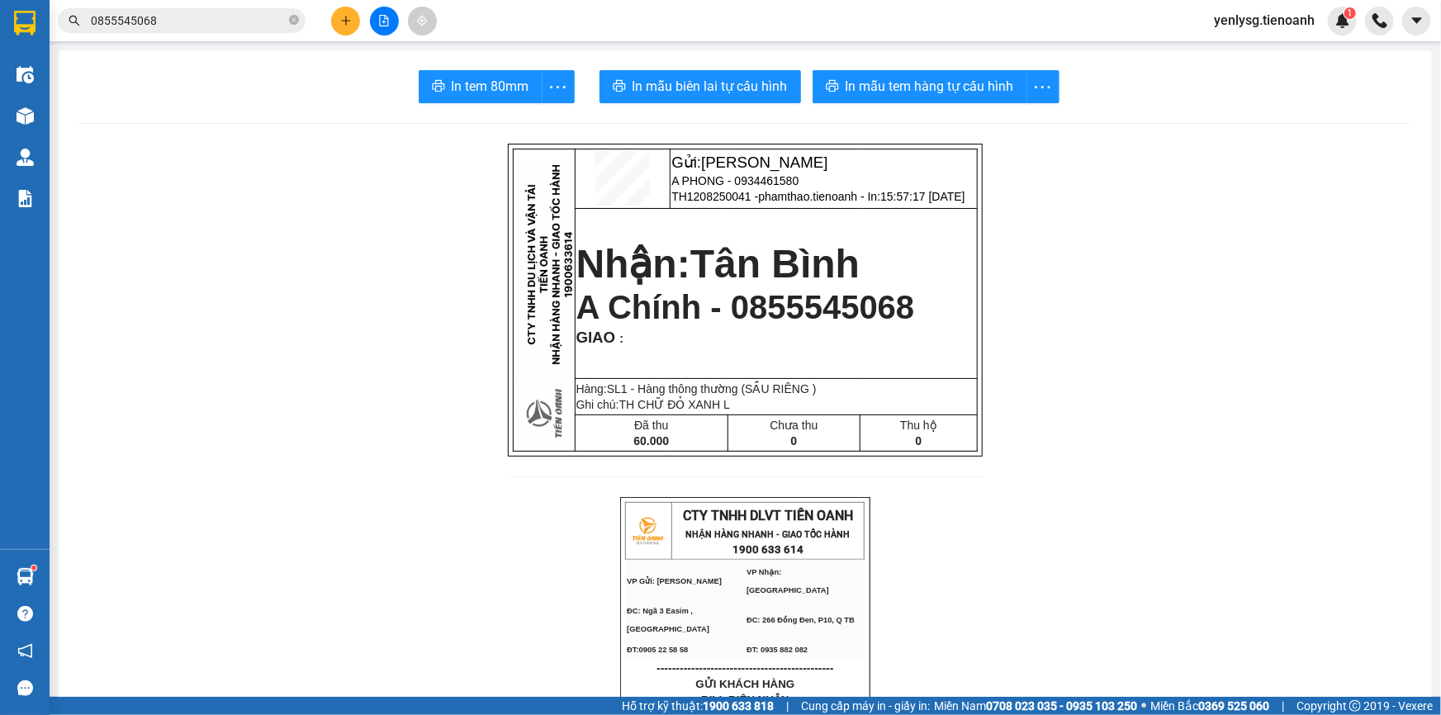
click at [342, 29] on button at bounding box center [345, 21] width 29 height 29
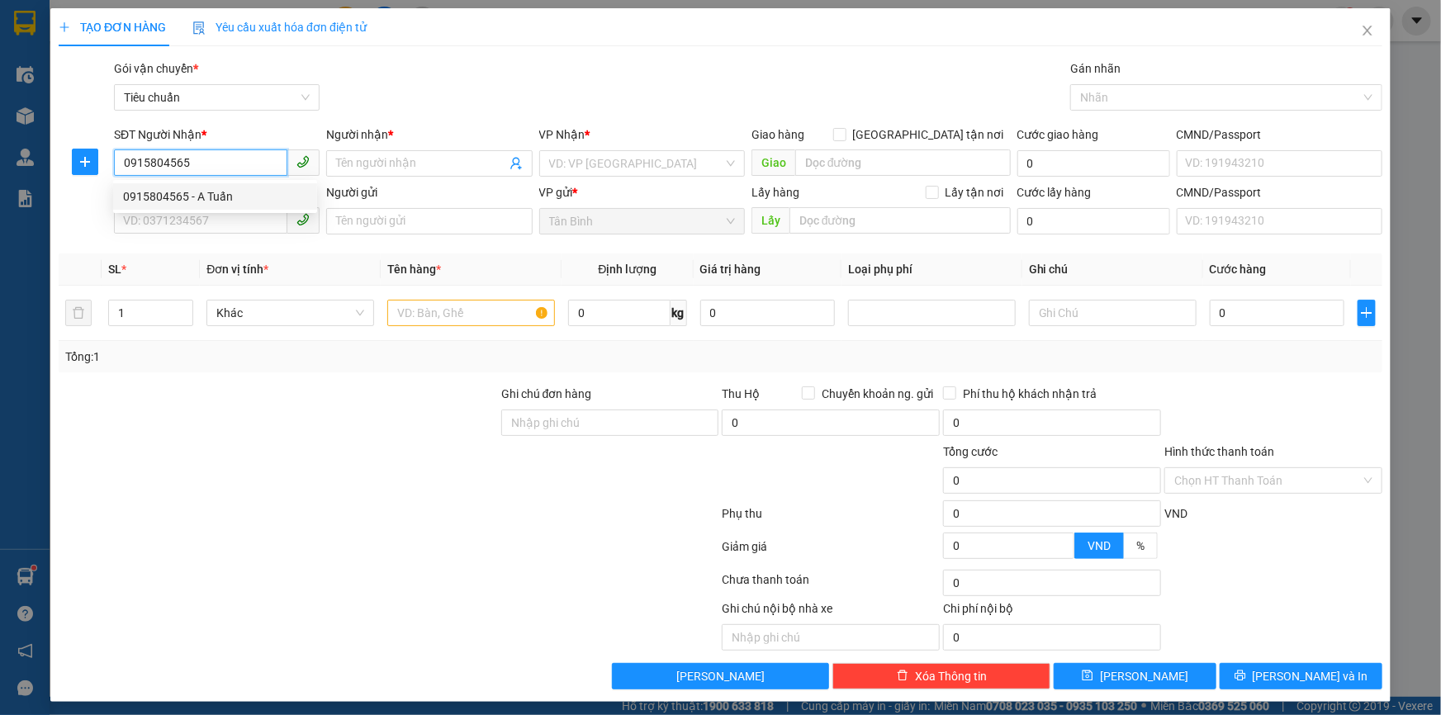
click at [221, 198] on div "0915804565 - A Tuấn" at bounding box center [215, 196] width 184 height 18
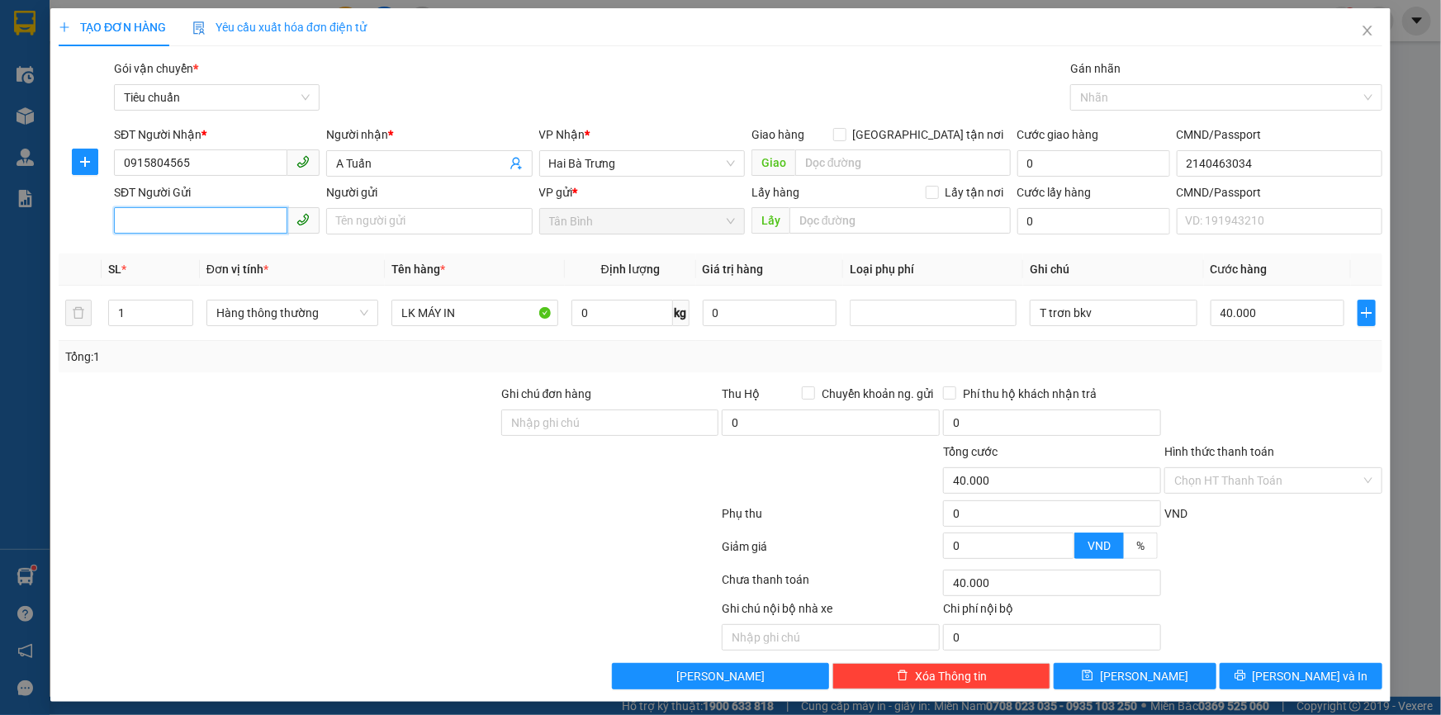
click at [224, 225] on input "SĐT Người Gửi" at bounding box center [200, 220] width 173 height 26
click at [364, 219] on input "Người gửi" at bounding box center [429, 221] width 206 height 26
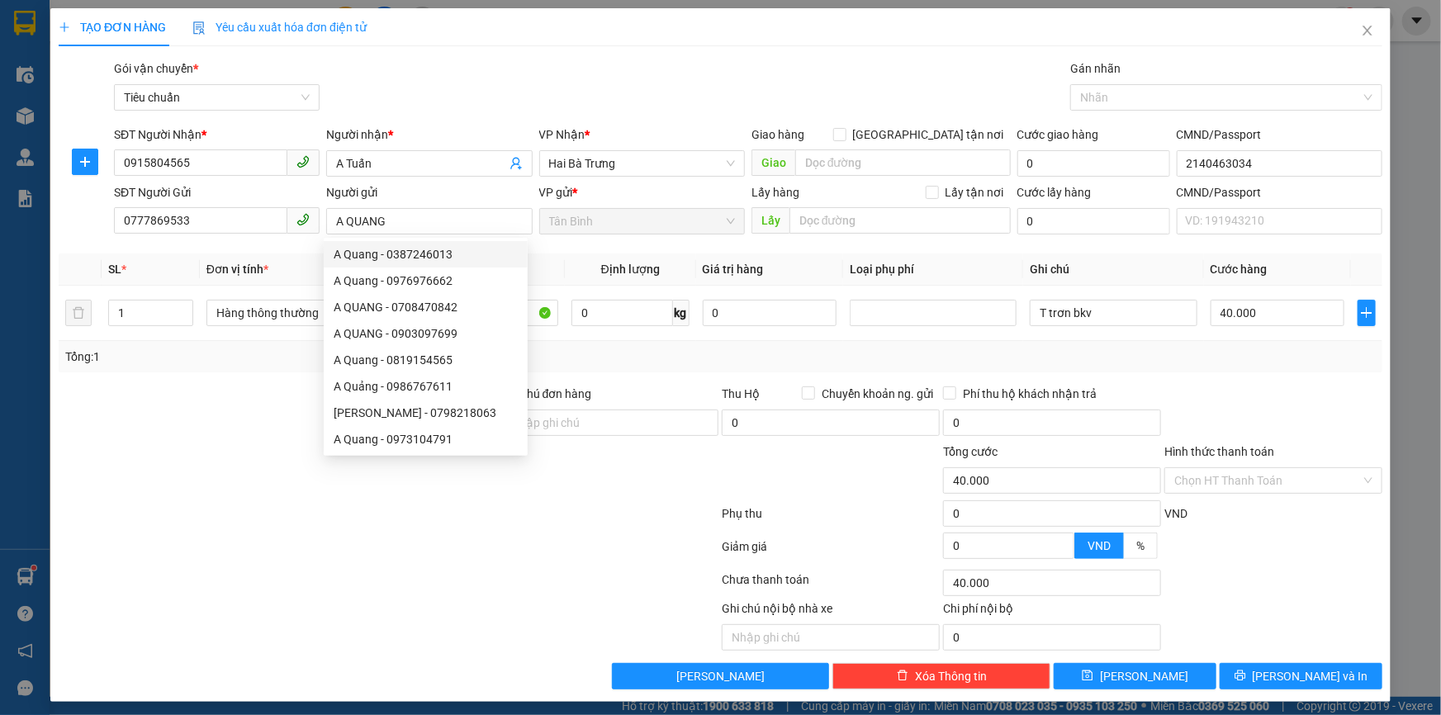
click at [461, 524] on div at bounding box center [388, 516] width 663 height 33
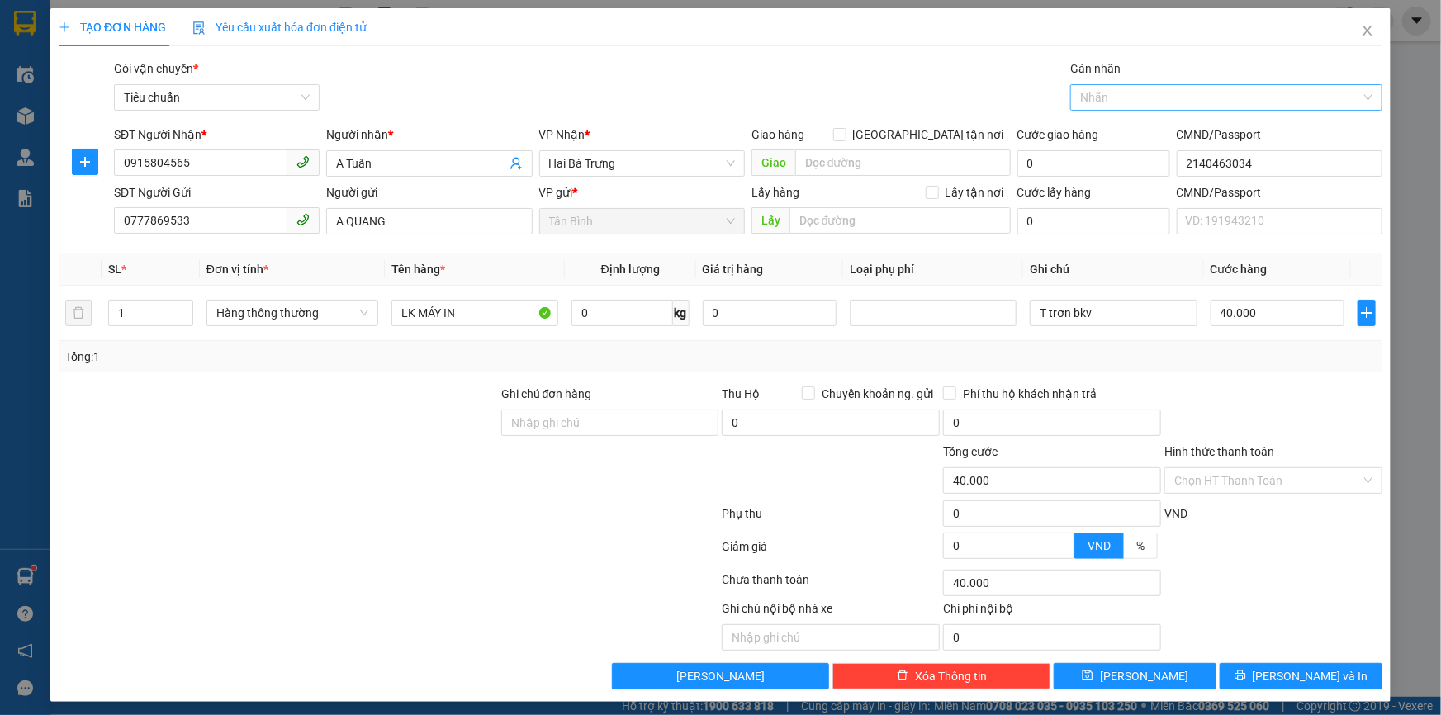
click at [1121, 98] on div at bounding box center [1217, 98] width 287 height 20
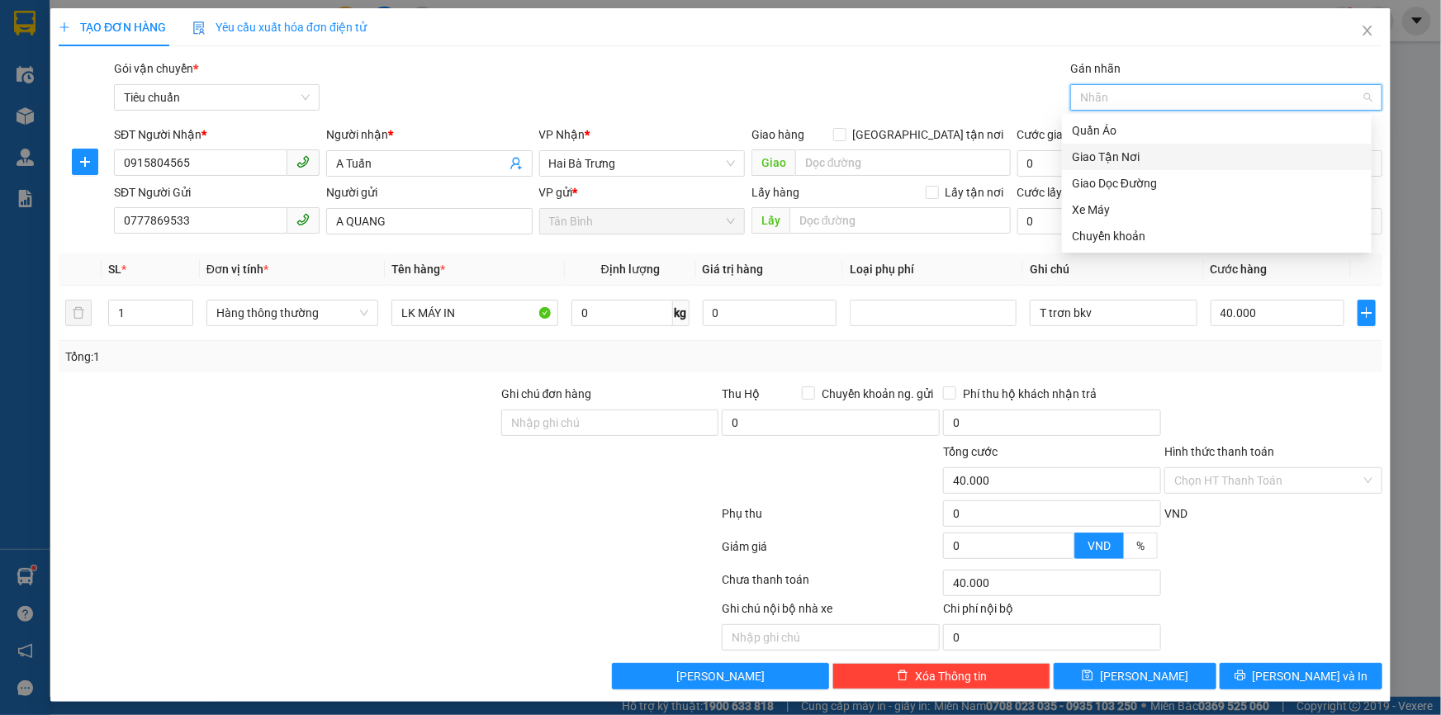
click at [1130, 159] on div "Giao Tận Nơi" at bounding box center [1217, 157] width 290 height 18
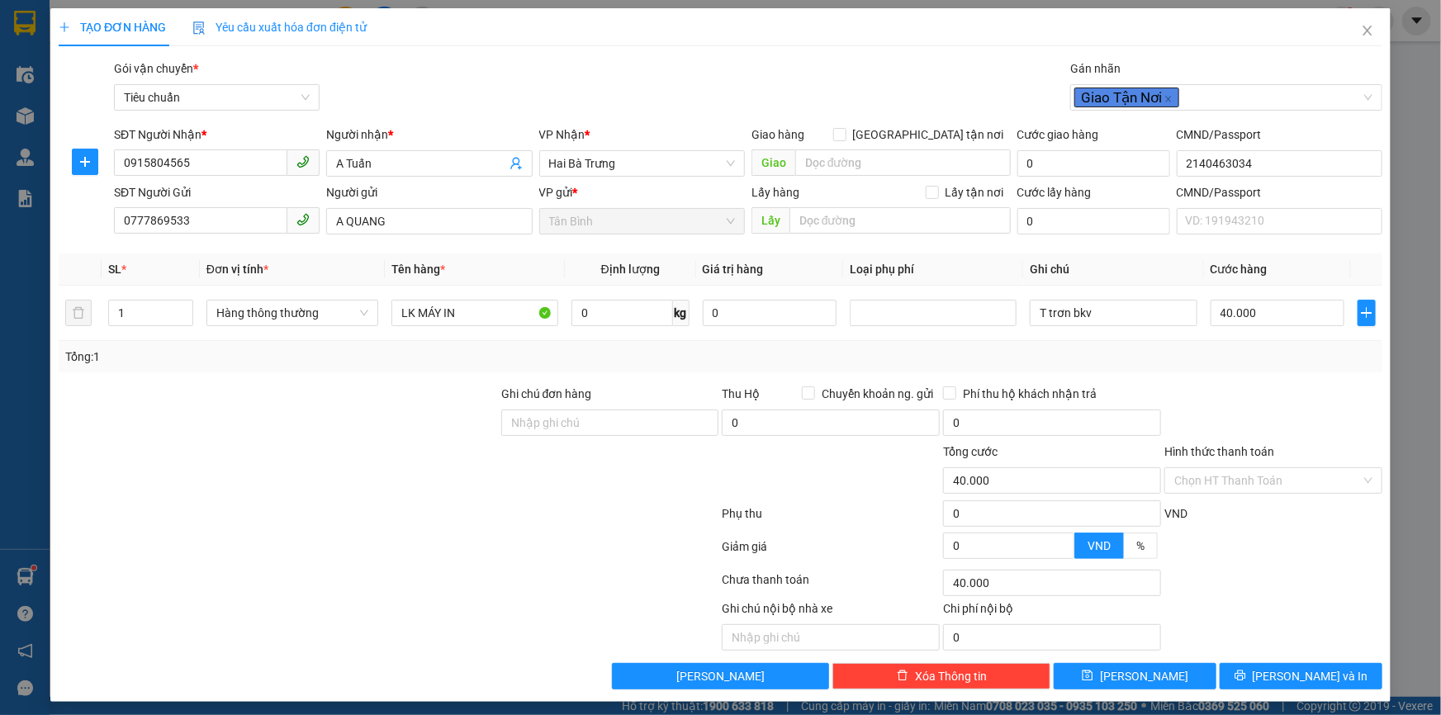
click at [1249, 368] on div "Tổng: 1" at bounding box center [721, 356] width 1324 height 31
click at [845, 135] on input "Giao tận nơi" at bounding box center [839, 134] width 12 height 12
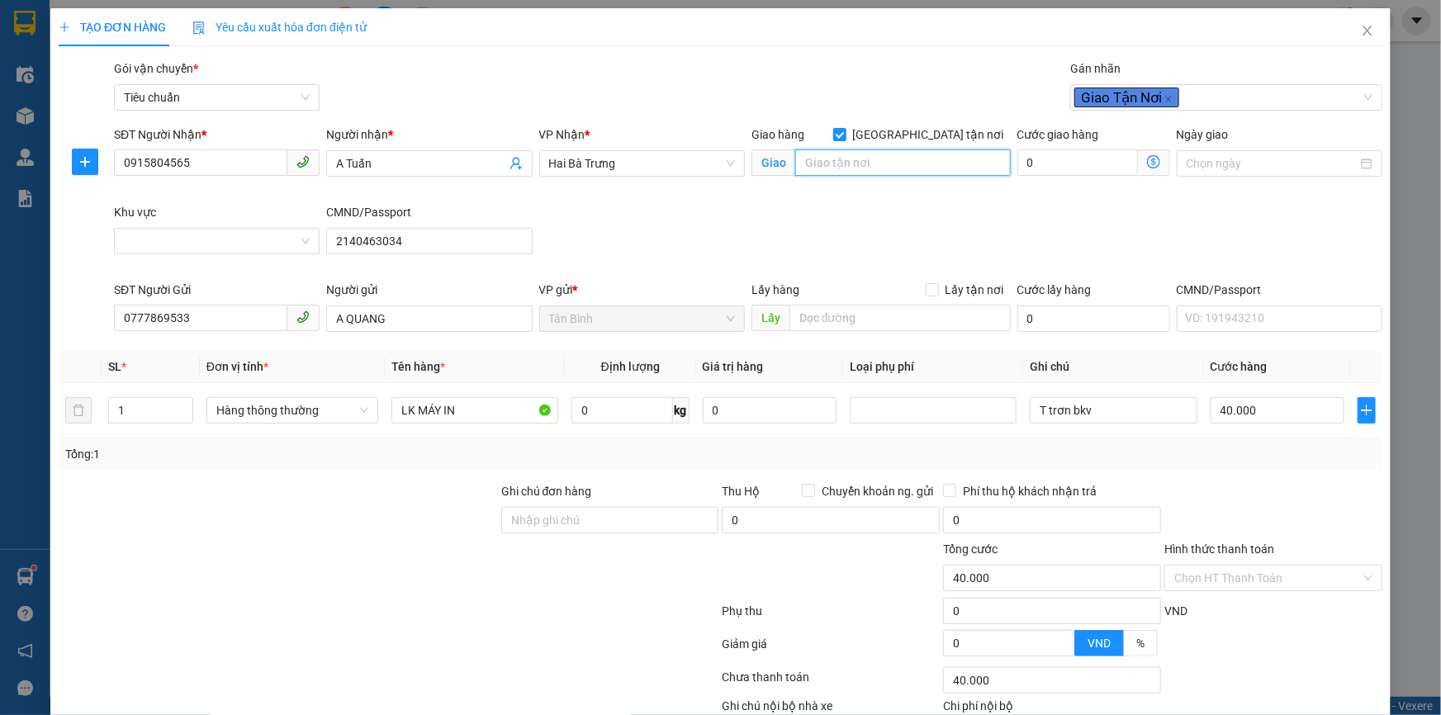
click at [839, 161] on input "search" at bounding box center [903, 162] width 216 height 26
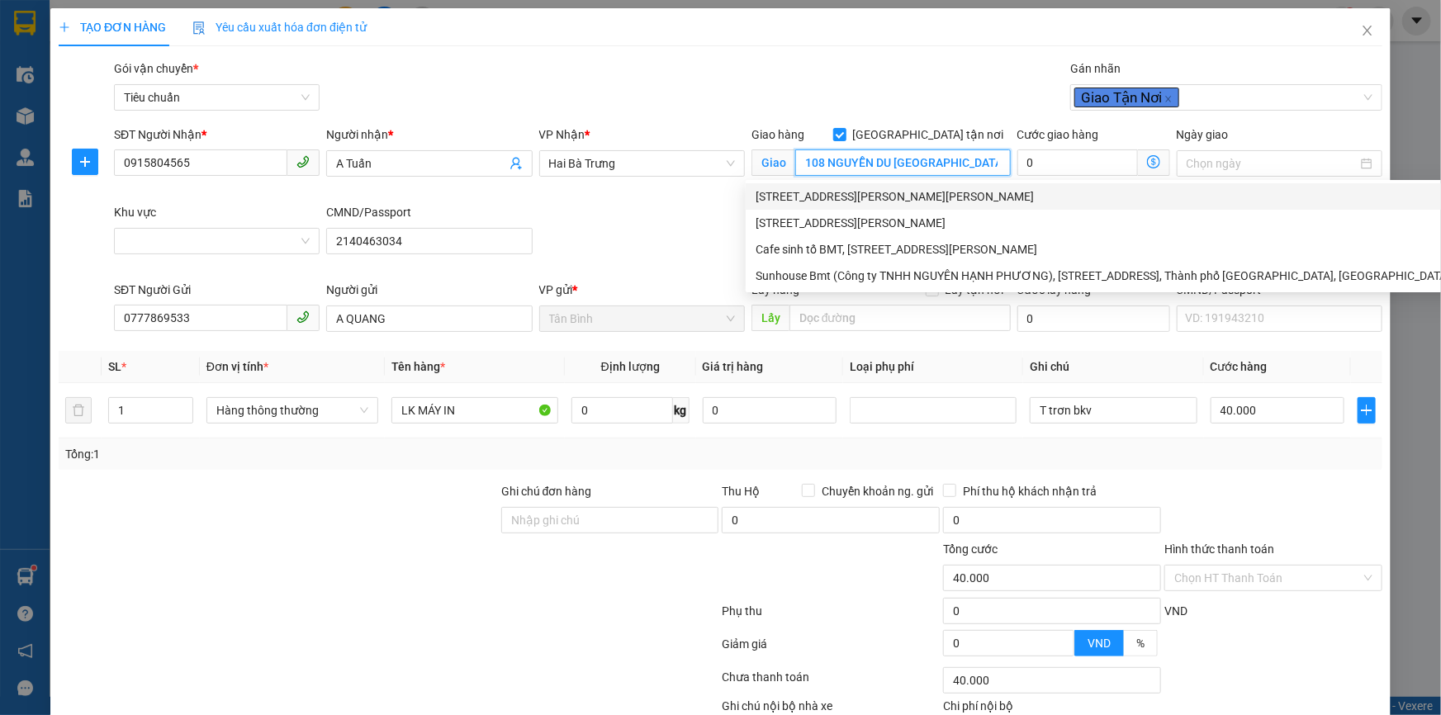
click at [861, 199] on div "108 Nguyễn Du, Tự An, Buôn Ma Thuột, Đắk Lắk" at bounding box center [1103, 196] width 695 height 18
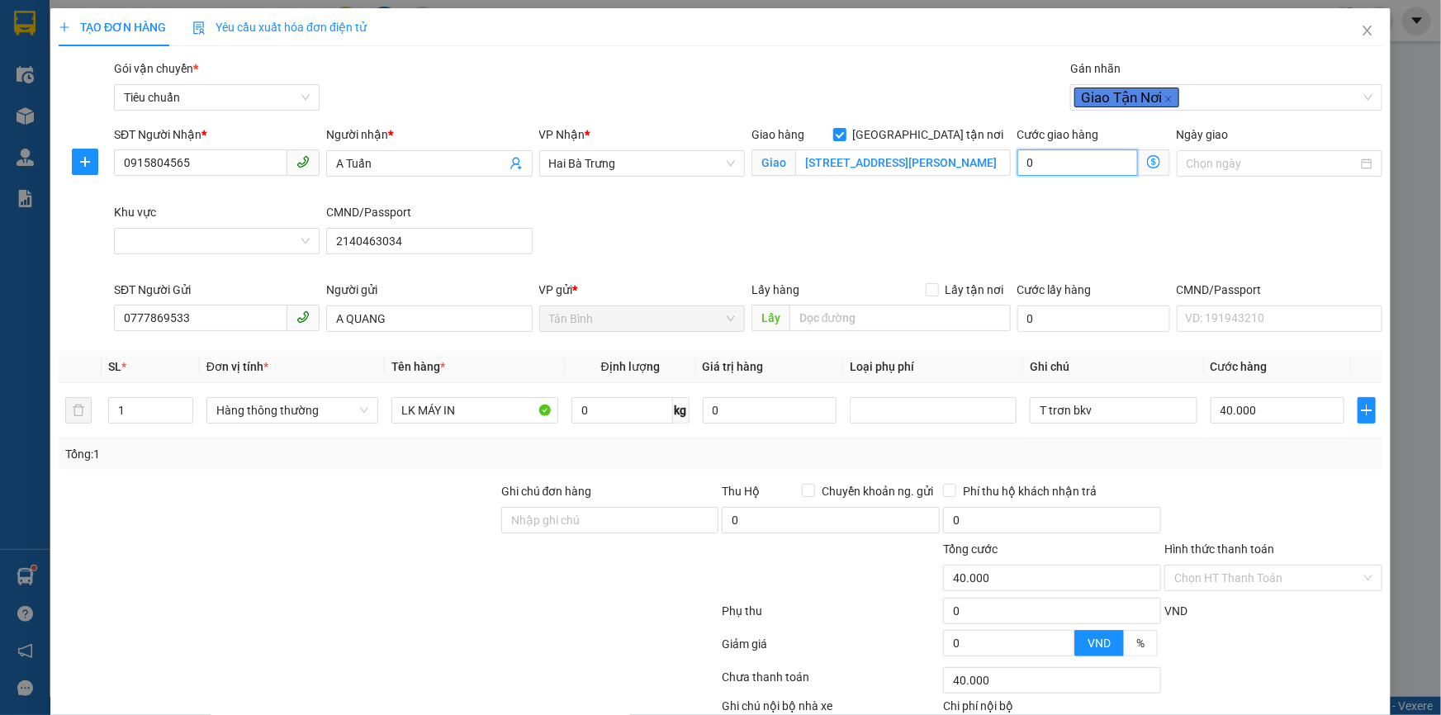
click at [1058, 167] on input "0" at bounding box center [1077, 162] width 121 height 26
click at [1134, 413] on input "T trơn bkv" at bounding box center [1113, 410] width 167 height 26
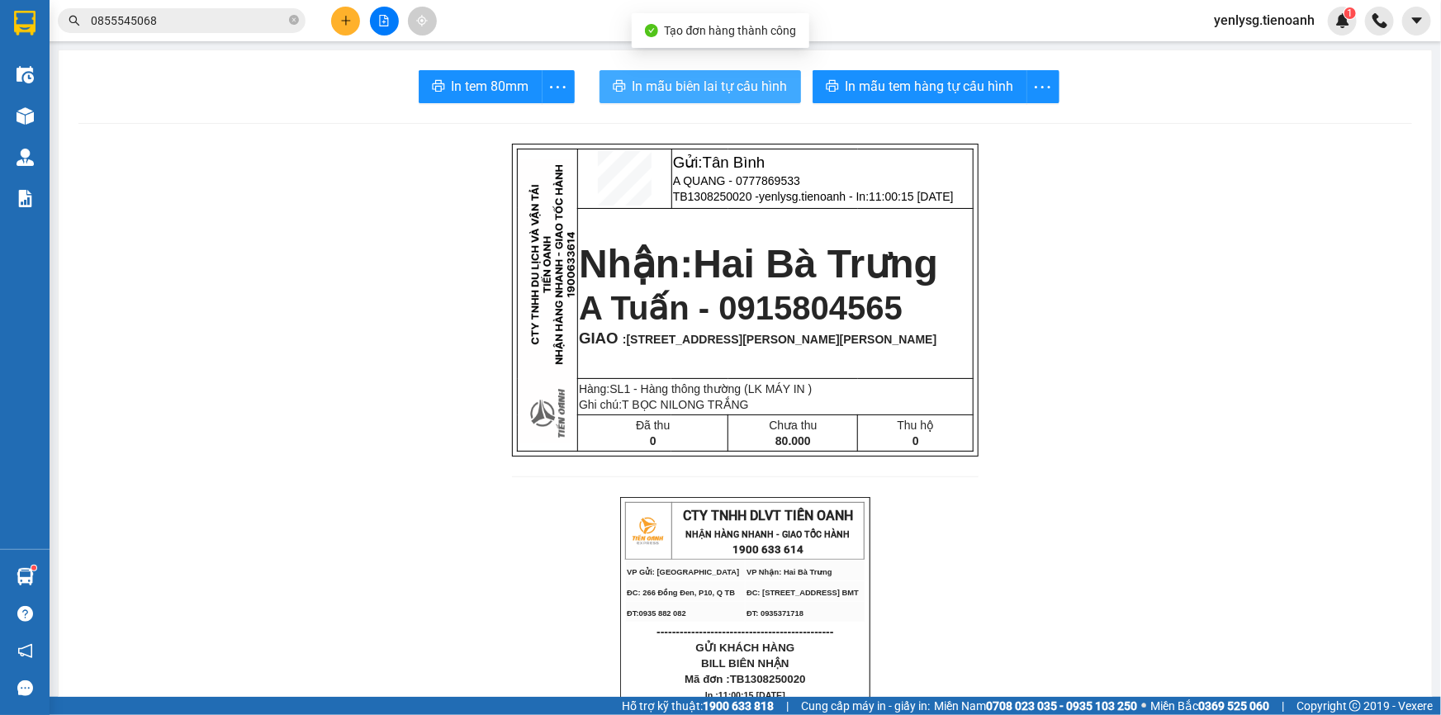
click at [778, 84] on span "In mẫu biên lai tự cấu hình" at bounding box center [710, 86] width 155 height 21
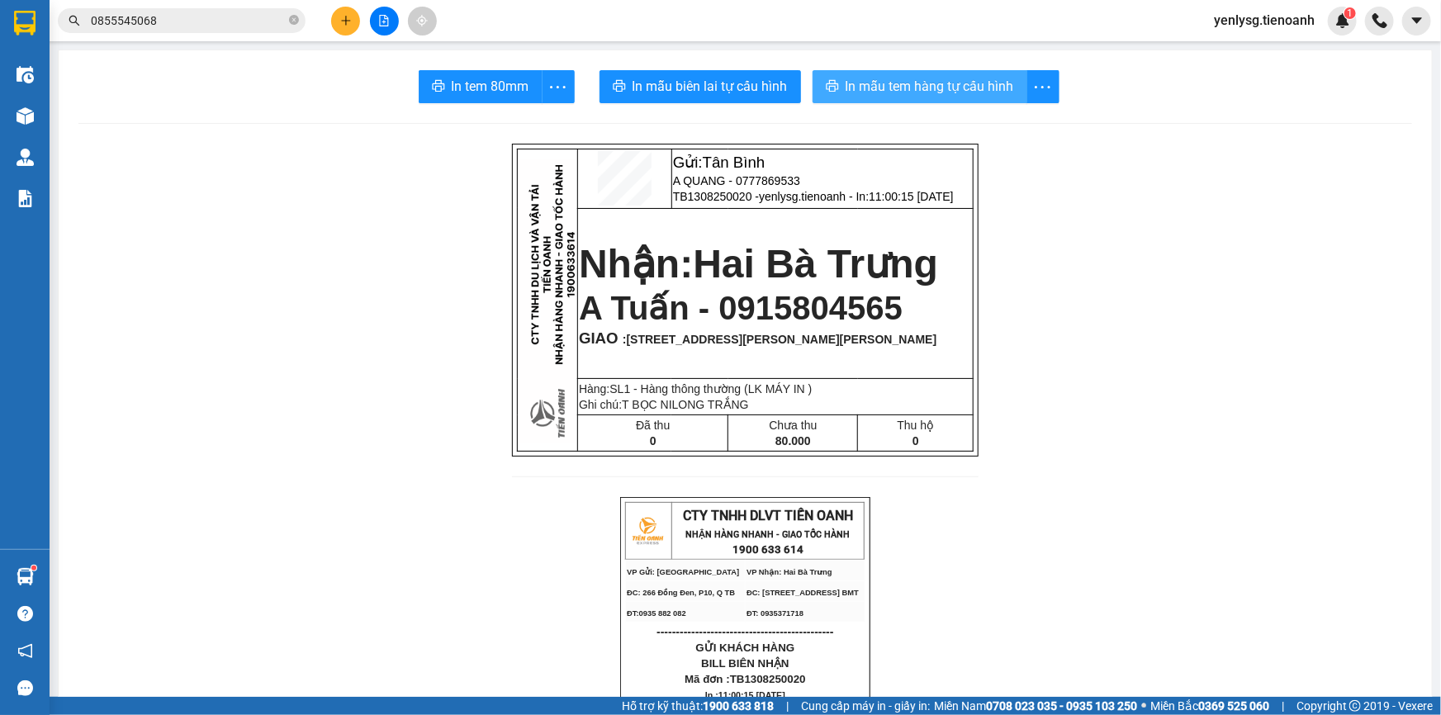
click at [941, 87] on span "In mẫu tem hàng tự cấu hình" at bounding box center [930, 86] width 168 height 21
drag, startPoint x: 690, startPoint y: 315, endPoint x: 872, endPoint y: 334, distance: 183.6
click at [872, 334] on td "Nhận: Hai Bà Trưng A Tuấn - 0915804565 GIAO : 108 Nguyễn Du, Tự An, Buôn Ma Thu…" at bounding box center [776, 293] width 396 height 171
click at [899, 322] on p "A Tuấn - 0915804565" at bounding box center [775, 308] width 393 height 38
drag, startPoint x: 693, startPoint y: 311, endPoint x: 901, endPoint y: 314, distance: 208.1
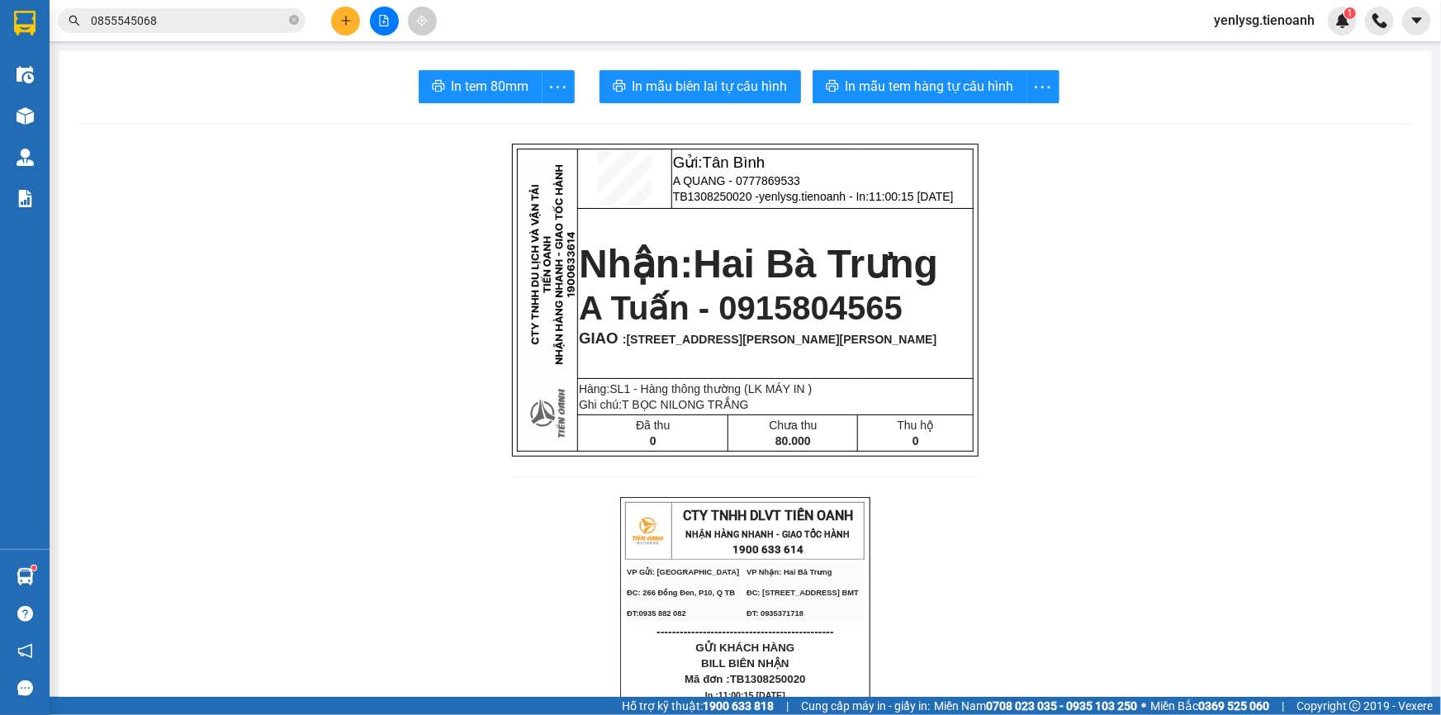
click at [901, 314] on p "A Tuấn - 0915804565" at bounding box center [775, 308] width 393 height 38
click at [292, 20] on icon "close-circle" at bounding box center [294, 20] width 10 height 10
paste input "0915804565"
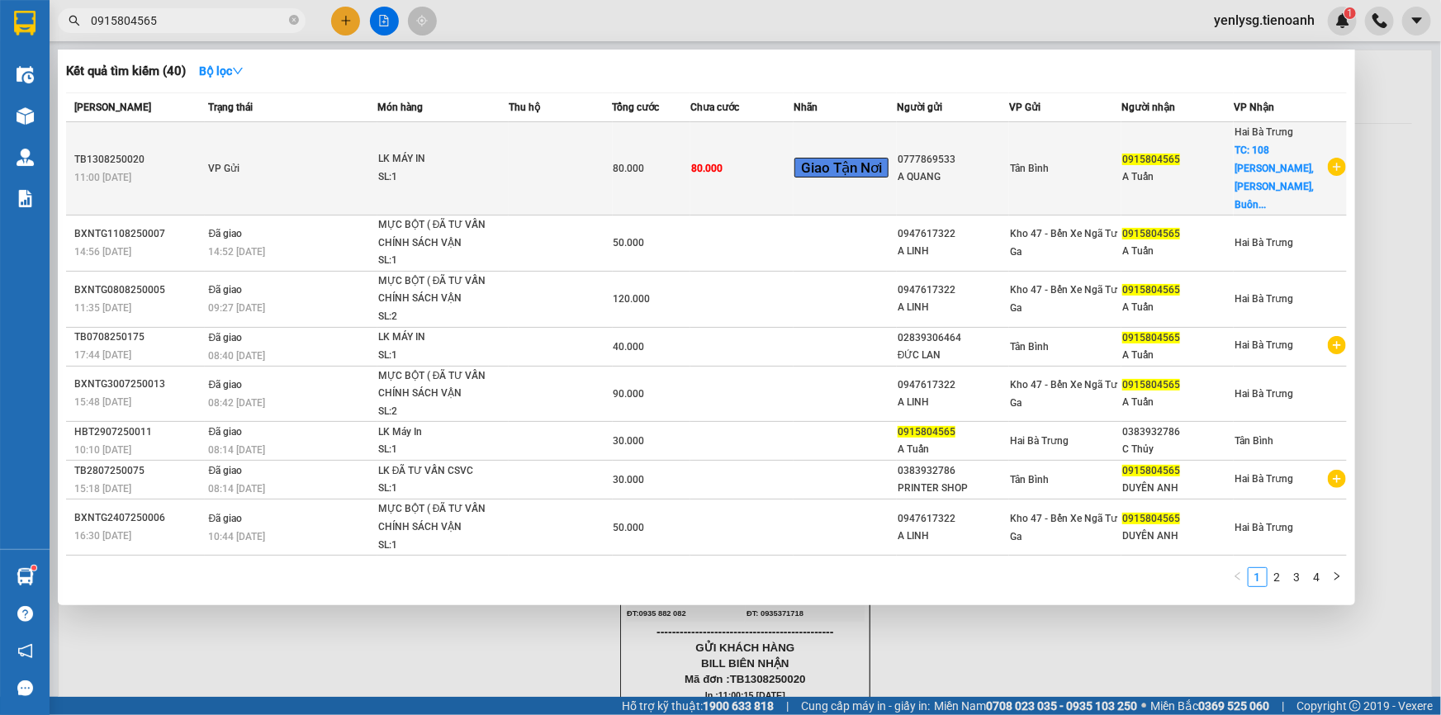
click at [278, 159] on td "VP Gửi" at bounding box center [291, 168] width 173 height 93
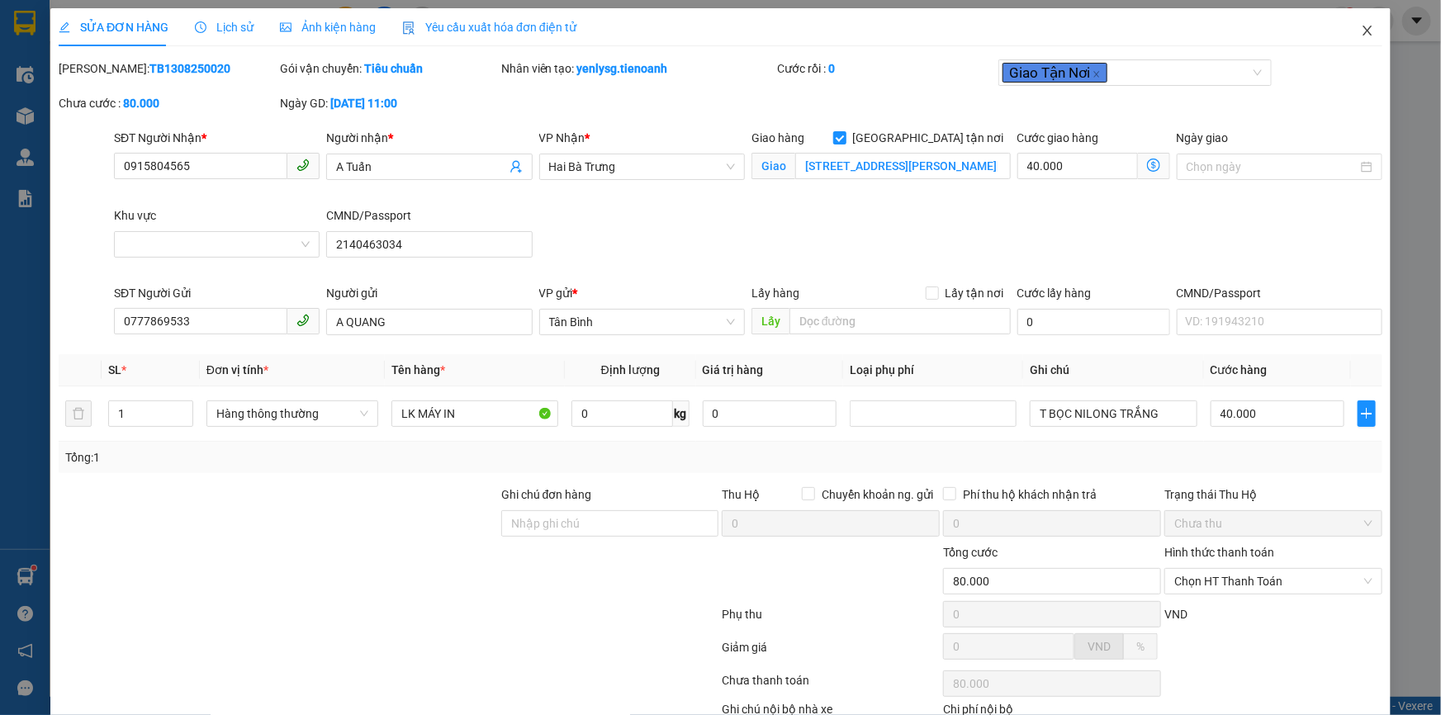
click at [1361, 31] on icon "close" at bounding box center [1367, 30] width 13 height 13
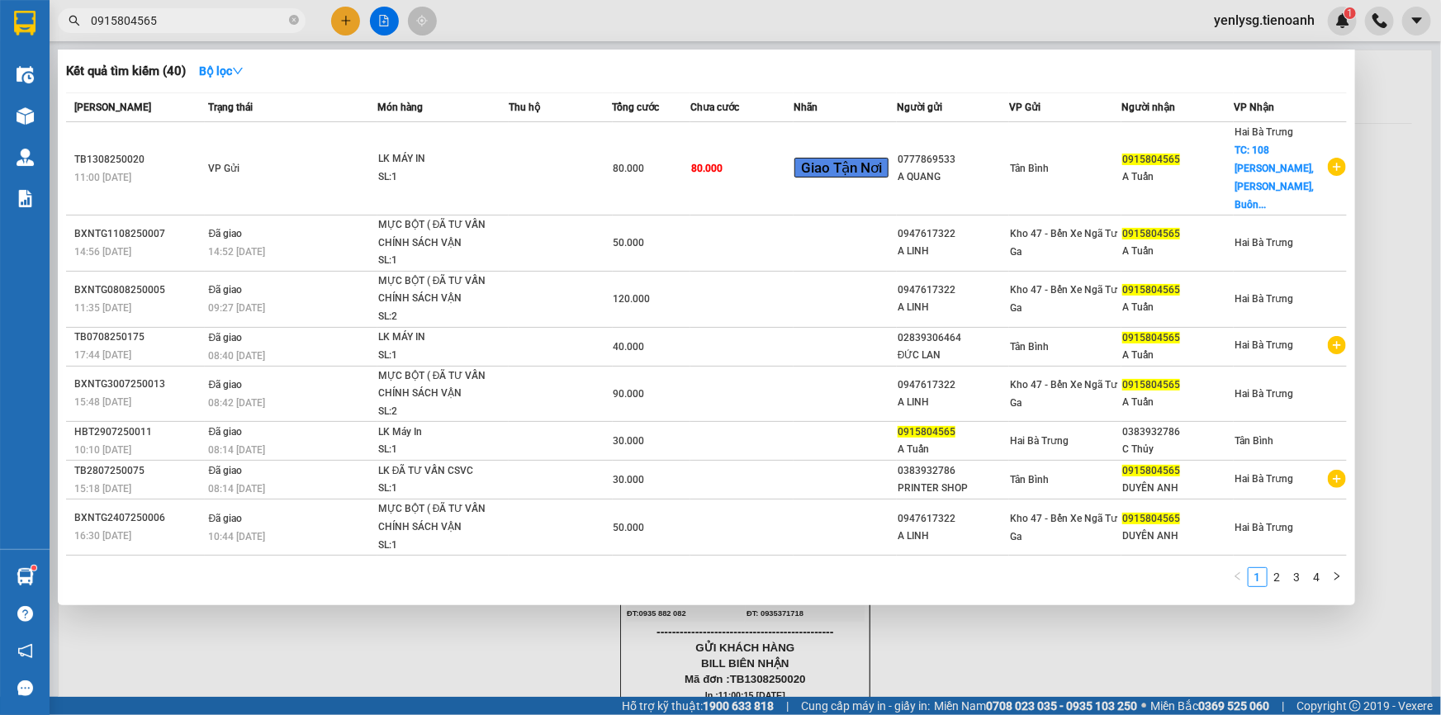
click at [256, 30] on span "0915804565" at bounding box center [182, 20] width 248 height 25
click at [256, 26] on input "0915804565" at bounding box center [188, 21] width 195 height 18
click at [256, 25] on input "0915804565" at bounding box center [188, 21] width 195 height 18
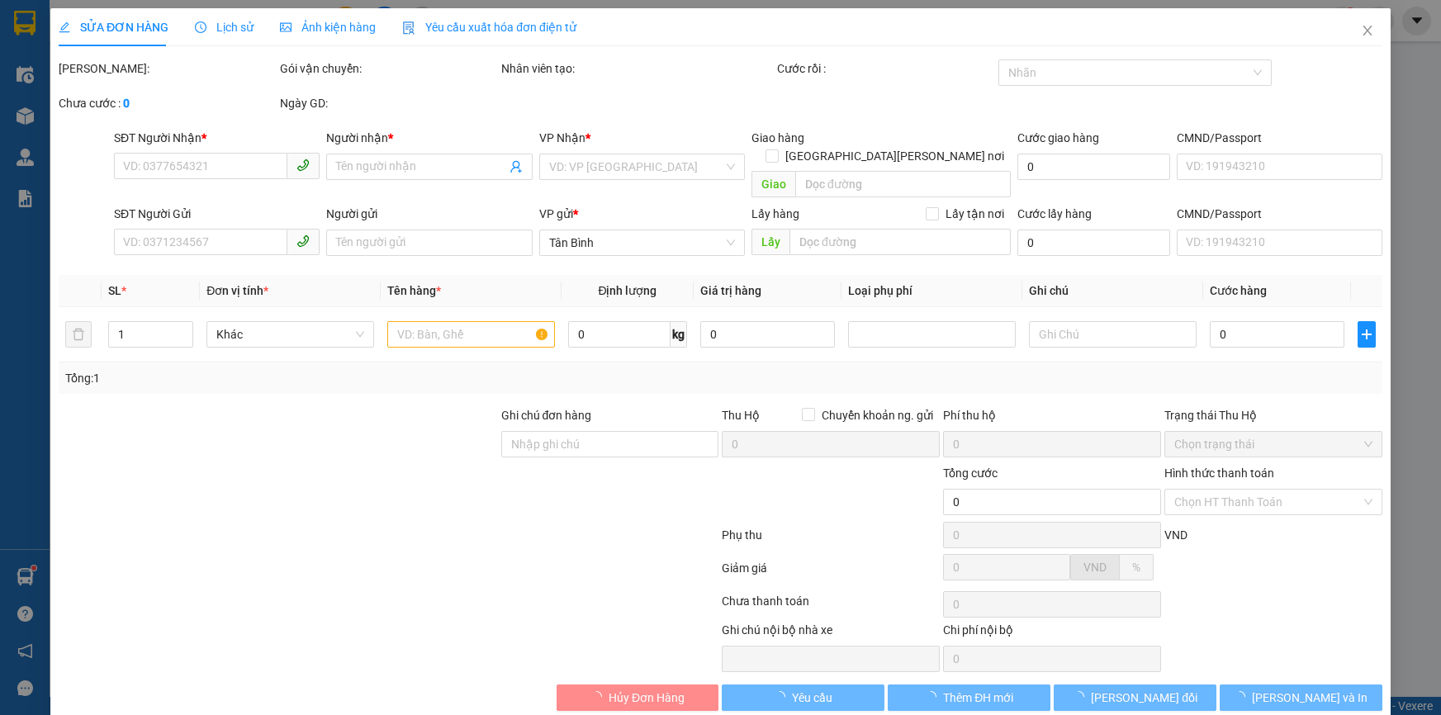
type input "0985894748"
type input "A Tĩnh"
type input "0945124847"
type input "A Việt"
type input "70.000"
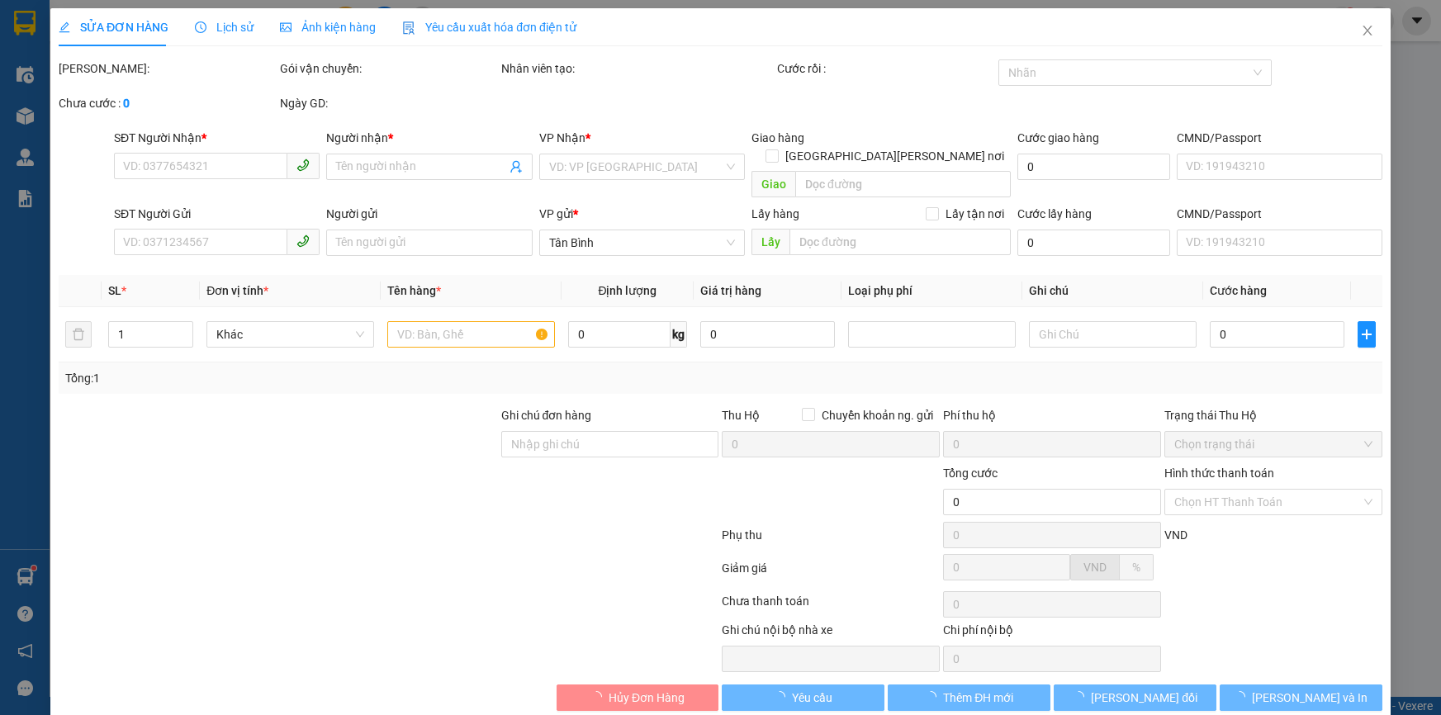
type input "70.000"
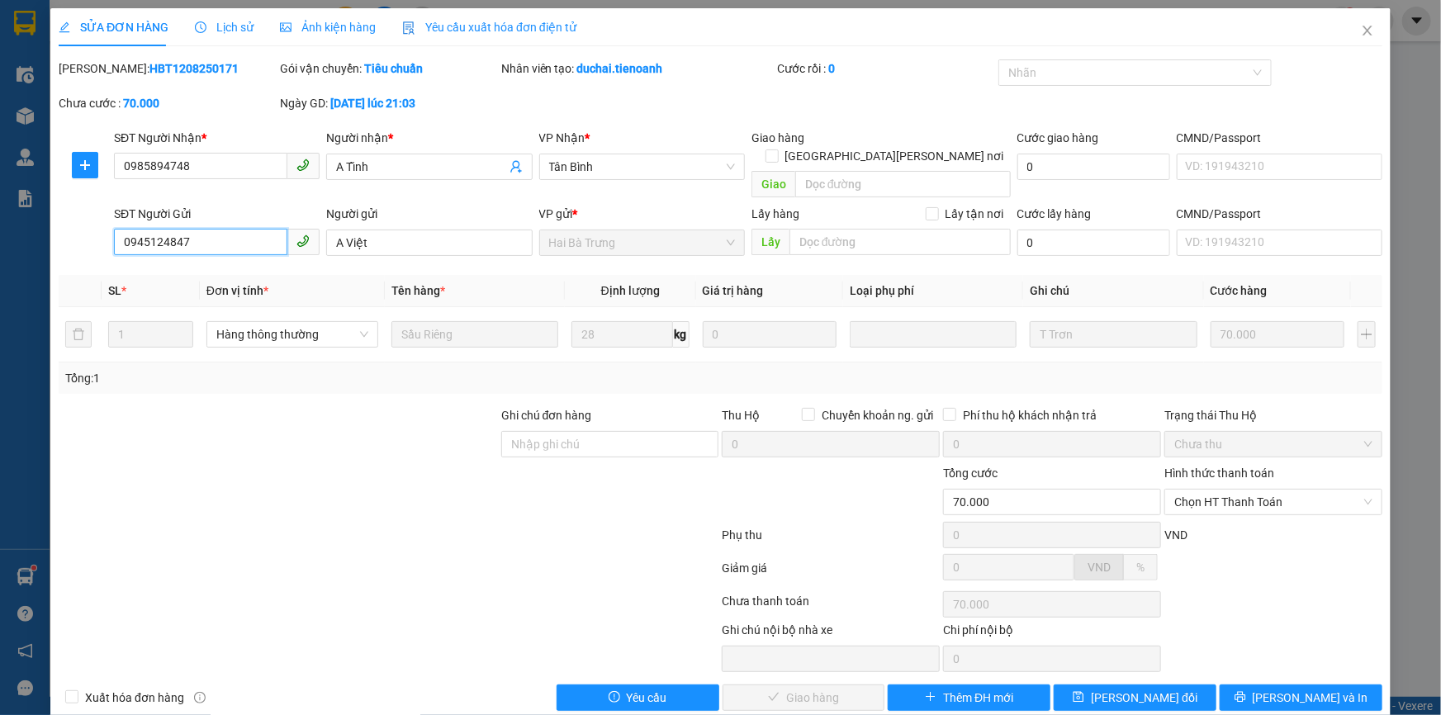
click at [259, 230] on input "0945124847" at bounding box center [200, 242] width 173 height 26
click at [1345, 24] on span "Close" at bounding box center [1368, 31] width 46 height 46
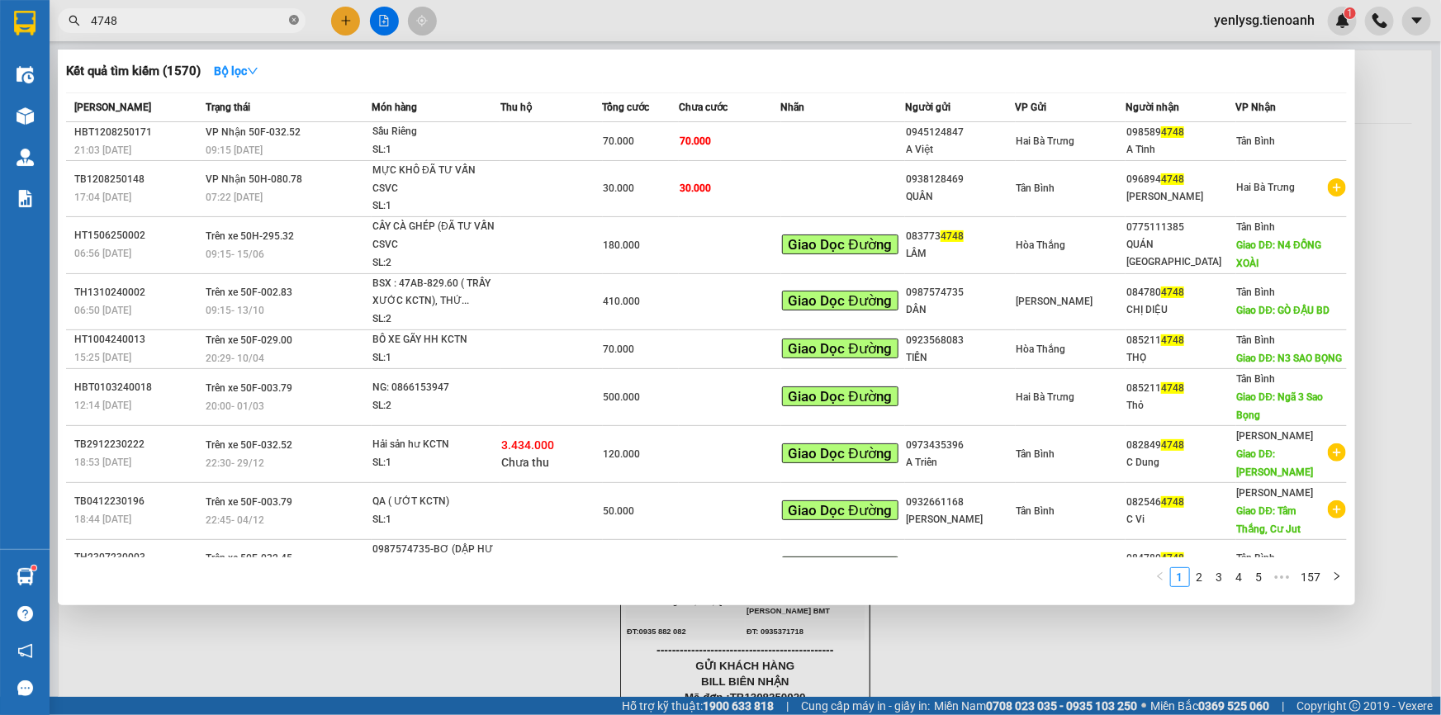
click at [296, 21] on icon "close-circle" at bounding box center [294, 20] width 10 height 10
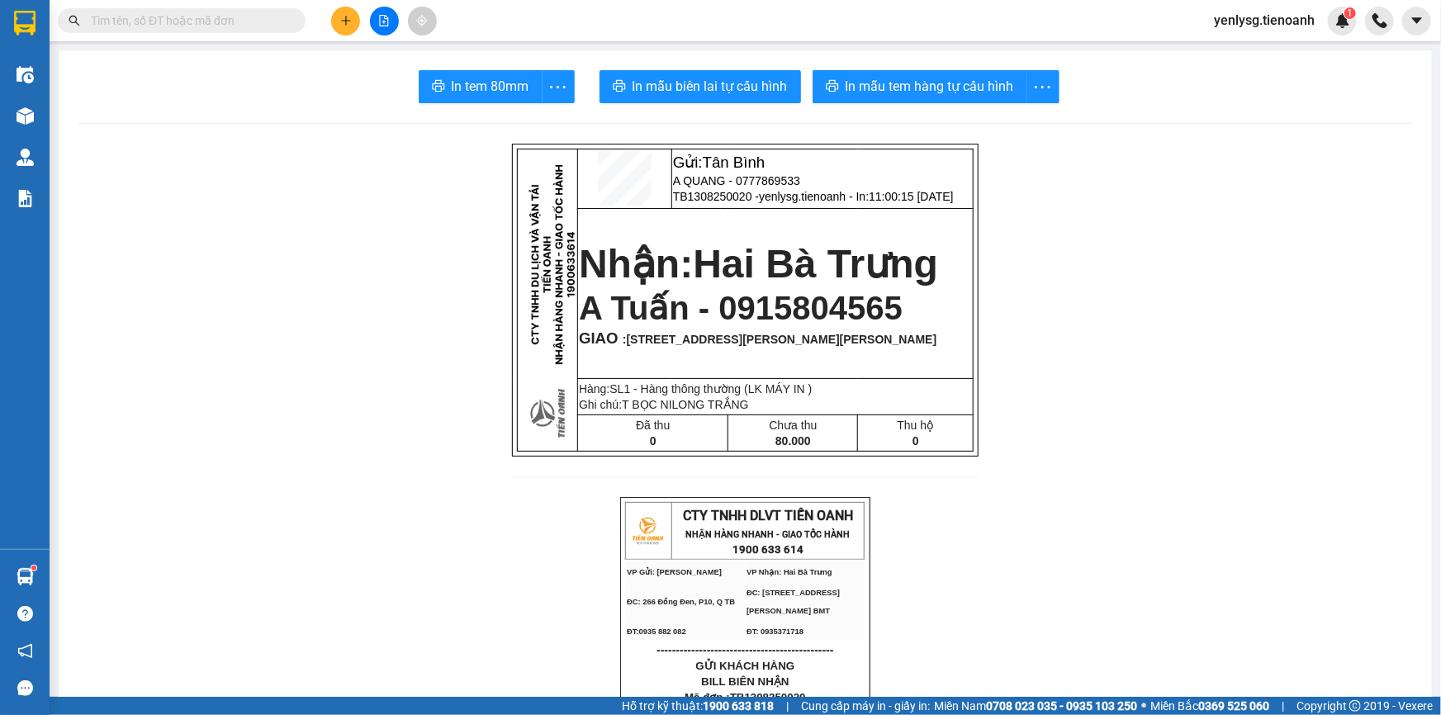
click at [352, 14] on button at bounding box center [345, 21] width 29 height 29
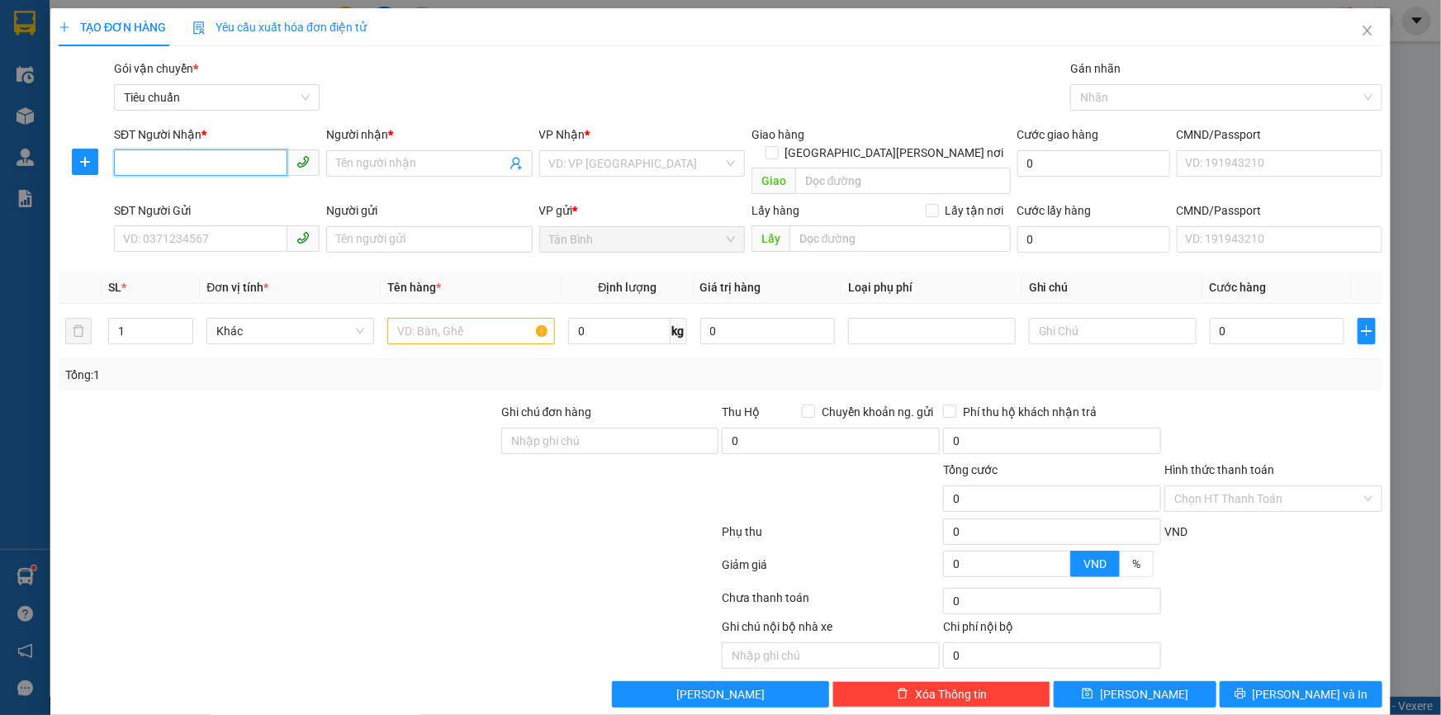
click at [233, 175] on input "SĐT Người Nhận *" at bounding box center [200, 162] width 173 height 26
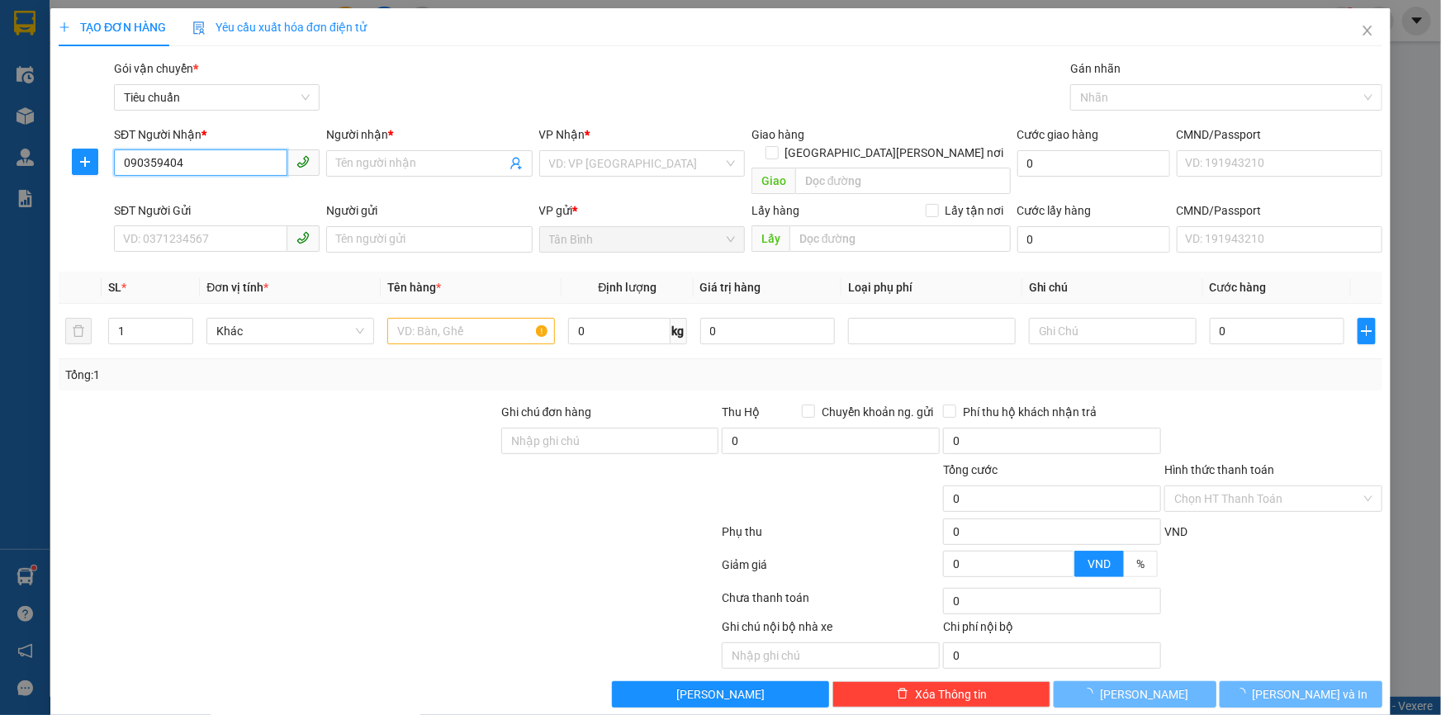
type input "0903594042"
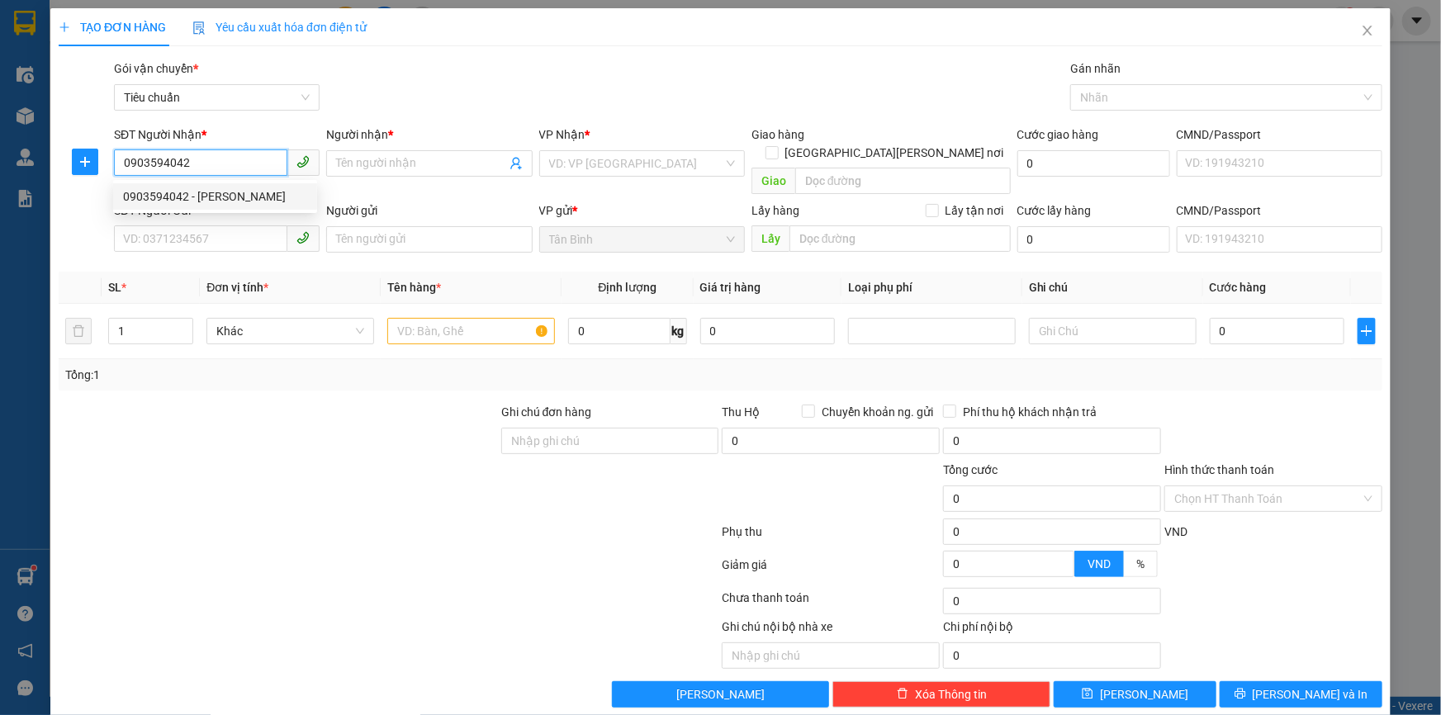
click at [233, 199] on div "0903594042 - [PERSON_NAME]" at bounding box center [215, 196] width 184 height 18
type input "C Hằng"
type input "ĐỰNG LÔNG MI Á"
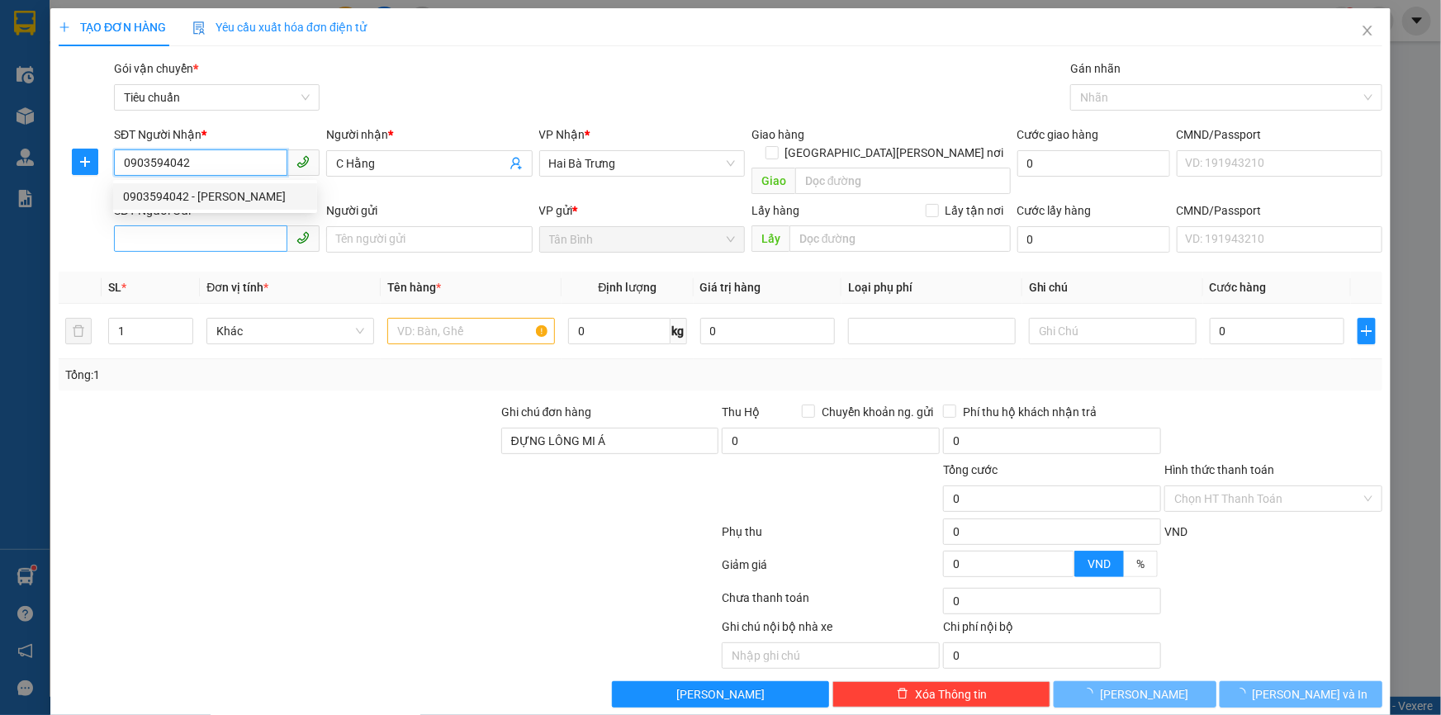
type input "250.000"
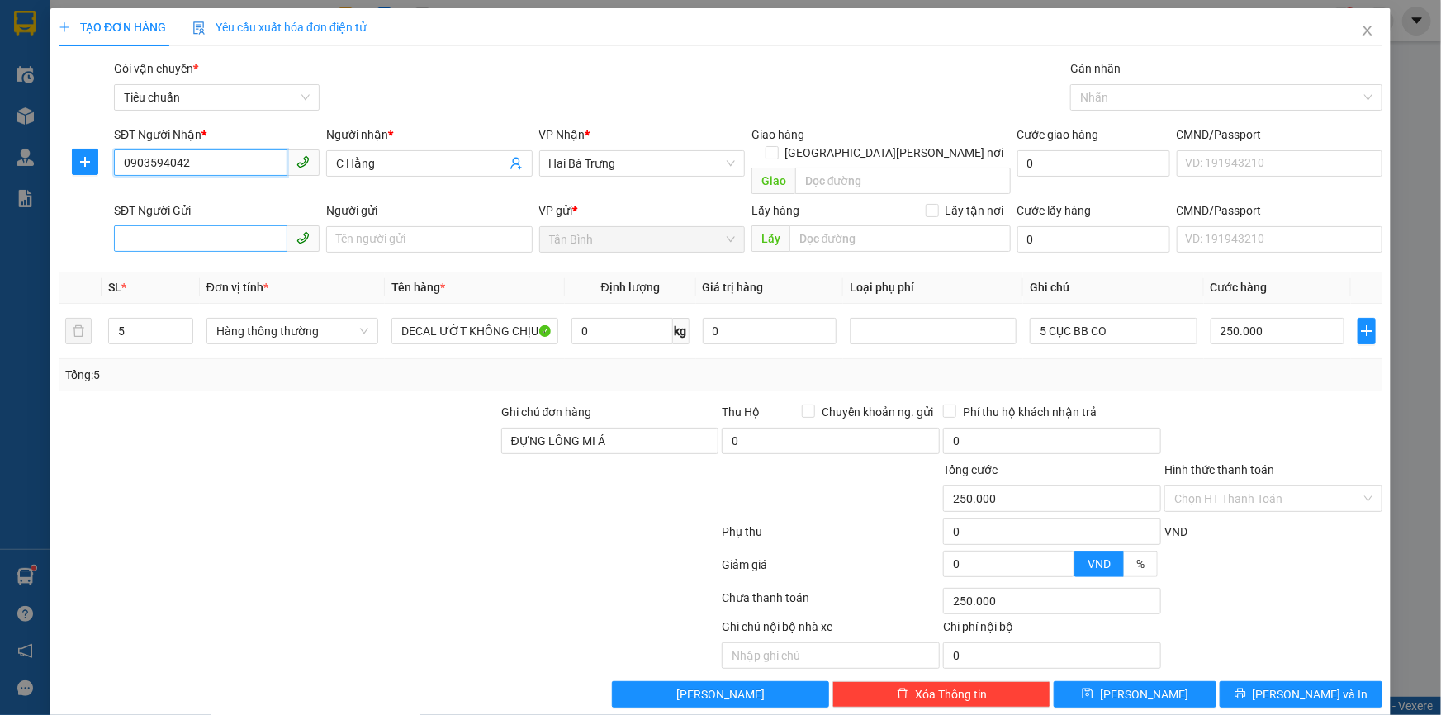
type input "0903594042"
click at [238, 225] on input "SĐT Người Gửi" at bounding box center [200, 238] width 173 height 26
click at [223, 253] on div "0903665486 - In An Phát" at bounding box center [215, 254] width 184 height 18
type input "0903665486"
type input "In An Phát"
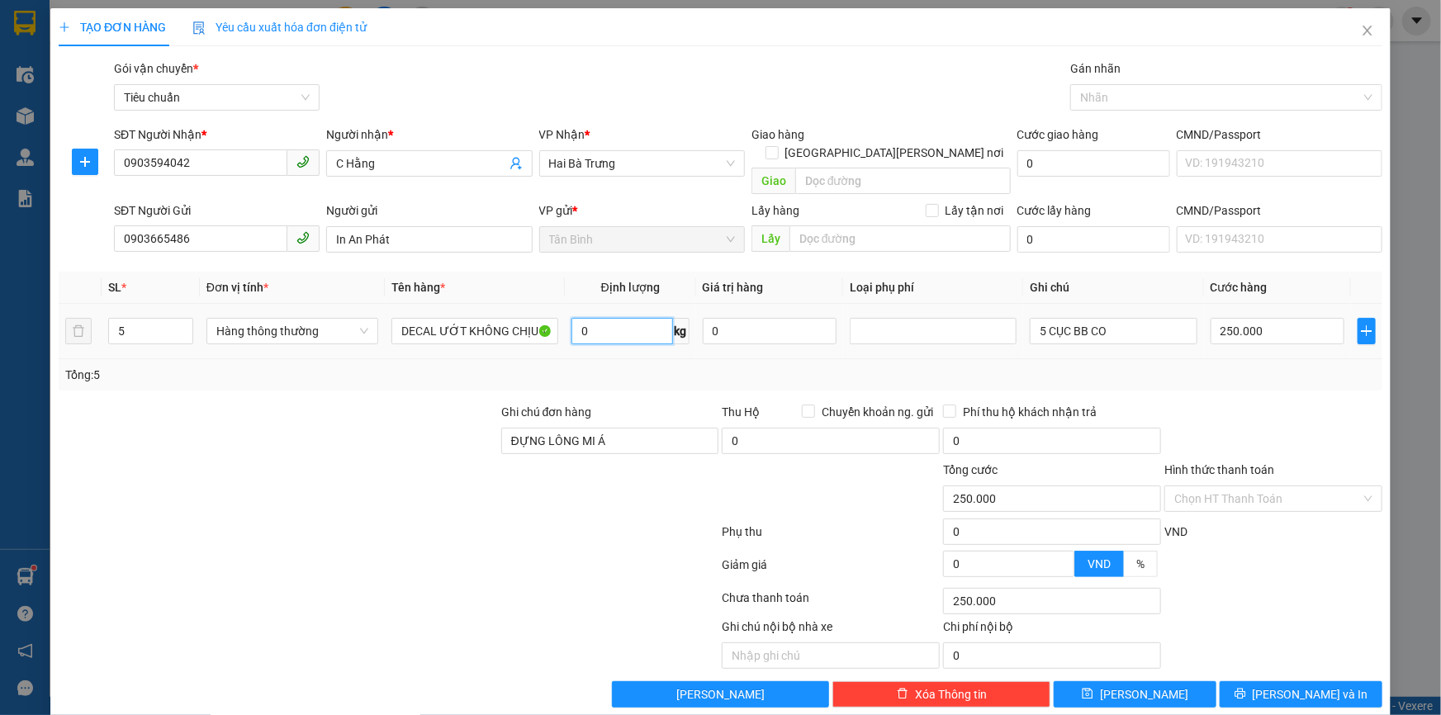
click at [647, 318] on input "0" at bounding box center [623, 331] width 102 height 26
click at [148, 319] on input "5" at bounding box center [150, 331] width 83 height 25
type input "0"
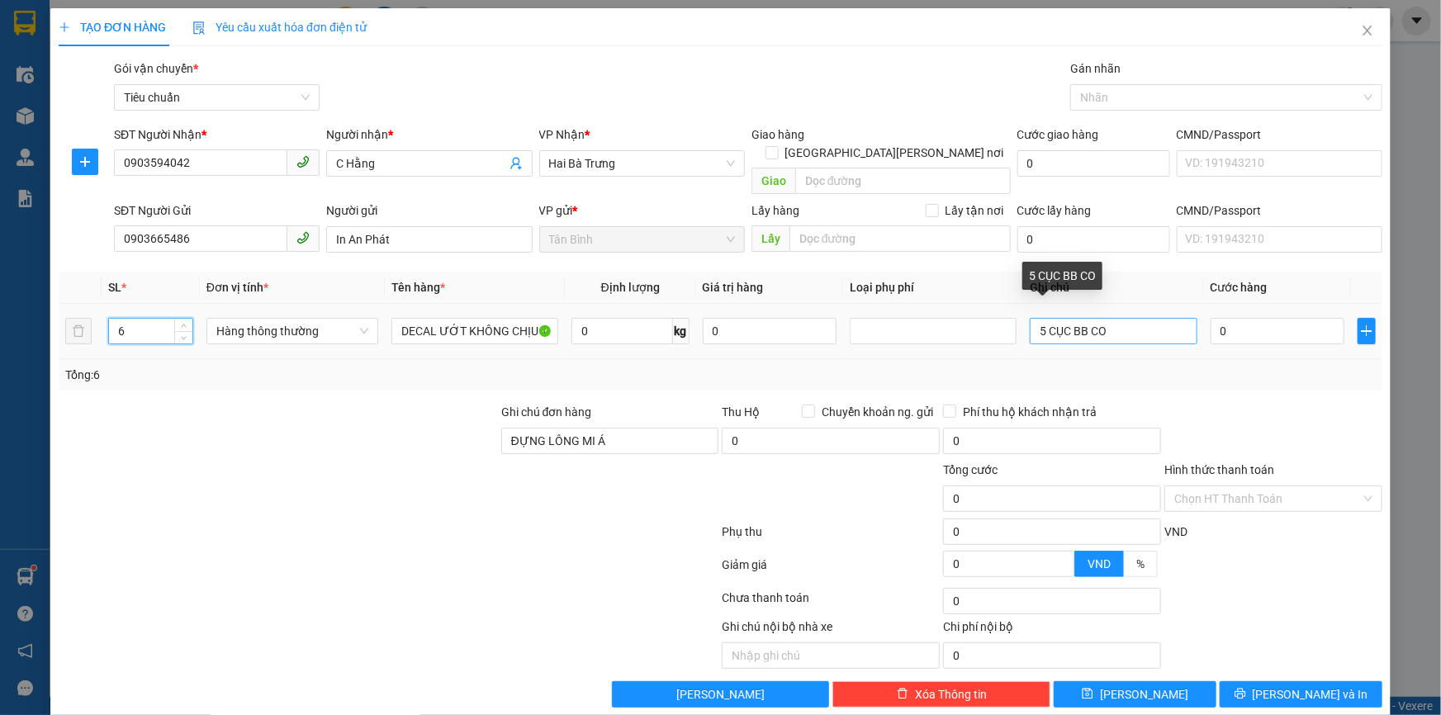
type input "6"
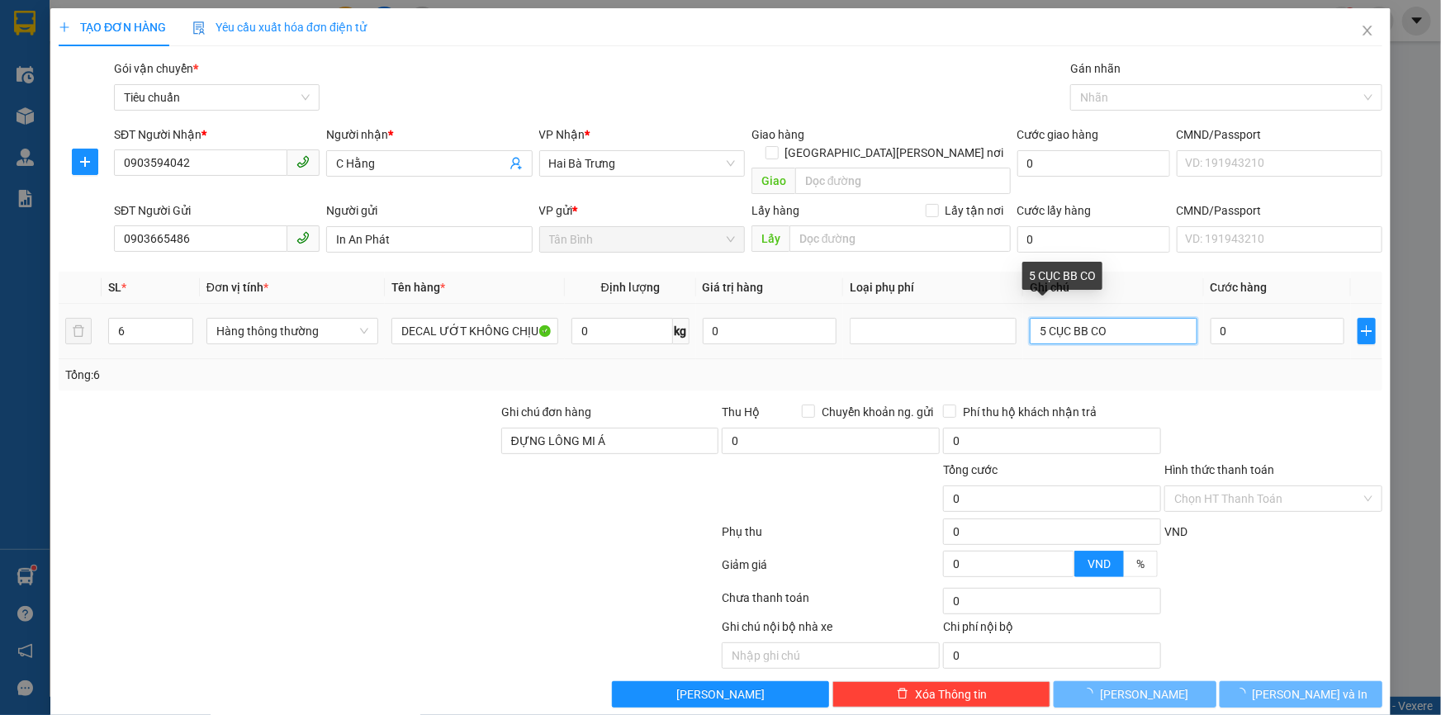
click at [1039, 318] on input "5 CỤC BB CO" at bounding box center [1113, 331] width 167 height 26
click at [1065, 318] on input "6 CỤC BB CO" at bounding box center [1113, 331] width 167 height 26
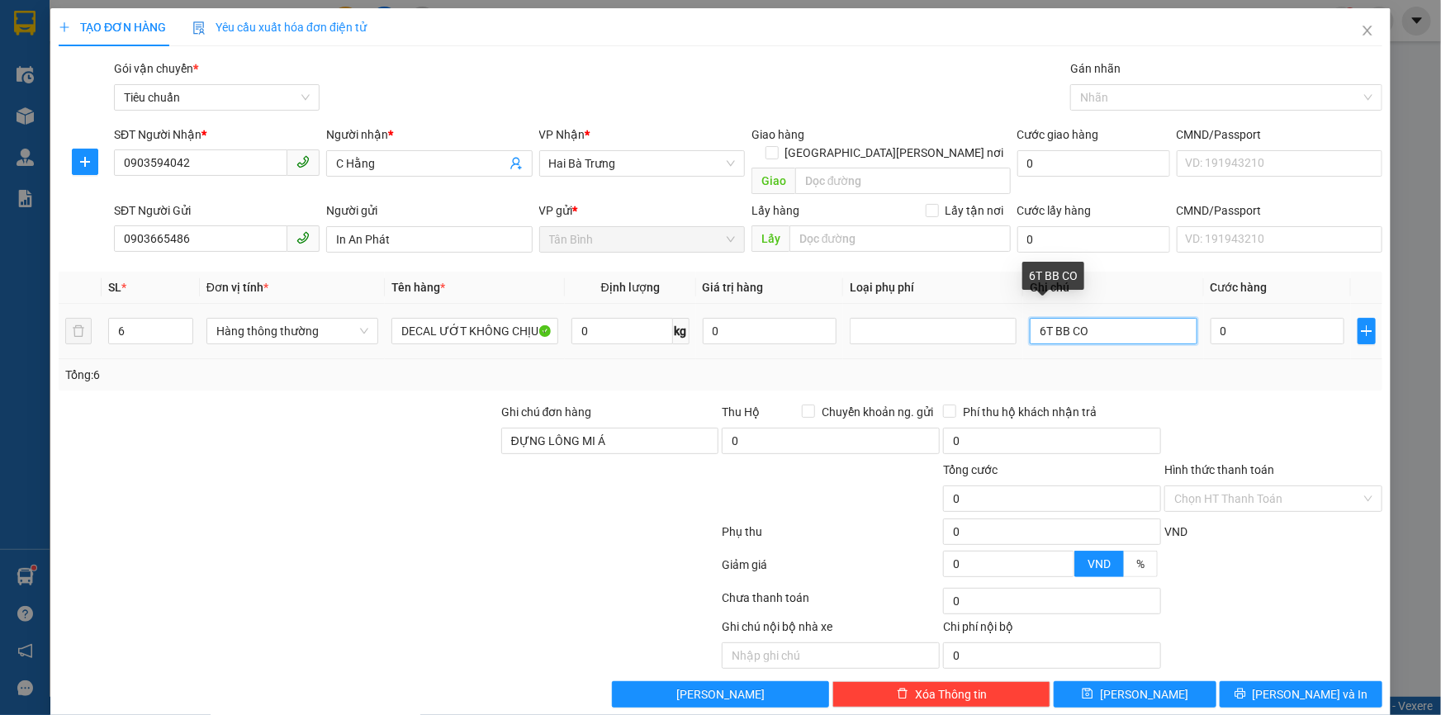
click at [1085, 318] on input "6T BB CO" at bounding box center [1113, 331] width 167 height 26
type input "6T BỌC NILONG BKV"
click at [1273, 318] on input "0" at bounding box center [1278, 331] width 135 height 26
type input "5"
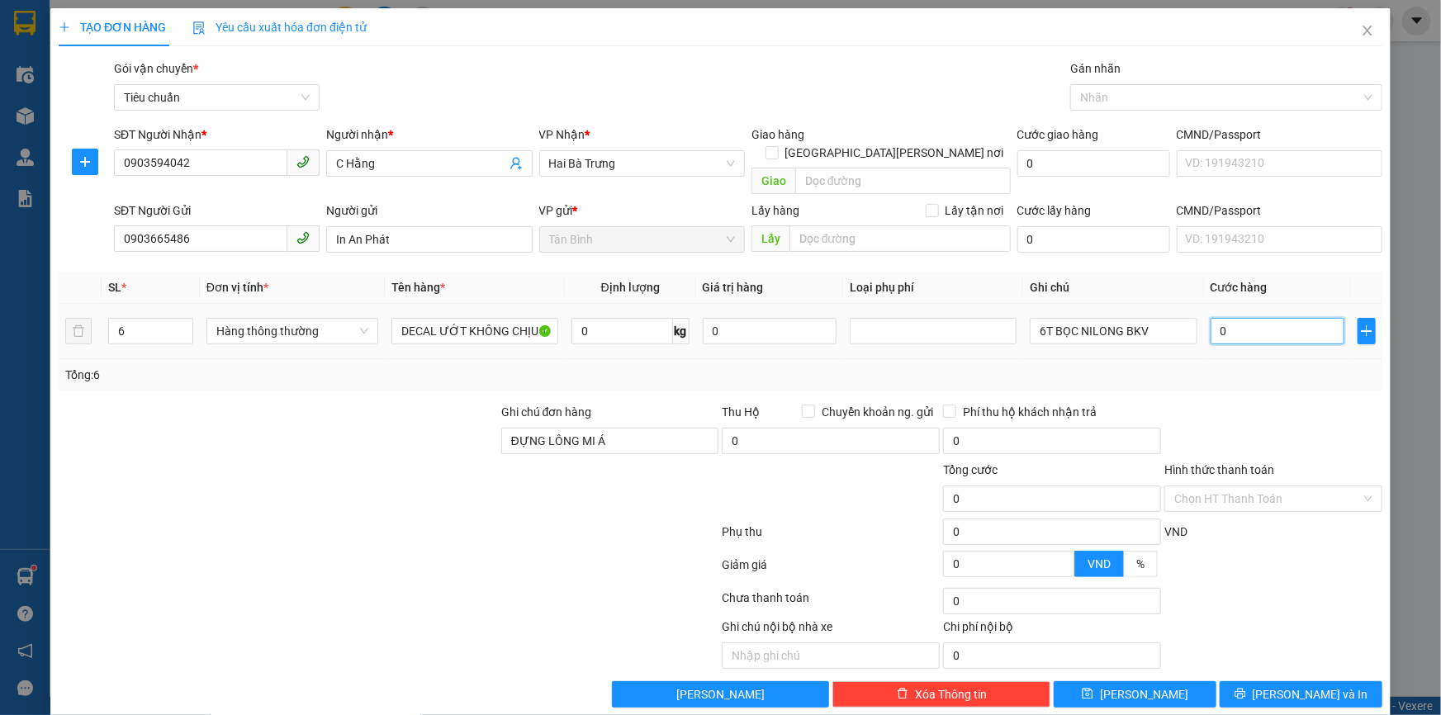
type input "5"
type input "50"
type input "500"
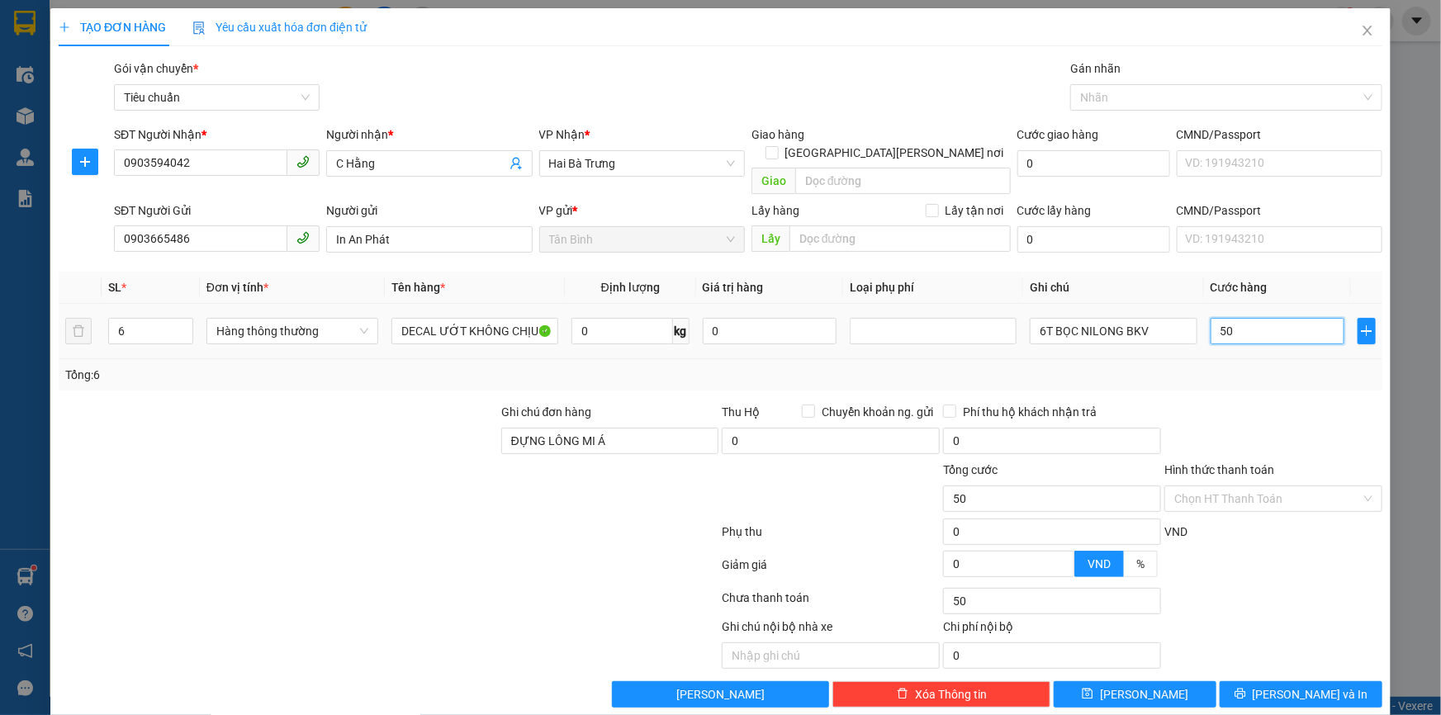
type input "500"
type input "5.000"
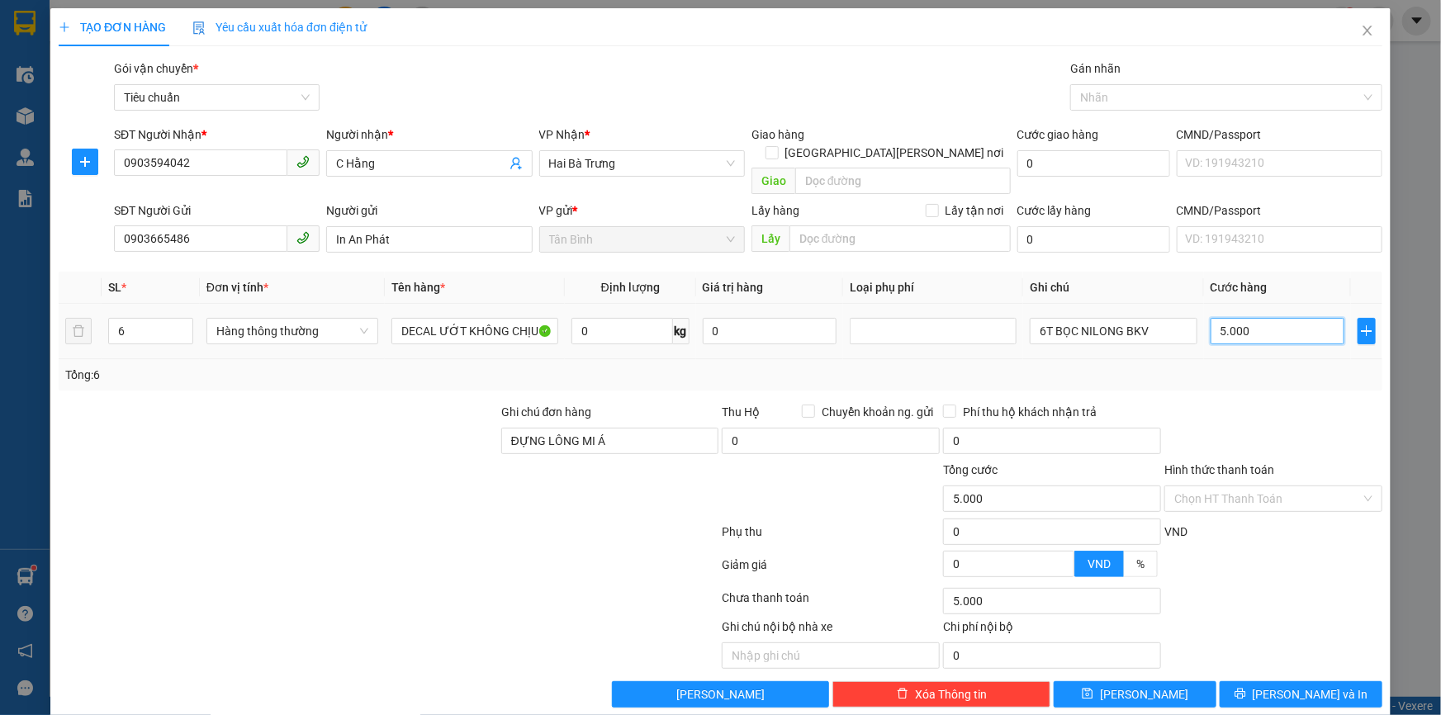
type input "50.000"
type input "0"
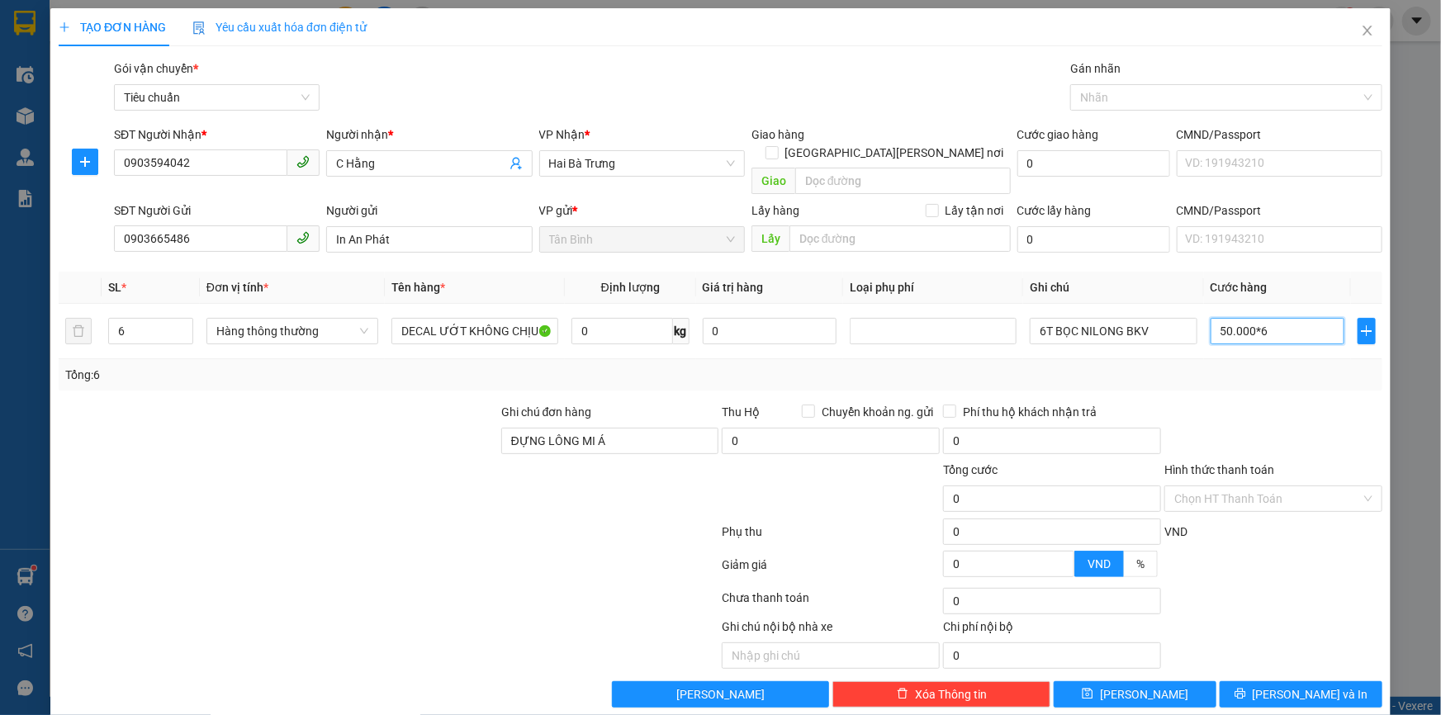
type input "300.000"
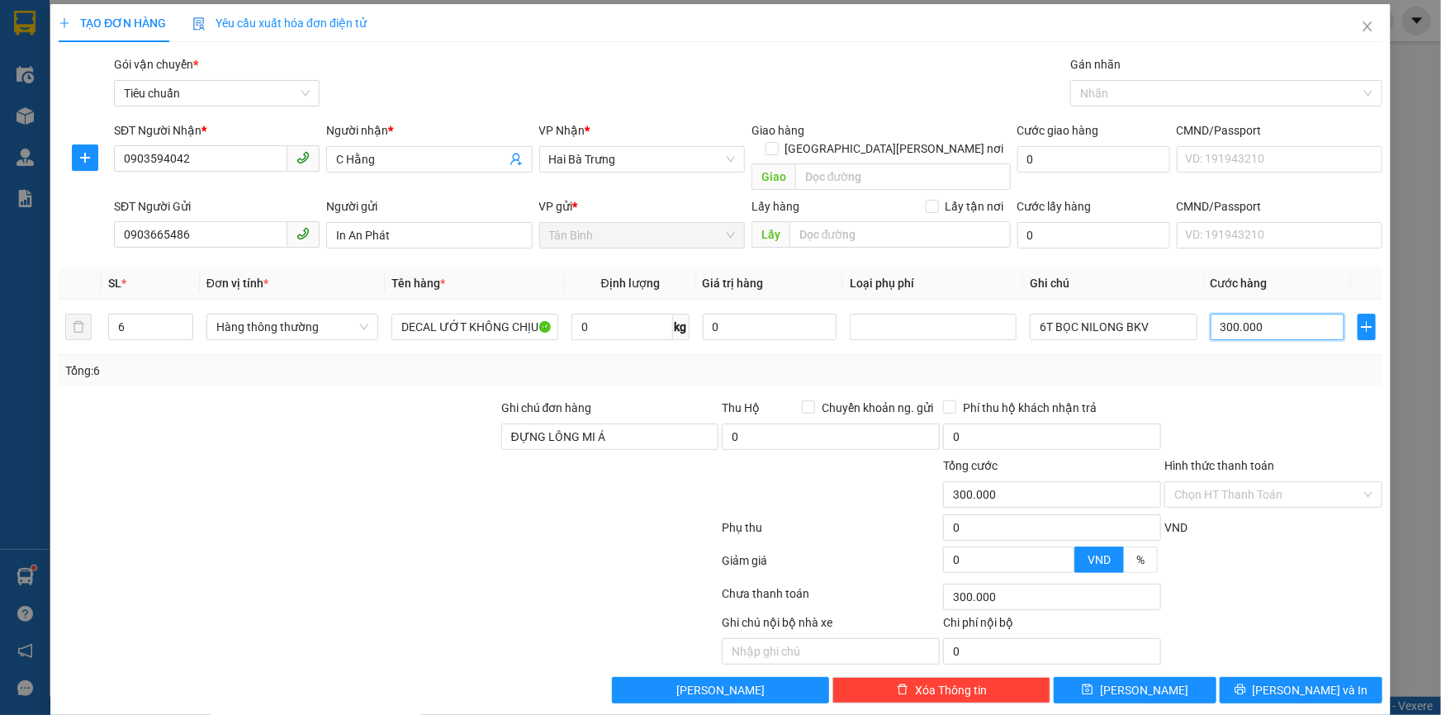
scroll to position [5, 0]
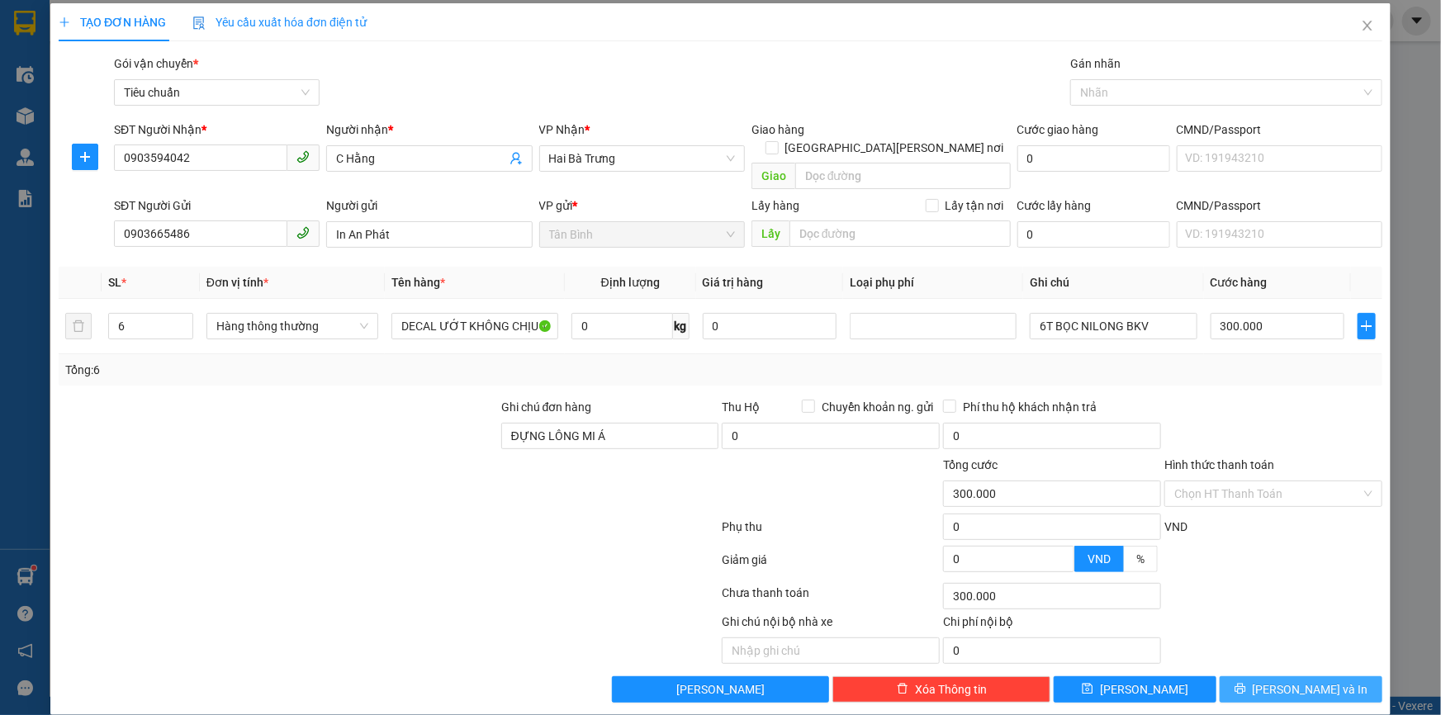
click at [1245, 684] on icon "printer" at bounding box center [1240, 689] width 11 height 11
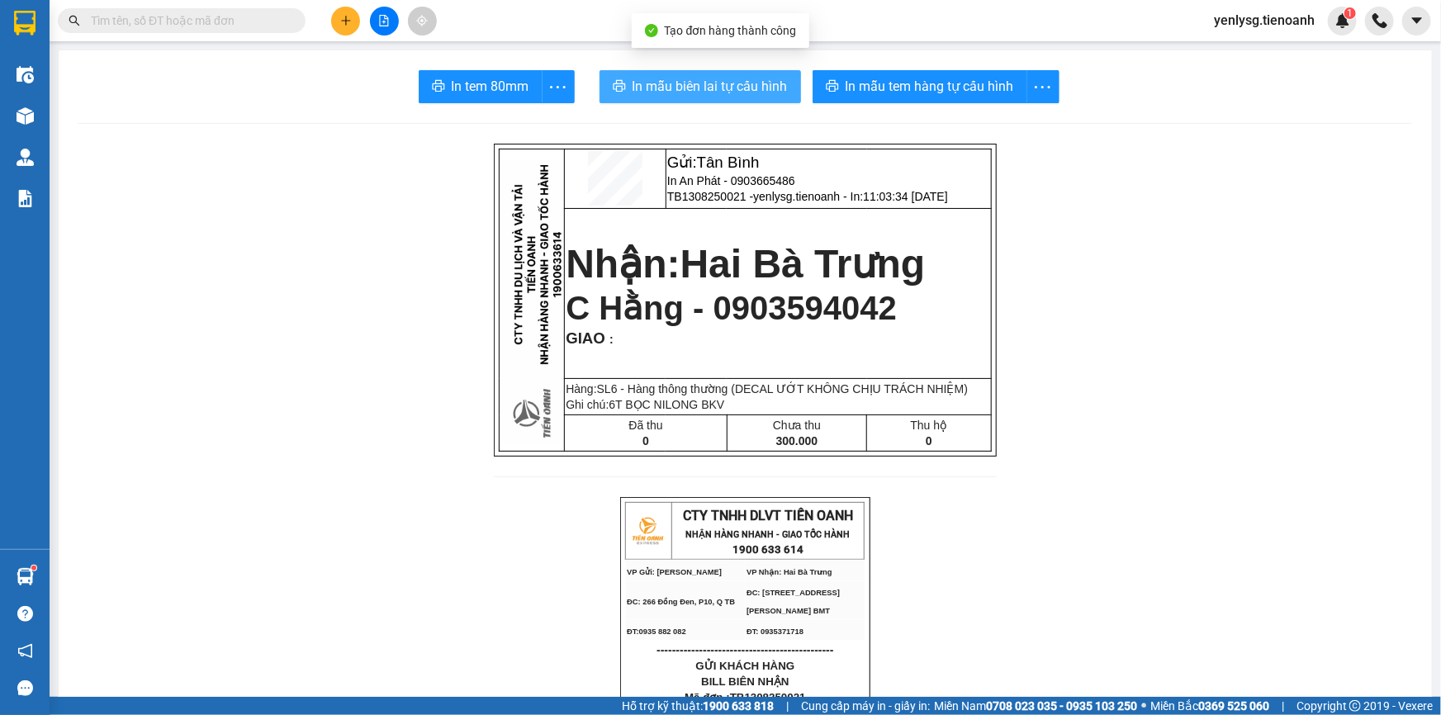
click at [756, 83] on span "In mẫu biên lai tự cấu hình" at bounding box center [710, 86] width 155 height 21
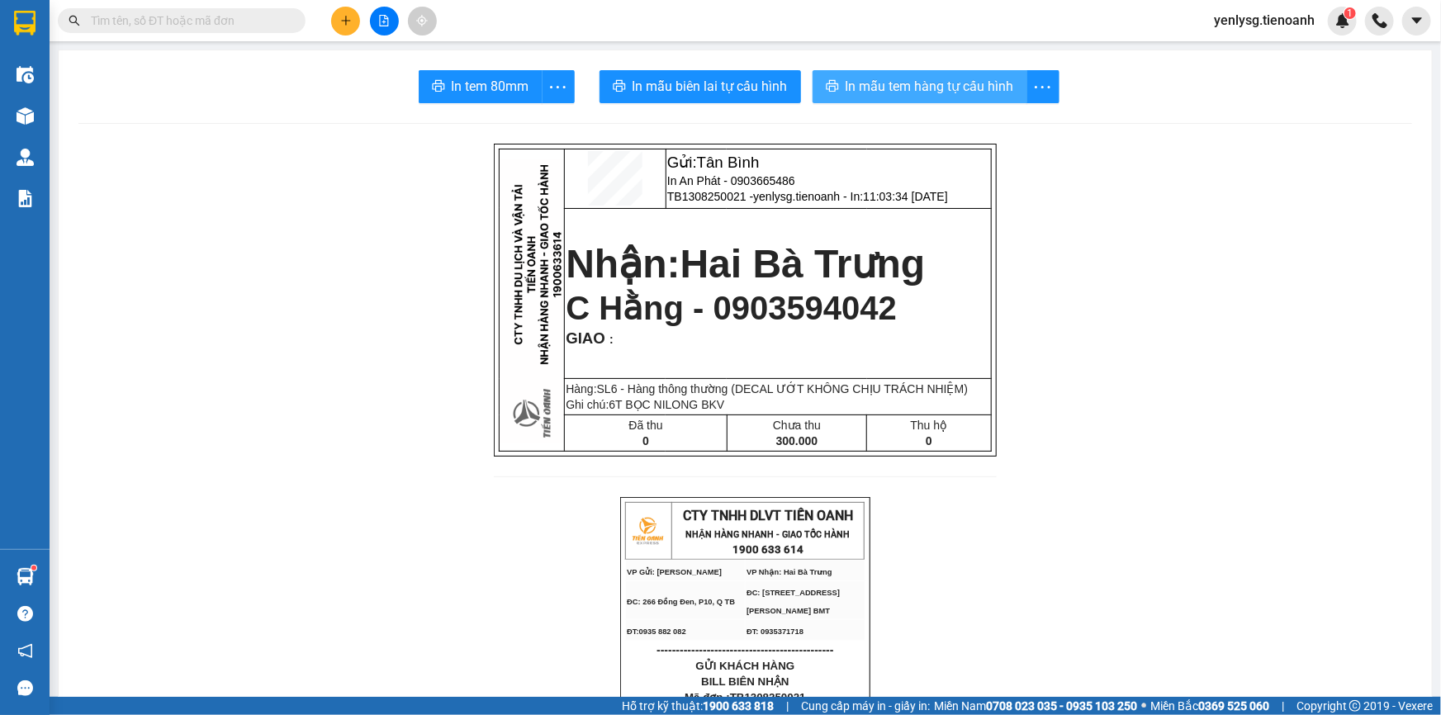
click at [870, 91] on span "In mẫu tem hàng tự cấu hình" at bounding box center [930, 86] width 168 height 21
click at [253, 20] on input "text" at bounding box center [188, 21] width 195 height 18
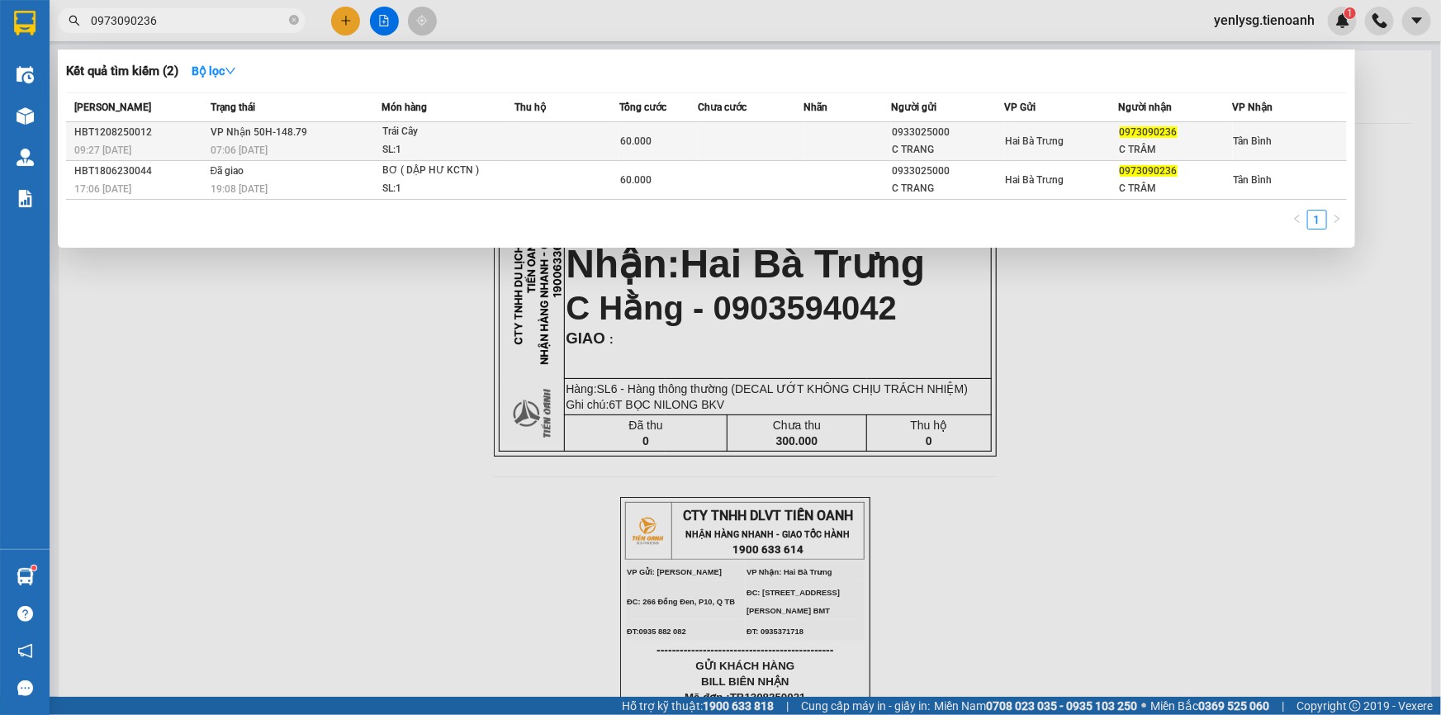
type input "0973090236"
click at [281, 149] on div "07:06 [DATE]" at bounding box center [296, 150] width 170 height 18
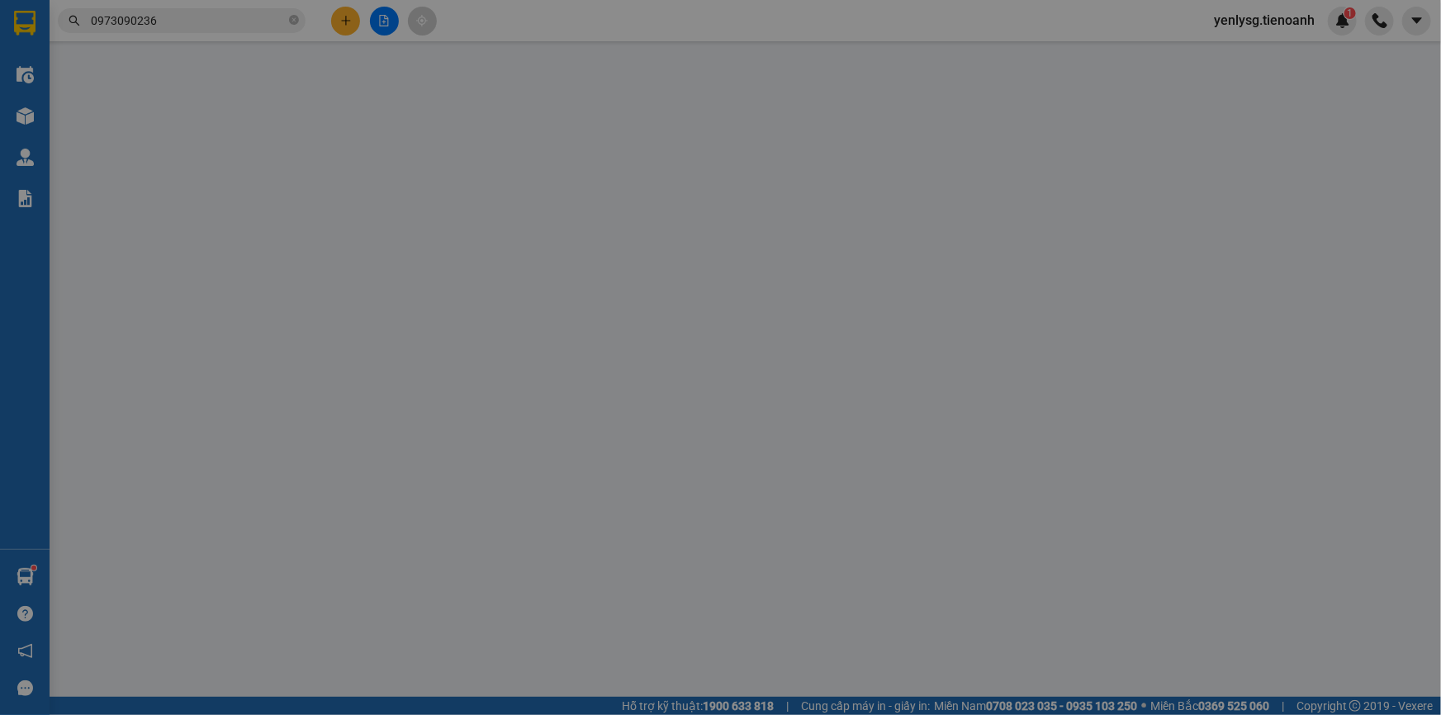
type input "0973090236"
type input "C TRÂM"
type input "0933025000"
type input "C TRANG"
type input "60.000"
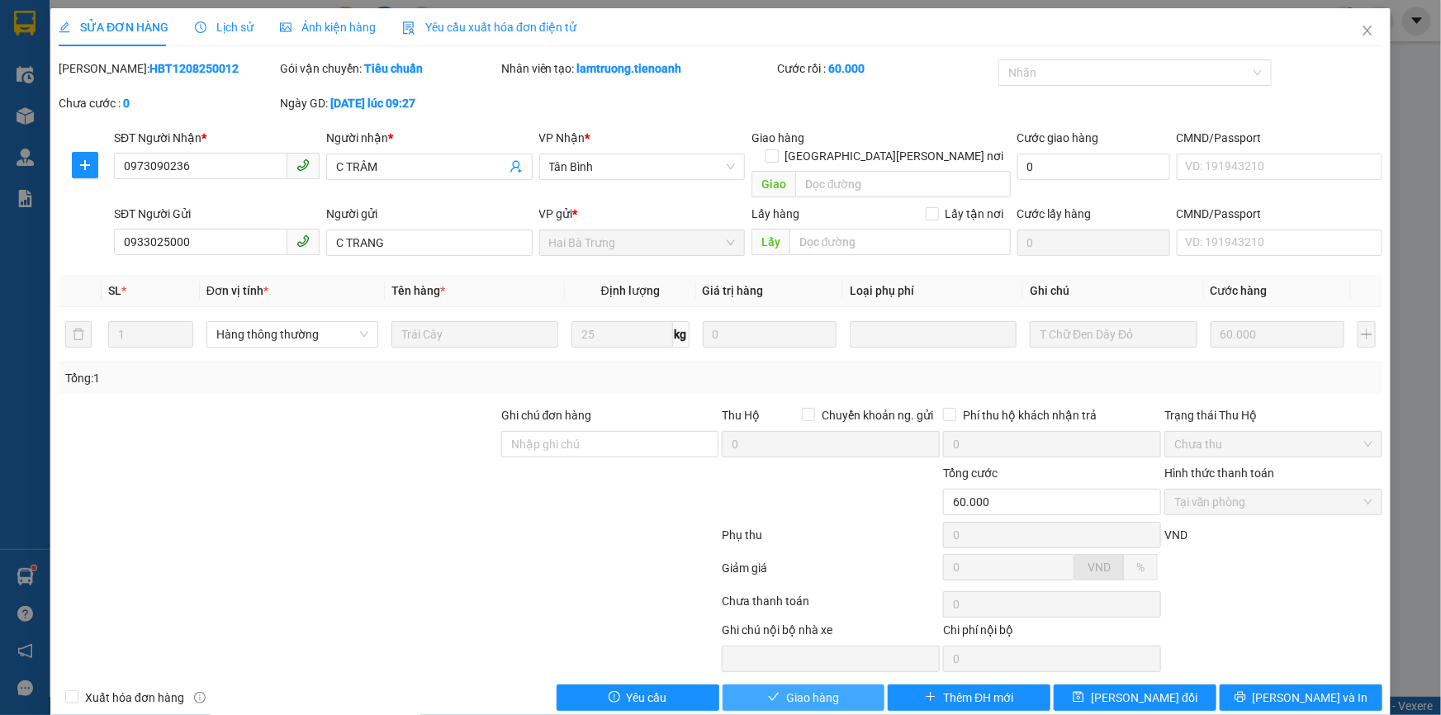
click at [842, 685] on button "Giao hàng" at bounding box center [804, 698] width 163 height 26
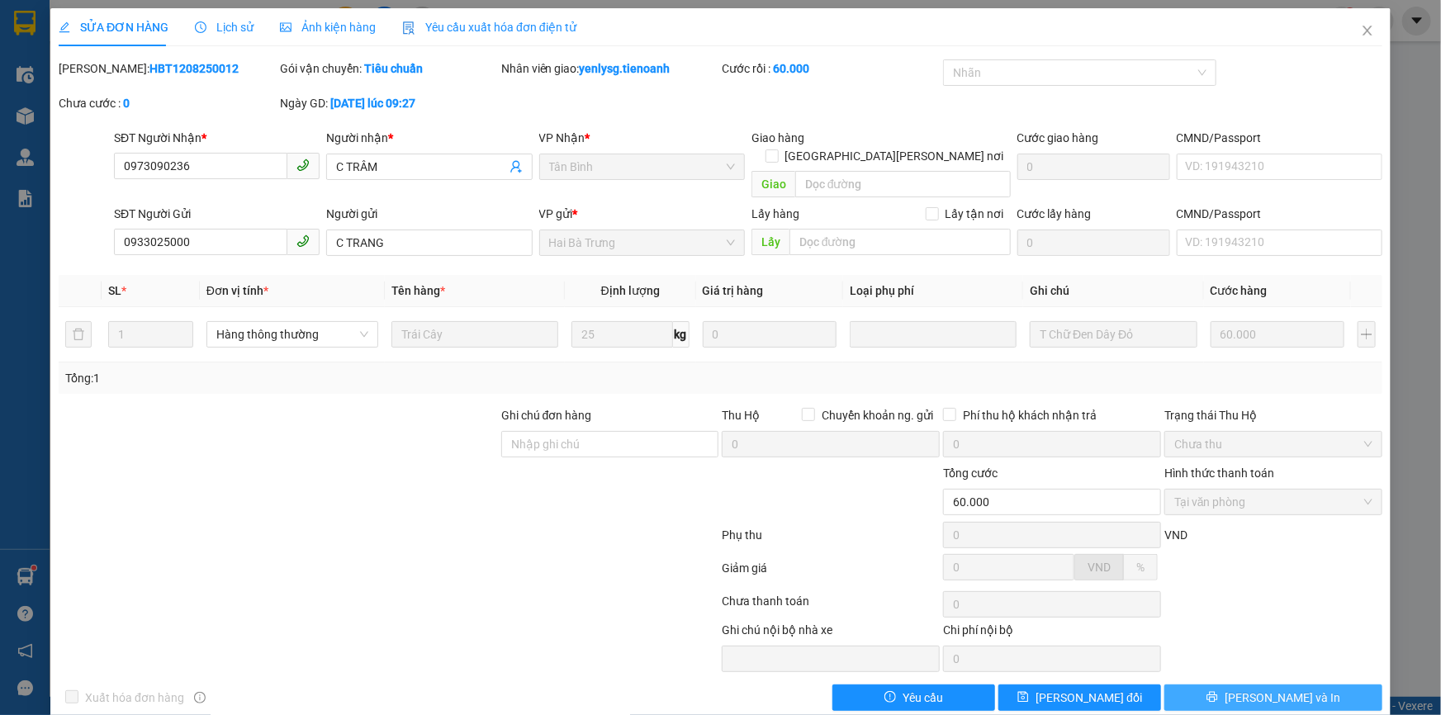
click at [1257, 689] on span "[PERSON_NAME] và In" at bounding box center [1283, 698] width 116 height 18
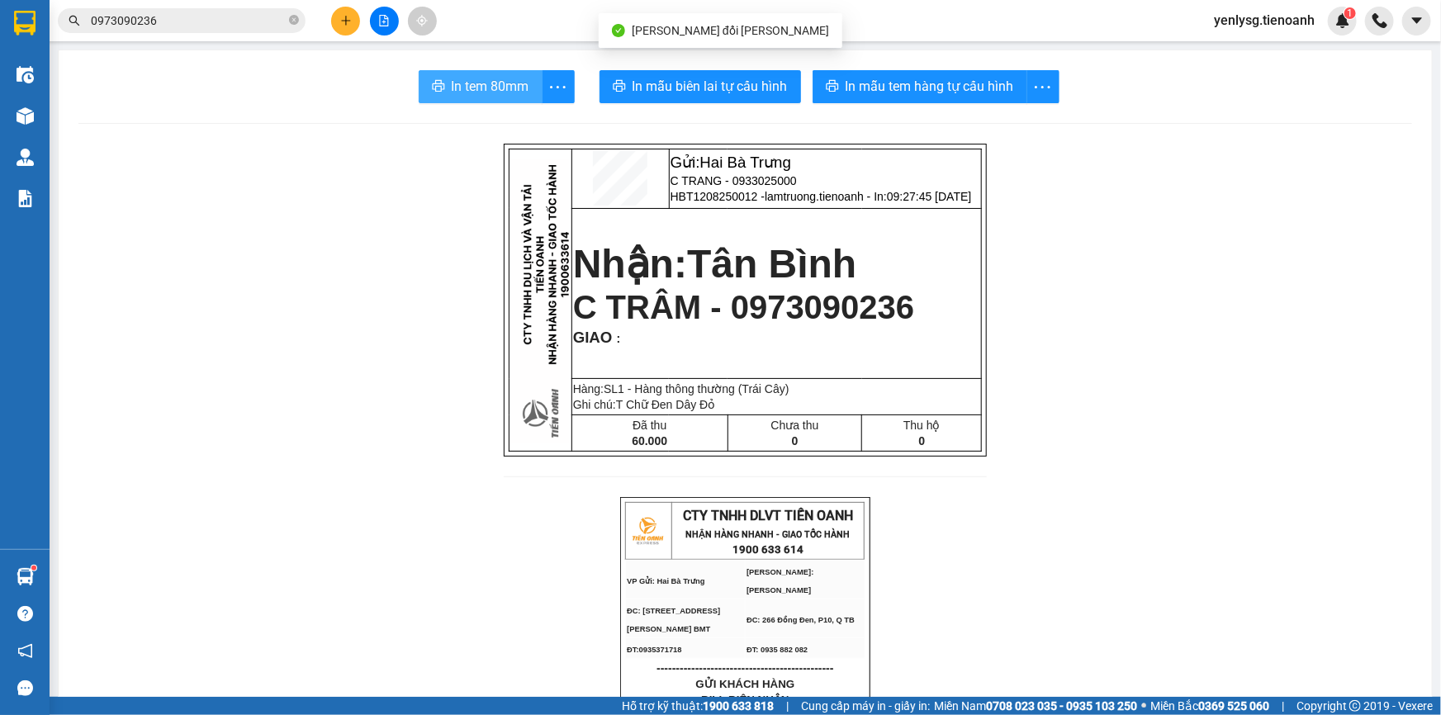
click at [493, 88] on span "In tem 80mm" at bounding box center [491, 86] width 78 height 21
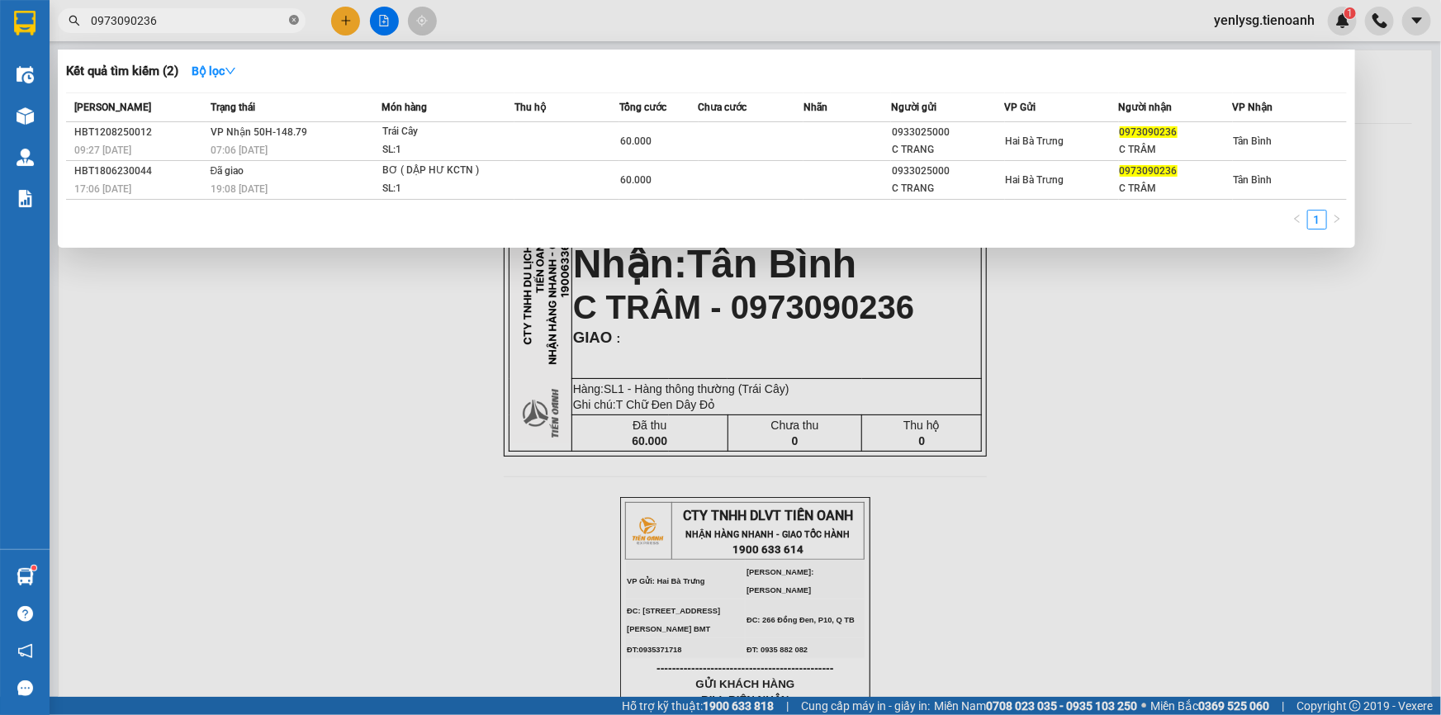
click at [292, 17] on icon "close-circle" at bounding box center [294, 20] width 10 height 10
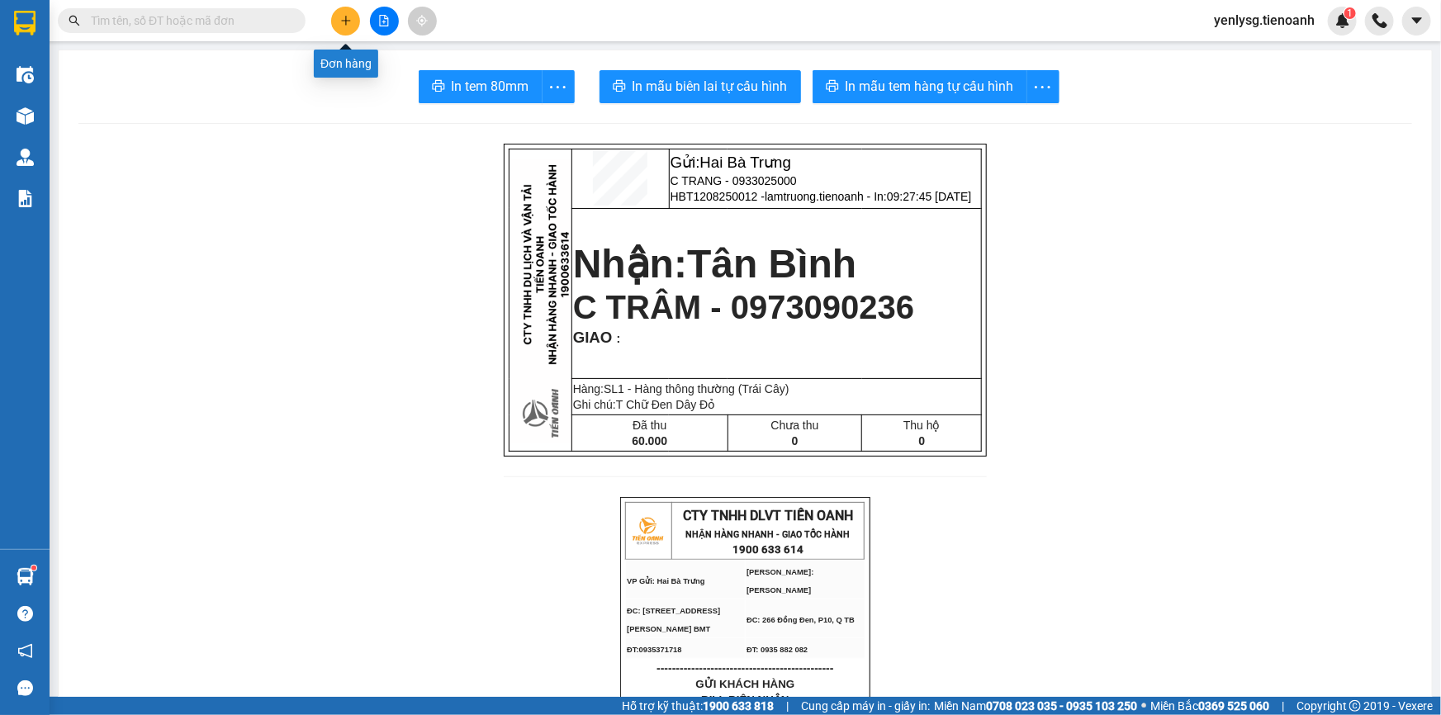
click at [338, 22] on button at bounding box center [345, 21] width 29 height 29
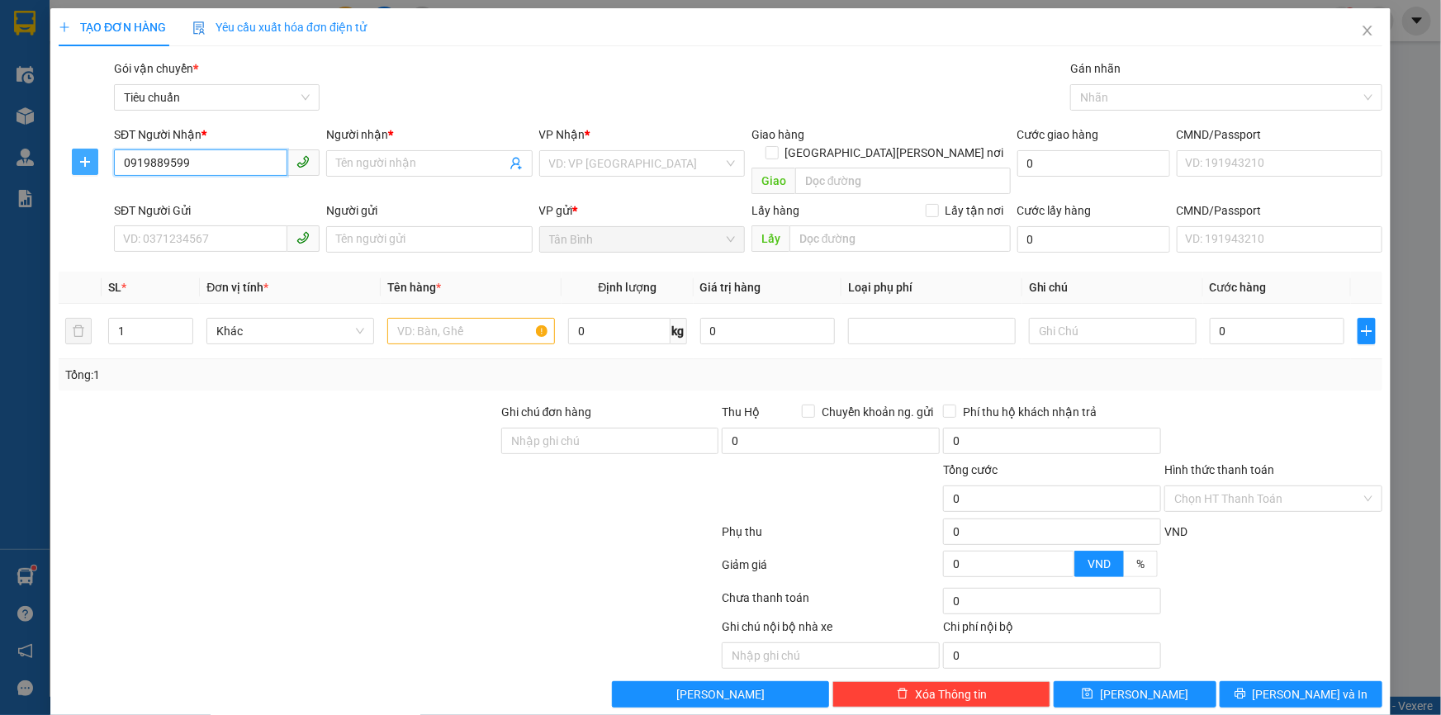
drag, startPoint x: 191, startPoint y: 161, endPoint x: 90, endPoint y: 161, distance: 100.8
click at [90, 161] on div "SĐT Người [PERSON_NAME] * 0919889599 0919889599 Người [PERSON_NAME] * Tên người…" at bounding box center [720, 164] width 1327 height 76
type input "0919889599"
click at [173, 230] on input "SĐT Người Gửi" at bounding box center [200, 238] width 173 height 26
paste input "0919889599"
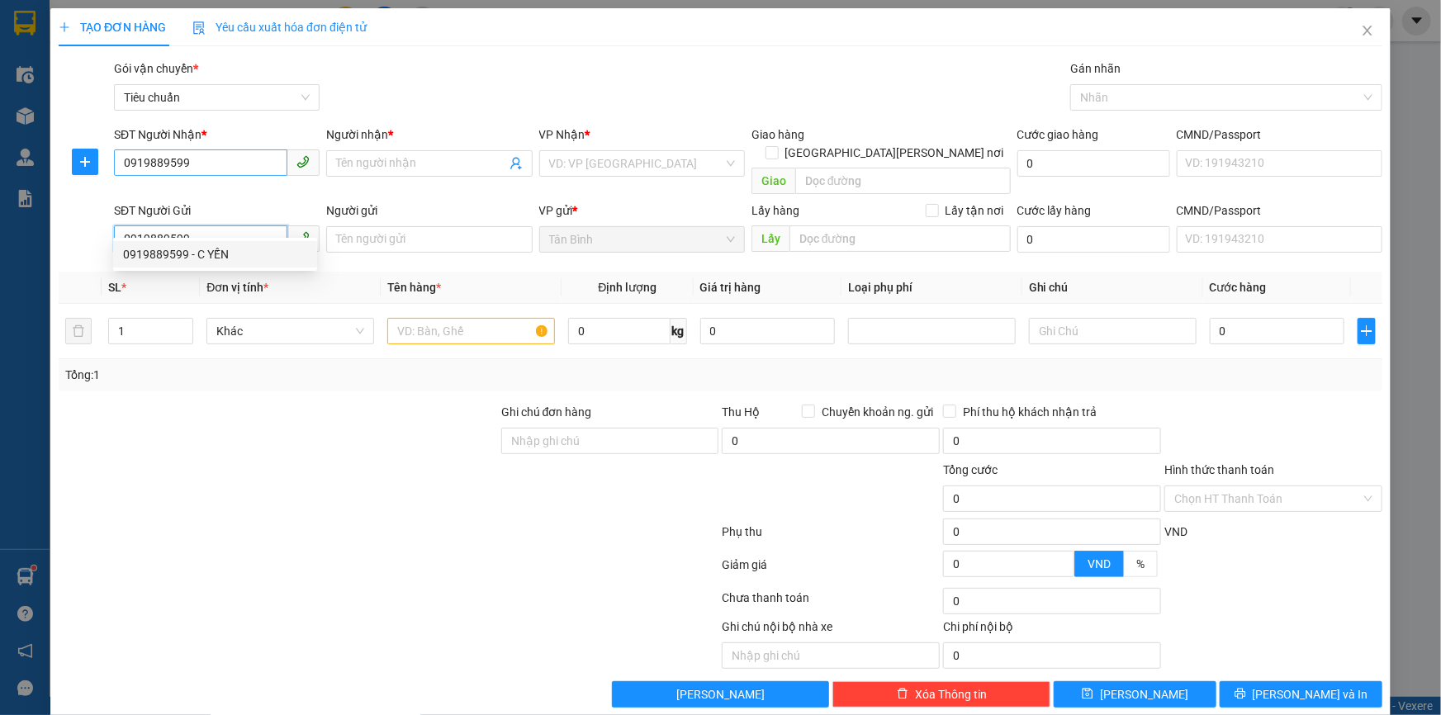
type input "0919889599"
drag, startPoint x: 201, startPoint y: 155, endPoint x: 92, endPoint y: 155, distance: 108.2
click at [92, 155] on div "SĐT Người [PERSON_NAME] * 0919889599 0919889599 Người [PERSON_NAME] * Tên người…" at bounding box center [720, 164] width 1327 height 76
type input "0336122070"
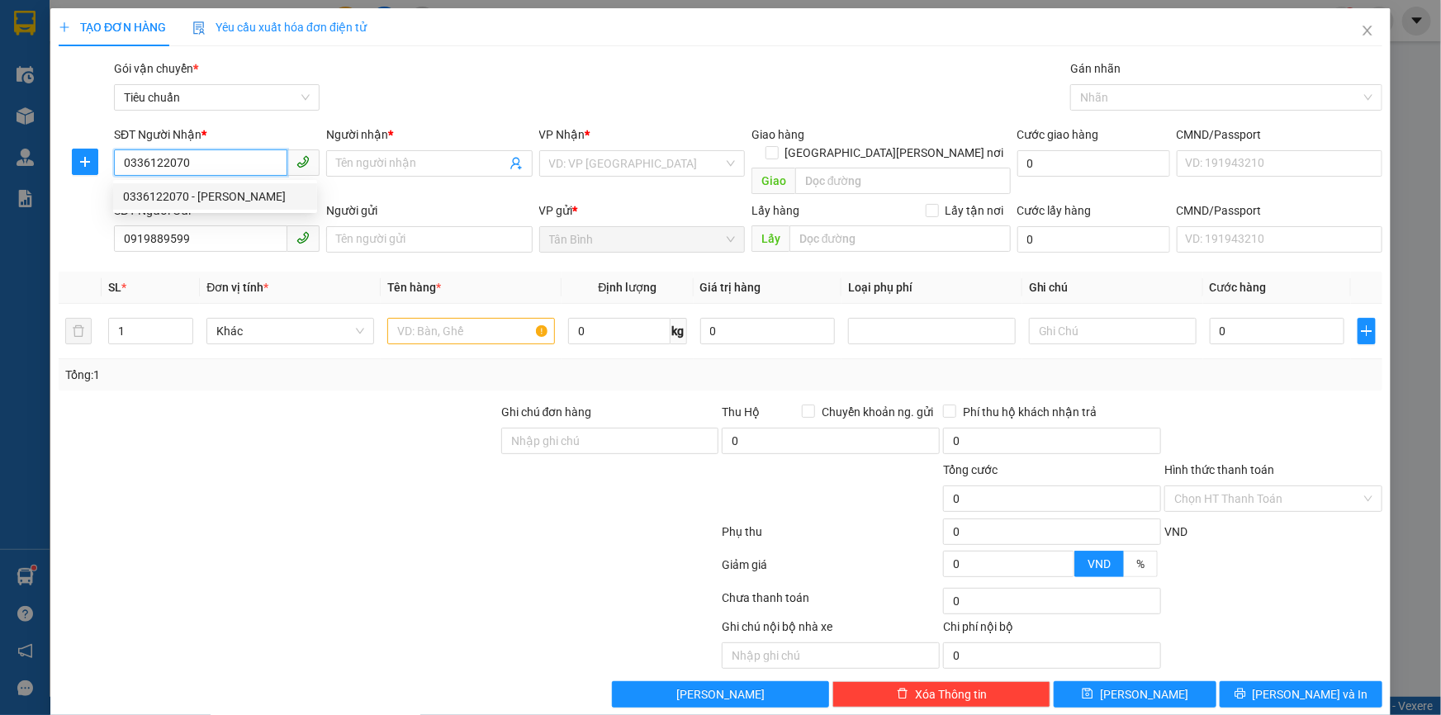
click at [240, 197] on div "0336122070 - [PERSON_NAME]" at bounding box center [215, 196] width 184 height 18
type input "[PERSON_NAME]"
type input "183600717"
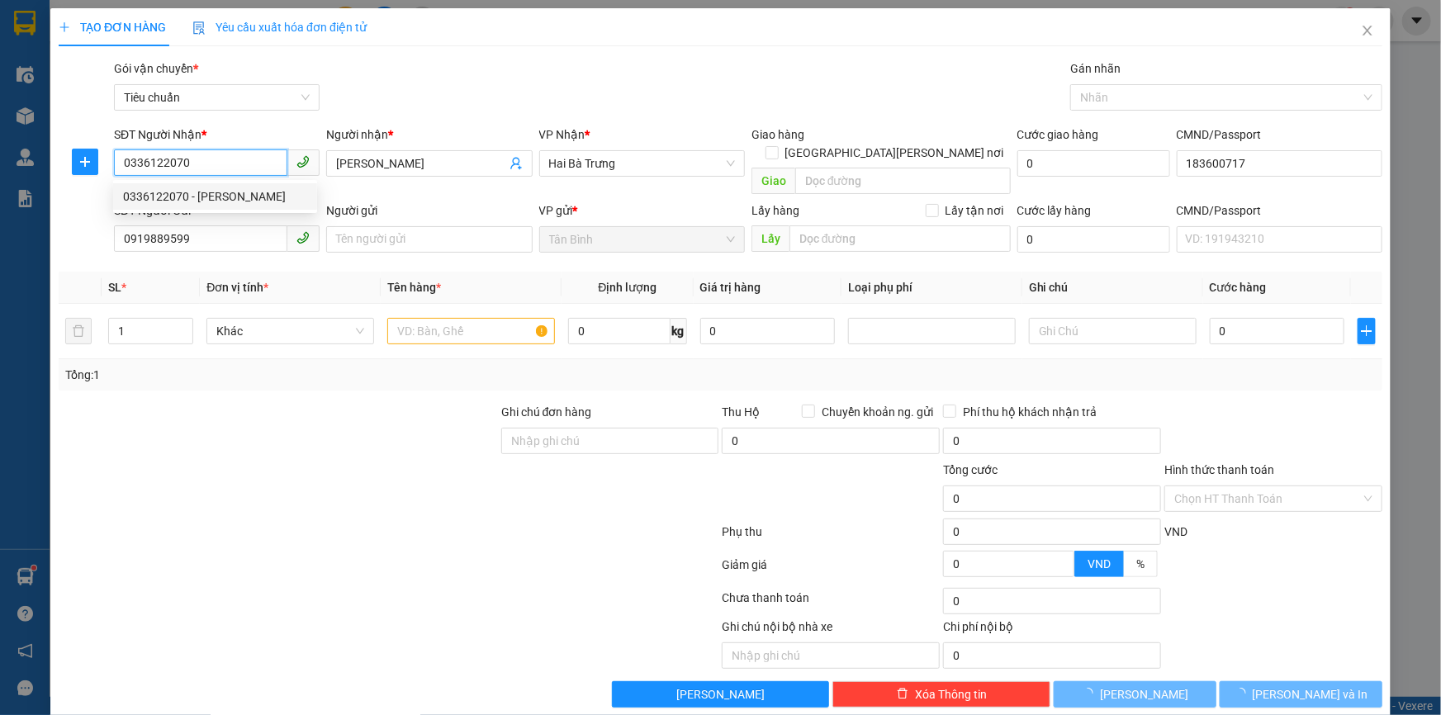
type input "100.000"
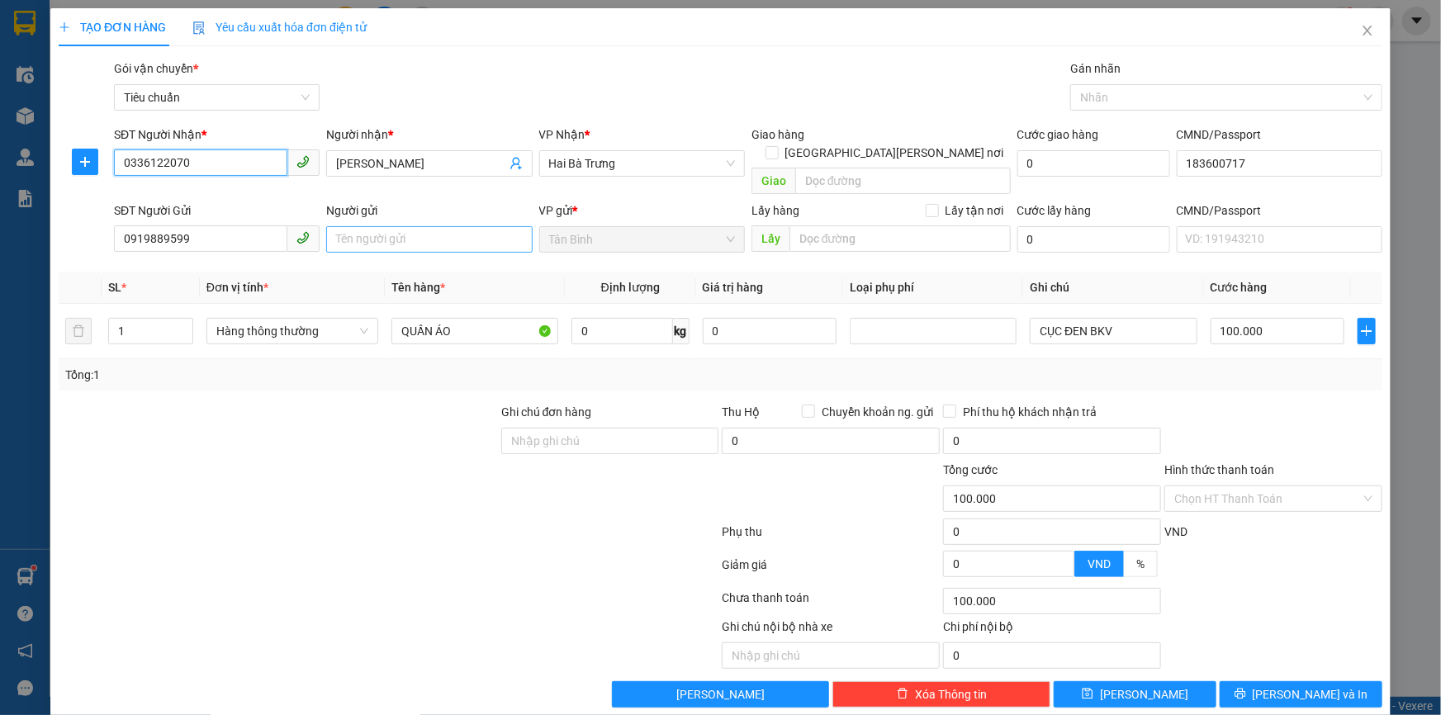
type input "0336122070"
click at [442, 226] on input "Người gửi" at bounding box center [429, 239] width 206 height 26
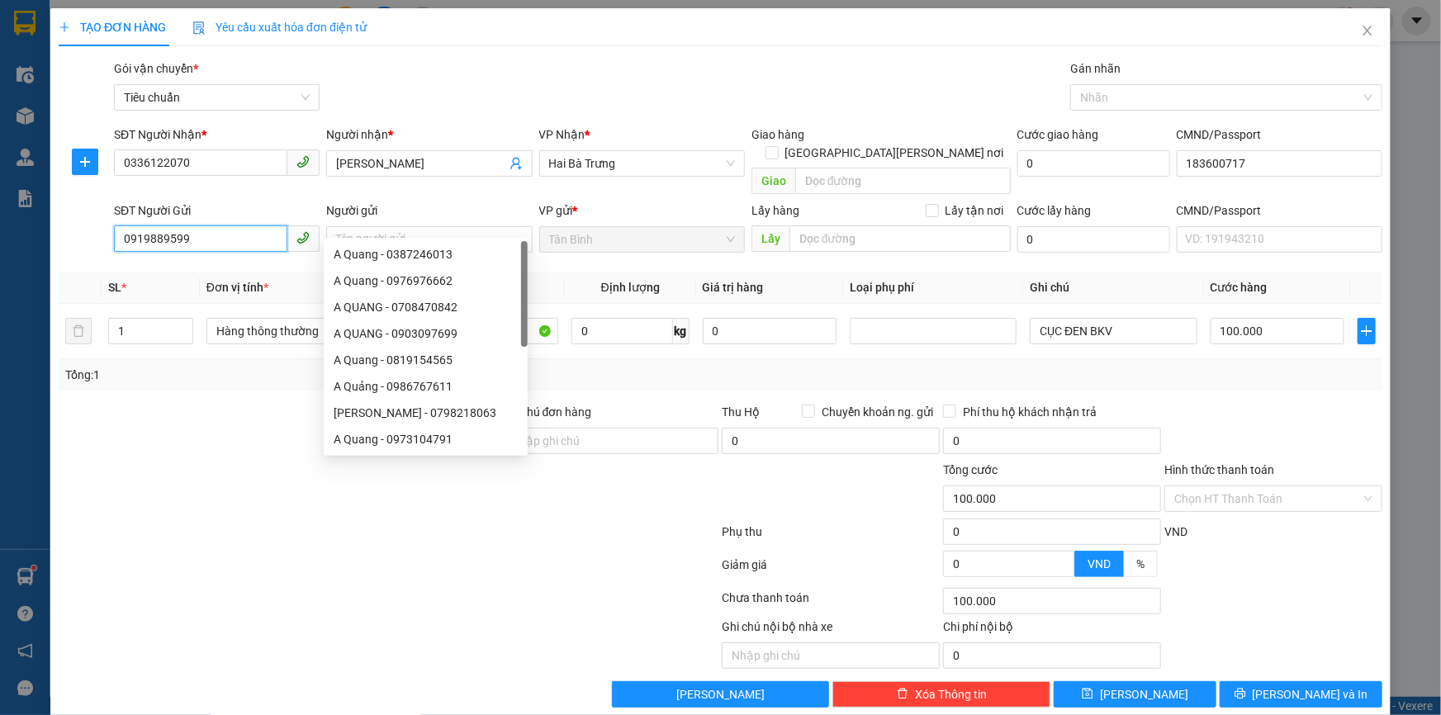
click at [250, 225] on input "0919889599" at bounding box center [200, 238] width 173 height 26
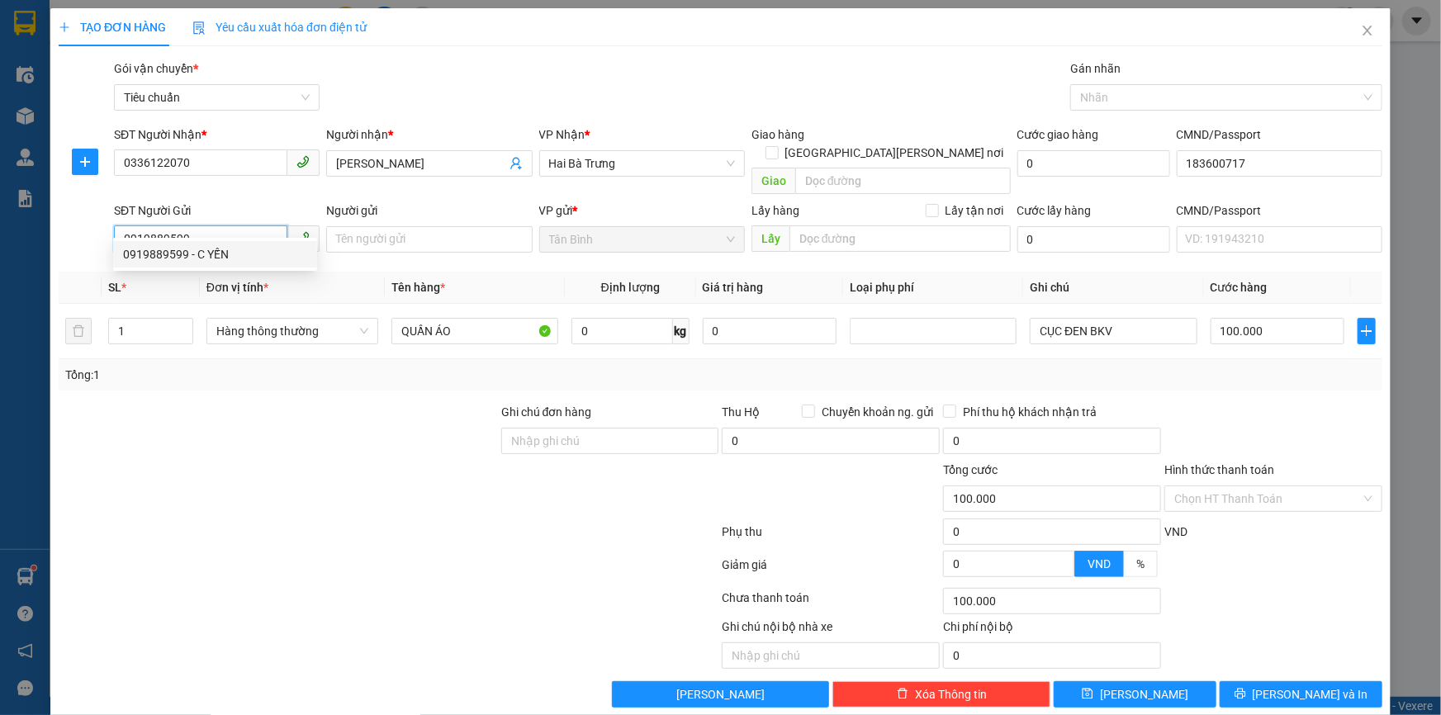
click at [208, 257] on div "0919889599 - C YẾN" at bounding box center [215, 254] width 184 height 18
type input "C YẾN"
type input "60.000"
click at [481, 318] on input "Quần áo" at bounding box center [474, 331] width 167 height 26
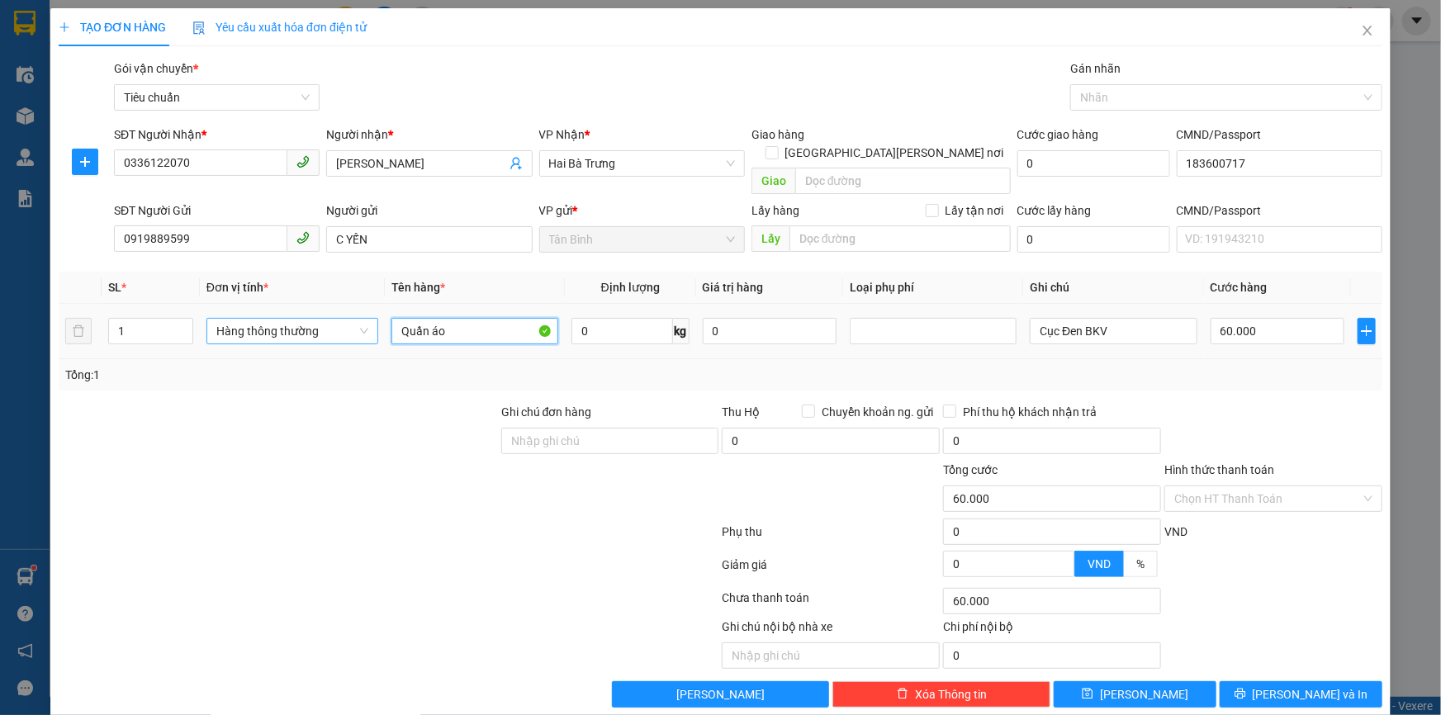
click at [315, 322] on span "Hàng thông thường" at bounding box center [292, 331] width 152 height 25
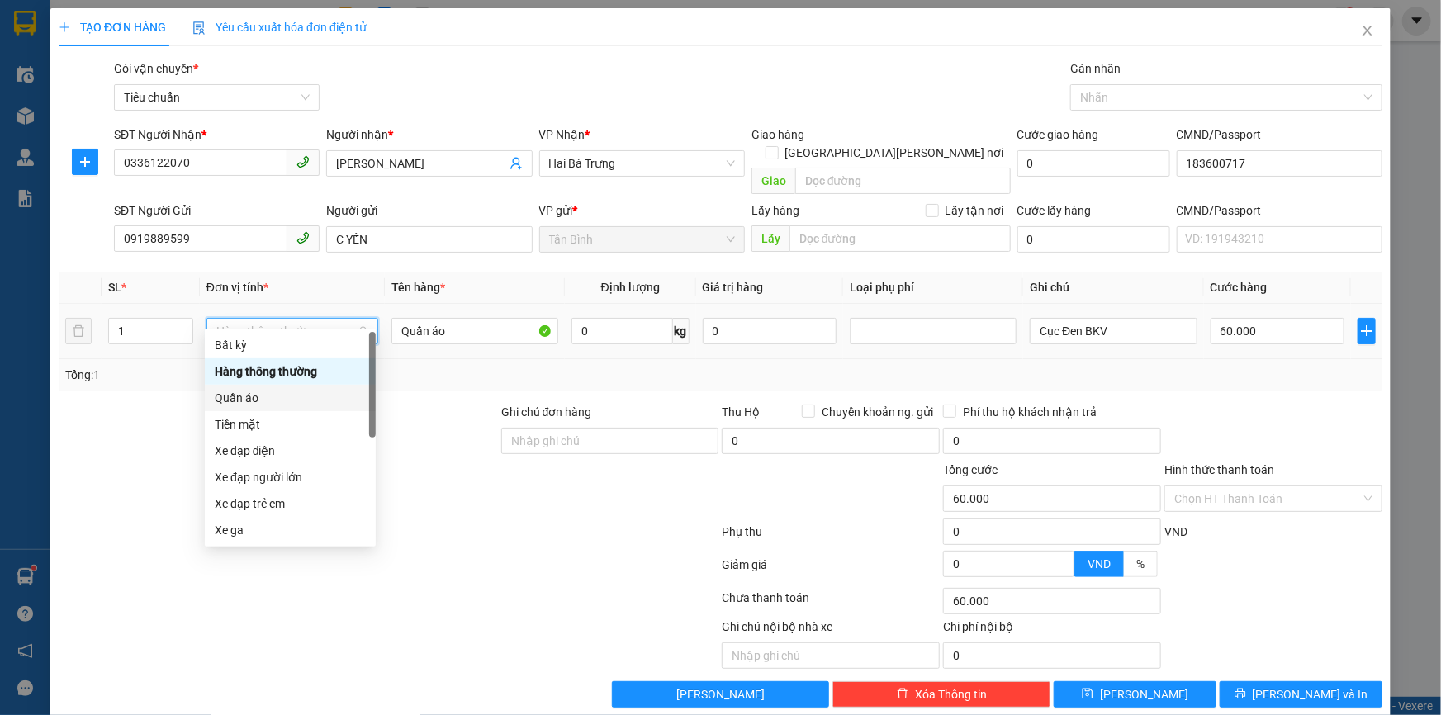
click at [282, 400] on div "Quần áo" at bounding box center [290, 398] width 151 height 18
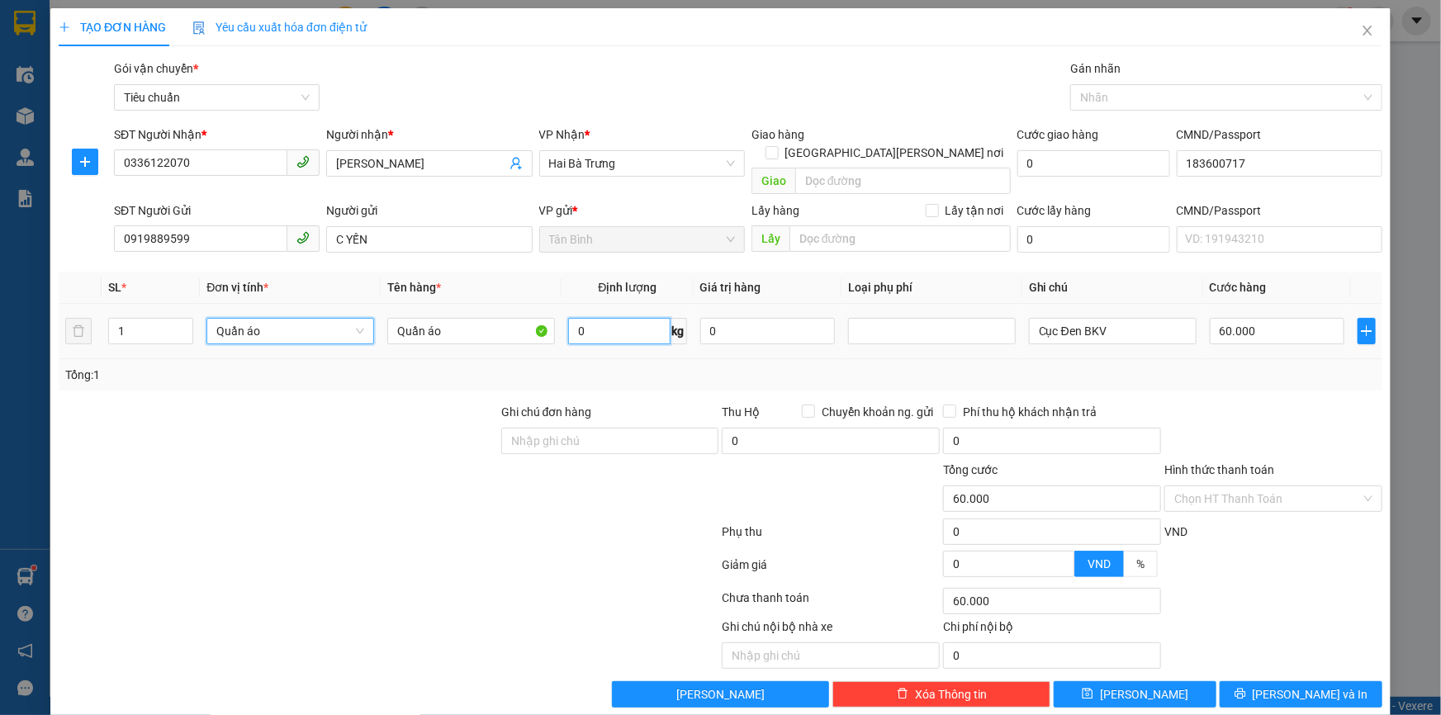
click at [620, 318] on input "0" at bounding box center [619, 331] width 102 height 26
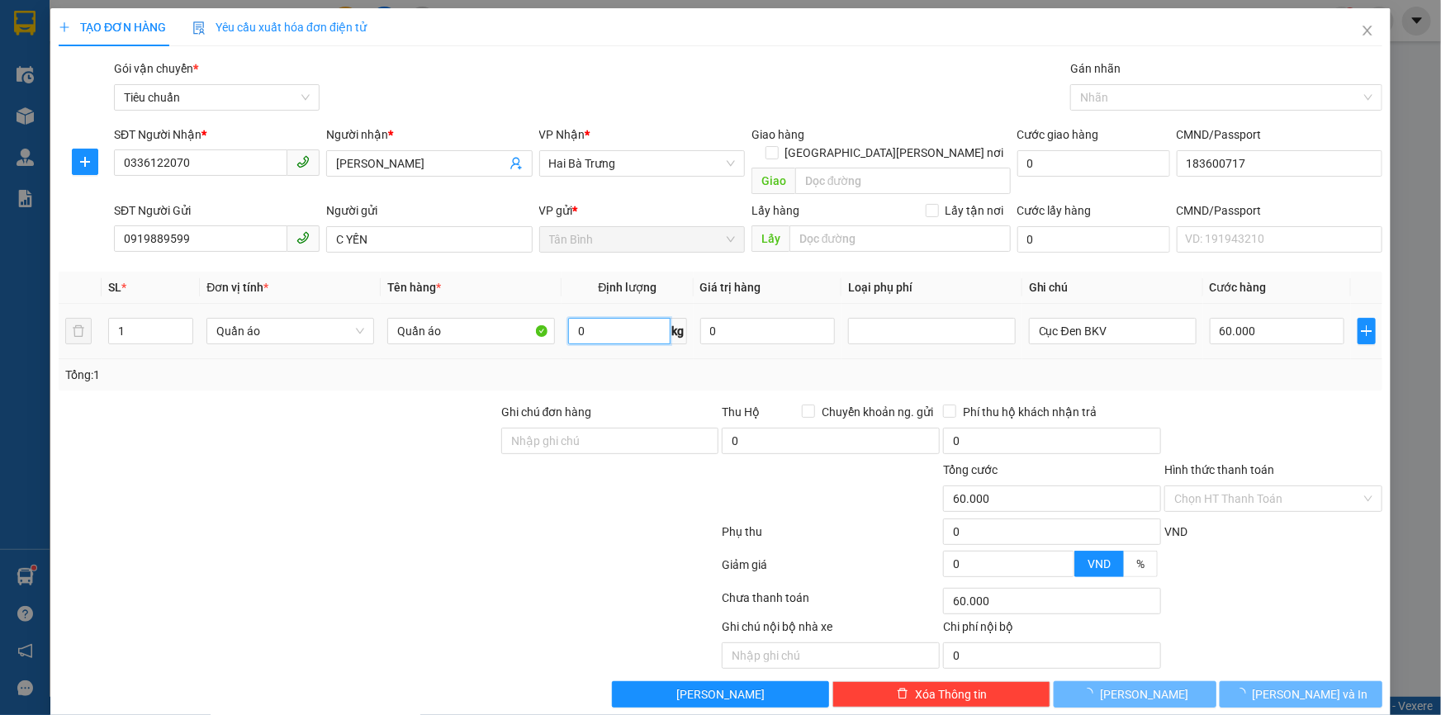
type input "0"
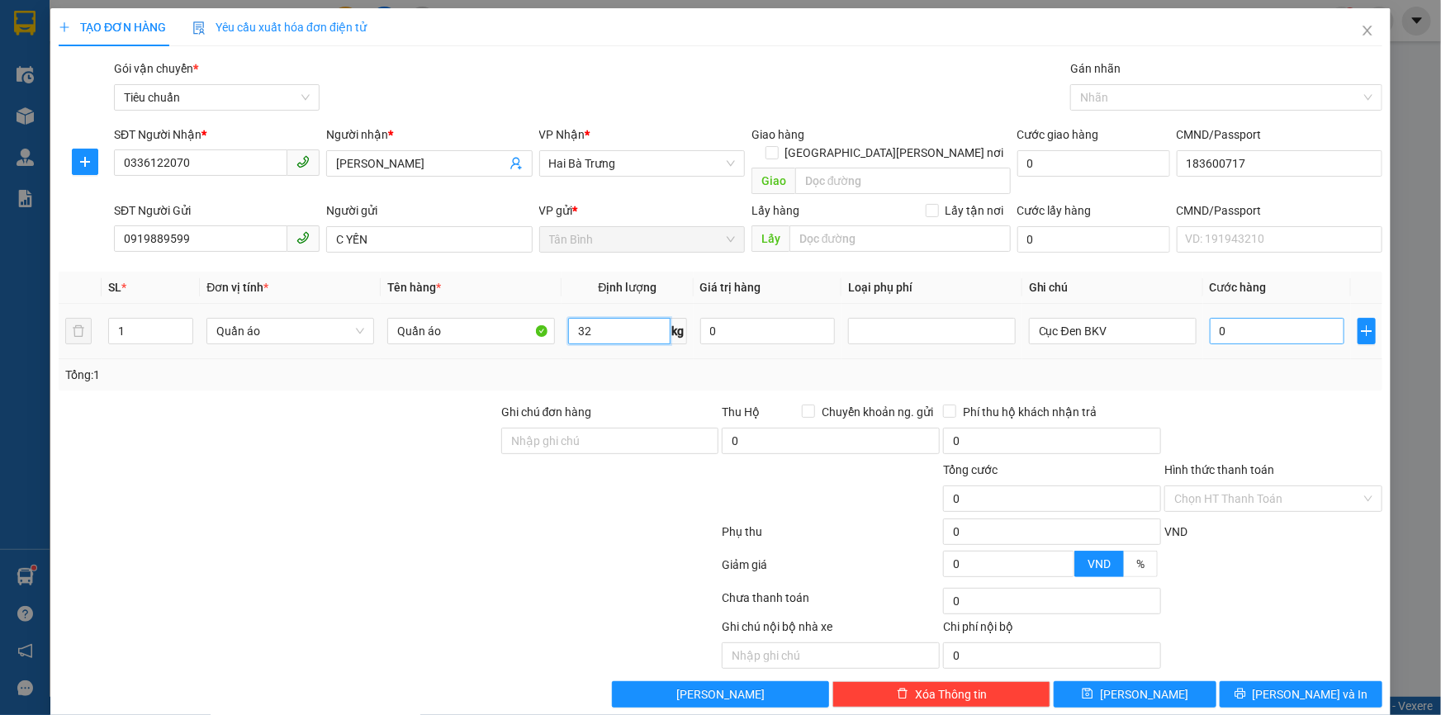
type input "32"
drag, startPoint x: 1245, startPoint y: 309, endPoint x: 1250, endPoint y: 353, distance: 44.8
click at [1246, 318] on input "0" at bounding box center [1277, 331] width 135 height 26
type input "70.000"
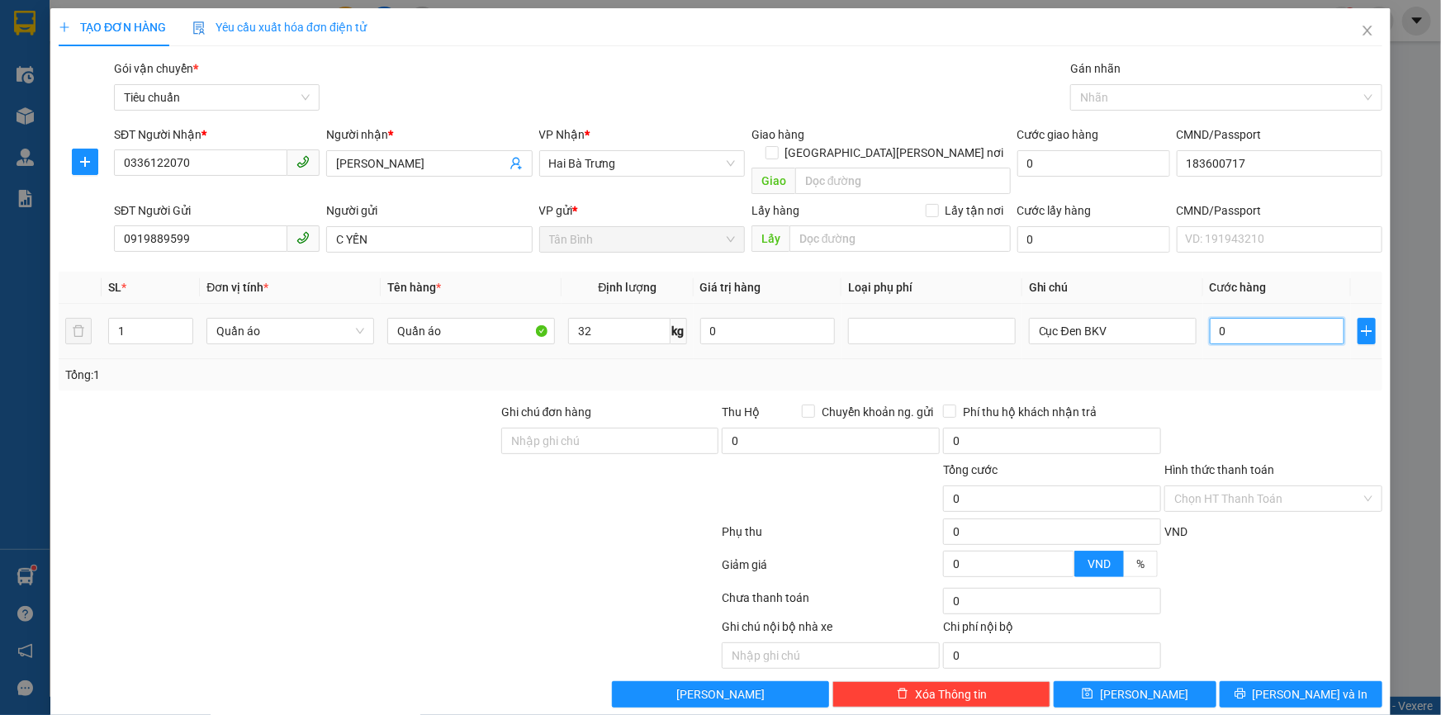
type input "70.000"
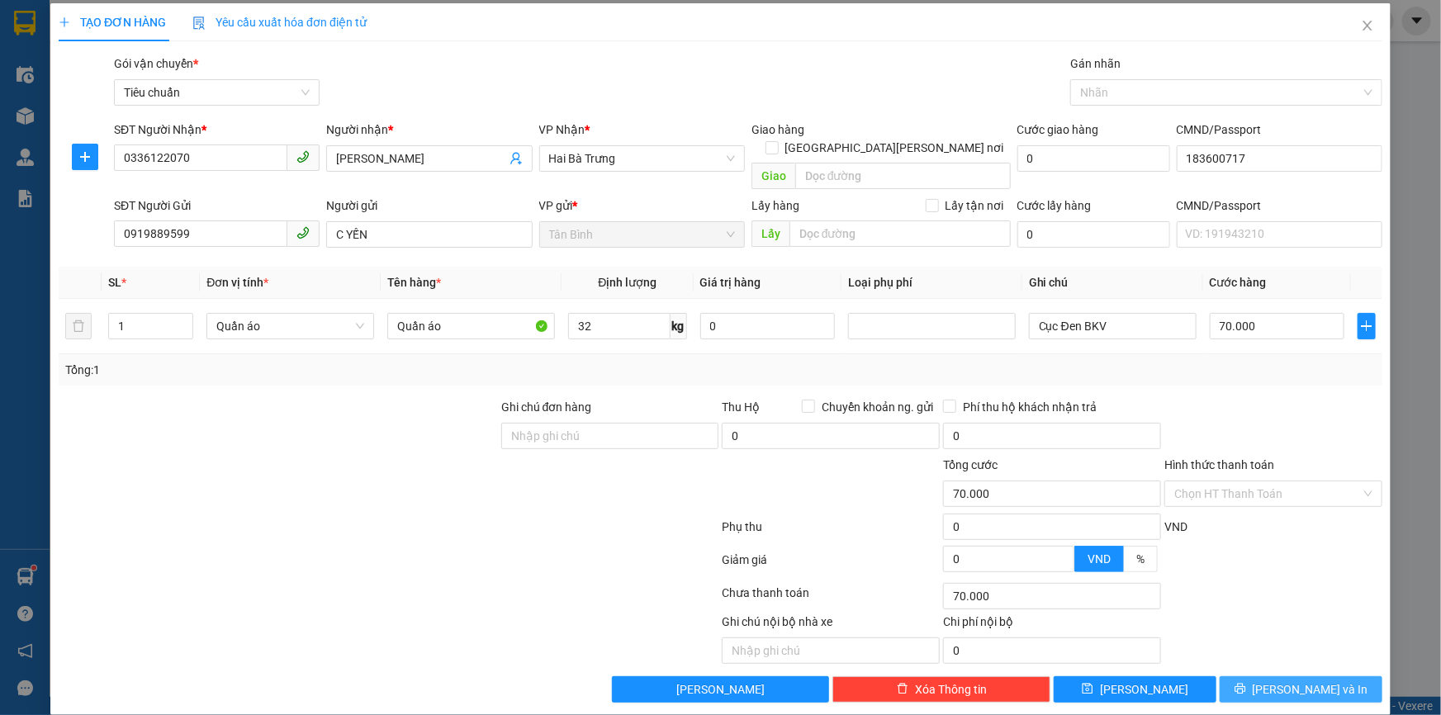
click at [1316, 681] on span "[PERSON_NAME] và In" at bounding box center [1311, 690] width 116 height 18
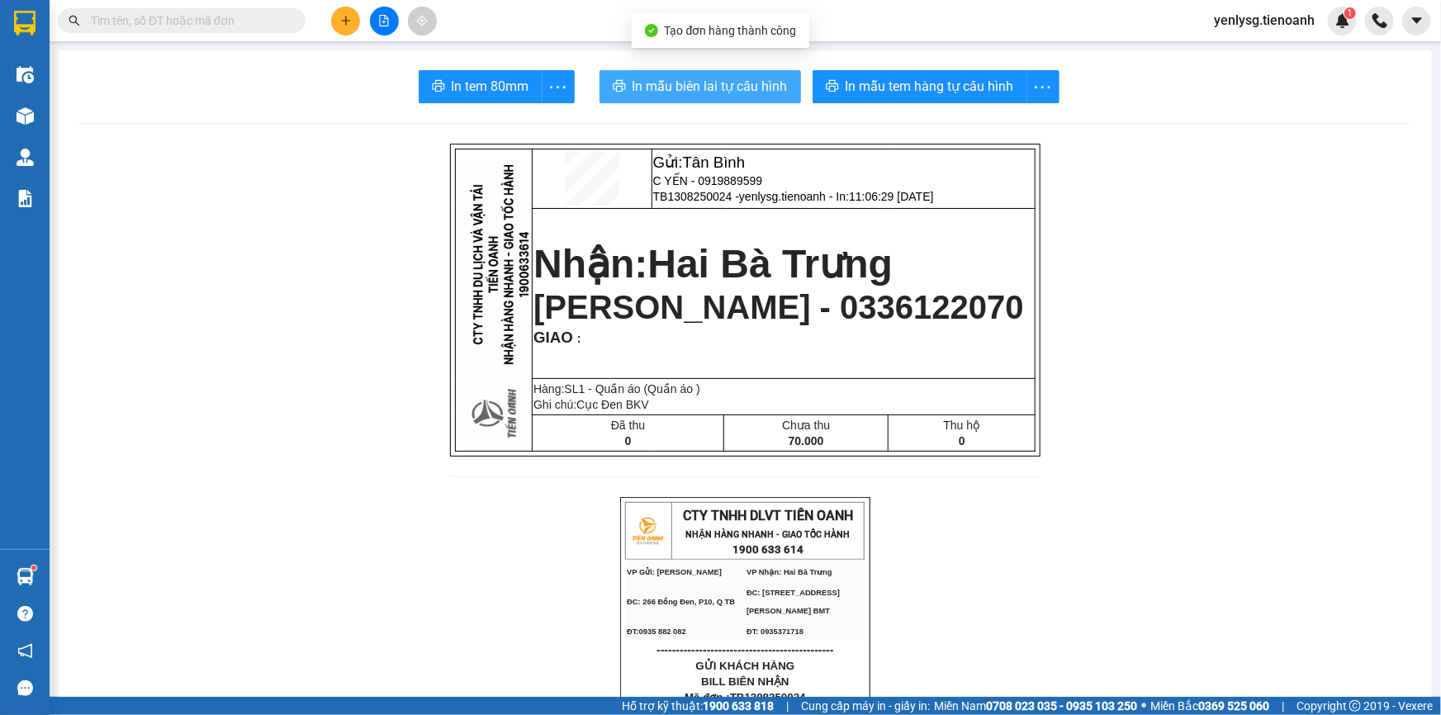
click at [705, 88] on span "In mẫu biên lai tự cấu hình" at bounding box center [710, 86] width 155 height 21
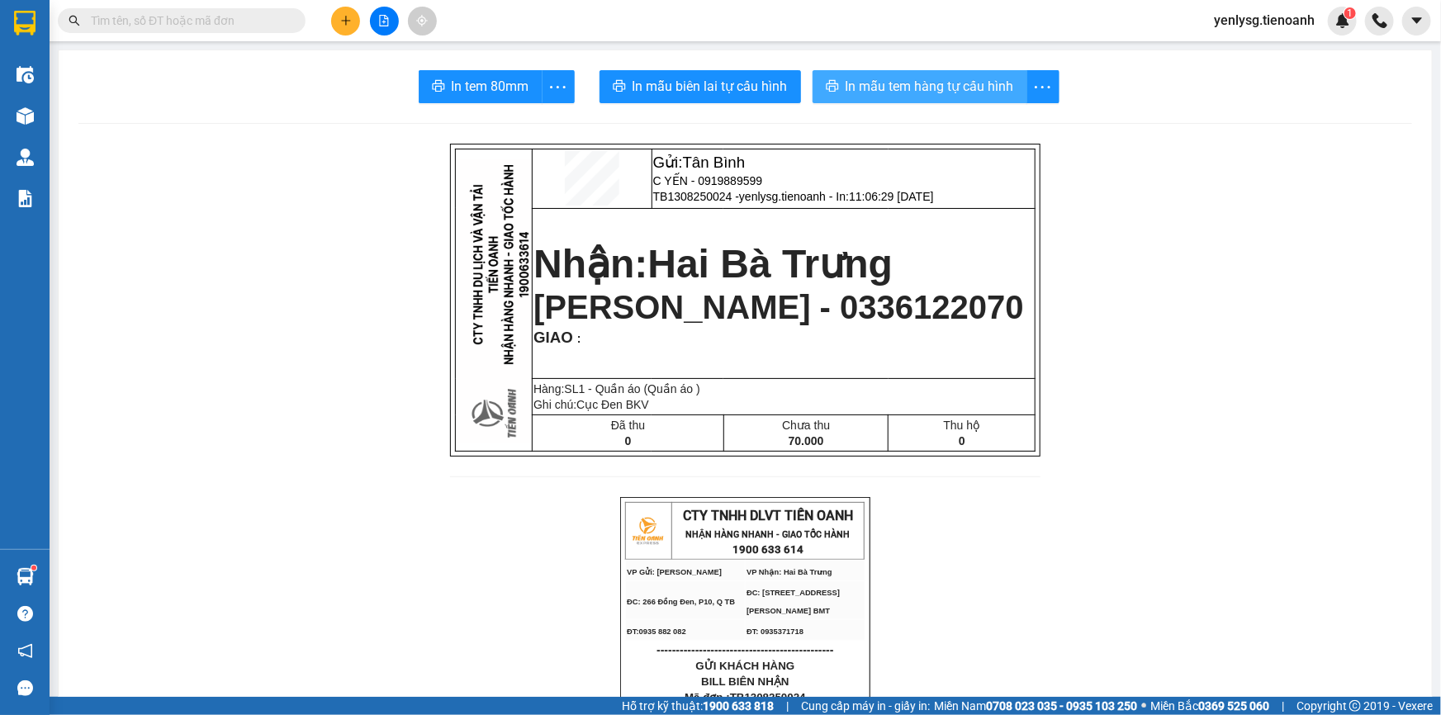
click at [903, 74] on button "In mẫu tem hàng tự cấu hình" at bounding box center [920, 86] width 215 height 33
click at [167, 17] on input "text" at bounding box center [188, 21] width 195 height 18
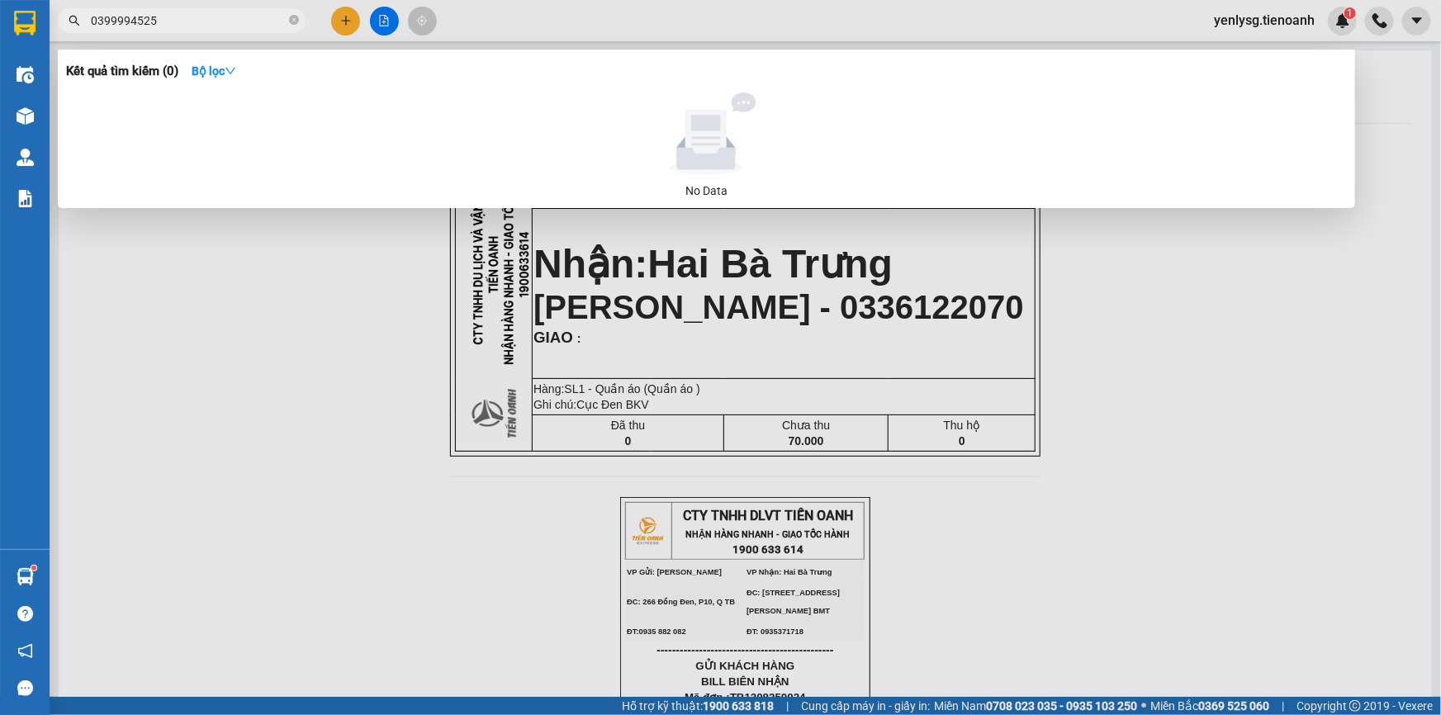
click at [99, 17] on input "0399994525" at bounding box center [188, 21] width 195 height 18
click at [104, 20] on input "0399994525" at bounding box center [188, 21] width 195 height 18
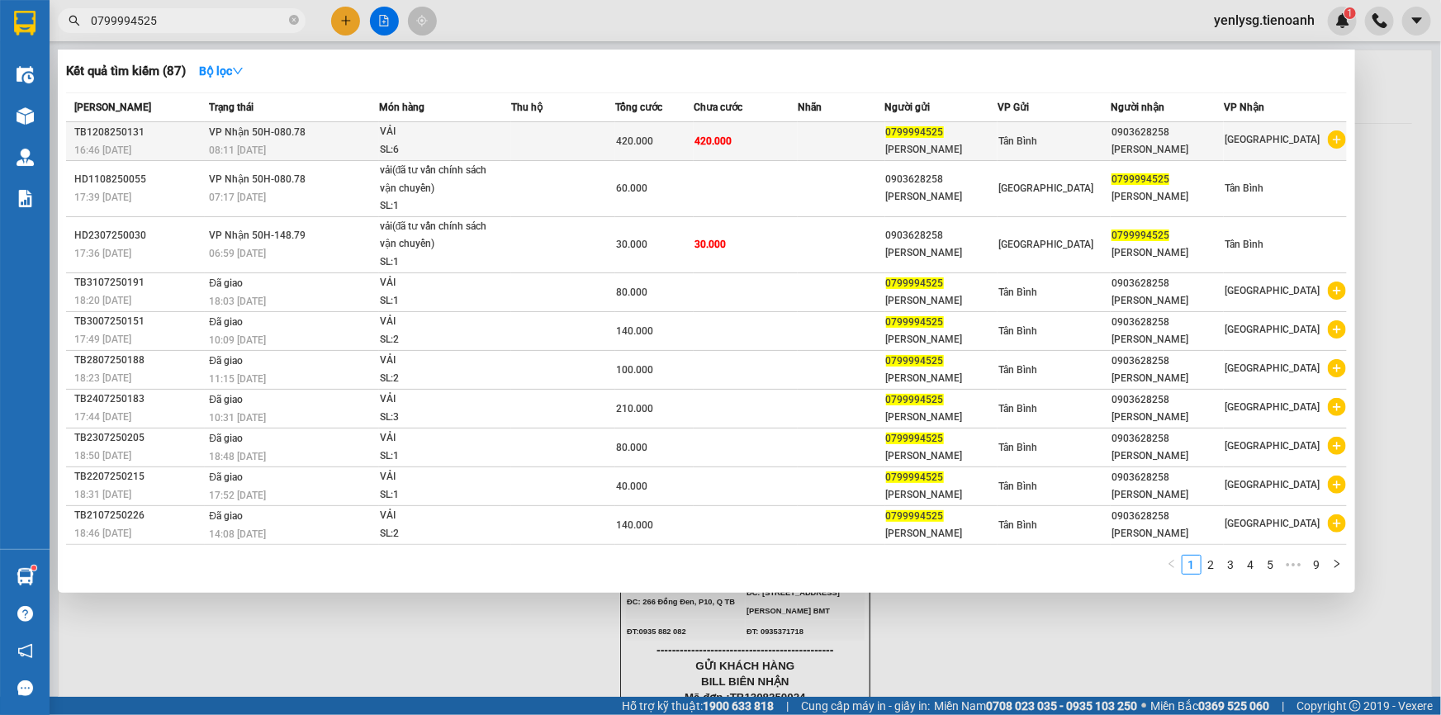
type input "0799994525"
click at [154, 153] on div "16:46 [DATE]" at bounding box center [139, 150] width 130 height 18
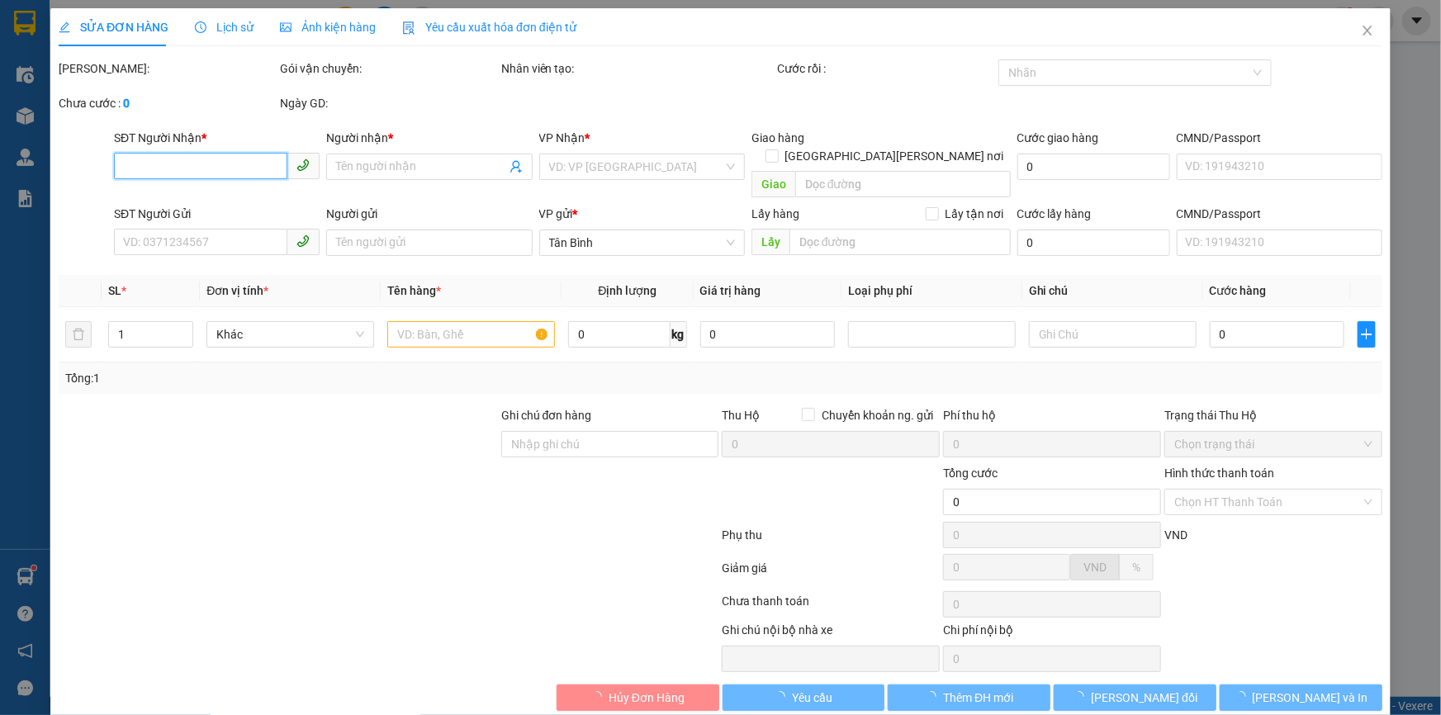
type input "0903628258"
type input "[PERSON_NAME]"
type input "0799994525"
type input "[PERSON_NAME]"
type input "420.000"
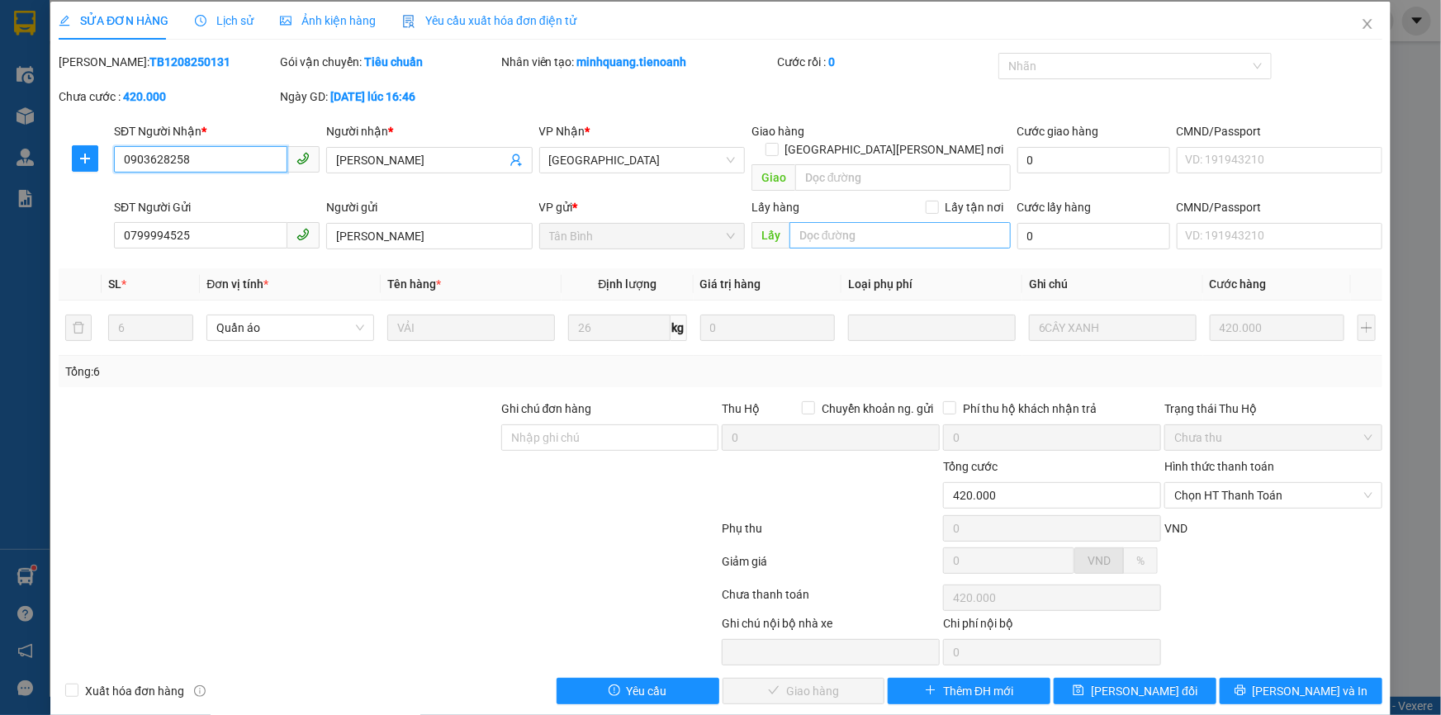
scroll to position [8, 0]
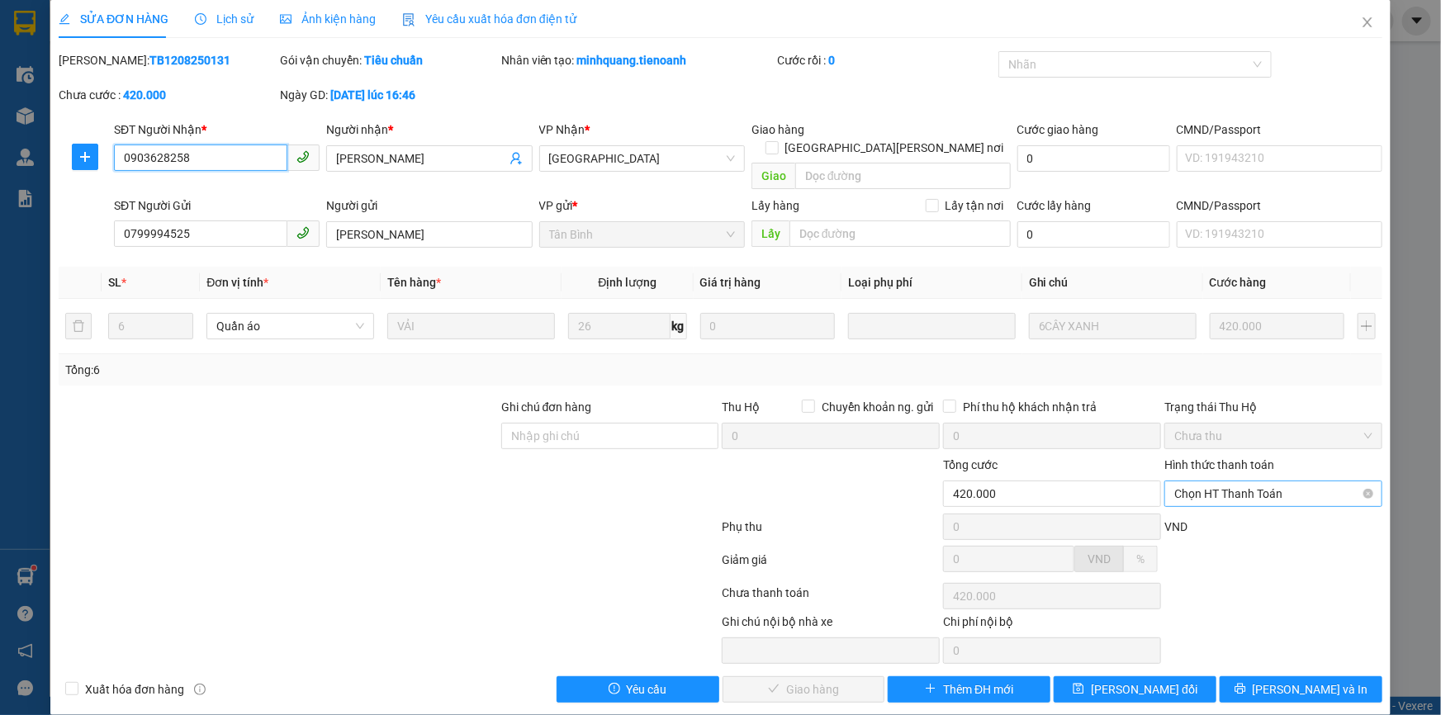
click at [1297, 481] on span "Chọn HT Thanh Toán" at bounding box center [1273, 493] width 198 height 25
click at [1255, 506] on div "Tại văn phòng" at bounding box center [1263, 508] width 197 height 18
type input "0"
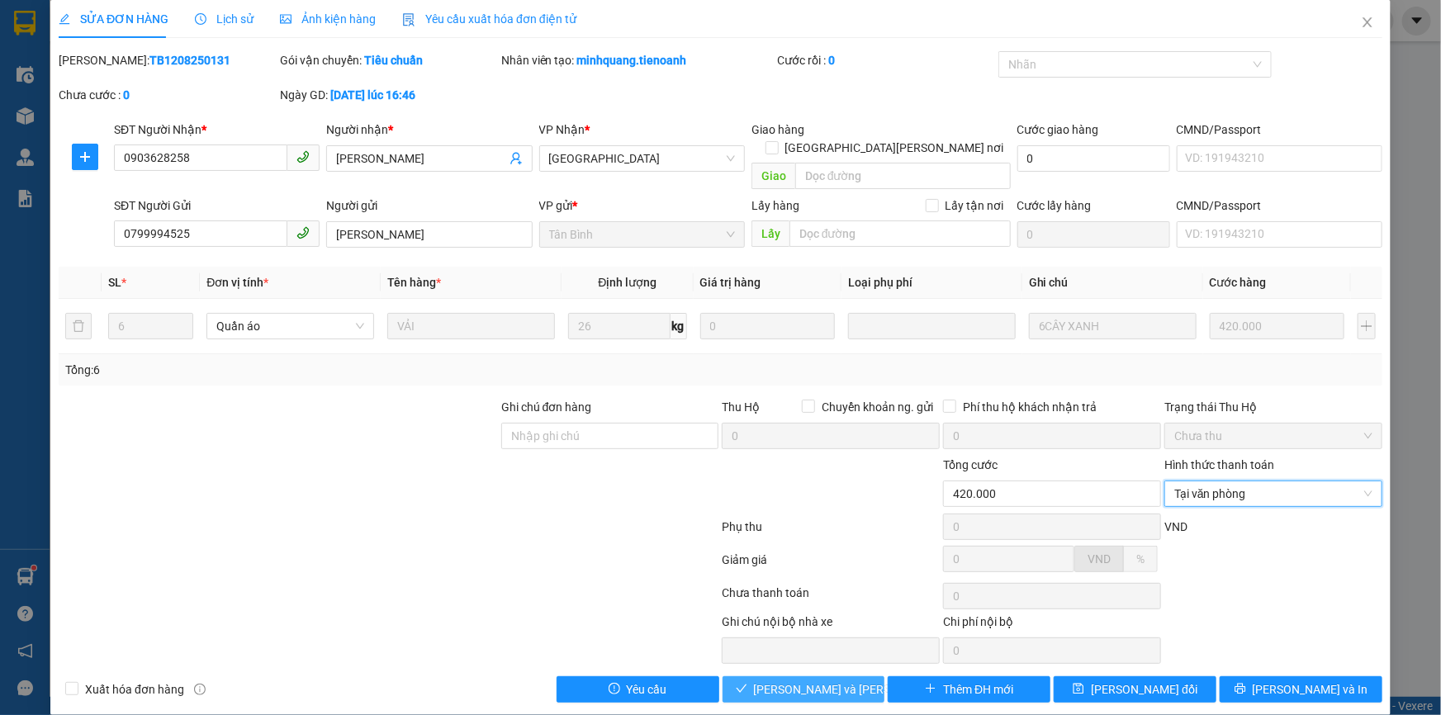
click at [818, 681] on span "[PERSON_NAME] và [PERSON_NAME] hàng" at bounding box center [865, 690] width 223 height 18
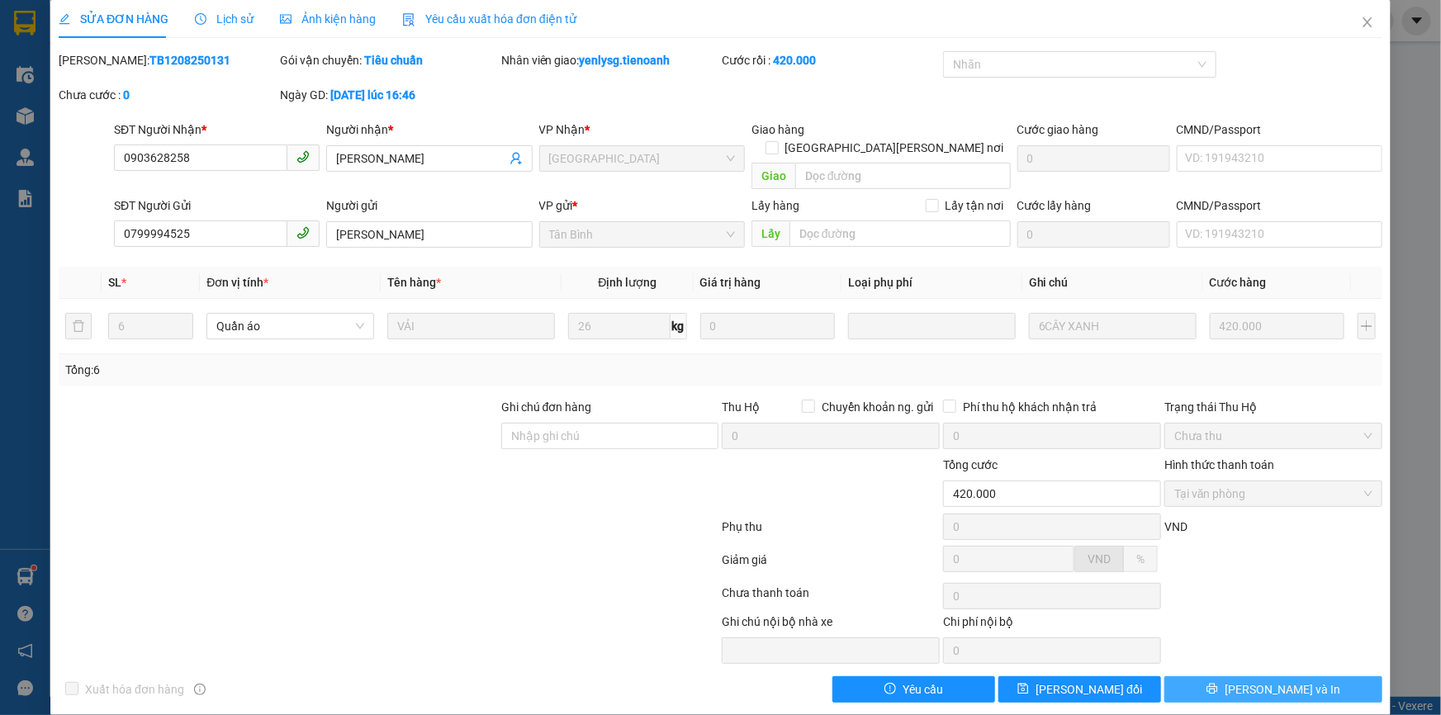
click at [1267, 681] on span "[PERSON_NAME] và In" at bounding box center [1283, 690] width 116 height 18
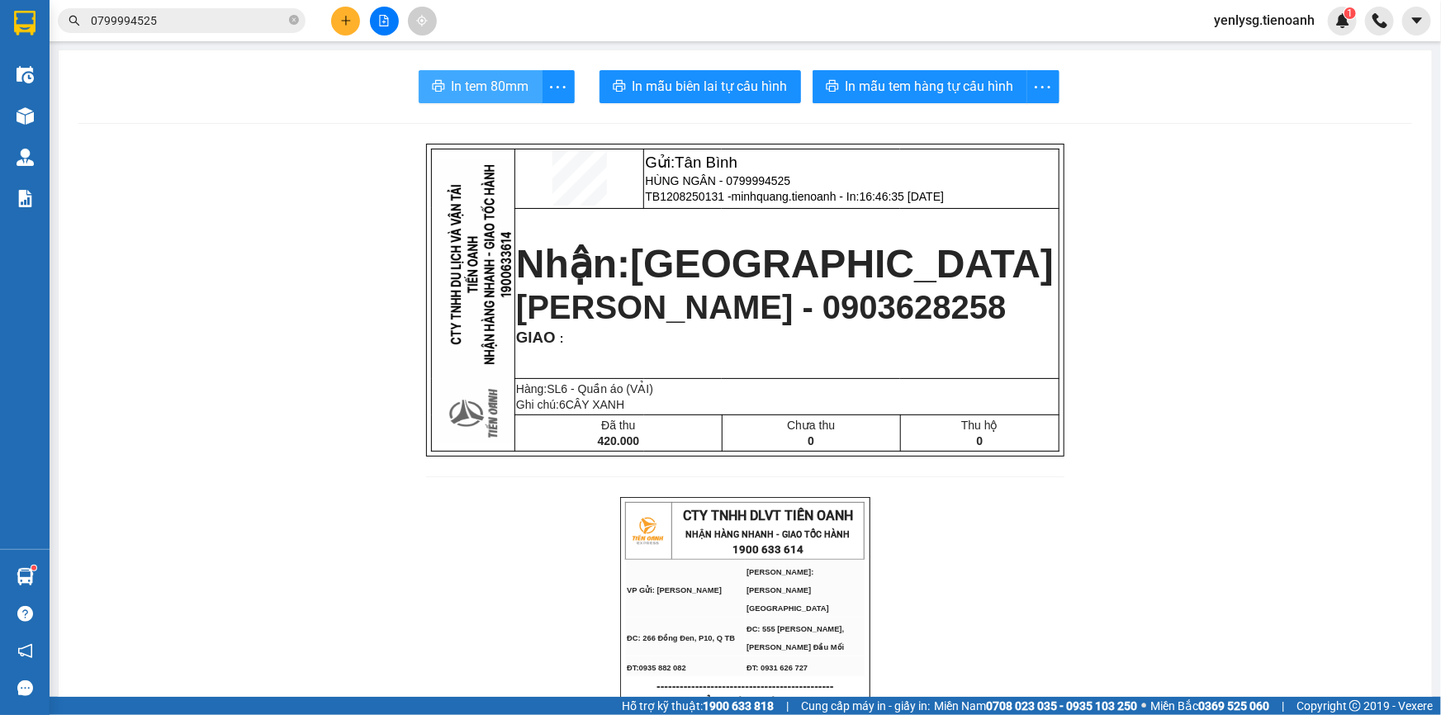
click at [469, 76] on span "In tem 80mm" at bounding box center [491, 86] width 78 height 21
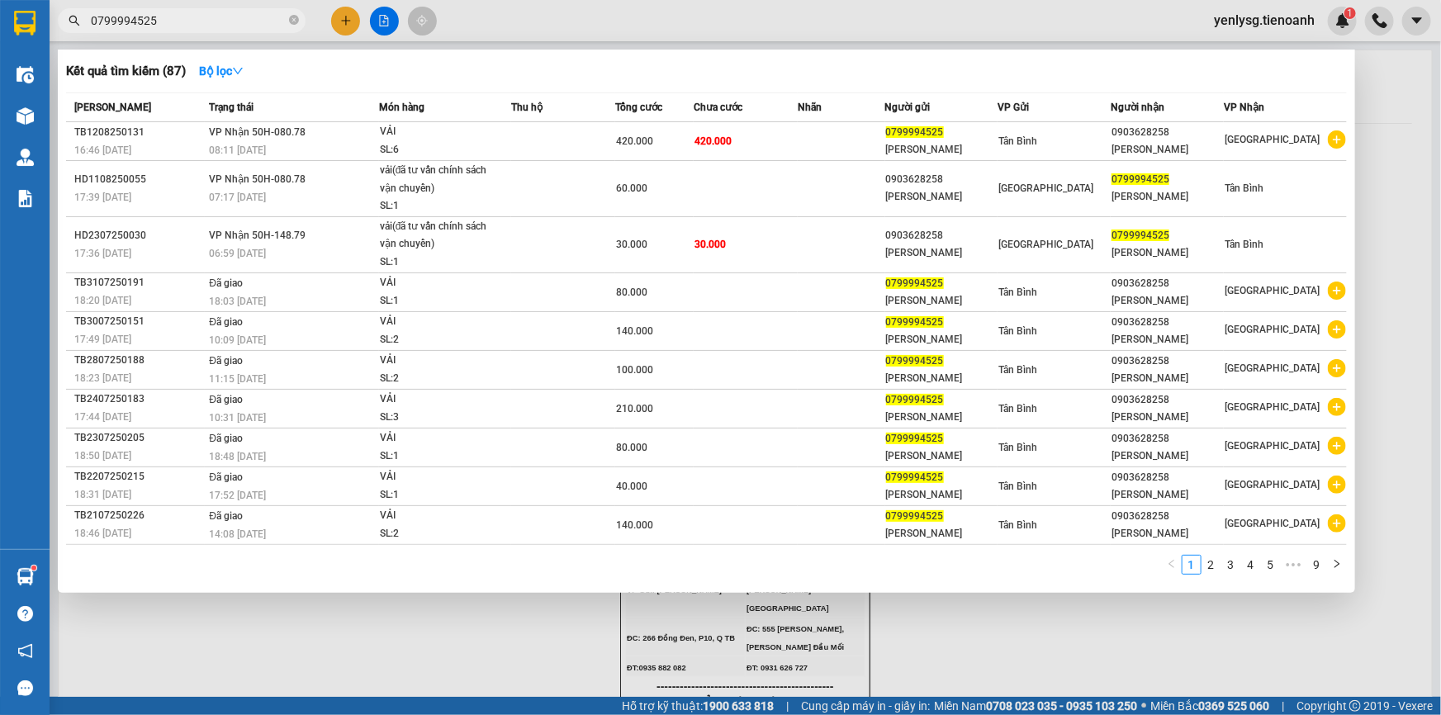
click at [181, 23] on input "0799994525" at bounding box center [188, 21] width 195 height 18
click at [229, 25] on input "0799994525" at bounding box center [188, 21] width 195 height 18
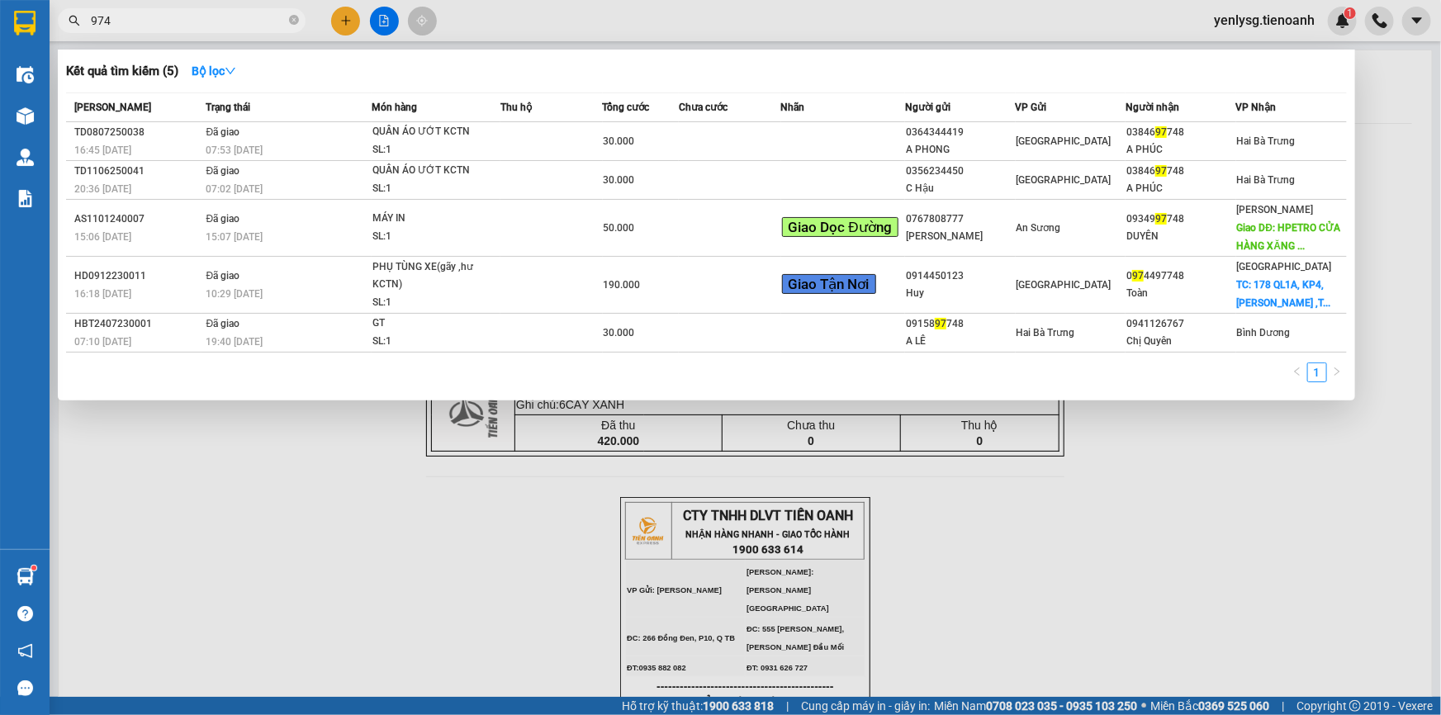
type input "9748"
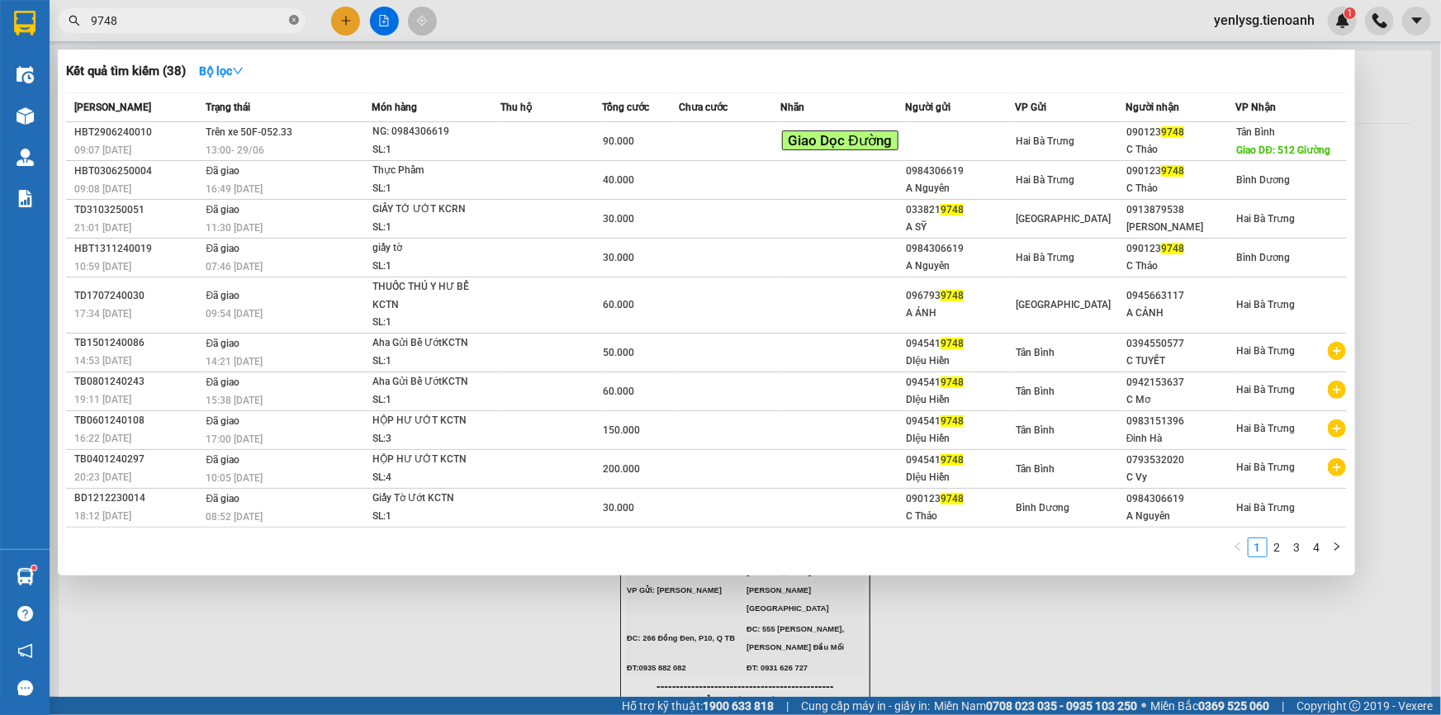
click at [291, 26] on span at bounding box center [294, 21] width 10 height 16
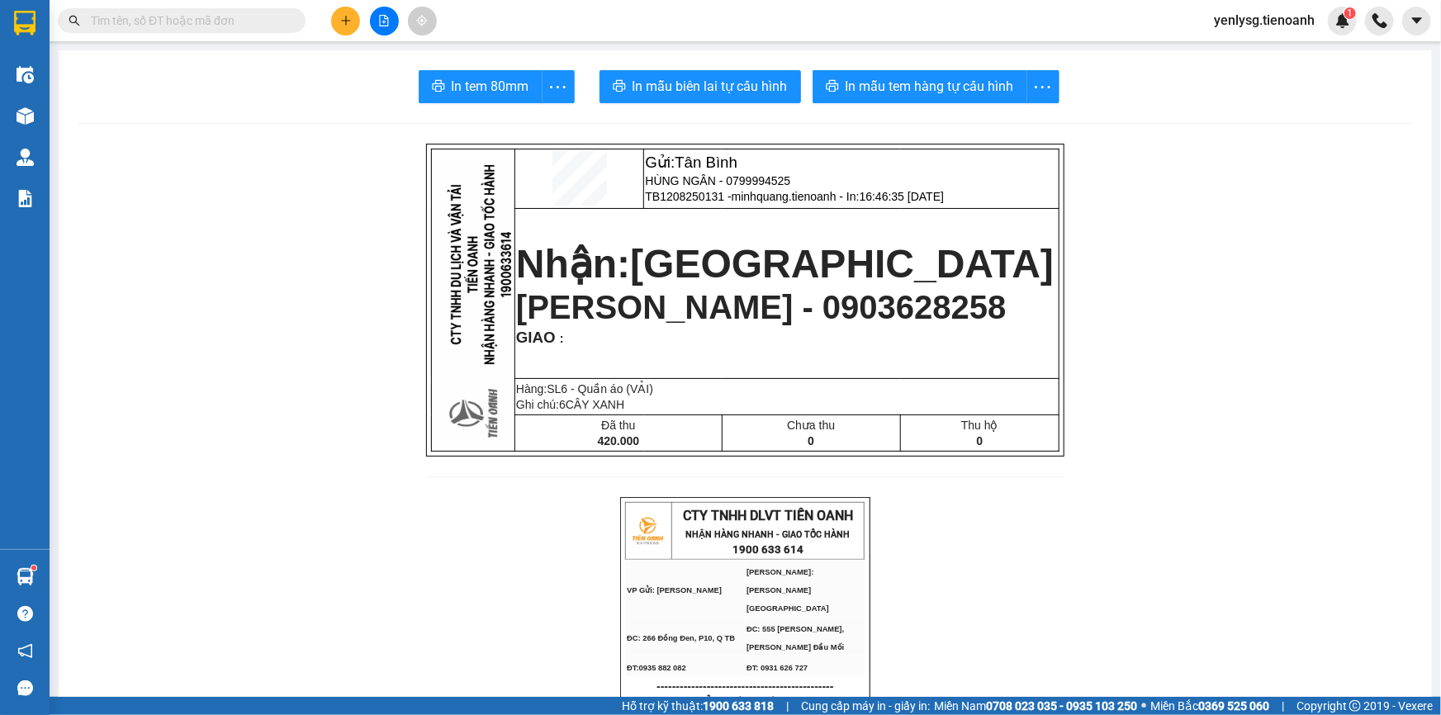
drag, startPoint x: 291, startPoint y: 26, endPoint x: 210, endPoint y: 557, distance: 538.0
click at [267, 16] on input "text" at bounding box center [188, 21] width 195 height 18
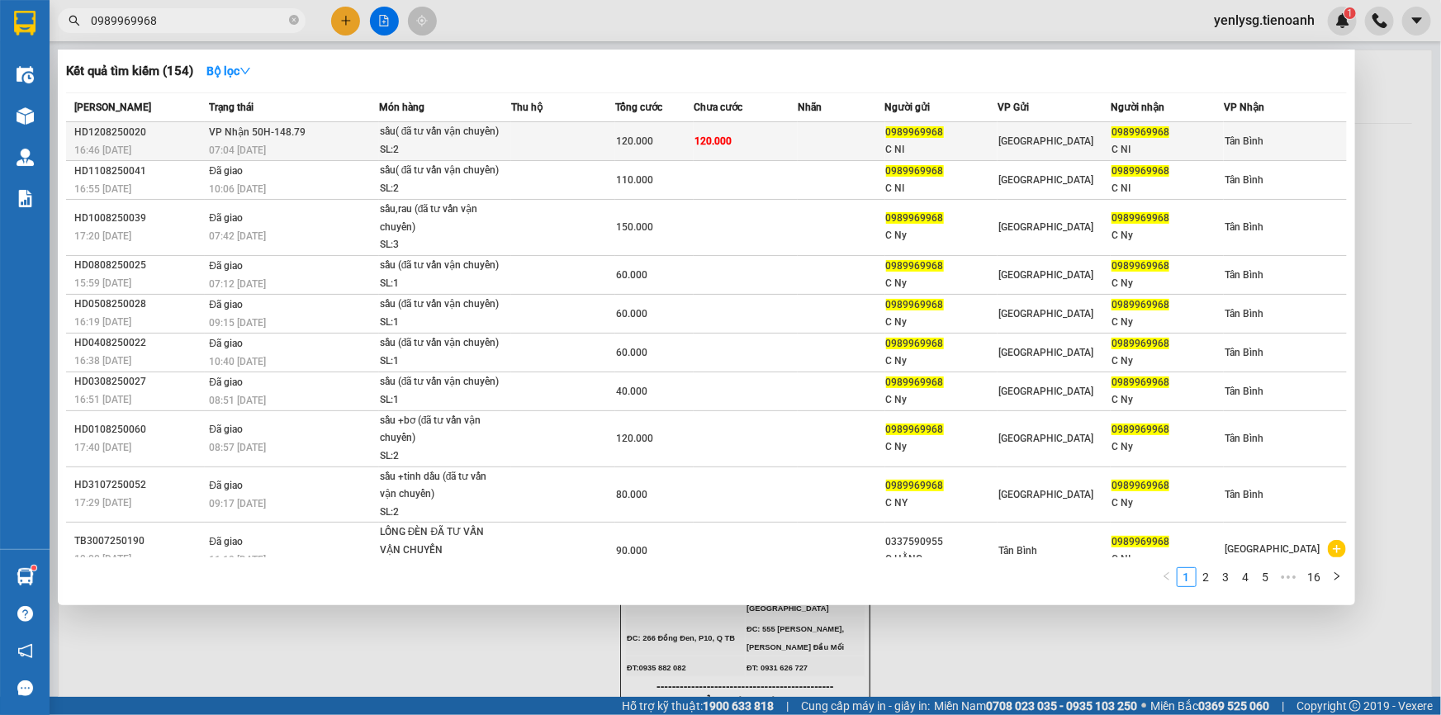
type input "0989969968"
click at [335, 143] on div "07:04 [DATE]" at bounding box center [293, 150] width 169 height 18
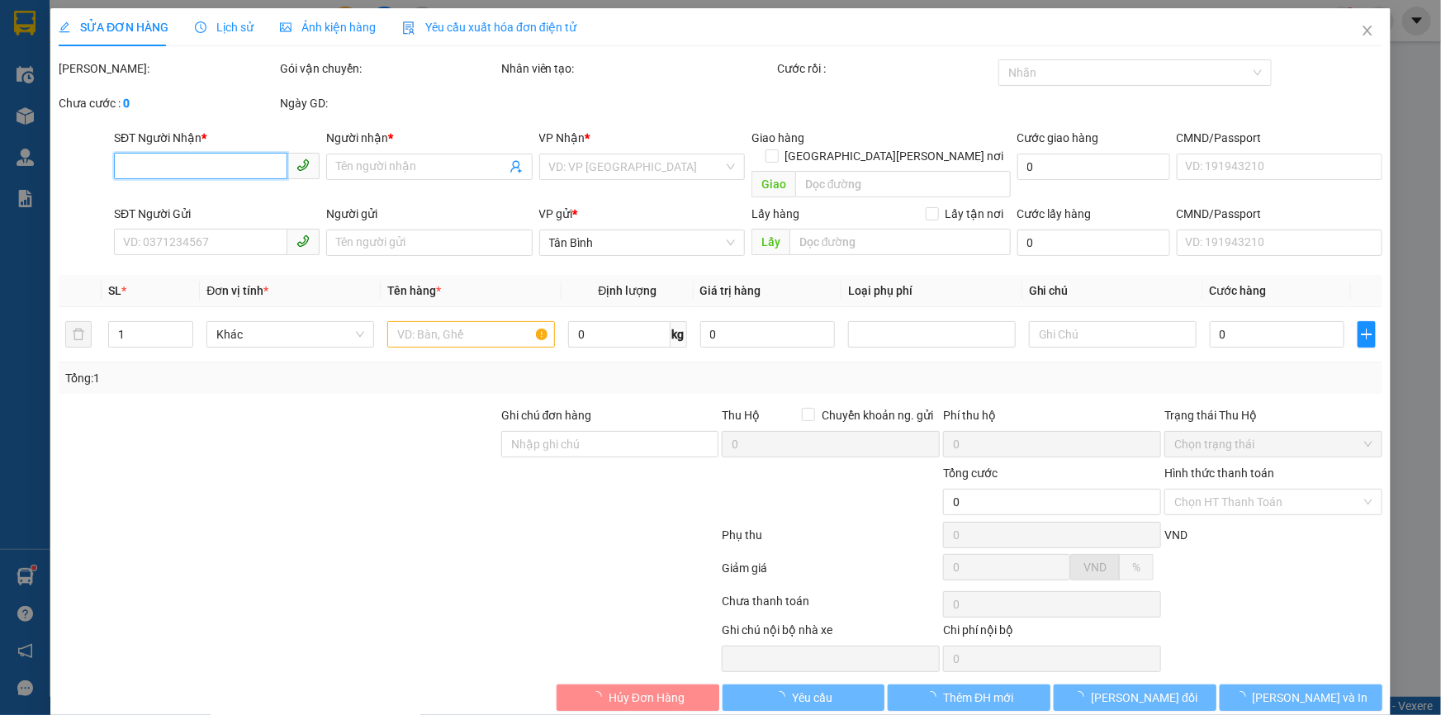
type input "0989969968"
type input "C NI"
type input "0989969968"
type input "C NI"
type input "120.000"
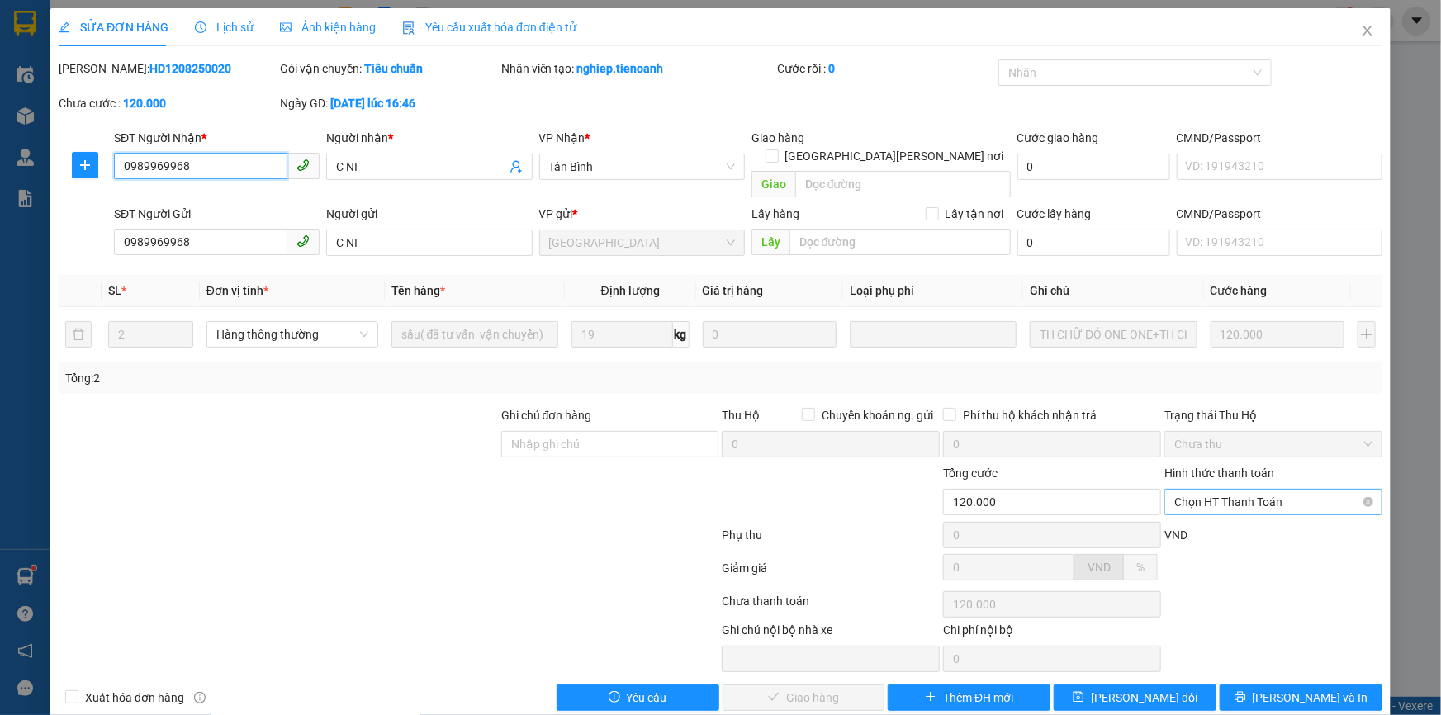
click at [1272, 490] on span "Chọn HT Thanh Toán" at bounding box center [1273, 502] width 198 height 25
click at [1204, 518] on div "Tại văn phòng" at bounding box center [1263, 516] width 197 height 18
type input "0"
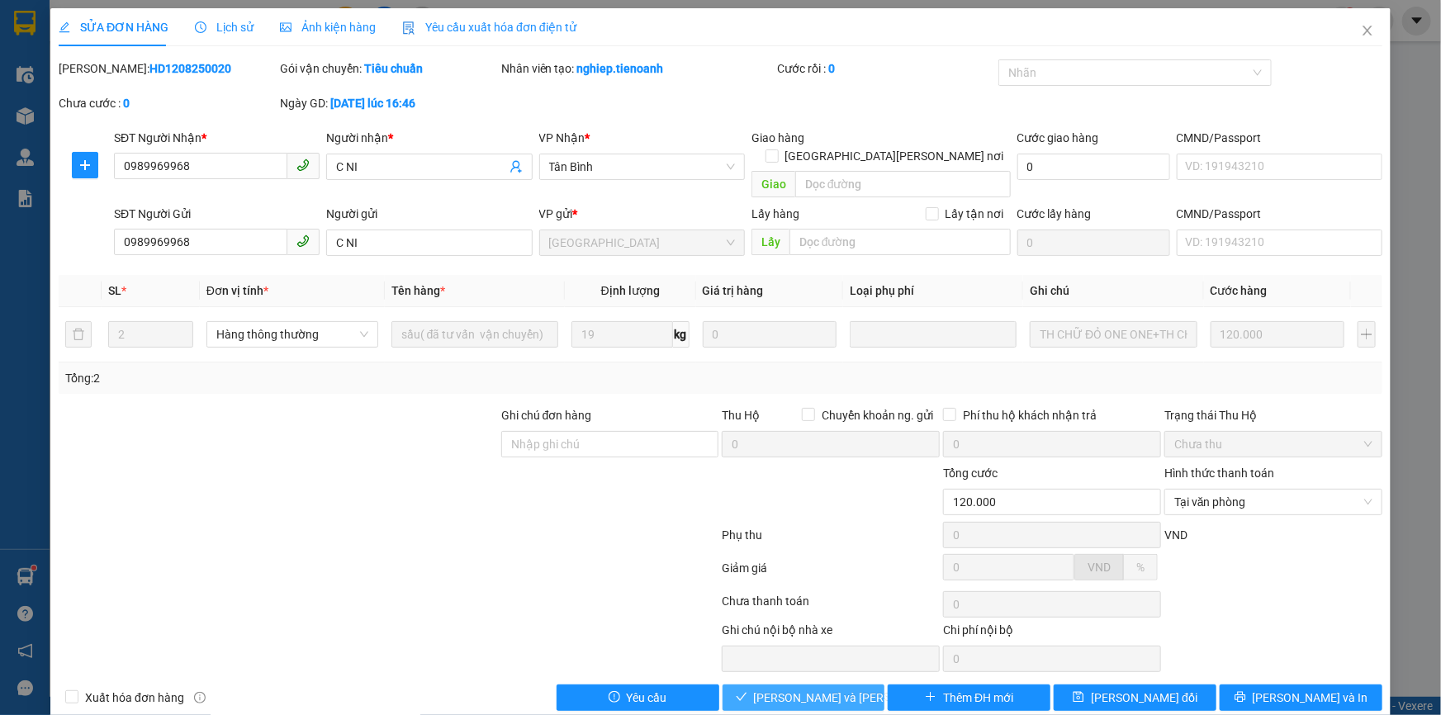
click at [809, 689] on span "[PERSON_NAME] và [PERSON_NAME] hàng" at bounding box center [865, 698] width 223 height 18
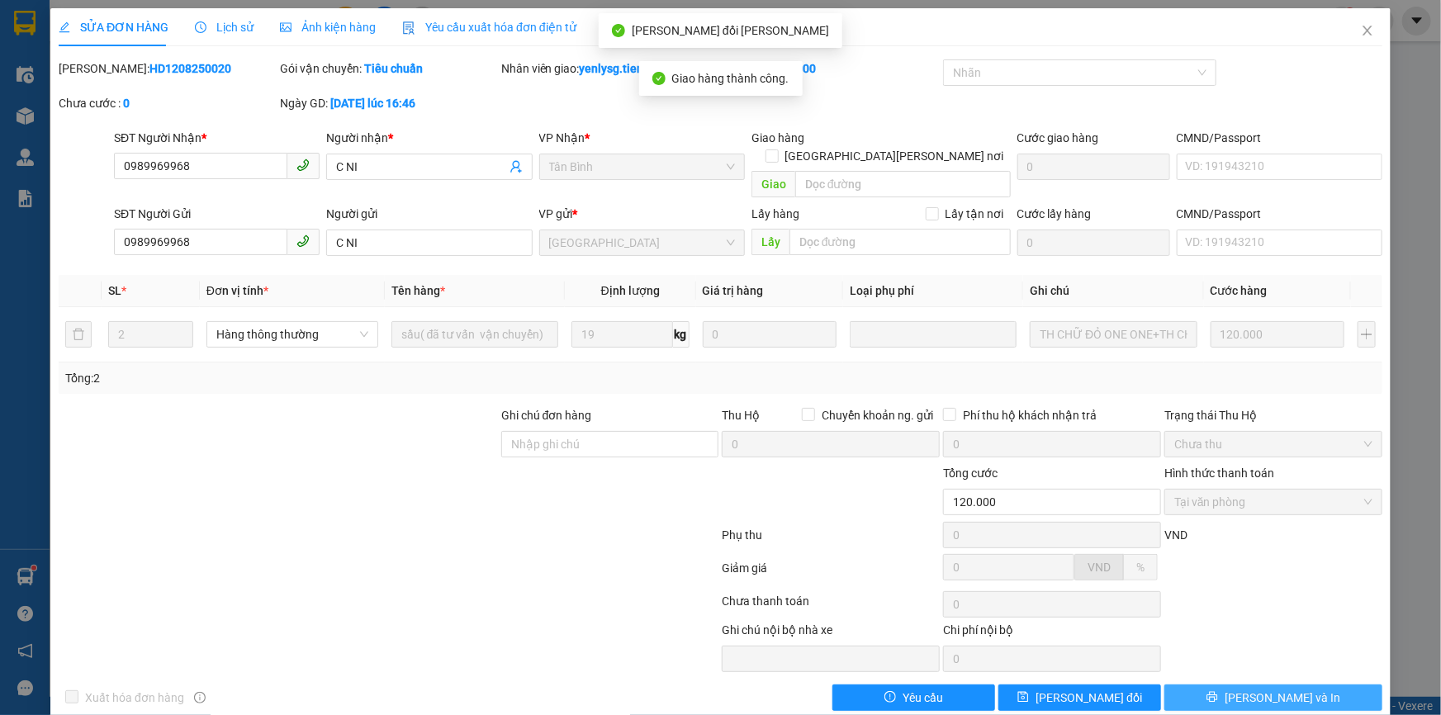
click at [1283, 689] on span "[PERSON_NAME] và In" at bounding box center [1283, 698] width 116 height 18
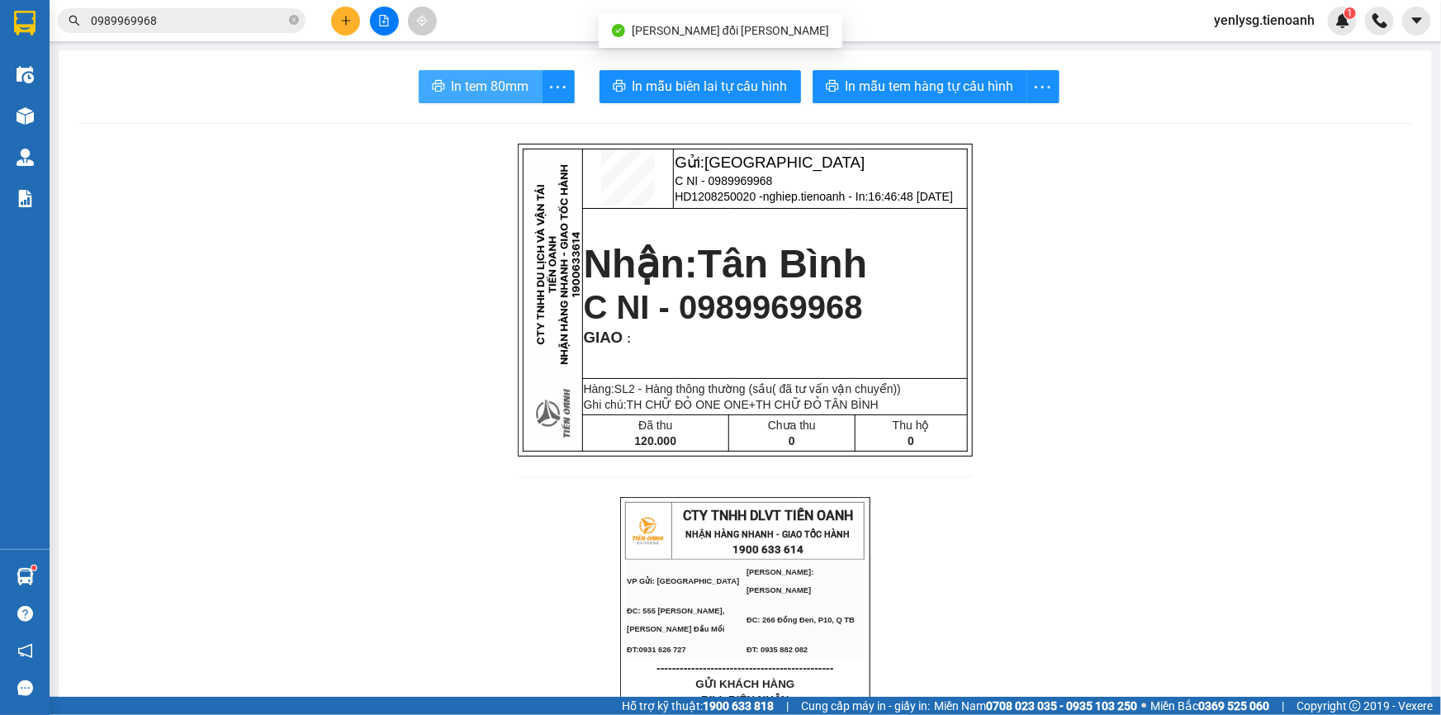
click at [462, 82] on span "In tem 80mm" at bounding box center [491, 86] width 78 height 21
click at [274, 21] on input "0989969968" at bounding box center [188, 21] width 195 height 18
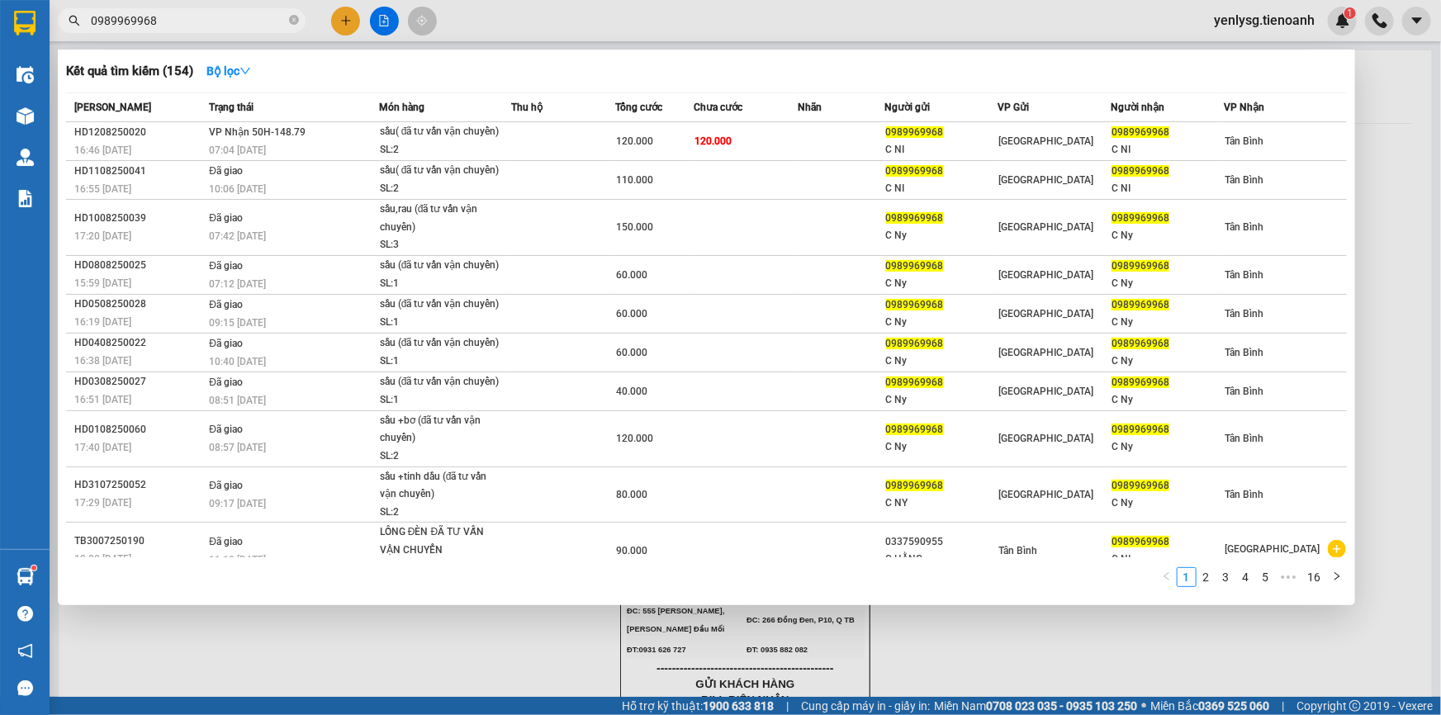
click at [274, 21] on input "0989969968" at bounding box center [188, 21] width 195 height 18
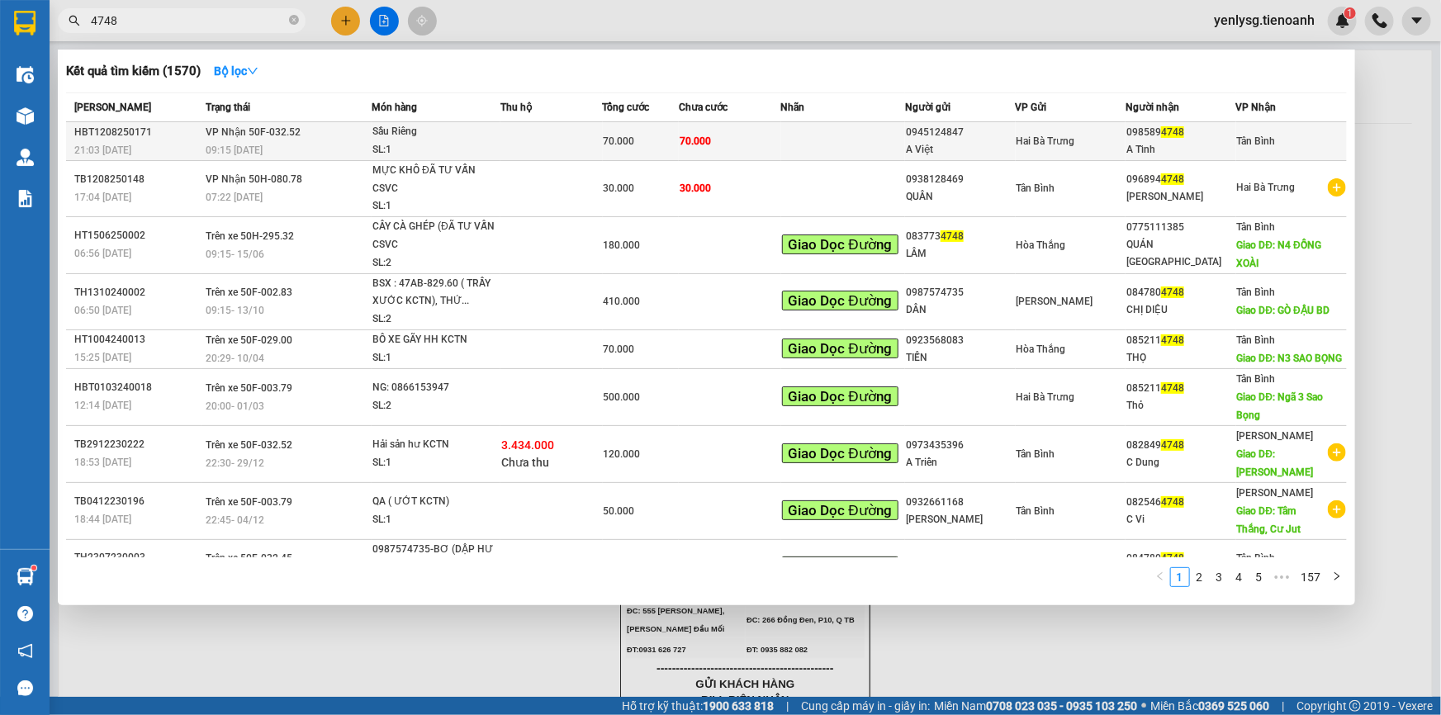
type input "4748"
click at [654, 150] on td "70.000" at bounding box center [641, 141] width 77 height 39
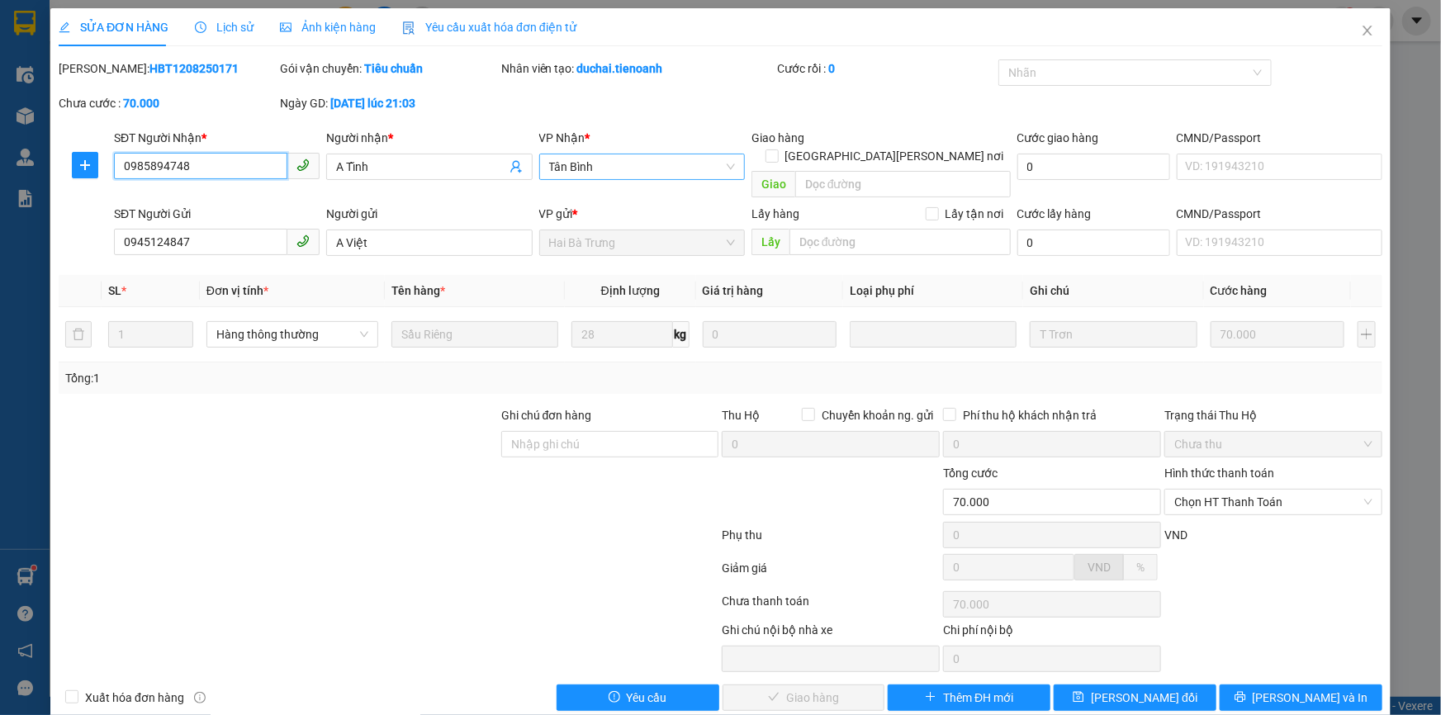
click at [649, 173] on span "Tân Bình" at bounding box center [642, 166] width 186 height 25
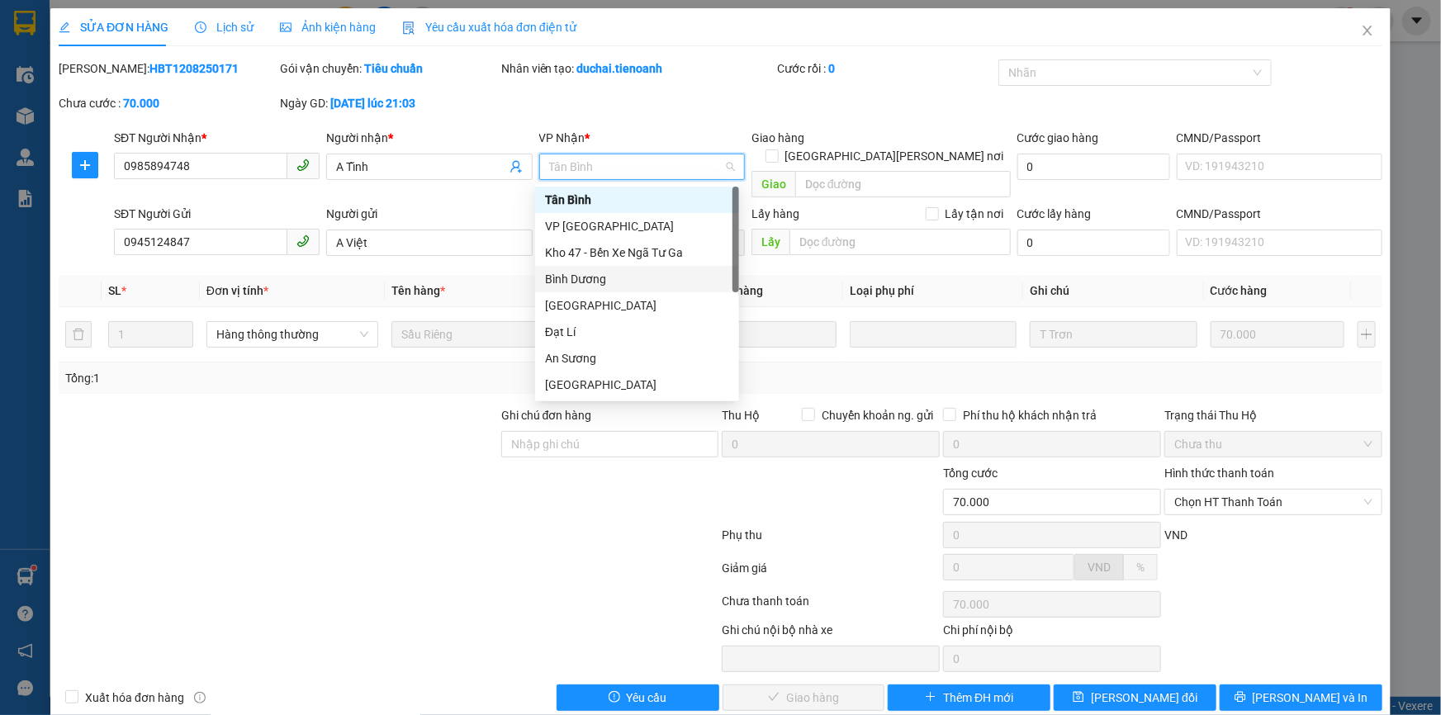
click at [598, 287] on div "Bình Dương" at bounding box center [637, 279] width 184 height 18
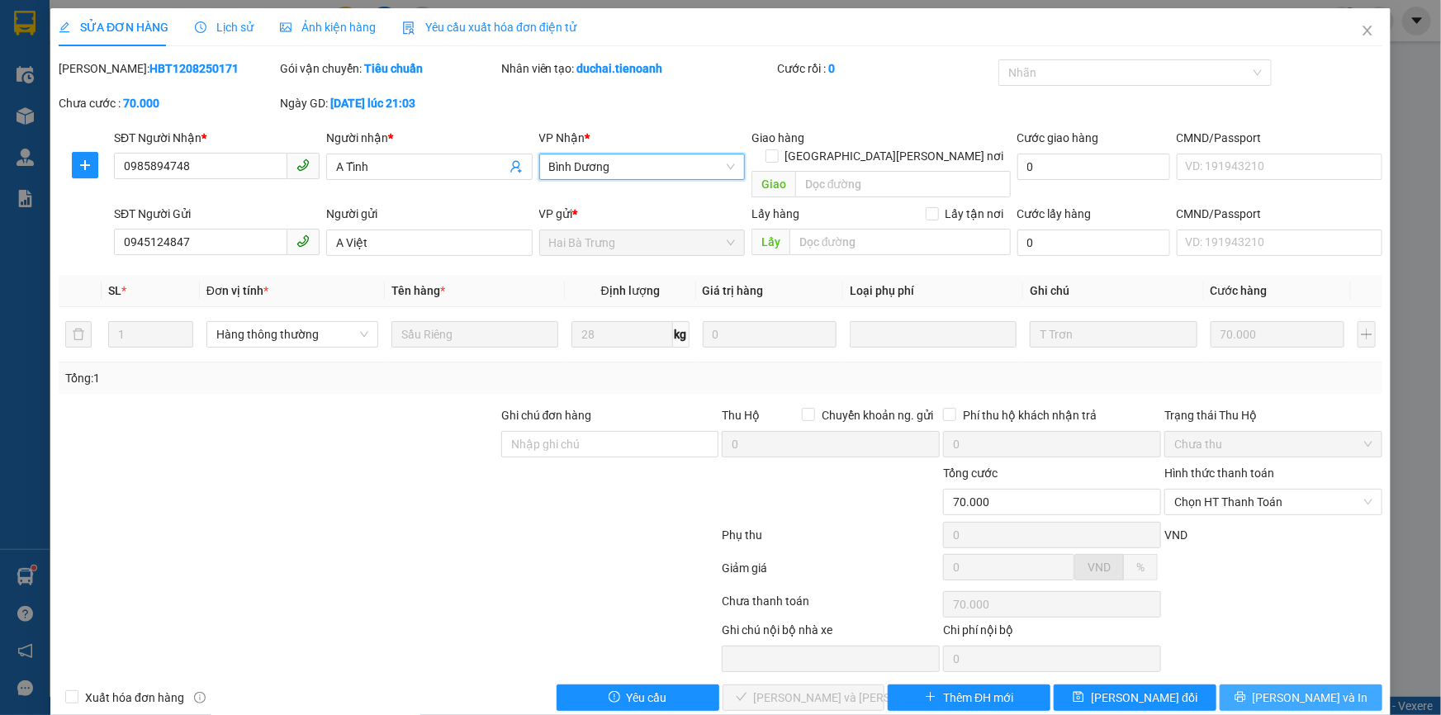
click at [1271, 685] on button "[PERSON_NAME] và In" at bounding box center [1301, 698] width 163 height 26
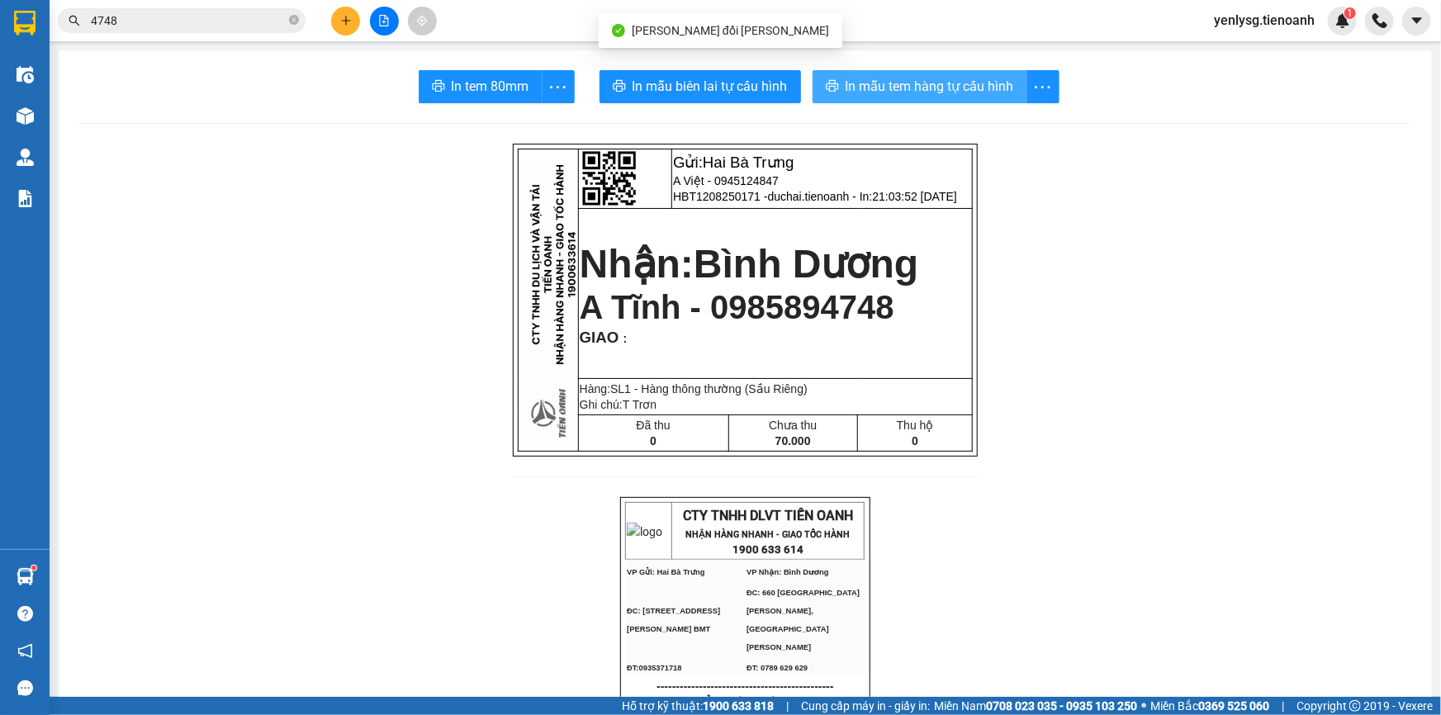
click at [998, 94] on span "In mẫu tem hàng tự cấu hình" at bounding box center [930, 86] width 168 height 21
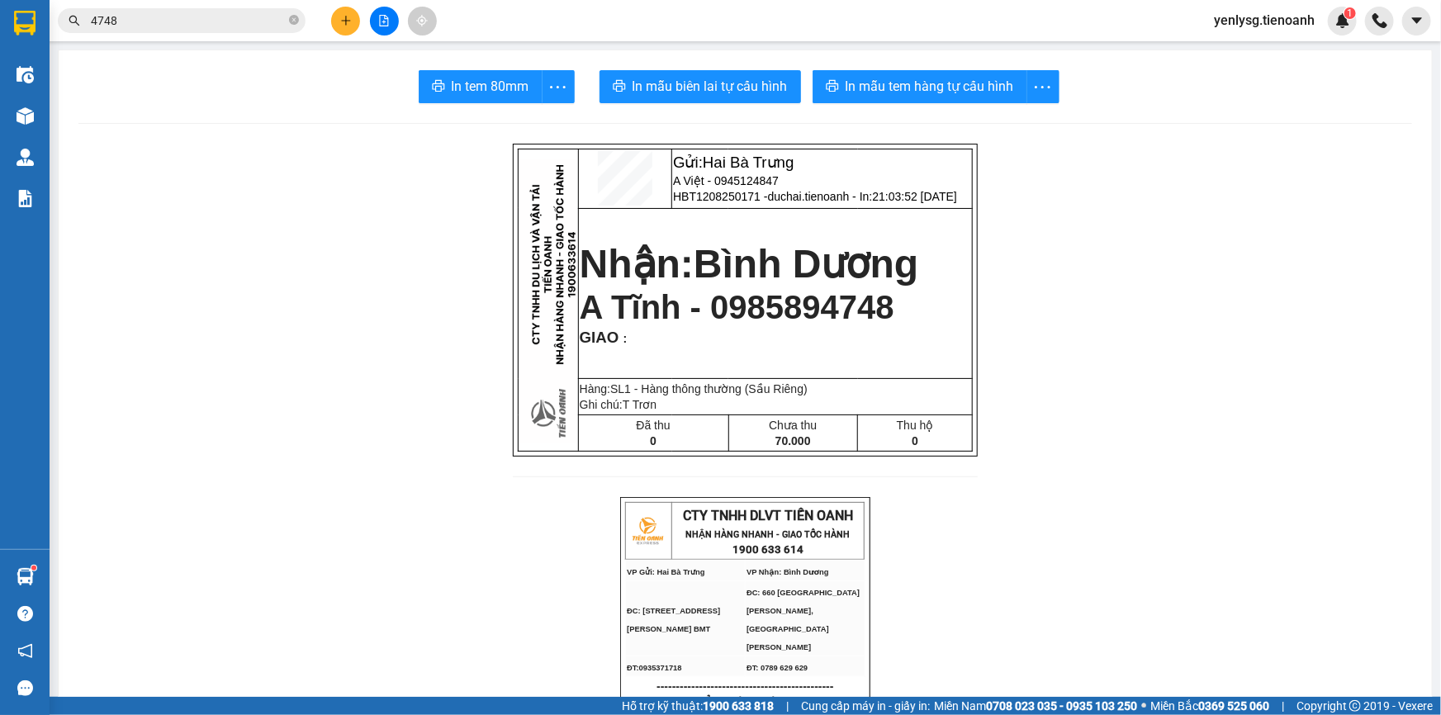
click at [334, 25] on button at bounding box center [345, 21] width 29 height 29
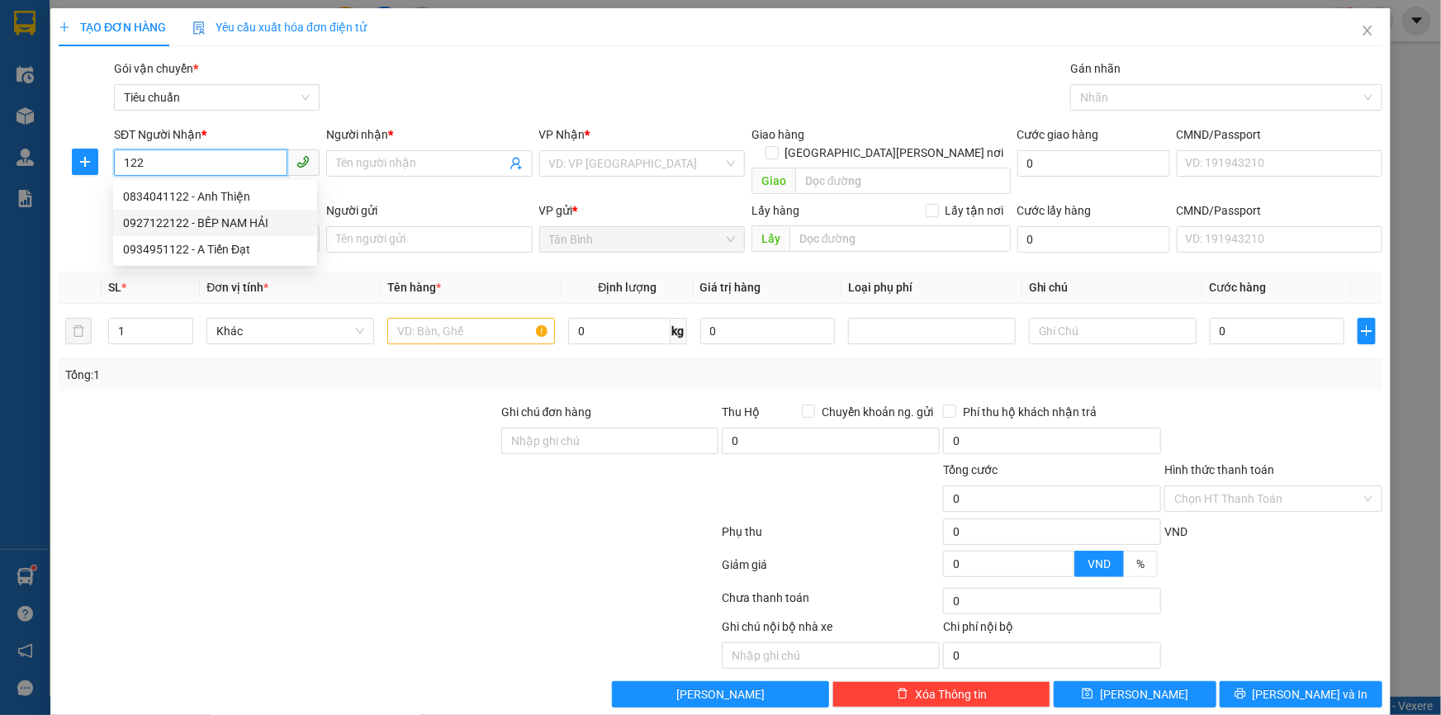
click at [178, 216] on div "0927122122 - BẾP NAM HẢI" at bounding box center [215, 223] width 184 height 18
type input "0927122122"
type input "BẾP [GEOGRAPHIC_DATA]"
type input "100.000"
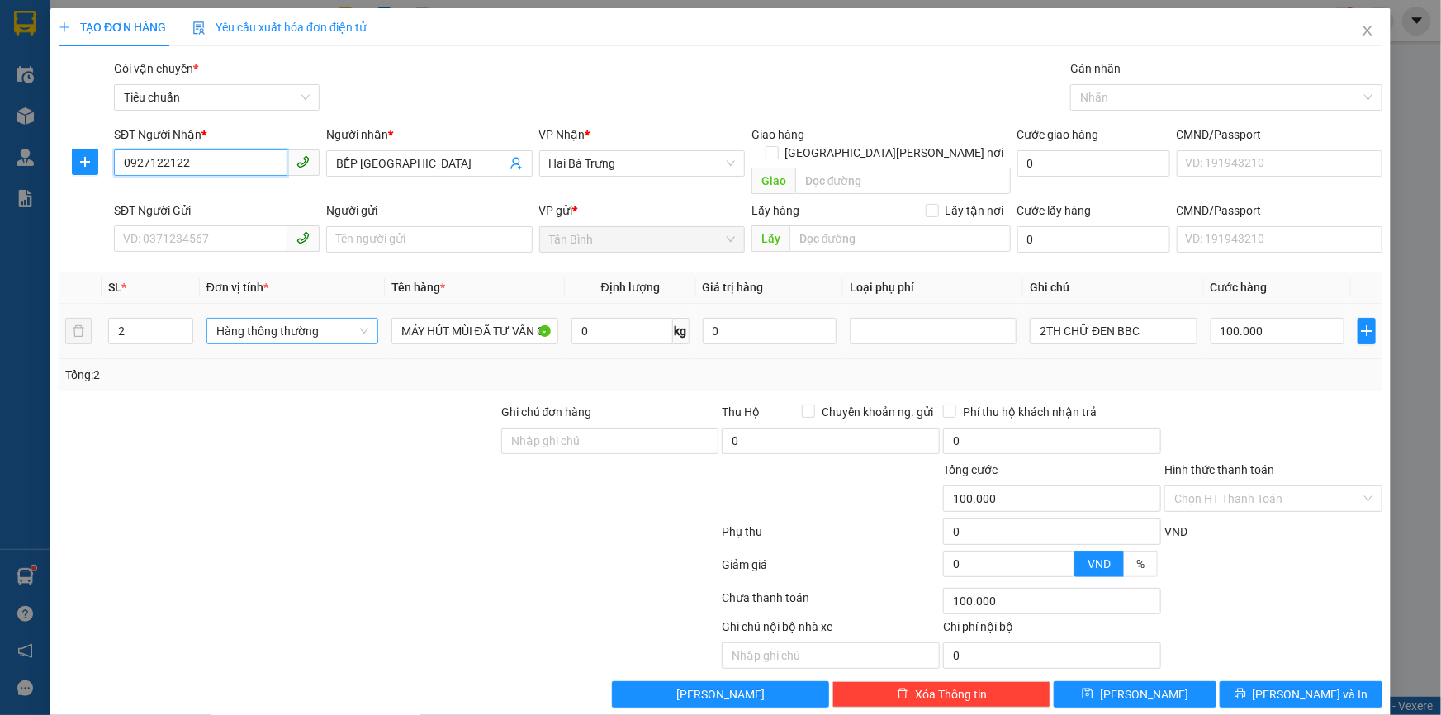
click at [352, 323] on span "Hàng thông thường" at bounding box center [292, 331] width 152 height 25
type input "0927122122"
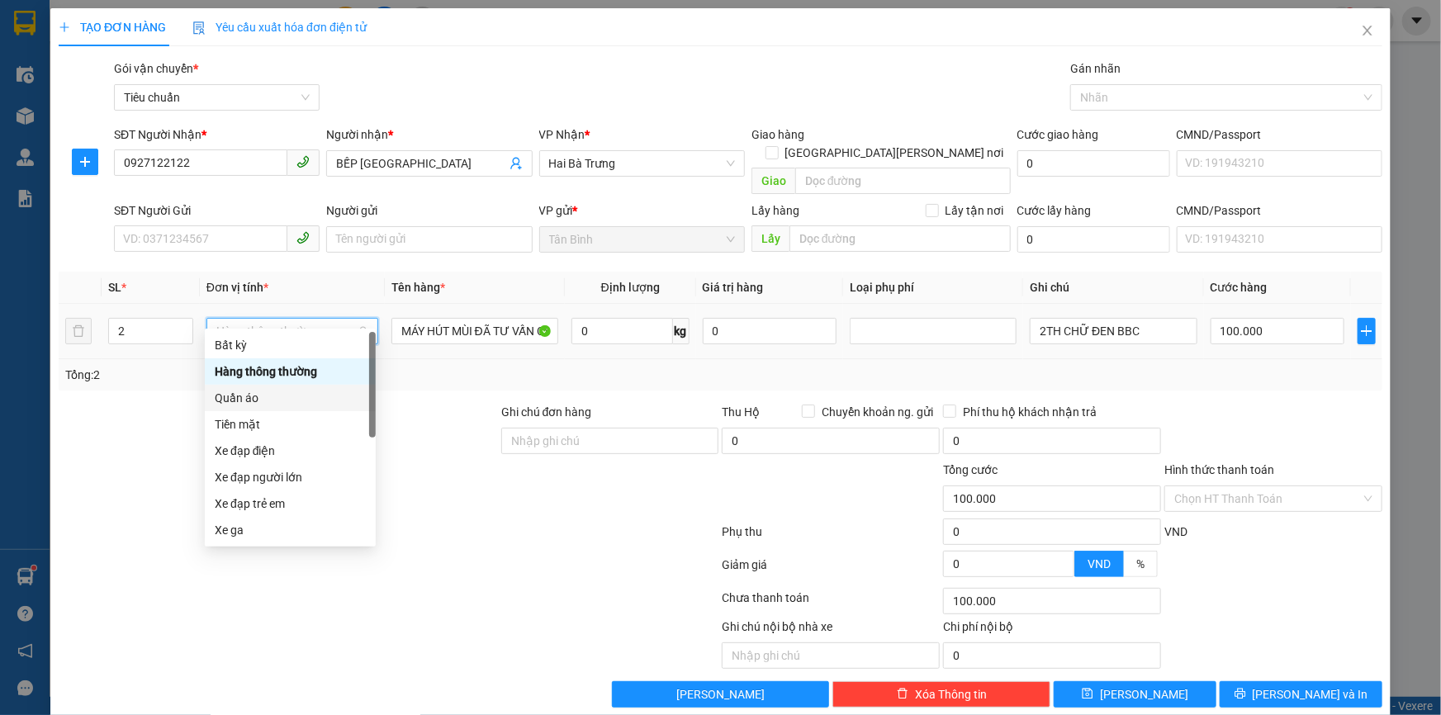
click at [325, 407] on div "Quần áo" at bounding box center [290, 398] width 171 height 26
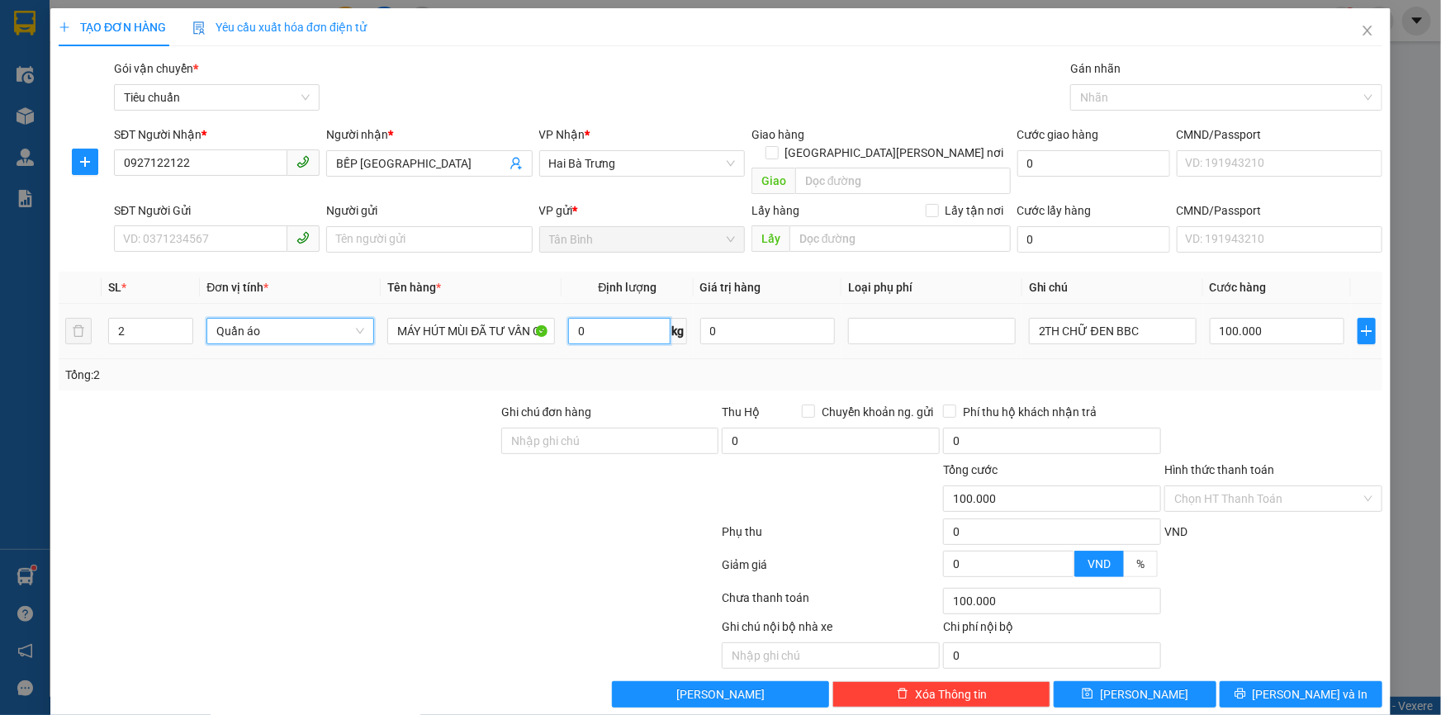
click at [633, 318] on input "0" at bounding box center [619, 331] width 102 height 26
type input "0"
click at [187, 329] on span "Decrease Value" at bounding box center [183, 336] width 18 height 15
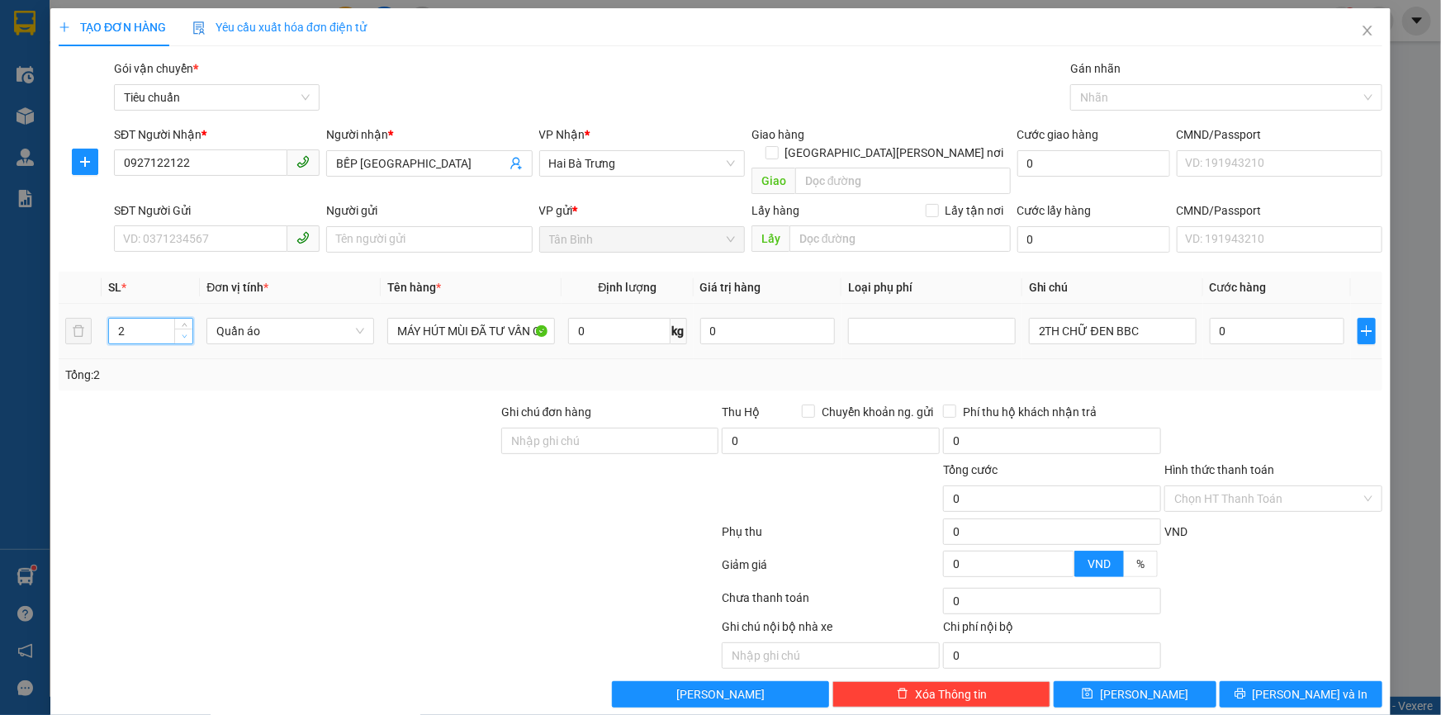
type input "1"
click at [187, 332] on span "down" at bounding box center [184, 337] width 10 height 10
click at [390, 370] on div "Tổng: 1" at bounding box center [721, 374] width 1324 height 31
click at [1354, 40] on span "Close" at bounding box center [1368, 31] width 46 height 46
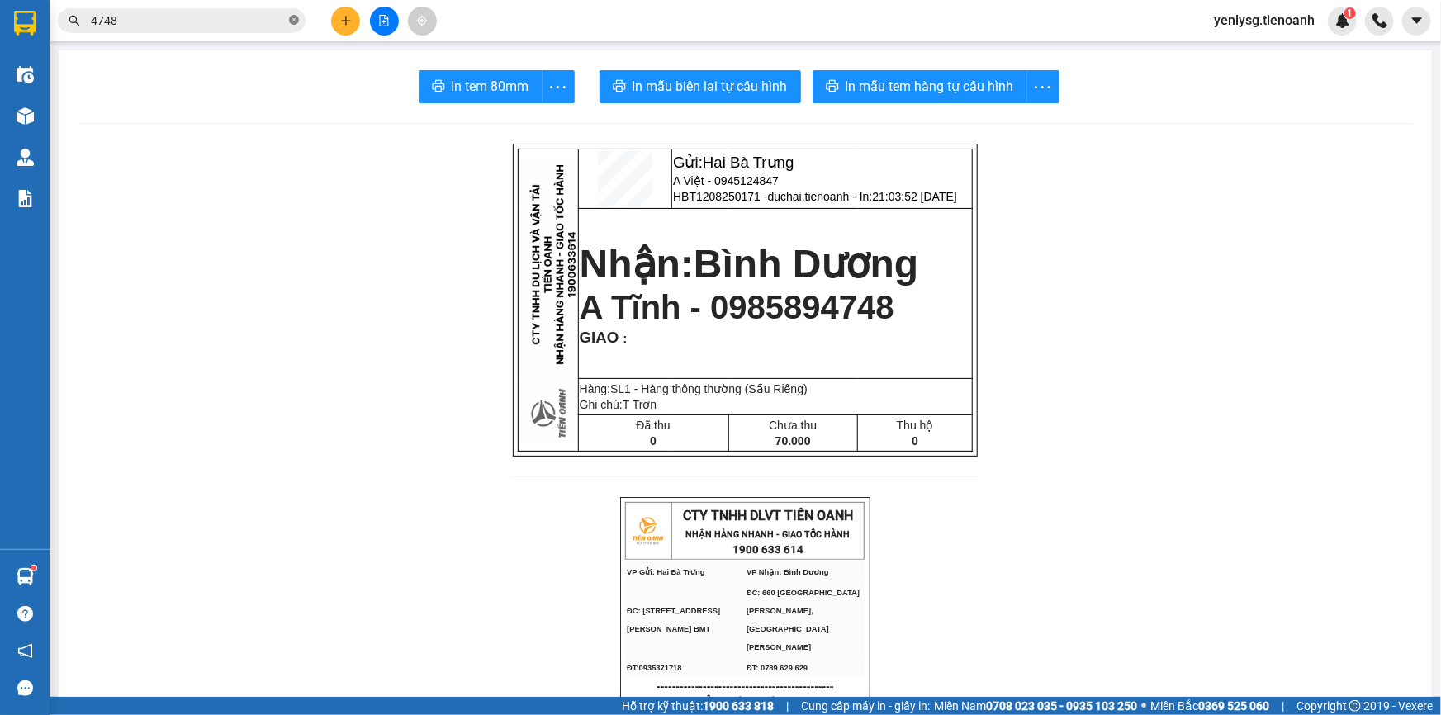
click at [292, 13] on span at bounding box center [294, 21] width 10 height 16
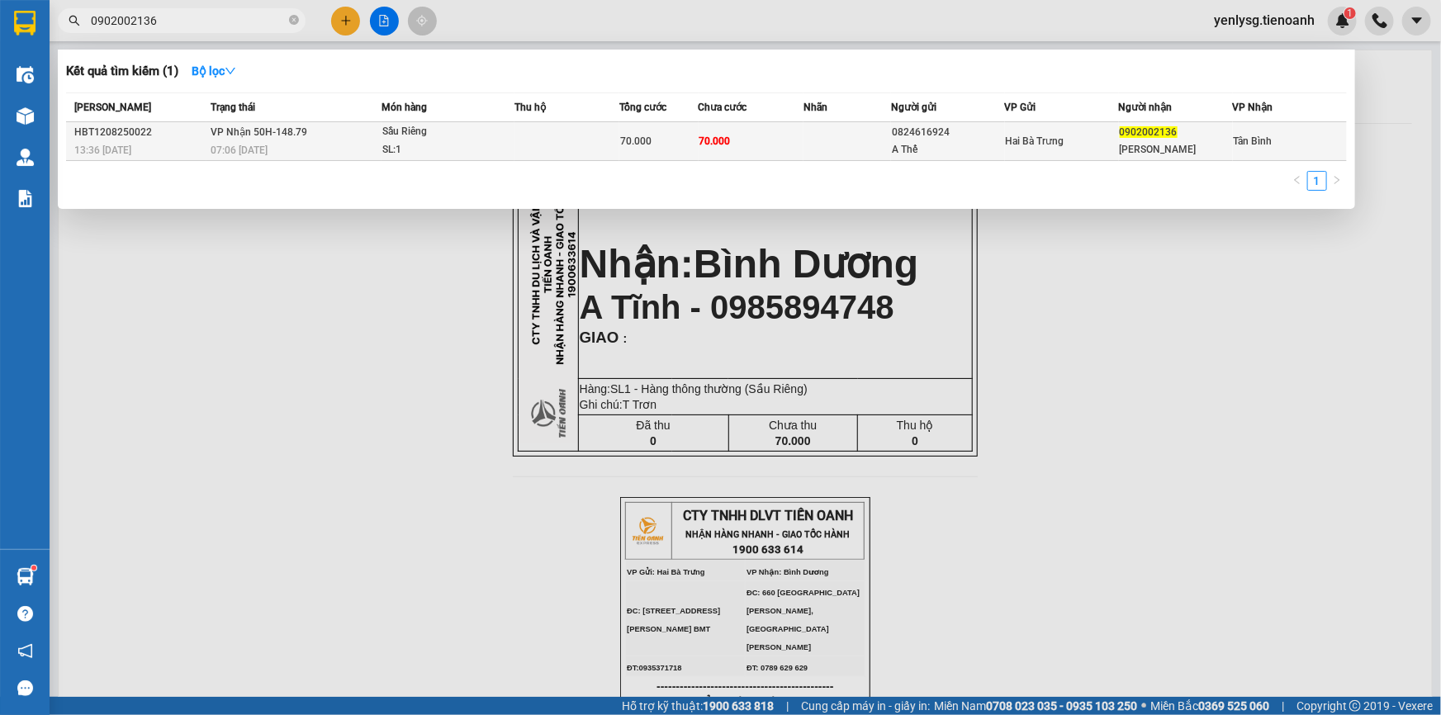
type input "0902002136"
click at [313, 146] on div "07:06 [DATE]" at bounding box center [296, 150] width 170 height 18
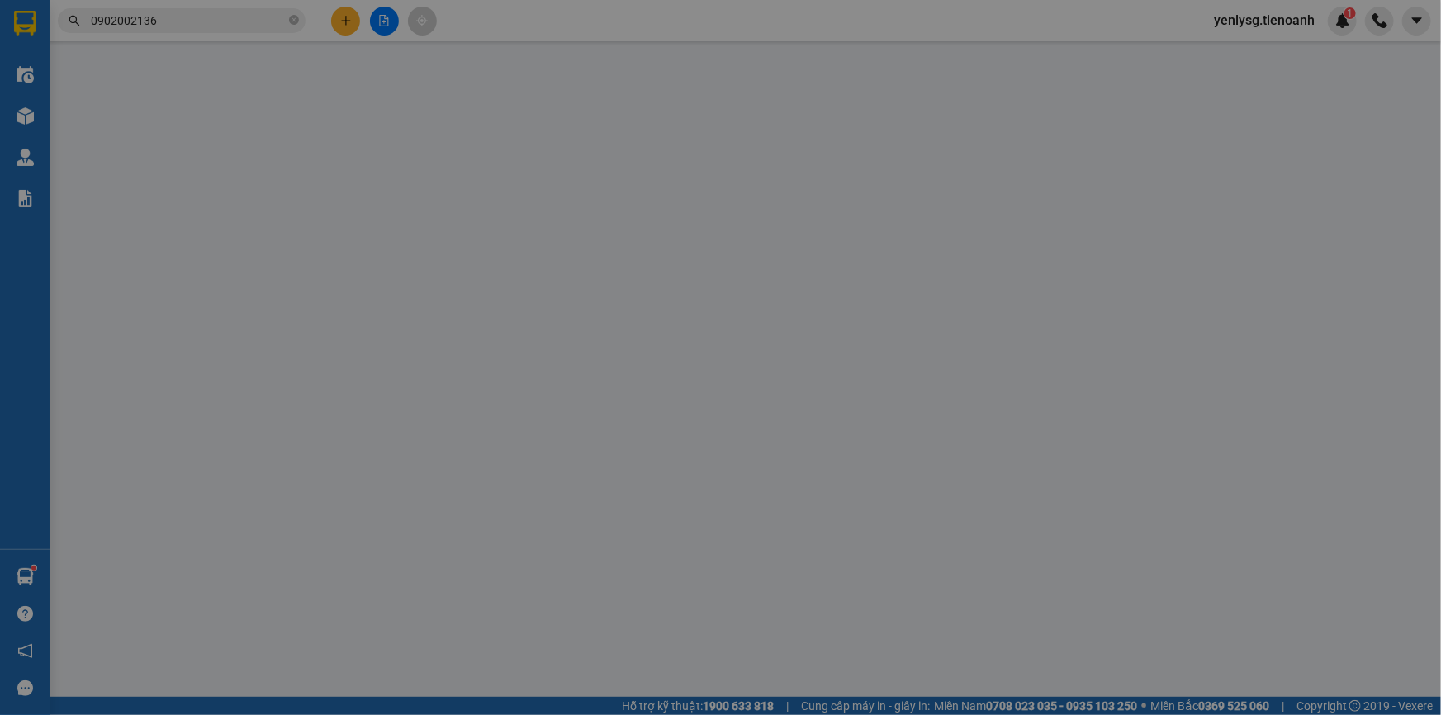
type input "0902002136"
type input "[PERSON_NAME]"
type input "0824616924"
type input "A Thế"
type input "70.000"
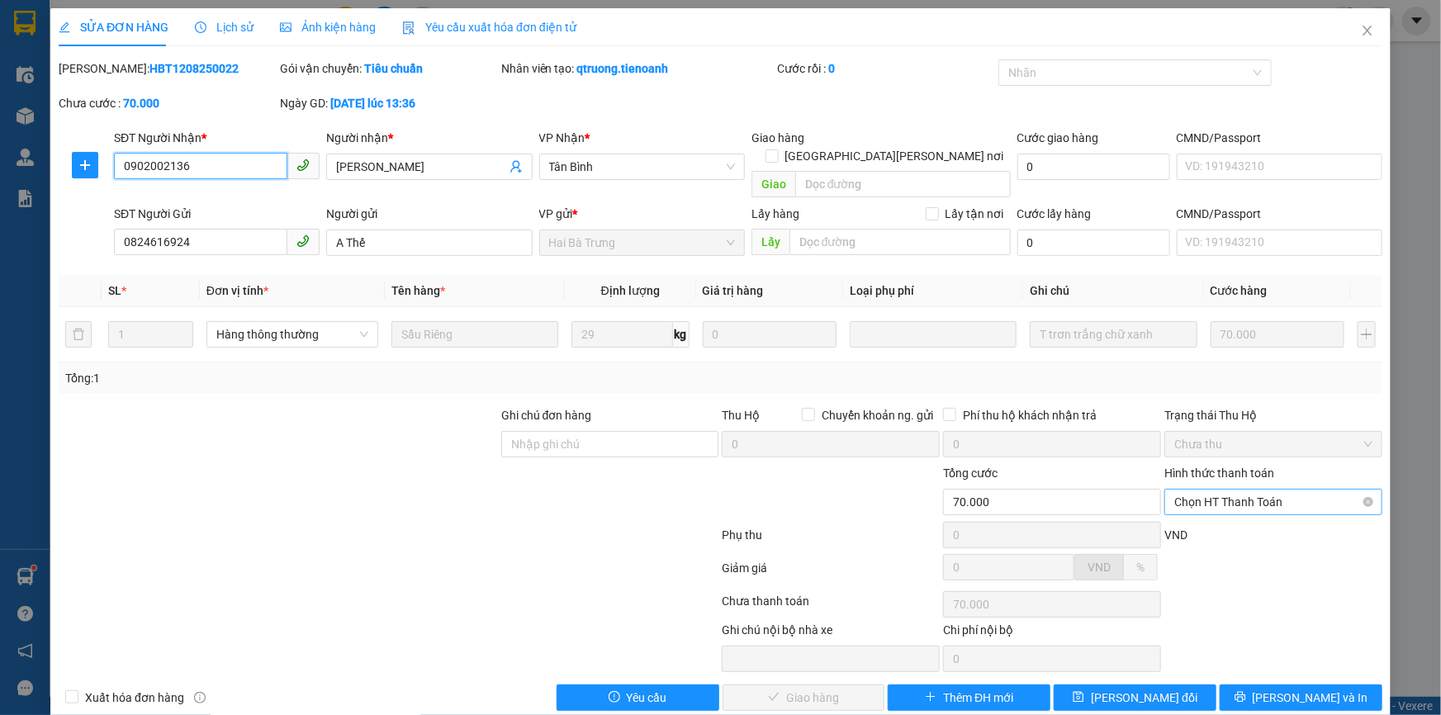
click at [1275, 490] on span "Chọn HT Thanh Toán" at bounding box center [1273, 502] width 198 height 25
click at [1238, 517] on div "Tại văn phòng" at bounding box center [1263, 516] width 197 height 18
type input "0"
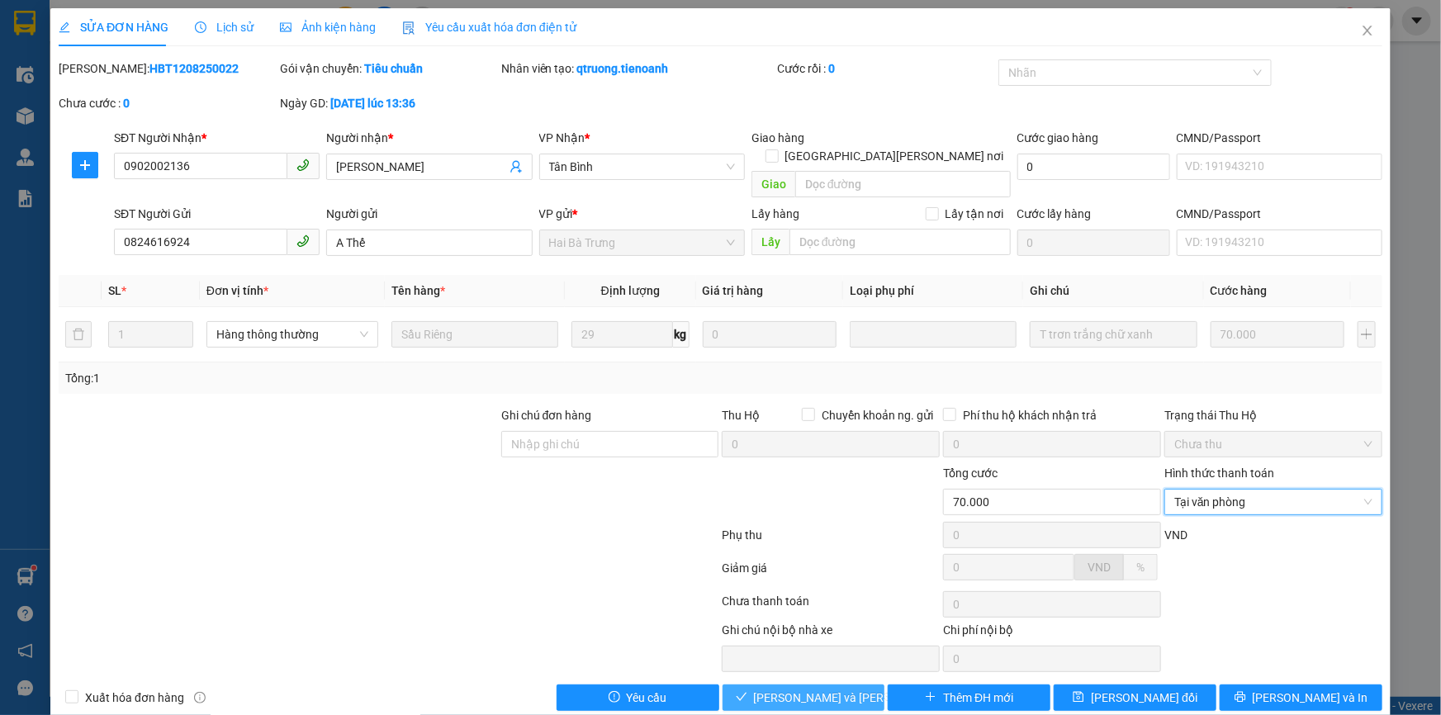
click at [815, 689] on span "[PERSON_NAME] và [PERSON_NAME] hàng" at bounding box center [865, 698] width 223 height 18
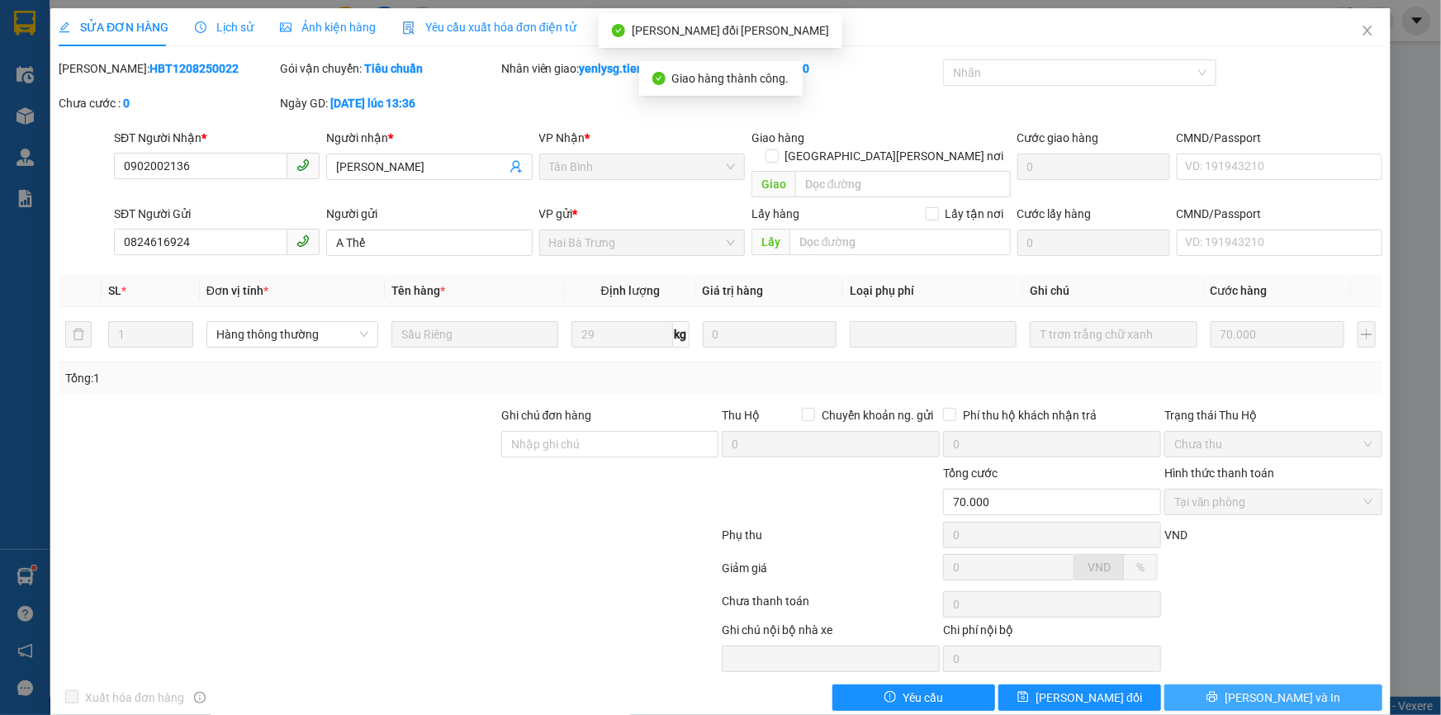
click at [1283, 689] on span "[PERSON_NAME] và In" at bounding box center [1283, 698] width 116 height 18
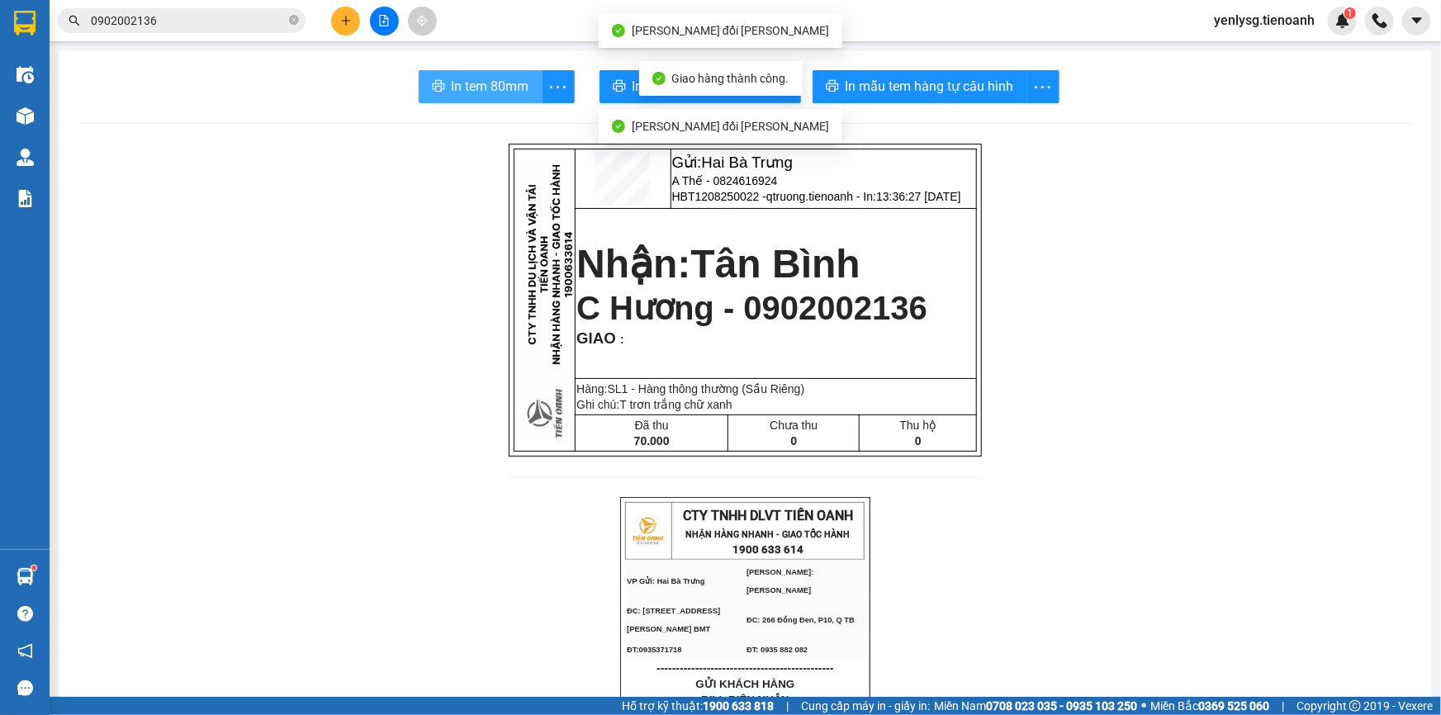
click at [467, 102] on button "In tem 80mm" at bounding box center [481, 86] width 124 height 33
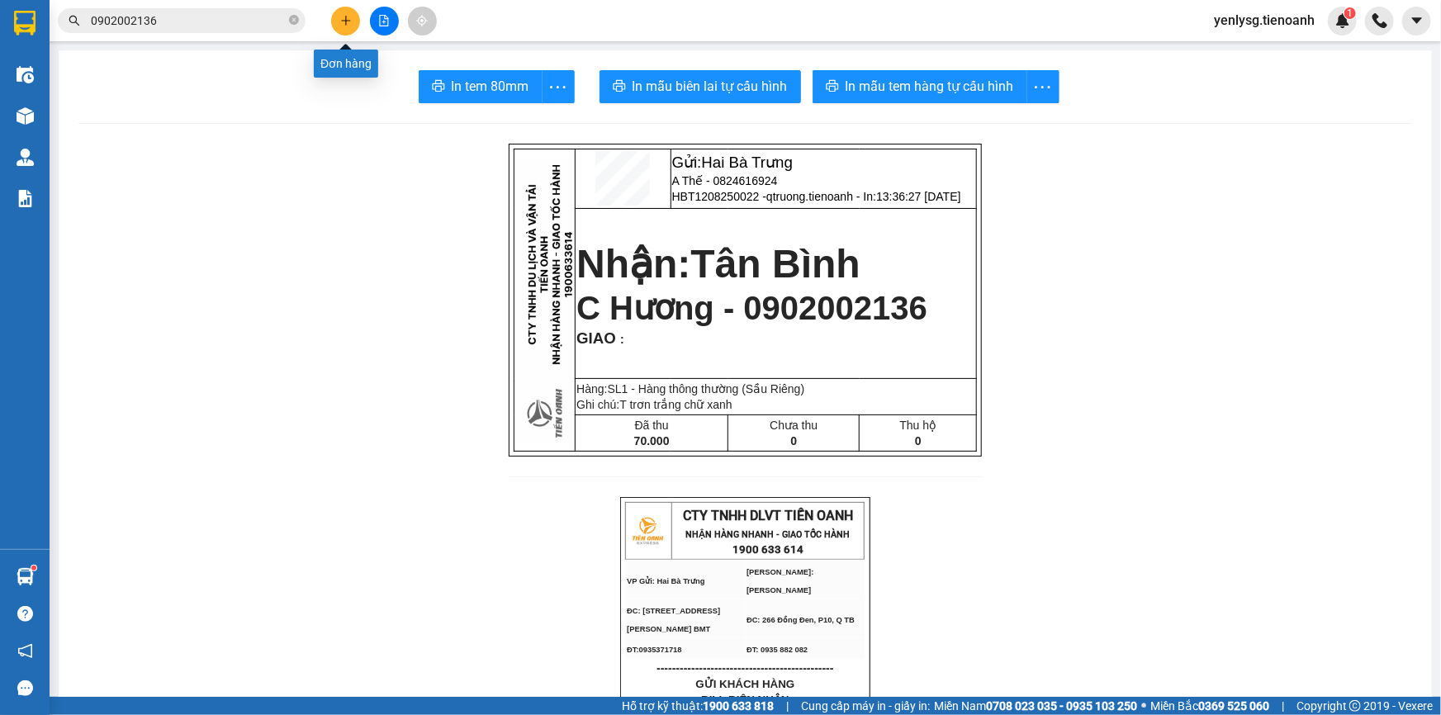
click at [344, 16] on icon "plus" at bounding box center [346, 21] width 12 height 12
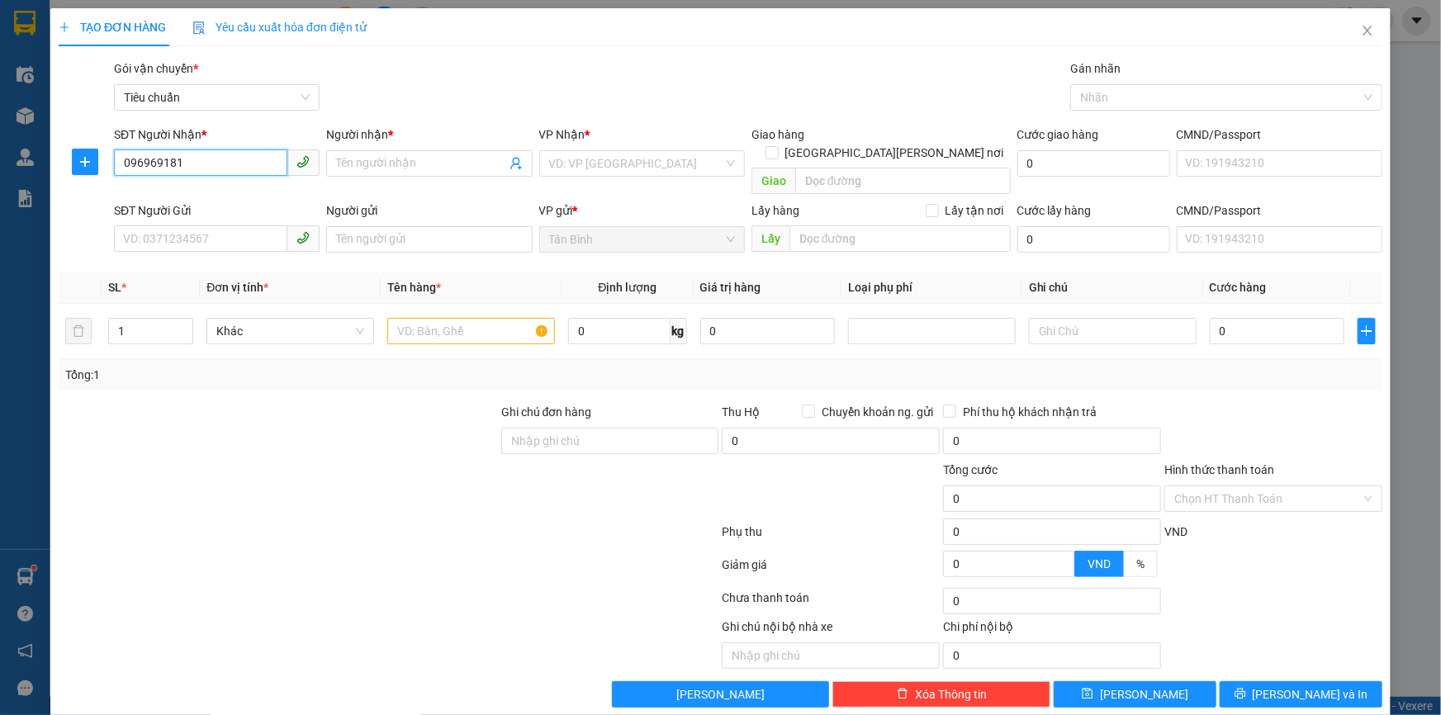
type input "0969691816"
click at [195, 200] on div "0969691816 - A CAO" at bounding box center [215, 196] width 184 height 18
type input "A CAO"
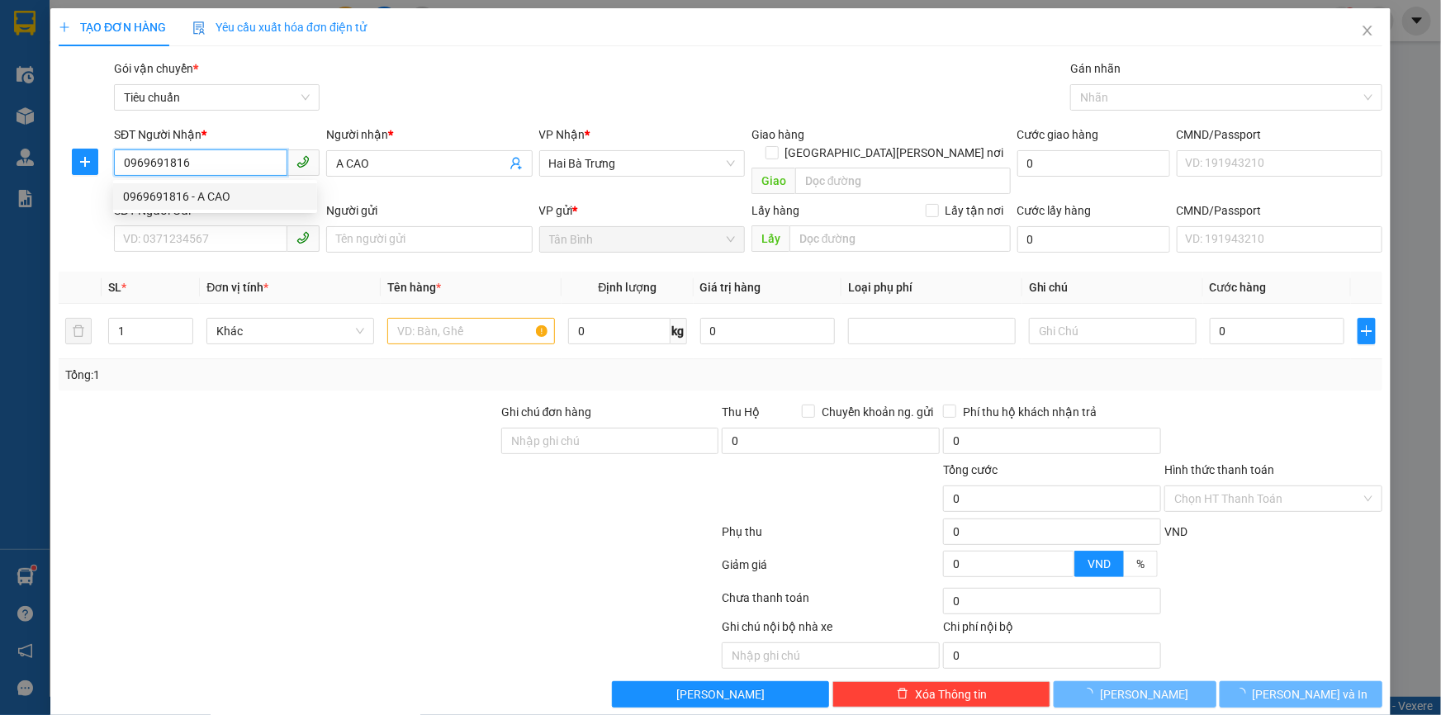
type input "40.000"
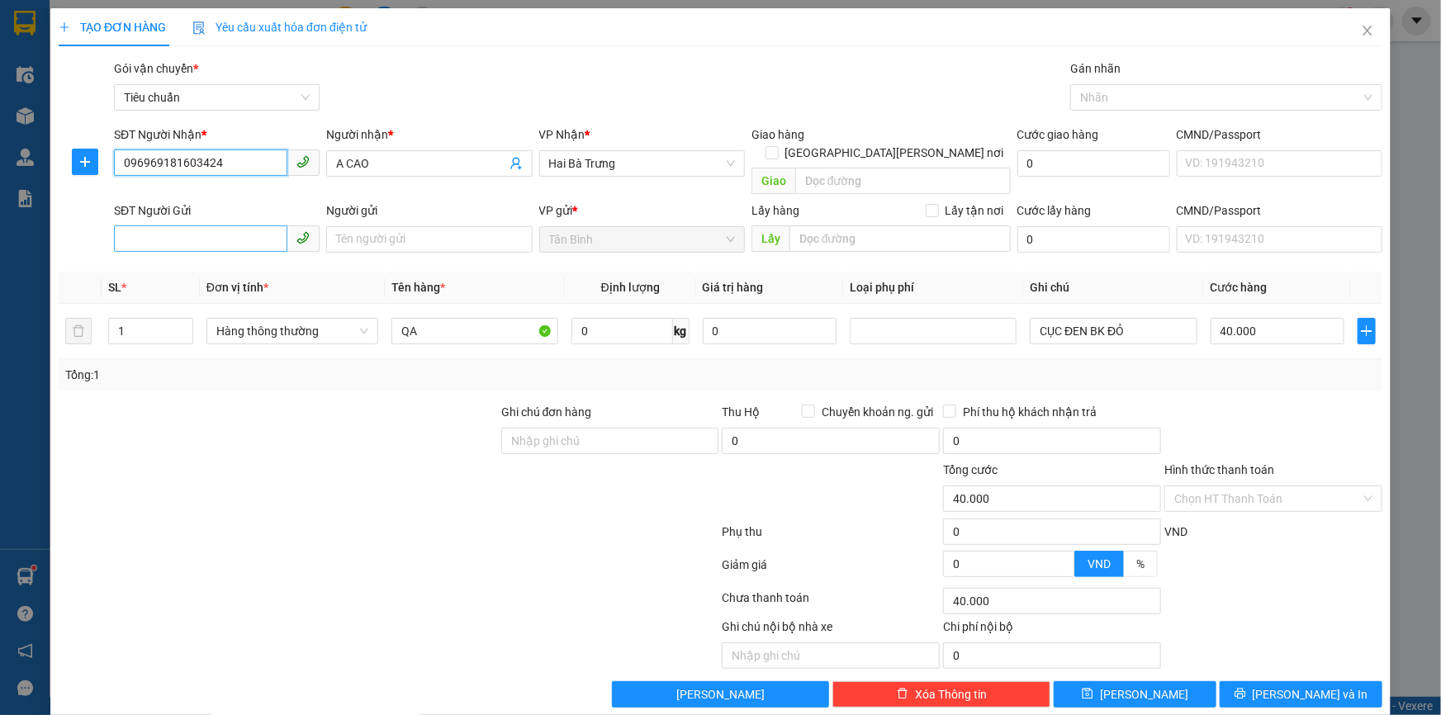
type input "096969181603424"
click at [202, 225] on input "SĐT Người Gửi" at bounding box center [200, 238] width 173 height 26
type input "0342482154"
click at [209, 255] on div "0342482154 - A QUÂN" at bounding box center [215, 254] width 184 height 18
type input "A QUÂN"
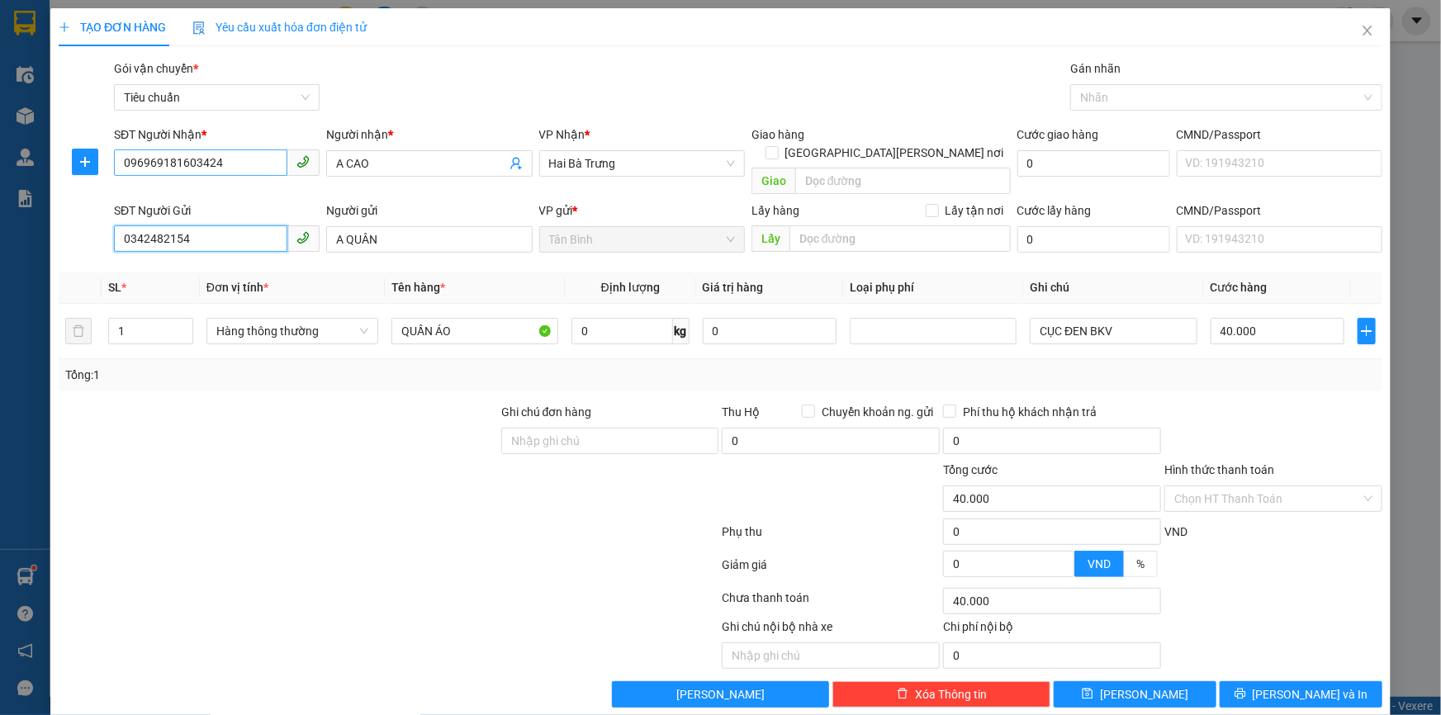
type input "0342482154"
click at [228, 167] on input "096969181603424" at bounding box center [200, 162] width 173 height 26
type input "0969691816"
click at [628, 318] on input "0" at bounding box center [623, 331] width 102 height 26
click at [327, 319] on span "Hàng thông thường" at bounding box center [292, 331] width 152 height 25
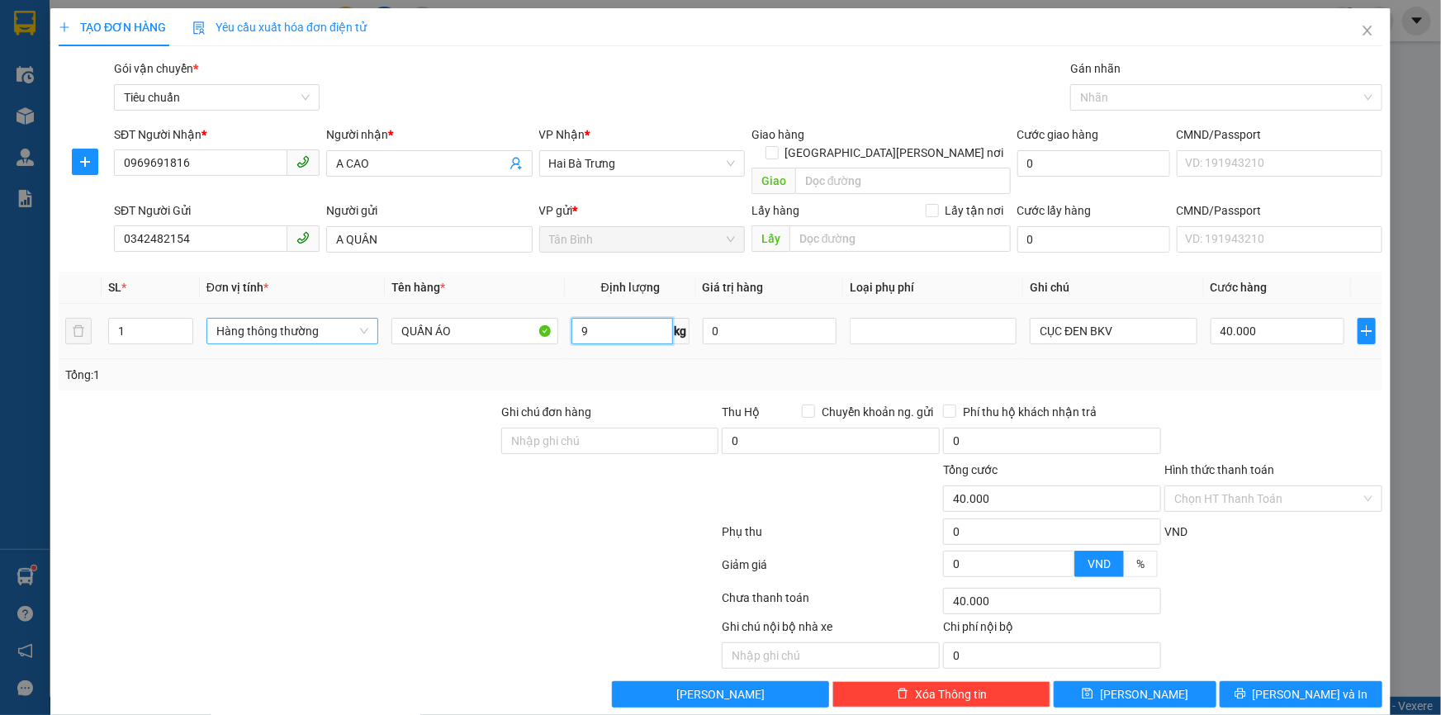
type input "9"
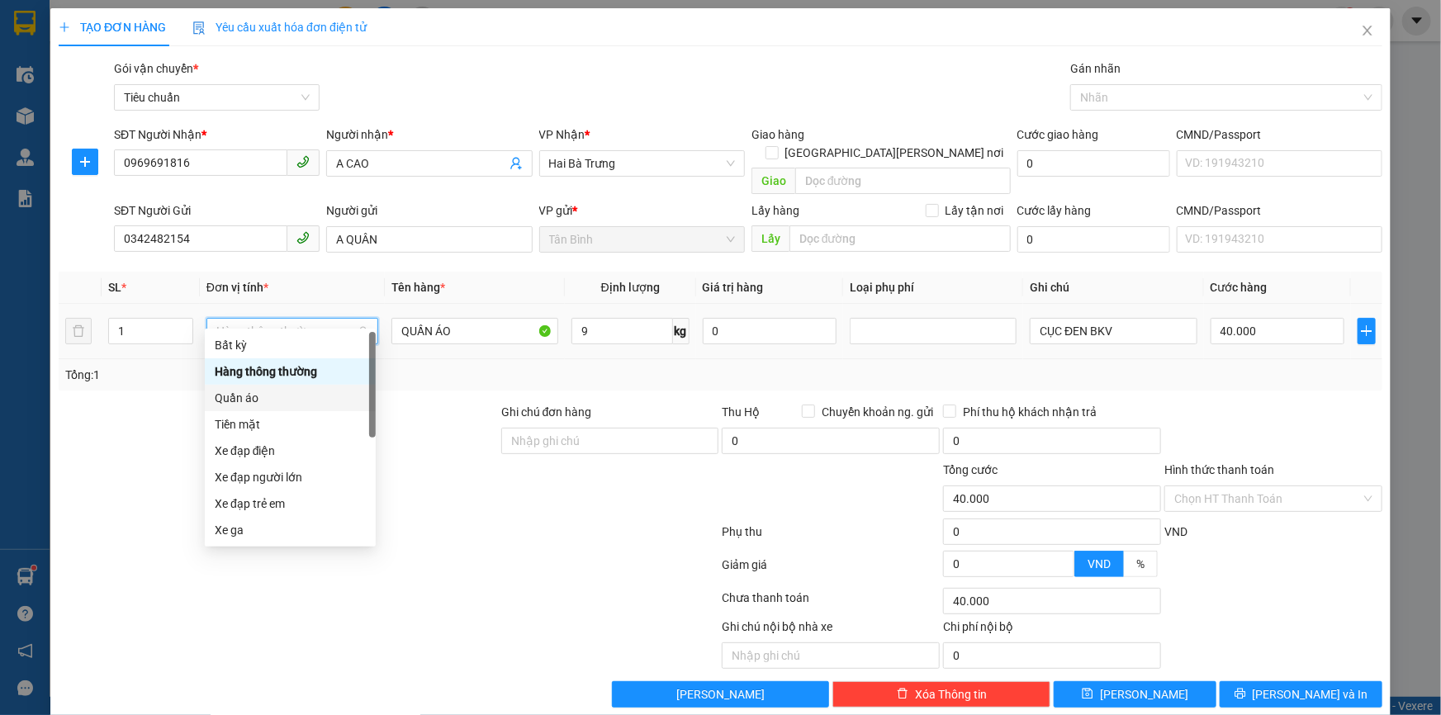
click at [266, 398] on div "Quần áo" at bounding box center [290, 398] width 151 height 18
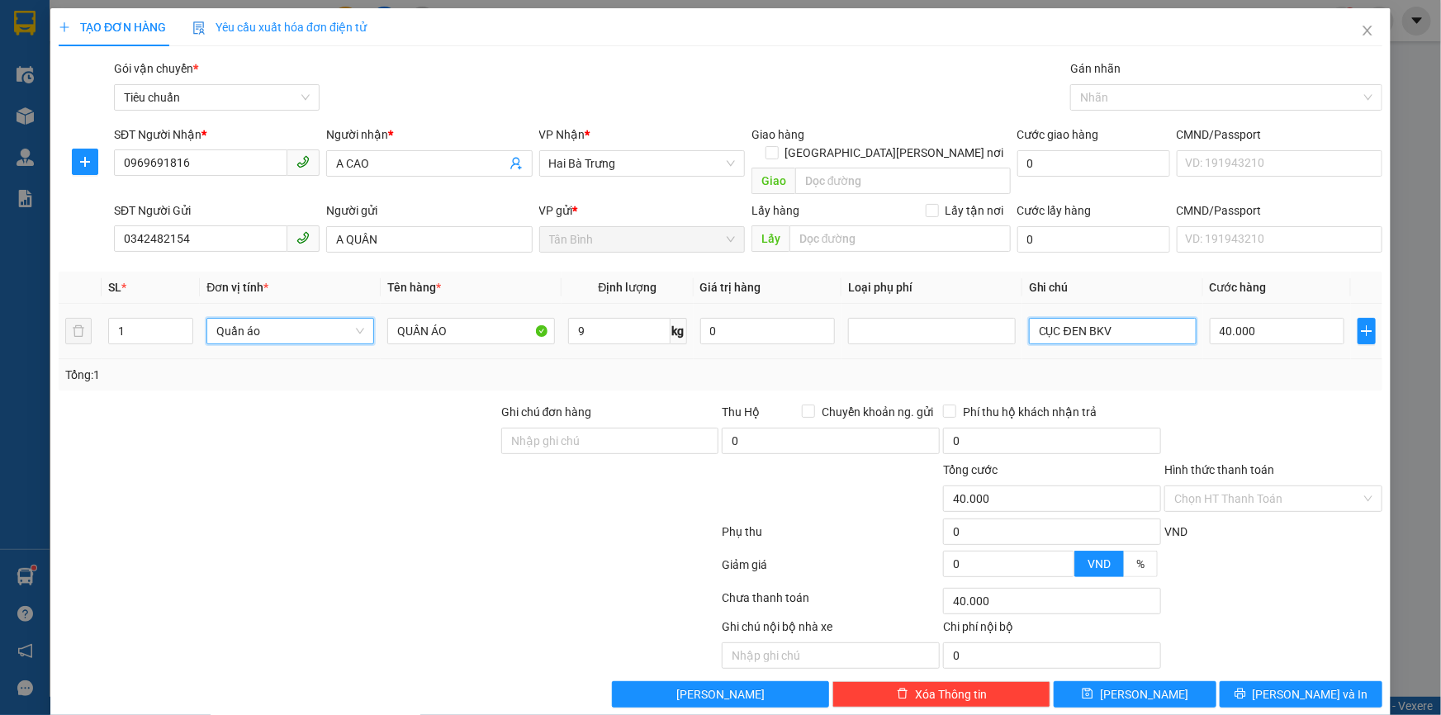
click at [1131, 318] on input "CỤC ĐEN BKV" at bounding box center [1113, 331] width 168 height 26
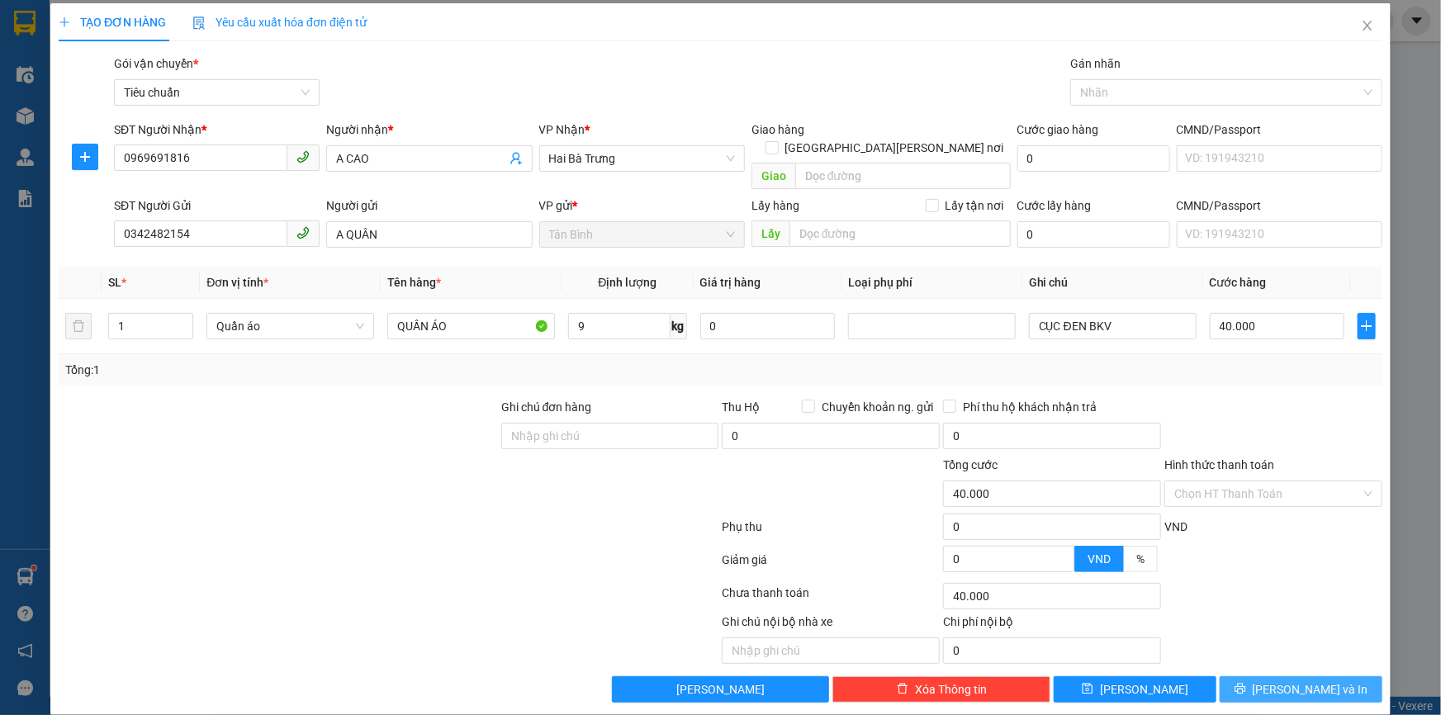
click at [1297, 681] on span "[PERSON_NAME] và In" at bounding box center [1311, 690] width 116 height 18
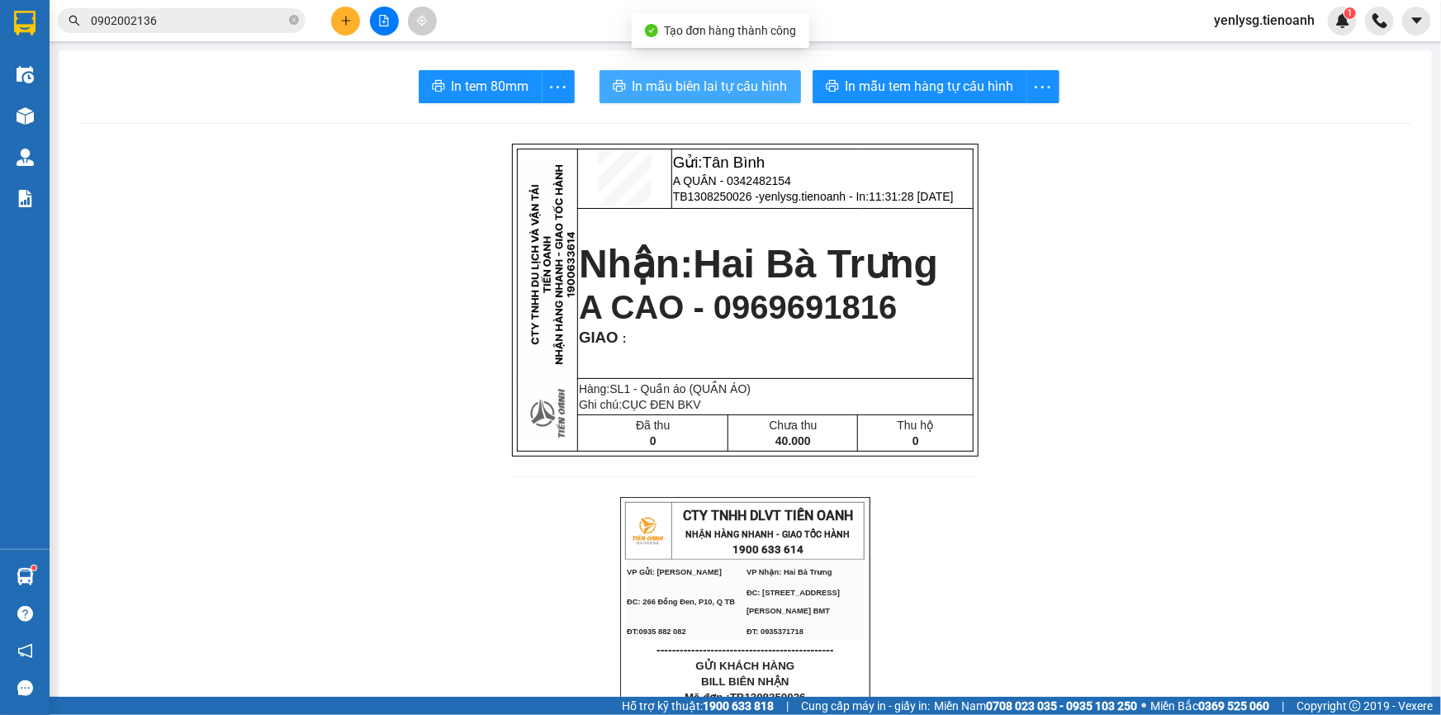
click at [685, 96] on span "In mẫu biên lai tự cấu hình" at bounding box center [710, 86] width 155 height 21
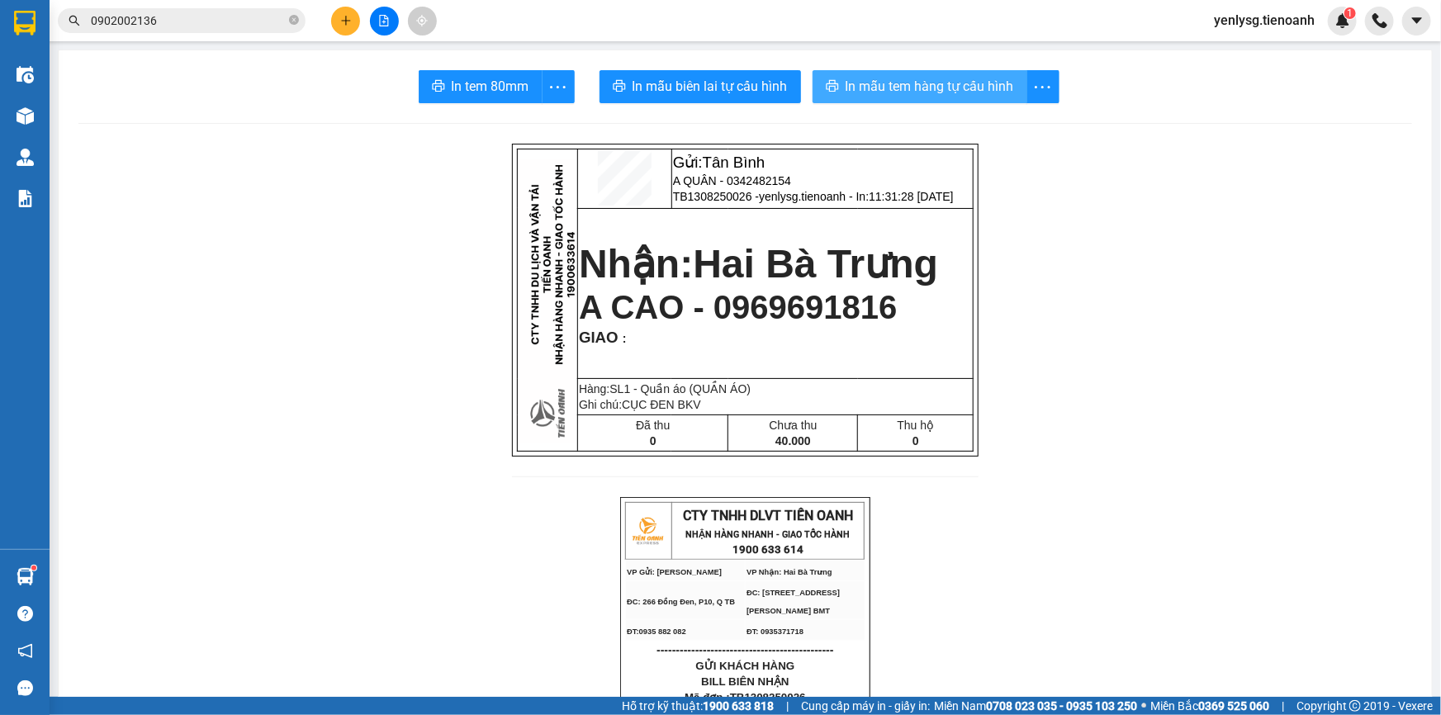
click at [905, 85] on span "In mẫu tem hàng tự cấu hình" at bounding box center [930, 86] width 168 height 21
click at [291, 21] on icon "close-circle" at bounding box center [294, 20] width 10 height 10
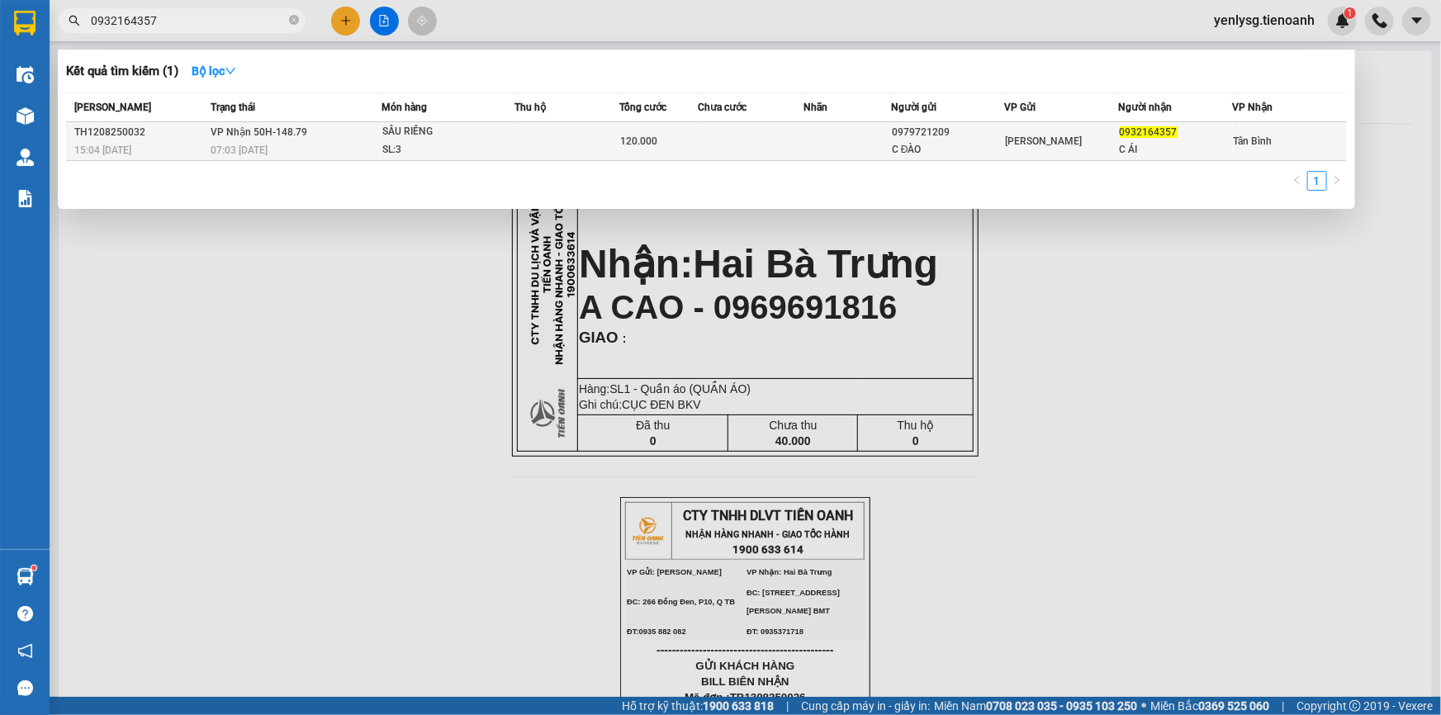
type input "0932164357"
click at [295, 148] on div "07:03 [DATE]" at bounding box center [296, 150] width 170 height 18
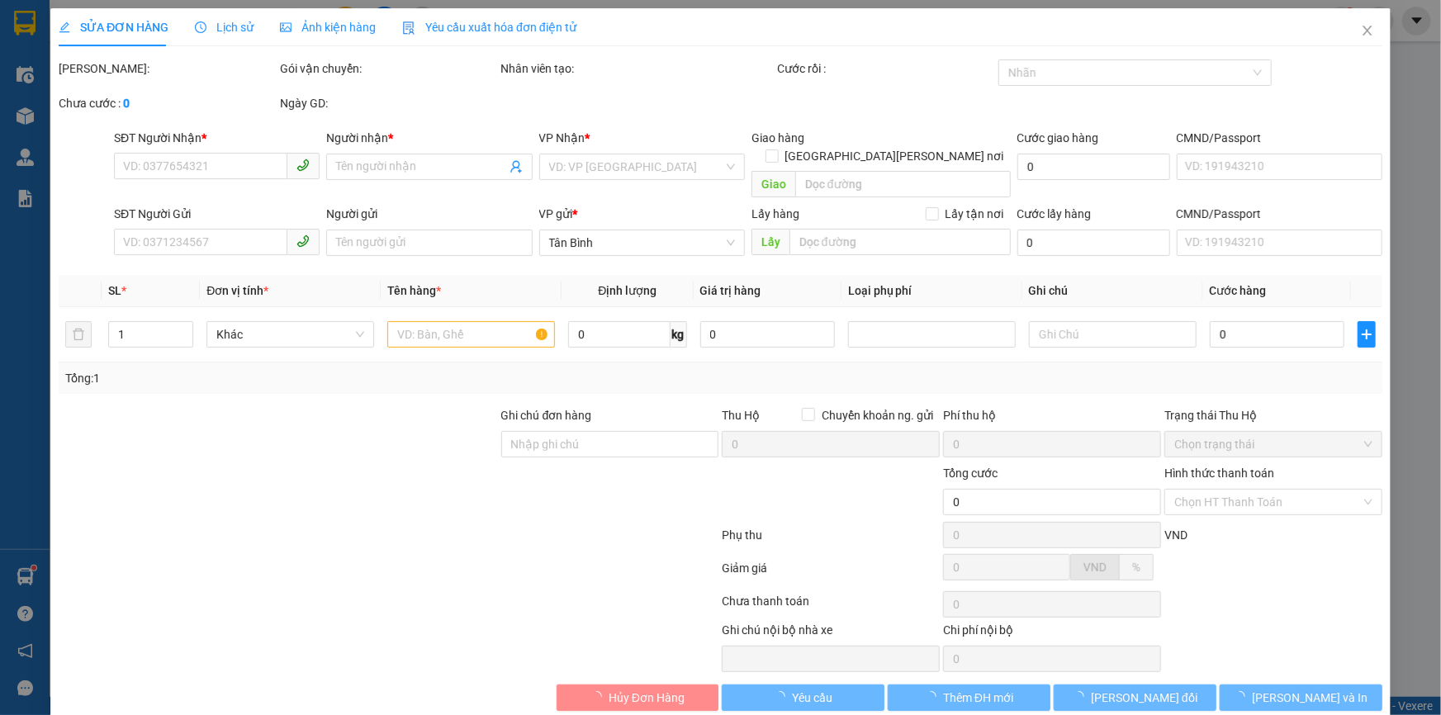
type input "0932164357"
type input "C ÁI"
type input "0979721209"
type input "C ĐÀO"
type input "120.000"
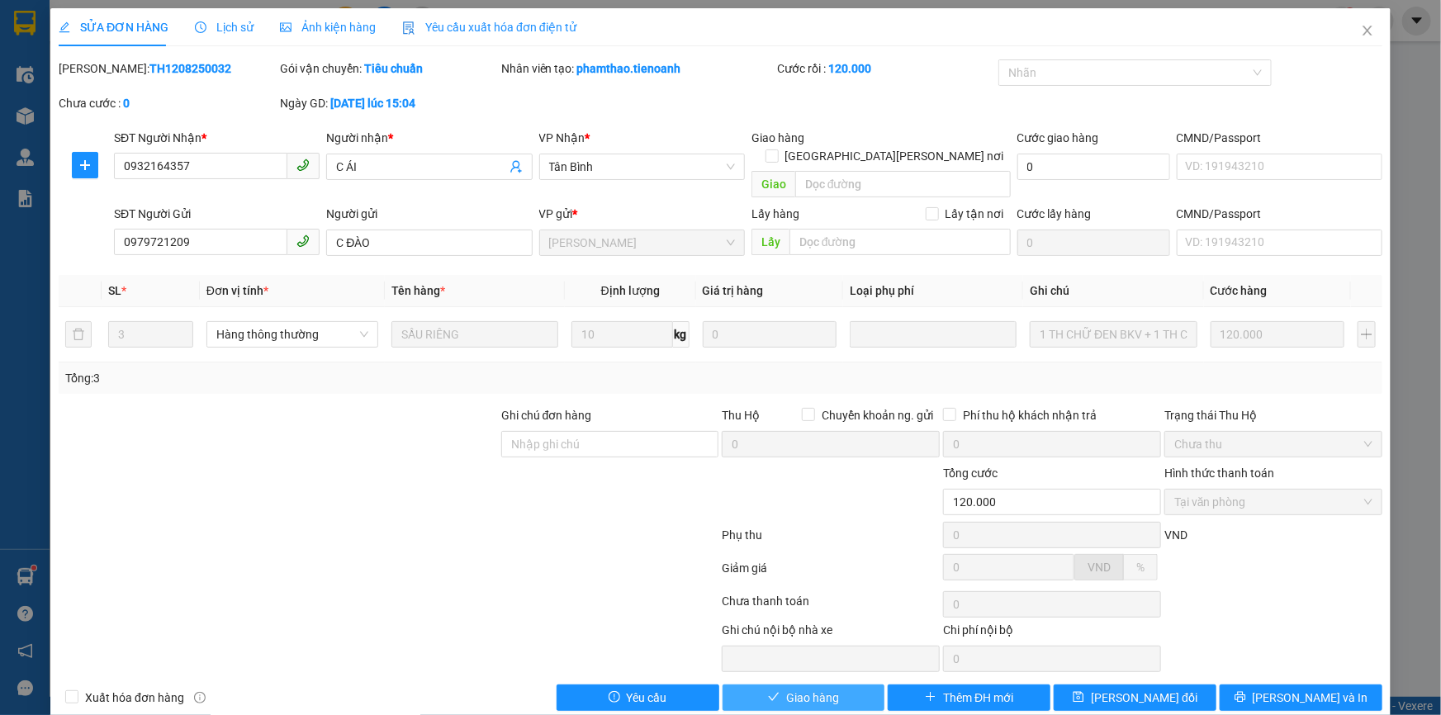
click at [786, 689] on span "Giao hàng" at bounding box center [812, 698] width 53 height 18
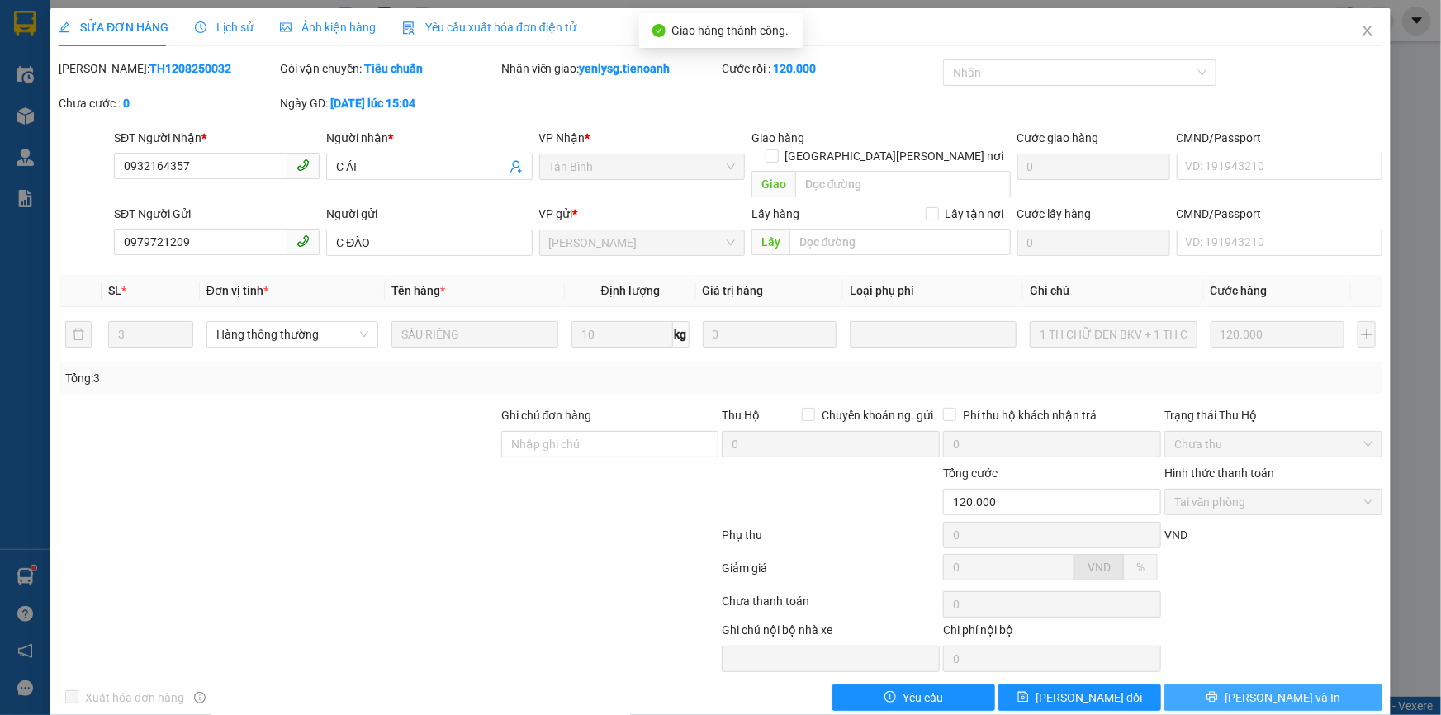
click at [1218, 691] on span "printer" at bounding box center [1213, 697] width 12 height 13
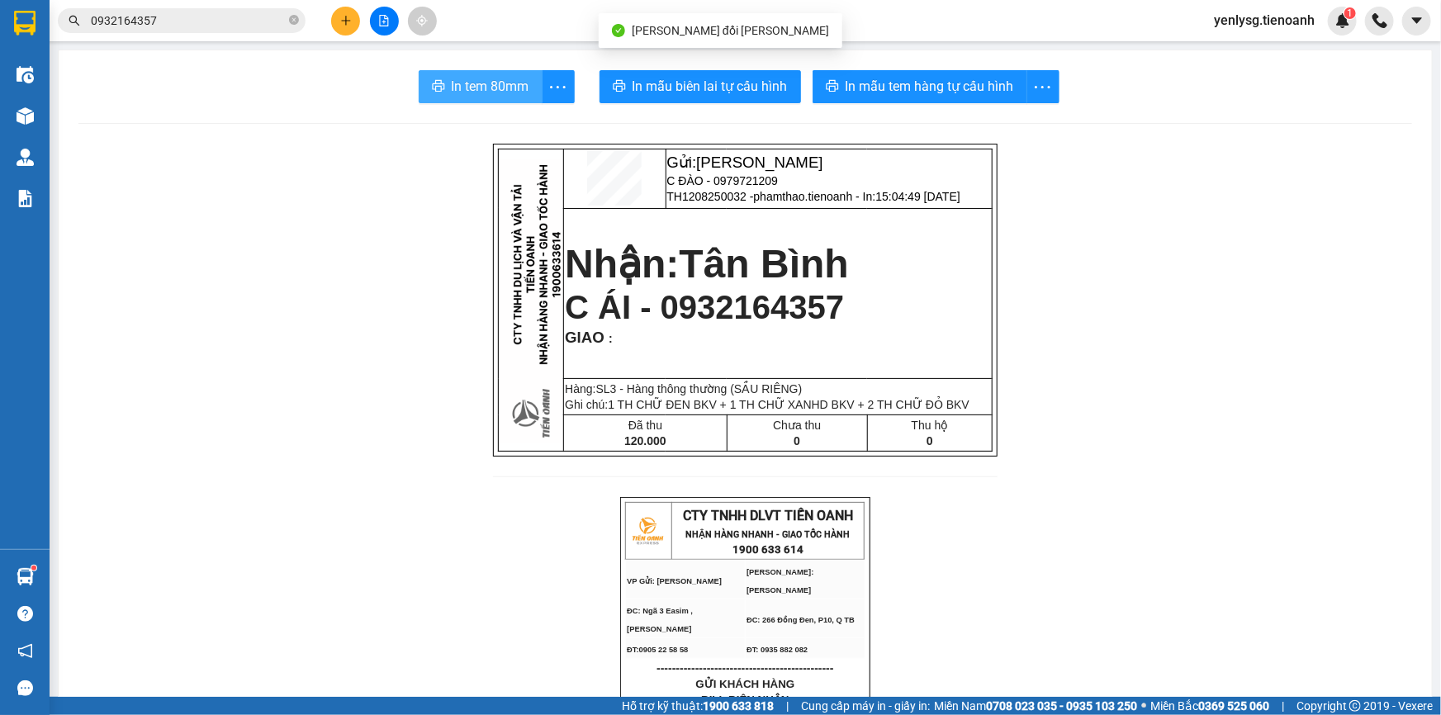
click at [467, 83] on span "In tem 80mm" at bounding box center [491, 86] width 78 height 21
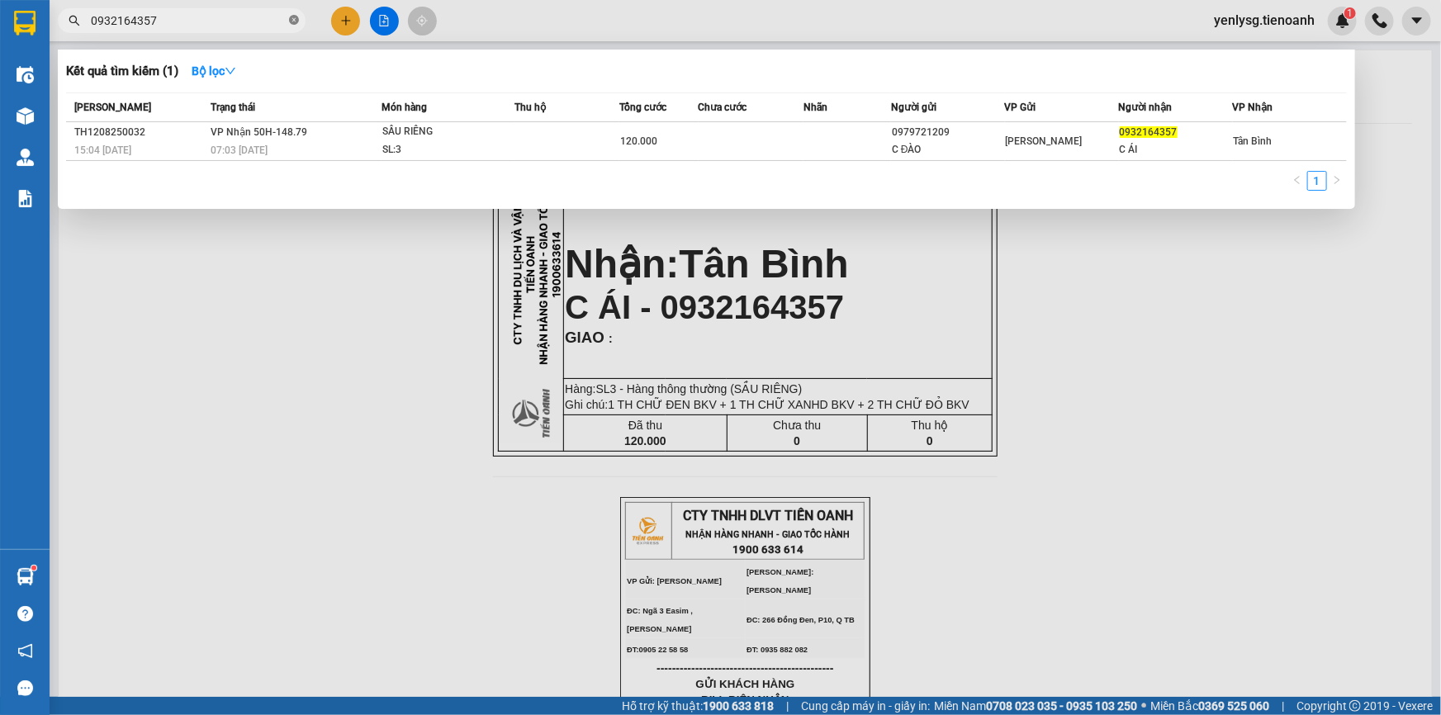
click at [296, 17] on icon "close-circle" at bounding box center [294, 20] width 10 height 10
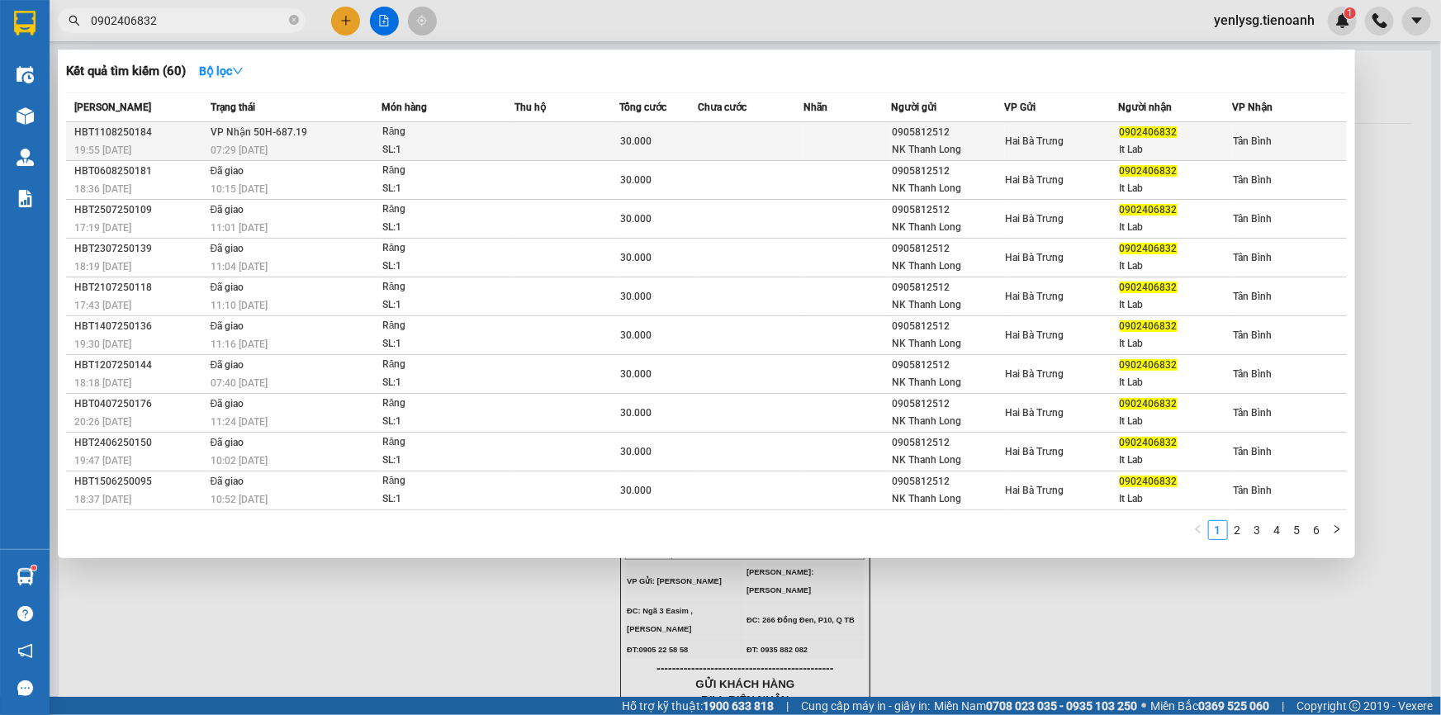
type input "0902406832"
click at [277, 146] on div "07:29 [DATE]" at bounding box center [296, 150] width 170 height 18
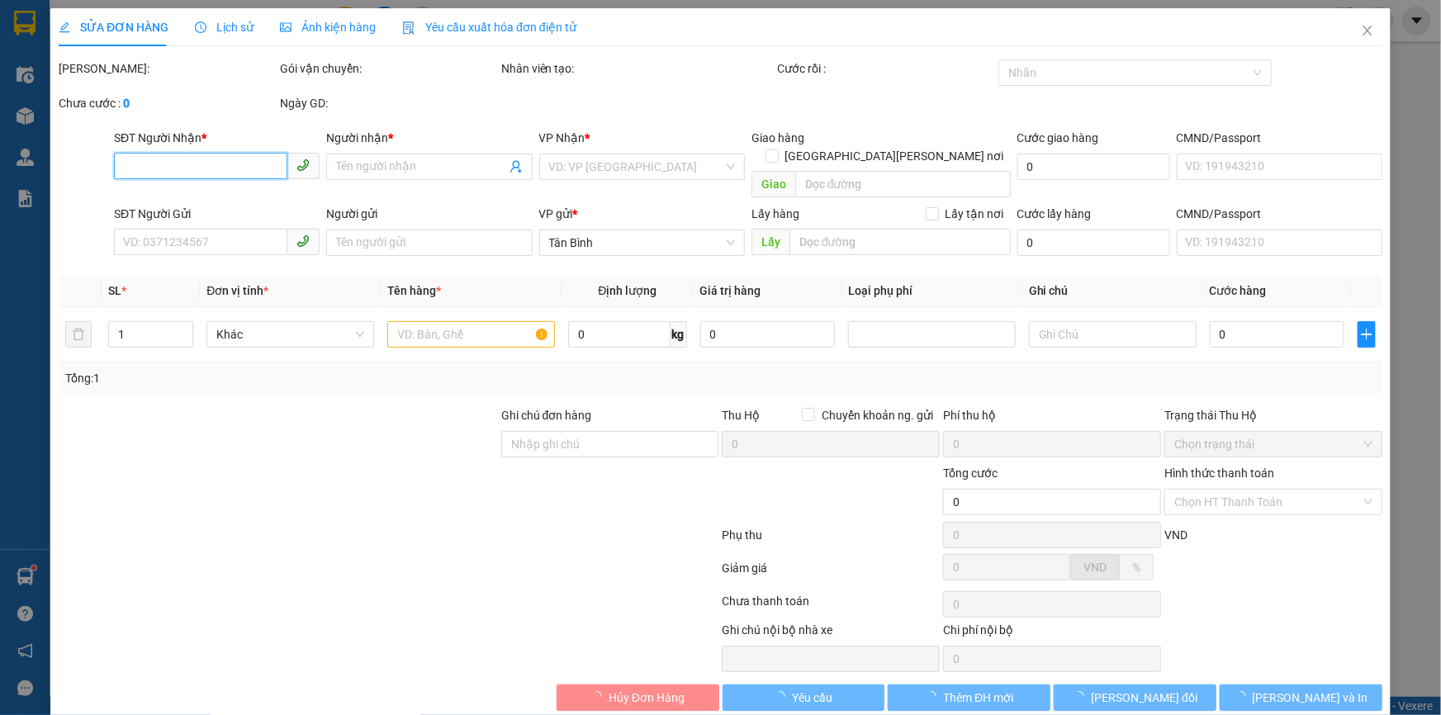
type input "0902406832"
type input "It Lab"
type input "0905812512"
type input "NK Thanh Long"
type input "066099018344"
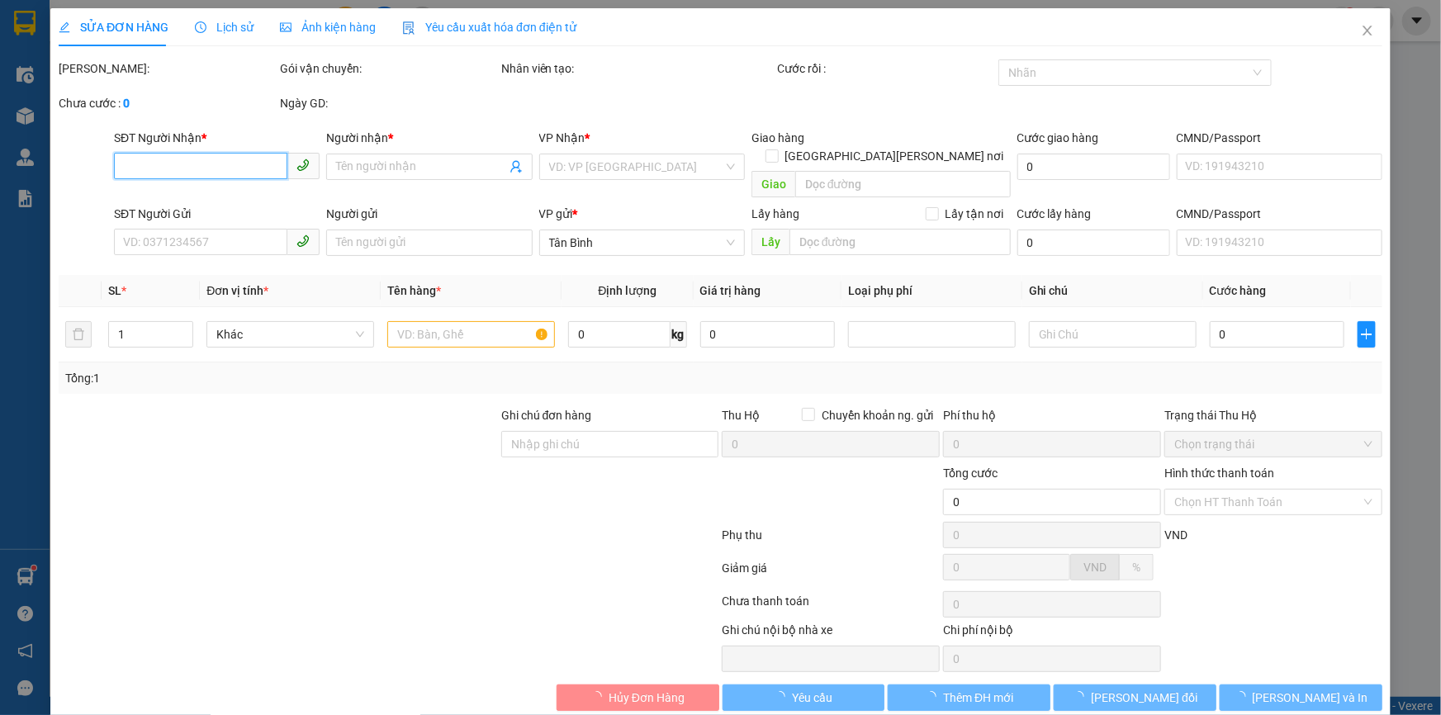
type input "30.000"
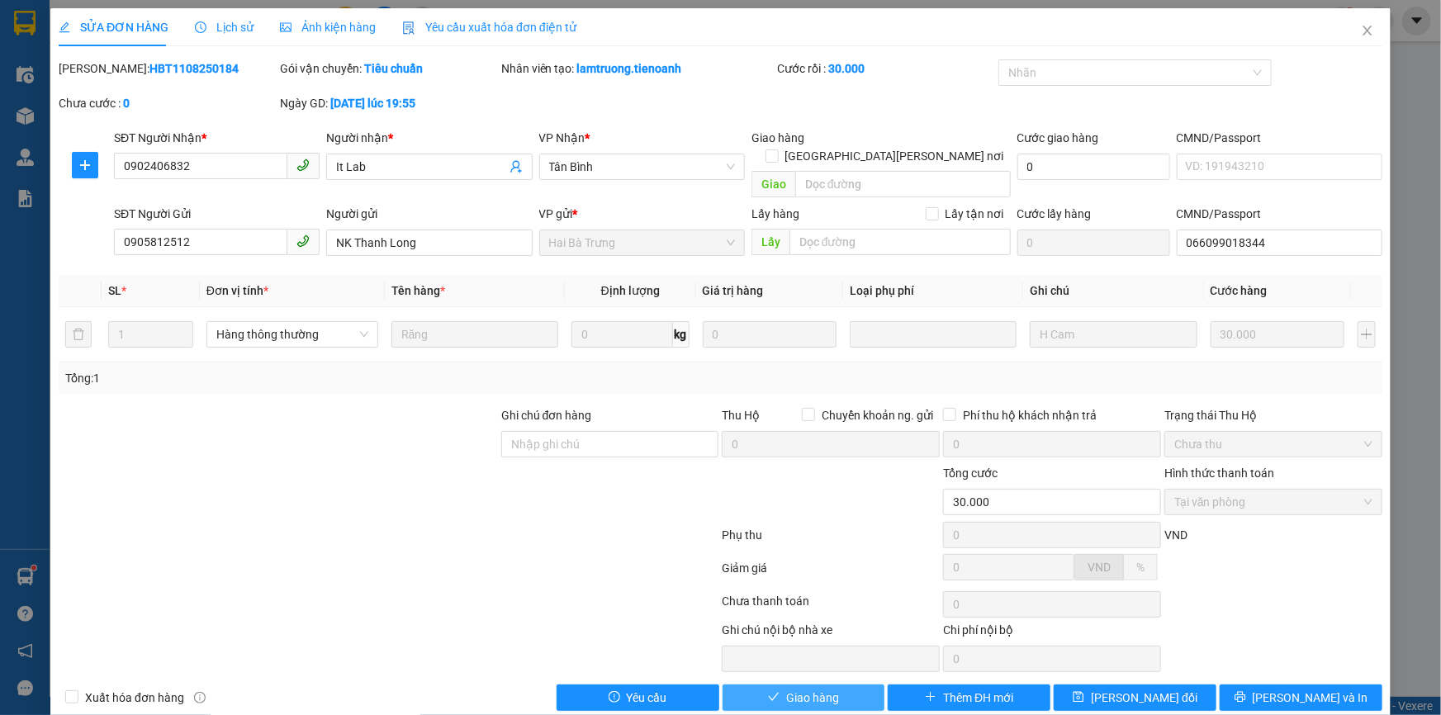
click at [815, 689] on span "Giao hàng" at bounding box center [812, 698] width 53 height 18
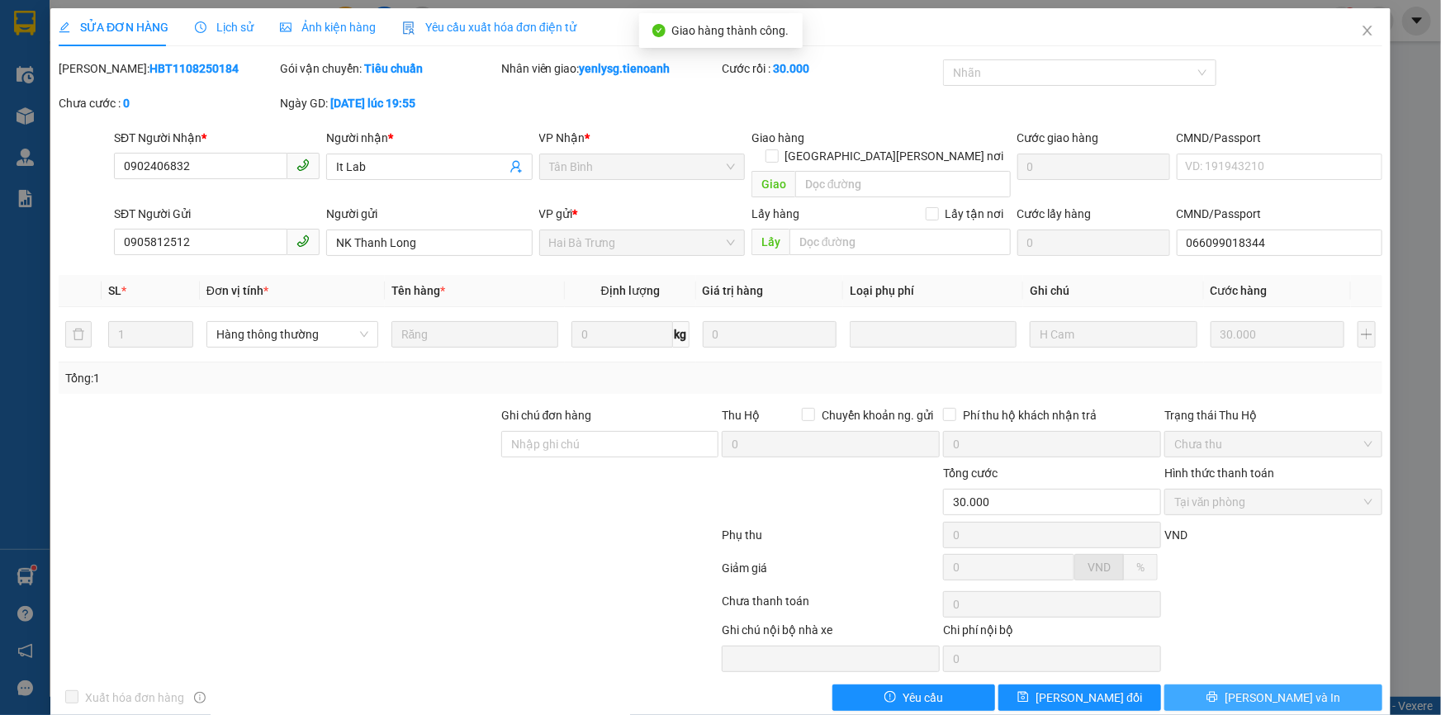
click at [1280, 689] on span "[PERSON_NAME] và In" at bounding box center [1283, 698] width 116 height 18
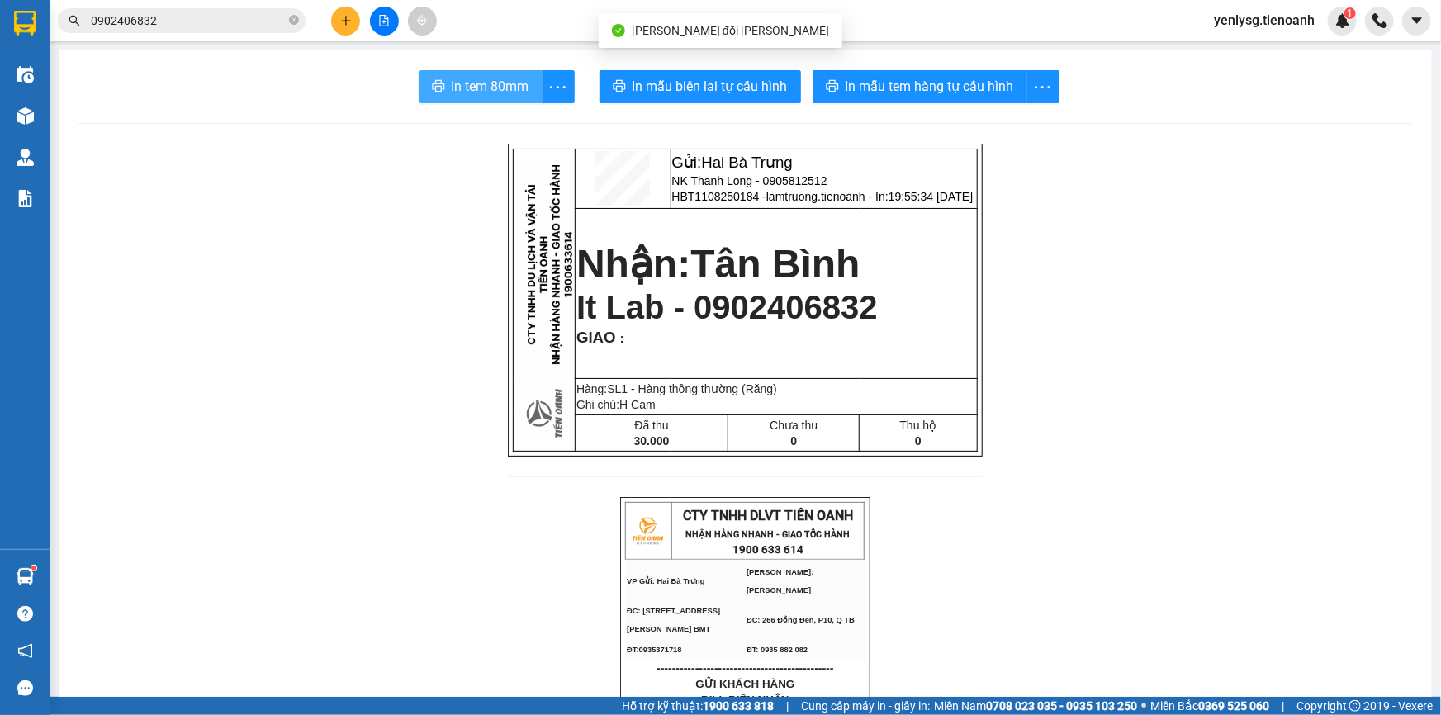
click at [519, 88] on span "In tem 80mm" at bounding box center [491, 86] width 78 height 21
click at [830, 624] on span "ĐC: 266 Đồng Đen, P10, Q TB" at bounding box center [801, 620] width 108 height 8
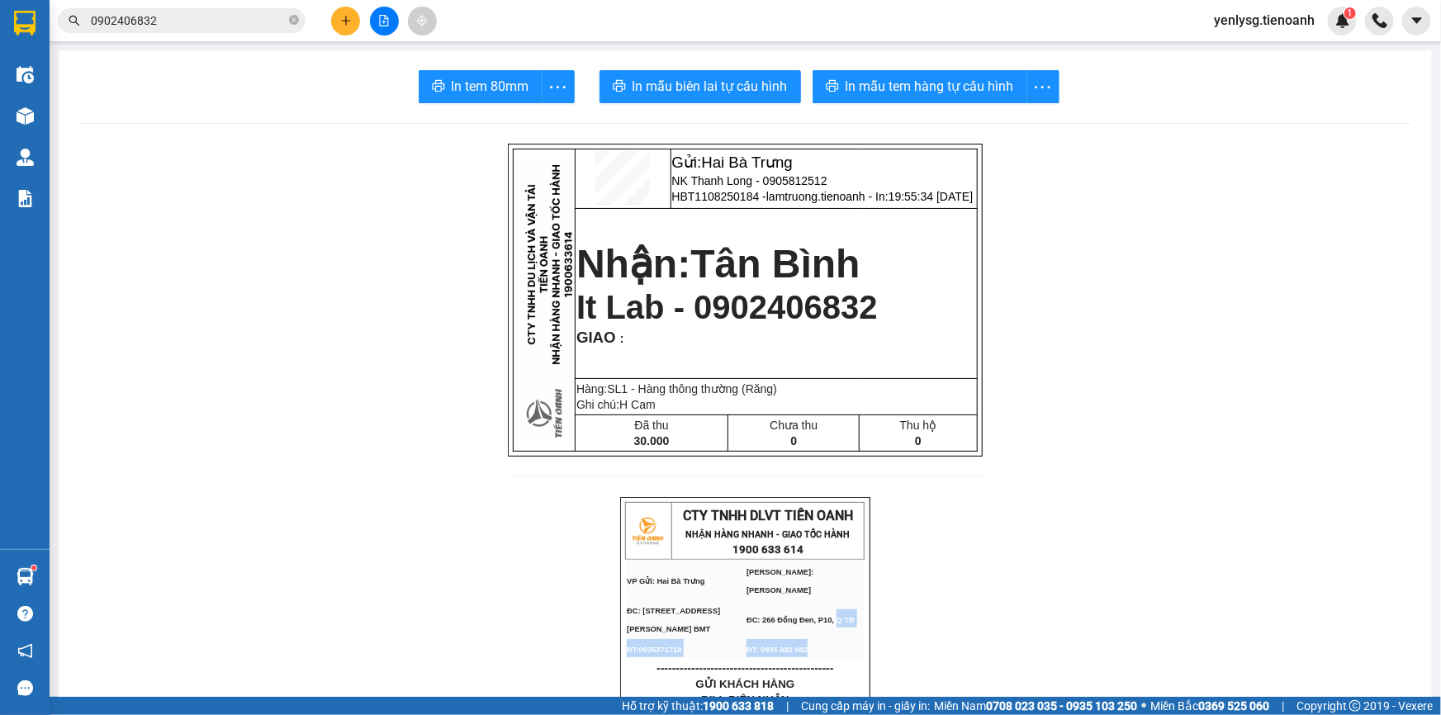
click at [830, 636] on tbody "VP Gửi: Hai [PERSON_NAME] [PERSON_NAME]: [PERSON_NAME] ĐC: 169 [GEOGRAPHIC_DAT…" at bounding box center [745, 610] width 239 height 98
click at [292, 17] on icon "close-circle" at bounding box center [294, 20] width 10 height 10
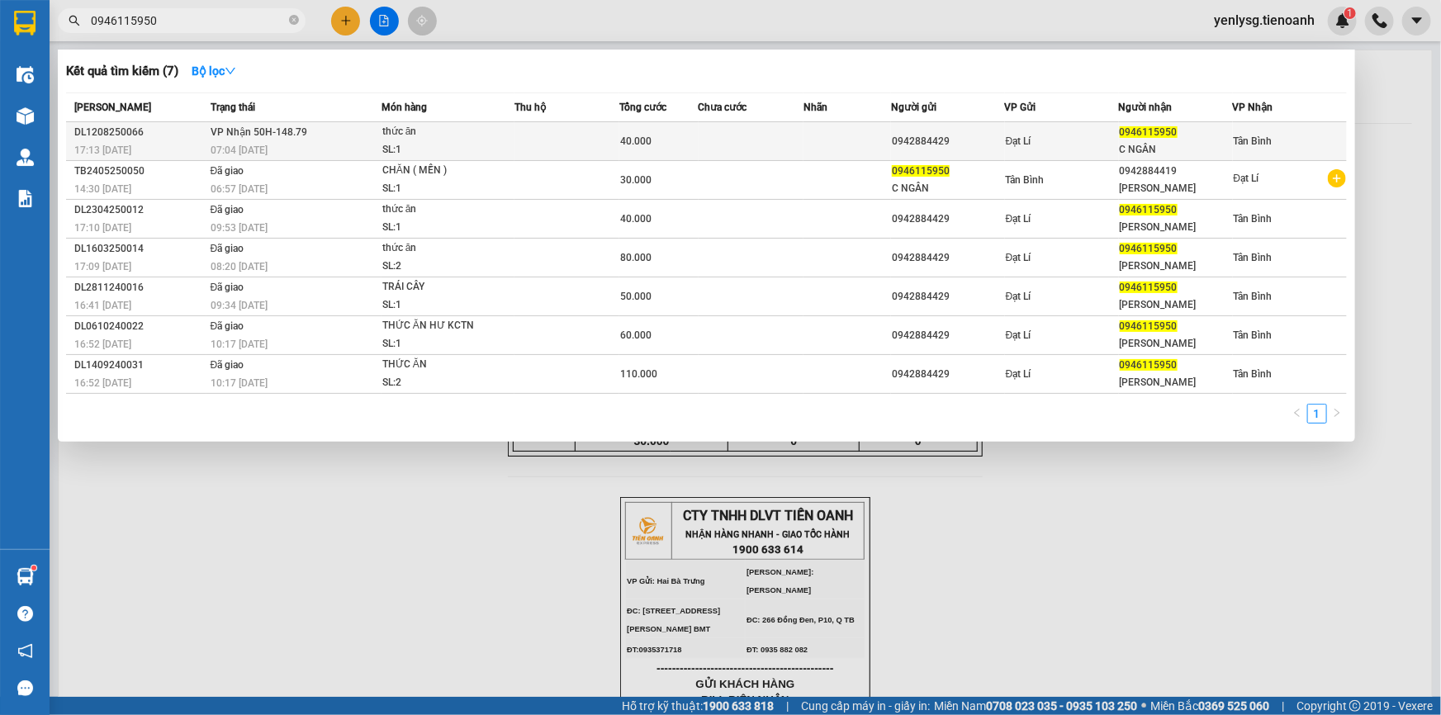
type input "0946115950"
click at [335, 143] on div "07:04 [DATE]" at bounding box center [296, 150] width 170 height 18
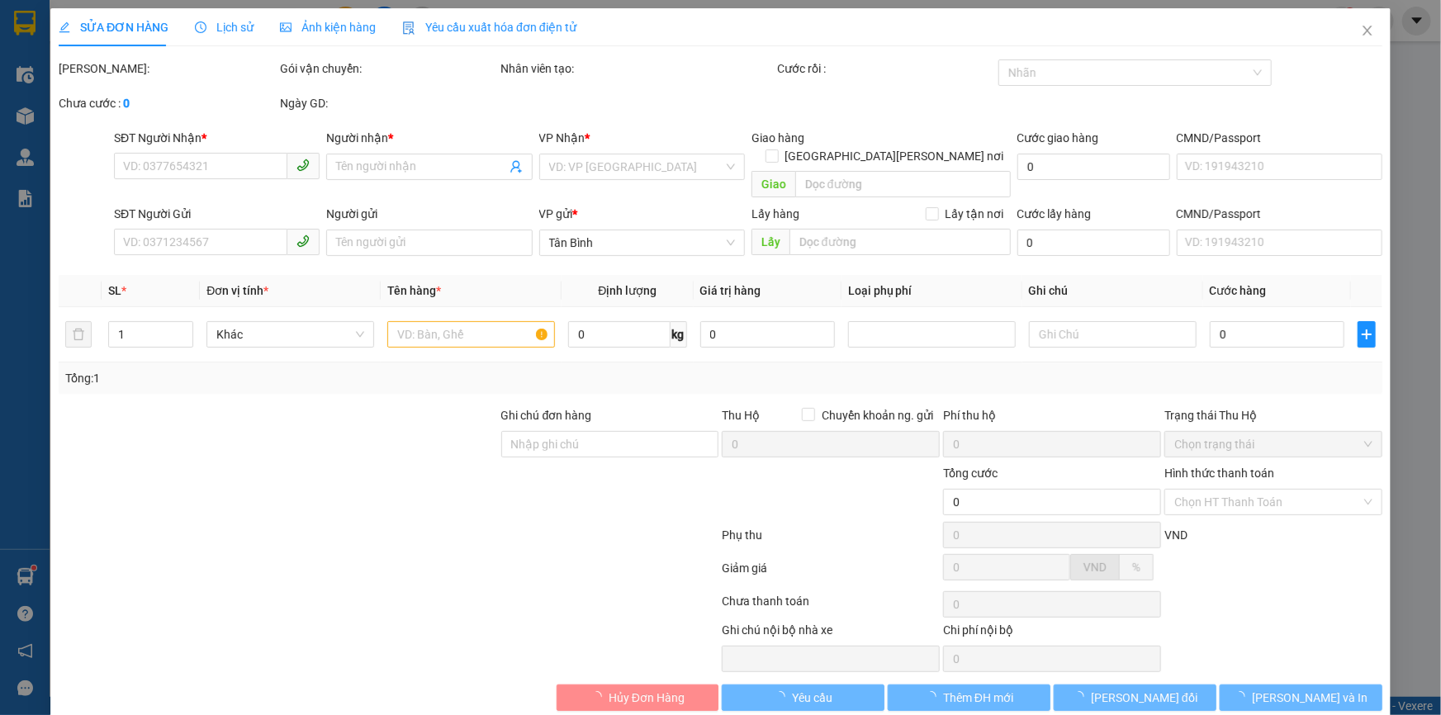
type input "0946115950"
type input "C NGÂN"
type input "0942884429"
type input "40.000"
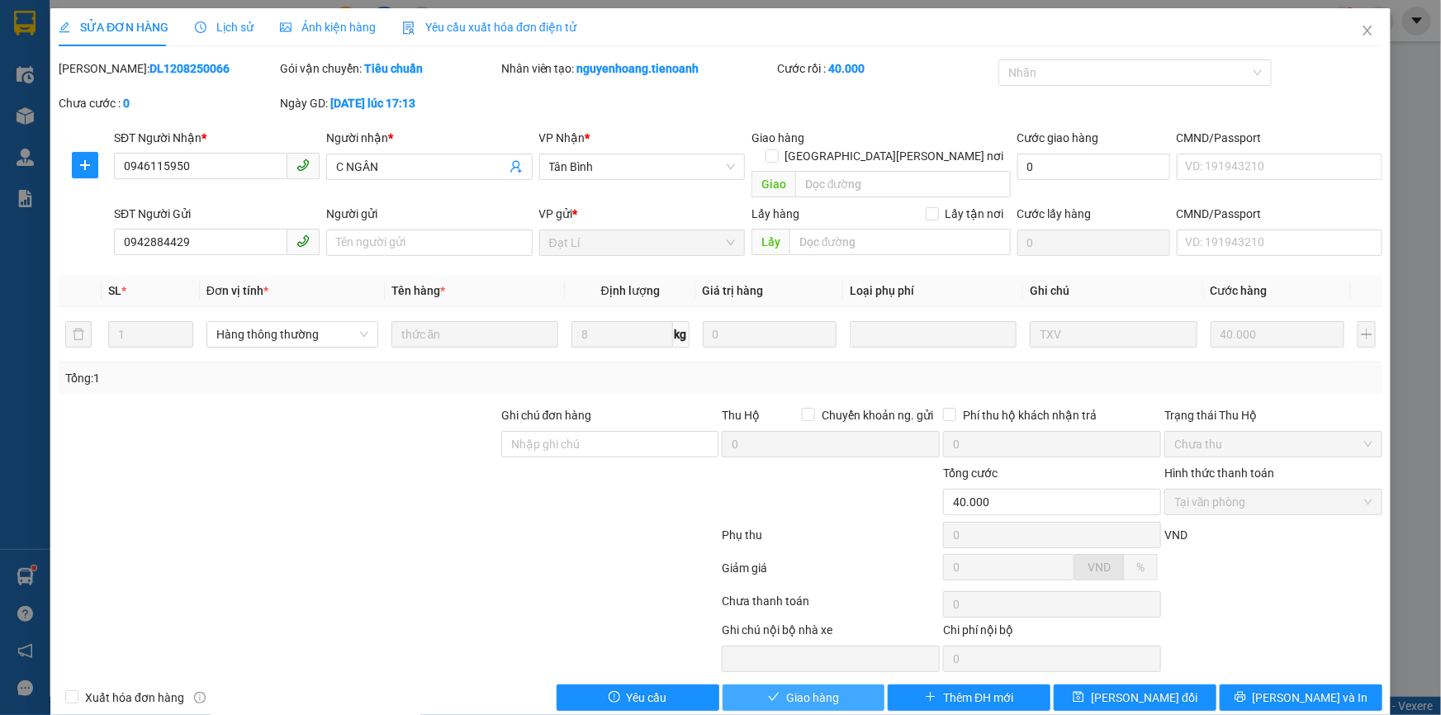
click at [814, 689] on span "Giao hàng" at bounding box center [812, 698] width 53 height 18
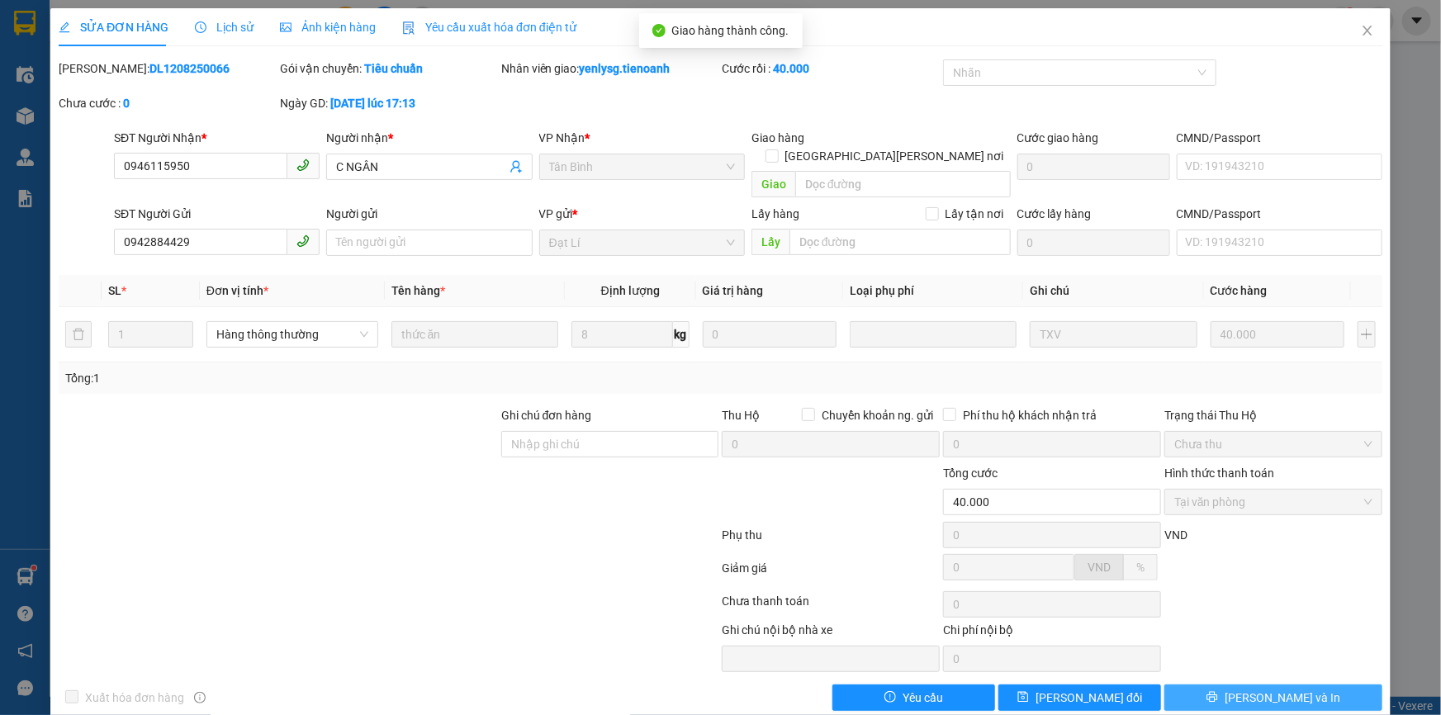
click at [1265, 689] on span "[PERSON_NAME] và In" at bounding box center [1283, 698] width 116 height 18
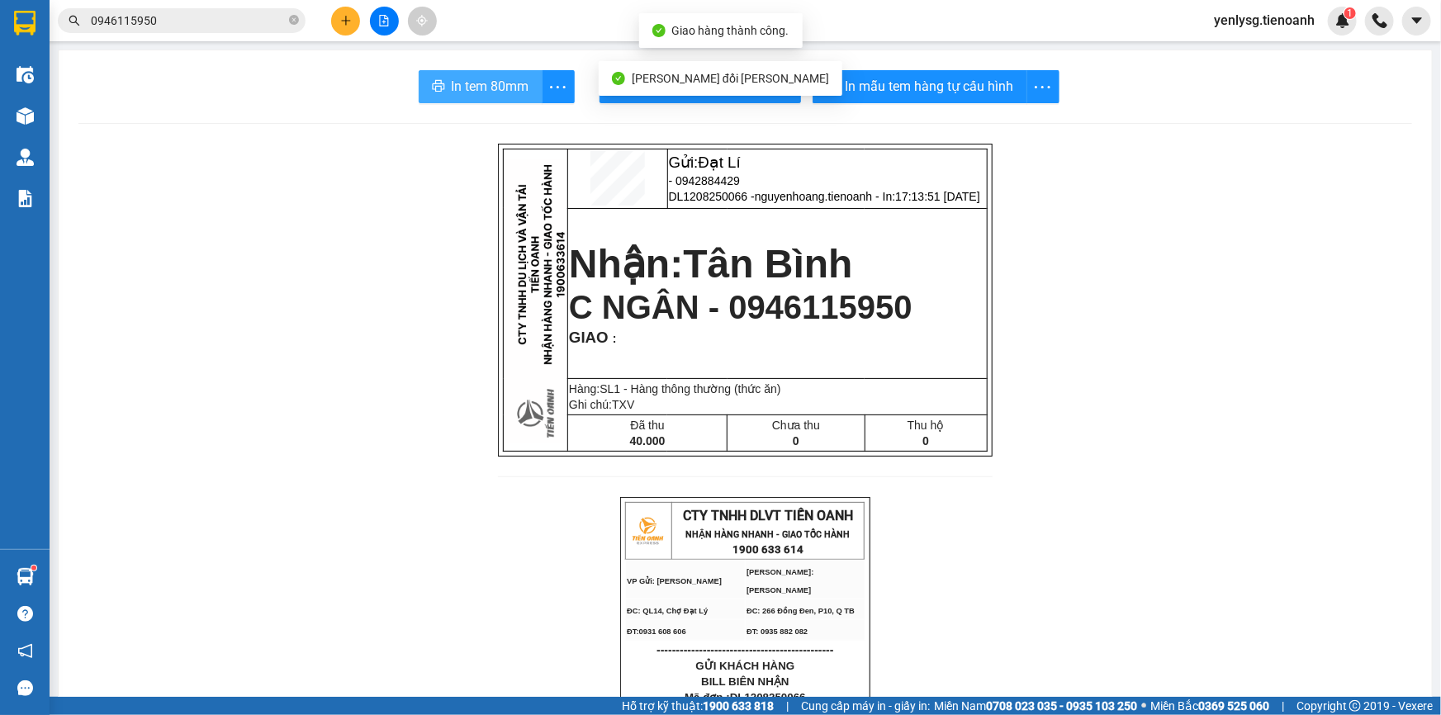
click at [500, 93] on span "In tem 80mm" at bounding box center [491, 86] width 78 height 21
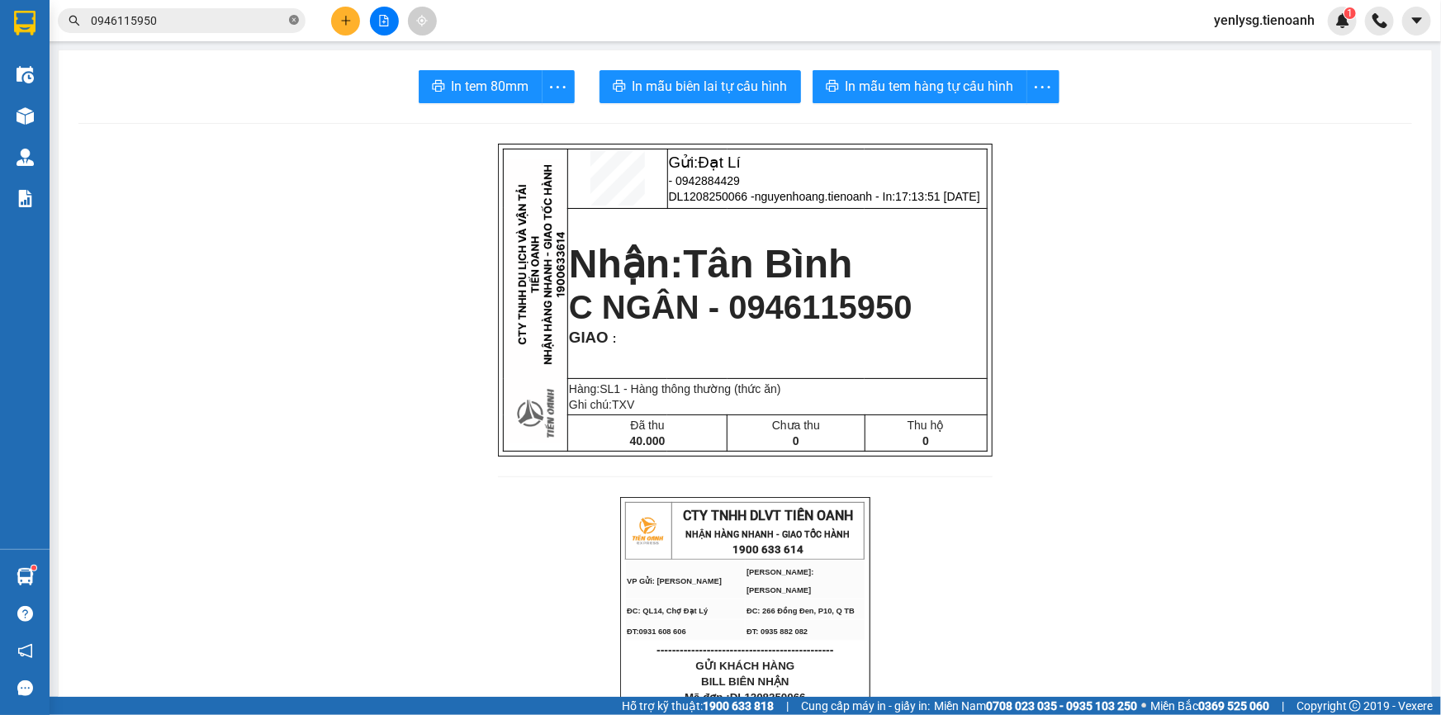
click at [296, 22] on icon "close-circle" at bounding box center [294, 20] width 10 height 10
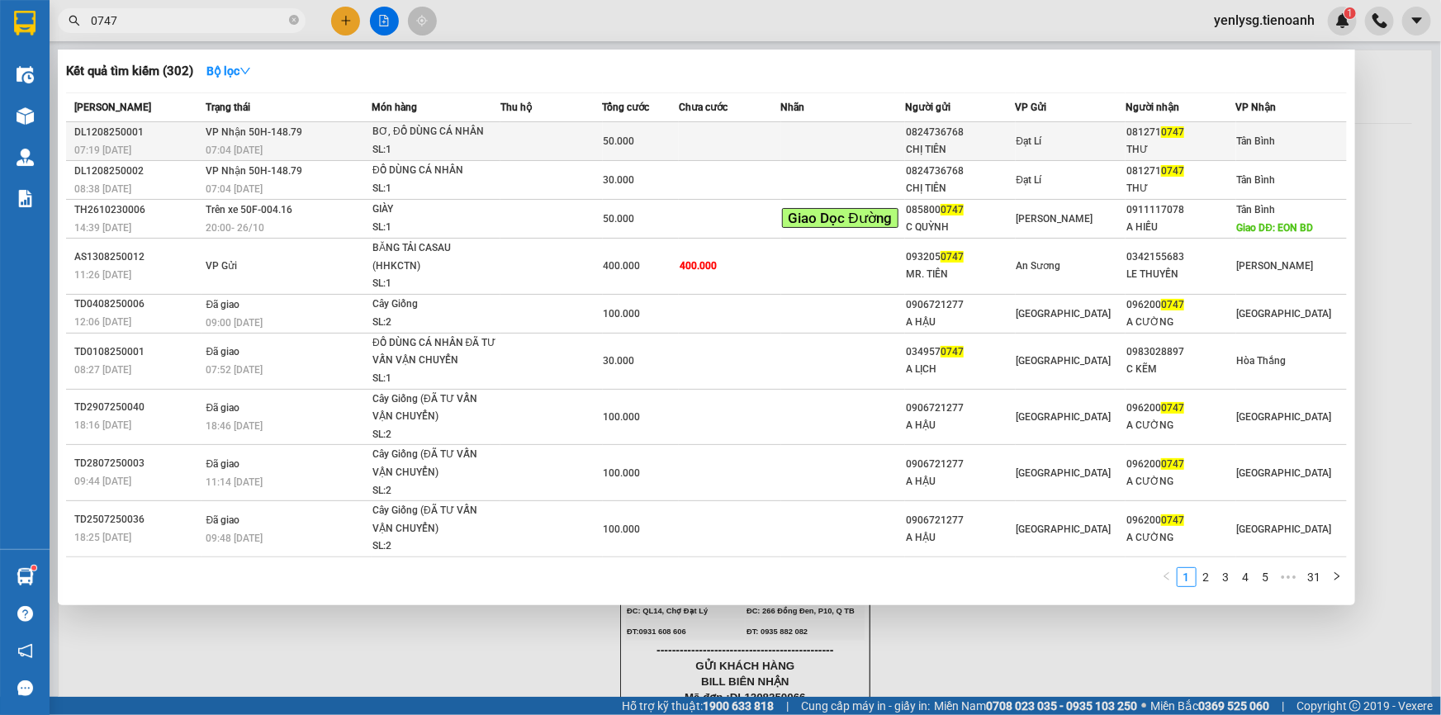
type input "0747"
click at [859, 145] on td at bounding box center [843, 141] width 124 height 39
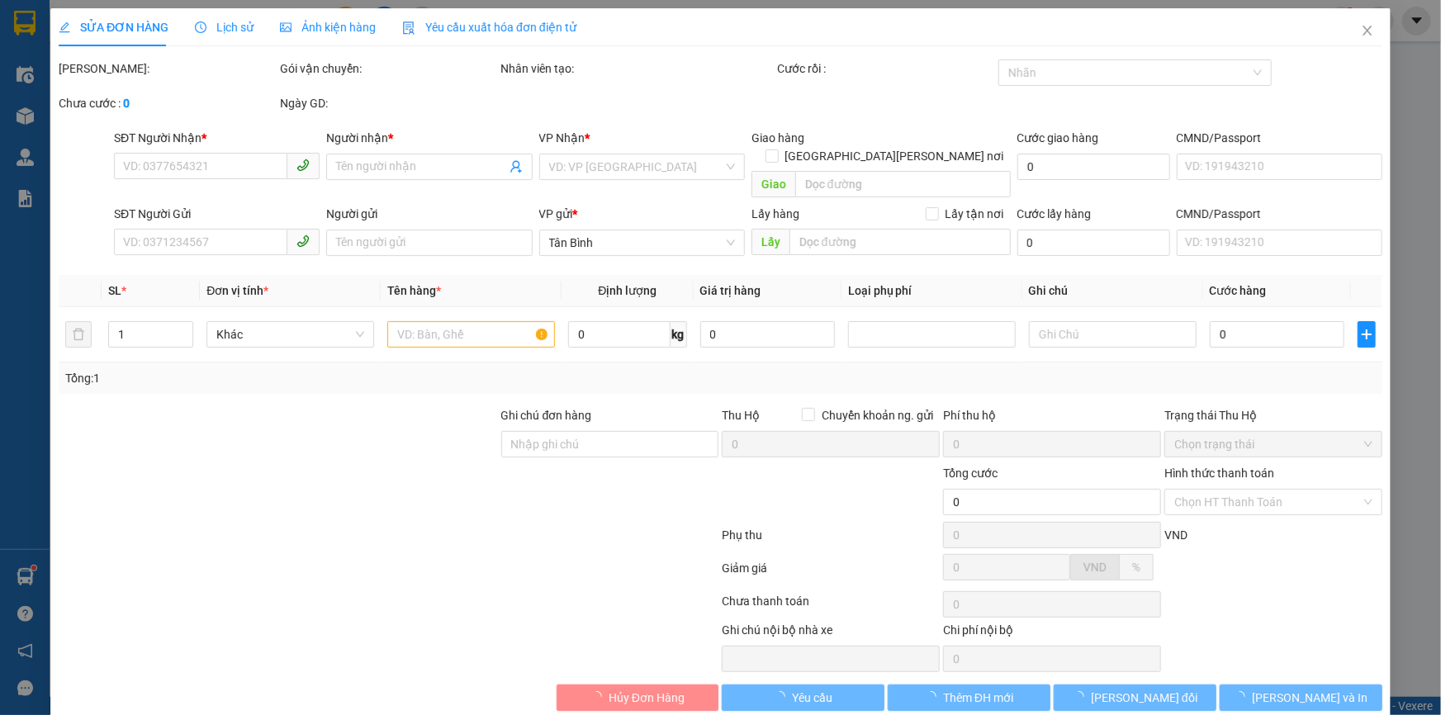
type input "0812710747"
type input "THƯ"
type input "0824736768"
type input "CHỊ TIÊN"
type input "GTN 38 [PERSON_NAME] Đức [PERSON_NAME], [PERSON_NAME], [PERSON_NAME], [GEOGRAPH…"
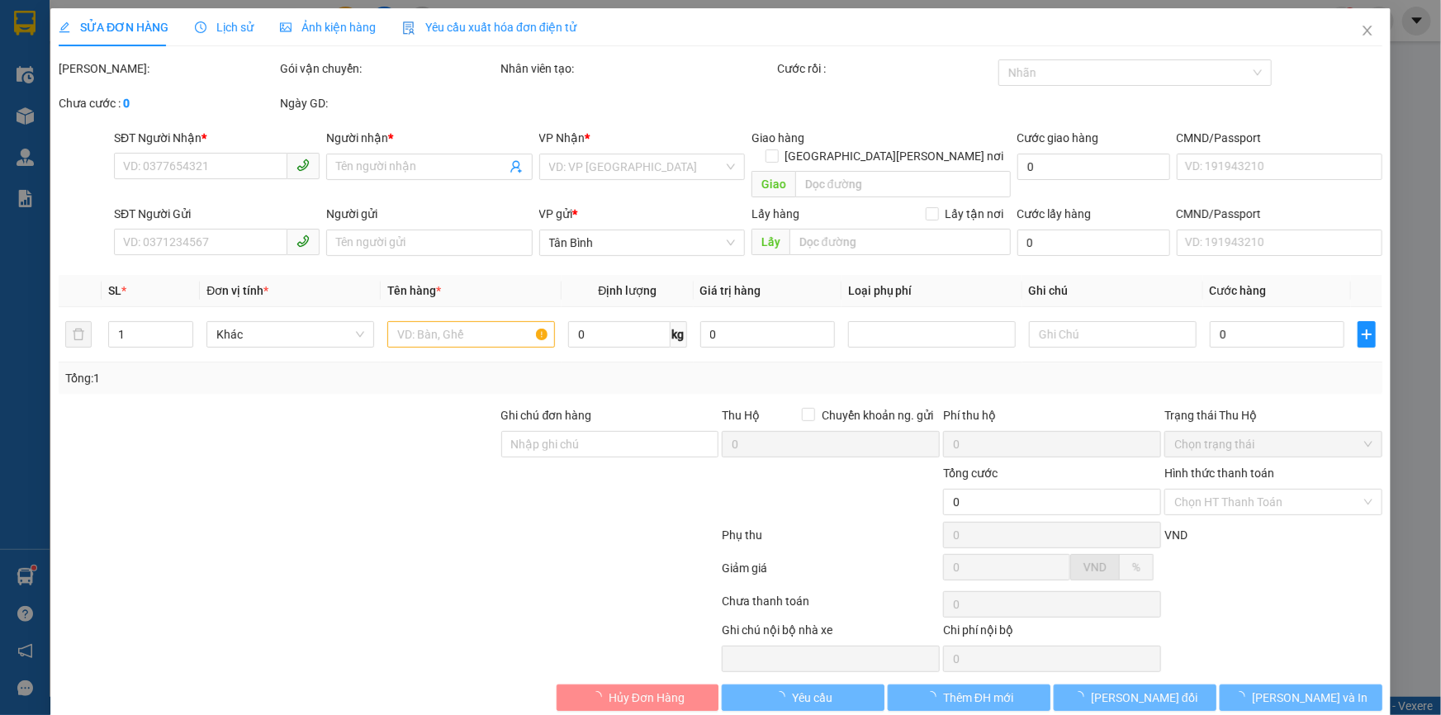
type input "50.000"
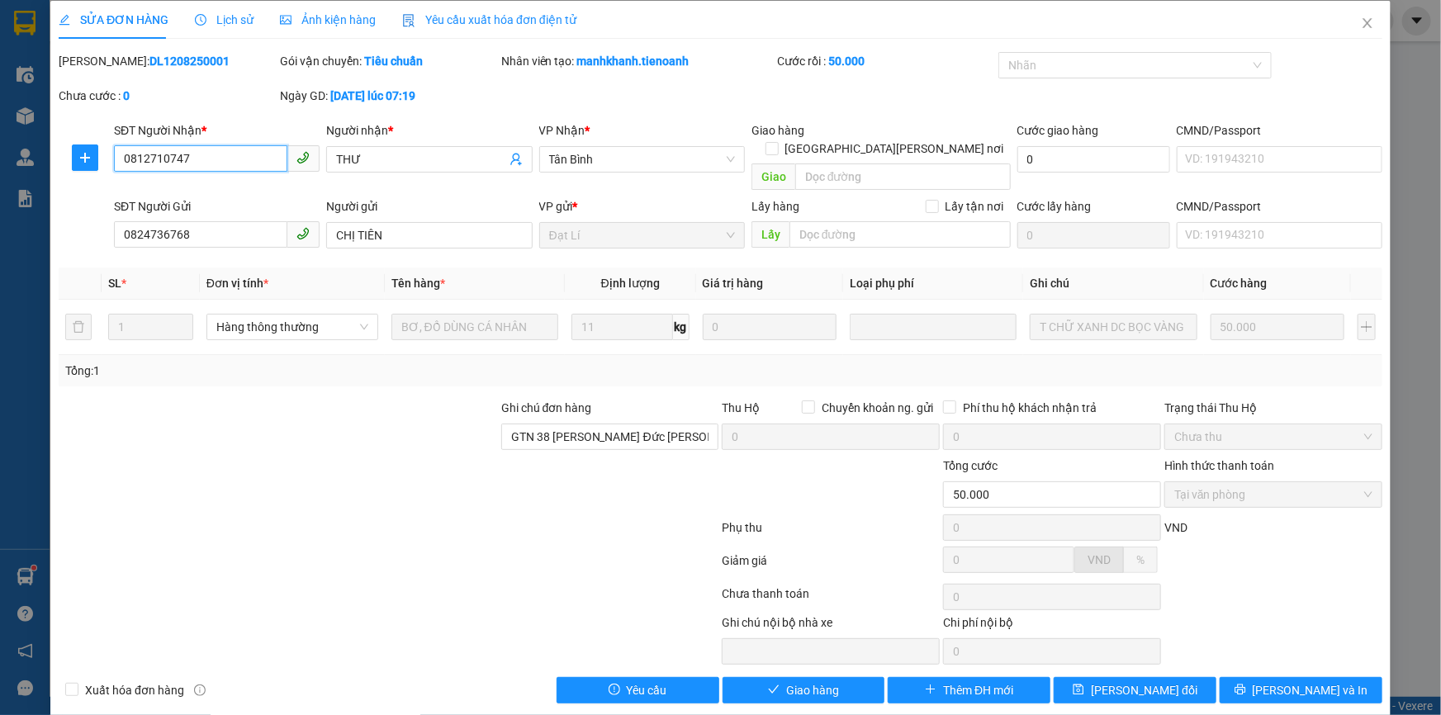
scroll to position [8, 0]
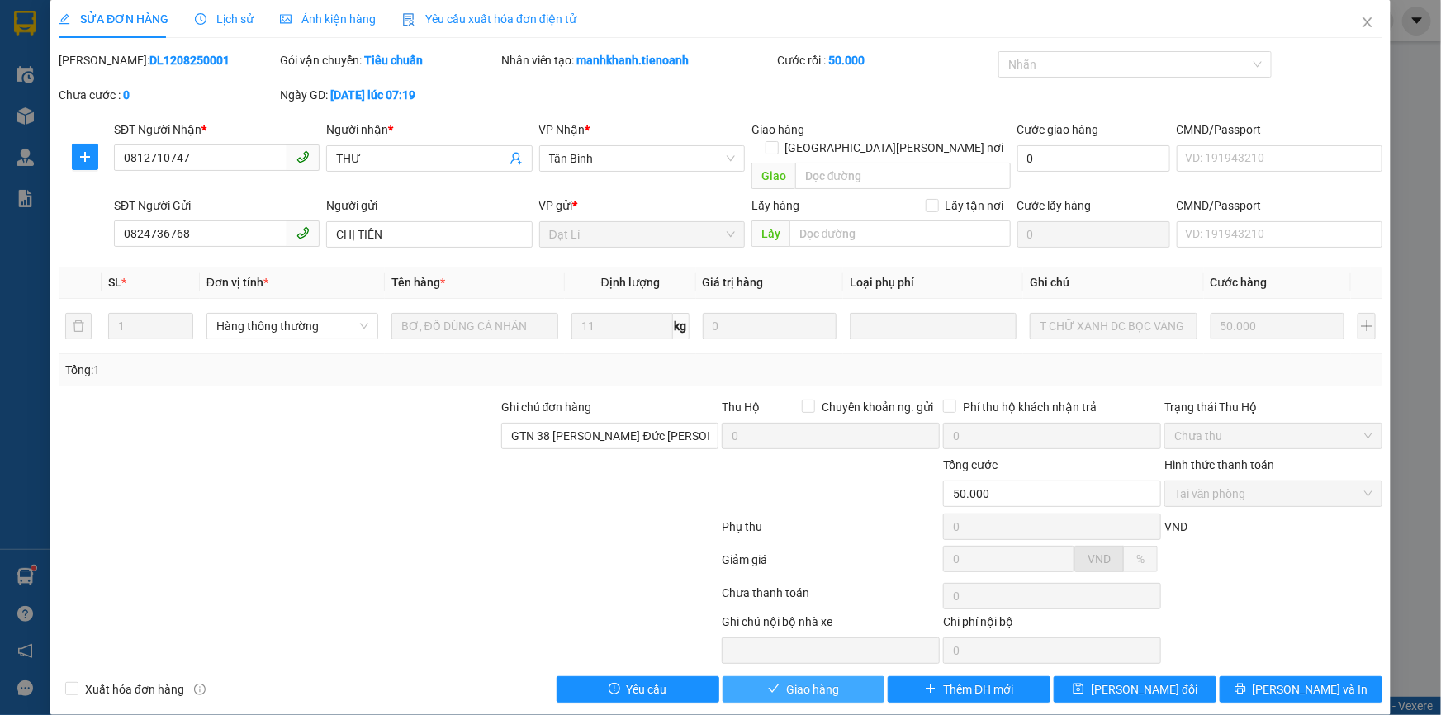
click at [839, 676] on button "Giao hàng" at bounding box center [804, 689] width 163 height 26
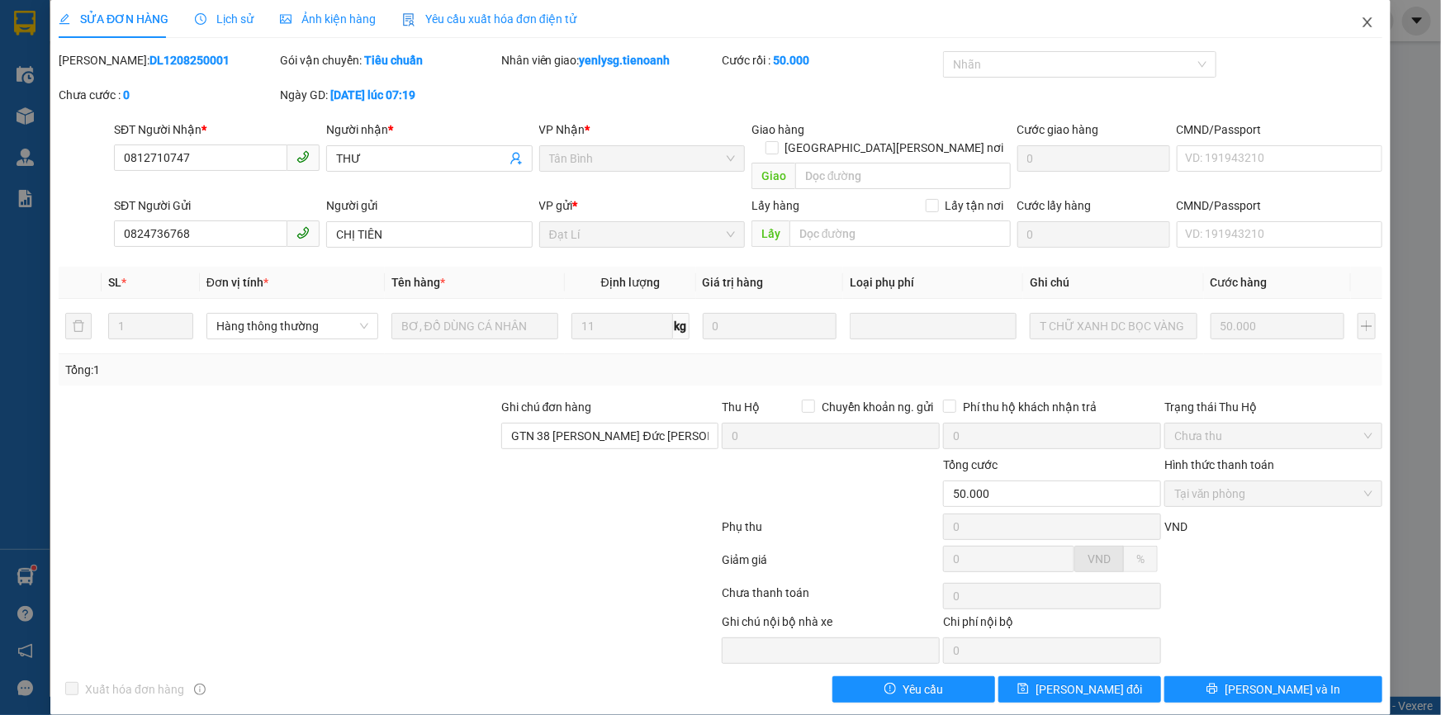
click at [1361, 21] on icon "close" at bounding box center [1367, 22] width 13 height 13
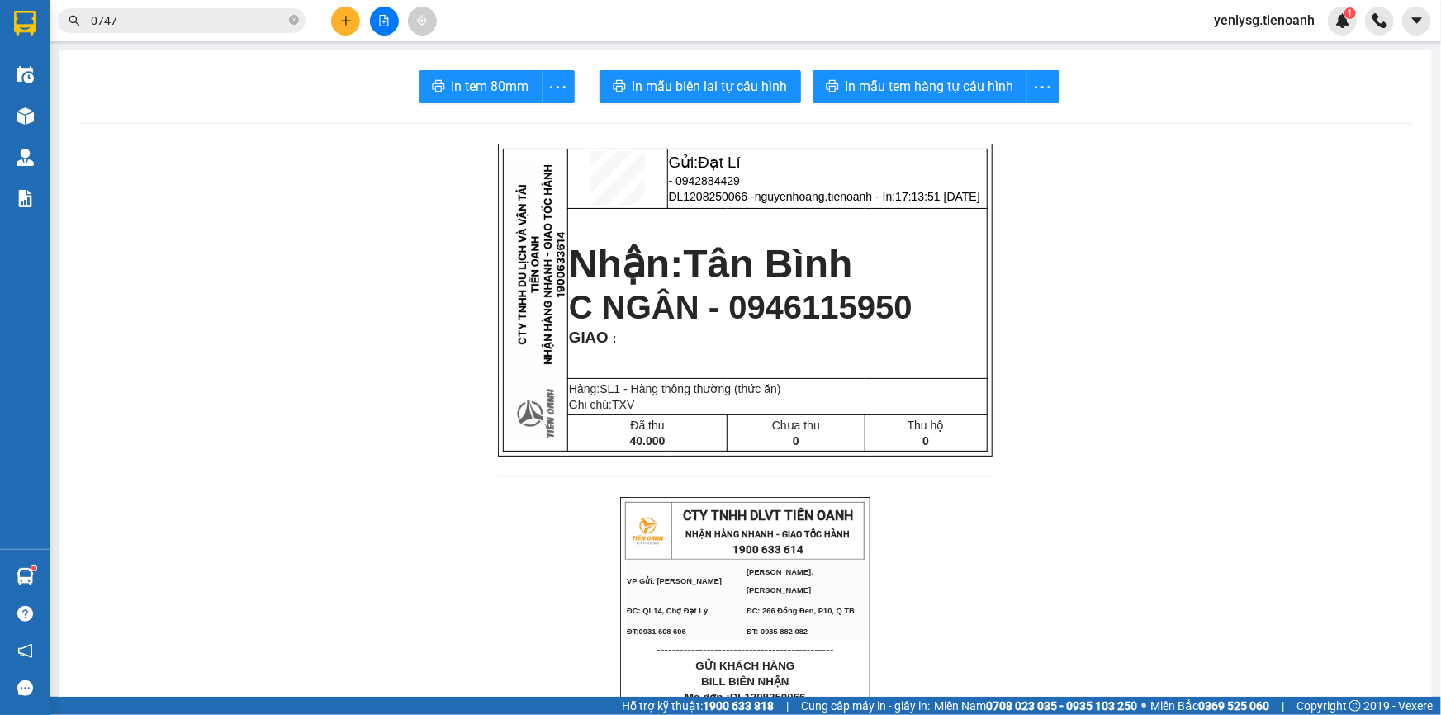
click at [295, 19] on icon "close-circle" at bounding box center [294, 20] width 10 height 10
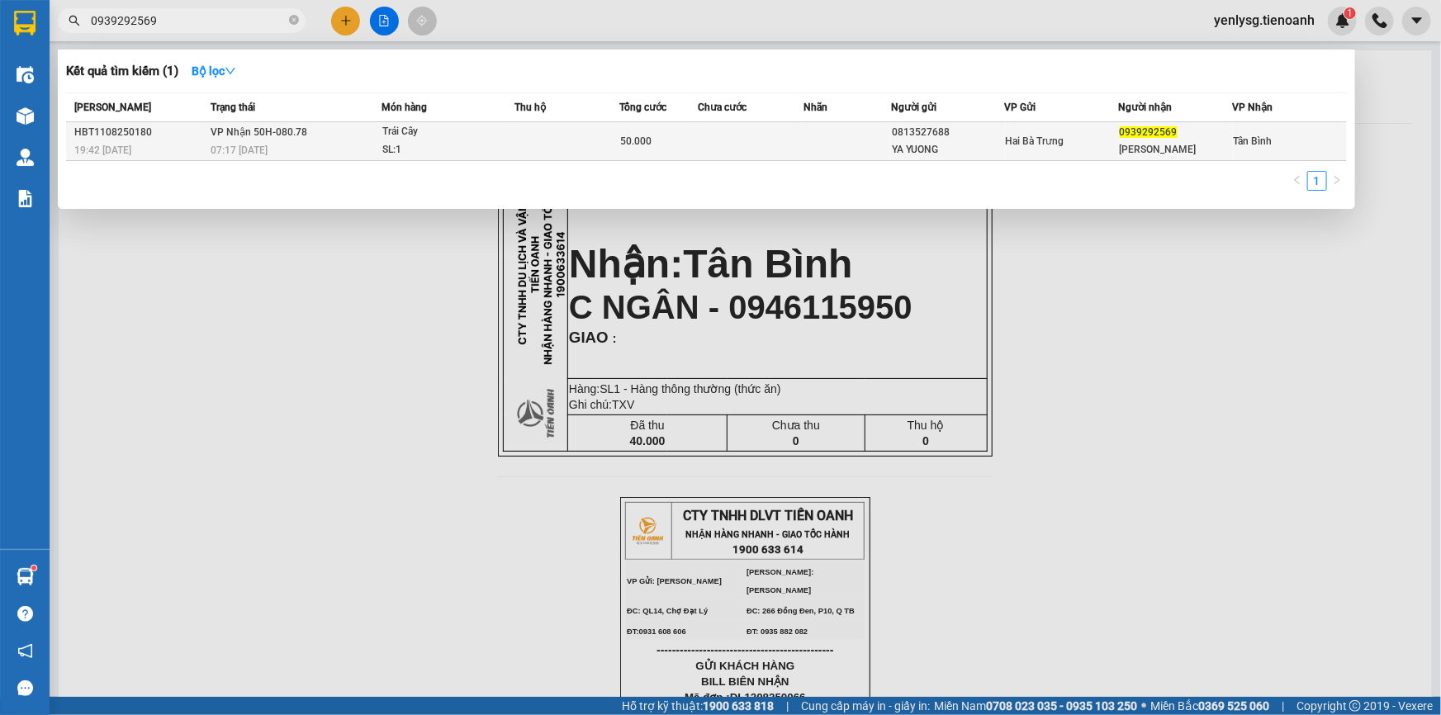
type input "0939292569"
click at [485, 132] on div "Trái Cây" at bounding box center [444, 132] width 124 height 18
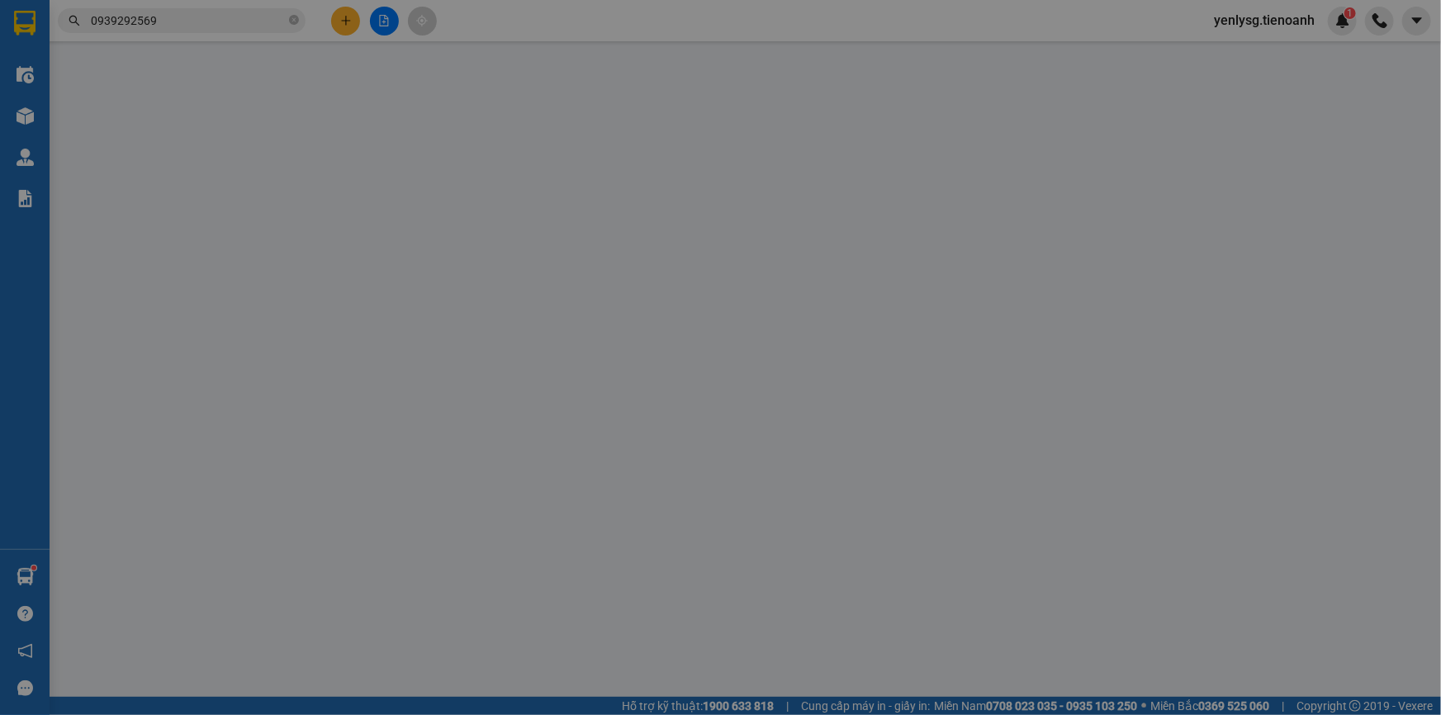
type input "0939292569"
type input "[PERSON_NAME]"
type input "0813527688"
type input "YA YUONG"
type input "50.000"
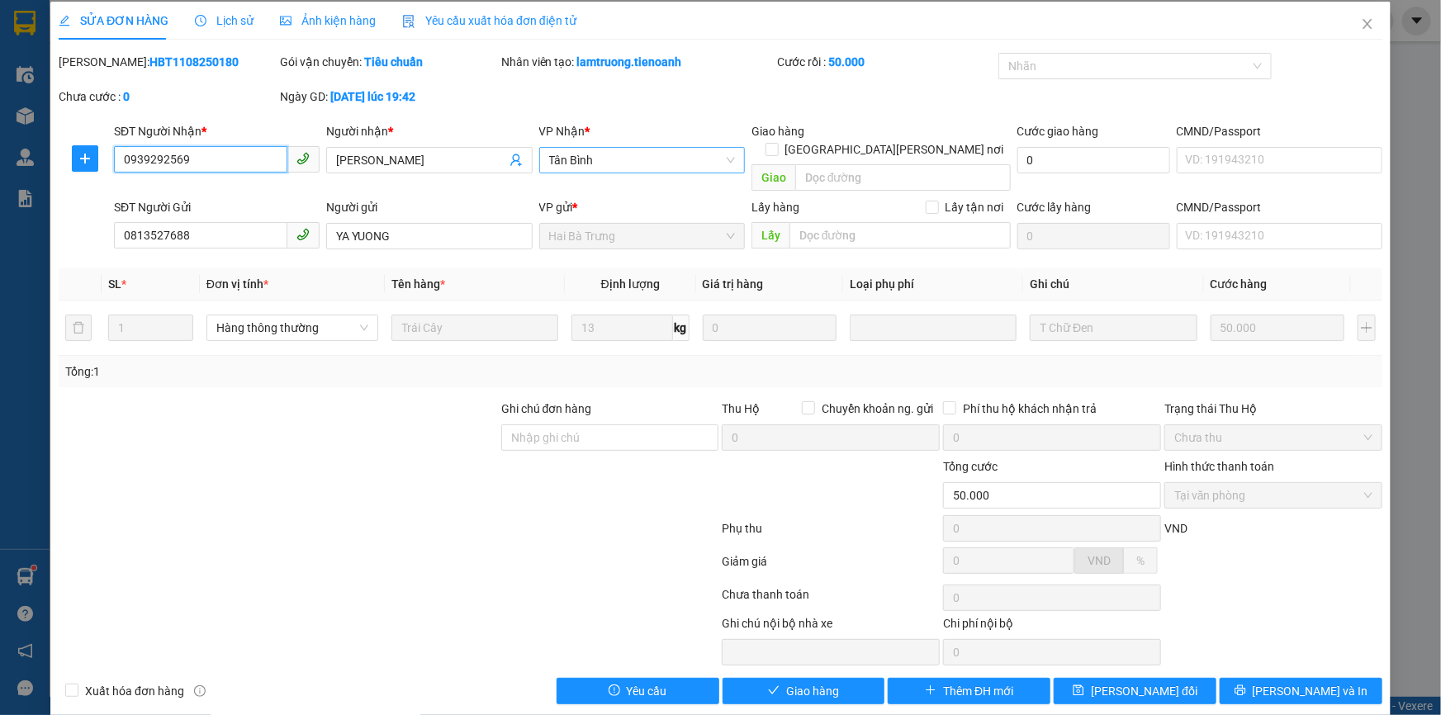
scroll to position [8, 0]
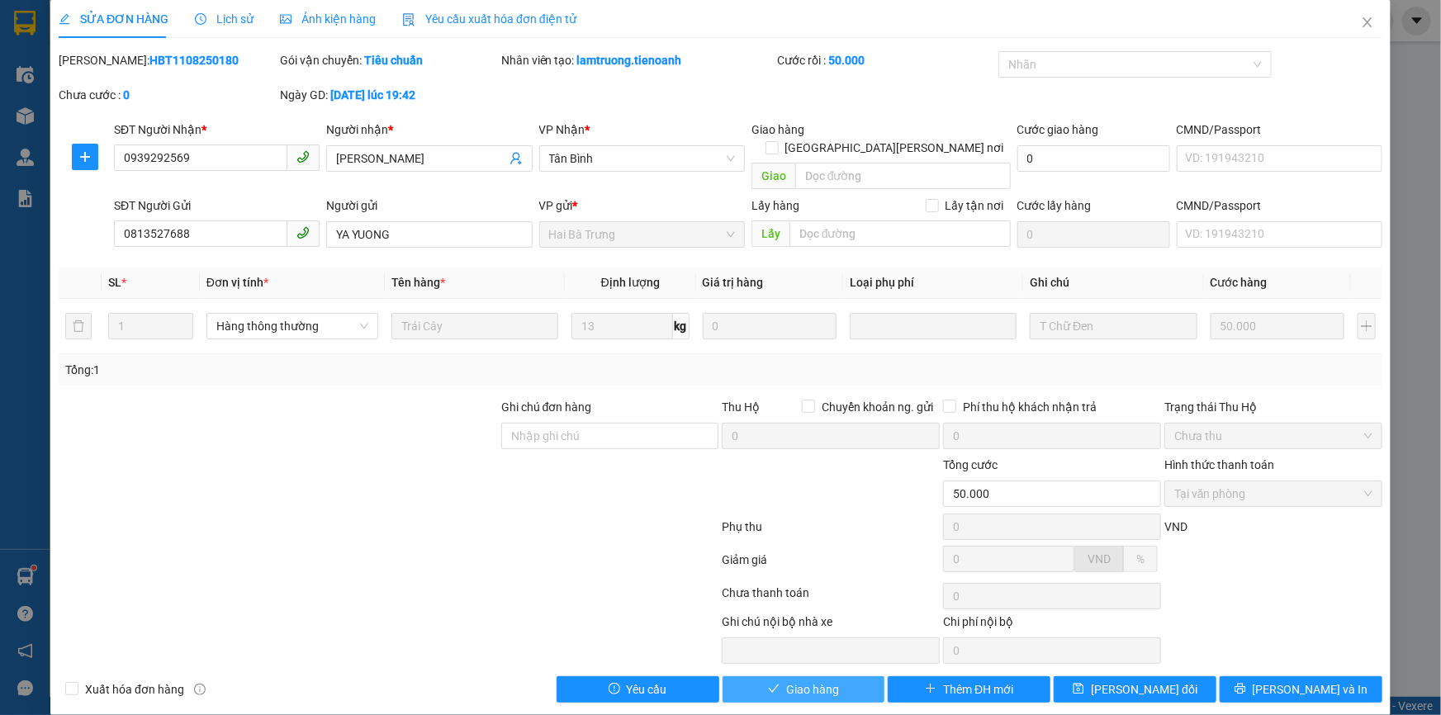
click at [801, 681] on span "Giao hàng" at bounding box center [812, 690] width 53 height 18
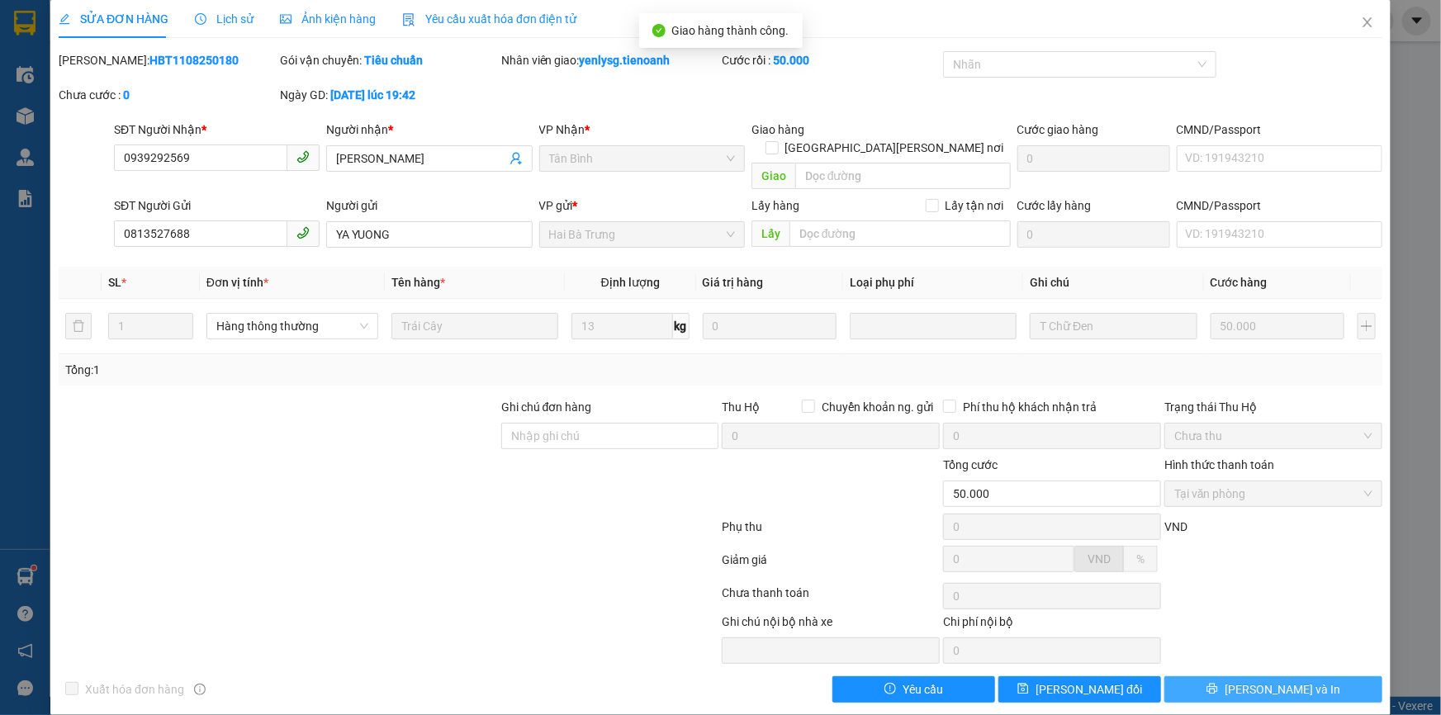
click at [1290, 681] on span "[PERSON_NAME] và In" at bounding box center [1283, 690] width 116 height 18
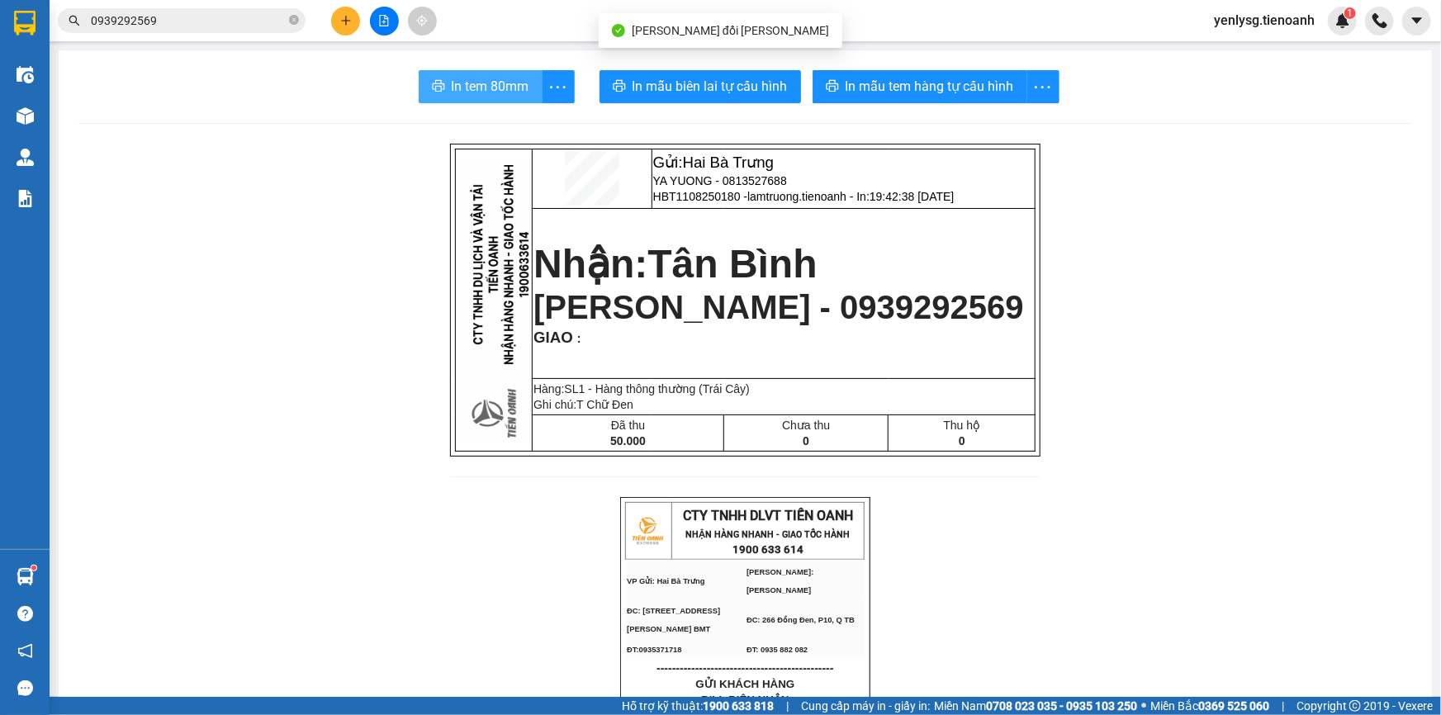
click at [498, 88] on span "In tem 80mm" at bounding box center [491, 86] width 78 height 21
click at [291, 20] on icon "close-circle" at bounding box center [294, 20] width 10 height 10
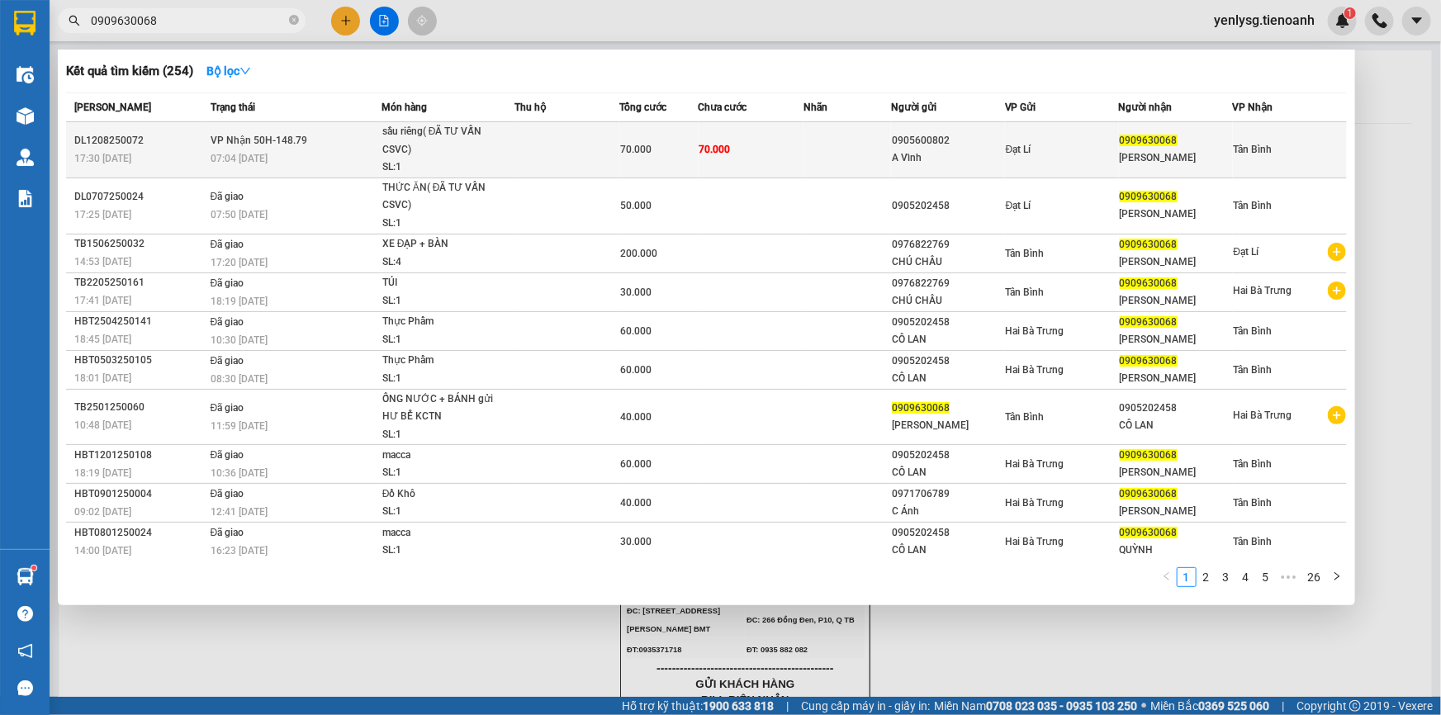
type input "0909630068"
click at [508, 156] on span "sầu riêng( ĐÃ TƯ VẤN CSVC) SL: 1" at bounding box center [447, 150] width 131 height 54
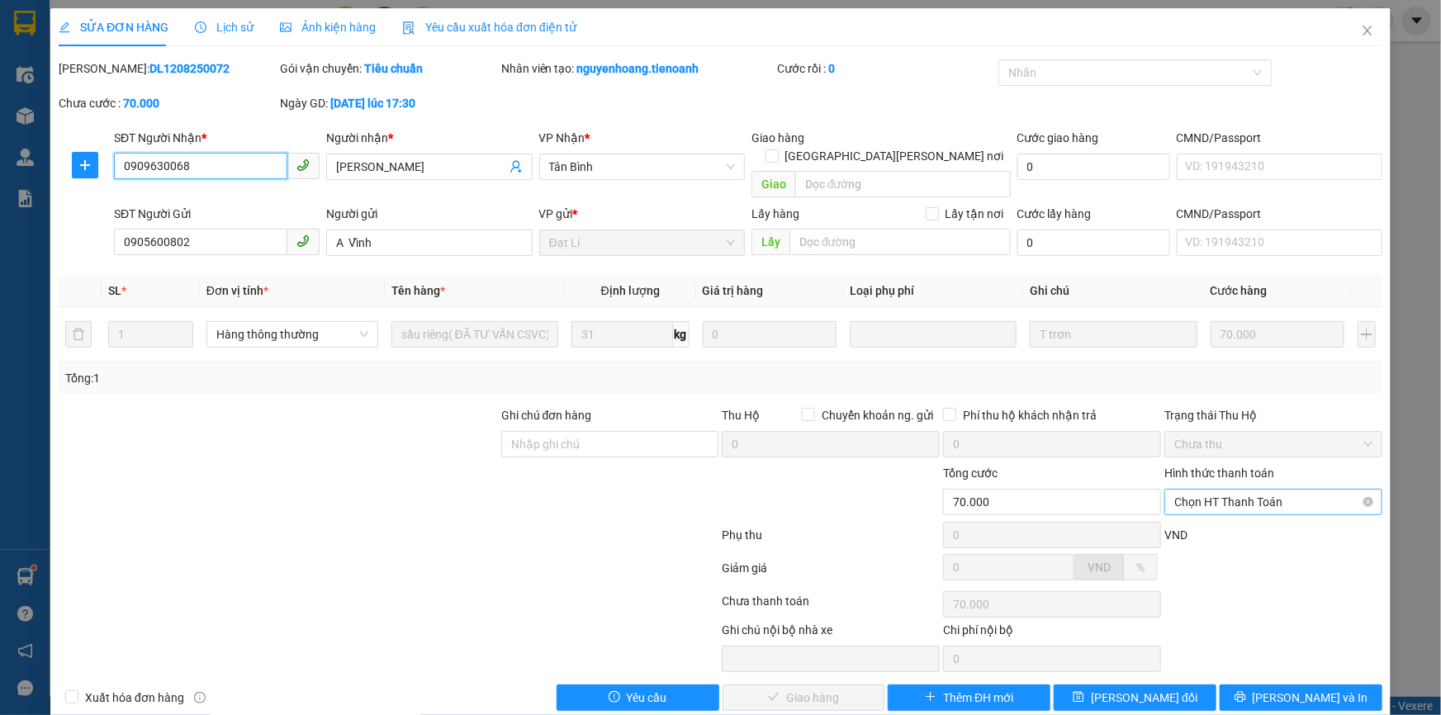
click at [1253, 490] on span "Chọn HT Thanh Toán" at bounding box center [1273, 502] width 198 height 25
click at [1260, 514] on div "Tại văn phòng" at bounding box center [1263, 516] width 197 height 18
type input "0"
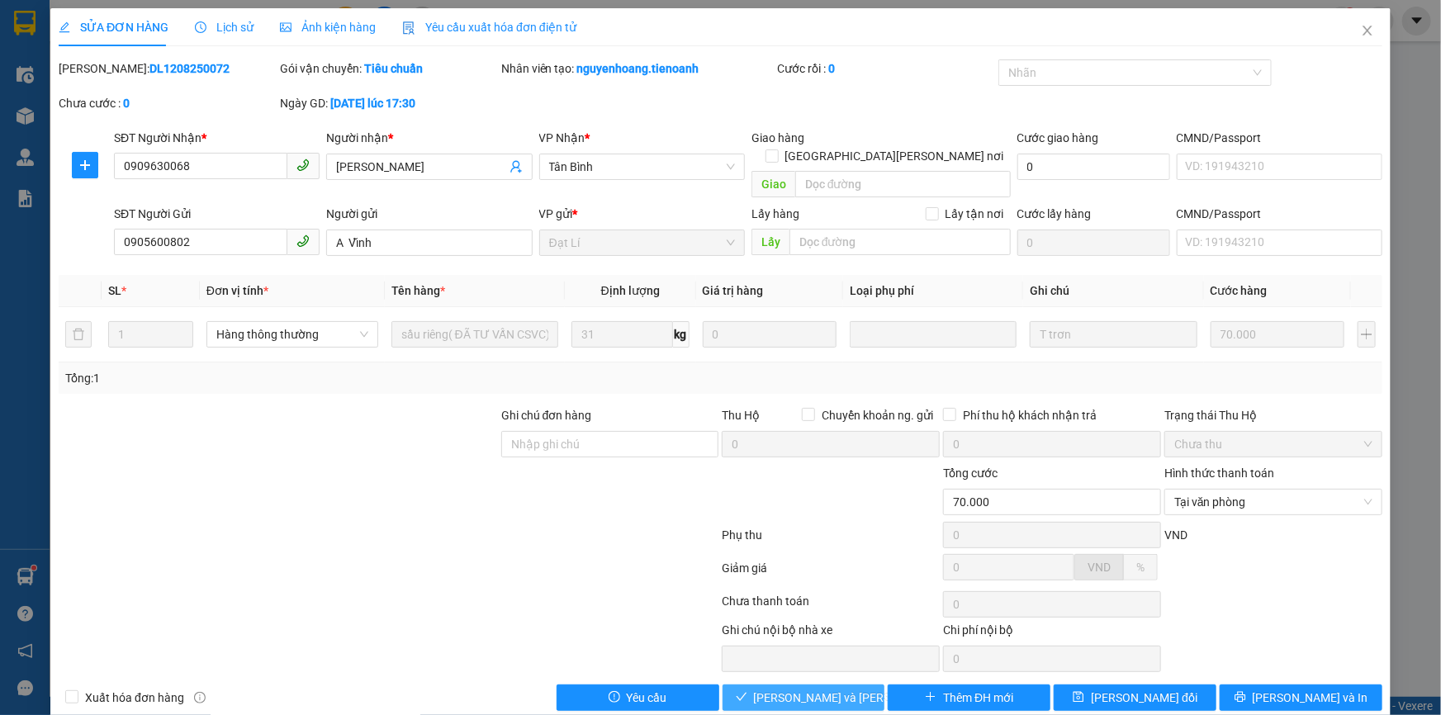
click at [823, 689] on span "[PERSON_NAME] và Giao hàng" at bounding box center [865, 698] width 223 height 18
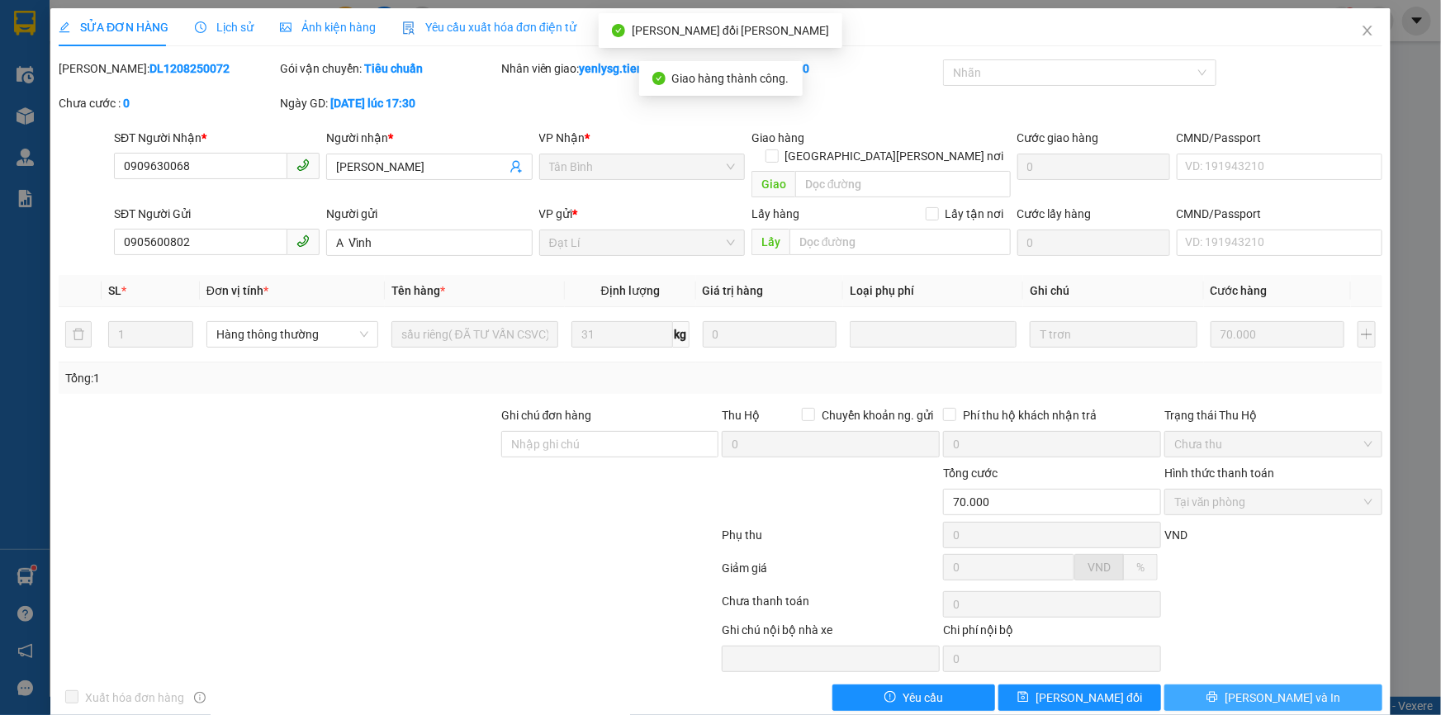
click at [1264, 689] on span "[PERSON_NAME] và In" at bounding box center [1283, 698] width 116 height 18
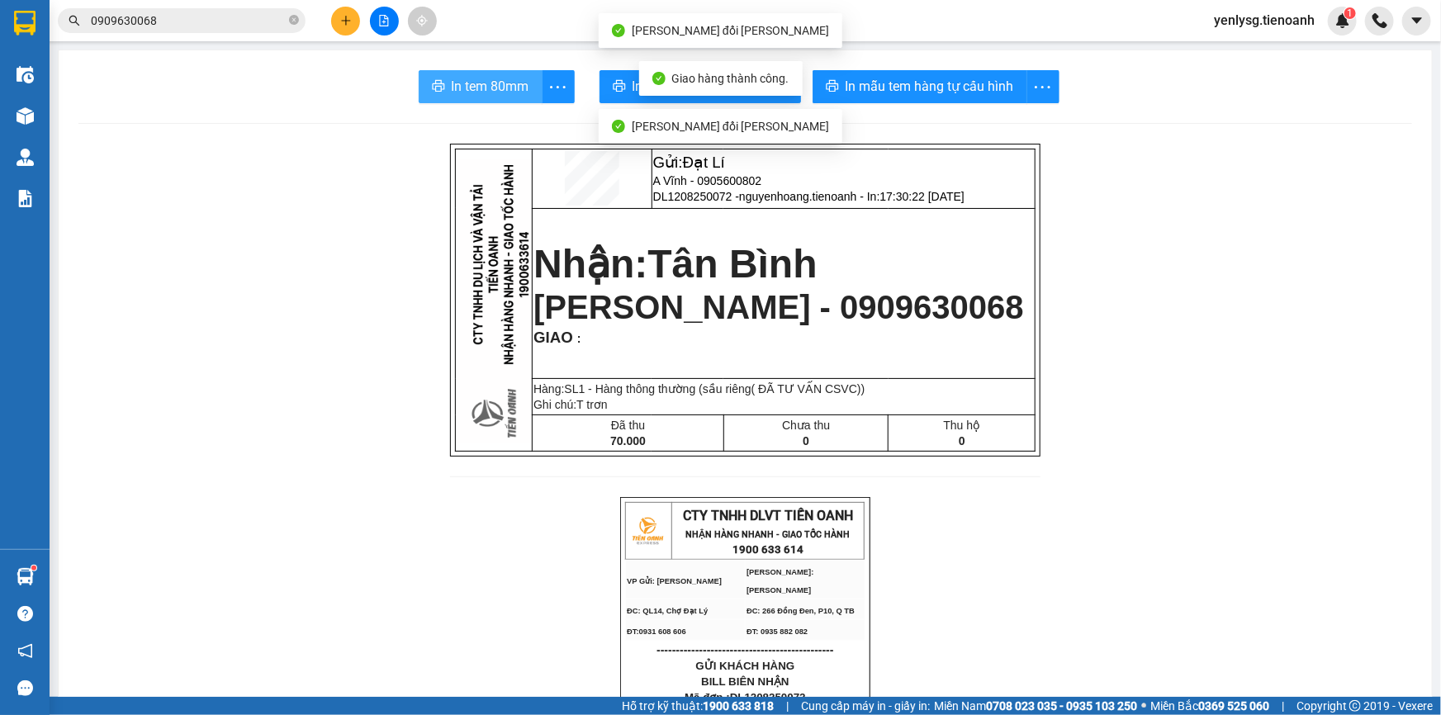
click at [510, 95] on span "In tem 80mm" at bounding box center [491, 86] width 78 height 21
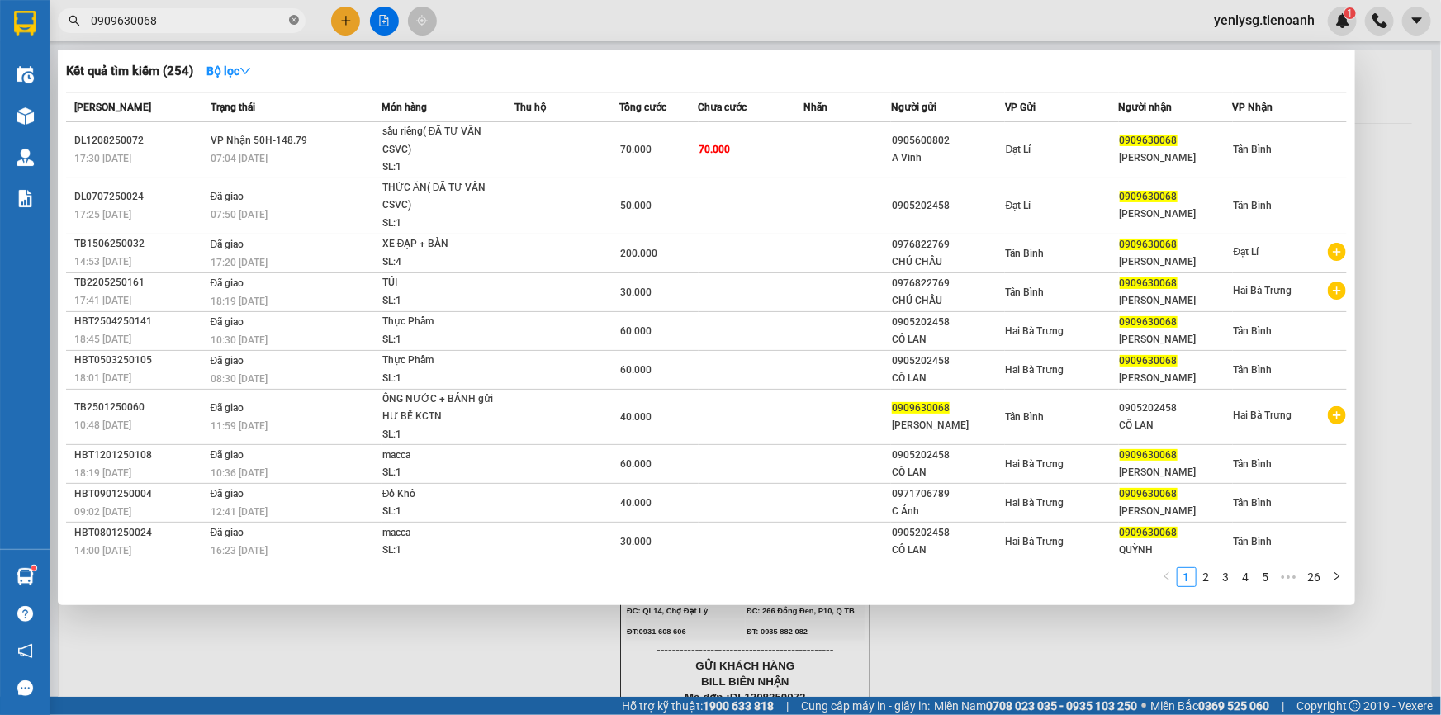
click at [294, 23] on icon "close-circle" at bounding box center [294, 20] width 10 height 10
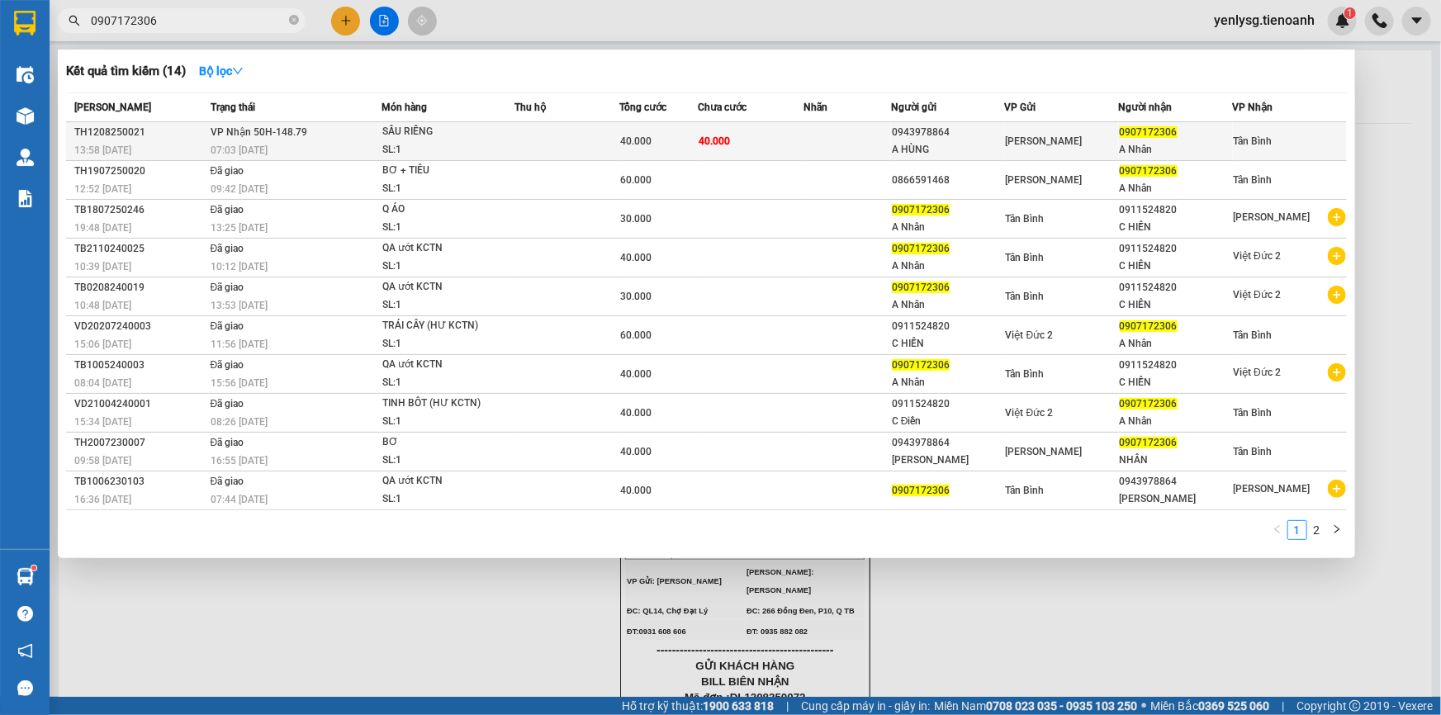
type input "0907172306"
click at [420, 144] on div "SL: 1" at bounding box center [444, 150] width 124 height 18
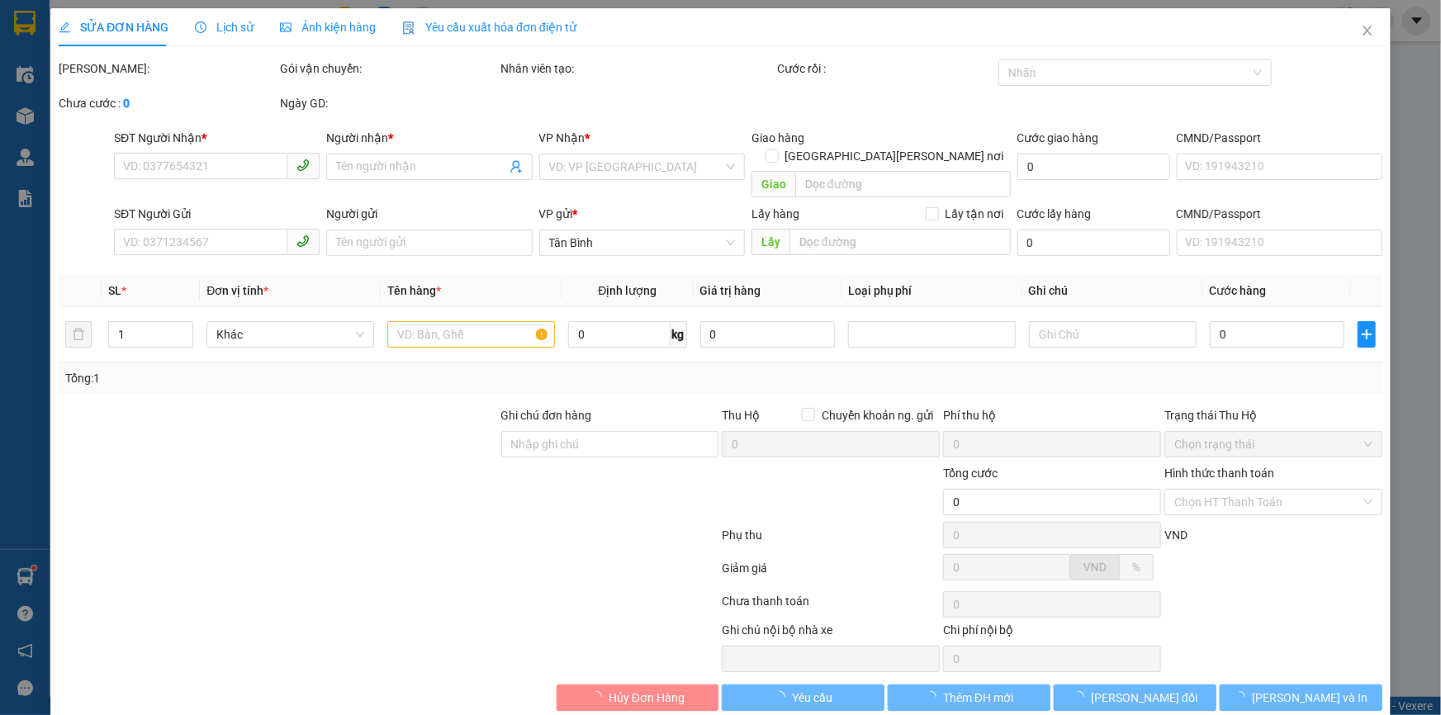
type input "0907172306"
type input "A Nhân"
type input "0943978864"
type input "A HÙNG"
type input "40.000"
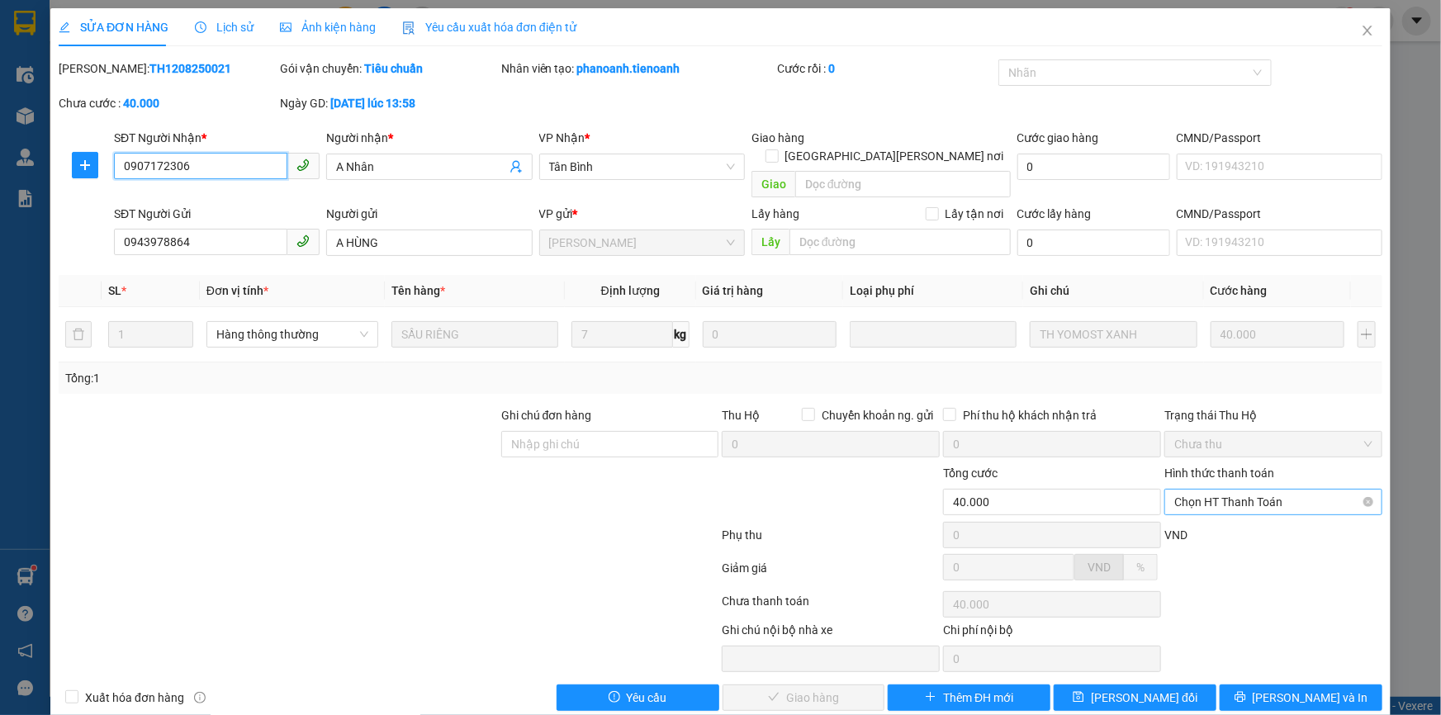
click at [1272, 490] on span "Chọn HT Thanh Toán" at bounding box center [1273, 502] width 198 height 25
click at [1238, 512] on div "Tại văn phòng" at bounding box center [1263, 516] width 197 height 18
type input "0"
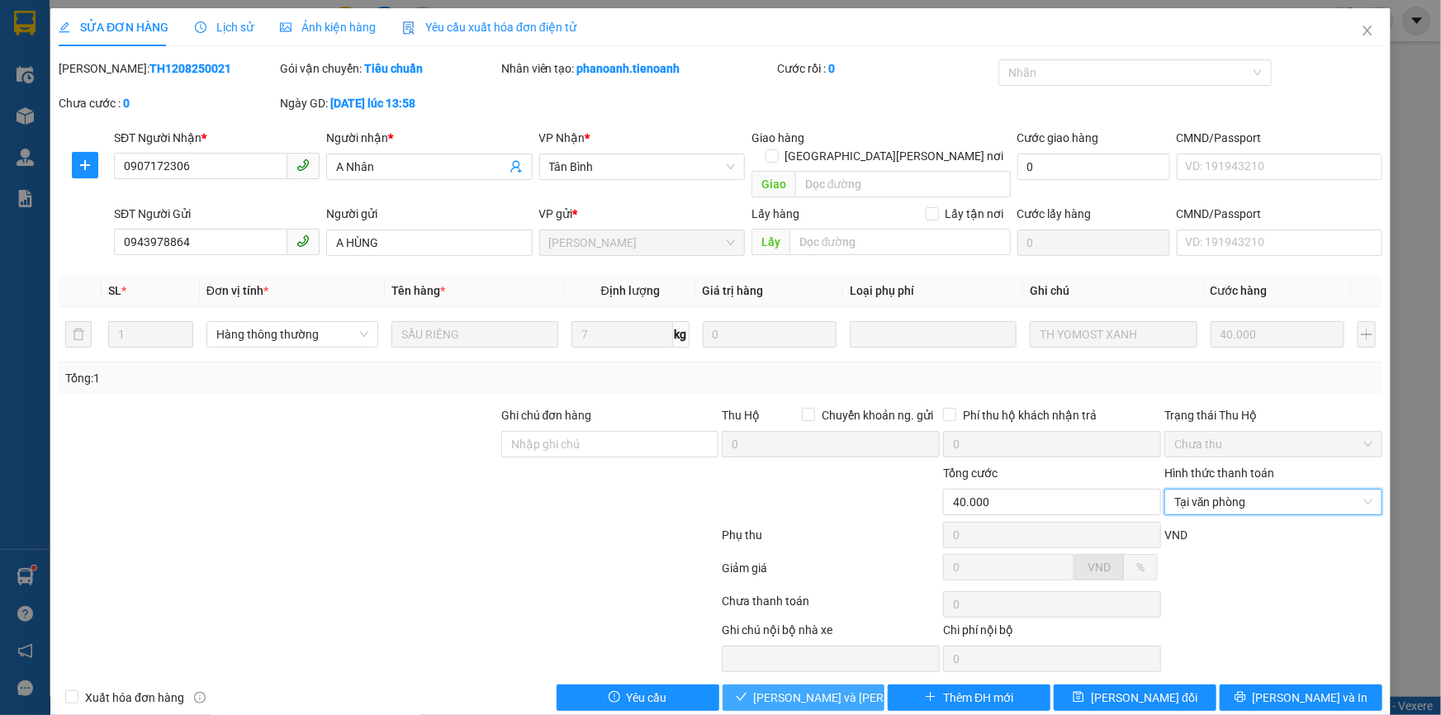
click at [809, 689] on span "[PERSON_NAME] và Giao hàng" at bounding box center [865, 698] width 223 height 18
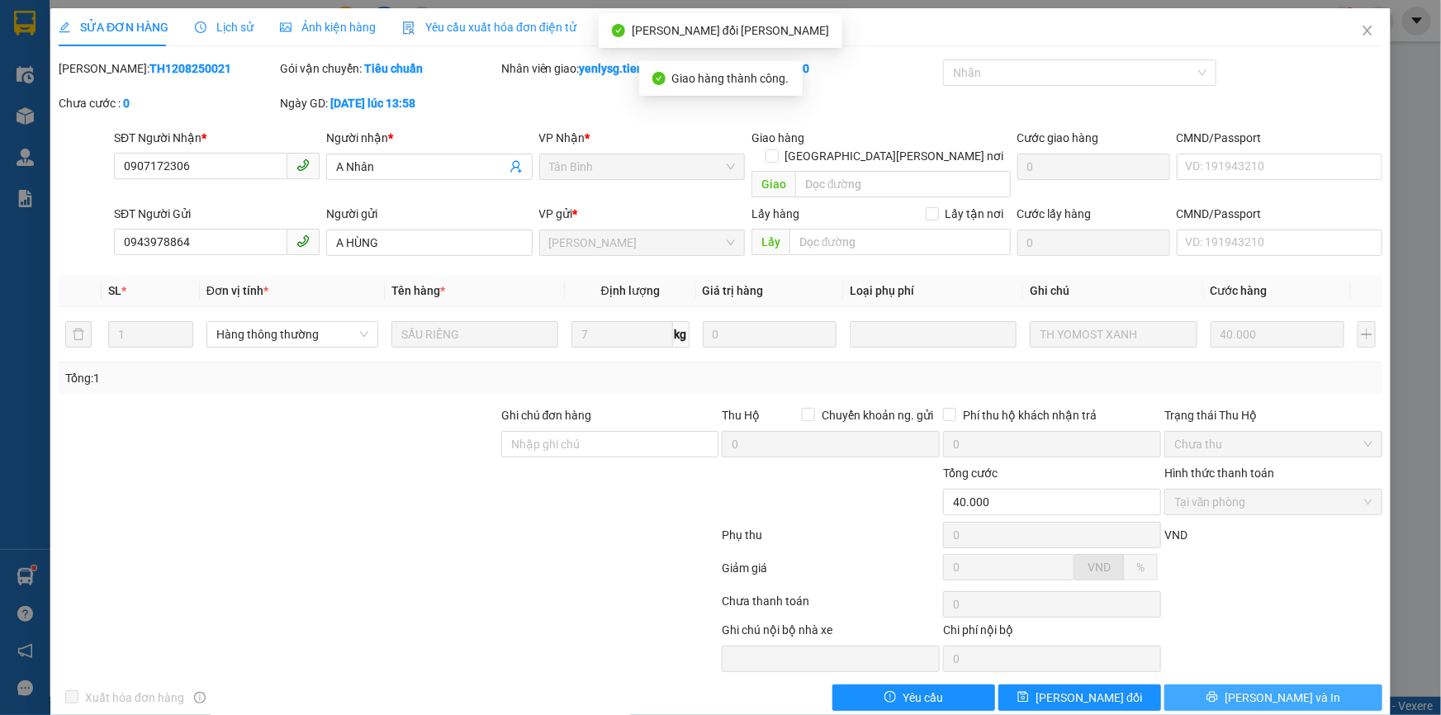
click at [1288, 689] on span "[PERSON_NAME] và In" at bounding box center [1283, 698] width 116 height 18
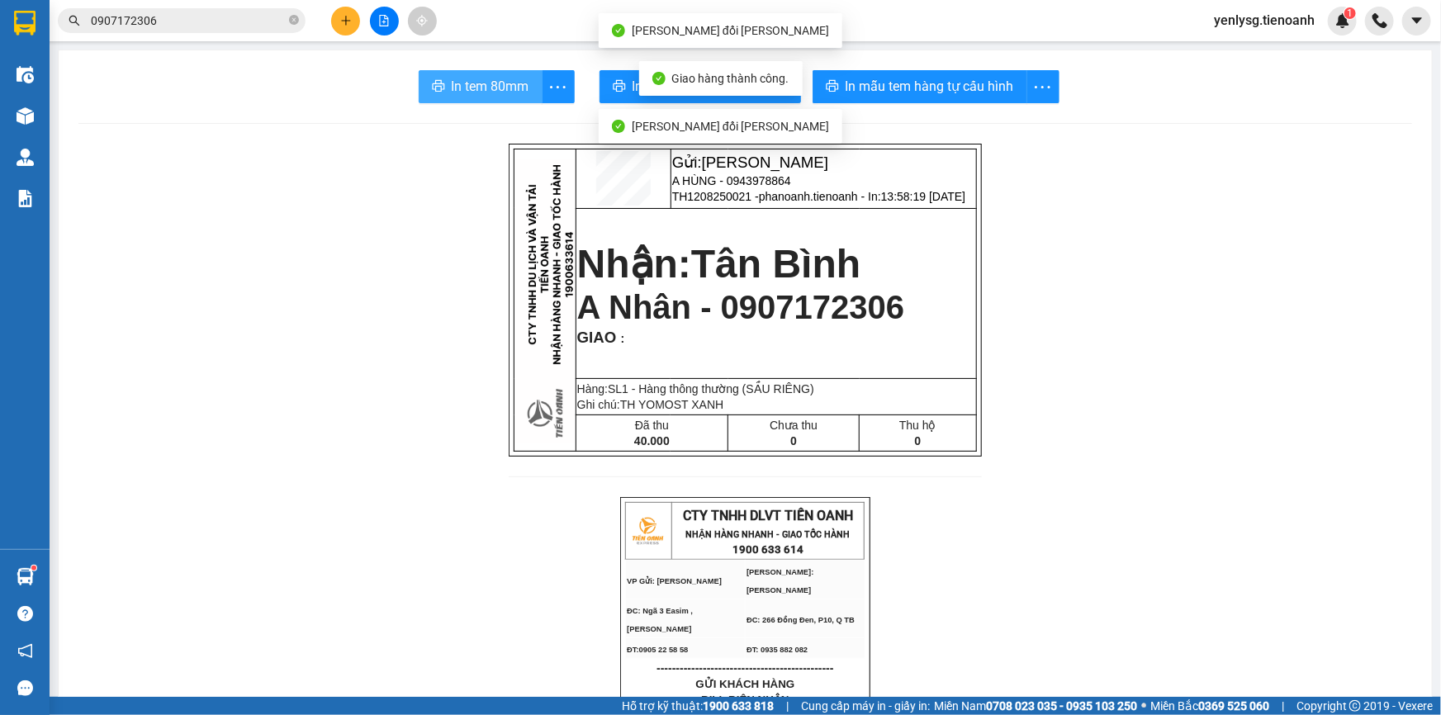
click at [496, 76] on span "In tem 80mm" at bounding box center [491, 86] width 78 height 21
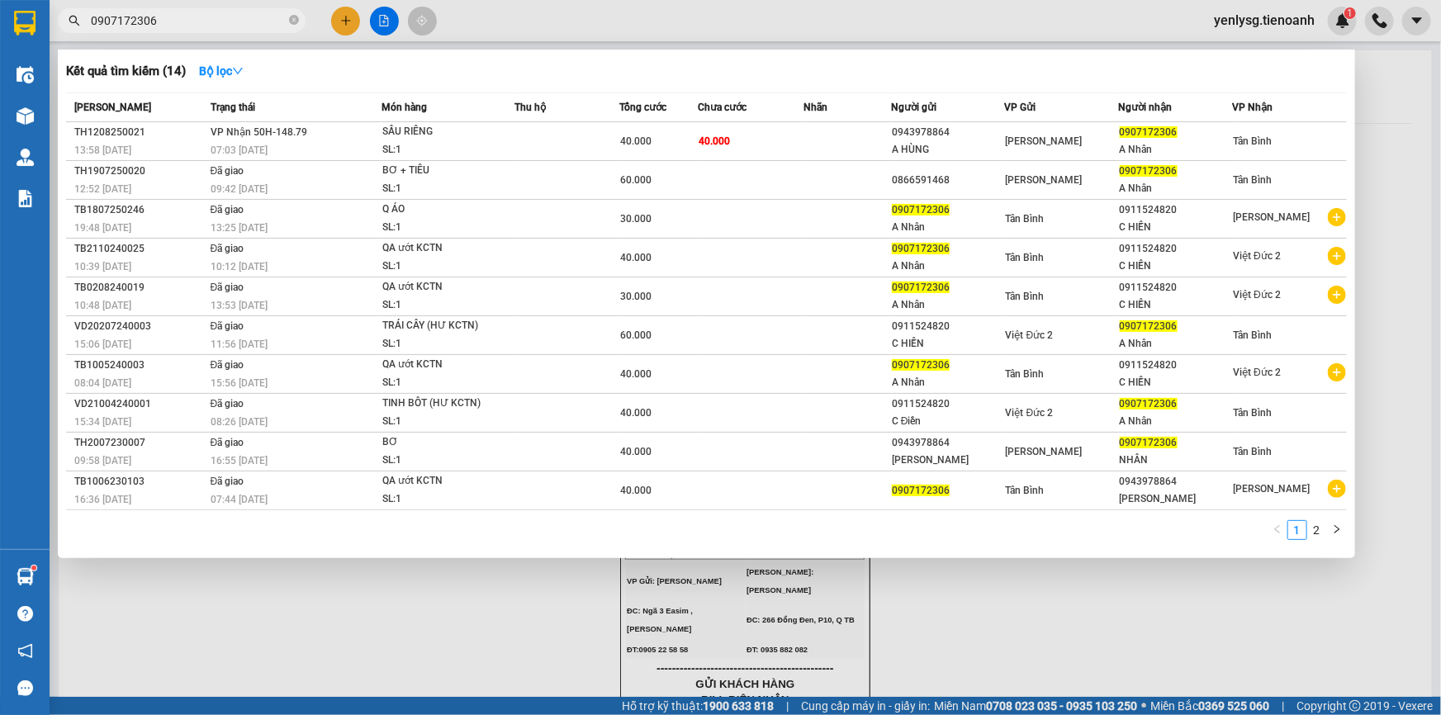
click at [241, 12] on input "0907172306" at bounding box center [188, 21] width 195 height 18
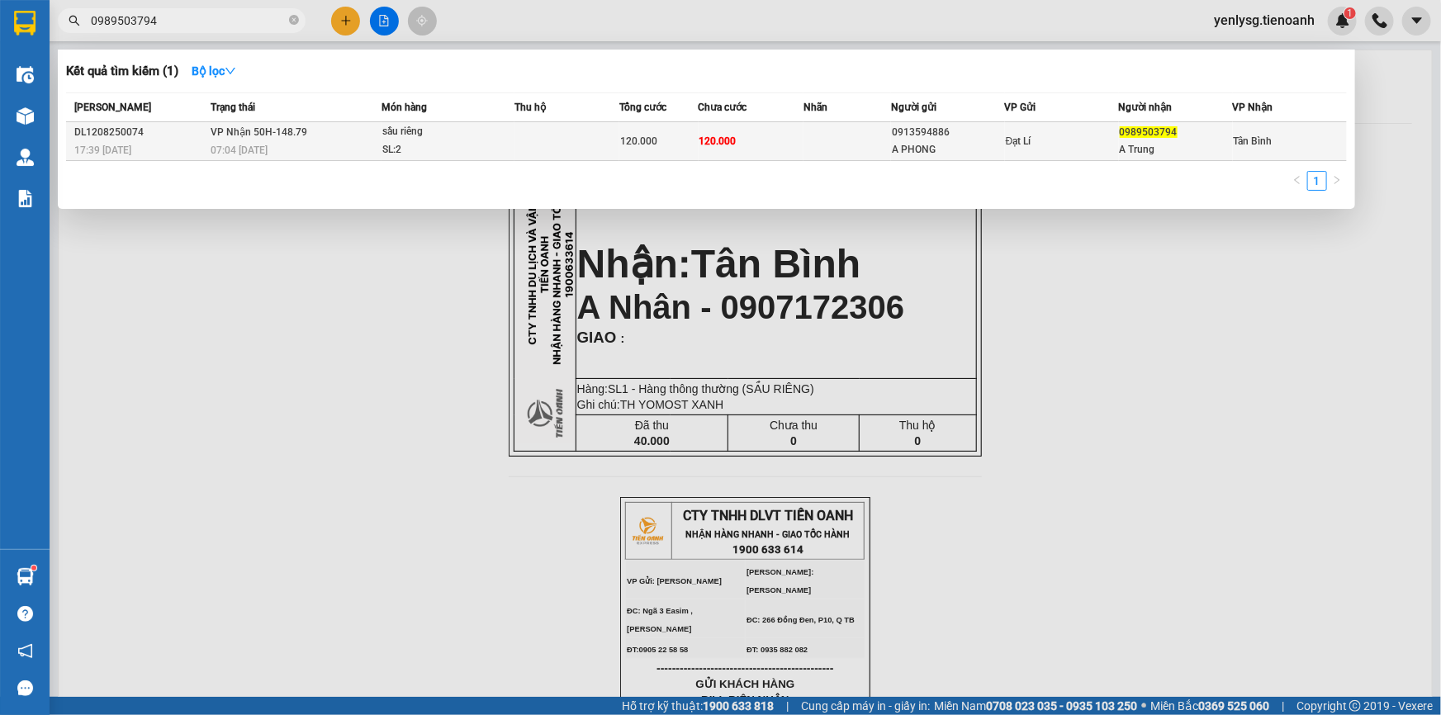
type input "0989503794"
click at [404, 145] on div "SL: 2" at bounding box center [444, 150] width 124 height 18
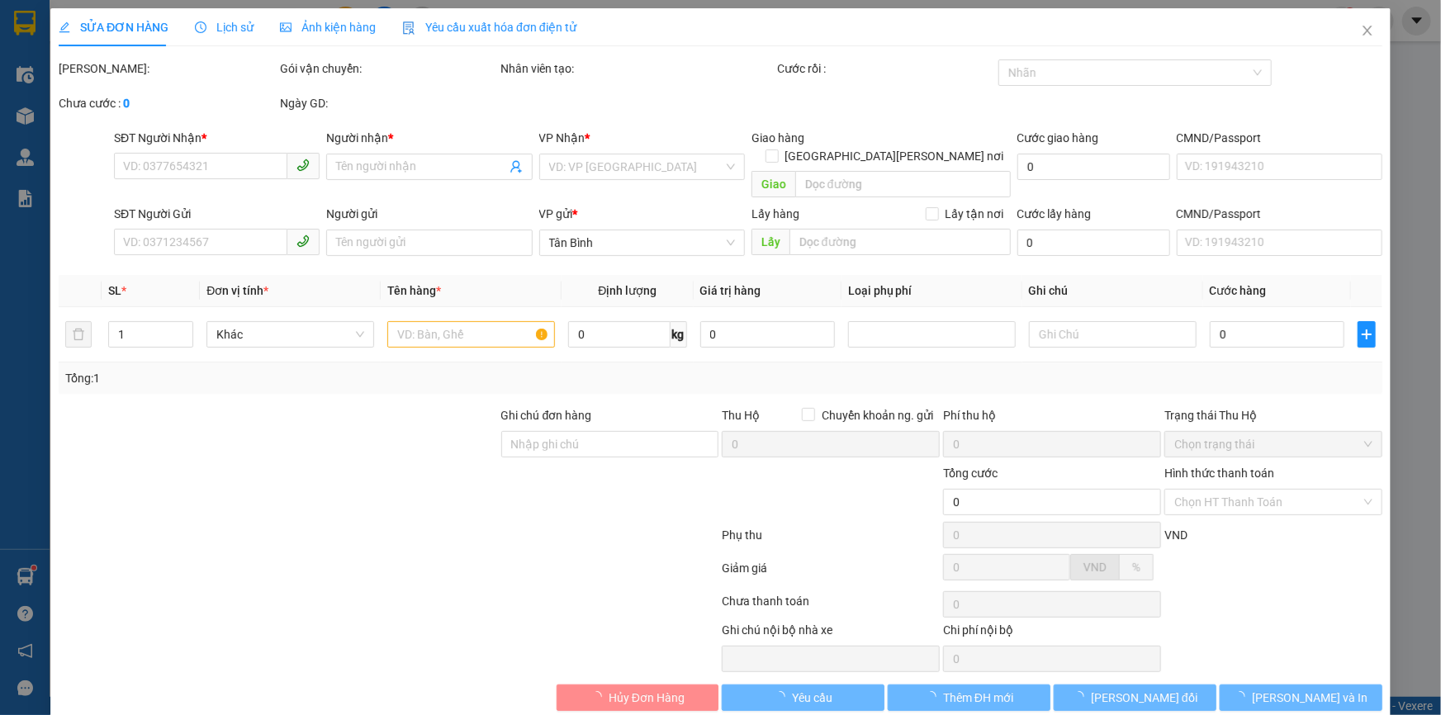
type input "0989503794"
type input "A Trung"
type input "0913594886"
type input "A PHONG"
type input "120.000"
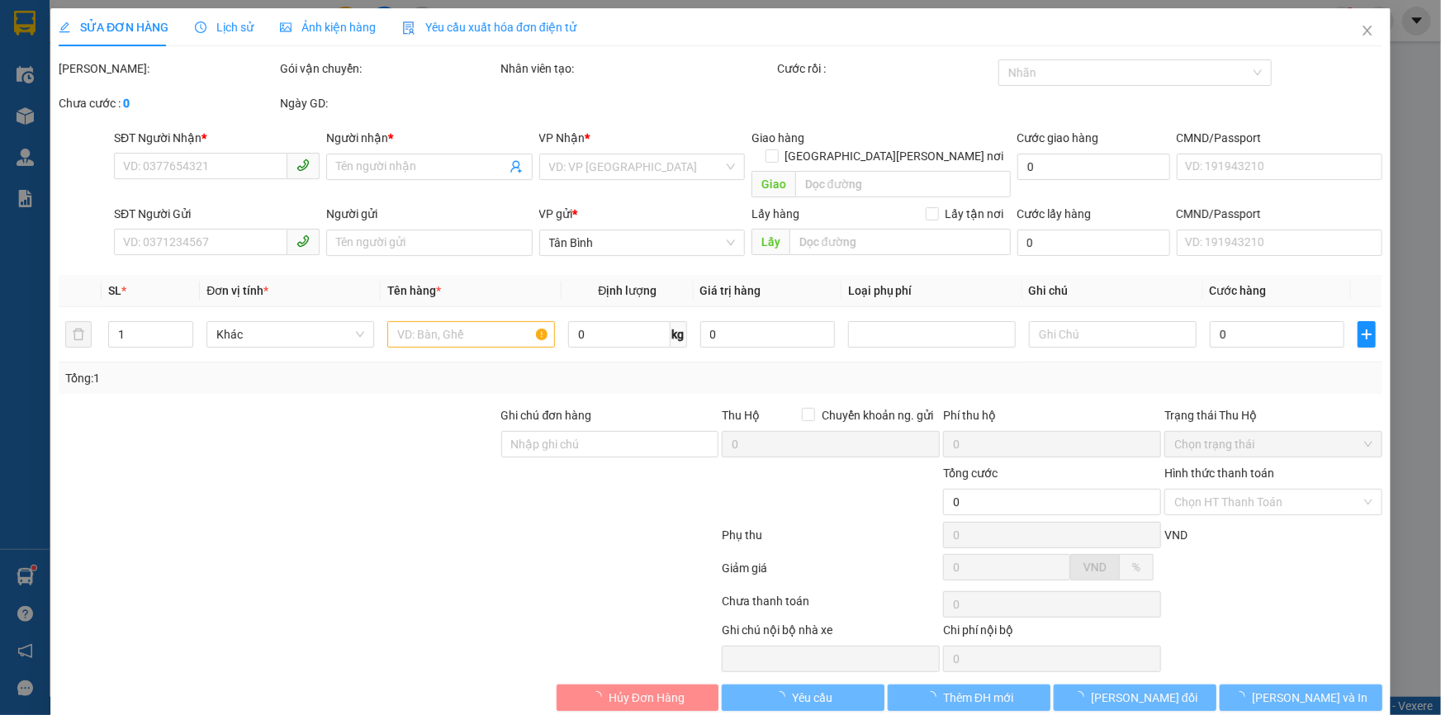
type input "120.000"
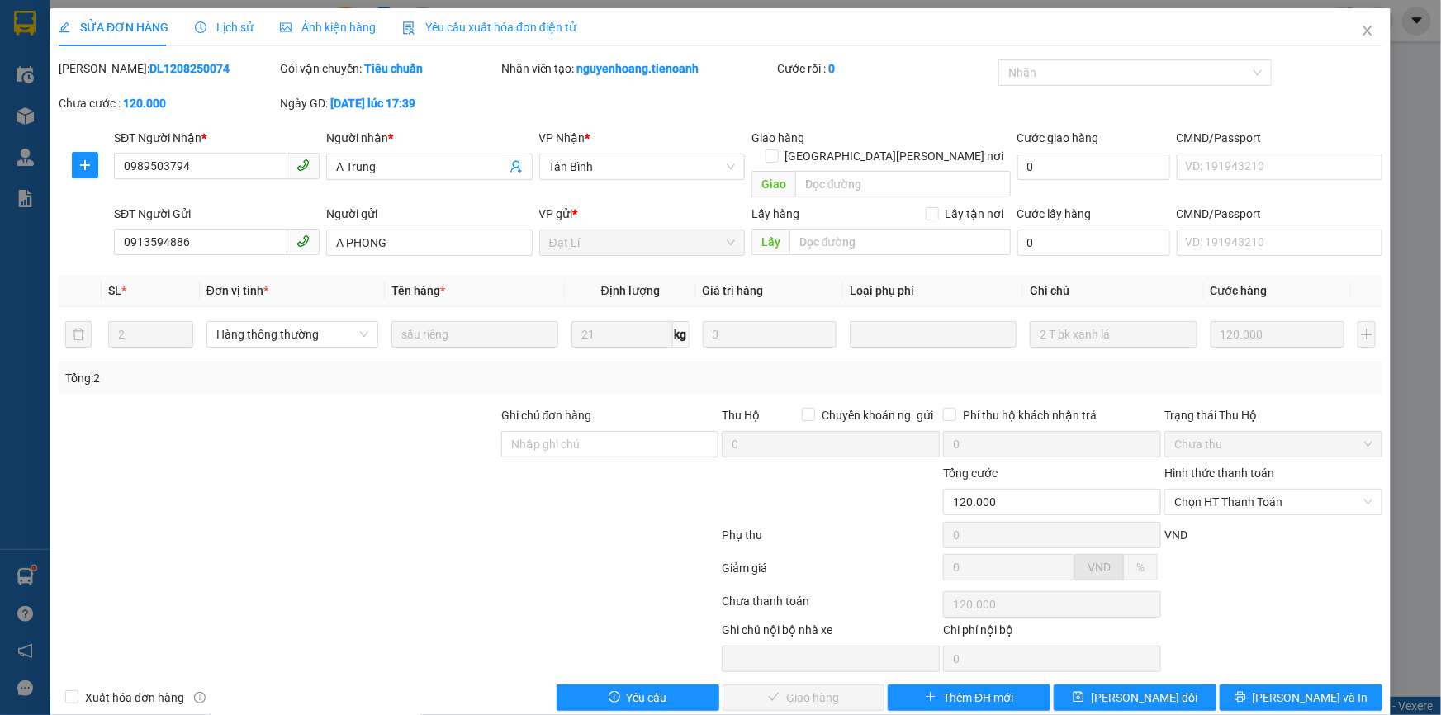
click at [1176, 369] on div "Tổng: 2" at bounding box center [720, 378] width 1311 height 18
click at [1361, 27] on icon "close" at bounding box center [1367, 30] width 13 height 13
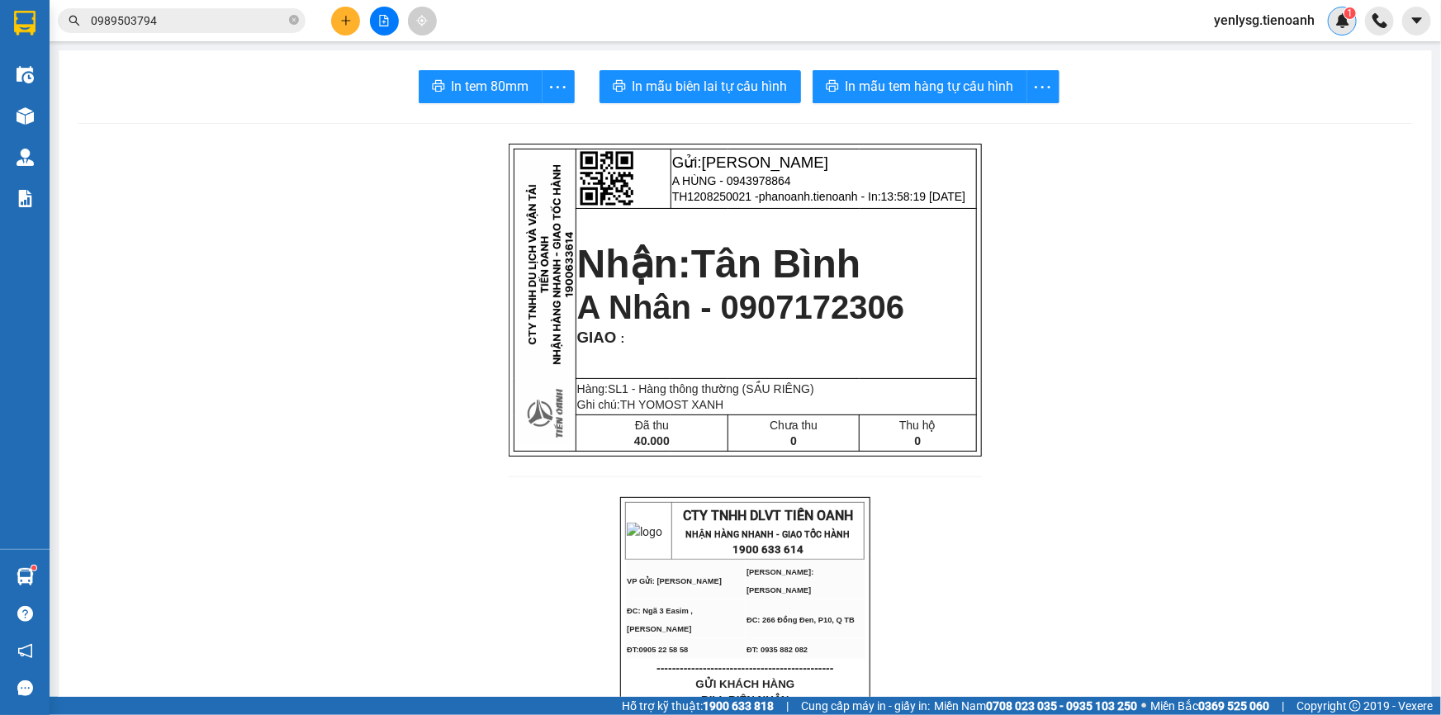
click at [1345, 13] on sup "1" at bounding box center [1351, 13] width 12 height 12
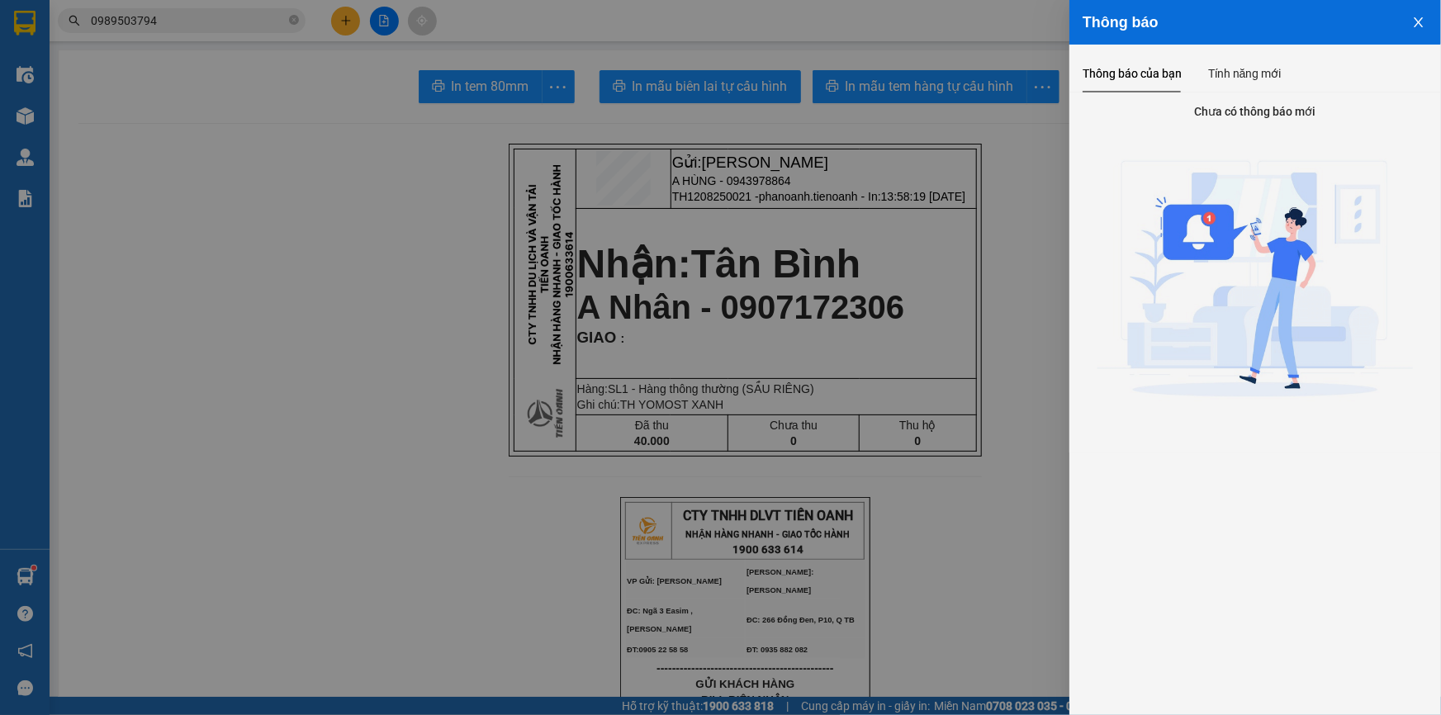
click at [904, 297] on div at bounding box center [720, 357] width 1441 height 715
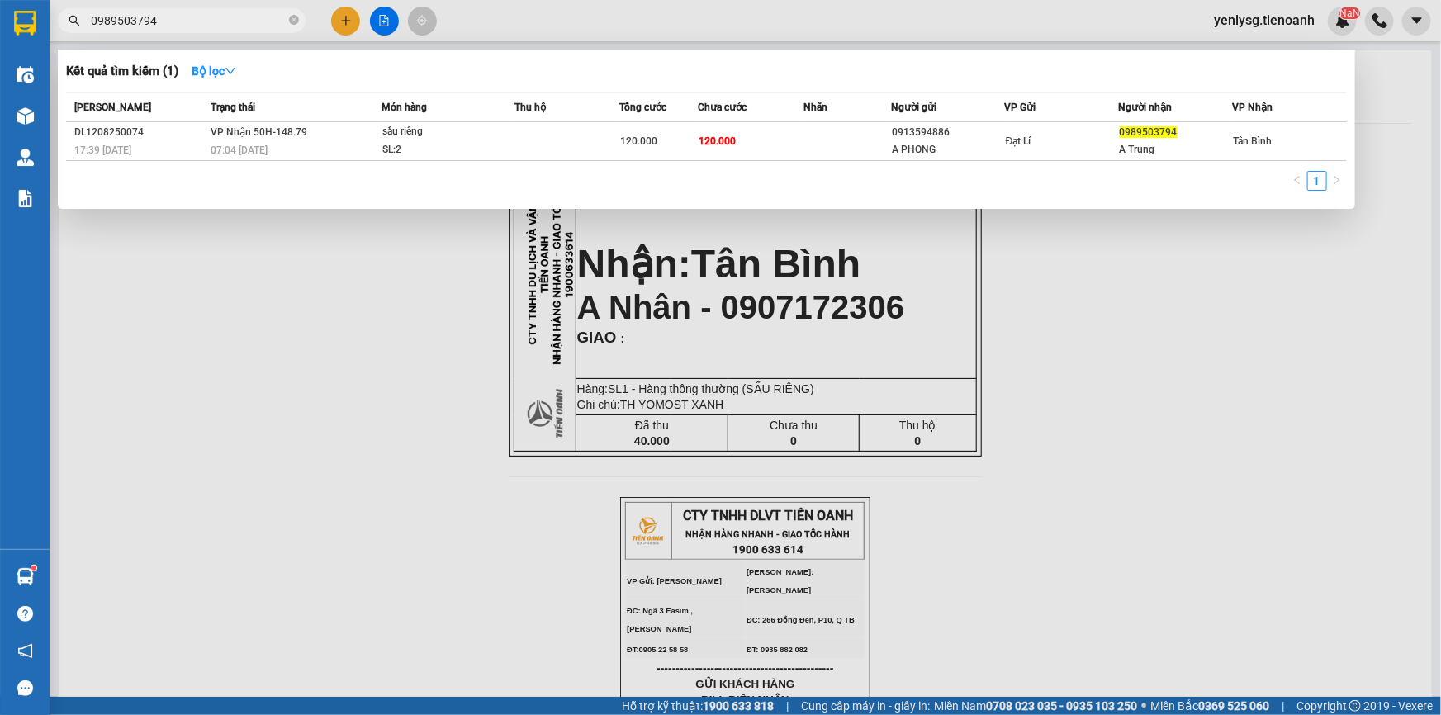
click at [235, 22] on input "0989503794" at bounding box center [188, 21] width 195 height 18
click at [1299, 229] on div at bounding box center [720, 357] width 1441 height 715
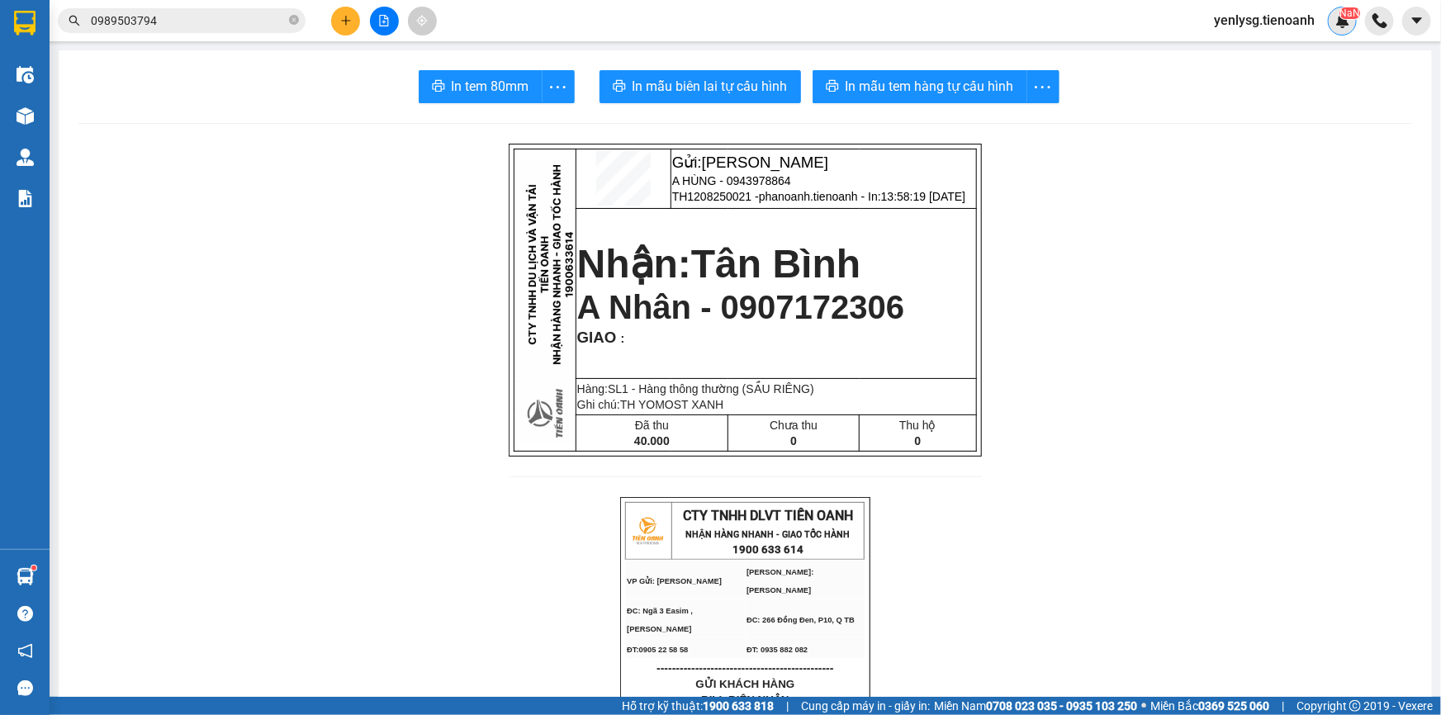
click at [1344, 24] on img at bounding box center [1342, 20] width 15 height 15
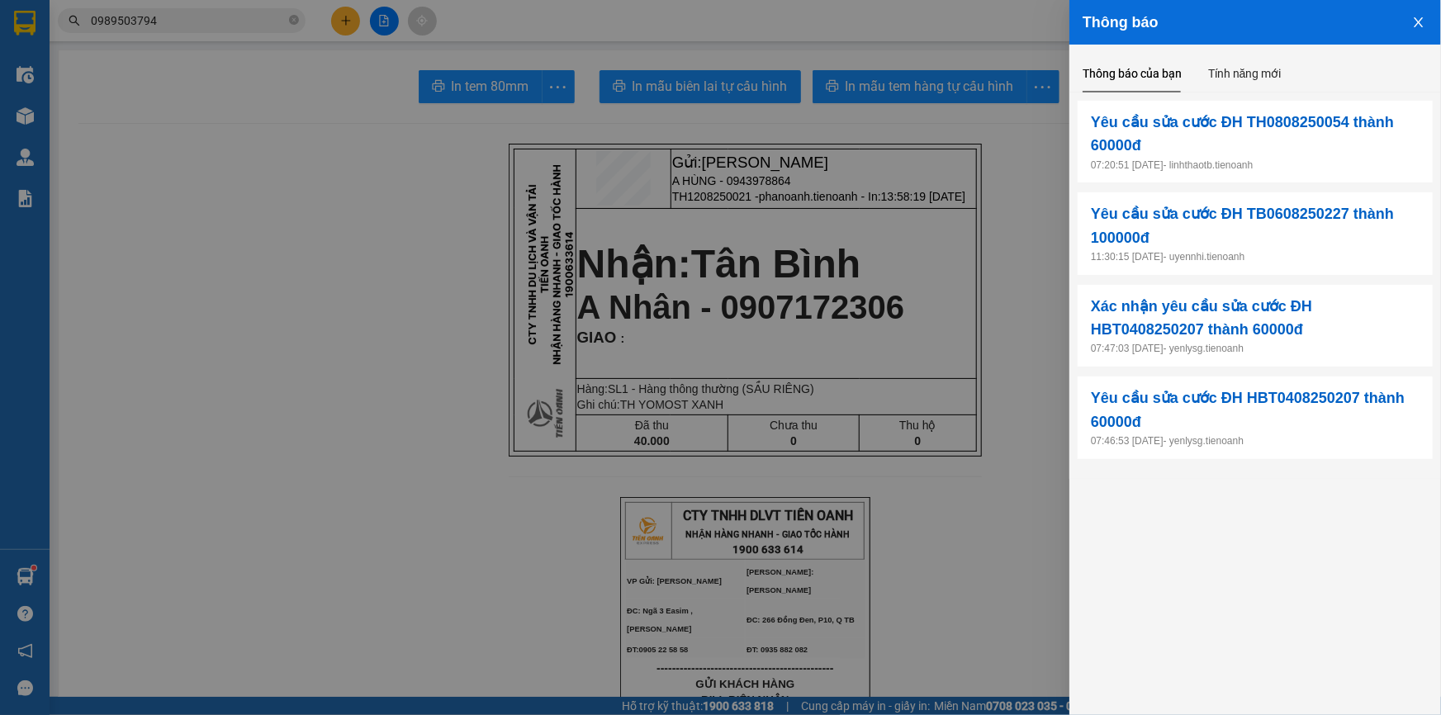
click at [780, 170] on div at bounding box center [720, 357] width 1441 height 715
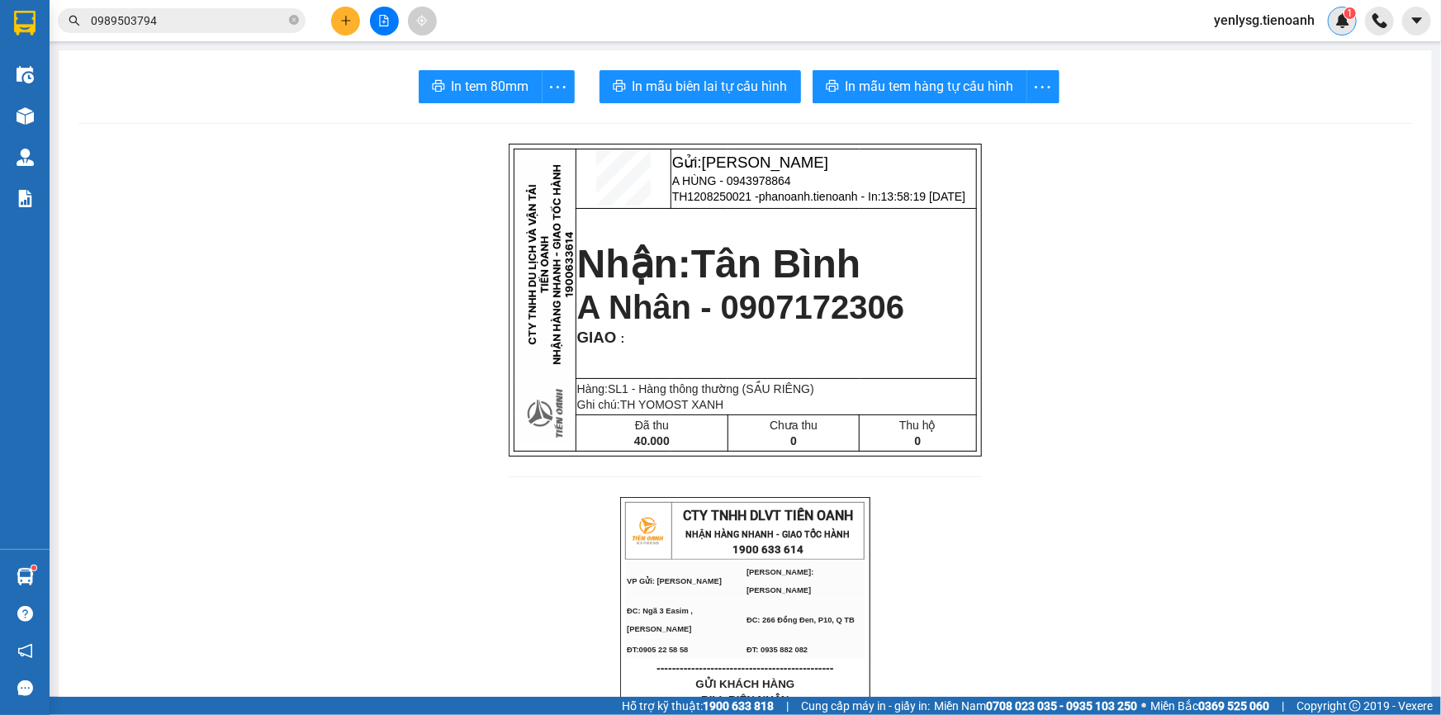
click at [1339, 20] on img at bounding box center [1342, 20] width 15 height 15
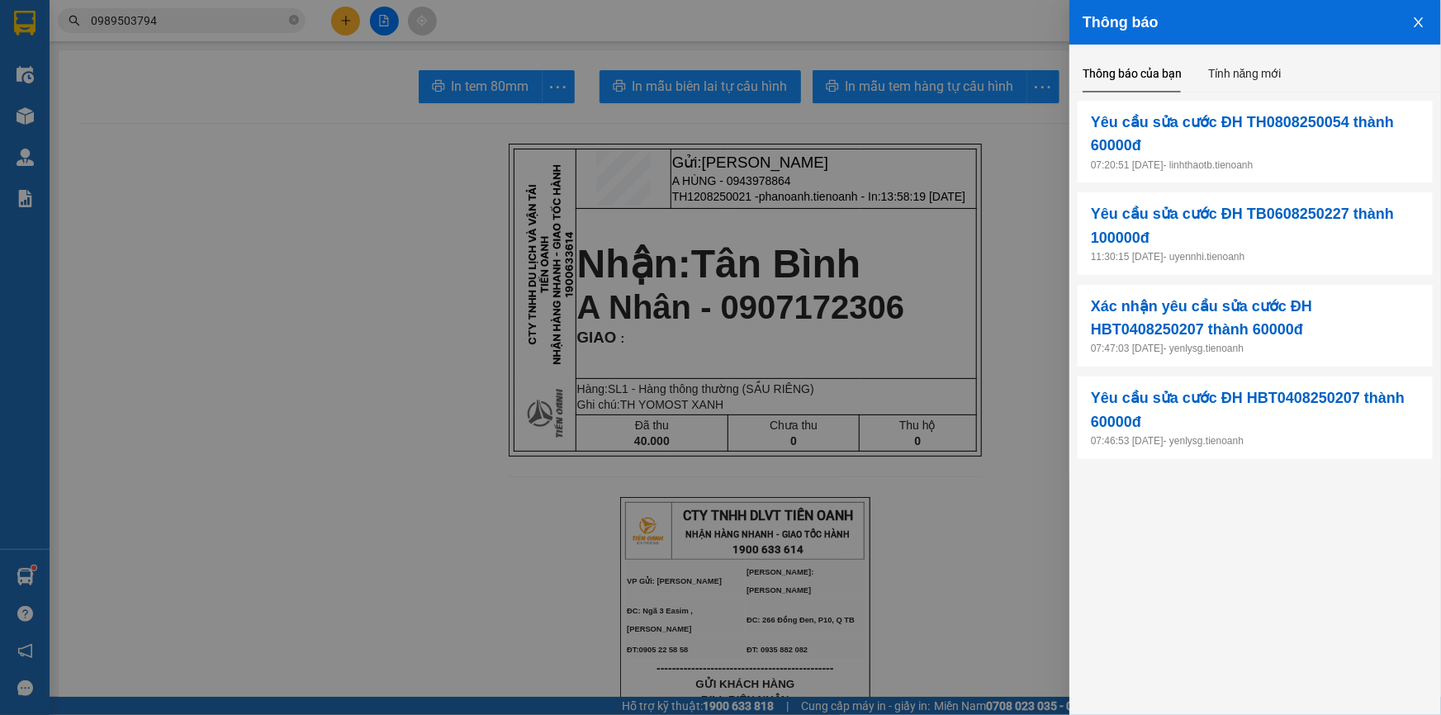
click at [739, 229] on div at bounding box center [720, 357] width 1441 height 715
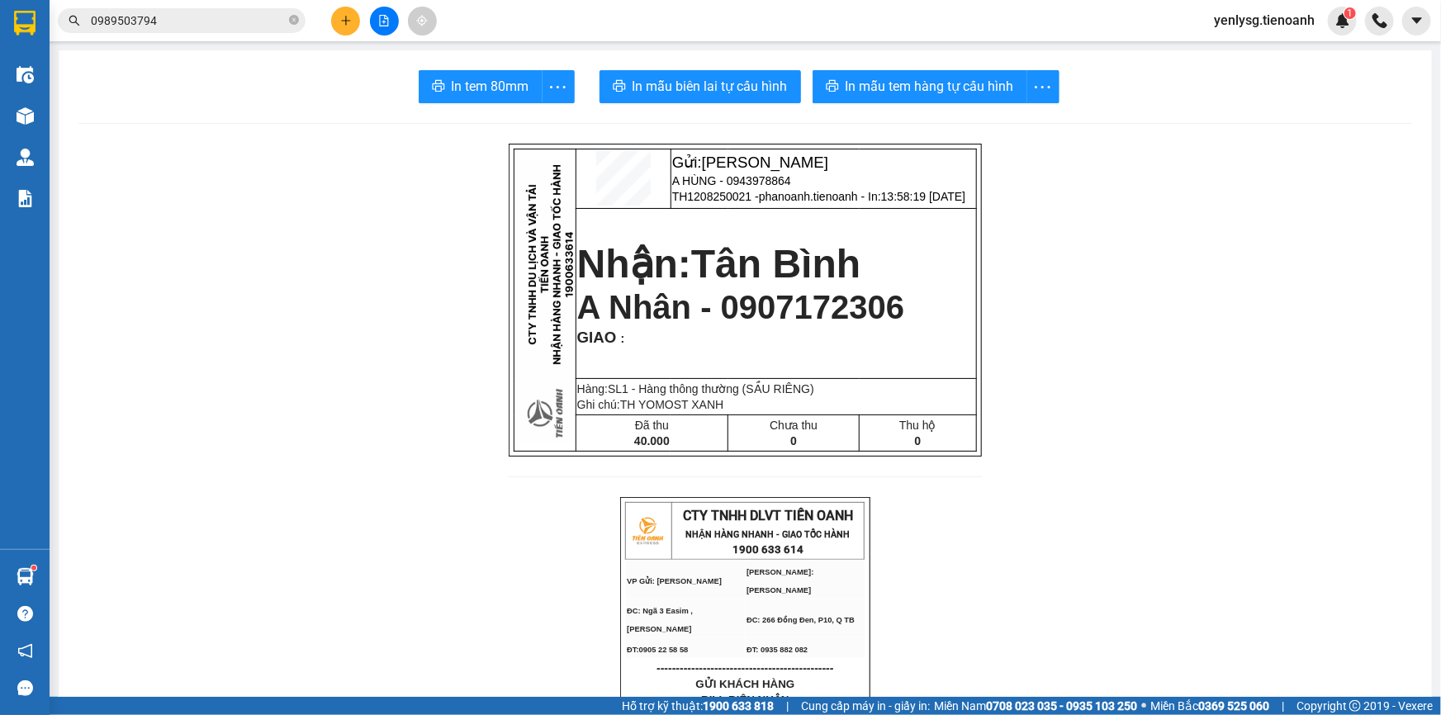
click at [249, 31] on span "0989503794" at bounding box center [182, 20] width 248 height 25
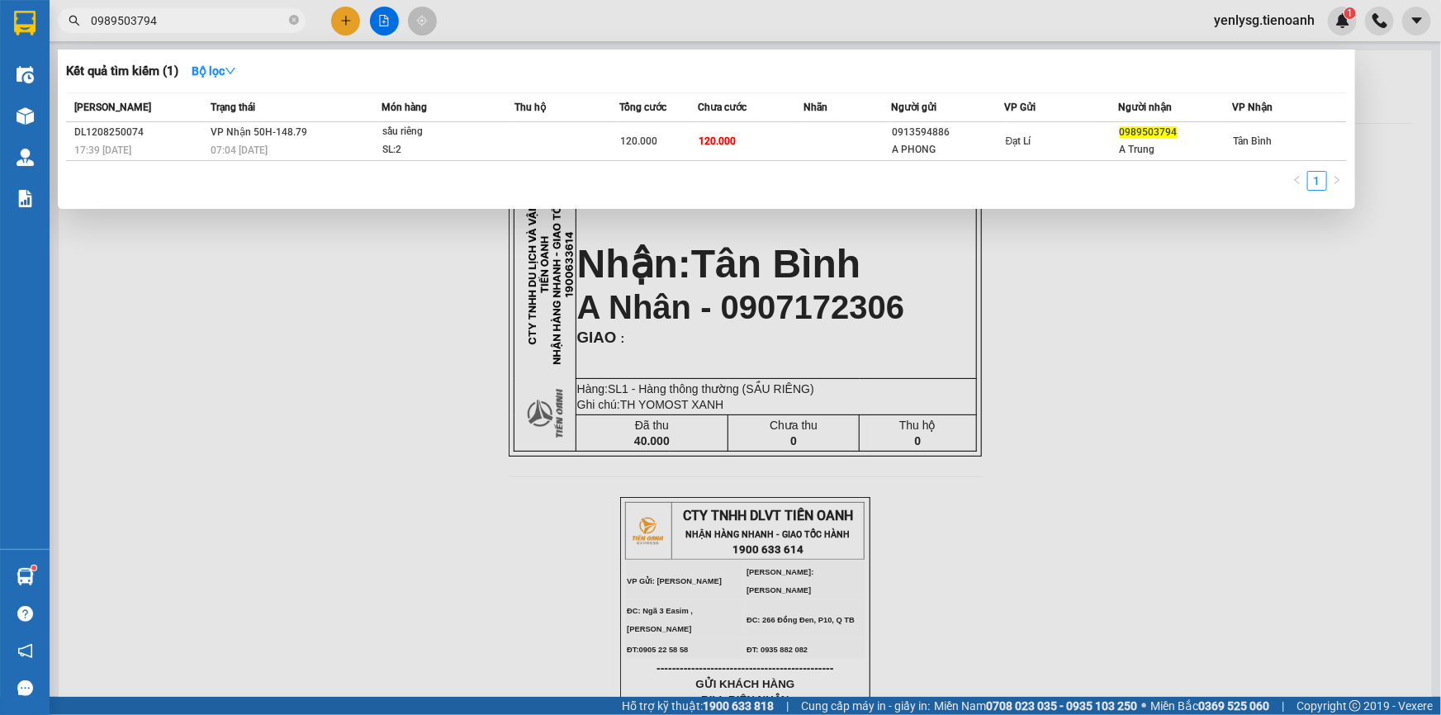
click at [165, 22] on input "0989503794" at bounding box center [188, 21] width 195 height 18
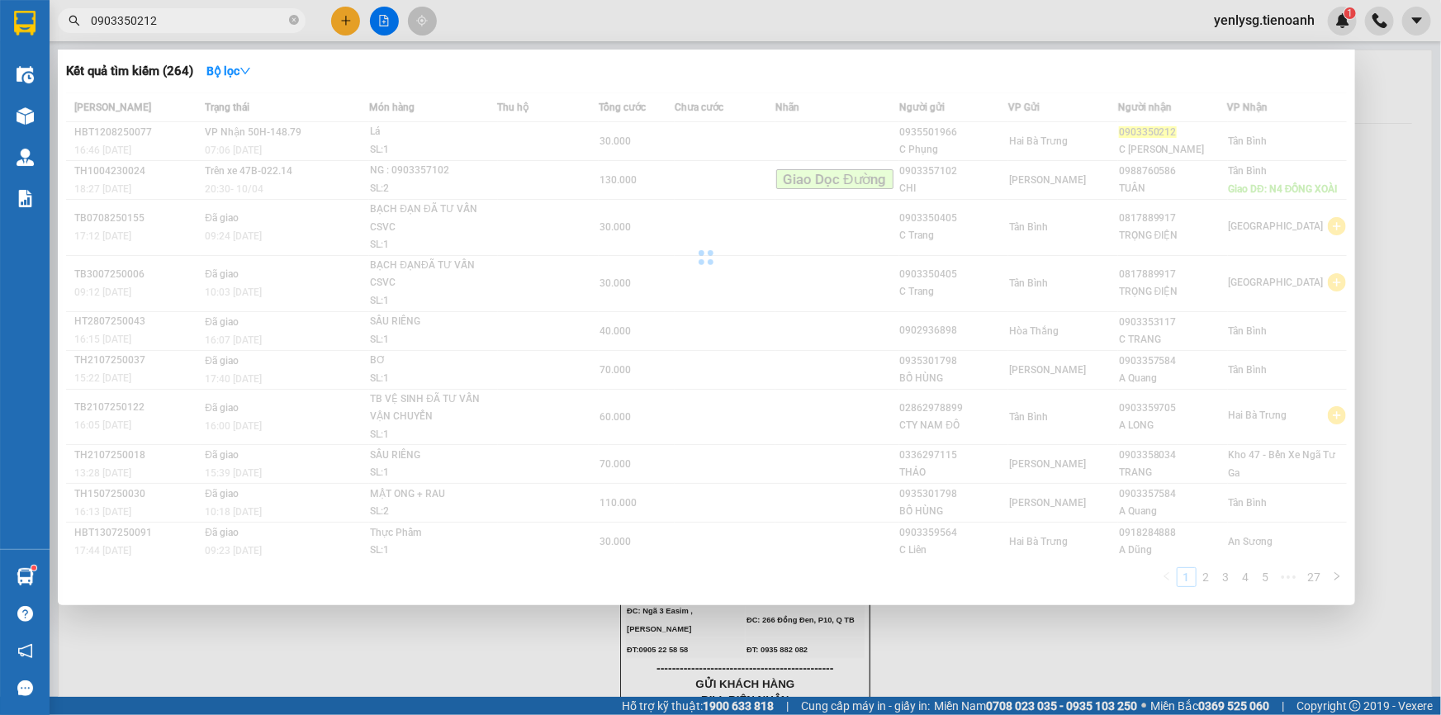
type input "0903350212"
click at [456, 153] on div at bounding box center [706, 257] width 1281 height 330
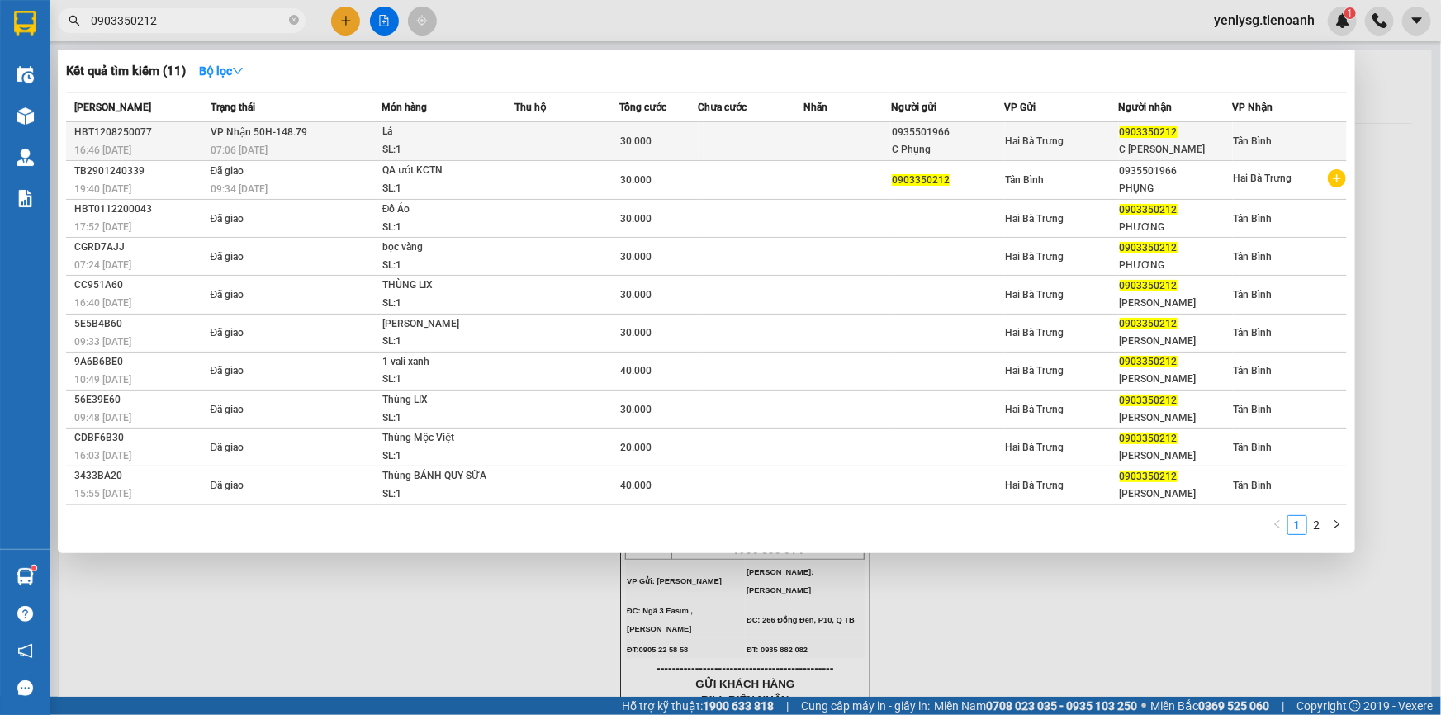
click at [458, 153] on div "SL: 1" at bounding box center [444, 150] width 124 height 18
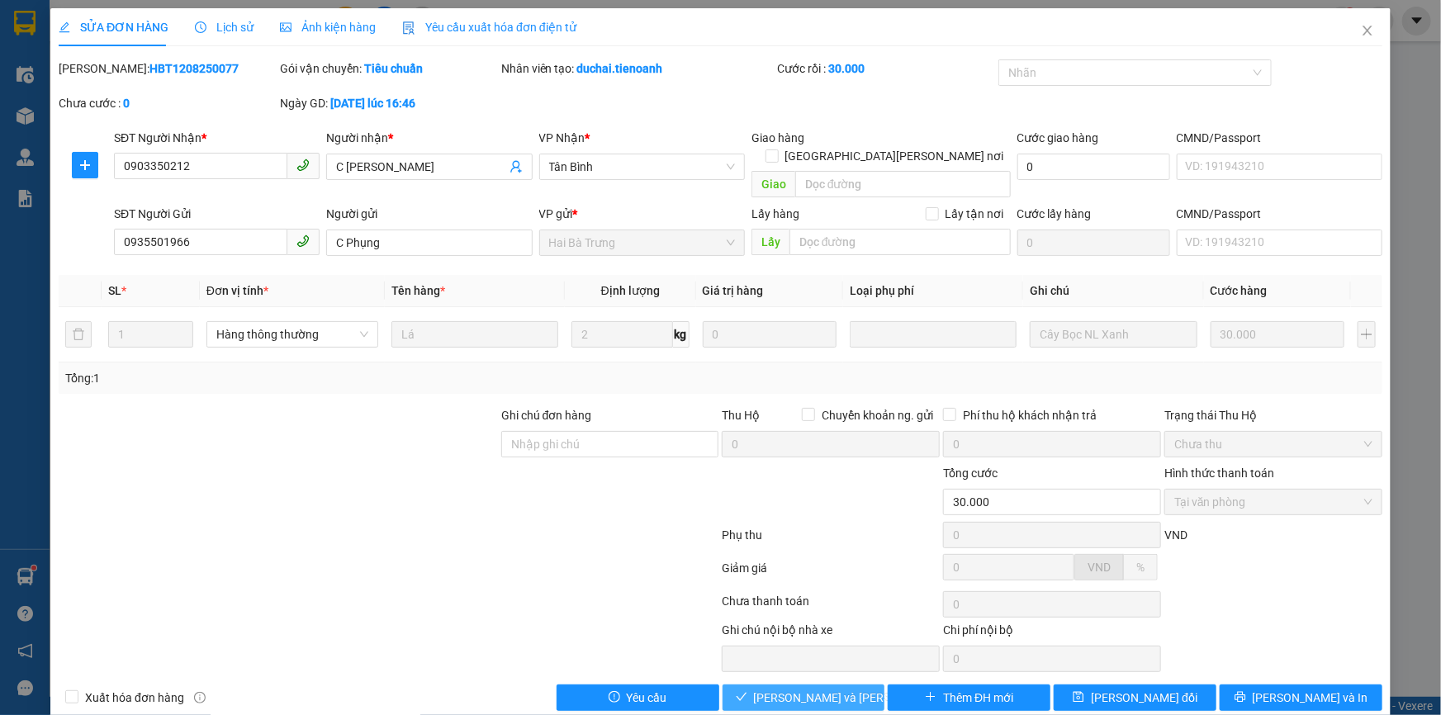
click at [775, 689] on span "[PERSON_NAME] và Giao hàng" at bounding box center [865, 698] width 223 height 18
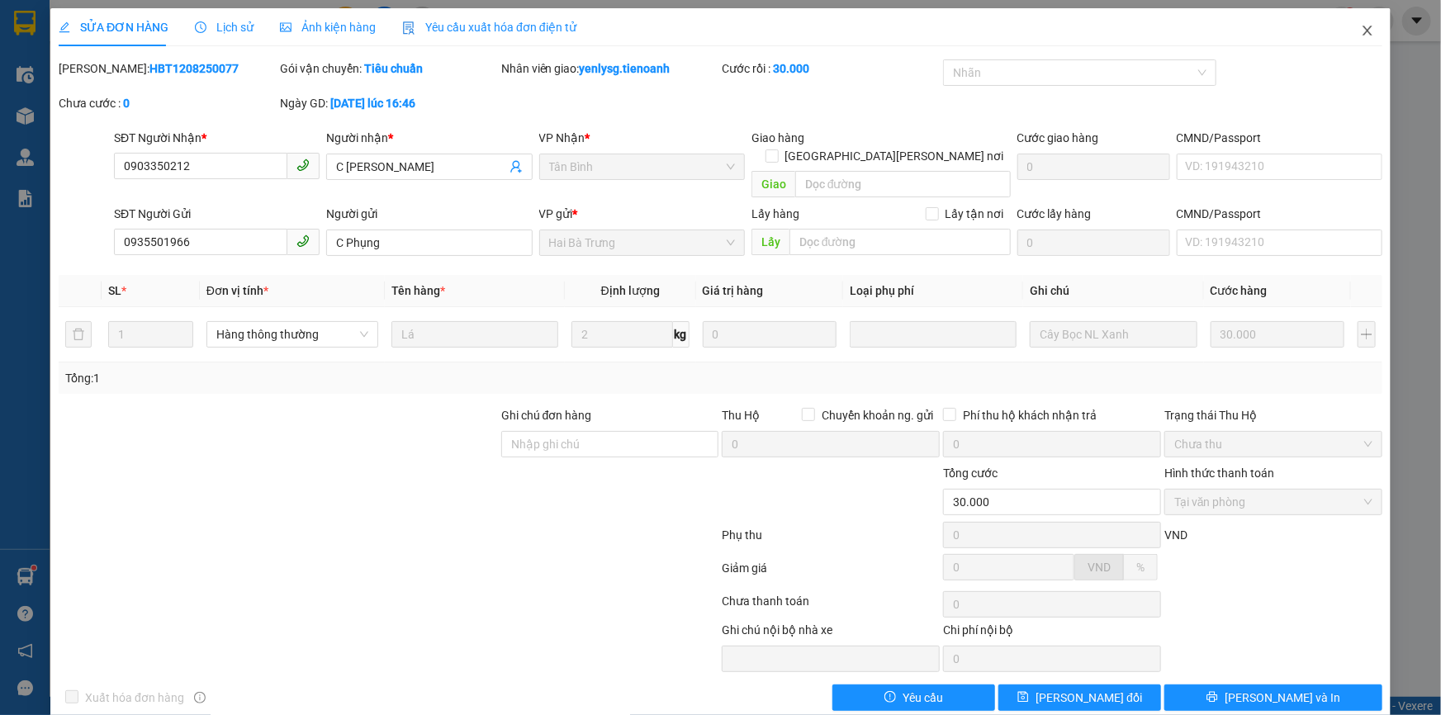
click at [1363, 31] on icon "close" at bounding box center [1367, 30] width 13 height 13
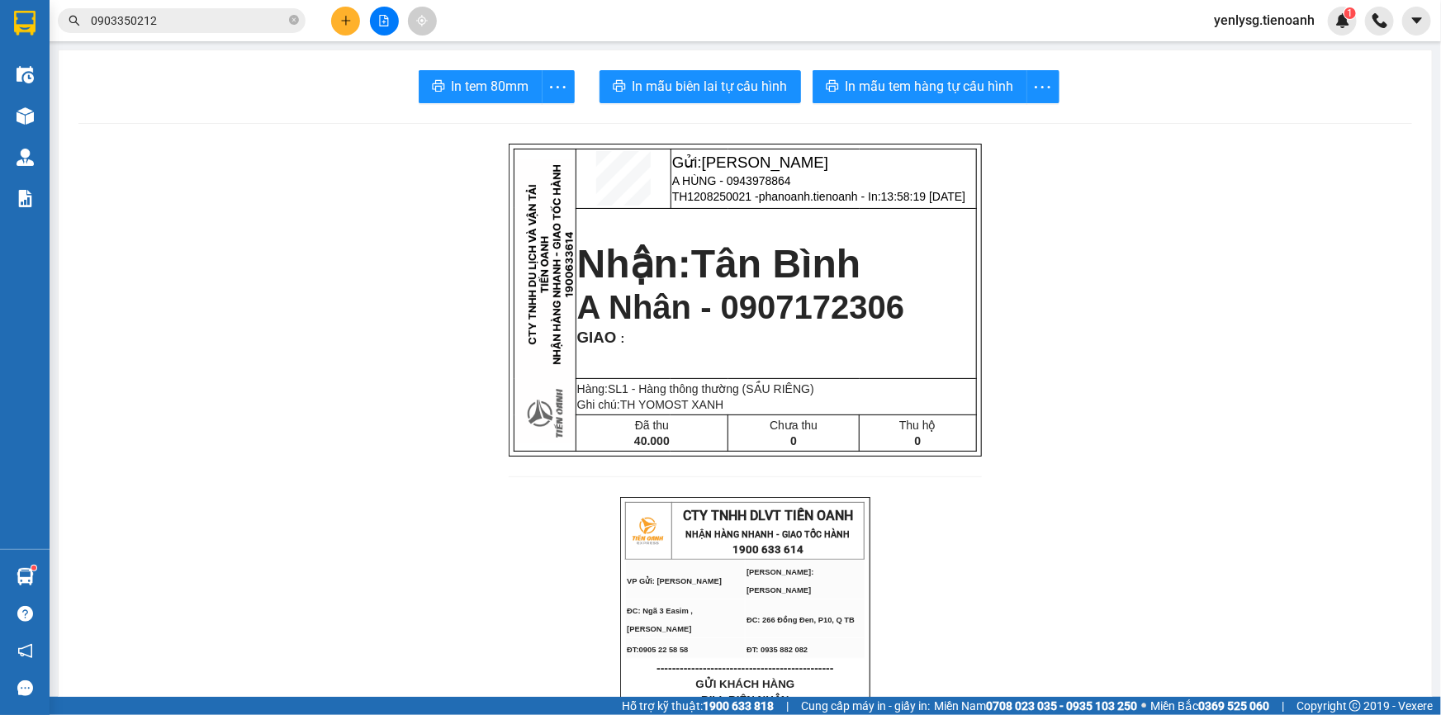
click at [157, 21] on input "0903350212" at bounding box center [188, 21] width 195 height 18
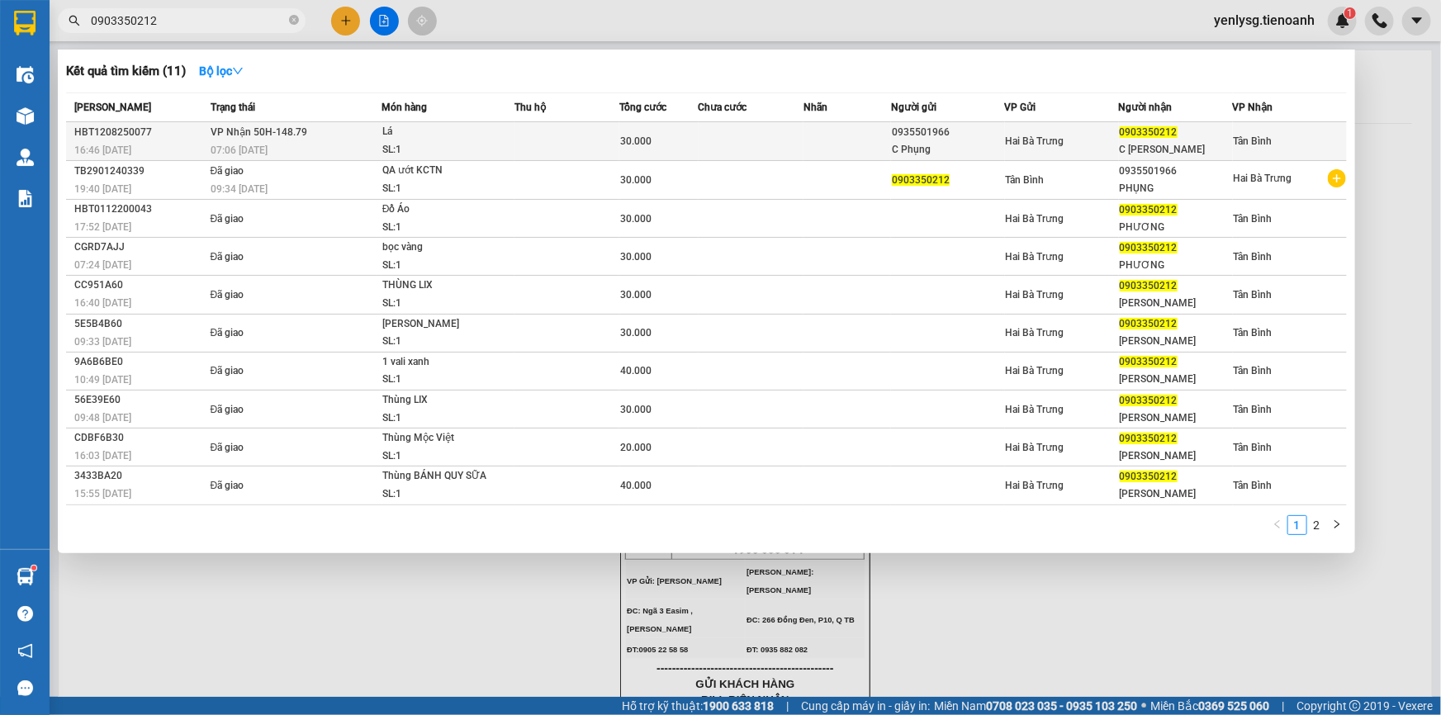
click at [351, 135] on td "VP Nhận 50H-148.79 07:06 - 13/08" at bounding box center [293, 141] width 175 height 39
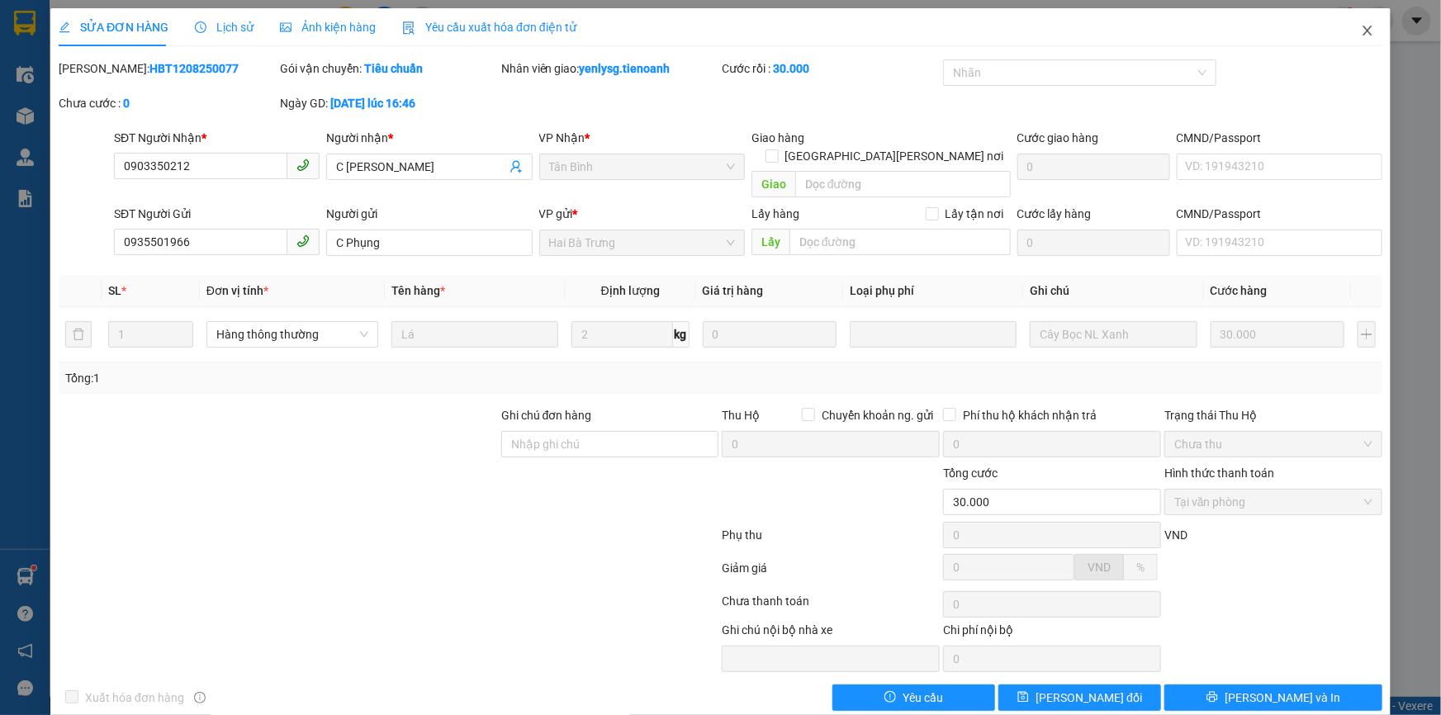
click at [1345, 31] on span "Close" at bounding box center [1368, 31] width 46 height 46
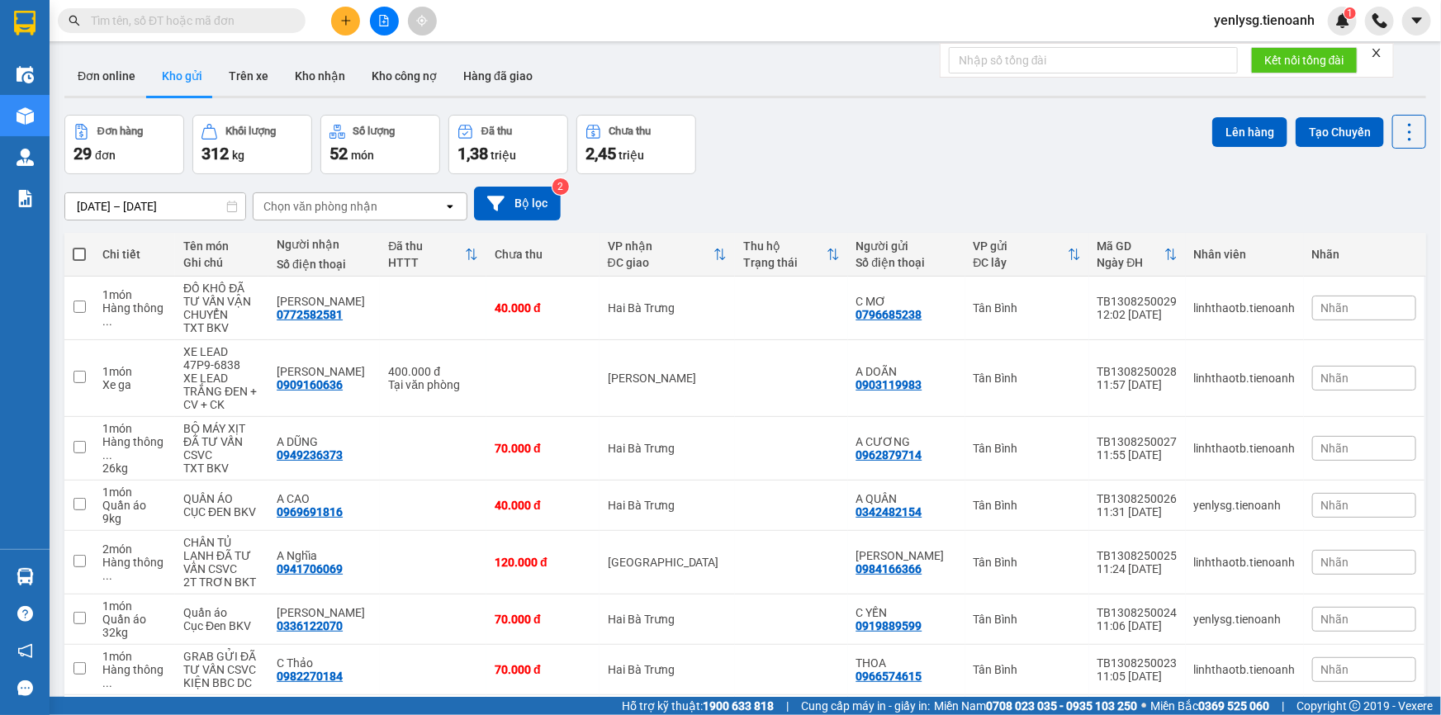
click at [294, 31] on span at bounding box center [182, 20] width 248 height 25
click at [282, 24] on input "text" at bounding box center [188, 21] width 195 height 18
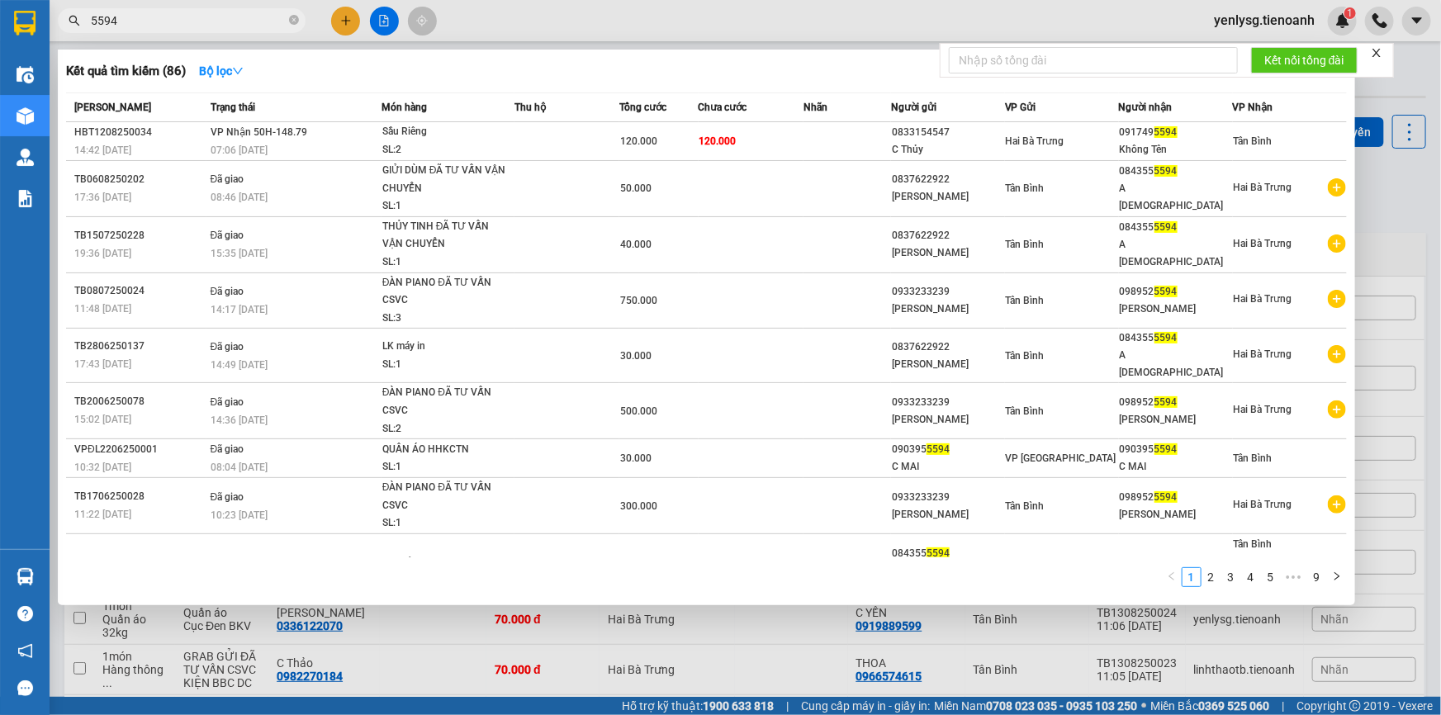
click at [269, 21] on input "5594" at bounding box center [188, 21] width 195 height 18
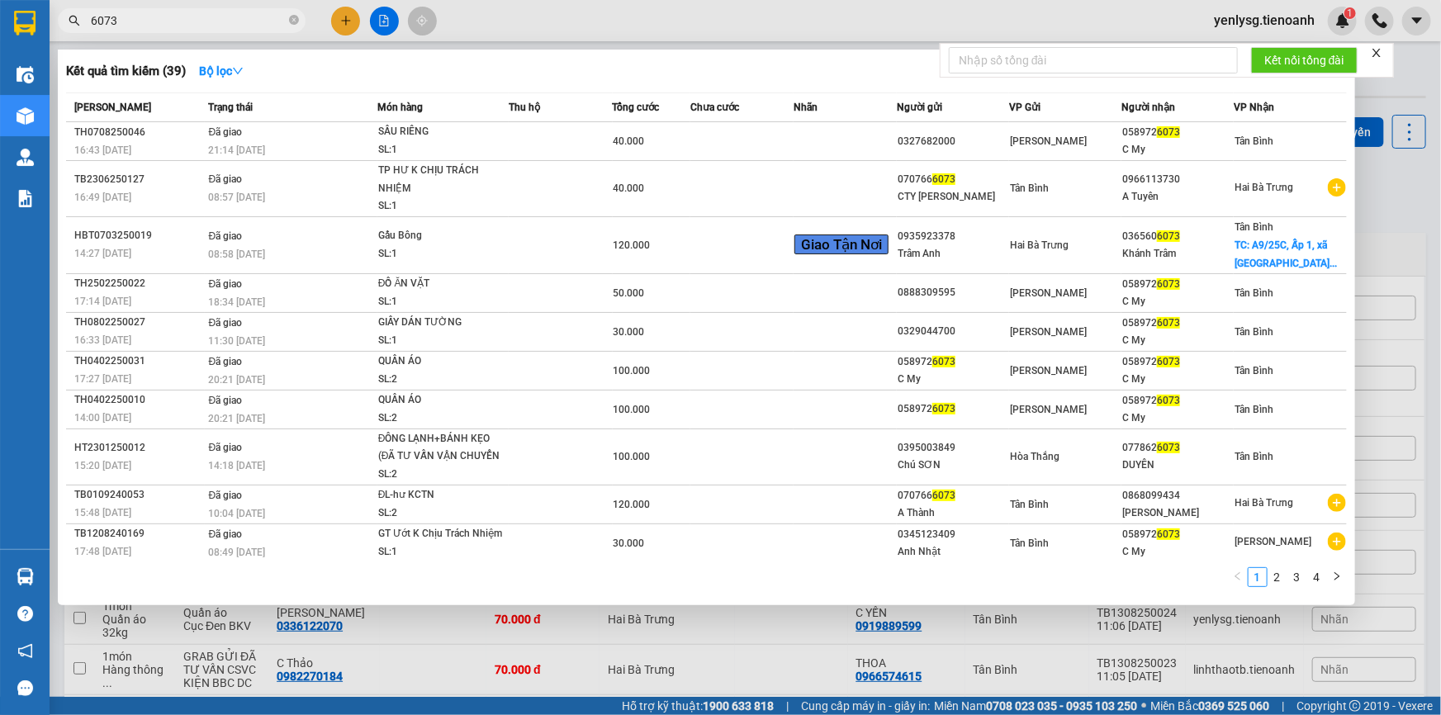
click at [147, 20] on input "6073" at bounding box center [188, 21] width 195 height 18
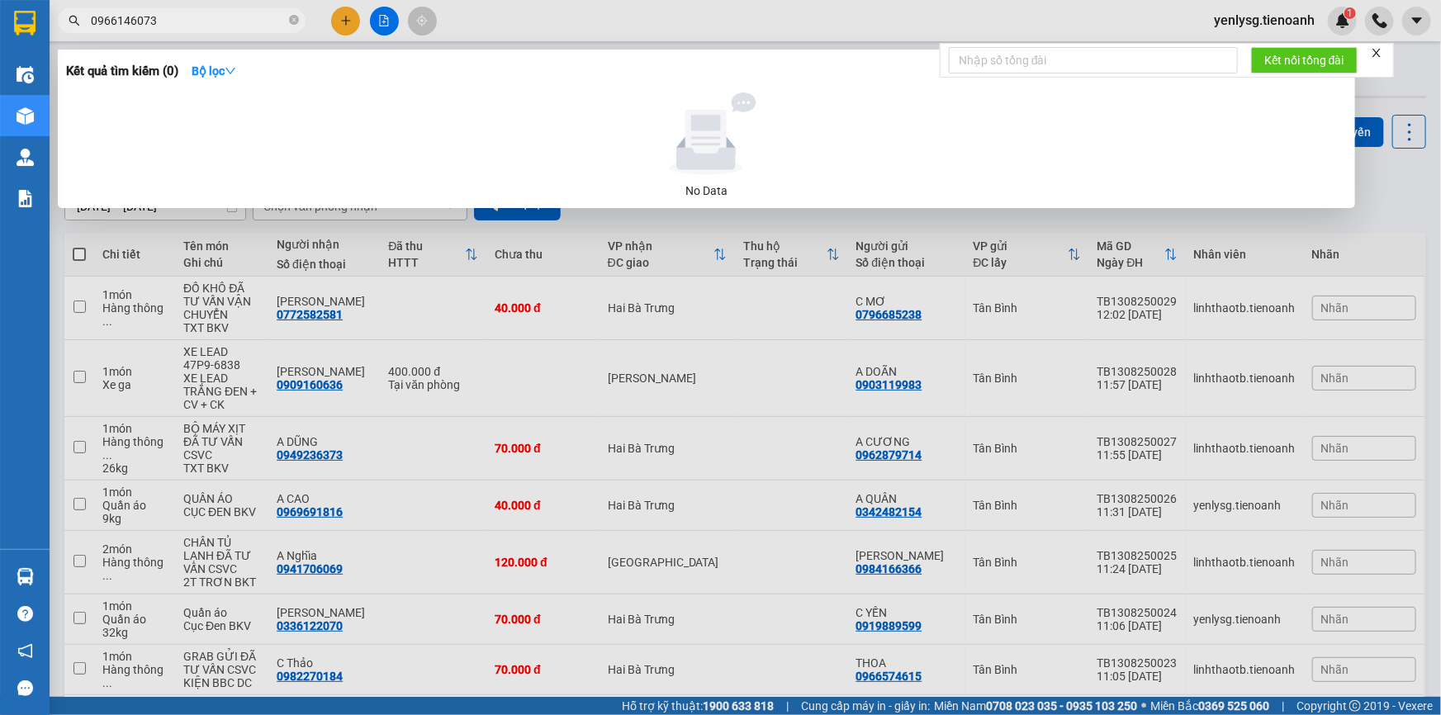
click at [159, 20] on input "0966146073" at bounding box center [188, 21] width 195 height 18
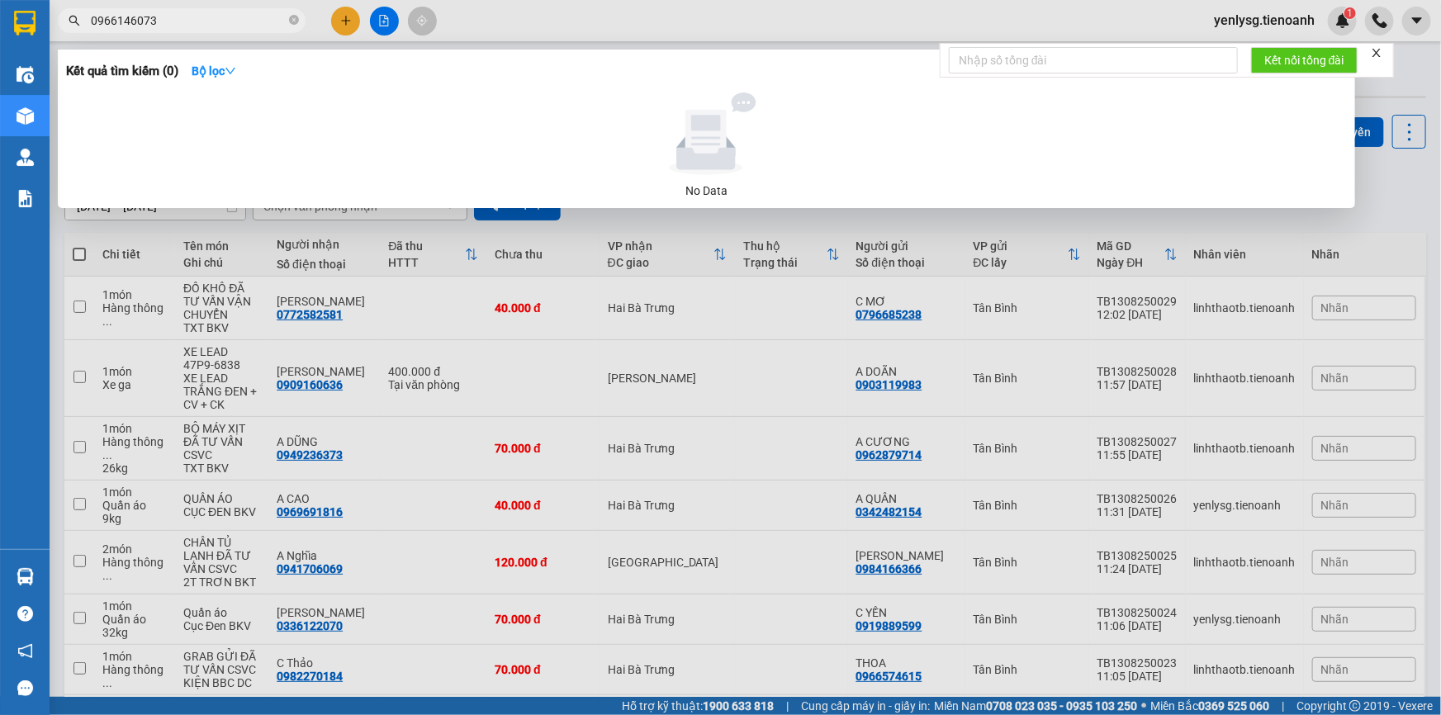
click at [159, 20] on input "0966146073" at bounding box center [188, 21] width 195 height 18
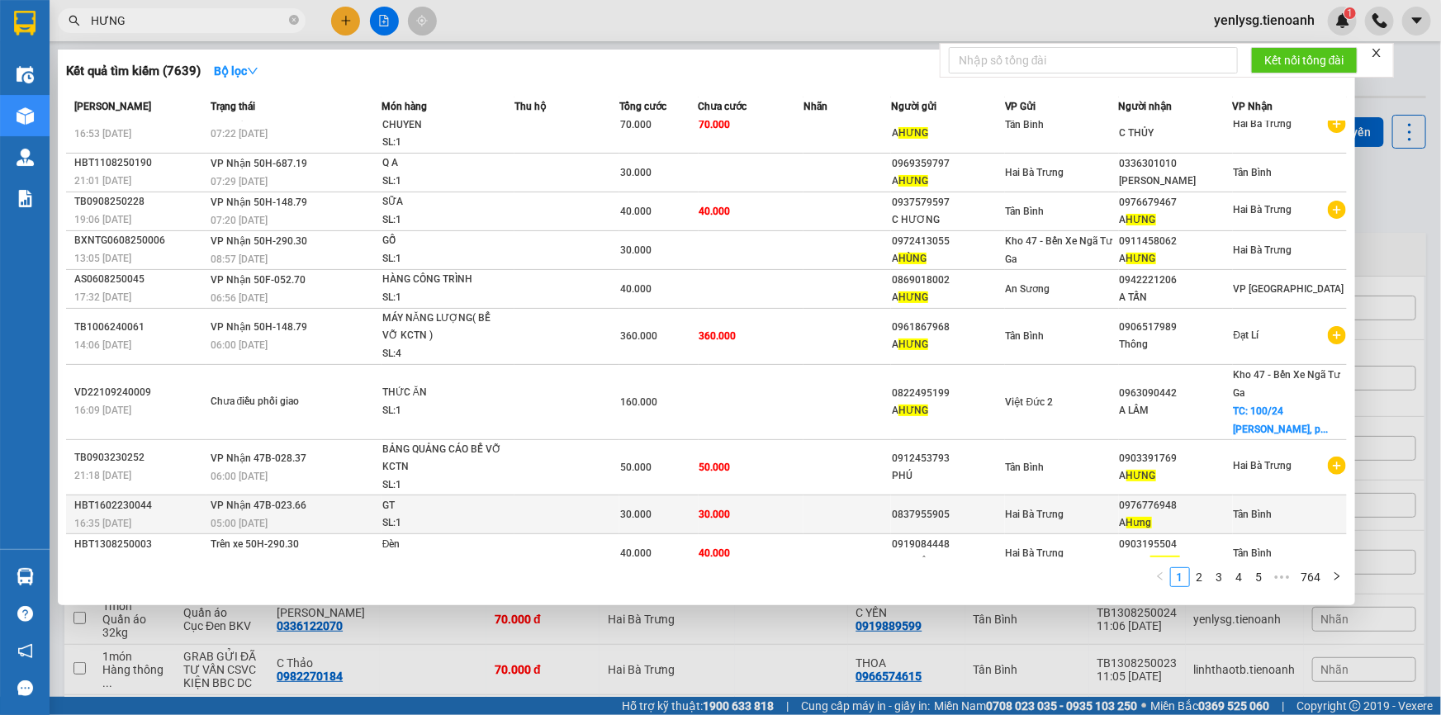
scroll to position [38, 0]
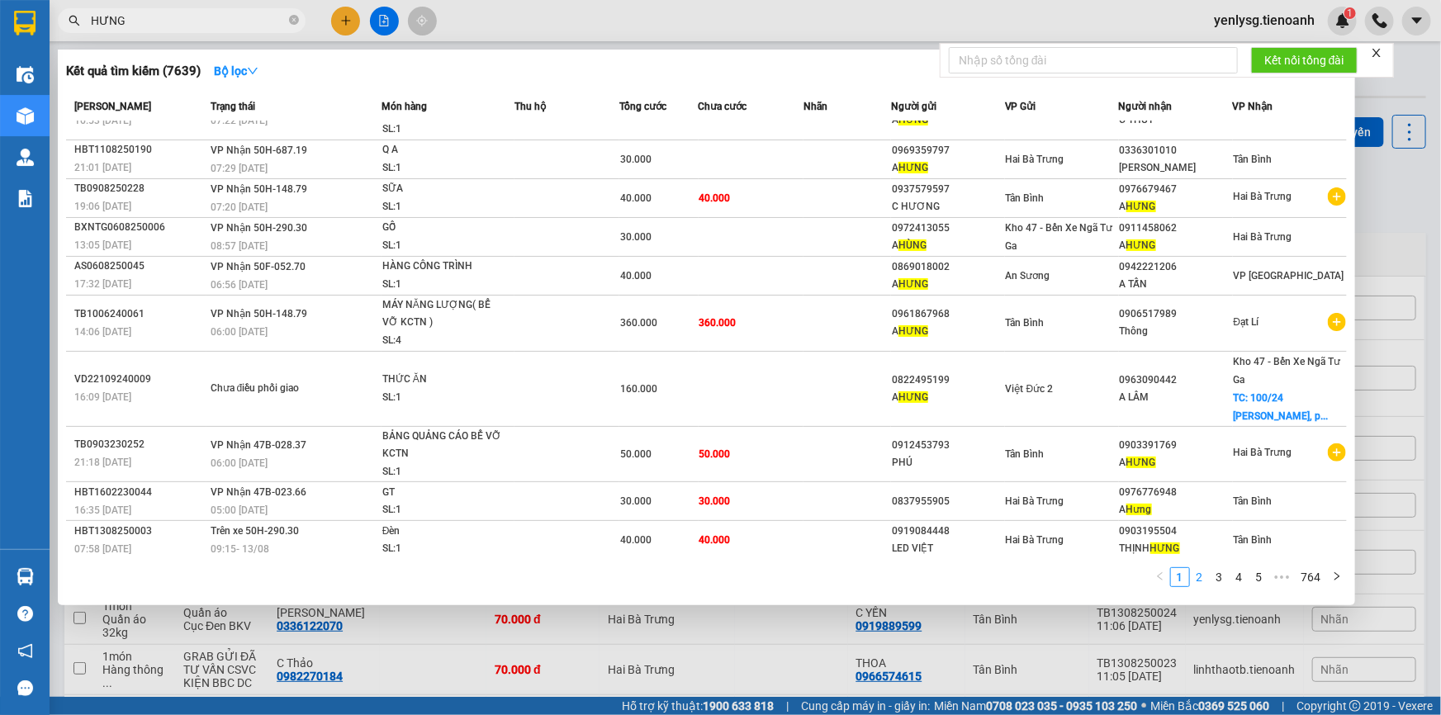
click at [1200, 582] on link "2" at bounding box center [1200, 577] width 18 height 18
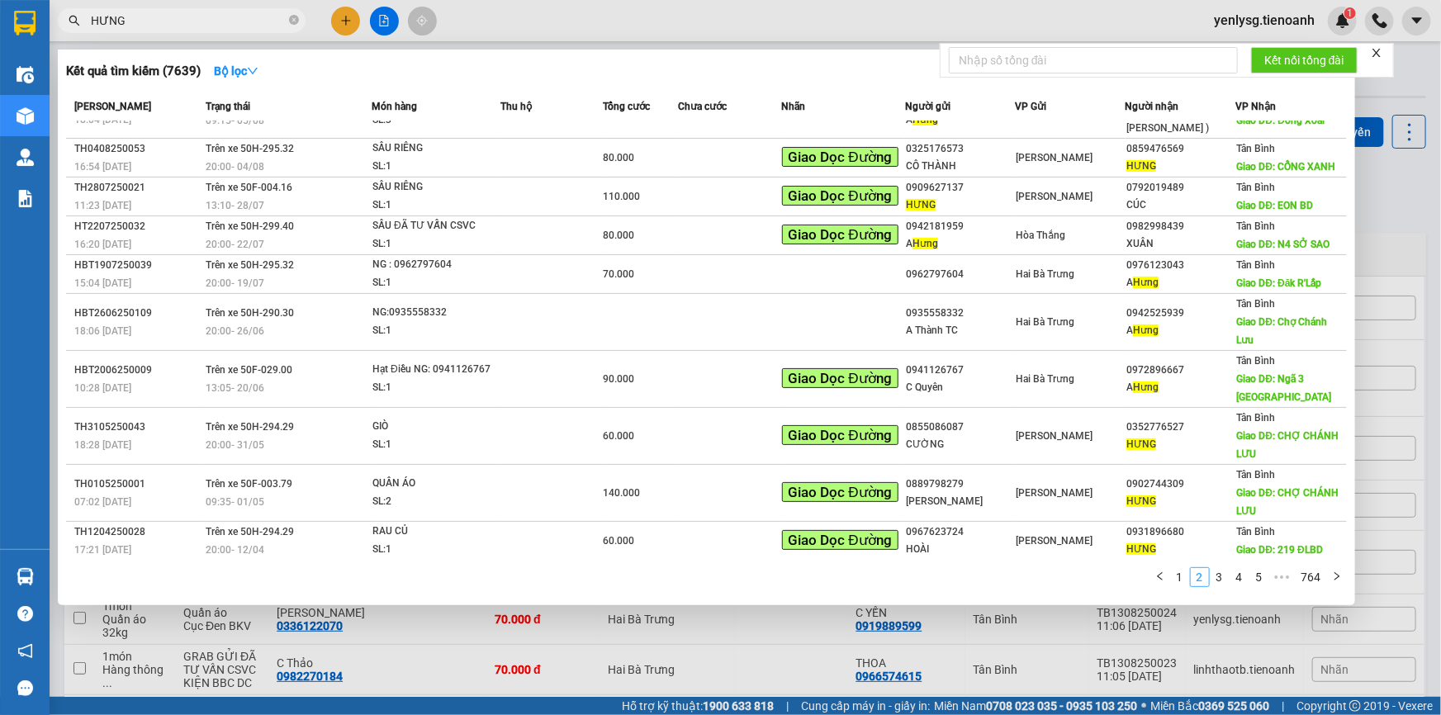
scroll to position [23, 0]
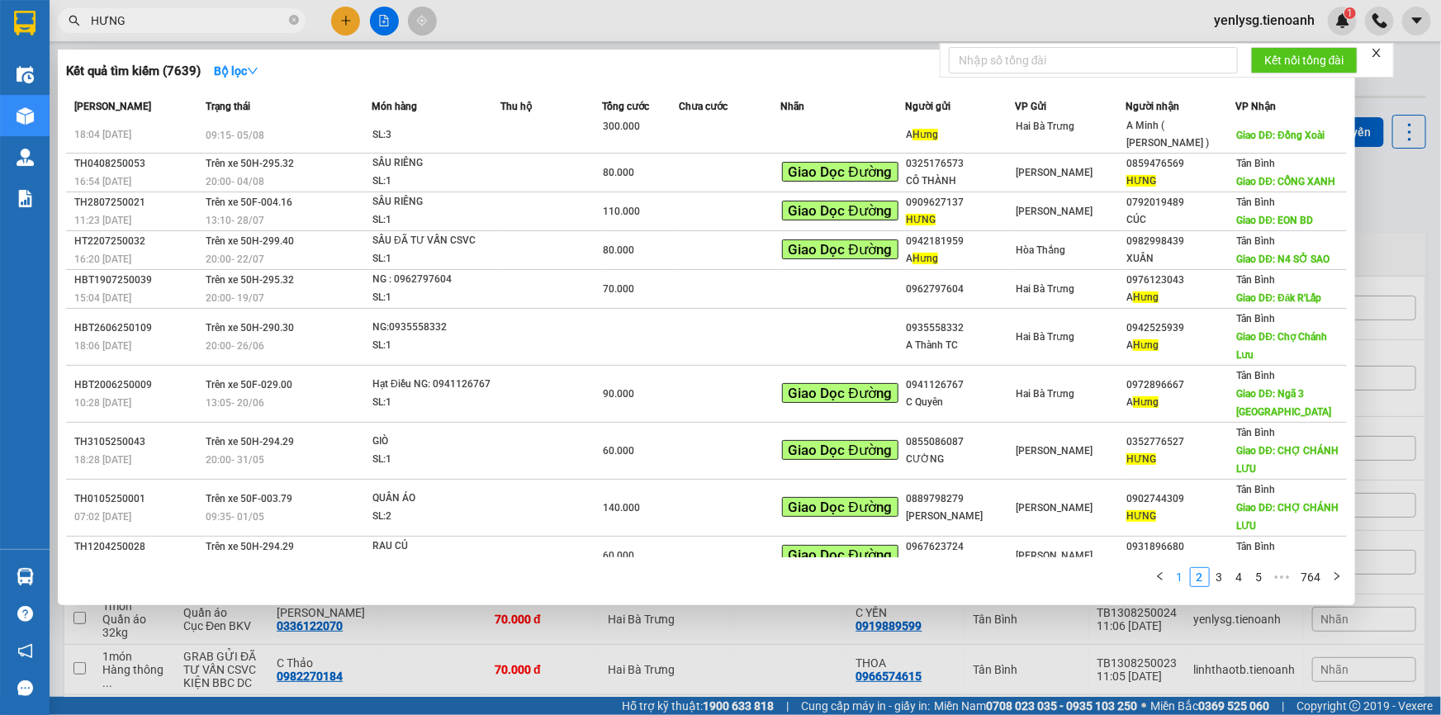
click at [1173, 579] on link "1" at bounding box center [1180, 577] width 18 height 18
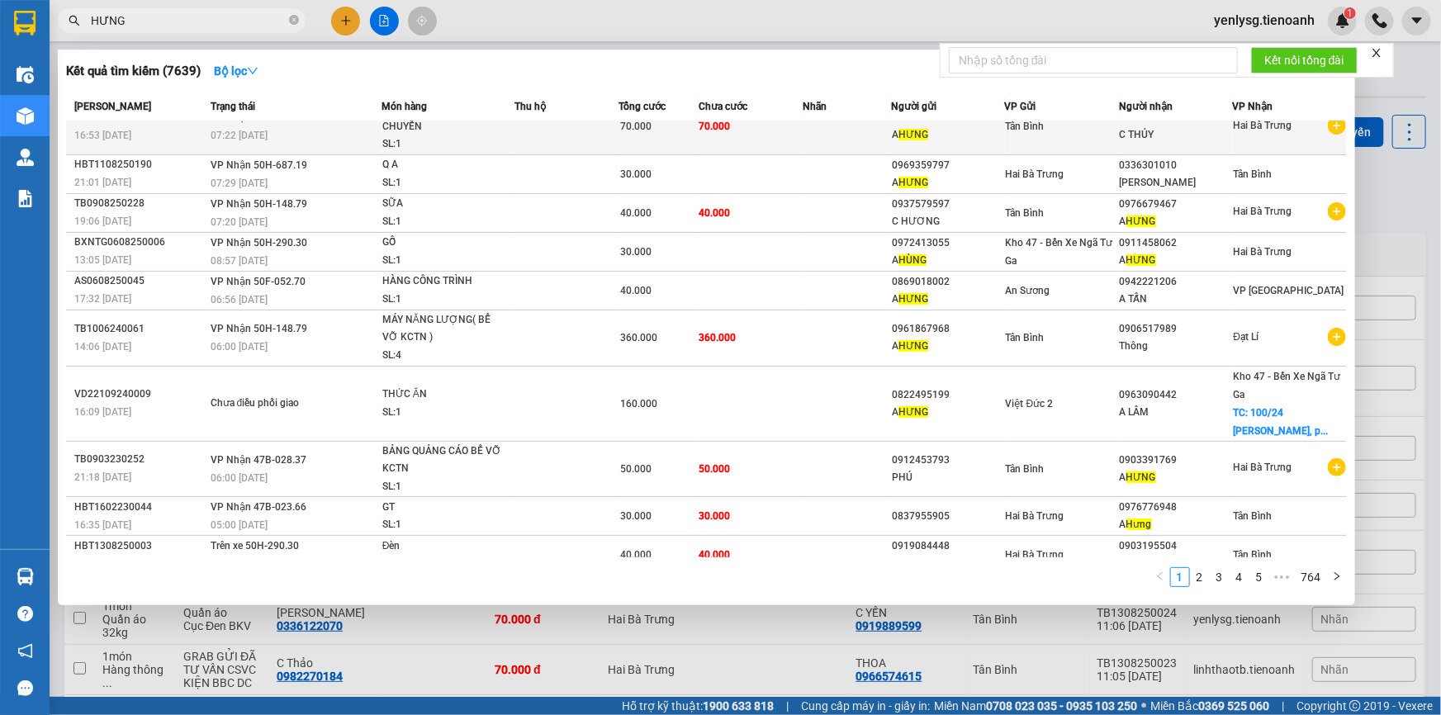
scroll to position [38, 0]
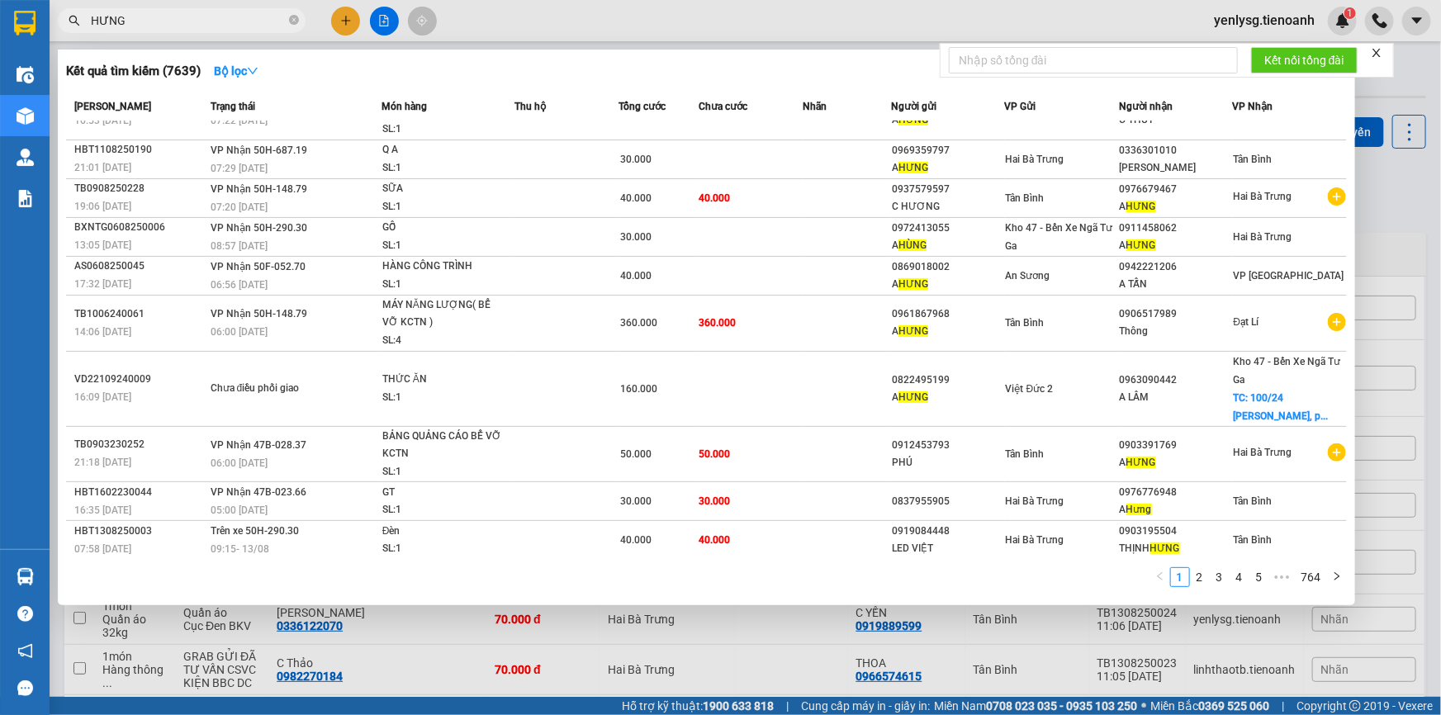
click at [236, 12] on input "HƯNG" at bounding box center [188, 21] width 195 height 18
click at [236, 24] on input "HƯNG" at bounding box center [188, 21] width 195 height 18
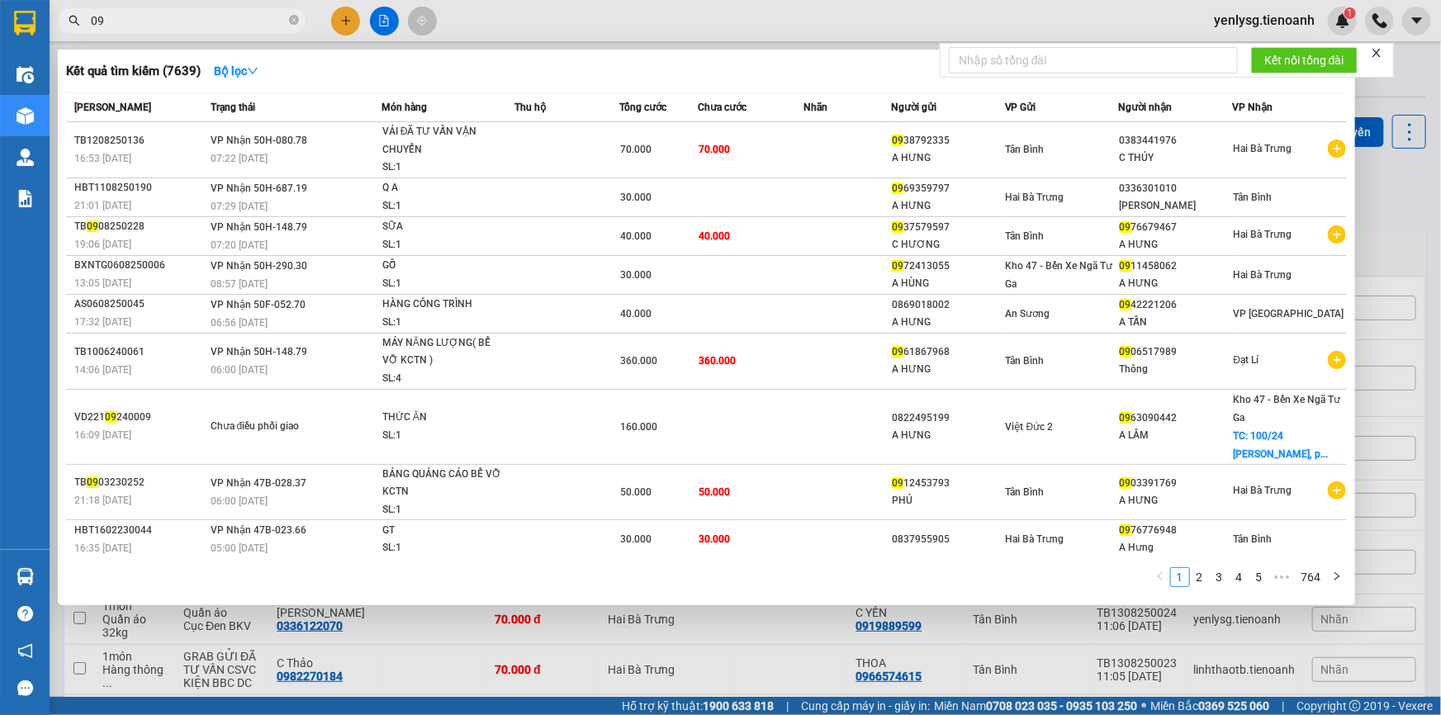
type input "0"
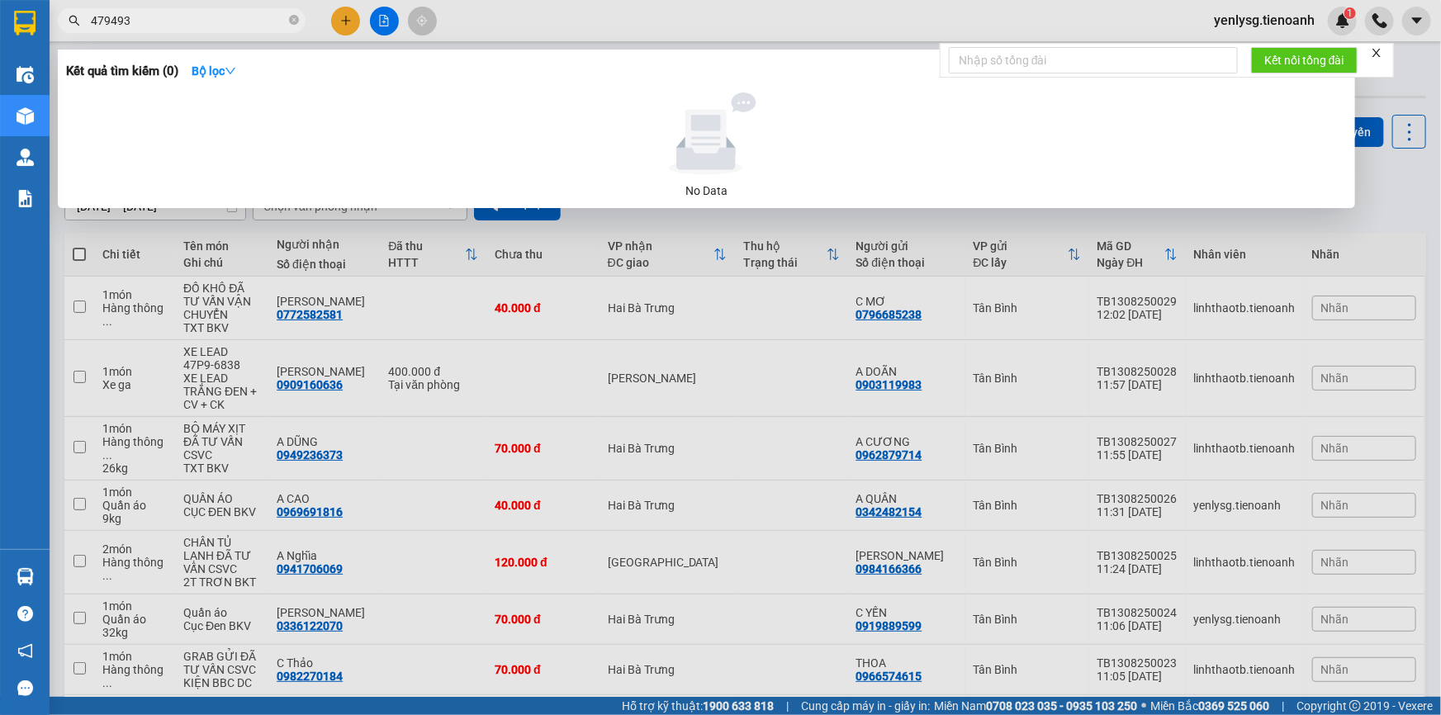
click at [240, 24] on input "479493" at bounding box center [188, 21] width 195 height 18
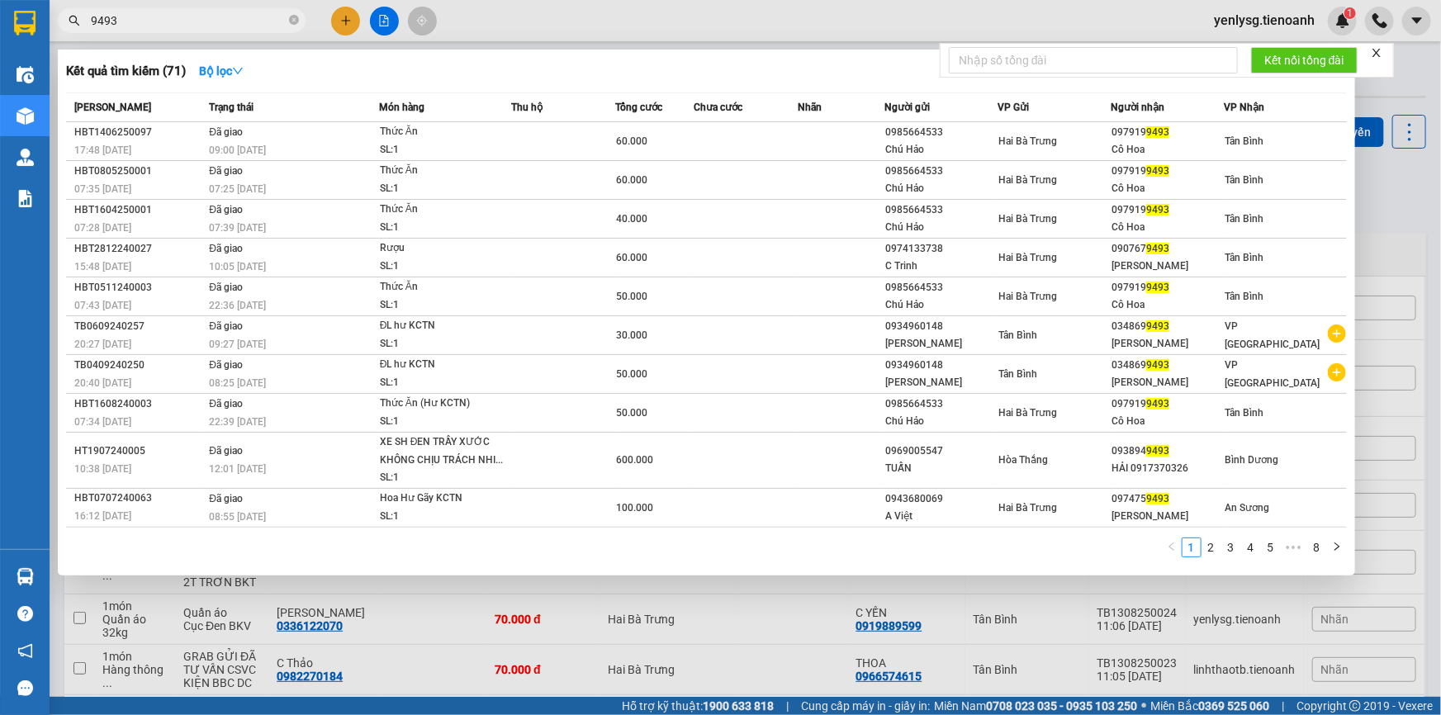
click at [240, 24] on input "9493" at bounding box center [188, 21] width 195 height 18
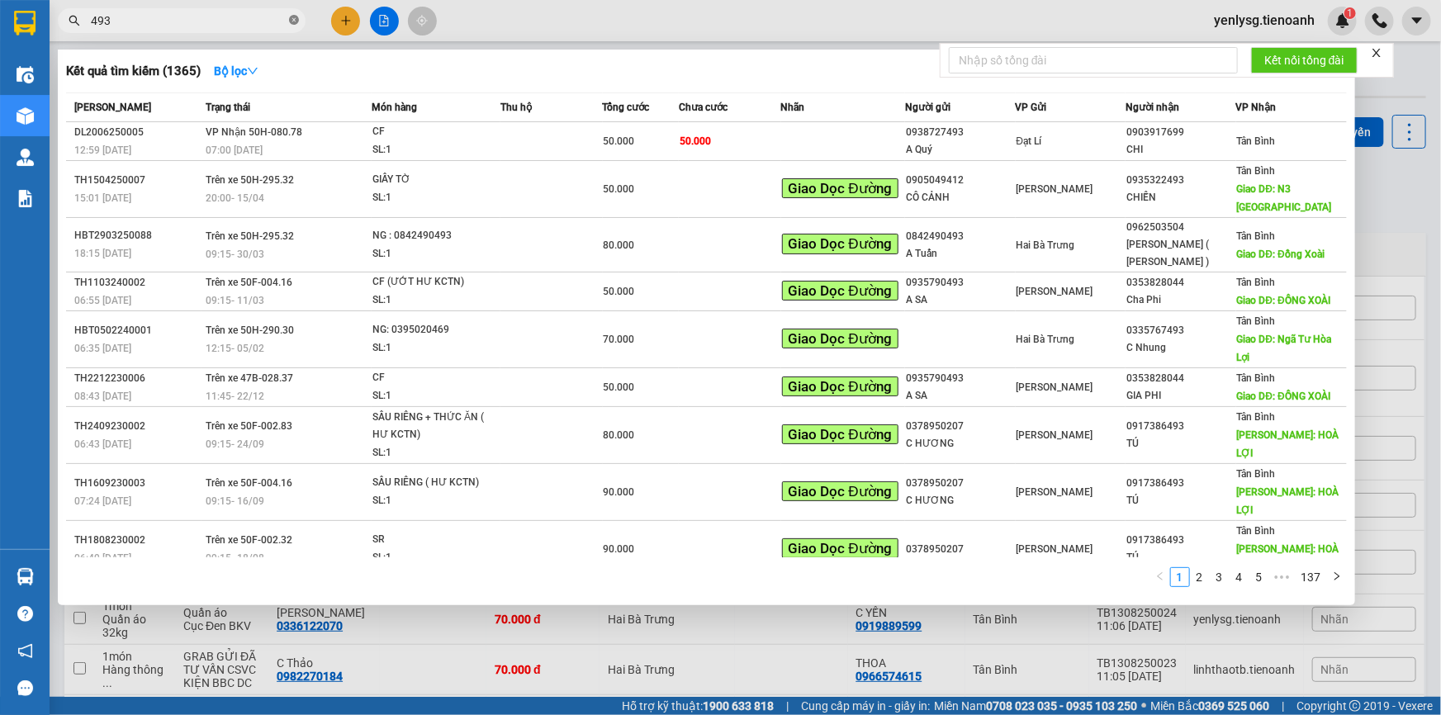
type input "493"
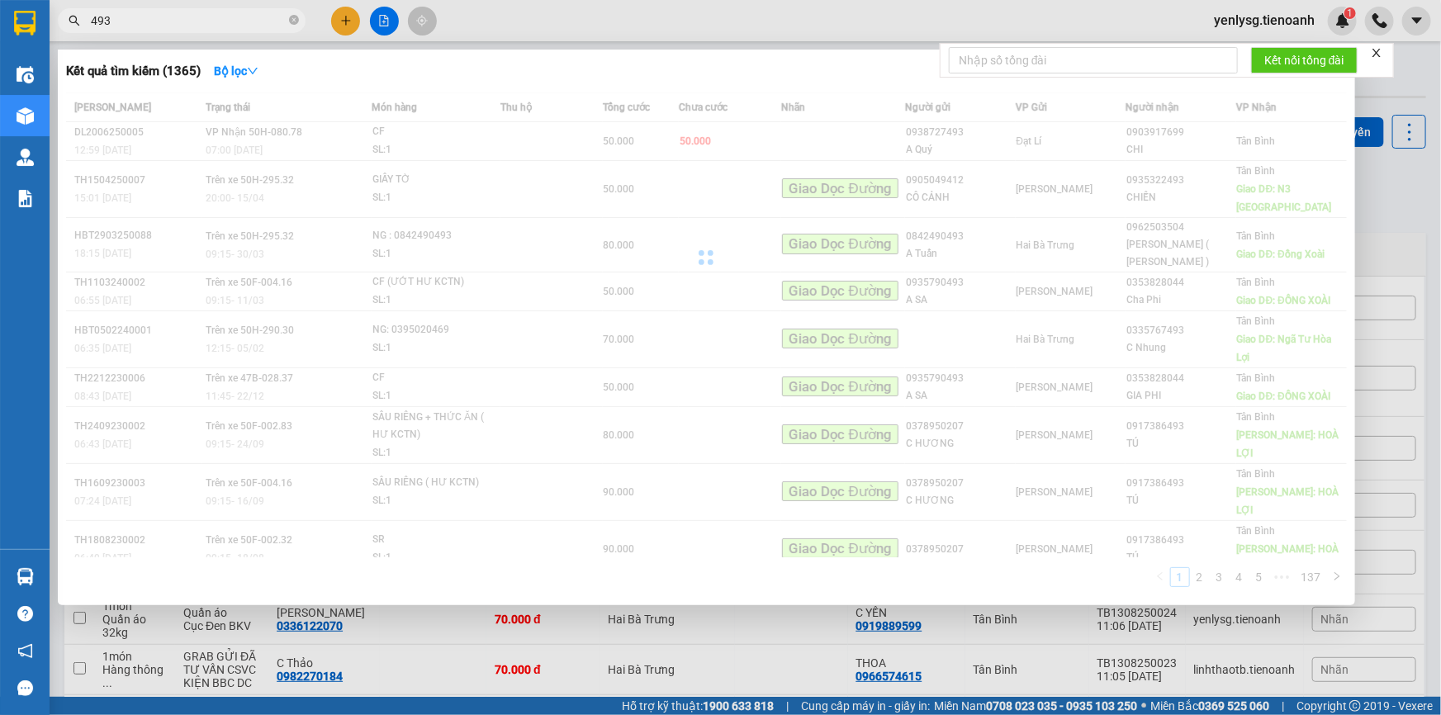
drag, startPoint x: 289, startPoint y: 27, endPoint x: 314, endPoint y: 433, distance: 406.3
click at [294, 27] on span at bounding box center [294, 21] width 10 height 16
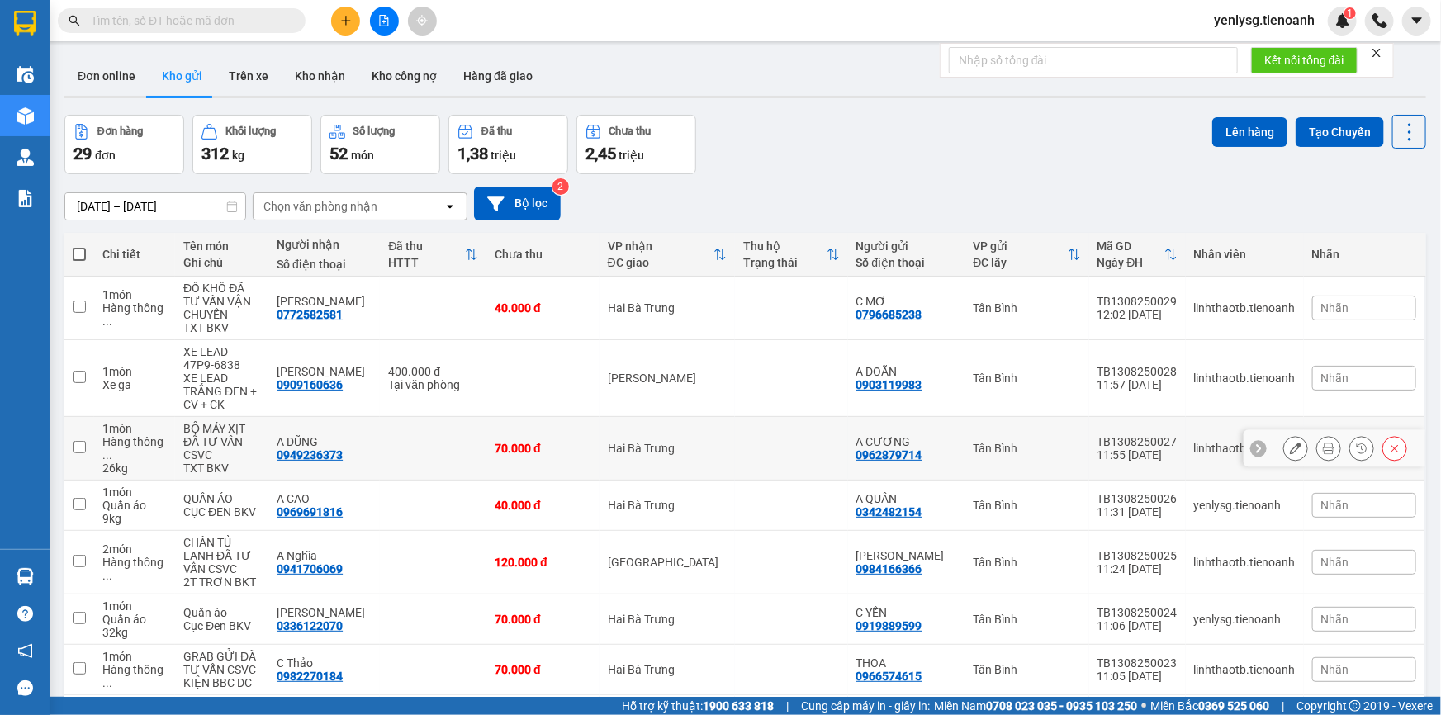
click at [314, 435] on div "A DŨNG" at bounding box center [324, 441] width 95 height 13
checkbox input "true"
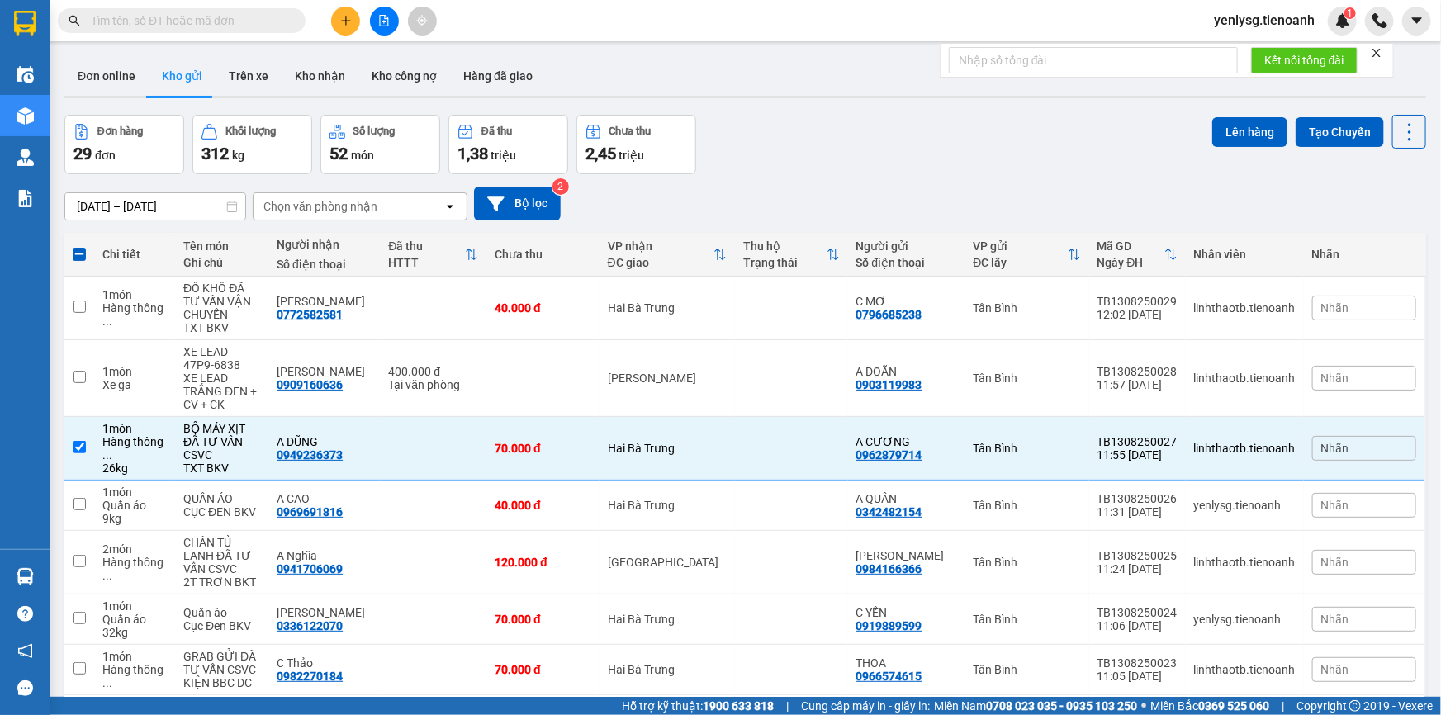
click at [403, 193] on div "Chọn văn phòng nhận" at bounding box center [349, 206] width 190 height 26
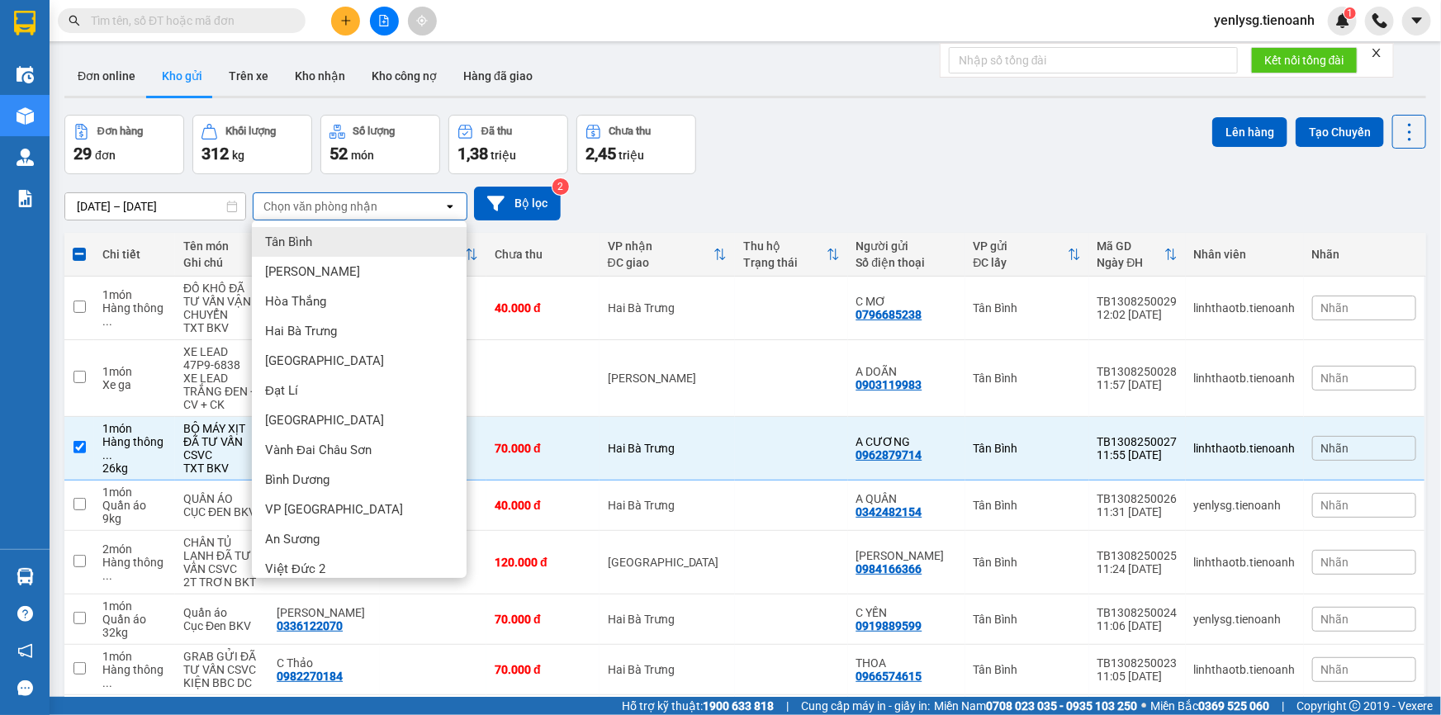
click at [459, 169] on div "ver 1.8.138 Đơn online Kho gửi Trên xe Kho nhận Kho công nợ Hàng đã giao Đơn hà…" at bounding box center [745, 498] width 1375 height 896
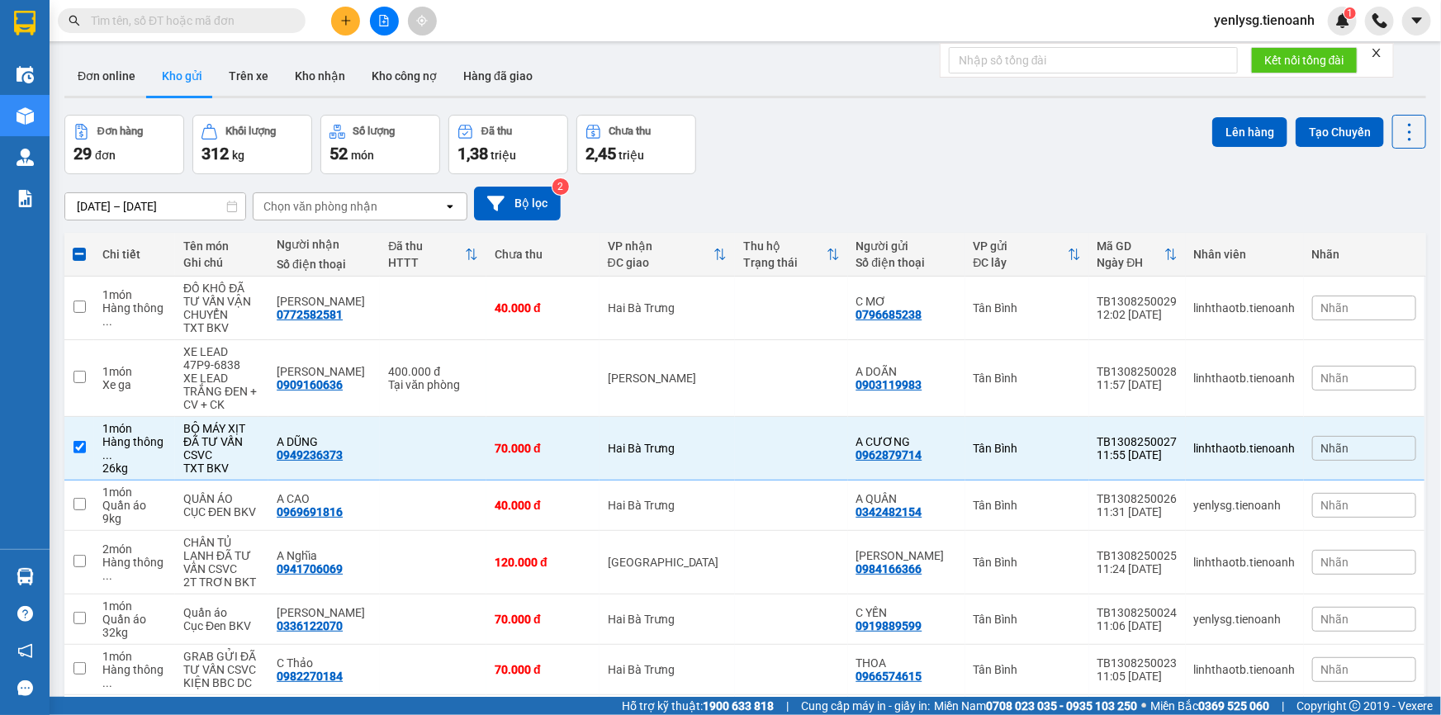
click at [261, 31] on span at bounding box center [182, 20] width 248 height 25
click at [260, 21] on input "text" at bounding box center [188, 21] width 195 height 18
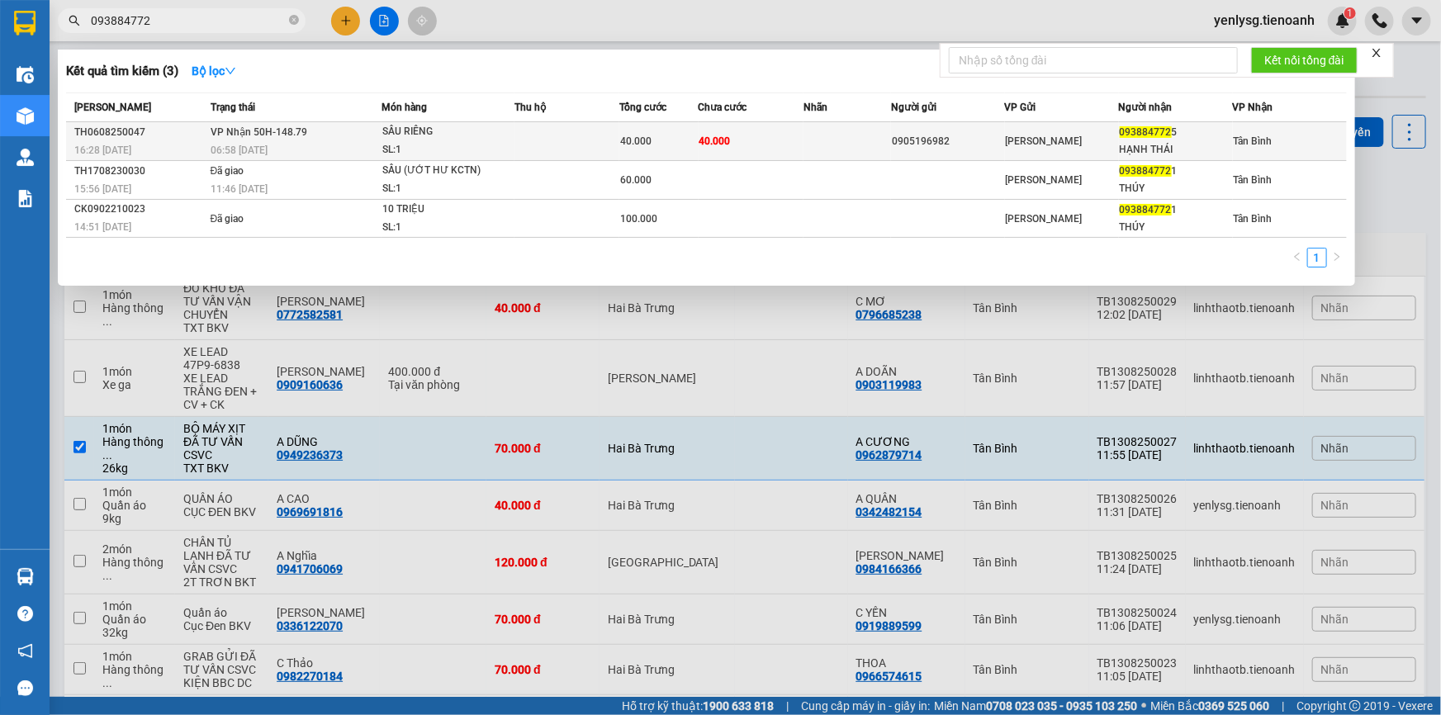
type input "0938847721"
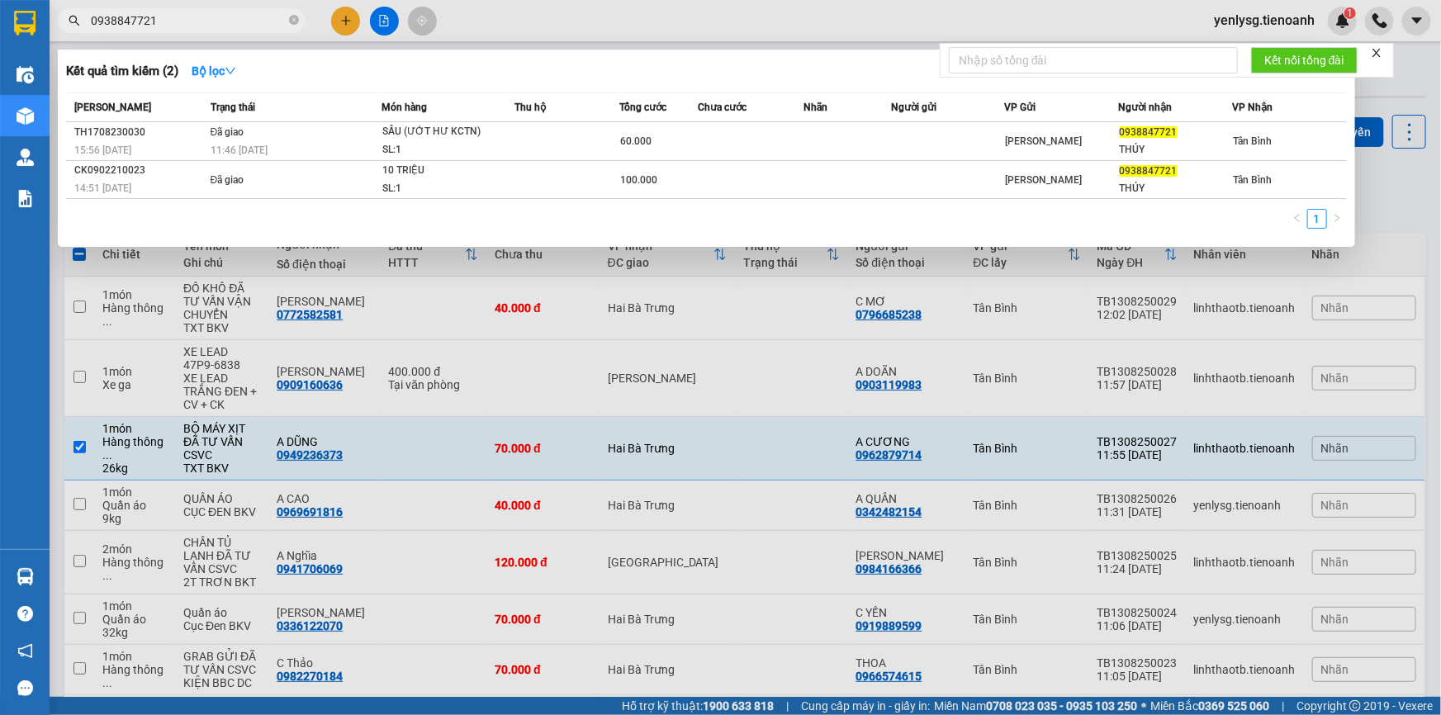
click at [253, 16] on input "0938847721" at bounding box center [188, 21] width 195 height 18
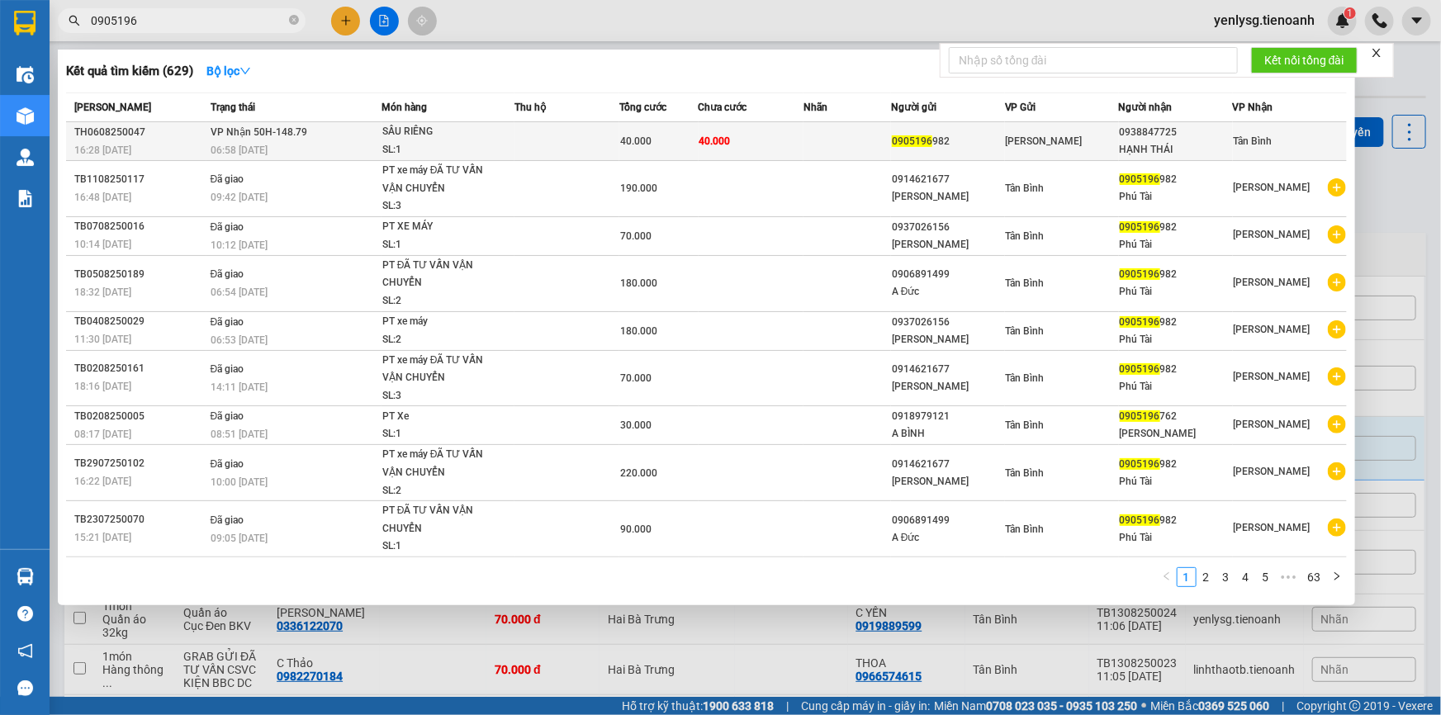
type input "0905196"
click at [626, 149] on div "40.000" at bounding box center [658, 141] width 77 height 18
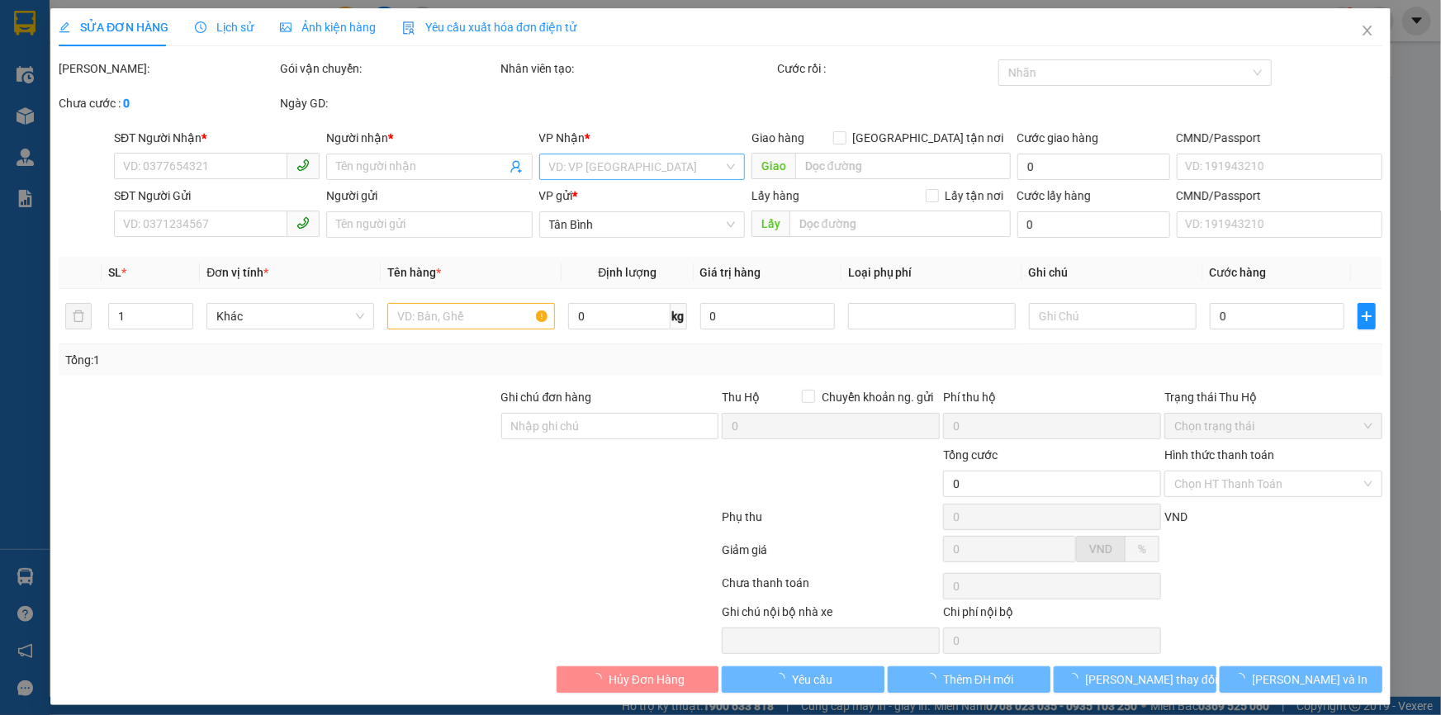
type input "0938847725"
type input "HẠNH THÁI"
type input "0905196982"
type input "KMN CẢ 2"
type input "40.000"
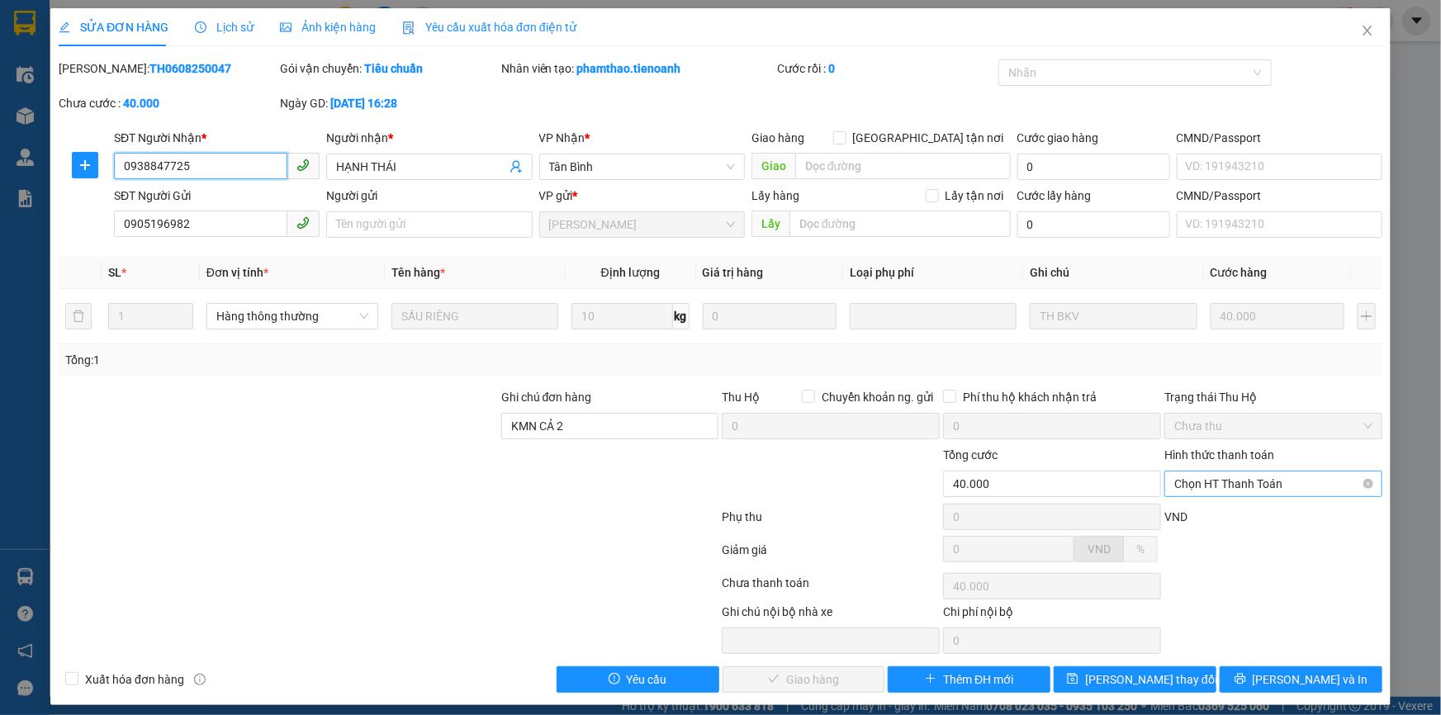
click at [1283, 477] on span "Chọn HT Thanh Toán" at bounding box center [1273, 484] width 198 height 25
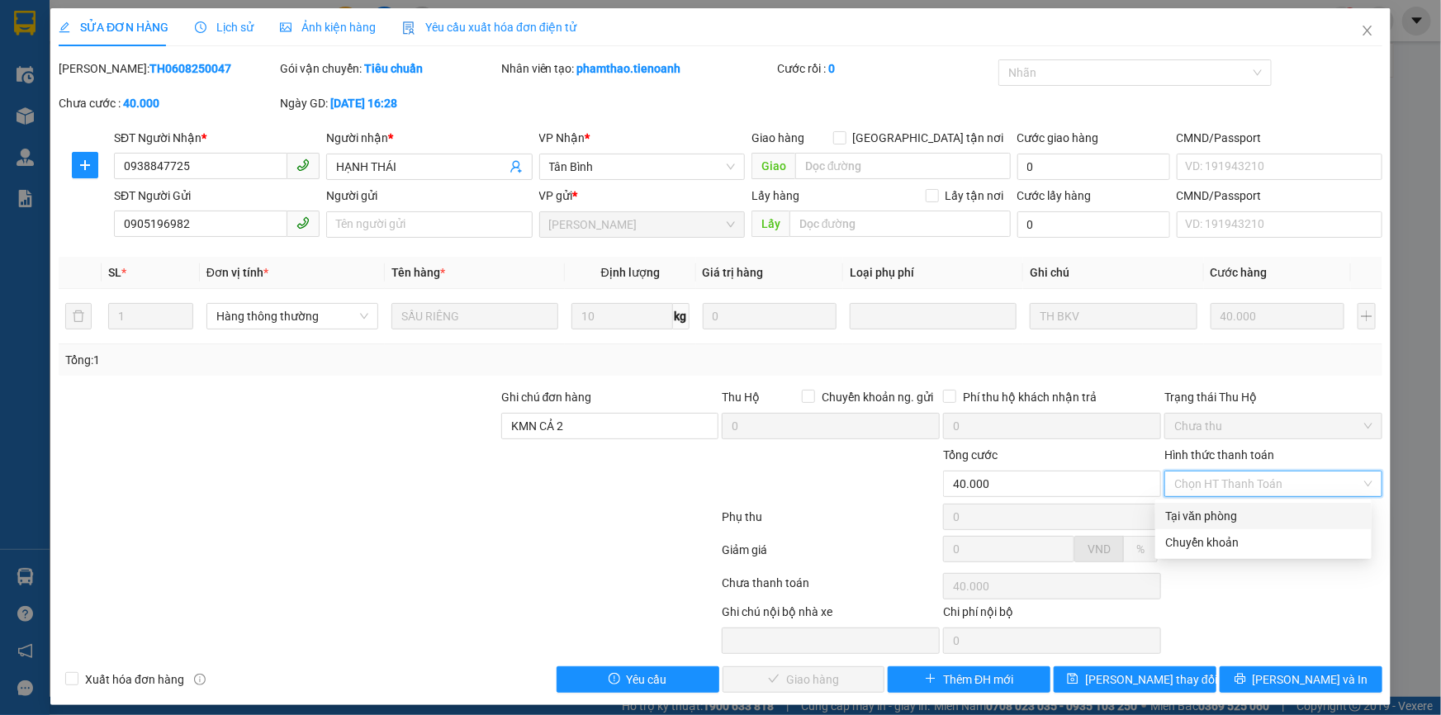
click at [1256, 512] on div "Tại văn phòng" at bounding box center [1263, 516] width 197 height 18
type input "0"
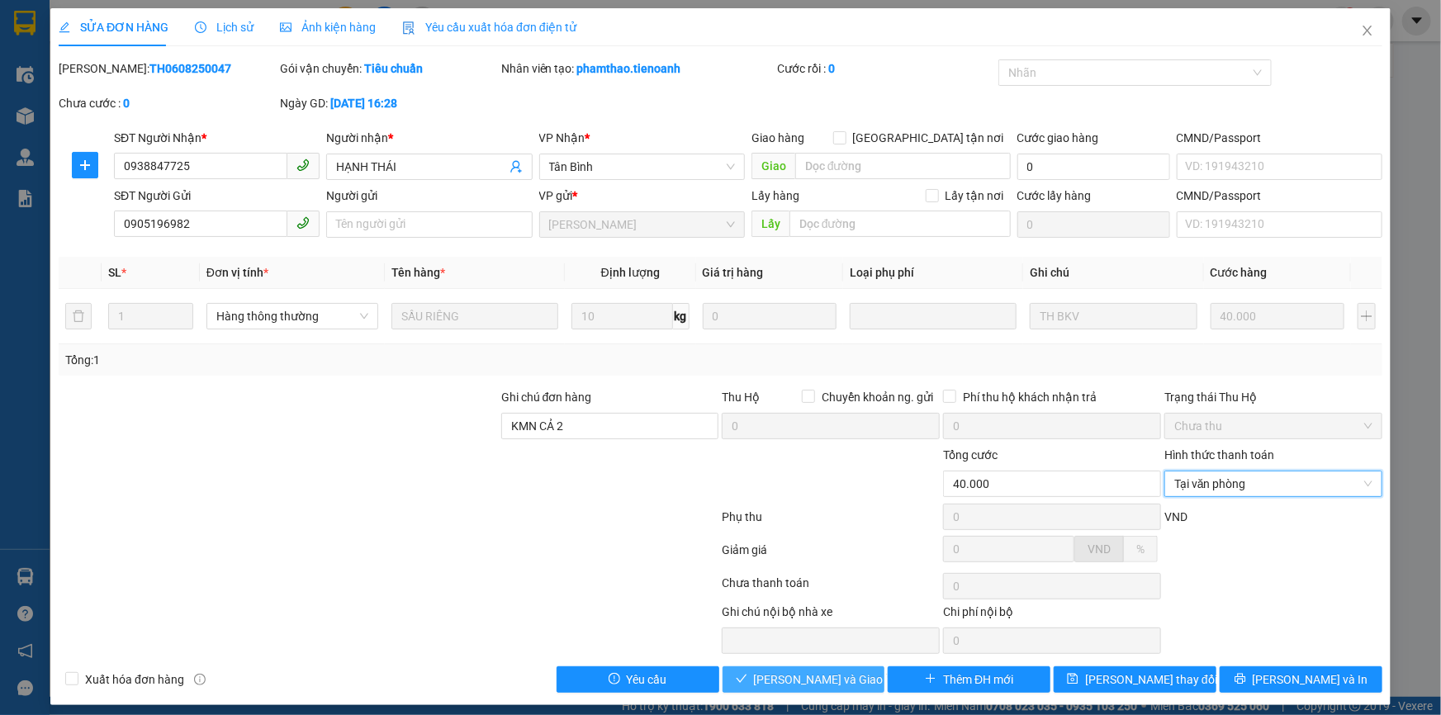
click at [842, 671] on span "[PERSON_NAME] và Giao hàng" at bounding box center [833, 680] width 159 height 18
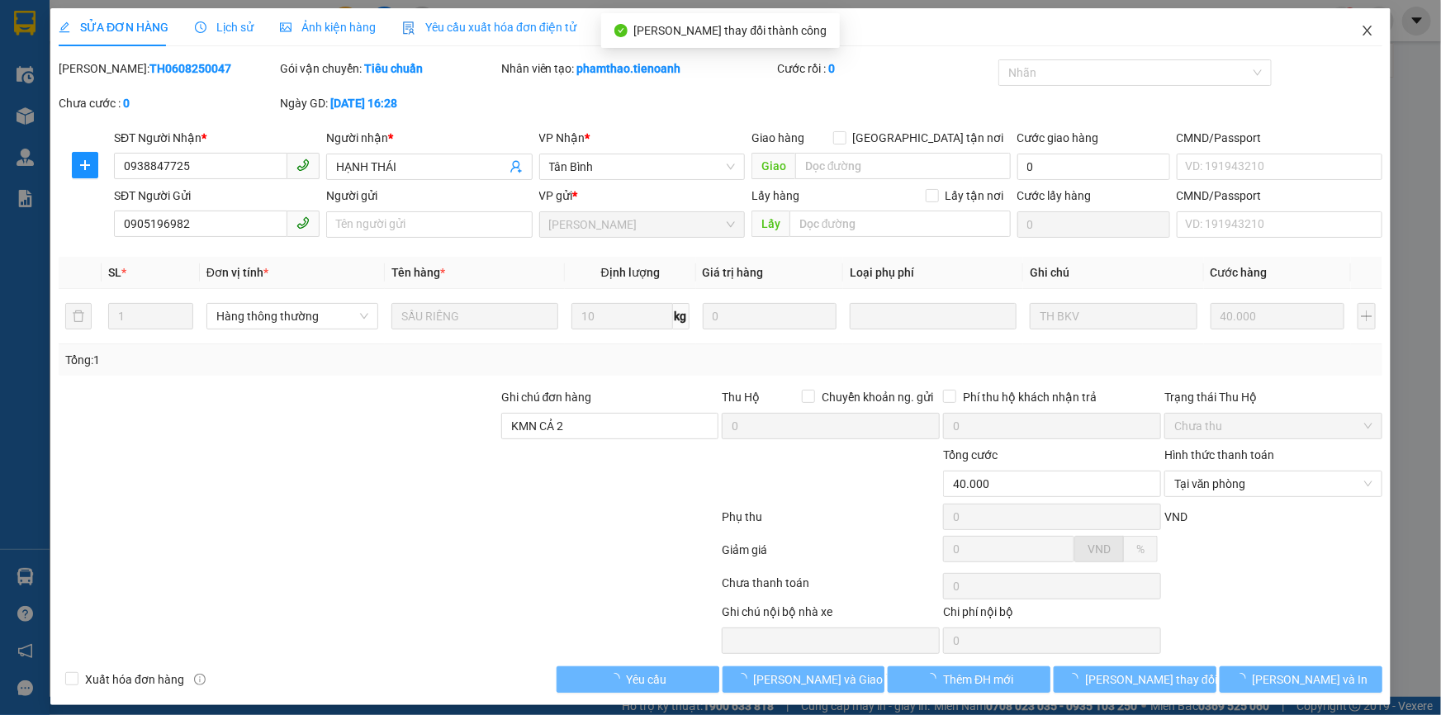
click at [1361, 37] on icon "close" at bounding box center [1367, 30] width 13 height 13
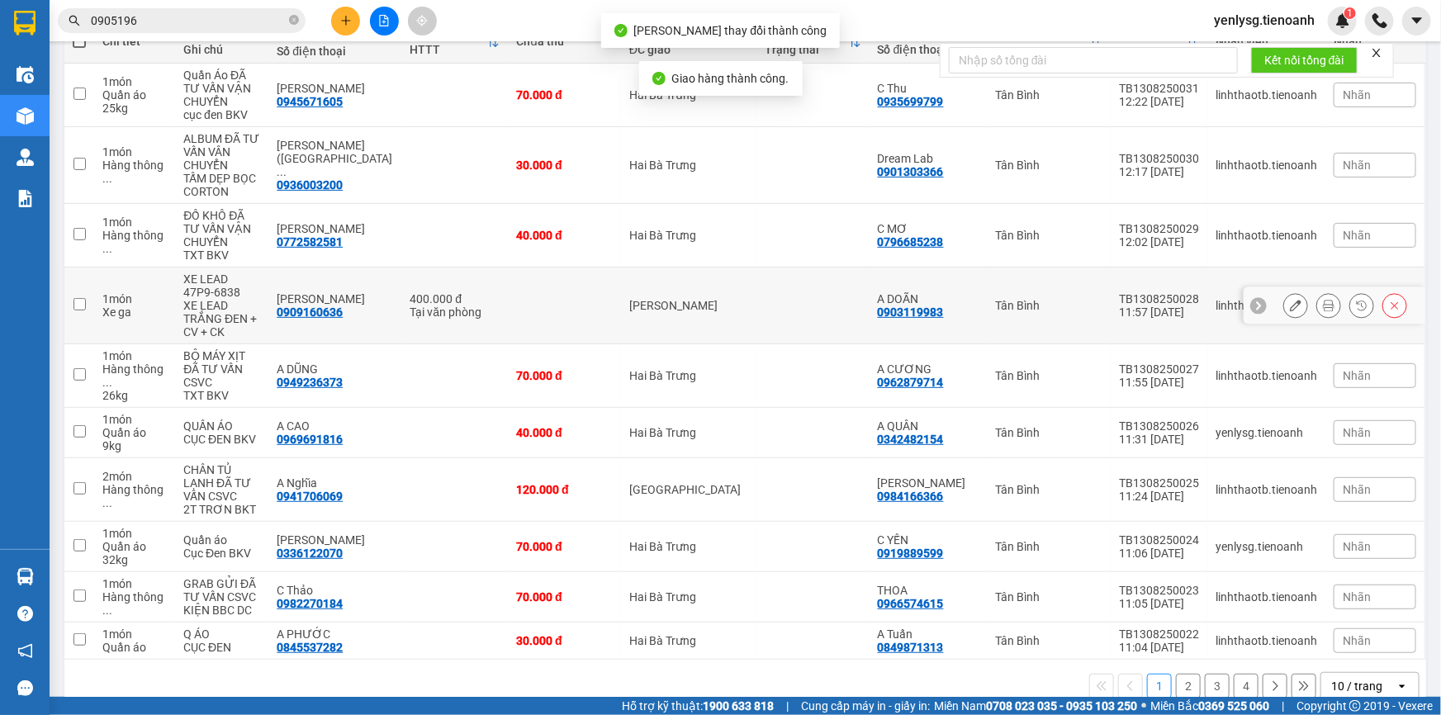
scroll to position [215, 0]
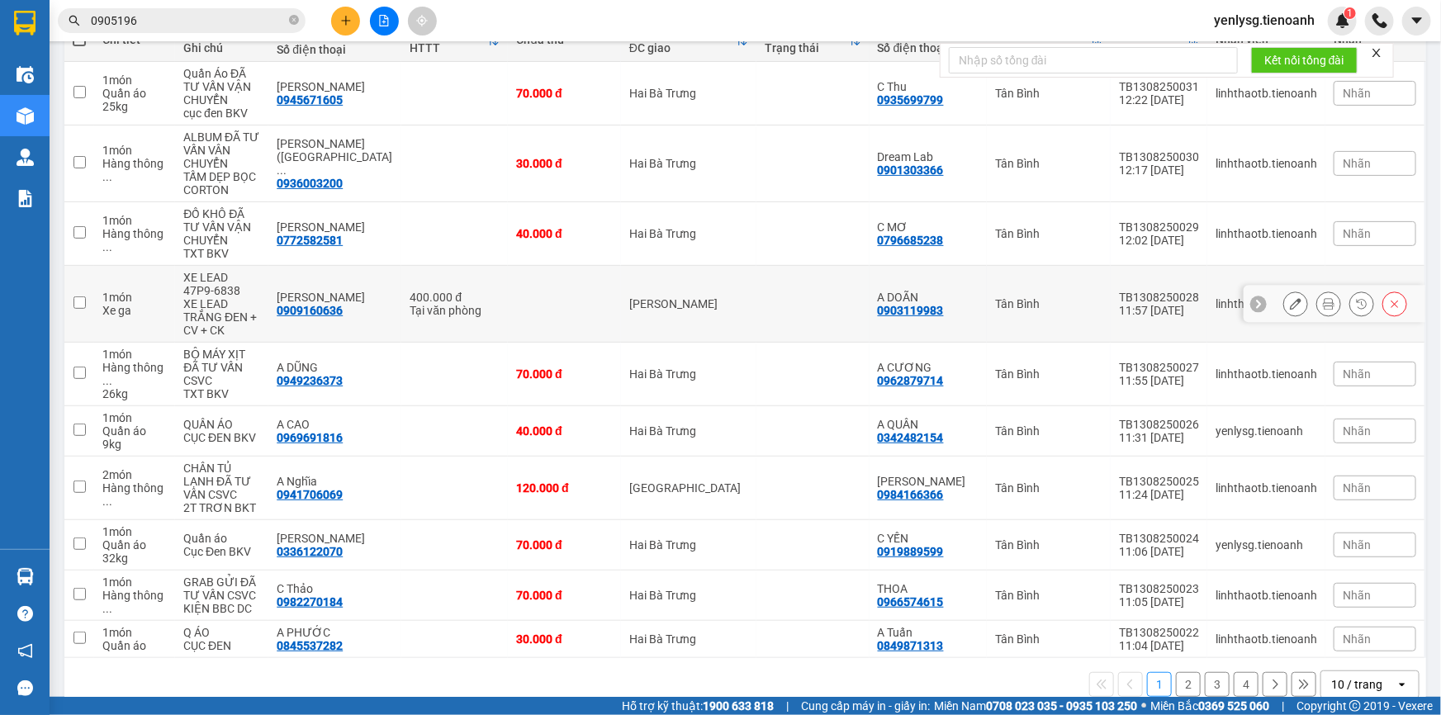
click at [1317, 300] on button at bounding box center [1328, 304] width 23 height 29
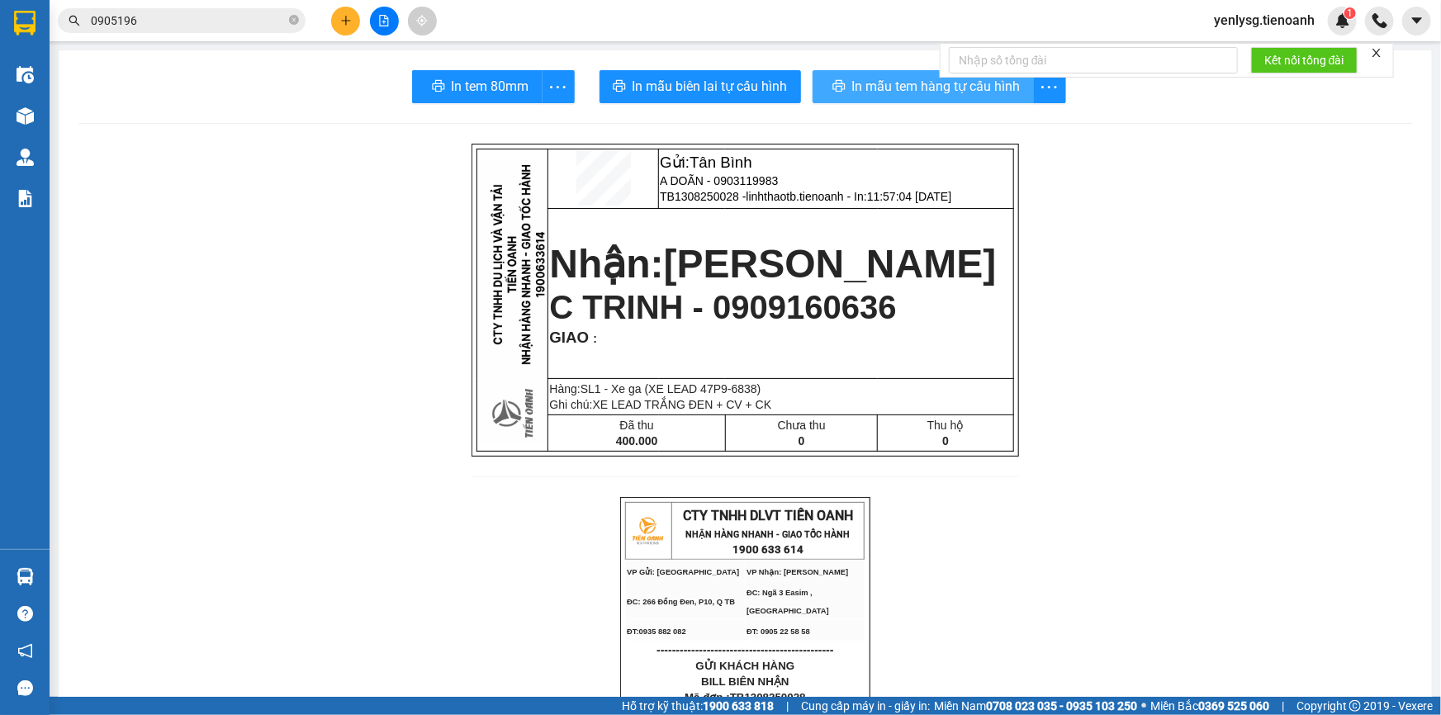
click at [974, 84] on span "In mẫu tem hàng tự cấu hình" at bounding box center [936, 86] width 168 height 21
click at [154, 26] on input "0905196" at bounding box center [188, 21] width 195 height 18
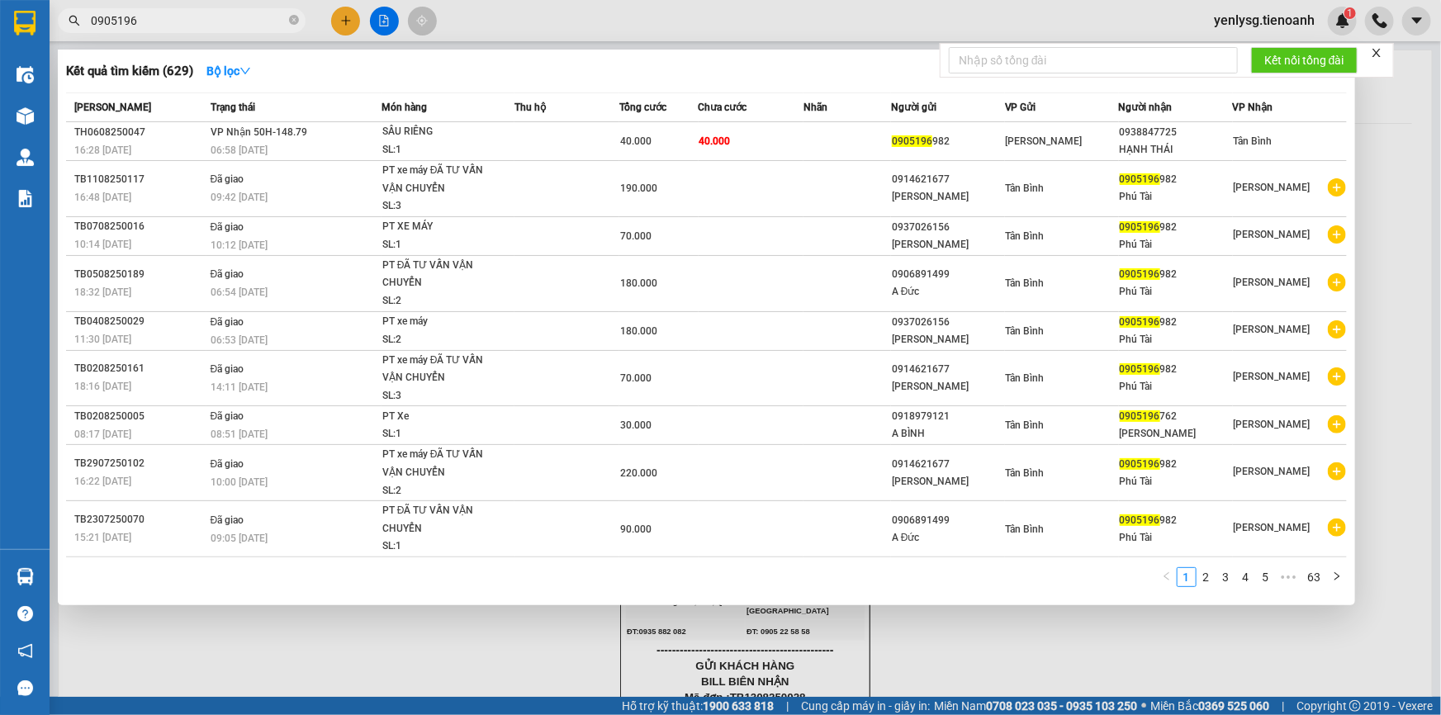
click at [154, 26] on input "0905196" at bounding box center [188, 21] width 195 height 18
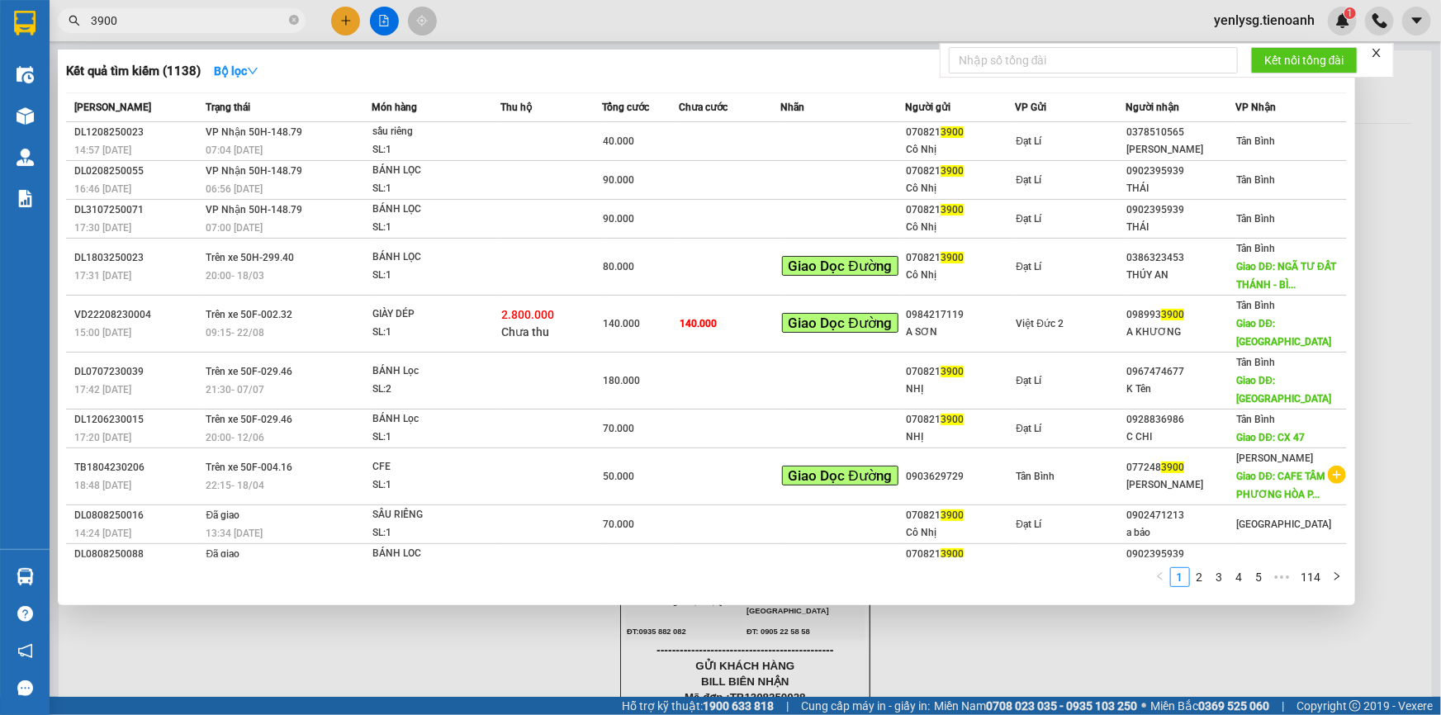
click at [207, 21] on input "3900" at bounding box center [188, 21] width 195 height 18
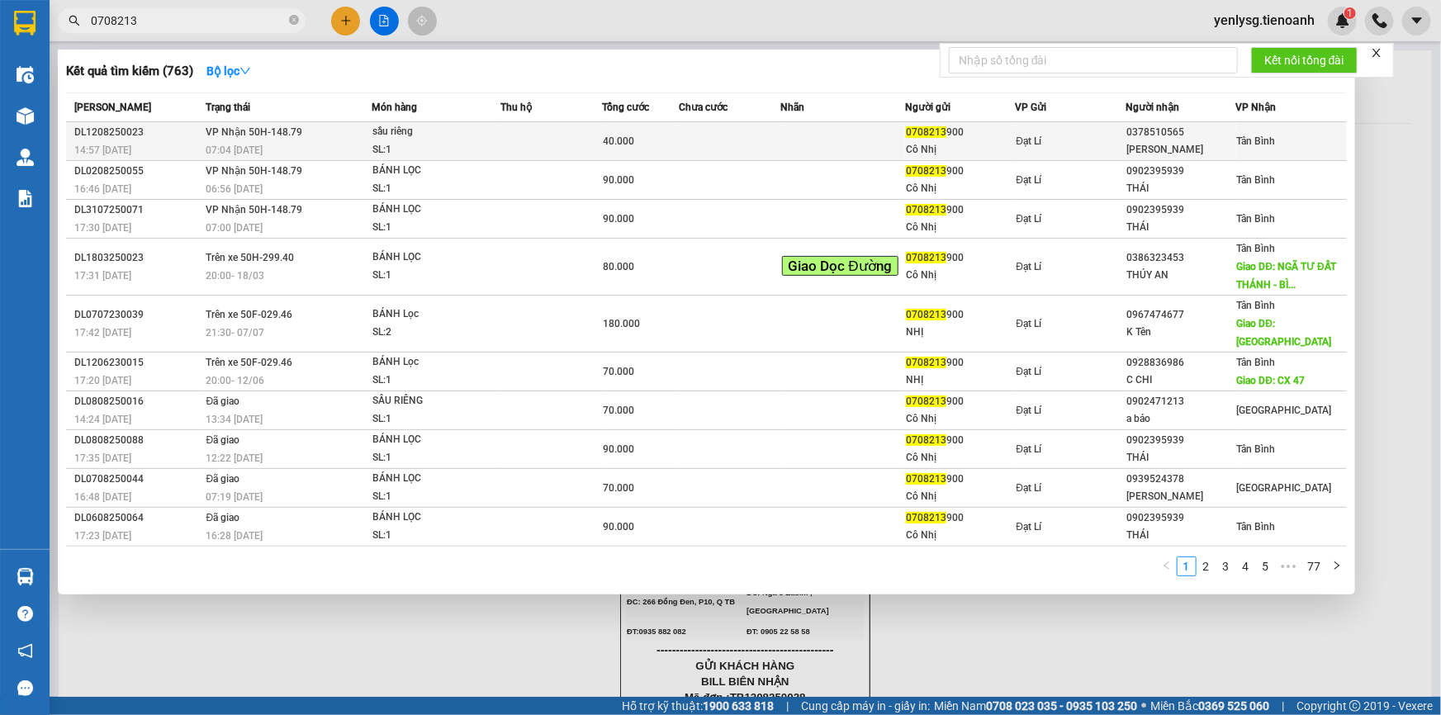
type input "0708213"
click at [451, 134] on div "sầu riêng" at bounding box center [434, 132] width 124 height 18
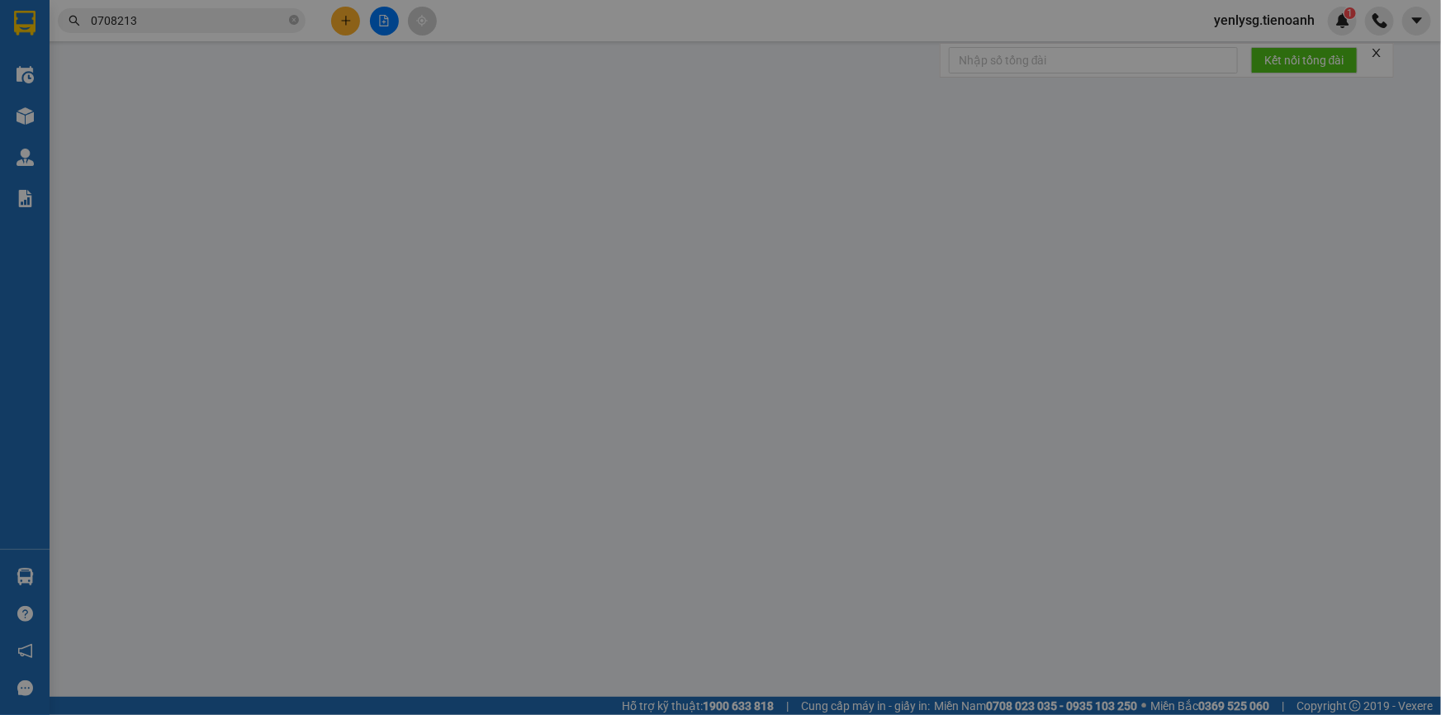
type input "0378510565"
type input "[PERSON_NAME]"
type input "0708213900"
type input "Cô Nhị"
type input "240936235"
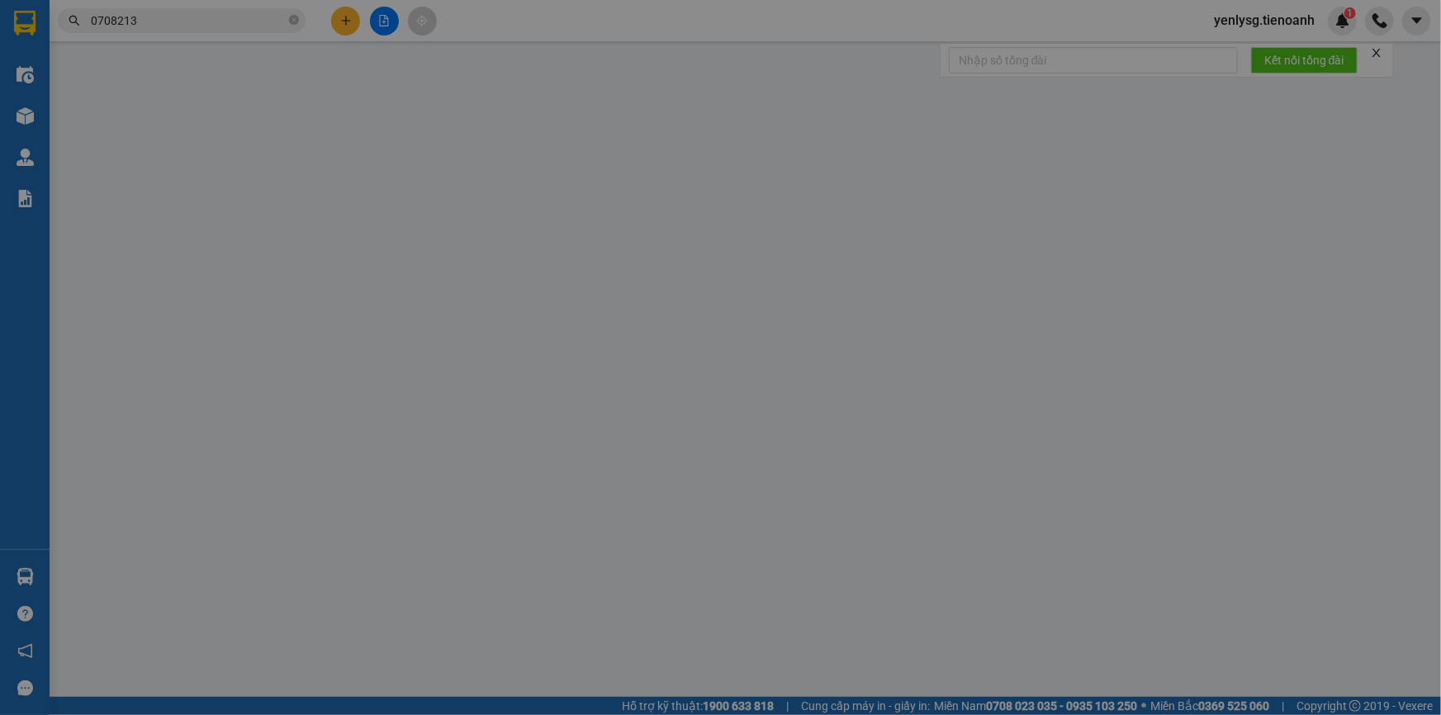
type input "40.000"
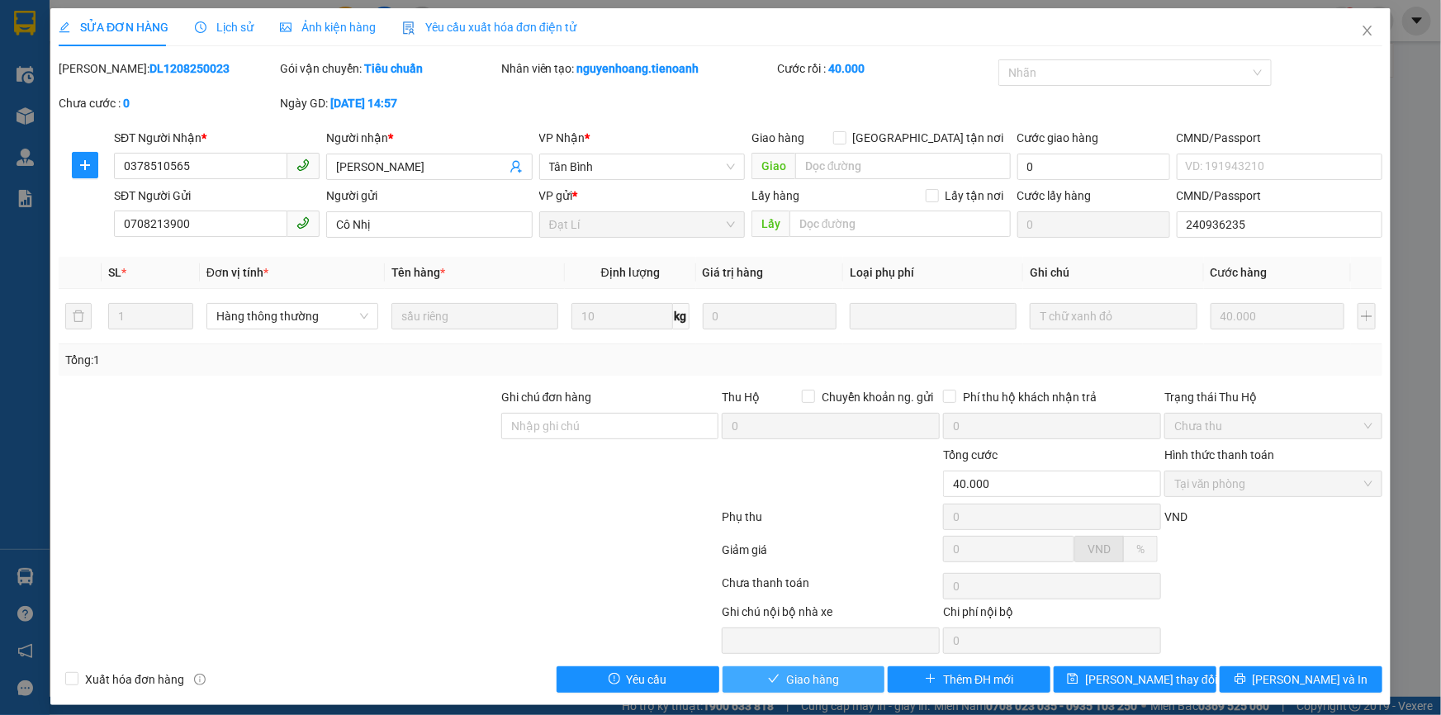
click at [810, 668] on button "Giao hàng" at bounding box center [804, 679] width 163 height 26
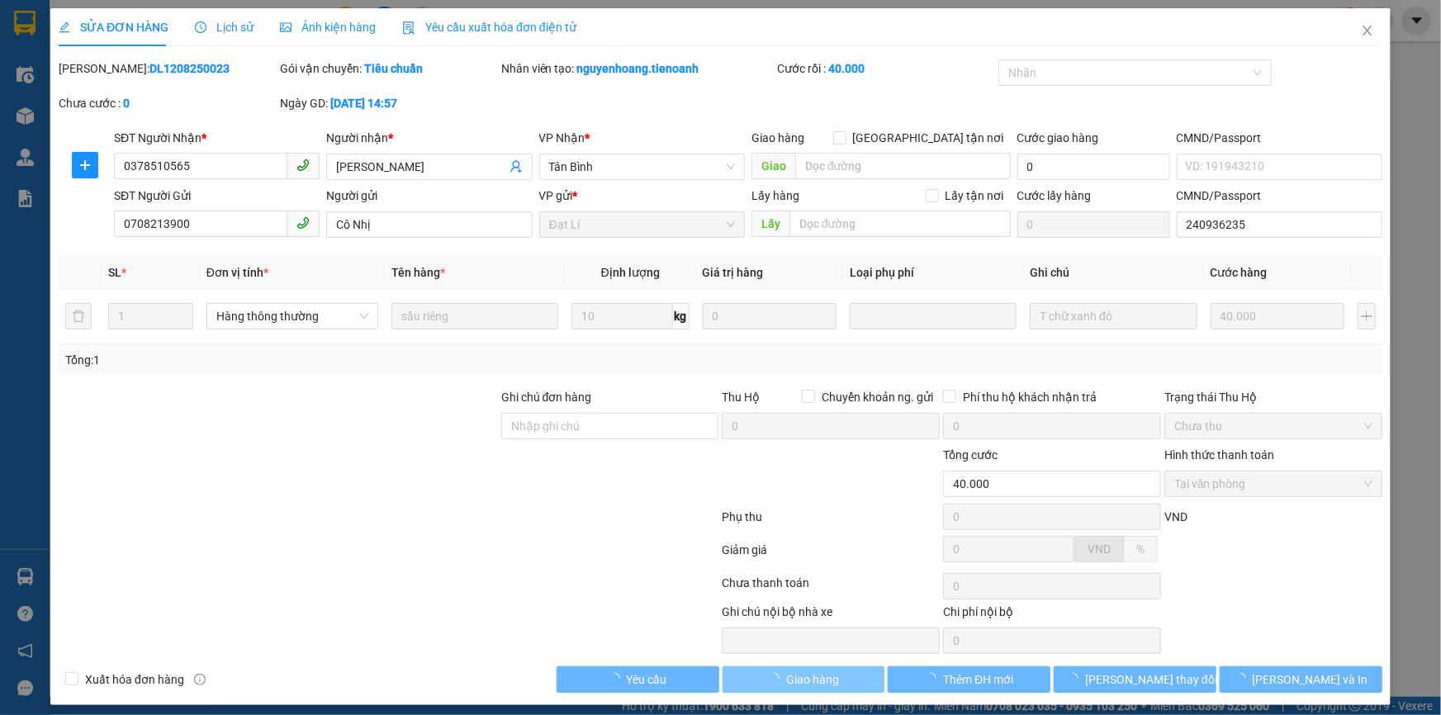
click at [808, 681] on span "Giao hàng" at bounding box center [812, 680] width 53 height 18
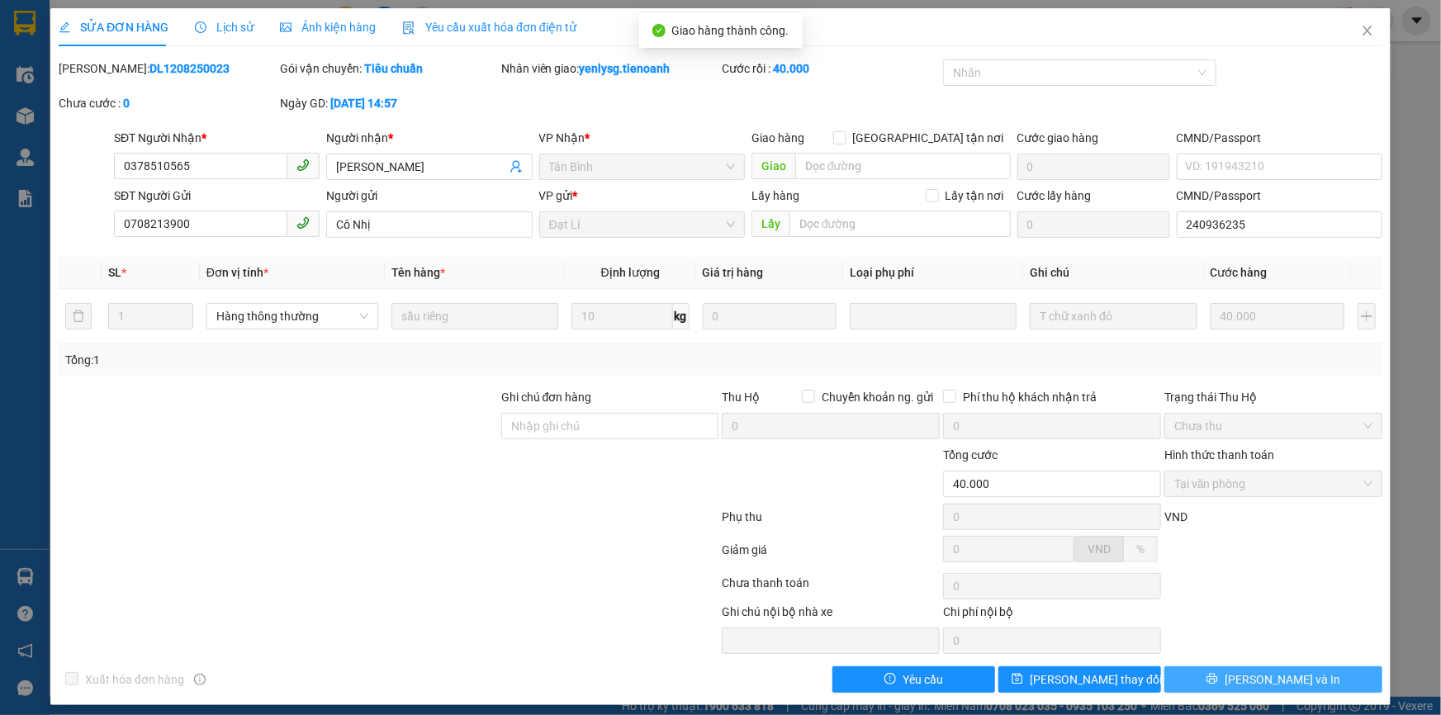
click at [1272, 677] on span "[PERSON_NAME] và In" at bounding box center [1283, 680] width 116 height 18
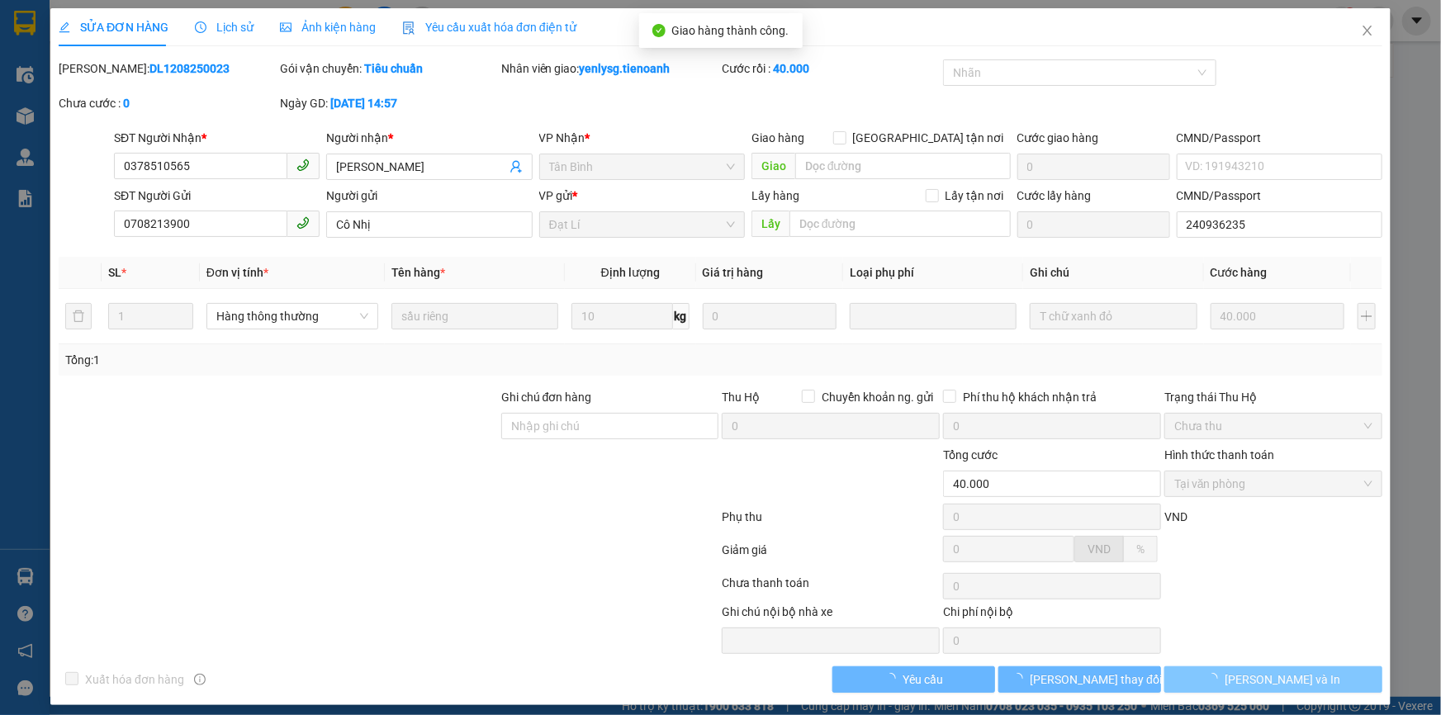
click at [1272, 677] on span "Lưu và In" at bounding box center [1283, 680] width 116 height 18
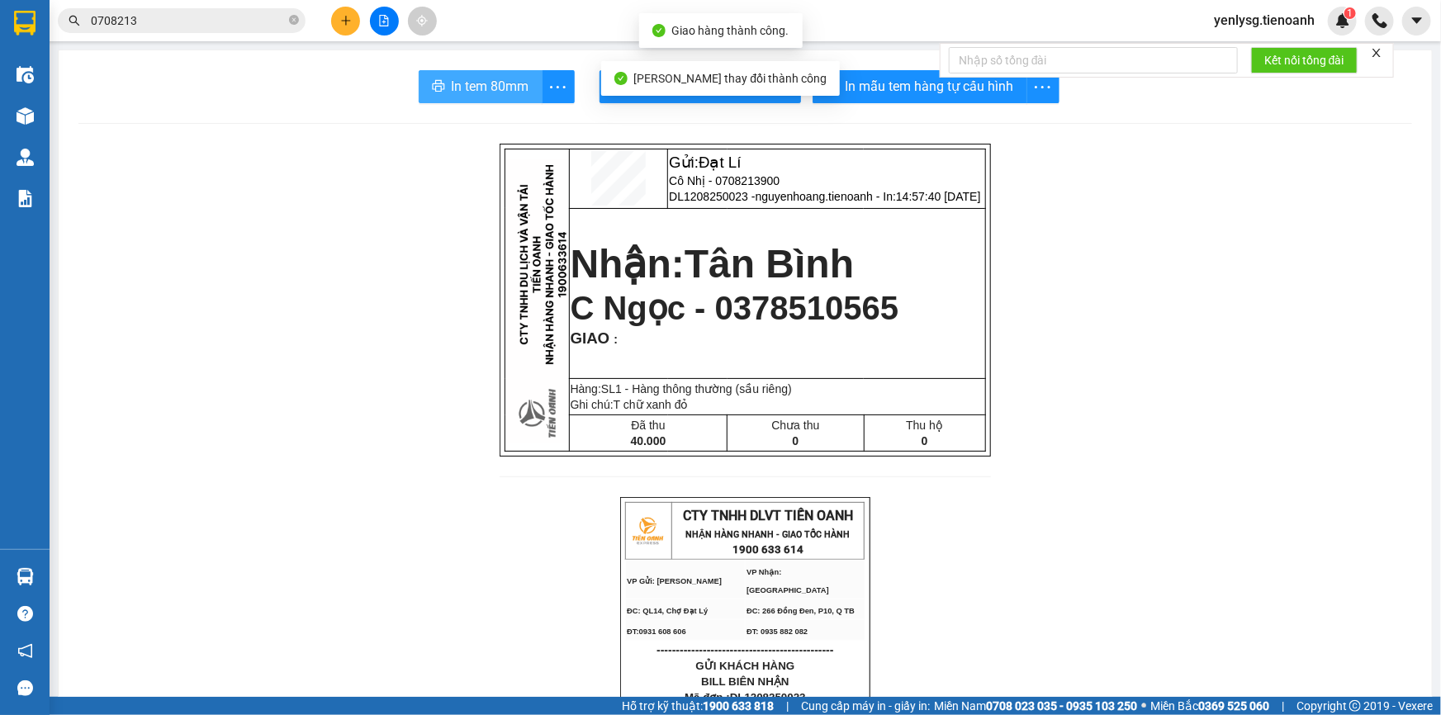
click at [464, 90] on span "In tem 80mm" at bounding box center [491, 86] width 78 height 21
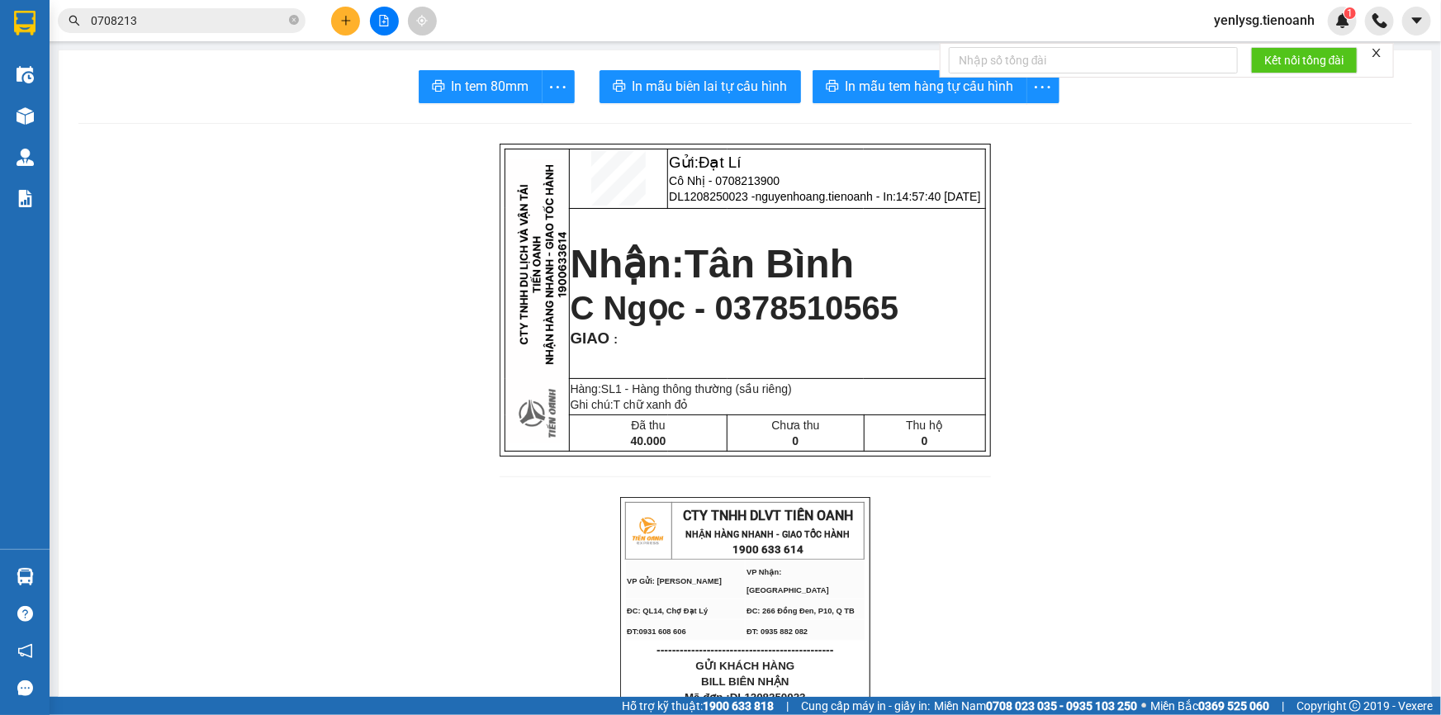
click at [205, 21] on input "0708213" at bounding box center [188, 21] width 195 height 18
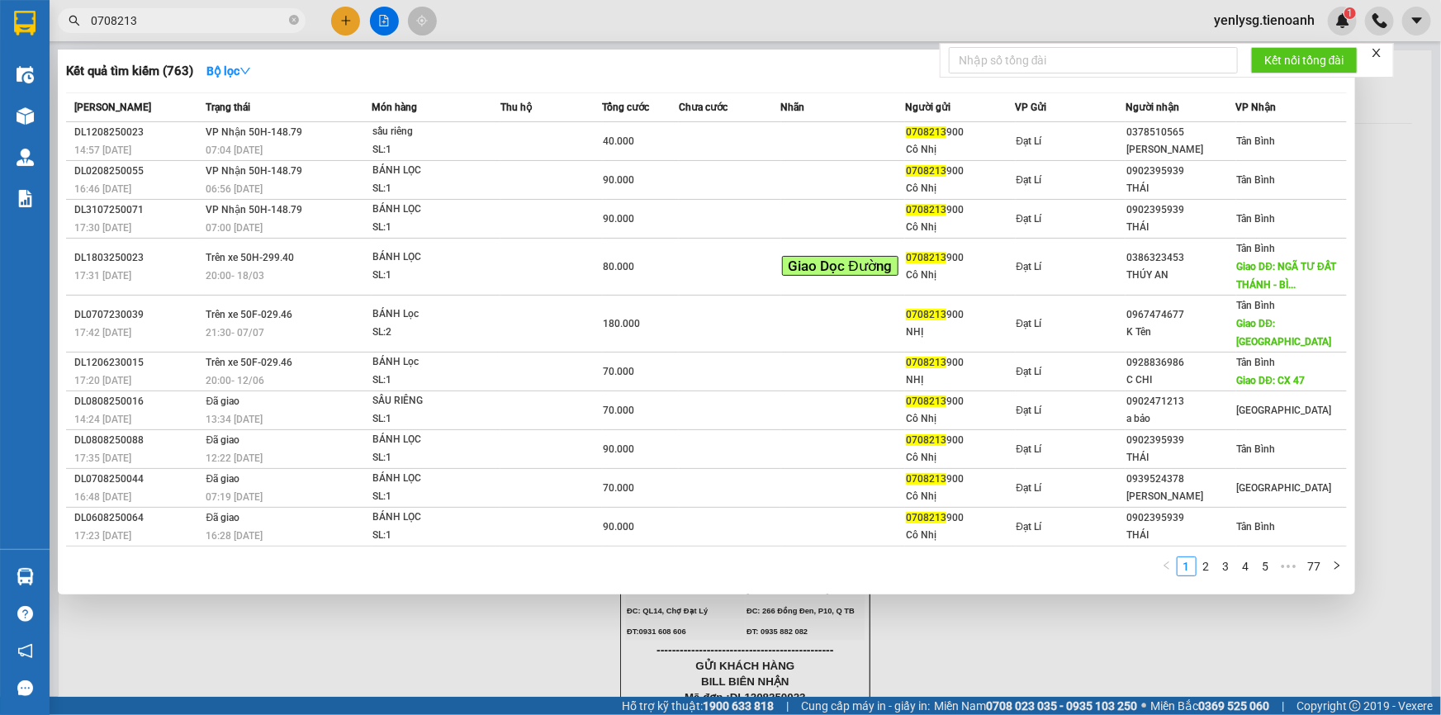
click at [205, 21] on input "0708213" at bounding box center [188, 21] width 195 height 18
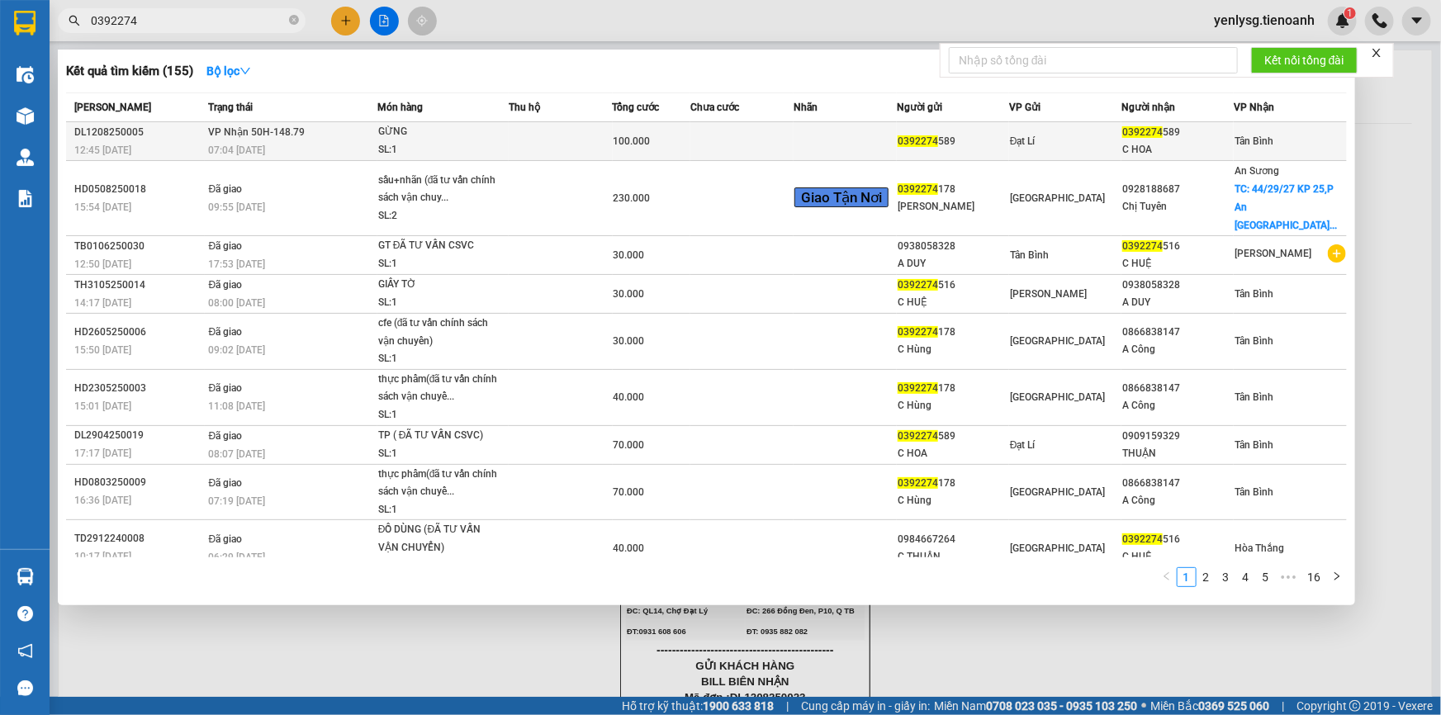
type input "0392274"
click at [1088, 133] on div "Đạt Lí" at bounding box center [1065, 141] width 111 height 18
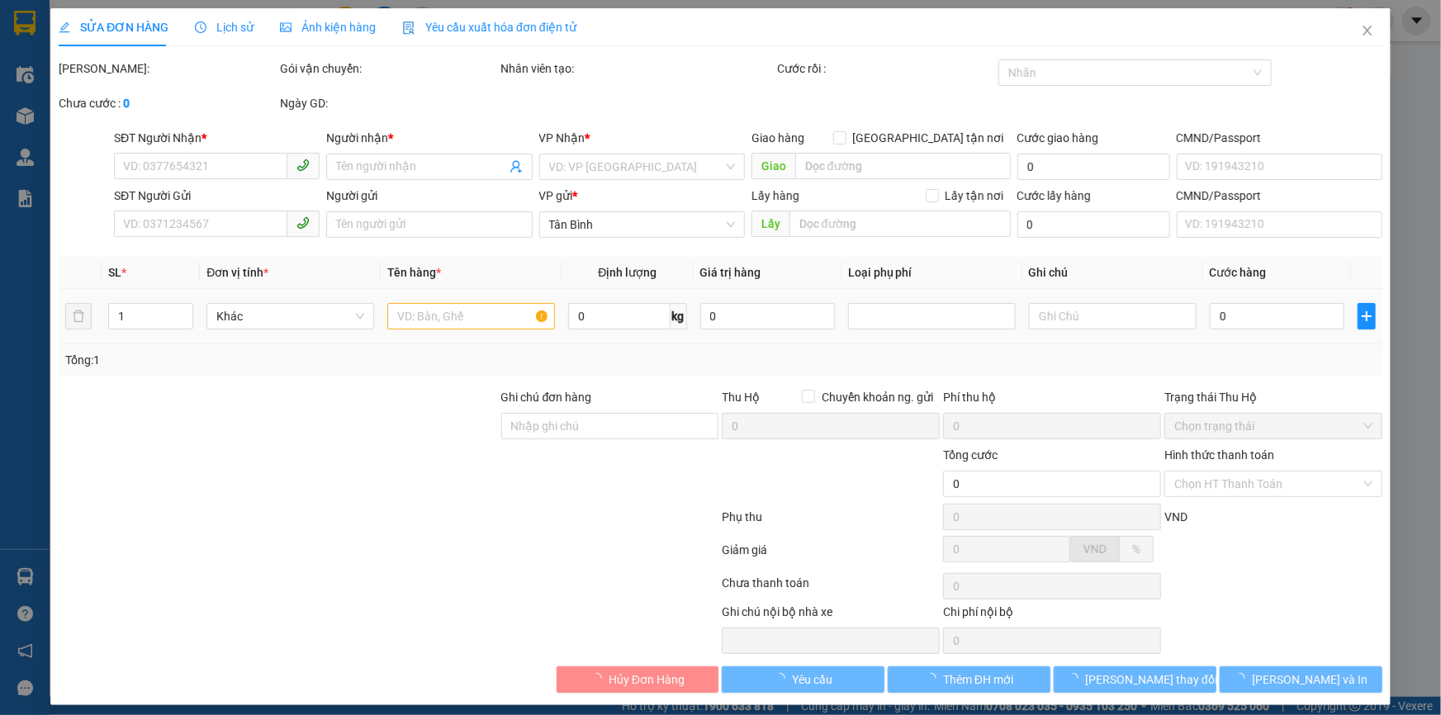
type input "0392274589"
type input "C HOA"
type input "0392274589"
type input "100.000"
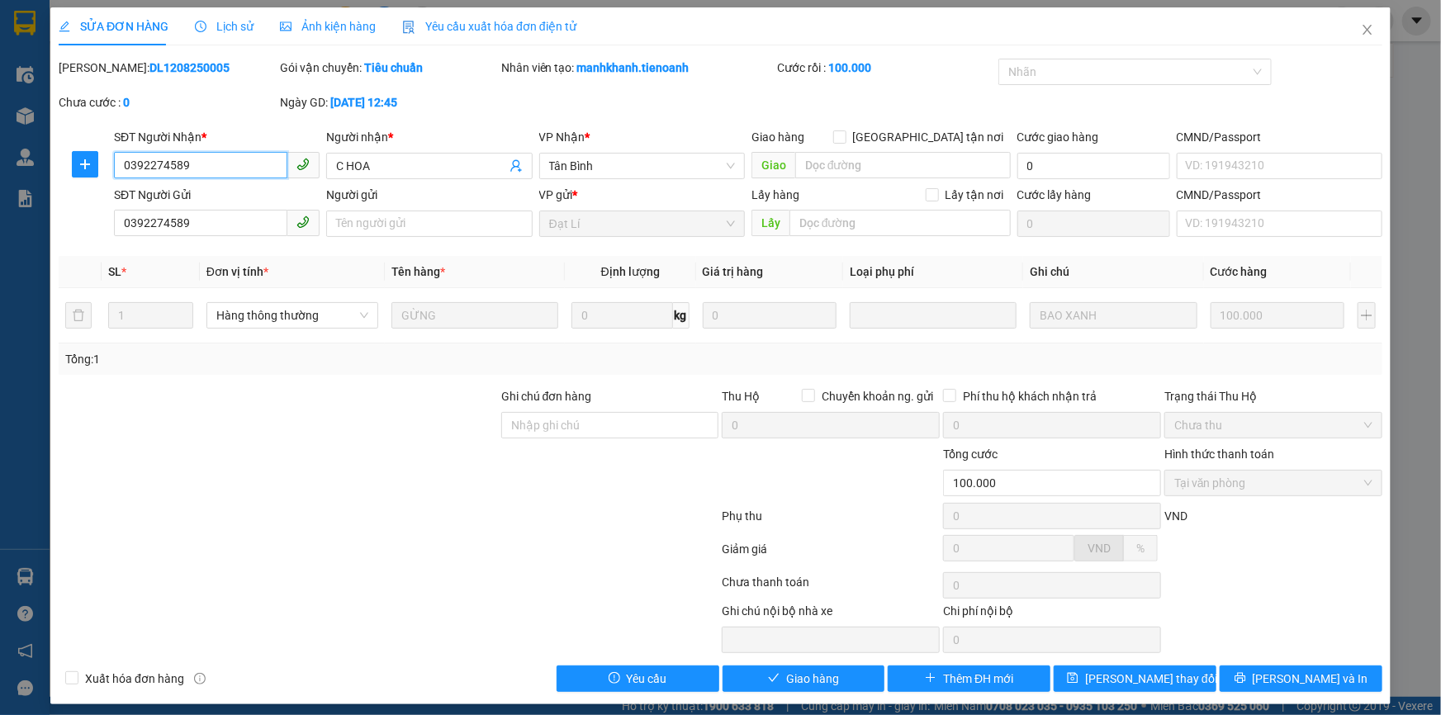
scroll to position [8, 0]
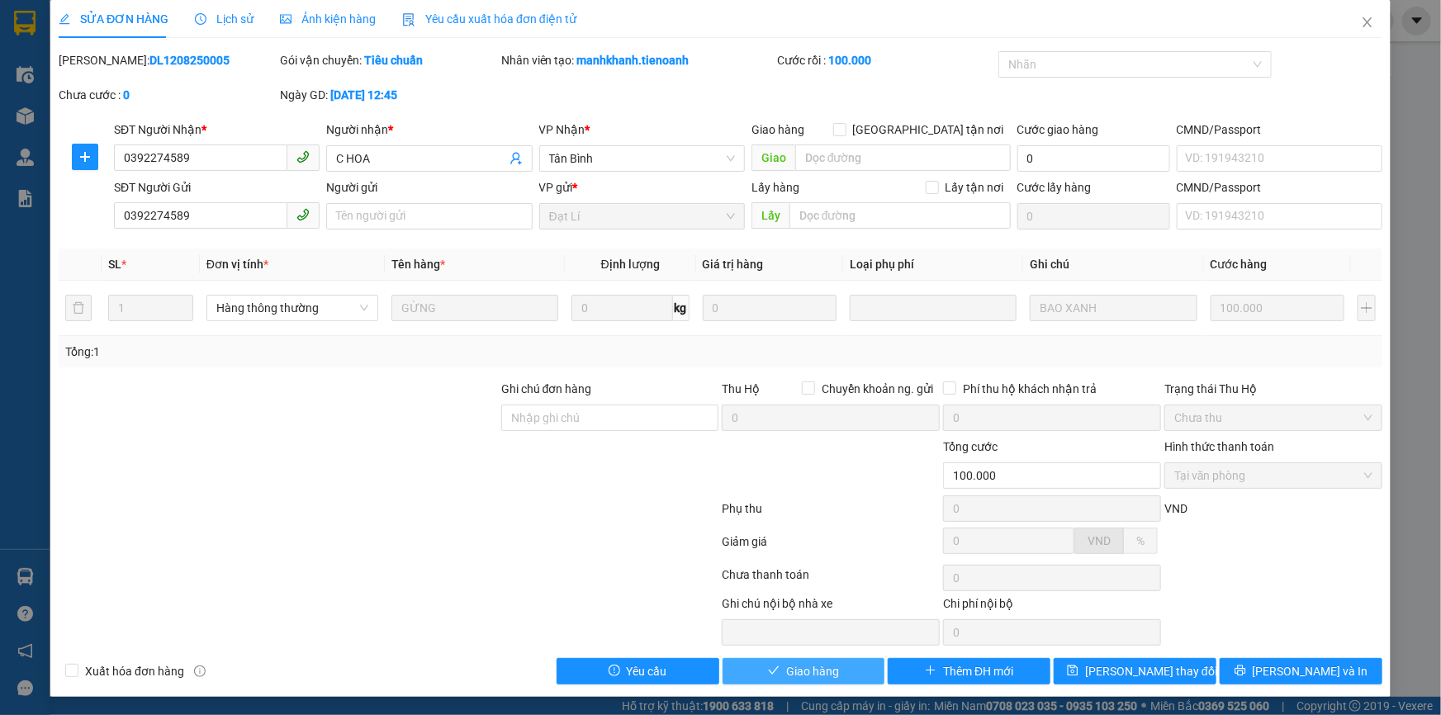
click at [806, 675] on span "Giao hàng" at bounding box center [812, 671] width 53 height 18
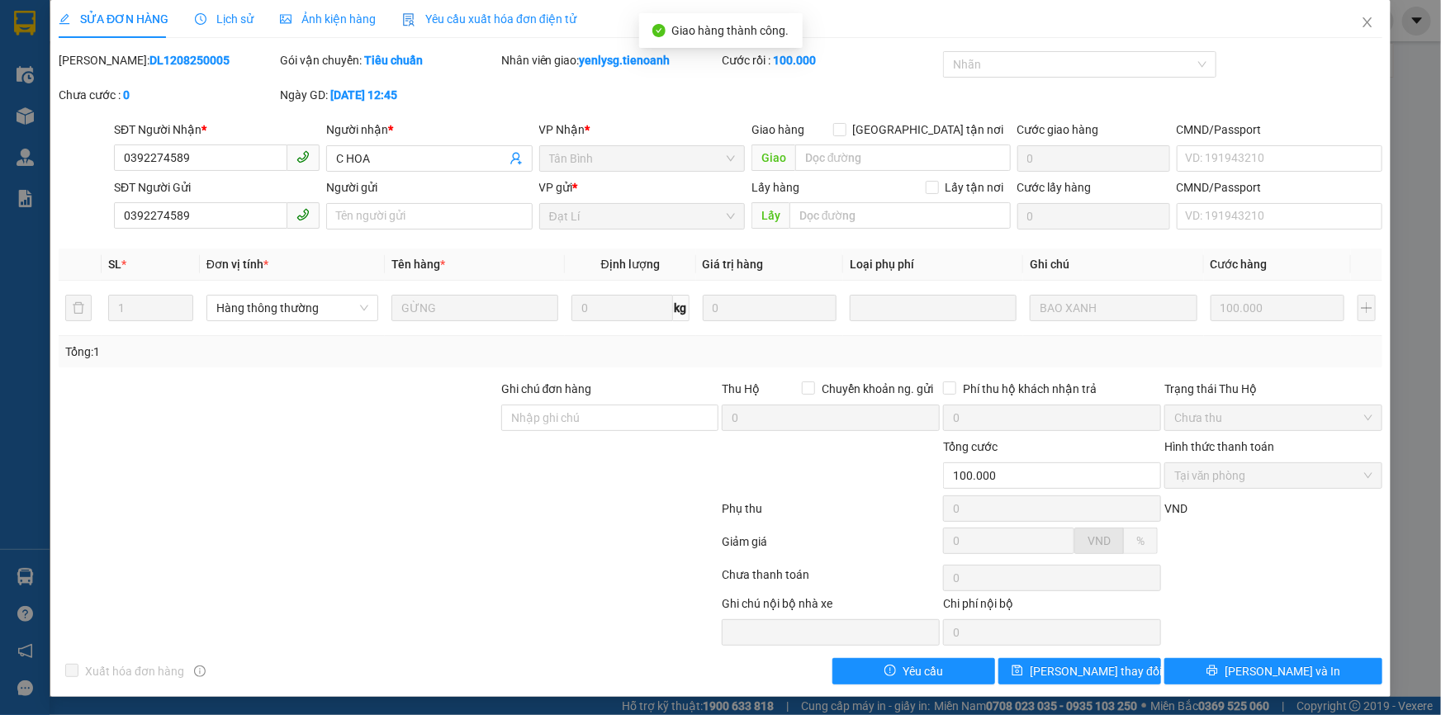
scroll to position [0, 0]
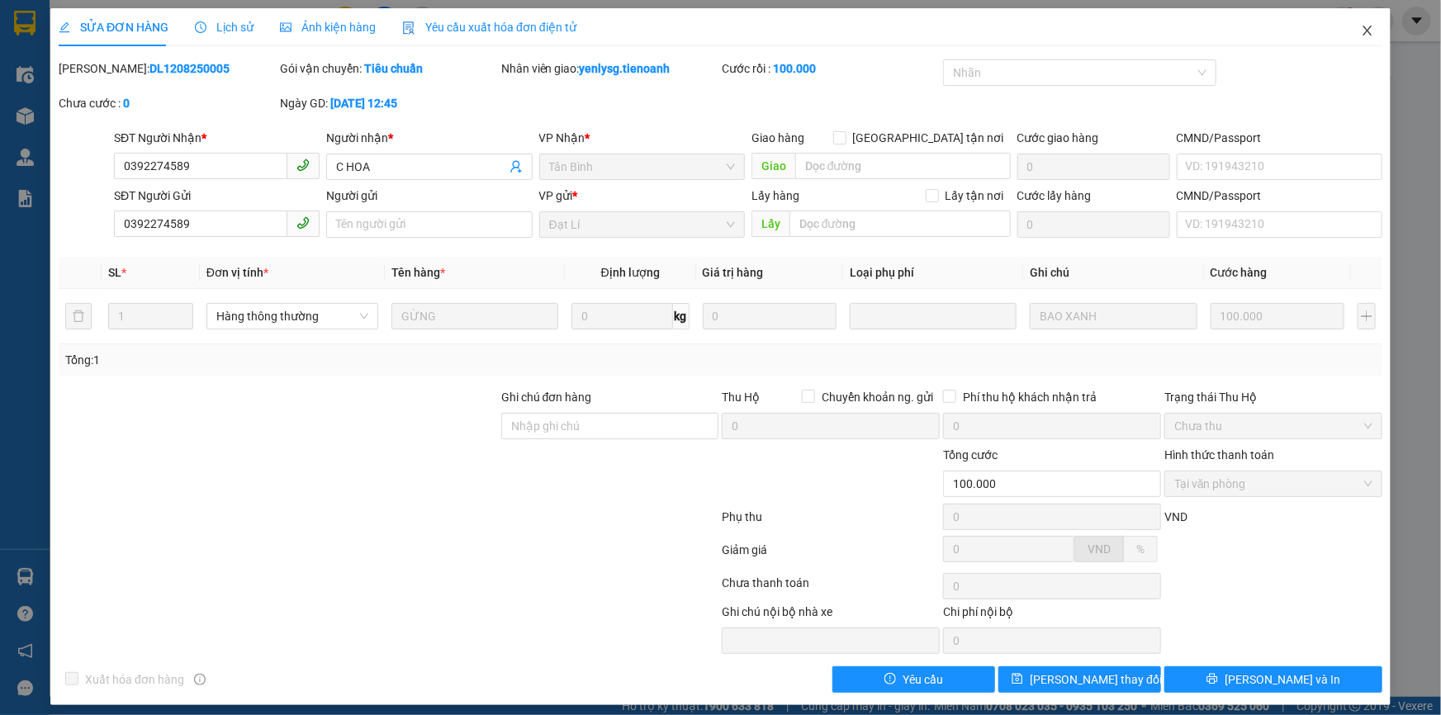
click at [1361, 34] on icon "close" at bounding box center [1367, 30] width 13 height 13
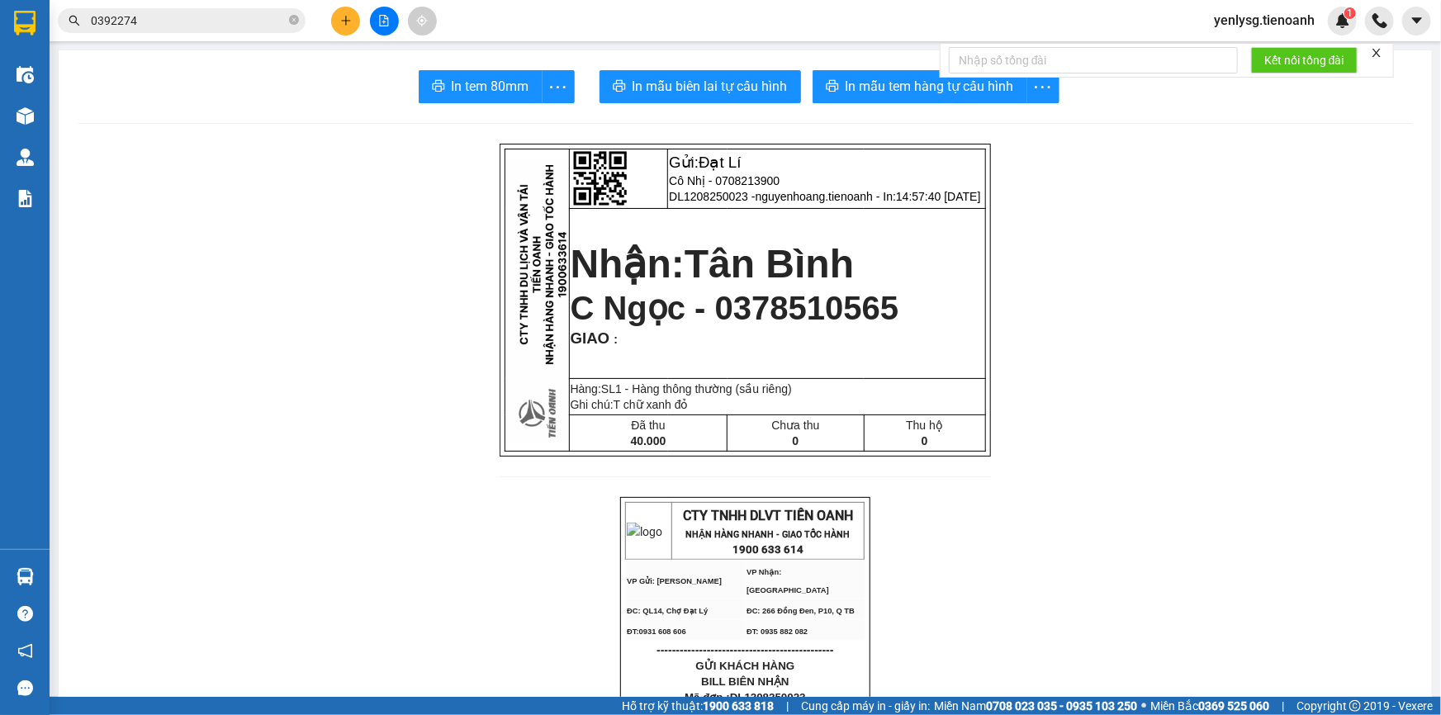
click at [189, 25] on input "0392274" at bounding box center [188, 21] width 195 height 18
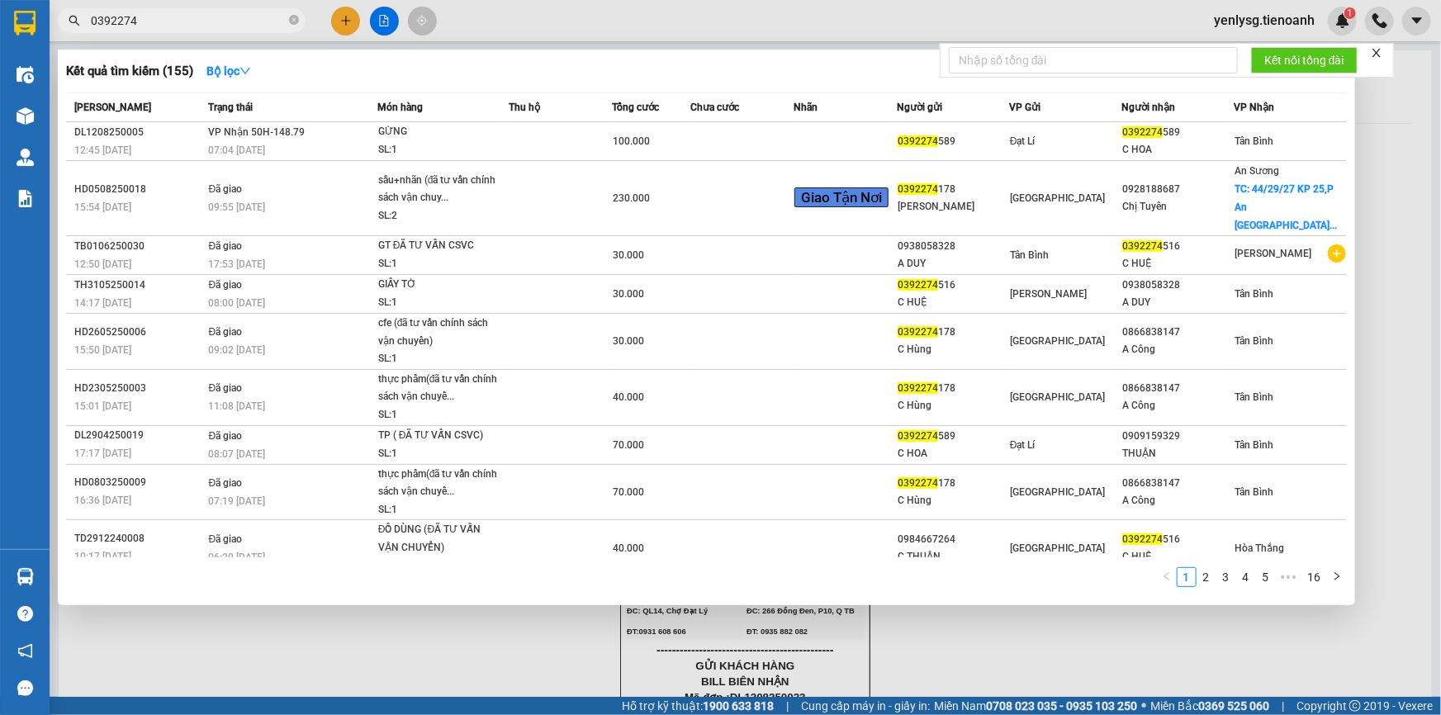
click at [189, 25] on input "0392274" at bounding box center [188, 21] width 195 height 18
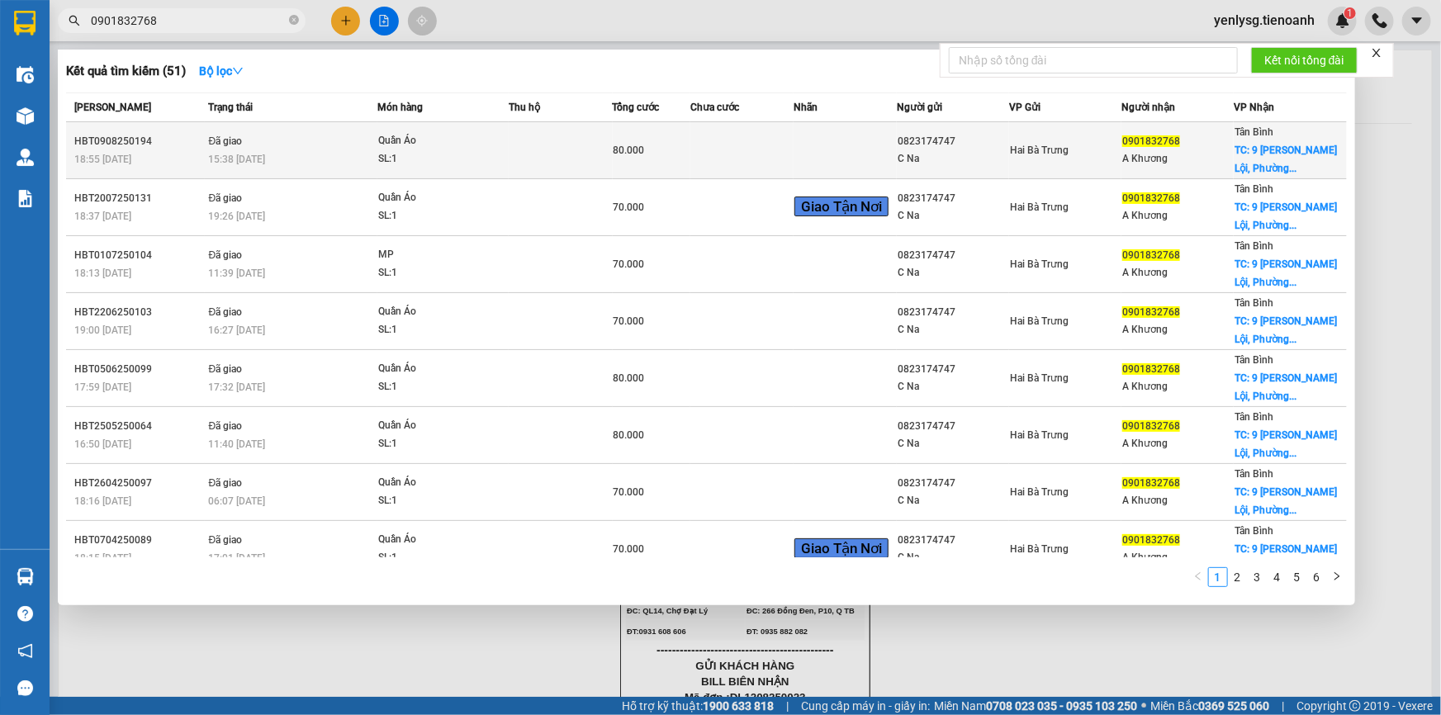
type input "0901832768"
click at [334, 136] on td "Đã giao 15:38 - 10/08" at bounding box center [291, 150] width 173 height 57
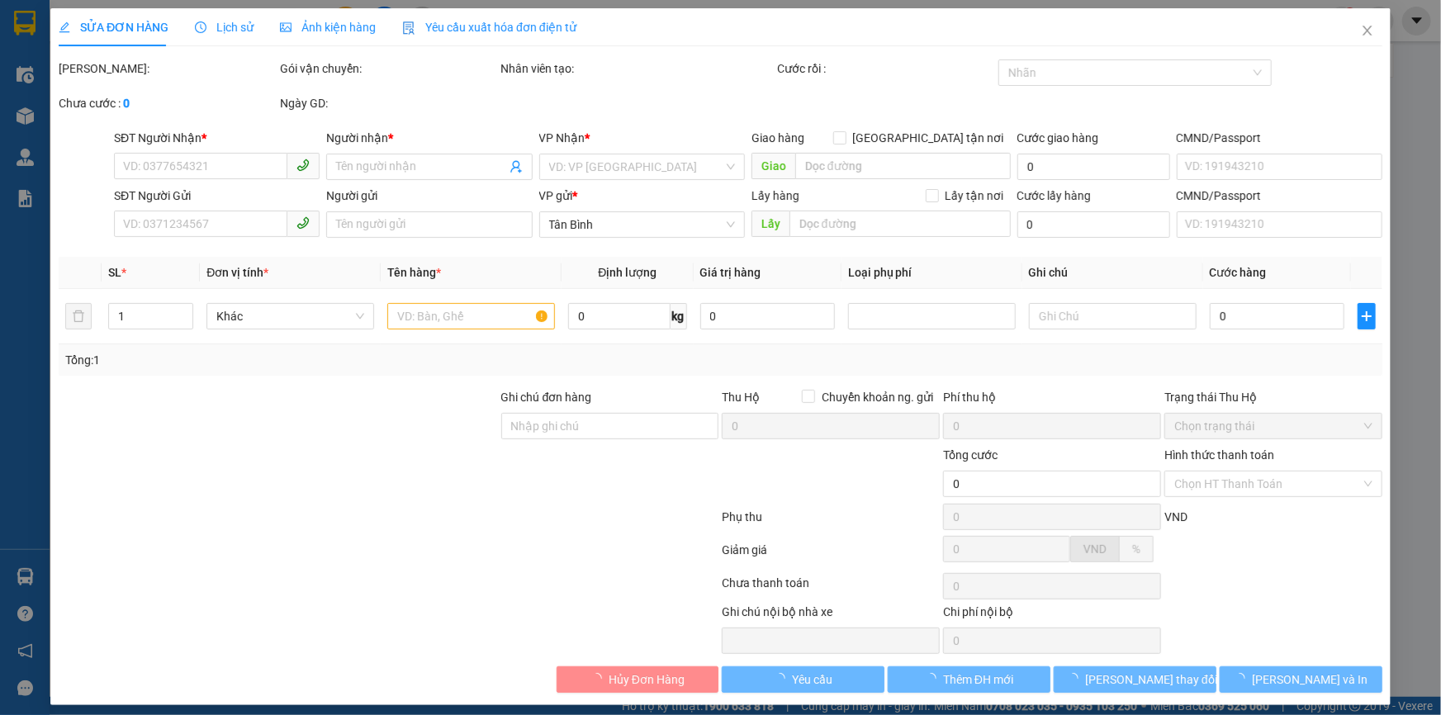
type input "0901832768"
type input "A Khương"
checkbox input "true"
type input "9 Nguyễn Trọng Lội, Phường 04, Tân Bình, Hồ Chí Minh, Việt Nam"
type input "40.000"
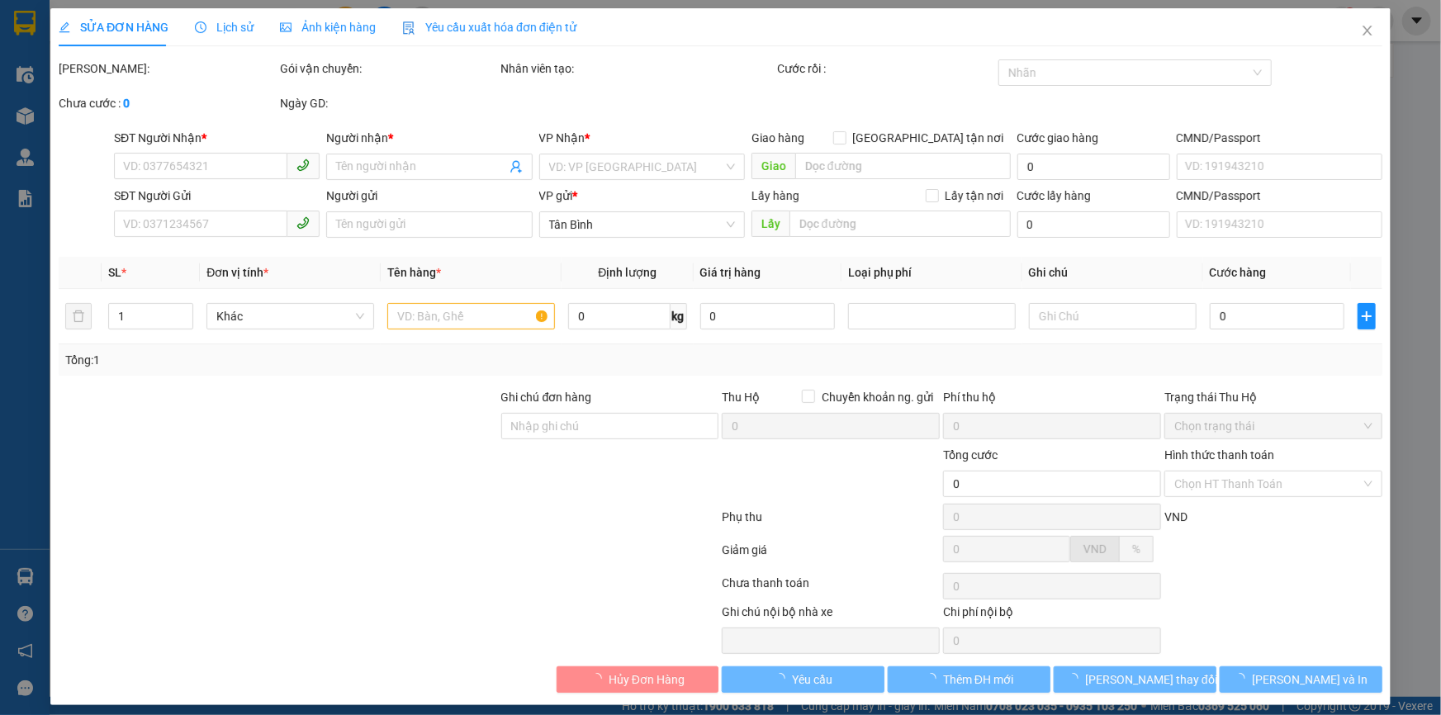
type input "0823174747"
type input "C Na"
type input "241864351"
type input "80.000"
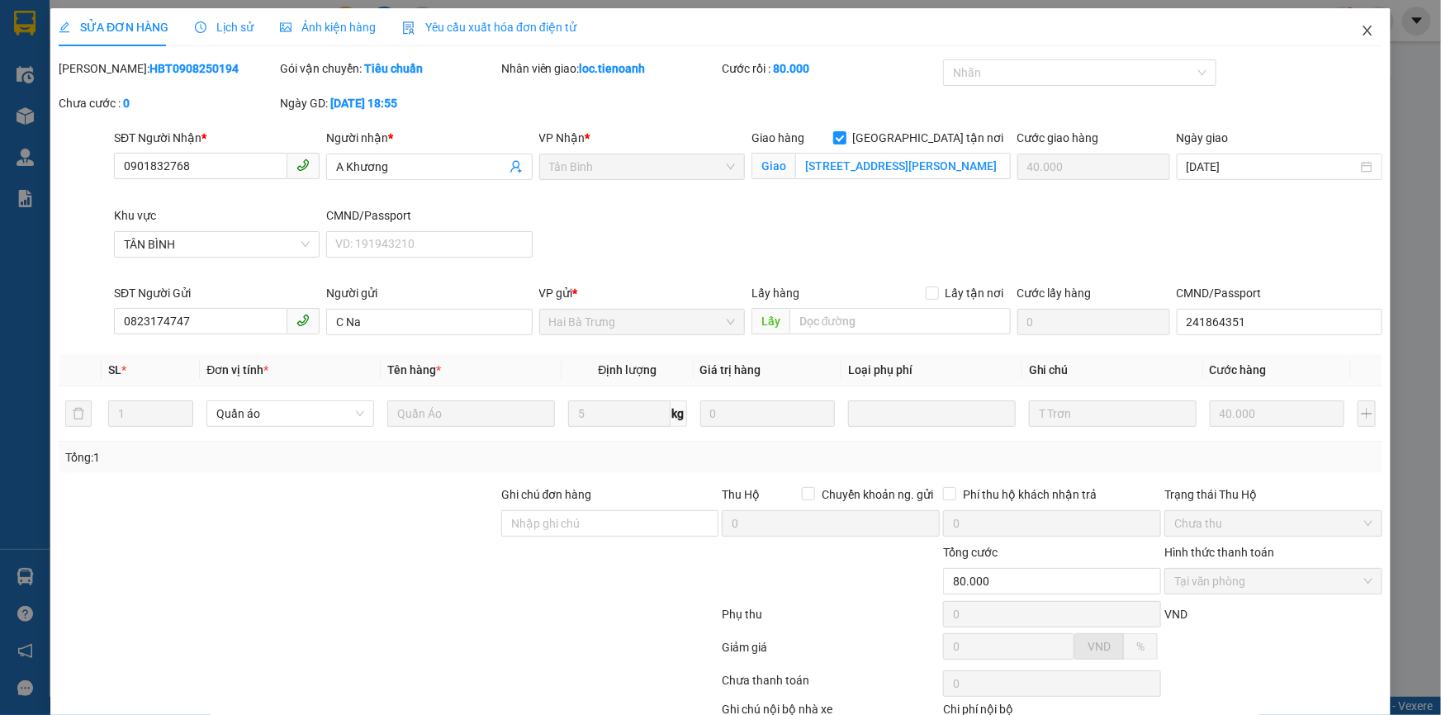
click at [1346, 41] on span "Close" at bounding box center [1368, 31] width 46 height 46
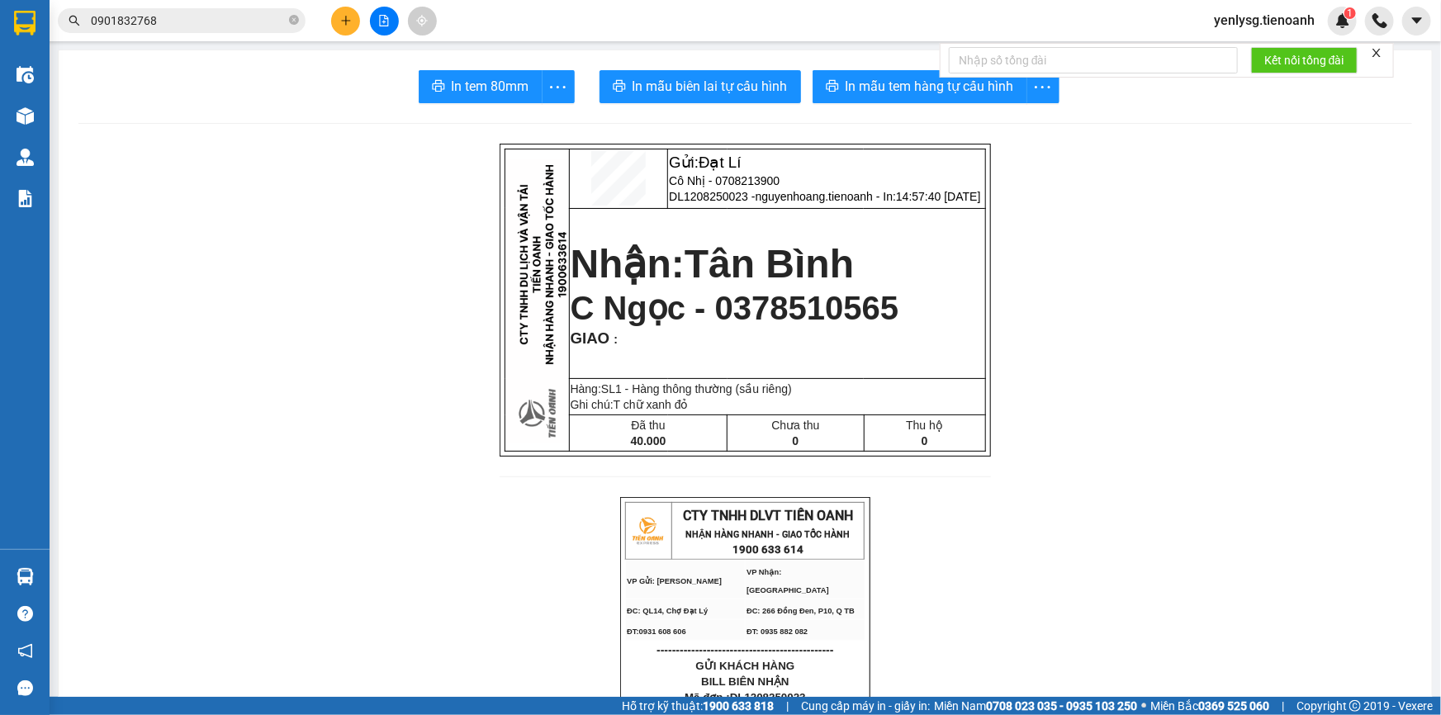
click at [50, 109] on main "In tem 80mm In mẫu biên lai tự cấu hình In mẫu tem hàng tự cấu hình Gửi: Đạt Lí…" at bounding box center [720, 348] width 1441 height 697
click at [192, 26] on input "0901832768" at bounding box center [188, 21] width 195 height 18
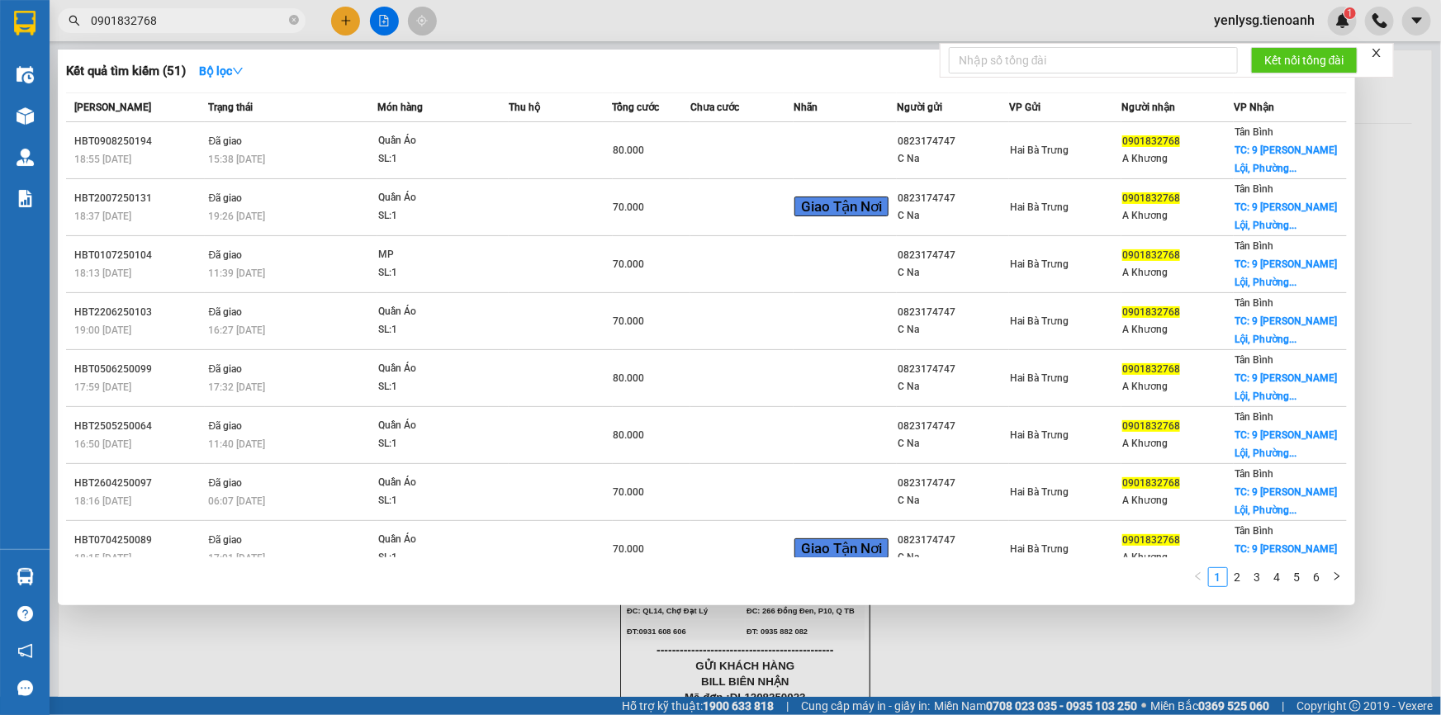
click at [192, 26] on input "0901832768" at bounding box center [188, 21] width 195 height 18
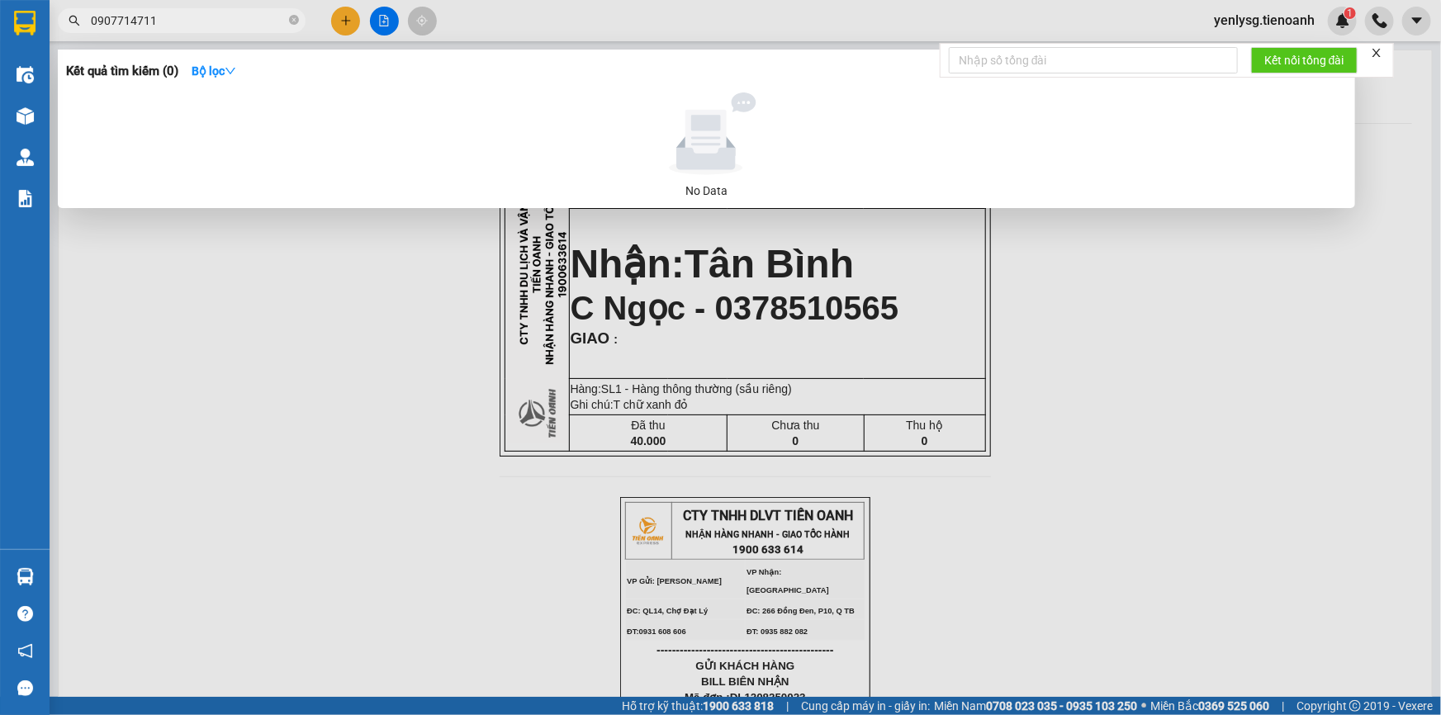
click at [301, 19] on span "0907714711" at bounding box center [182, 20] width 248 height 25
click at [287, 18] on span "0907714711" at bounding box center [182, 20] width 248 height 25
click at [268, 13] on input "0907714711" at bounding box center [188, 21] width 195 height 18
click at [268, 13] on input "411" at bounding box center [188, 21] width 195 height 18
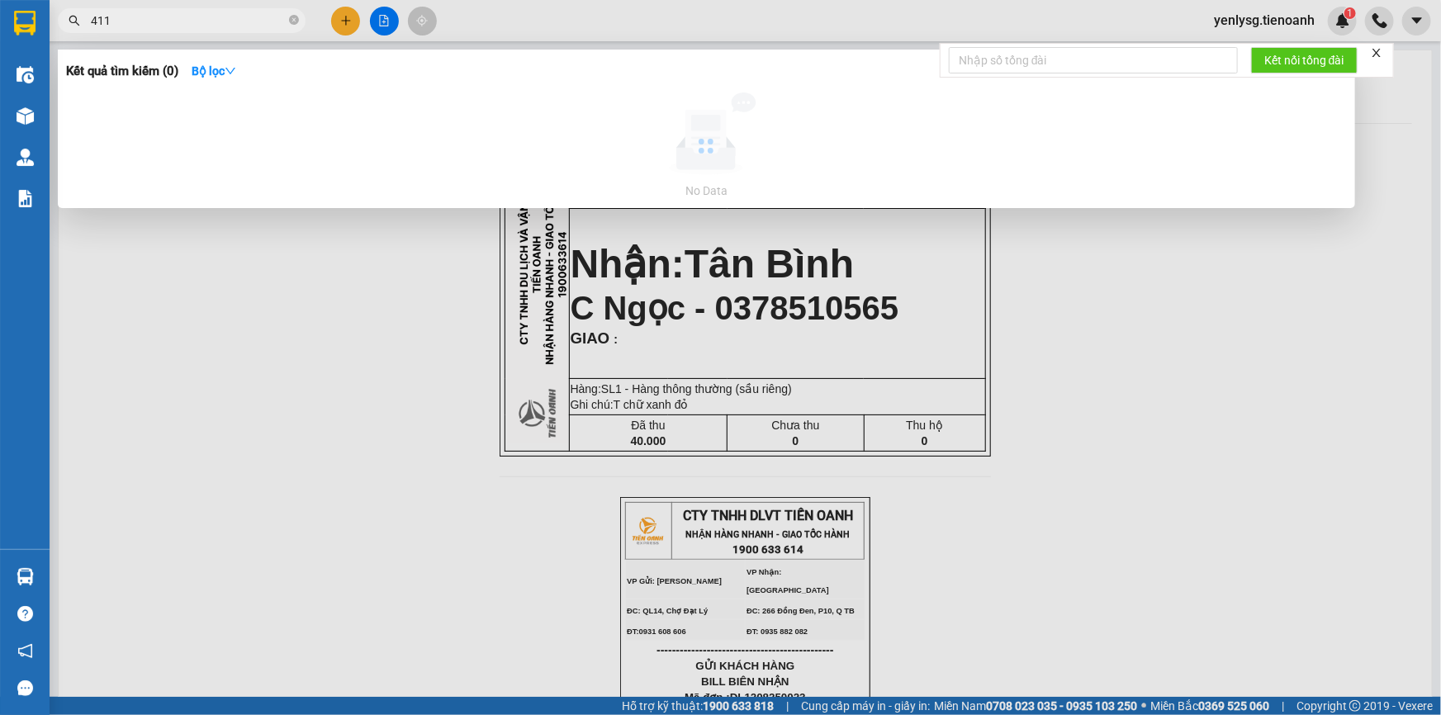
click at [268, 13] on input "411" at bounding box center [188, 21] width 195 height 18
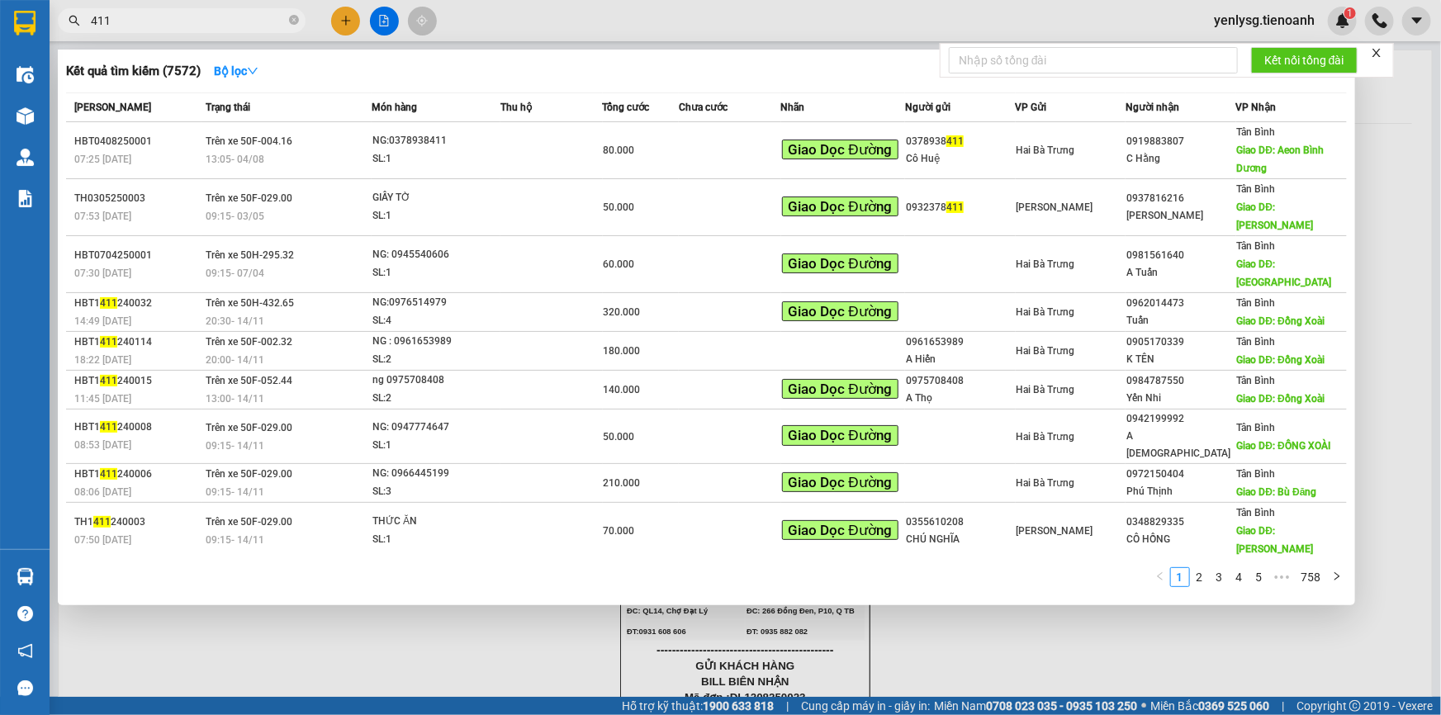
type input "411"
click at [287, 16] on span "411" at bounding box center [182, 20] width 248 height 25
click at [264, 25] on input "411" at bounding box center [188, 21] width 195 height 18
click at [306, 23] on div "411" at bounding box center [161, 20] width 322 height 25
click at [292, 24] on icon "close-circle" at bounding box center [294, 20] width 10 height 10
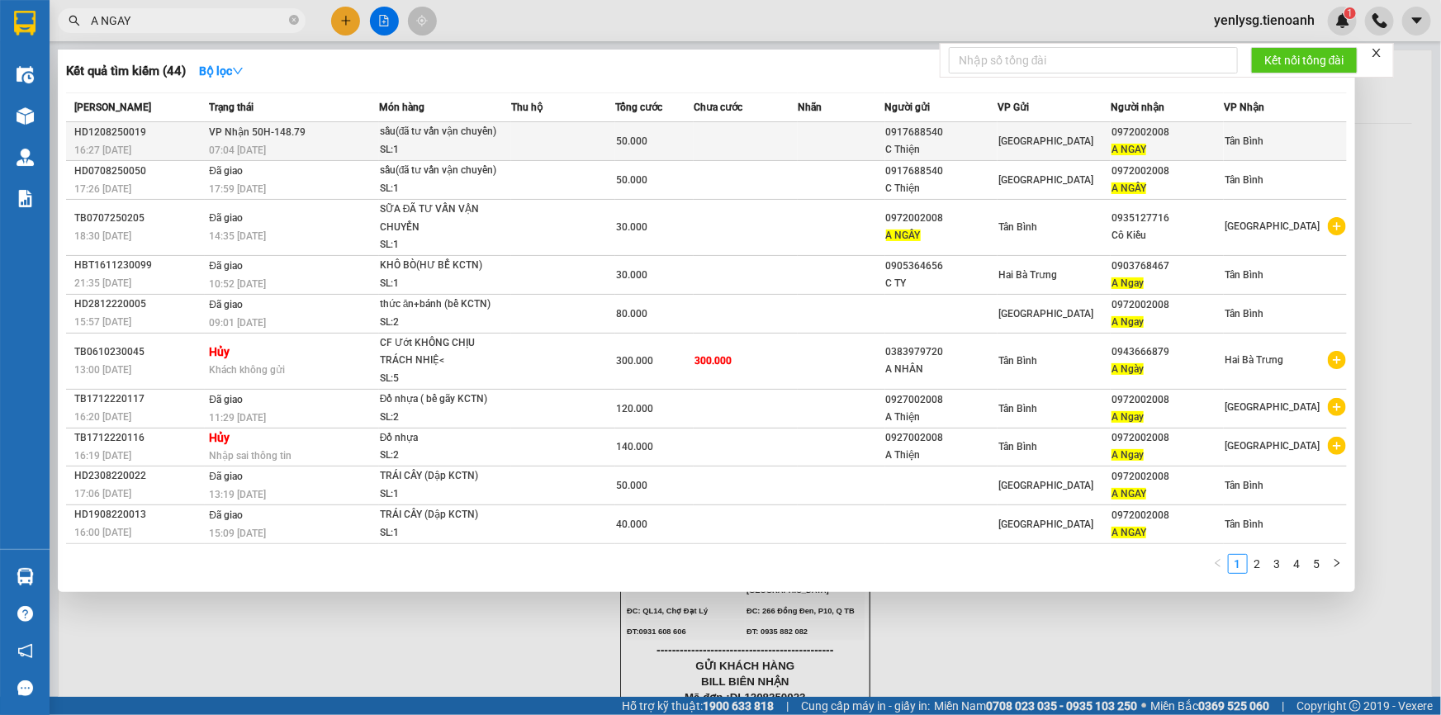
type input "A NGAY"
click at [759, 153] on td at bounding box center [746, 141] width 104 height 39
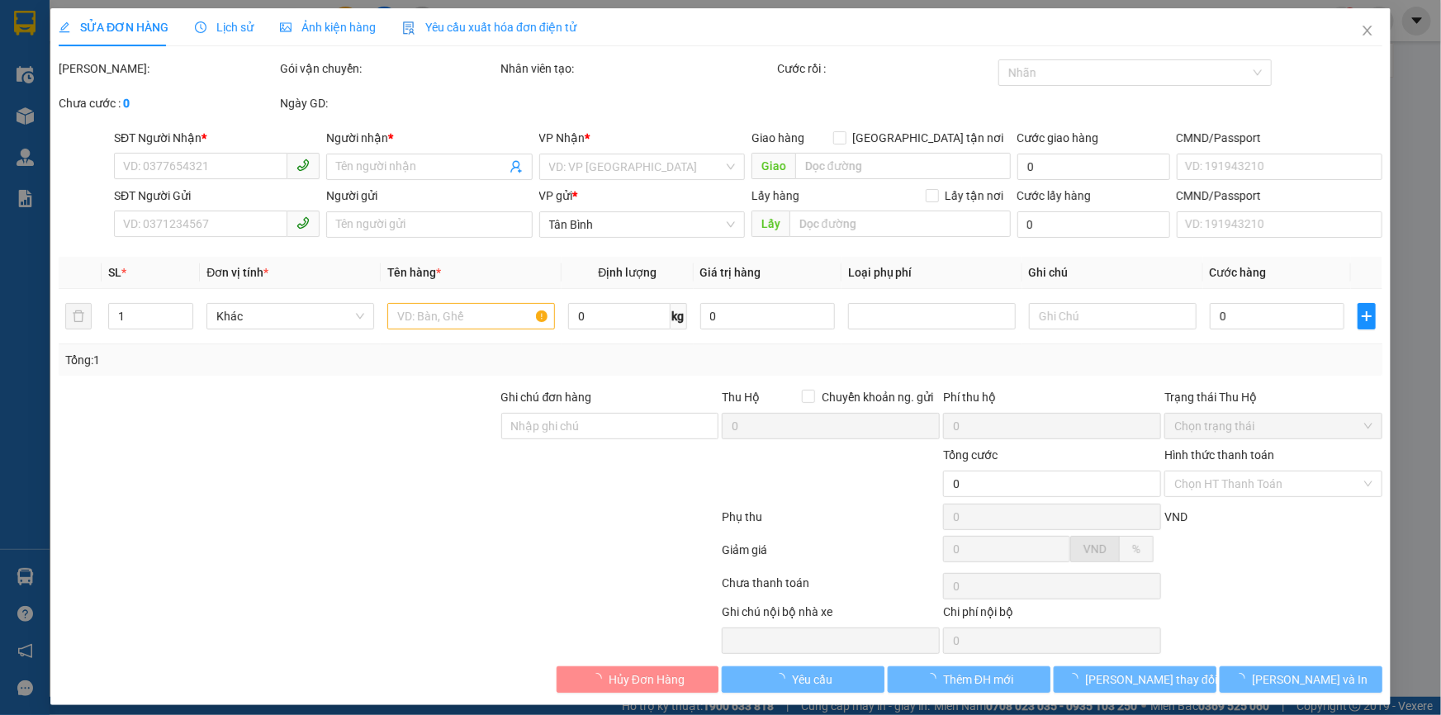
type input "0972002008"
type input "A NGAY"
type input "066080000010"
type input "0917688540"
type input "C Thiện"
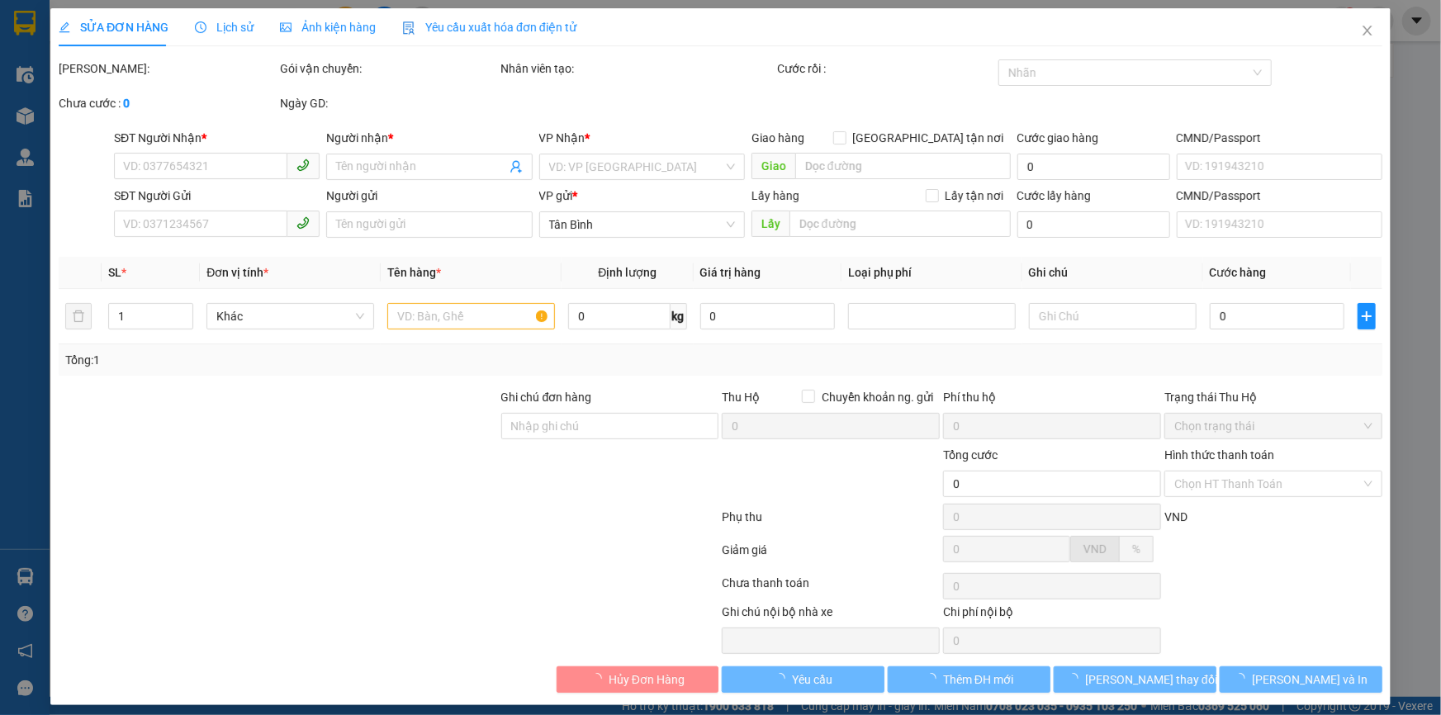
type input "066190021083"
type input "50.000"
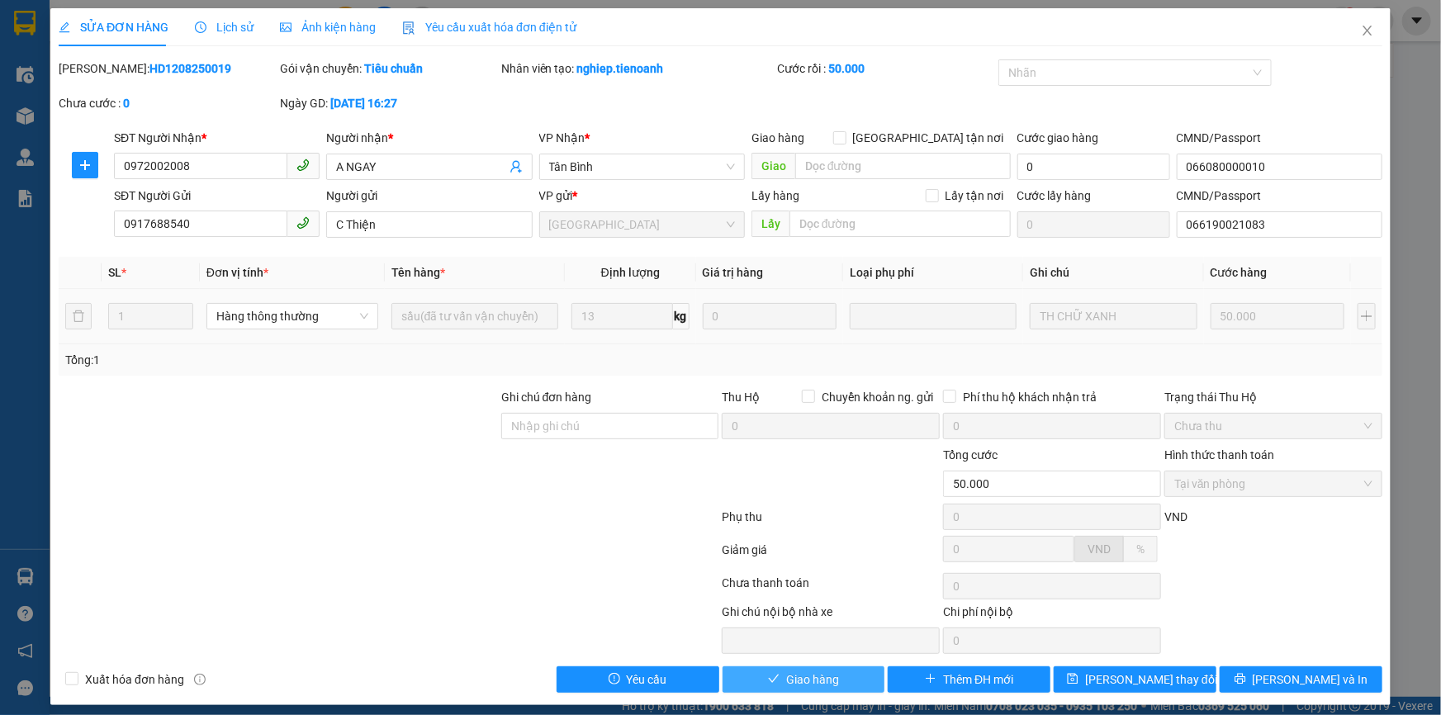
drag, startPoint x: 764, startPoint y: 685, endPoint x: 759, endPoint y: 677, distance: 9.6
click at [764, 686] on button "Giao hàng" at bounding box center [804, 679] width 163 height 26
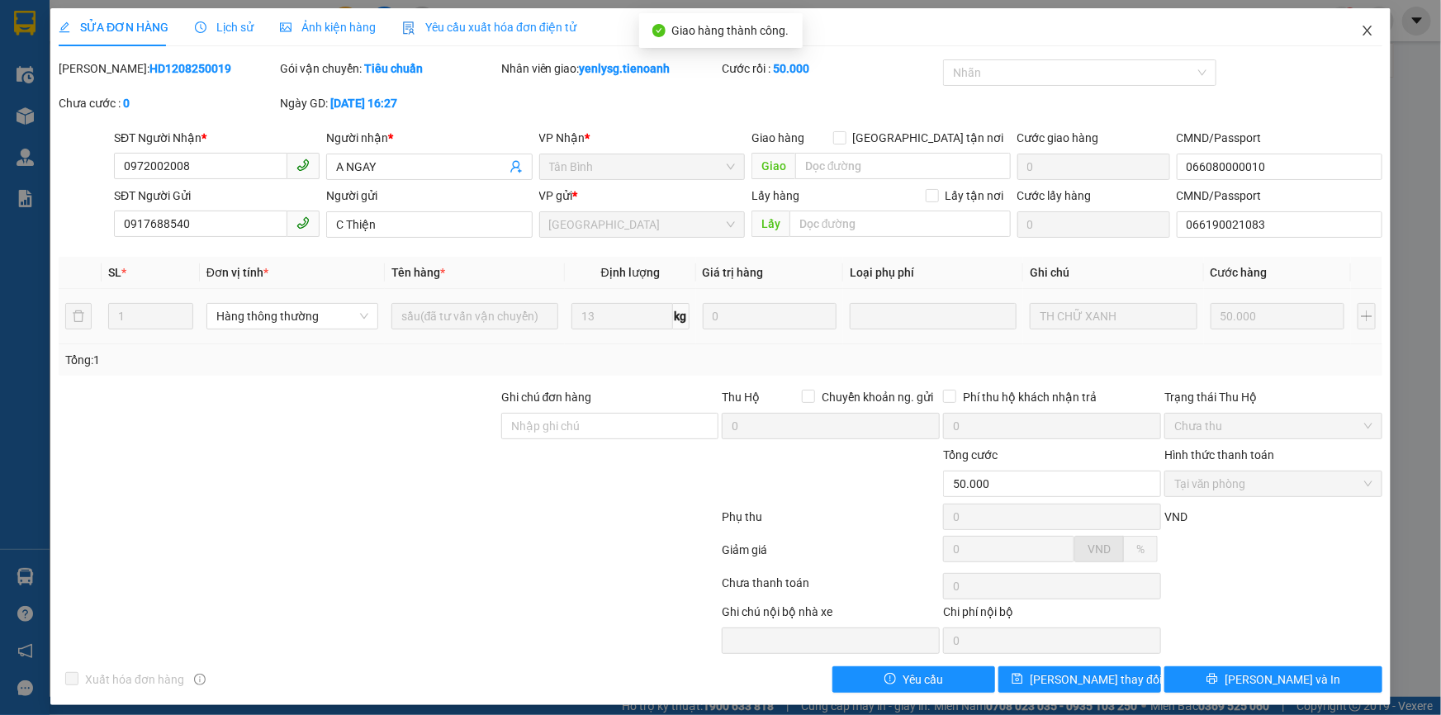
click at [1362, 44] on span "Close" at bounding box center [1368, 31] width 46 height 46
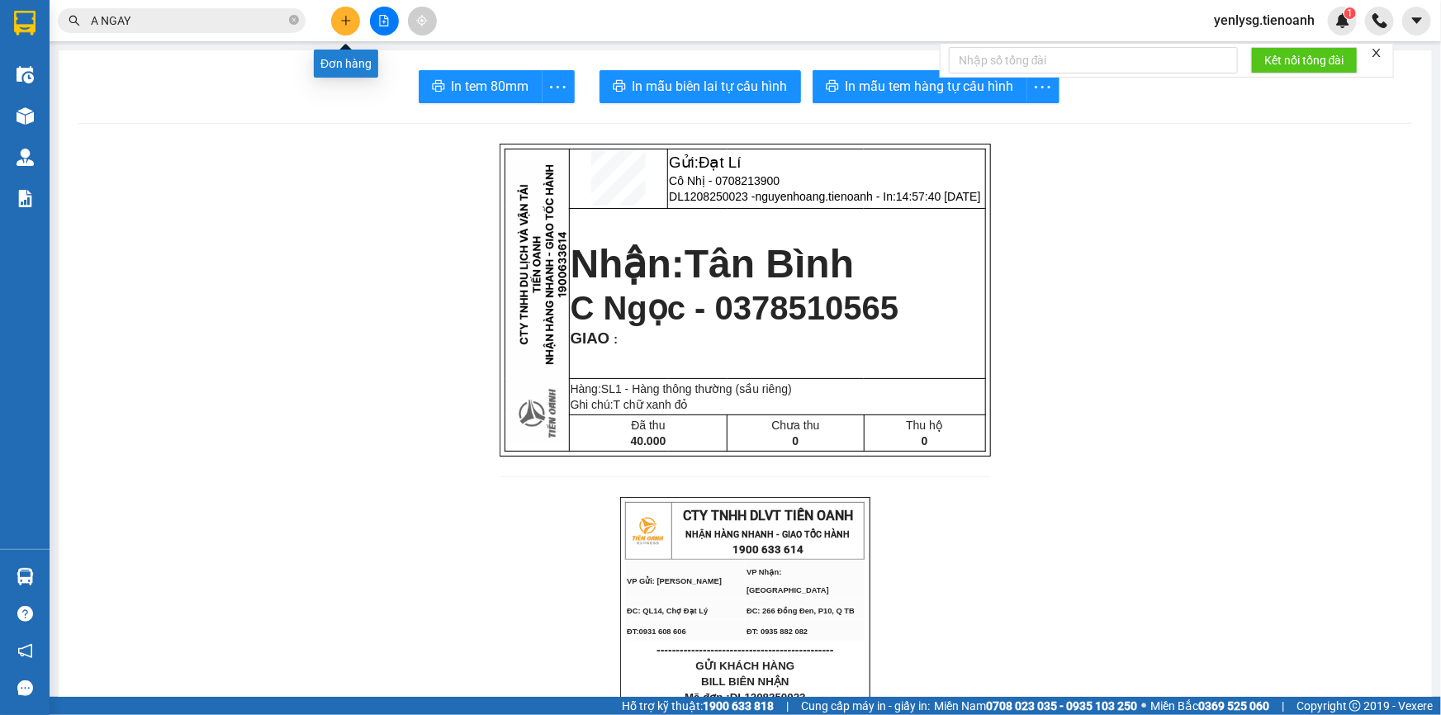
click at [341, 10] on button at bounding box center [345, 21] width 29 height 29
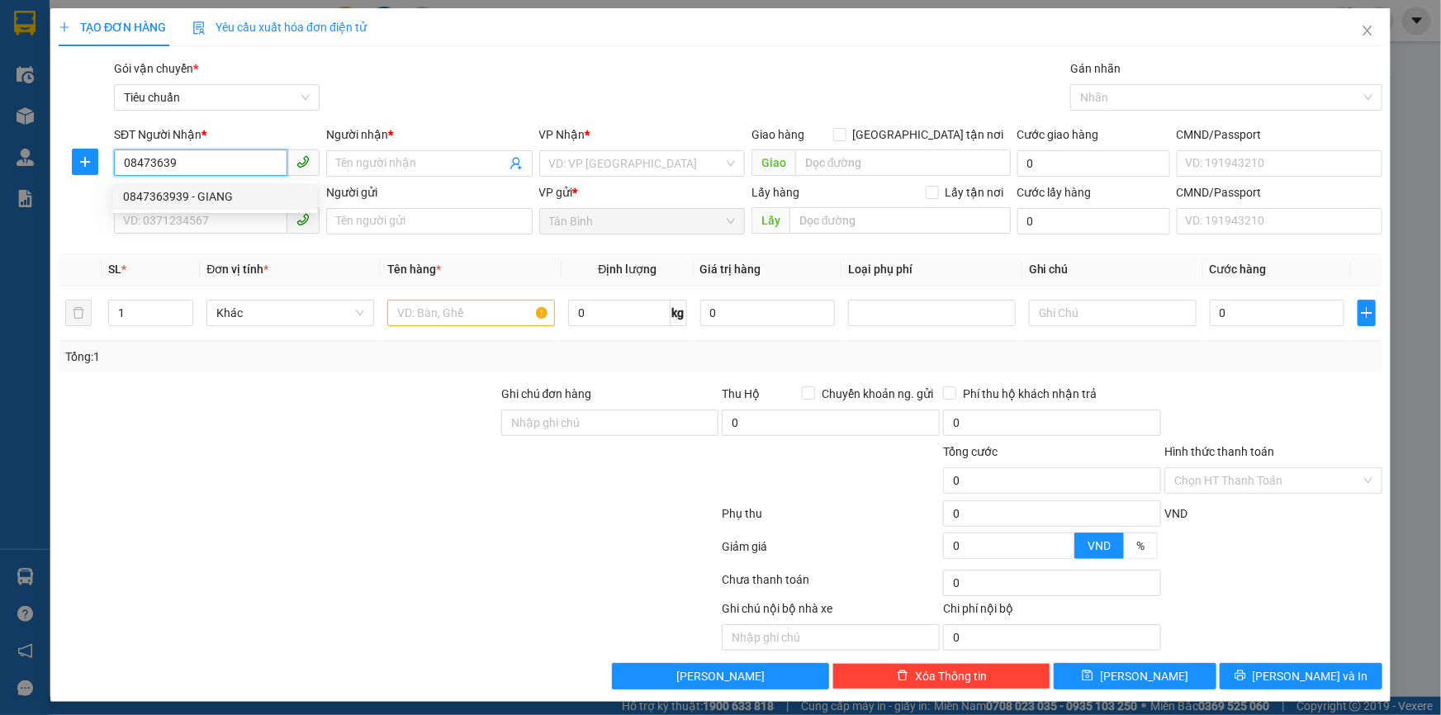
click at [233, 187] on div "0847363939 - GIANG" at bounding box center [215, 196] width 184 height 18
type input "0847363939"
type input "GIANG"
type input "049085000339"
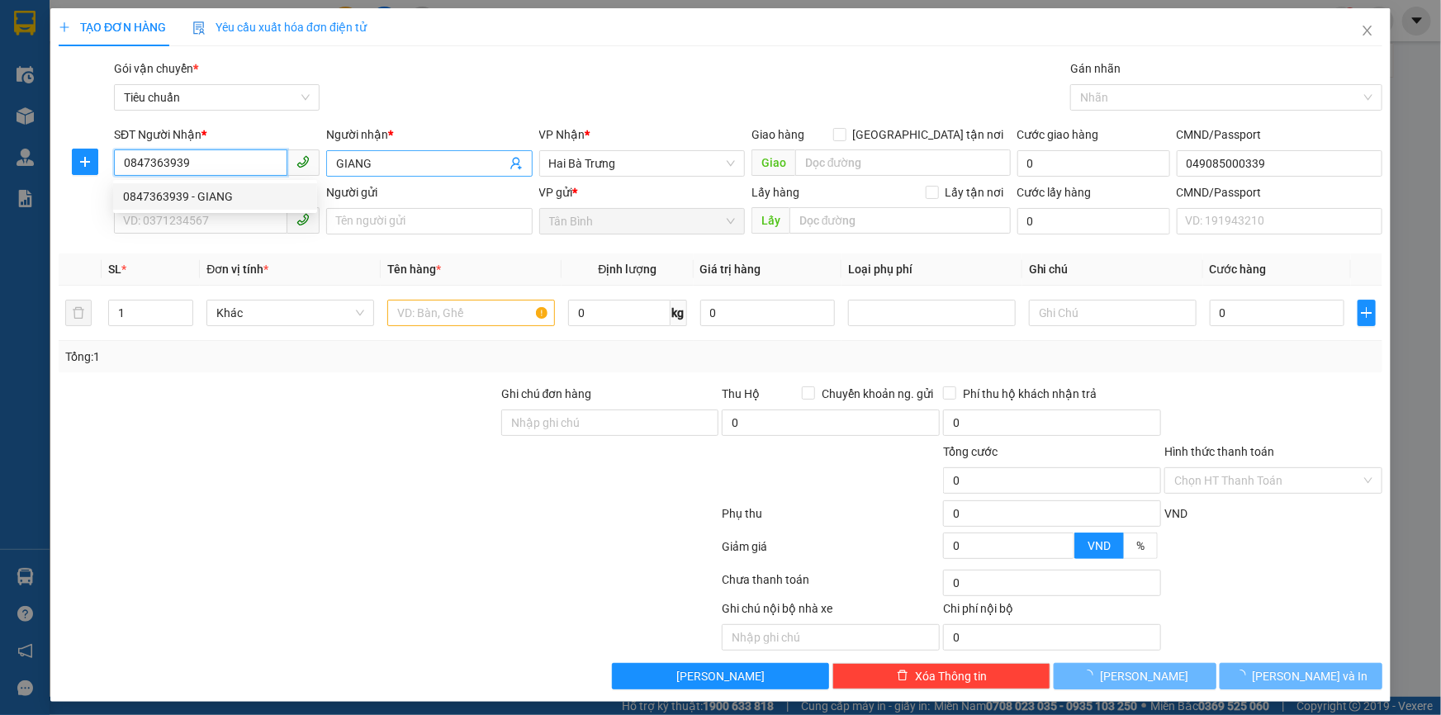
type input "600.000"
type input "0847363939"
click at [385, 159] on input "GIANG" at bounding box center [420, 163] width 169 height 18
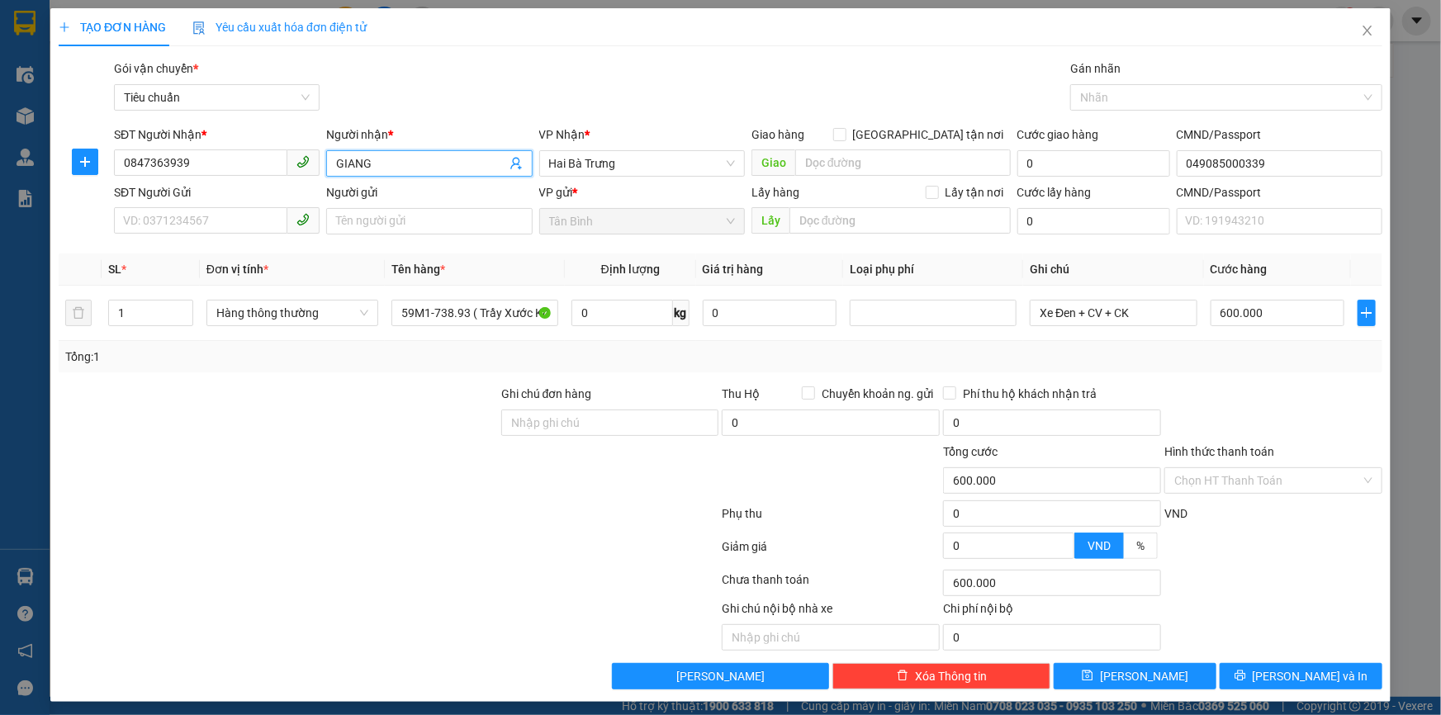
click at [385, 159] on input "GIANG" at bounding box center [420, 163] width 169 height 18
type input "A NHA"
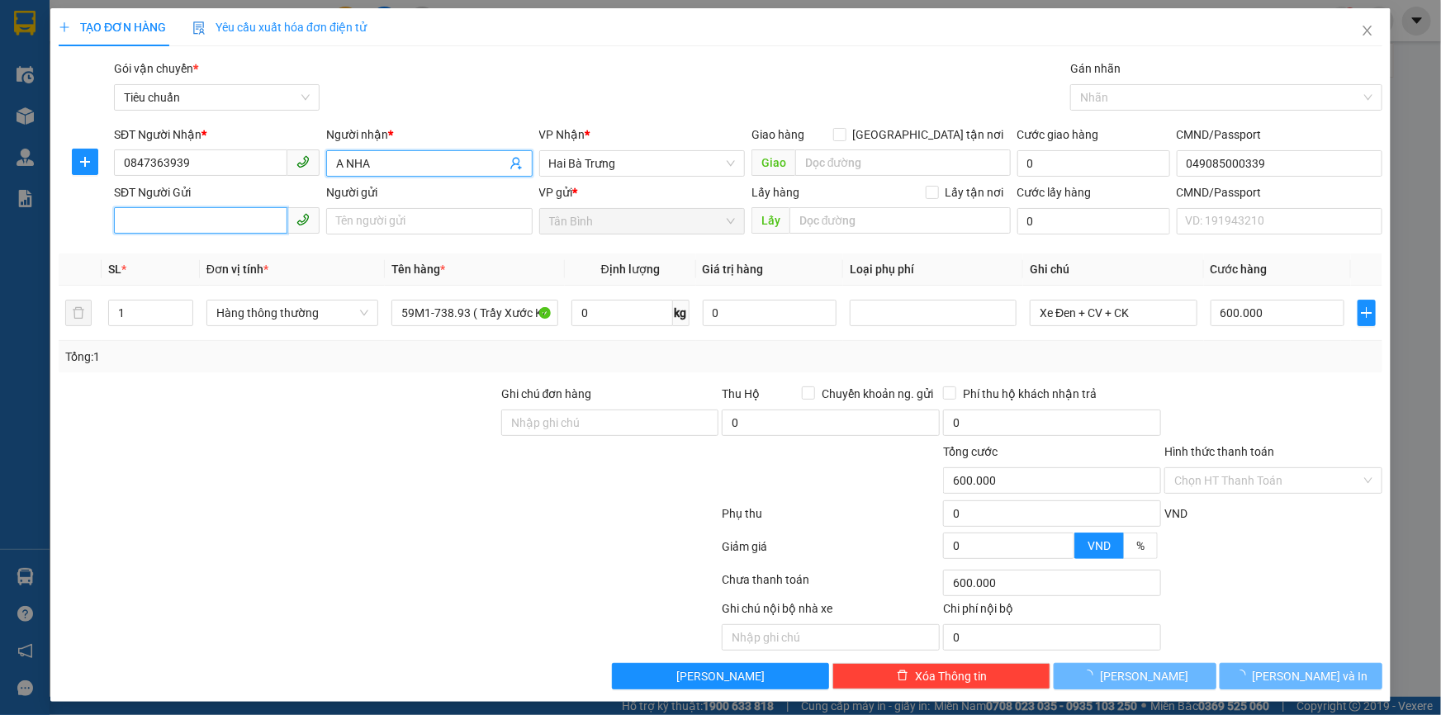
click at [216, 229] on input "SĐT Người Gửi" at bounding box center [200, 220] width 173 height 26
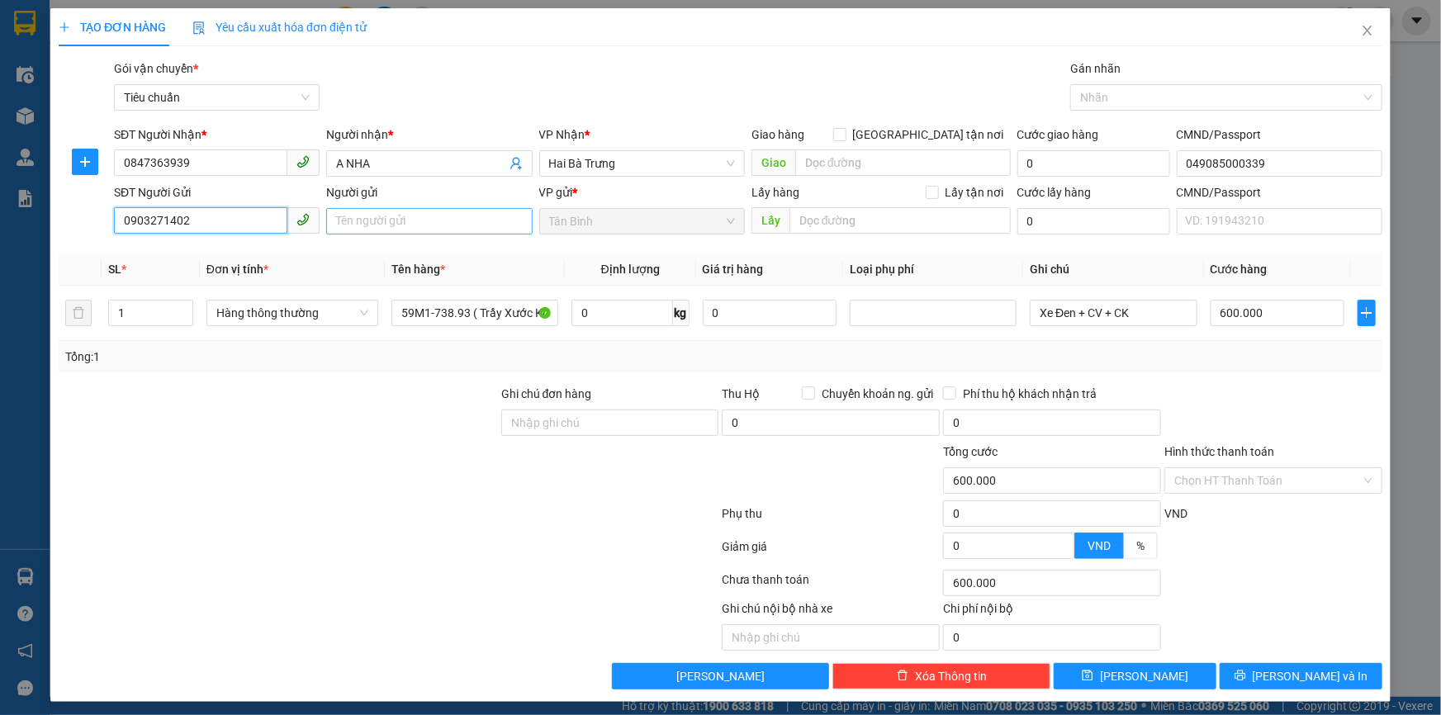
type input "0903271402"
click at [363, 230] on input "Người gửi" at bounding box center [429, 221] width 206 height 26
click at [368, 225] on input "A TRF" at bounding box center [429, 221] width 206 height 26
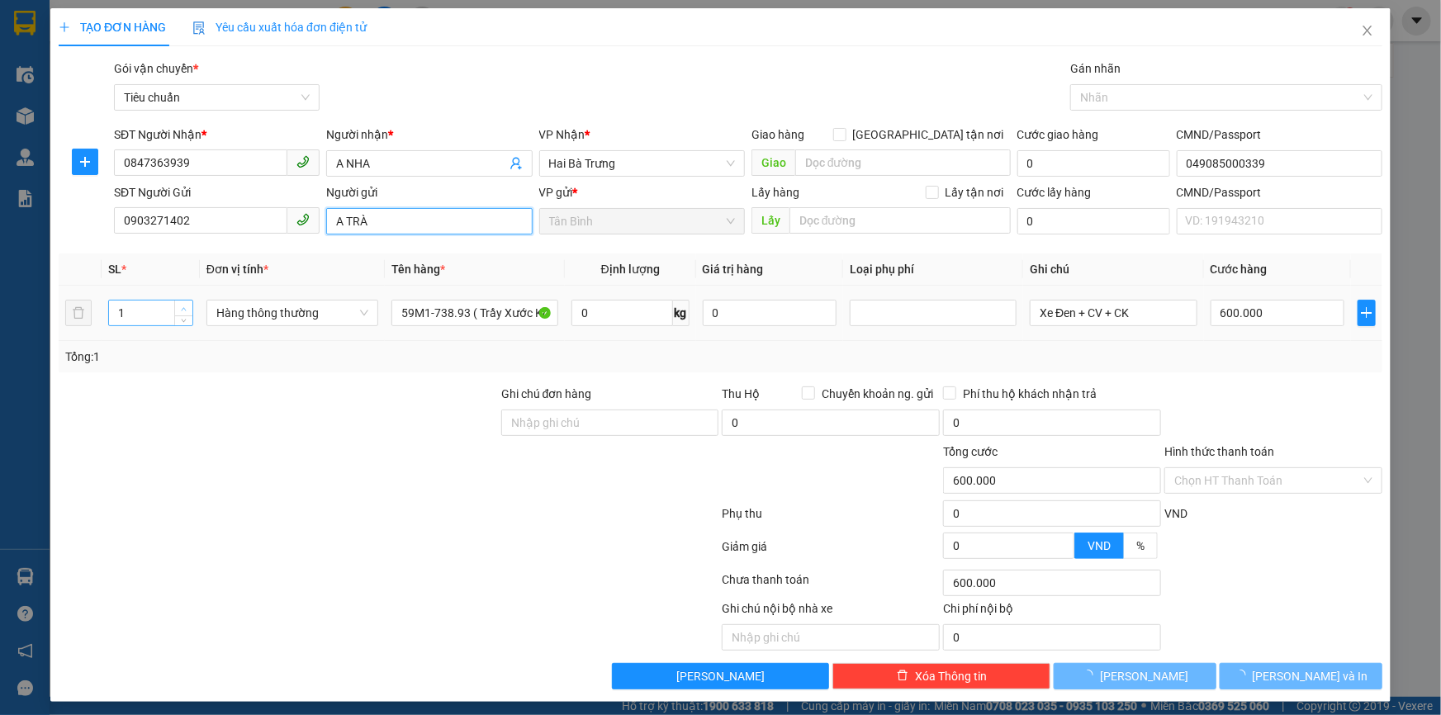
type input "A TRÀ"
type input "2"
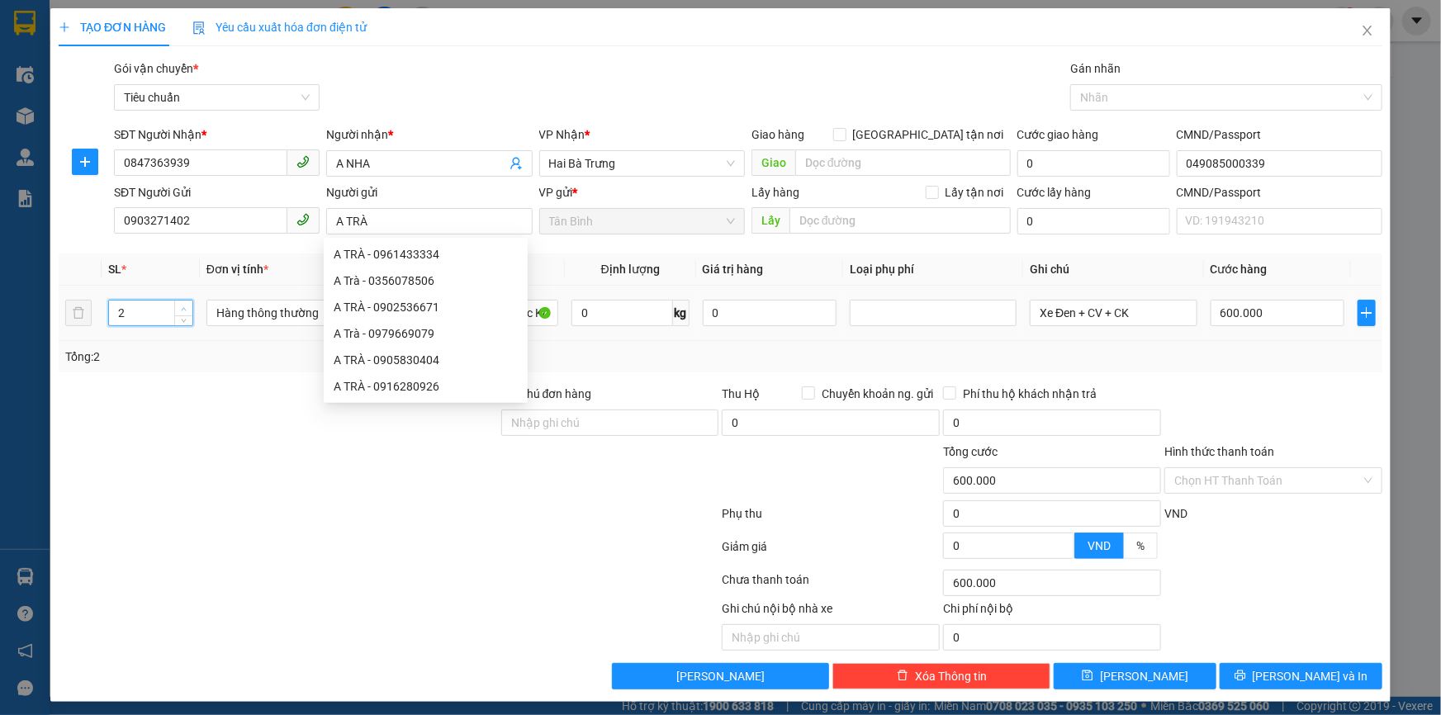
click at [179, 304] on span "up" at bounding box center [184, 309] width 10 height 10
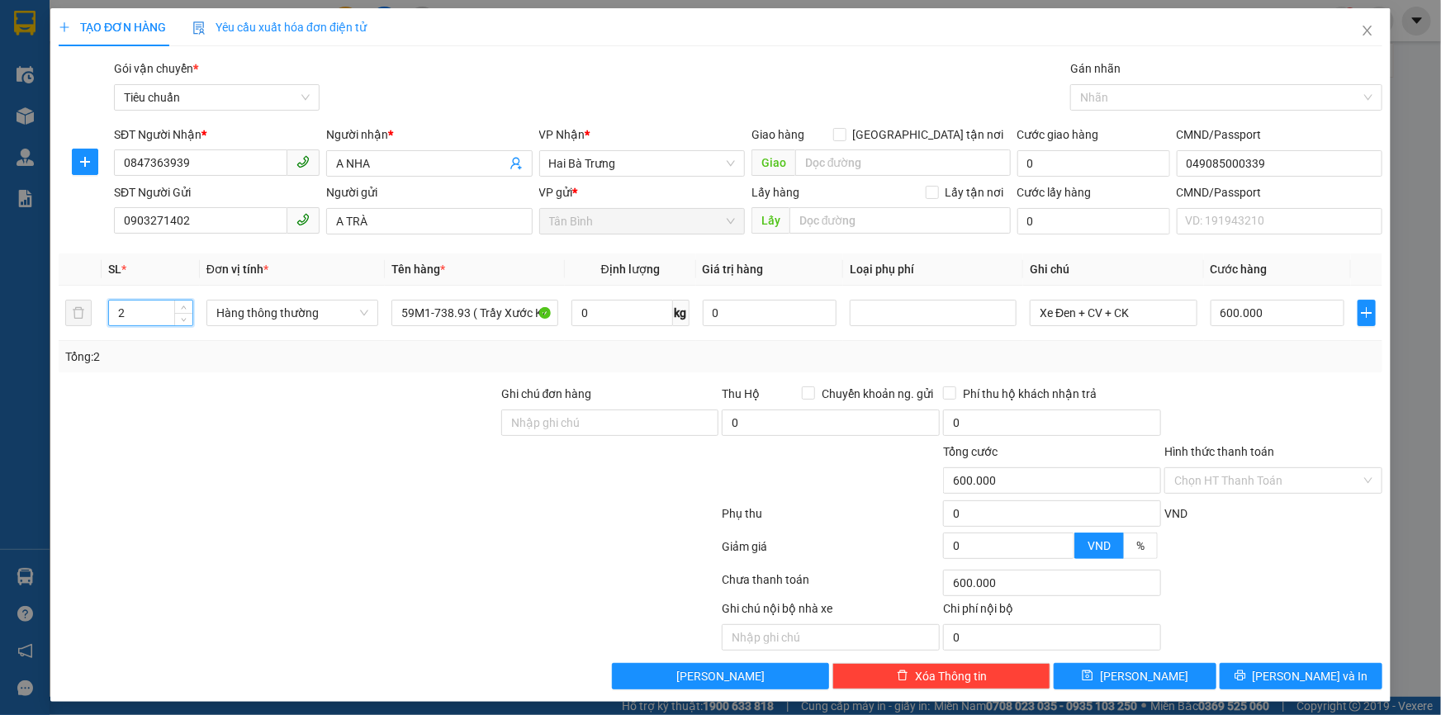
click at [339, 438] on div at bounding box center [278, 414] width 443 height 58
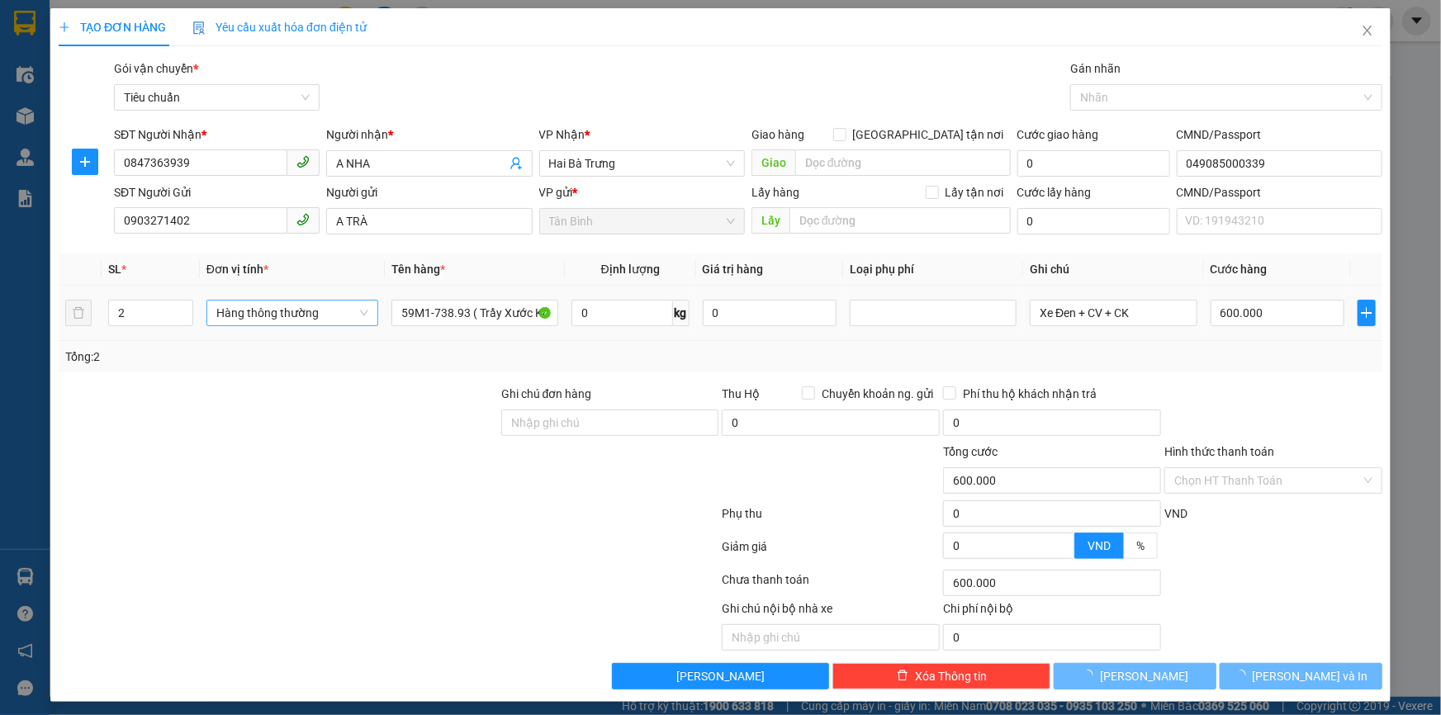
click at [308, 312] on span "Hàng thông thường" at bounding box center [292, 313] width 152 height 25
type input "0"
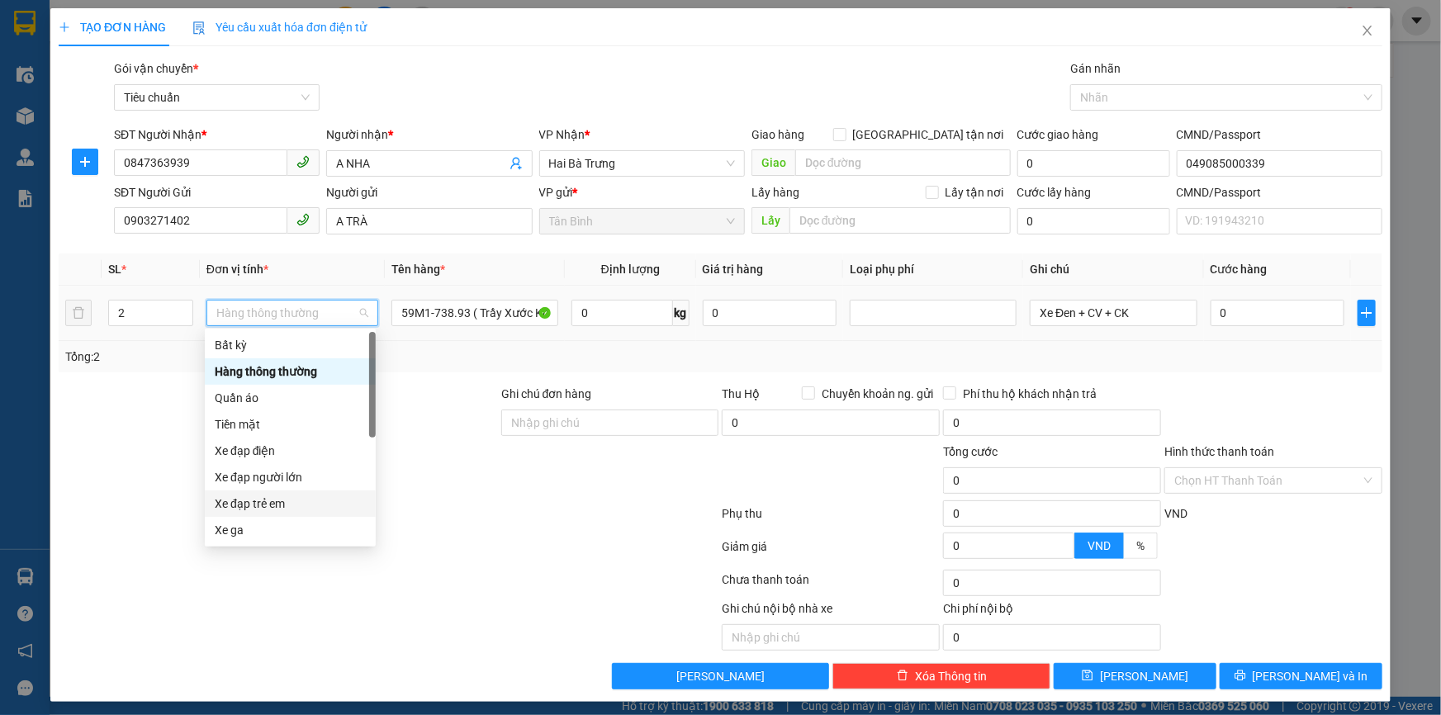
scroll to position [74, 0]
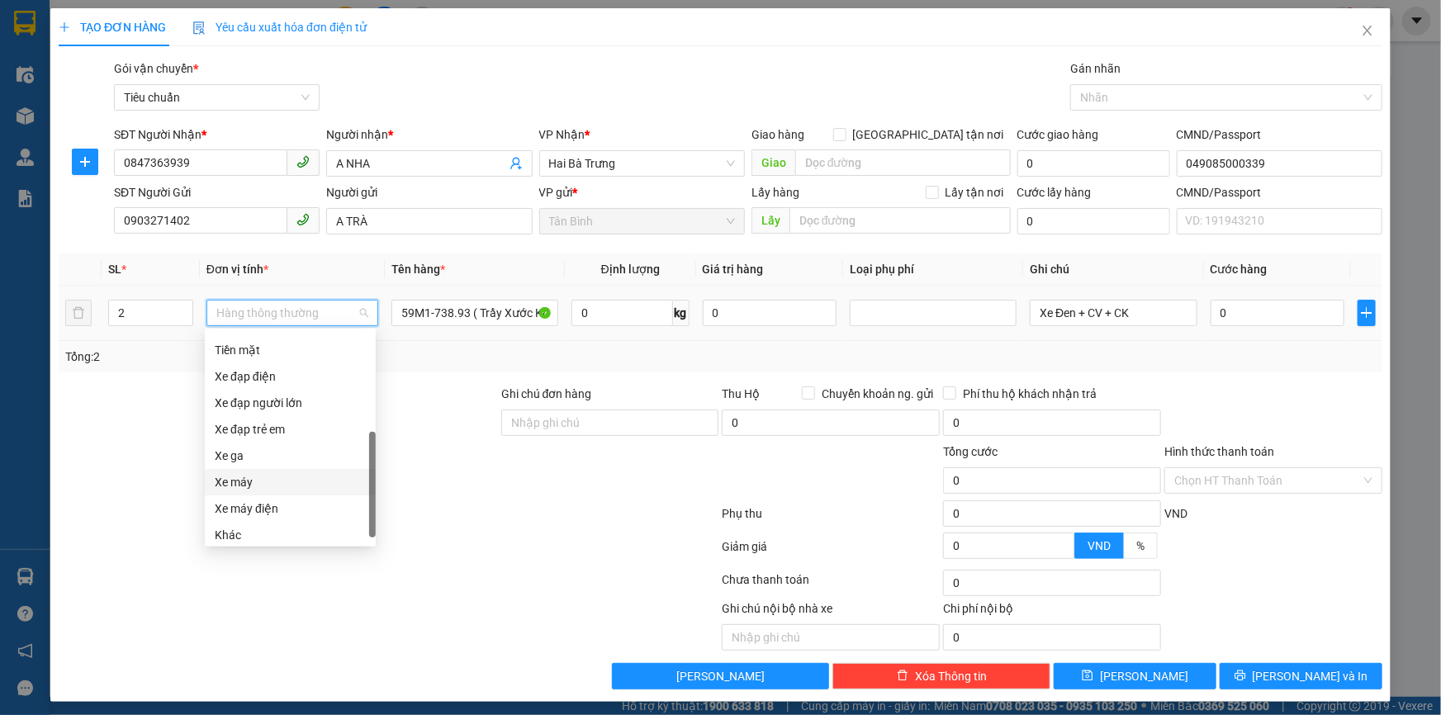
click at [268, 482] on div "Xe máy" at bounding box center [290, 482] width 151 height 18
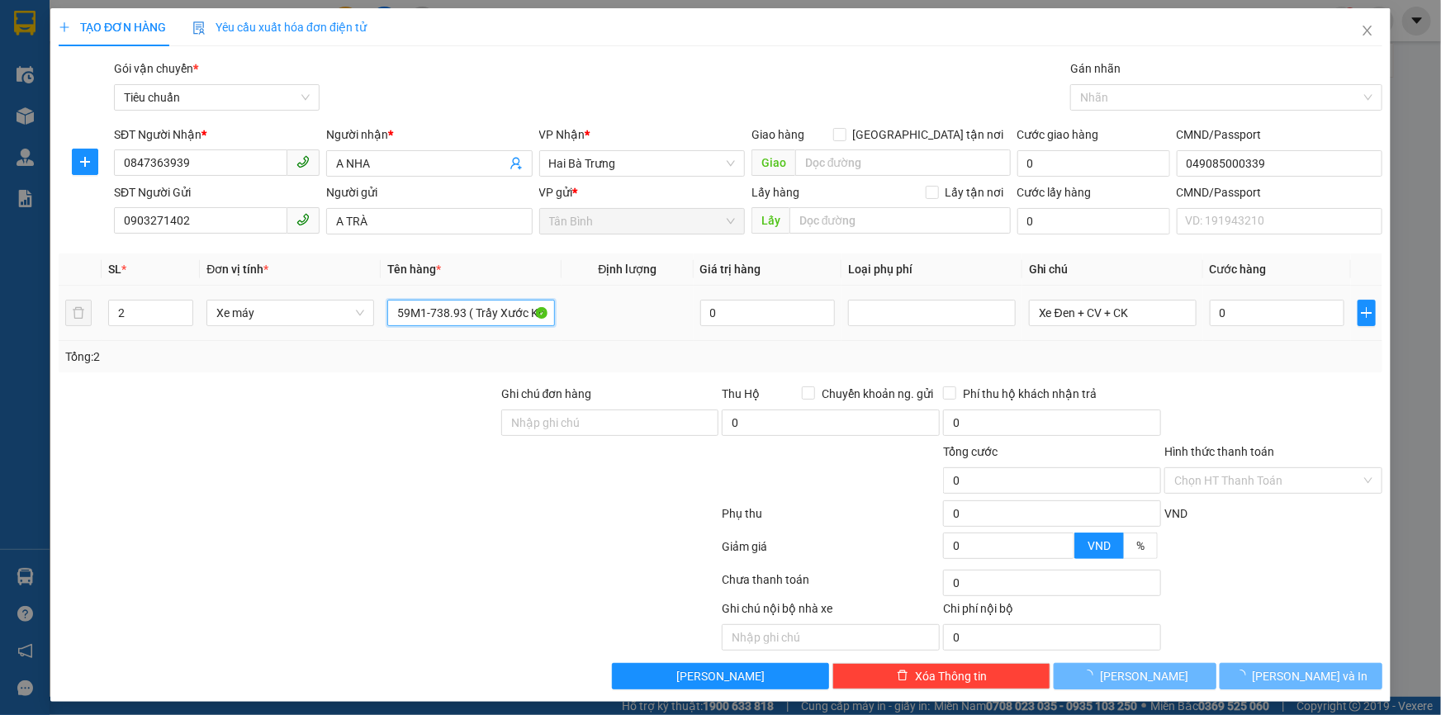
click at [462, 314] on input "59M1-738.93 ( Trầy Xước Không Chịu Trách Nhiệm )" at bounding box center [471, 313] width 168 height 26
type input "300.000"
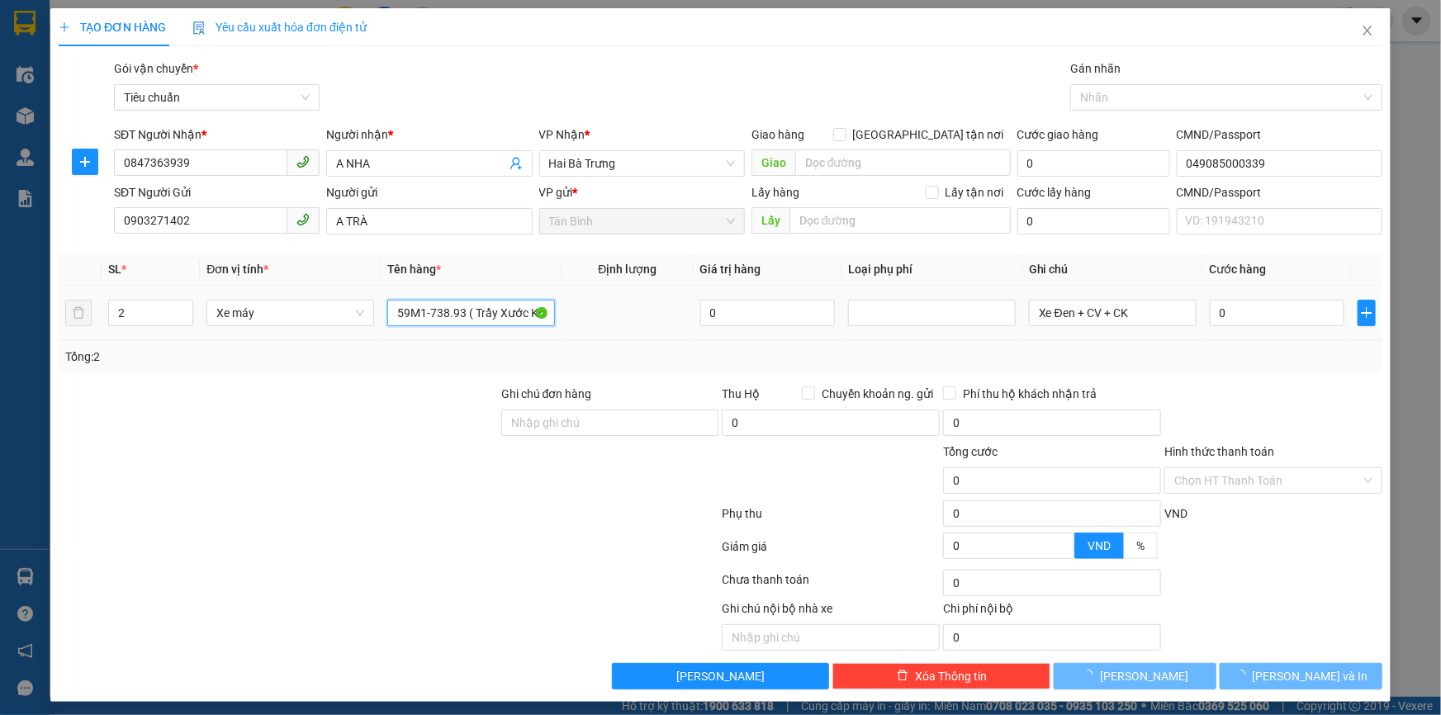
type input "300.000"
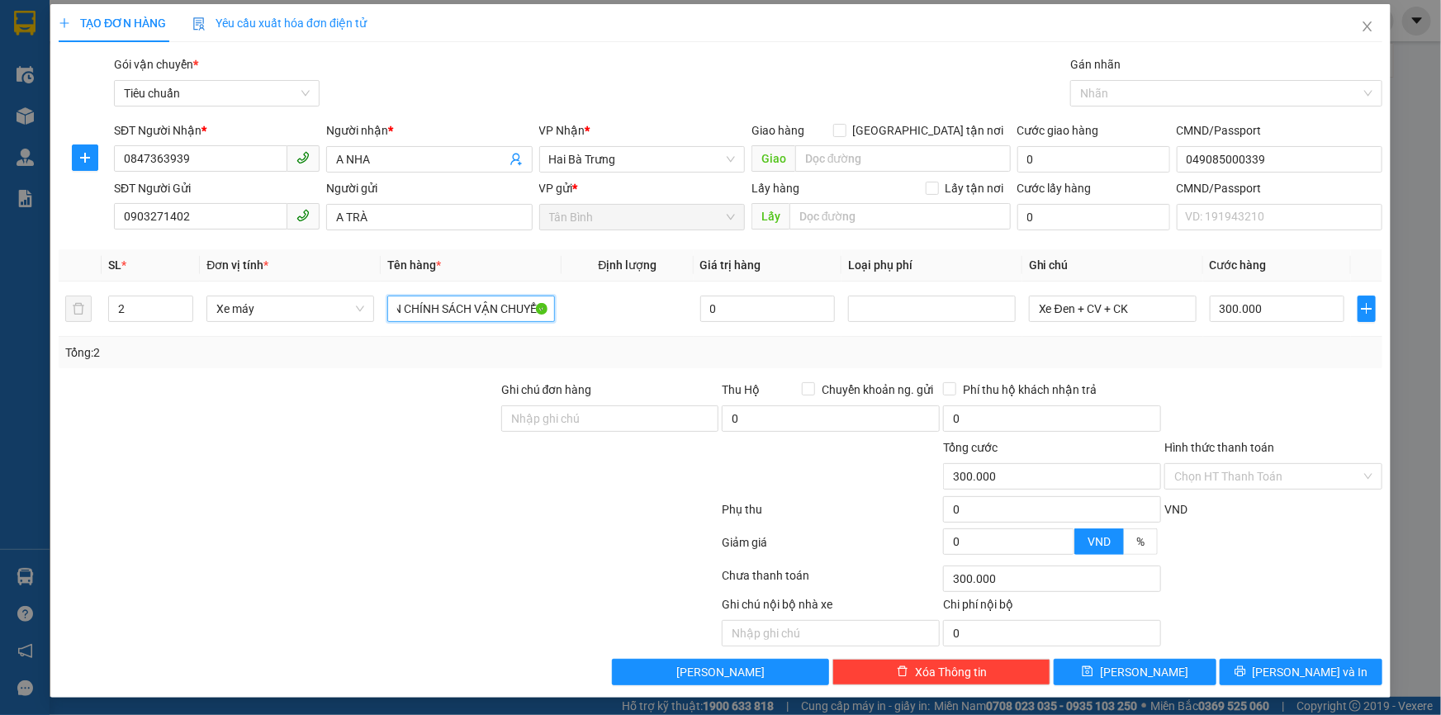
scroll to position [5, 0]
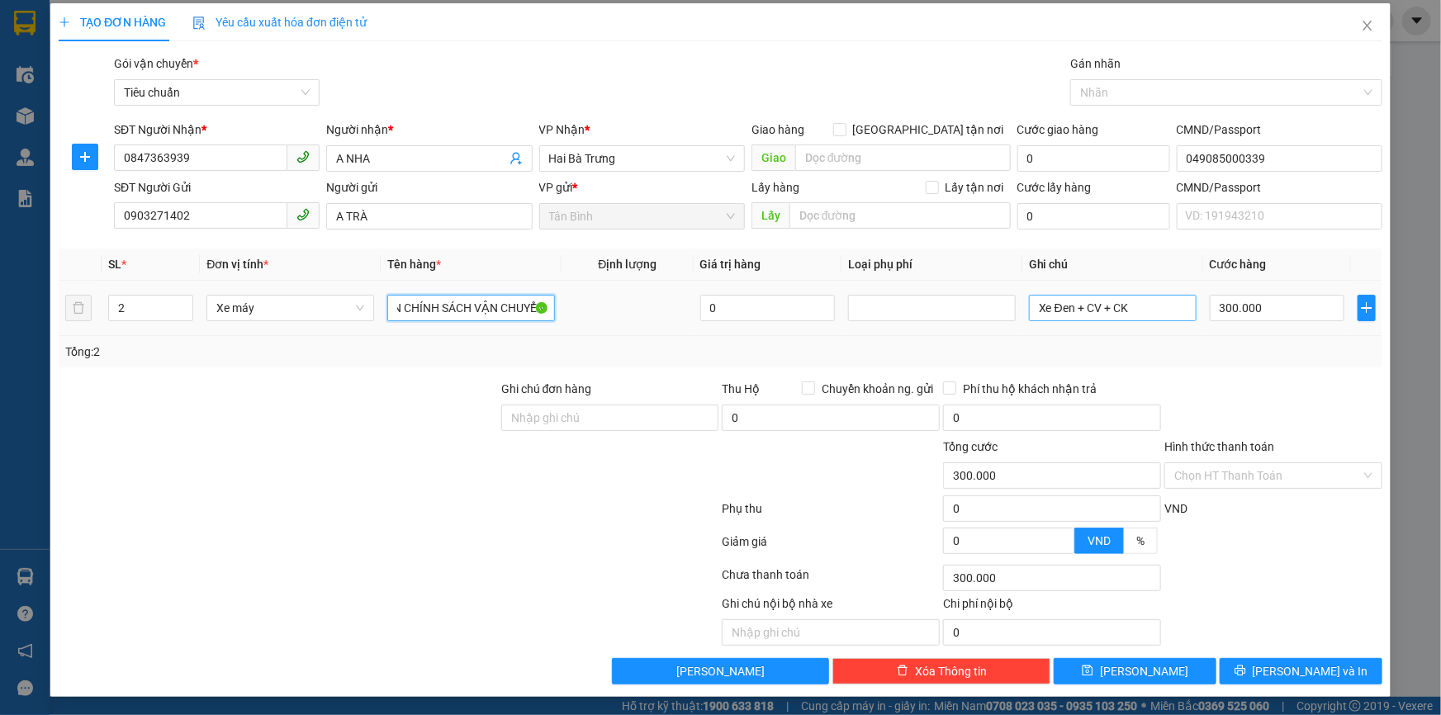
type input "50AC-44003 ĐÃ TƯ VẤN CHÍNH SÁCH VẬN CHUYỂN"
drag, startPoint x: 1170, startPoint y: 309, endPoint x: 935, endPoint y: 339, distance: 237.2
click at [935, 339] on div "SL * Đơn vị tính * Tên hàng * Định lượng Giá trị hàng Loại phụ phí Ghi chú Cước…" at bounding box center [721, 308] width 1324 height 119
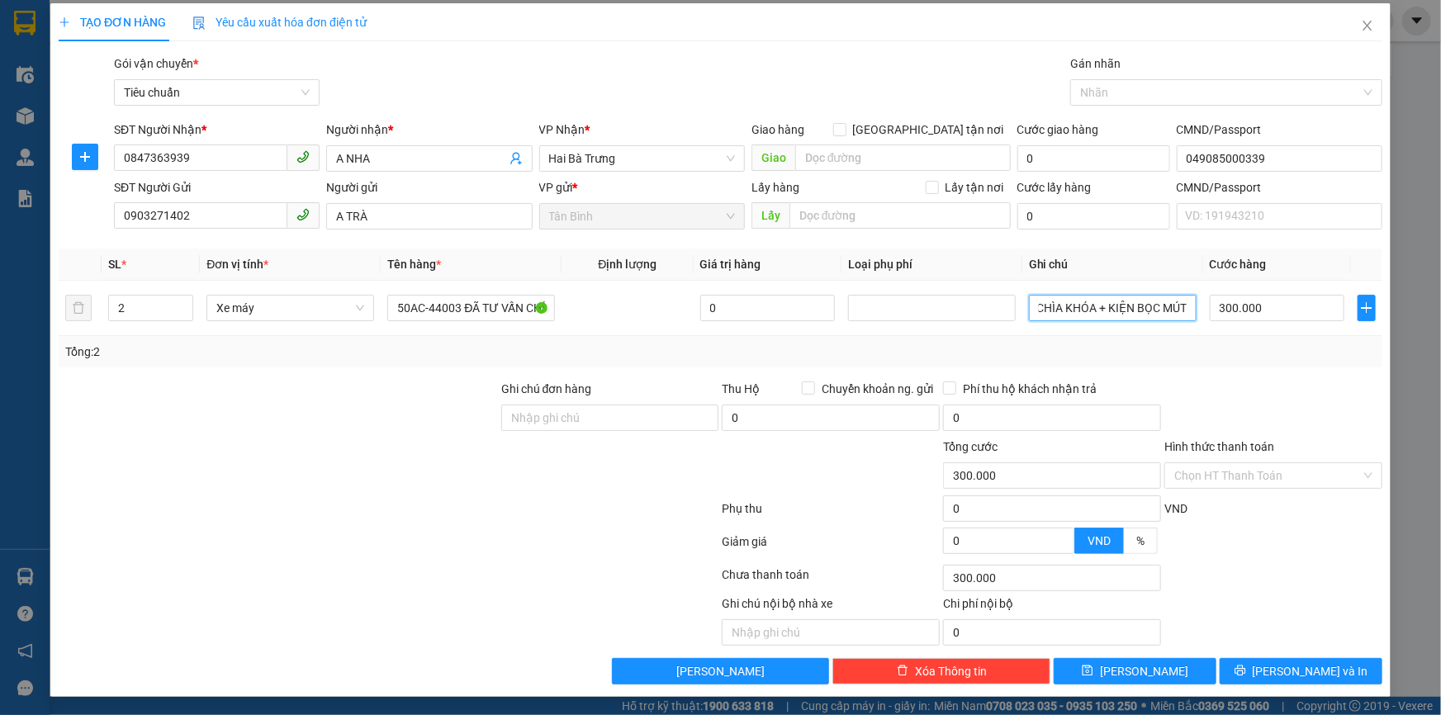
type input "XE Z100 ĐEN + CÀ VẸT + CHÌA KHÓA + KIỆN BỌC MÚT"
type input "1"
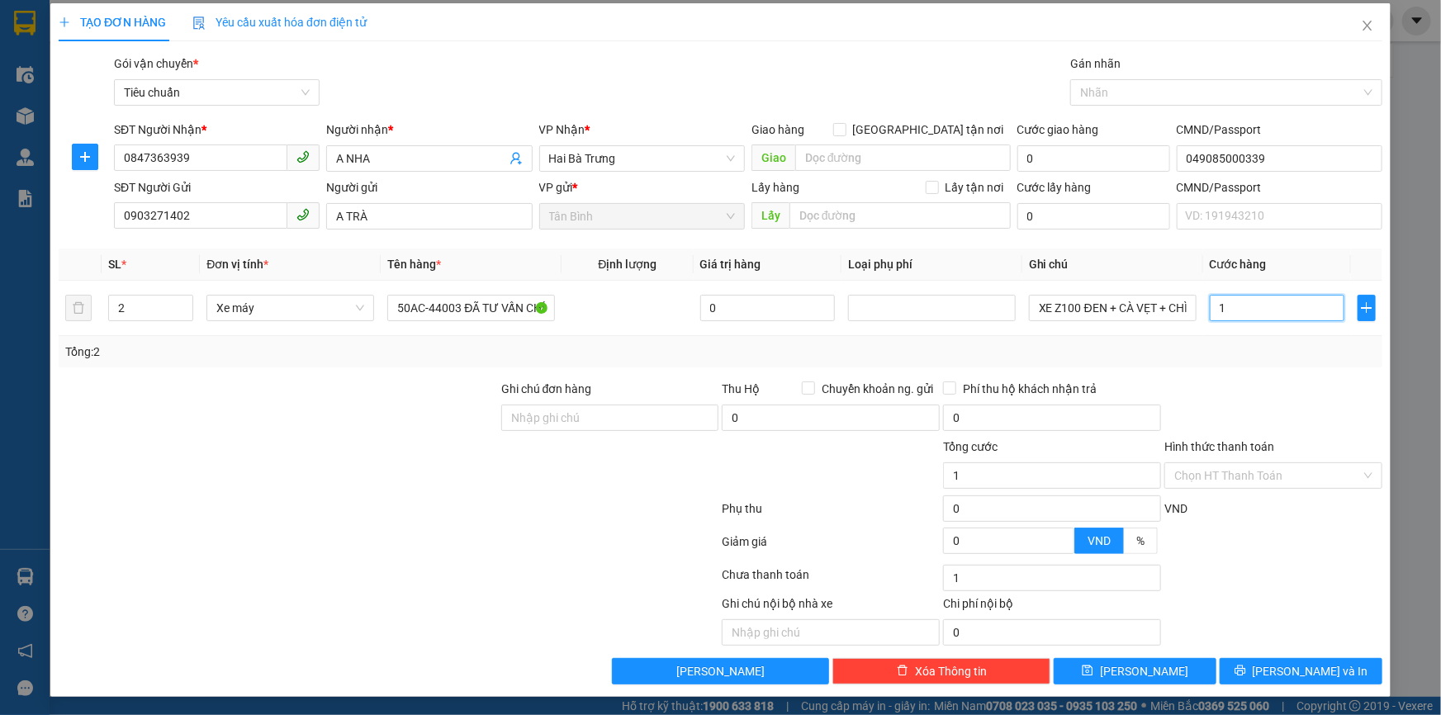
type input "15"
type input "150"
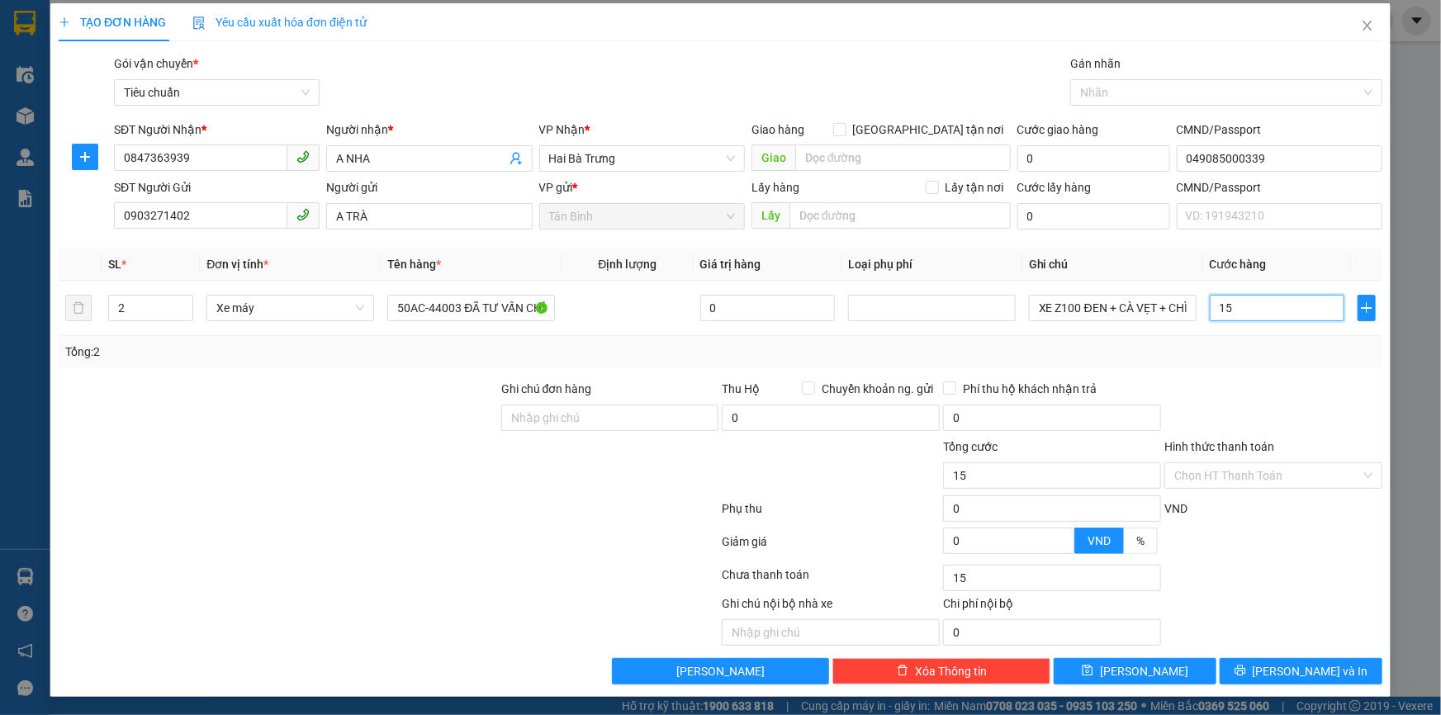
type input "150"
type input "1.500"
type input "15.000"
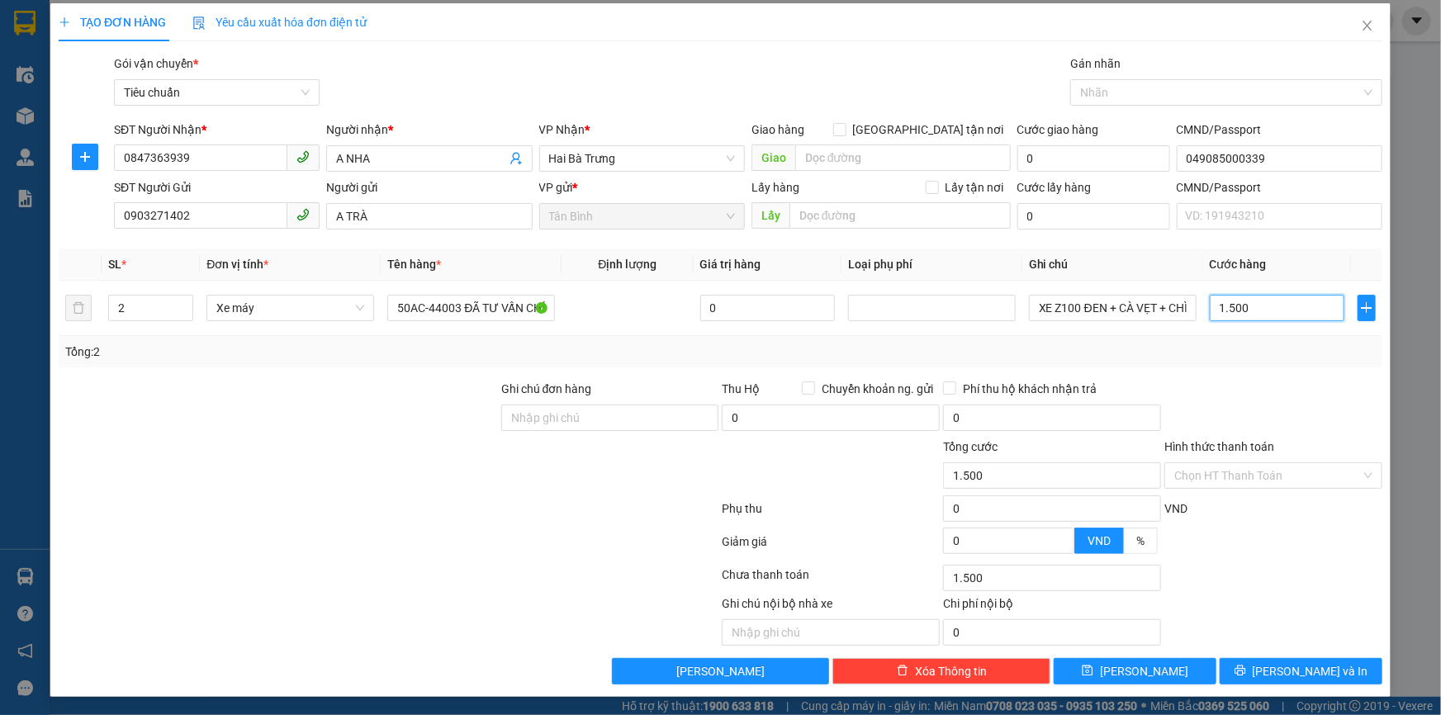
type input "15.000"
type input "150.000"
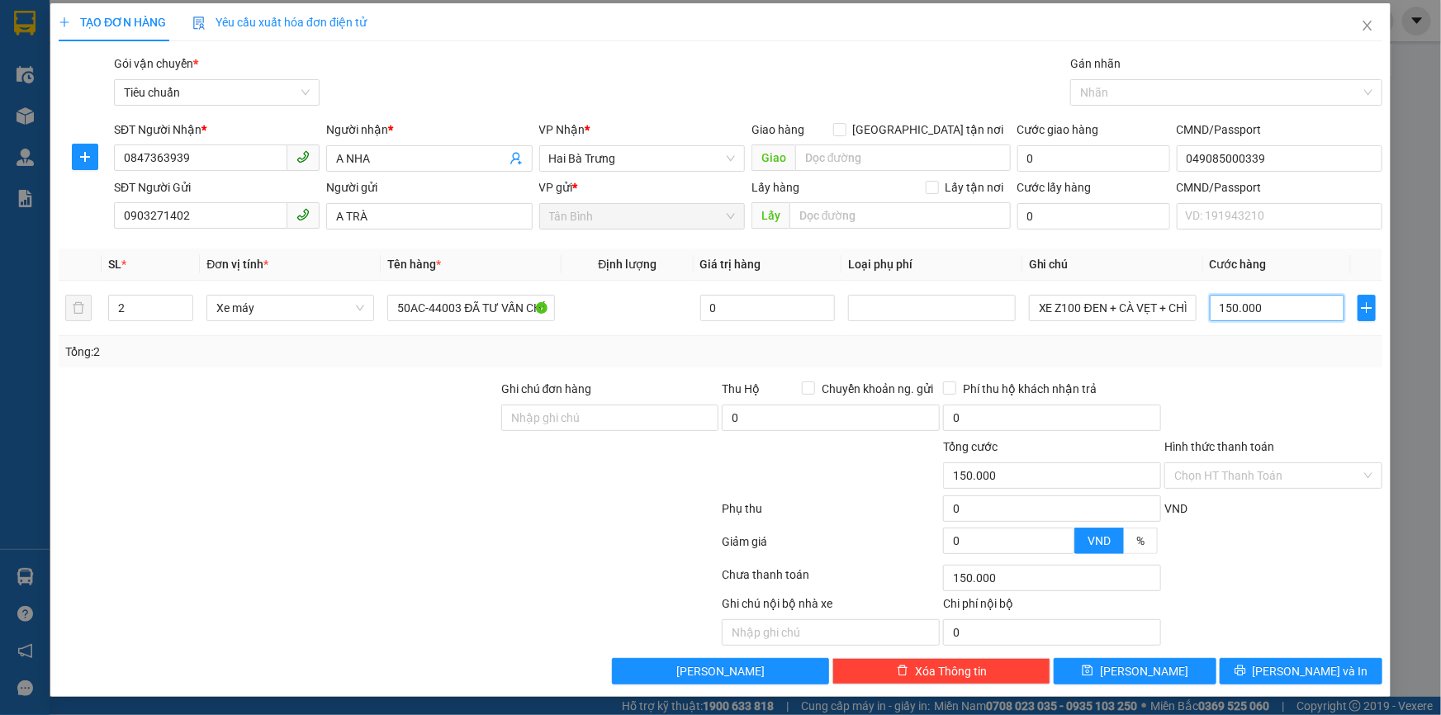
type input "1.500.000"
click at [933, 339] on div "Tổng: 2" at bounding box center [721, 351] width 1324 height 31
drag, startPoint x: 1283, startPoint y: 671, endPoint x: 1026, endPoint y: 620, distance: 261.9
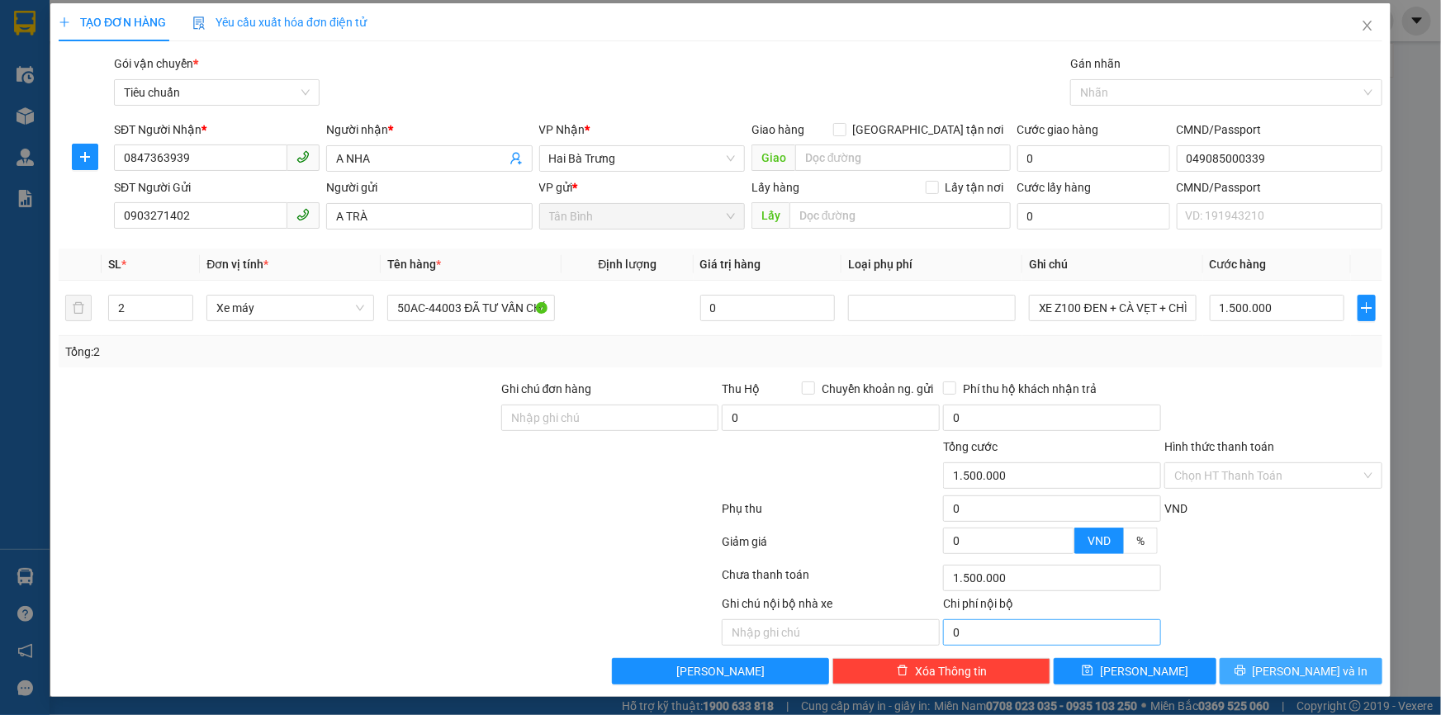
click at [1283, 673] on span "Lưu và In" at bounding box center [1311, 671] width 116 height 18
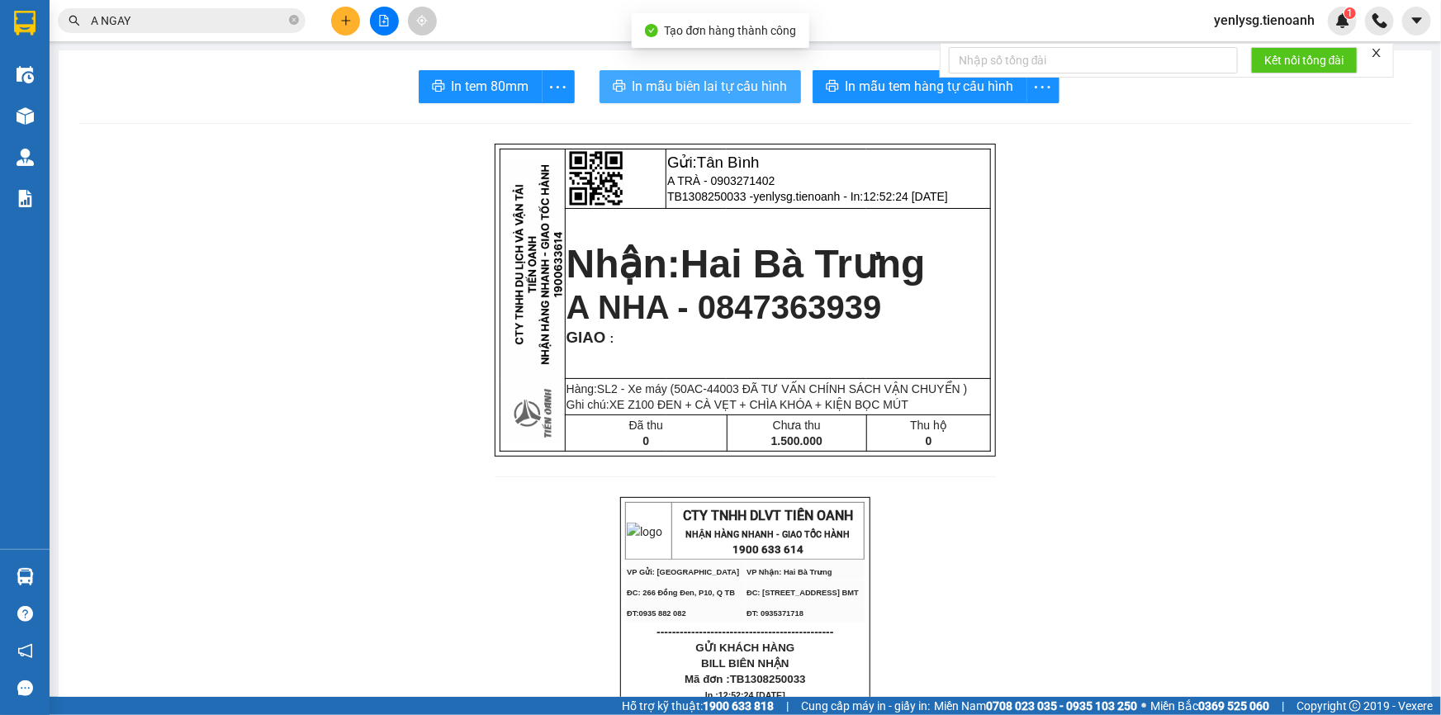
click at [645, 90] on span "In mẫu biên lai tự cấu hình" at bounding box center [710, 86] width 155 height 21
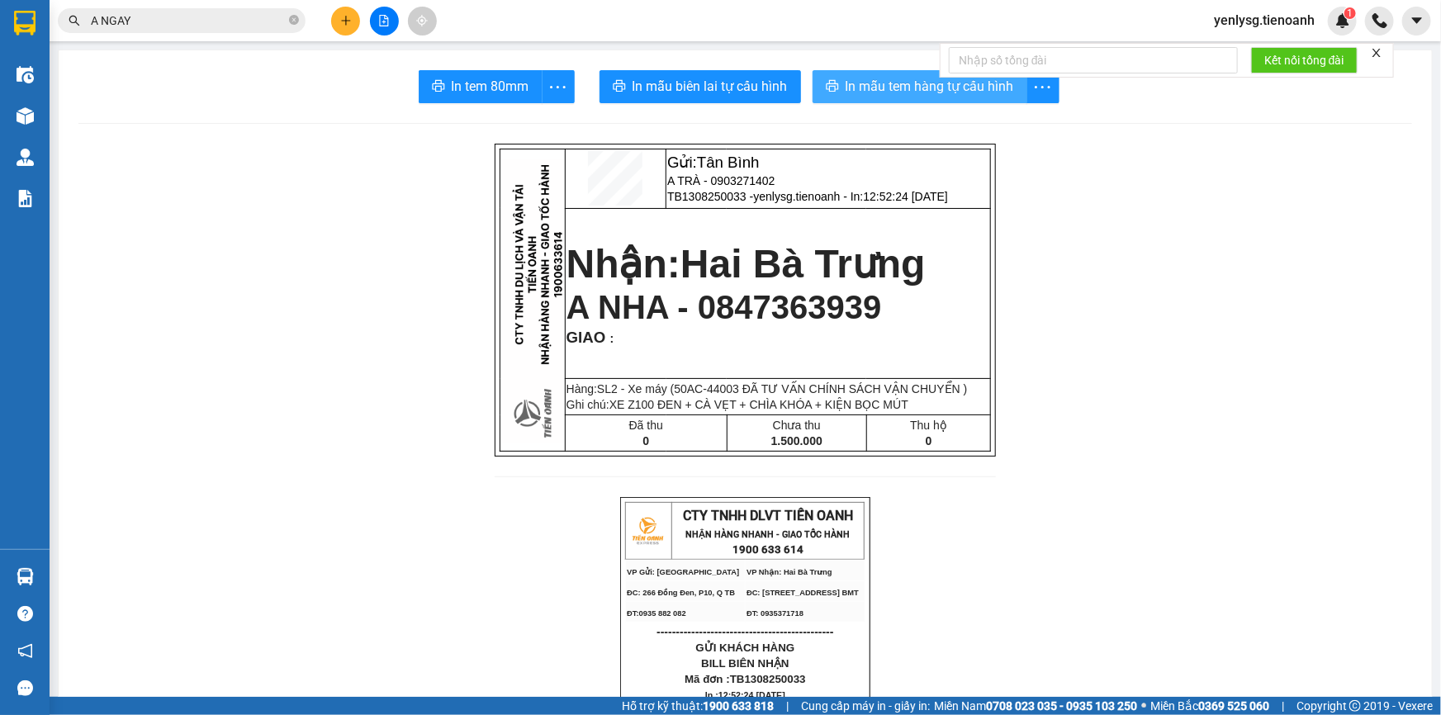
click at [880, 84] on span "In mẫu tem hàng tự cấu hình" at bounding box center [930, 86] width 168 height 21
click at [232, 25] on input "A NGAY" at bounding box center [188, 21] width 195 height 18
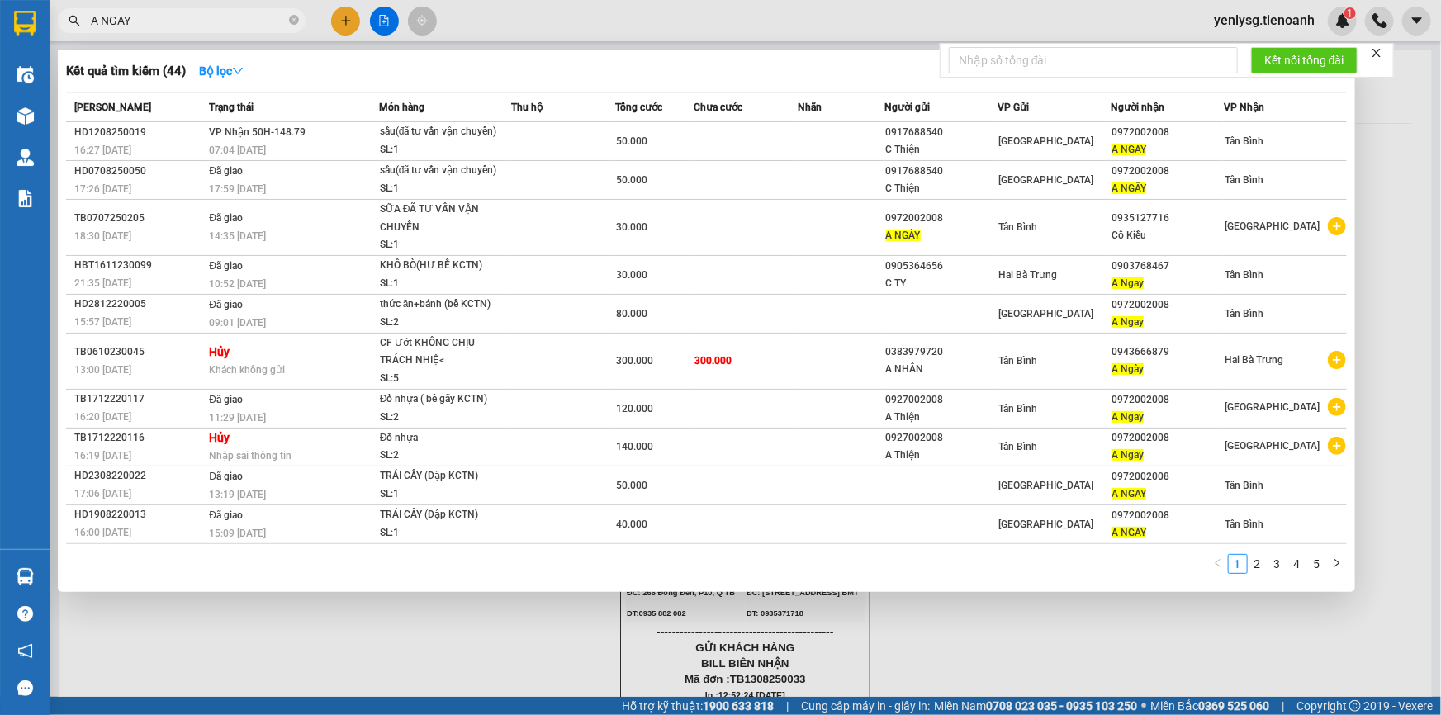
click at [232, 25] on input "A NGAY" at bounding box center [188, 21] width 195 height 18
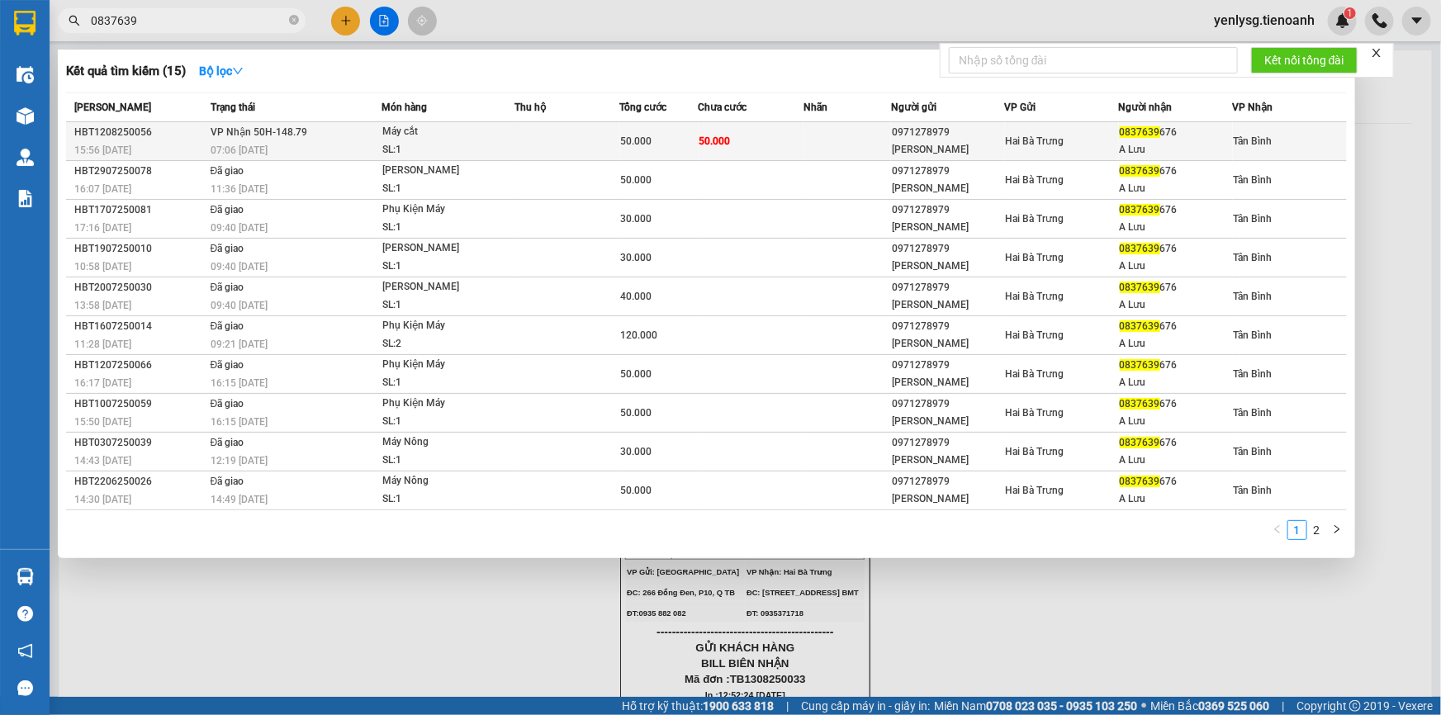
type input "0837639"
click at [612, 150] on td at bounding box center [567, 141] width 105 height 39
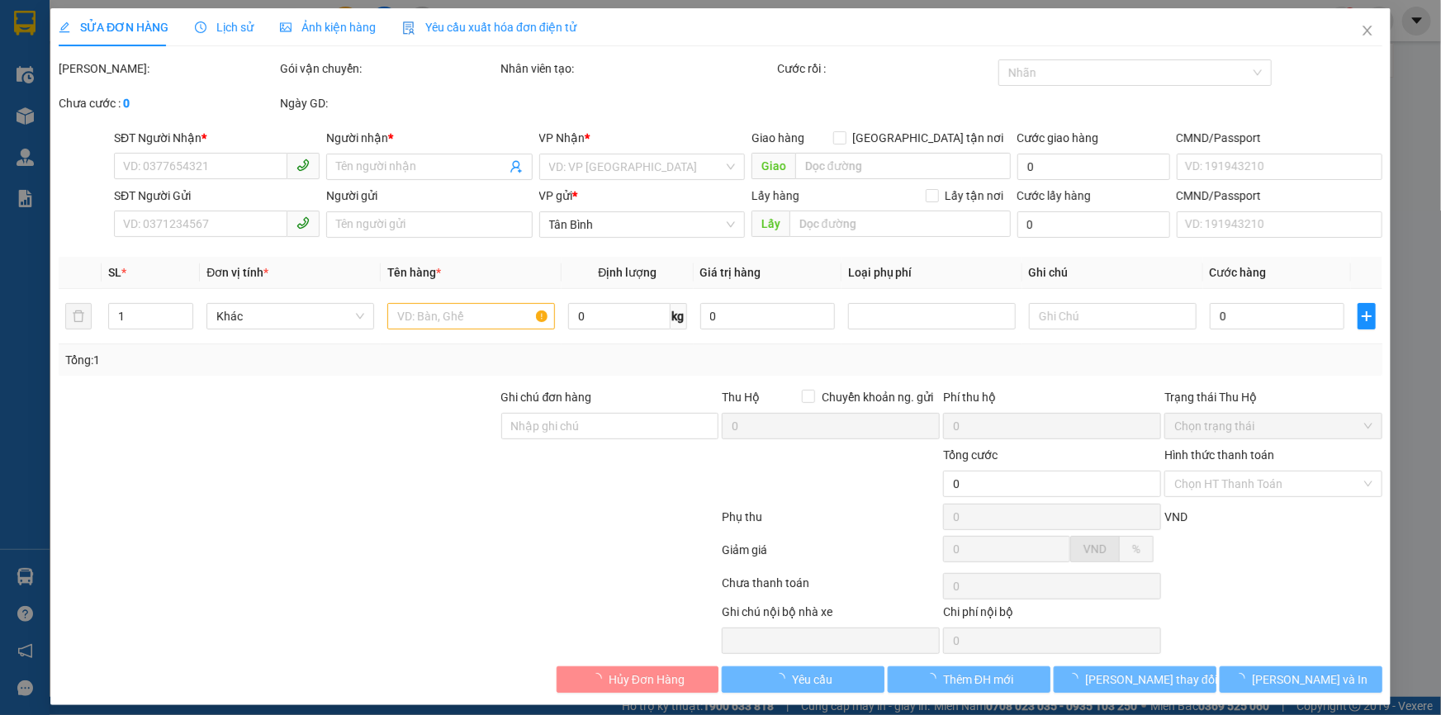
type input "0837639676"
type input "A Lưu"
type input "0971278979"
type input "HOÀNG PHÁT"
type input "50.000"
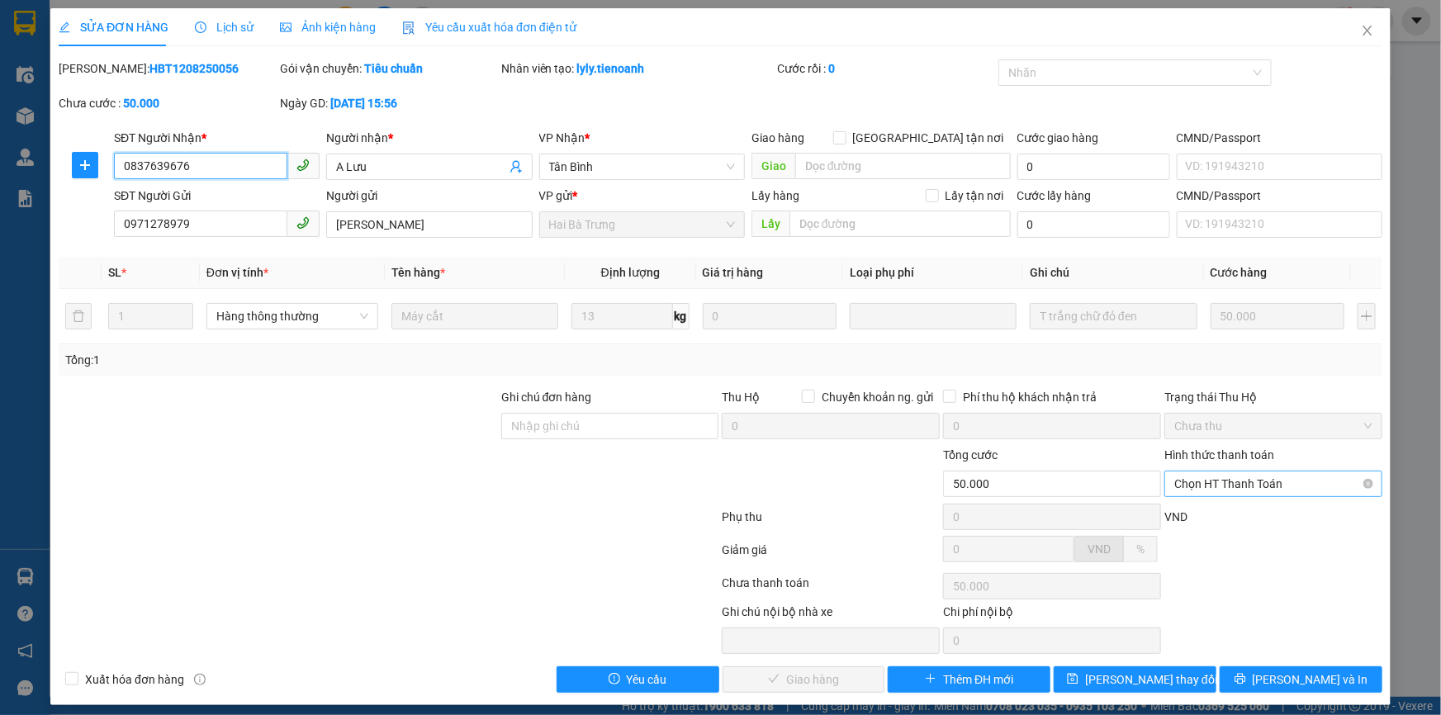
click at [1188, 489] on span "Chọn HT Thanh Toán" at bounding box center [1273, 484] width 198 height 25
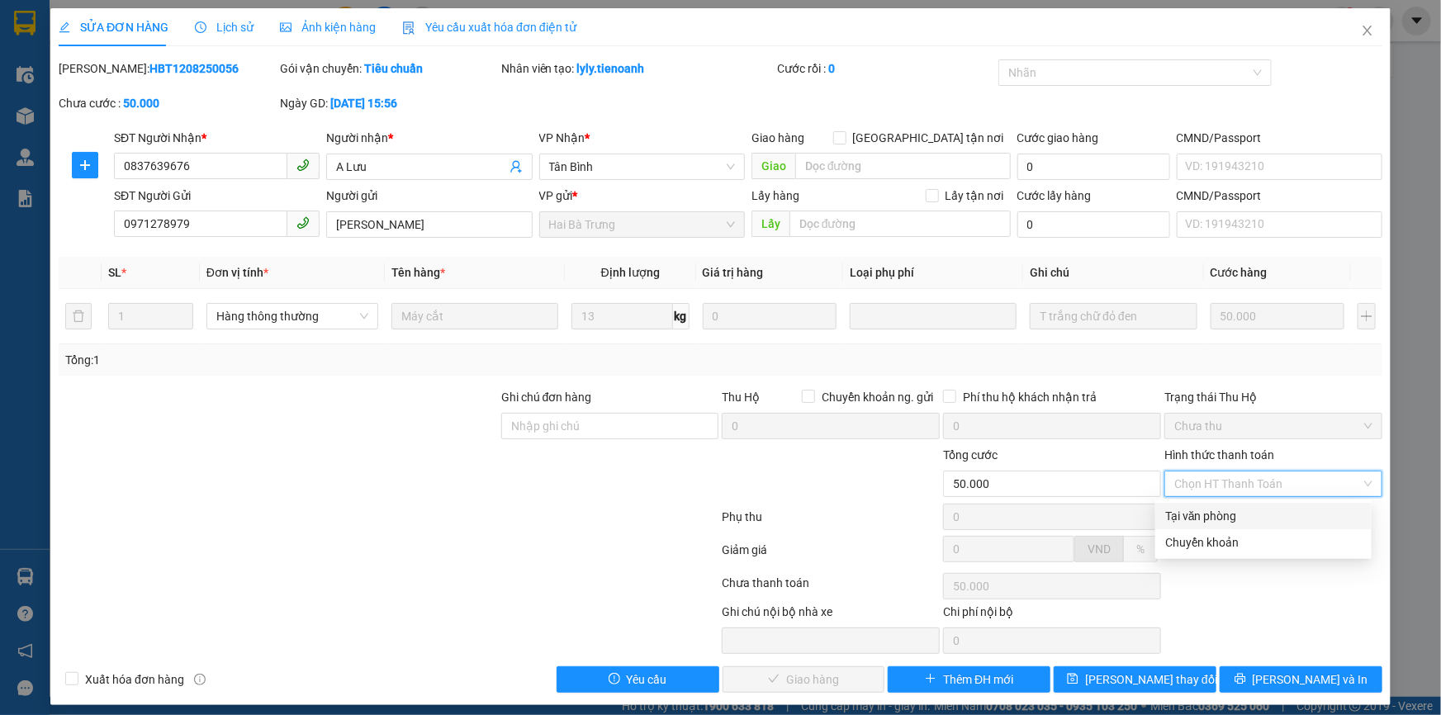
click at [1185, 505] on div "Tại văn phòng" at bounding box center [1263, 516] width 216 height 26
type input "0"
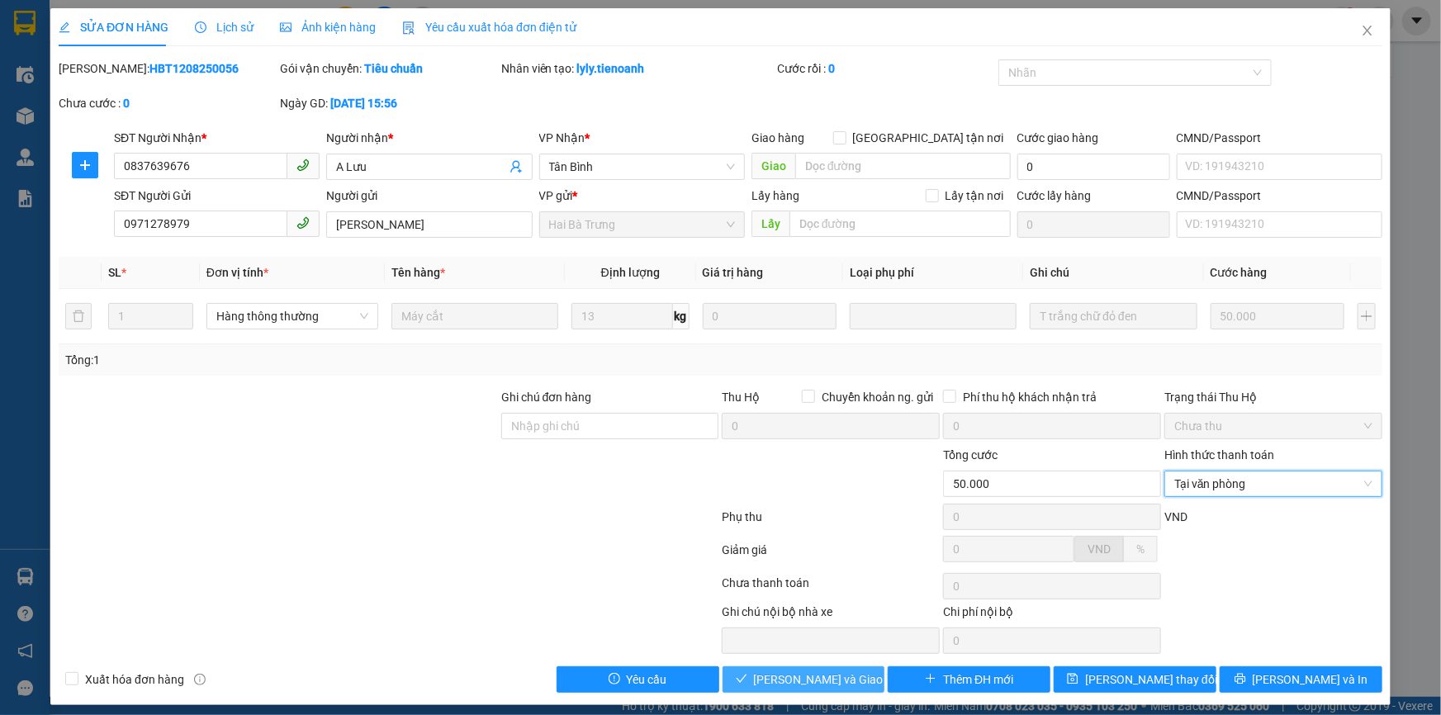
click at [855, 674] on button "Lưu và Giao hàng" at bounding box center [804, 679] width 163 height 26
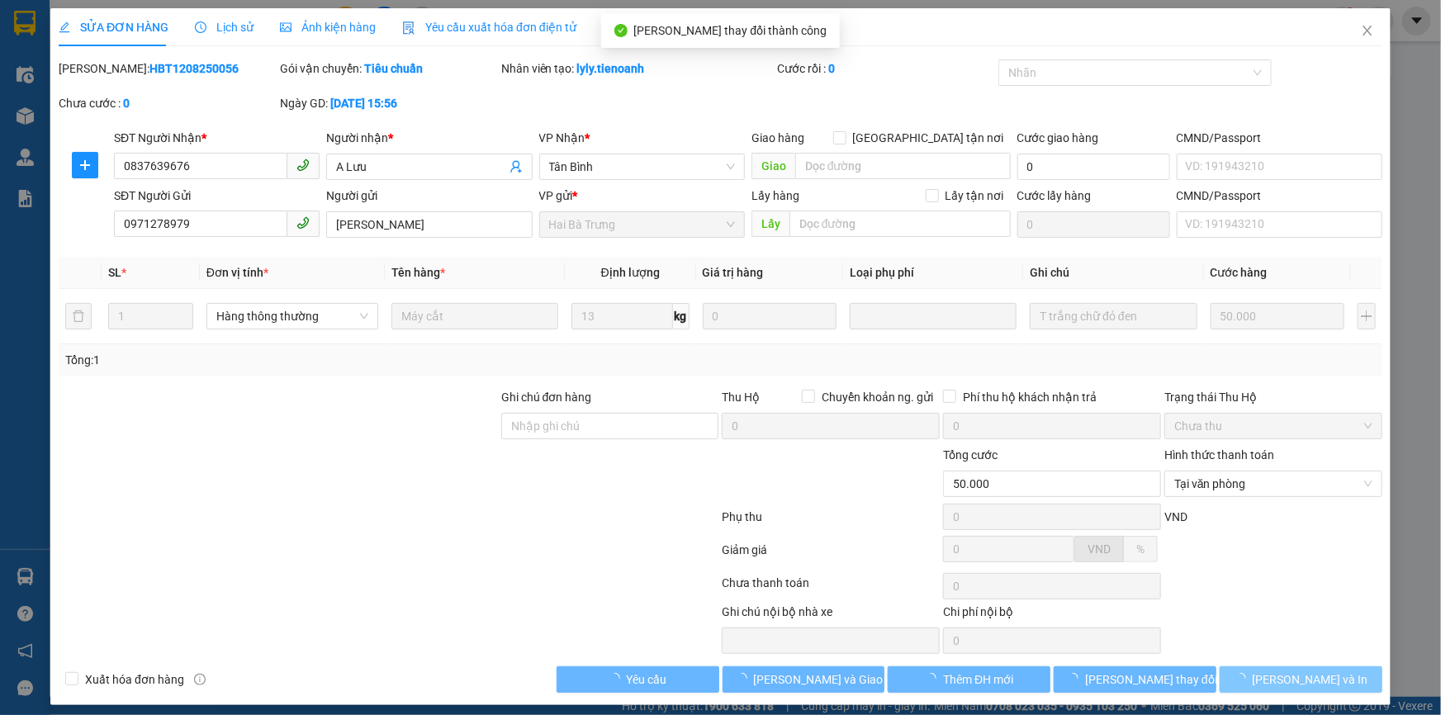
click at [1266, 669] on button "Lưu và In" at bounding box center [1301, 679] width 163 height 26
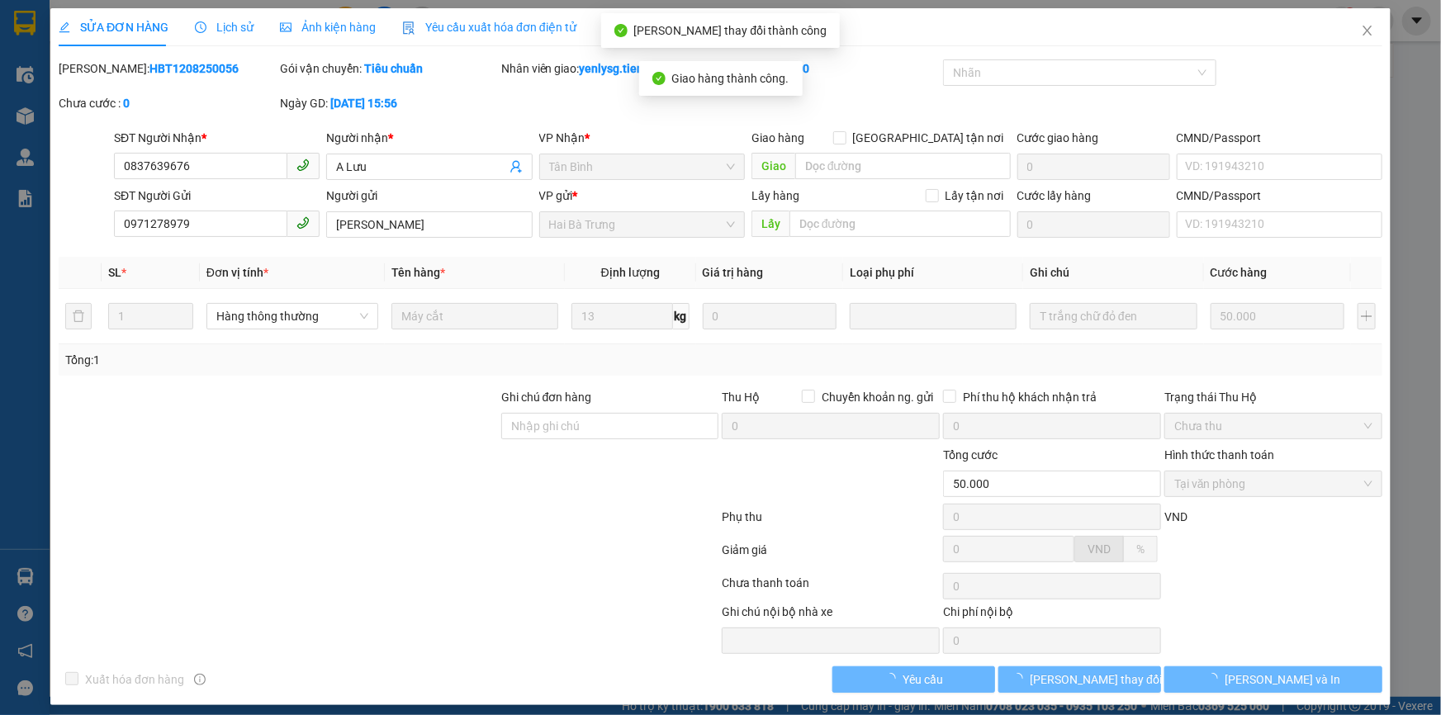
click at [1263, 676] on span "Lưu và In" at bounding box center [1283, 680] width 116 height 18
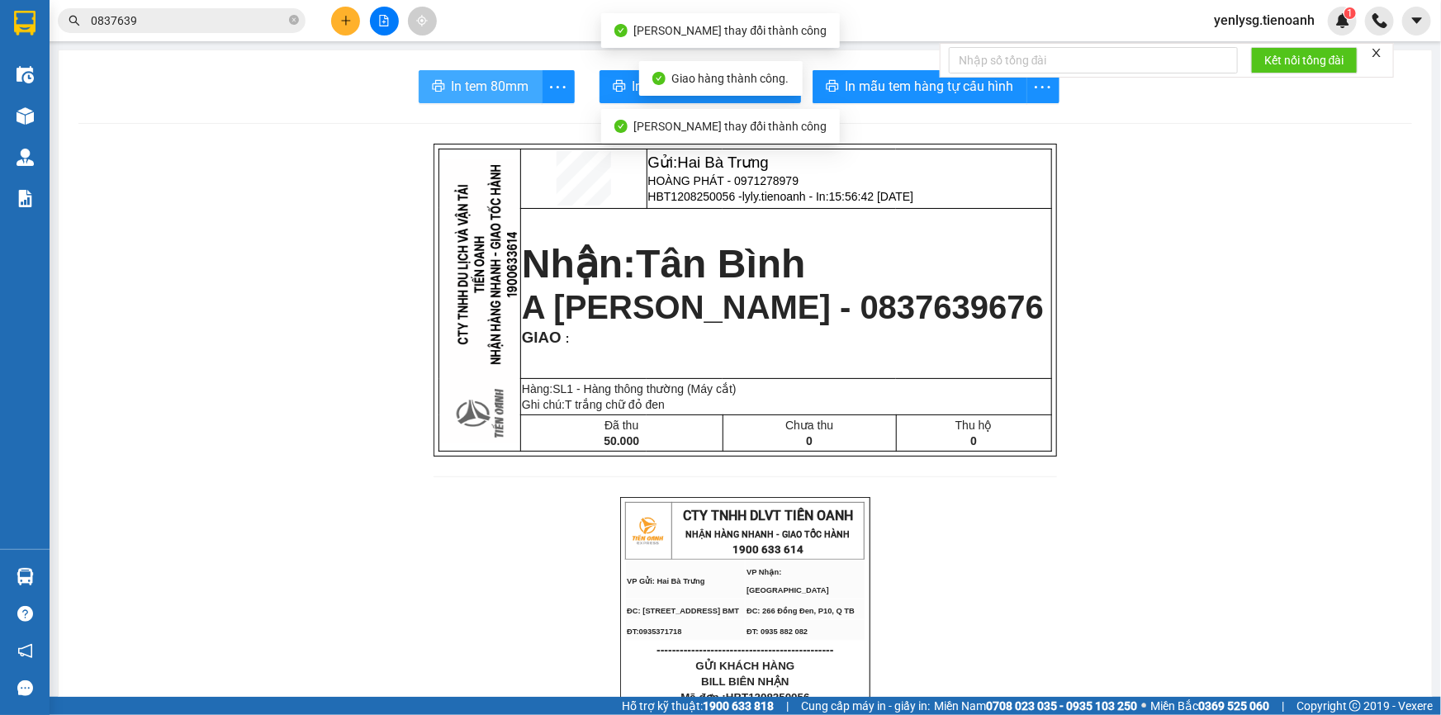
click at [504, 89] on span "In tem 80mm" at bounding box center [491, 86] width 78 height 21
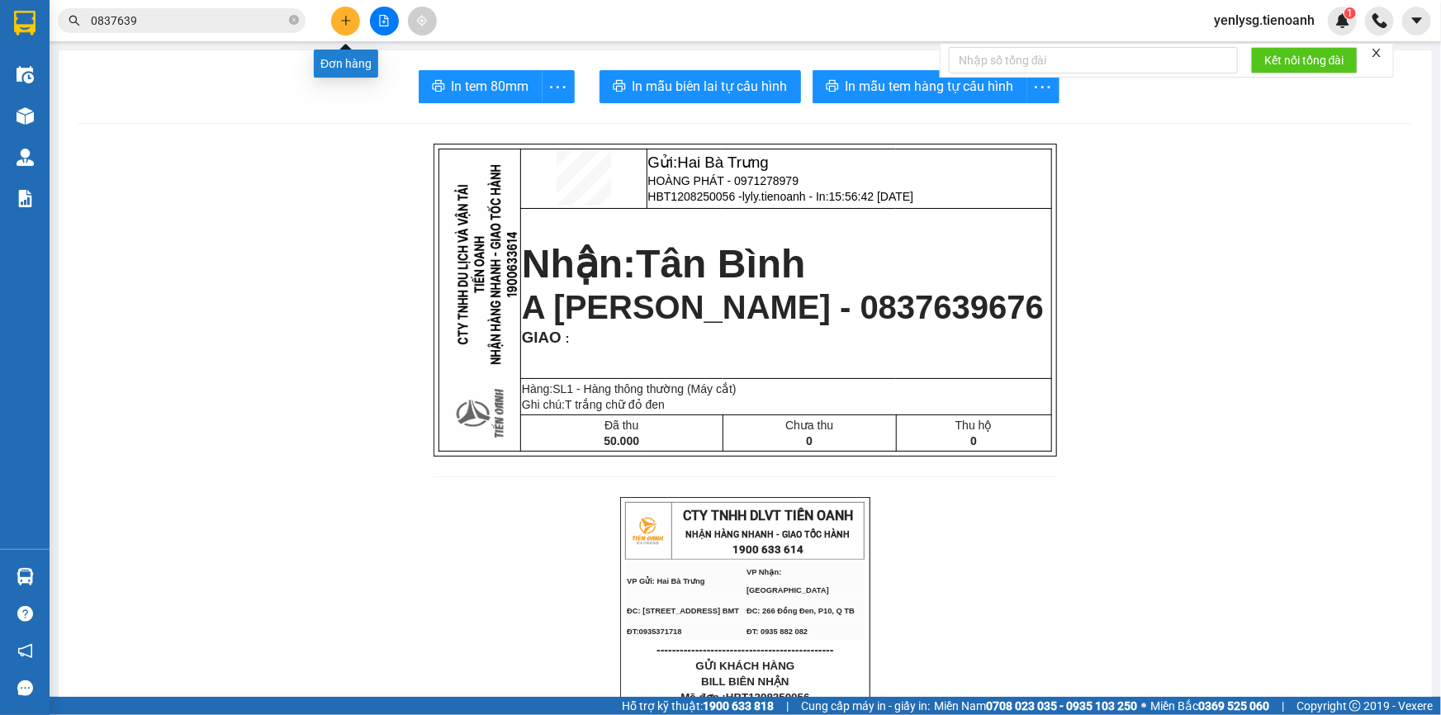
click at [337, 20] on button at bounding box center [345, 21] width 29 height 29
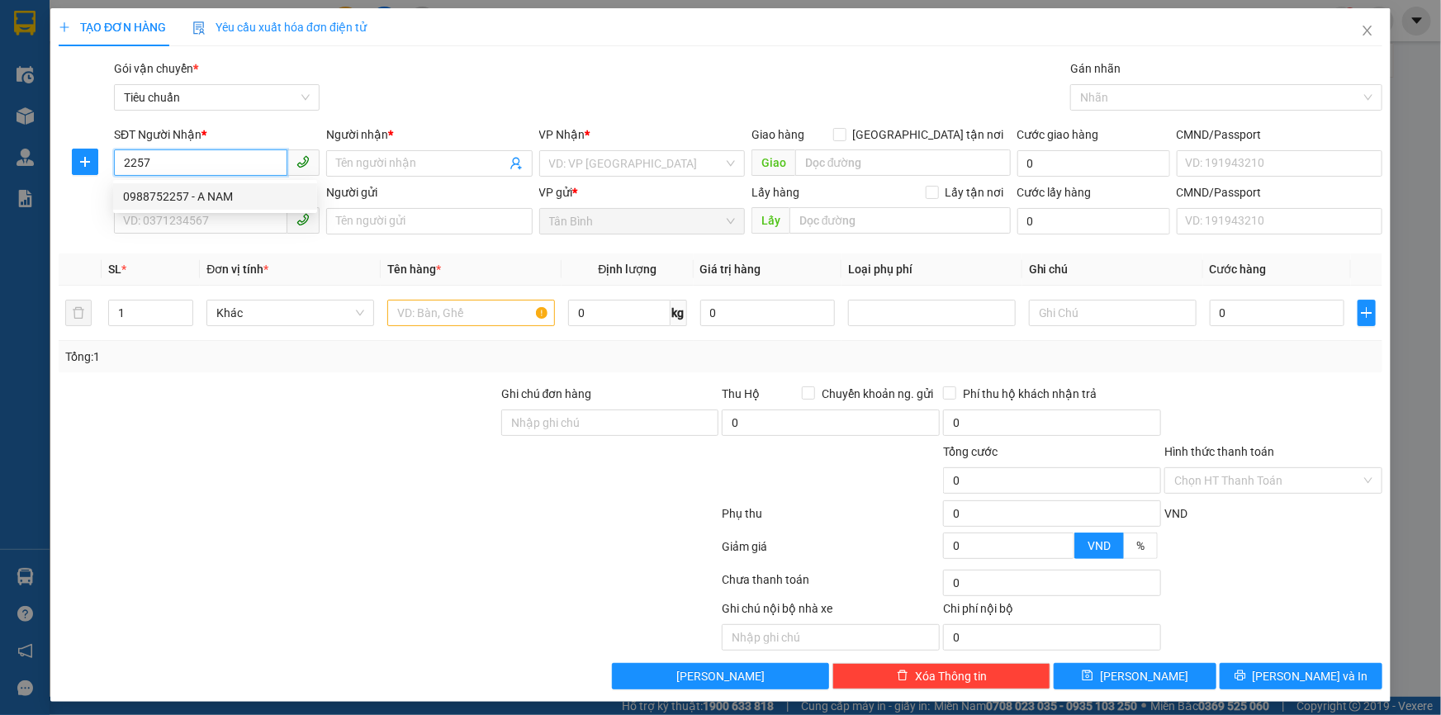
click at [216, 189] on div "0988752257 - A NAM" at bounding box center [215, 196] width 184 height 18
type input "0988752257"
type input "A NAM"
type input "70.000"
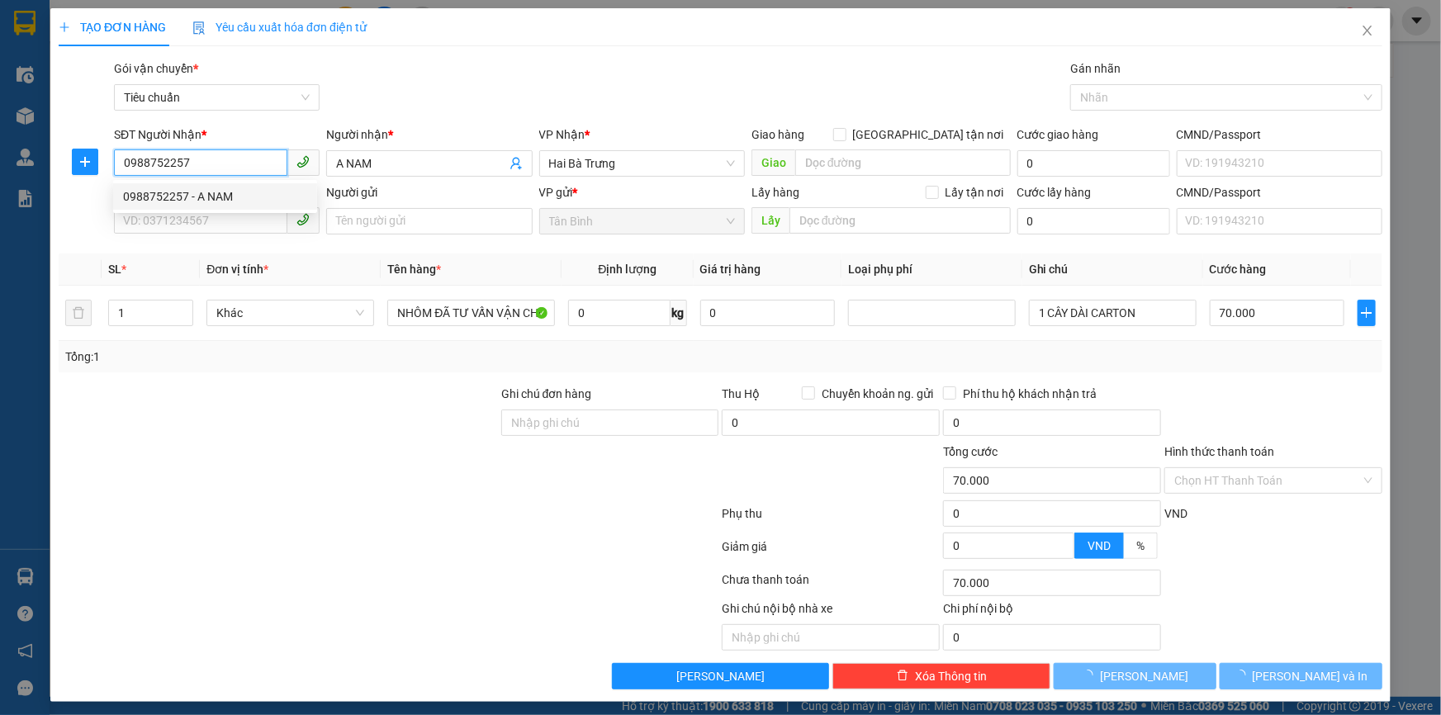
click at [230, 209] on body "Kết quả tìm kiếm ( 15 ) Bộ lọc Mã ĐH Trạng thái Món hàng Thu hộ Tổng cước Chưa …" at bounding box center [720, 357] width 1441 height 715
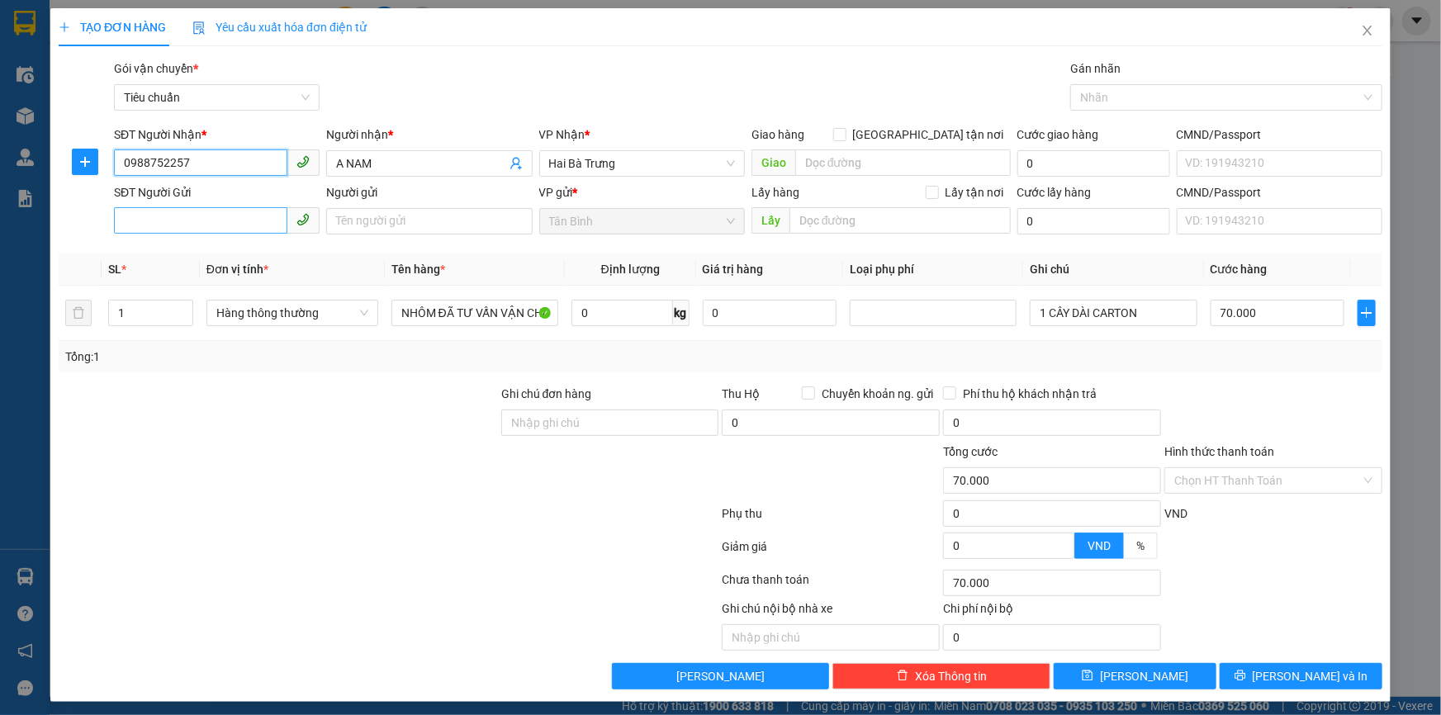
type input "0988752257"
click at [230, 216] on input "SĐT Người Gửi" at bounding box center [200, 220] width 173 height 26
click at [258, 251] on div "0865010299 - PHÁT" at bounding box center [215, 254] width 184 height 18
type input "0865010299"
type input "PHÁT"
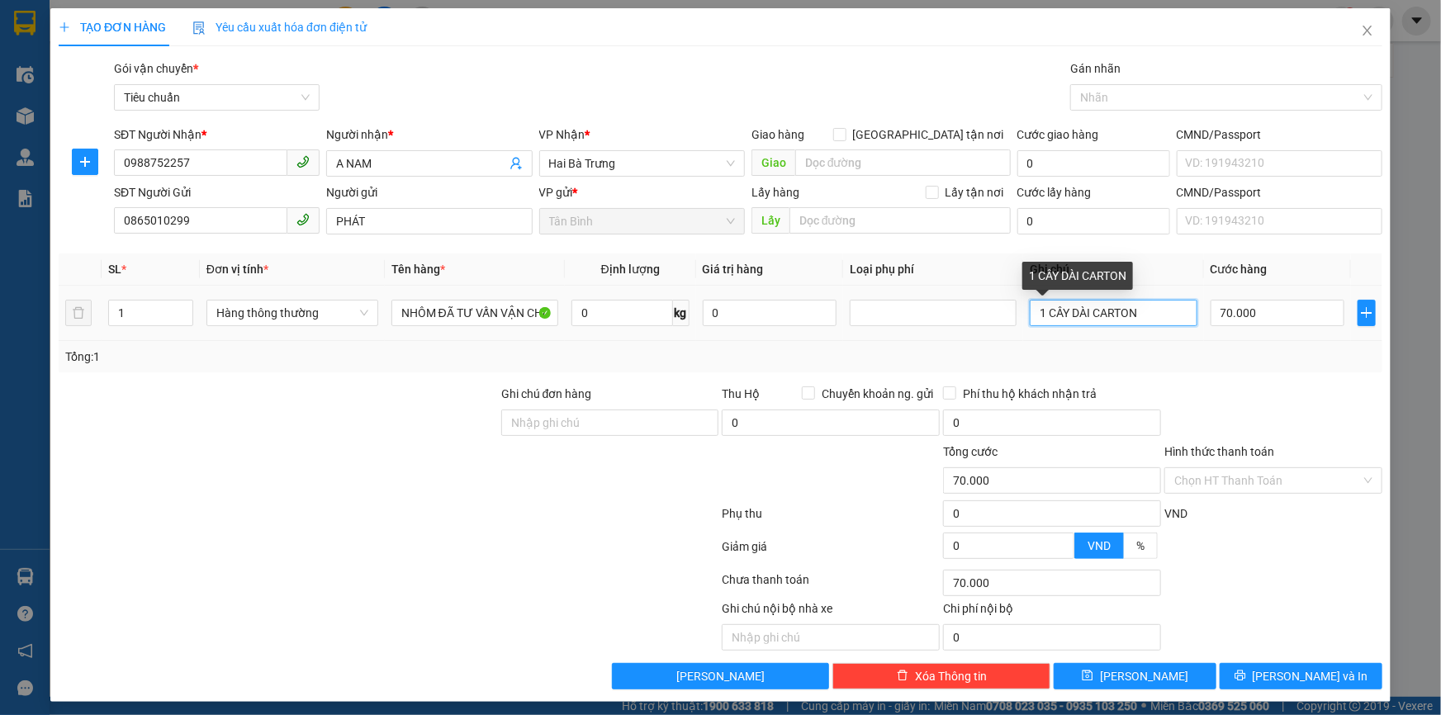
drag, startPoint x: 1088, startPoint y: 306, endPoint x: 1131, endPoint y: 306, distance: 43.0
click at [1131, 306] on input "1 CÂY DÀI CARTON" at bounding box center [1113, 313] width 167 height 26
type input "1 CÂY DÀI BBC"
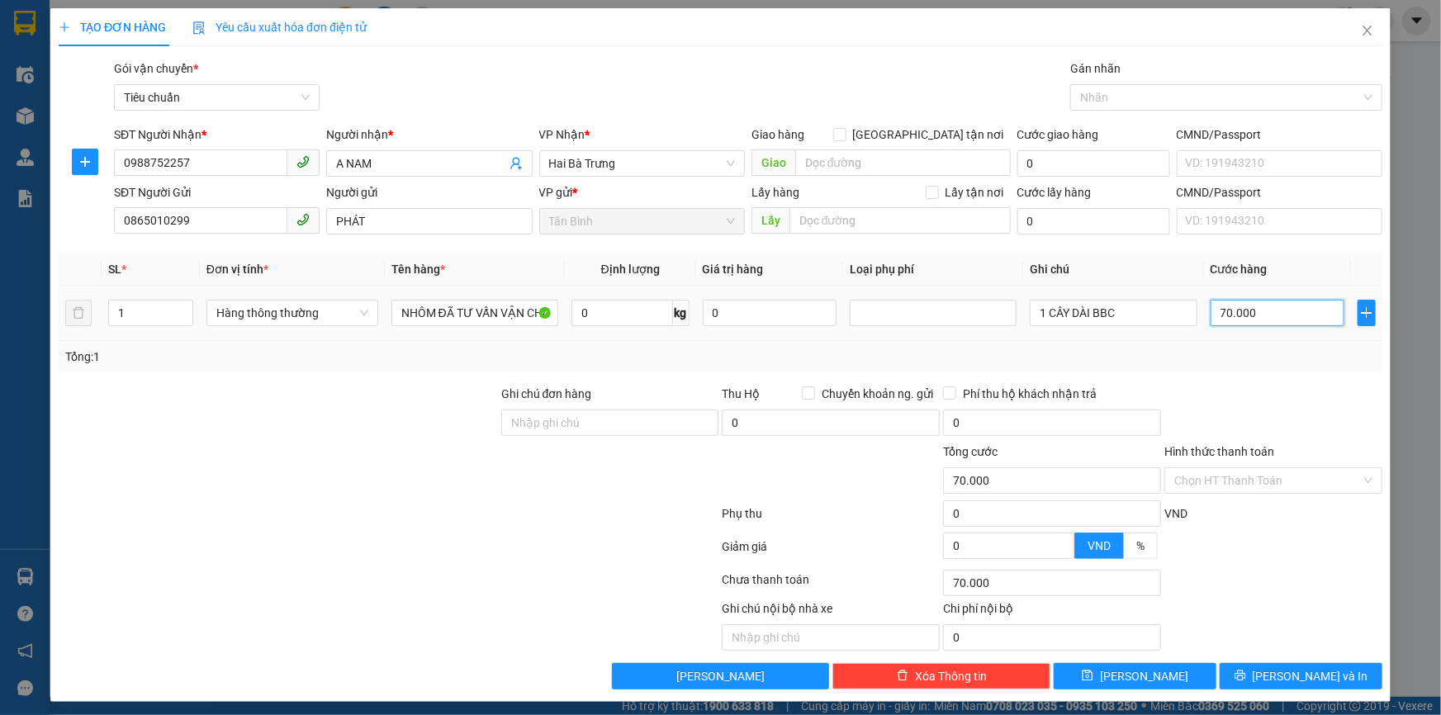
click at [1259, 306] on input "70.000" at bounding box center [1278, 313] width 135 height 26
type input "5"
type input "50"
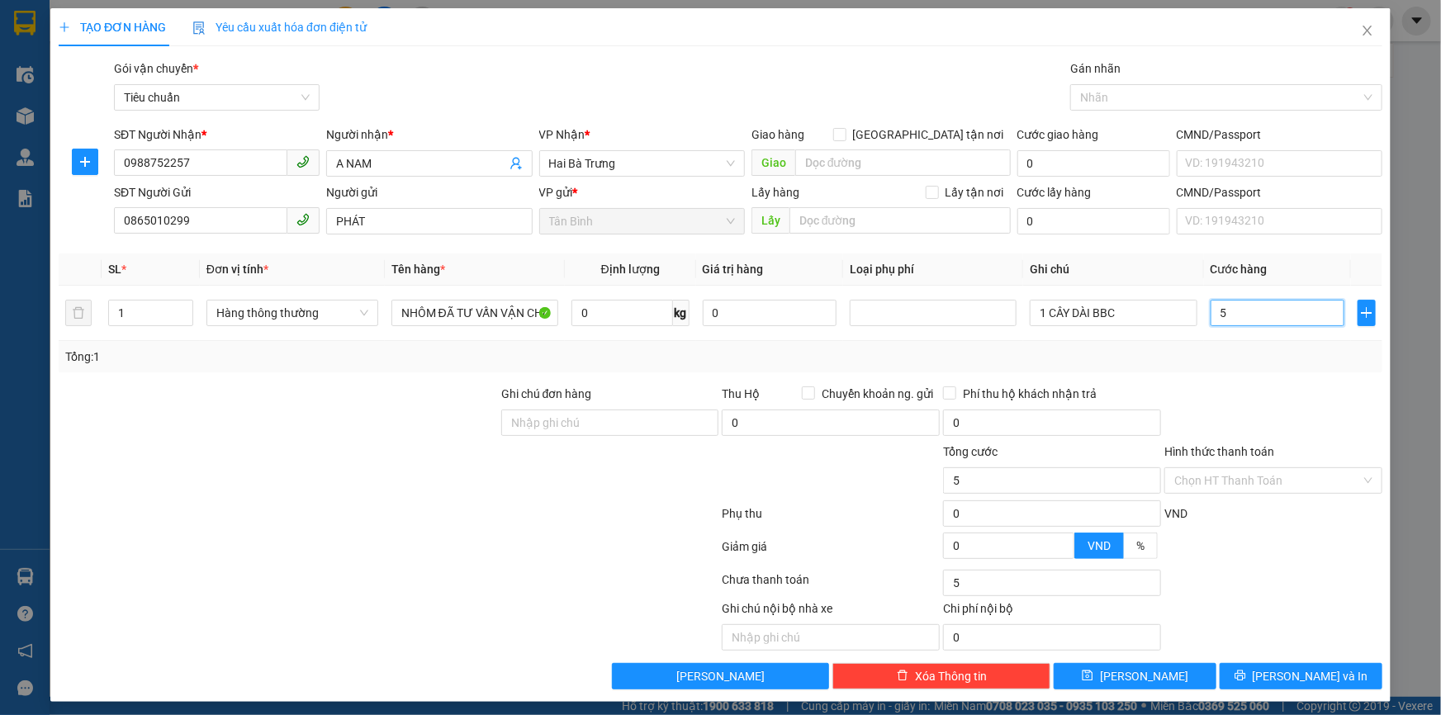
type input "50"
type input "50.000"
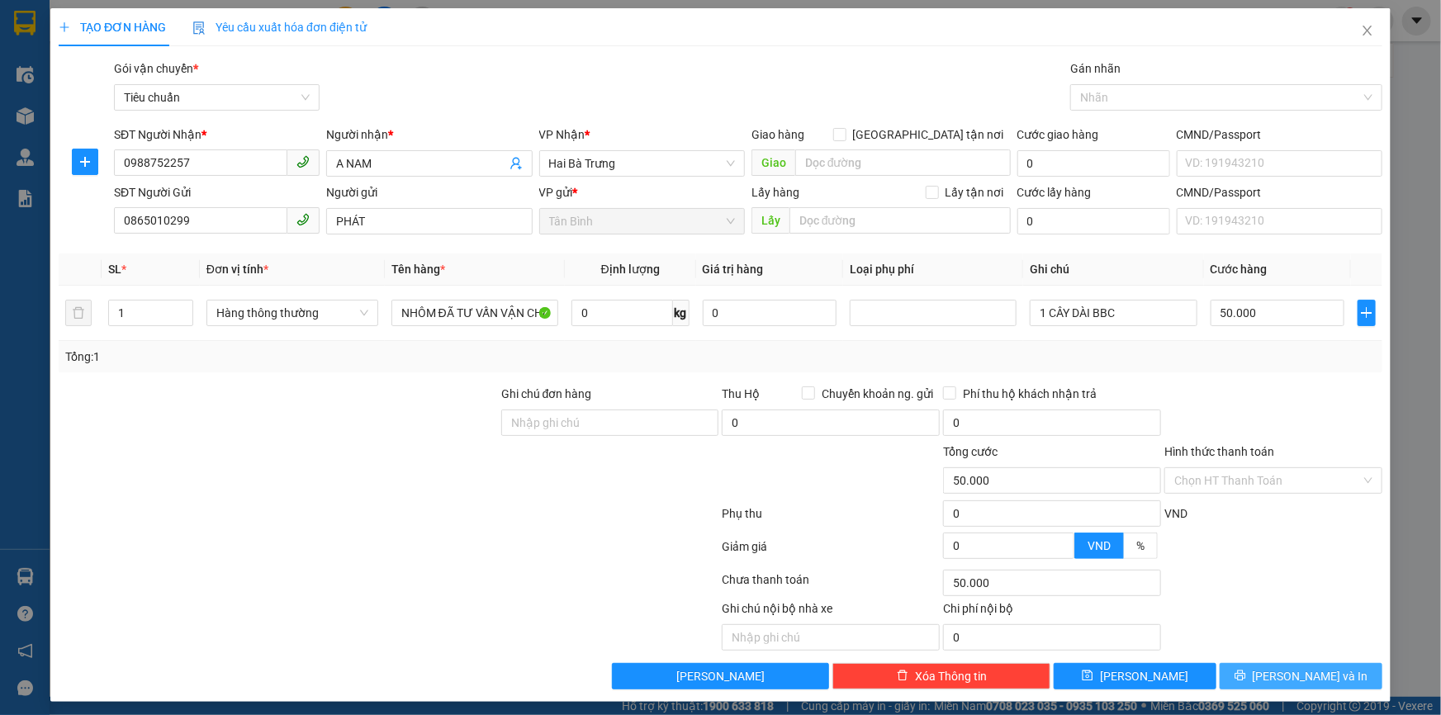
click at [1272, 674] on button "Lưu và In" at bounding box center [1301, 676] width 163 height 26
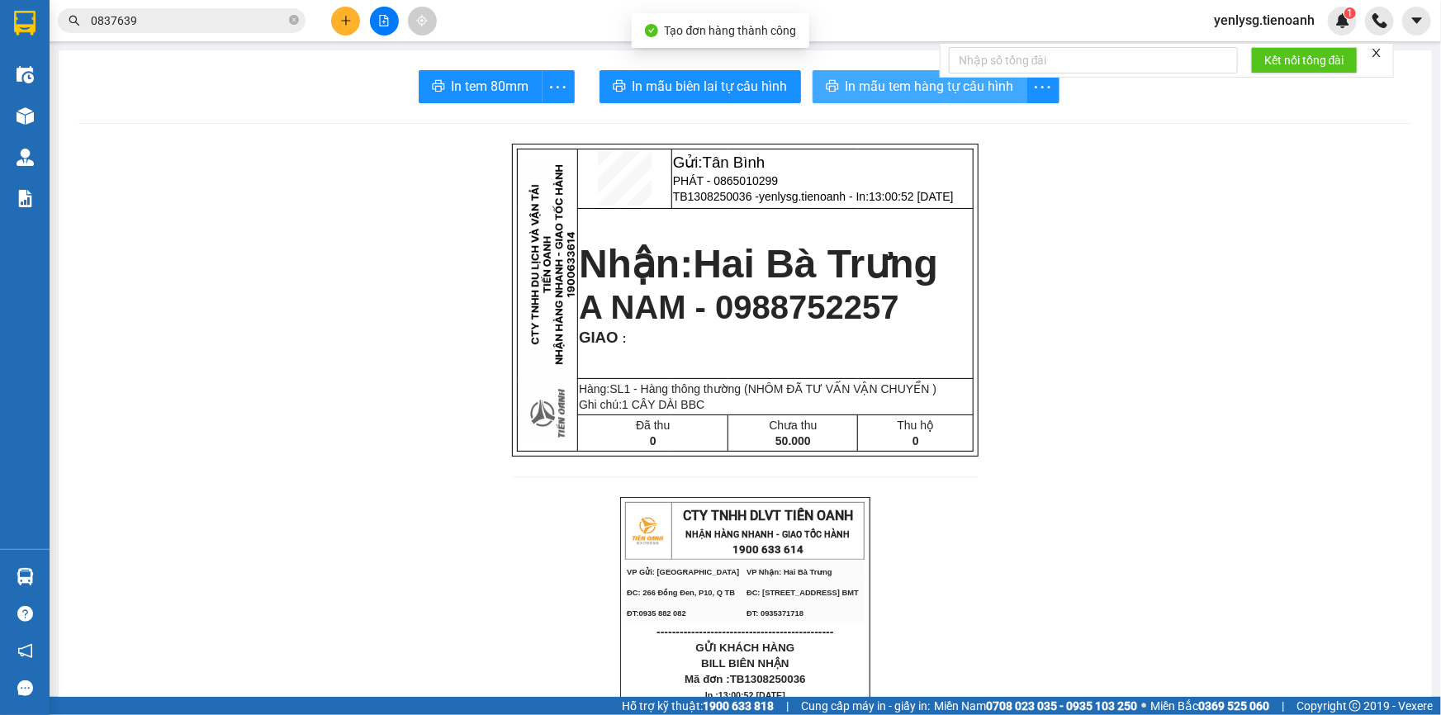
click at [905, 97] on span "In mẫu tem hàng tự cấu hình" at bounding box center [930, 86] width 168 height 21
click at [593, 79] on div "In tem 80mm In mẫu biên lai tự cấu hình In mẫu tem hàng tự cấu hình" at bounding box center [745, 86] width 1334 height 33
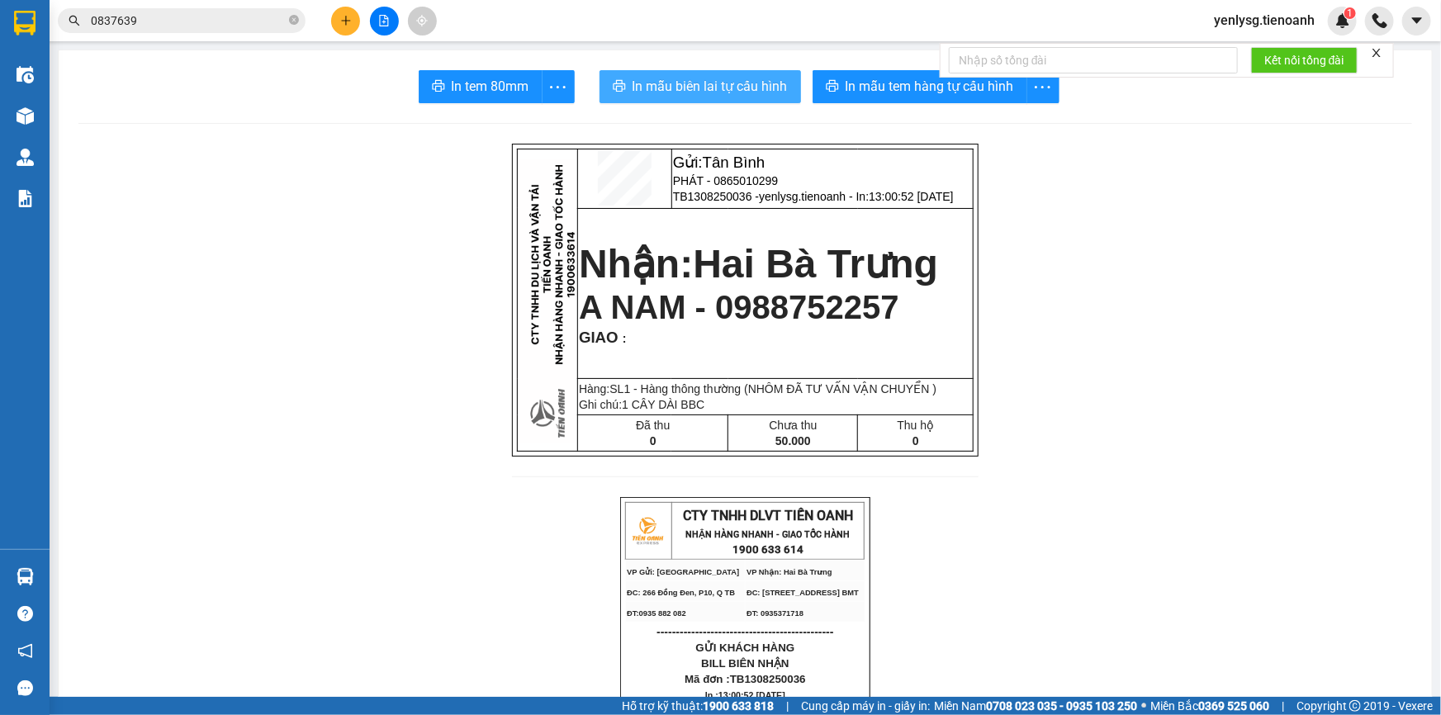
click at [604, 83] on button "In mẫu biên lai tự cấu hình" at bounding box center [701, 86] width 202 height 33
click at [935, 102] on button "In mẫu tem hàng tự cấu hình" at bounding box center [920, 86] width 215 height 33
click at [1245, 22] on span "yenlysg.tienoanh" at bounding box center [1264, 20] width 127 height 21
click at [1251, 47] on span "Đăng xuất" at bounding box center [1273, 51] width 92 height 18
